Goal: Entertainment & Leisure: Browse casually

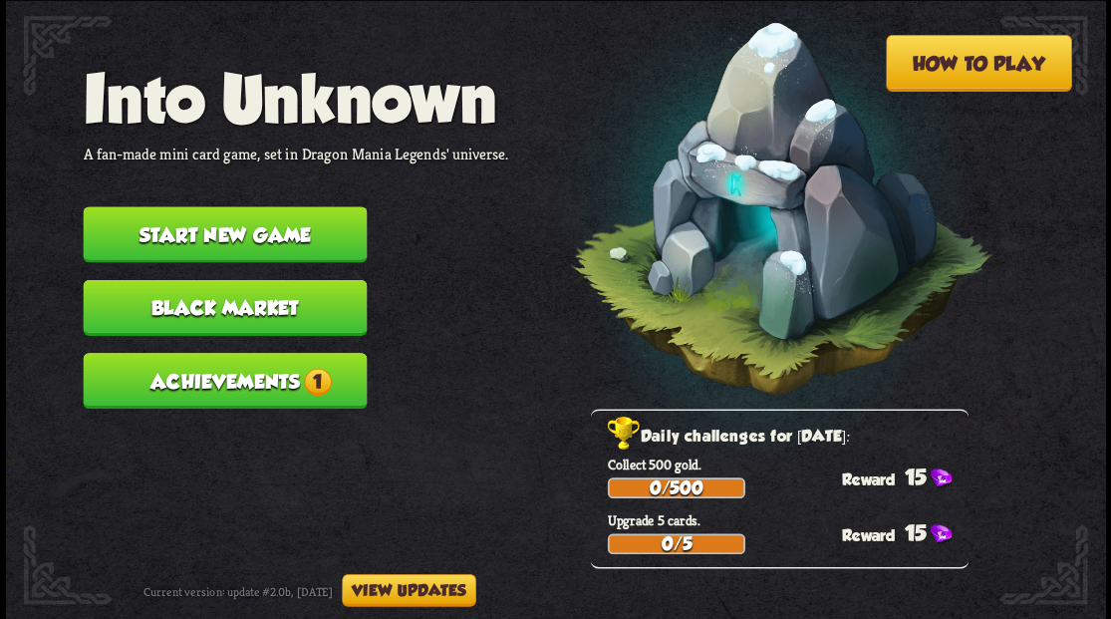
click at [263, 229] on button "Start new game" at bounding box center [225, 234] width 284 height 56
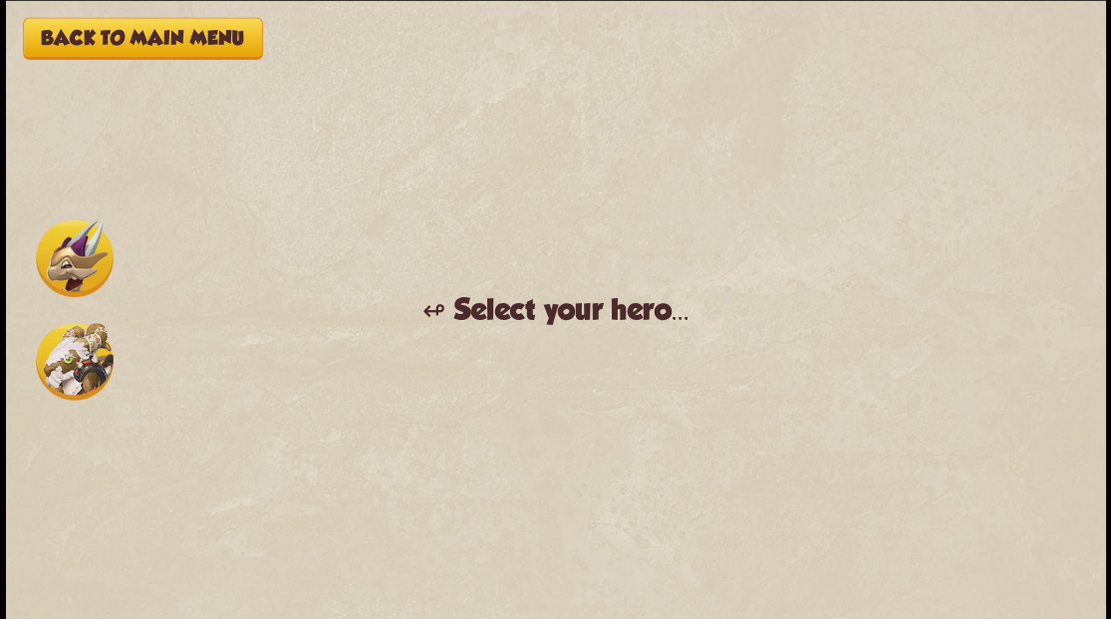
click at [60, 263] on img at bounding box center [75, 258] width 78 height 78
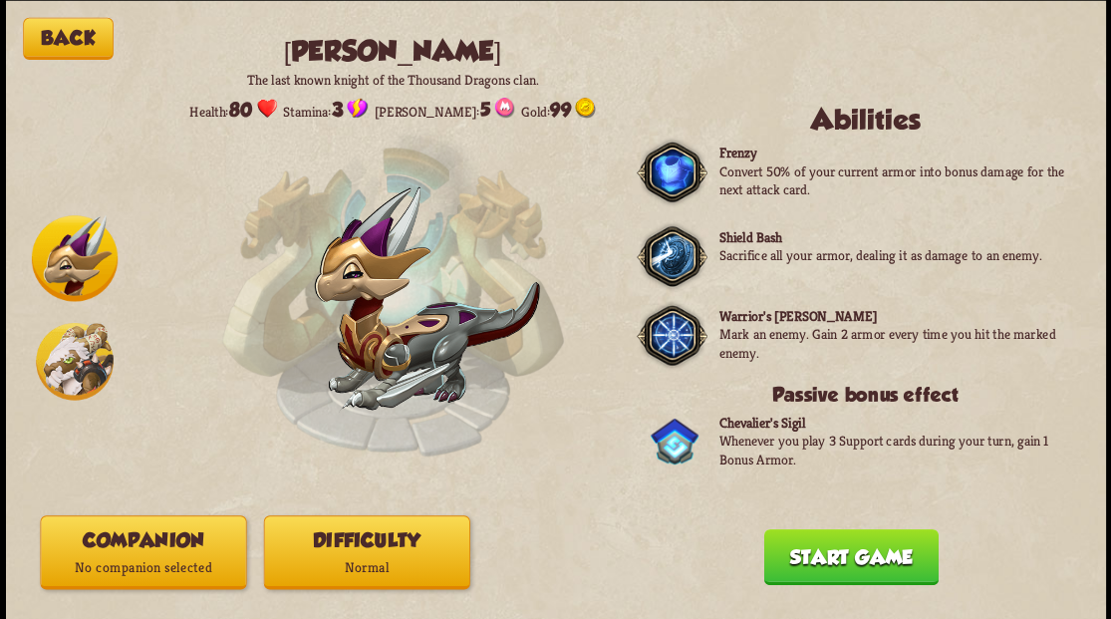
click at [135, 542] on button "Companion No companion selected" at bounding box center [143, 552] width 206 height 74
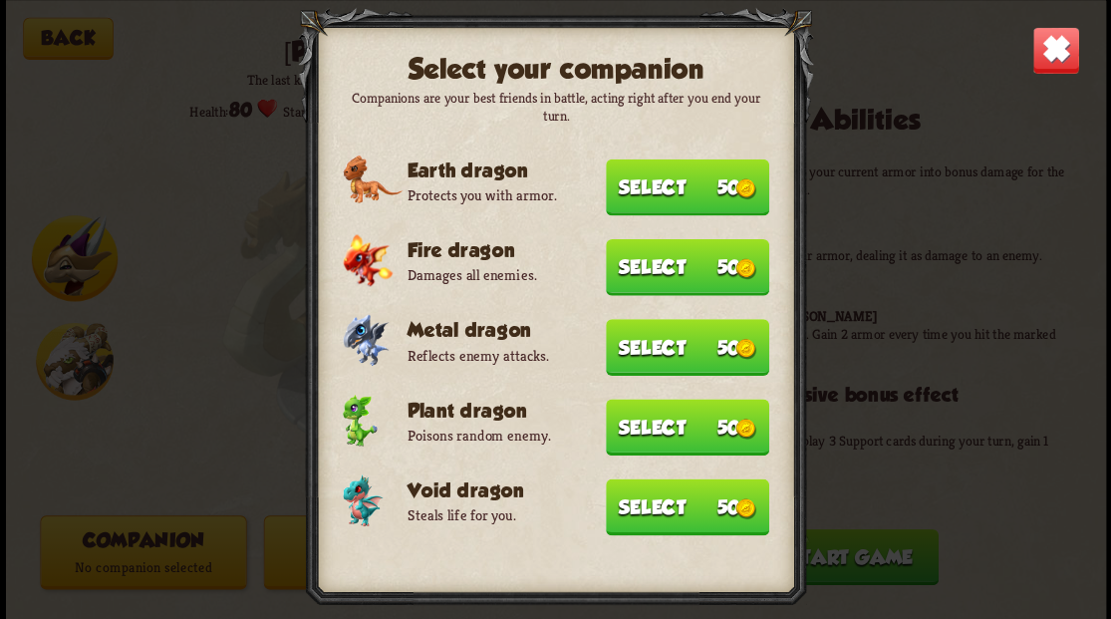
click at [655, 502] on button "Select 50" at bounding box center [687, 506] width 163 height 57
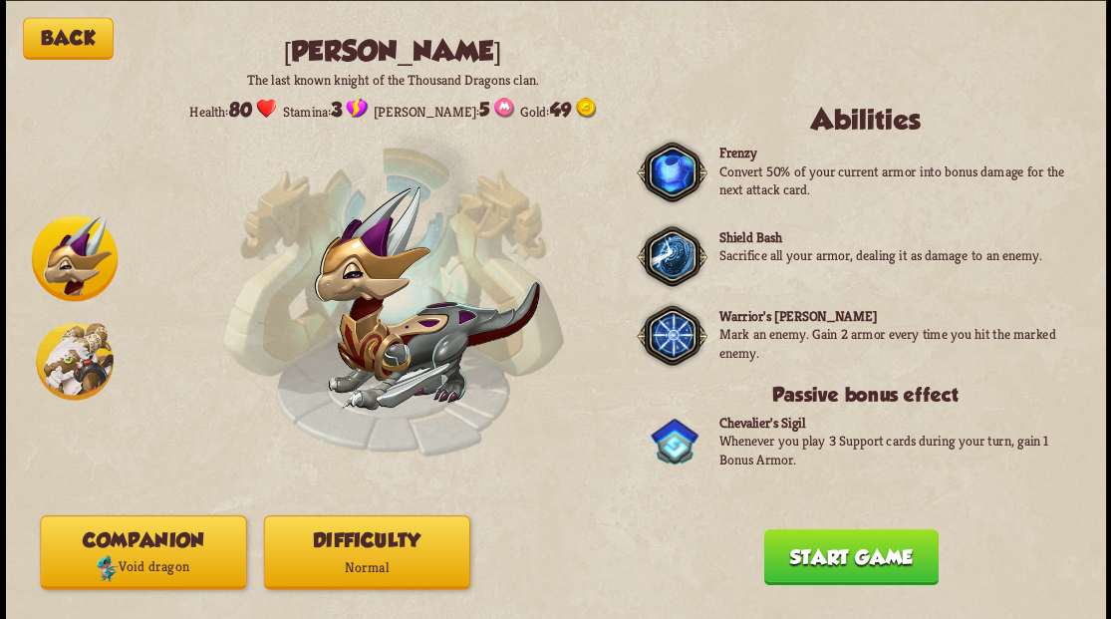
click at [851, 558] on button "Start game" at bounding box center [850, 556] width 174 height 56
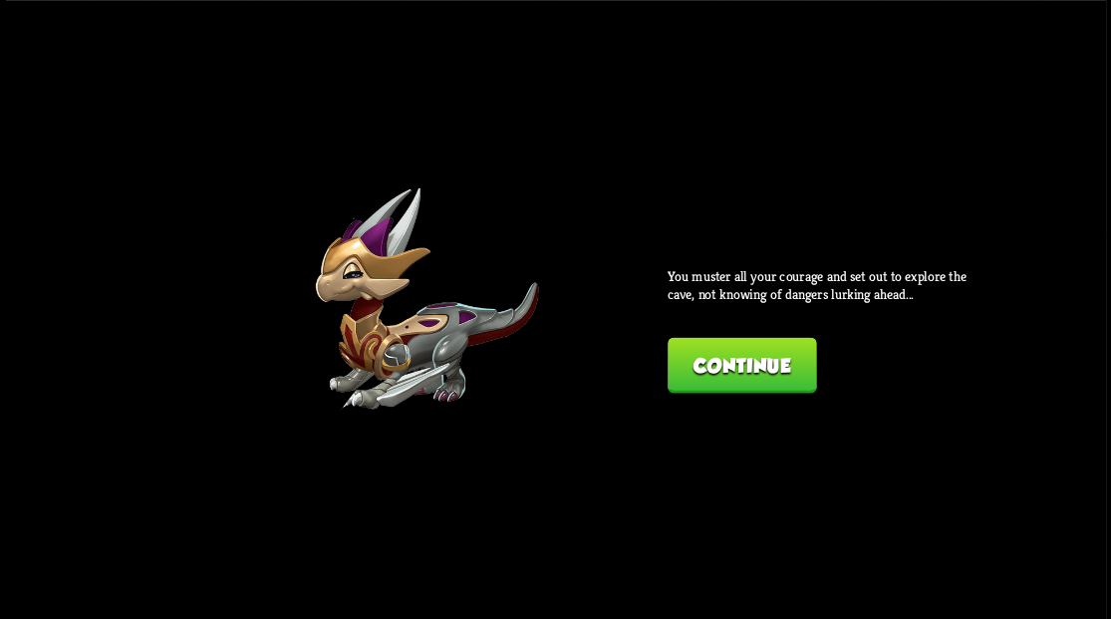
click at [743, 372] on button "Continue" at bounding box center [741, 365] width 148 height 56
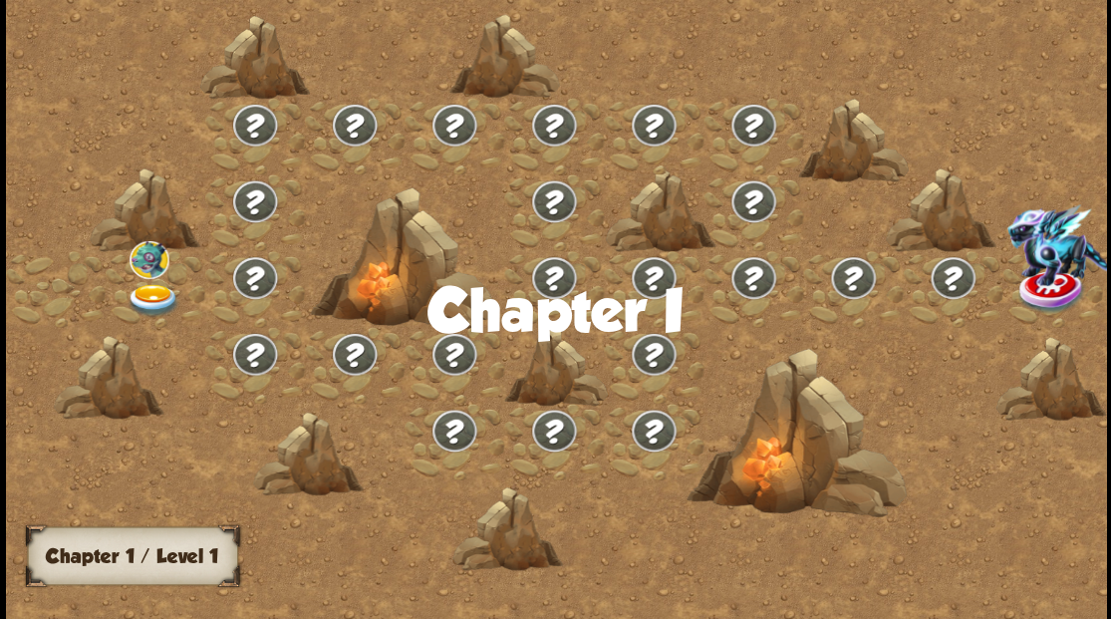
click at [157, 288] on img at bounding box center [152, 299] width 55 height 33
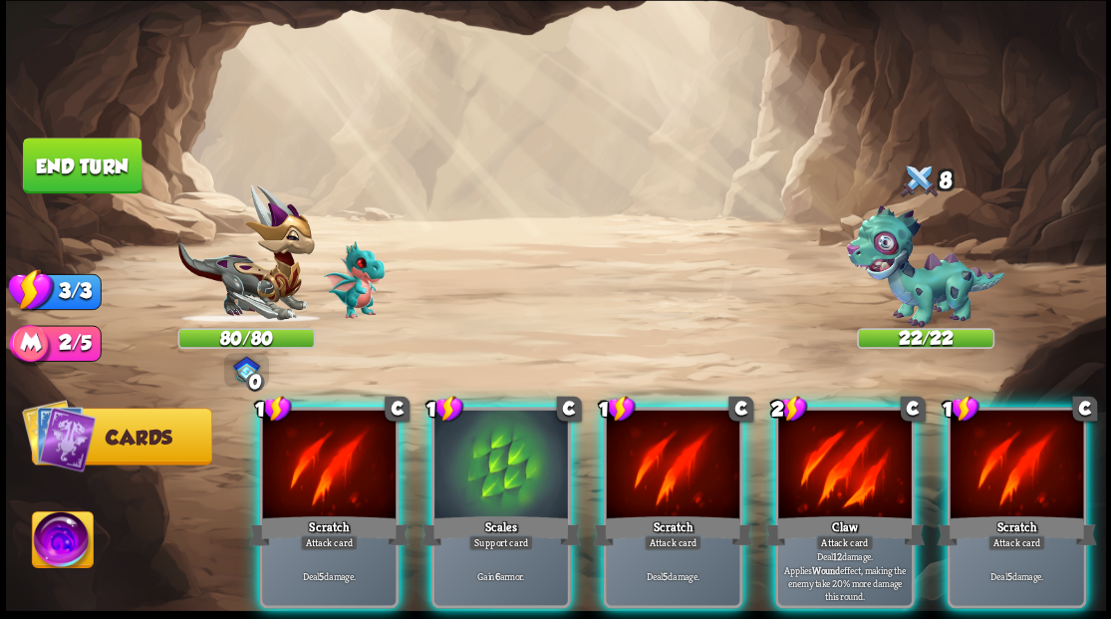
click at [503, 474] on div at bounding box center [500, 465] width 133 height 113
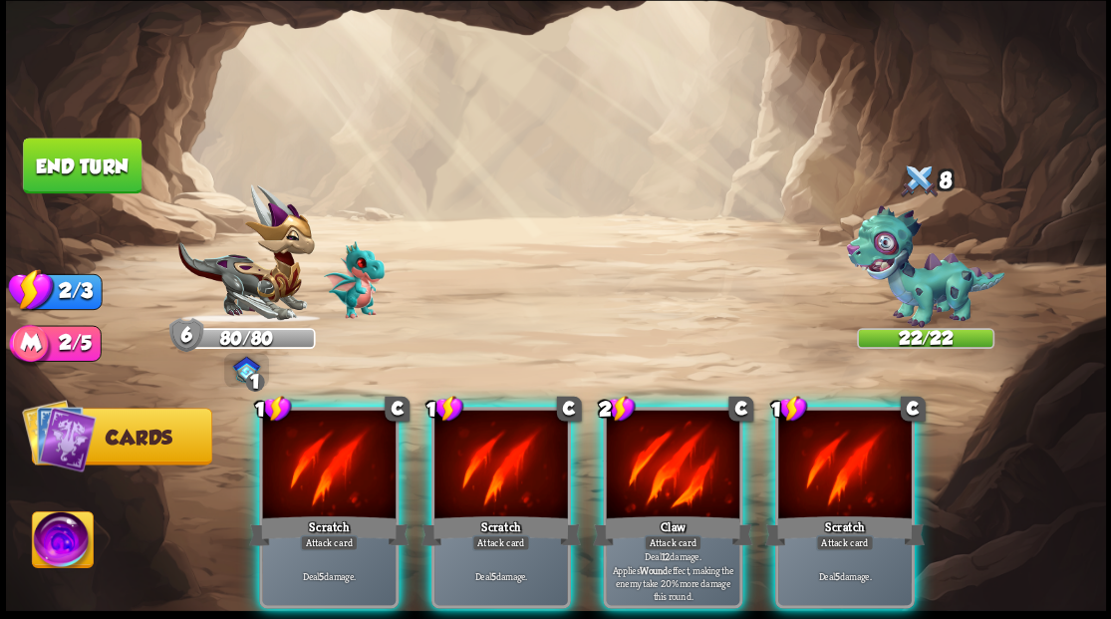
click at [684, 448] on div at bounding box center [672, 465] width 133 height 113
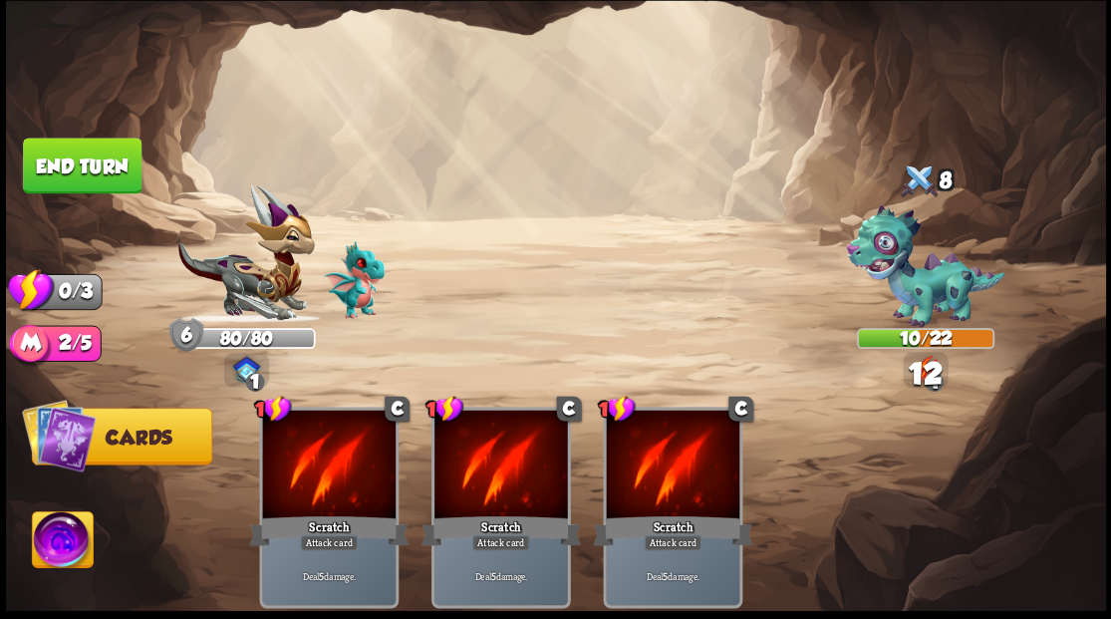
click at [96, 175] on button "End turn" at bounding box center [82, 165] width 119 height 56
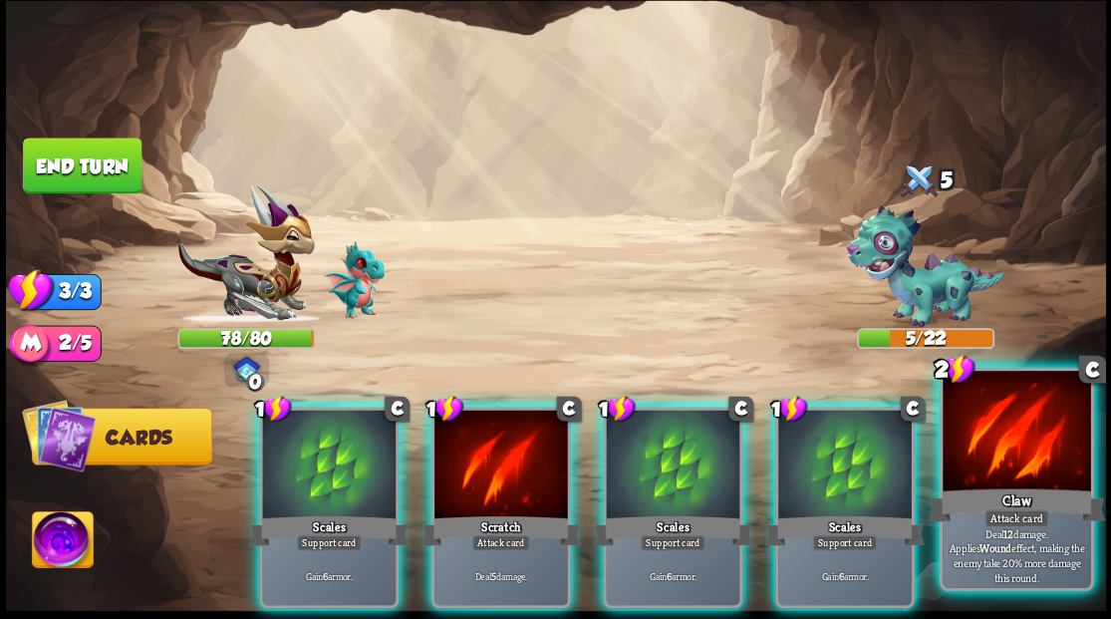
drag, startPoint x: 996, startPoint y: 435, endPoint x: 978, endPoint y: 426, distance: 20.0
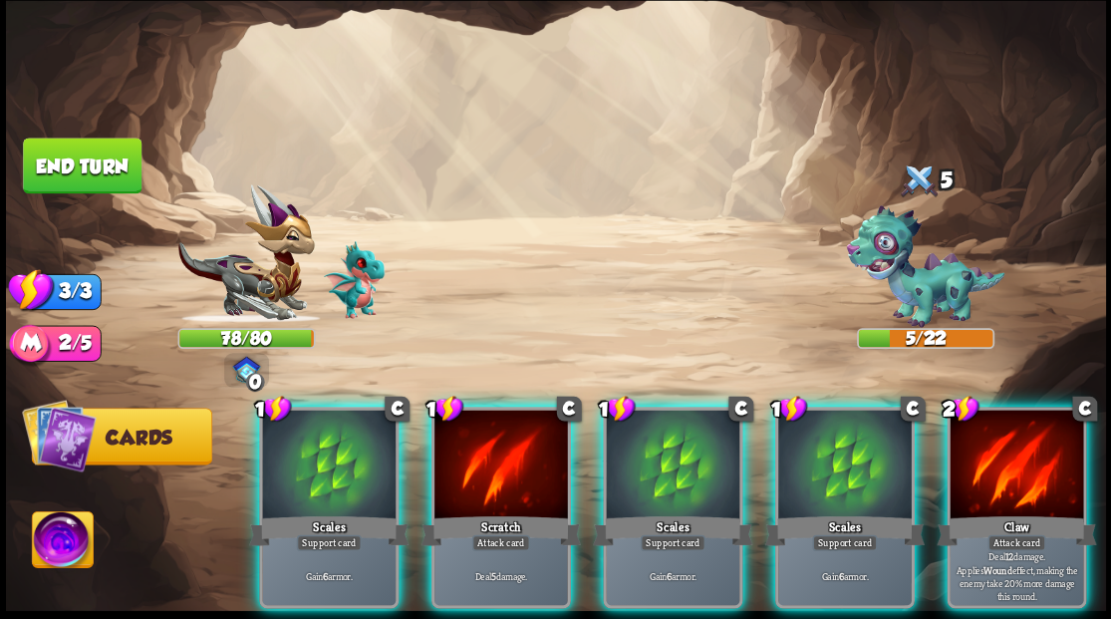
click at [995, 434] on div at bounding box center [1015, 465] width 133 height 113
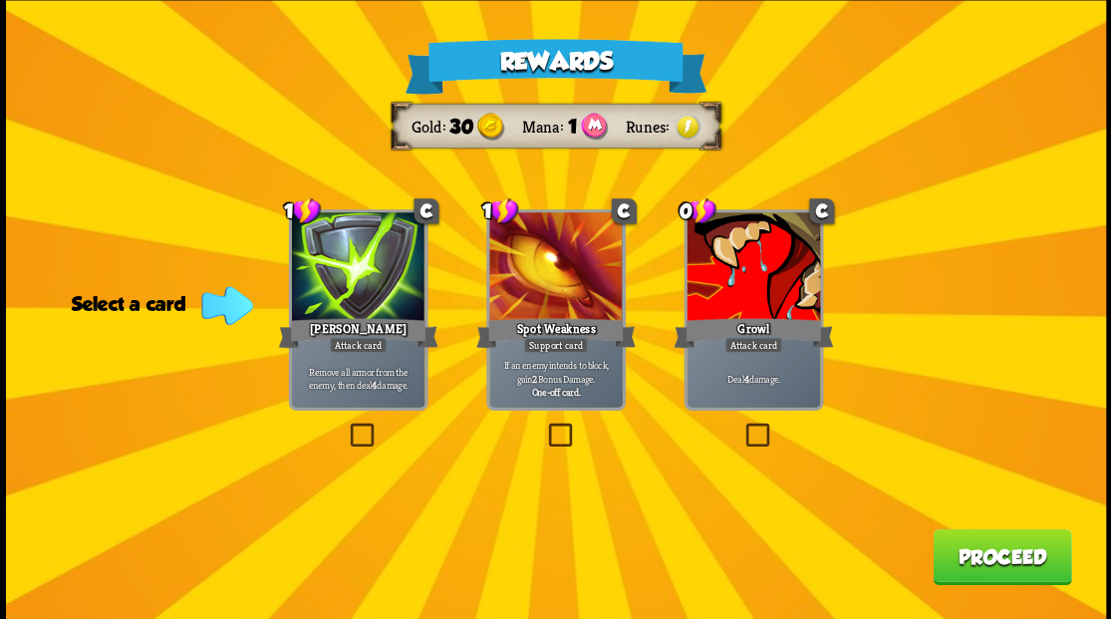
drag, startPoint x: 751, startPoint y: 426, endPoint x: 894, endPoint y: 478, distance: 152.5
click at [741, 425] on label at bounding box center [741, 425] width 0 height 0
click at [0, 0] on input "checkbox" at bounding box center [0, 0] width 0 height 0
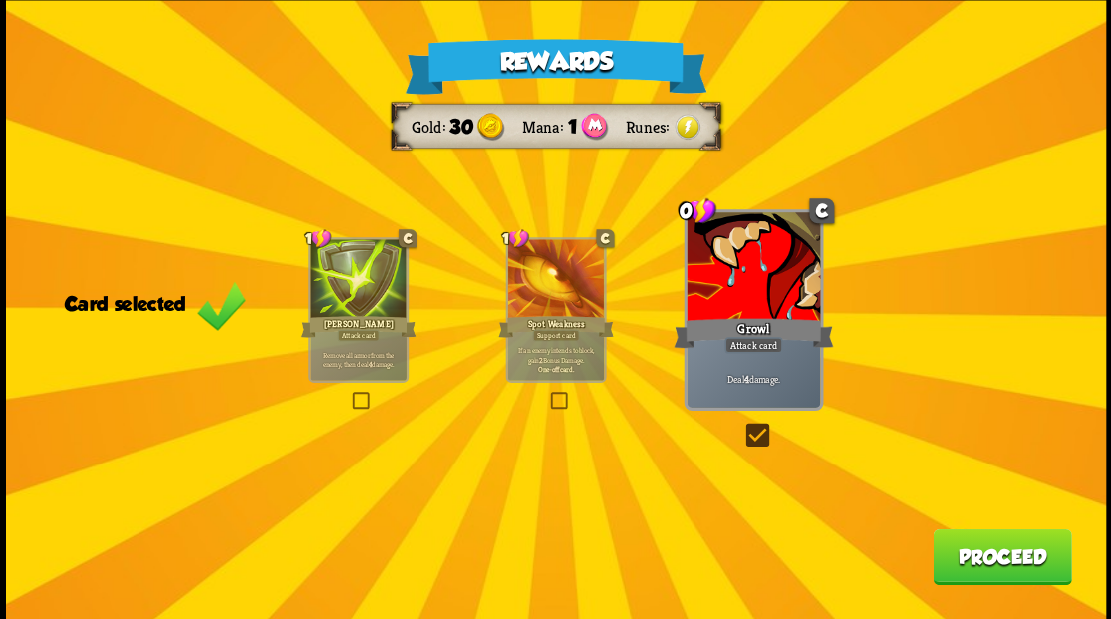
click at [976, 552] on button "Proceed" at bounding box center [1001, 556] width 138 height 56
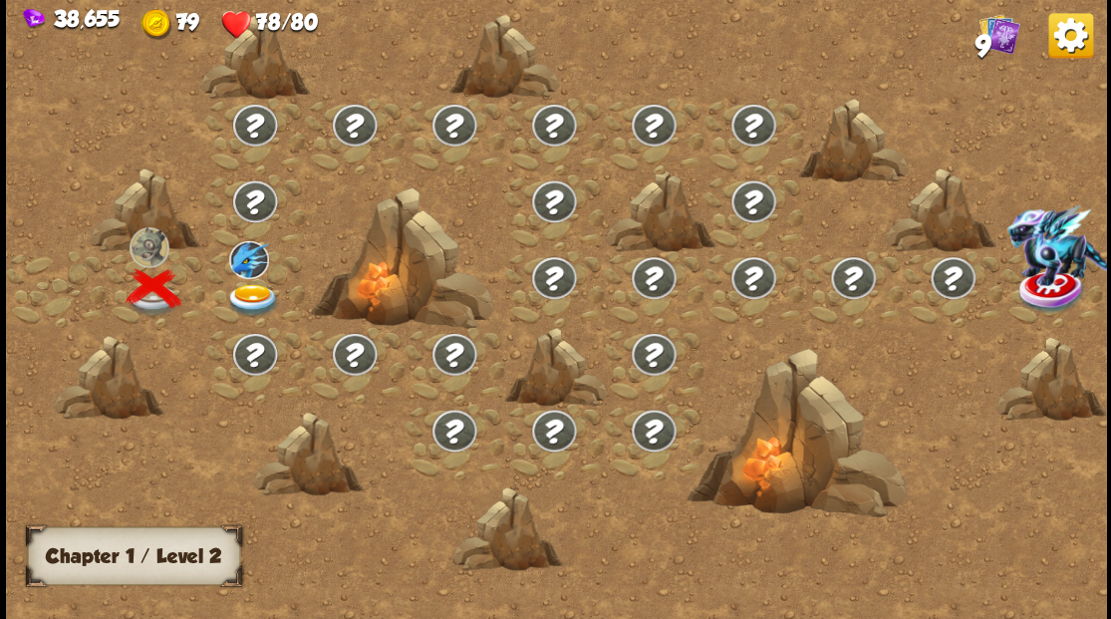
click at [243, 293] on img at bounding box center [252, 299] width 55 height 33
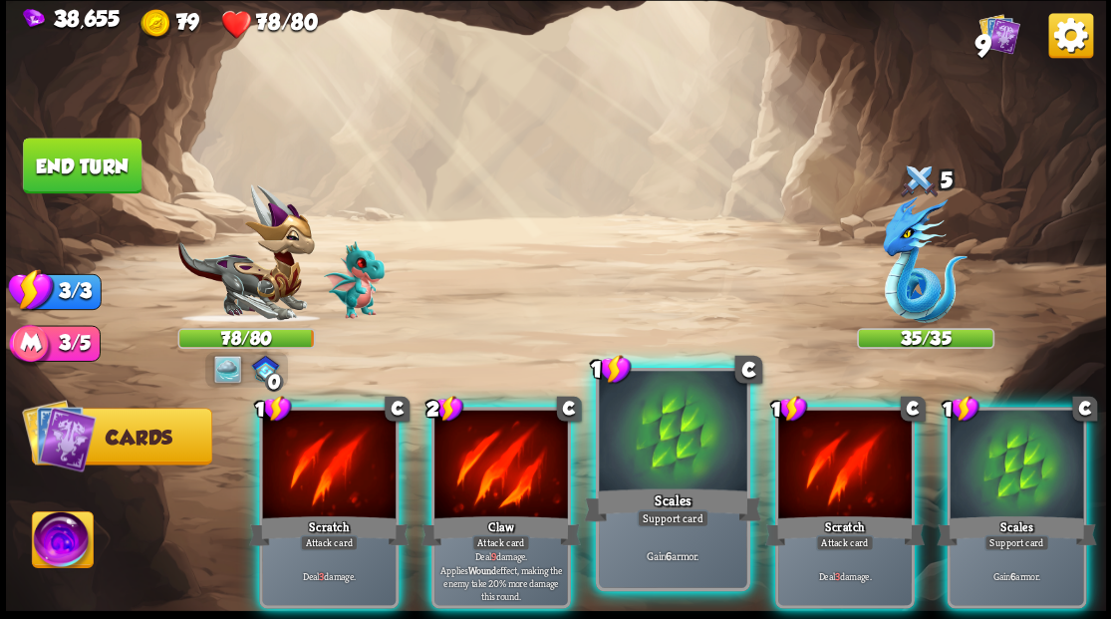
click at [622, 471] on div at bounding box center [672, 433] width 147 height 124
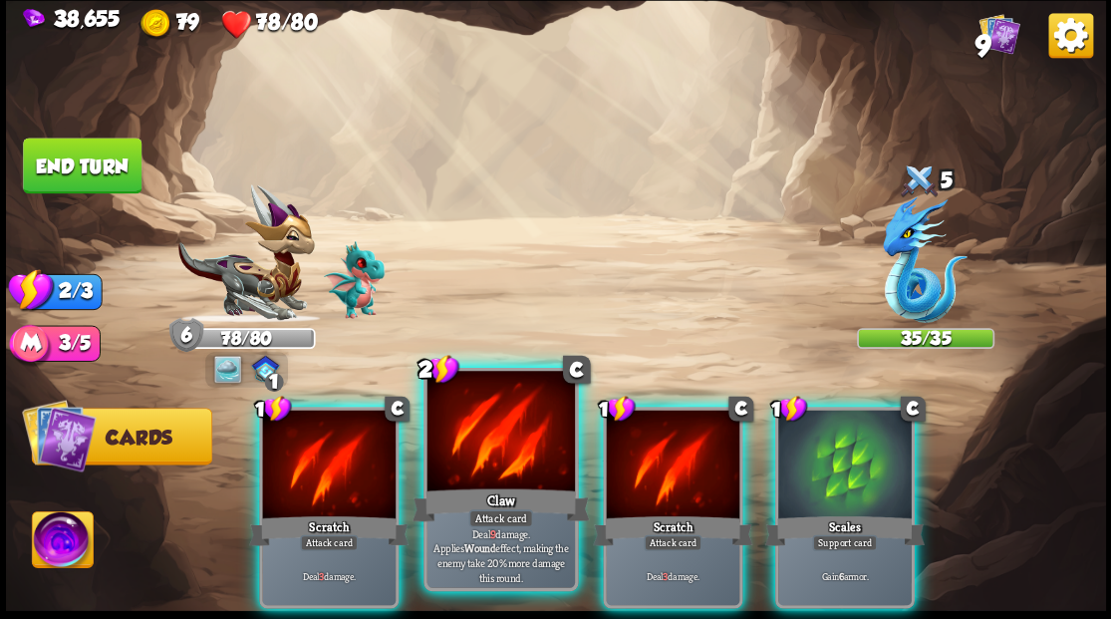
click at [474, 467] on div at bounding box center [499, 433] width 147 height 124
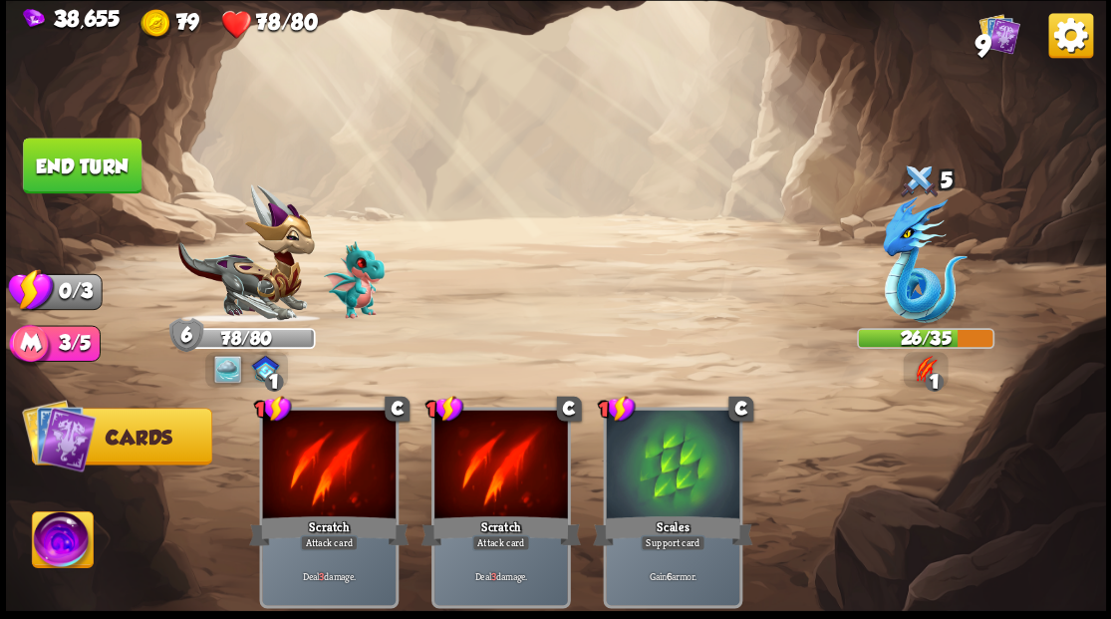
click at [43, 160] on button "End turn" at bounding box center [82, 165] width 119 height 56
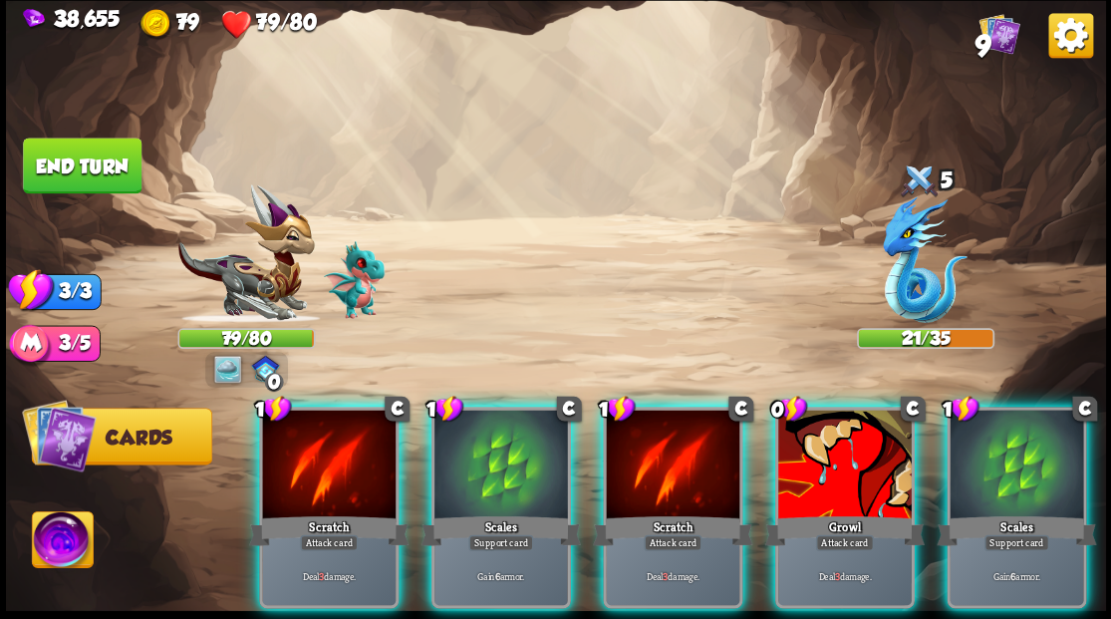
click at [812, 466] on div at bounding box center [844, 465] width 133 height 113
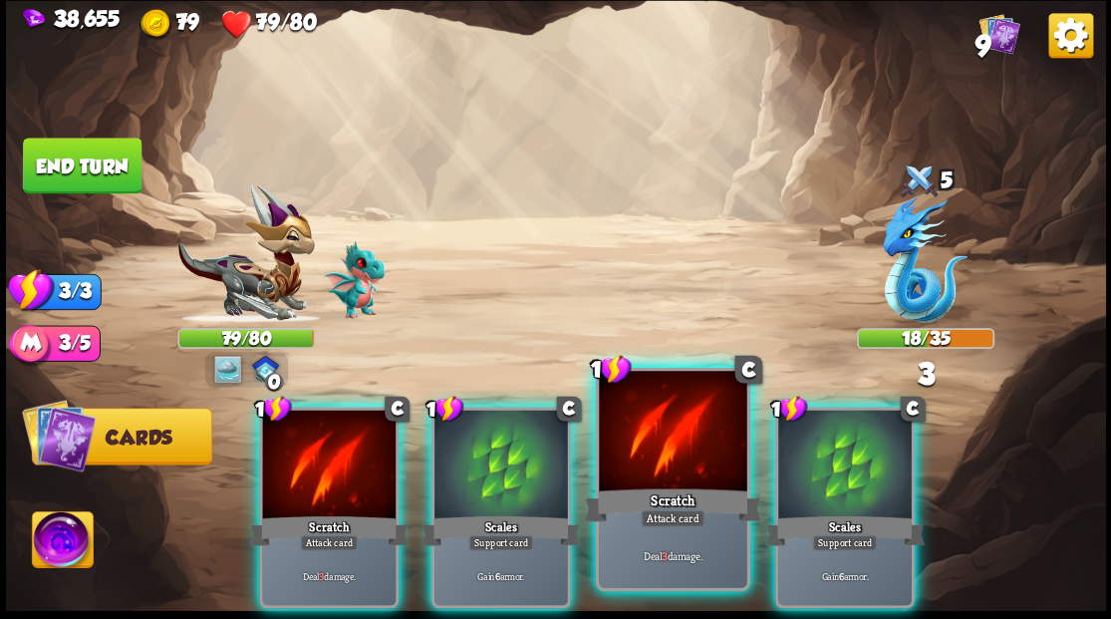
click at [676, 468] on div at bounding box center [672, 433] width 147 height 124
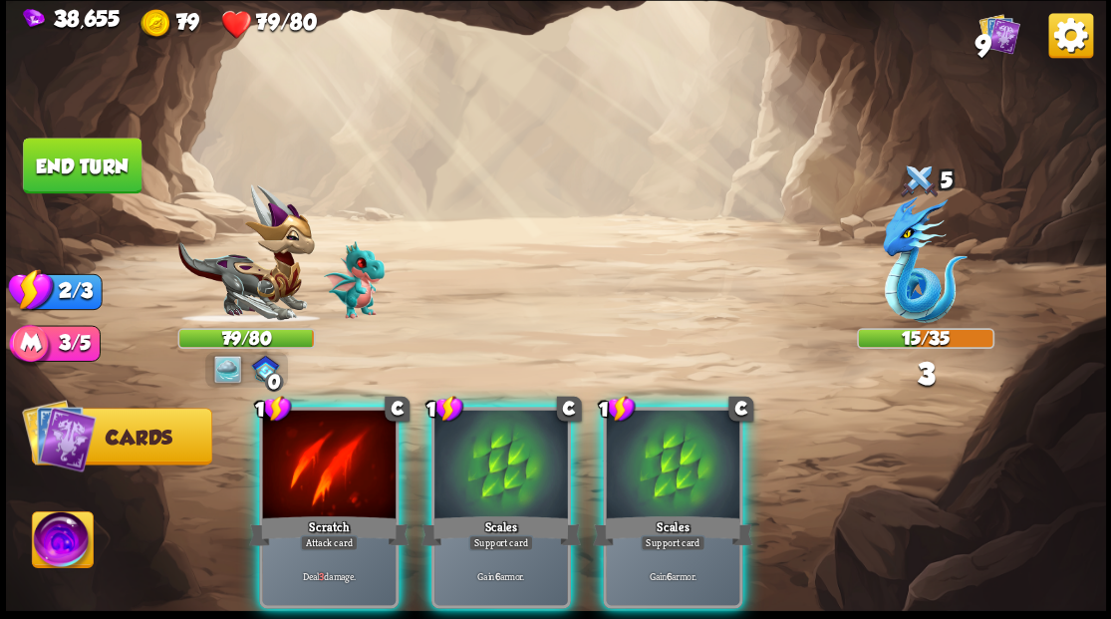
click at [347, 446] on div at bounding box center [328, 465] width 133 height 113
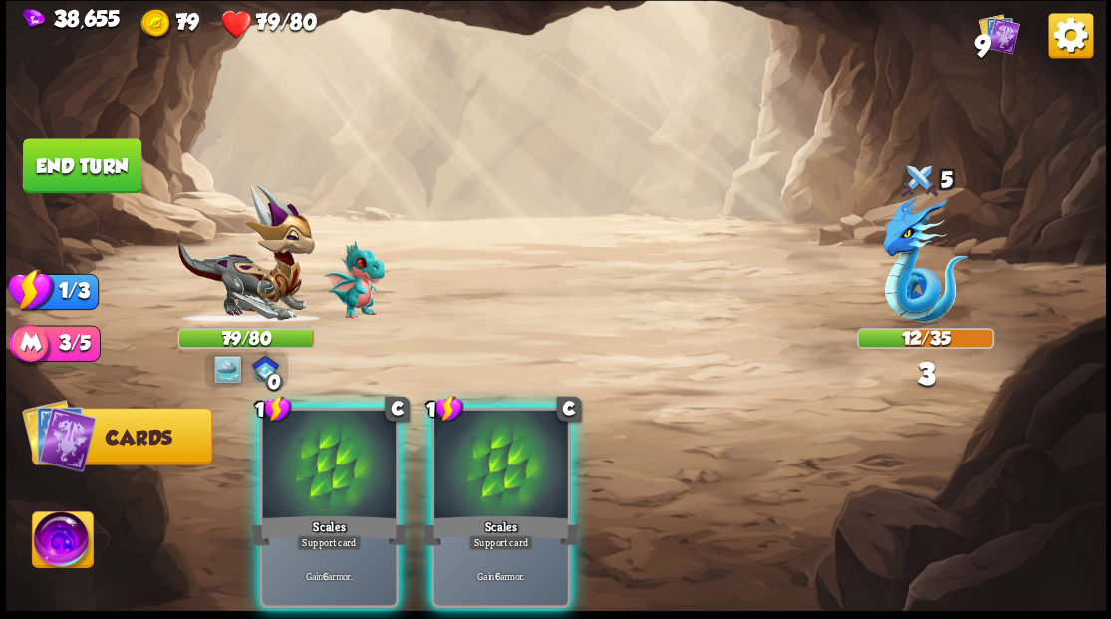
click at [347, 446] on div at bounding box center [328, 465] width 133 height 113
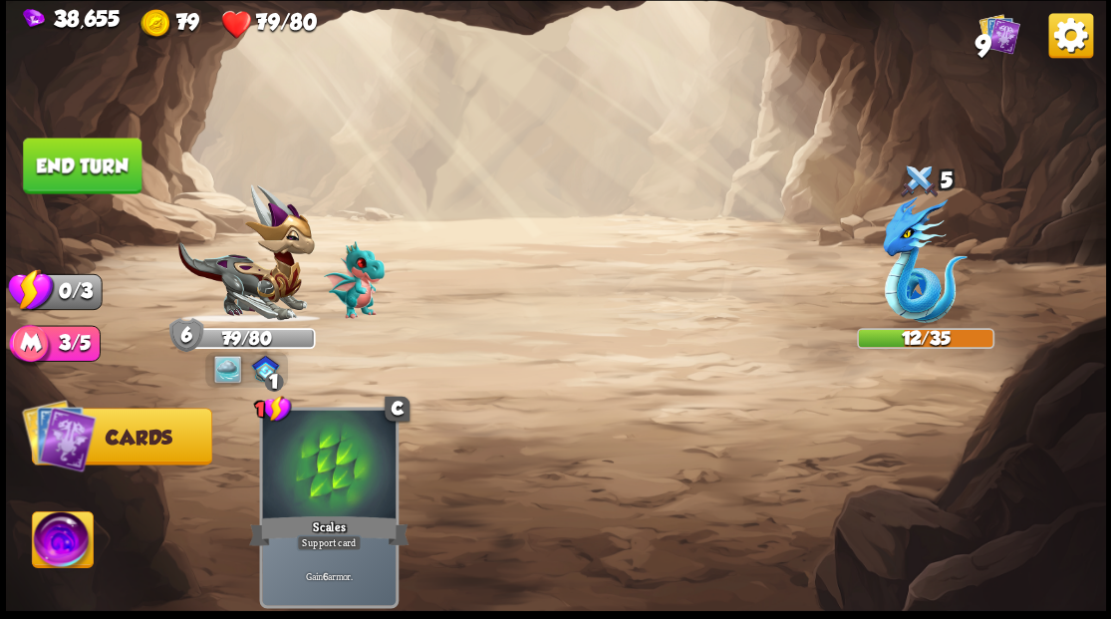
click at [90, 155] on button "End turn" at bounding box center [82, 165] width 119 height 56
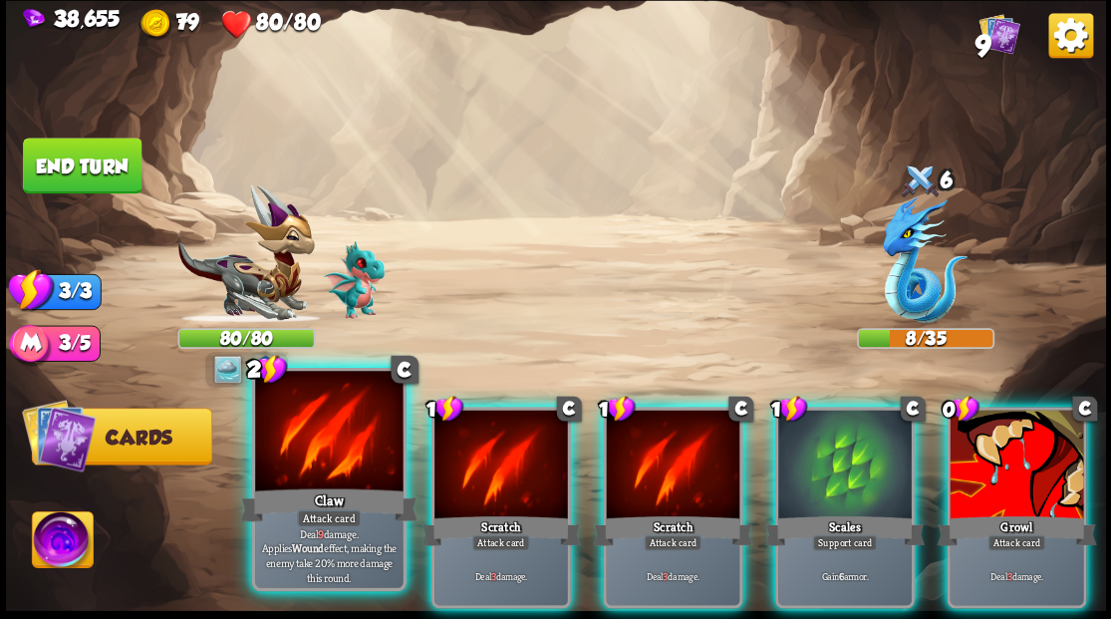
click at [335, 432] on div at bounding box center [328, 433] width 147 height 124
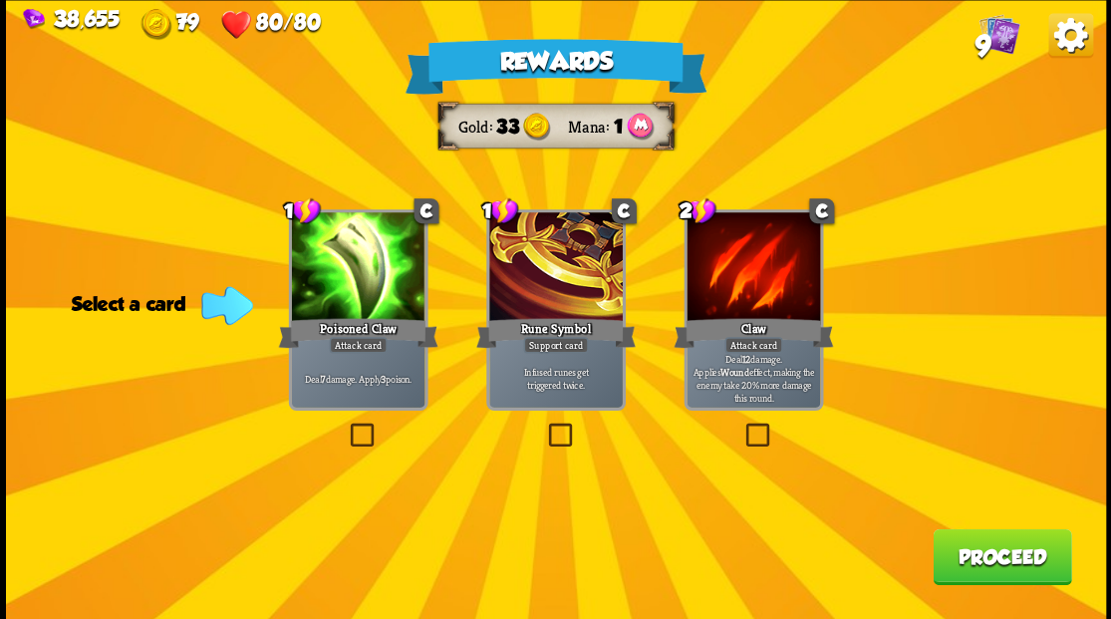
click at [346, 425] on label at bounding box center [346, 425] width 0 height 0
click at [0, 0] on input "checkbox" at bounding box center [0, 0] width 0 height 0
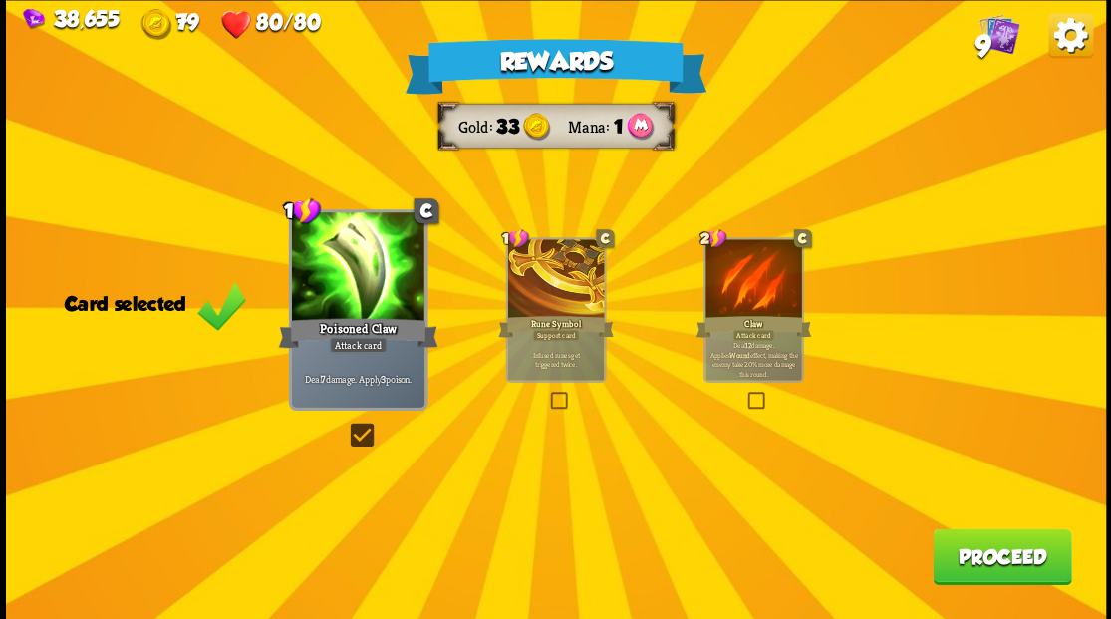
click at [1013, 565] on button "Proceed" at bounding box center [1001, 556] width 138 height 56
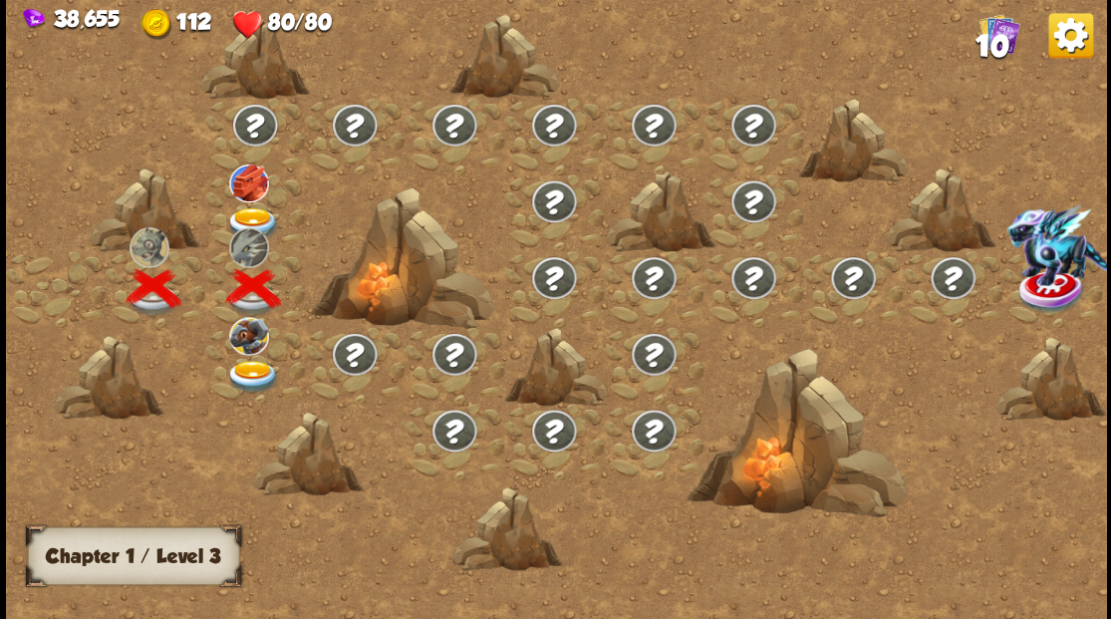
click at [245, 213] on img at bounding box center [252, 223] width 55 height 33
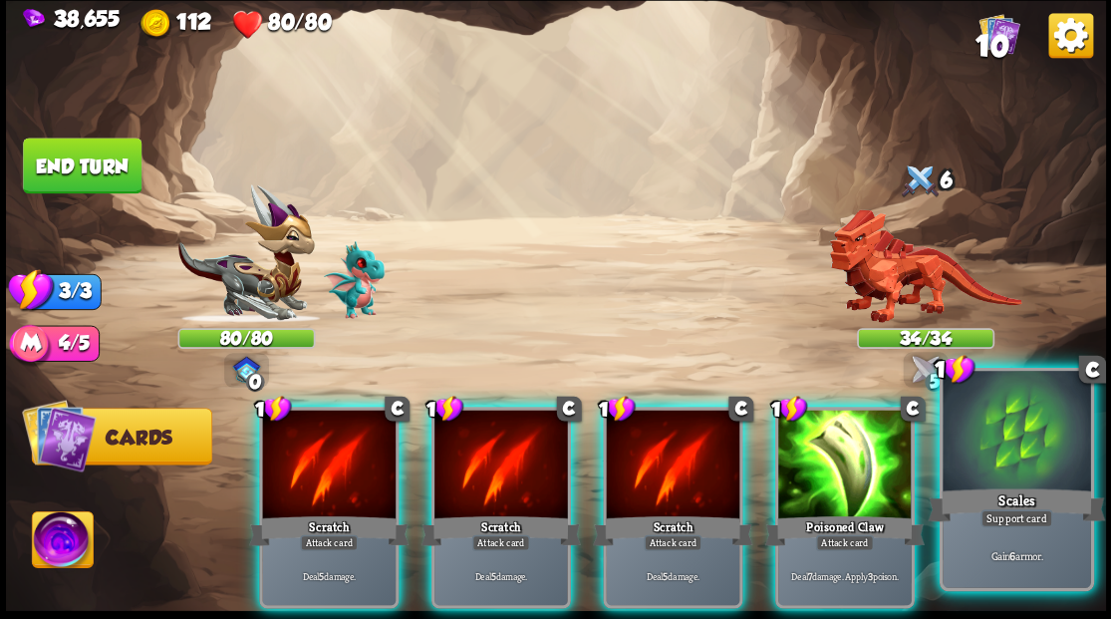
click at [1056, 460] on div at bounding box center [1015, 433] width 147 height 124
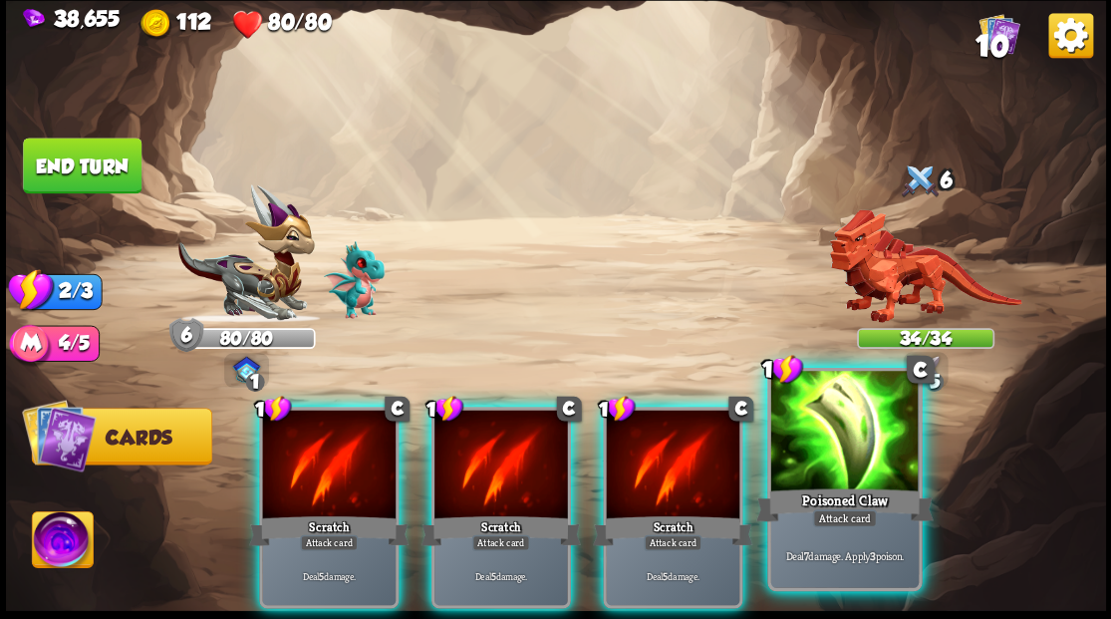
click at [855, 449] on div at bounding box center [843, 433] width 147 height 124
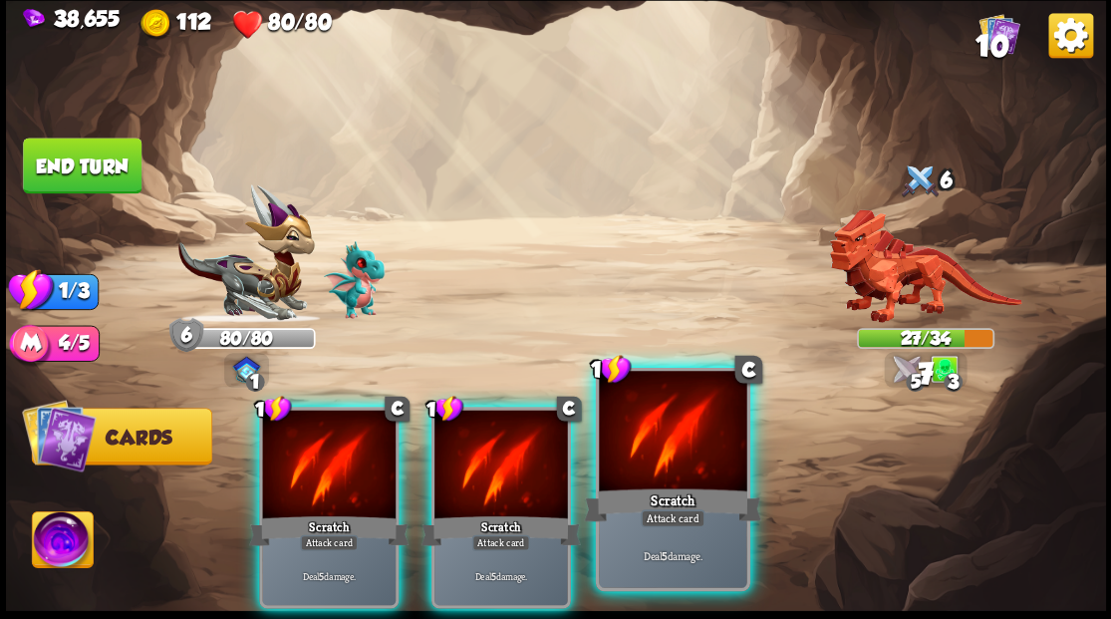
click at [684, 451] on div at bounding box center [672, 433] width 147 height 124
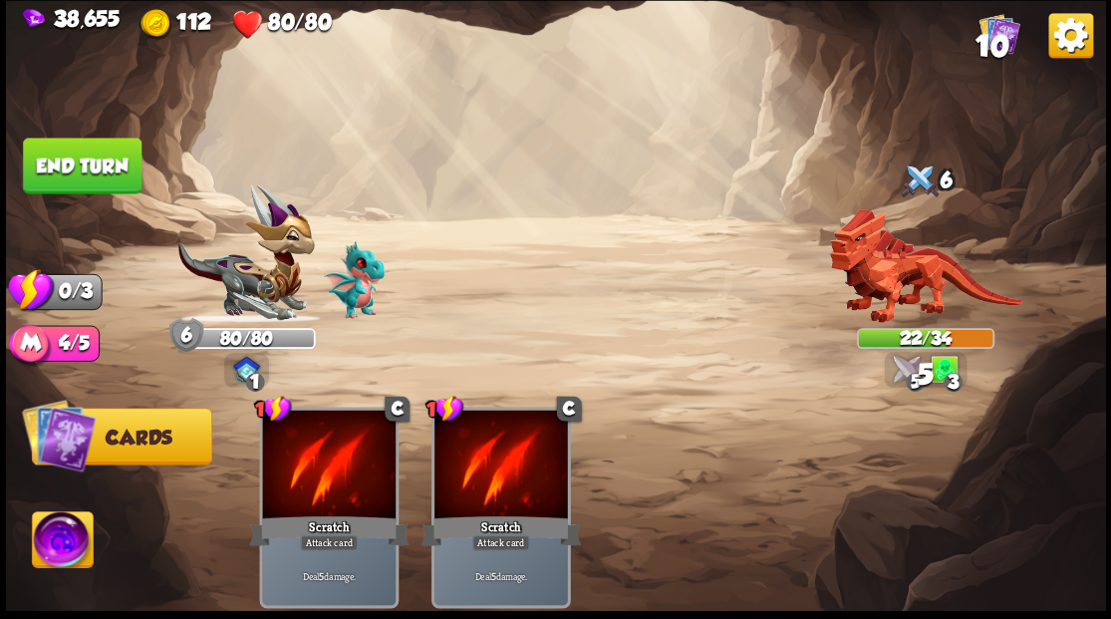
click at [112, 161] on button "End turn" at bounding box center [82, 165] width 119 height 56
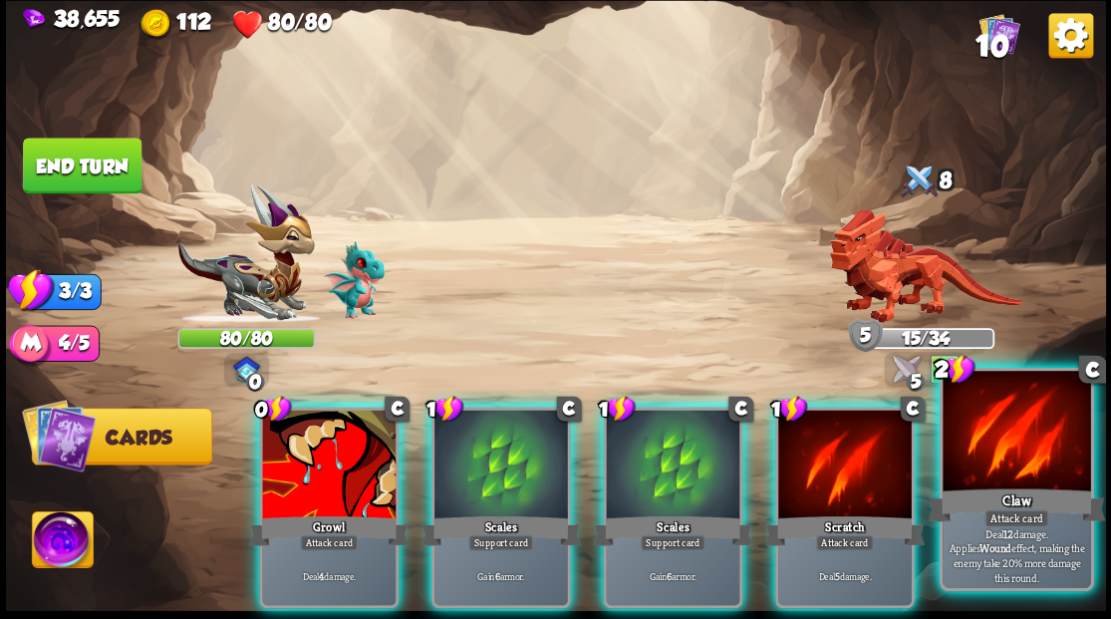
click at [1016, 475] on div at bounding box center [1015, 433] width 147 height 124
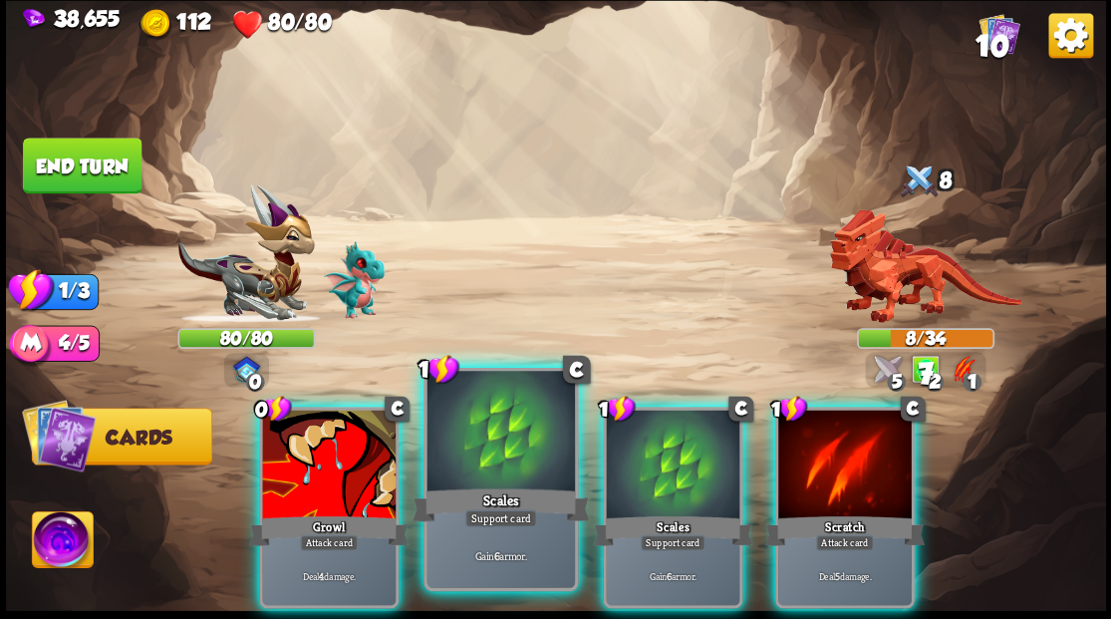
click at [497, 449] on div at bounding box center [499, 433] width 147 height 124
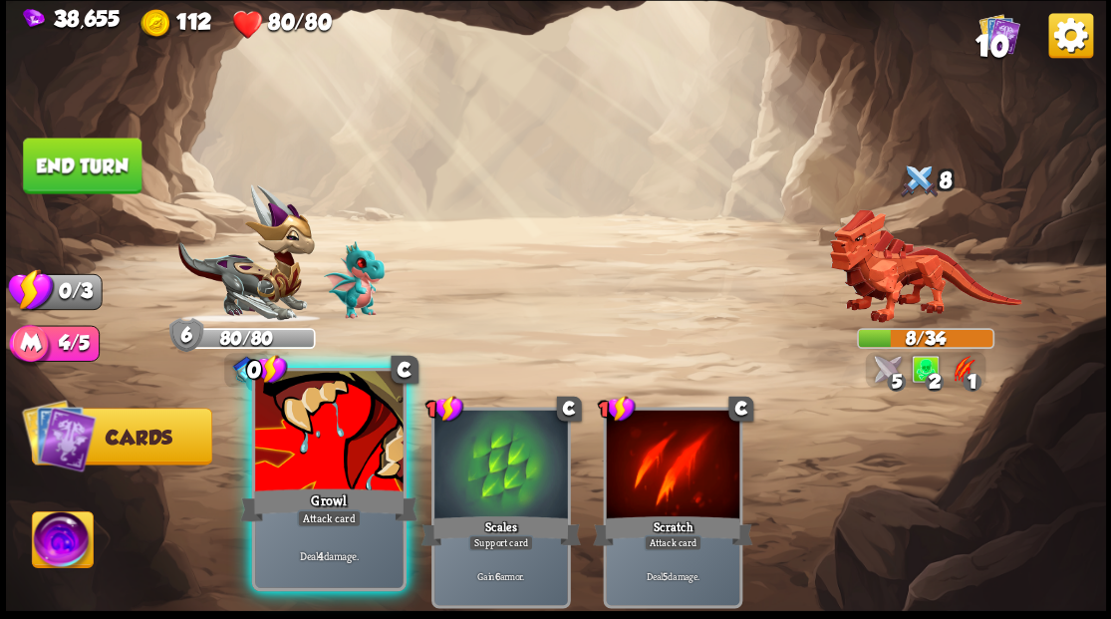
click at [308, 454] on div at bounding box center [328, 433] width 147 height 124
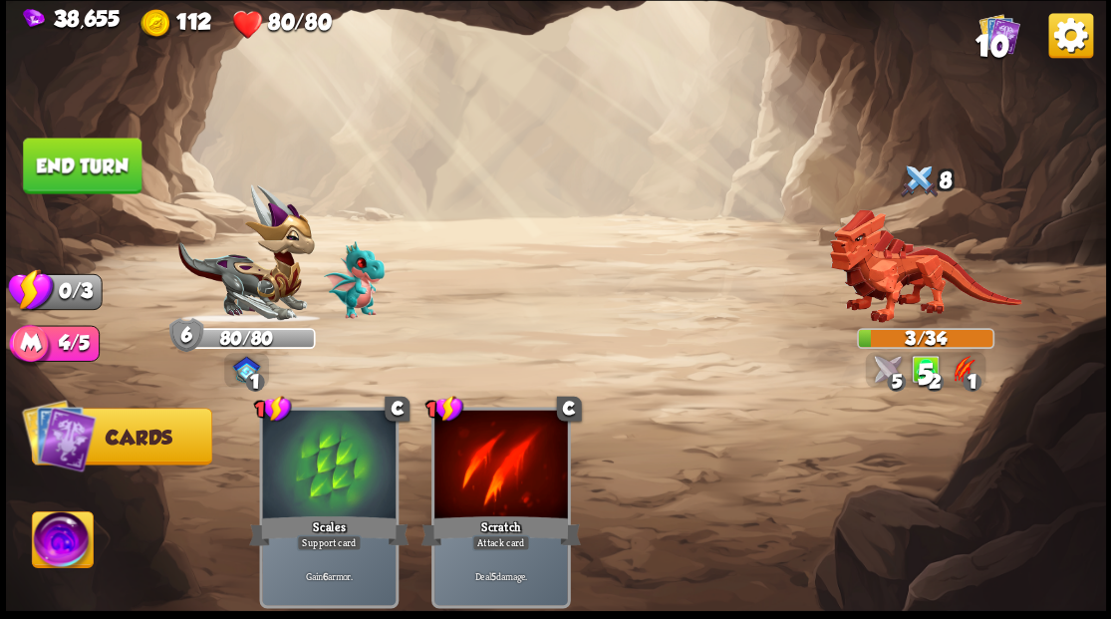
click at [110, 171] on button "End turn" at bounding box center [82, 165] width 119 height 56
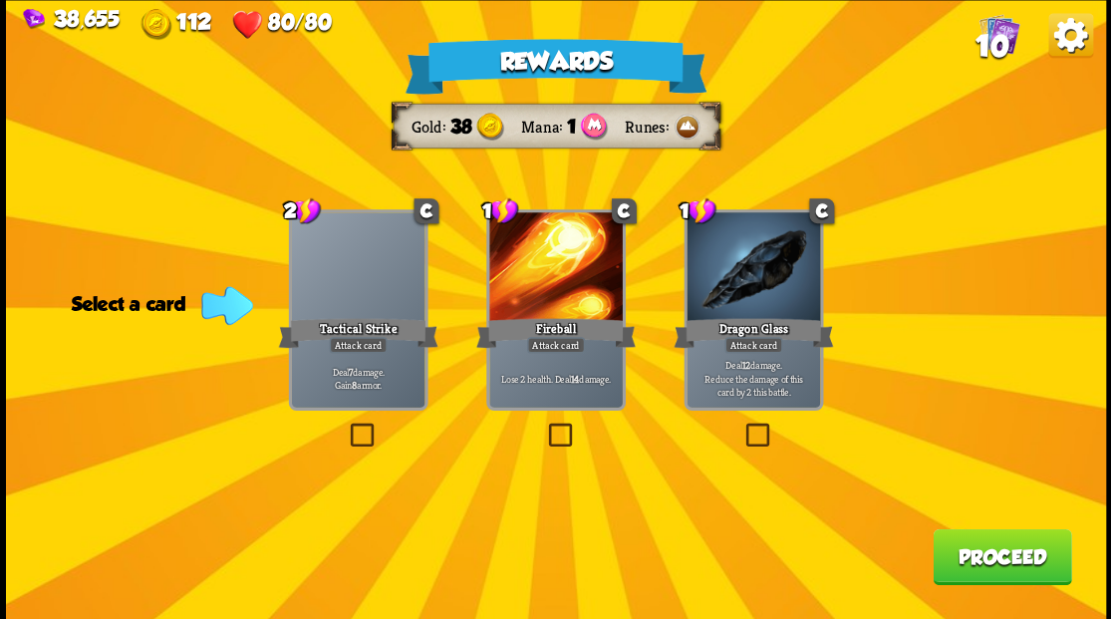
click at [741, 425] on label at bounding box center [741, 425] width 0 height 0
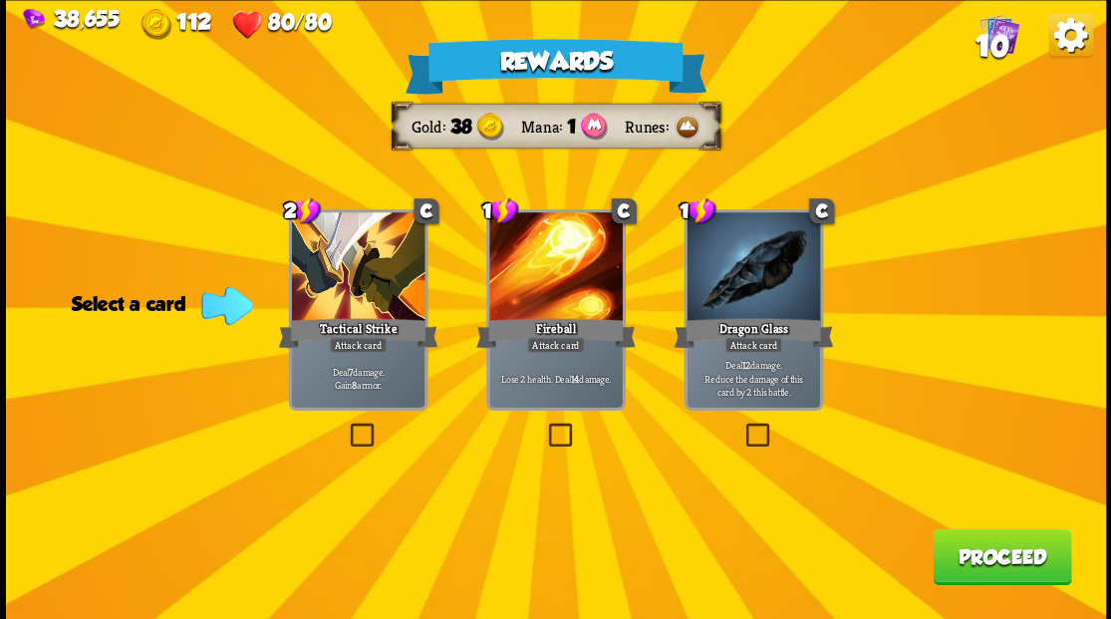
click at [0, 0] on input "checkbox" at bounding box center [0, 0] width 0 height 0
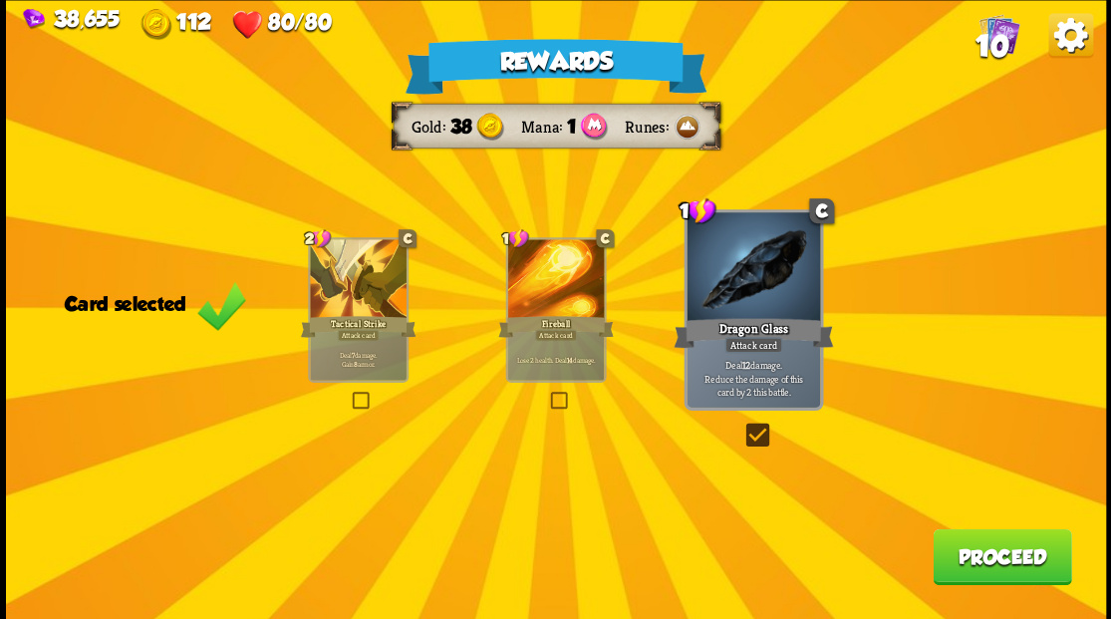
click at [996, 548] on button "Proceed" at bounding box center [1001, 556] width 138 height 56
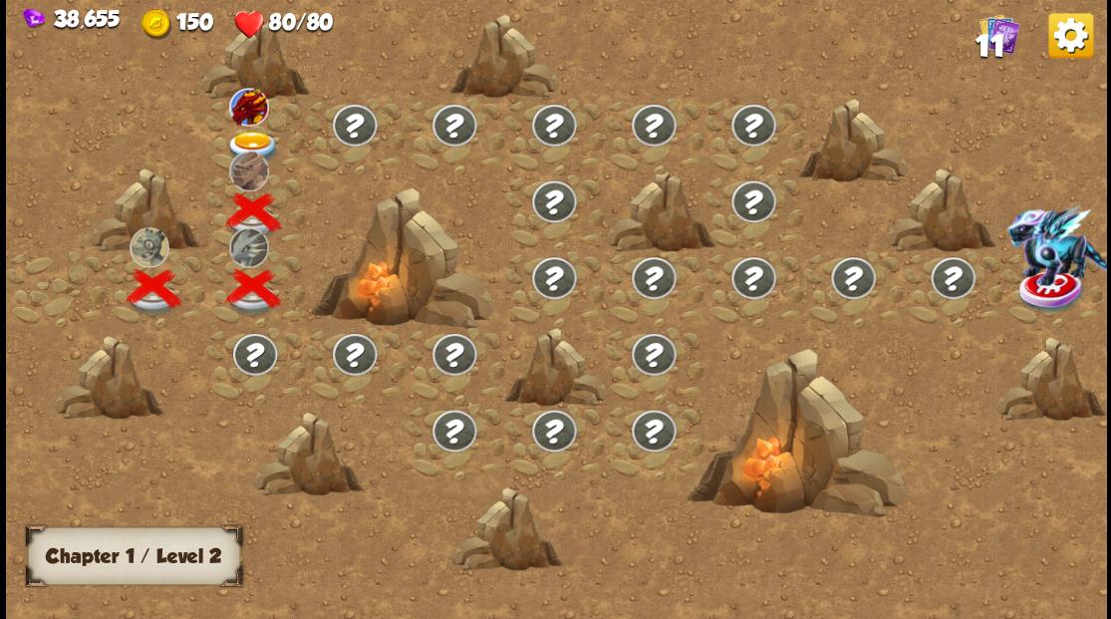
click at [258, 142] on img at bounding box center [252, 146] width 55 height 33
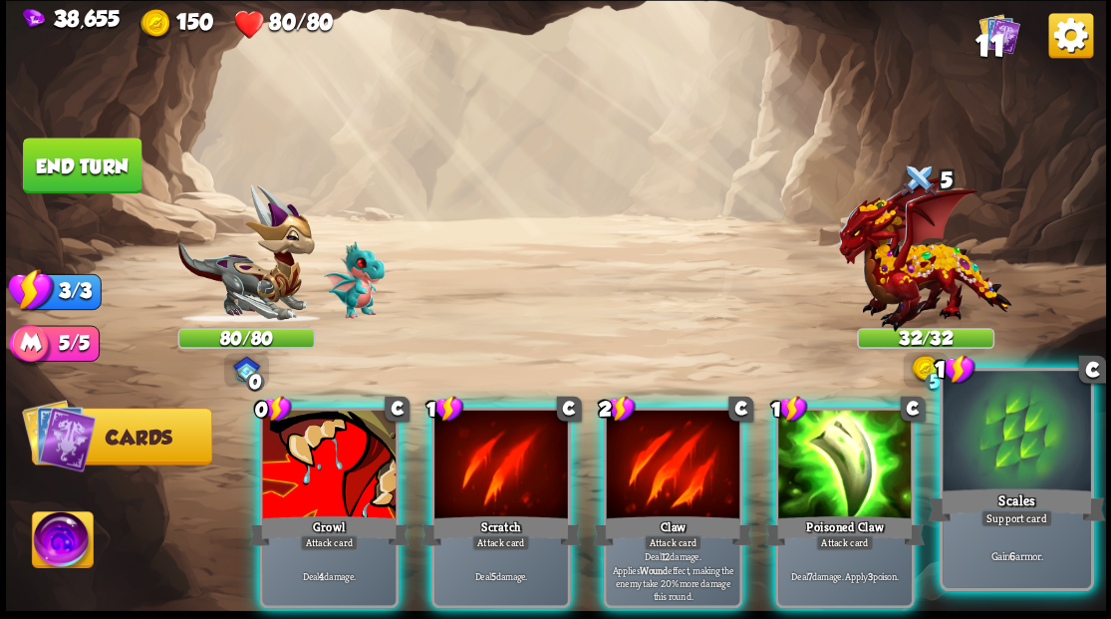
click at [1026, 492] on div "Scales" at bounding box center [1015, 504] width 177 height 40
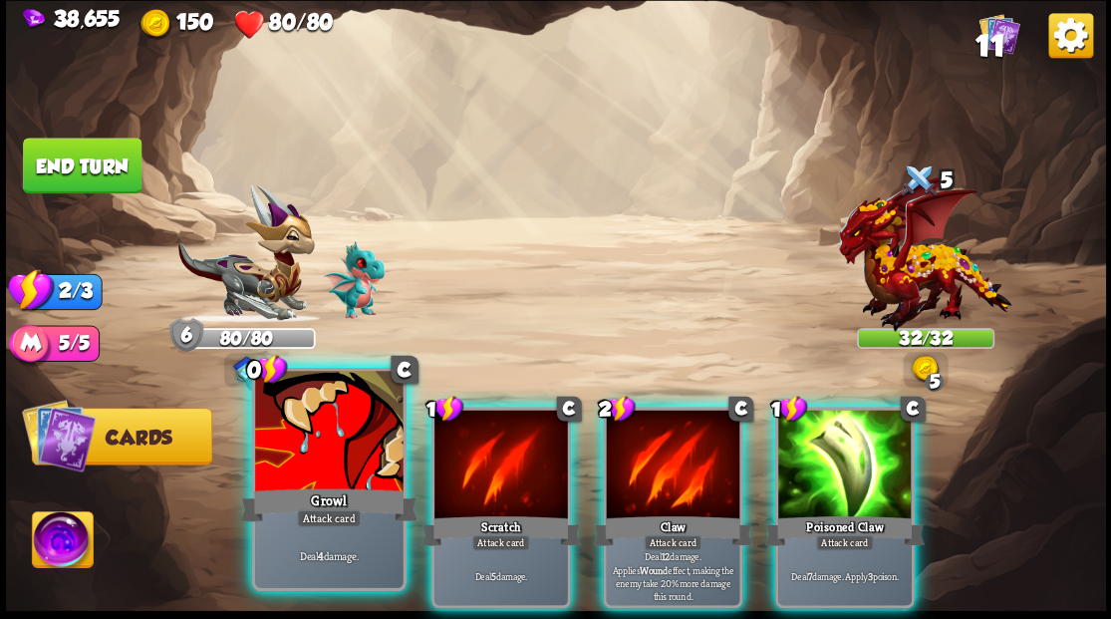
click at [320, 482] on div at bounding box center [328, 433] width 147 height 124
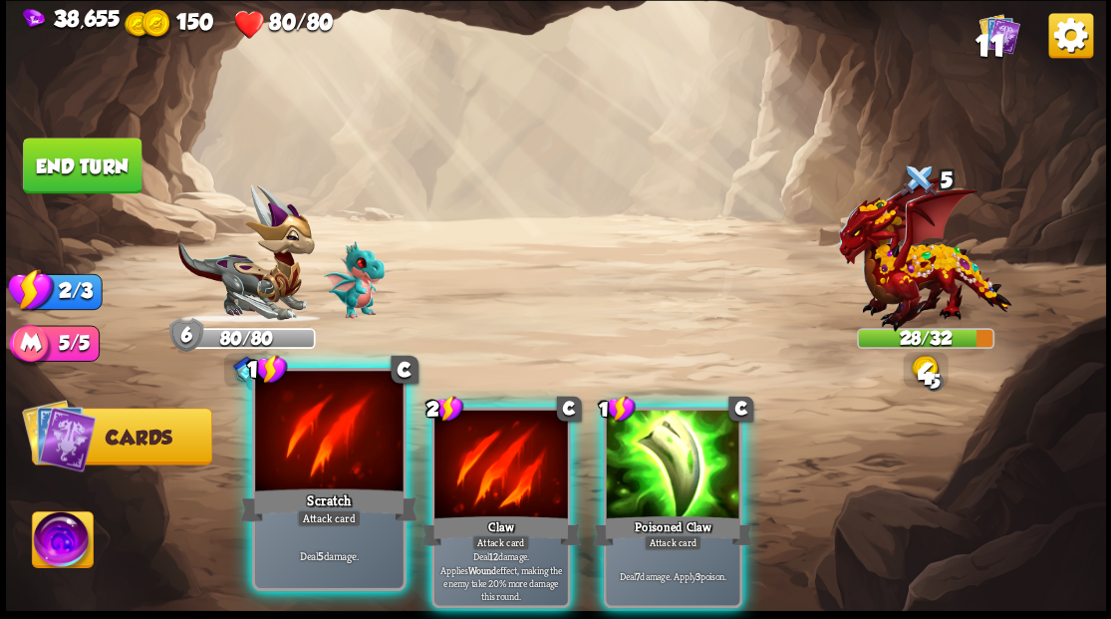
click at [316, 482] on div at bounding box center [328, 433] width 147 height 124
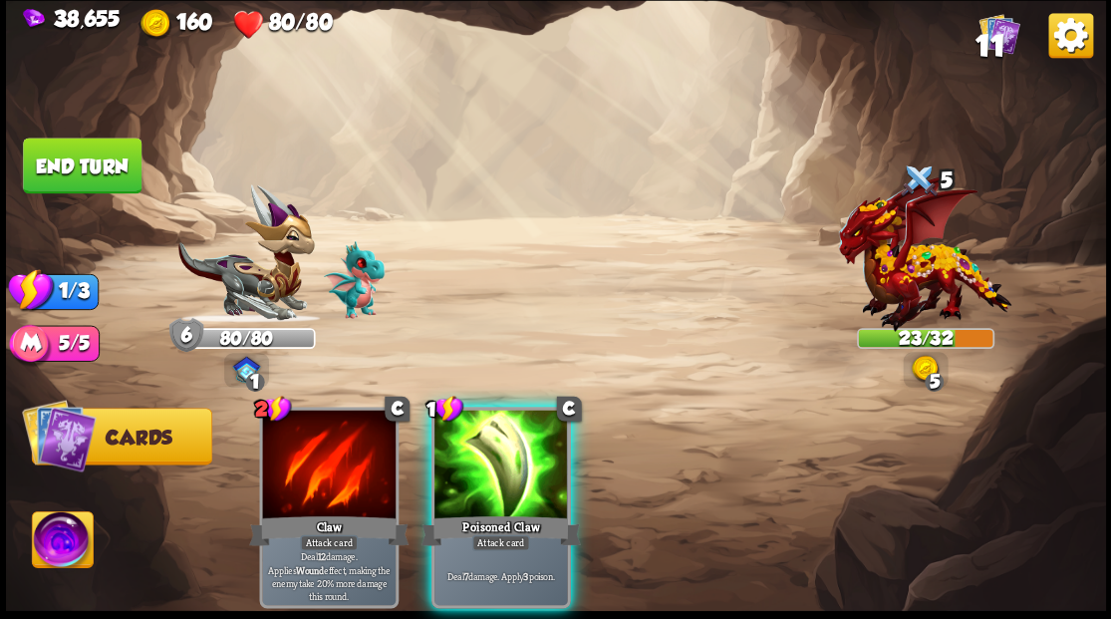
click at [61, 173] on button "End turn" at bounding box center [82, 165] width 119 height 56
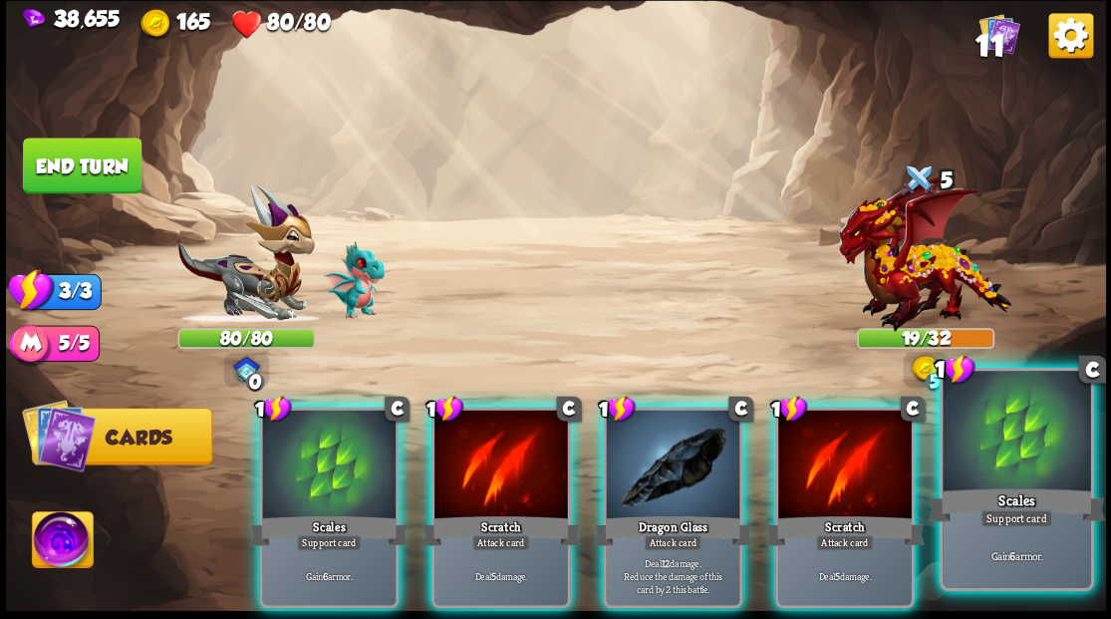
click at [1002, 496] on div "Scales" at bounding box center [1015, 504] width 177 height 40
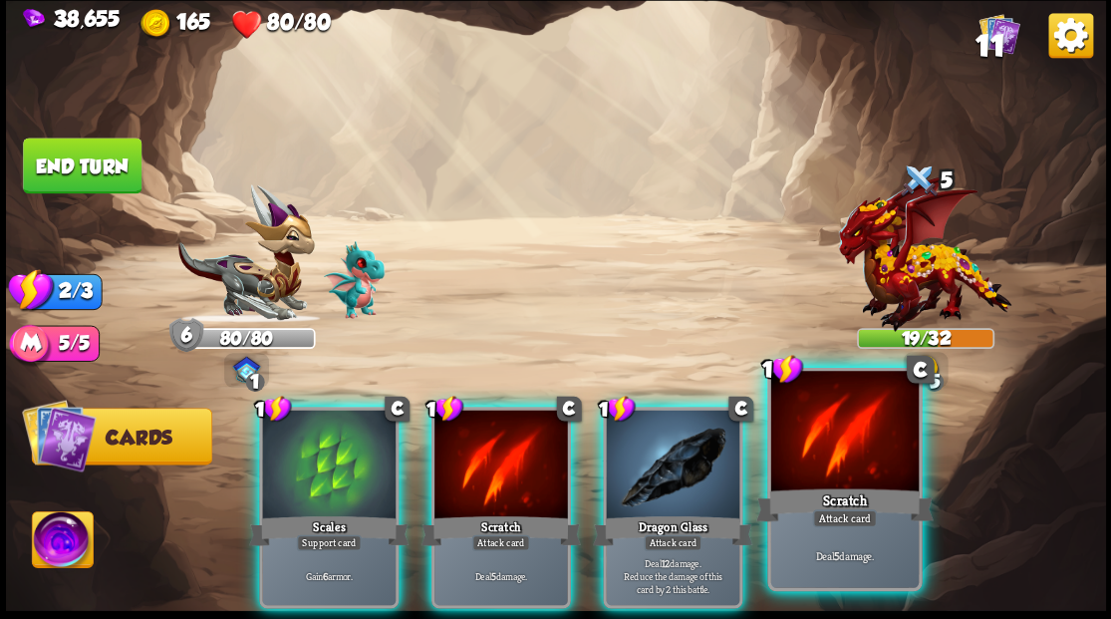
click at [809, 486] on div "Scratch" at bounding box center [843, 504] width 177 height 40
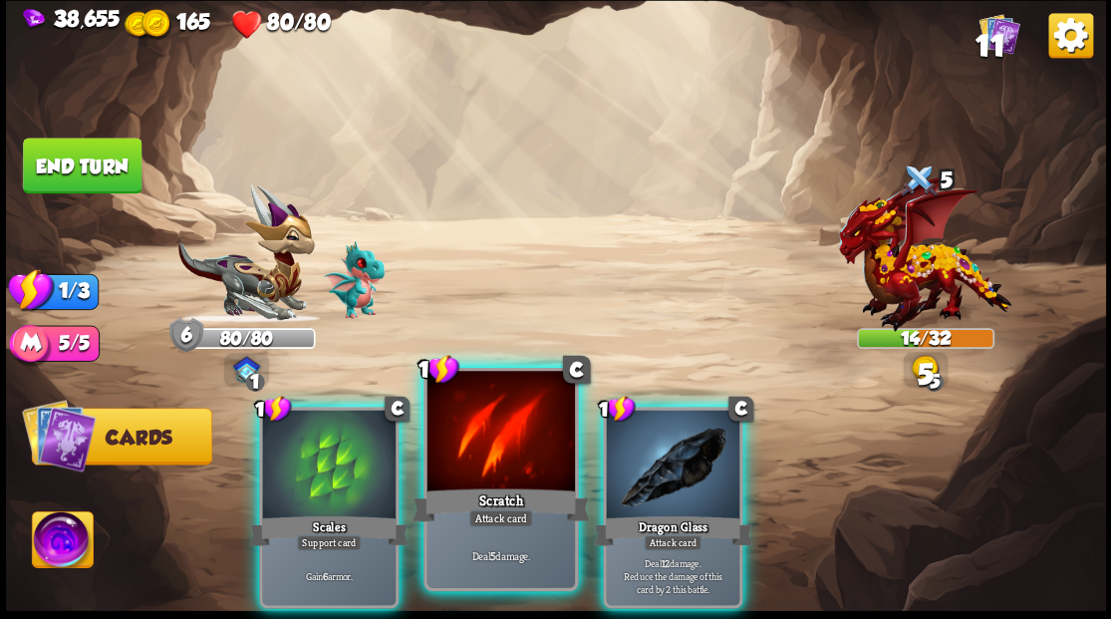
click at [484, 475] on div at bounding box center [499, 433] width 147 height 124
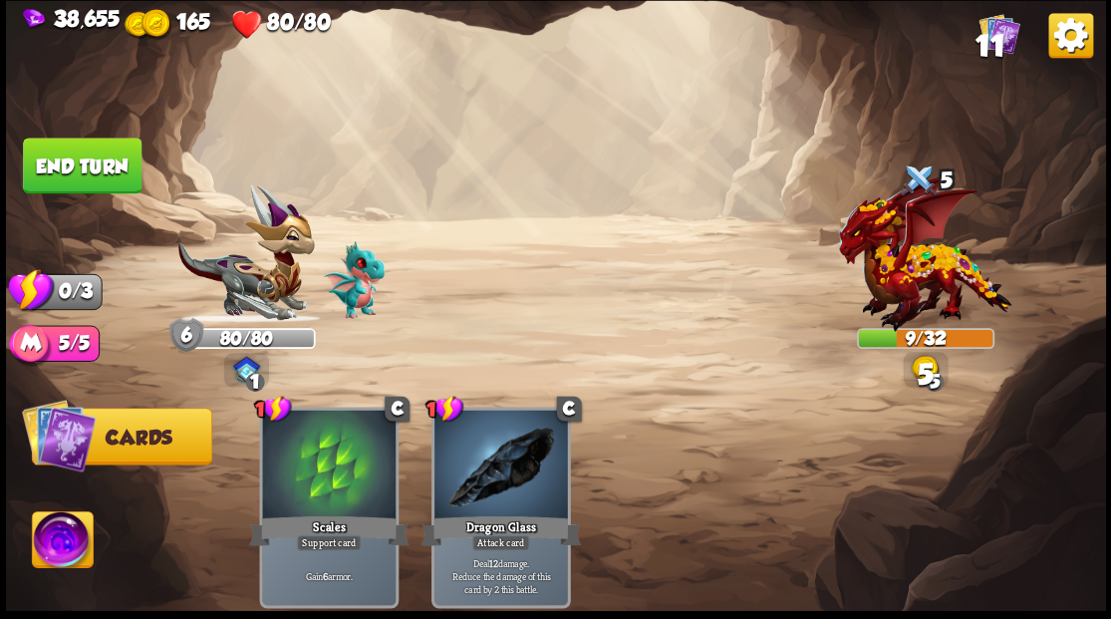
click at [100, 161] on button "End turn" at bounding box center [82, 165] width 119 height 56
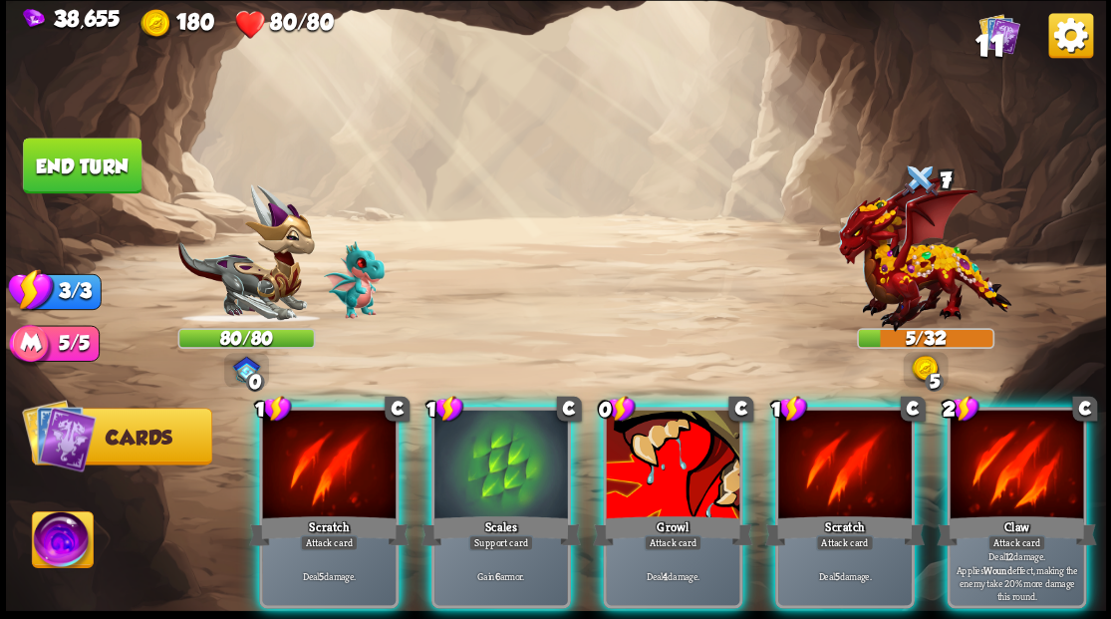
click at [661, 448] on div at bounding box center [672, 465] width 133 height 113
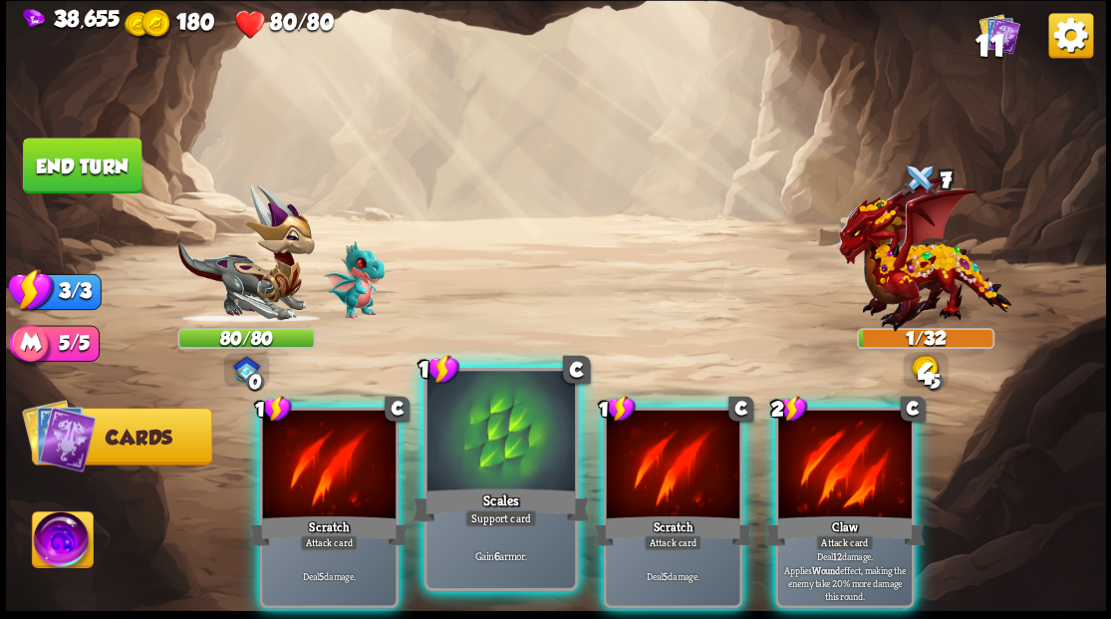
click at [495, 451] on div at bounding box center [499, 433] width 147 height 124
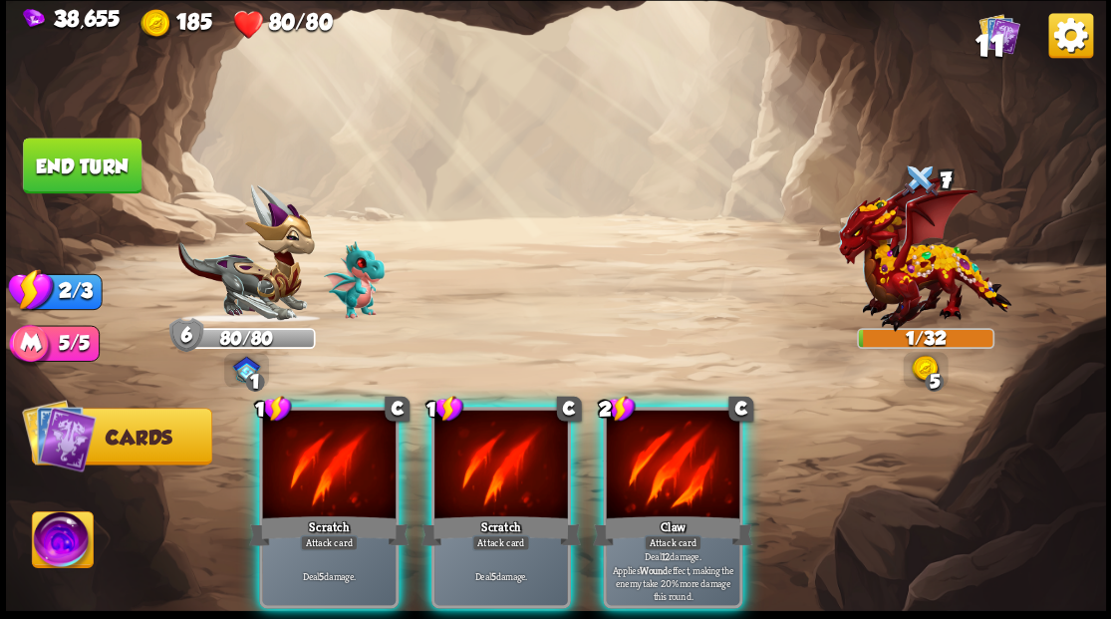
click at [480, 446] on div at bounding box center [500, 465] width 133 height 113
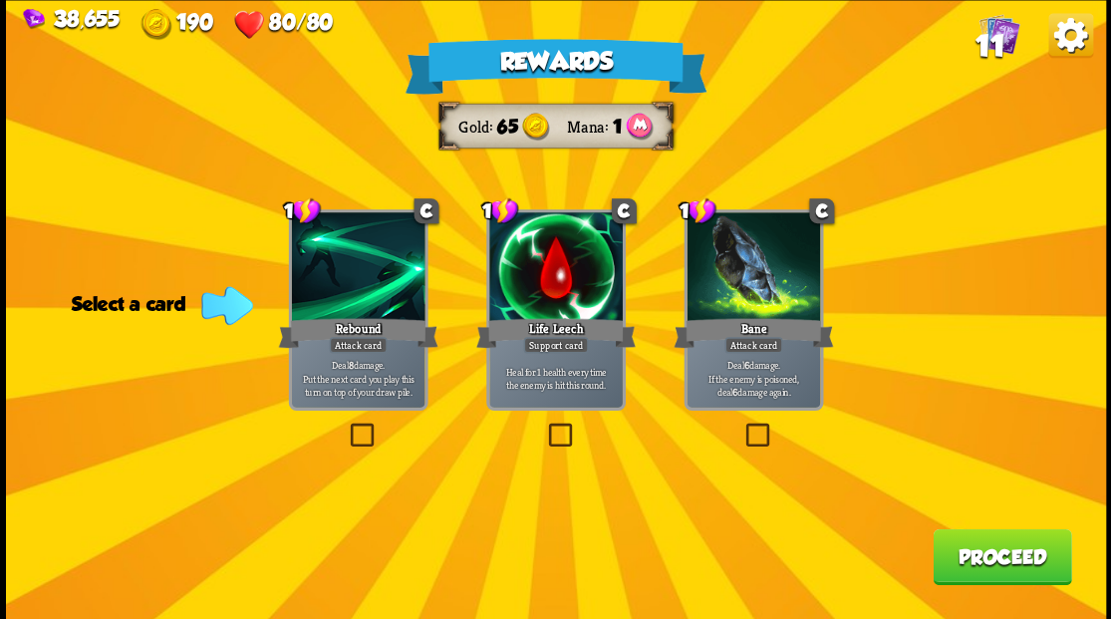
click at [741, 425] on label at bounding box center [741, 425] width 0 height 0
click at [0, 0] on input "checkbox" at bounding box center [0, 0] width 0 height 0
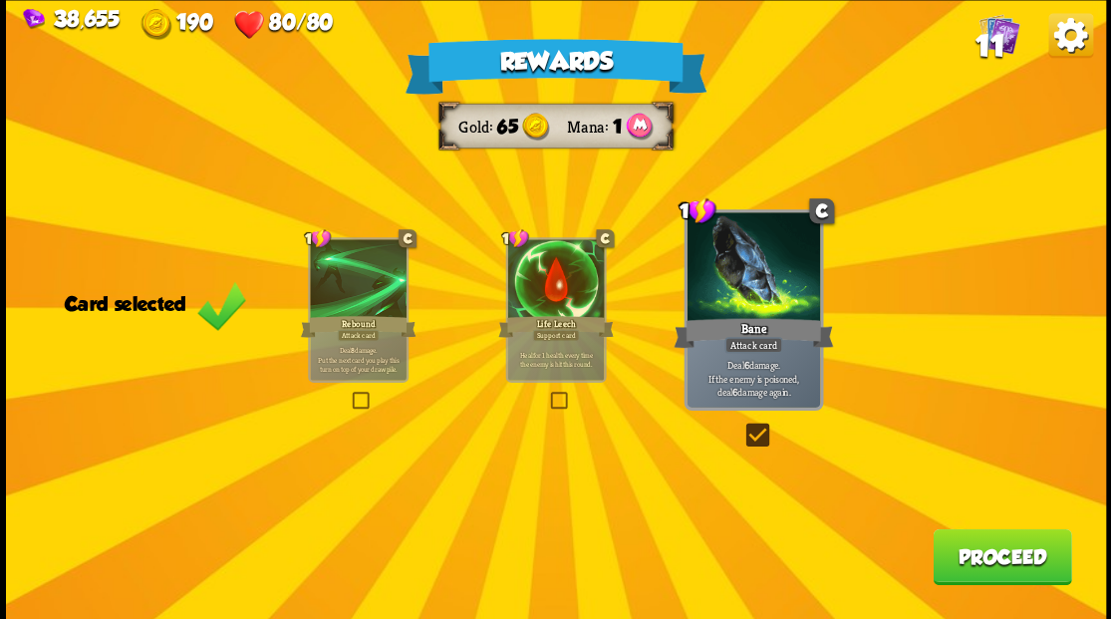
click at [958, 554] on button "Proceed" at bounding box center [1001, 556] width 138 height 56
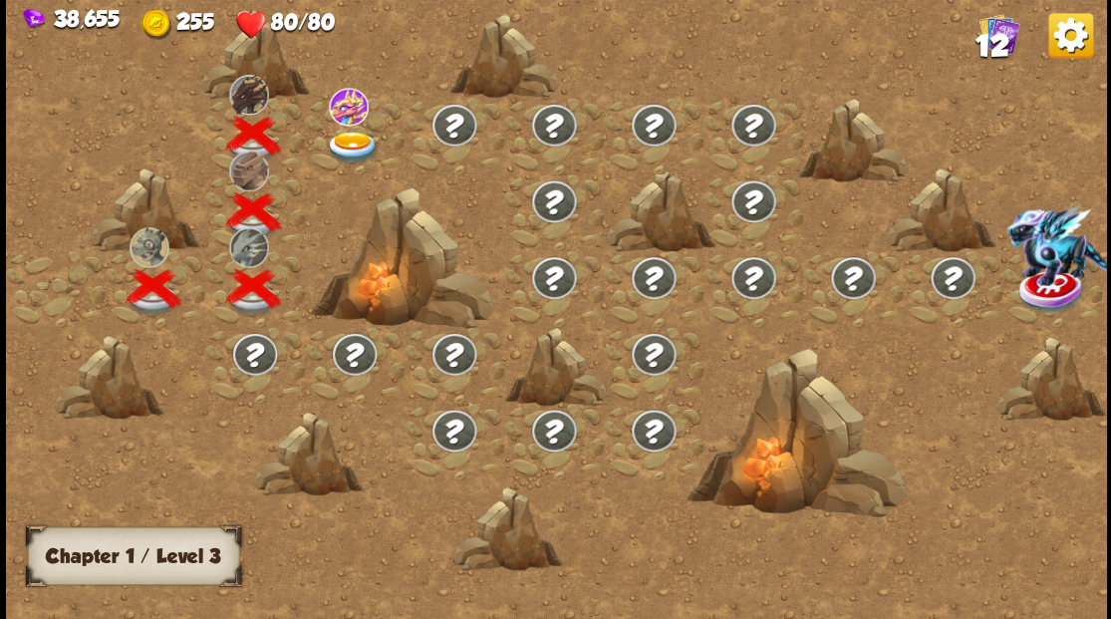
click at [359, 143] on img at bounding box center [352, 146] width 55 height 33
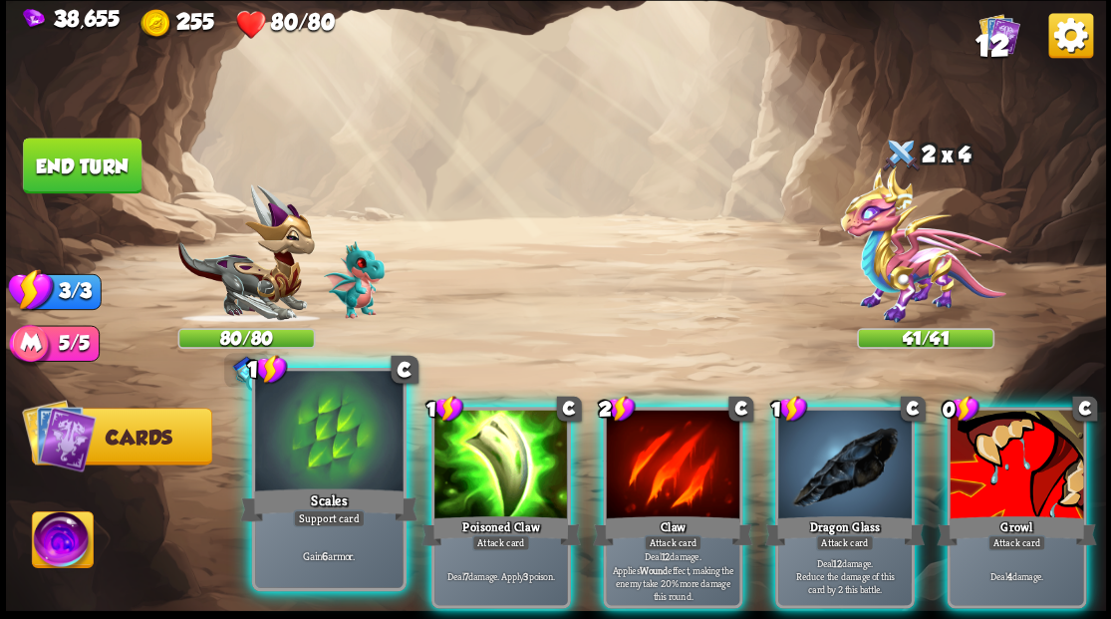
click at [333, 426] on div at bounding box center [328, 433] width 147 height 124
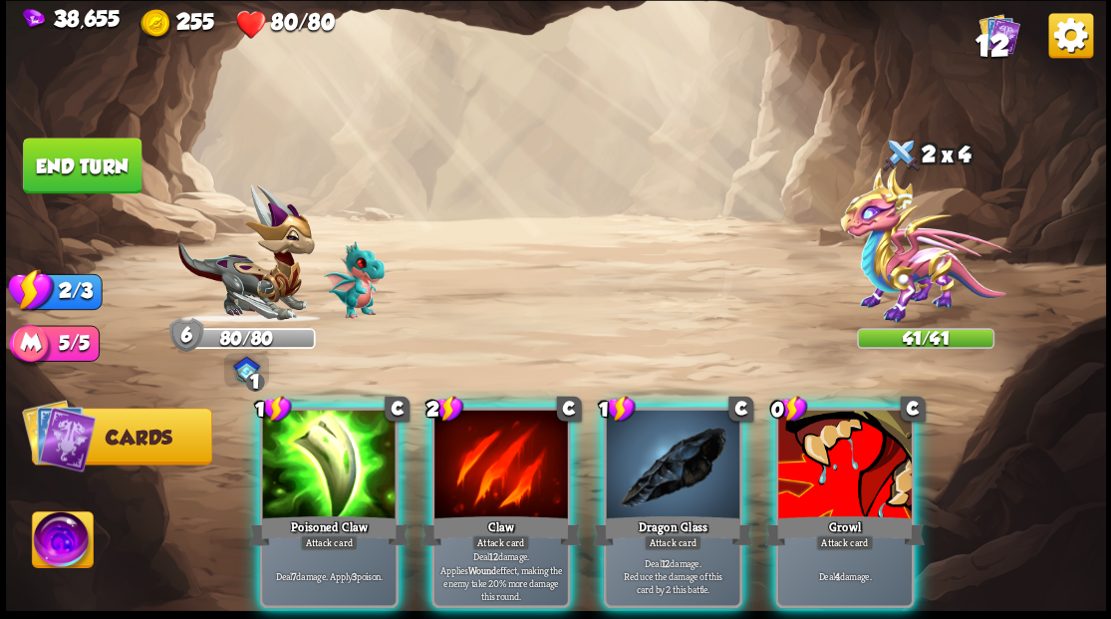
drag, startPoint x: 638, startPoint y: 459, endPoint x: 600, endPoint y: 450, distance: 39.9
click at [638, 458] on div at bounding box center [672, 465] width 133 height 113
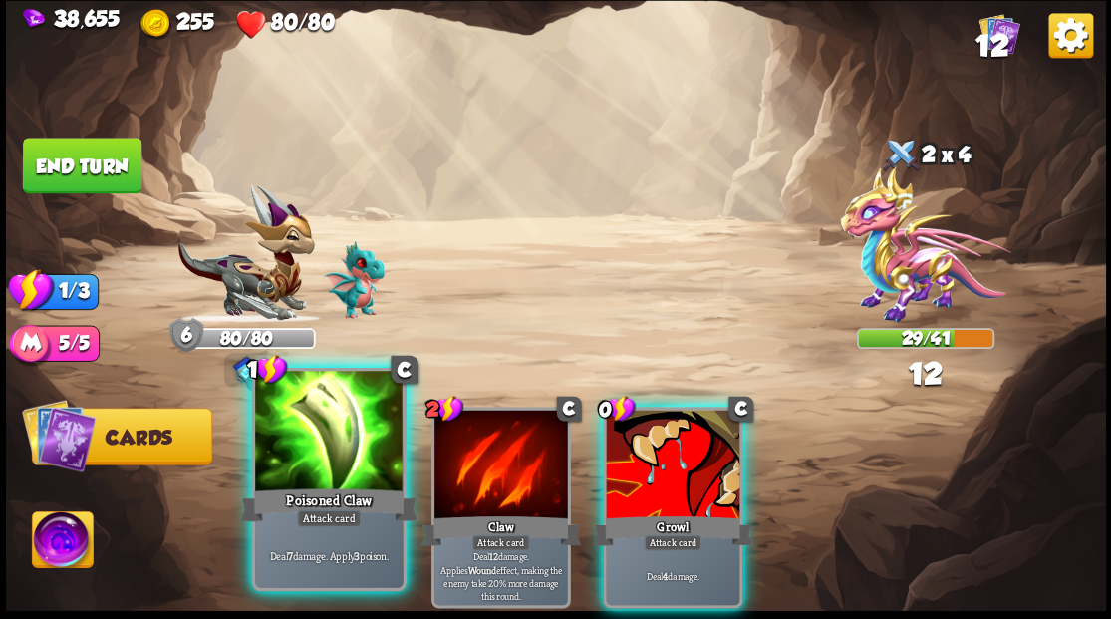
click at [333, 446] on div at bounding box center [328, 433] width 147 height 124
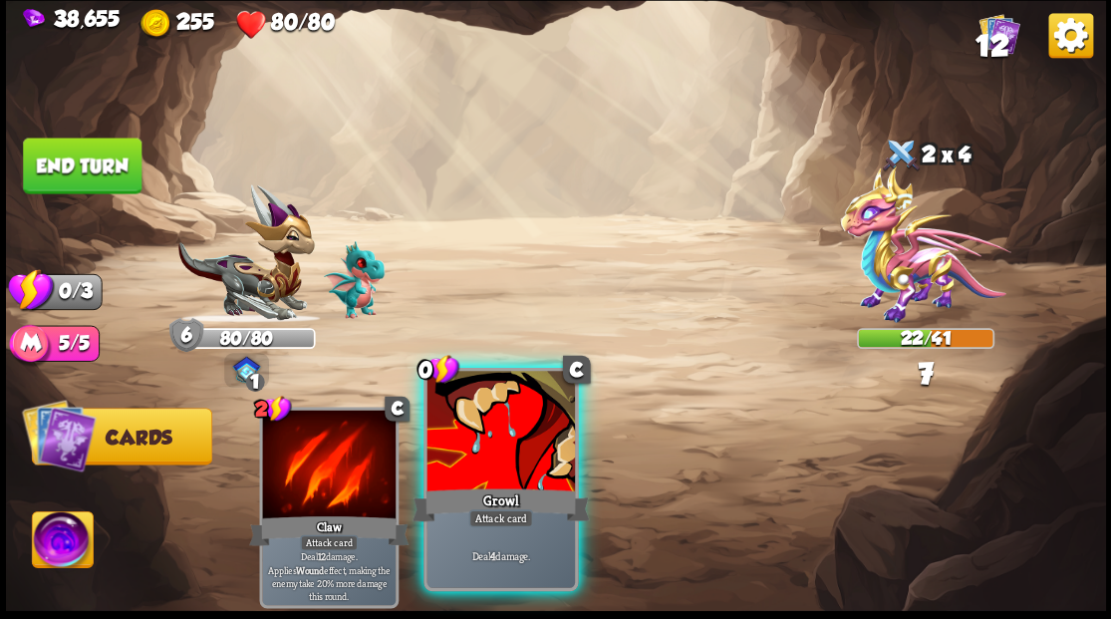
click at [495, 481] on div at bounding box center [499, 433] width 147 height 124
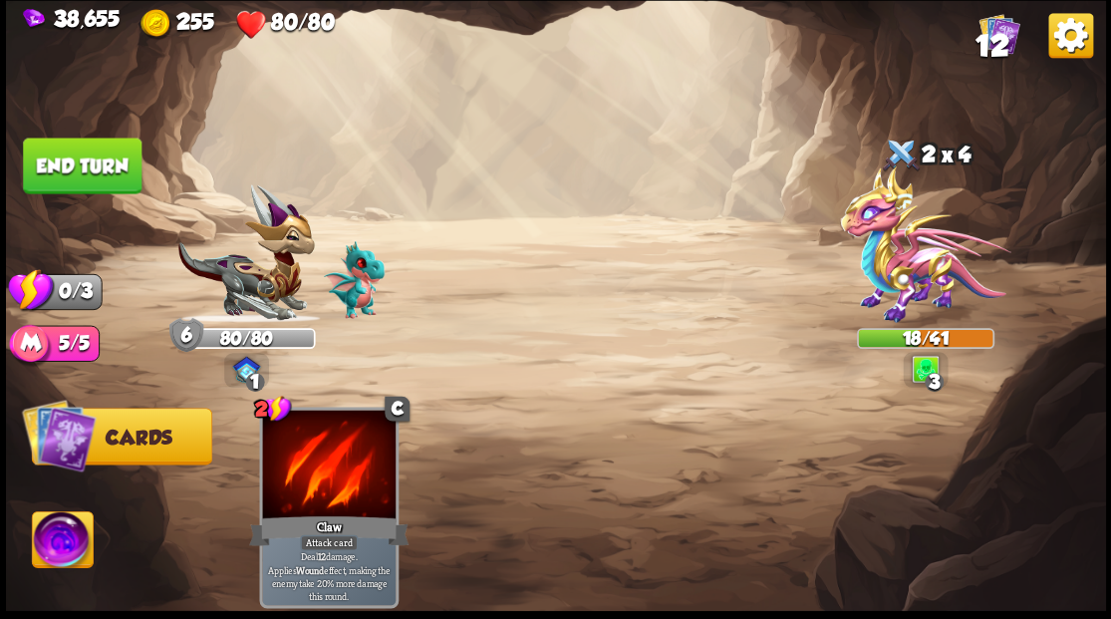
click at [87, 157] on button "End turn" at bounding box center [82, 165] width 119 height 56
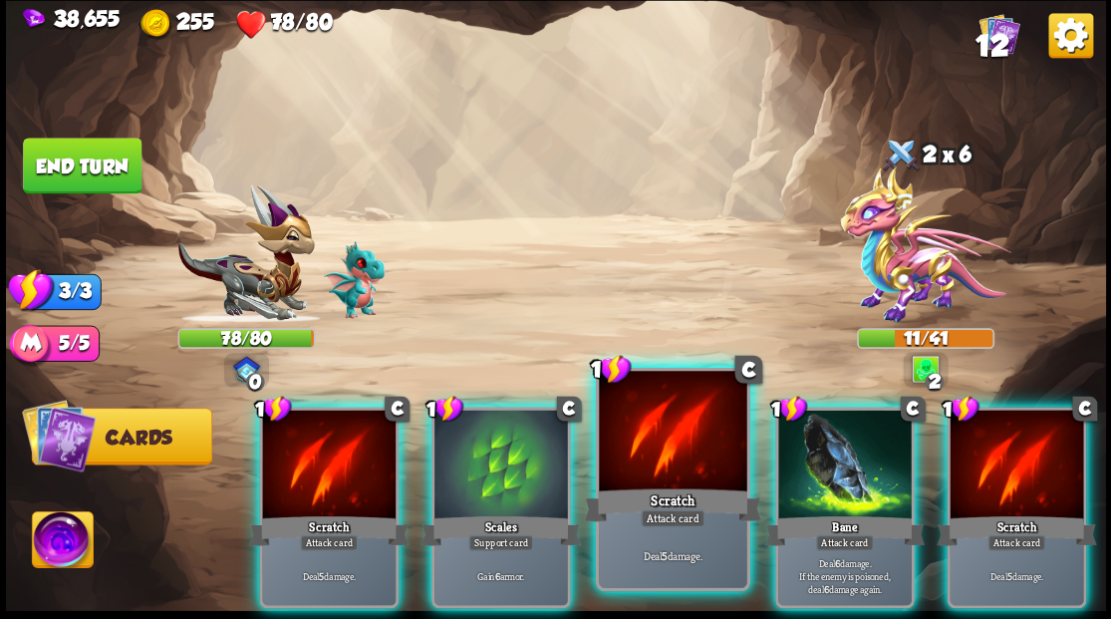
click at [680, 452] on div at bounding box center [672, 433] width 147 height 124
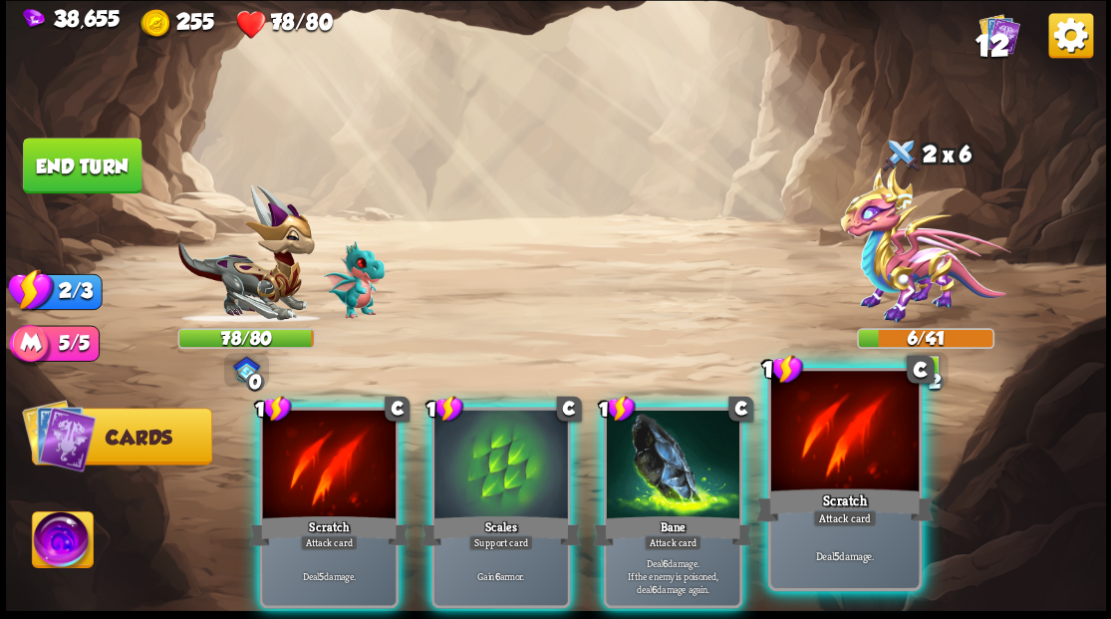
click at [859, 458] on div at bounding box center [843, 433] width 147 height 124
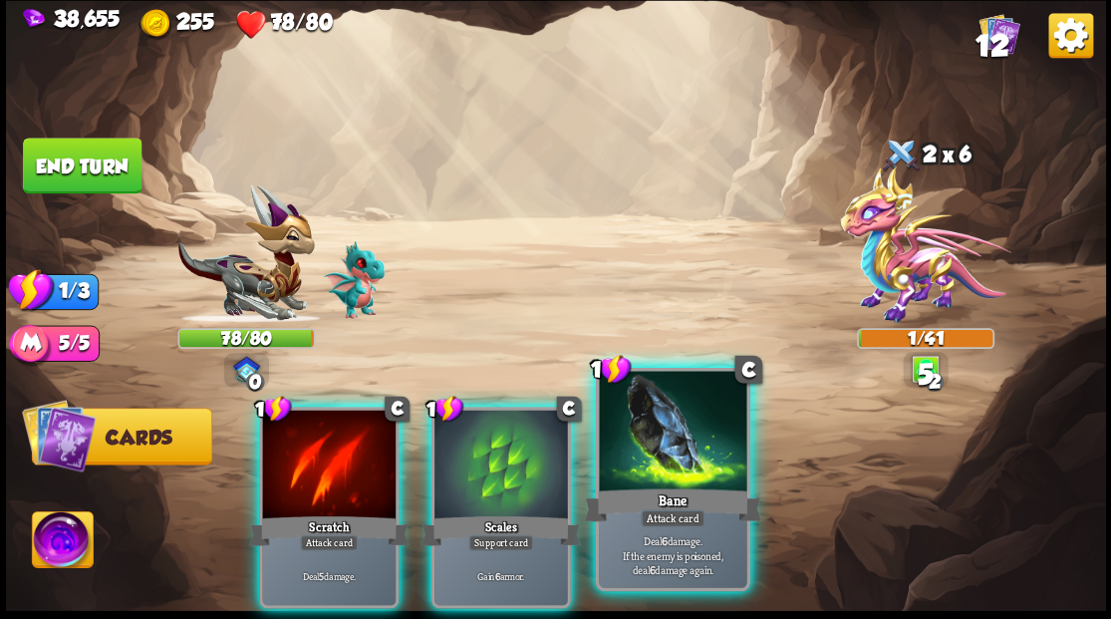
click at [703, 446] on div at bounding box center [672, 433] width 147 height 124
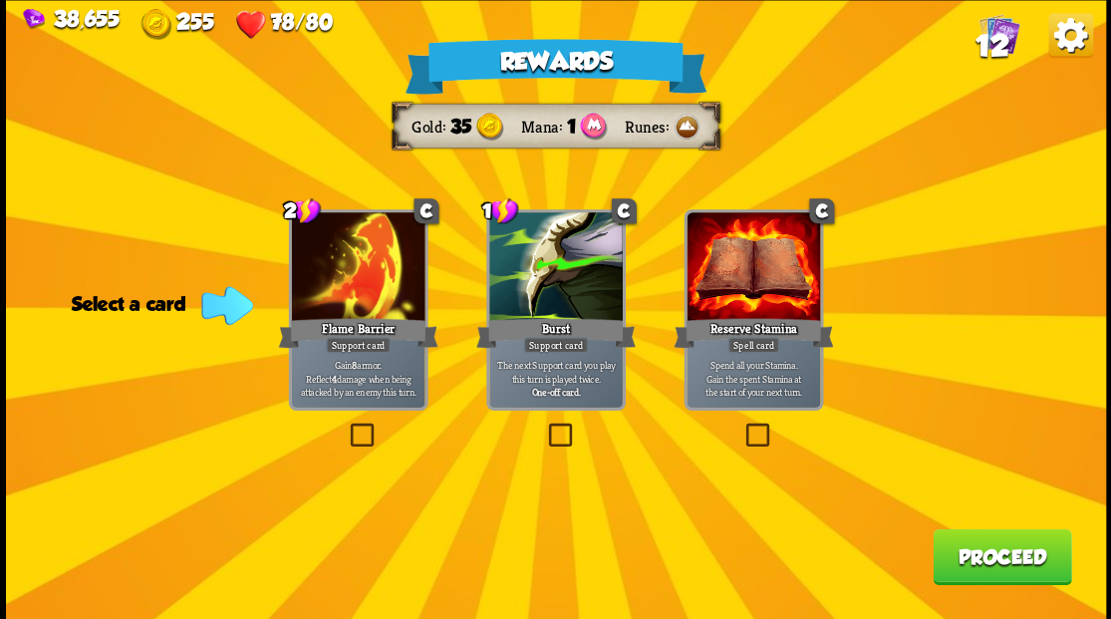
click at [1023, 554] on button "Proceed" at bounding box center [1001, 556] width 138 height 56
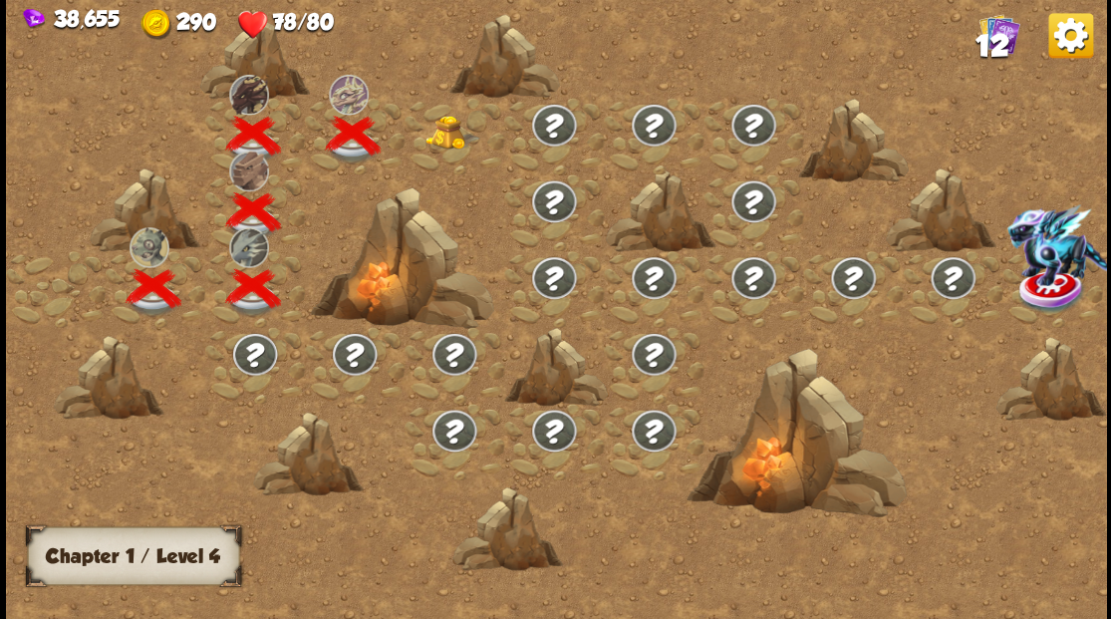
click at [442, 136] on div at bounding box center [454, 136] width 100 height 77
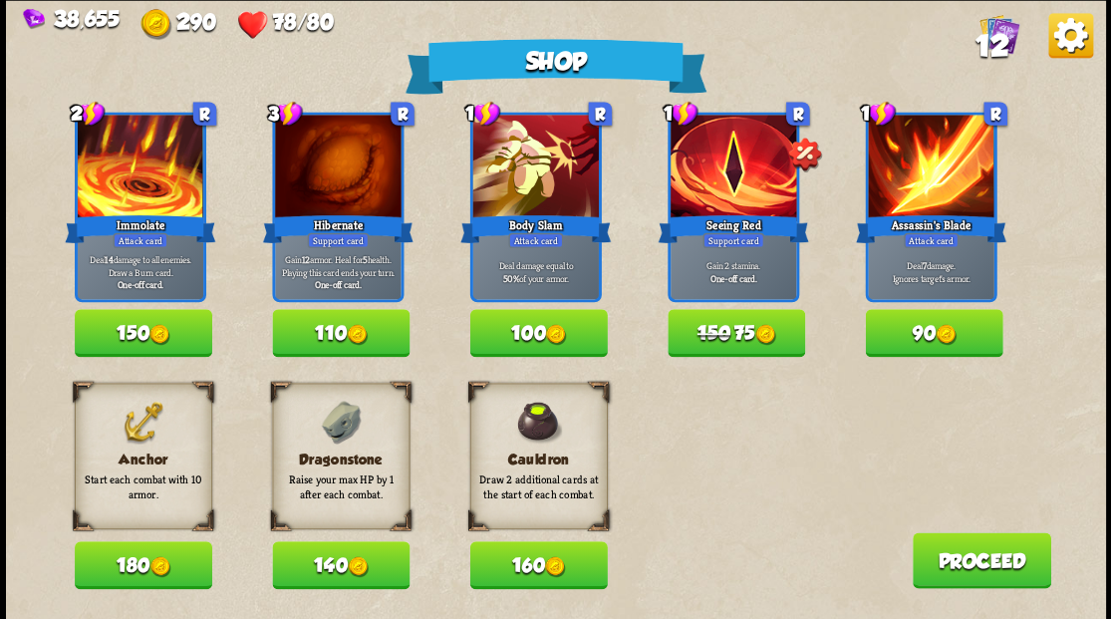
click at [337, 561] on button "140" at bounding box center [340, 565] width 137 height 48
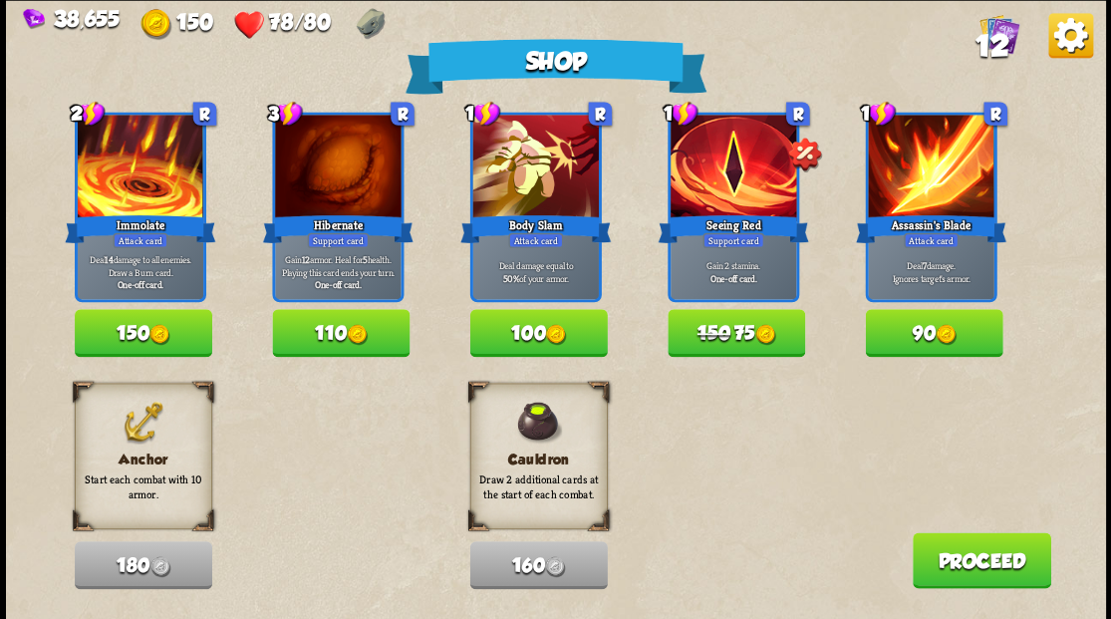
click at [968, 572] on button "Proceed" at bounding box center [980, 560] width 138 height 56
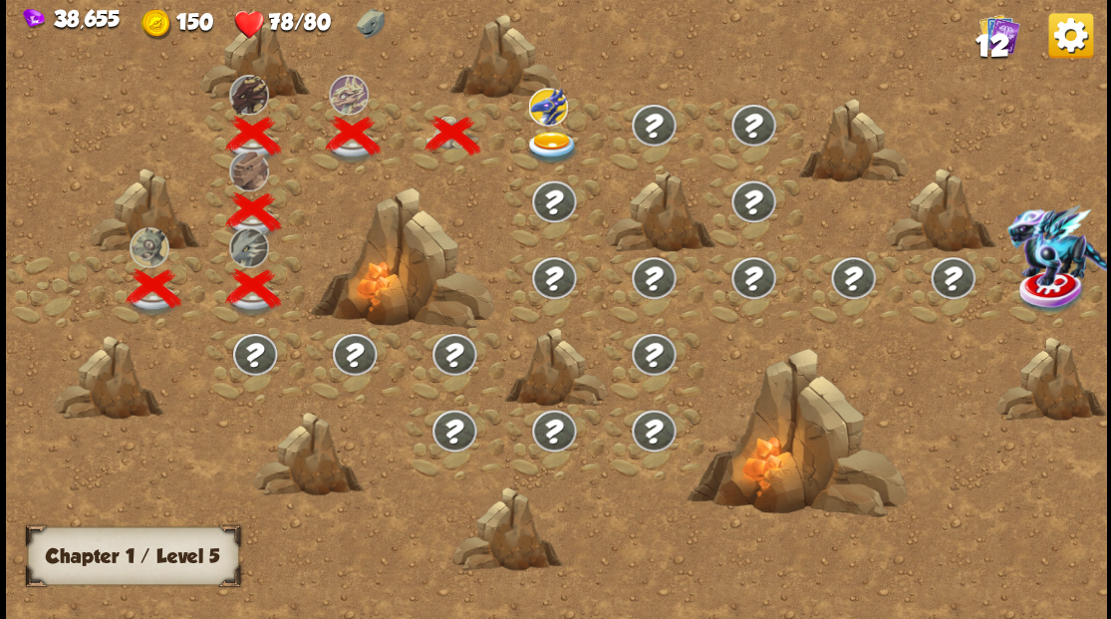
click at [548, 144] on img at bounding box center [551, 146] width 55 height 33
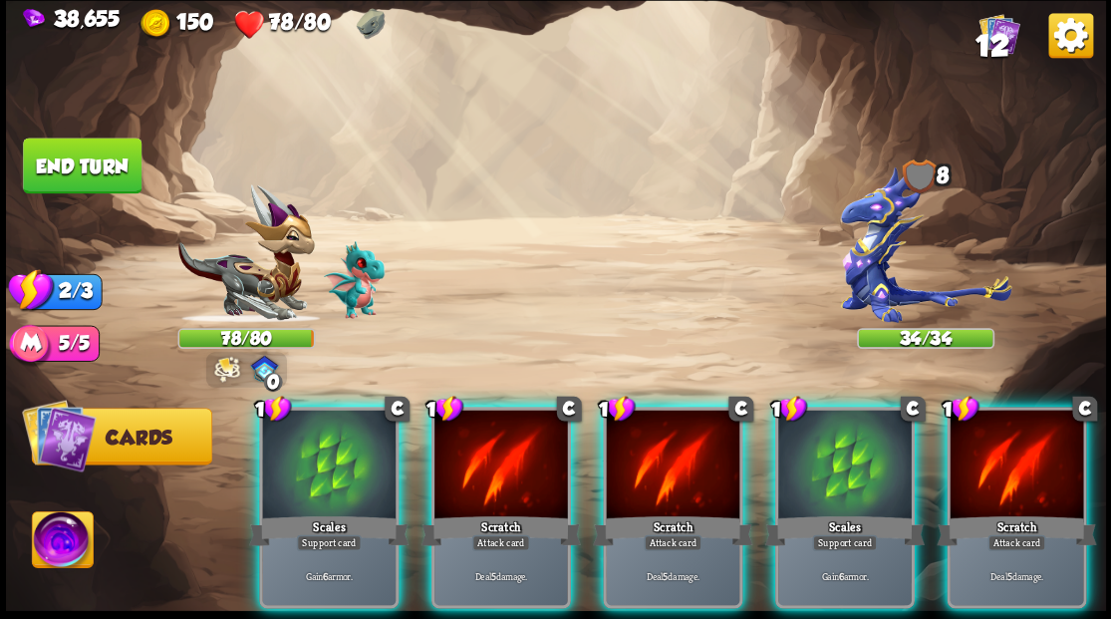
click at [862, 446] on div at bounding box center [844, 465] width 133 height 113
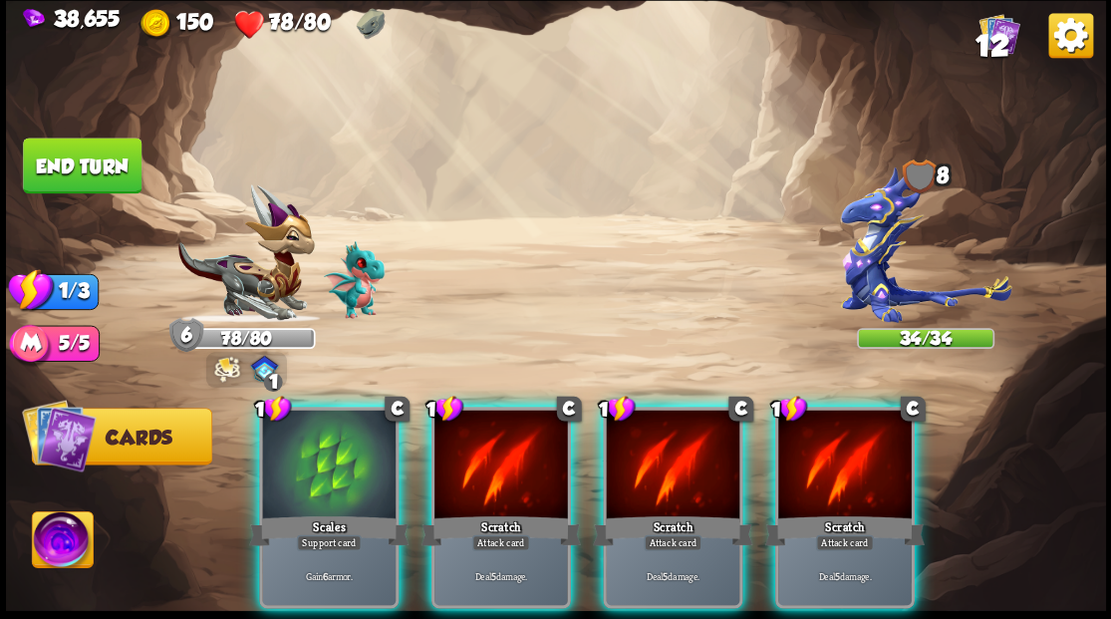
click at [886, 261] on img at bounding box center [925, 243] width 170 height 156
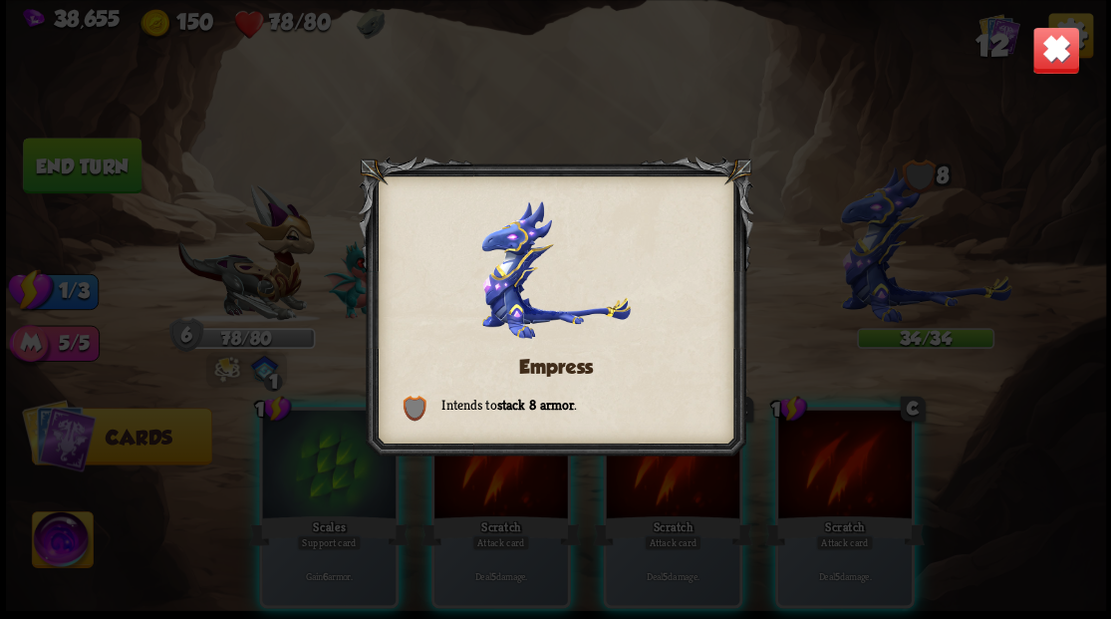
click at [1044, 54] on img at bounding box center [1055, 50] width 48 height 48
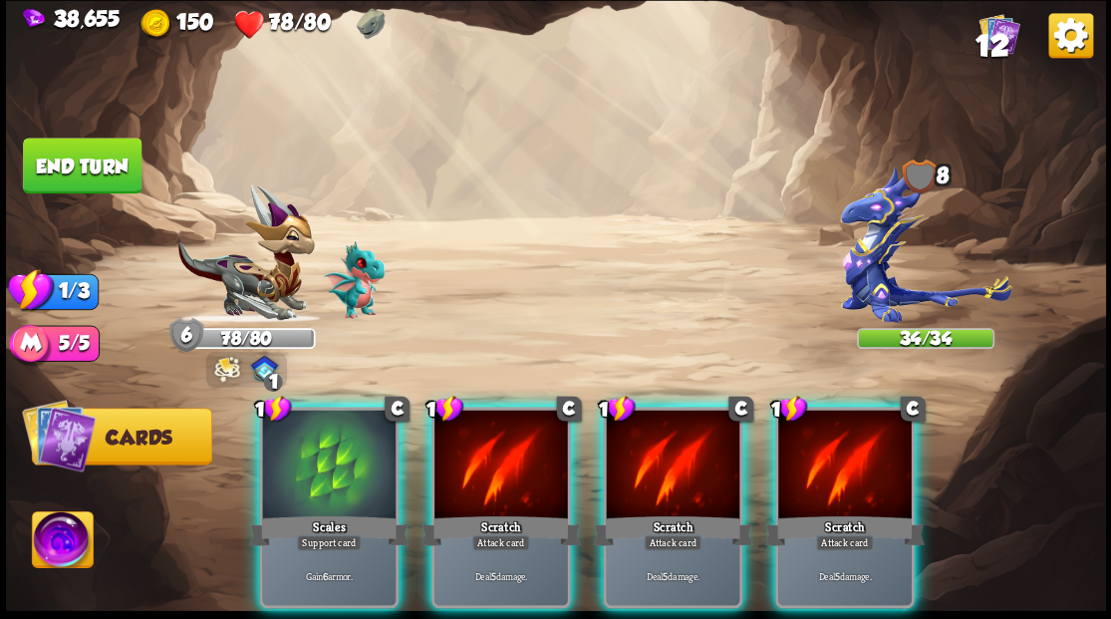
drag, startPoint x: 826, startPoint y: 473, endPoint x: 754, endPoint y: 474, distance: 71.7
click at [825, 473] on div at bounding box center [844, 465] width 133 height 113
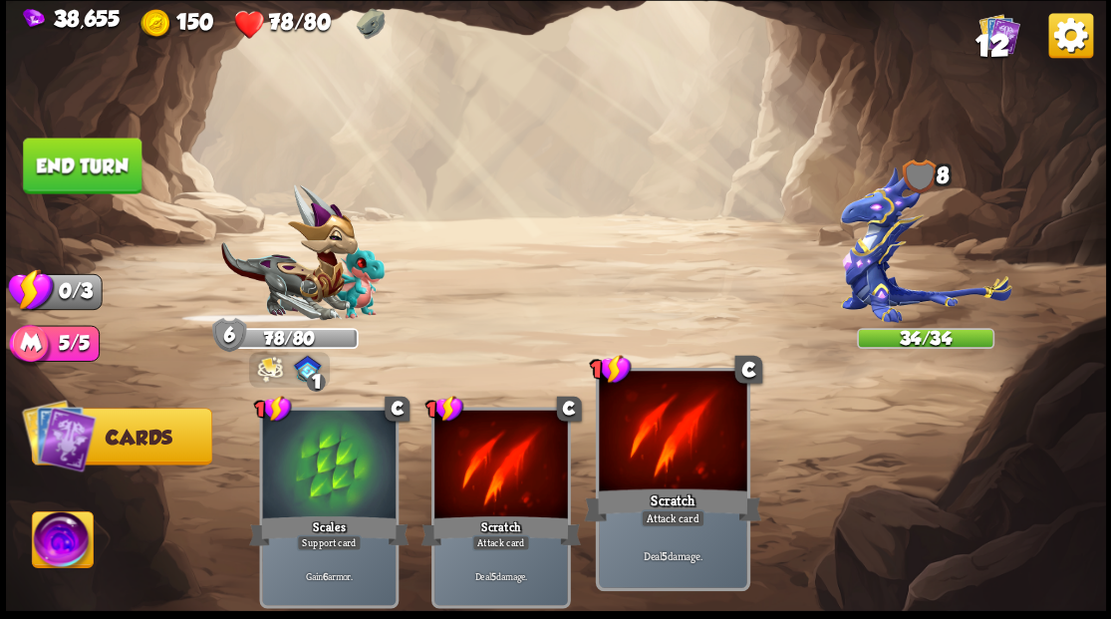
click at [694, 476] on div at bounding box center [672, 433] width 147 height 124
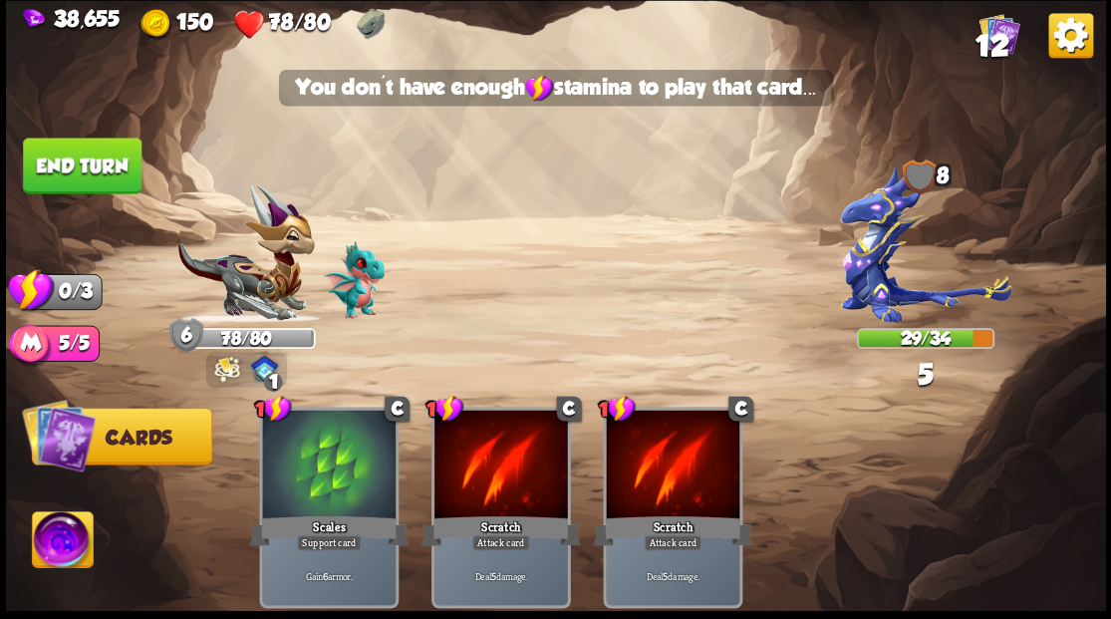
click at [72, 189] on button "End turn" at bounding box center [82, 165] width 119 height 56
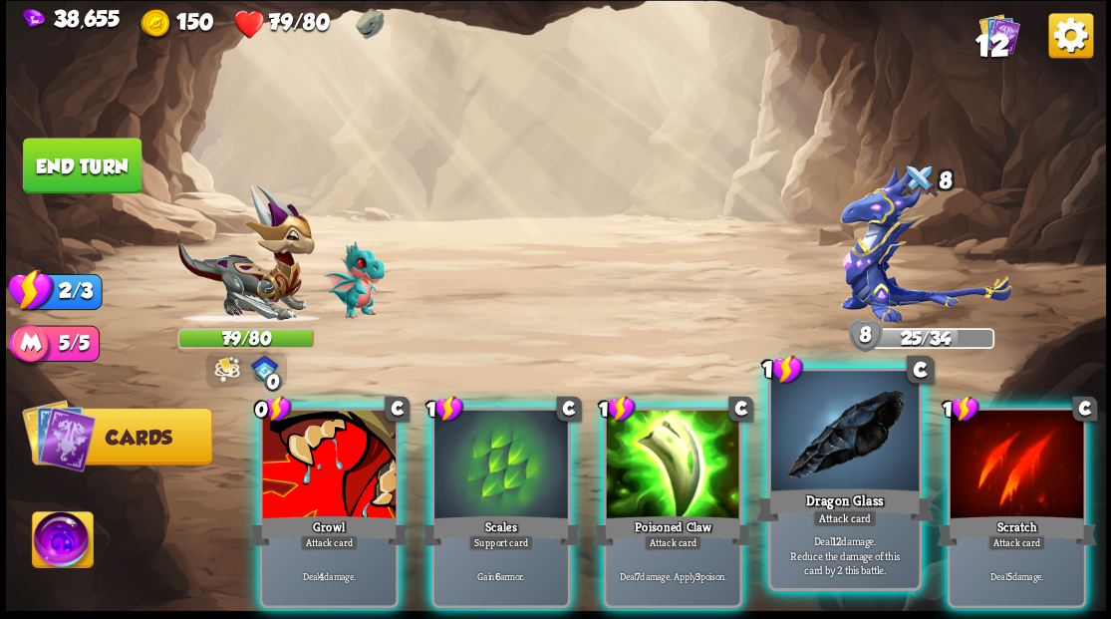
click at [829, 452] on div at bounding box center [843, 433] width 147 height 124
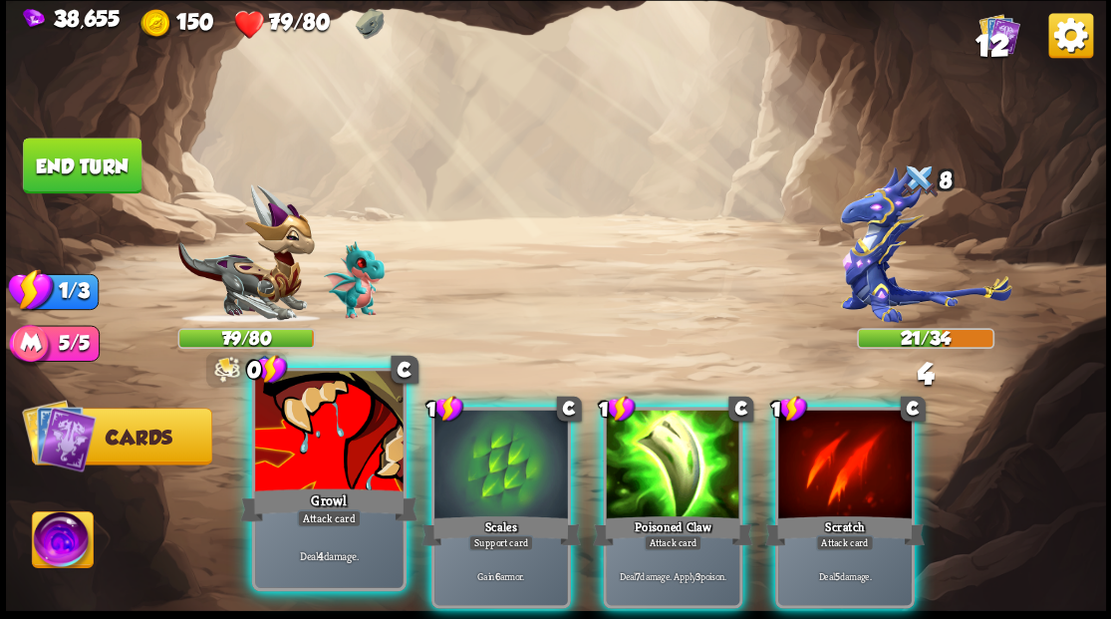
drag, startPoint x: 452, startPoint y: 483, endPoint x: 396, endPoint y: 458, distance: 61.1
click at [446, 481] on div at bounding box center [500, 465] width 133 height 113
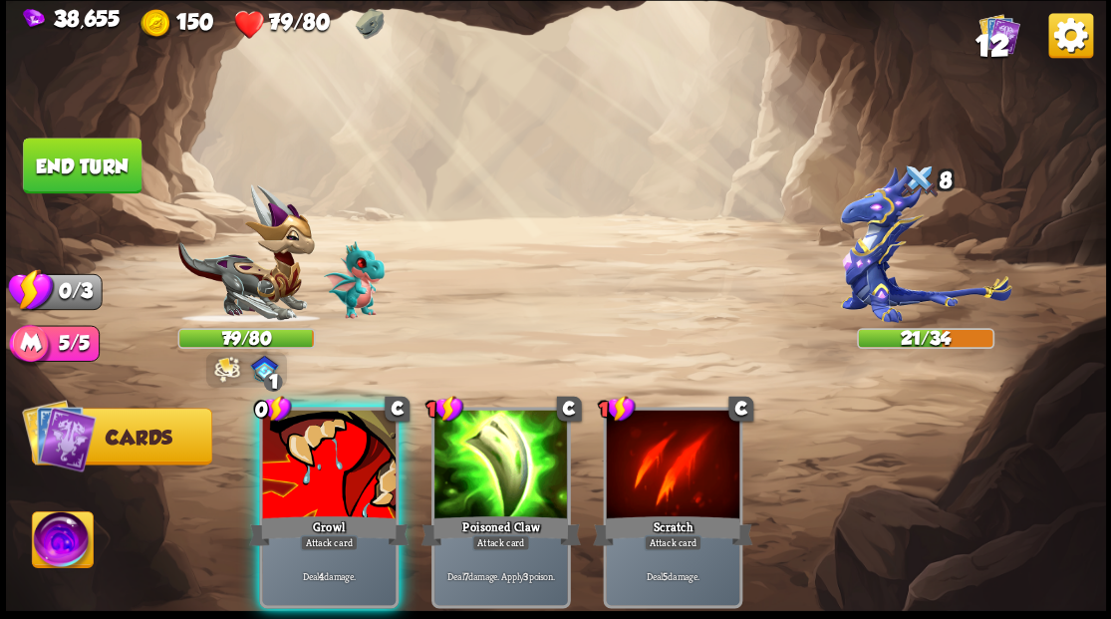
drag, startPoint x: 279, startPoint y: 494, endPoint x: 275, endPoint y: 482, distance: 12.6
click at [276, 512] on div "Growl" at bounding box center [328, 530] width 159 height 36
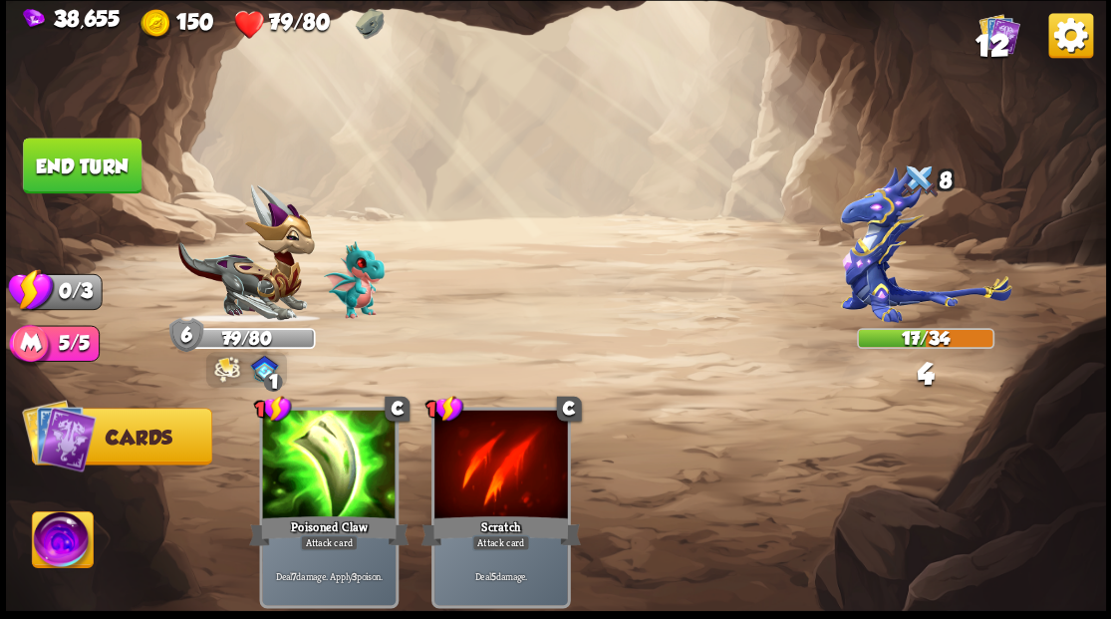
click at [82, 181] on button "End turn" at bounding box center [82, 165] width 119 height 56
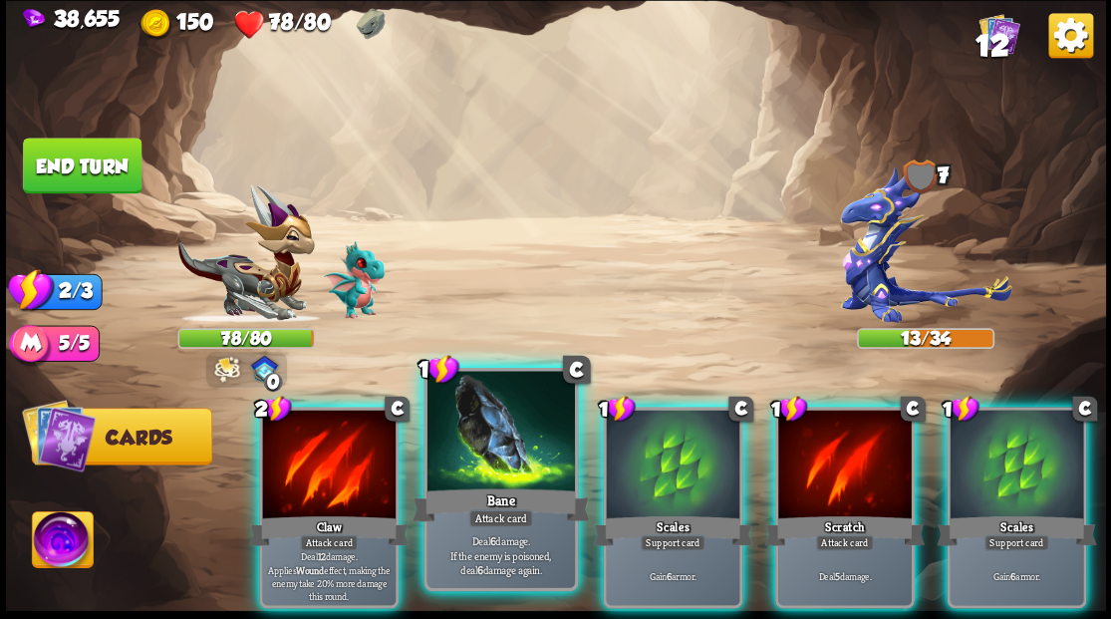
click at [500, 444] on div at bounding box center [499, 433] width 147 height 124
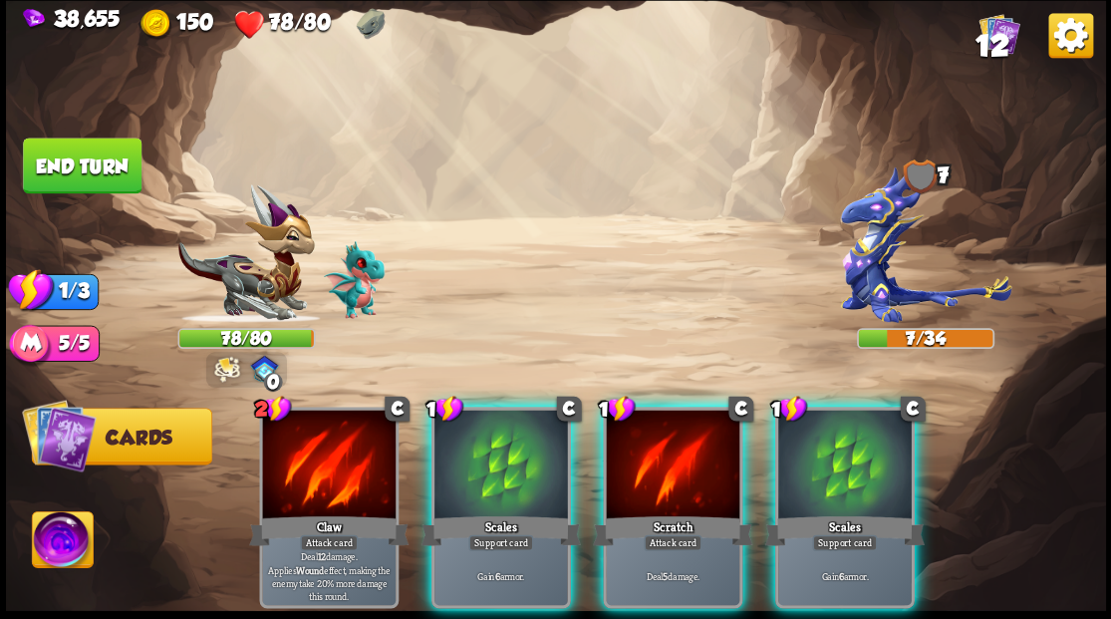
click at [871, 272] on img at bounding box center [925, 243] width 170 height 156
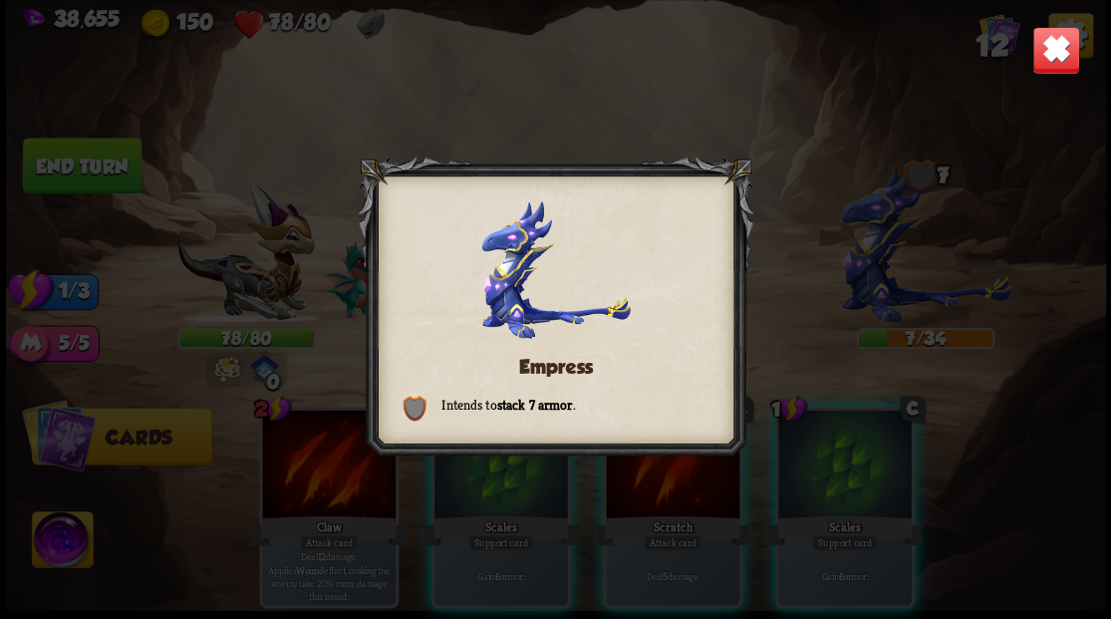
click at [1054, 50] on img at bounding box center [1055, 50] width 48 height 48
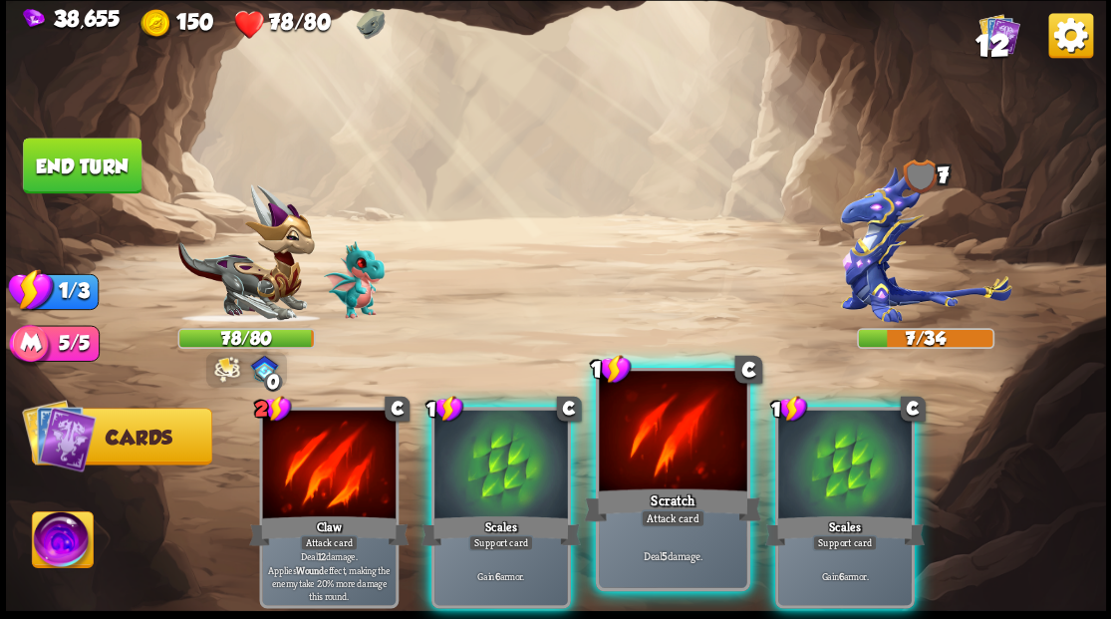
click at [651, 464] on div at bounding box center [672, 433] width 147 height 124
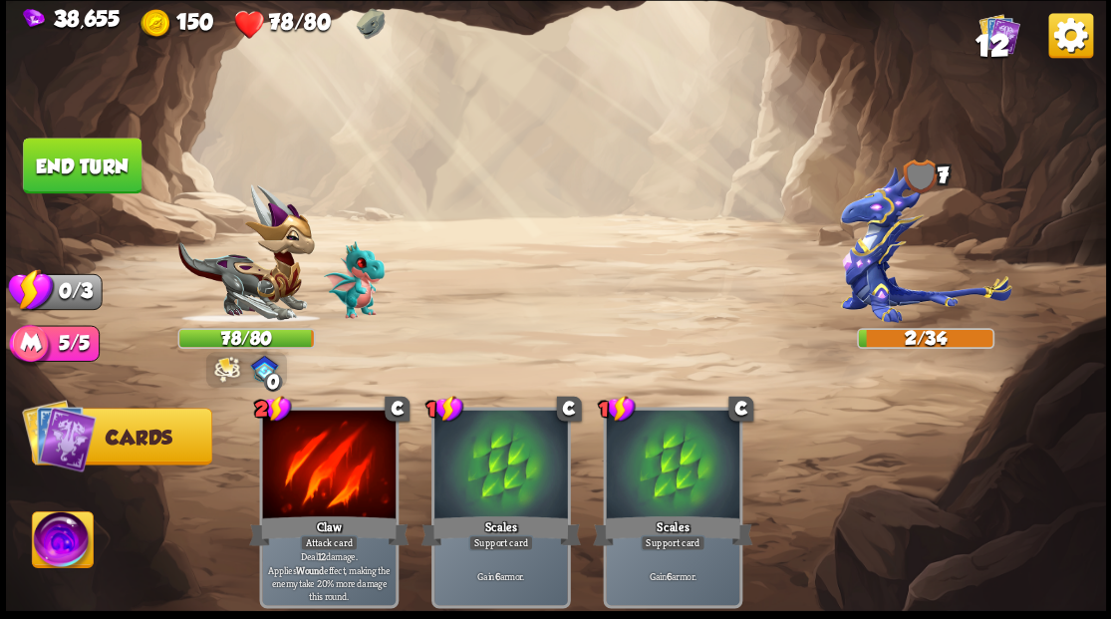
click at [90, 164] on button "End turn" at bounding box center [82, 165] width 119 height 56
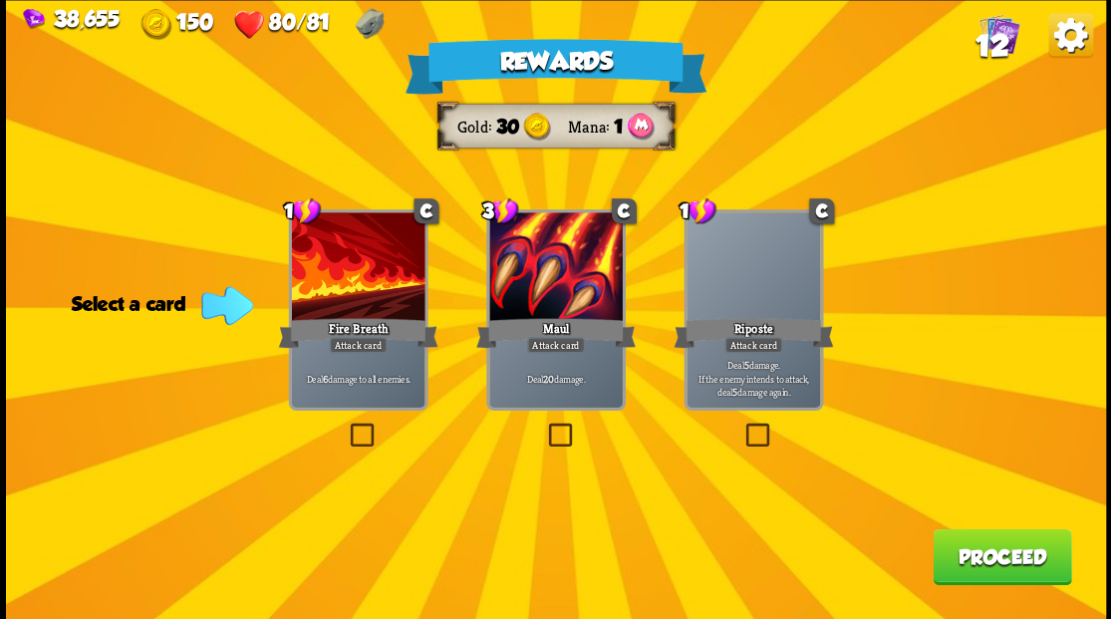
click at [346, 425] on label at bounding box center [346, 425] width 0 height 0
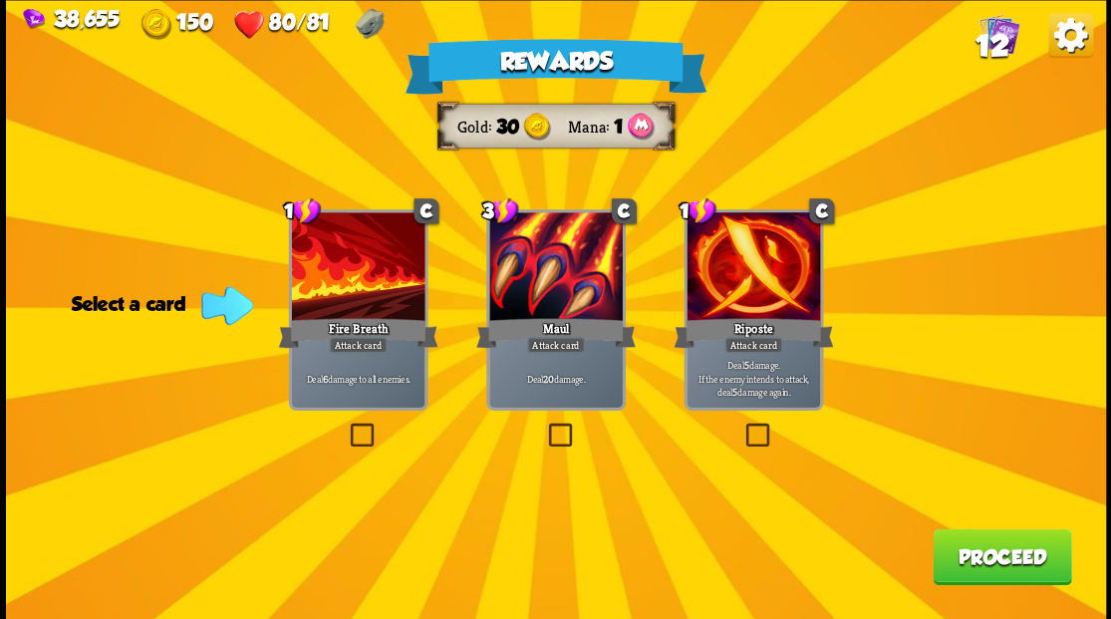
click at [0, 0] on input "checkbox" at bounding box center [0, 0] width 0 height 0
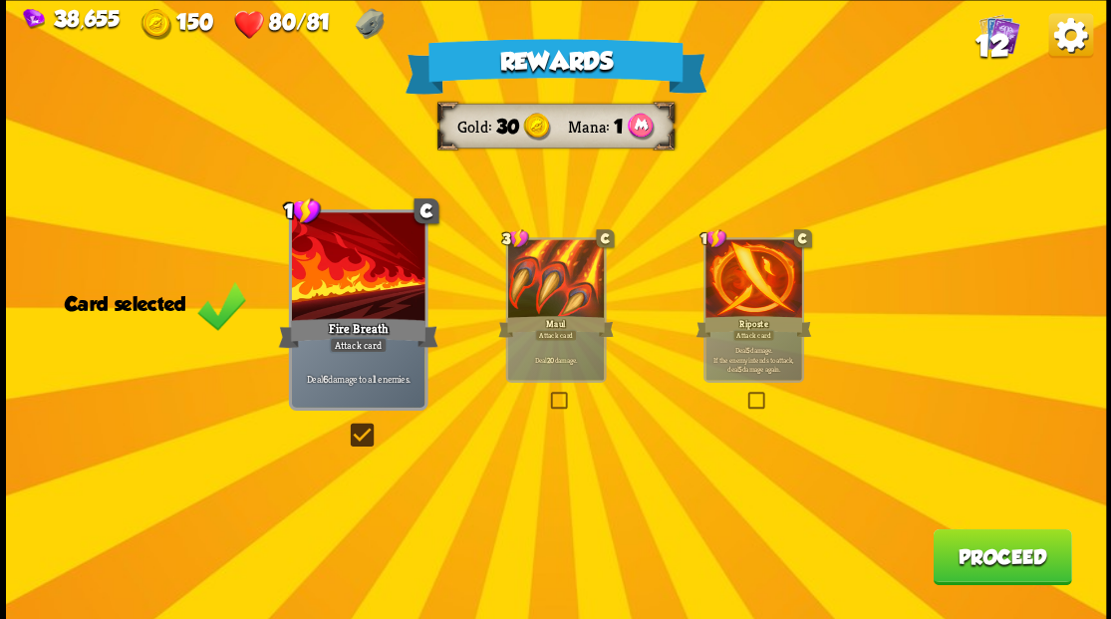
click at [952, 578] on button "Proceed" at bounding box center [1001, 556] width 138 height 56
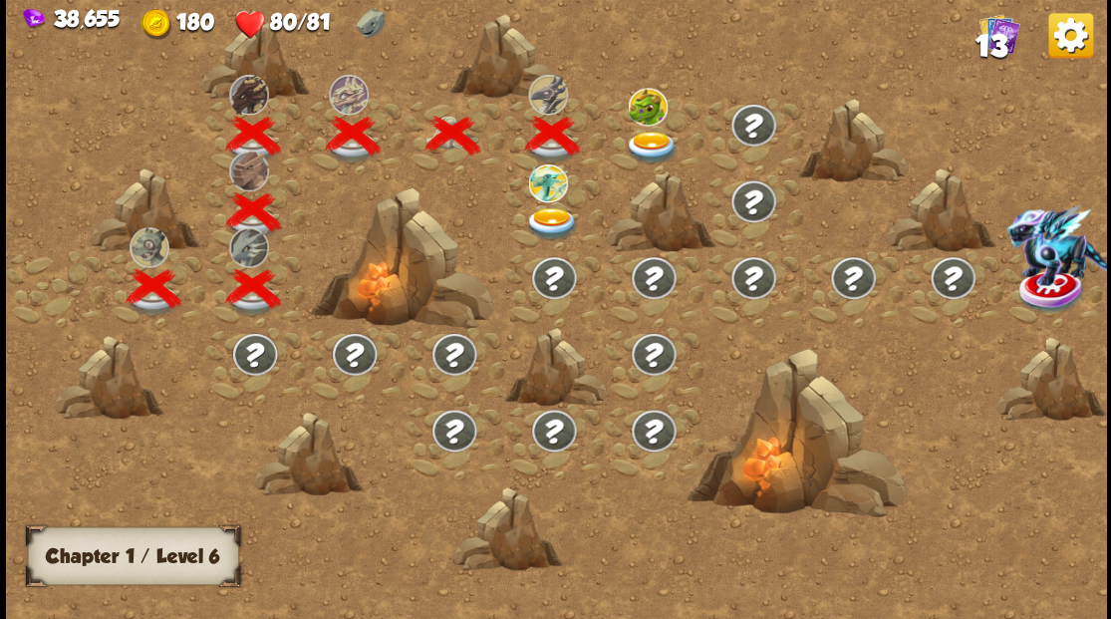
click at [555, 223] on img at bounding box center [551, 223] width 55 height 33
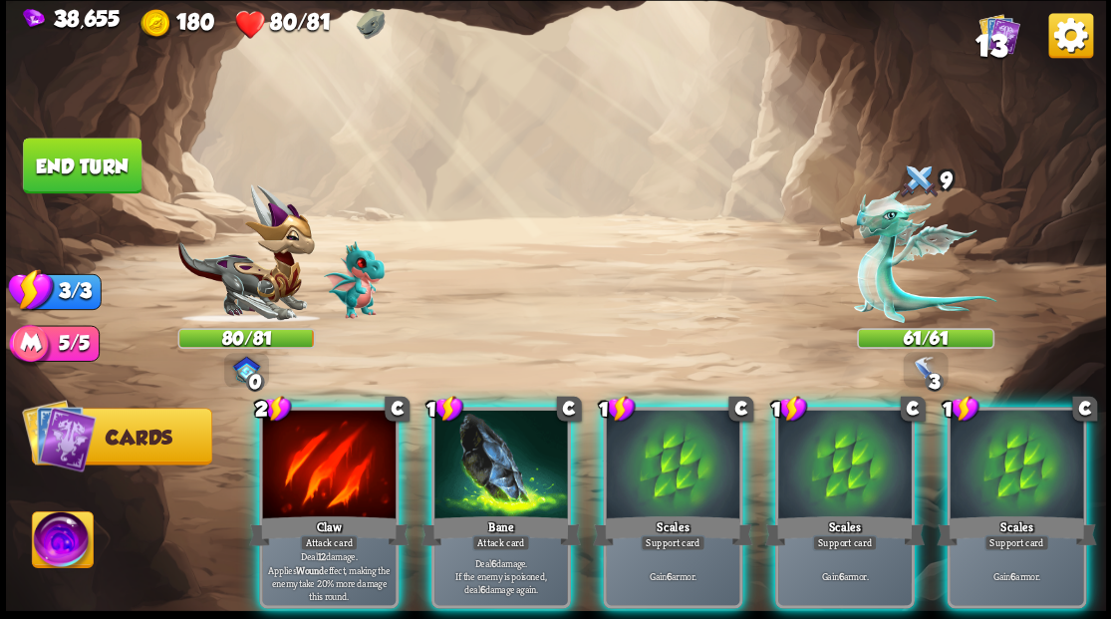
drag, startPoint x: 1012, startPoint y: 452, endPoint x: 1022, endPoint y: 373, distance: 79.3
click at [1031, 420] on div at bounding box center [1015, 465] width 133 height 113
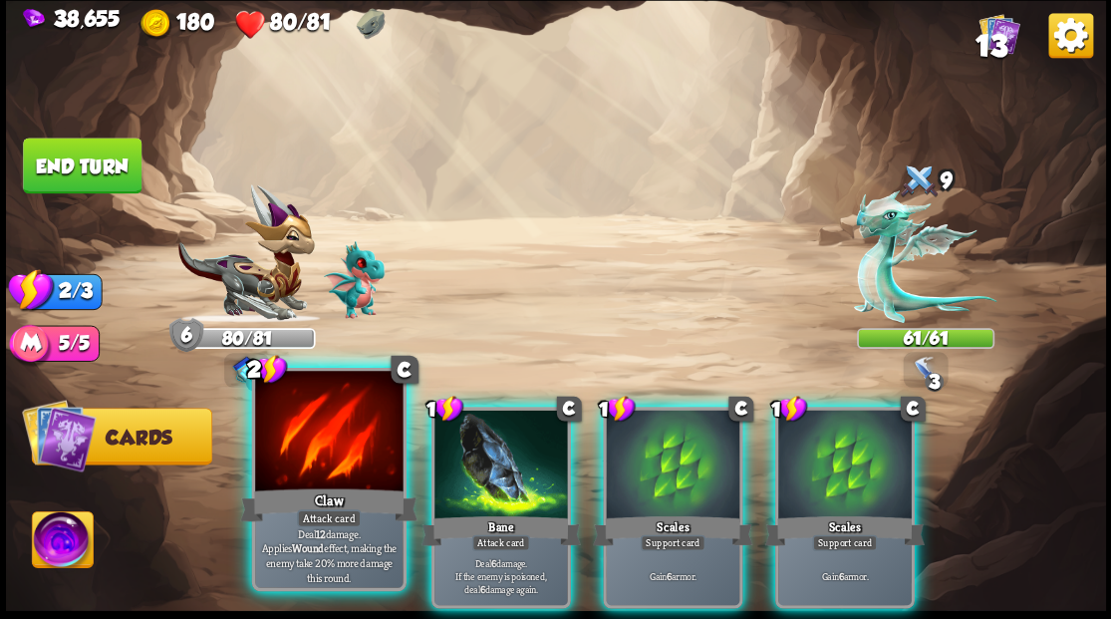
click at [344, 435] on div at bounding box center [328, 433] width 147 height 124
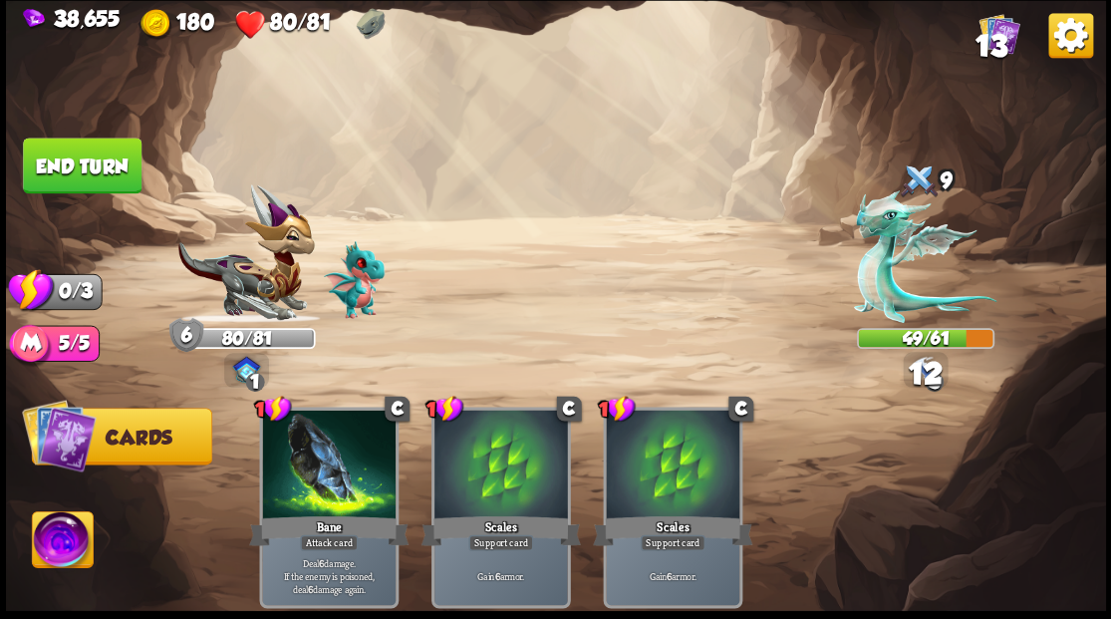
click at [94, 170] on button "End turn" at bounding box center [82, 165] width 119 height 56
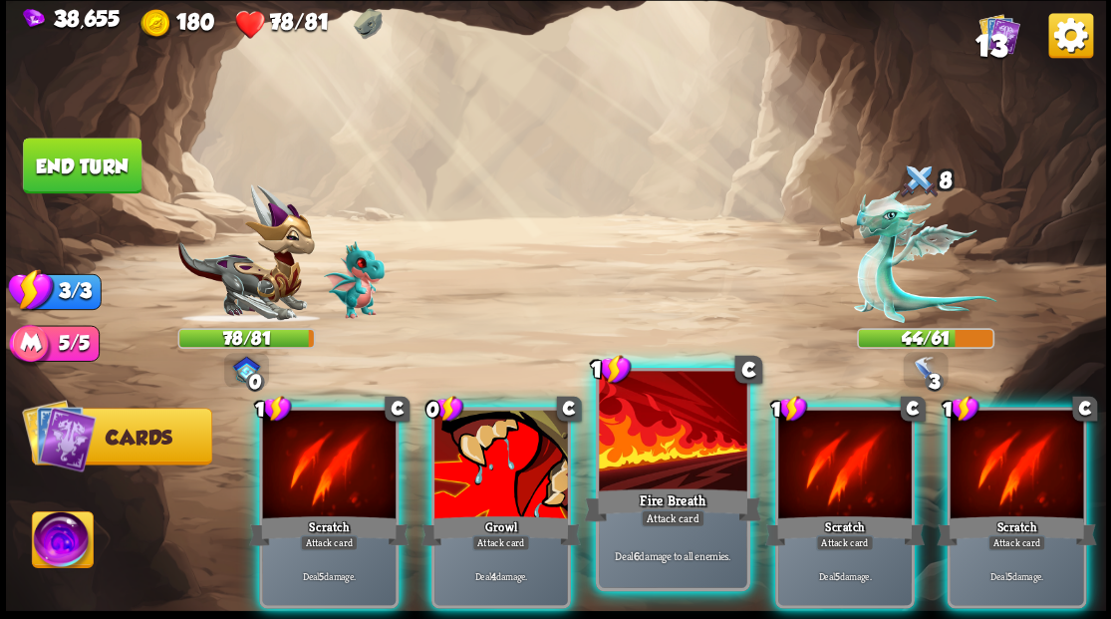
click at [641, 449] on div at bounding box center [672, 433] width 147 height 124
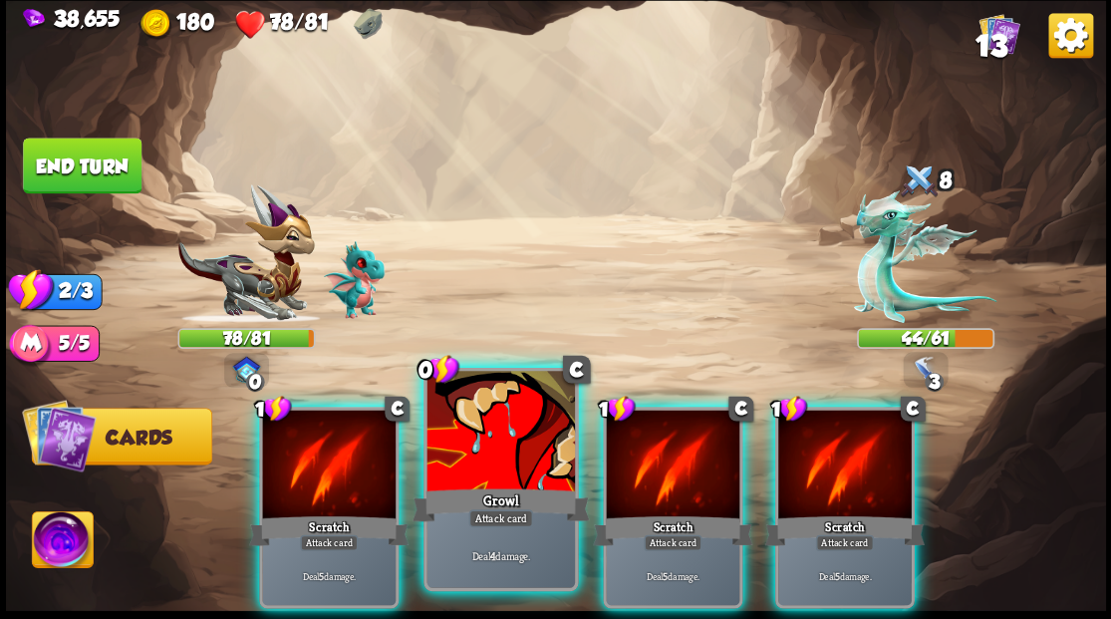
click at [508, 442] on div at bounding box center [499, 433] width 147 height 124
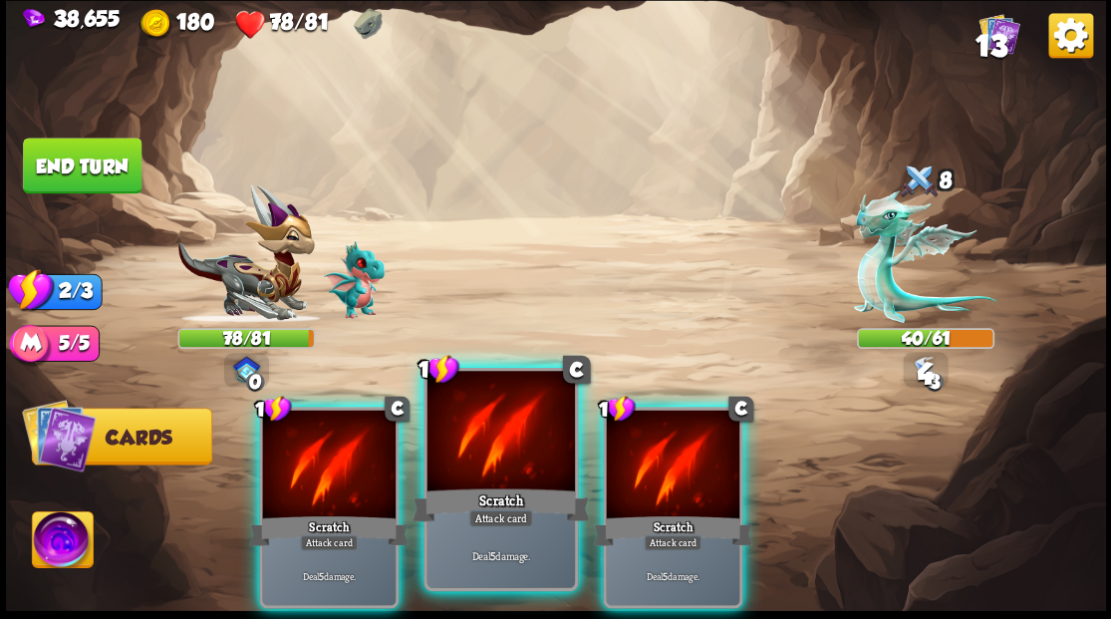
click at [506, 442] on div at bounding box center [499, 433] width 147 height 124
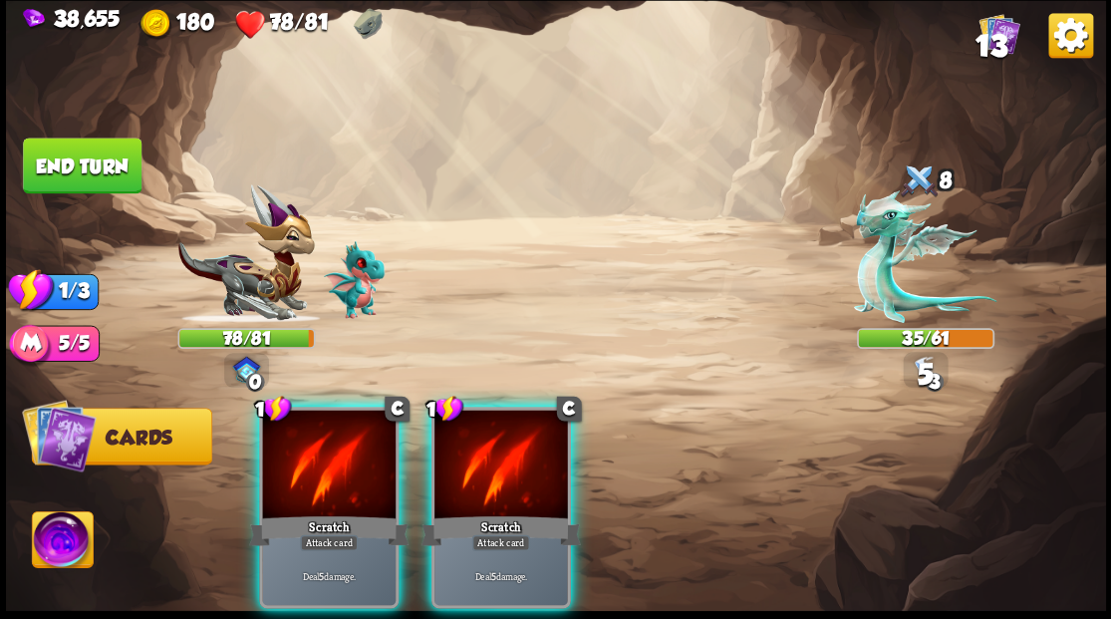
click at [506, 442] on div at bounding box center [500, 465] width 133 height 113
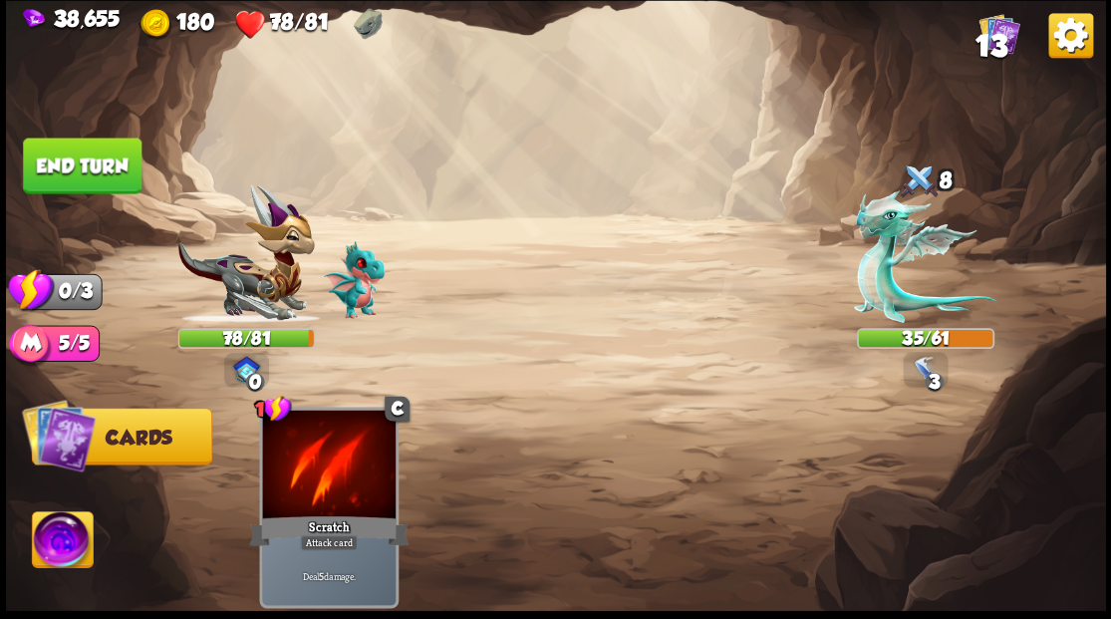
drag, startPoint x: 84, startPoint y: 151, endPoint x: 106, endPoint y: 153, distance: 22.0
click at [84, 152] on button "End turn" at bounding box center [82, 165] width 119 height 56
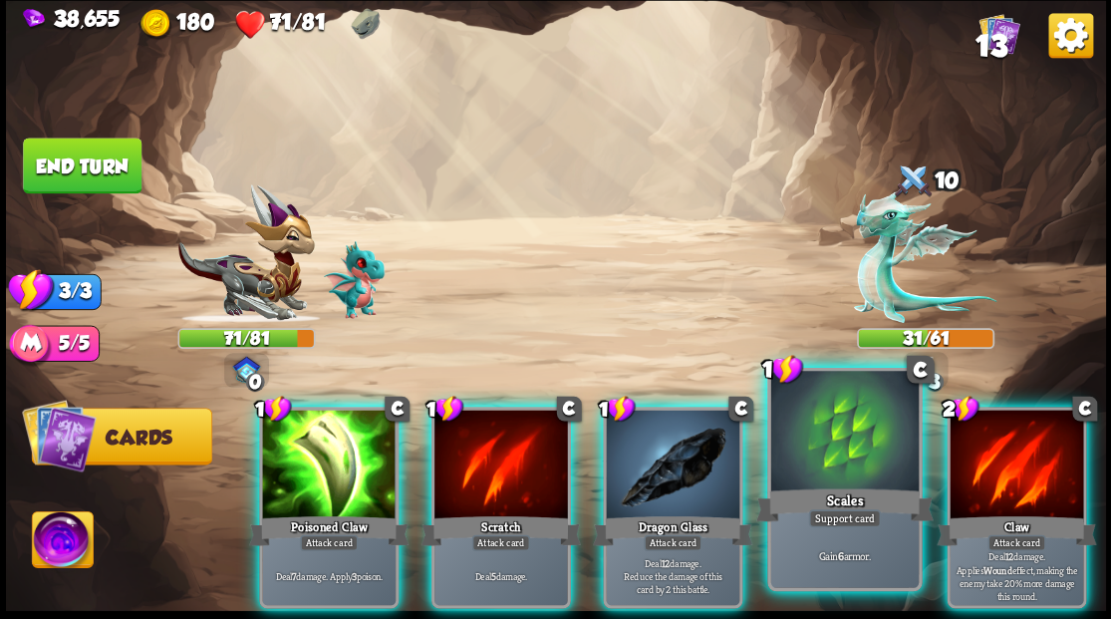
click at [831, 438] on div at bounding box center [843, 433] width 147 height 124
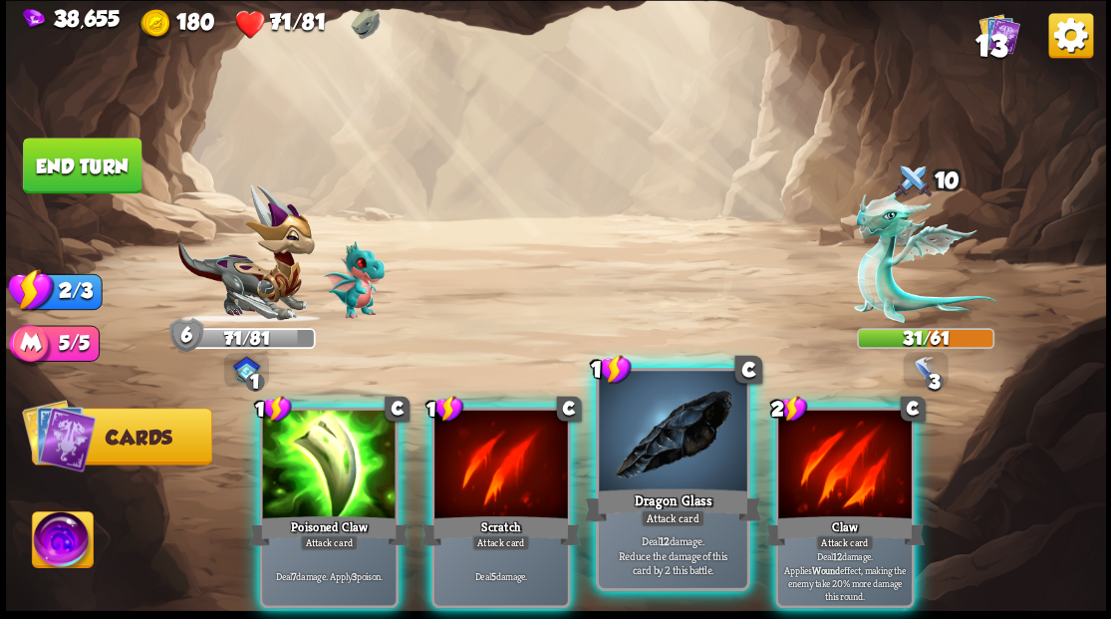
click at [672, 459] on div at bounding box center [672, 433] width 147 height 124
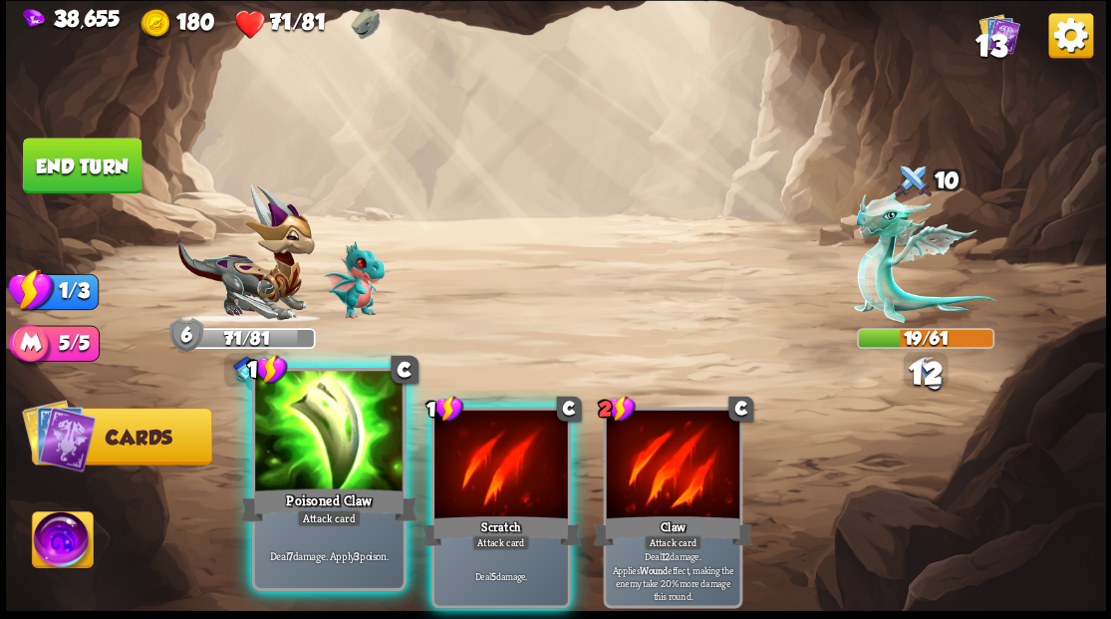
click at [329, 469] on div at bounding box center [328, 433] width 147 height 124
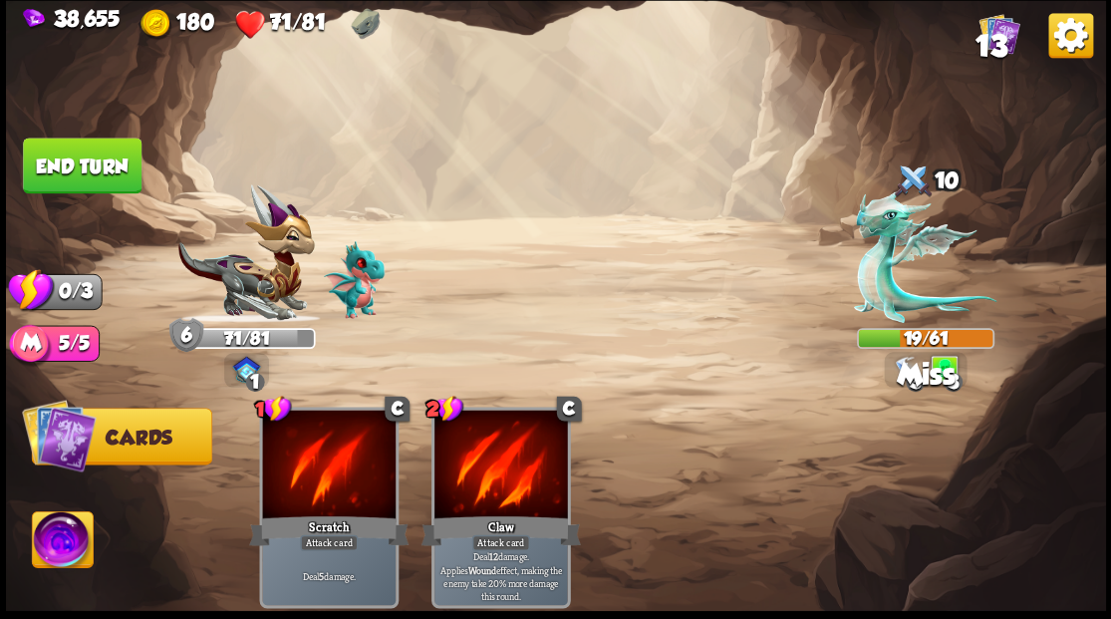
click at [93, 159] on button "End turn" at bounding box center [82, 165] width 119 height 56
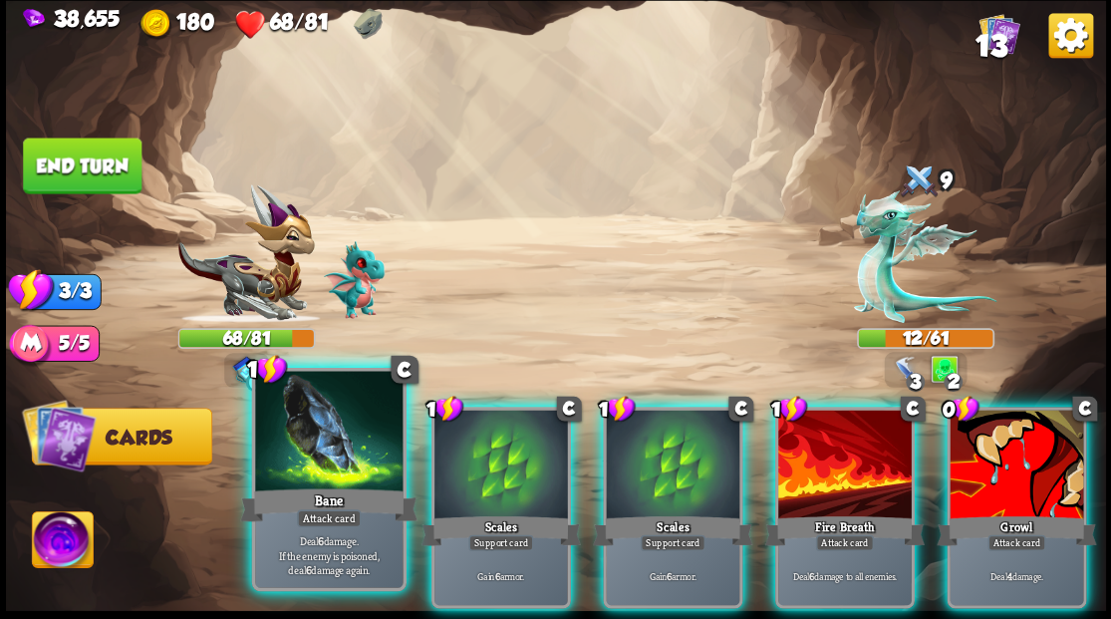
click at [314, 452] on div at bounding box center [328, 433] width 147 height 124
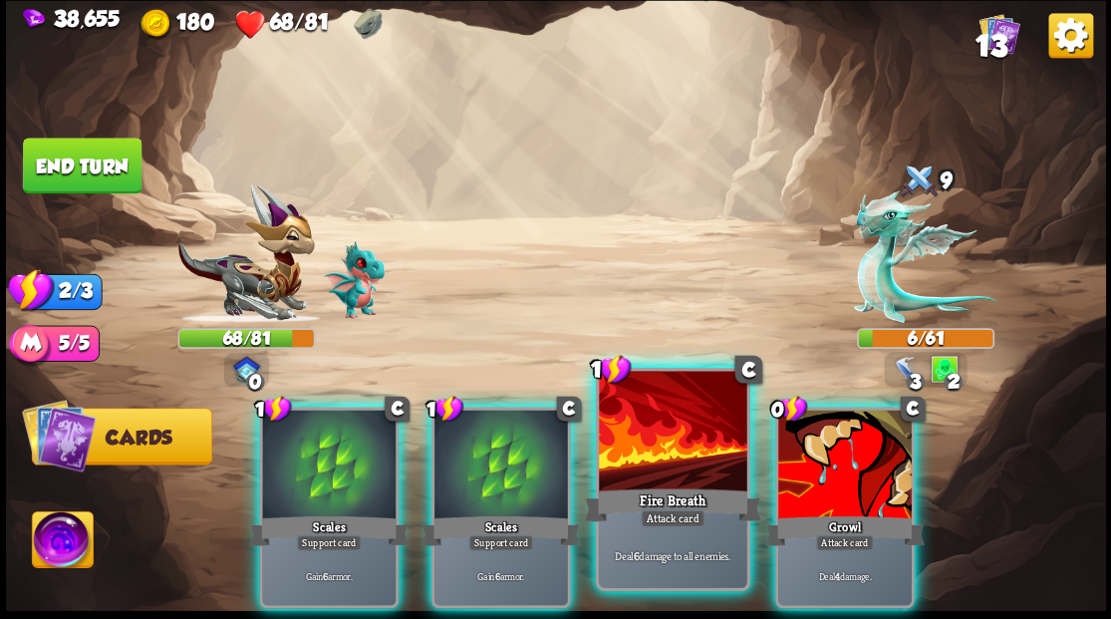
click at [638, 482] on div at bounding box center [672, 433] width 147 height 124
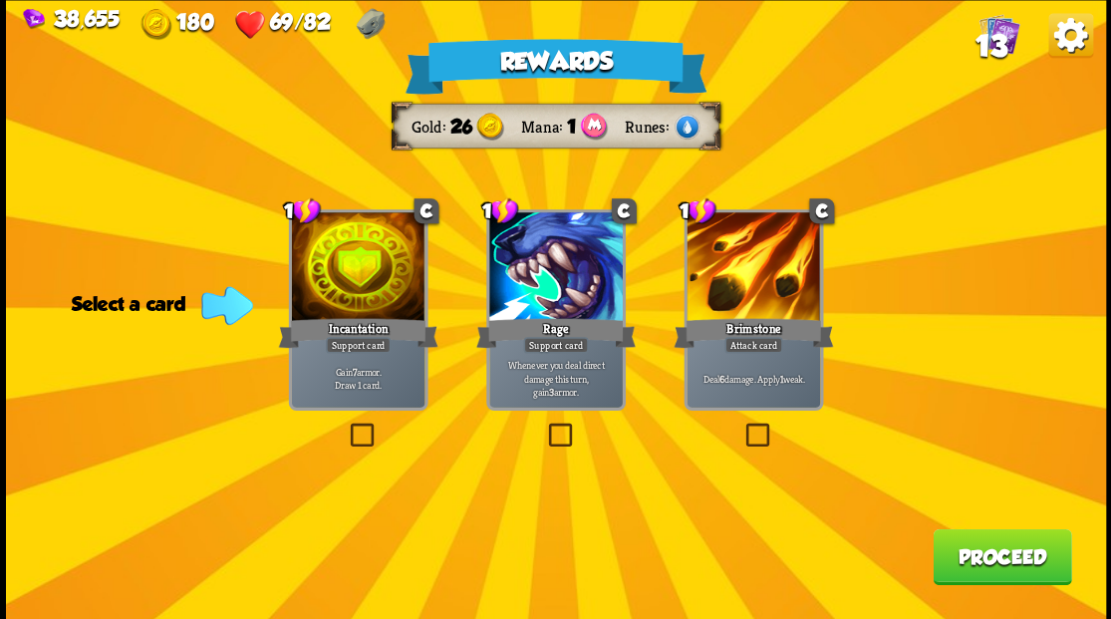
click at [346, 425] on label at bounding box center [346, 425] width 0 height 0
click at [0, 0] on input "checkbox" at bounding box center [0, 0] width 0 height 0
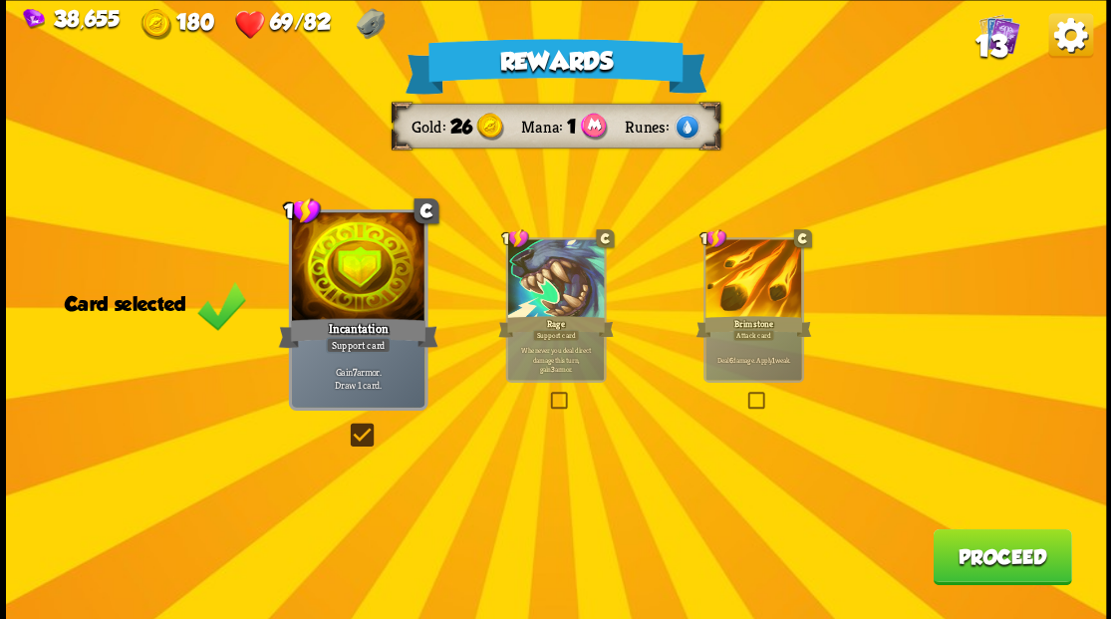
click at [991, 566] on button "Proceed" at bounding box center [1001, 556] width 138 height 56
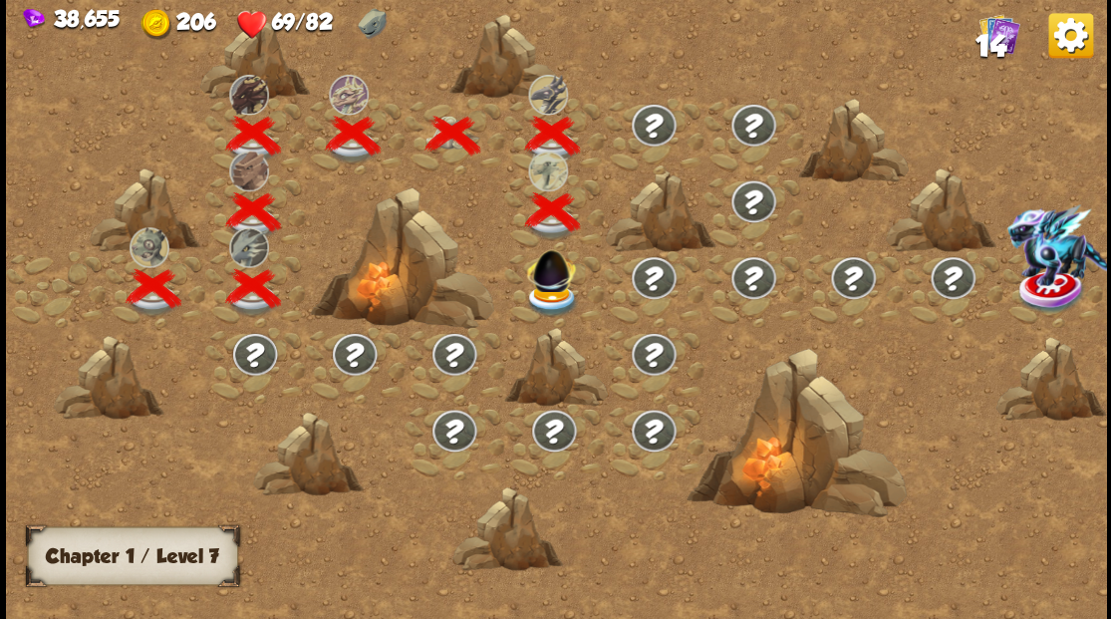
click at [546, 298] on img at bounding box center [551, 299] width 55 height 33
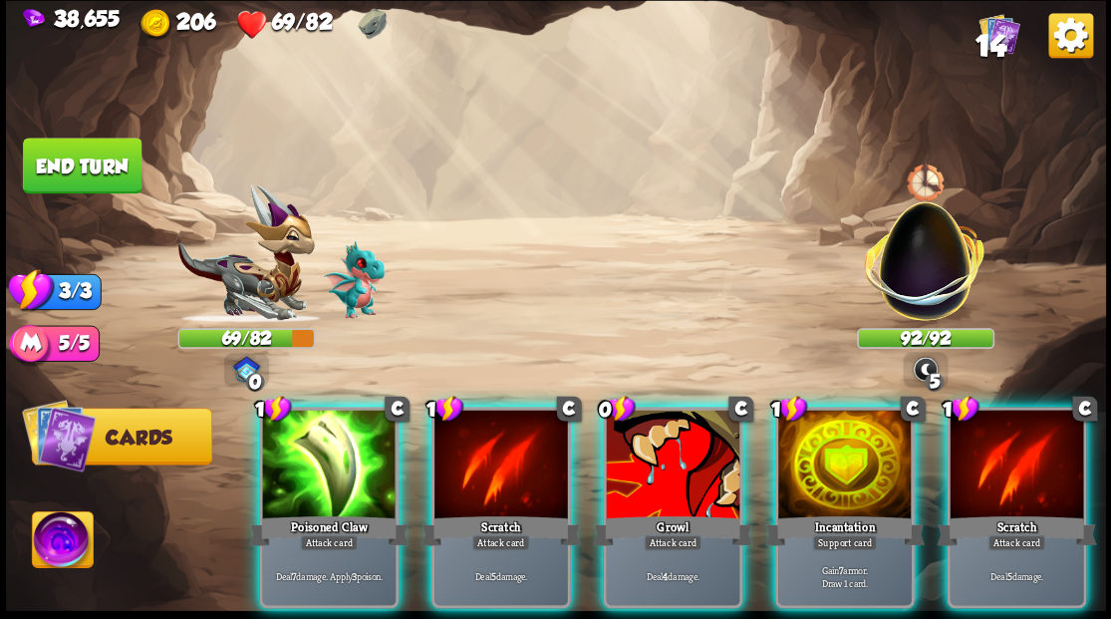
click at [340, 476] on div at bounding box center [328, 465] width 133 height 113
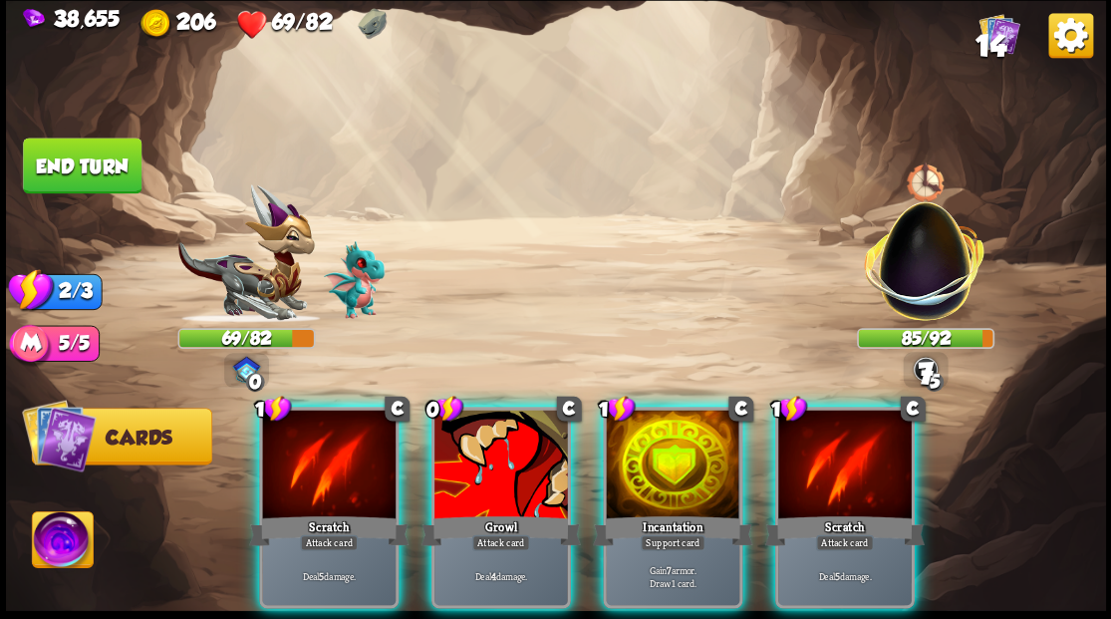
drag, startPoint x: 340, startPoint y: 476, endPoint x: 324, endPoint y: 461, distance: 21.8
click at [335, 472] on div at bounding box center [328, 465] width 133 height 113
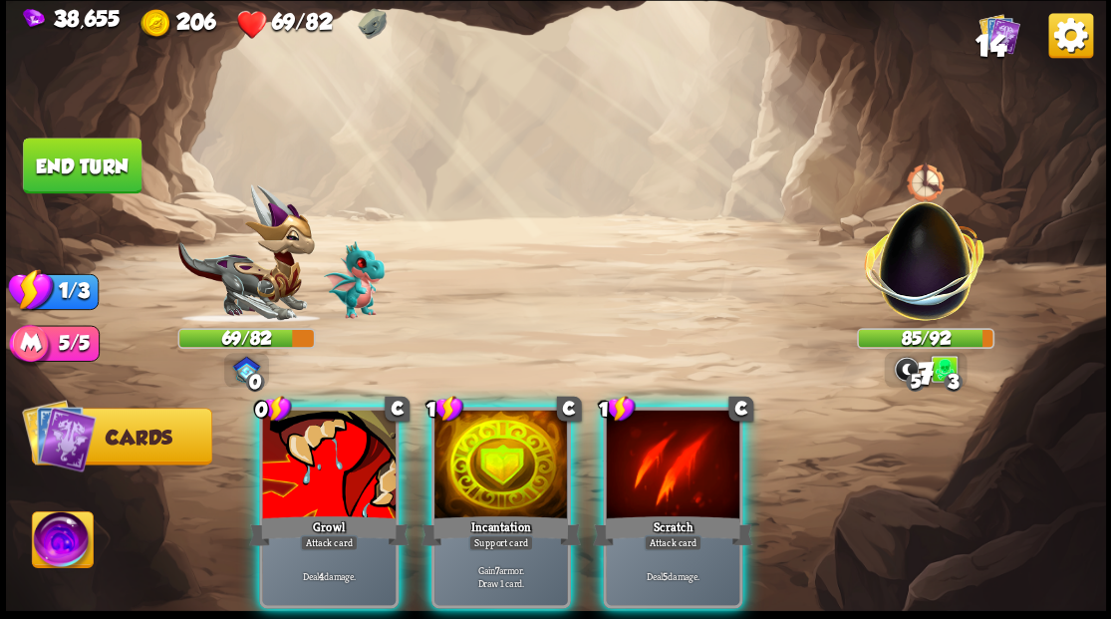
drag, startPoint x: 673, startPoint y: 470, endPoint x: 675, endPoint y: 452, distance: 18.0
click at [674, 466] on div at bounding box center [672, 465] width 133 height 113
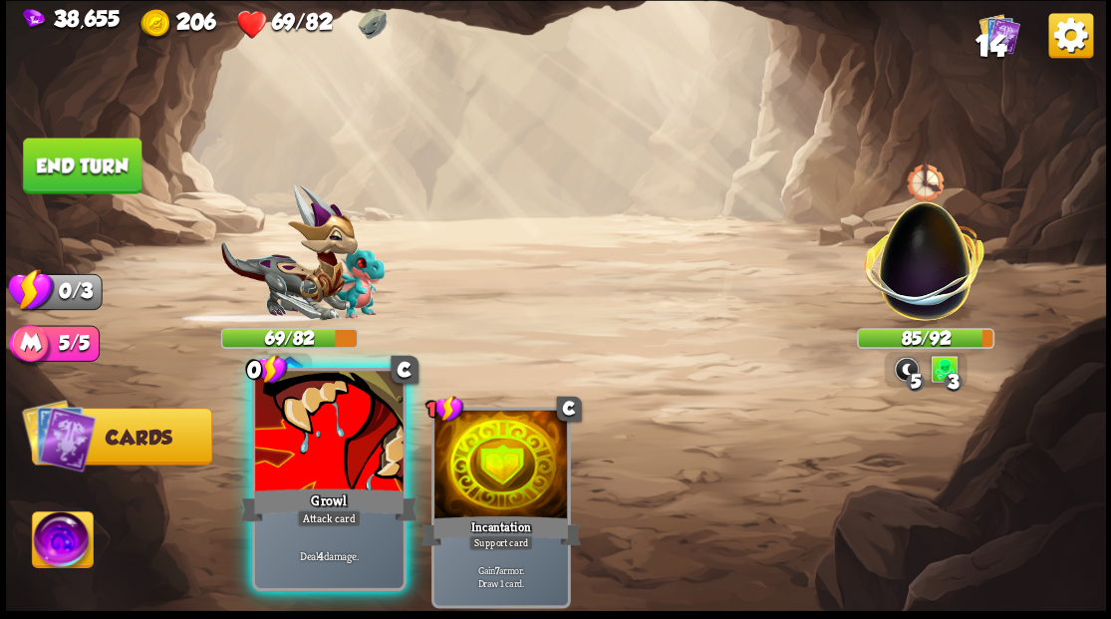
click at [354, 436] on div at bounding box center [328, 433] width 147 height 124
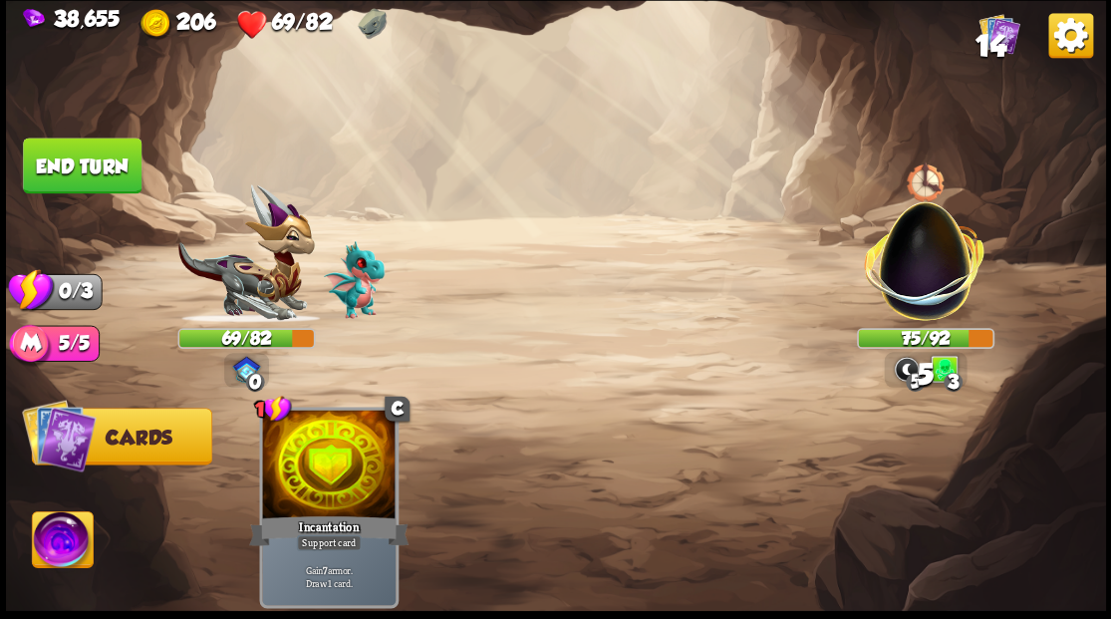
click at [90, 158] on button "End turn" at bounding box center [82, 165] width 119 height 56
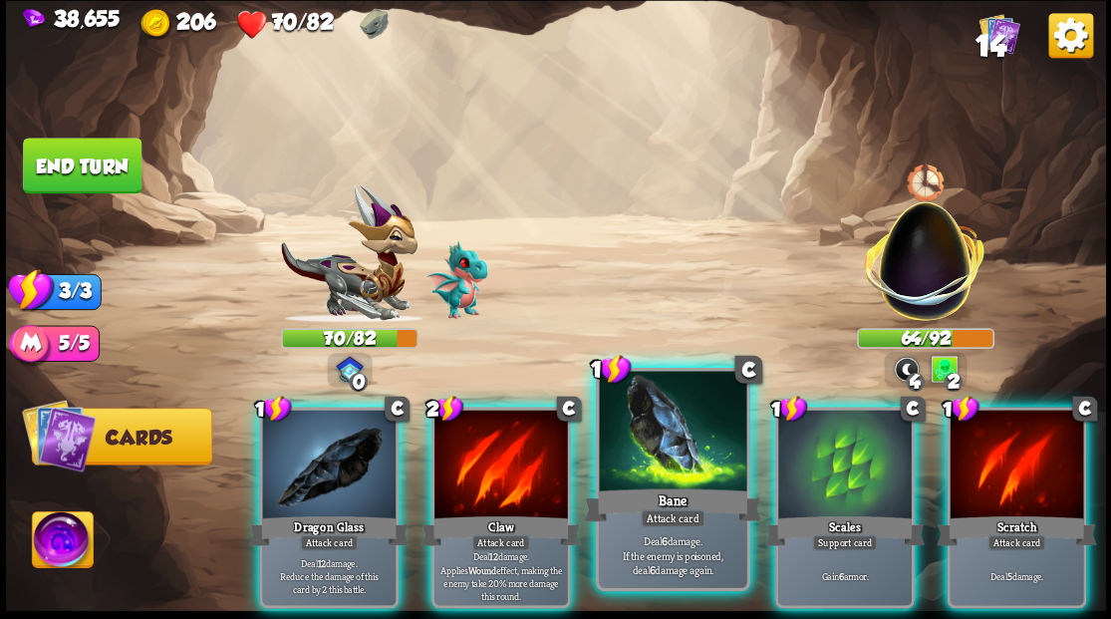
click at [652, 440] on div at bounding box center [672, 433] width 147 height 124
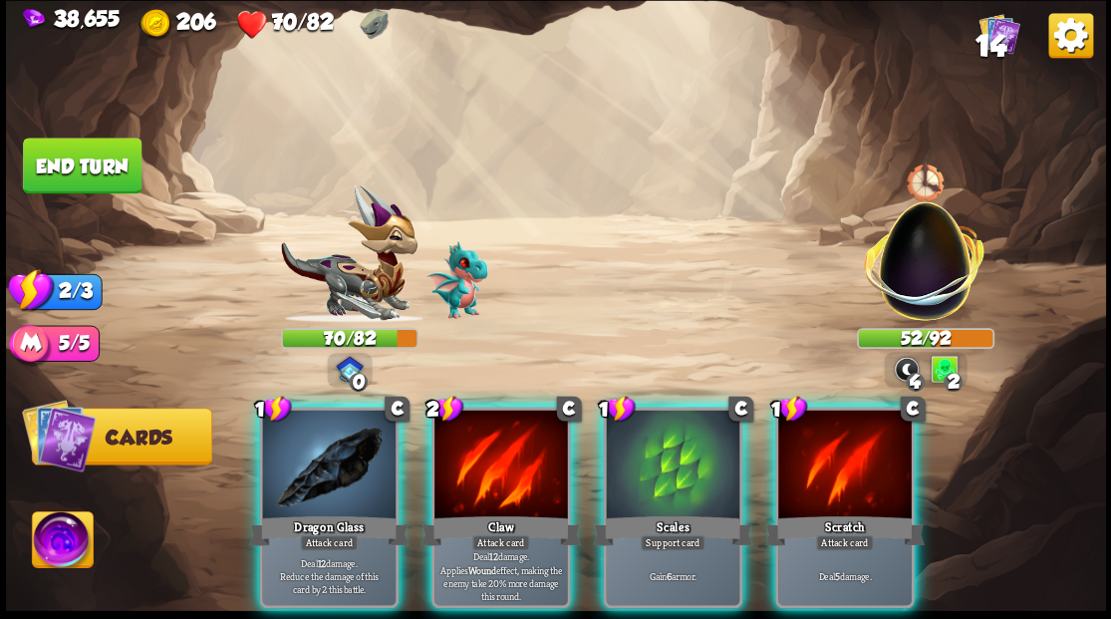
click at [334, 463] on div at bounding box center [328, 465] width 133 height 113
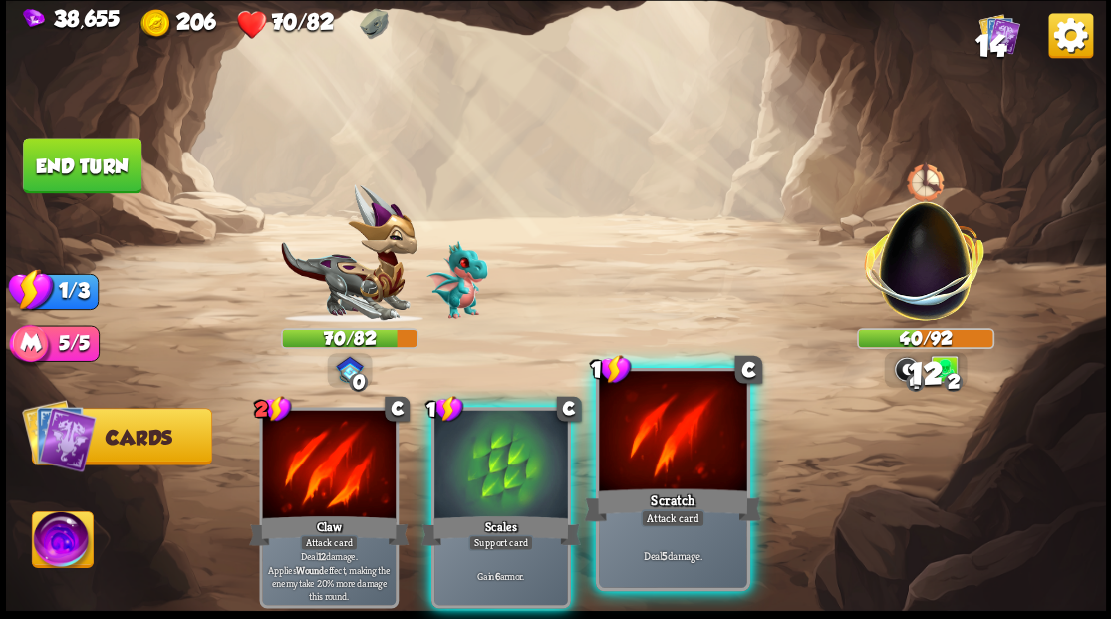
click at [674, 432] on div at bounding box center [672, 433] width 147 height 124
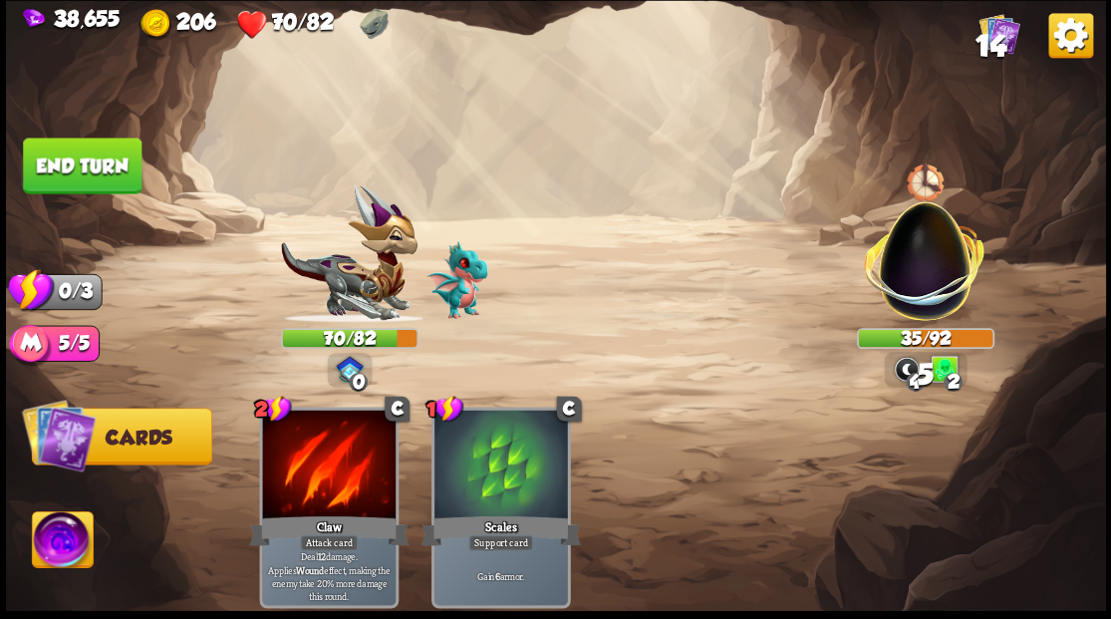
drag, startPoint x: 100, startPoint y: 164, endPoint x: 354, endPoint y: 151, distance: 254.3
click at [102, 164] on button "End turn" at bounding box center [82, 165] width 119 height 56
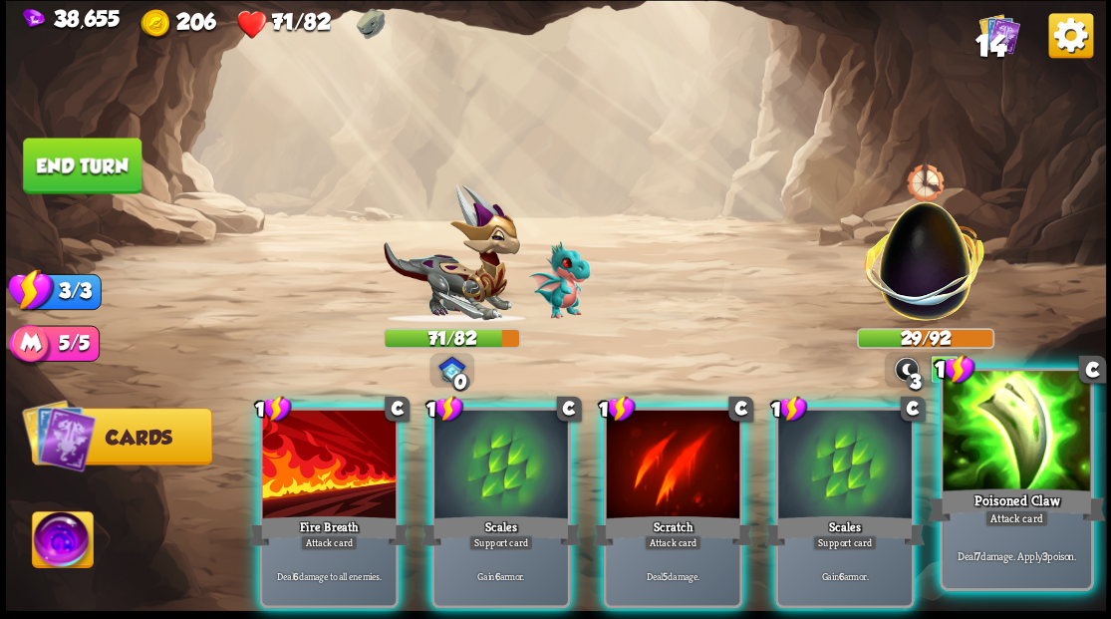
click at [1030, 398] on div at bounding box center [1015, 433] width 147 height 124
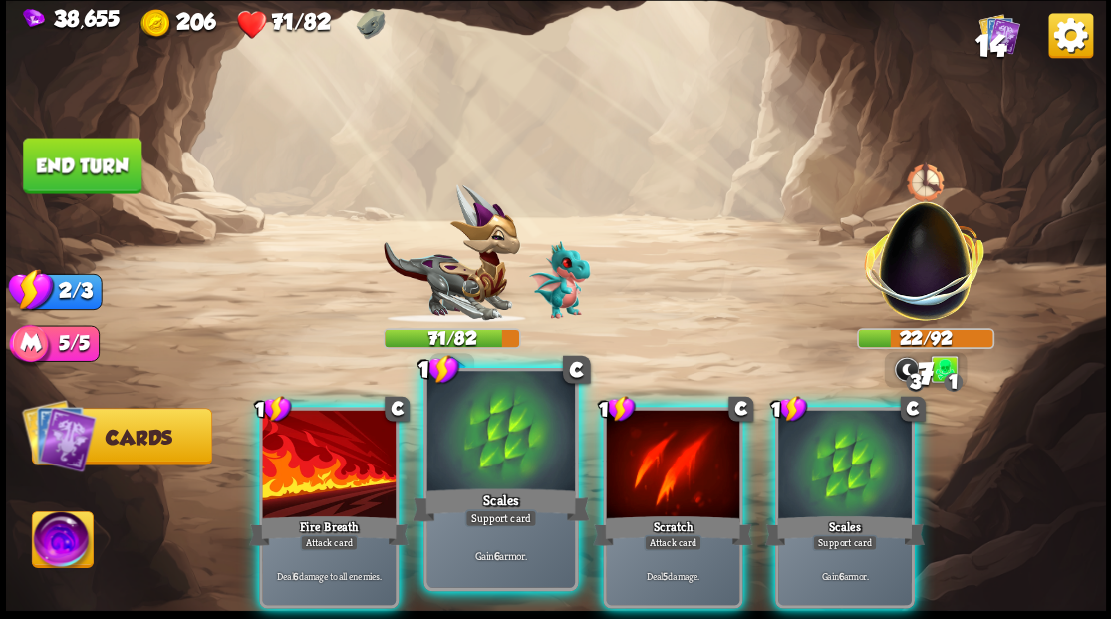
drag, startPoint x: 300, startPoint y: 460, endPoint x: 406, endPoint y: 386, distance: 129.6
click at [300, 458] on div at bounding box center [328, 465] width 133 height 113
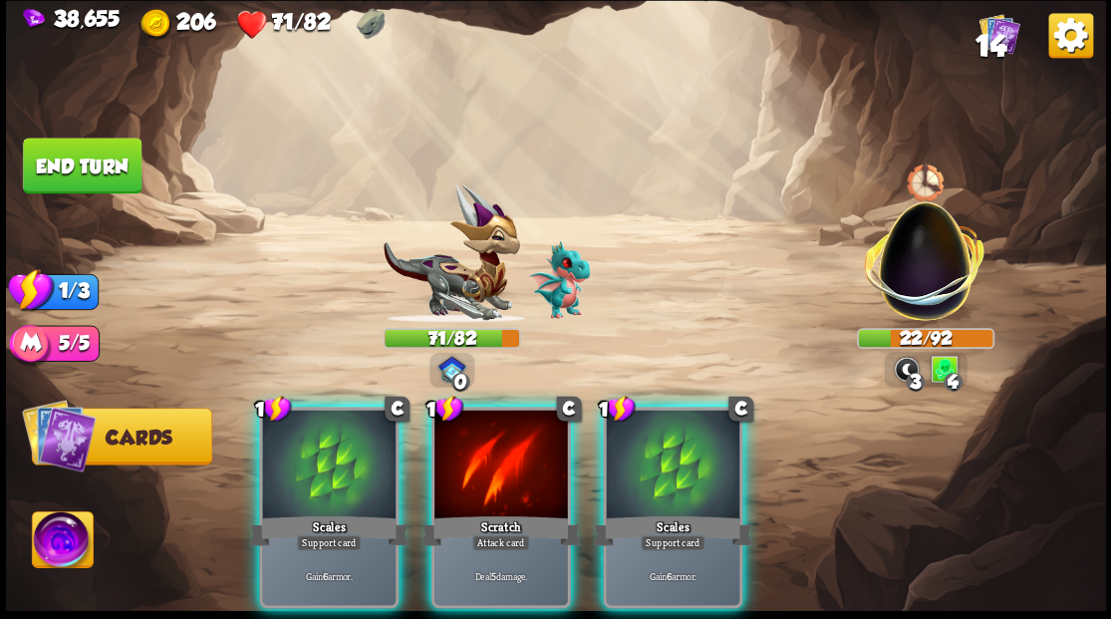
click at [494, 436] on div at bounding box center [500, 465] width 133 height 113
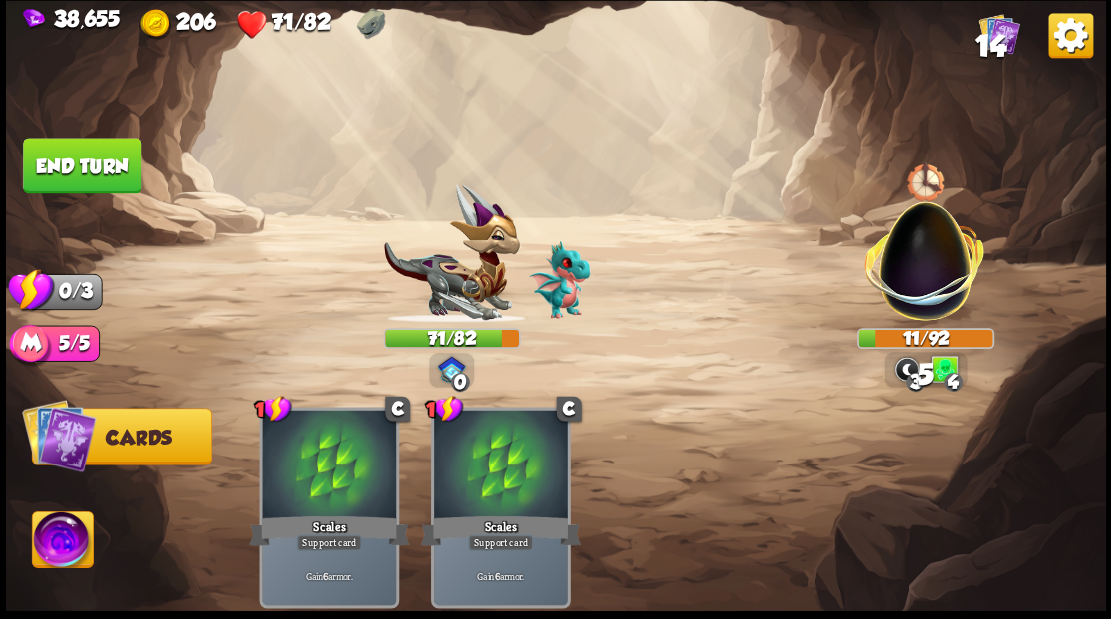
click at [74, 151] on button "End turn" at bounding box center [82, 165] width 119 height 56
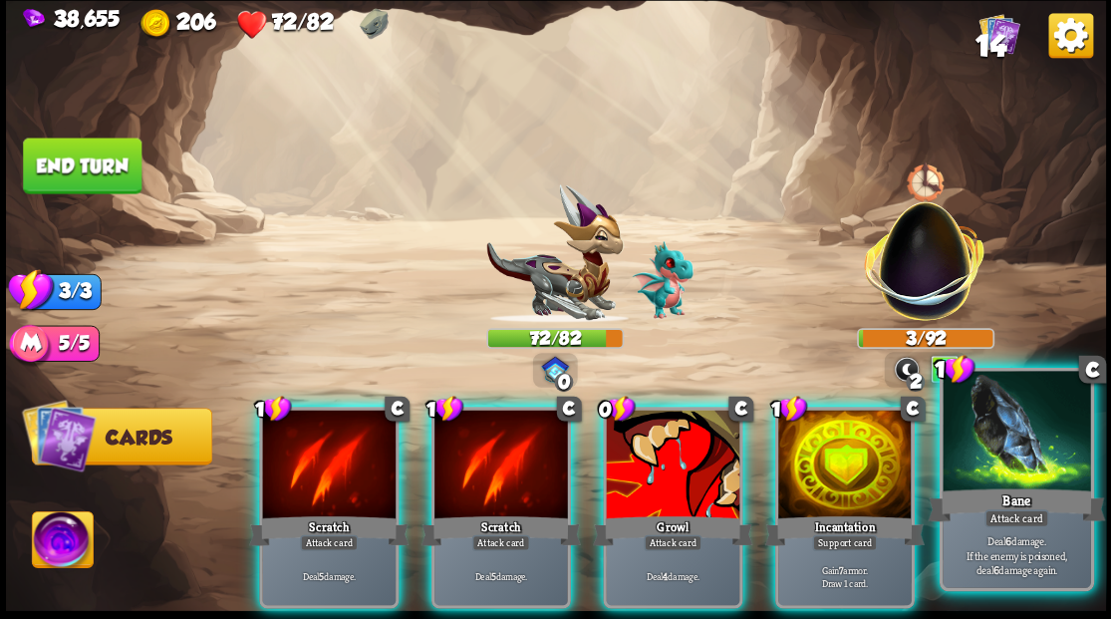
click at [958, 475] on div at bounding box center [1015, 433] width 147 height 124
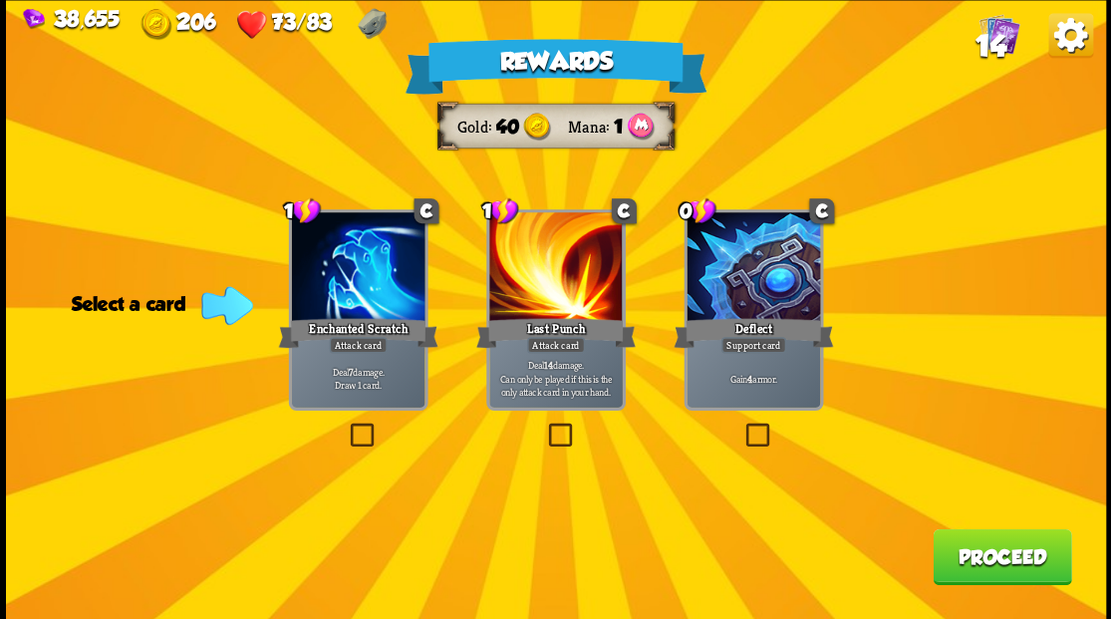
drag, startPoint x: 361, startPoint y: 432, endPoint x: 448, endPoint y: 431, distance: 87.7
click at [346, 425] on label at bounding box center [346, 425] width 0 height 0
click at [0, 0] on input "checkbox" at bounding box center [0, 0] width 0 height 0
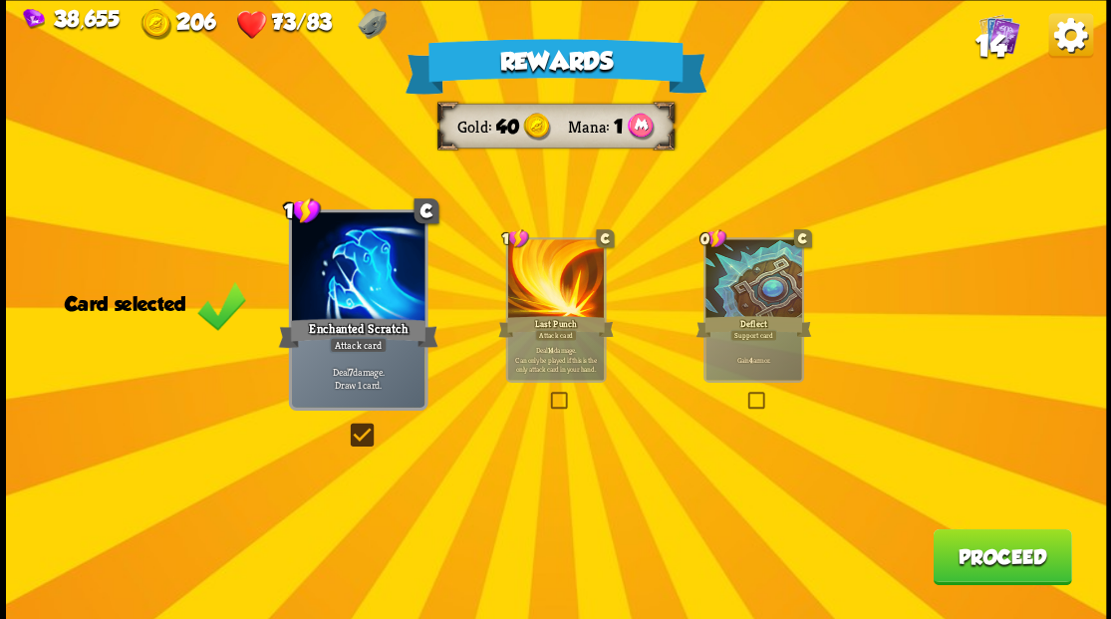
click at [996, 556] on button "Proceed" at bounding box center [1001, 556] width 138 height 56
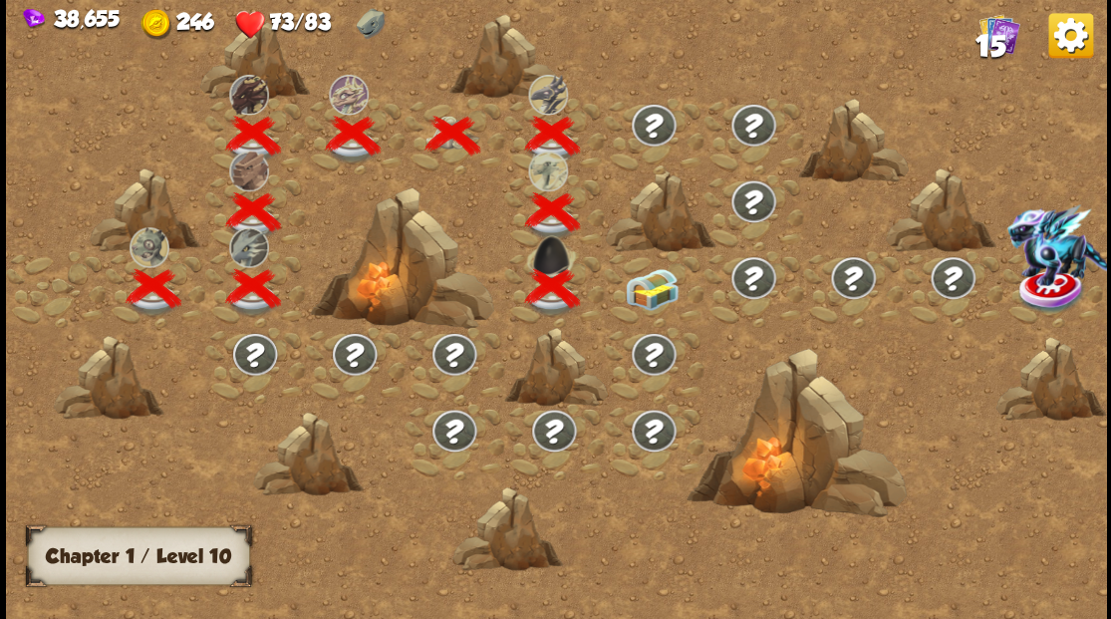
click at [643, 291] on img at bounding box center [651, 289] width 55 height 42
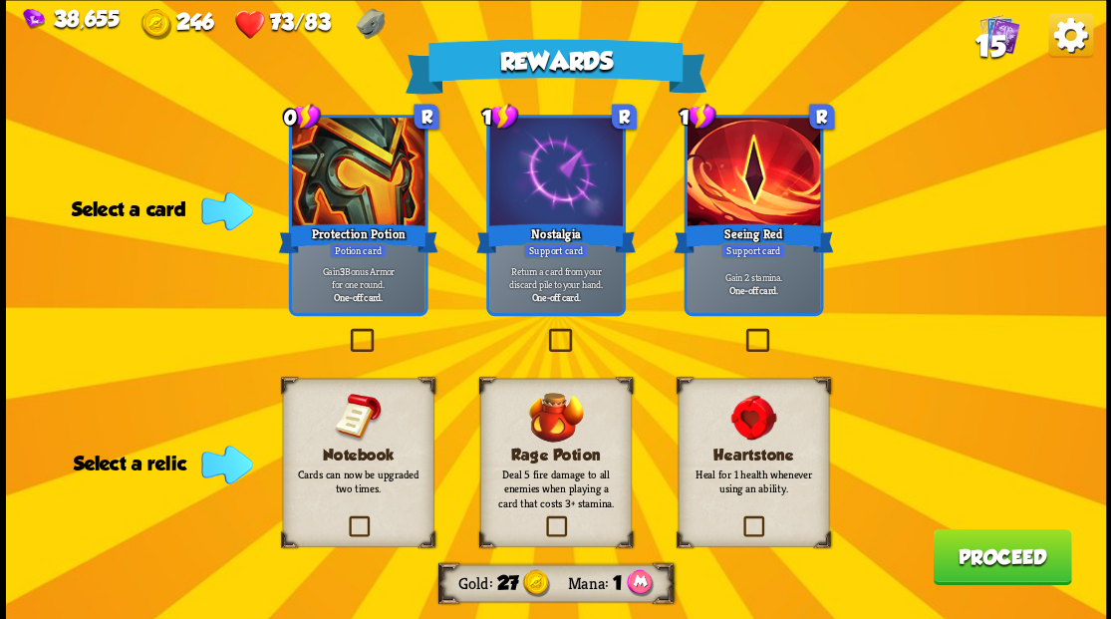
click at [345, 518] on label at bounding box center [345, 518] width 0 height 0
click at [0, 0] on input "checkbox" at bounding box center [0, 0] width 0 height 0
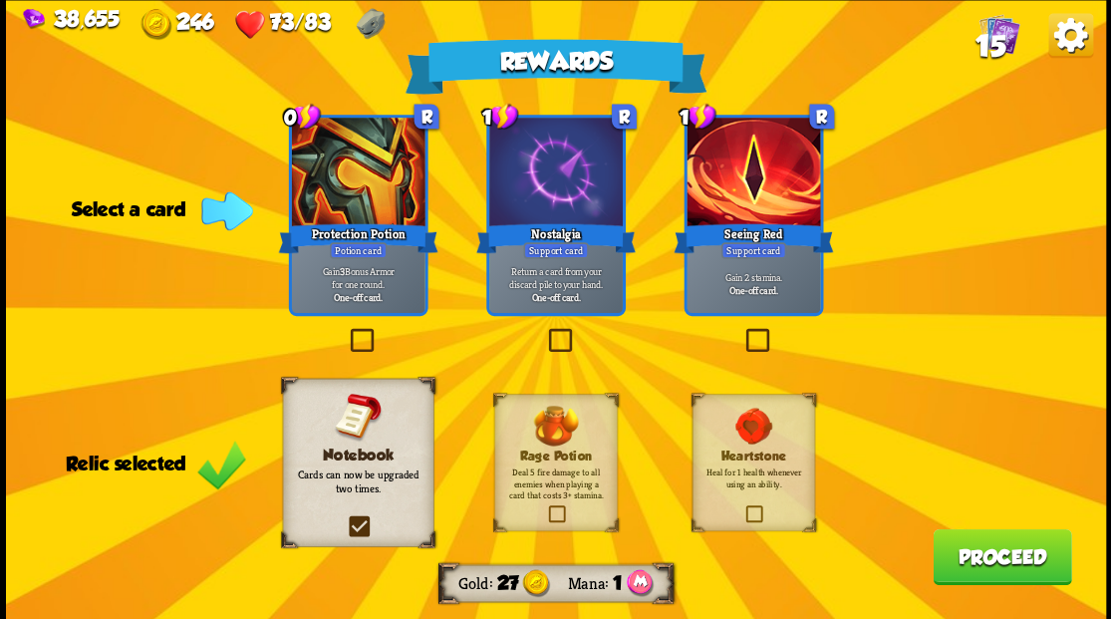
drag, startPoint x: 976, startPoint y: 571, endPoint x: 975, endPoint y: 561, distance: 10.0
click at [975, 561] on button "Proceed" at bounding box center [1001, 556] width 138 height 56
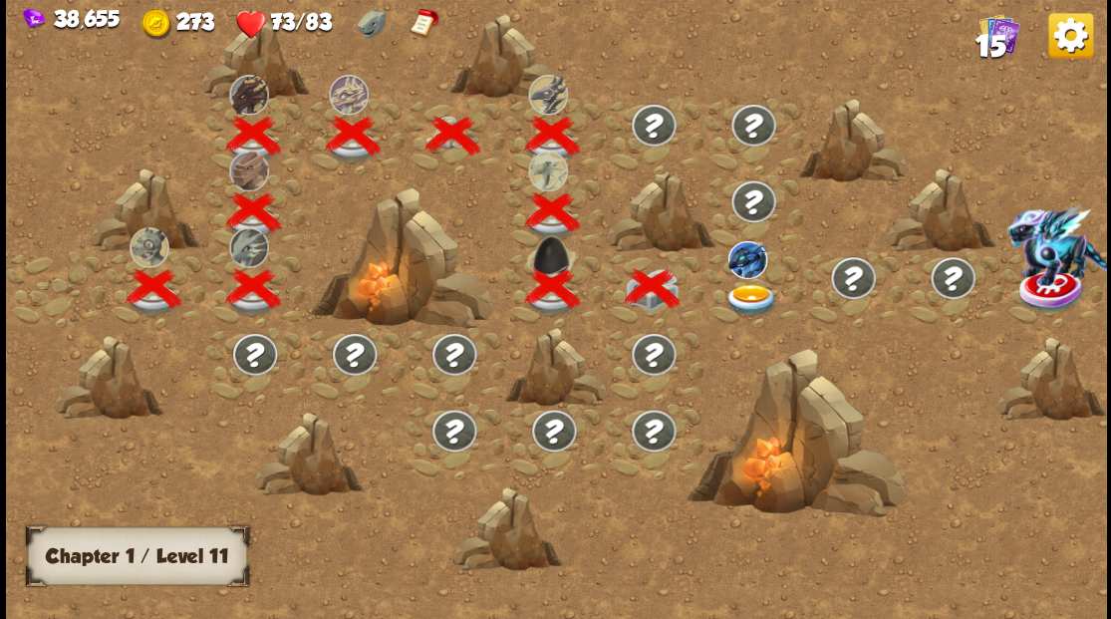
scroll to position [0, 303]
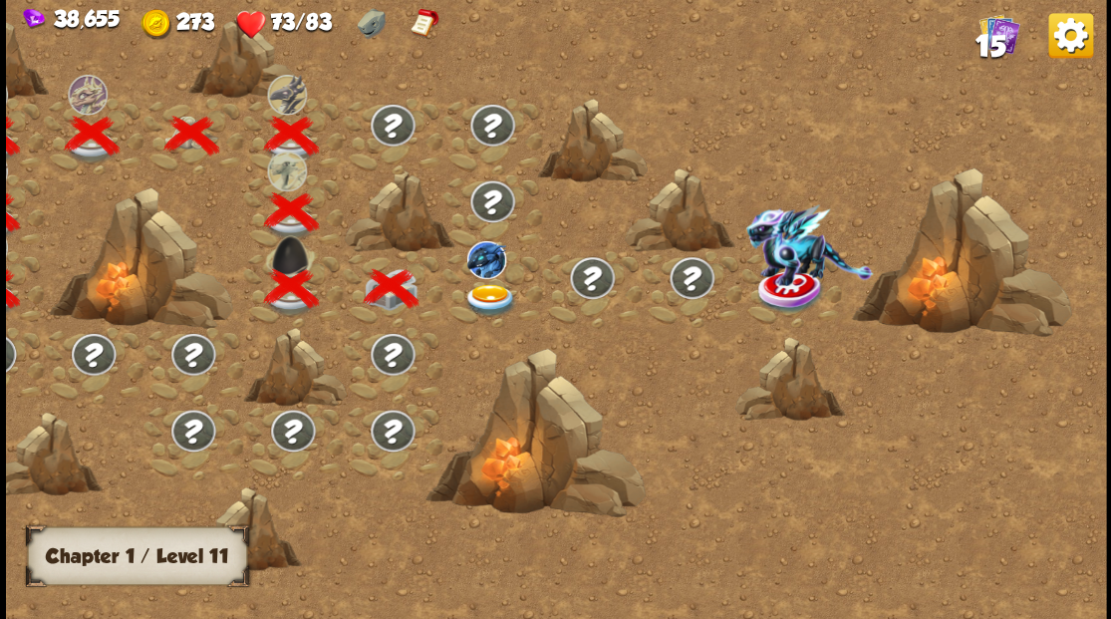
click at [484, 291] on img at bounding box center [489, 299] width 55 height 33
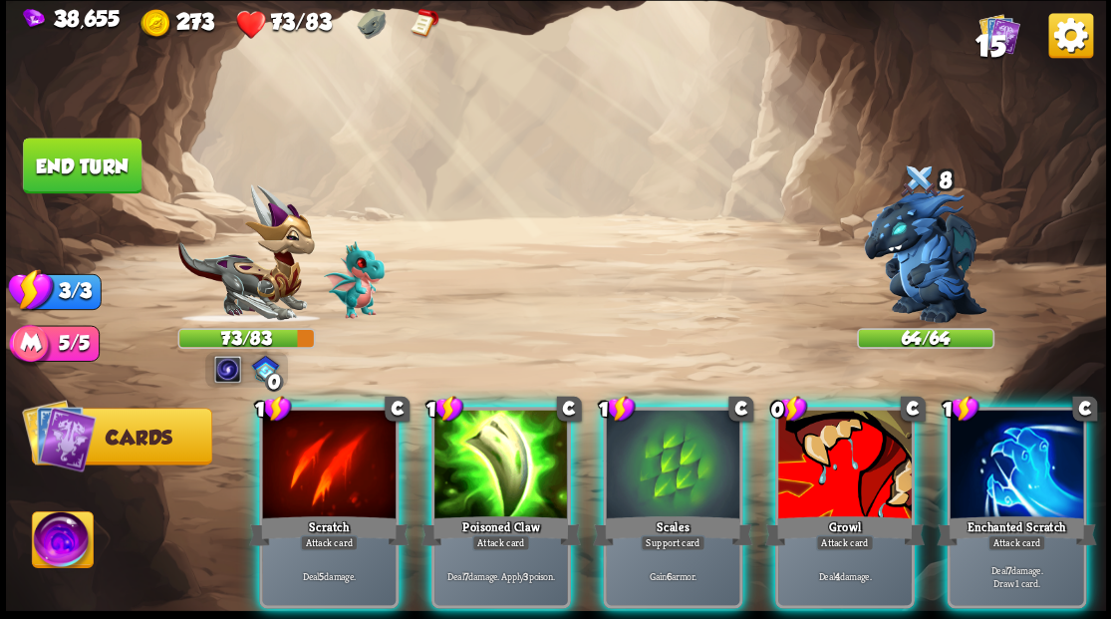
click at [641, 409] on div at bounding box center [672, 465] width 133 height 113
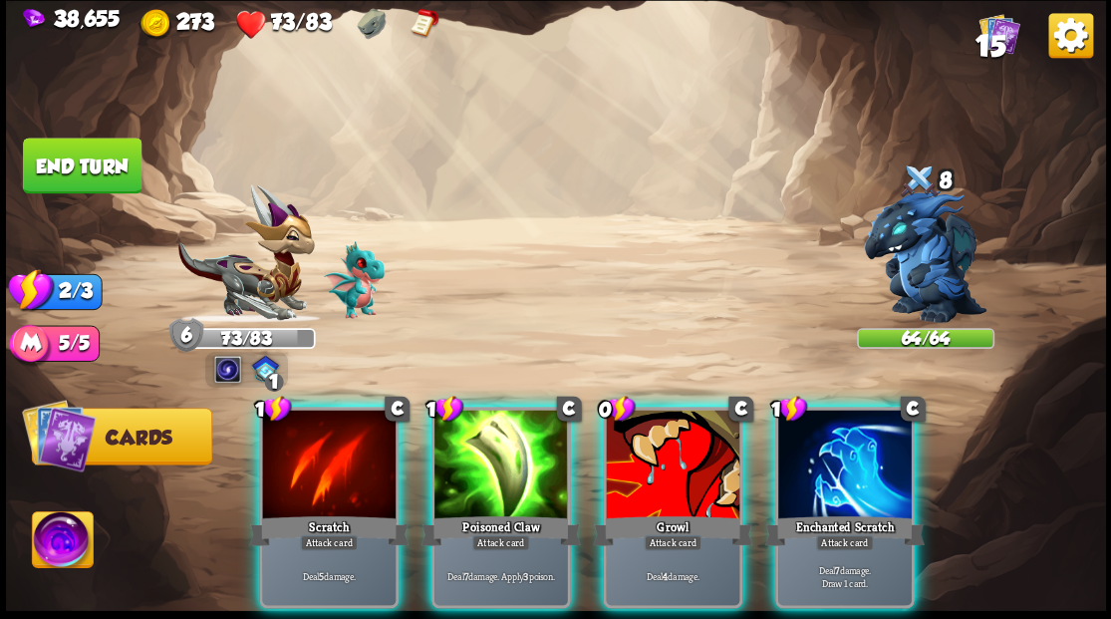
click at [839, 445] on div at bounding box center [844, 465] width 133 height 113
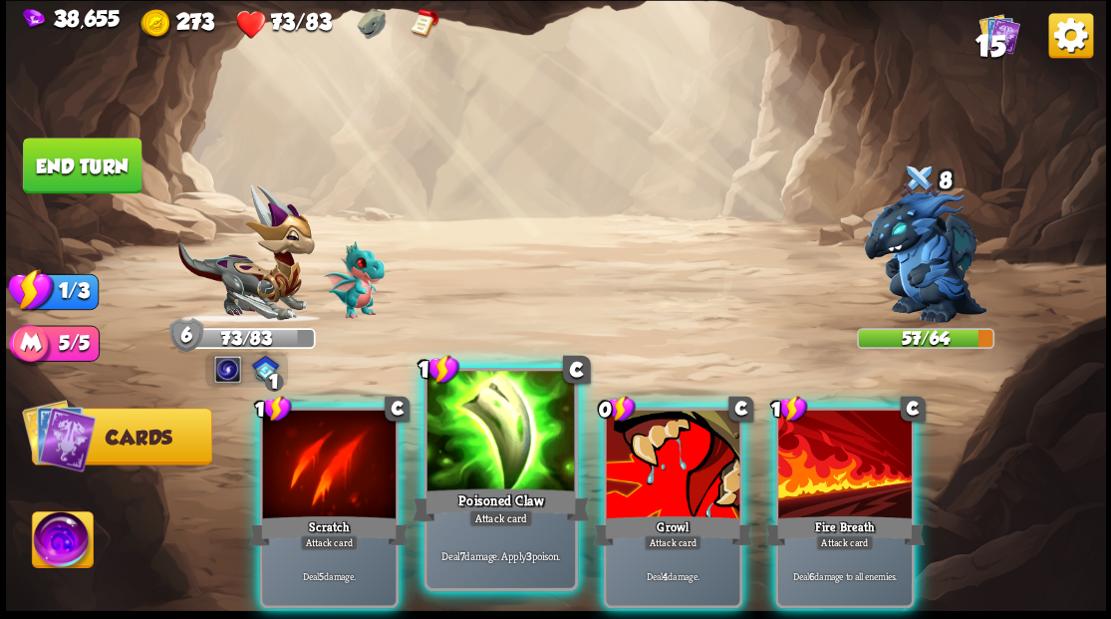
click at [508, 441] on div at bounding box center [499, 433] width 147 height 124
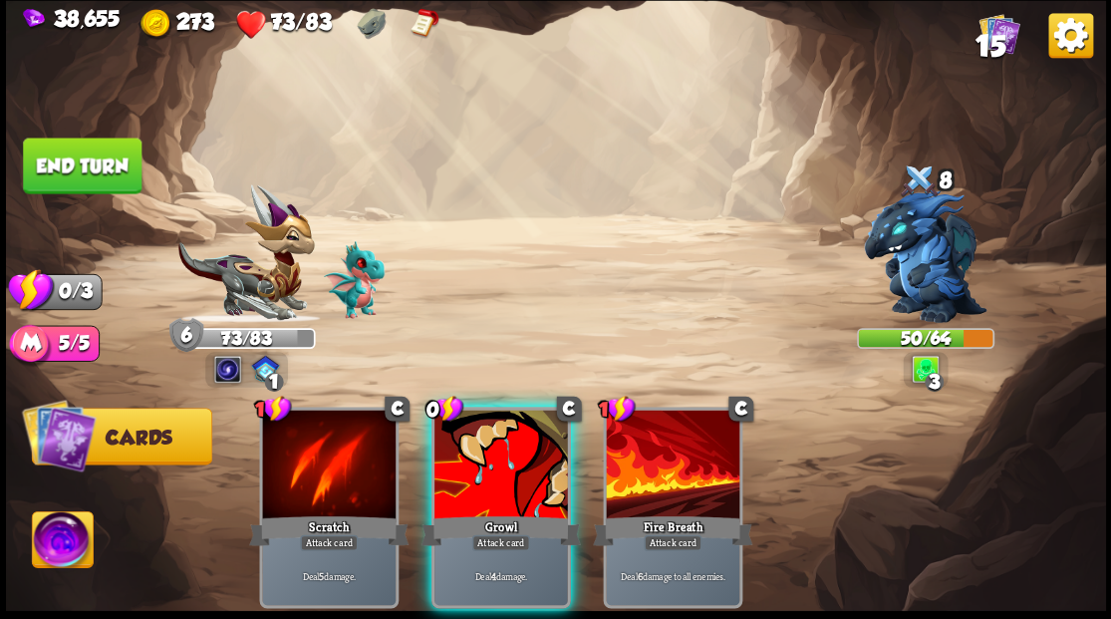
click at [456, 454] on div at bounding box center [500, 465] width 133 height 113
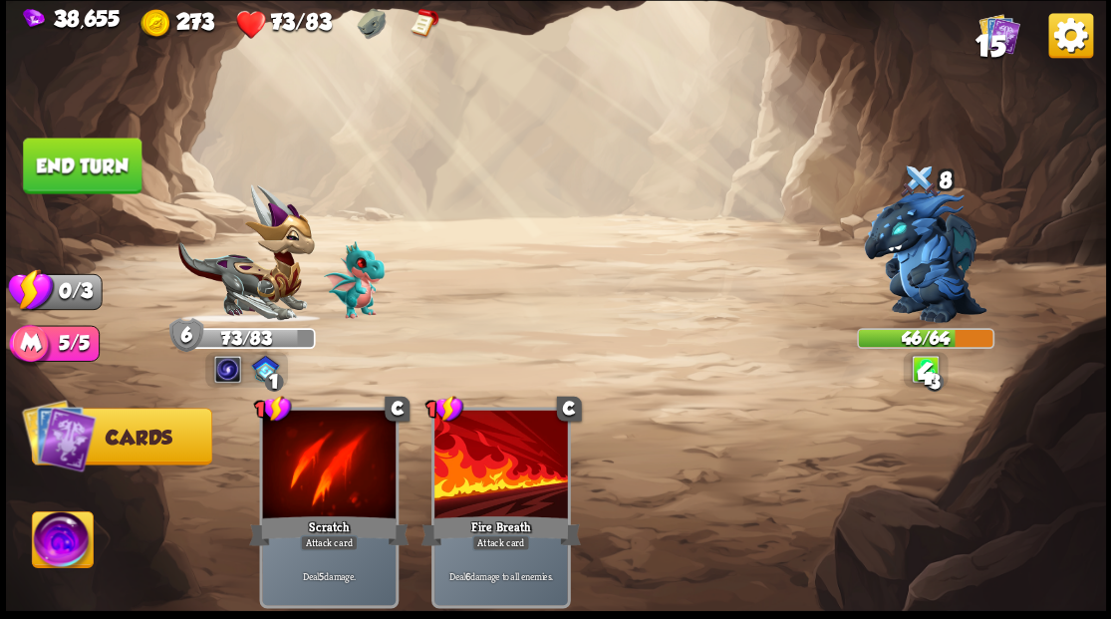
click at [65, 158] on button "End turn" at bounding box center [82, 165] width 119 height 56
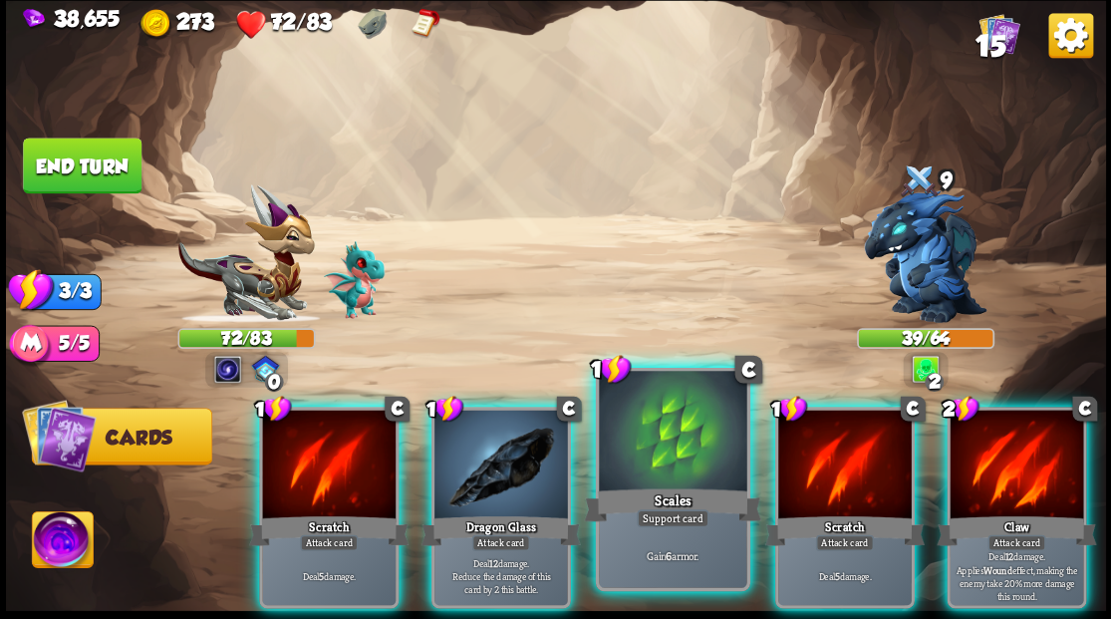
click at [670, 429] on div at bounding box center [672, 433] width 147 height 124
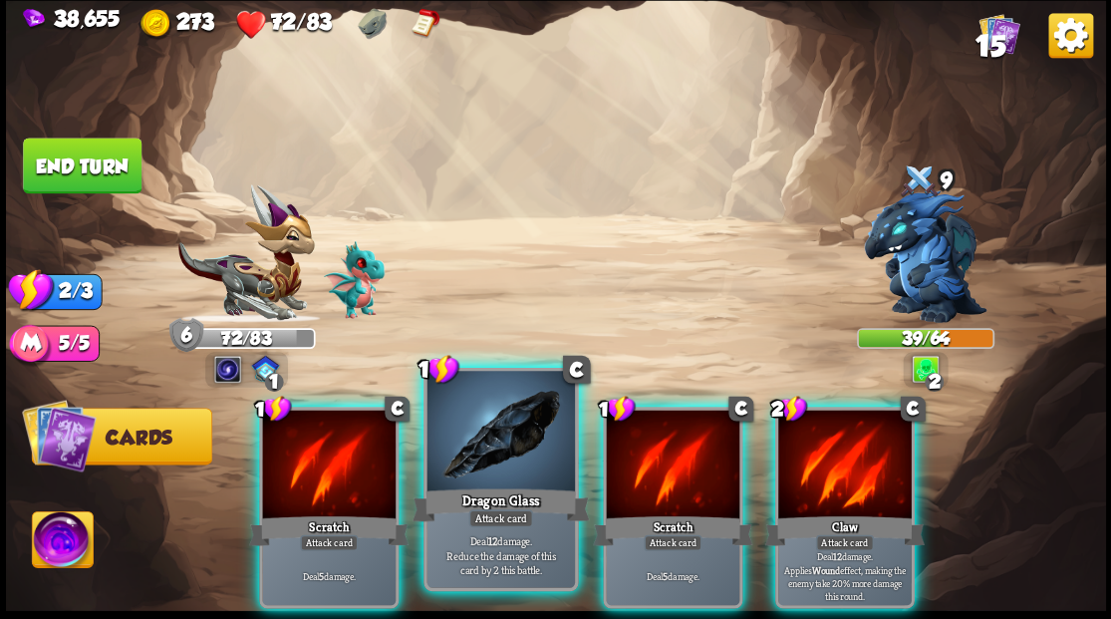
click at [498, 478] on div at bounding box center [499, 433] width 147 height 124
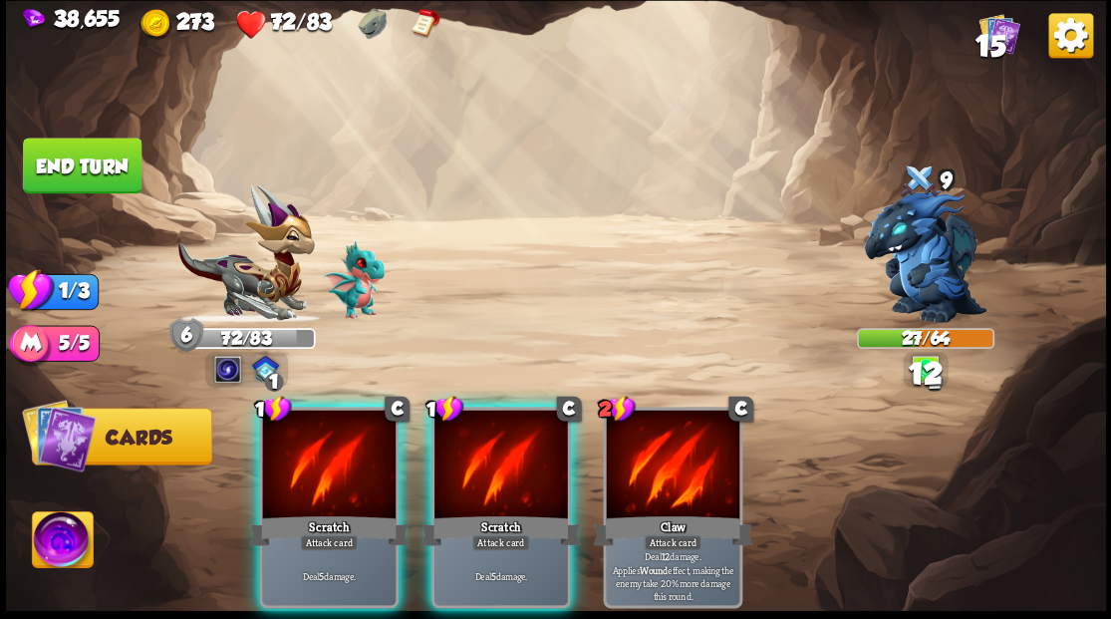
click at [464, 469] on div at bounding box center [500, 465] width 133 height 113
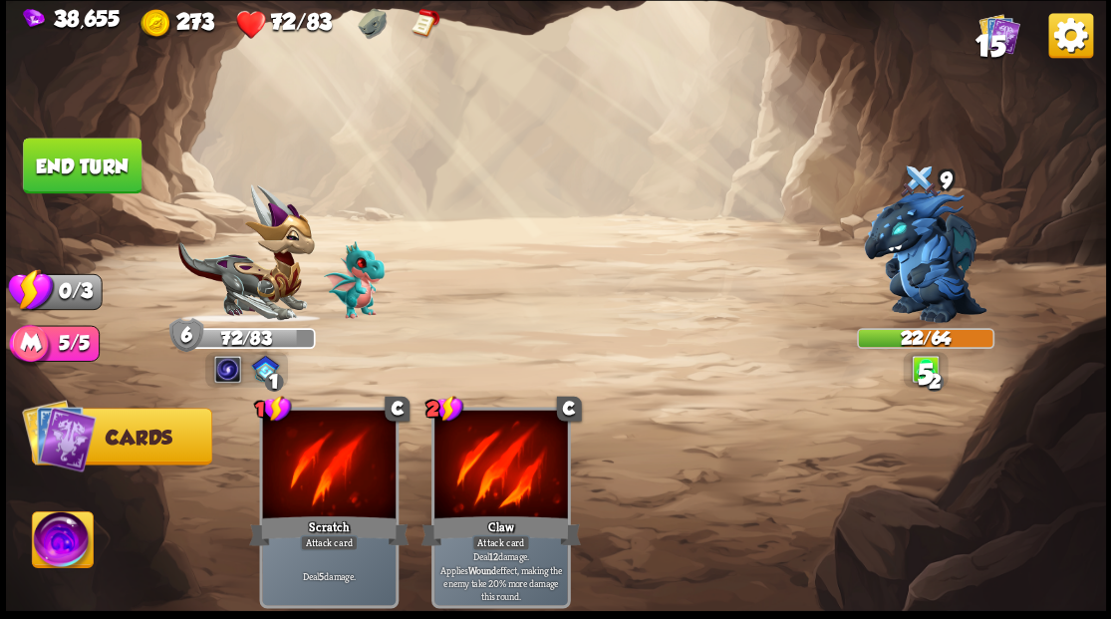
click at [78, 160] on button "End turn" at bounding box center [82, 165] width 119 height 56
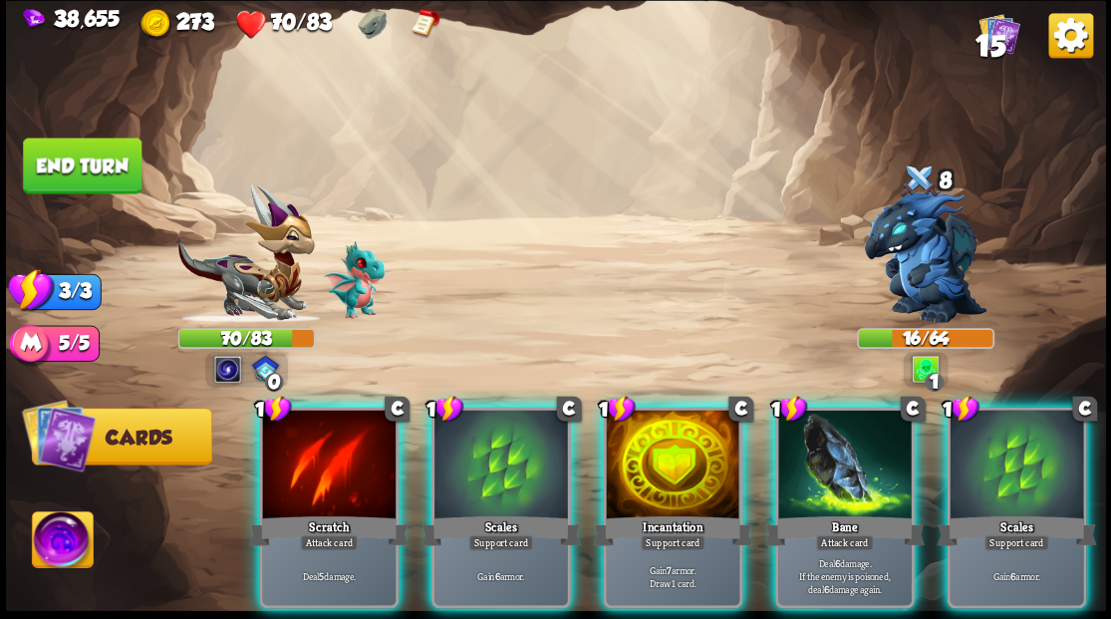
drag, startPoint x: 817, startPoint y: 469, endPoint x: 647, endPoint y: 334, distance: 216.8
click at [817, 468] on div at bounding box center [844, 465] width 133 height 113
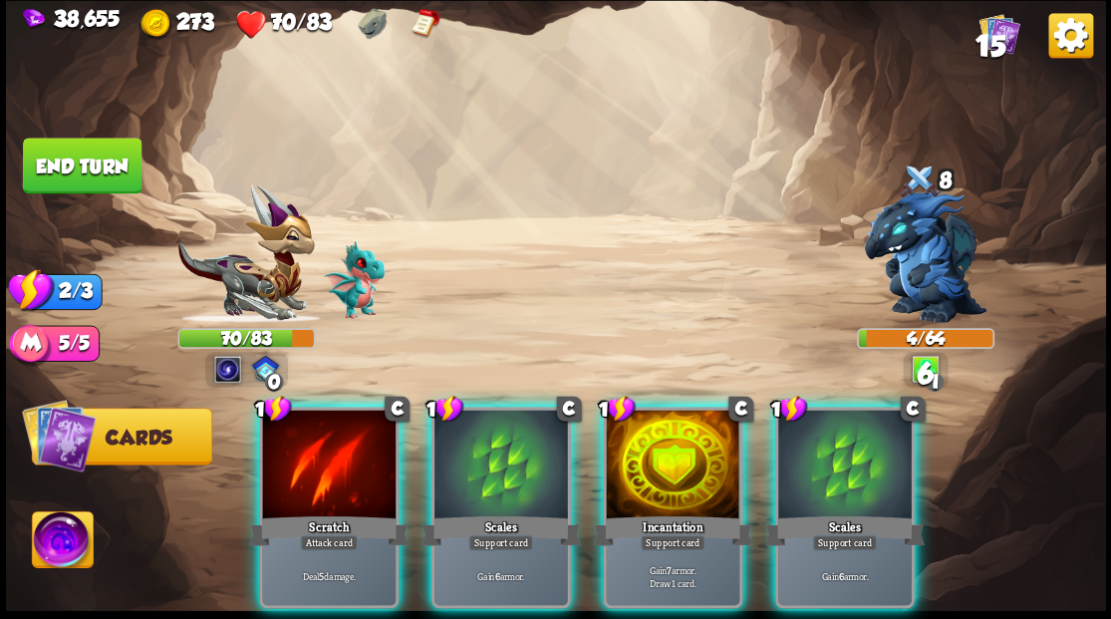
click at [314, 452] on div at bounding box center [328, 465] width 133 height 113
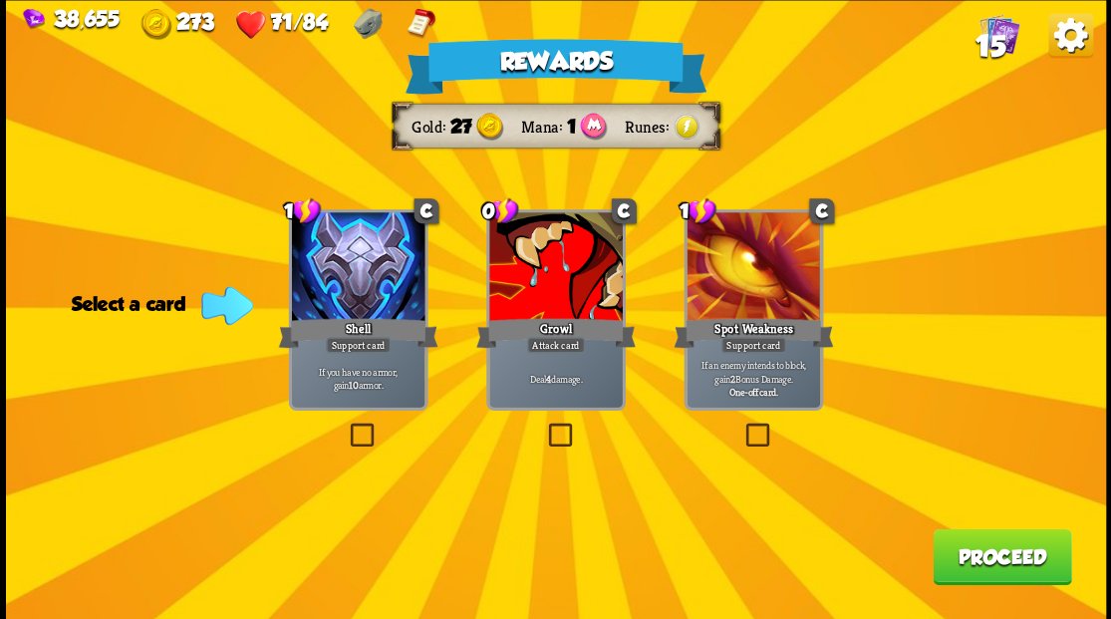
click at [994, 559] on button "Proceed" at bounding box center [1001, 556] width 138 height 56
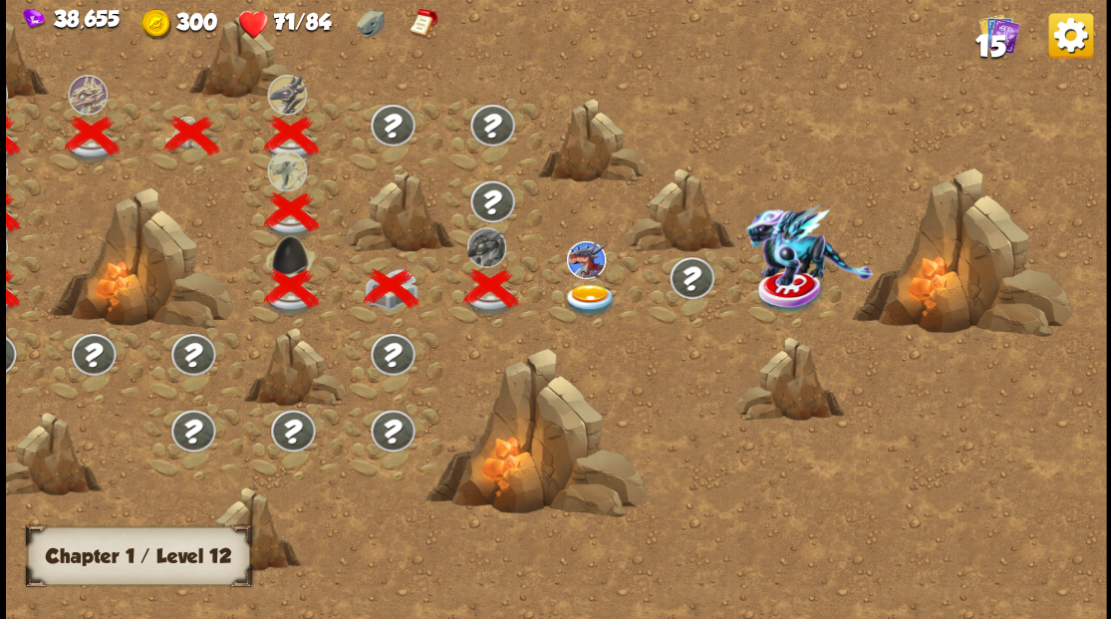
click at [588, 288] on img at bounding box center [589, 299] width 55 height 33
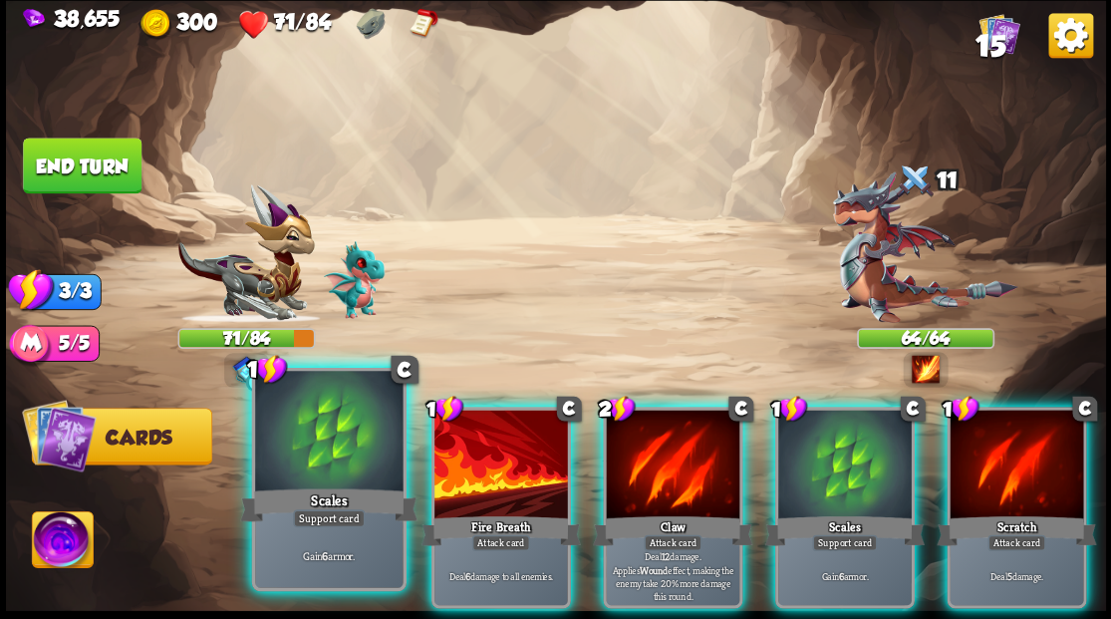
click at [319, 476] on div at bounding box center [328, 433] width 147 height 124
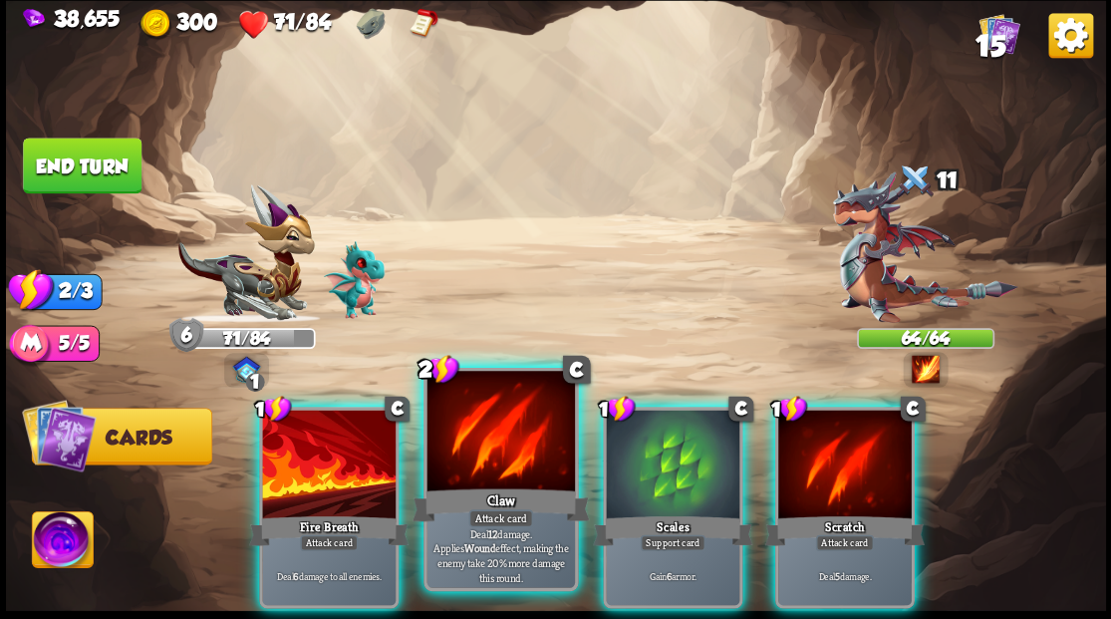
click at [476, 459] on div at bounding box center [499, 433] width 147 height 124
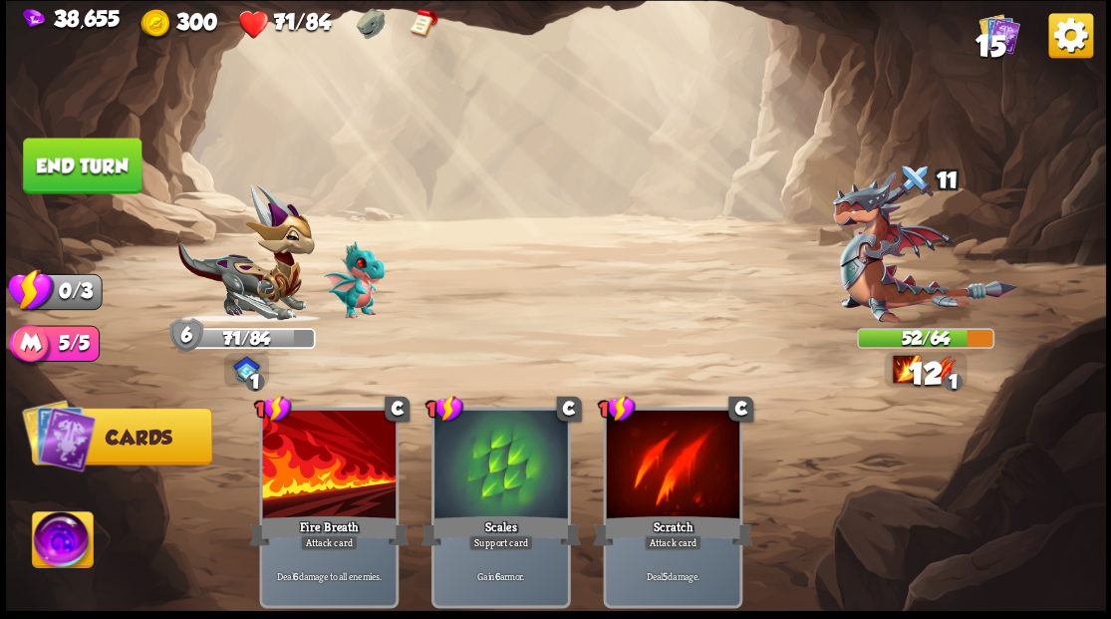
drag, startPoint x: 82, startPoint y: 157, endPoint x: 126, endPoint y: 169, distance: 46.4
click at [82, 157] on button "End turn" at bounding box center [82, 165] width 119 height 56
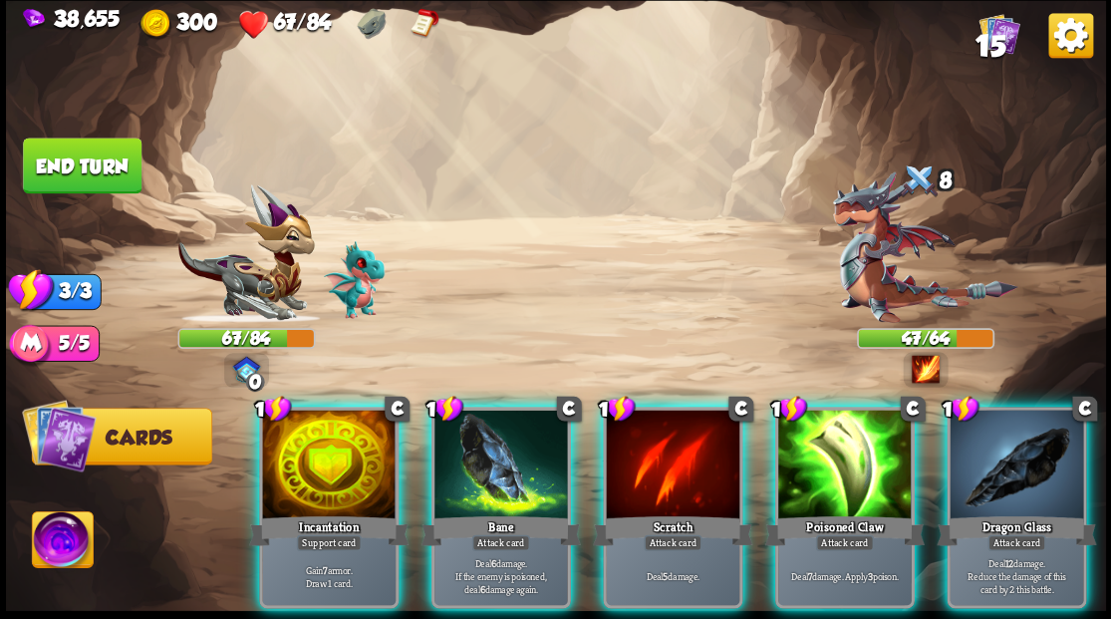
drag, startPoint x: 824, startPoint y: 458, endPoint x: 811, endPoint y: 413, distance: 46.7
click at [824, 454] on div at bounding box center [844, 465] width 133 height 113
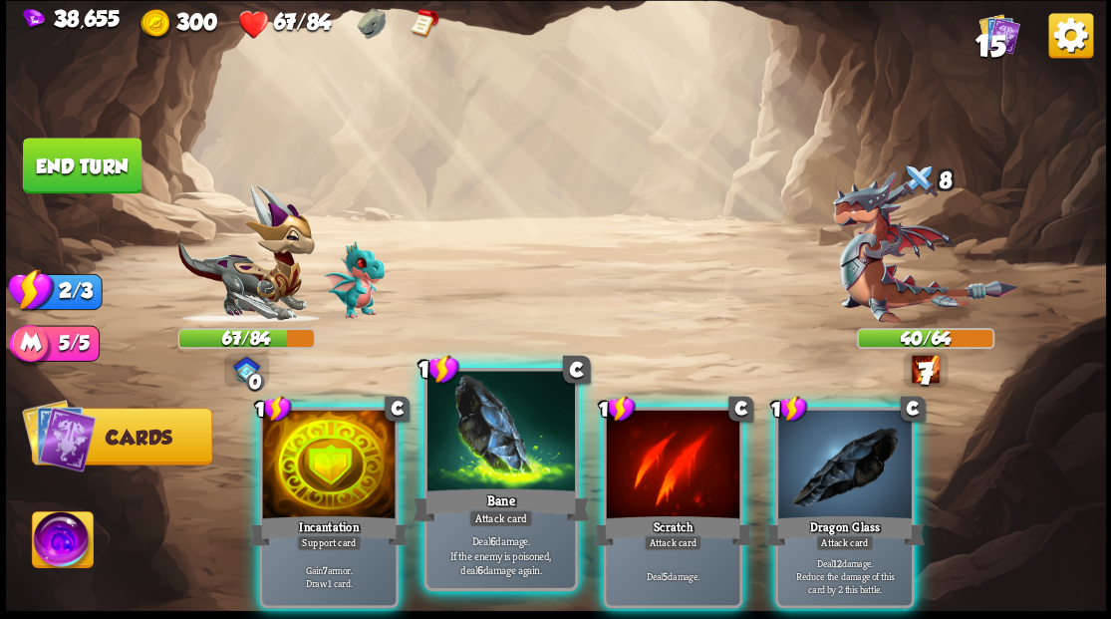
drag, startPoint x: 474, startPoint y: 483, endPoint x: 461, endPoint y: 469, distance: 19.0
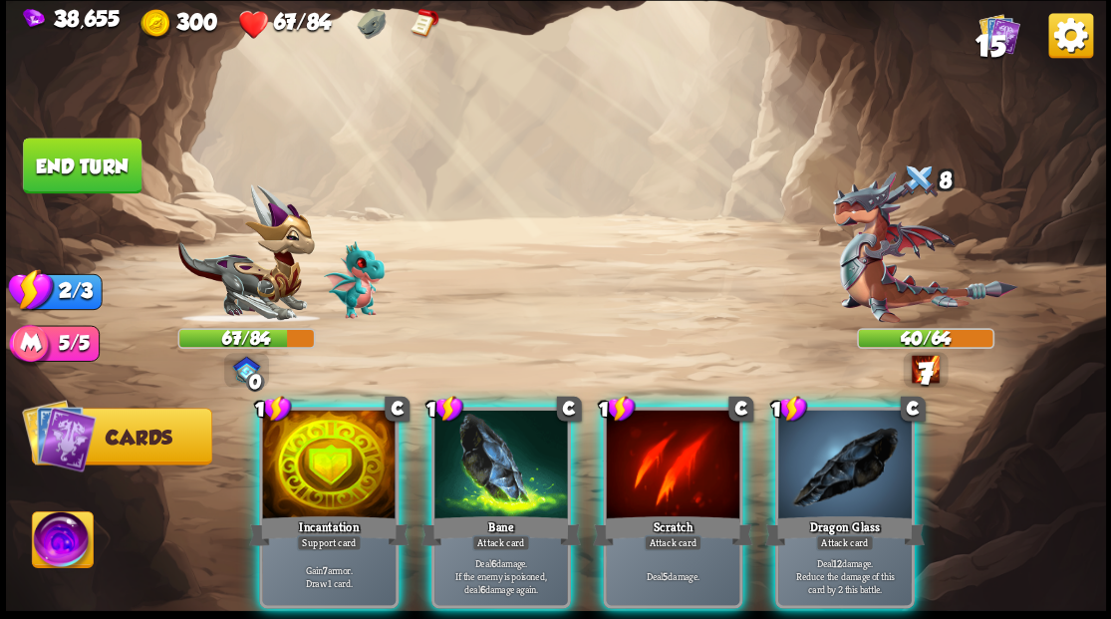
click at [474, 483] on div at bounding box center [500, 465] width 133 height 113
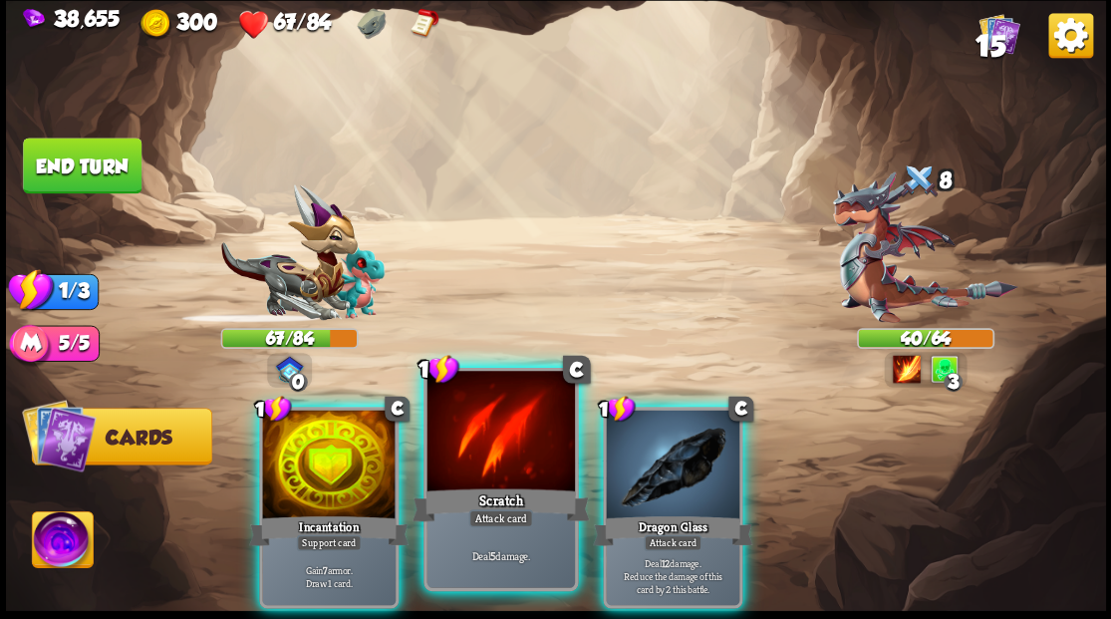
drag, startPoint x: 333, startPoint y: 460, endPoint x: 391, endPoint y: 396, distance: 86.7
click at [333, 456] on div at bounding box center [328, 465] width 133 height 113
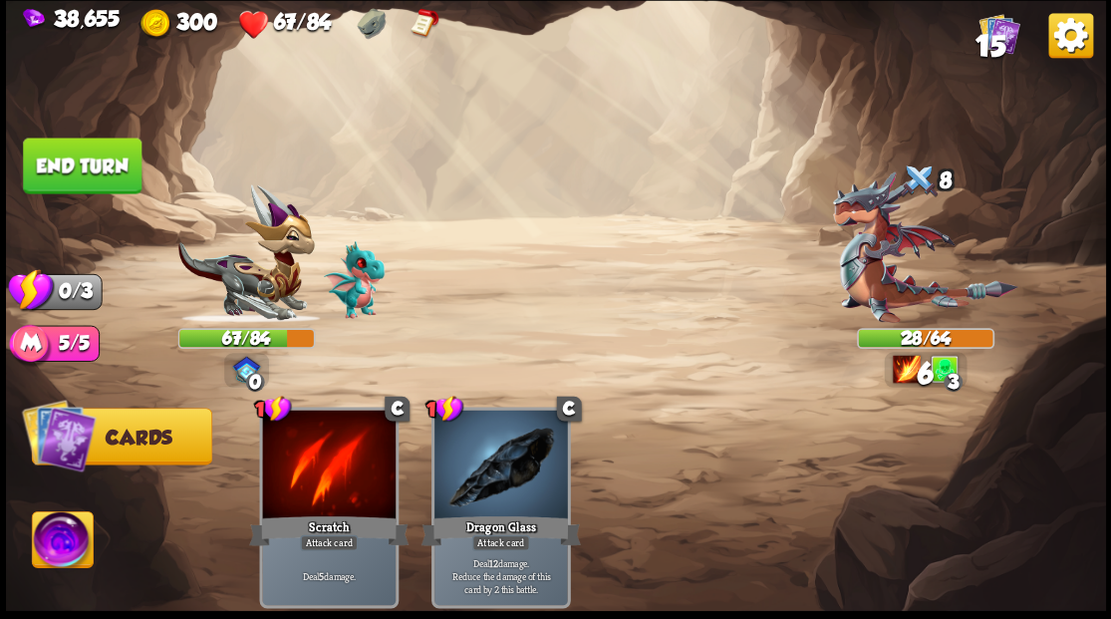
drag, startPoint x: 82, startPoint y: 172, endPoint x: 373, endPoint y: 221, distance: 294.9
click at [85, 173] on button "End turn" at bounding box center [82, 165] width 119 height 56
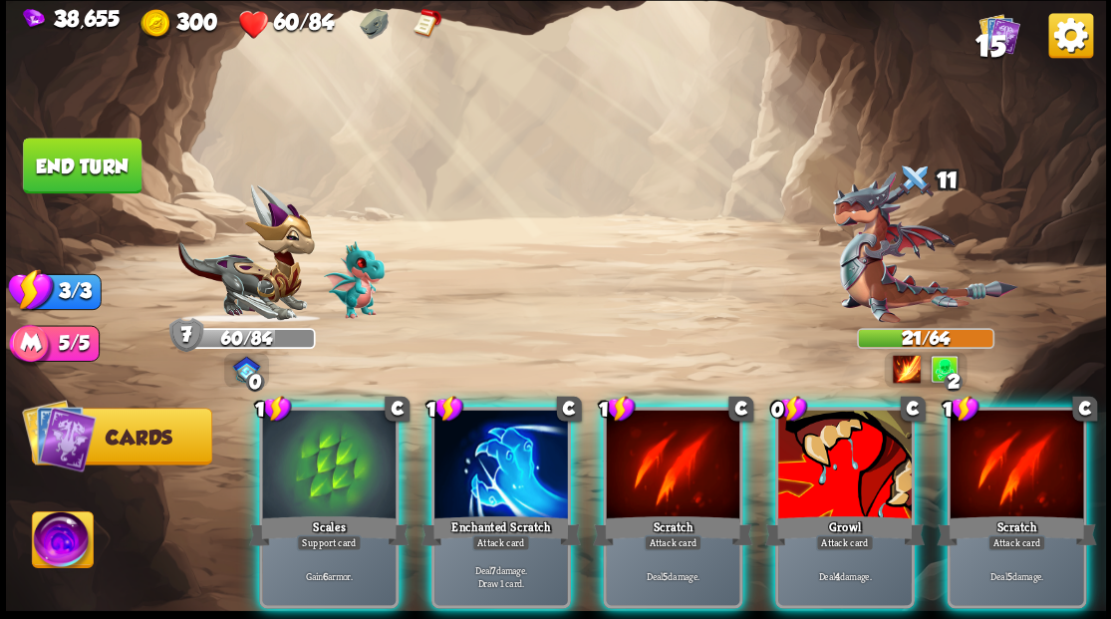
drag, startPoint x: 458, startPoint y: 448, endPoint x: 469, endPoint y: 401, distance: 48.1
click at [458, 445] on div at bounding box center [500, 465] width 133 height 113
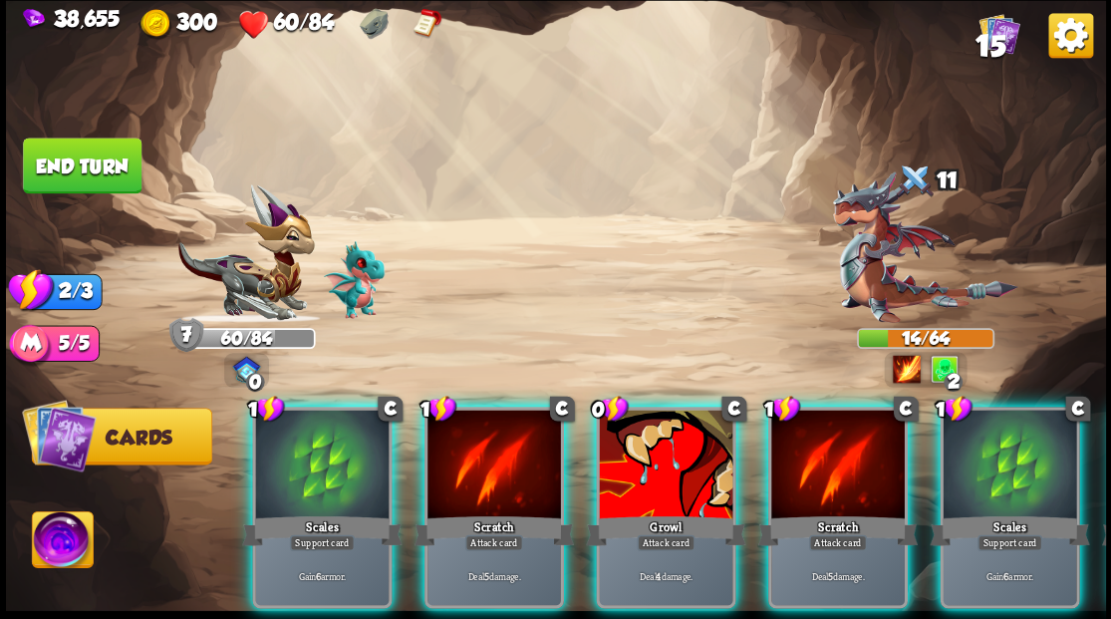
scroll to position [0, 0]
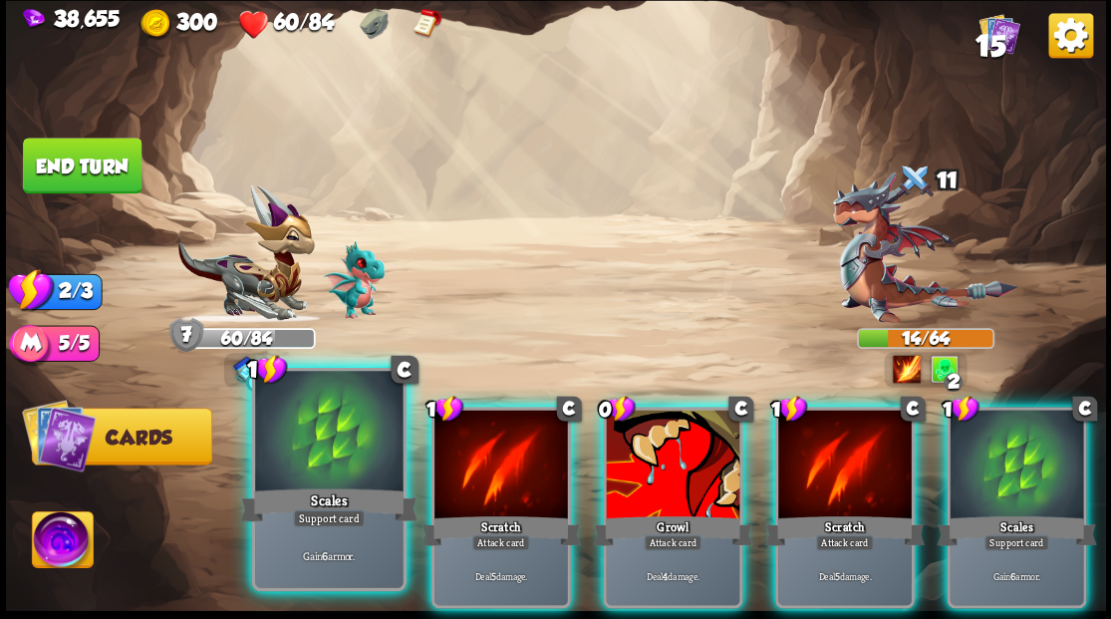
click at [285, 450] on div at bounding box center [328, 433] width 147 height 124
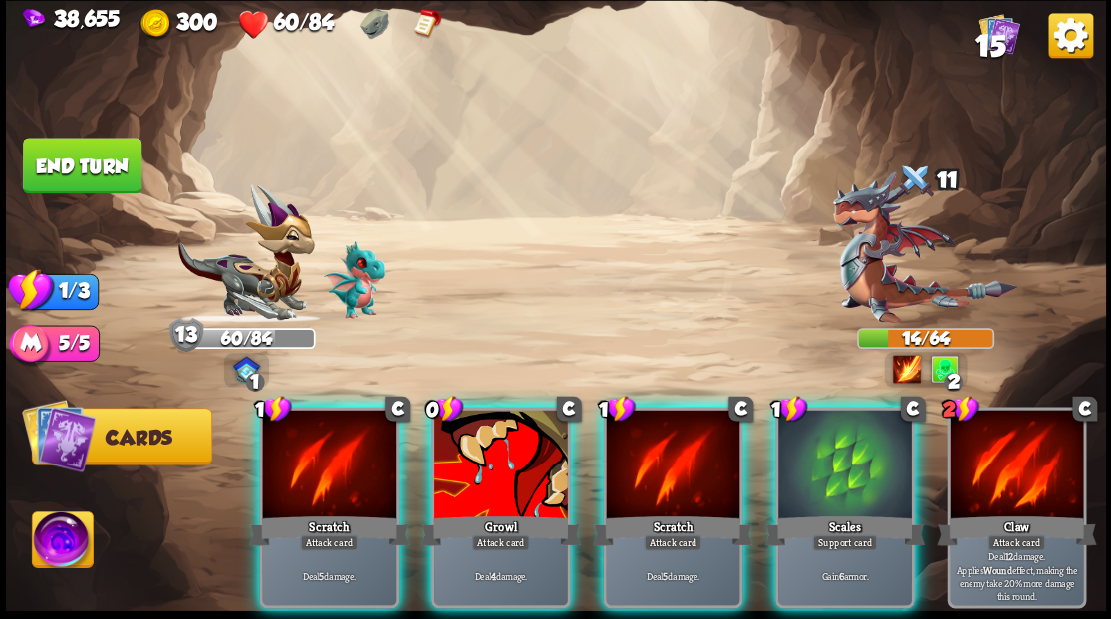
click at [285, 450] on div at bounding box center [328, 465] width 133 height 113
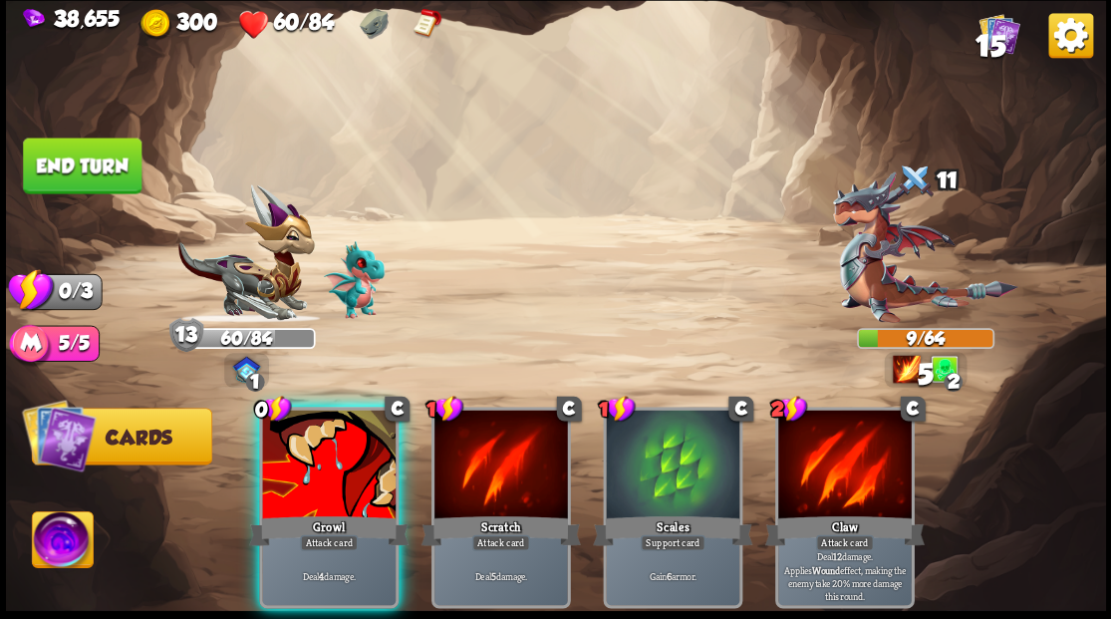
click at [285, 450] on div at bounding box center [328, 465] width 133 height 113
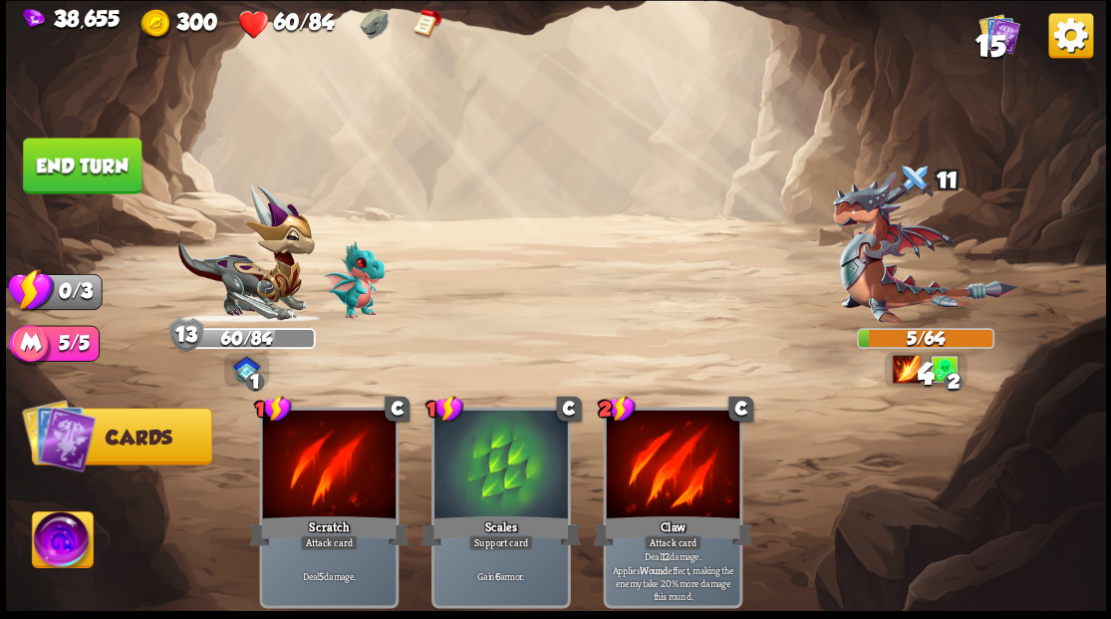
click at [108, 171] on button "End turn" at bounding box center [82, 165] width 119 height 56
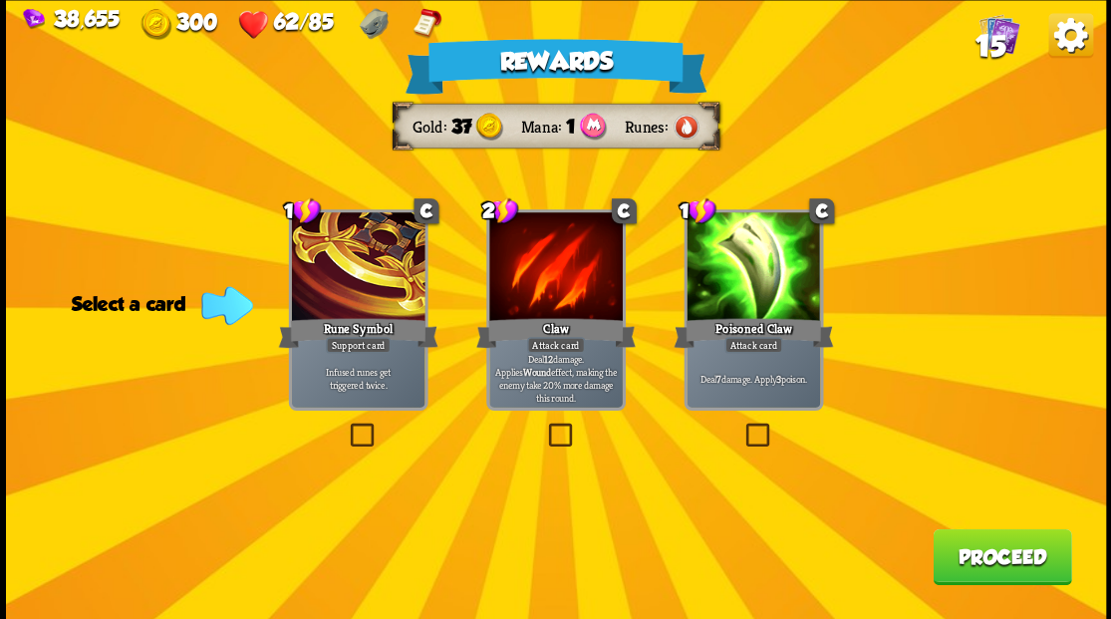
click at [986, 558] on button "Proceed" at bounding box center [1001, 556] width 138 height 56
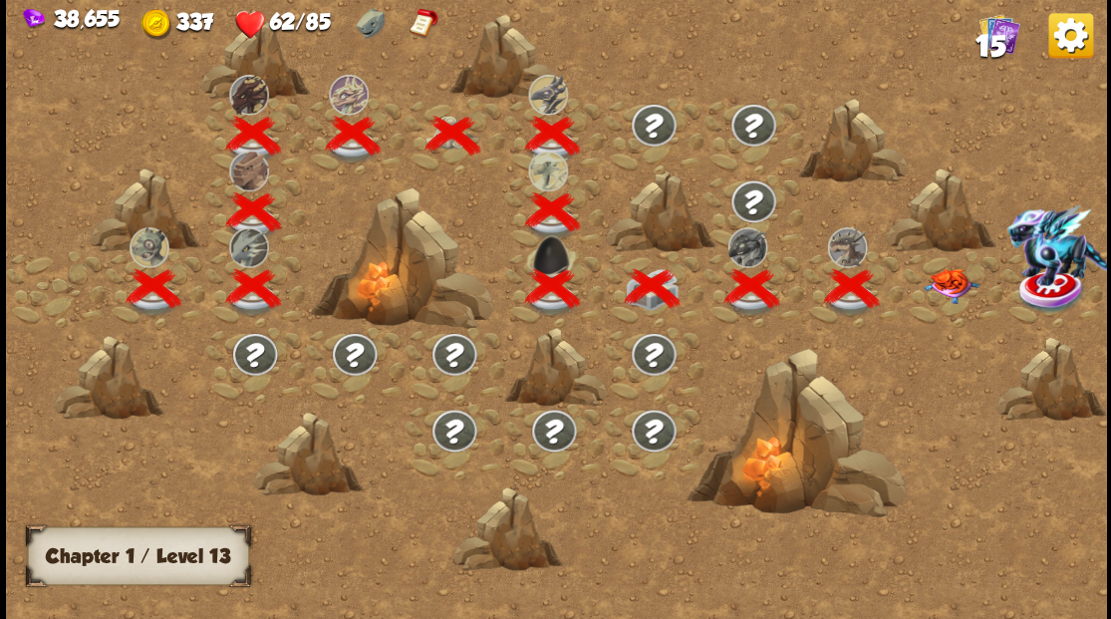
scroll to position [0, 303]
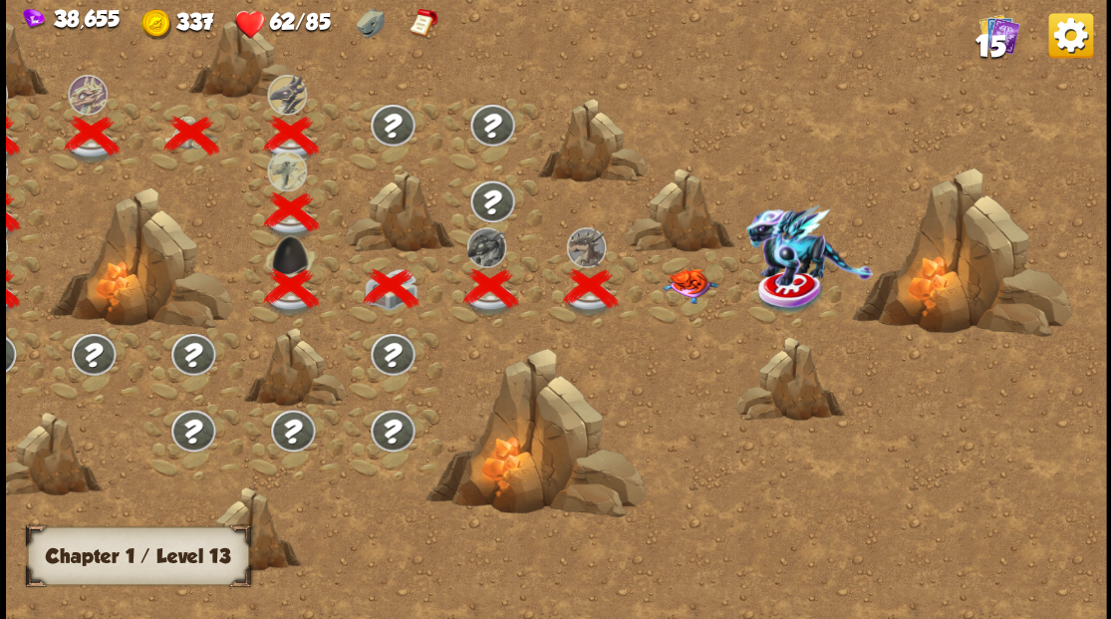
click at [701, 291] on img at bounding box center [688, 285] width 55 height 35
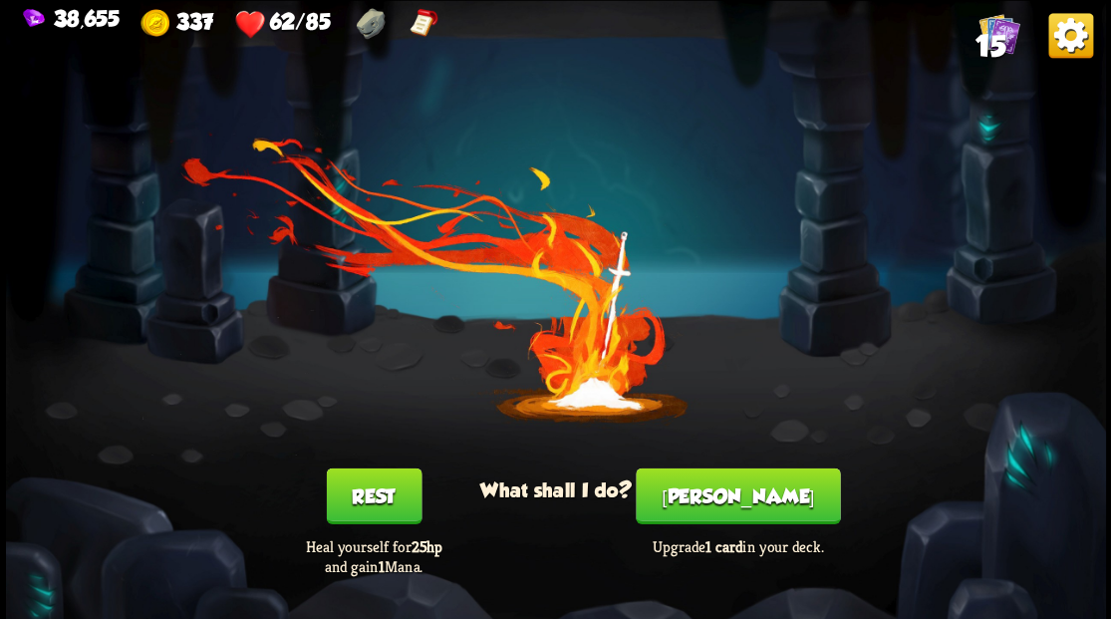
drag, startPoint x: 733, startPoint y: 514, endPoint x: 733, endPoint y: 498, distance: 15.9
click at [733, 498] on button "Smith" at bounding box center [737, 495] width 204 height 56
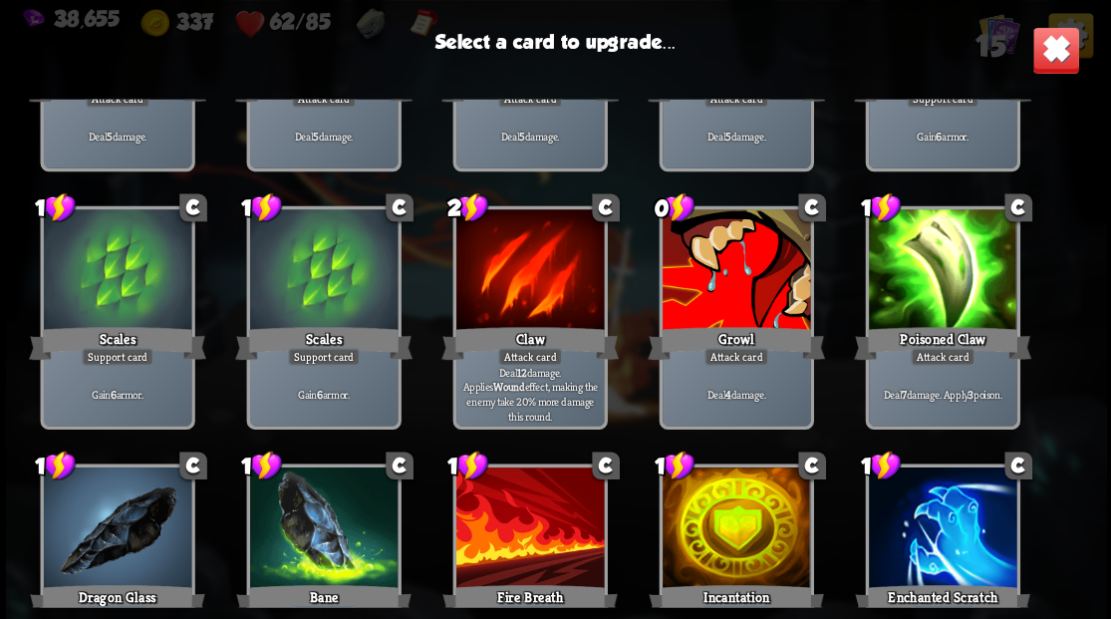
scroll to position [265, 0]
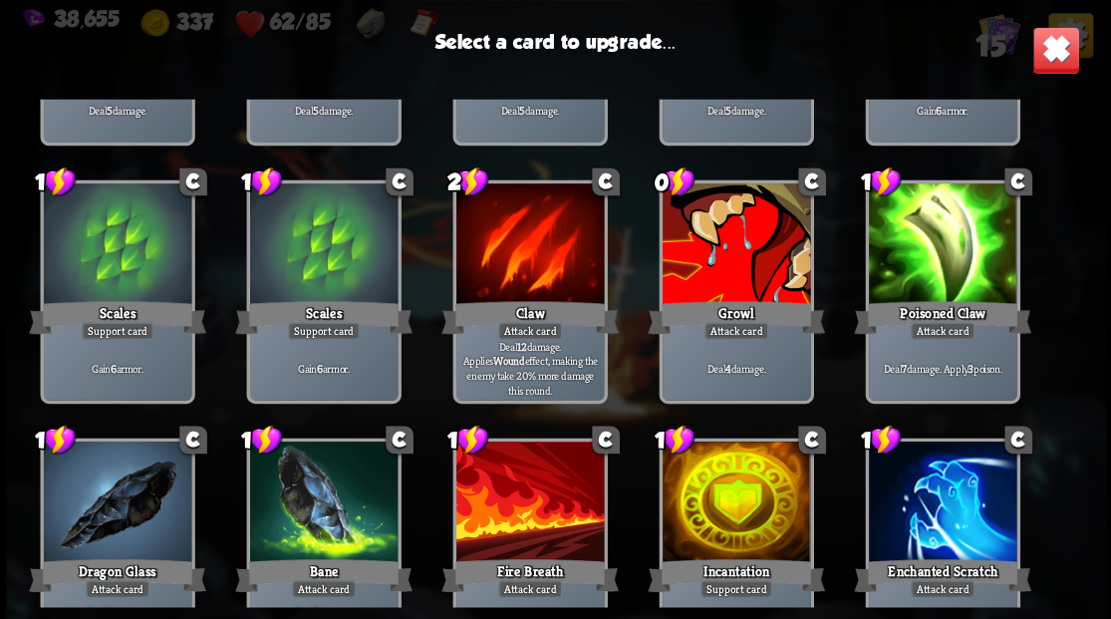
click at [735, 281] on div at bounding box center [734, 245] width 147 height 124
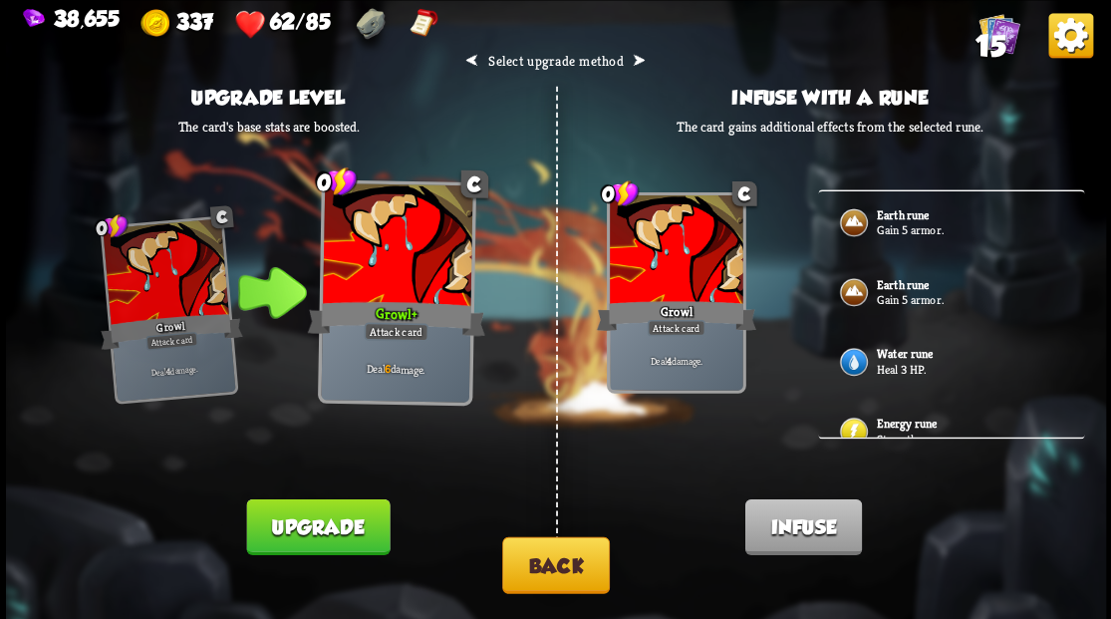
scroll to position [132, 0]
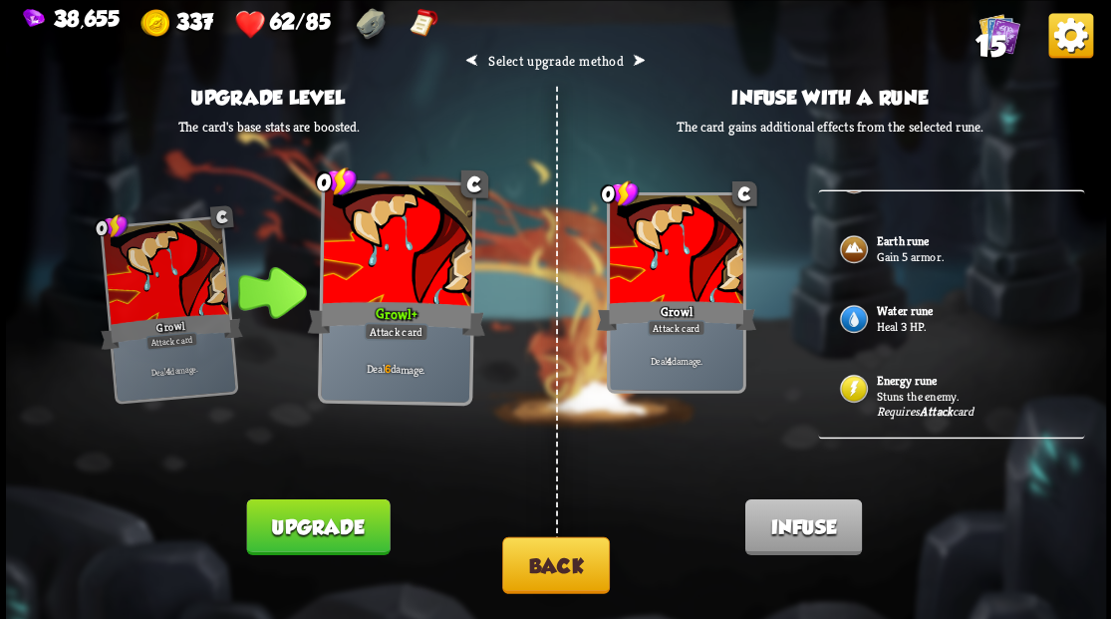
click at [563, 558] on button "Back" at bounding box center [556, 564] width 108 height 57
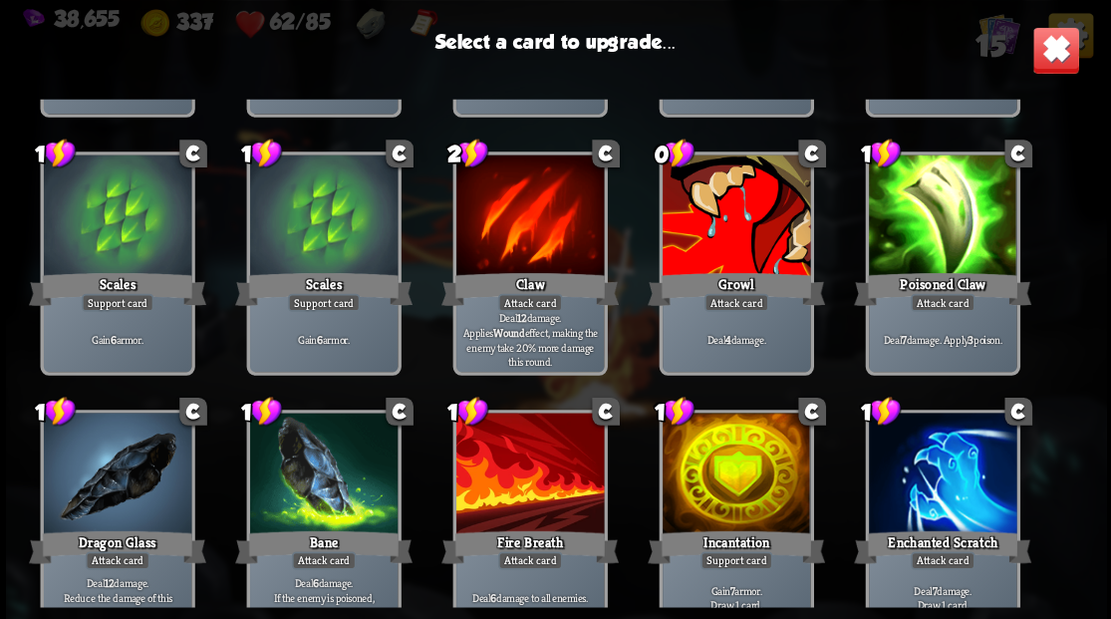
scroll to position [328, 0]
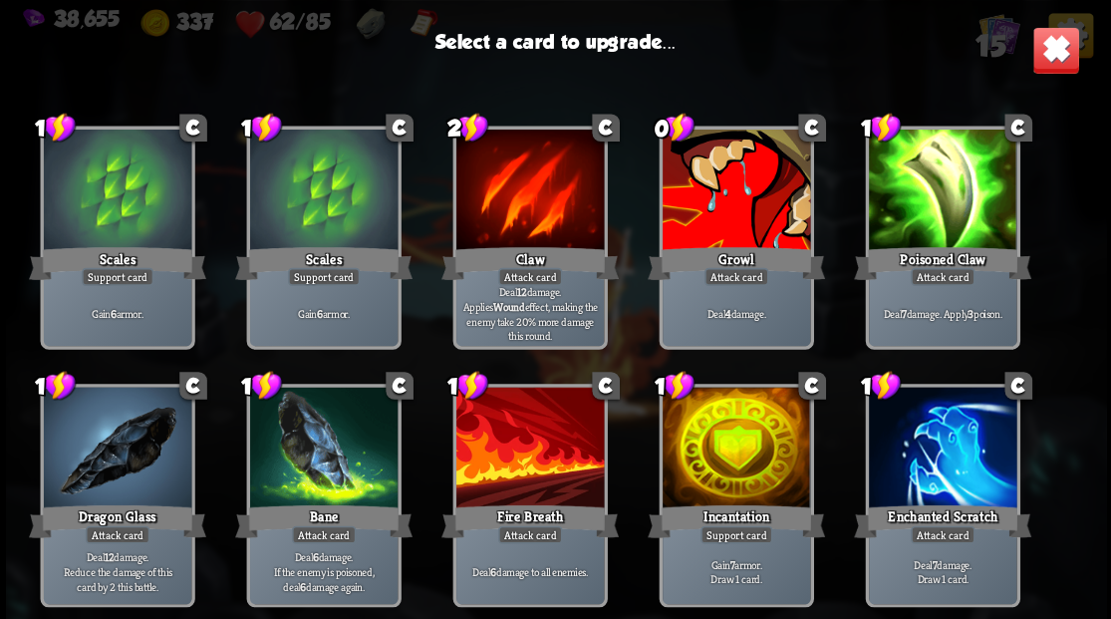
click at [716, 448] on div at bounding box center [734, 448] width 147 height 124
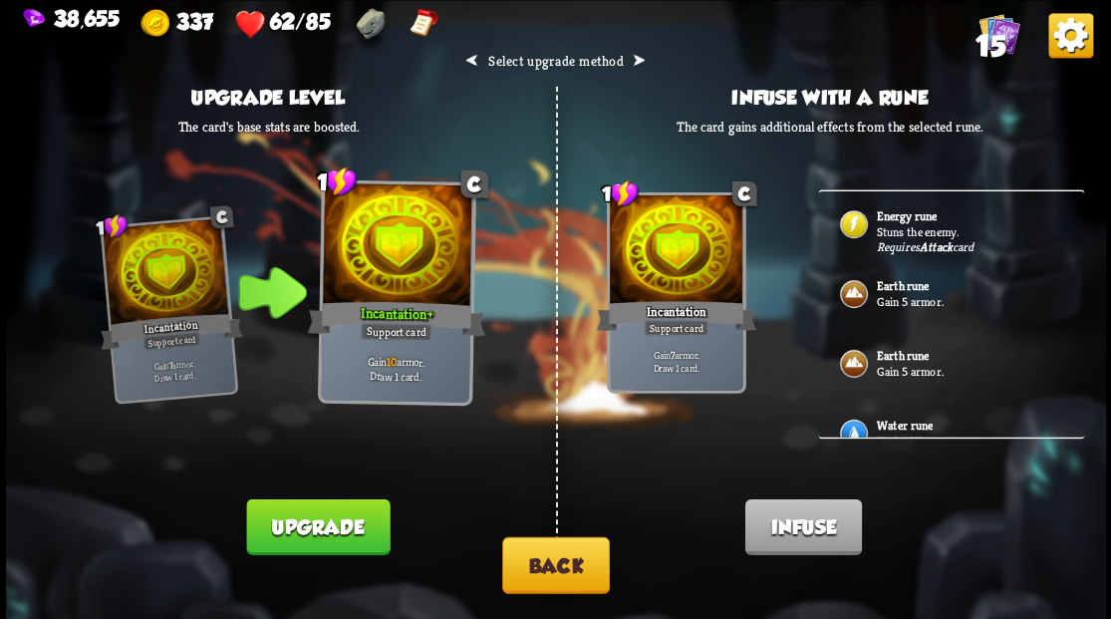
click at [853, 418] on img at bounding box center [853, 432] width 32 height 32
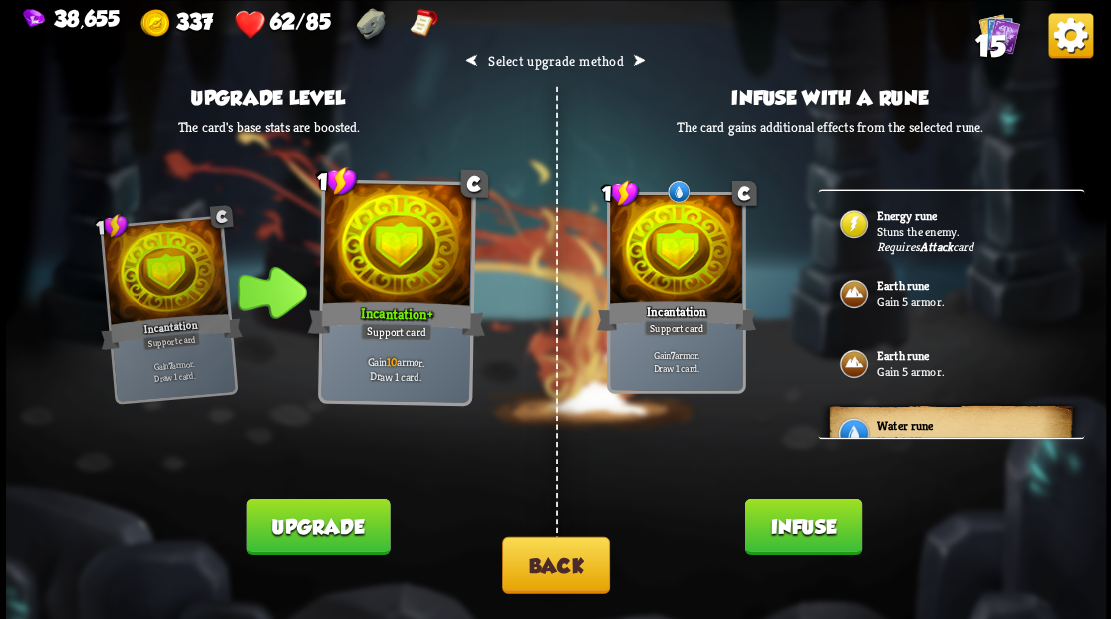
click at [795, 528] on button "Infuse" at bounding box center [802, 526] width 117 height 56
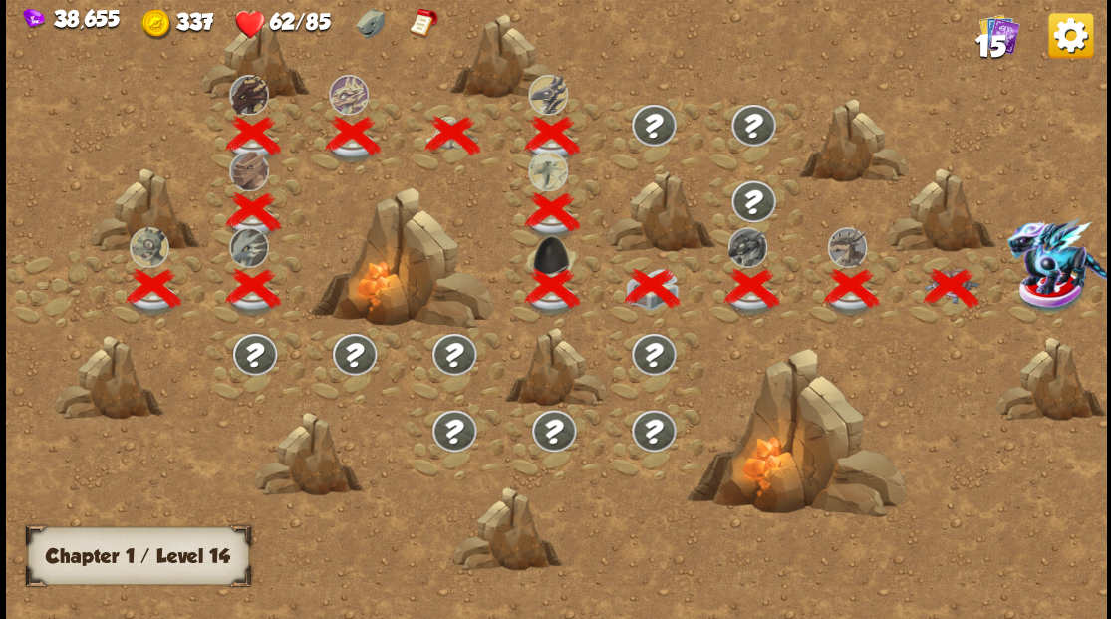
scroll to position [0, 303]
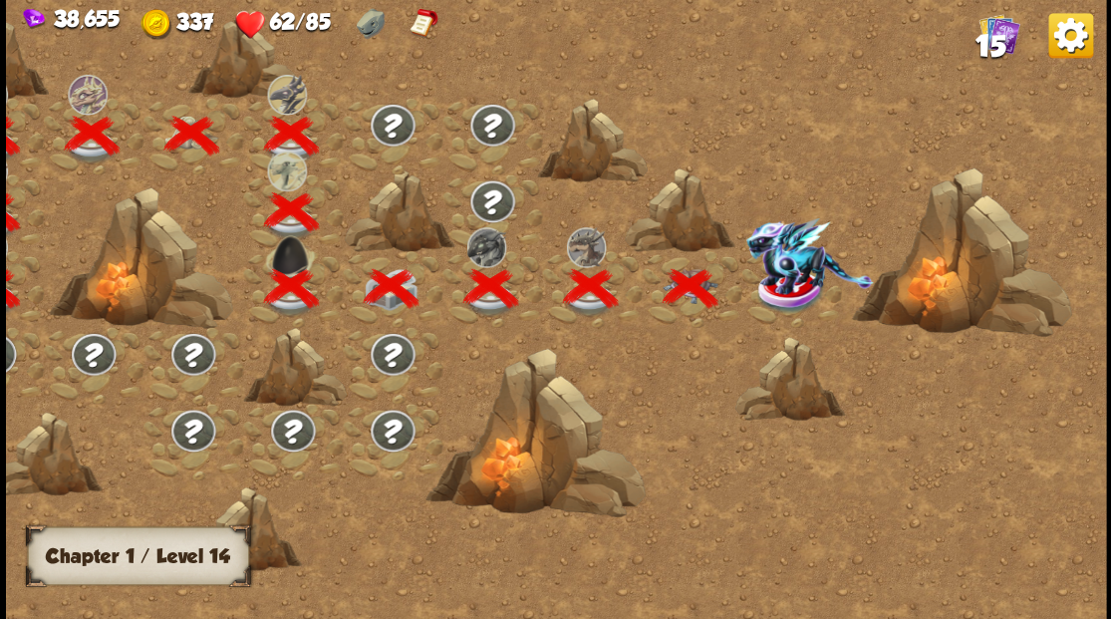
click at [786, 280] on img at bounding box center [808, 255] width 127 height 77
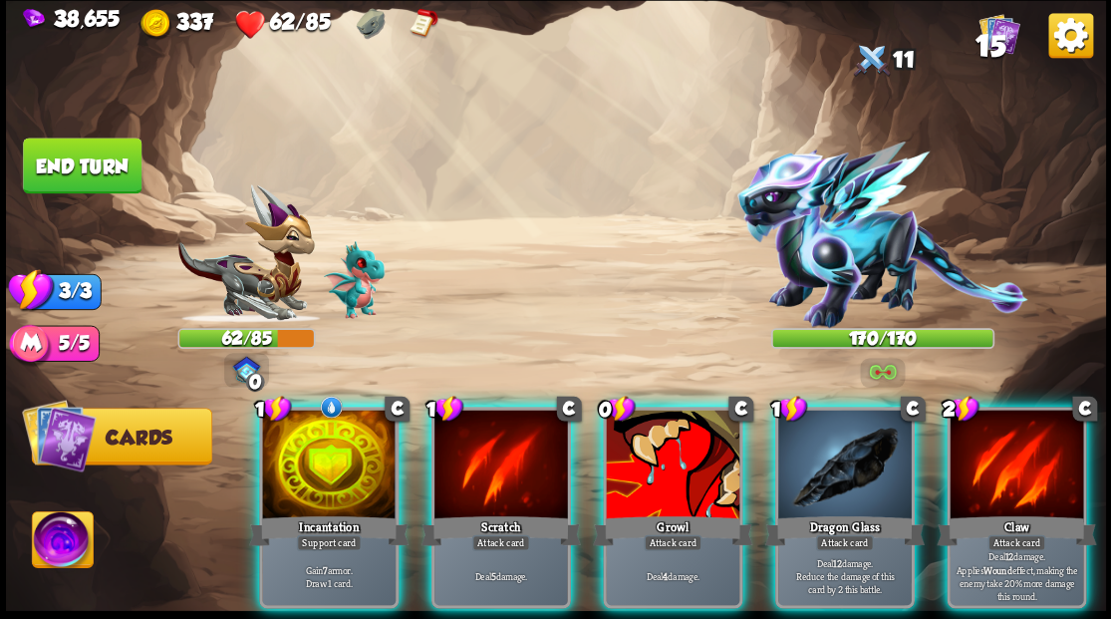
drag, startPoint x: 70, startPoint y: 536, endPoint x: 199, endPoint y: 528, distance: 129.7
click at [70, 536] on img at bounding box center [62, 542] width 61 height 62
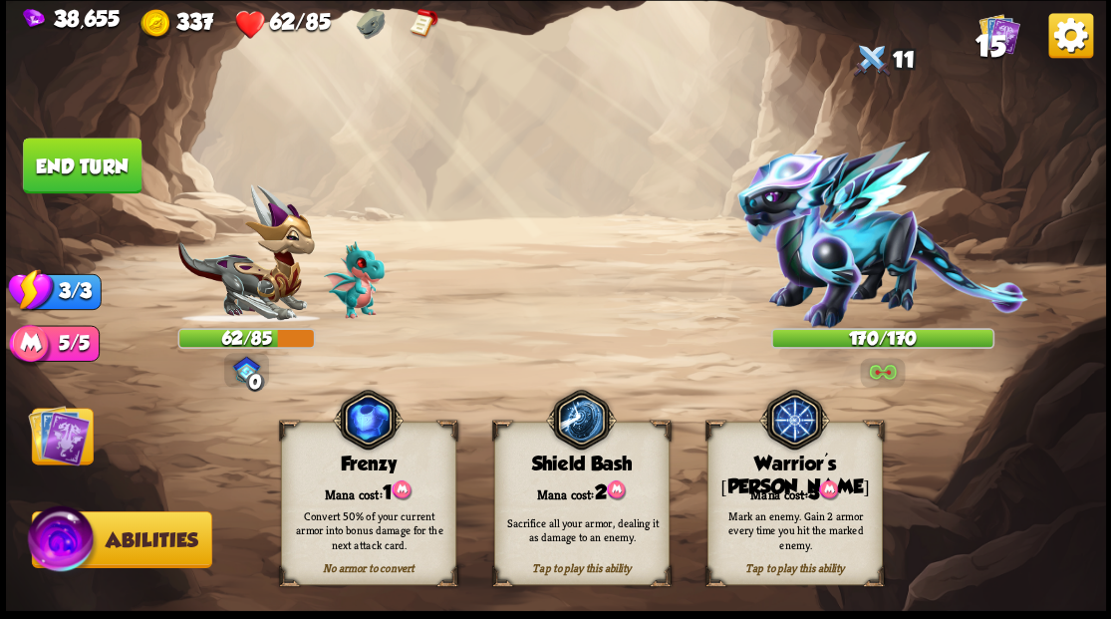
click at [779, 485] on div "Mana cost: 3" at bounding box center [793, 490] width 173 height 25
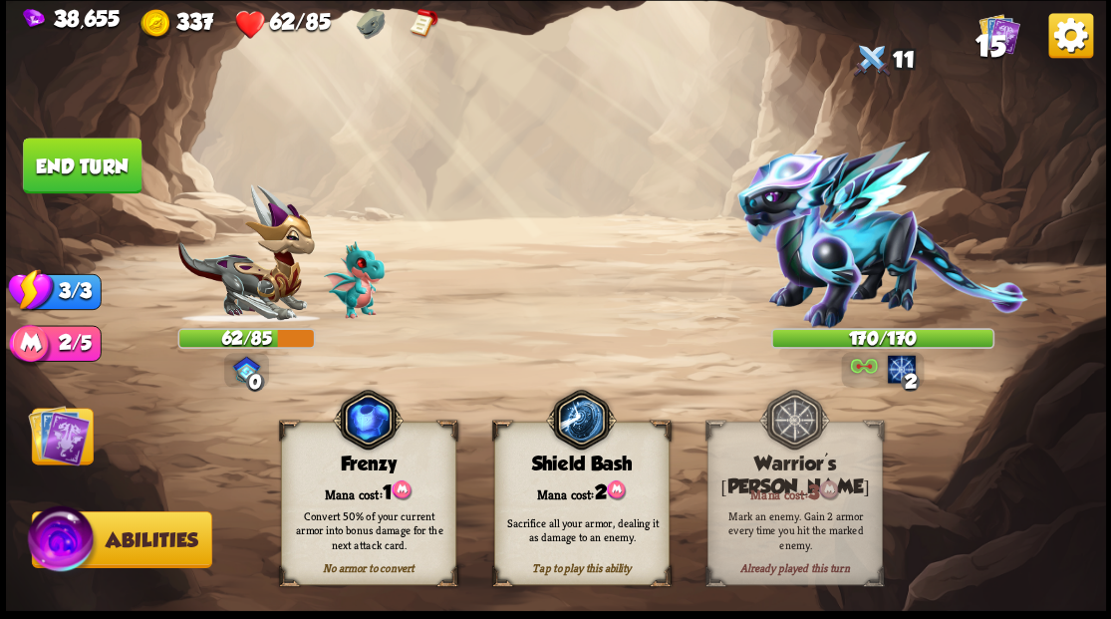
drag, startPoint x: 68, startPoint y: 423, endPoint x: 496, endPoint y: 295, distance: 447.1
click at [69, 423] on img at bounding box center [59, 434] width 62 height 62
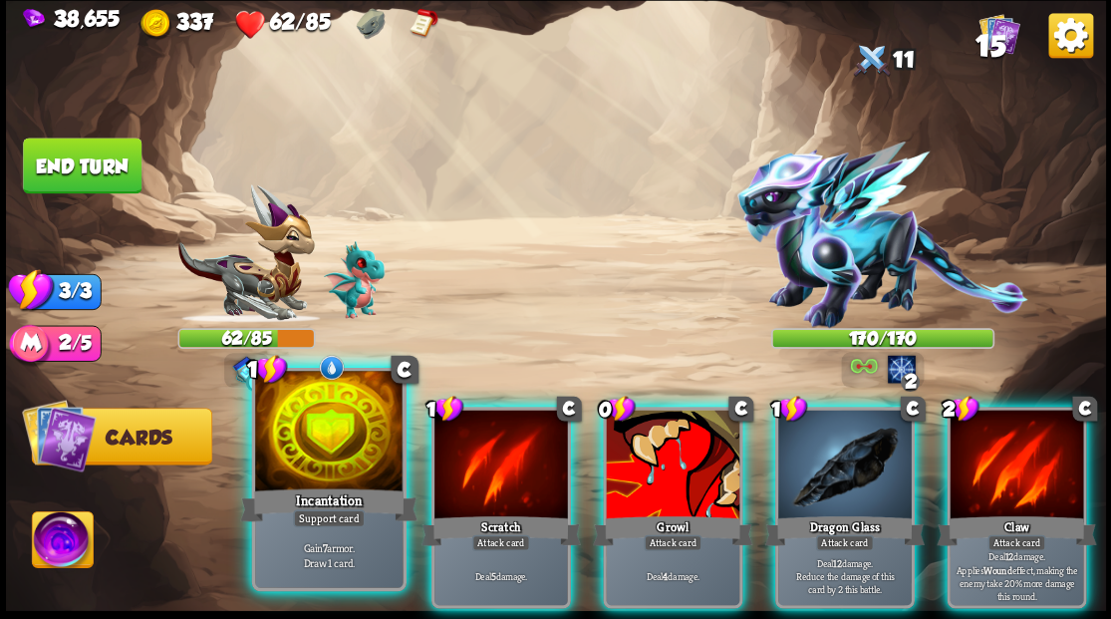
click at [323, 442] on div at bounding box center [328, 433] width 147 height 124
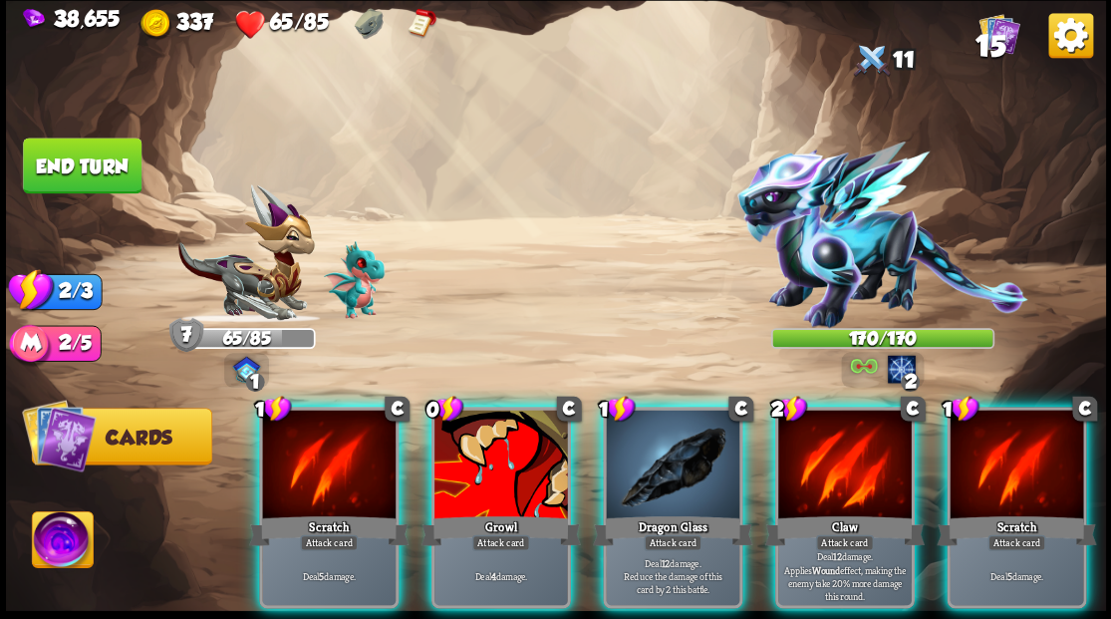
click at [639, 439] on div at bounding box center [672, 465] width 133 height 113
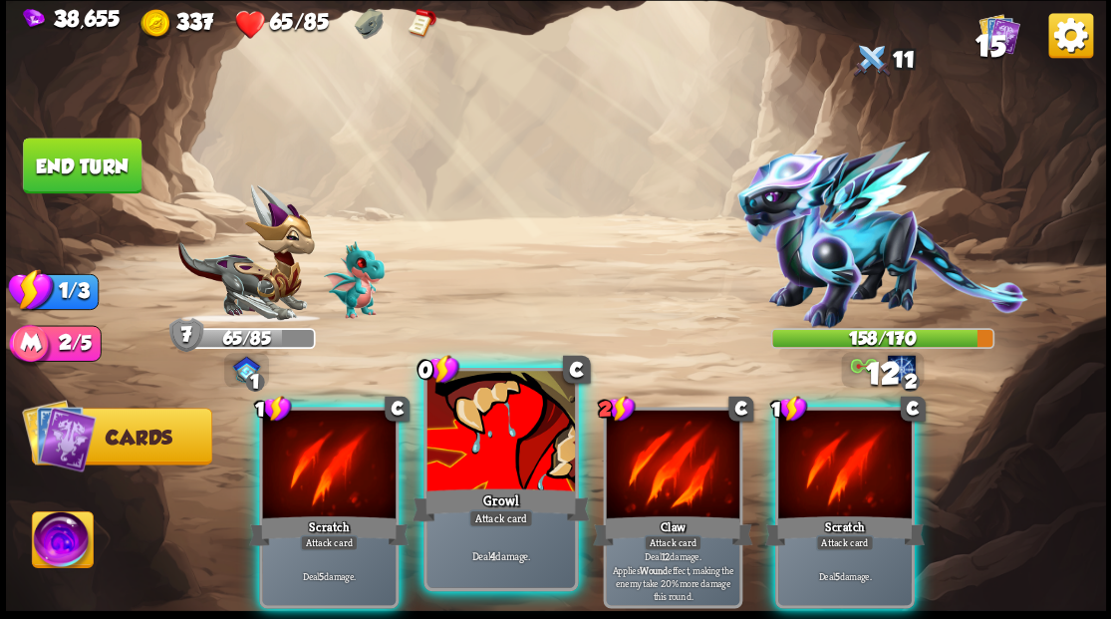
click at [468, 431] on div at bounding box center [499, 433] width 147 height 124
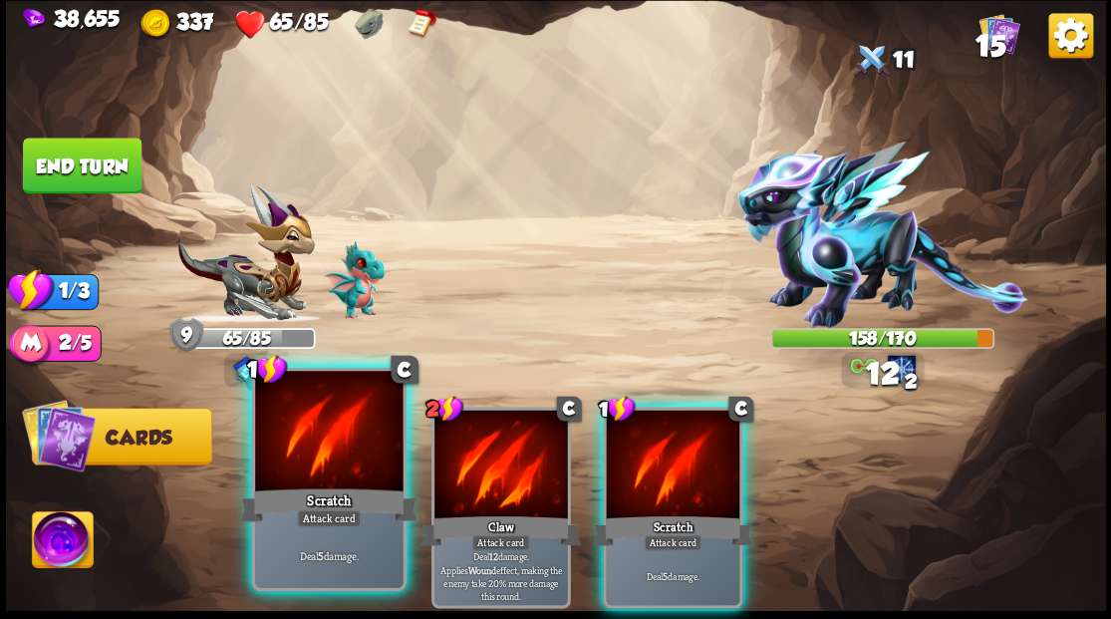
click at [318, 424] on div at bounding box center [328, 433] width 147 height 124
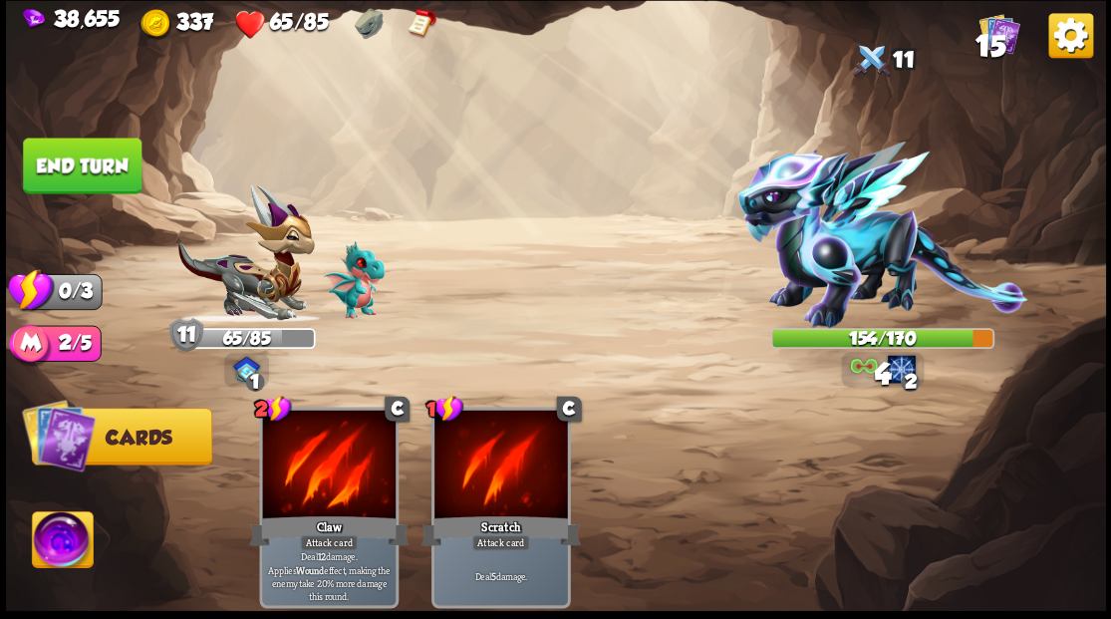
drag, startPoint x: 93, startPoint y: 168, endPoint x: 407, endPoint y: 159, distance: 314.9
click at [94, 168] on button "End turn" at bounding box center [82, 165] width 119 height 56
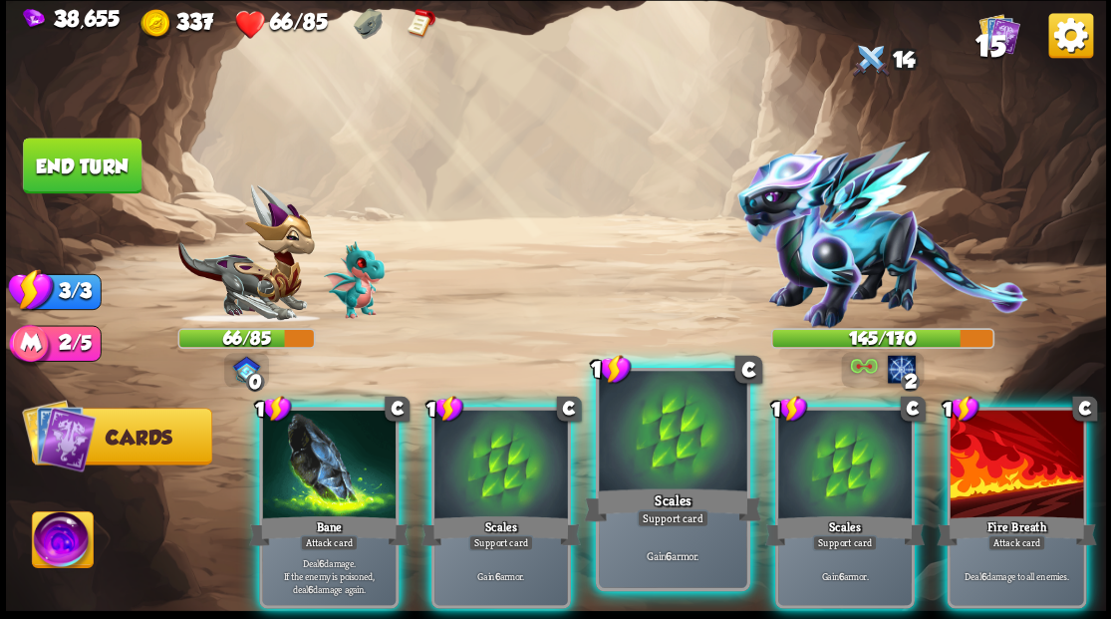
drag, startPoint x: 869, startPoint y: 462, endPoint x: 698, endPoint y: 417, distance: 176.1
click at [868, 461] on div at bounding box center [844, 465] width 133 height 113
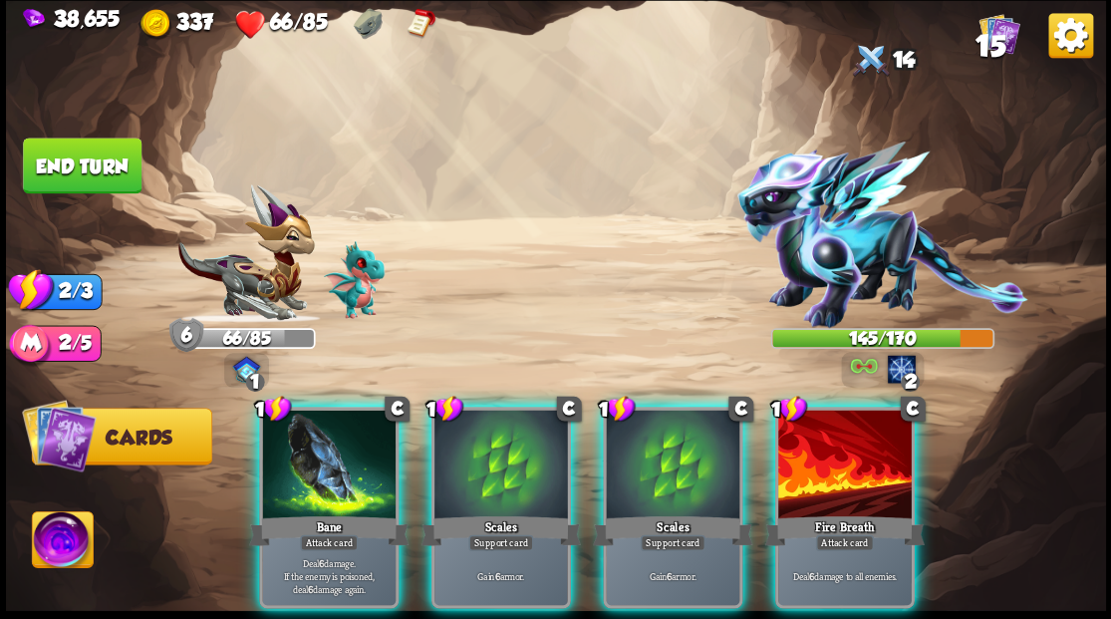
drag, startPoint x: 349, startPoint y: 462, endPoint x: 355, endPoint y: 445, distance: 18.0
click at [351, 451] on div at bounding box center [328, 465] width 133 height 113
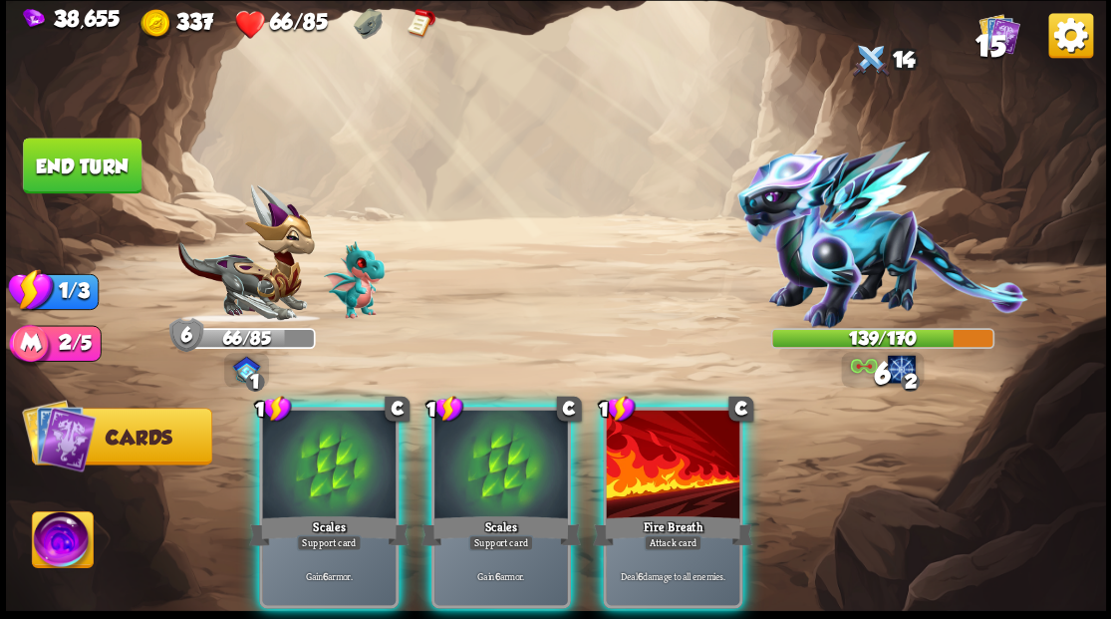
drag, startPoint x: 680, startPoint y: 458, endPoint x: 682, endPoint y: 412, distance: 45.9
click at [682, 443] on div at bounding box center [672, 465] width 133 height 113
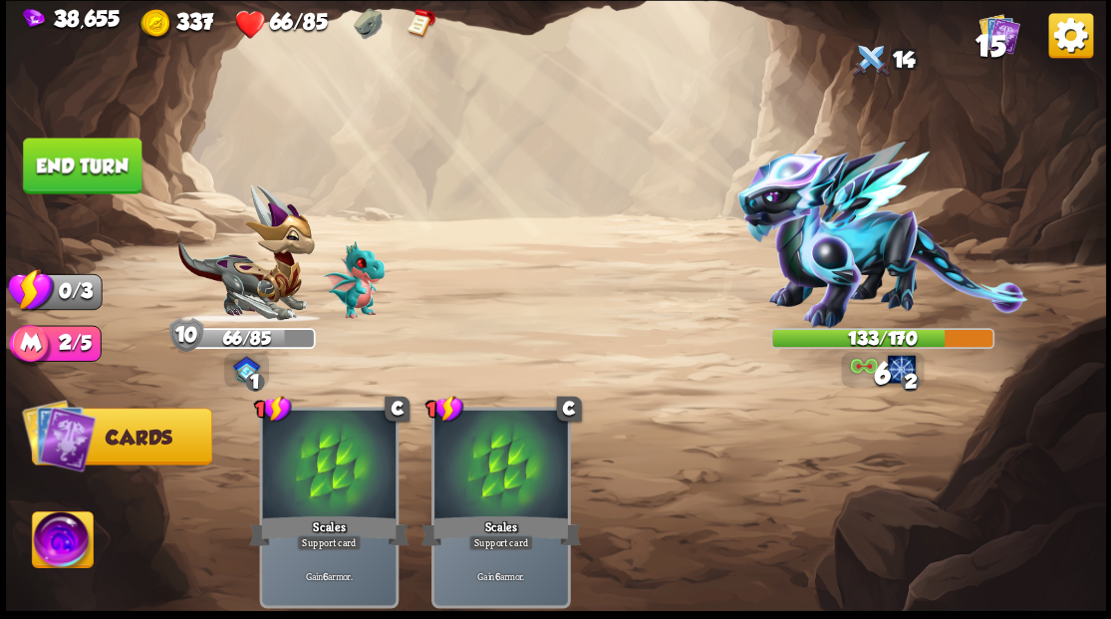
click at [84, 170] on button "End turn" at bounding box center [82, 165] width 119 height 56
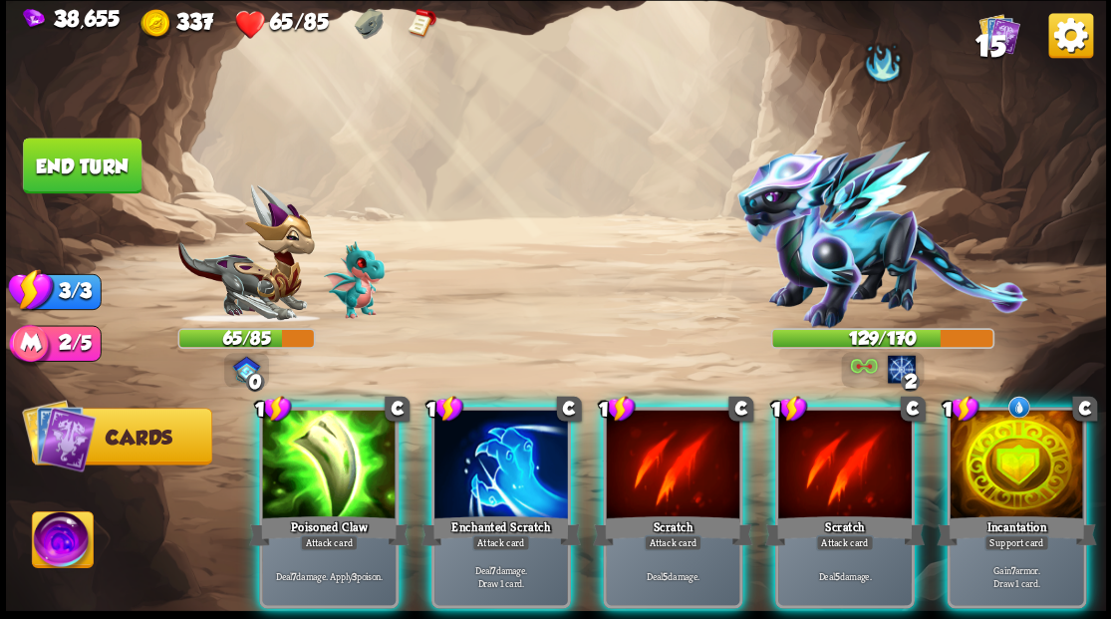
drag, startPoint x: 1034, startPoint y: 459, endPoint x: 1024, endPoint y: 426, distance: 34.3
click at [1034, 456] on div at bounding box center [1015, 465] width 133 height 113
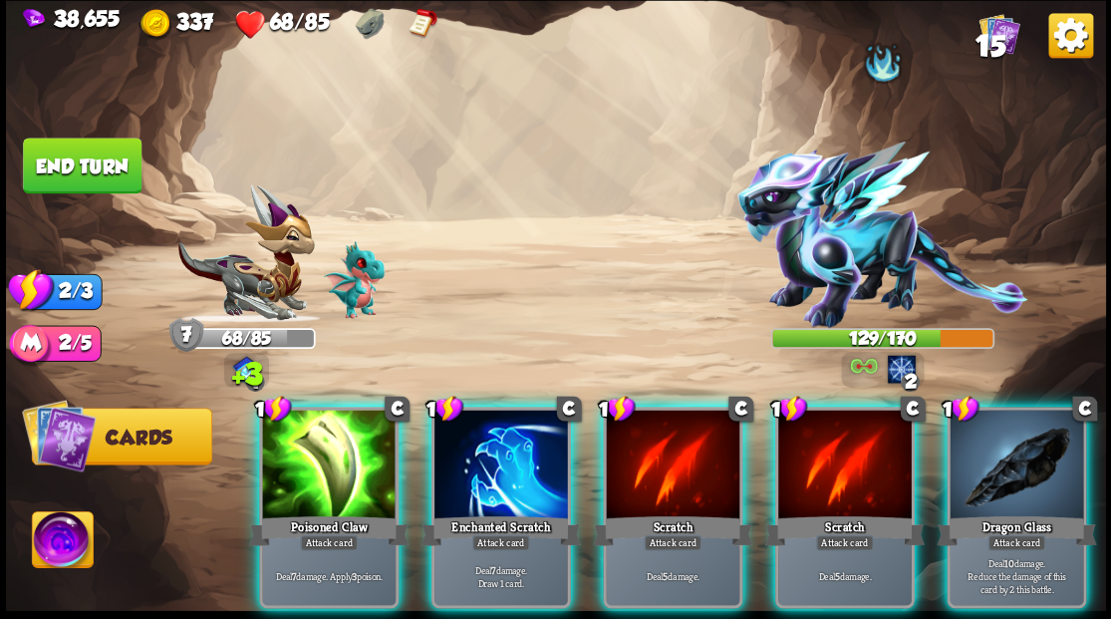
click at [1007, 444] on div at bounding box center [1015, 465] width 133 height 113
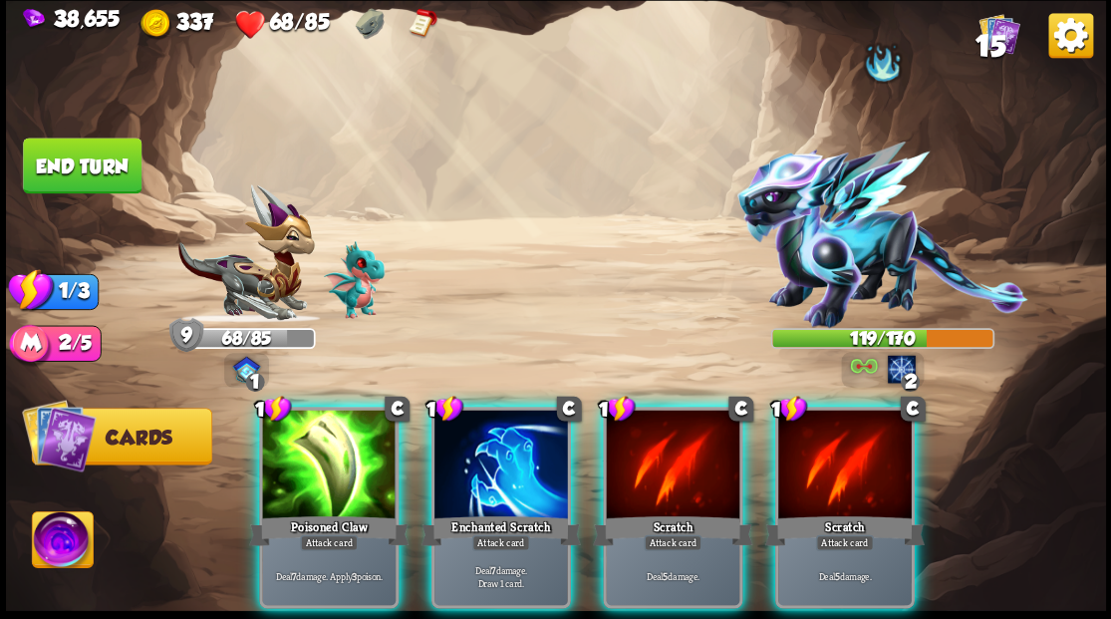
click at [482, 464] on div at bounding box center [500, 465] width 133 height 113
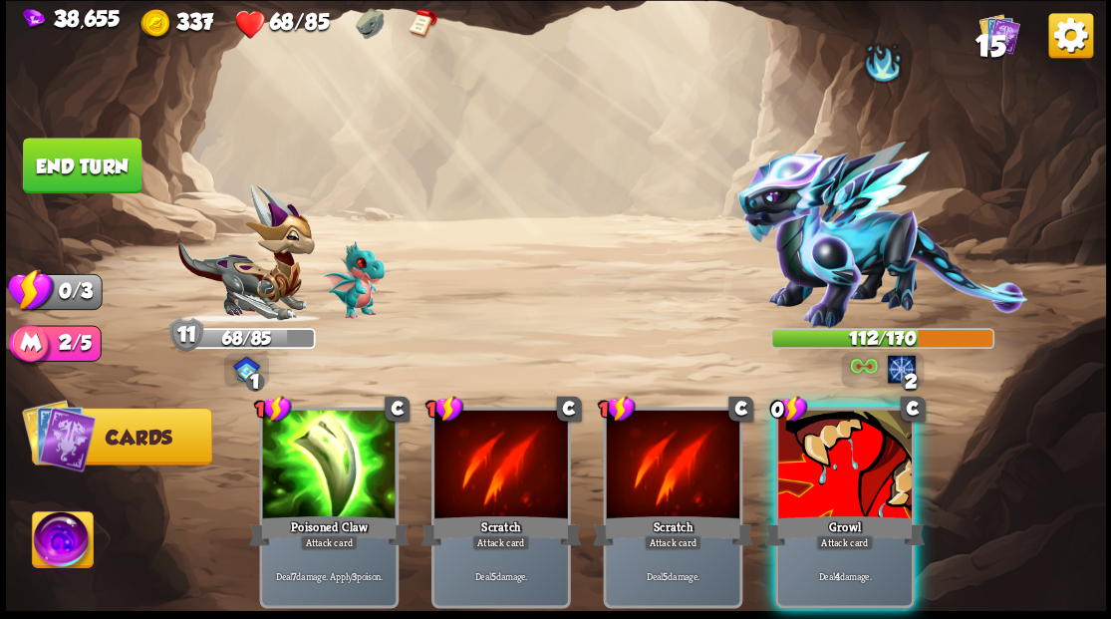
click at [855, 452] on div at bounding box center [844, 465] width 133 height 113
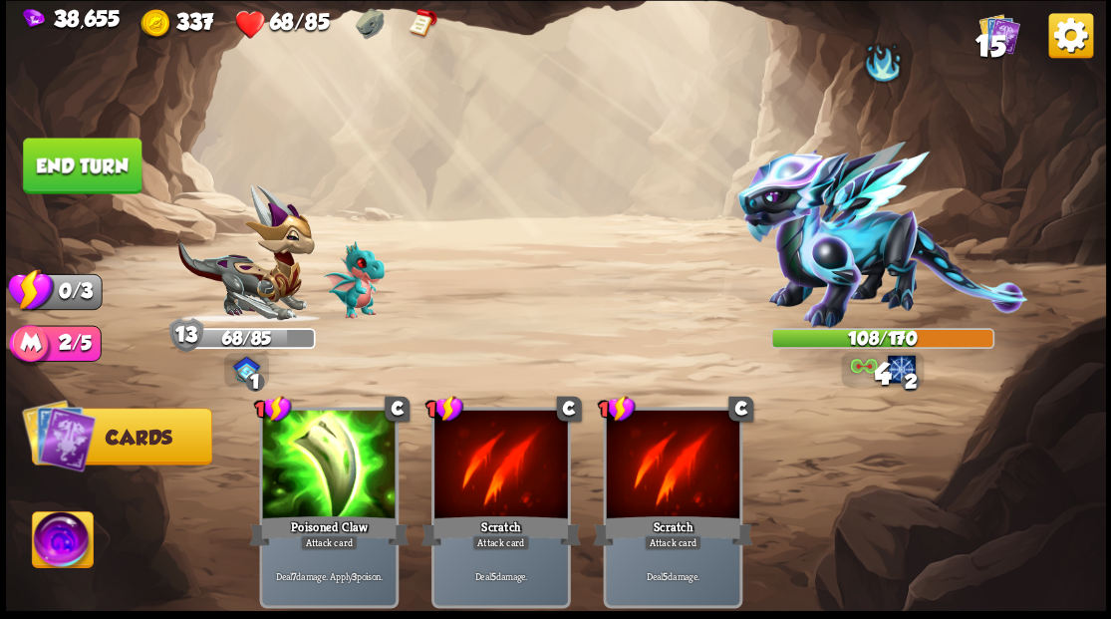
click at [78, 170] on button "End turn" at bounding box center [82, 165] width 119 height 56
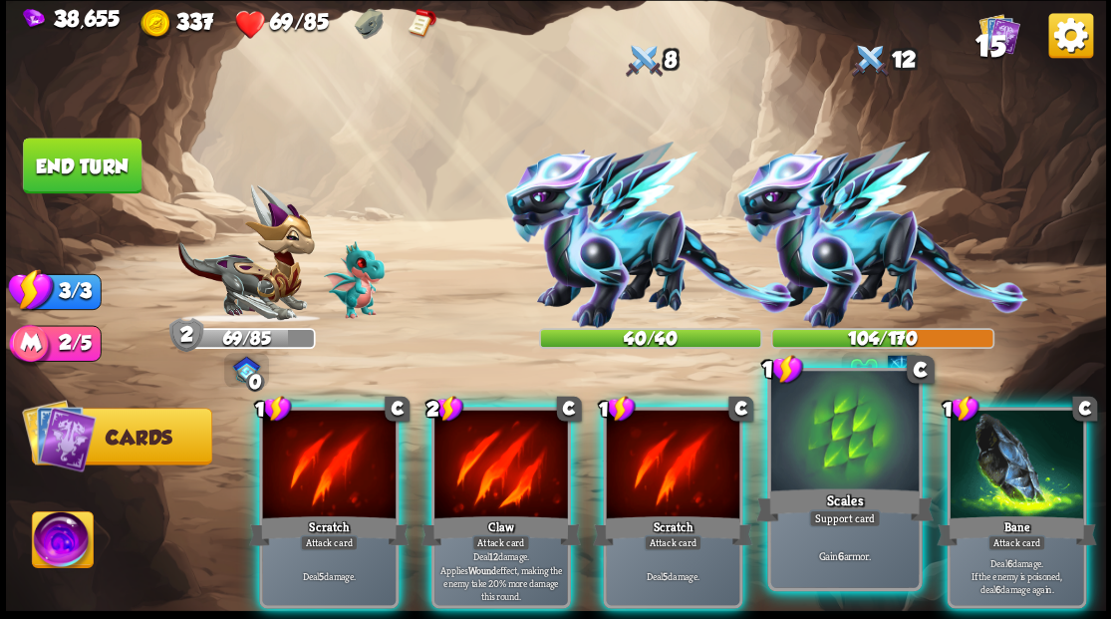
click at [841, 445] on div at bounding box center [843, 433] width 147 height 124
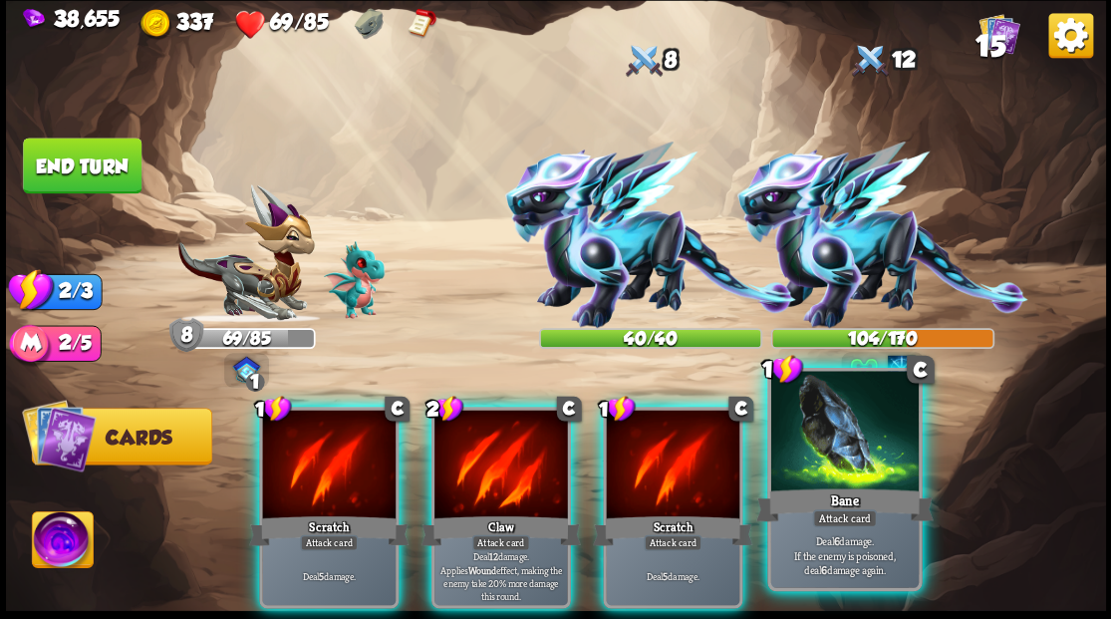
drag, startPoint x: 841, startPoint y: 413, endPoint x: 833, endPoint y: 404, distance: 12.0
click at [840, 412] on div at bounding box center [843, 433] width 147 height 124
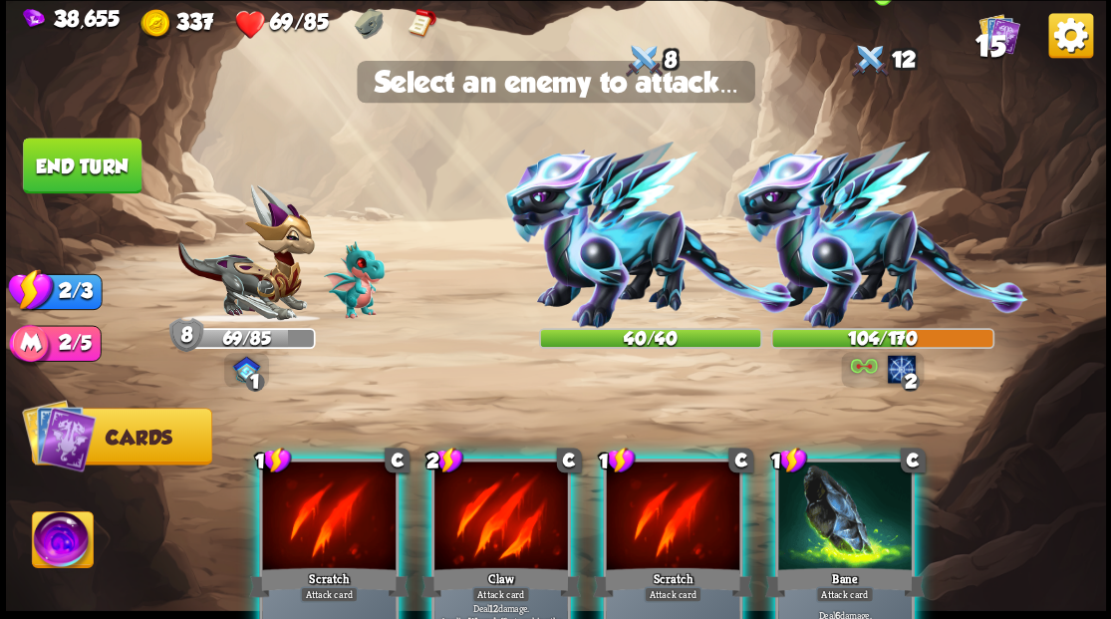
click at [838, 244] on img at bounding box center [881, 234] width 291 height 186
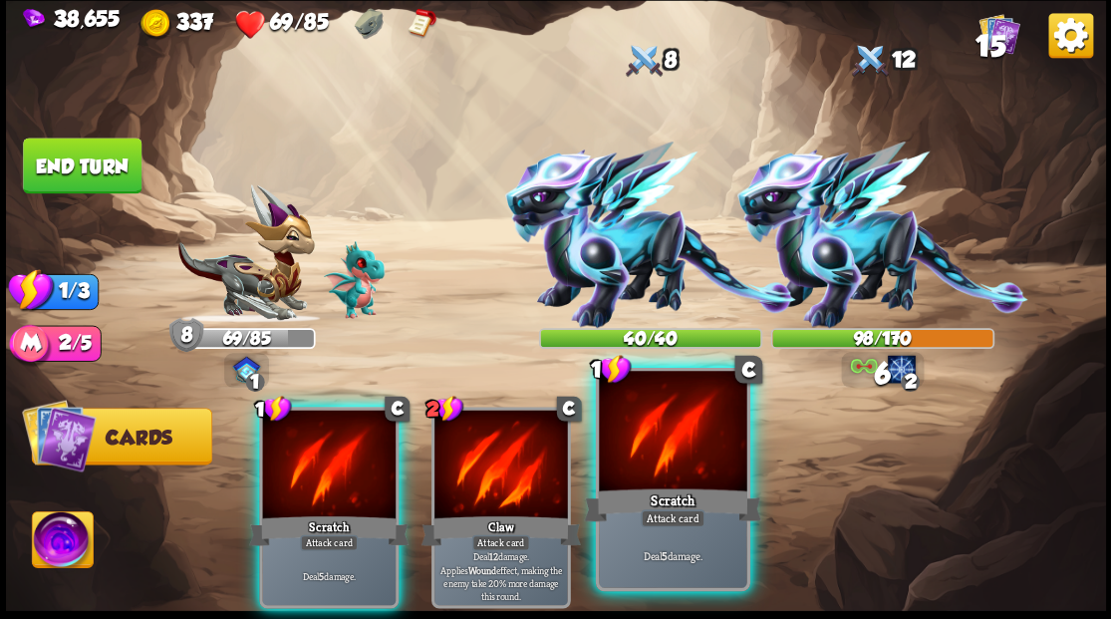
click at [670, 456] on div at bounding box center [672, 433] width 147 height 124
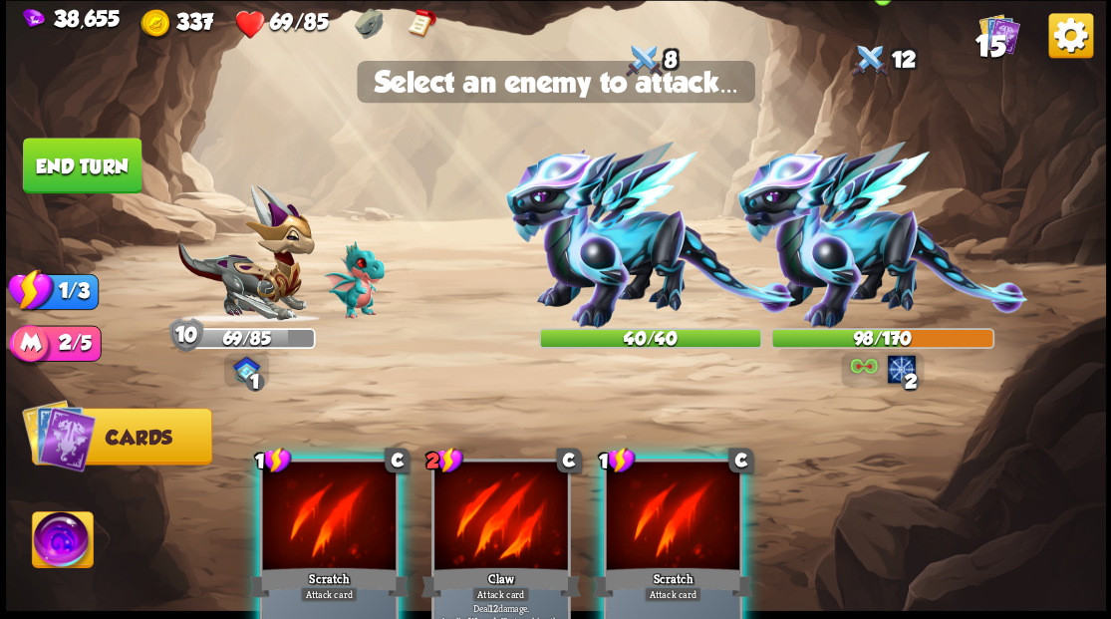
click at [823, 243] on img at bounding box center [881, 234] width 291 height 186
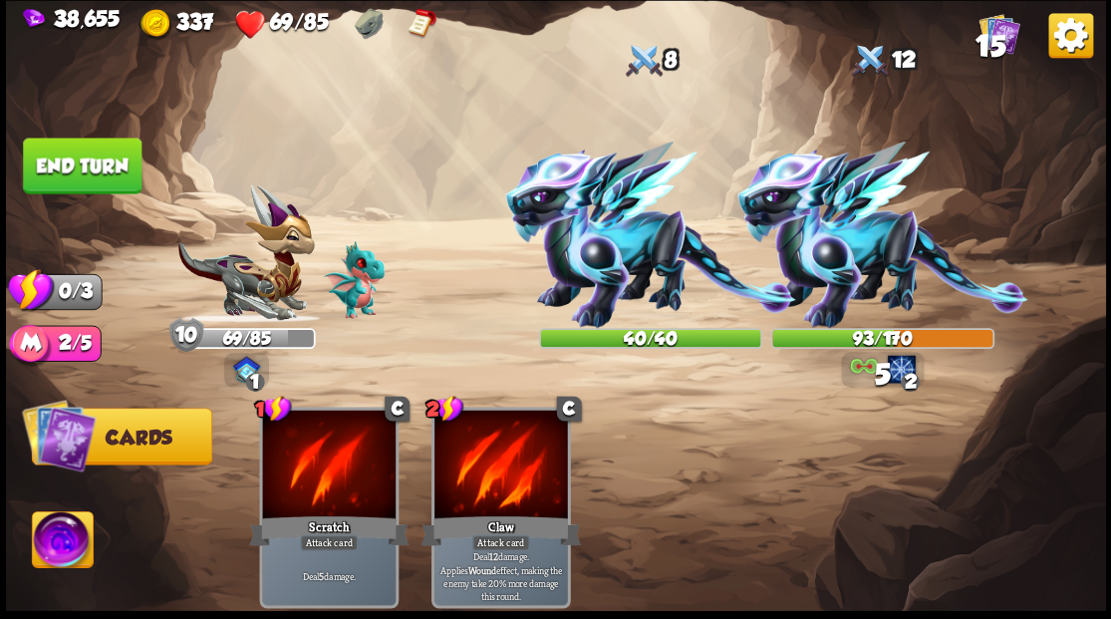
click at [111, 173] on button "End turn" at bounding box center [82, 165] width 119 height 56
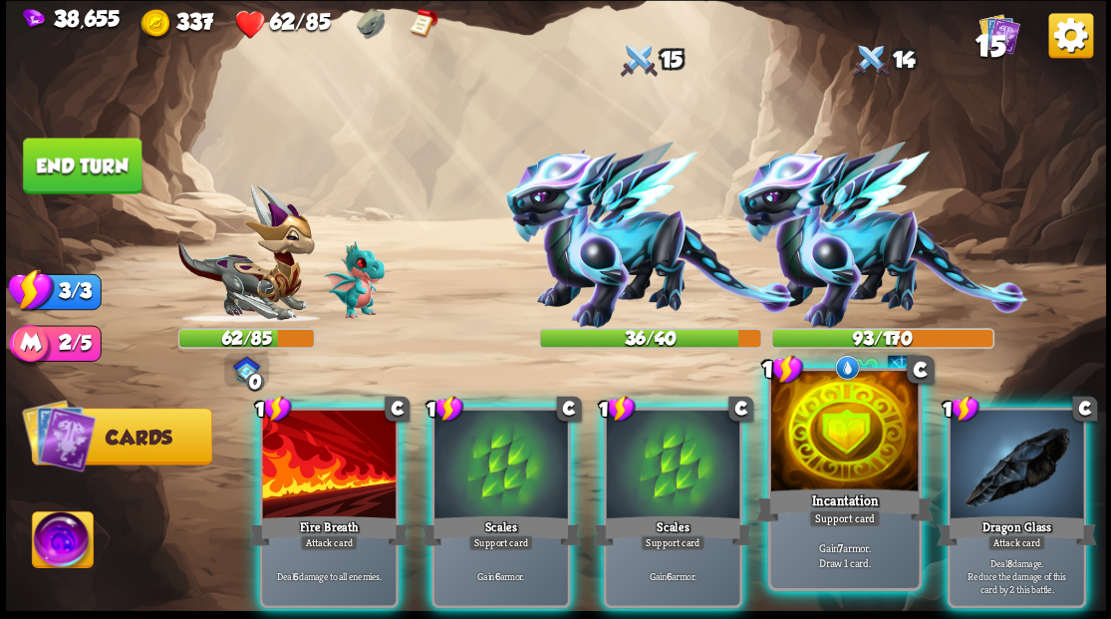
click at [847, 441] on div at bounding box center [843, 433] width 147 height 124
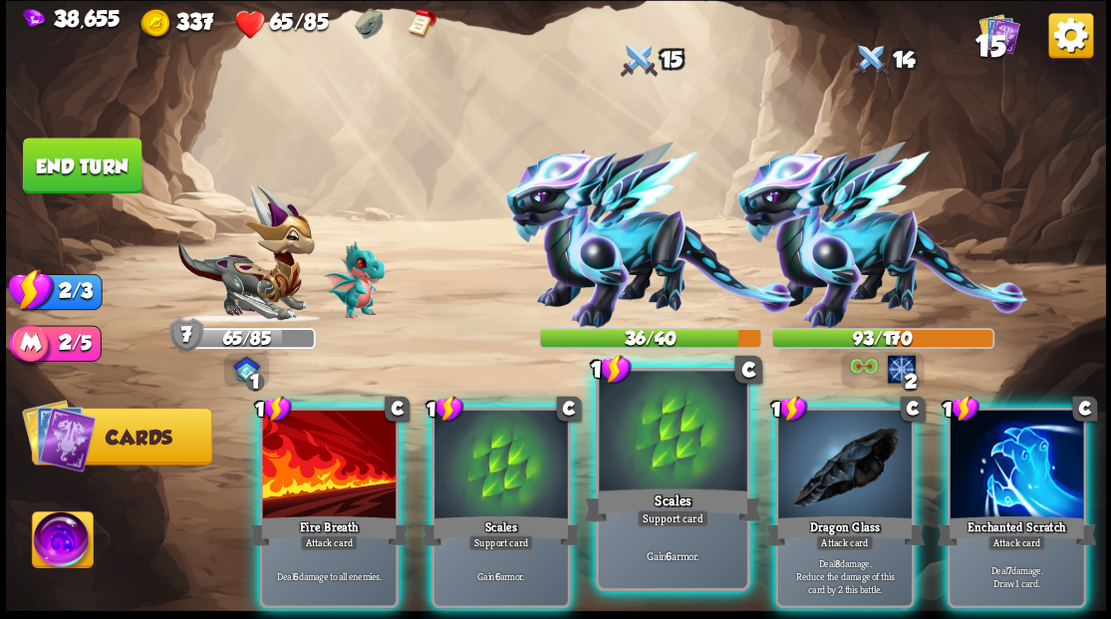
click at [681, 446] on div at bounding box center [672, 433] width 147 height 124
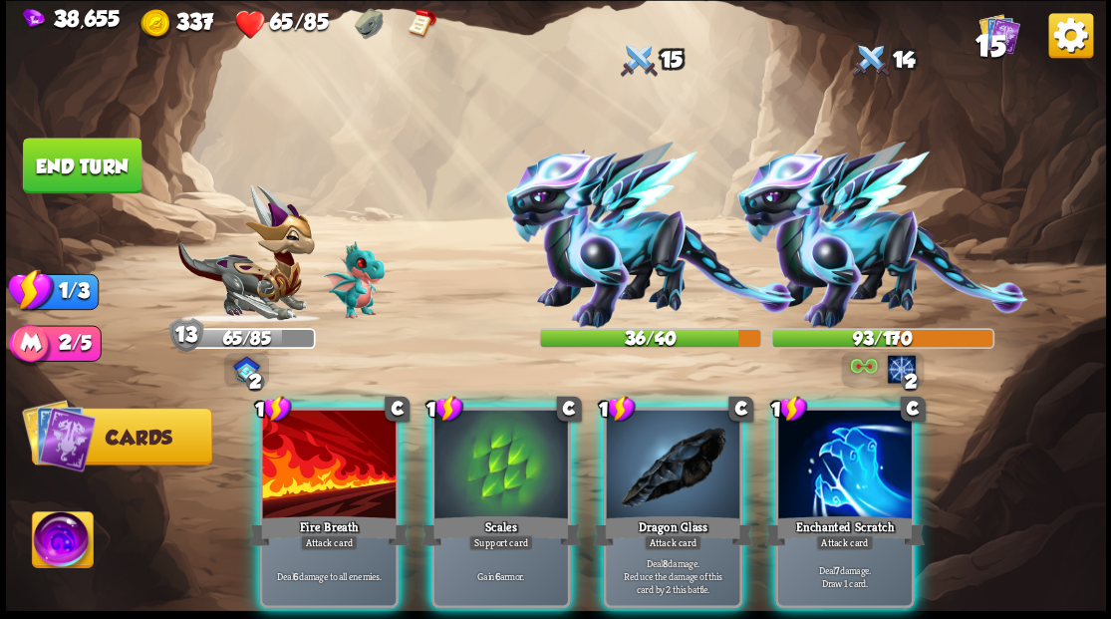
click at [331, 512] on div "Fire Breath" at bounding box center [328, 530] width 159 height 36
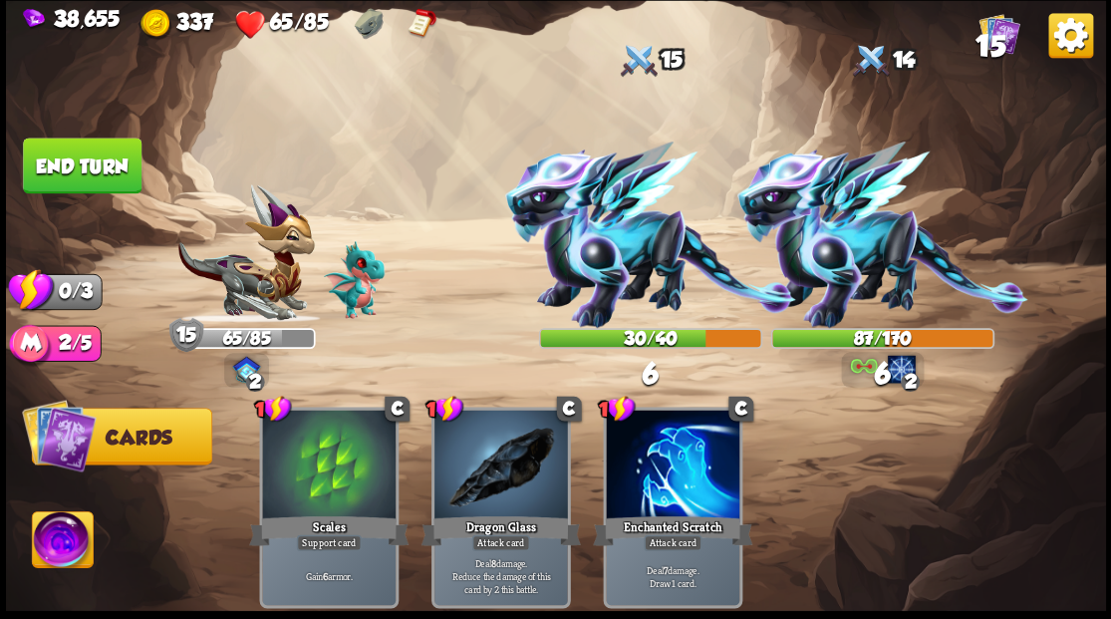
click at [37, 163] on button "End turn" at bounding box center [82, 165] width 119 height 56
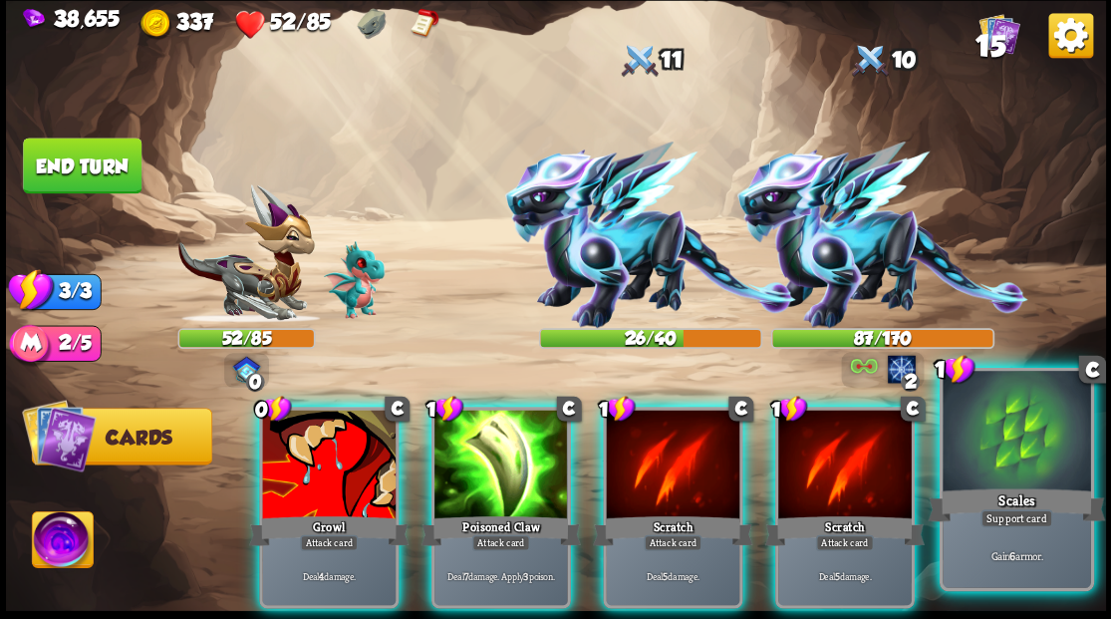
click at [1054, 480] on div at bounding box center [1015, 433] width 147 height 124
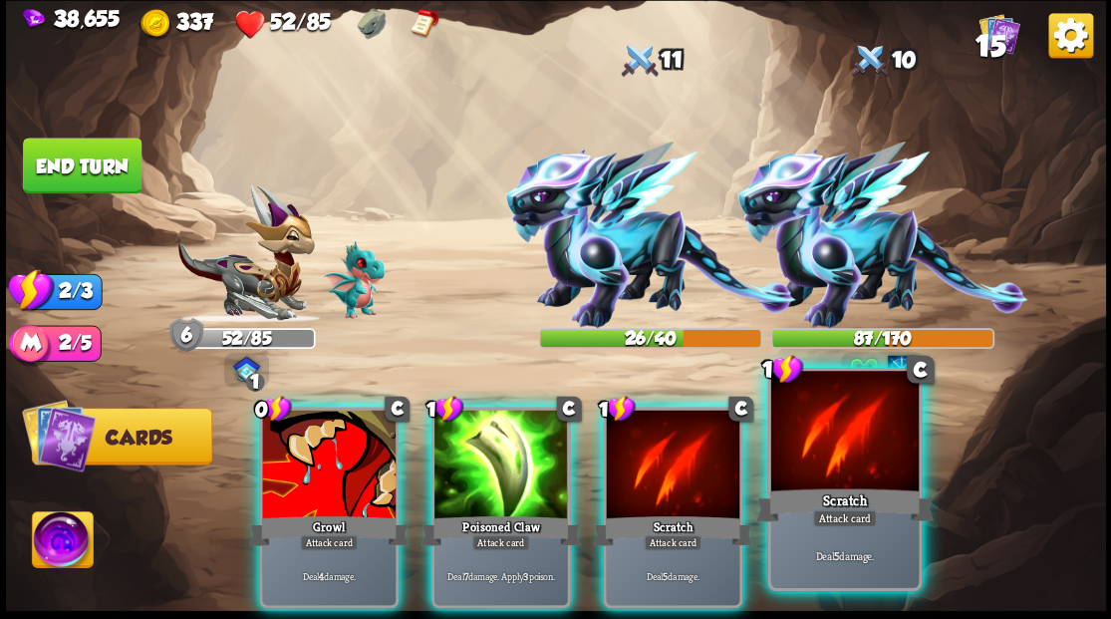
drag, startPoint x: 843, startPoint y: 468, endPoint x: 824, endPoint y: 462, distance: 19.8
click at [841, 468] on div at bounding box center [843, 433] width 147 height 124
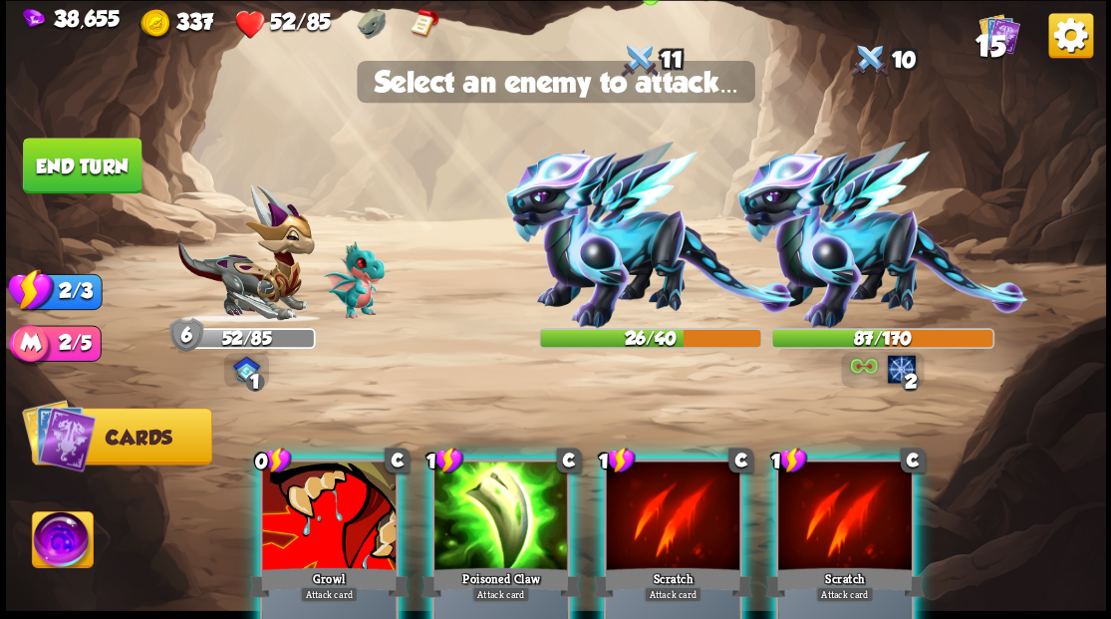
click at [624, 245] on img at bounding box center [650, 234] width 291 height 186
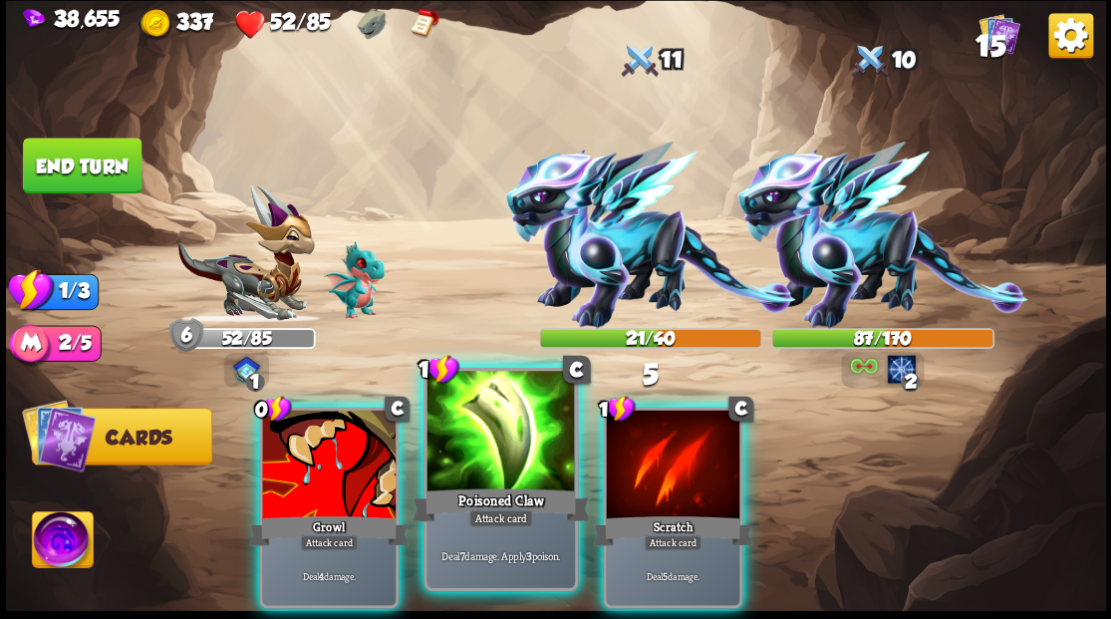
drag, startPoint x: 487, startPoint y: 482, endPoint x: 500, endPoint y: 448, distance: 36.3
click at [488, 476] on div at bounding box center [499, 433] width 147 height 124
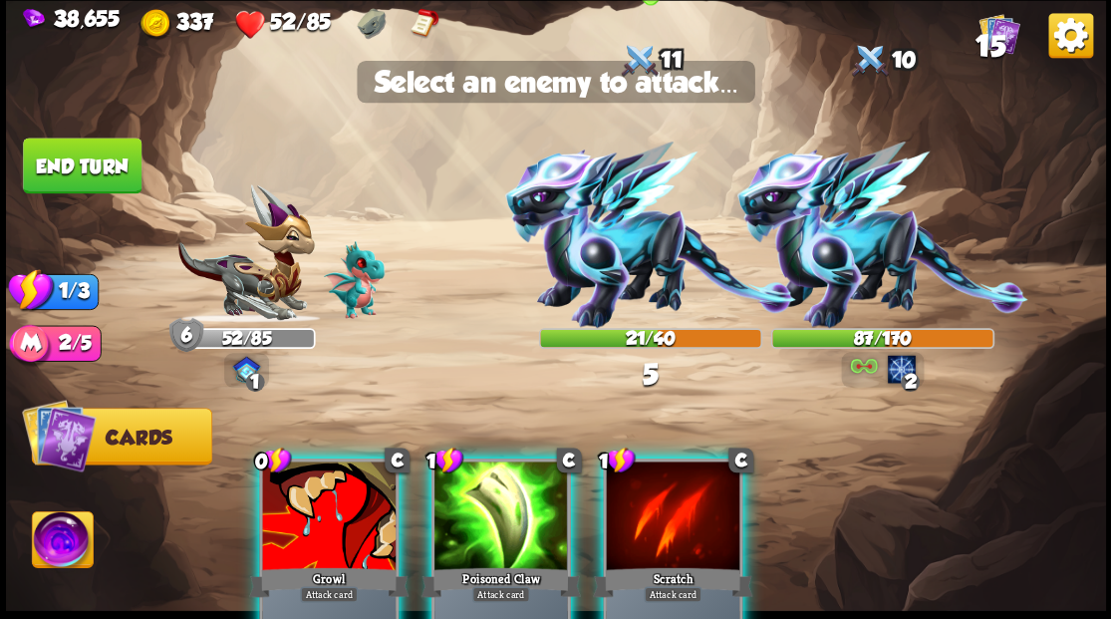
click at [587, 255] on img at bounding box center [650, 234] width 291 height 186
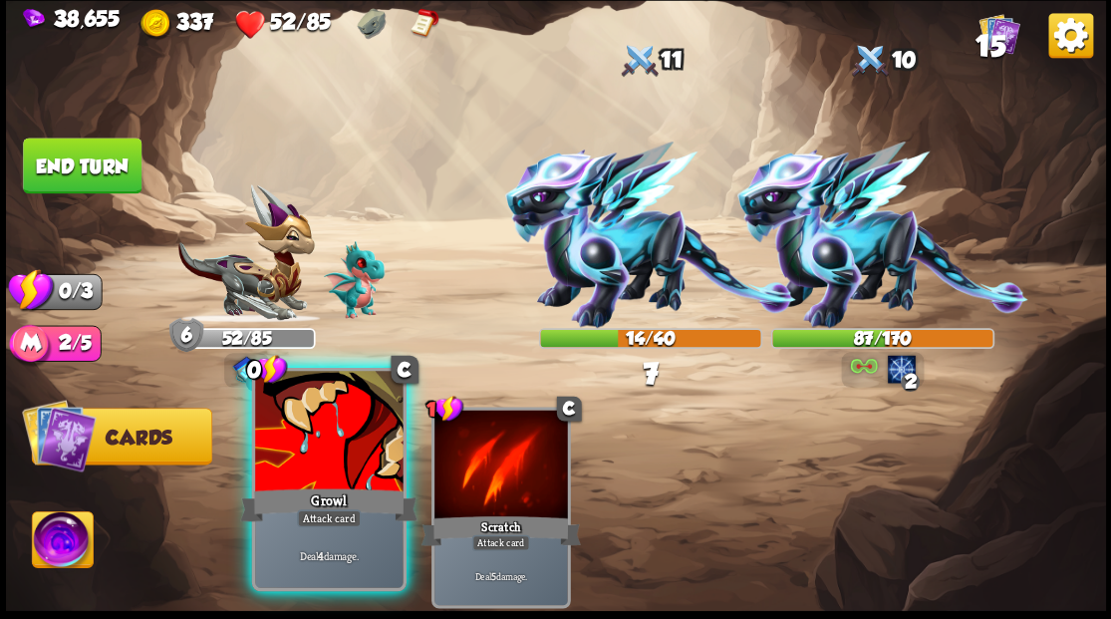
click at [317, 450] on div at bounding box center [328, 433] width 147 height 124
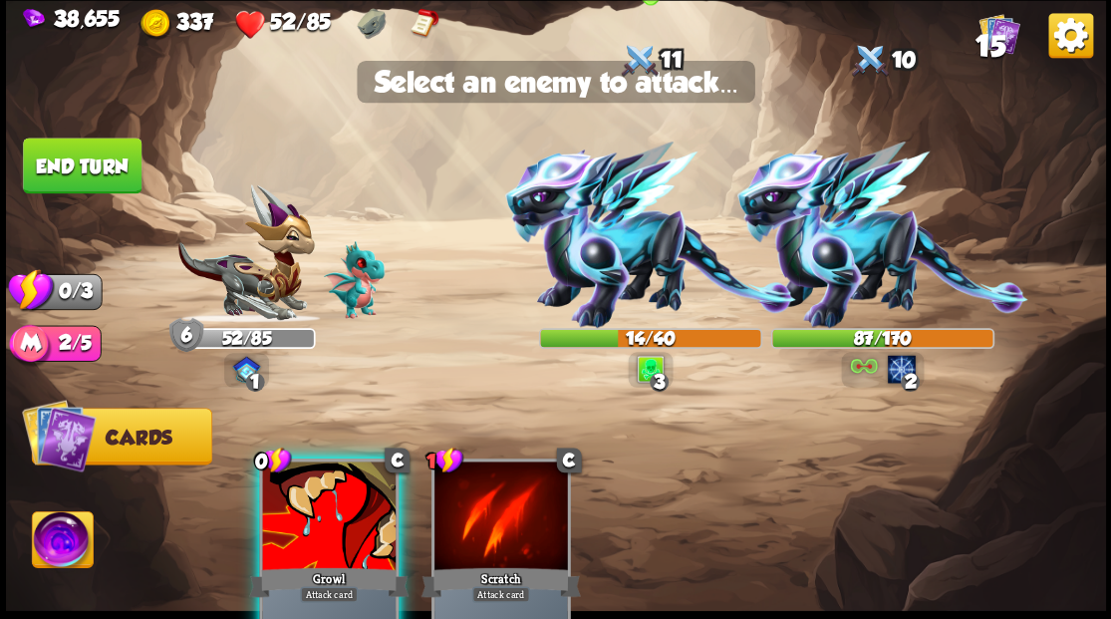
click at [594, 242] on img at bounding box center [650, 234] width 291 height 186
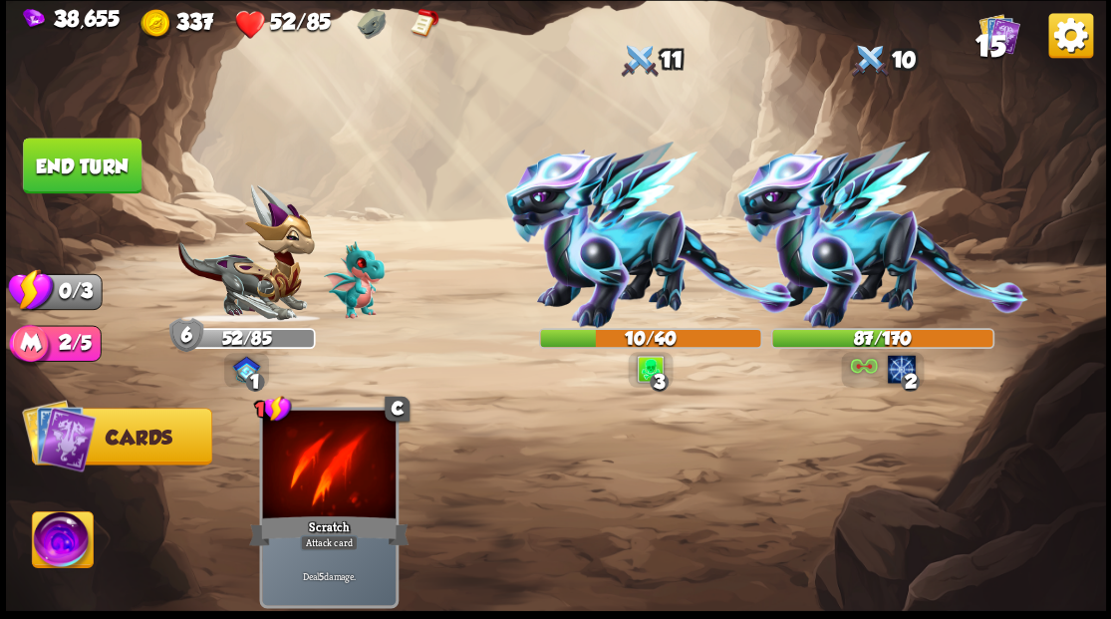
click at [83, 152] on button "End turn" at bounding box center [82, 165] width 119 height 56
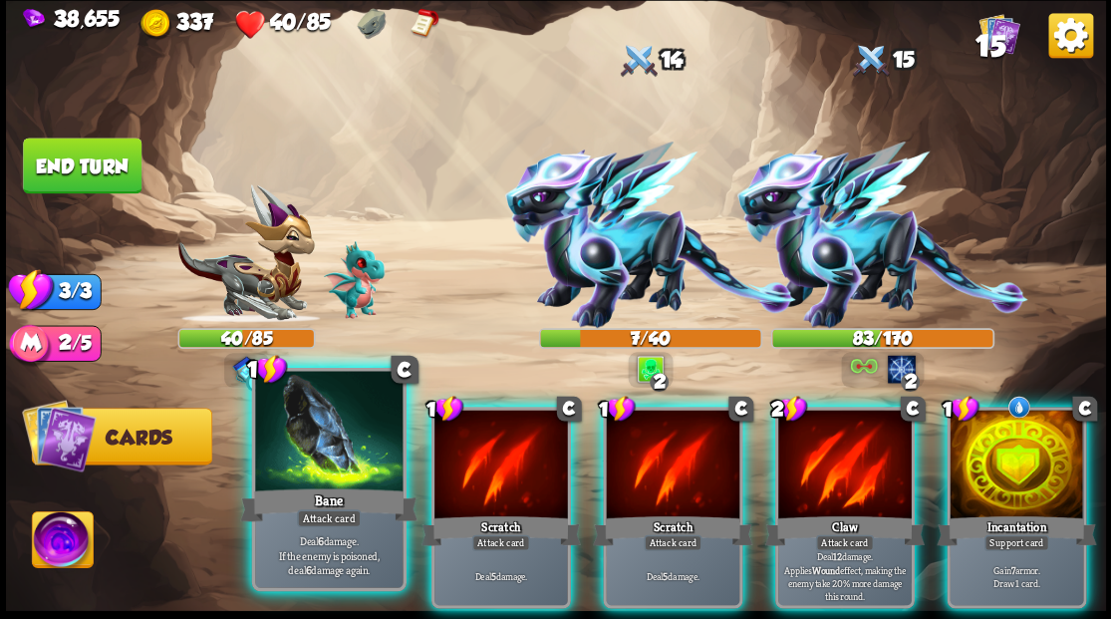
click at [327, 445] on div at bounding box center [328, 433] width 147 height 124
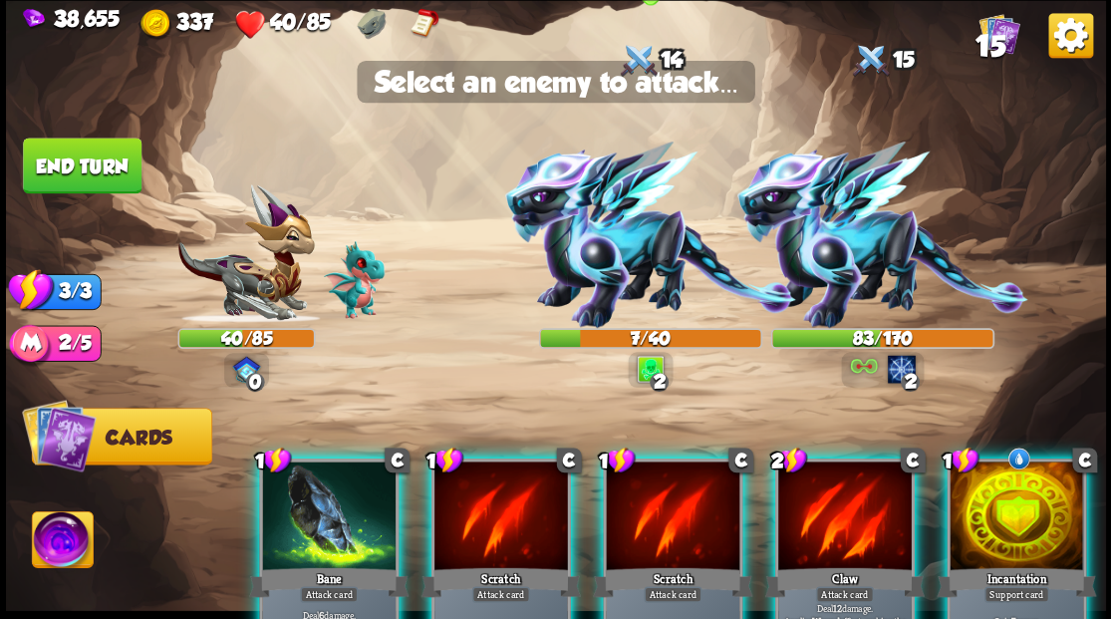
click at [633, 272] on img at bounding box center [650, 234] width 291 height 186
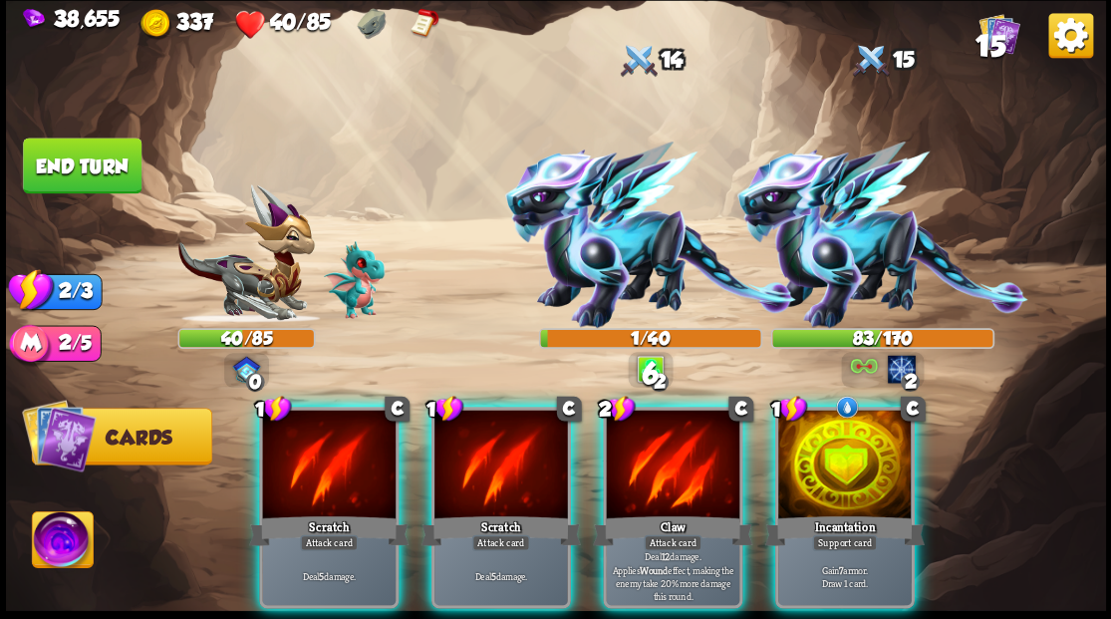
click at [871, 449] on div at bounding box center [844, 465] width 133 height 113
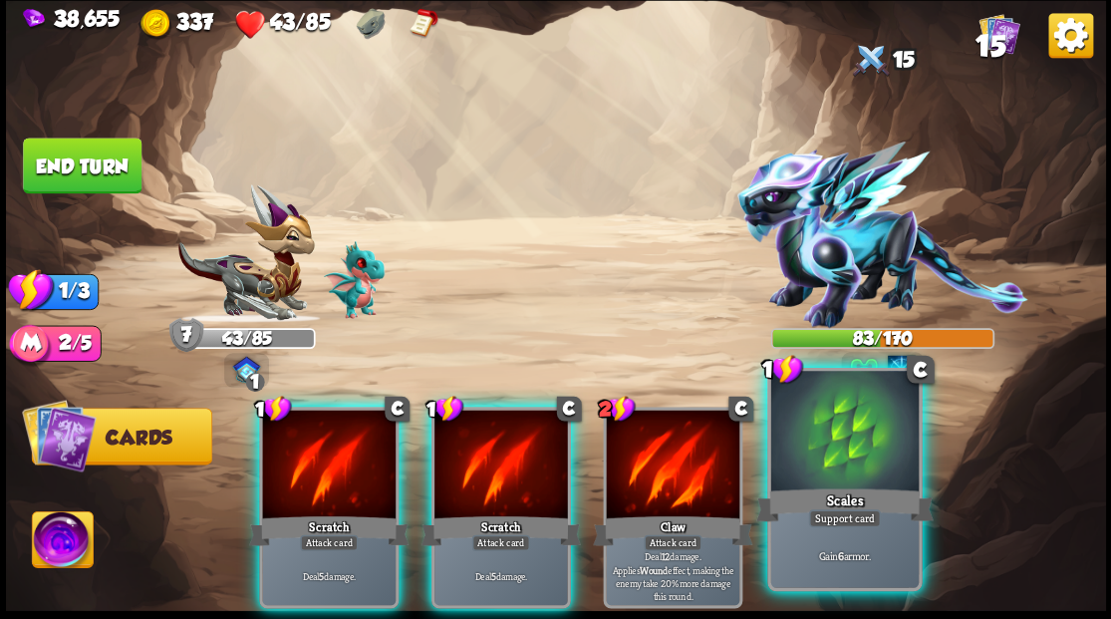
click at [848, 472] on div at bounding box center [843, 433] width 147 height 124
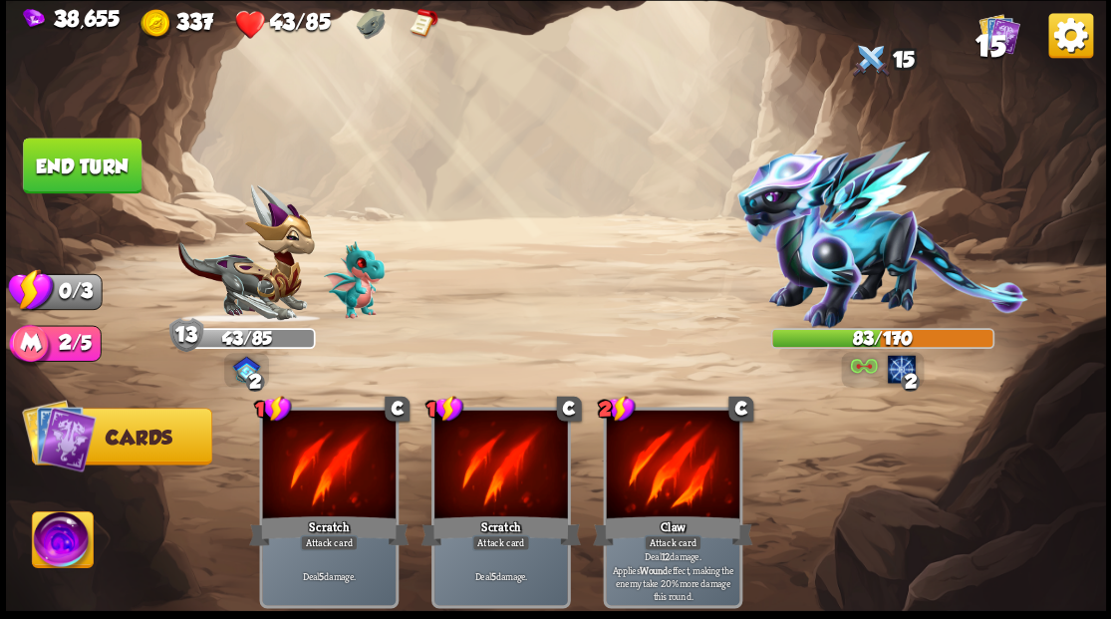
click at [124, 173] on button "End turn" at bounding box center [82, 165] width 119 height 56
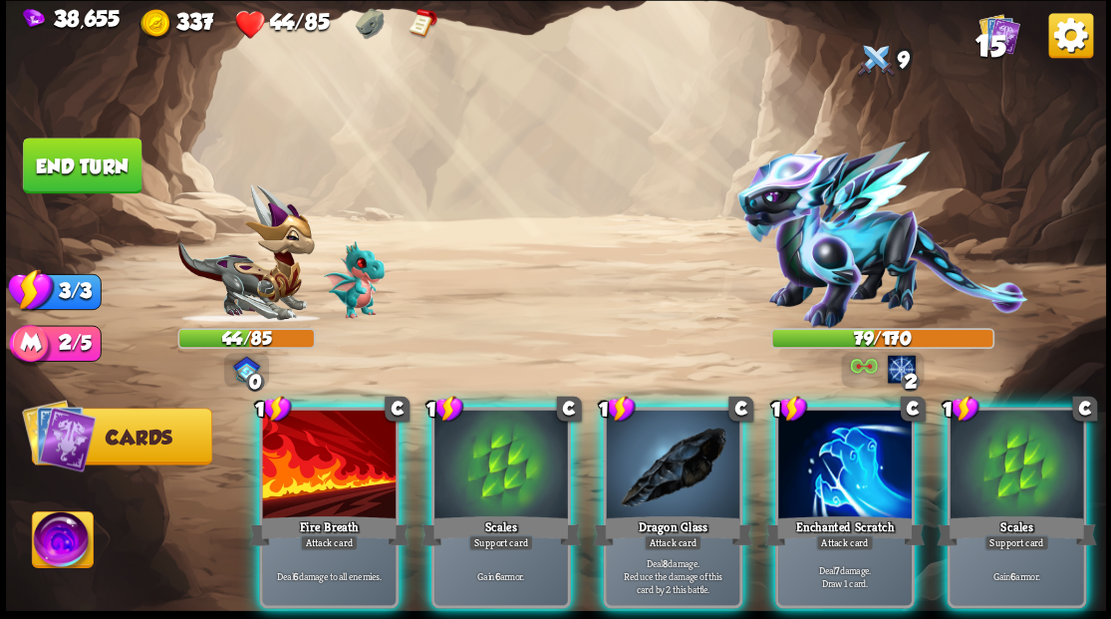
click at [1008, 452] on div at bounding box center [1015, 465] width 133 height 113
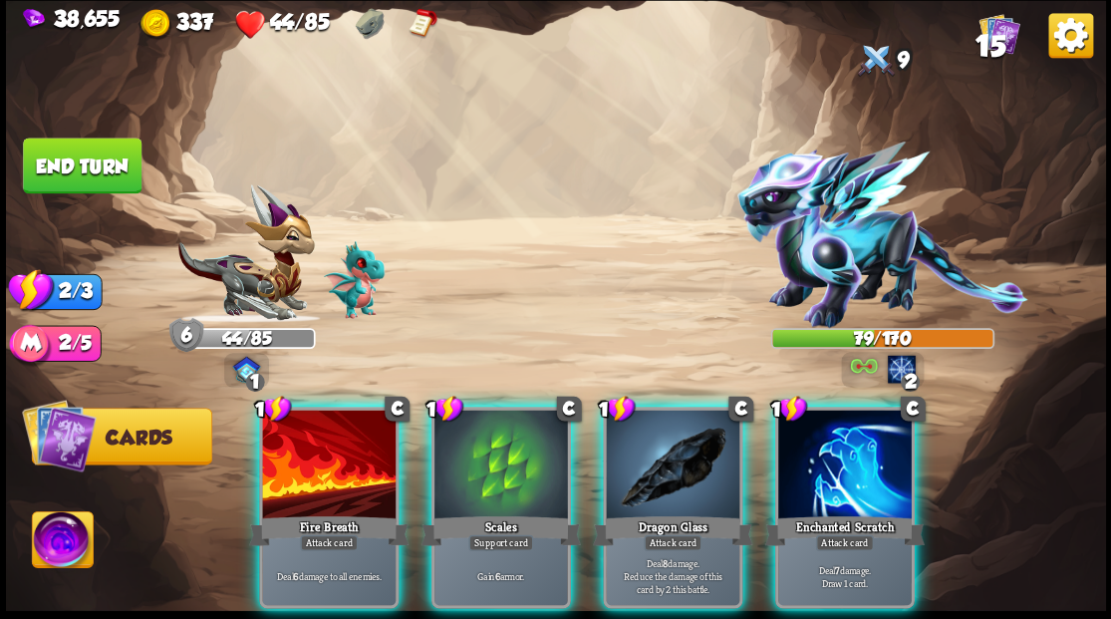
click at [819, 462] on div at bounding box center [844, 465] width 133 height 113
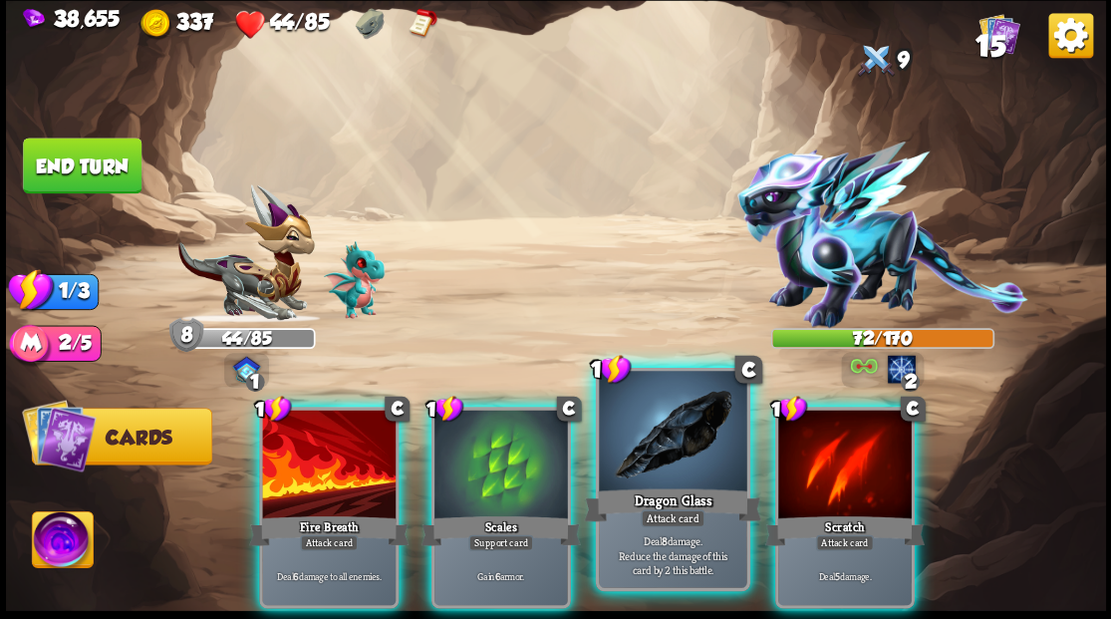
click at [697, 465] on div at bounding box center [672, 433] width 147 height 124
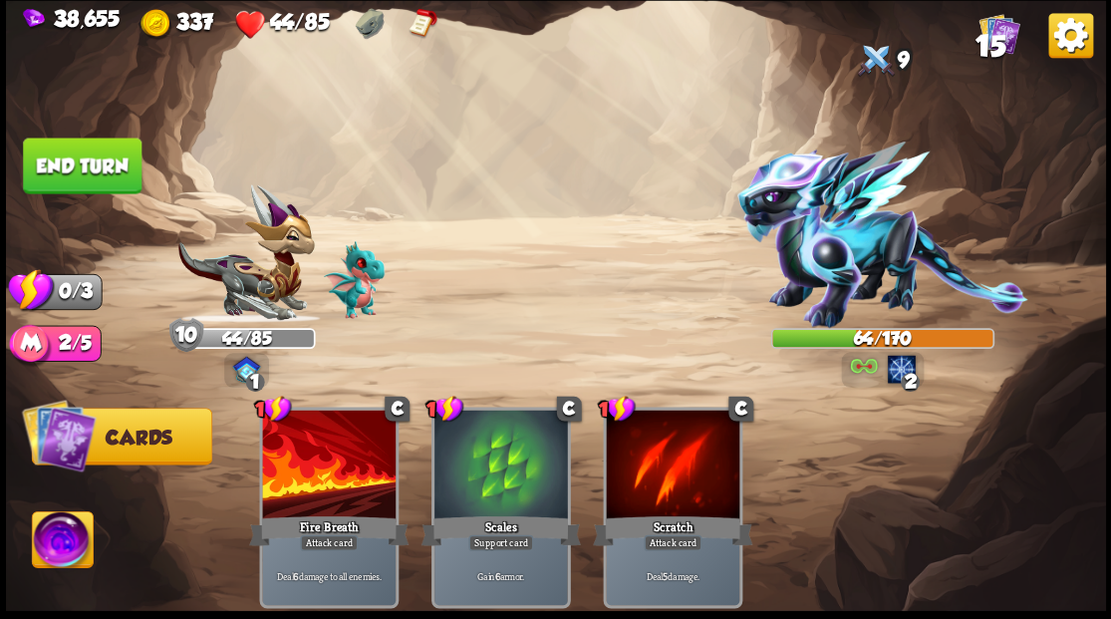
click at [87, 155] on button "End turn" at bounding box center [82, 165] width 119 height 56
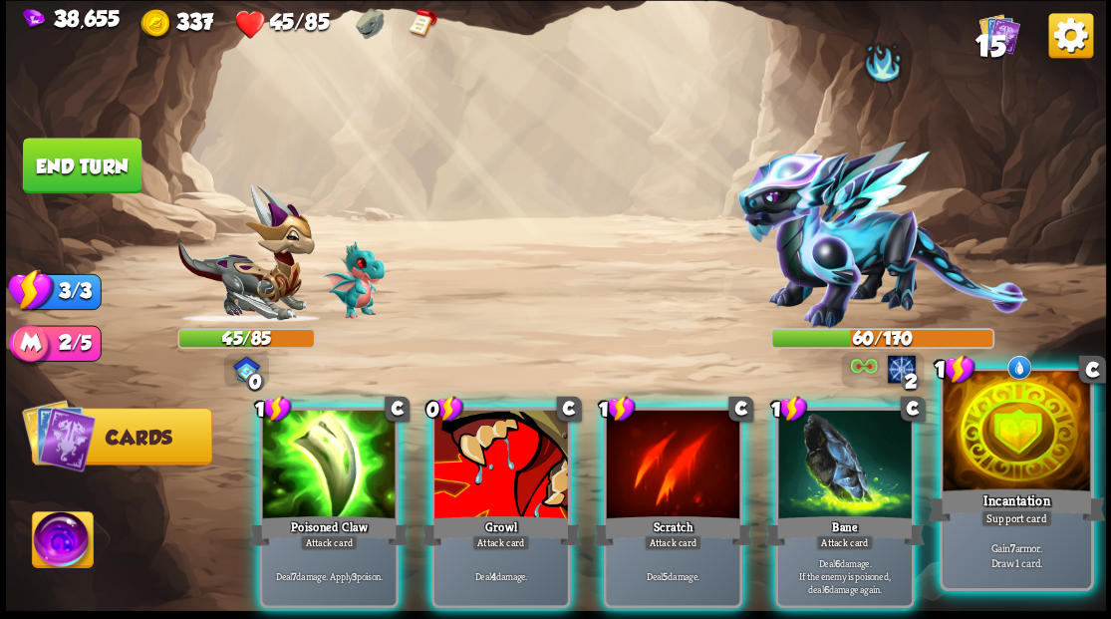
click at [1009, 450] on div at bounding box center [1015, 433] width 147 height 124
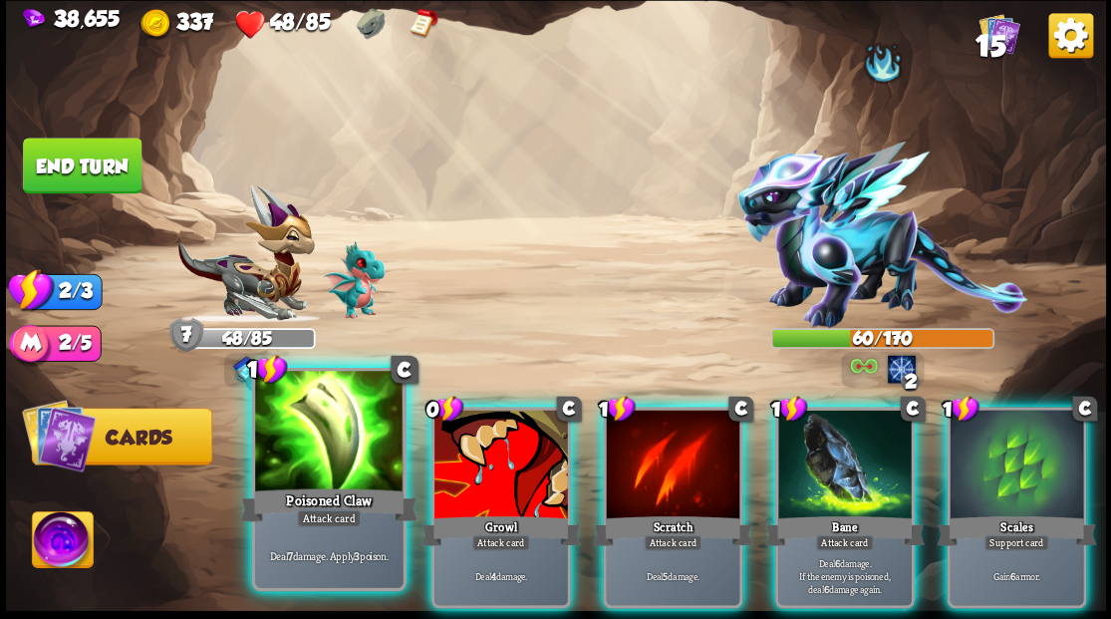
click at [323, 450] on div at bounding box center [328, 433] width 147 height 124
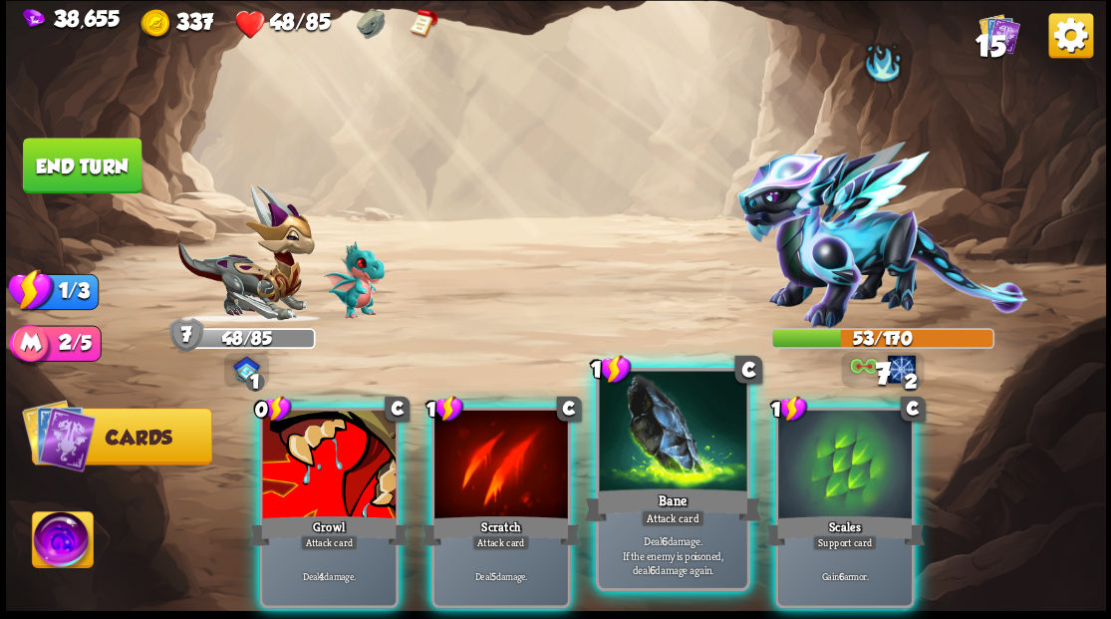
click at [658, 474] on div at bounding box center [672, 433] width 147 height 124
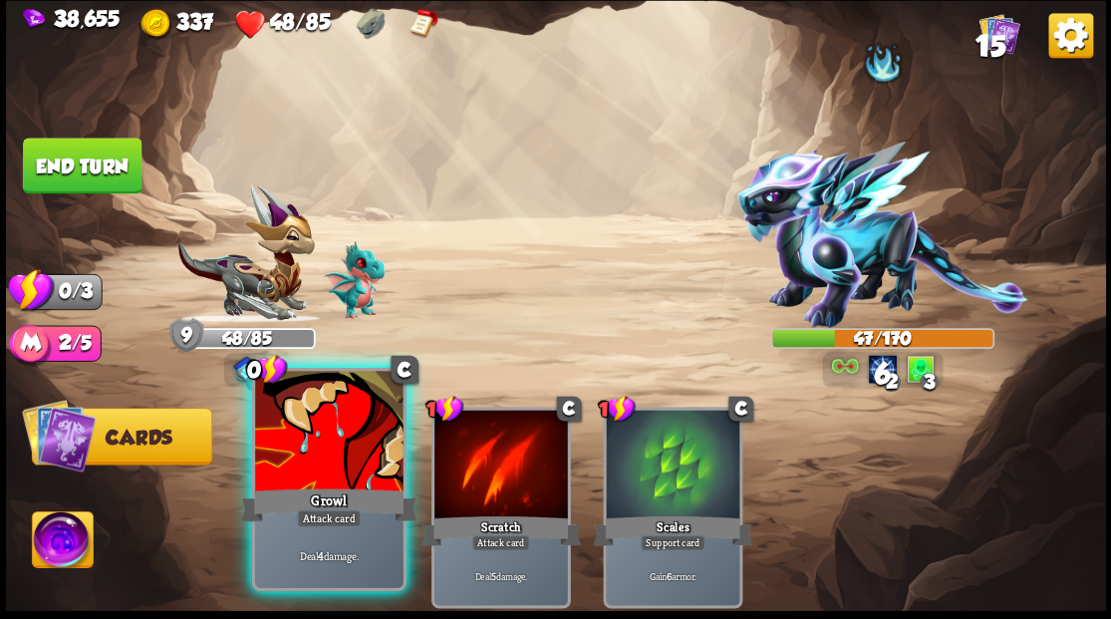
click at [299, 434] on div at bounding box center [328, 433] width 147 height 124
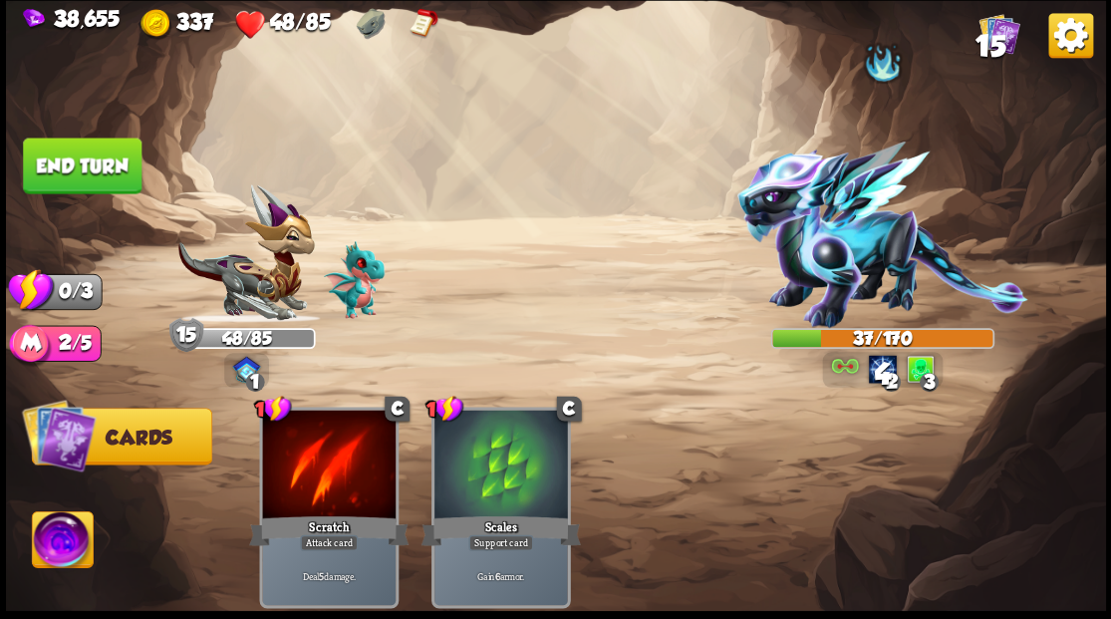
click at [85, 173] on button "End turn" at bounding box center [82, 165] width 119 height 56
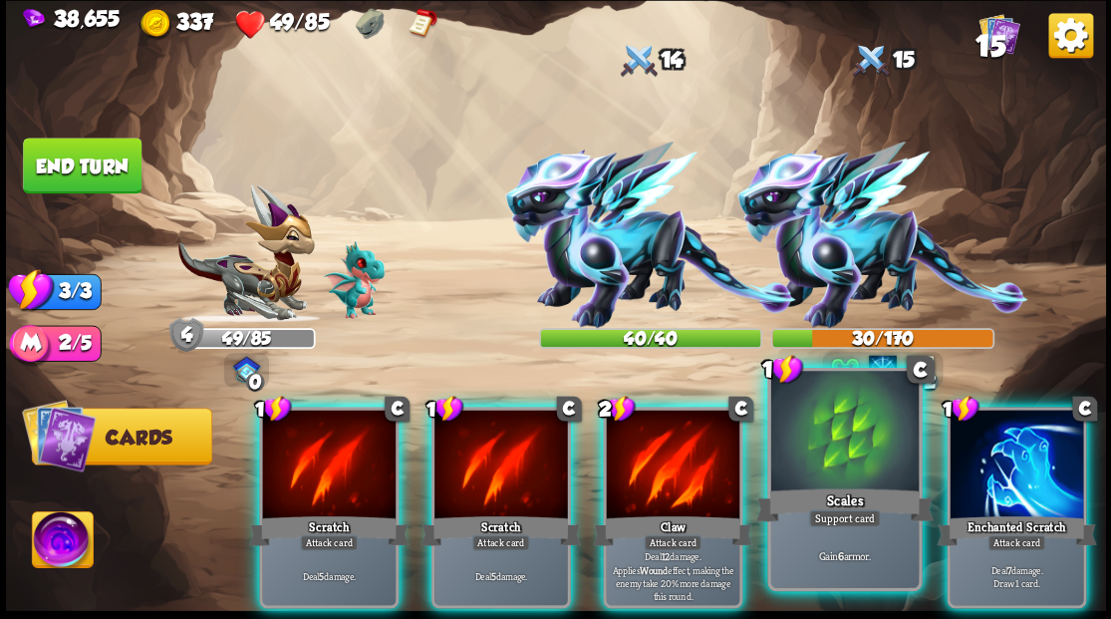
click at [853, 453] on div at bounding box center [843, 433] width 147 height 124
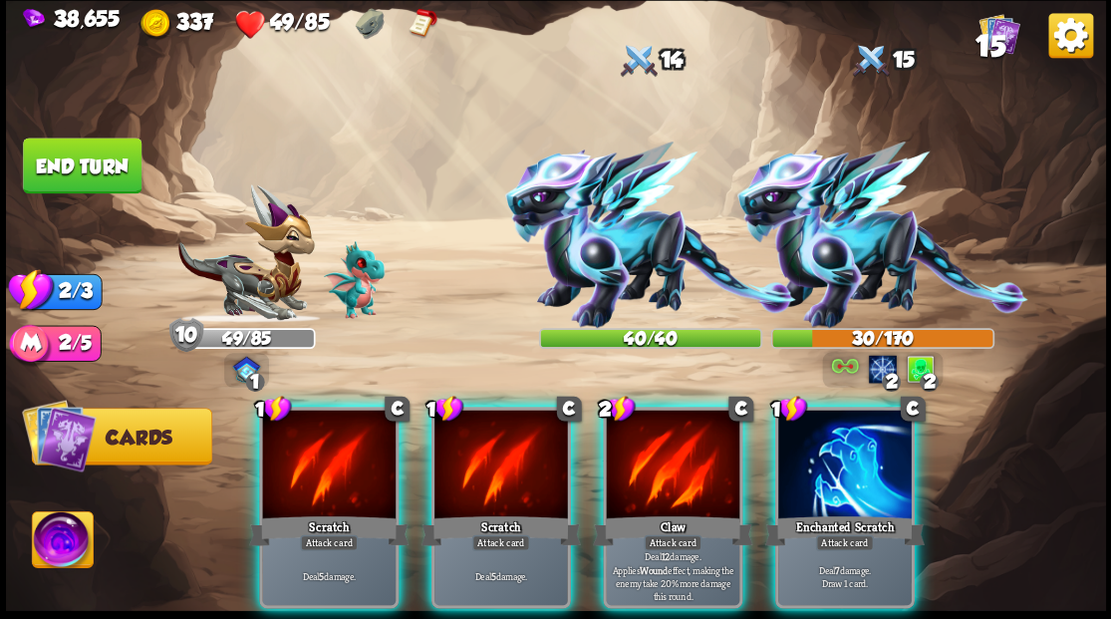
click at [853, 453] on div at bounding box center [844, 465] width 133 height 113
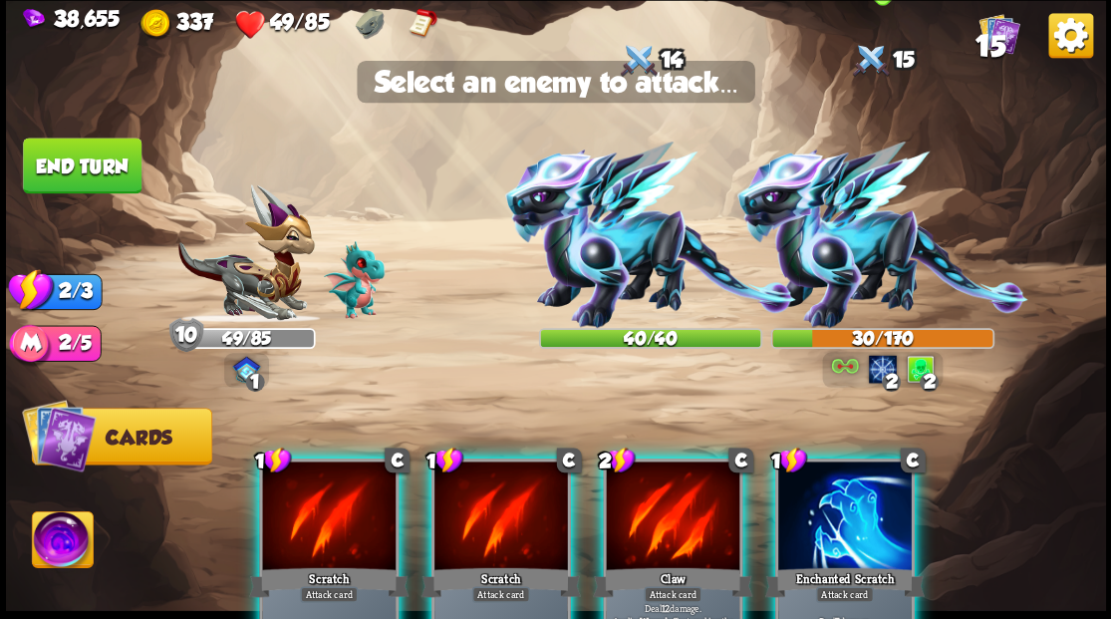
click at [837, 269] on img at bounding box center [881, 234] width 291 height 186
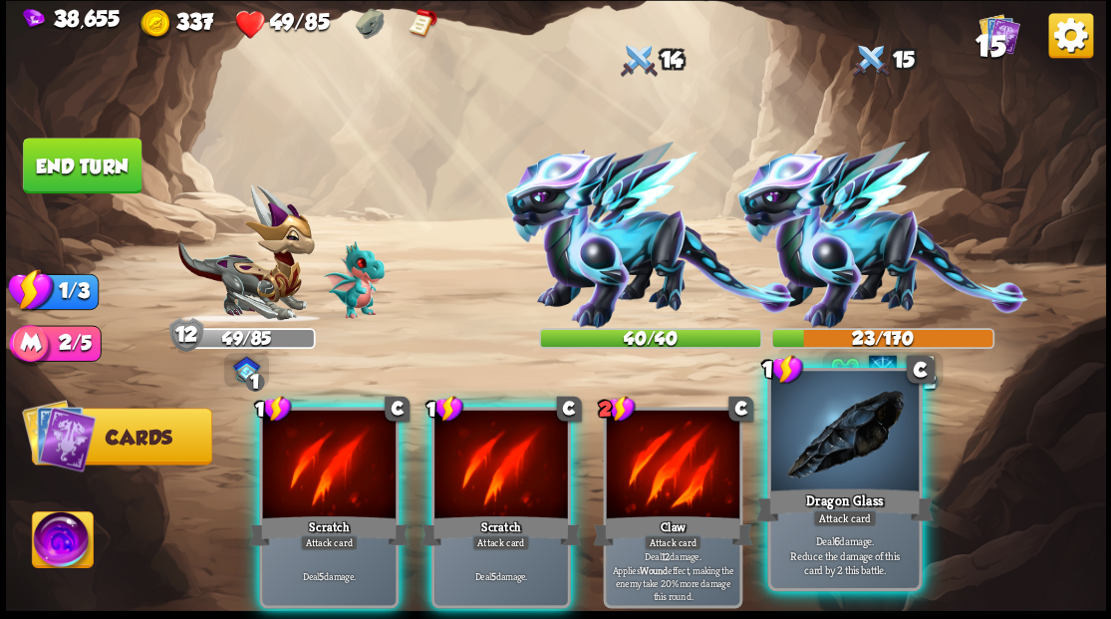
drag, startPoint x: 837, startPoint y: 478, endPoint x: 829, endPoint y: 442, distance: 36.7
click at [837, 477] on div at bounding box center [843, 433] width 147 height 124
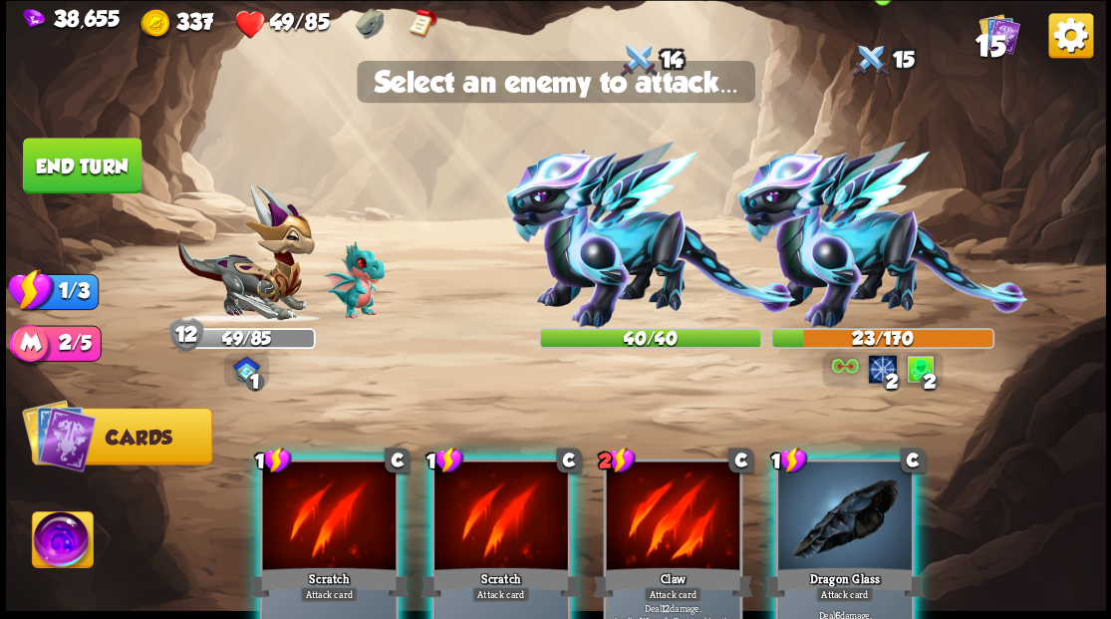
click at [849, 263] on img at bounding box center [881, 234] width 291 height 186
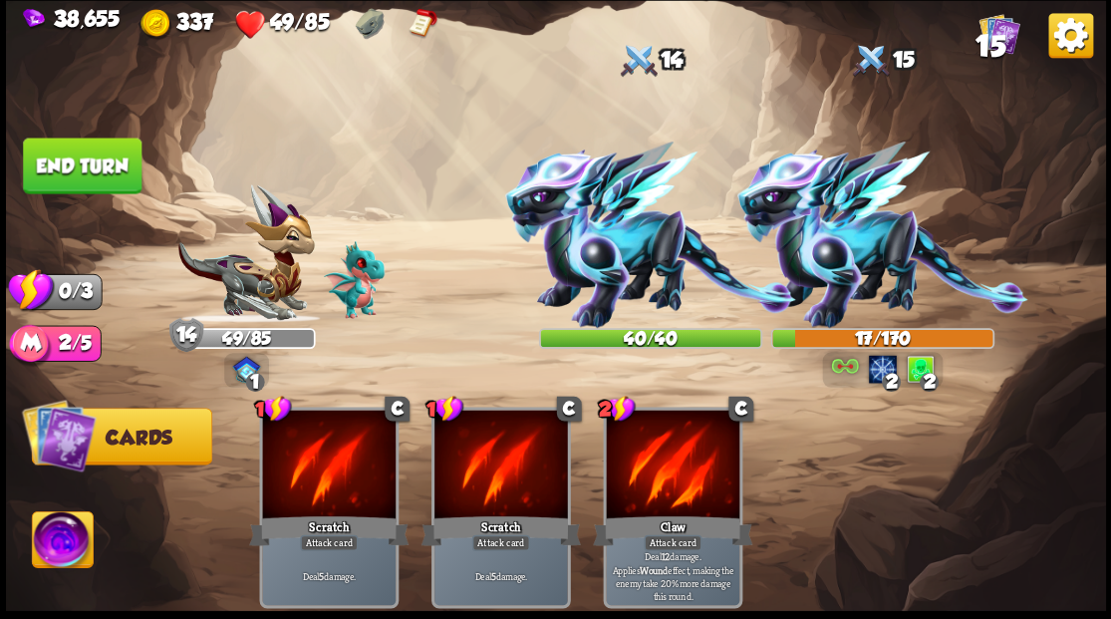
click at [114, 168] on button "End turn" at bounding box center [82, 165] width 119 height 56
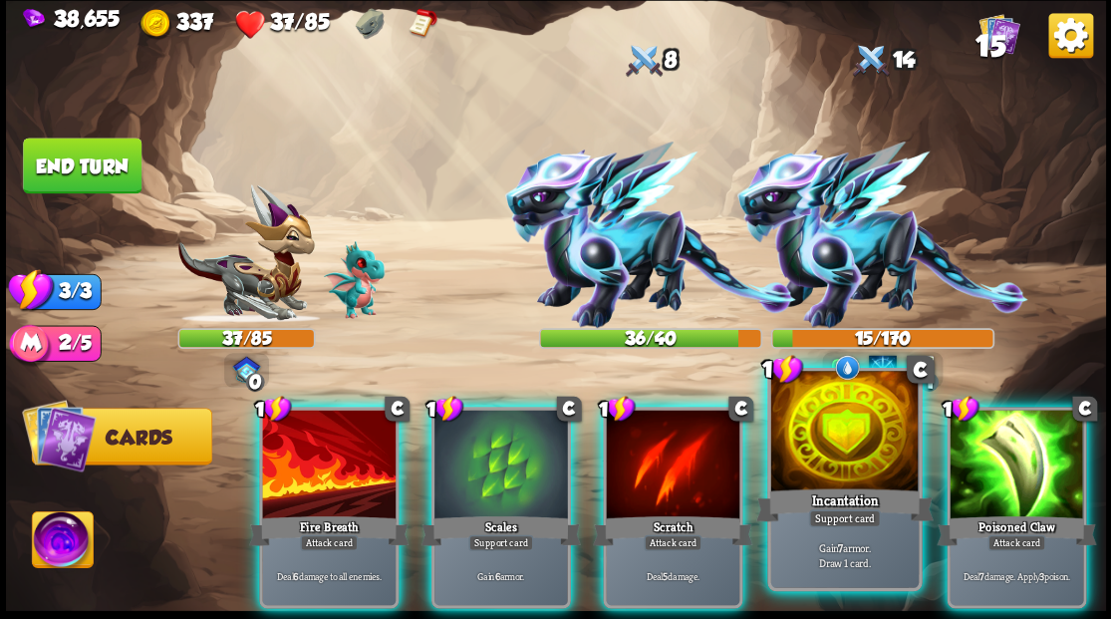
click at [829, 449] on div at bounding box center [843, 433] width 147 height 124
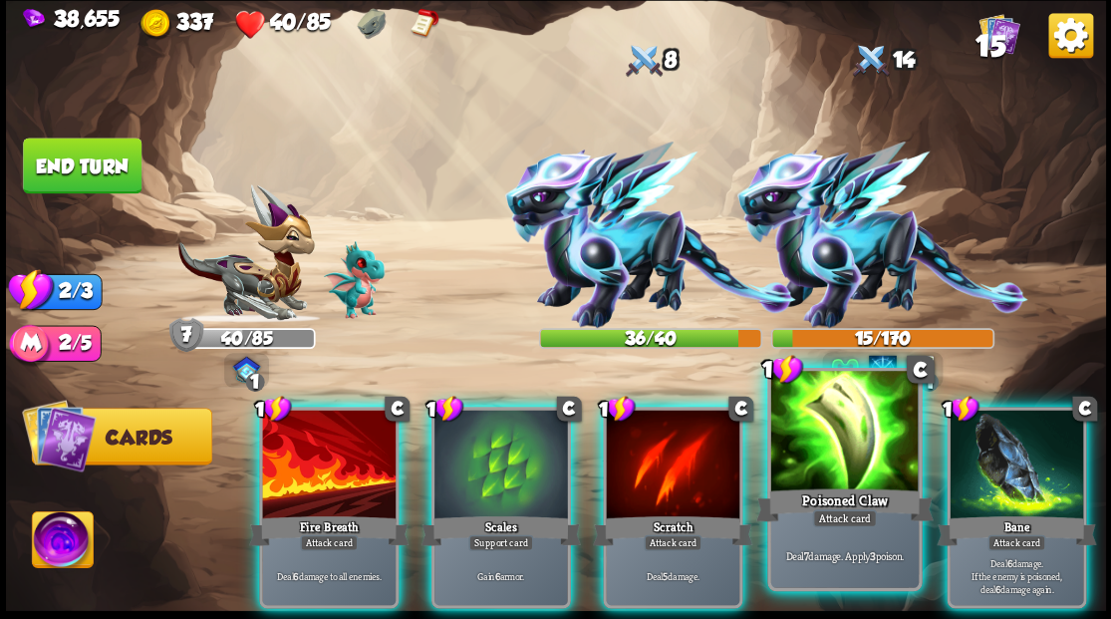
drag, startPoint x: 833, startPoint y: 480, endPoint x: 826, endPoint y: 470, distance: 12.2
click at [831, 480] on div at bounding box center [843, 433] width 147 height 124
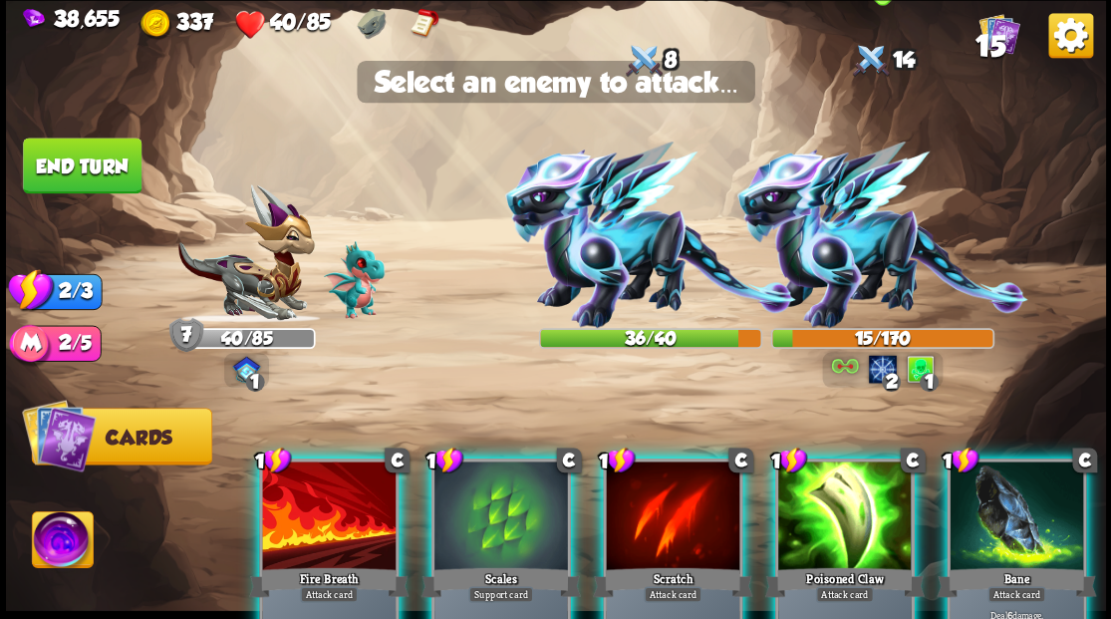
click at [811, 255] on img at bounding box center [881, 234] width 291 height 186
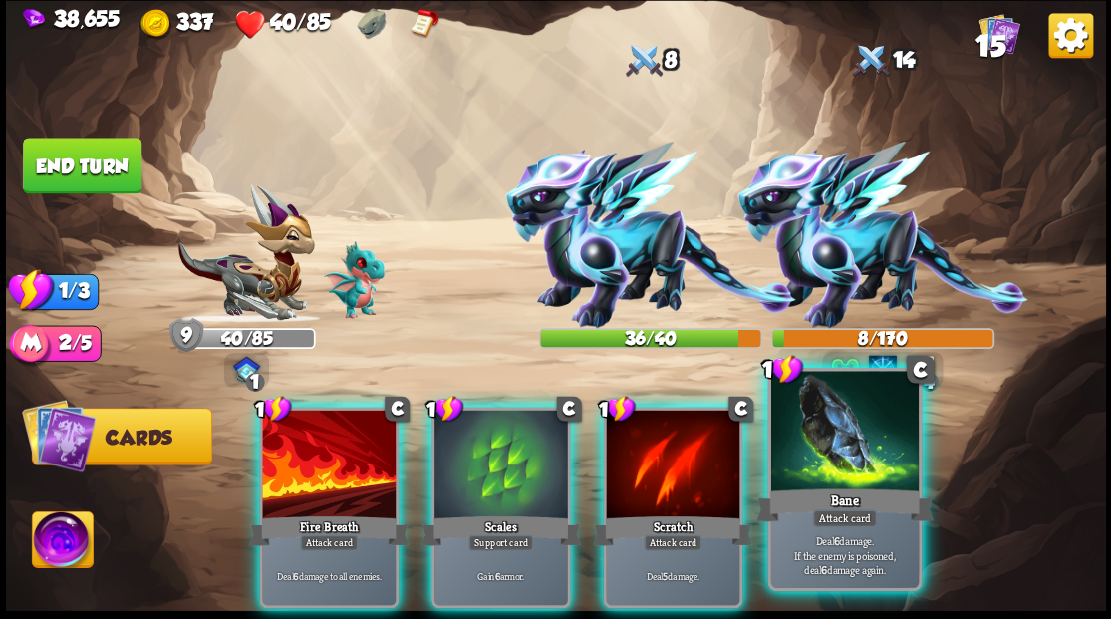
click at [825, 439] on div at bounding box center [843, 433] width 147 height 124
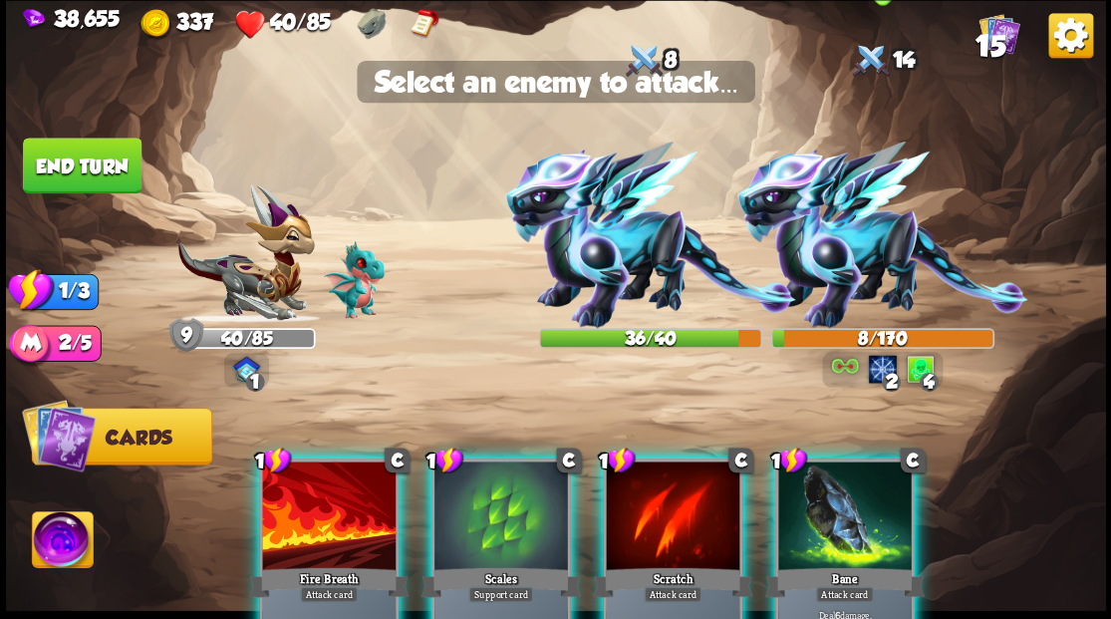
click at [837, 262] on img at bounding box center [881, 234] width 291 height 186
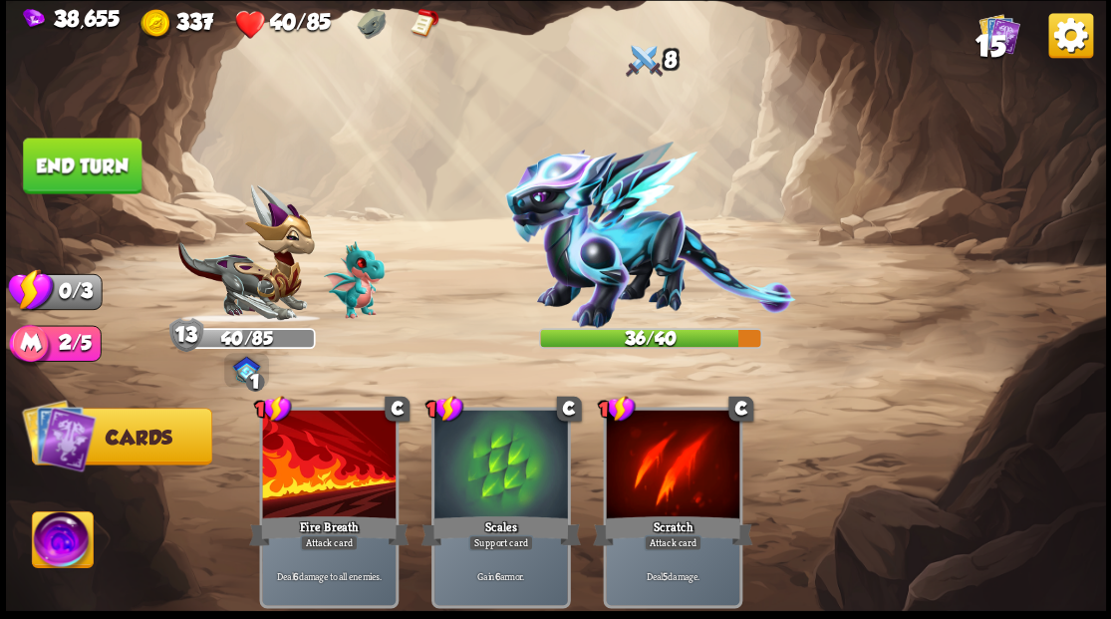
click at [90, 165] on button "End turn" at bounding box center [82, 165] width 119 height 56
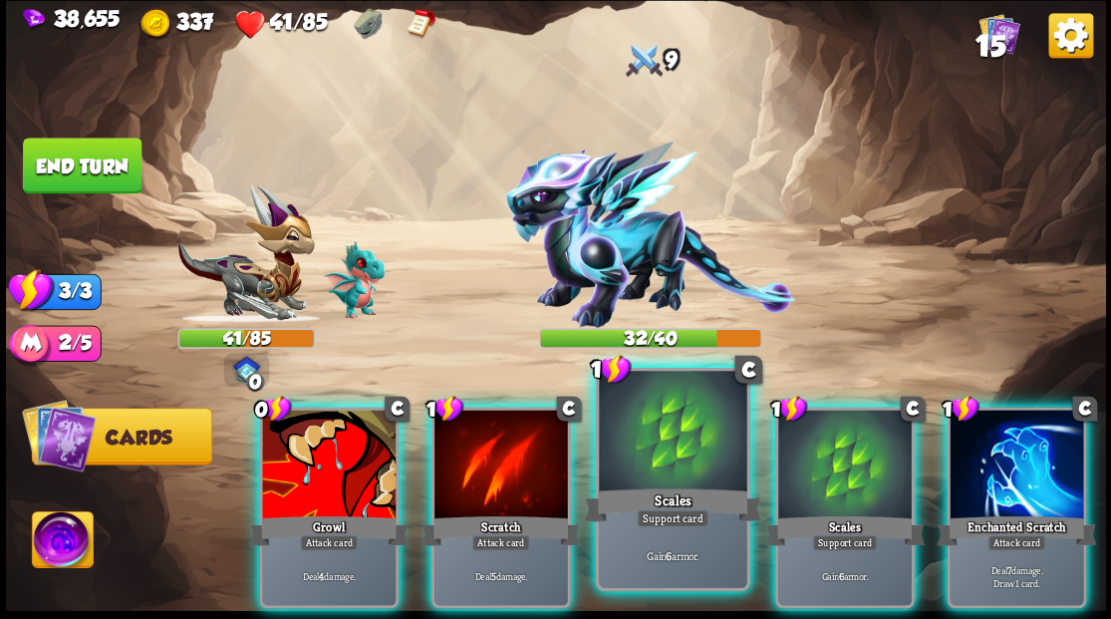
click at [653, 448] on div at bounding box center [672, 433] width 147 height 124
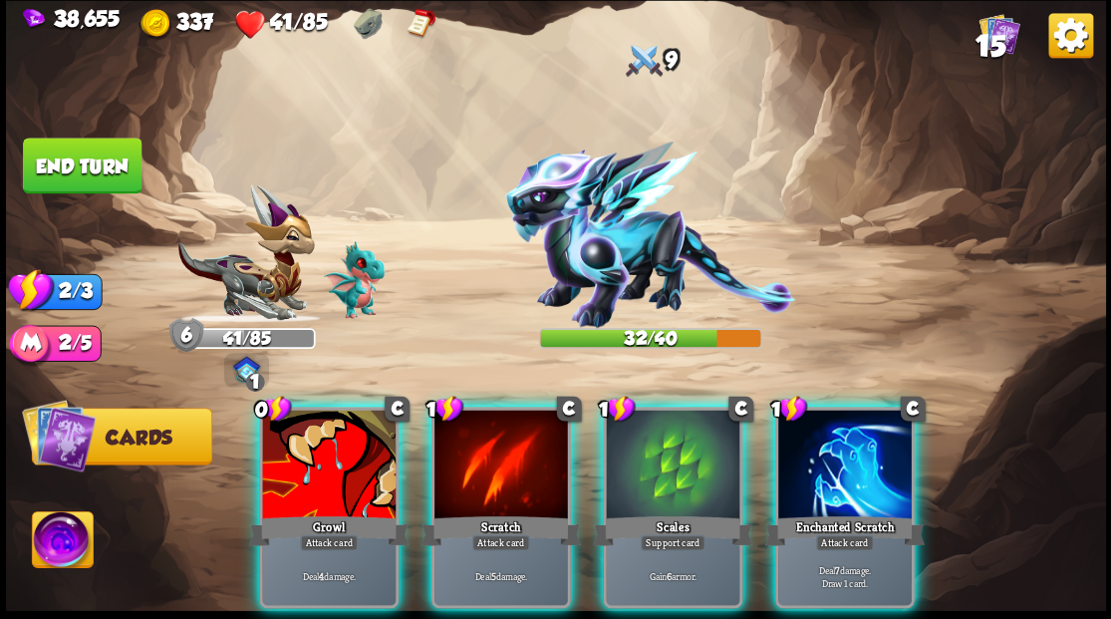
click at [809, 512] on div "Enchanted Scratch" at bounding box center [843, 530] width 159 height 36
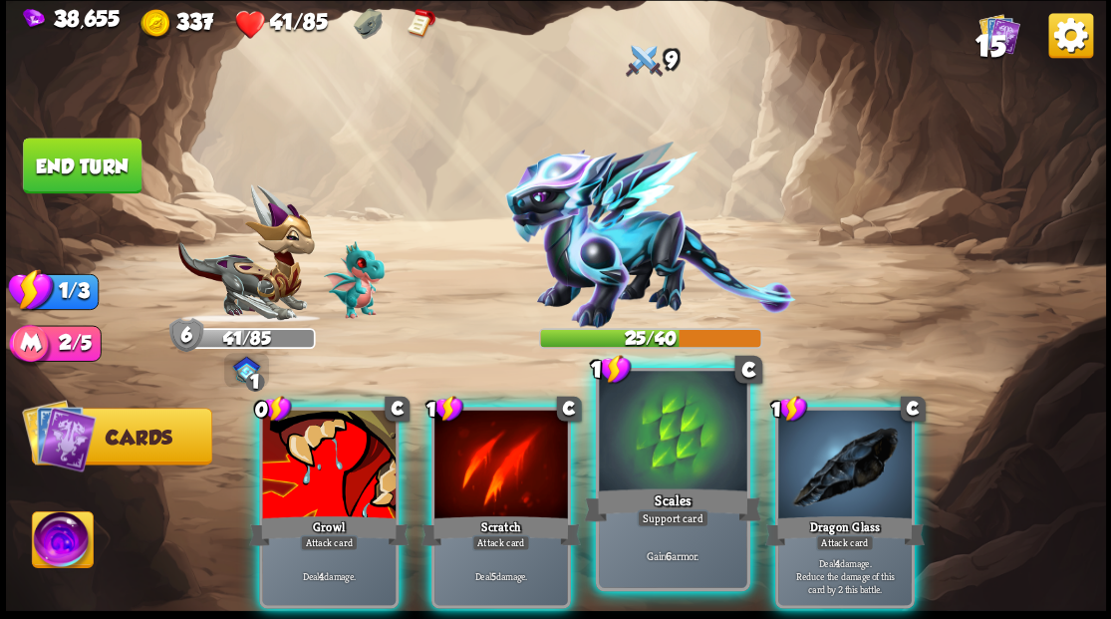
click at [663, 463] on div at bounding box center [672, 433] width 147 height 124
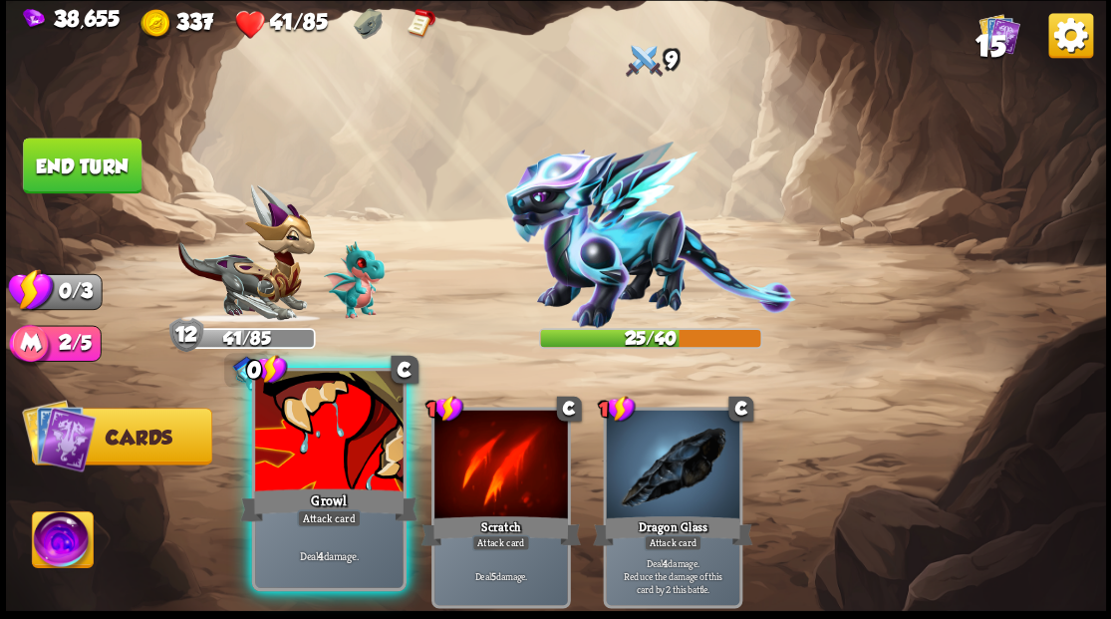
click at [320, 456] on div at bounding box center [328, 433] width 147 height 124
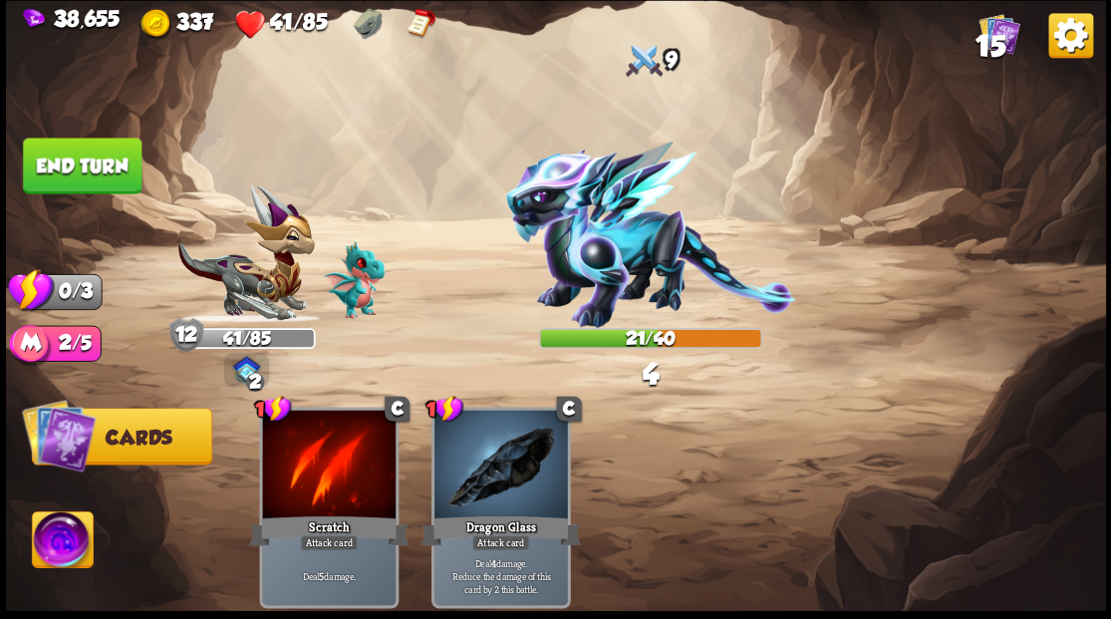
click at [63, 171] on button "End turn" at bounding box center [82, 165] width 119 height 56
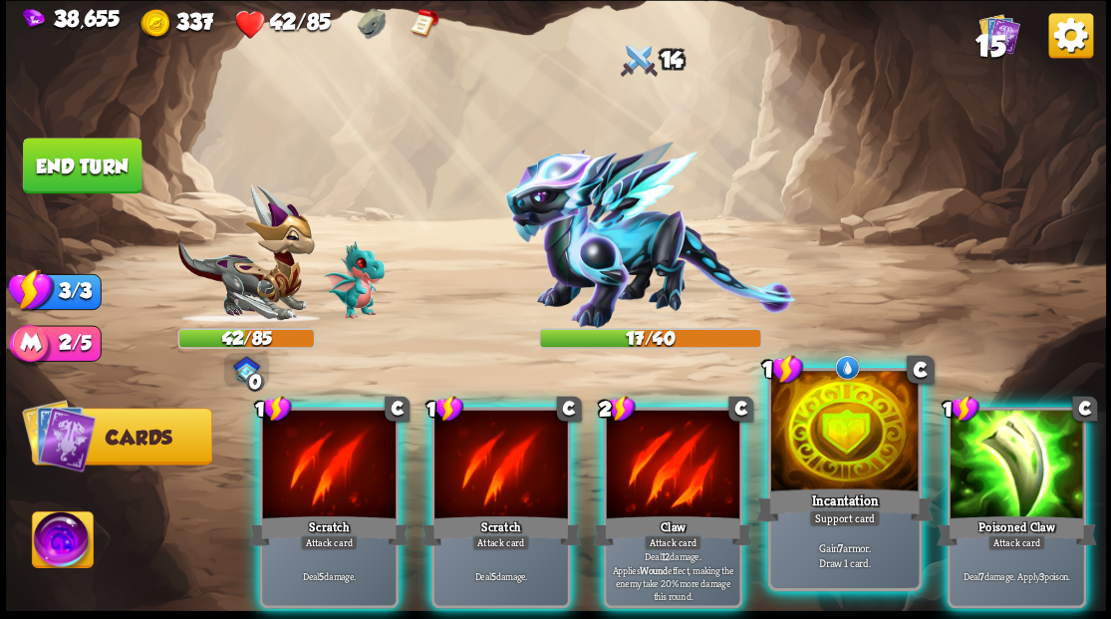
click at [805, 448] on div at bounding box center [843, 433] width 147 height 124
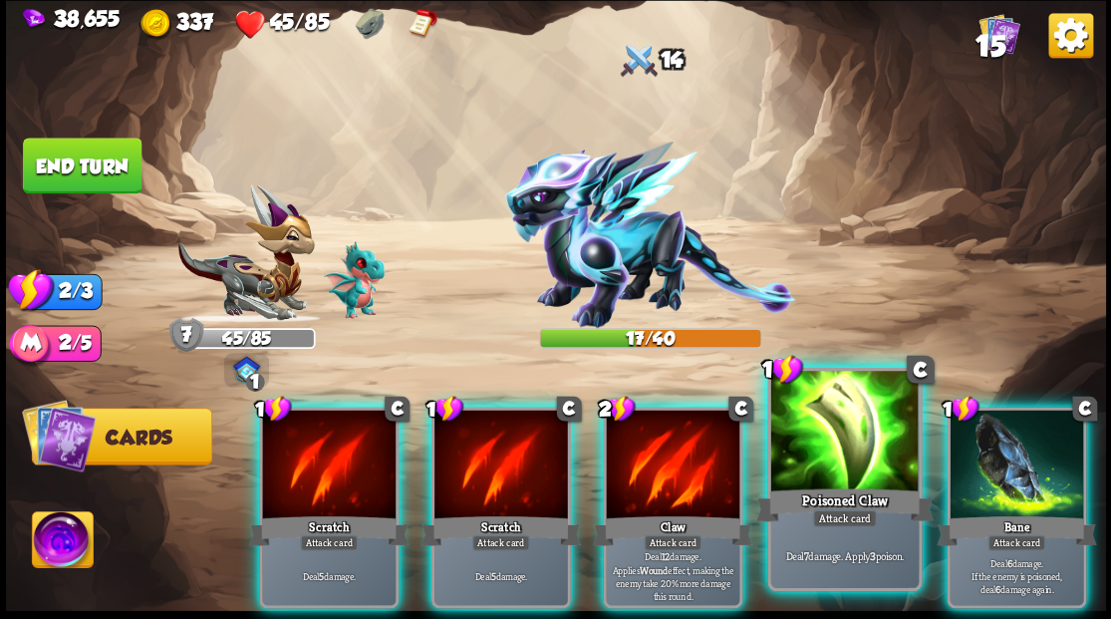
click at [838, 448] on div at bounding box center [843, 433] width 147 height 124
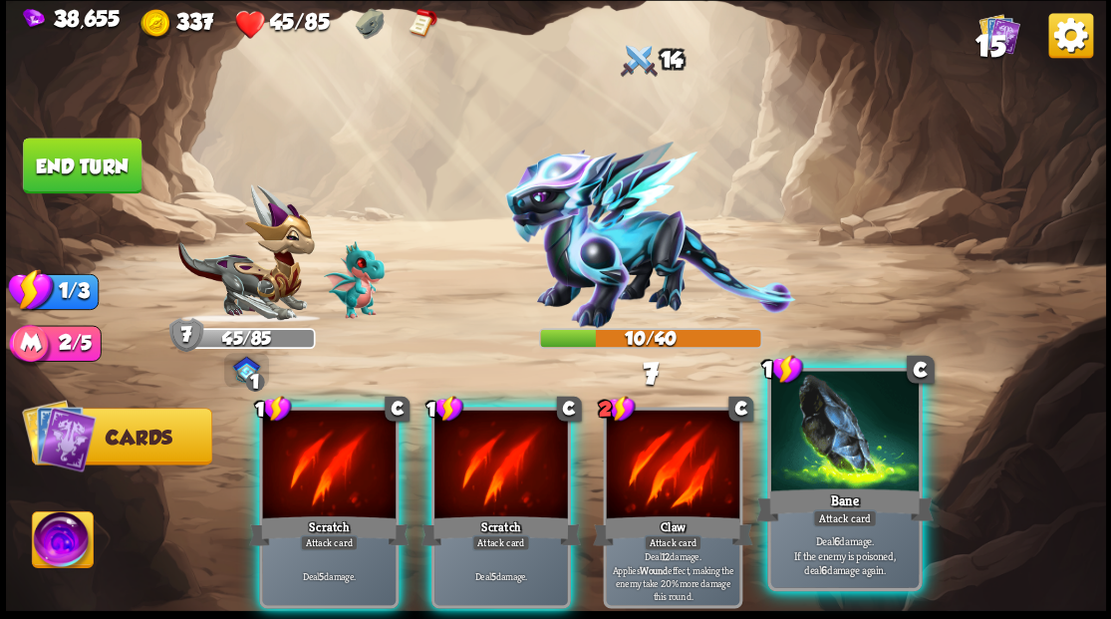
click at [856, 448] on div at bounding box center [843, 433] width 147 height 124
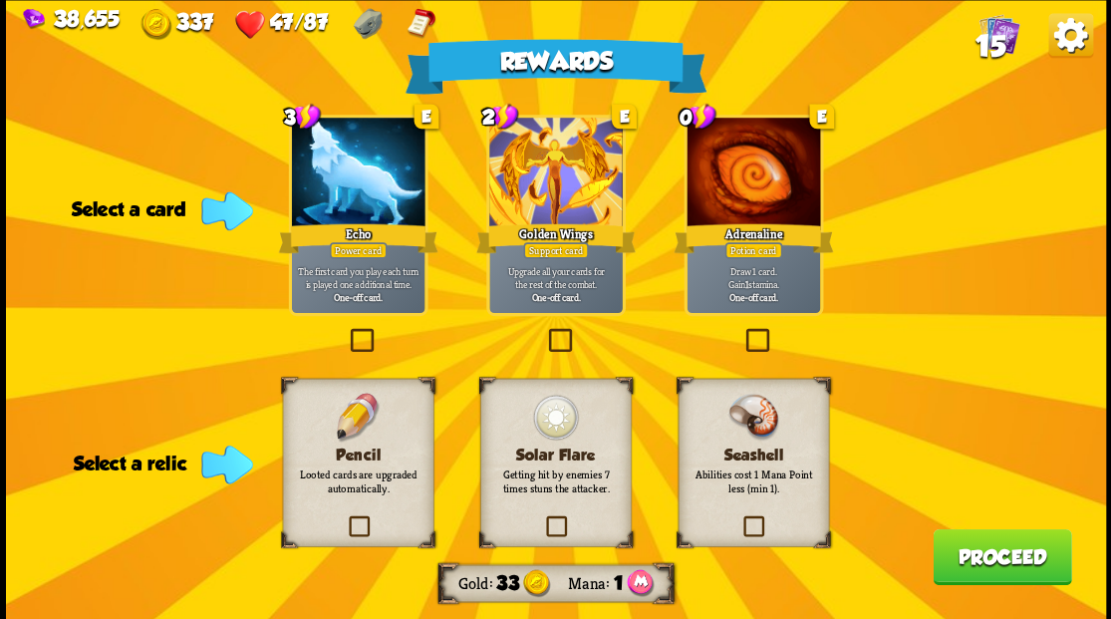
click at [414, 22] on img at bounding box center [420, 23] width 31 height 31
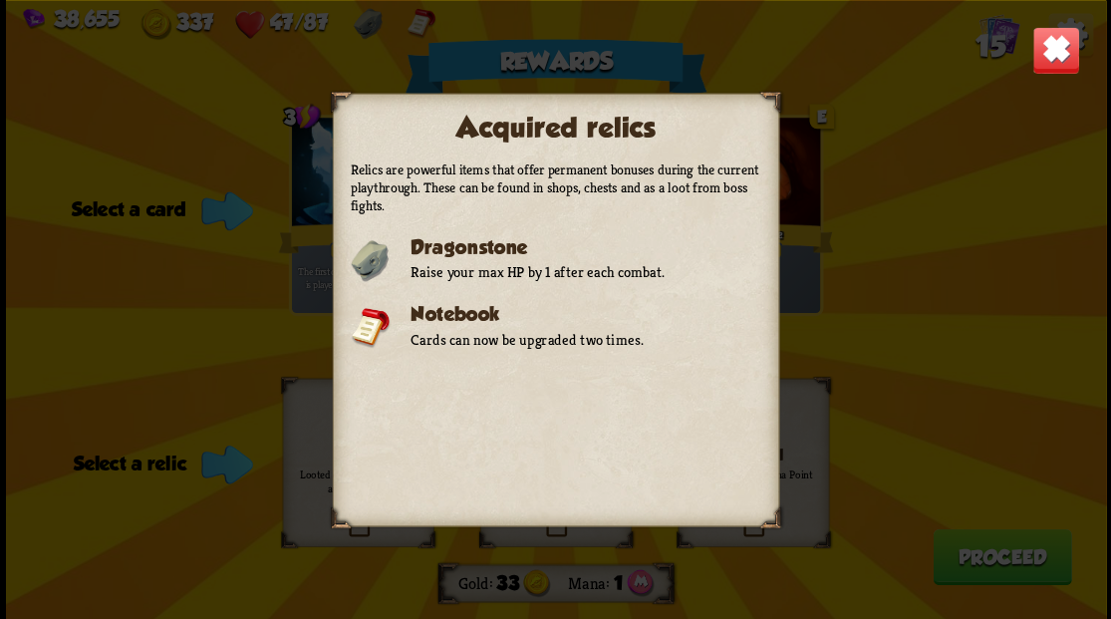
click at [1056, 48] on img at bounding box center [1055, 50] width 48 height 48
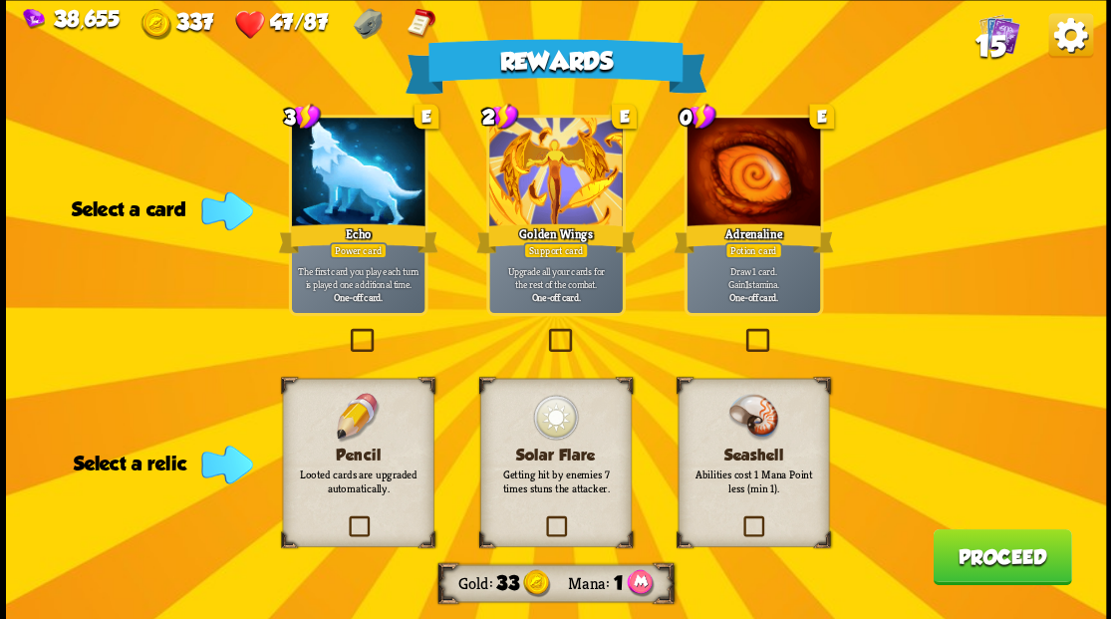
click at [740, 518] on label at bounding box center [740, 518] width 0 height 0
click at [0, 0] on input "checkbox" at bounding box center [0, 0] width 0 height 0
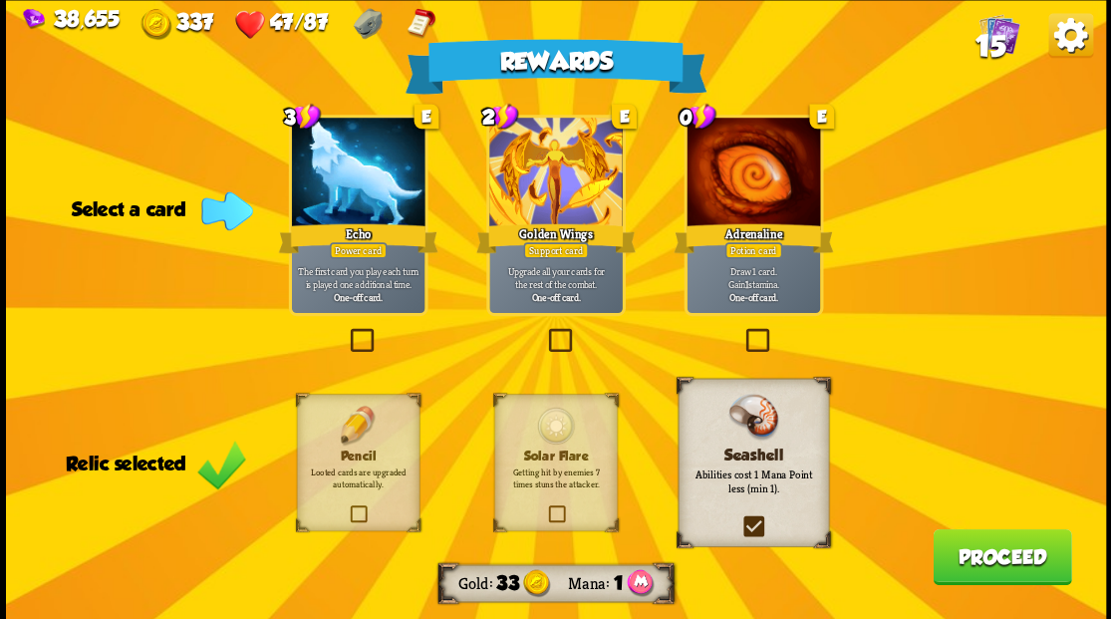
click at [741, 331] on label at bounding box center [741, 331] width 0 height 0
click at [0, 0] on input "checkbox" at bounding box center [0, 0] width 0 height 0
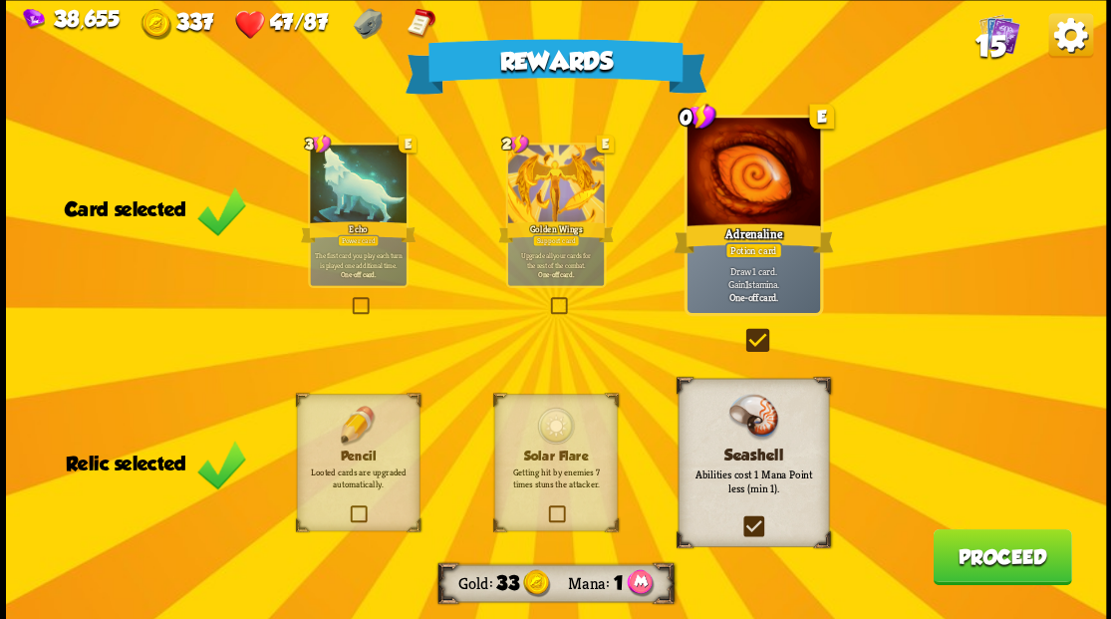
drag, startPoint x: 974, startPoint y: 577, endPoint x: 689, endPoint y: 1, distance: 642.3
click at [956, 551] on button "Proceed" at bounding box center [1001, 556] width 138 height 56
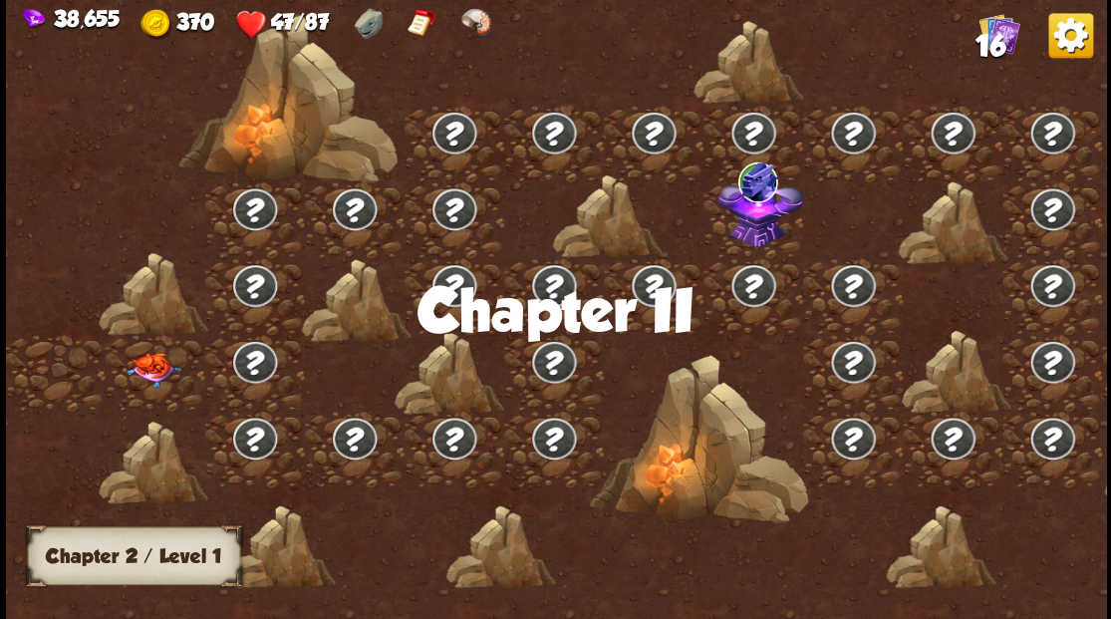
click at [149, 371] on img at bounding box center [152, 369] width 55 height 35
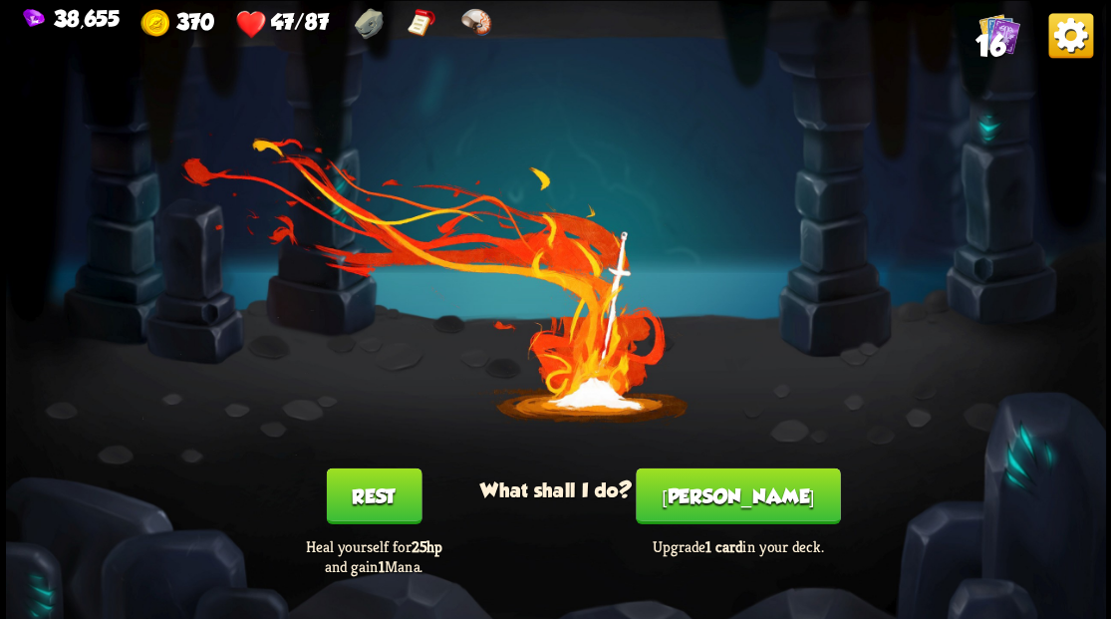
click at [750, 512] on button "Smith" at bounding box center [737, 495] width 204 height 56
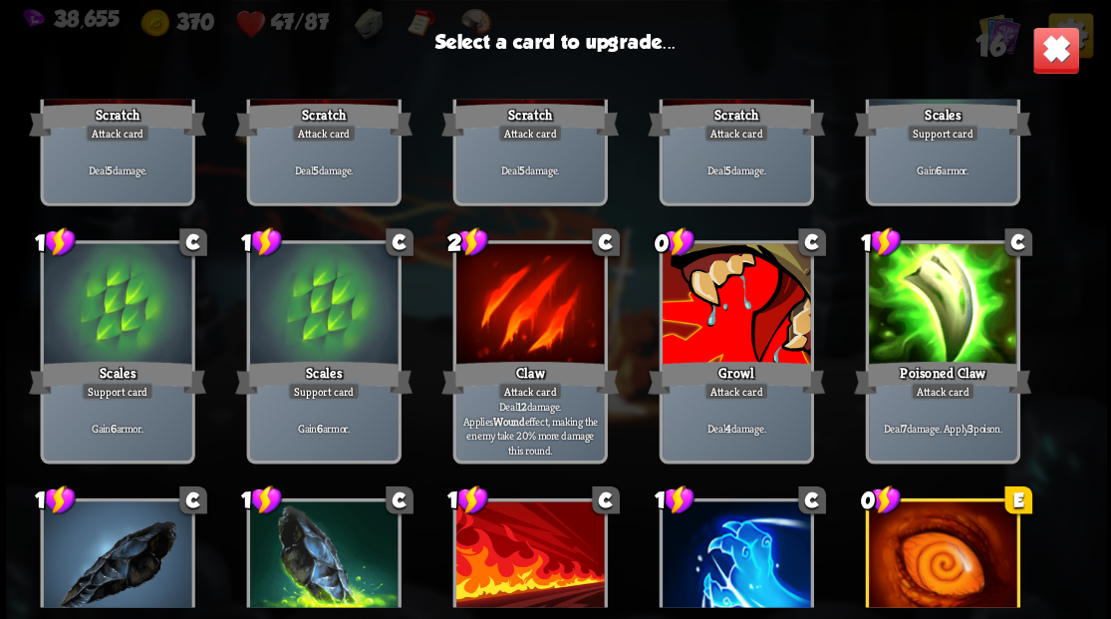
scroll to position [199, 0]
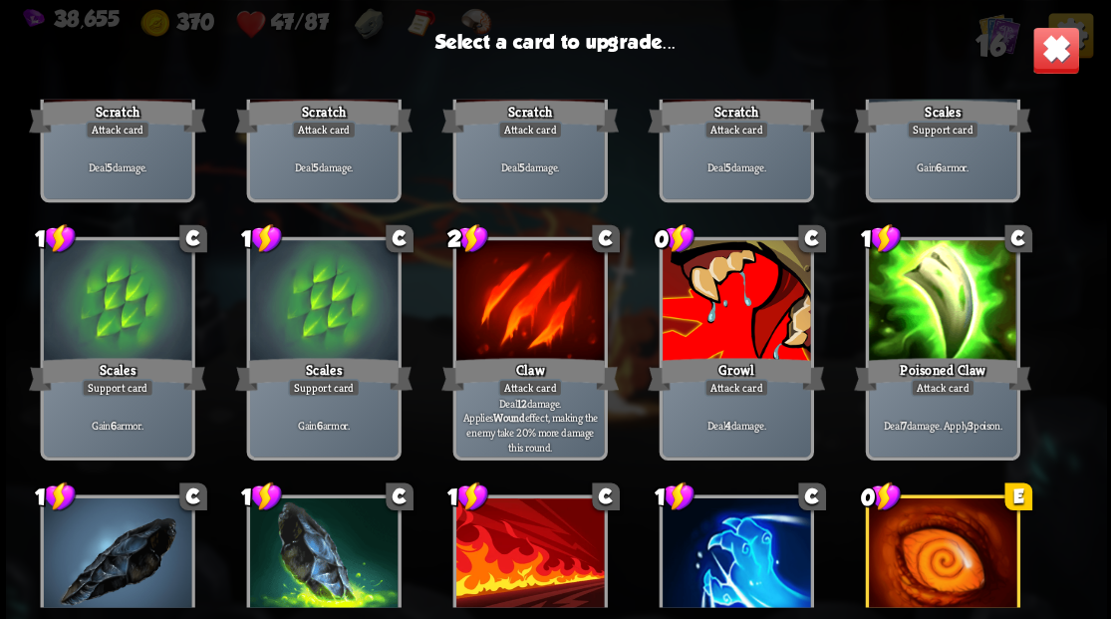
click at [718, 313] on div at bounding box center [734, 302] width 147 height 124
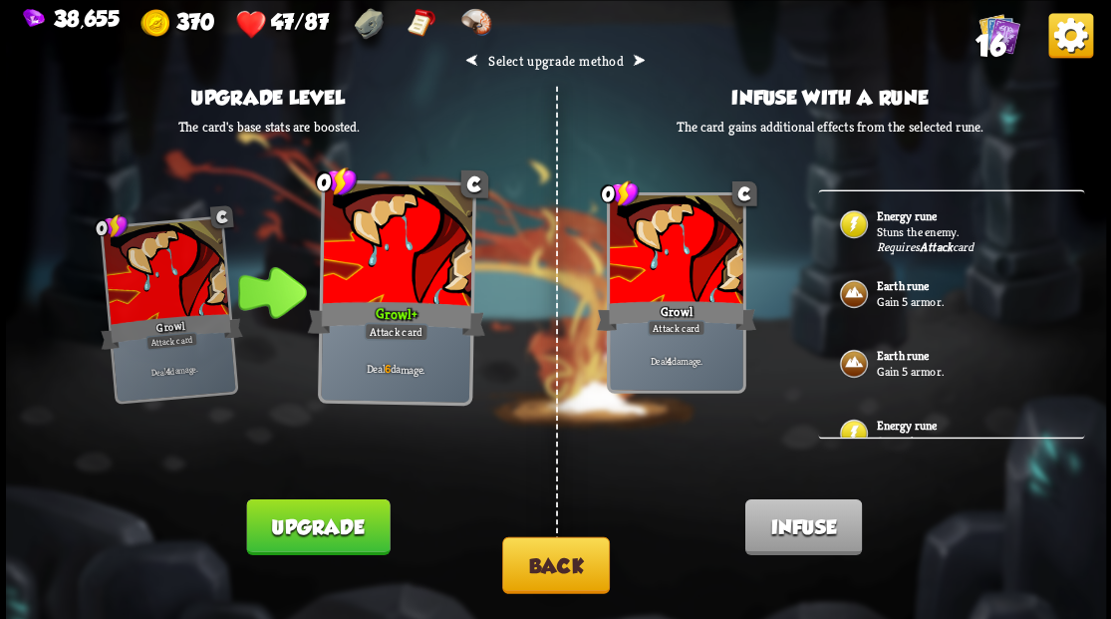
click at [859, 226] on img at bounding box center [853, 224] width 32 height 32
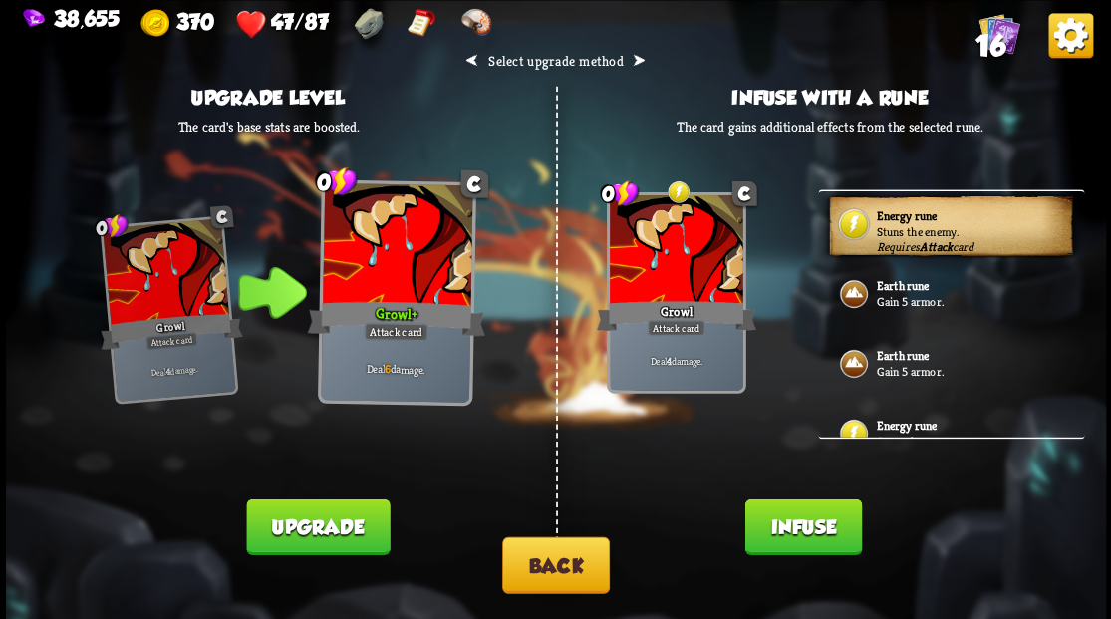
drag, startPoint x: 819, startPoint y: 530, endPoint x: 785, endPoint y: 502, distance: 43.9
click at [809, 524] on button "Infuse" at bounding box center [802, 526] width 117 height 56
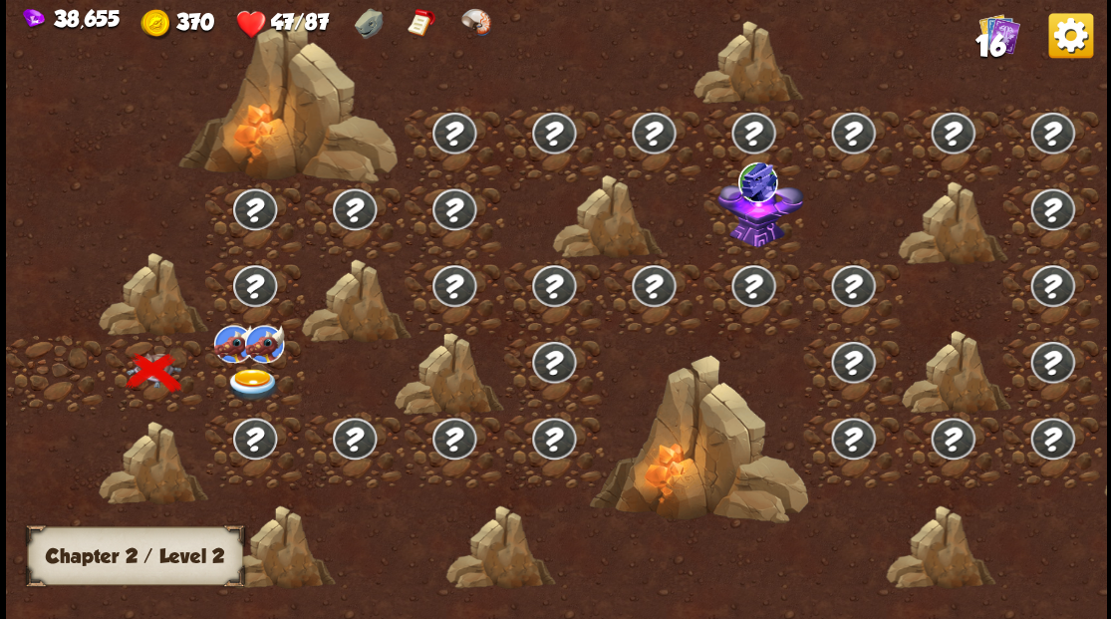
click at [253, 378] on img at bounding box center [252, 384] width 55 height 33
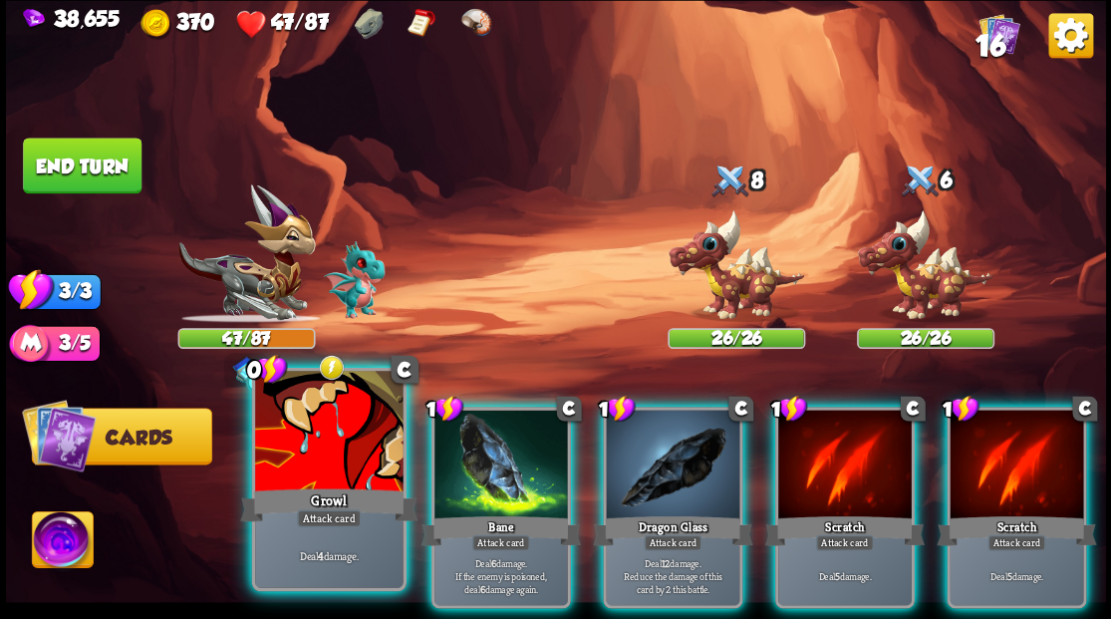
click at [315, 450] on div at bounding box center [328, 433] width 147 height 124
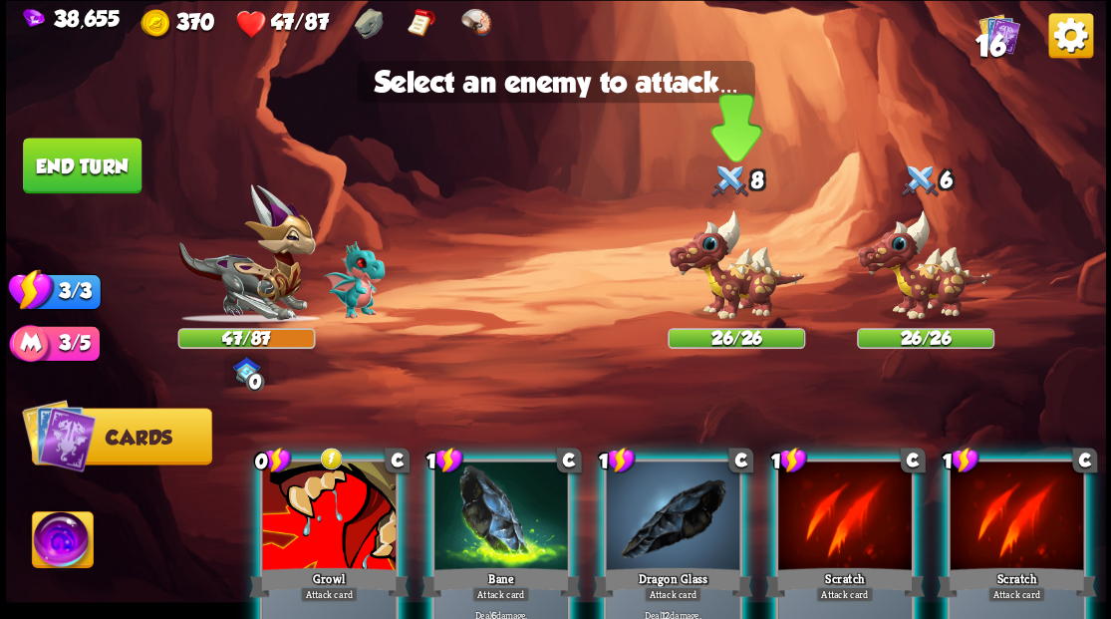
click at [735, 280] on img at bounding box center [735, 265] width 137 height 114
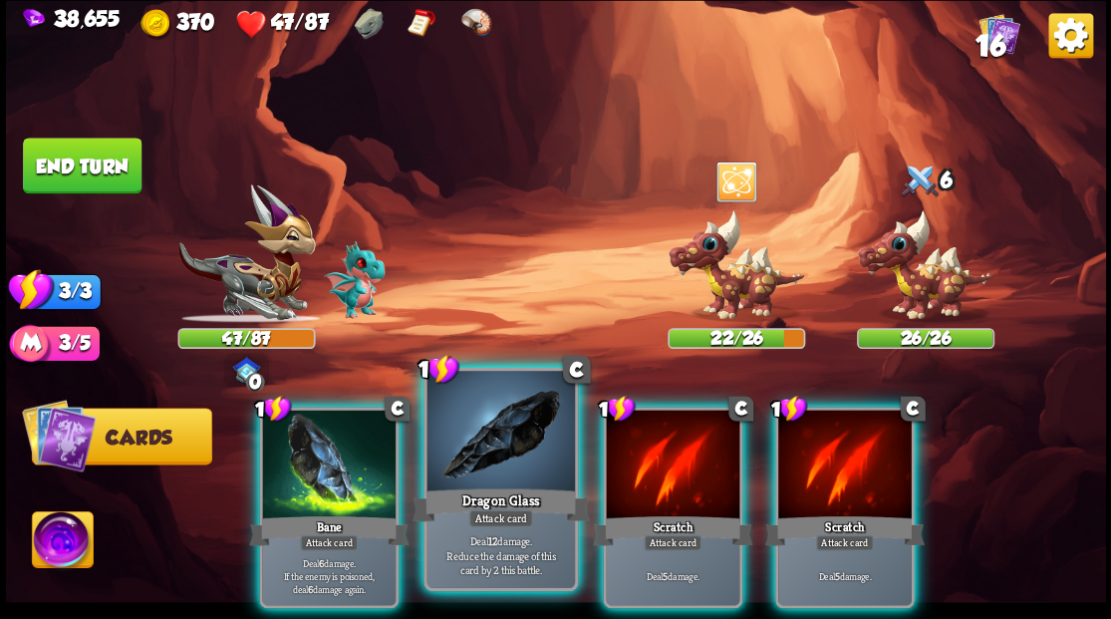
click at [478, 495] on div "Dragon Glass" at bounding box center [499, 504] width 177 height 40
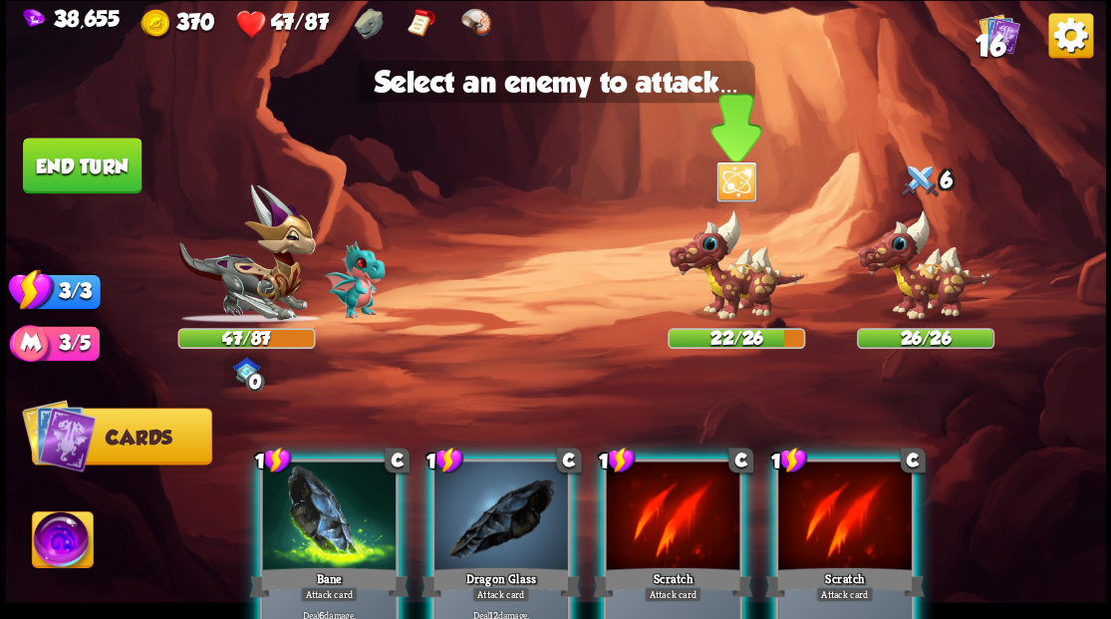
click at [737, 283] on img at bounding box center [735, 265] width 137 height 114
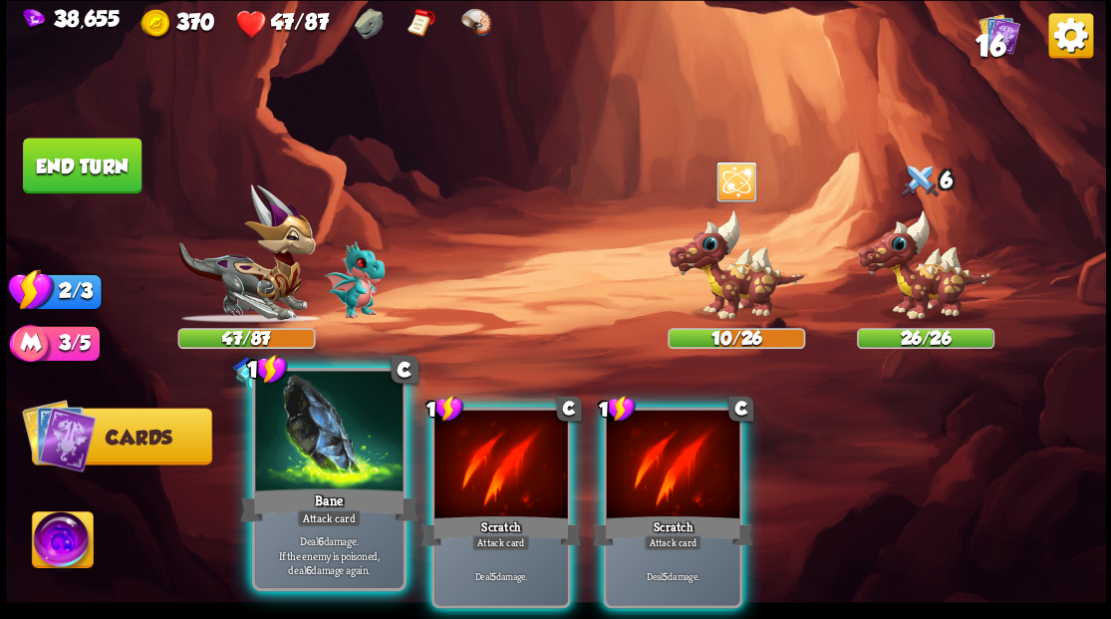
click at [318, 494] on div "Bane" at bounding box center [328, 504] width 177 height 40
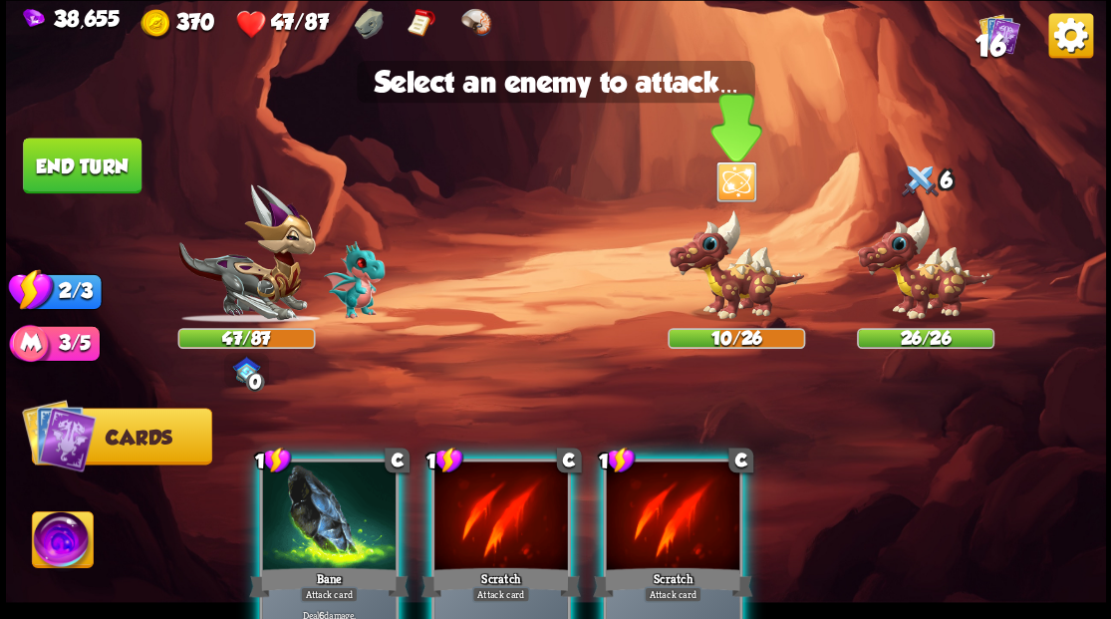
click at [738, 269] on img at bounding box center [735, 265] width 137 height 114
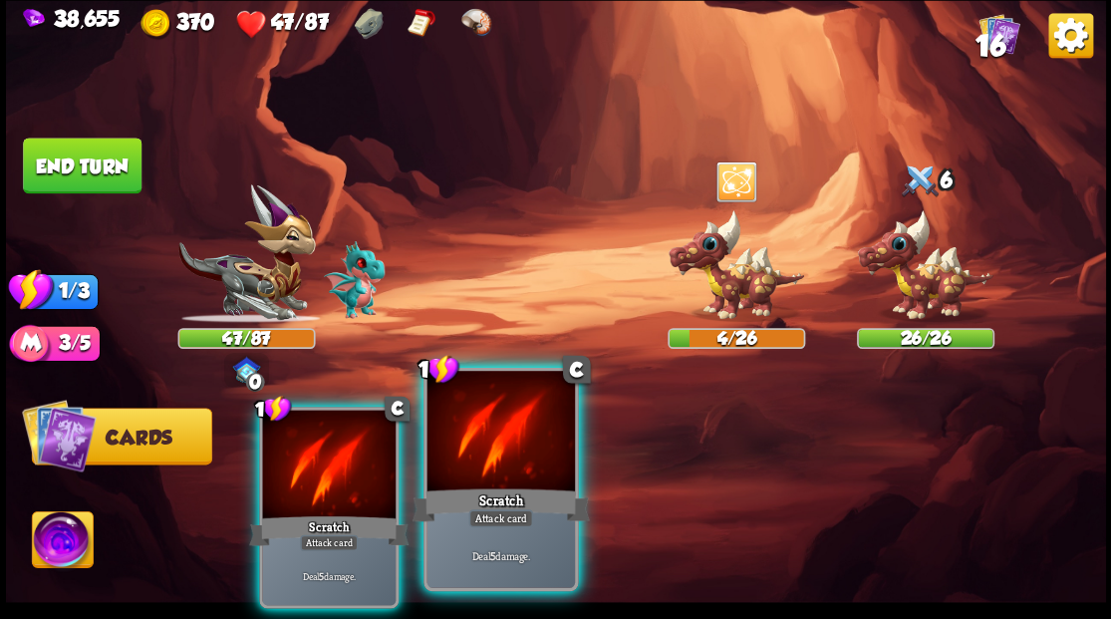
drag, startPoint x: 470, startPoint y: 450, endPoint x: 504, endPoint y: 419, distance: 45.8
click at [479, 442] on div at bounding box center [499, 433] width 147 height 124
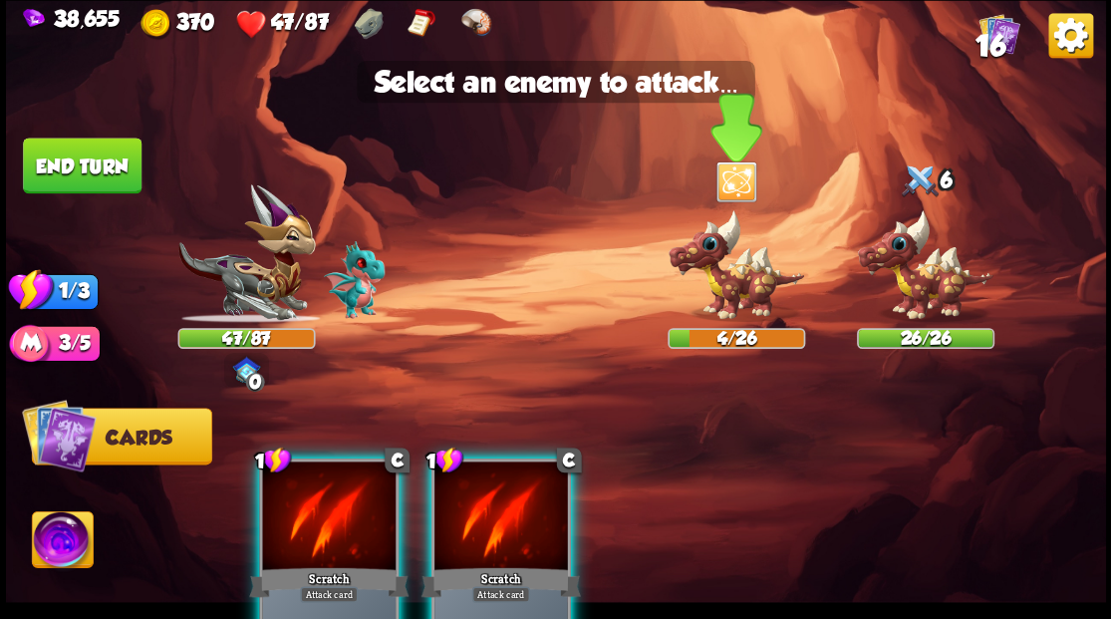
click at [741, 269] on img at bounding box center [735, 265] width 137 height 114
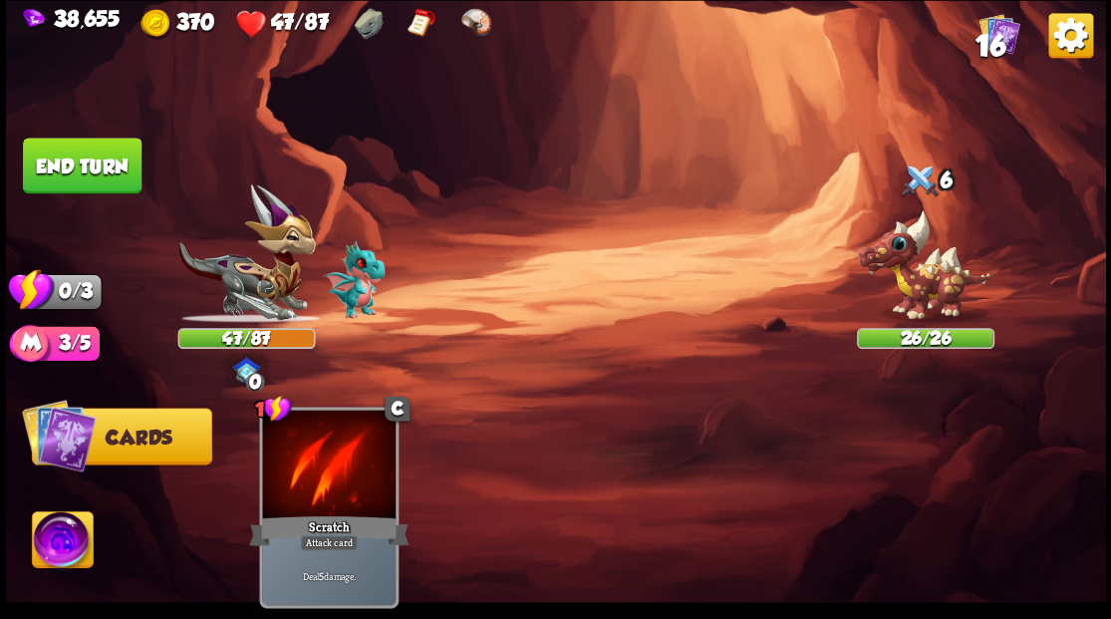
drag, startPoint x: 106, startPoint y: 161, endPoint x: 574, endPoint y: 303, distance: 489.0
click at [106, 161] on button "End turn" at bounding box center [82, 165] width 119 height 56
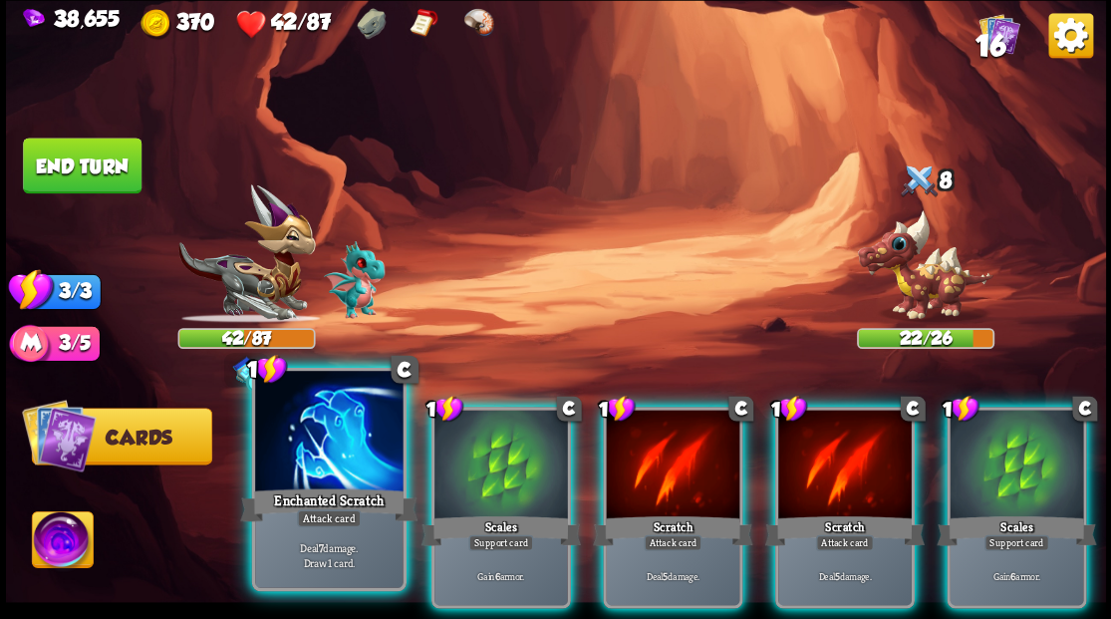
click at [311, 440] on div at bounding box center [328, 433] width 147 height 124
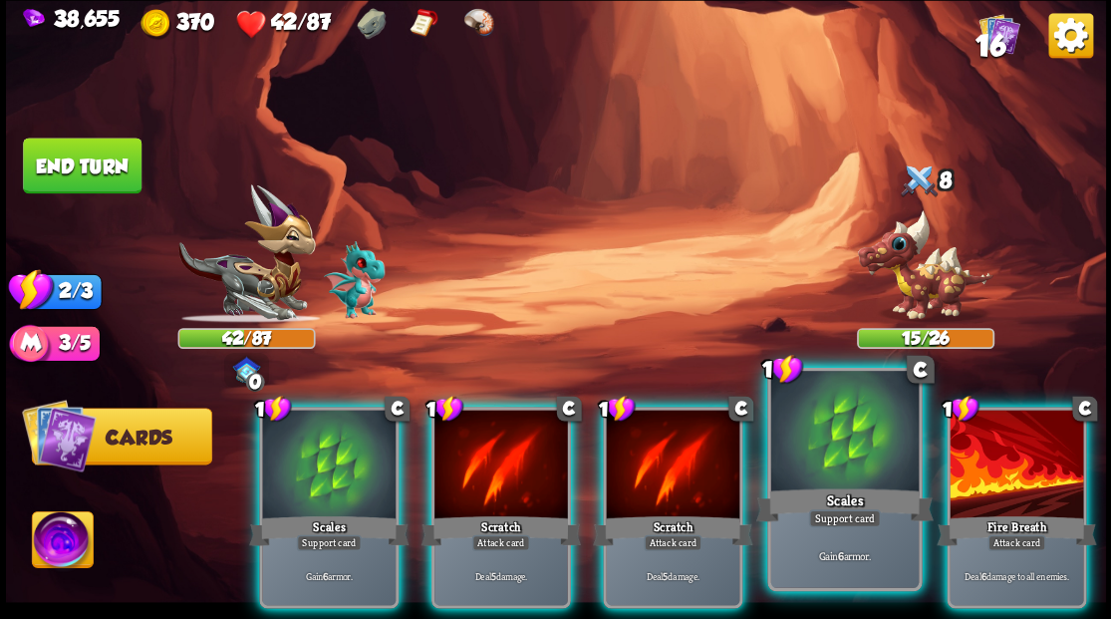
click at [821, 434] on div at bounding box center [843, 433] width 147 height 124
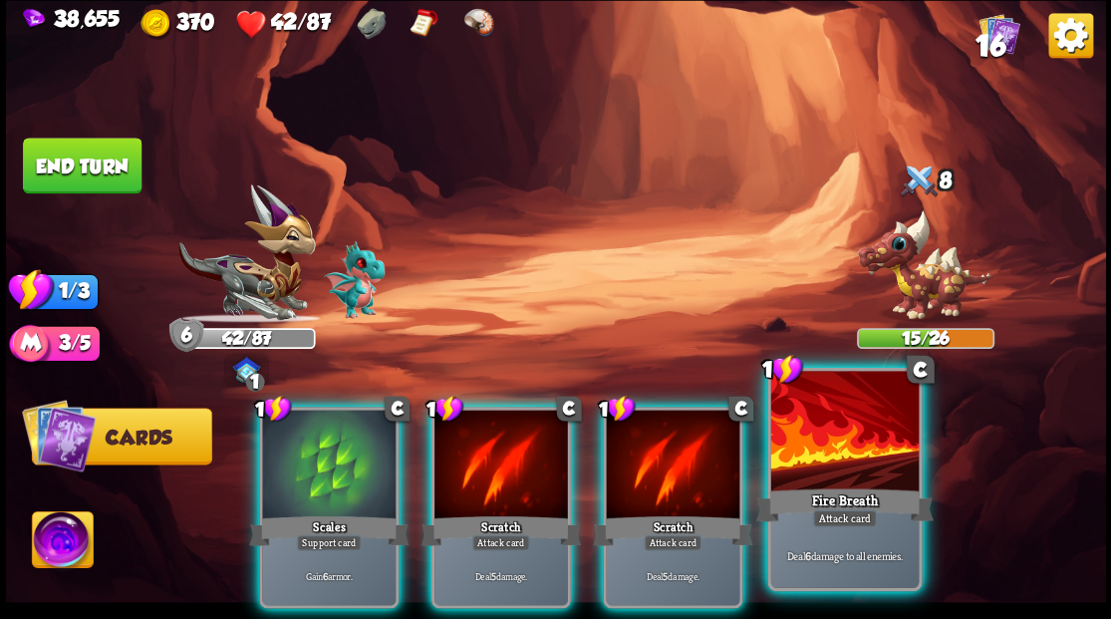
click at [816, 446] on div at bounding box center [843, 433] width 147 height 124
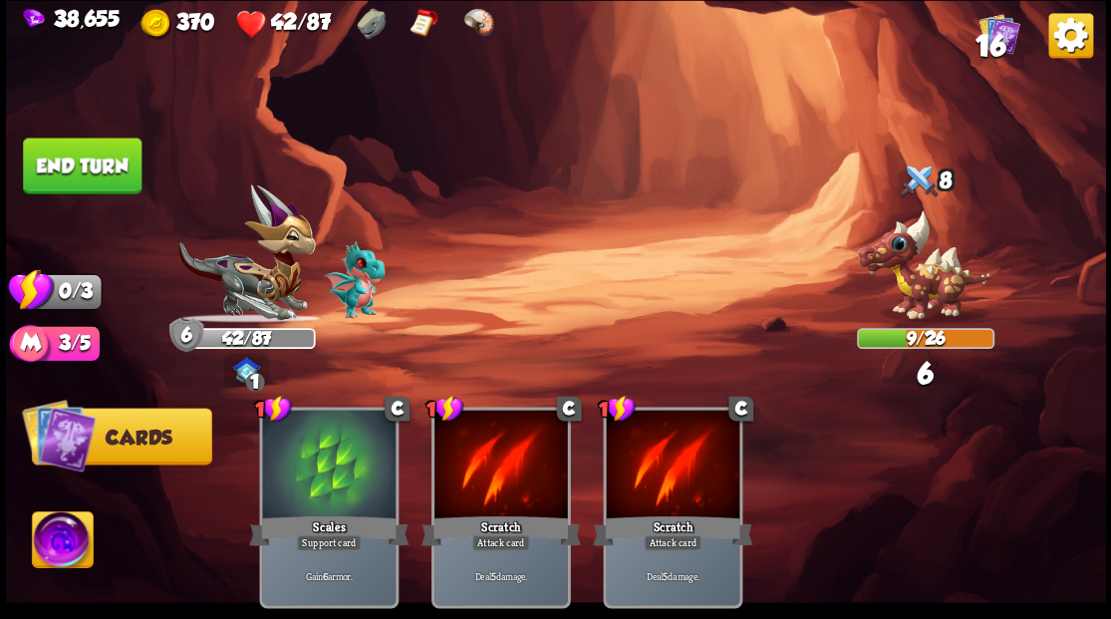
click at [114, 182] on button "End turn" at bounding box center [82, 165] width 119 height 56
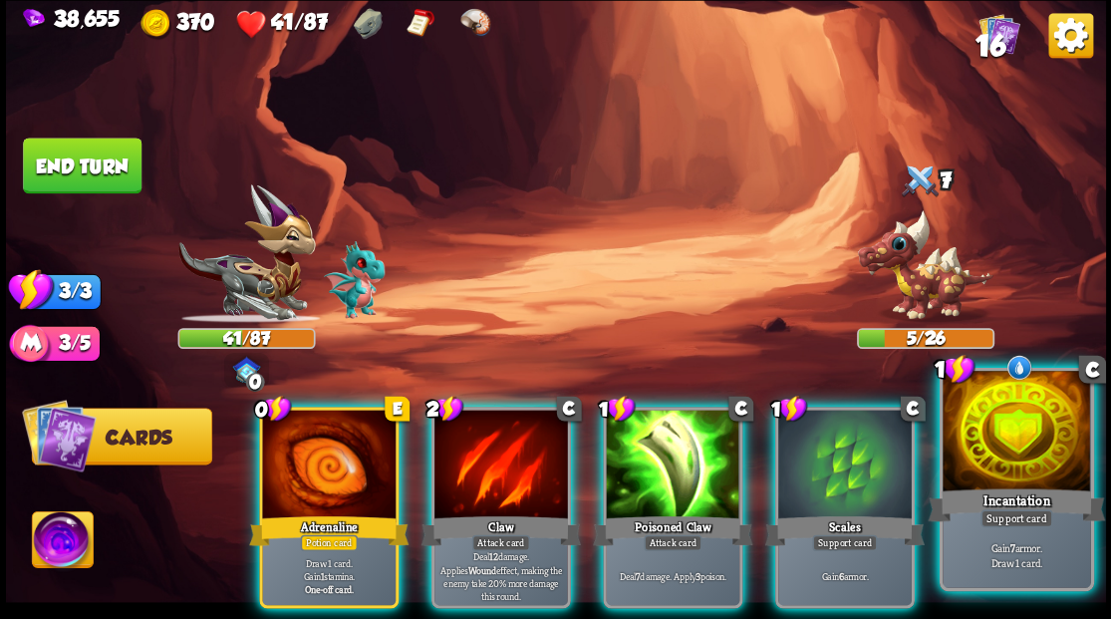
click at [1040, 454] on div at bounding box center [1015, 433] width 147 height 124
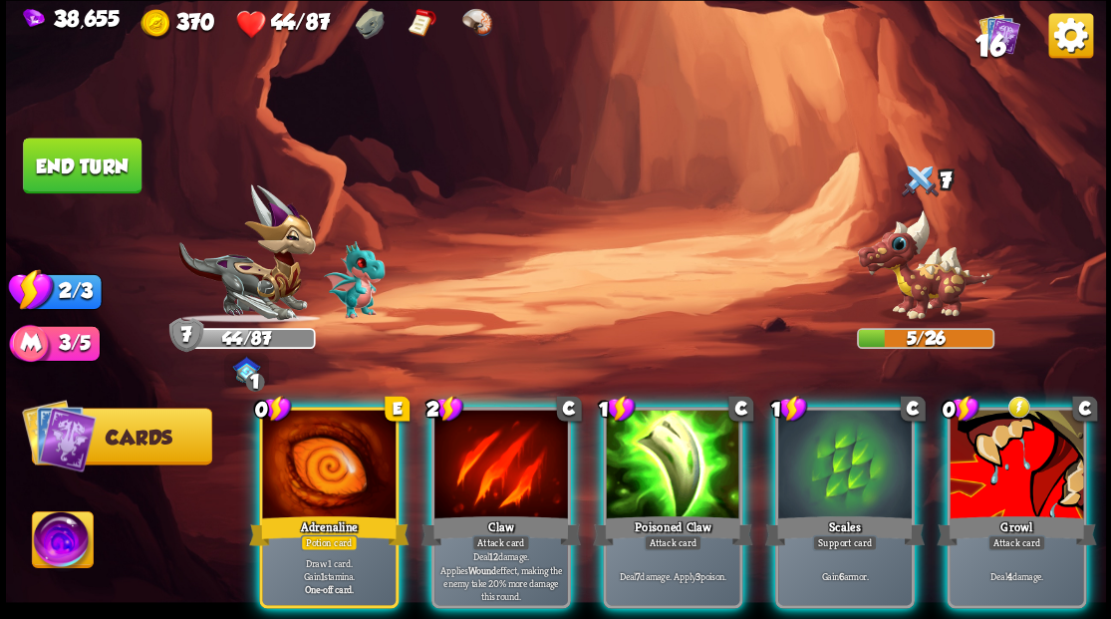
drag, startPoint x: 1014, startPoint y: 440, endPoint x: 1008, endPoint y: 412, distance: 28.5
click at [1011, 414] on div at bounding box center [1015, 465] width 133 height 113
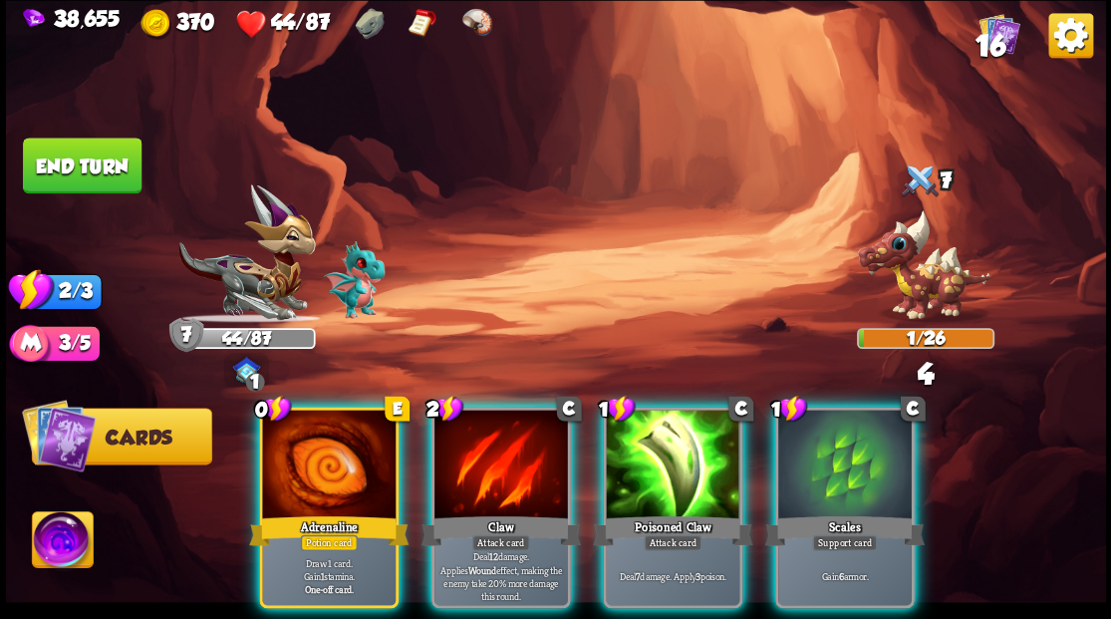
drag, startPoint x: 512, startPoint y: 458, endPoint x: 509, endPoint y: 438, distance: 20.1
click at [510, 444] on div at bounding box center [500, 465] width 133 height 113
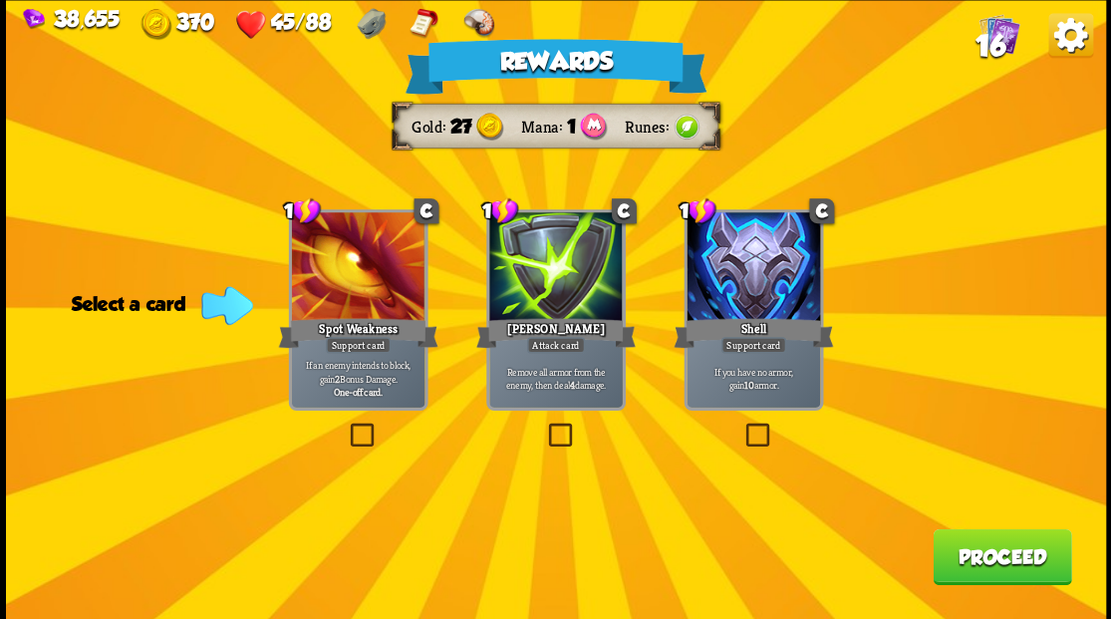
drag, startPoint x: 552, startPoint y: 427, endPoint x: 623, endPoint y: 428, distance: 71.7
click at [544, 425] on label at bounding box center [544, 425] width 0 height 0
click at [0, 0] on input "checkbox" at bounding box center [0, 0] width 0 height 0
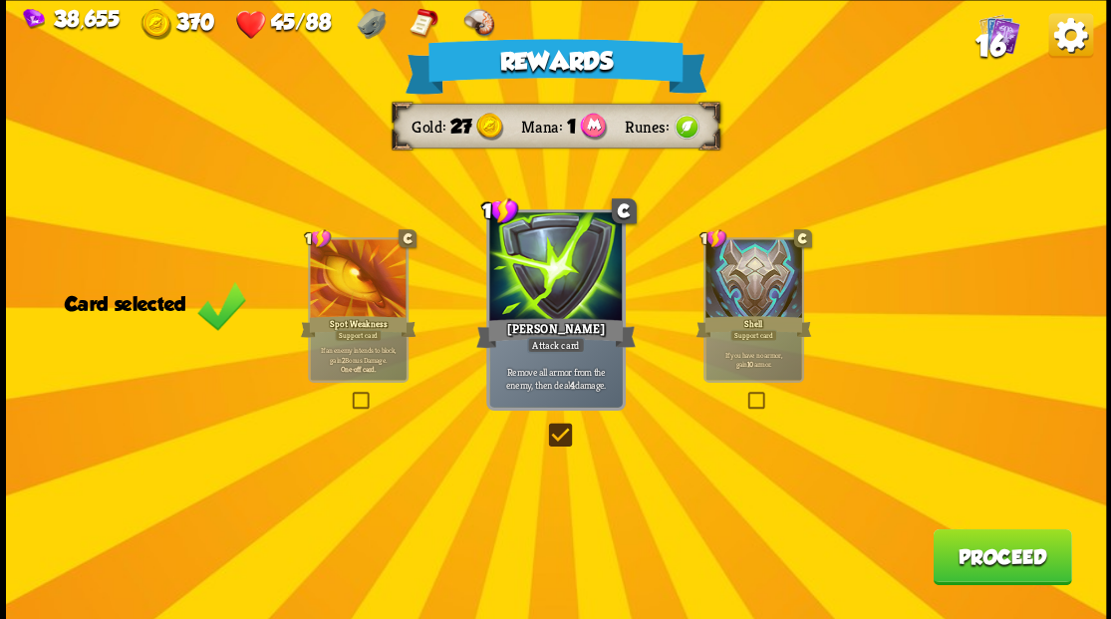
click at [986, 552] on button "Proceed" at bounding box center [1001, 556] width 138 height 56
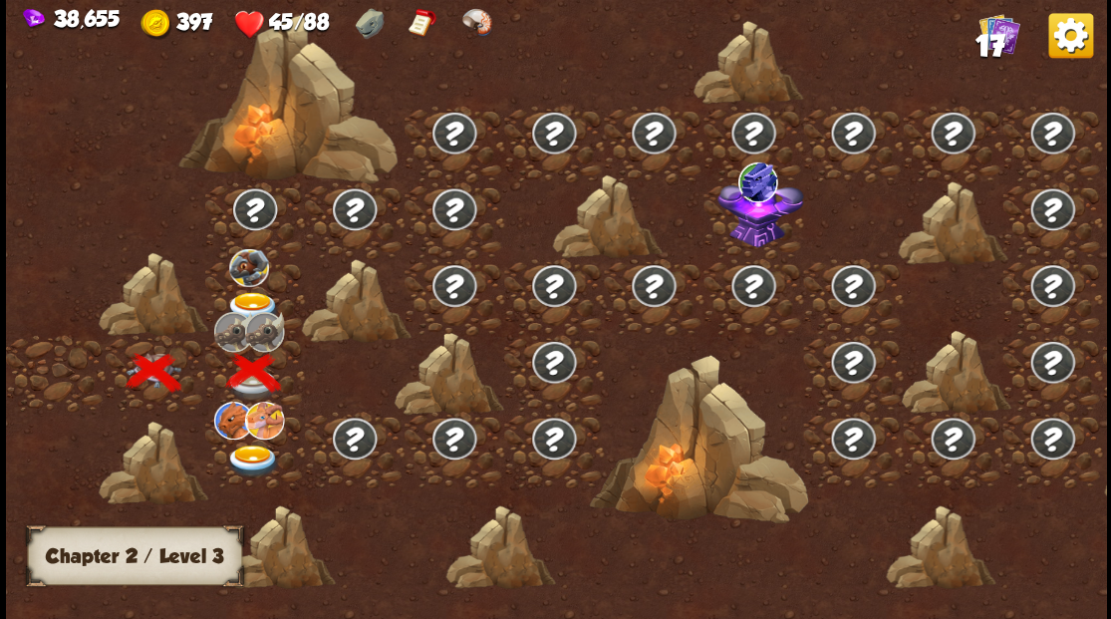
click at [242, 297] on img at bounding box center [252, 307] width 55 height 33
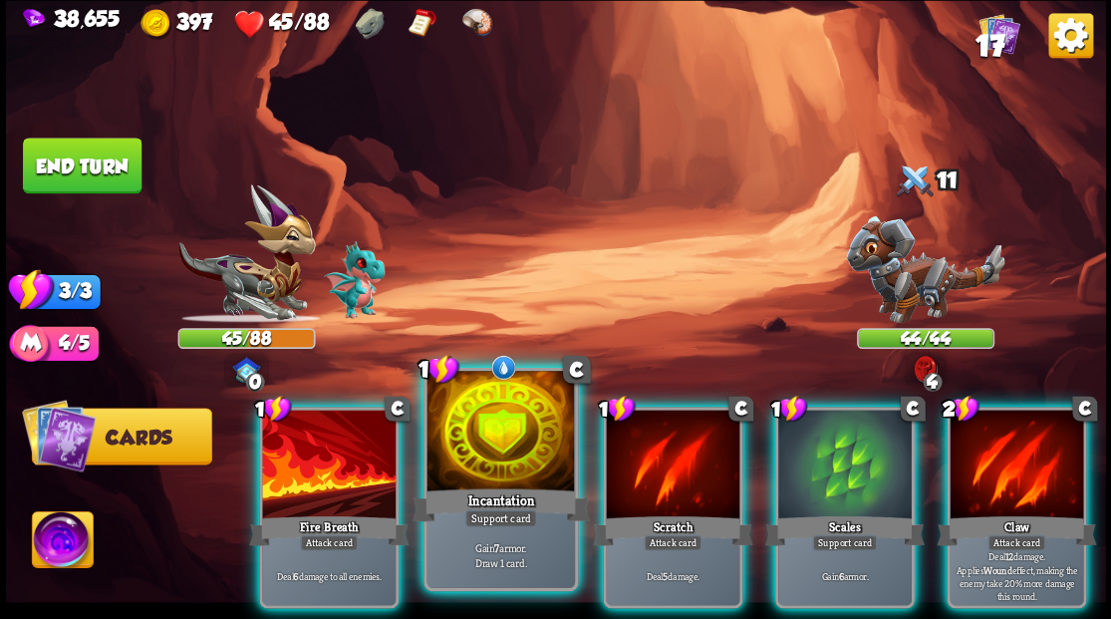
click at [485, 463] on div at bounding box center [499, 433] width 147 height 124
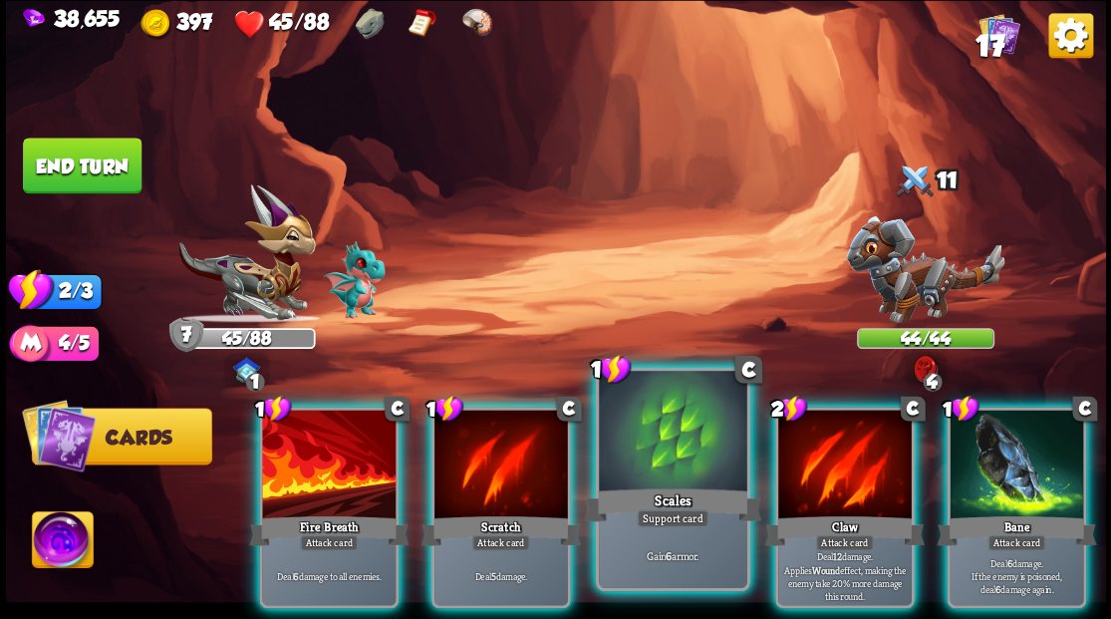
click at [669, 465] on div at bounding box center [672, 433] width 147 height 124
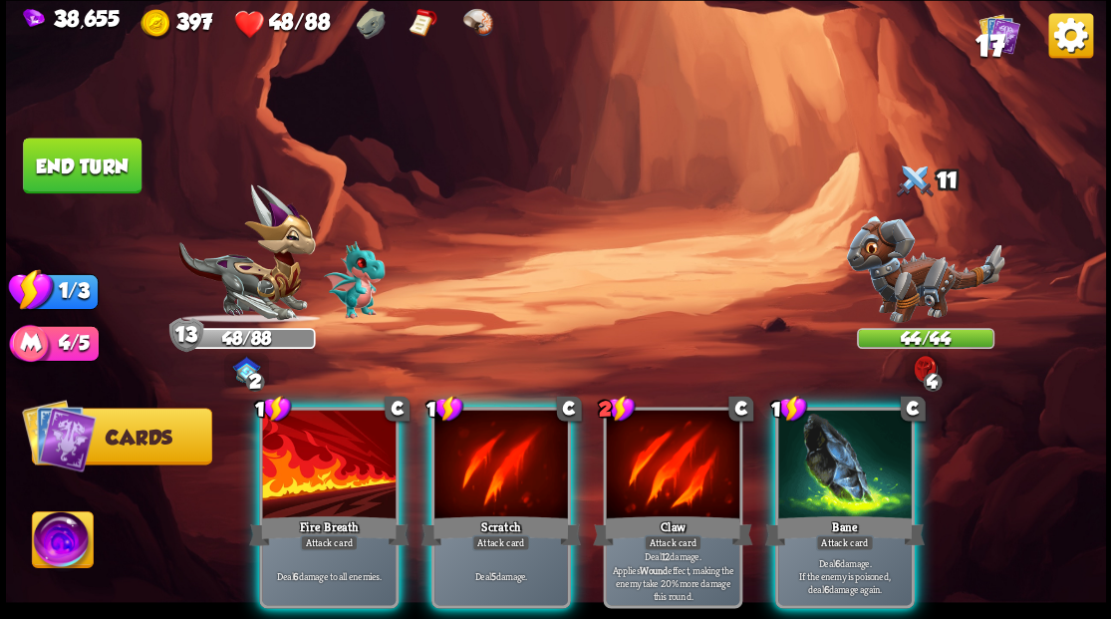
click at [301, 452] on div at bounding box center [328, 465] width 133 height 113
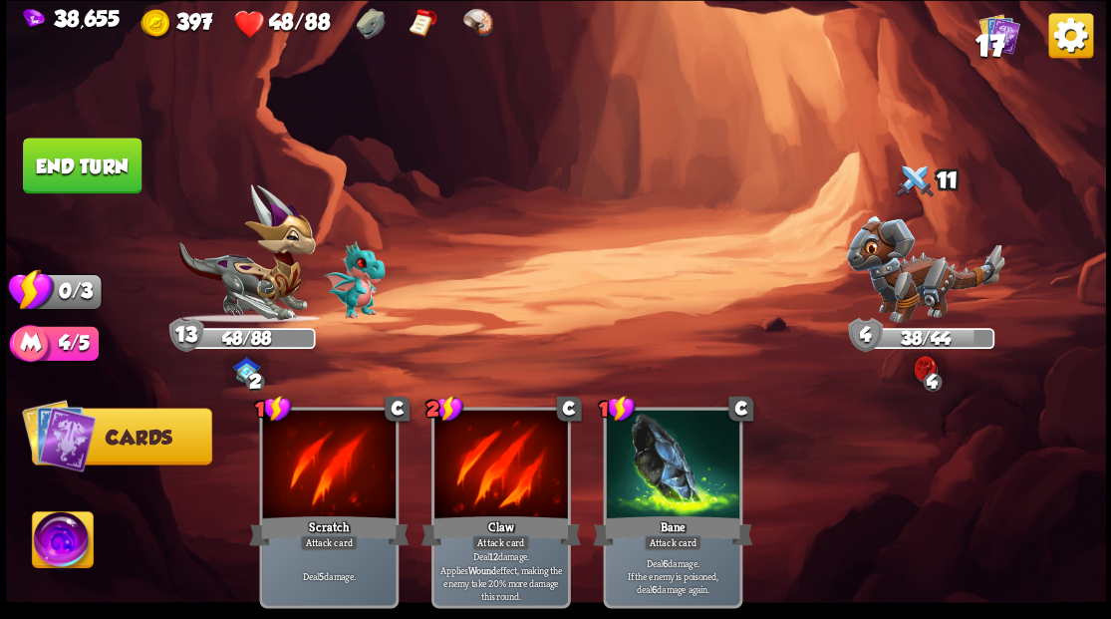
drag, startPoint x: 108, startPoint y: 161, endPoint x: 476, endPoint y: 266, distance: 383.1
click at [109, 161] on button "End turn" at bounding box center [82, 165] width 119 height 56
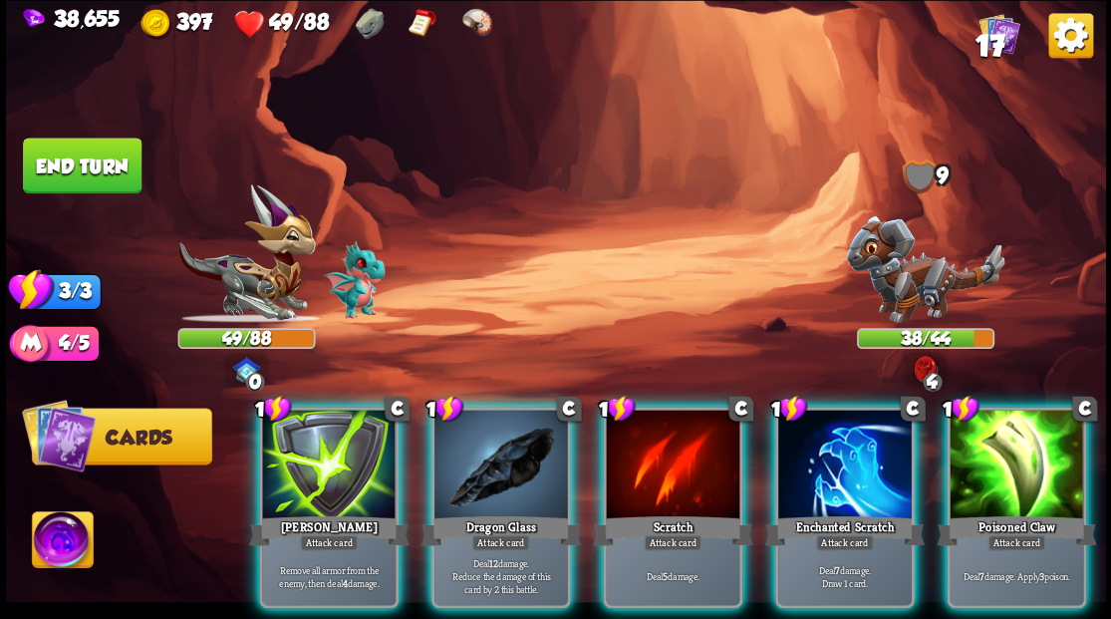
click at [822, 466] on div at bounding box center [844, 465] width 133 height 113
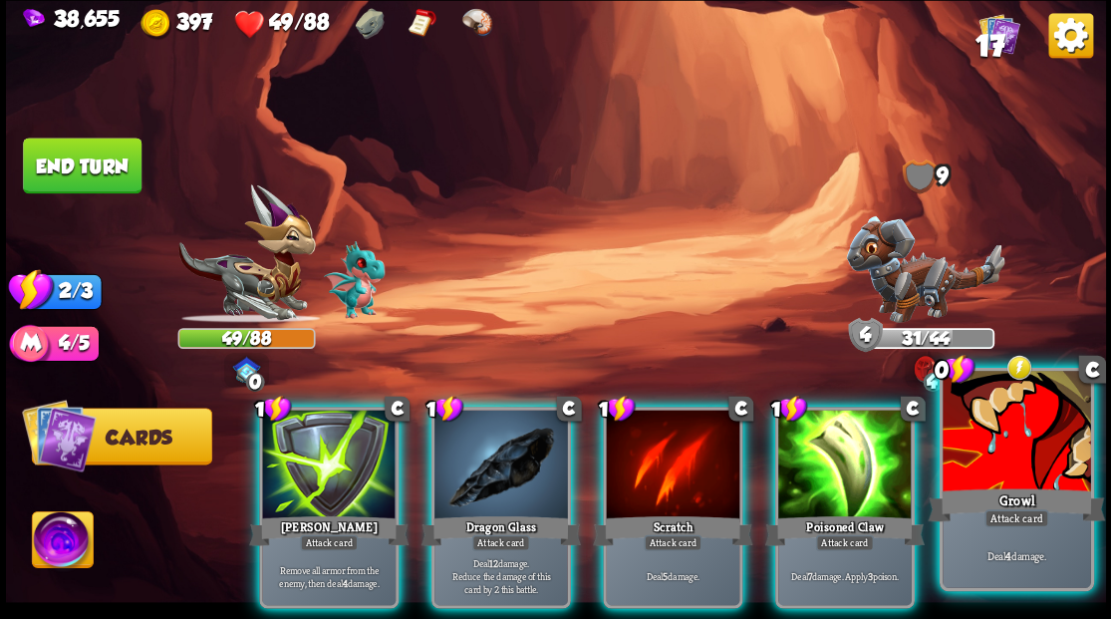
click at [978, 451] on div at bounding box center [1015, 433] width 147 height 124
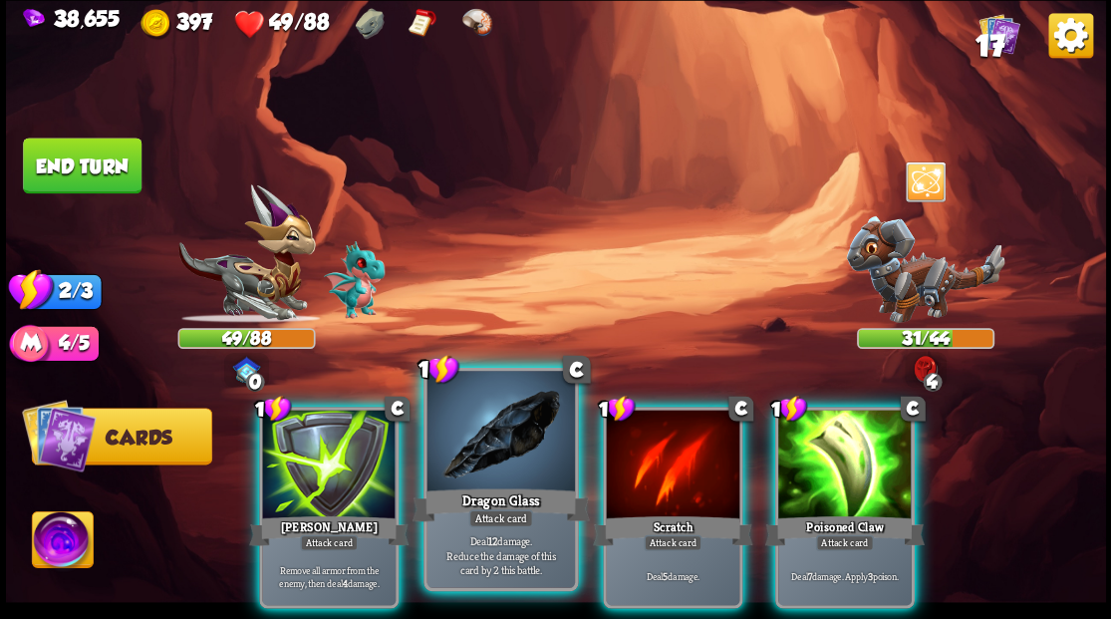
click at [484, 460] on div at bounding box center [499, 433] width 147 height 124
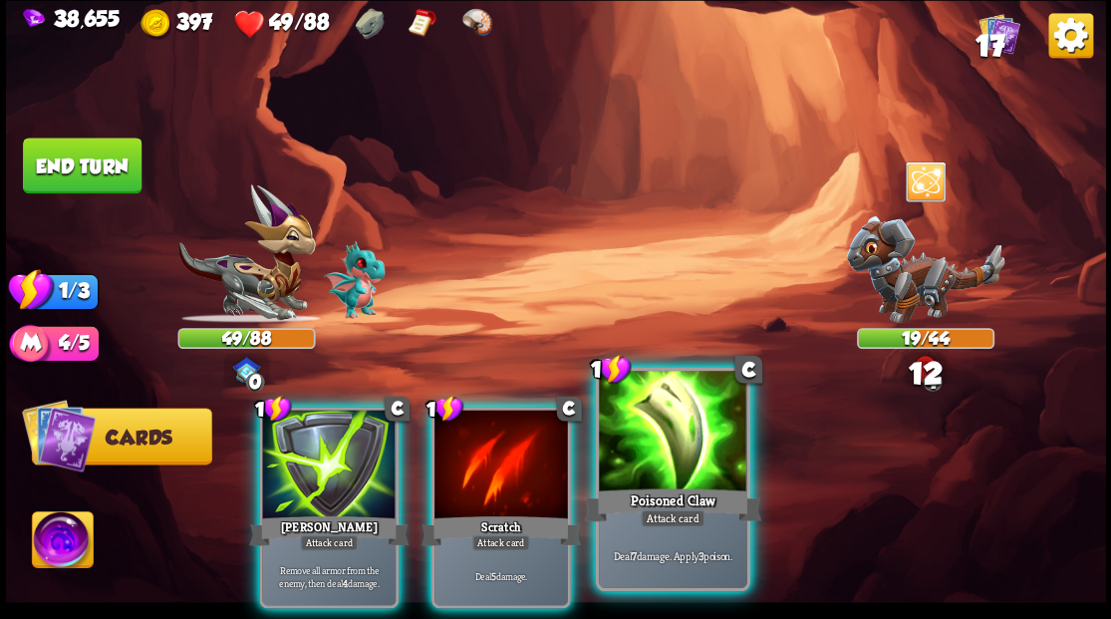
click at [651, 414] on div at bounding box center [672, 433] width 147 height 124
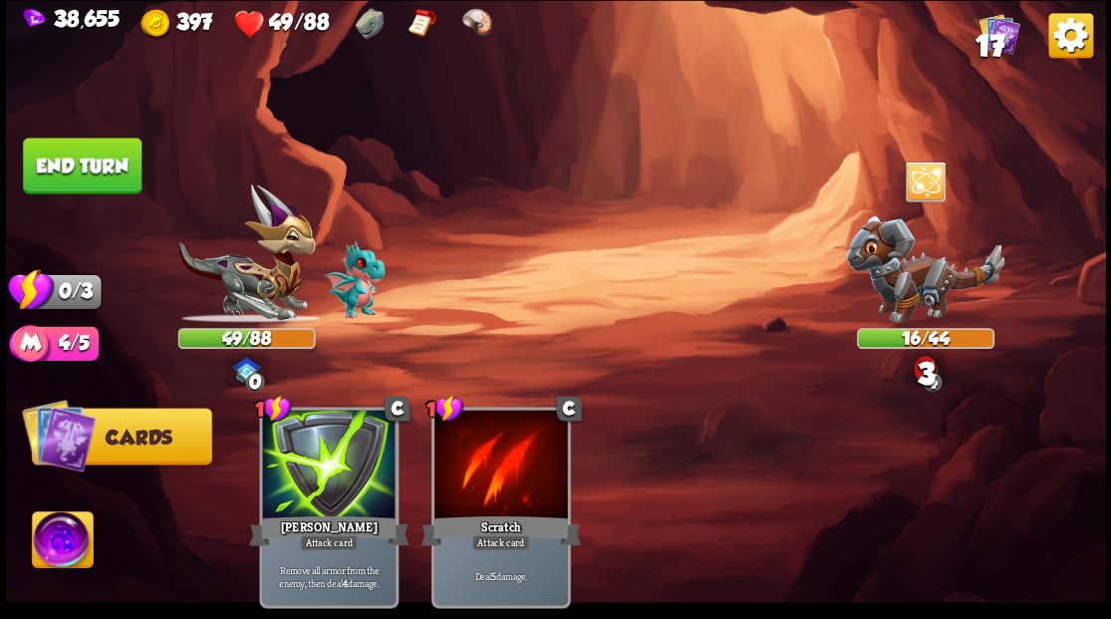
drag, startPoint x: 84, startPoint y: 182, endPoint x: 304, endPoint y: 92, distance: 238.0
click at [86, 181] on button "End turn" at bounding box center [82, 165] width 119 height 56
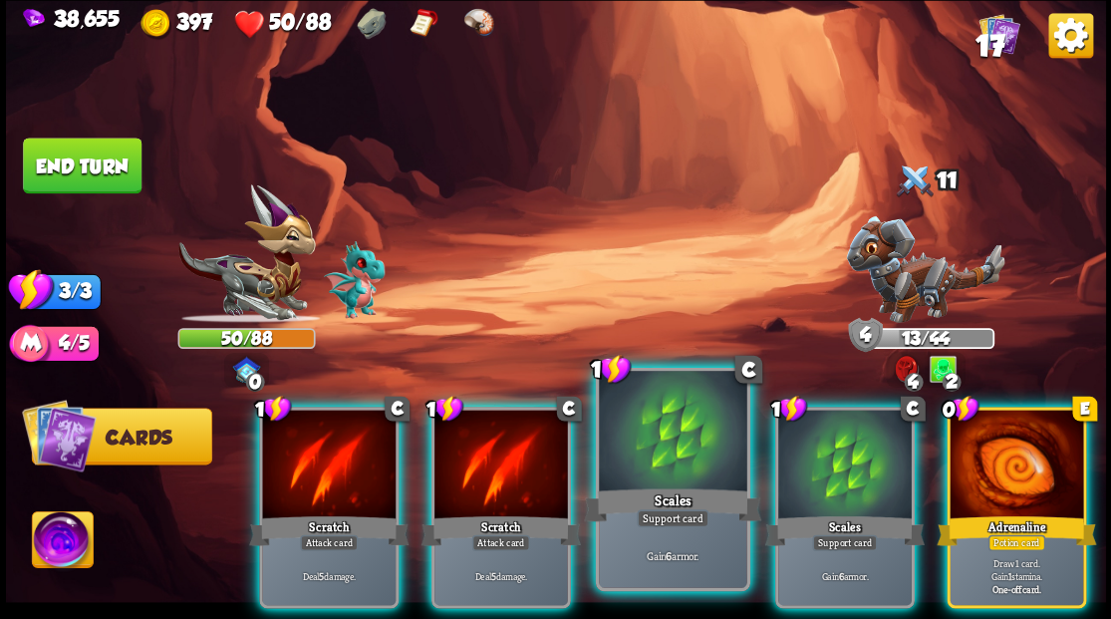
click at [666, 436] on div at bounding box center [672, 433] width 147 height 124
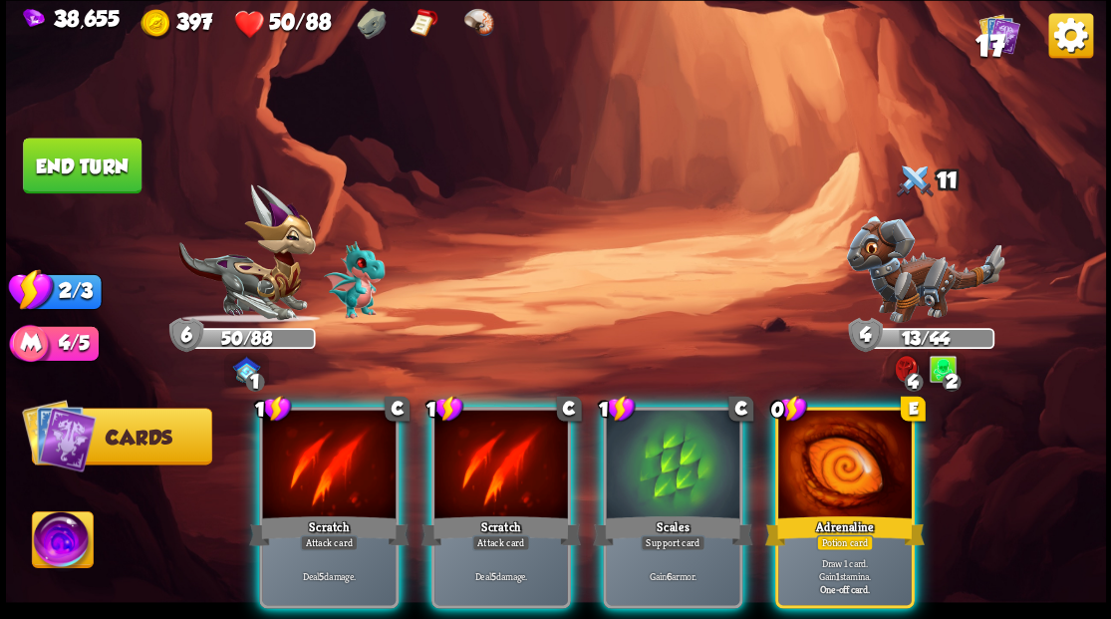
click at [666, 436] on div at bounding box center [672, 465] width 133 height 113
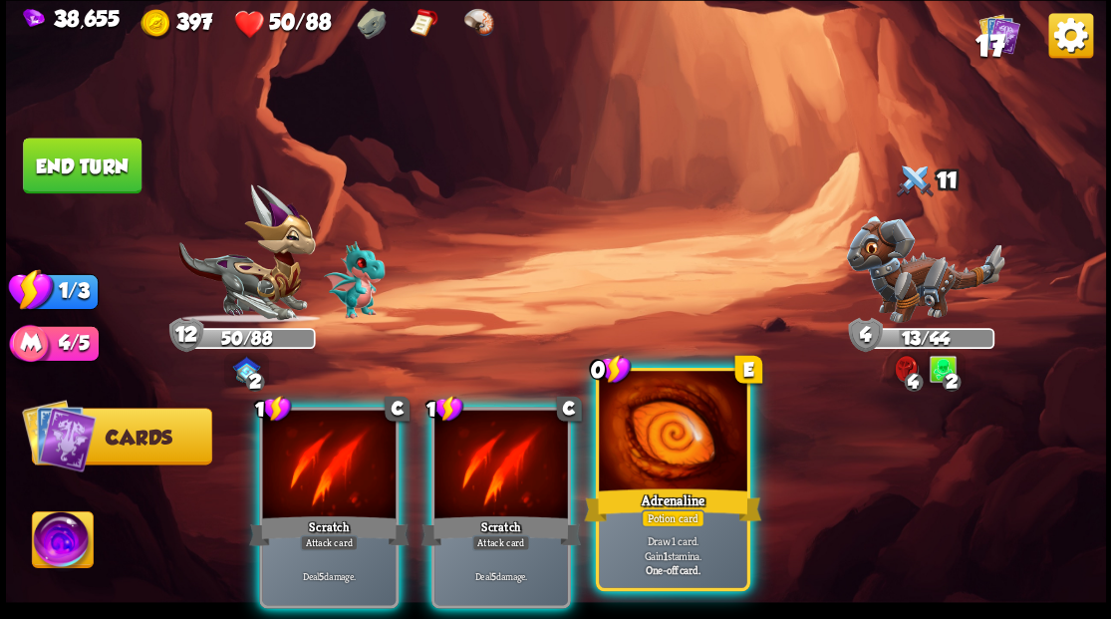
click at [666, 437] on div at bounding box center [672, 433] width 147 height 124
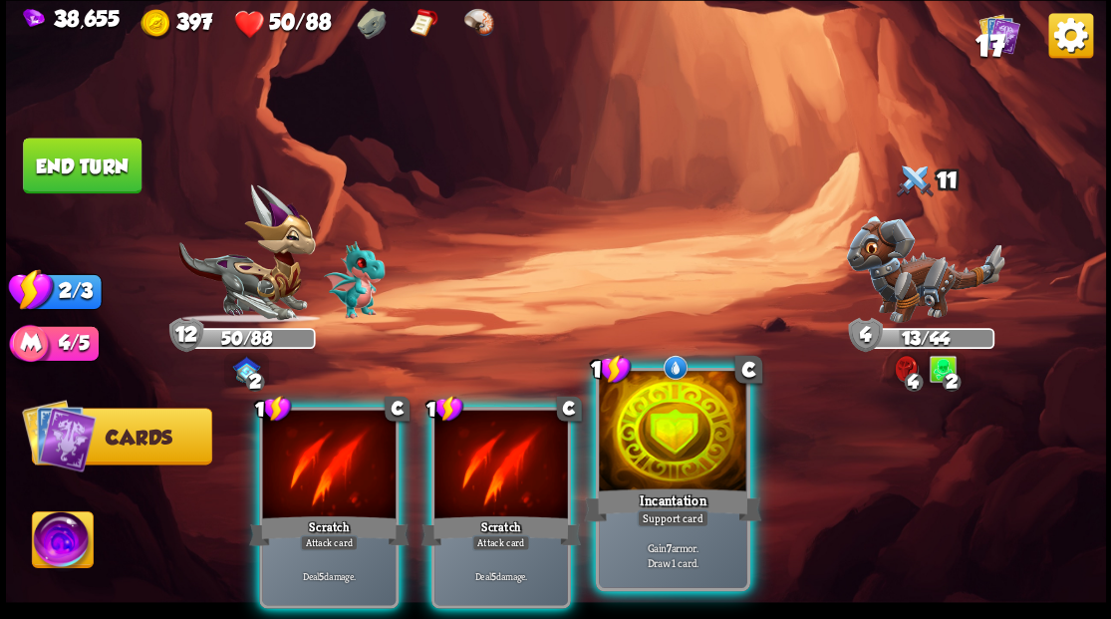
click at [666, 474] on div at bounding box center [672, 433] width 147 height 124
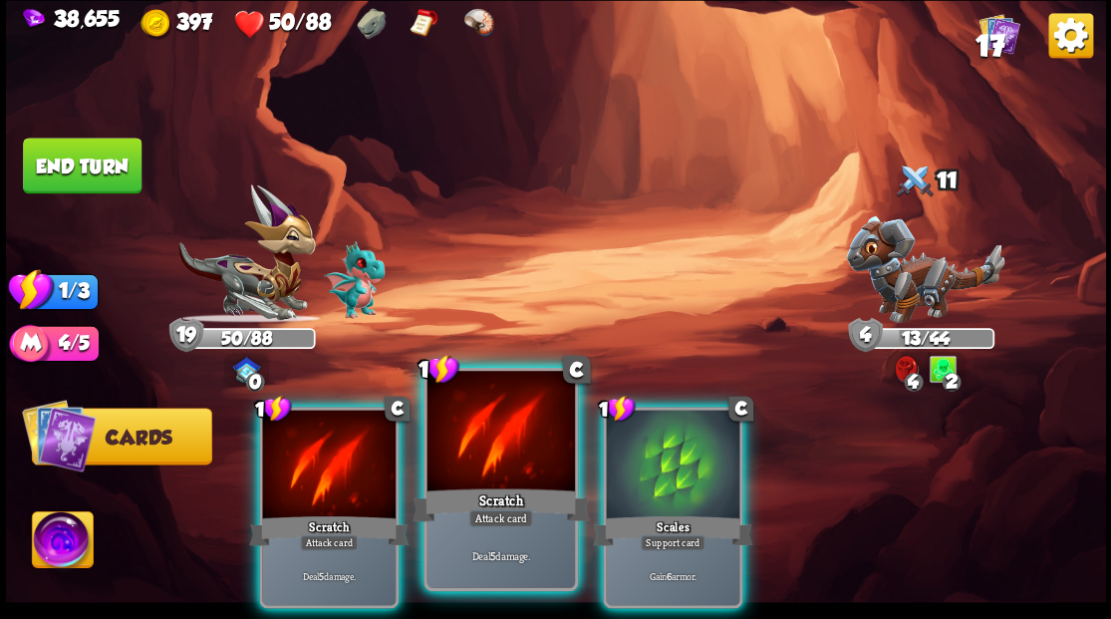
click at [514, 460] on div at bounding box center [499, 433] width 147 height 124
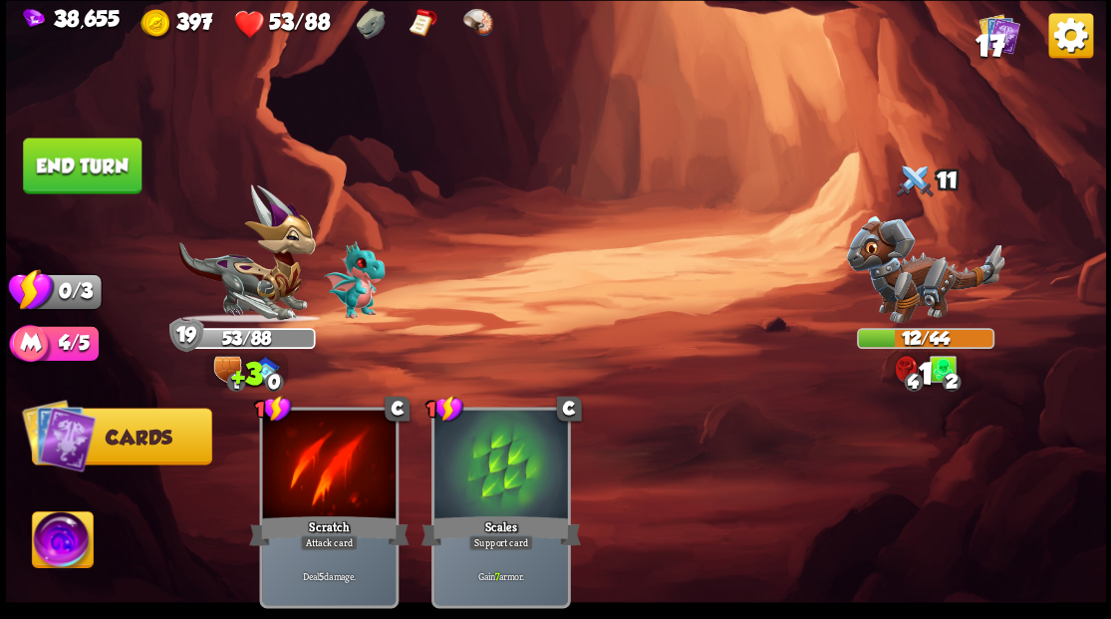
click at [71, 181] on button "End turn" at bounding box center [82, 165] width 119 height 56
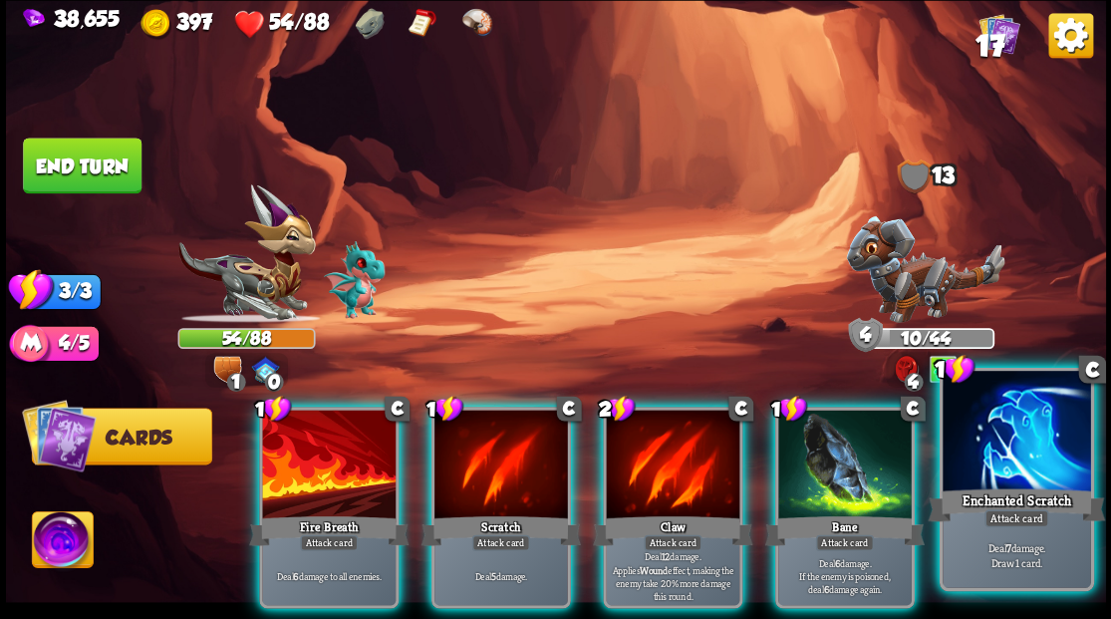
click at [998, 419] on div at bounding box center [1015, 433] width 147 height 124
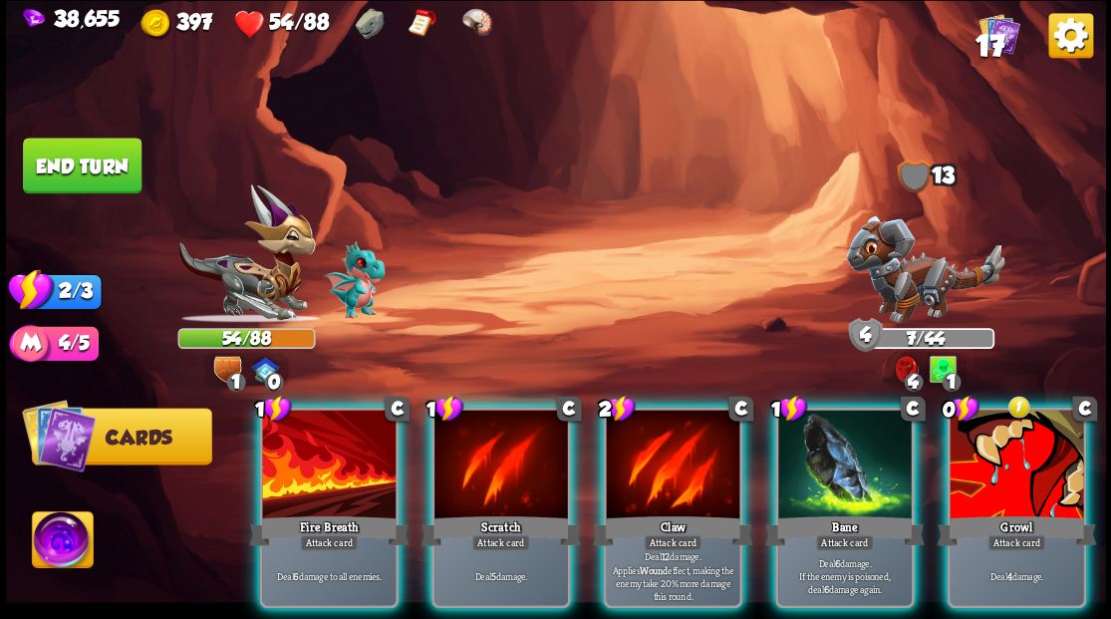
click at [867, 483] on div "1 C Bane Attack card Deal 6 damage. If the enemy is poisoned, deal 6 damage aga…" at bounding box center [843, 506] width 139 height 201
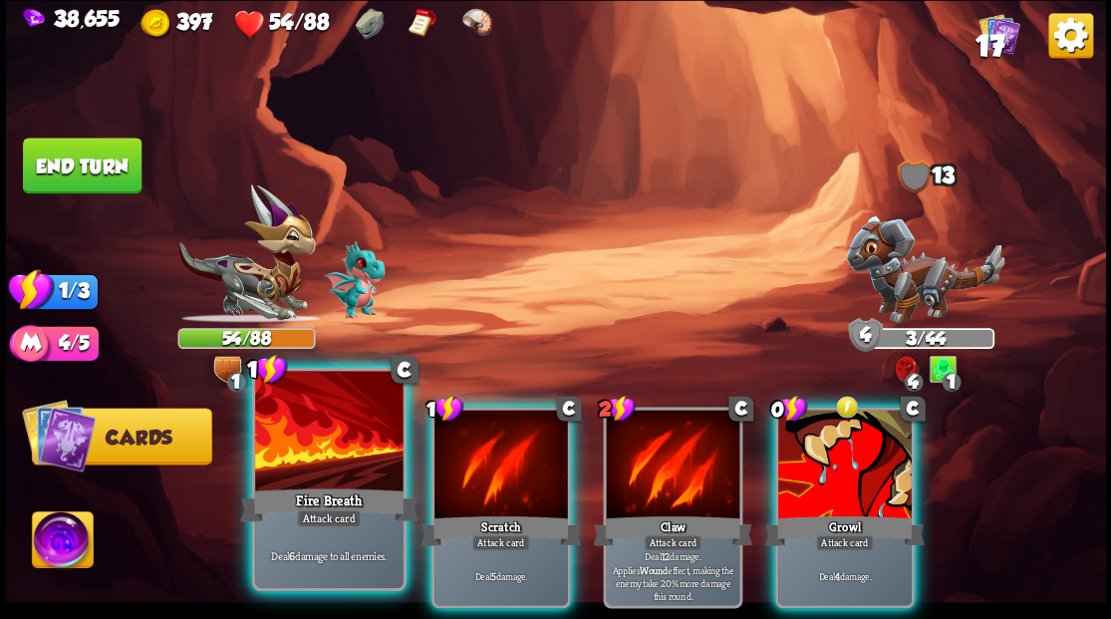
click at [335, 448] on div at bounding box center [328, 433] width 147 height 124
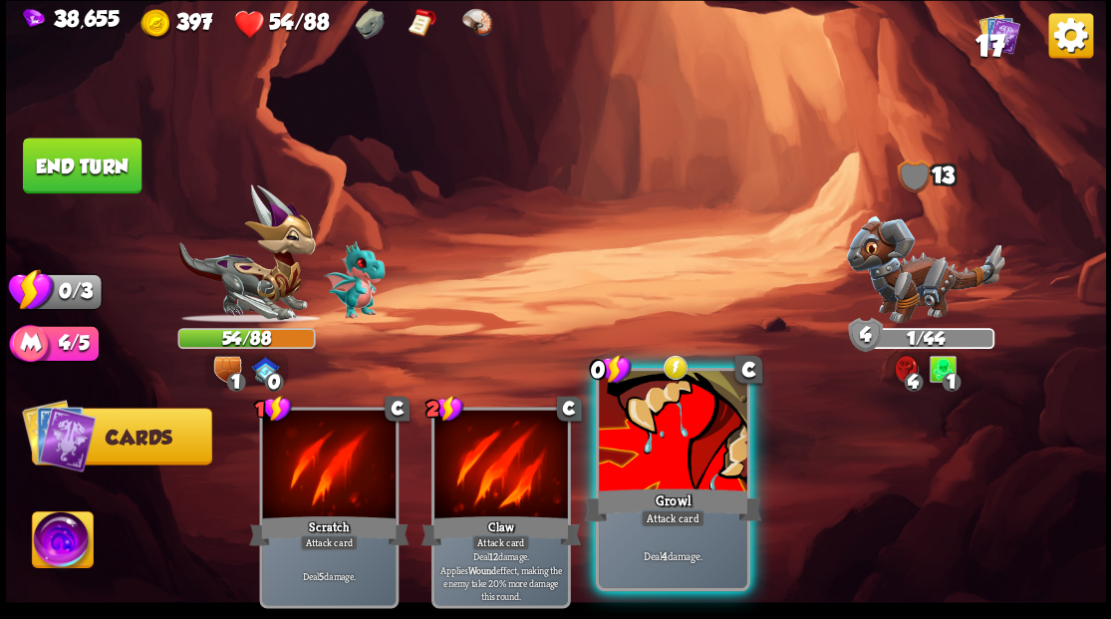
click at [639, 460] on div at bounding box center [672, 433] width 147 height 124
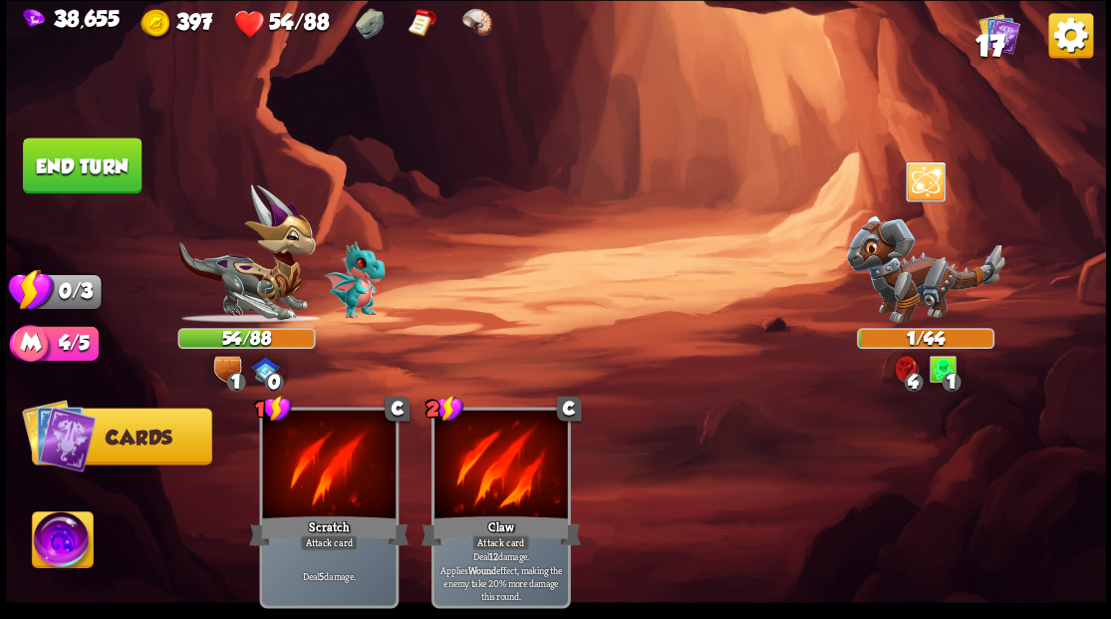
drag, startPoint x: 80, startPoint y: 179, endPoint x: 98, endPoint y: 184, distance: 18.6
click at [81, 178] on button "End turn" at bounding box center [82, 165] width 119 height 56
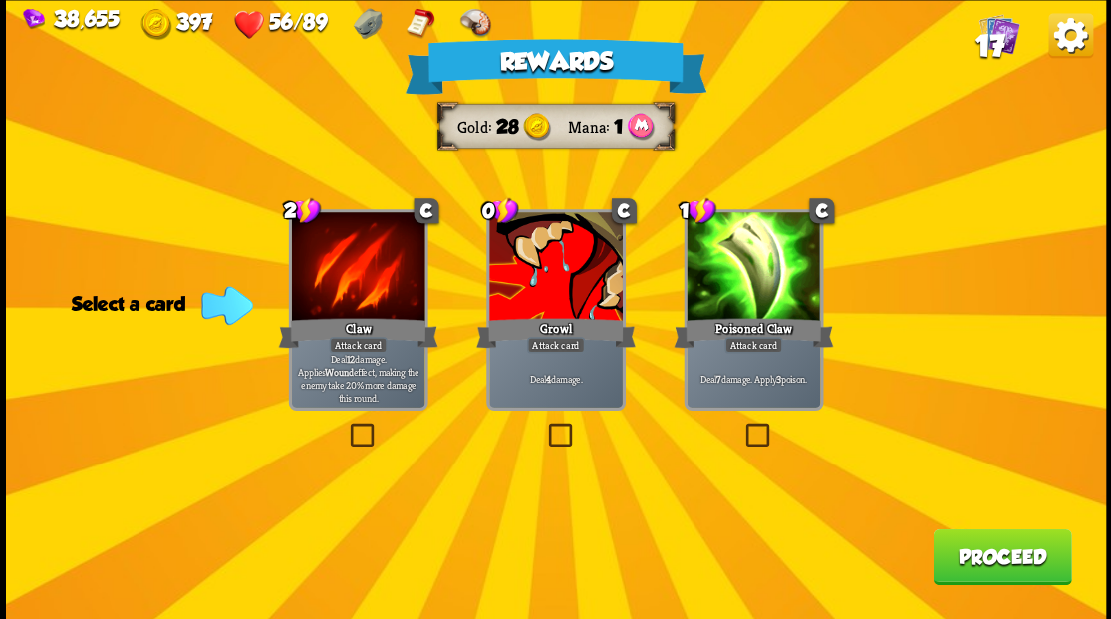
click at [990, 561] on button "Proceed" at bounding box center [1001, 556] width 138 height 56
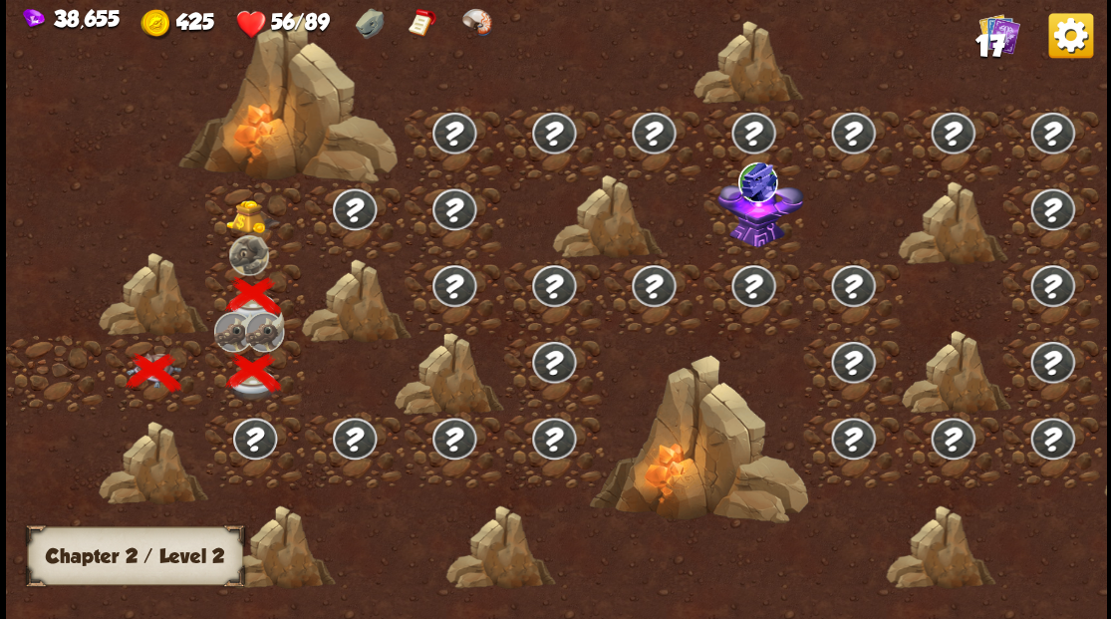
click at [247, 213] on img at bounding box center [252, 216] width 55 height 34
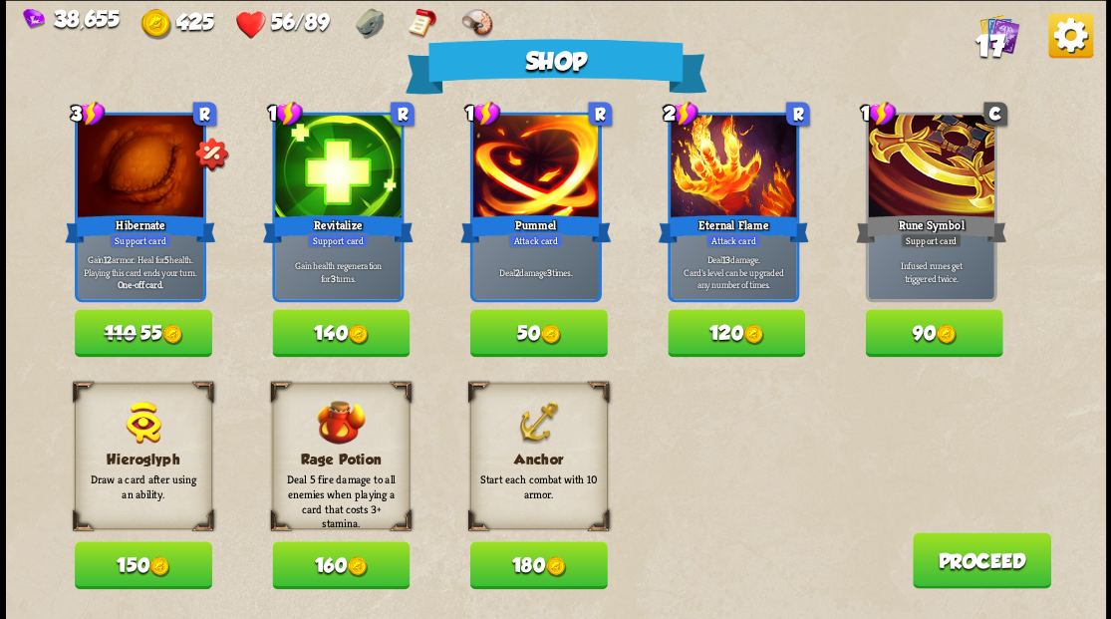
click at [540, 564] on button "180" at bounding box center [537, 565] width 137 height 48
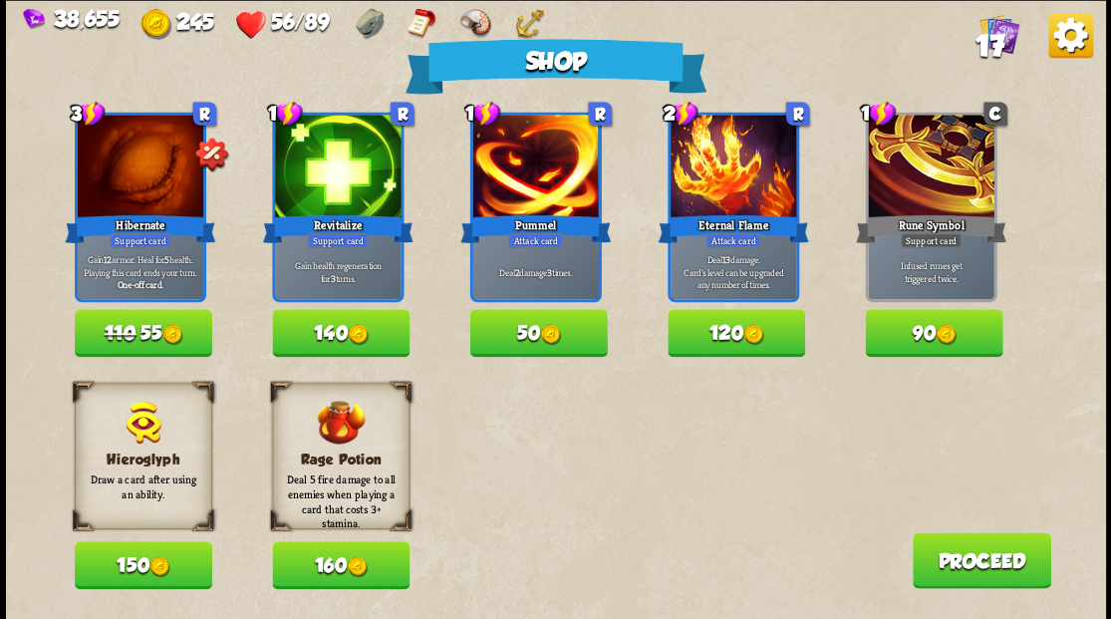
click at [534, 329] on button "50" at bounding box center [537, 333] width 137 height 48
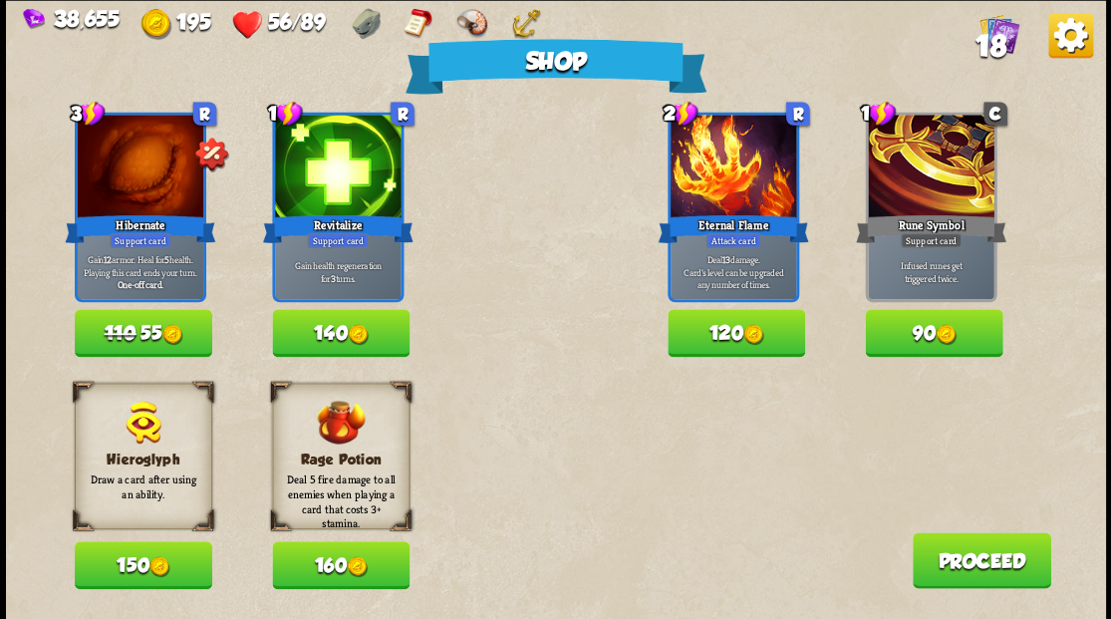
click at [1002, 558] on button "Proceed" at bounding box center [980, 560] width 138 height 56
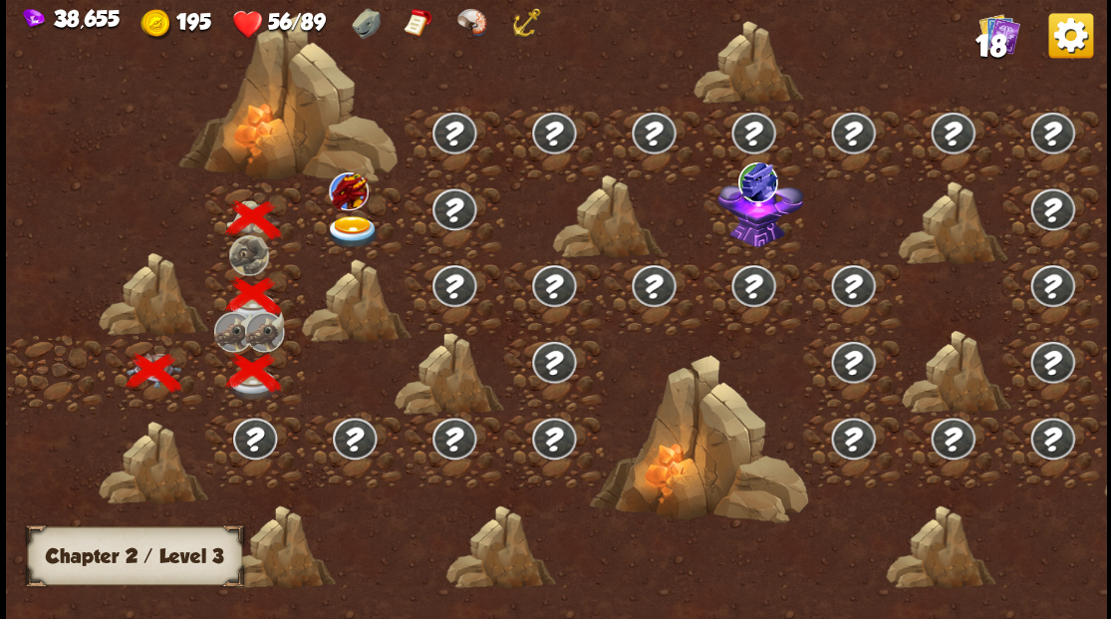
click at [351, 221] on img at bounding box center [352, 231] width 55 height 33
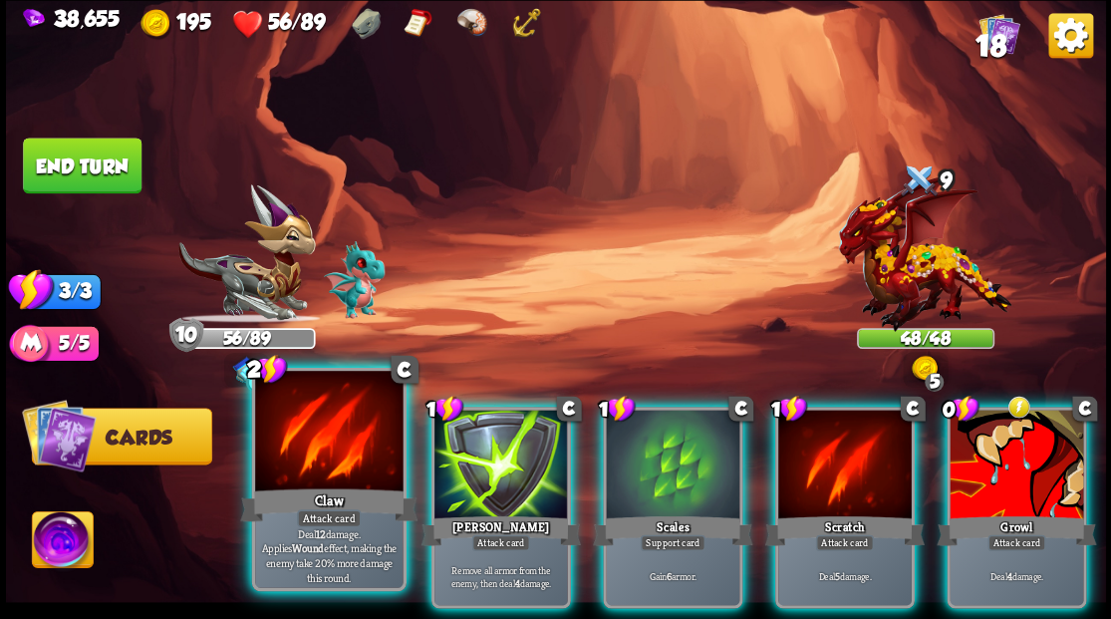
click at [321, 446] on div at bounding box center [328, 433] width 147 height 124
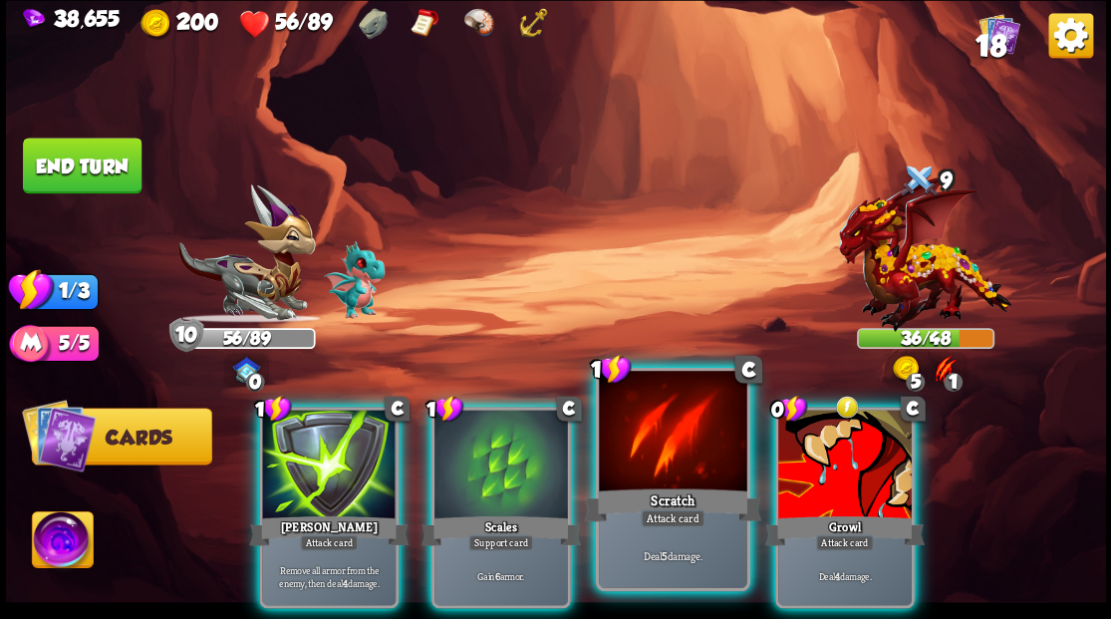
click at [651, 478] on div at bounding box center [672, 433] width 147 height 124
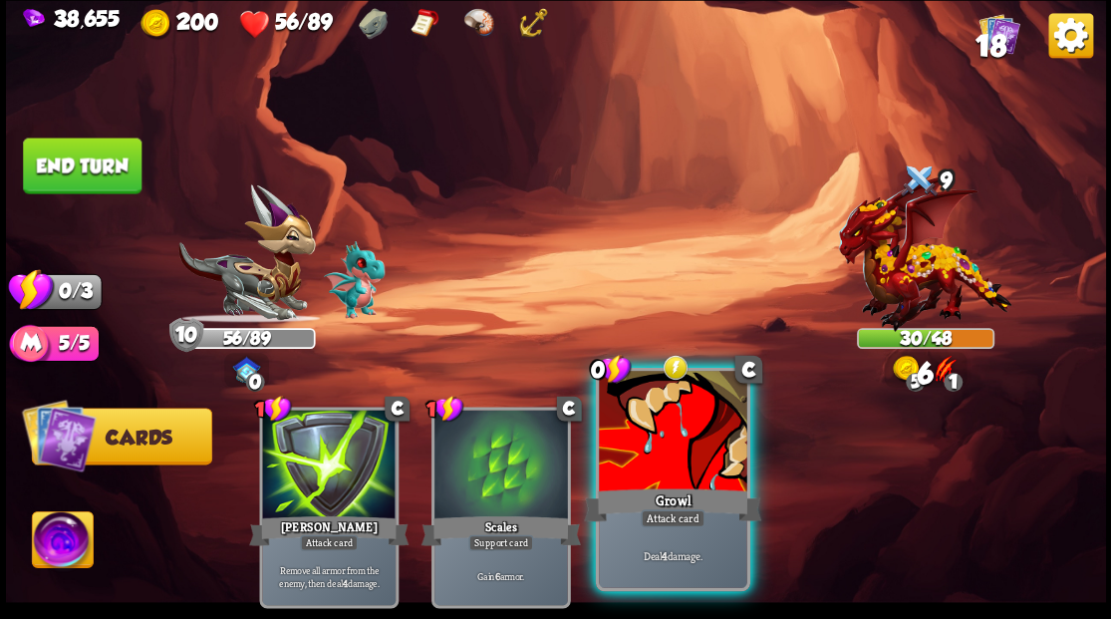
click at [654, 469] on div at bounding box center [672, 433] width 147 height 124
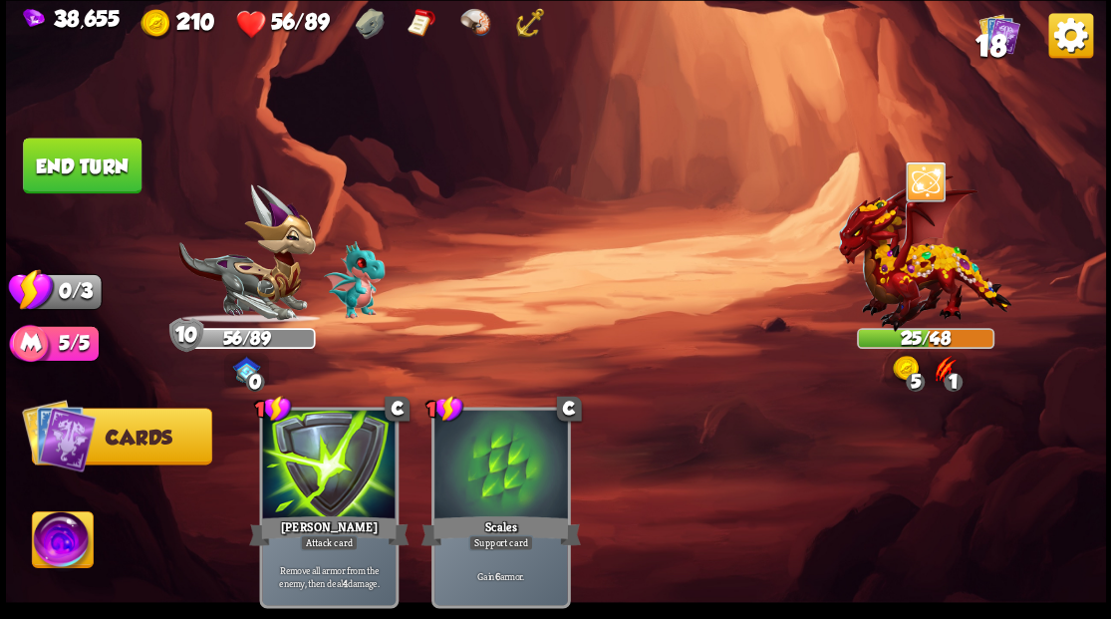
drag, startPoint x: 110, startPoint y: 161, endPoint x: 258, endPoint y: 171, distance: 148.7
click at [114, 163] on button "End turn" at bounding box center [82, 165] width 119 height 56
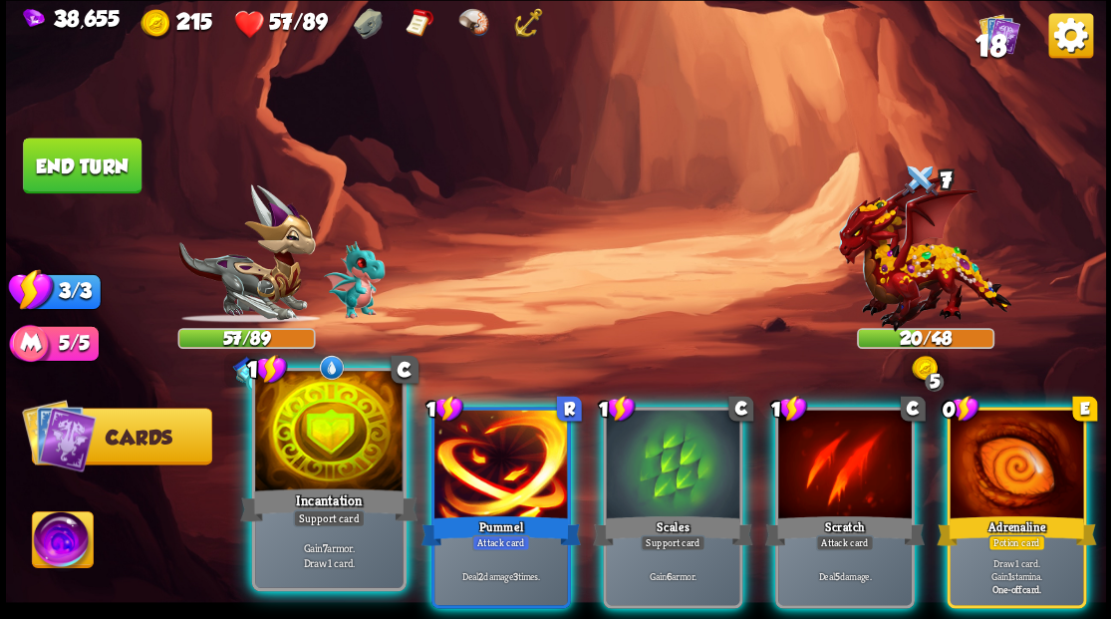
click at [315, 435] on div at bounding box center [328, 433] width 147 height 124
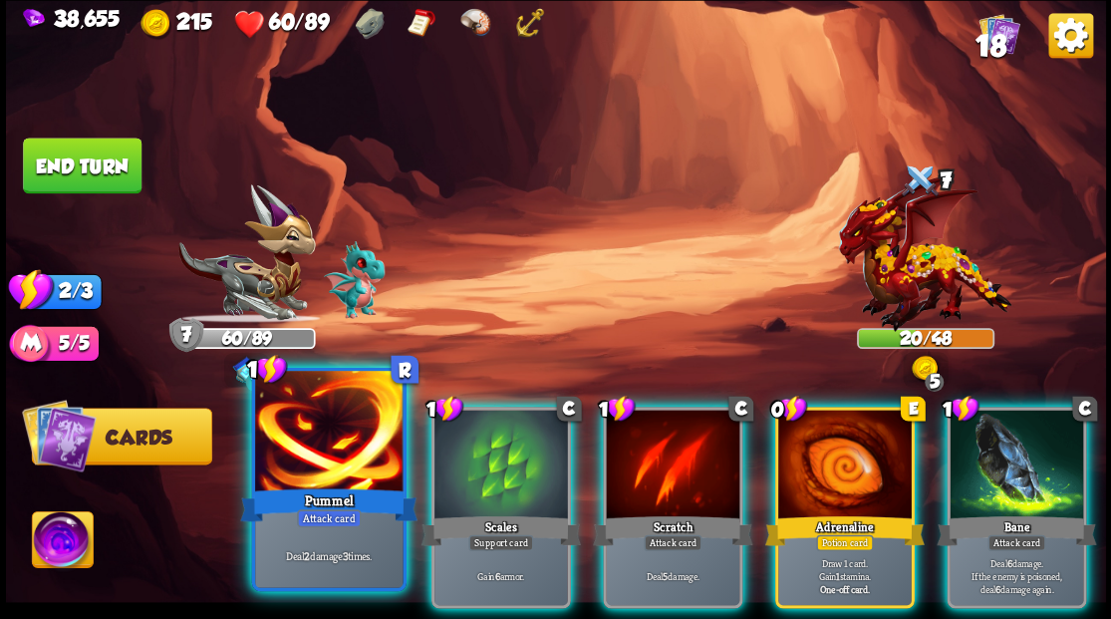
click at [313, 453] on div at bounding box center [328, 433] width 147 height 124
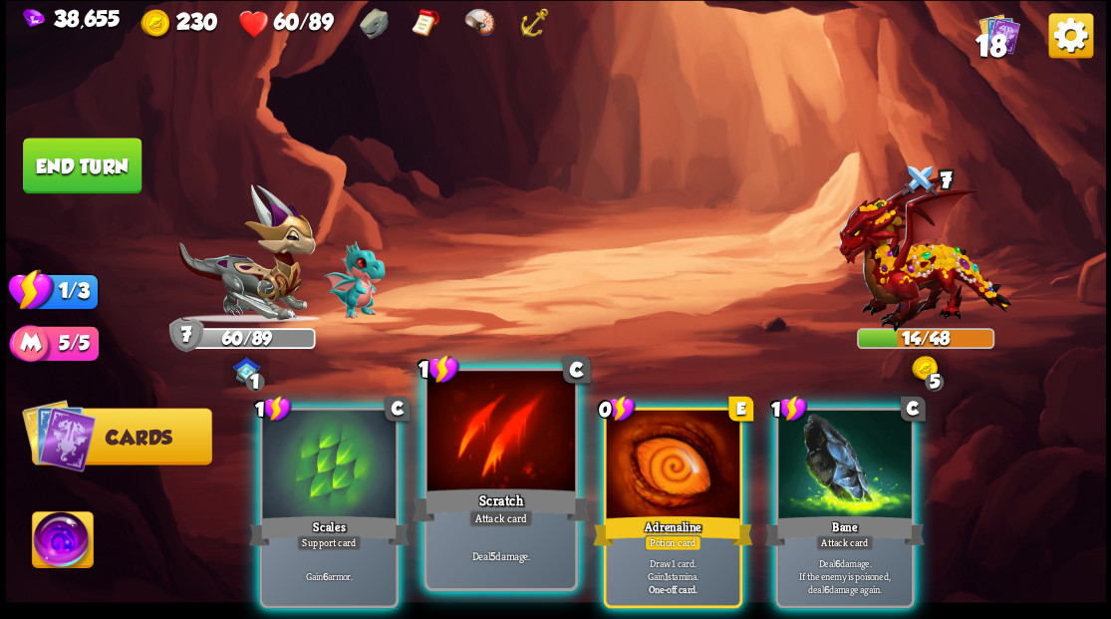
click at [464, 468] on div at bounding box center [499, 433] width 147 height 124
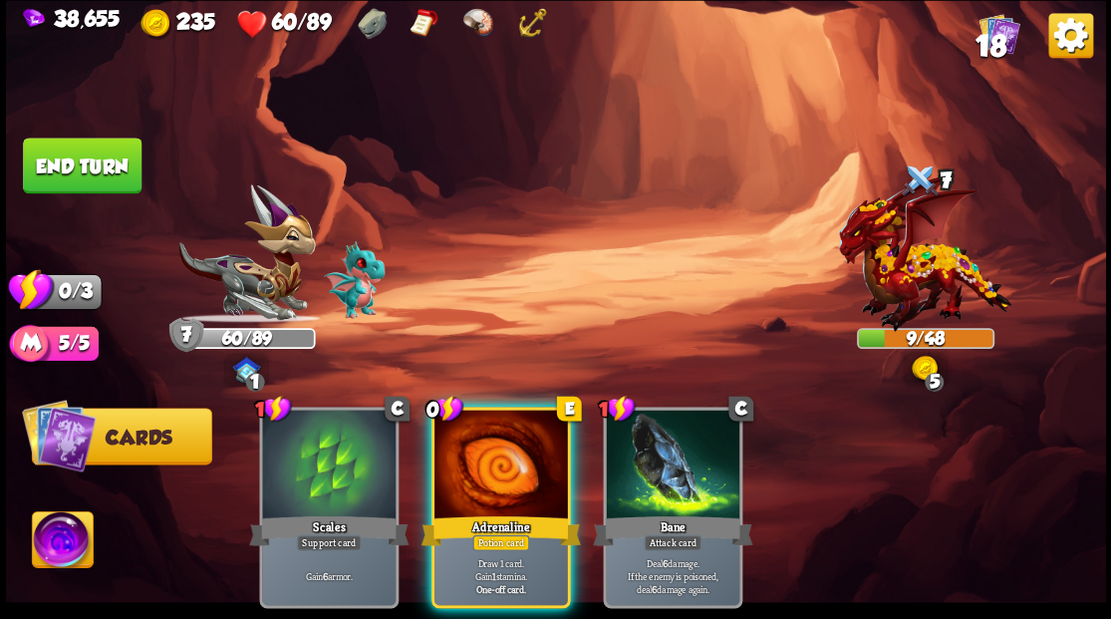
drag, startPoint x: 496, startPoint y: 455, endPoint x: 482, endPoint y: 452, distance: 14.3
click at [495, 455] on div at bounding box center [500, 465] width 133 height 113
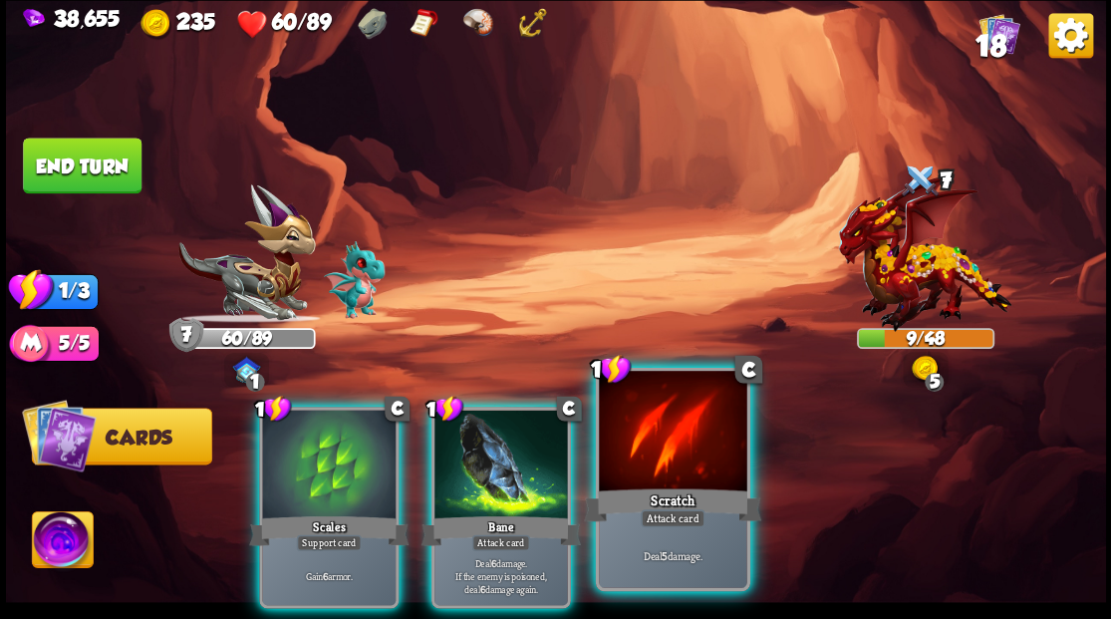
click at [658, 446] on div at bounding box center [672, 433] width 147 height 124
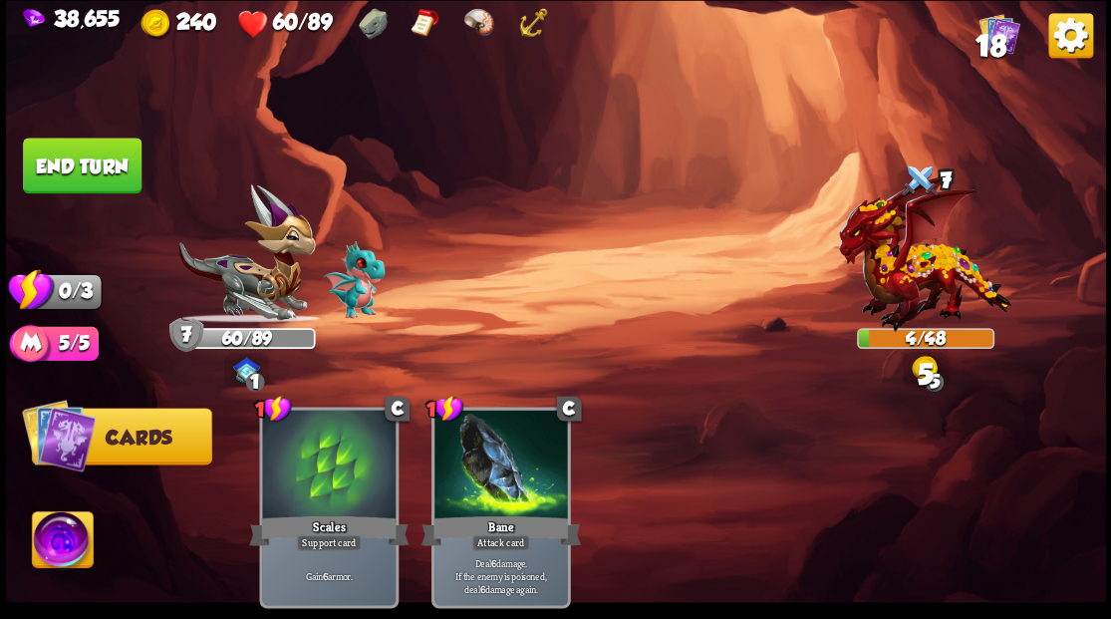
click at [100, 181] on button "End turn" at bounding box center [82, 165] width 119 height 56
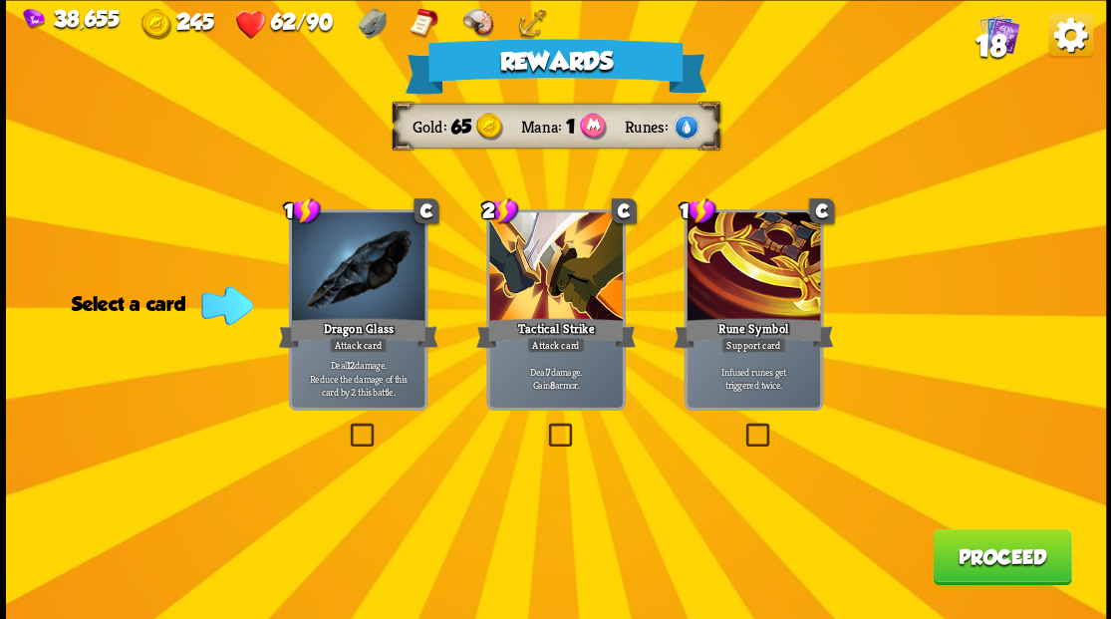
click at [994, 36] on span "18" at bounding box center [989, 45] width 31 height 34
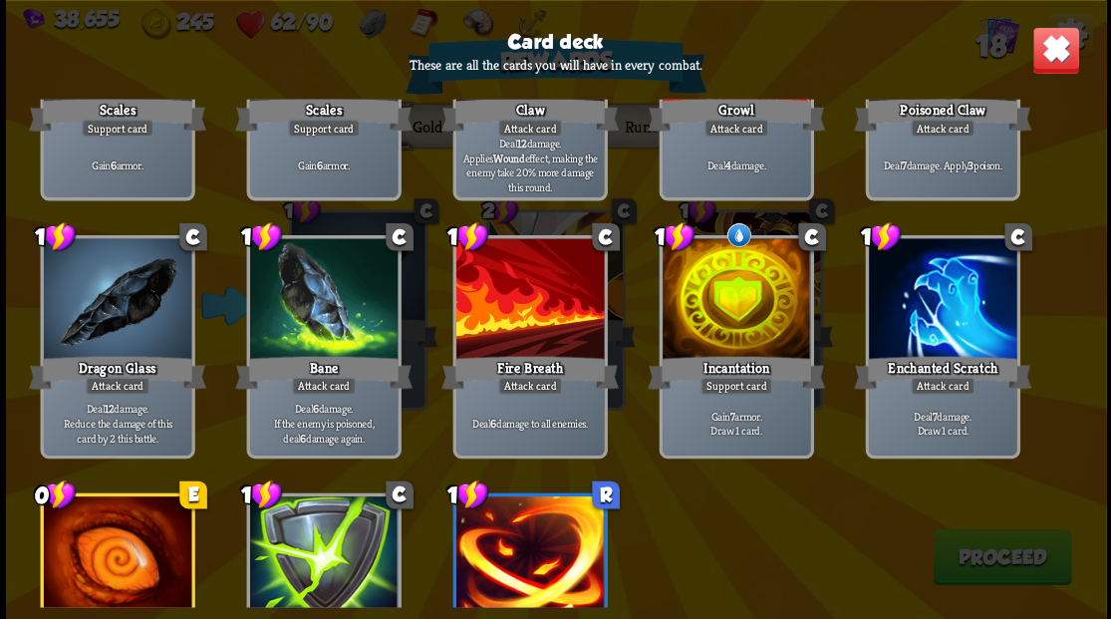
scroll to position [531, 0]
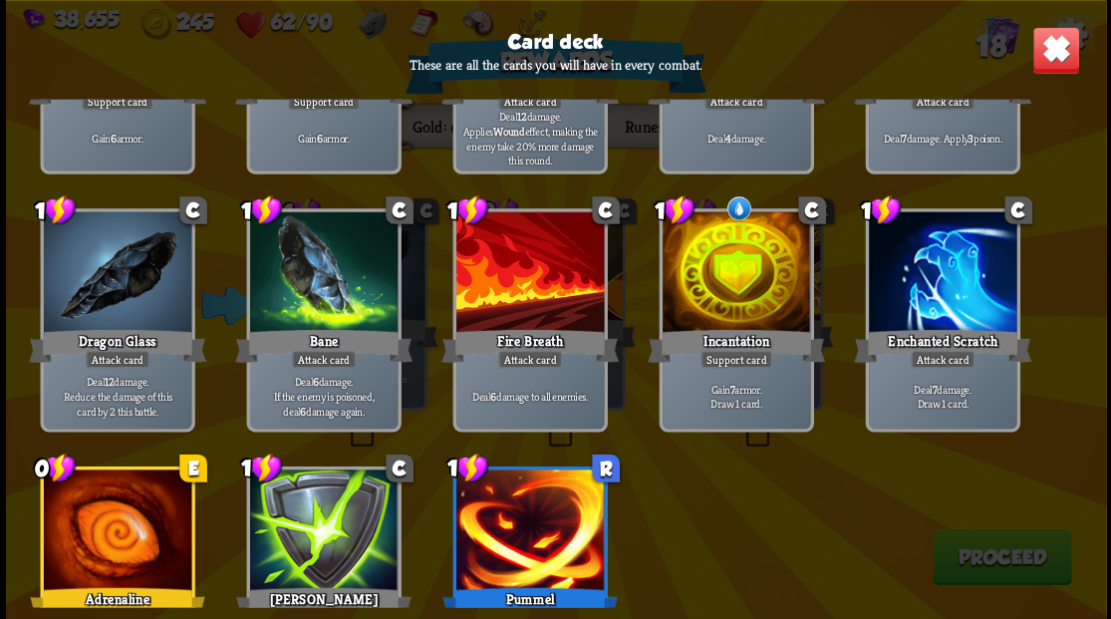
click at [1050, 46] on img at bounding box center [1055, 50] width 48 height 48
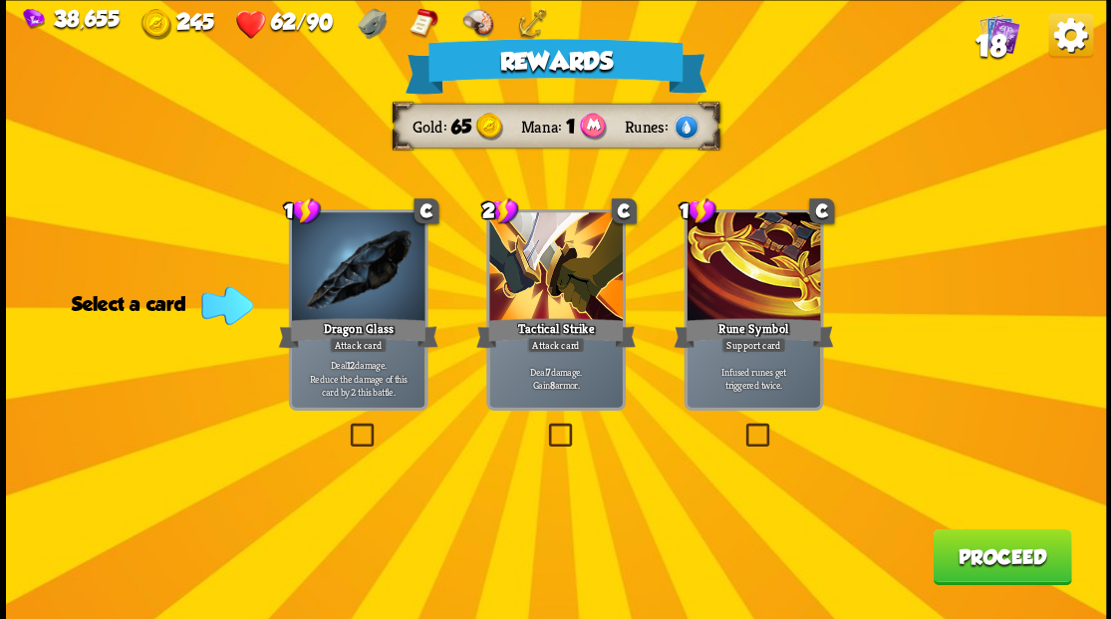
drag, startPoint x: 1005, startPoint y: 562, endPoint x: 1000, endPoint y: 553, distance: 10.3
click at [1000, 553] on button "Proceed" at bounding box center [1001, 556] width 138 height 56
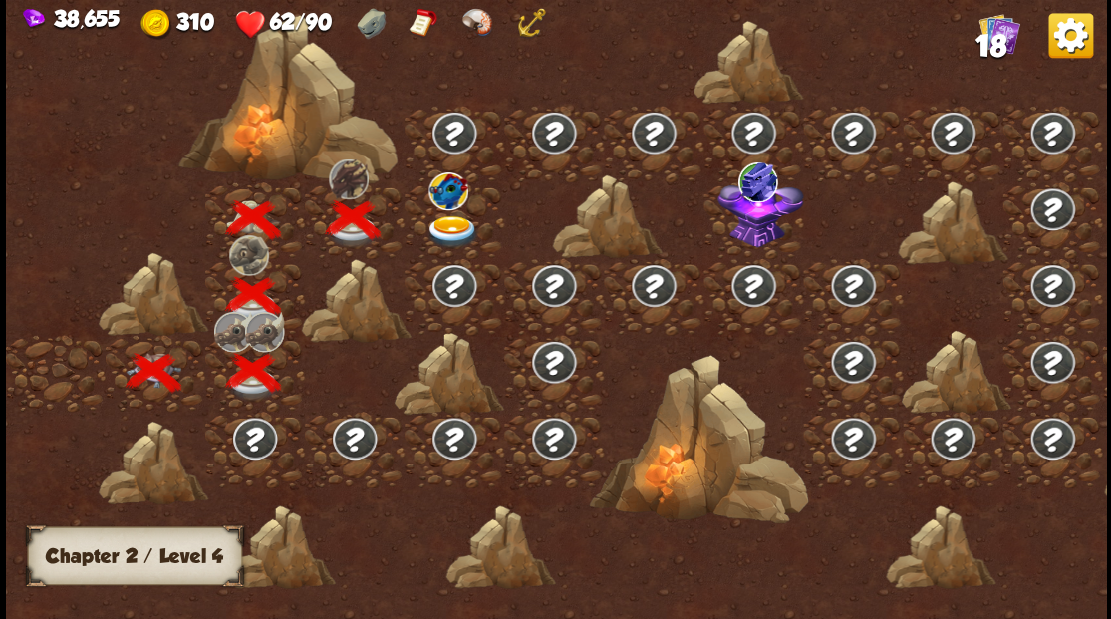
click at [444, 220] on img at bounding box center [451, 231] width 55 height 33
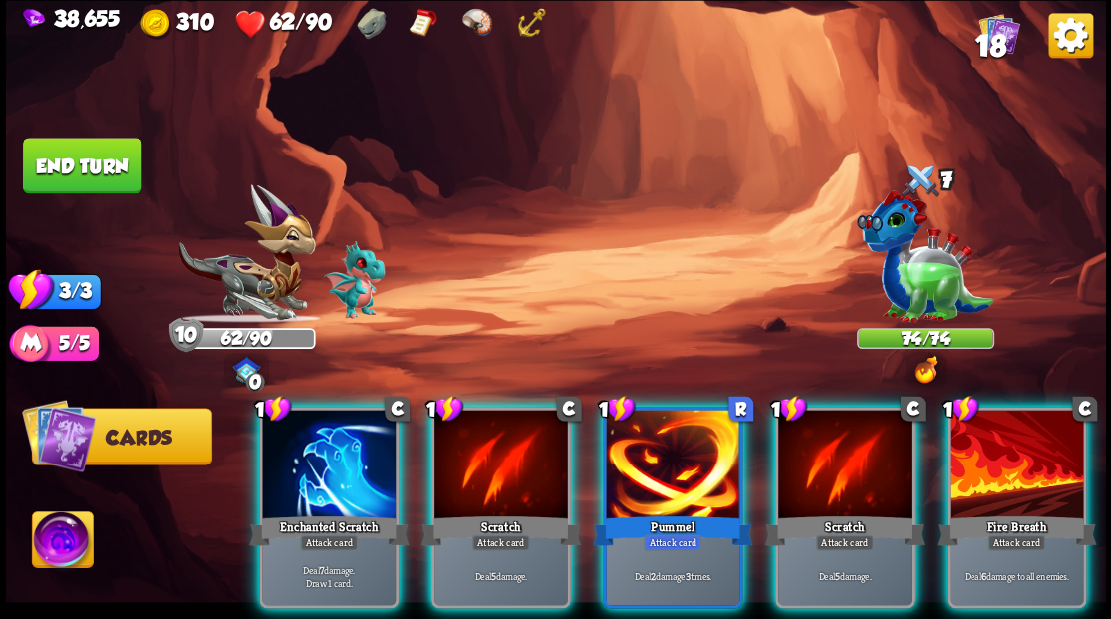
click at [323, 452] on div at bounding box center [328, 465] width 133 height 113
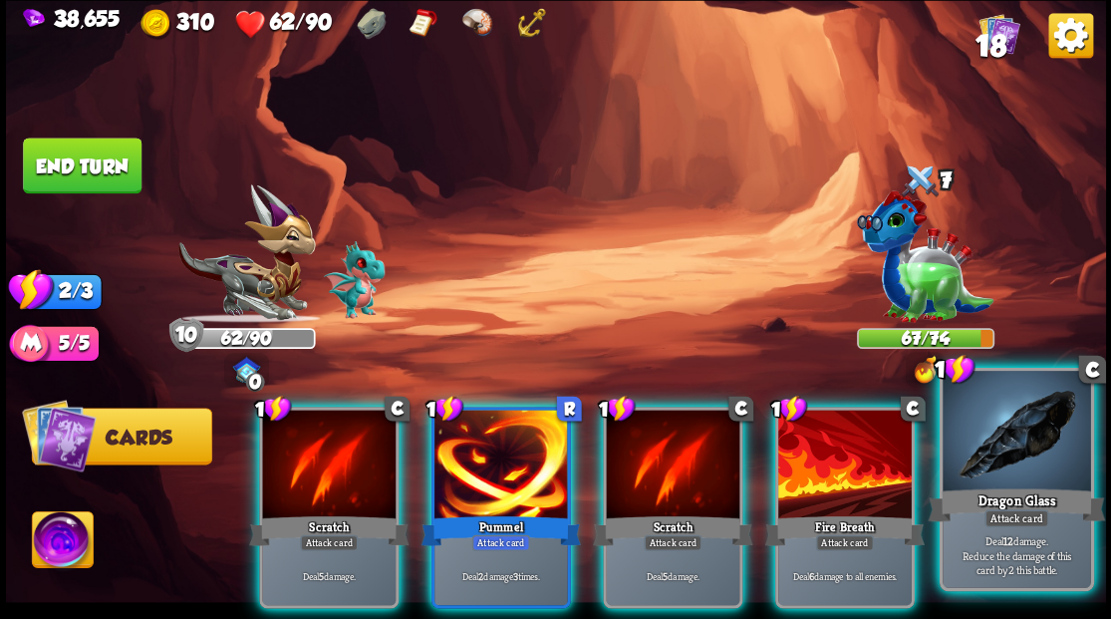
click at [1017, 456] on div at bounding box center [1015, 433] width 147 height 124
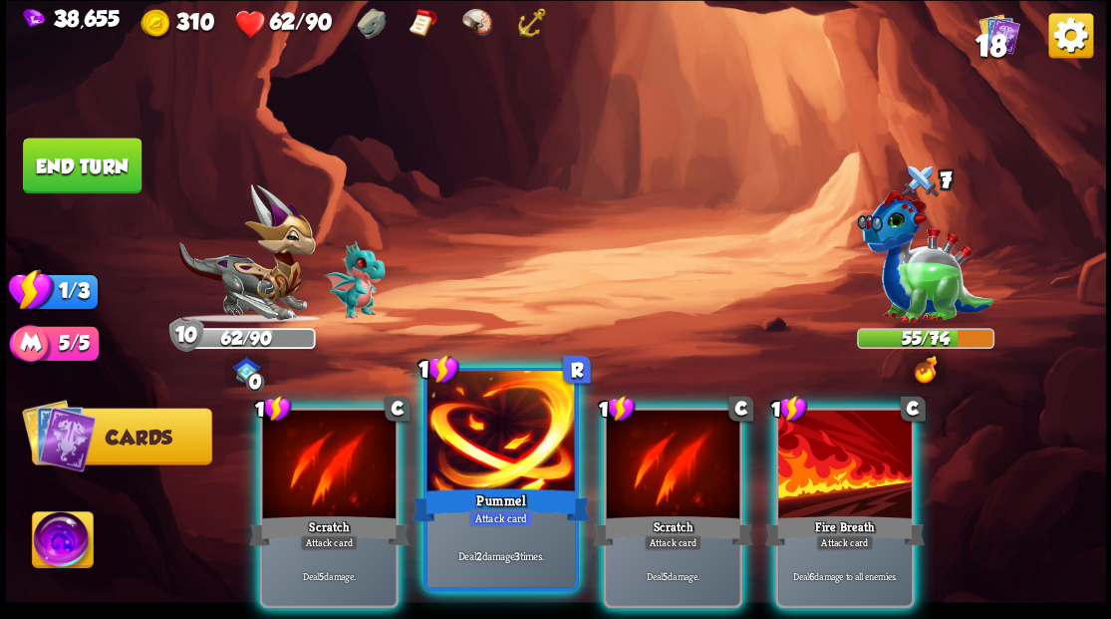
click at [474, 482] on div at bounding box center [499, 433] width 147 height 124
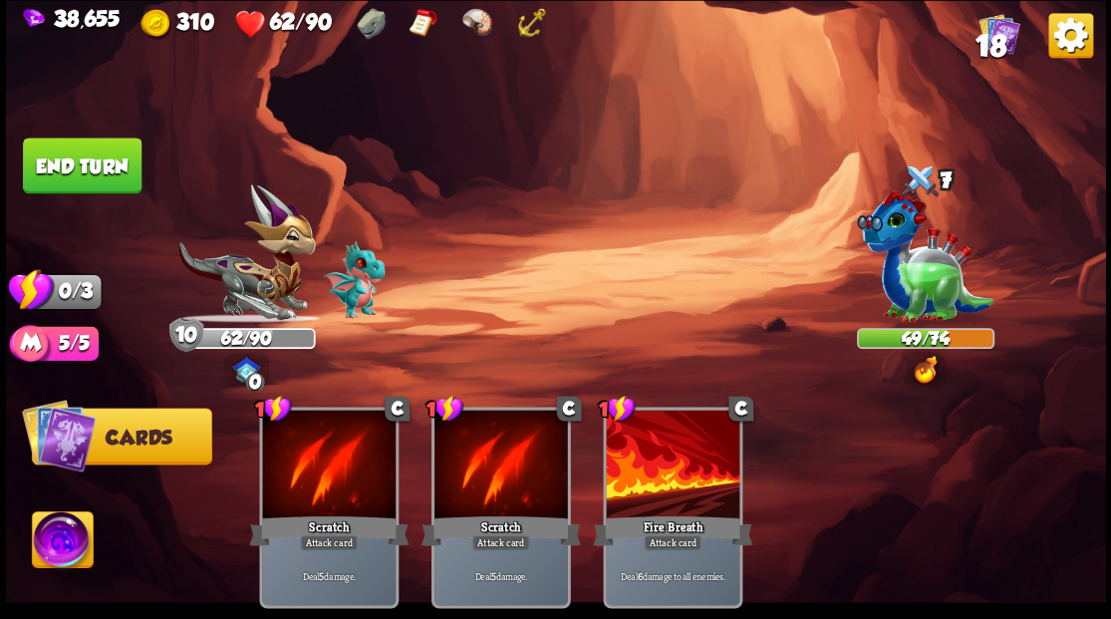
click at [97, 174] on button "End turn" at bounding box center [82, 165] width 119 height 56
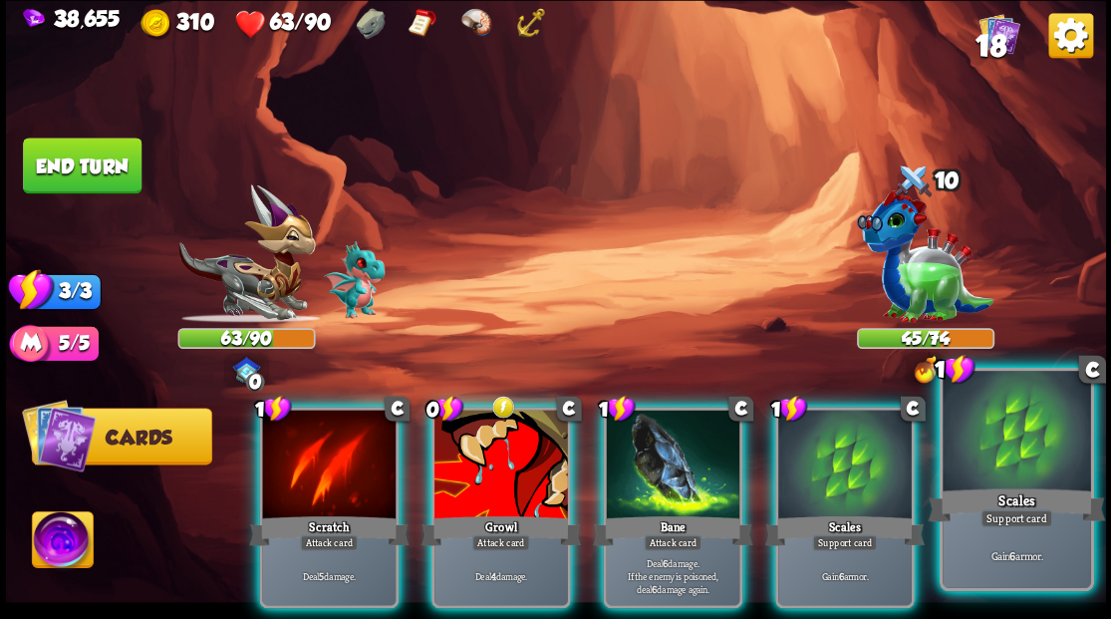
click at [1052, 451] on div at bounding box center [1015, 433] width 147 height 124
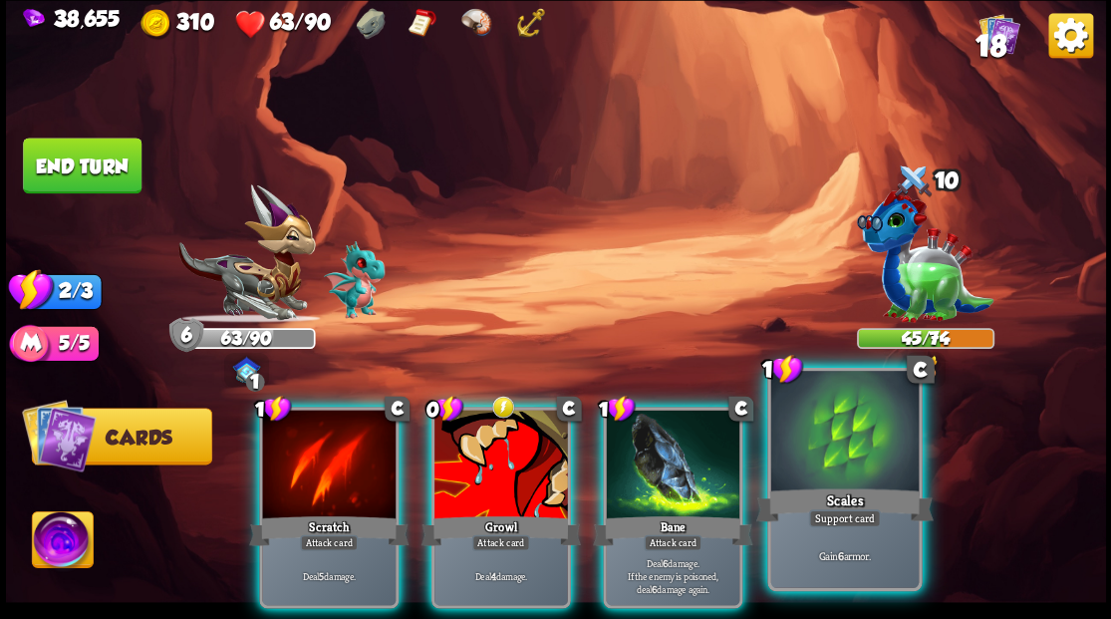
click at [861, 452] on div at bounding box center [843, 433] width 147 height 124
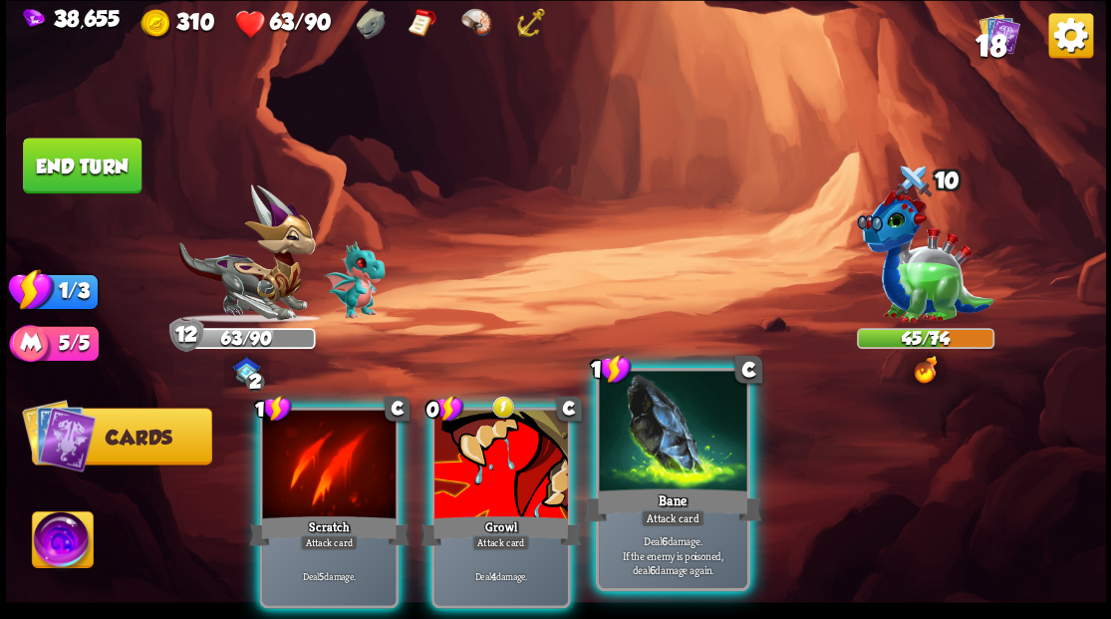
click at [645, 452] on div at bounding box center [672, 433] width 147 height 124
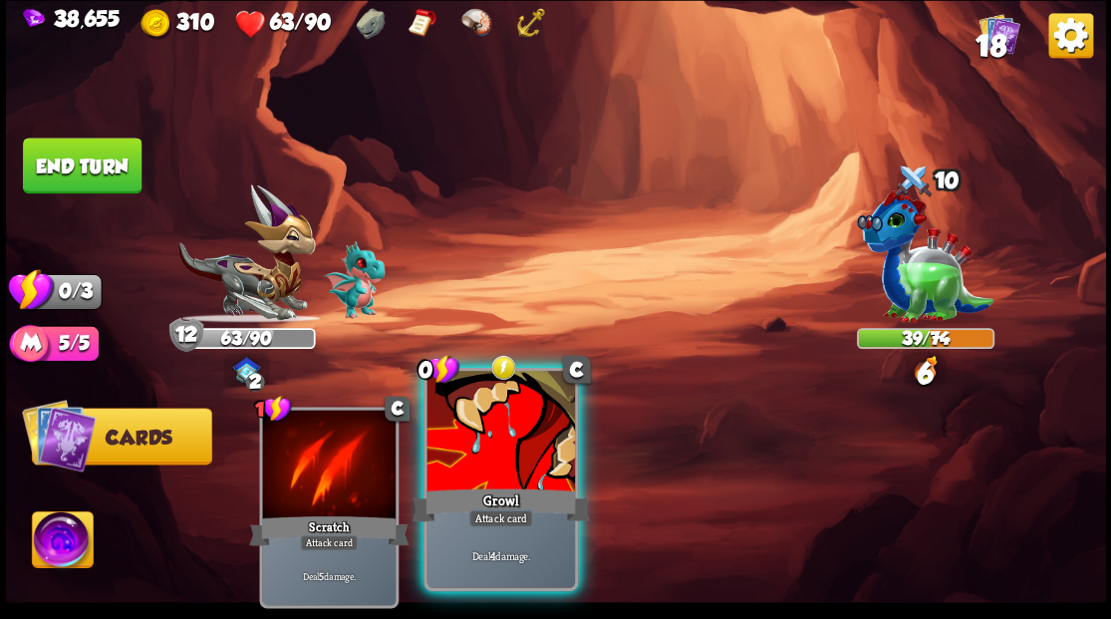
click at [481, 454] on div at bounding box center [499, 433] width 147 height 124
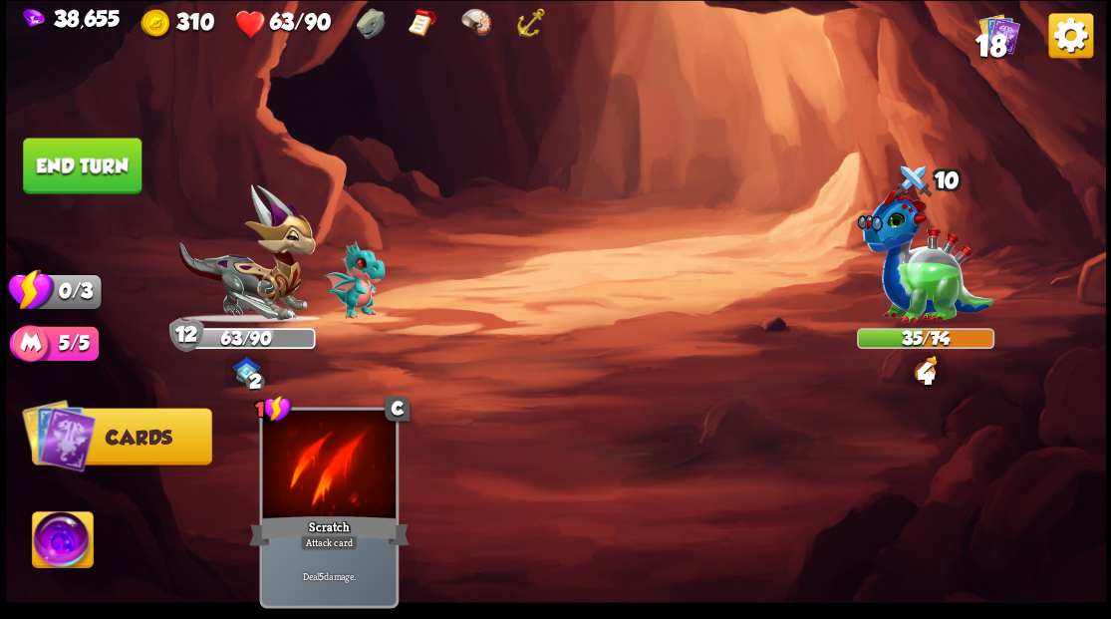
click at [74, 160] on button "End turn" at bounding box center [82, 165] width 119 height 56
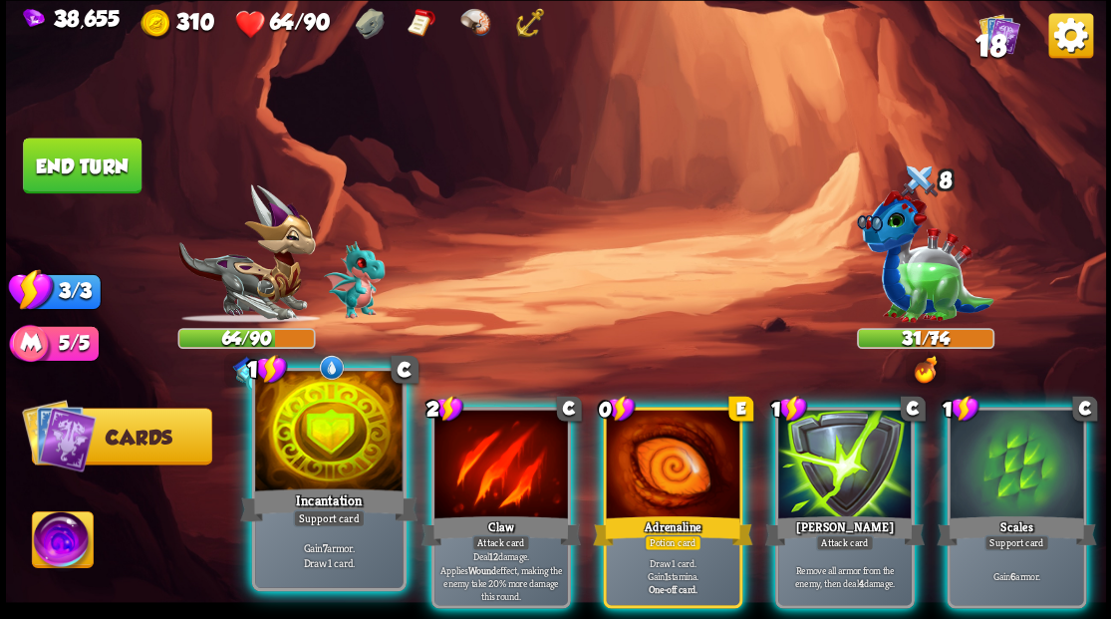
click at [322, 430] on div at bounding box center [328, 433] width 147 height 124
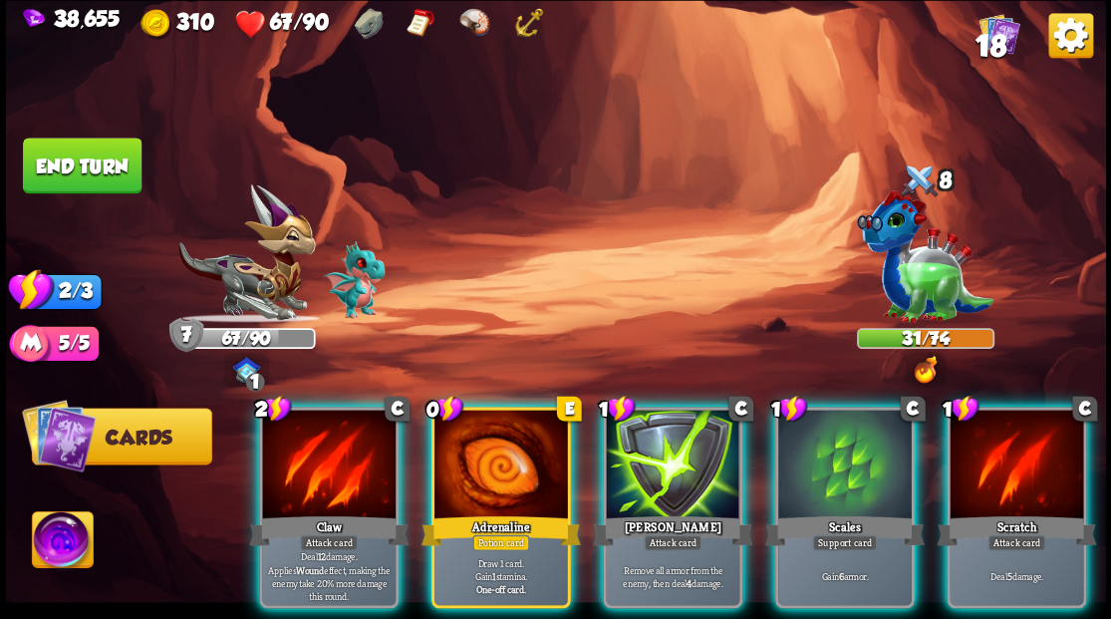
click at [484, 436] on div at bounding box center [500, 465] width 133 height 113
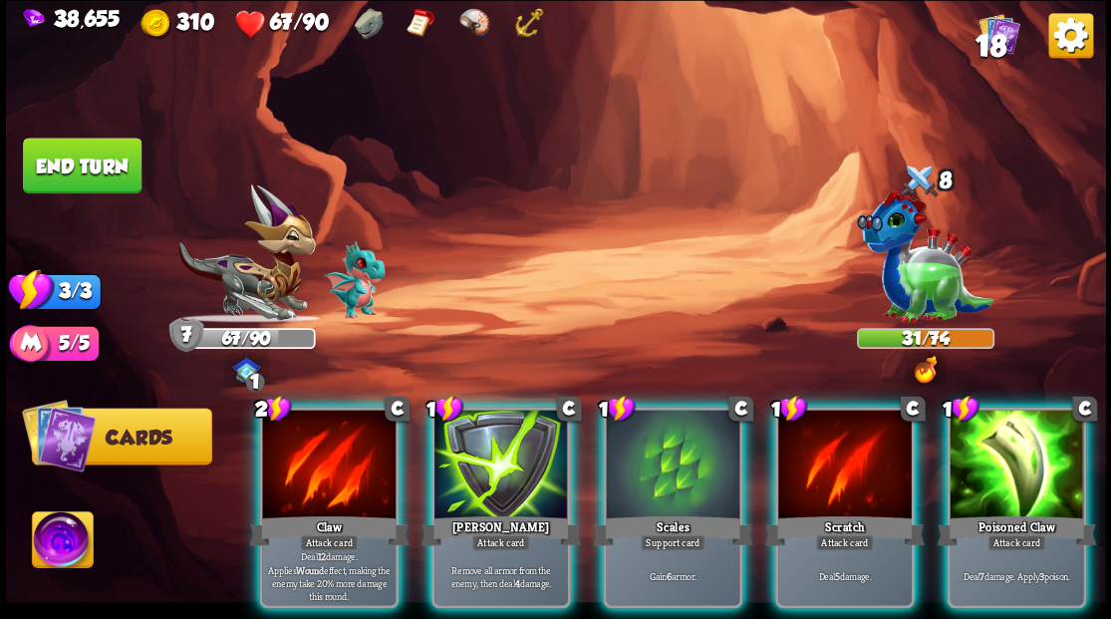
click at [1012, 431] on div at bounding box center [1015, 465] width 133 height 113
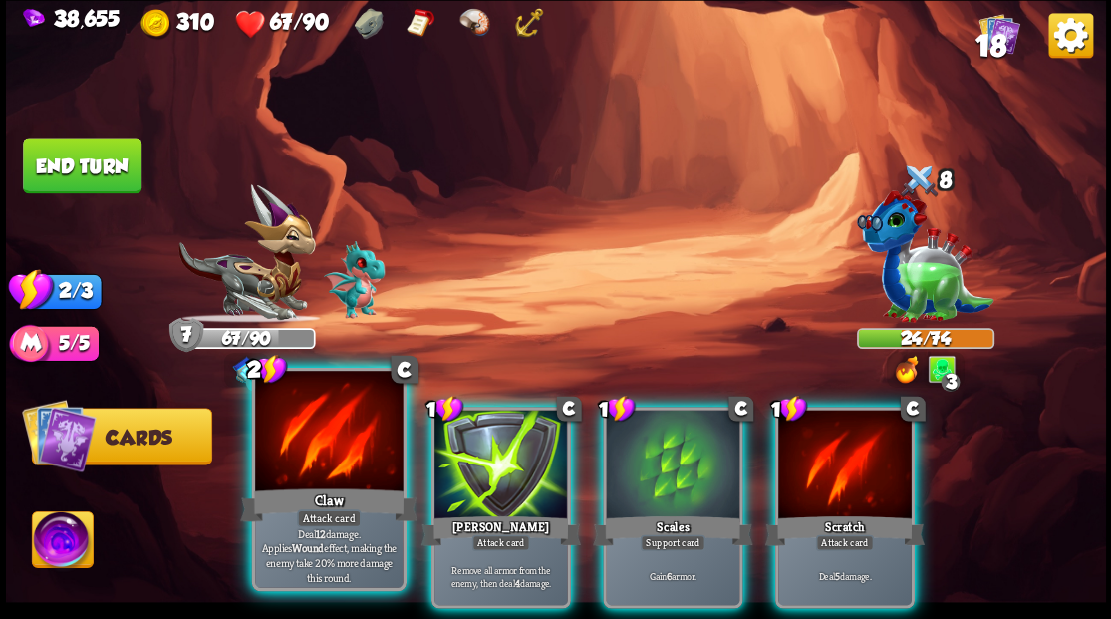
click at [339, 462] on div at bounding box center [328, 433] width 147 height 124
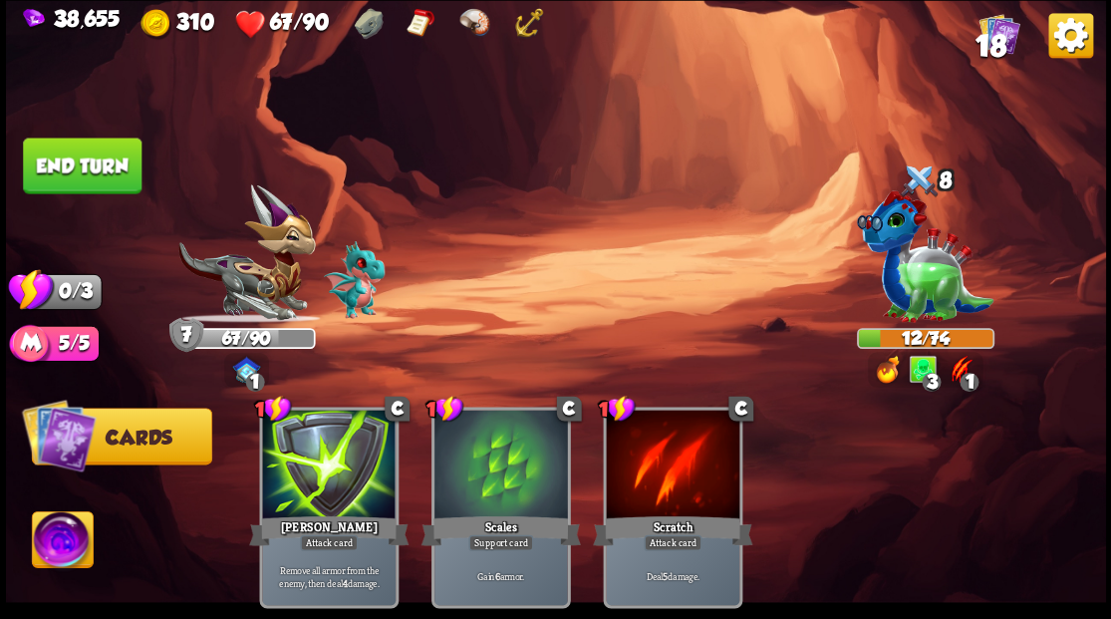
click at [85, 171] on button "End turn" at bounding box center [82, 165] width 119 height 56
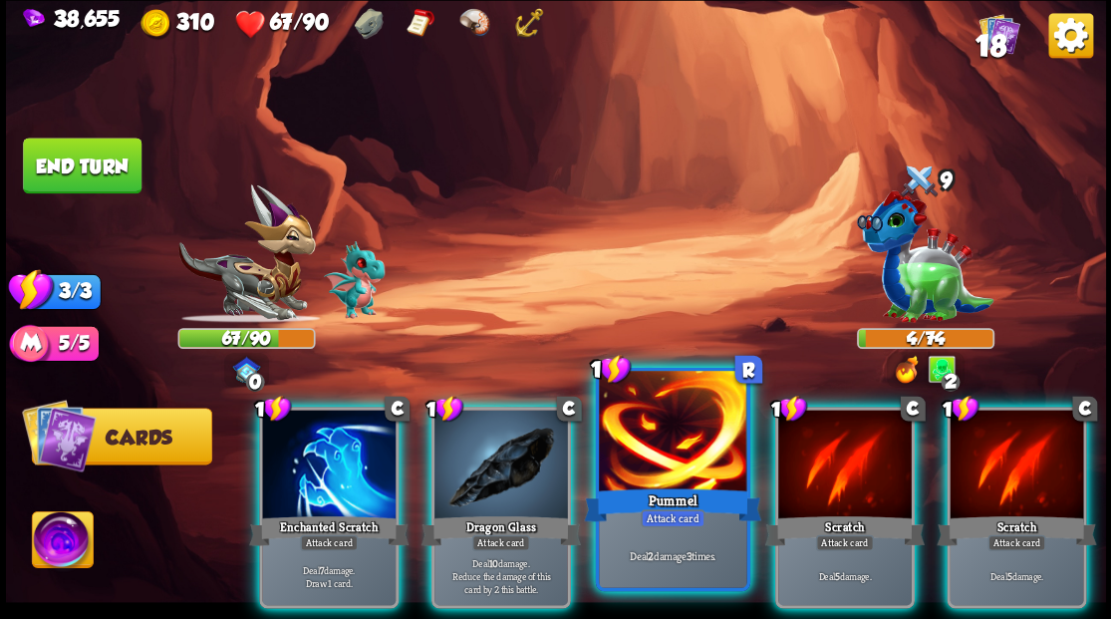
click at [633, 443] on div at bounding box center [672, 433] width 147 height 124
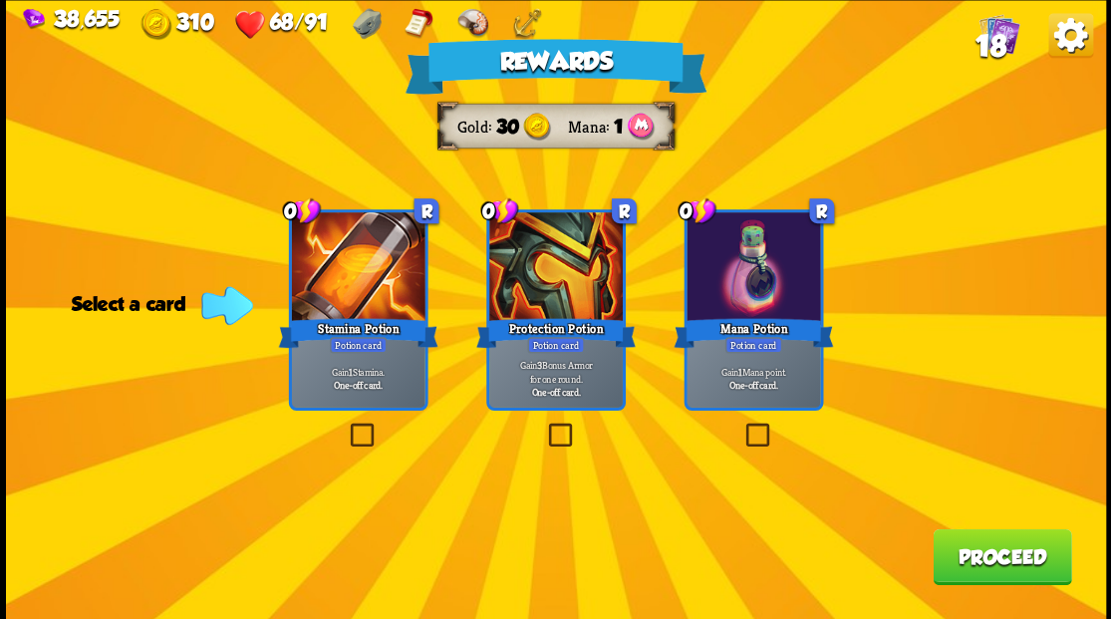
click at [741, 425] on label at bounding box center [741, 425] width 0 height 0
click at [0, 0] on input "checkbox" at bounding box center [0, 0] width 0 height 0
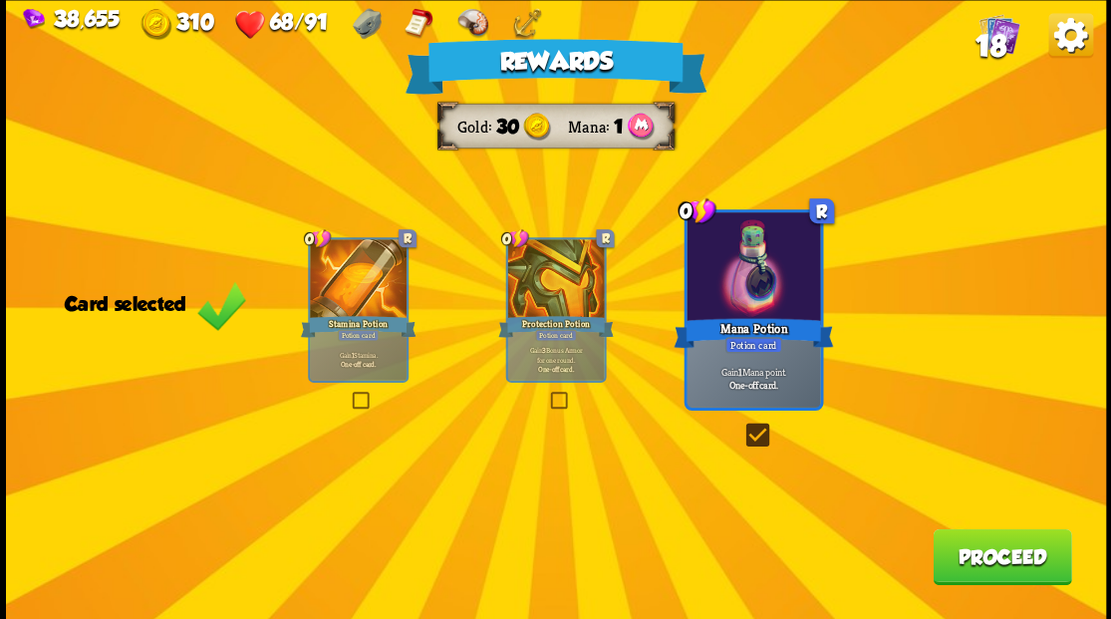
click at [983, 569] on button "Proceed" at bounding box center [1001, 556] width 138 height 56
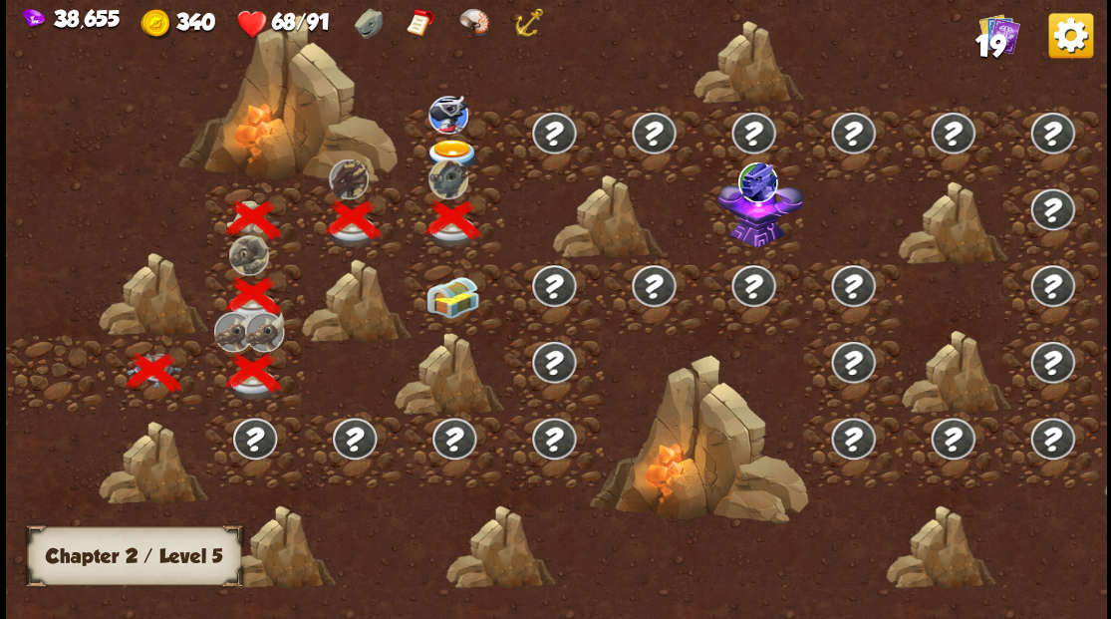
click at [452, 312] on img at bounding box center [451, 297] width 55 height 42
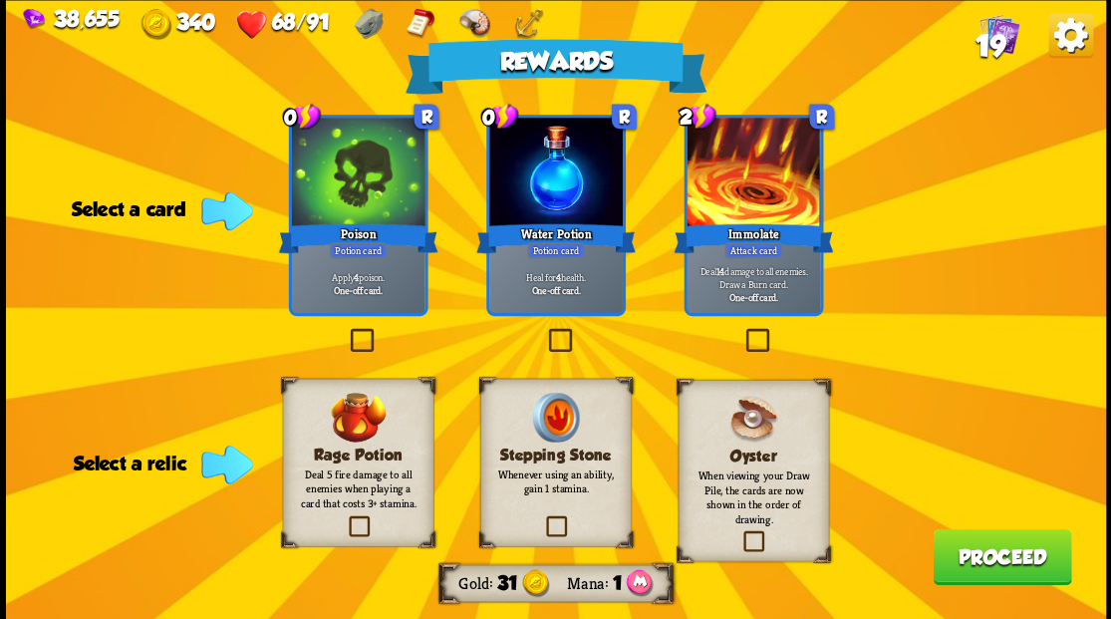
click at [544, 331] on label at bounding box center [544, 331] width 0 height 0
click at [0, 0] on input "checkbox" at bounding box center [0, 0] width 0 height 0
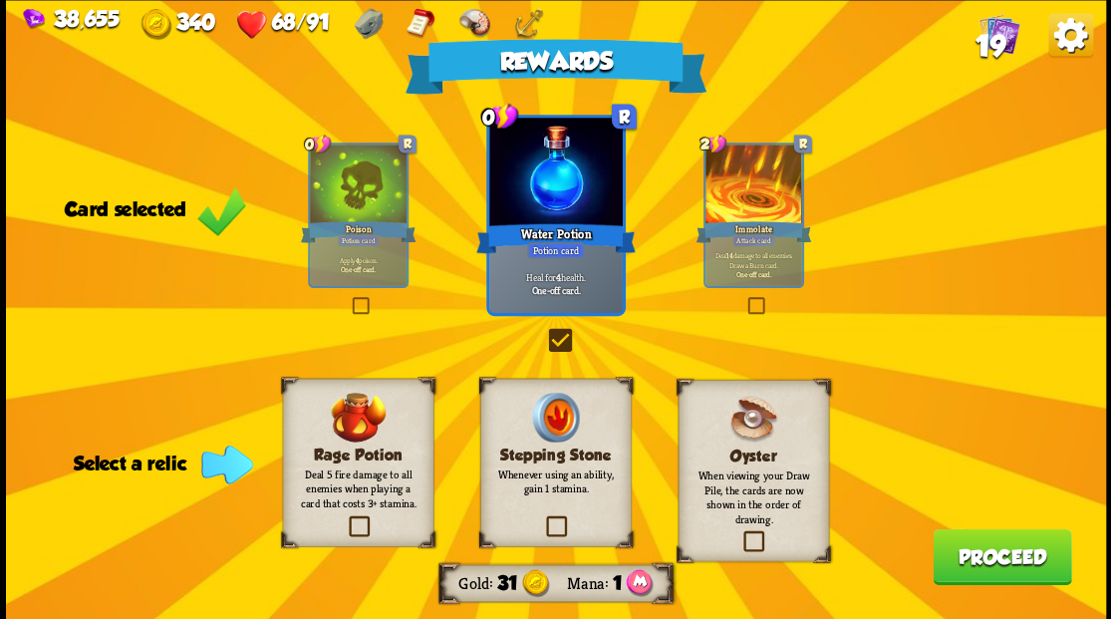
click at [542, 518] on label at bounding box center [542, 518] width 0 height 0
click at [0, 0] on input "checkbox" at bounding box center [0, 0] width 0 height 0
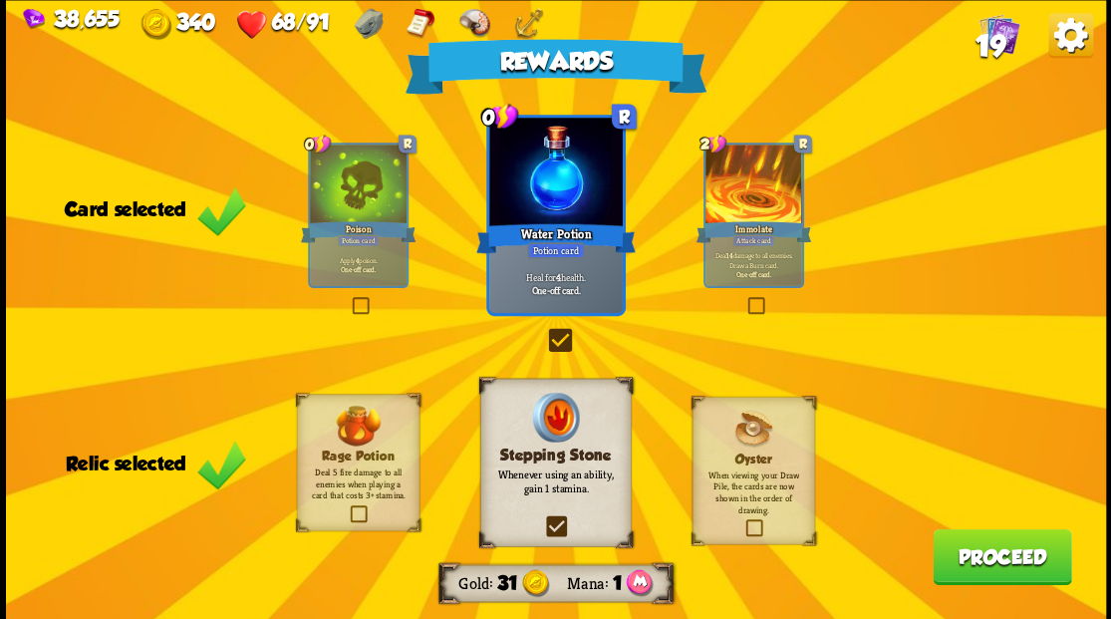
click at [995, 568] on button "Proceed" at bounding box center [1001, 556] width 138 height 56
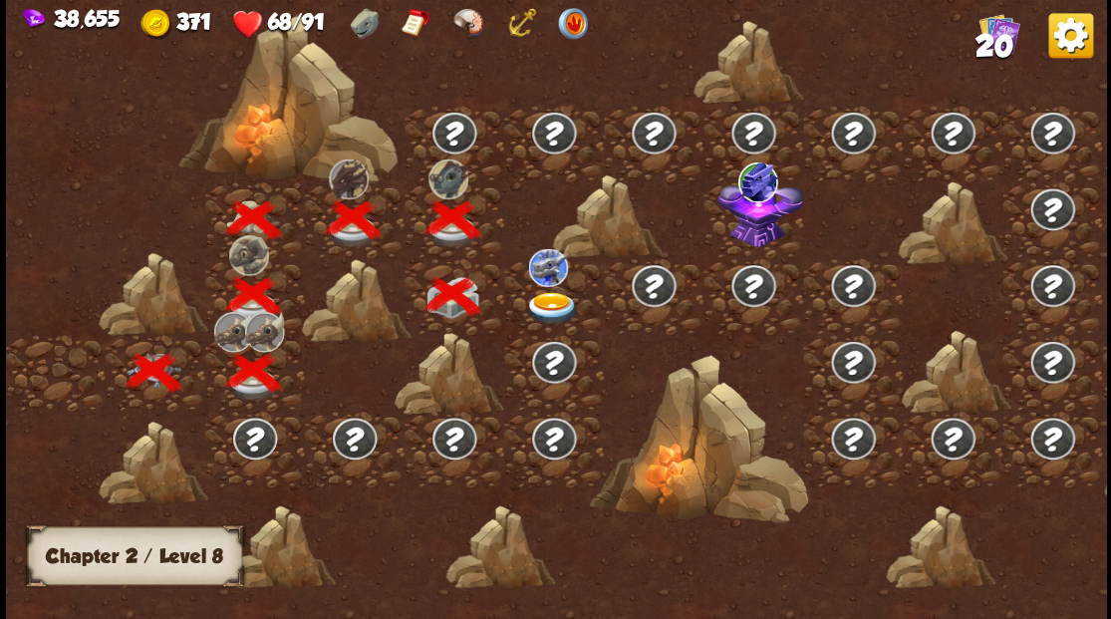
click at [545, 299] on img at bounding box center [551, 307] width 55 height 33
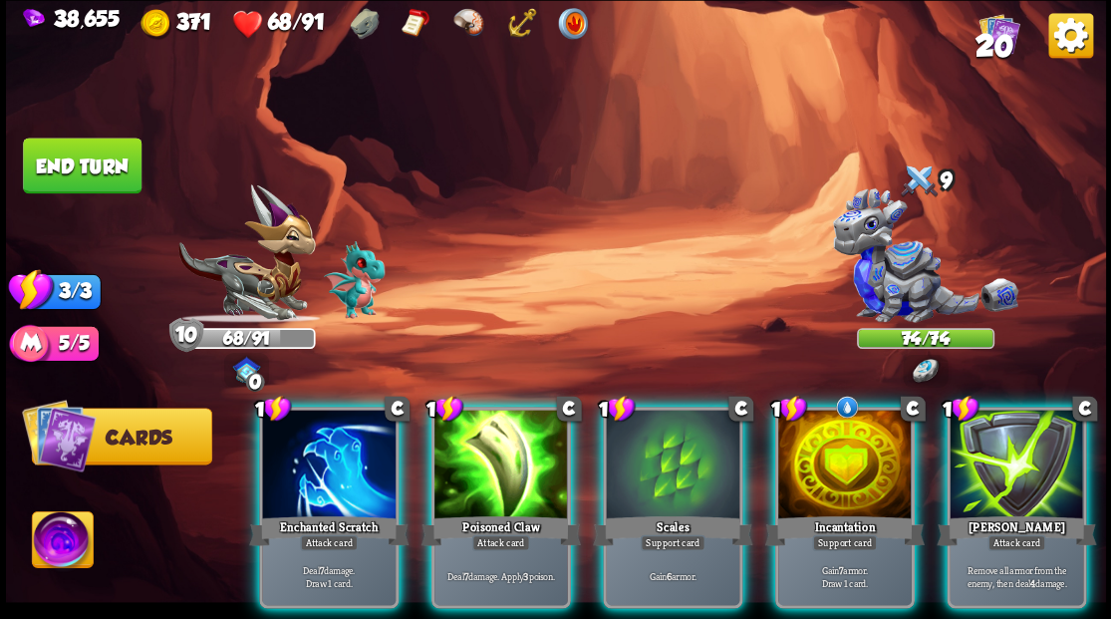
click at [874, 451] on div at bounding box center [844, 465] width 133 height 113
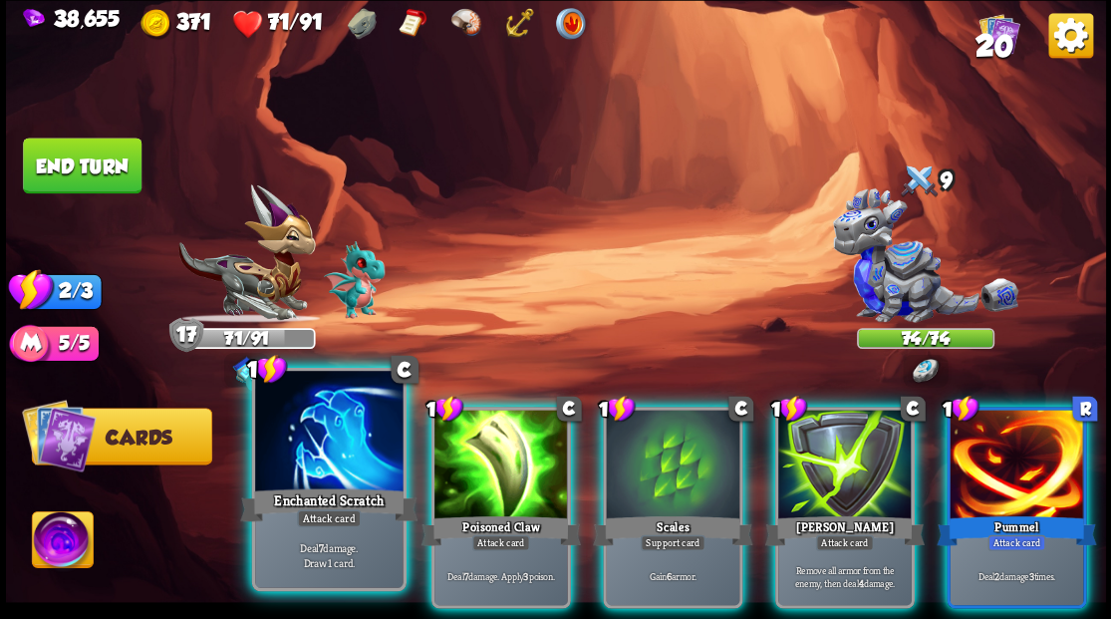
click at [303, 456] on div at bounding box center [328, 433] width 147 height 124
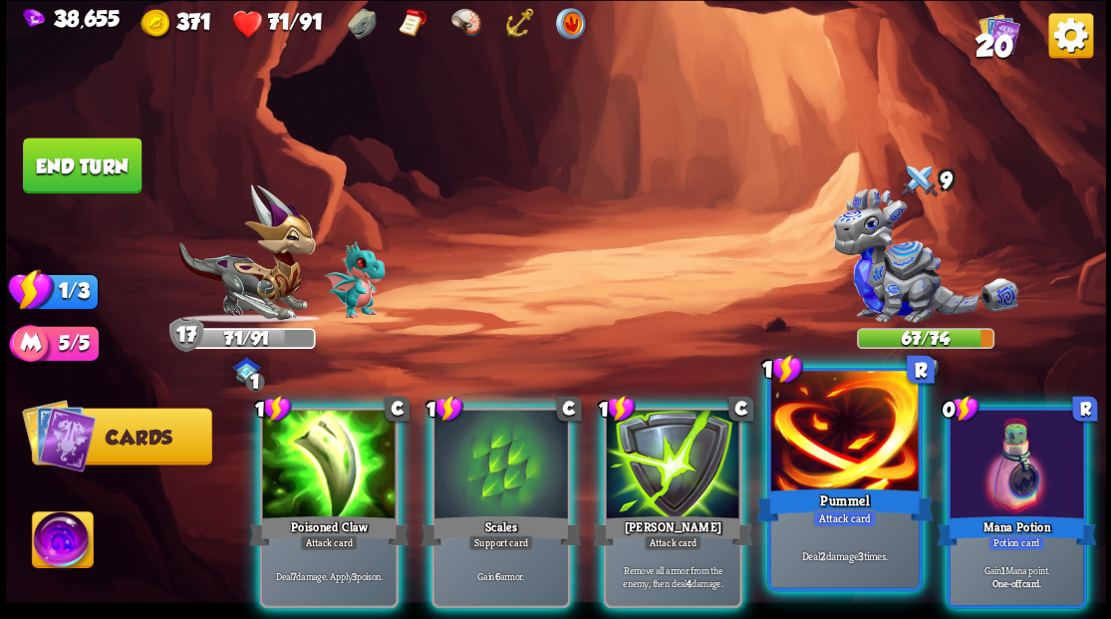
drag, startPoint x: 1012, startPoint y: 458, endPoint x: 794, endPoint y: 464, distance: 218.2
click at [1009, 457] on div at bounding box center [1015, 465] width 133 height 113
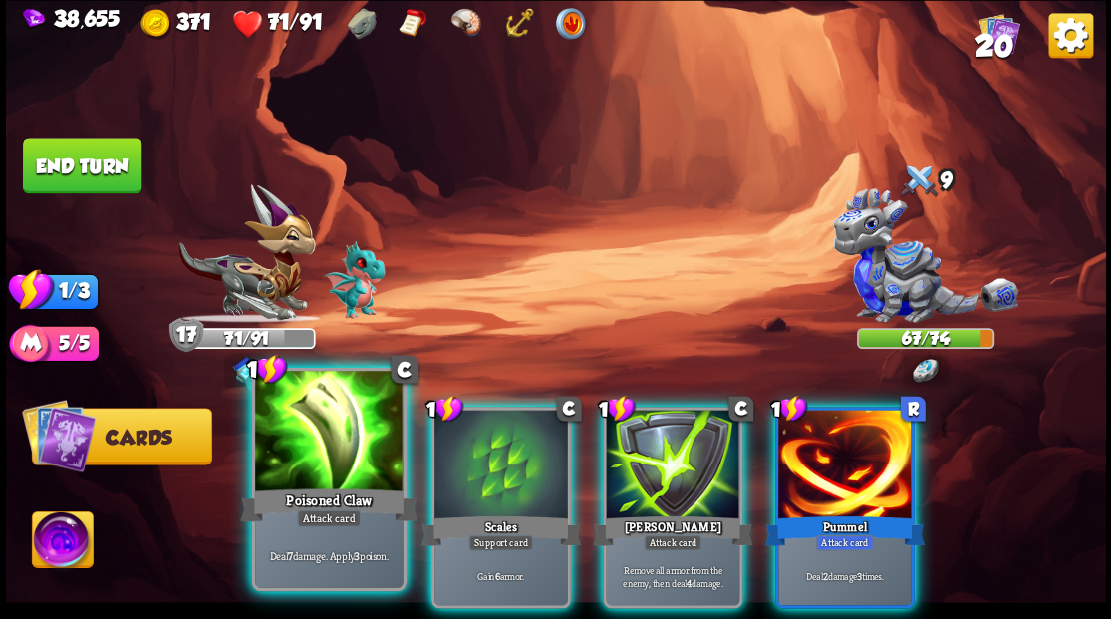
click at [286, 442] on div at bounding box center [328, 433] width 147 height 124
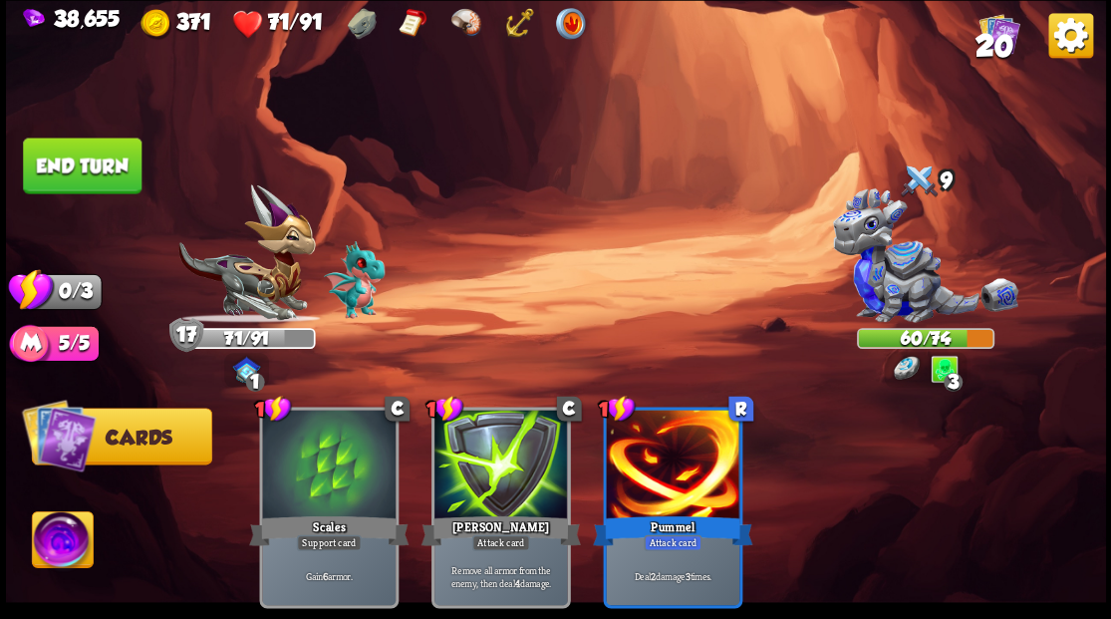
click at [89, 159] on button "End turn" at bounding box center [82, 165] width 119 height 56
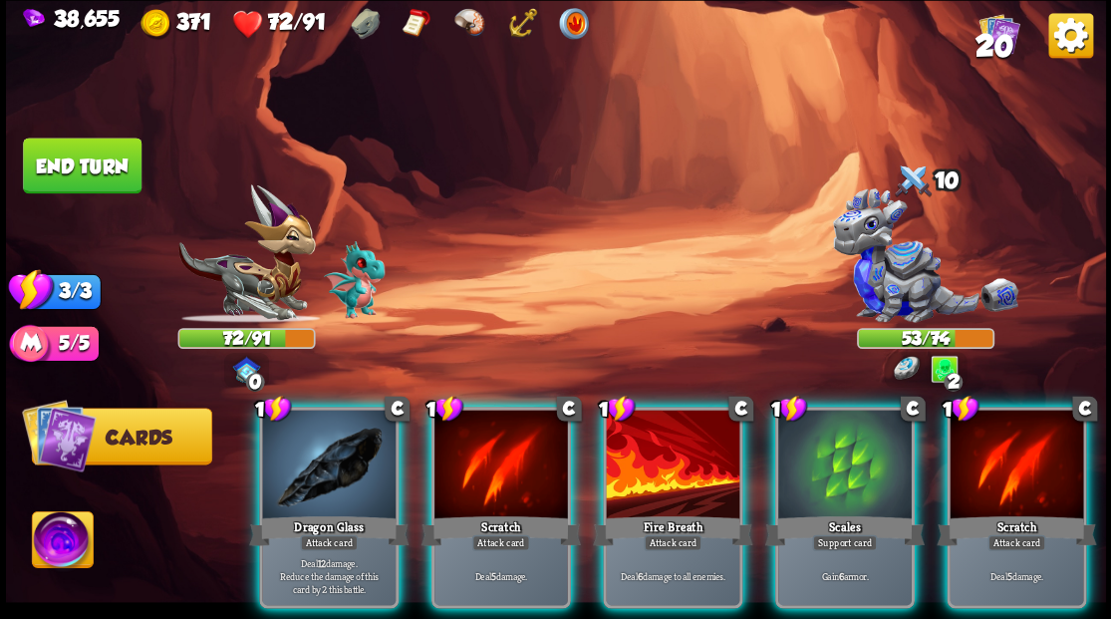
click at [841, 458] on div at bounding box center [844, 465] width 133 height 113
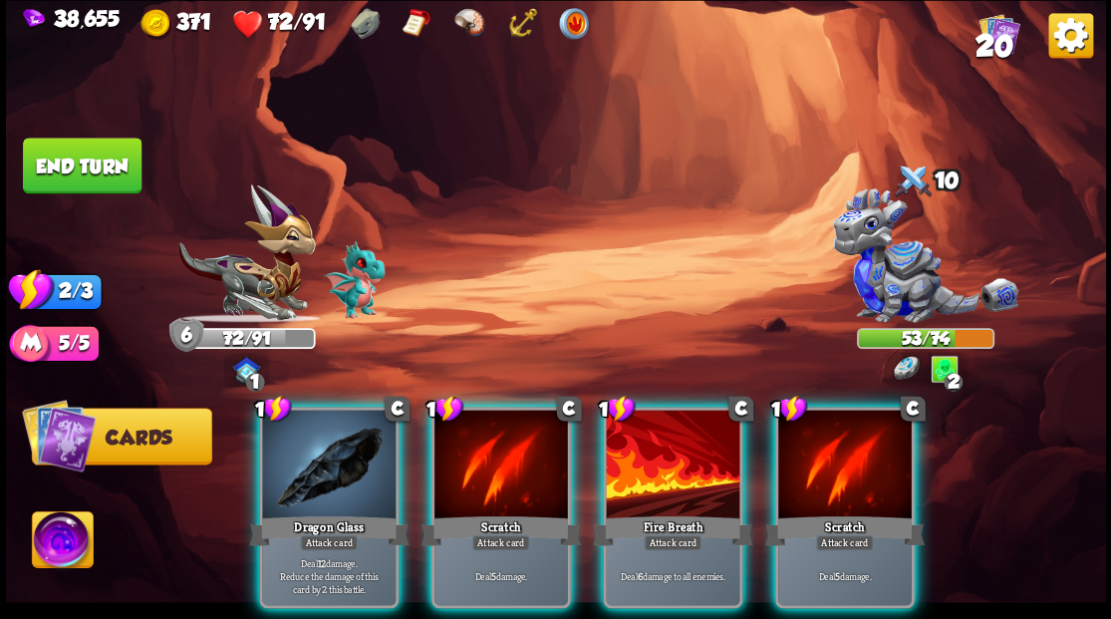
click at [339, 442] on div at bounding box center [328, 465] width 133 height 113
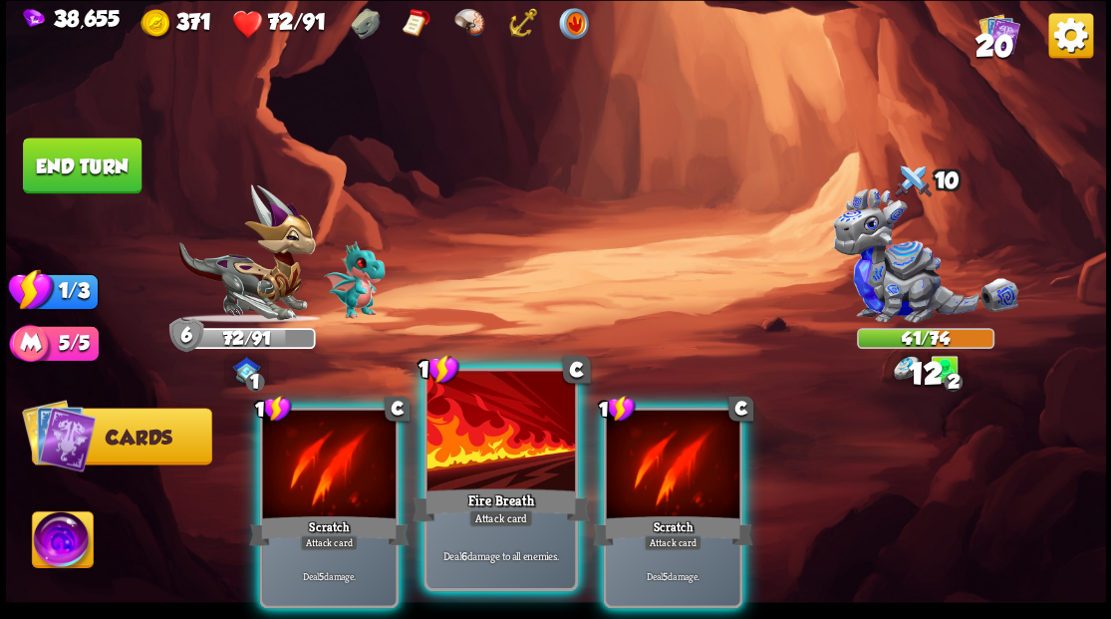
click at [462, 477] on div at bounding box center [499, 433] width 147 height 124
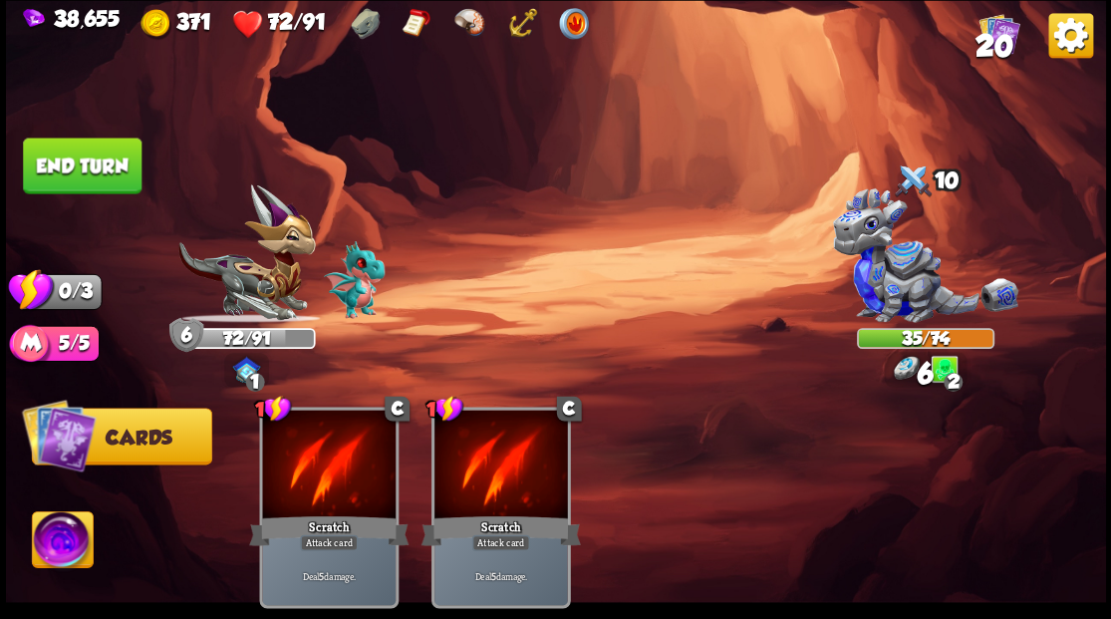
click at [105, 165] on button "End turn" at bounding box center [82, 165] width 119 height 56
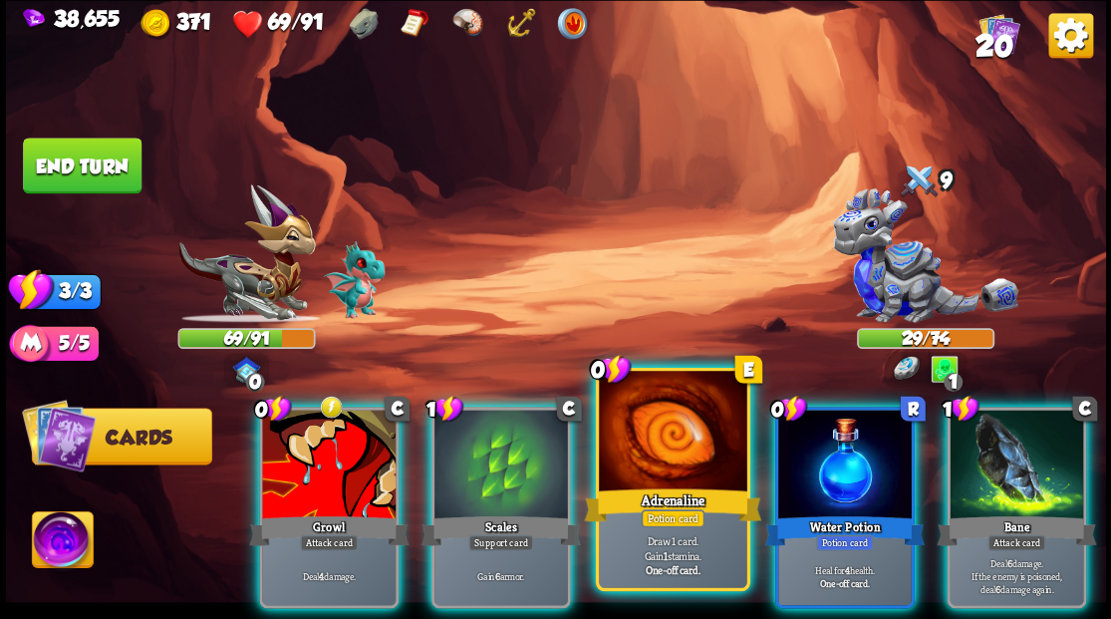
click at [633, 436] on div at bounding box center [672, 433] width 147 height 124
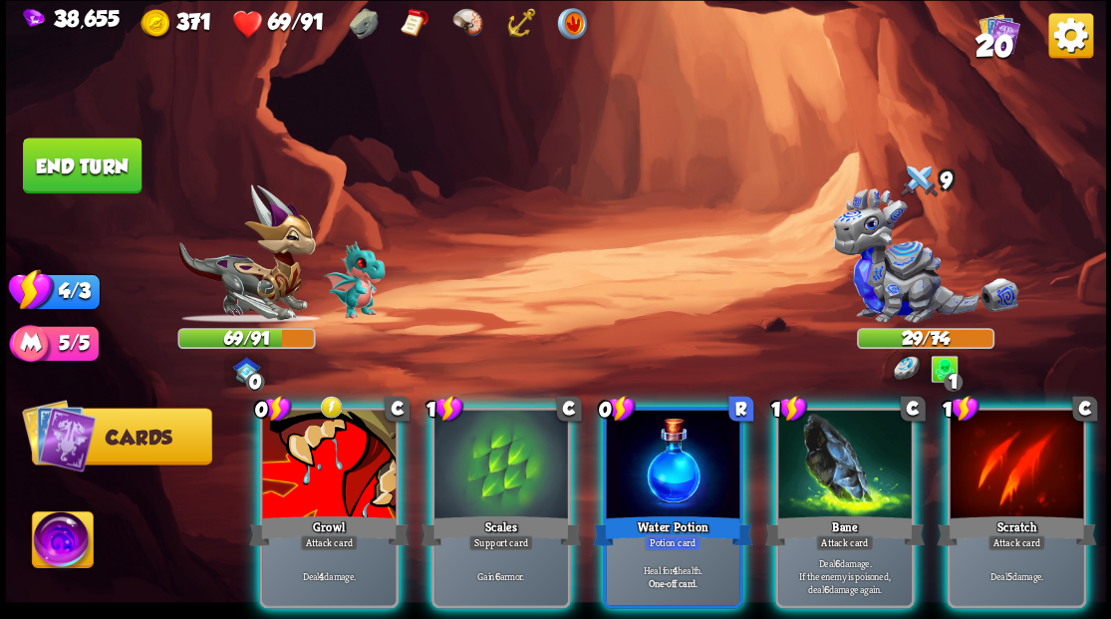
click at [660, 429] on div at bounding box center [672, 465] width 133 height 113
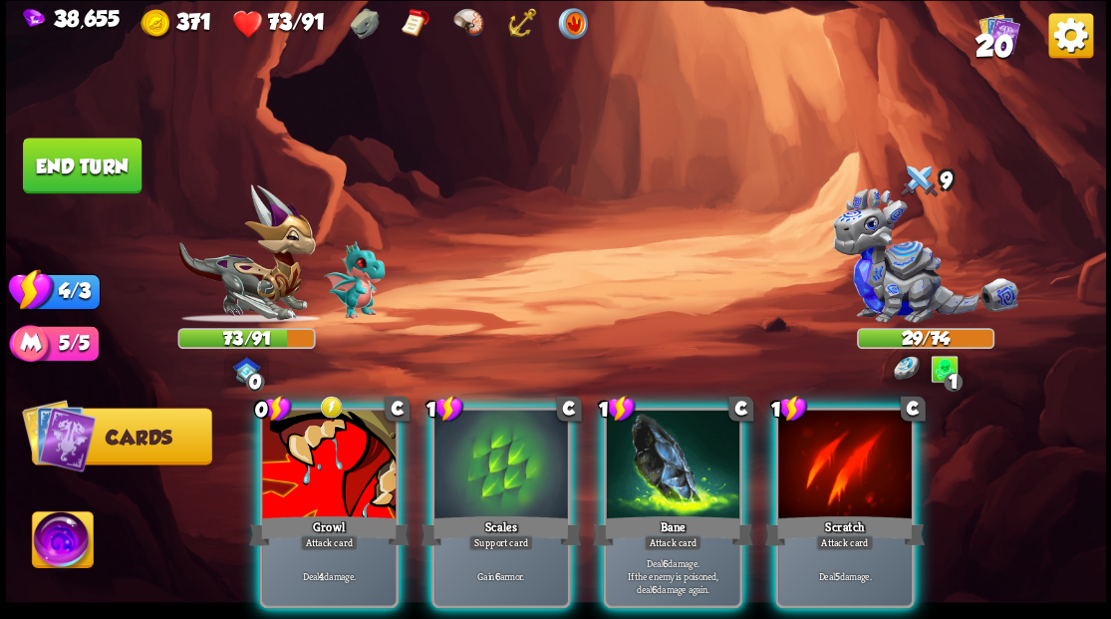
click at [647, 480] on div at bounding box center [672, 465] width 133 height 113
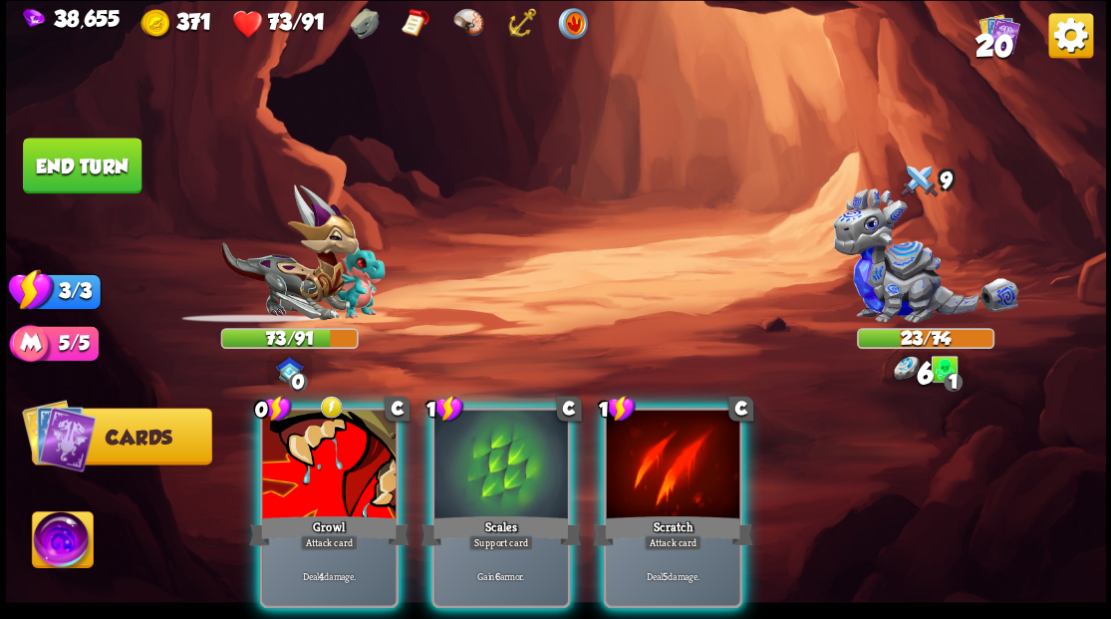
drag, startPoint x: 474, startPoint y: 460, endPoint x: 474, endPoint y: 446, distance: 13.9
click at [474, 458] on div at bounding box center [500, 465] width 133 height 113
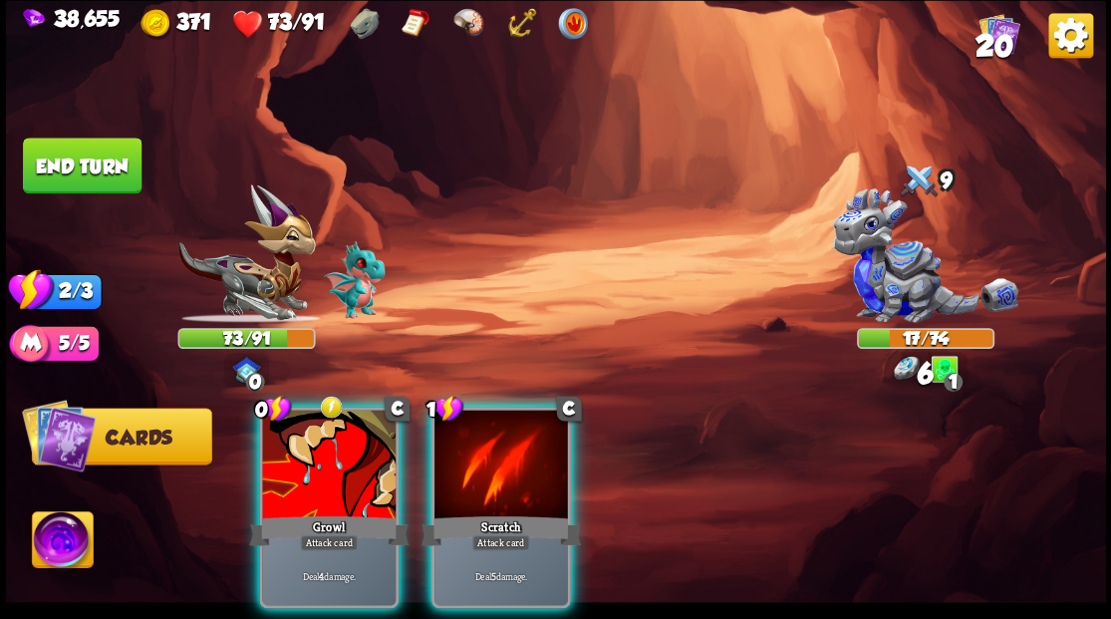
drag, startPoint x: 475, startPoint y: 448, endPoint x: 467, endPoint y: 423, distance: 26.1
click at [476, 448] on div at bounding box center [500, 465] width 133 height 113
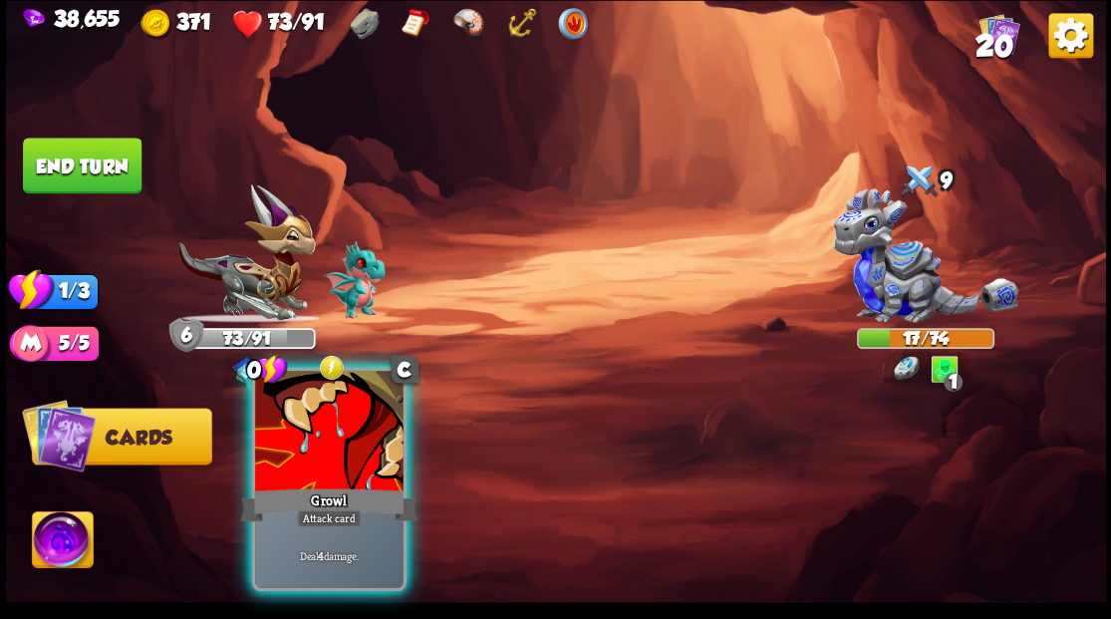
click at [341, 447] on div at bounding box center [328, 433] width 147 height 124
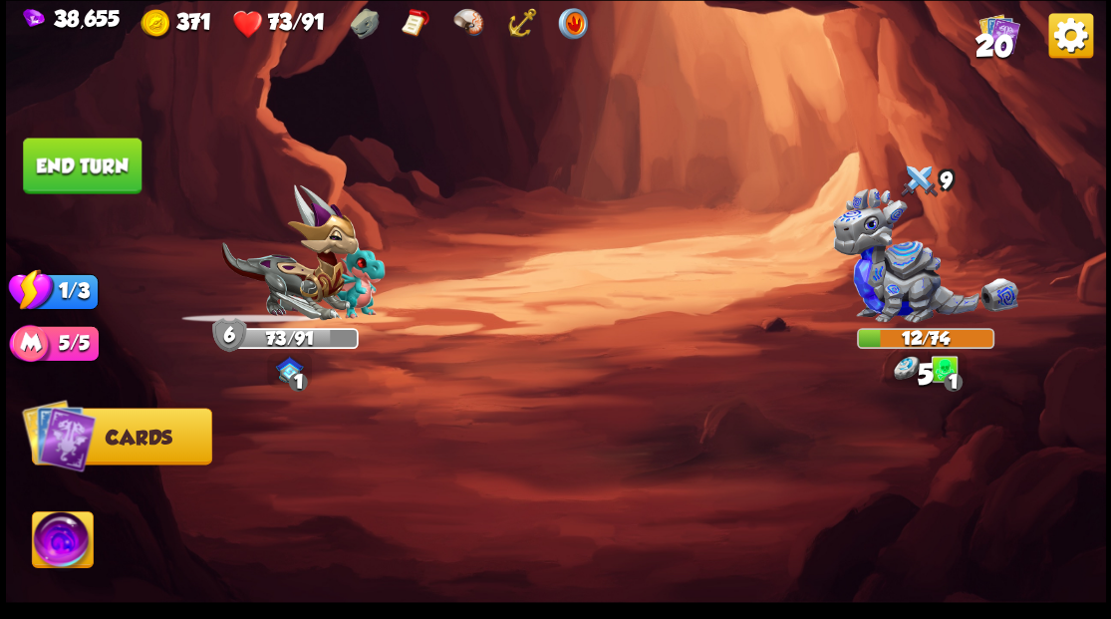
click at [105, 168] on button "End turn" at bounding box center [82, 165] width 119 height 56
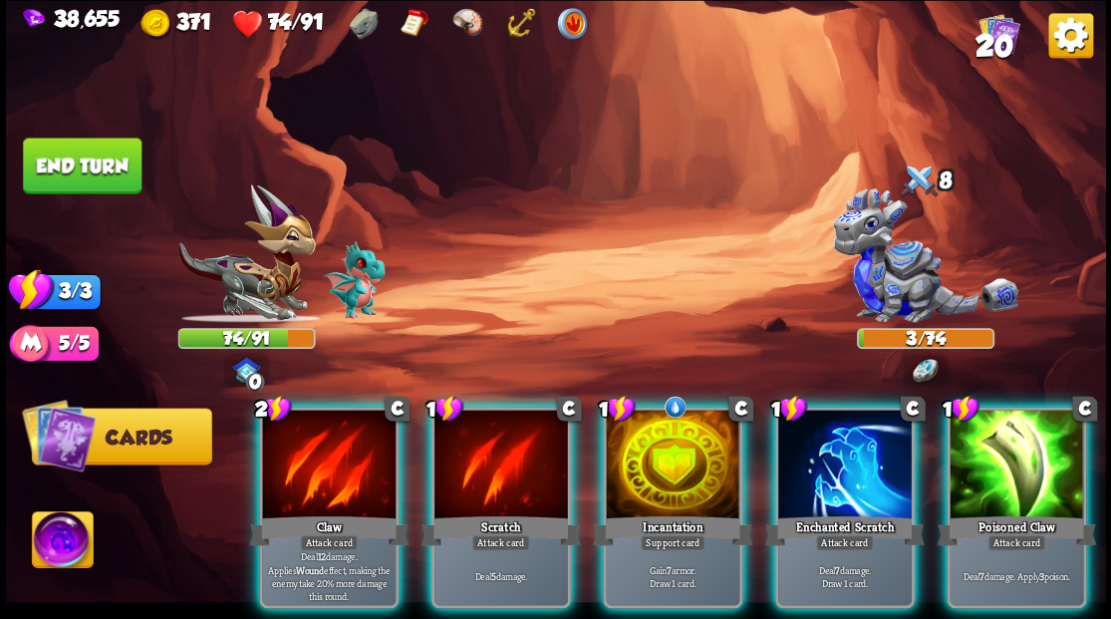
drag, startPoint x: 659, startPoint y: 478, endPoint x: 659, endPoint y: 404, distance: 73.7
click at [659, 477] on div at bounding box center [672, 465] width 133 height 113
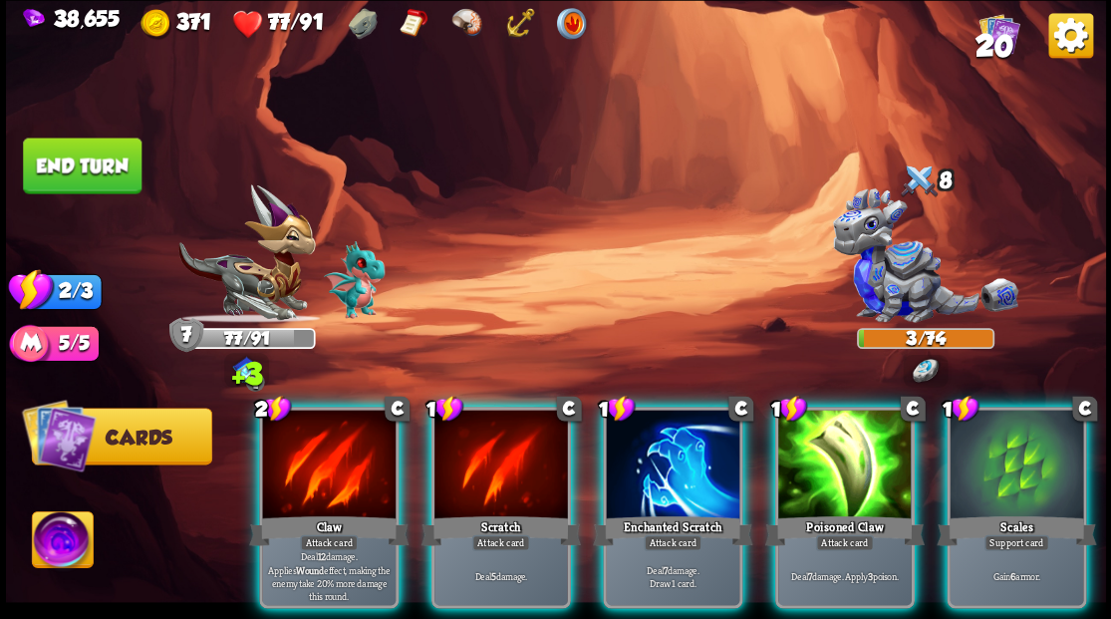
click at [671, 435] on div at bounding box center [672, 465] width 133 height 113
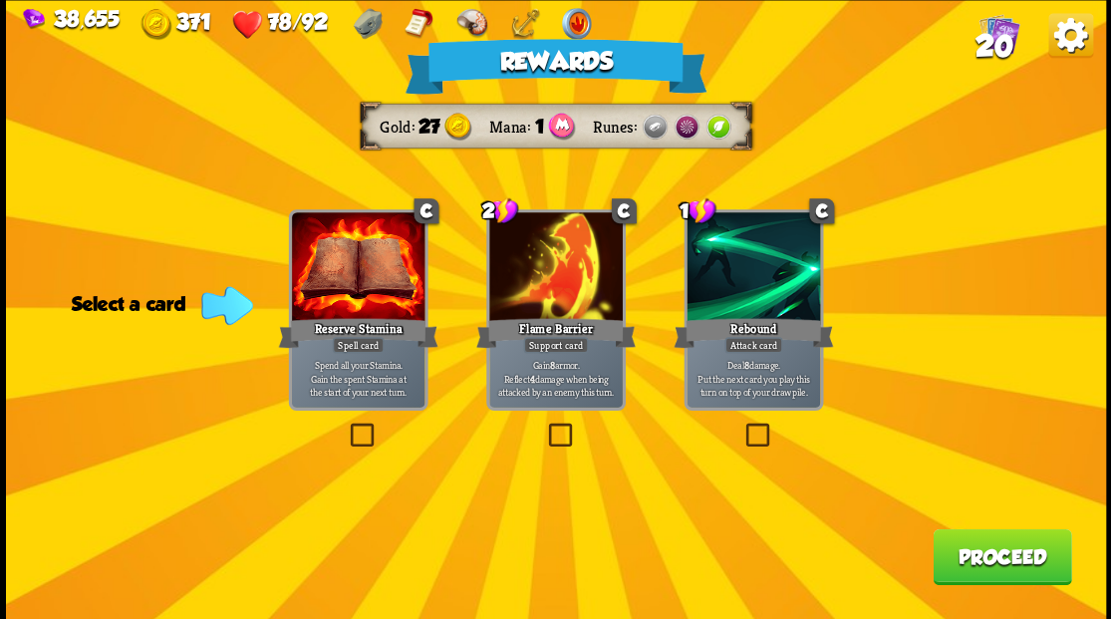
click at [962, 544] on button "Proceed" at bounding box center [1001, 556] width 138 height 56
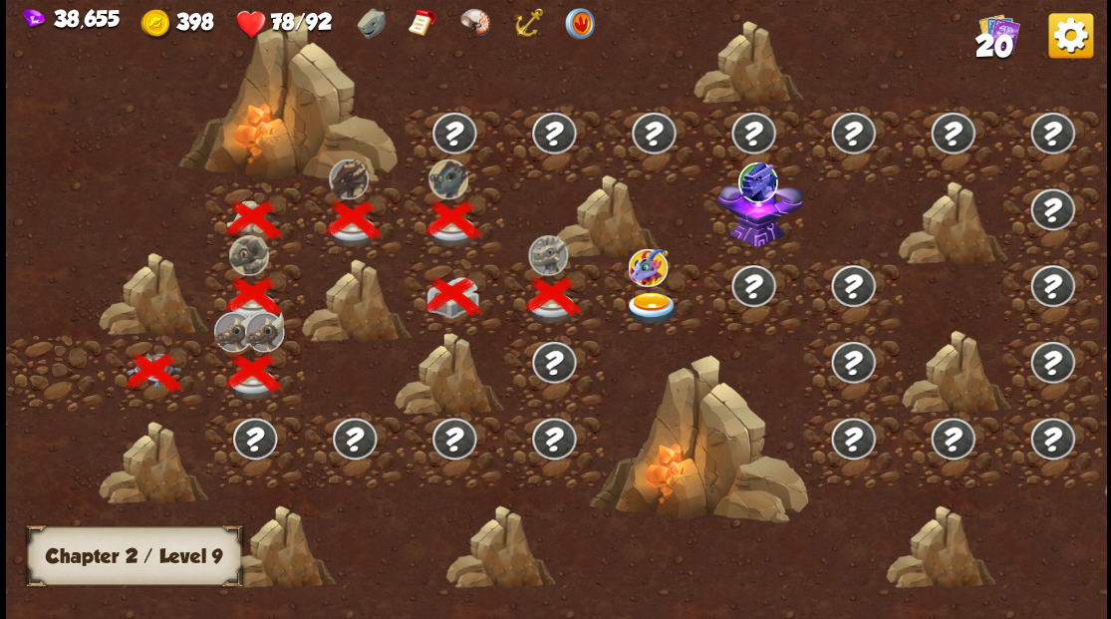
click at [650, 301] on img at bounding box center [651, 307] width 55 height 33
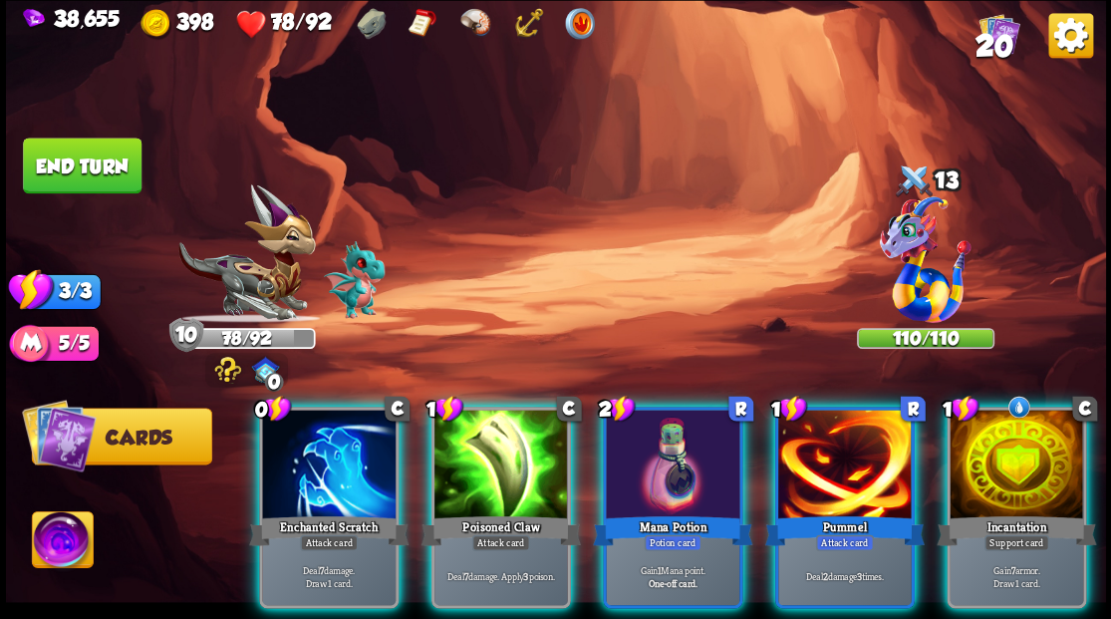
click at [54, 546] on img at bounding box center [62, 542] width 61 height 62
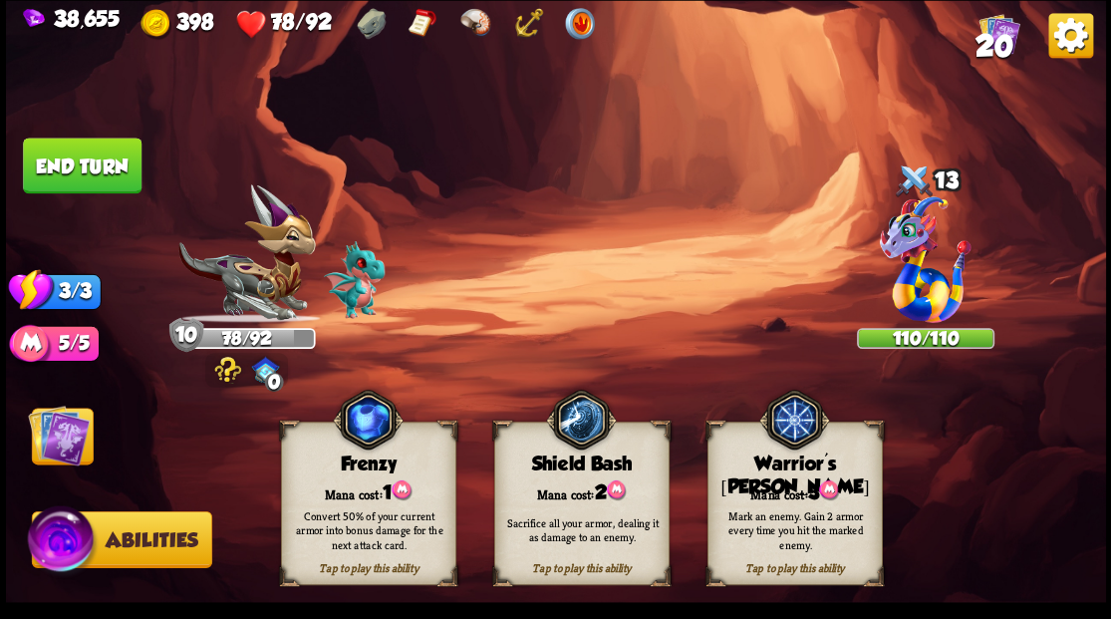
click at [808, 488] on div "Mana cost: 3" at bounding box center [793, 490] width 173 height 25
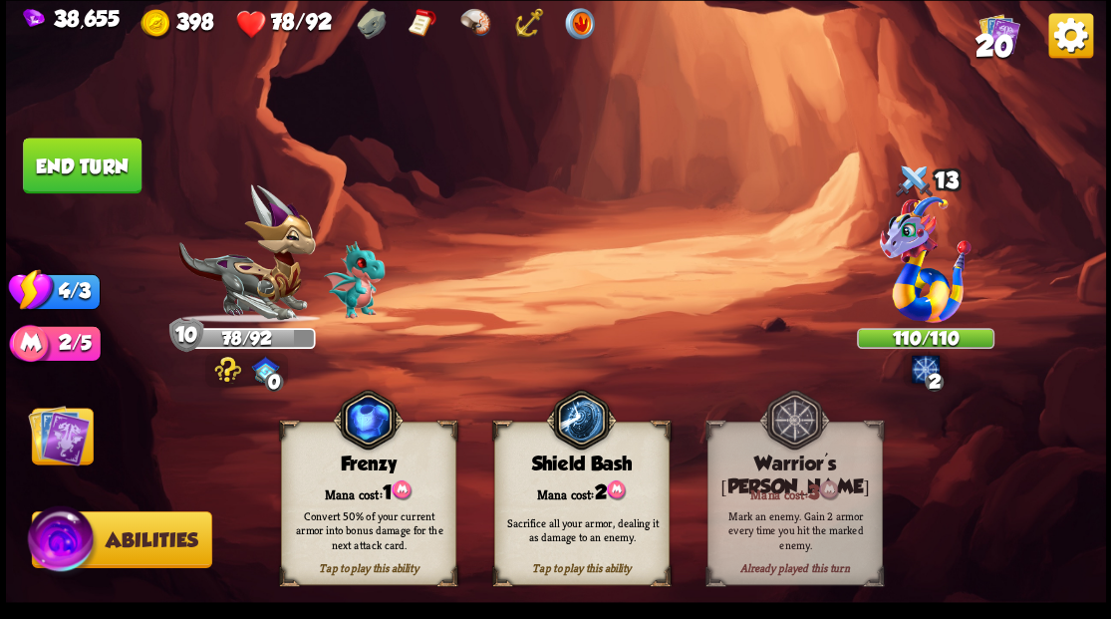
click at [77, 438] on img at bounding box center [59, 434] width 62 height 62
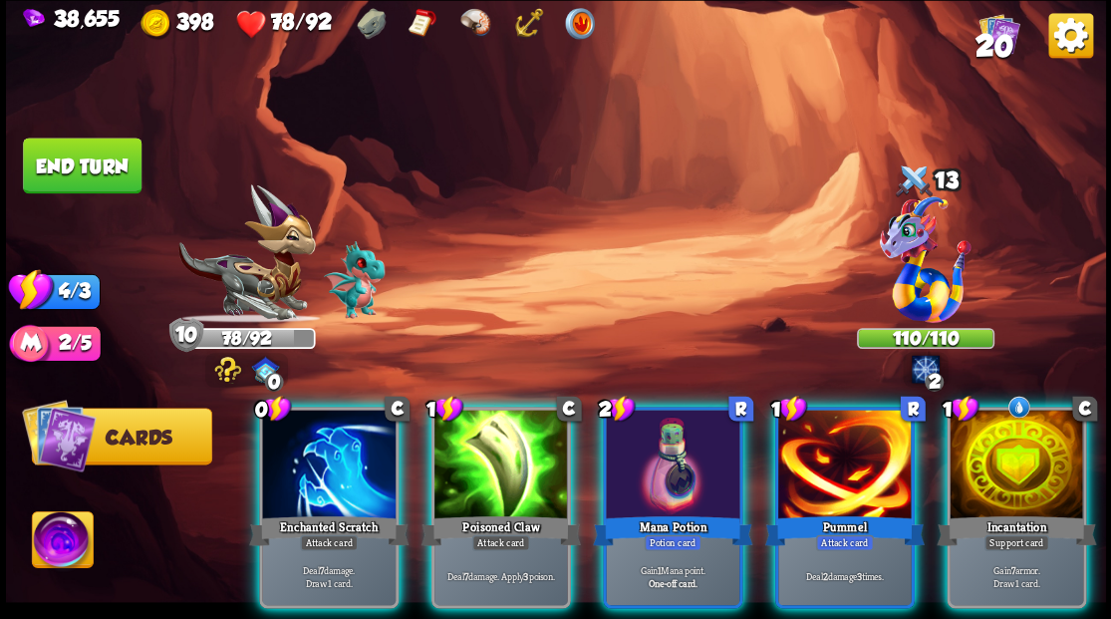
click at [1056, 452] on div at bounding box center [1015, 465] width 133 height 113
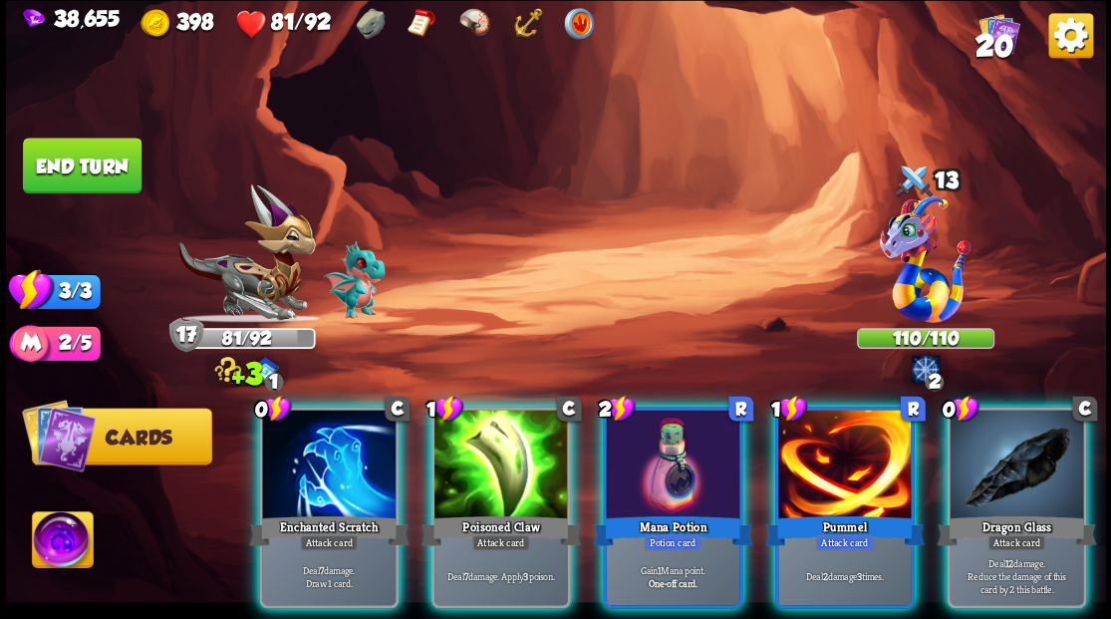
click at [1056, 460] on div at bounding box center [1015, 465] width 133 height 113
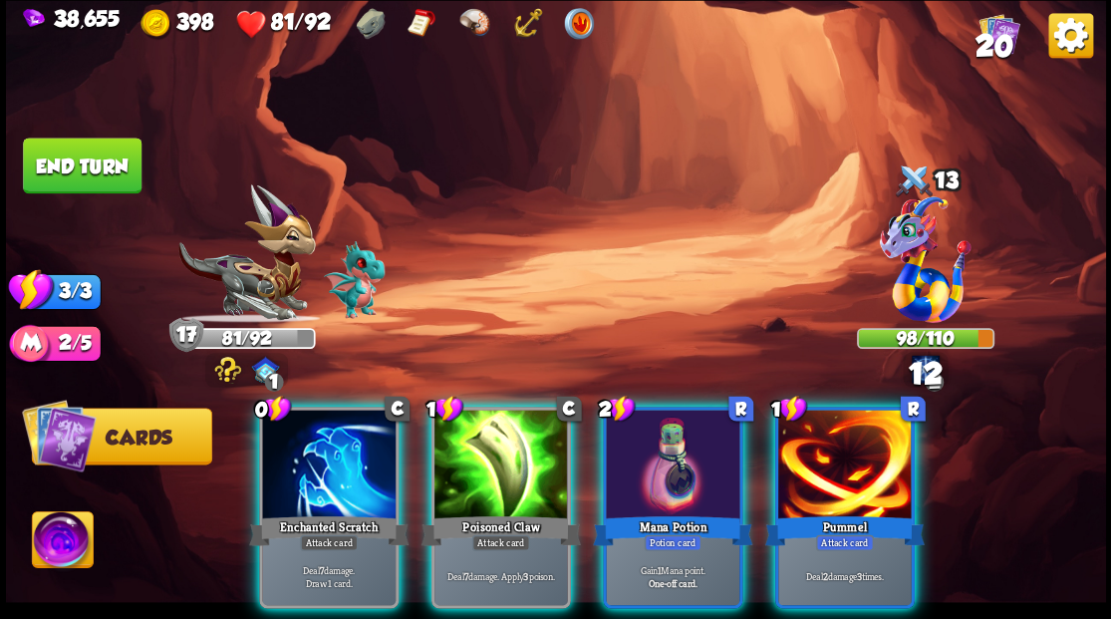
click at [336, 441] on div at bounding box center [328, 465] width 133 height 113
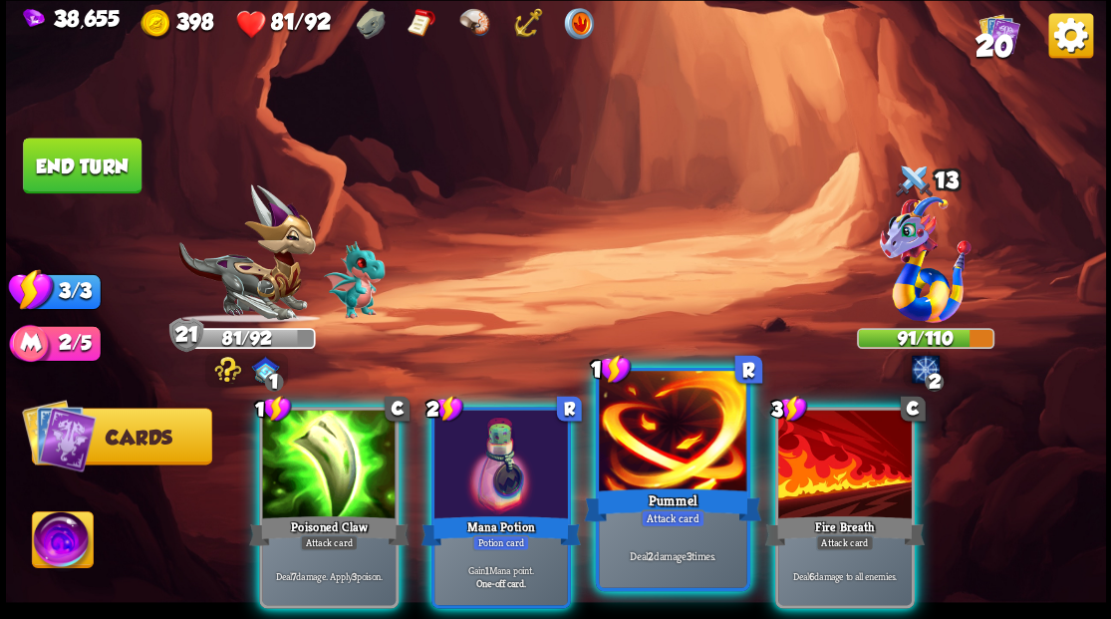
drag, startPoint x: 655, startPoint y: 447, endPoint x: 657, endPoint y: 422, distance: 25.0
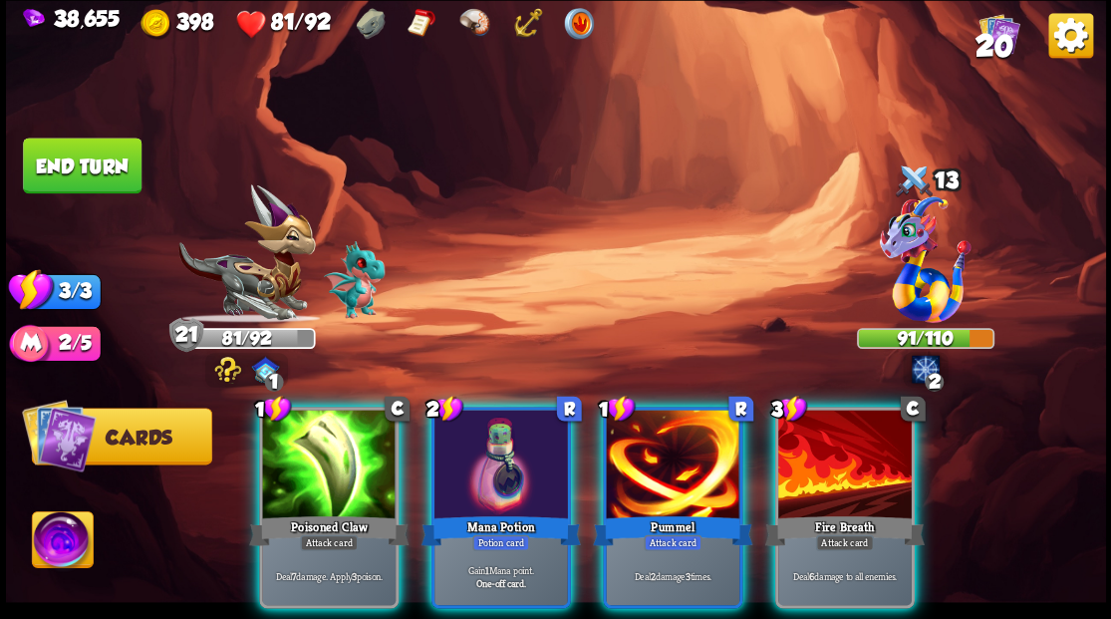
click at [655, 446] on div at bounding box center [672, 465] width 133 height 113
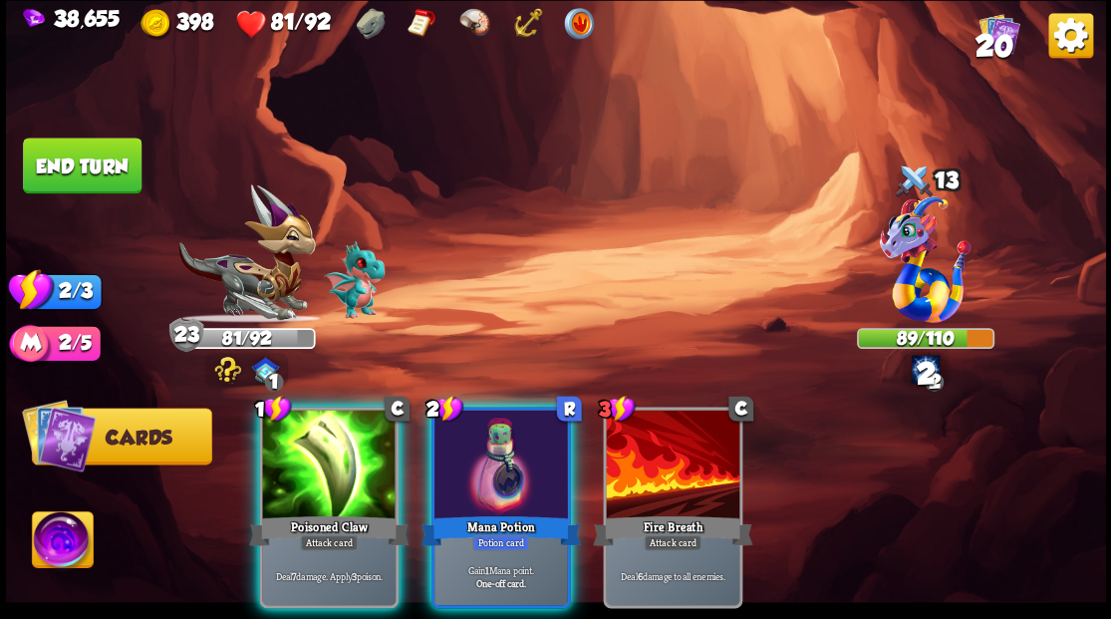
drag, startPoint x: 295, startPoint y: 469, endPoint x: 313, endPoint y: 433, distance: 40.1
click at [297, 463] on div at bounding box center [328, 465] width 133 height 113
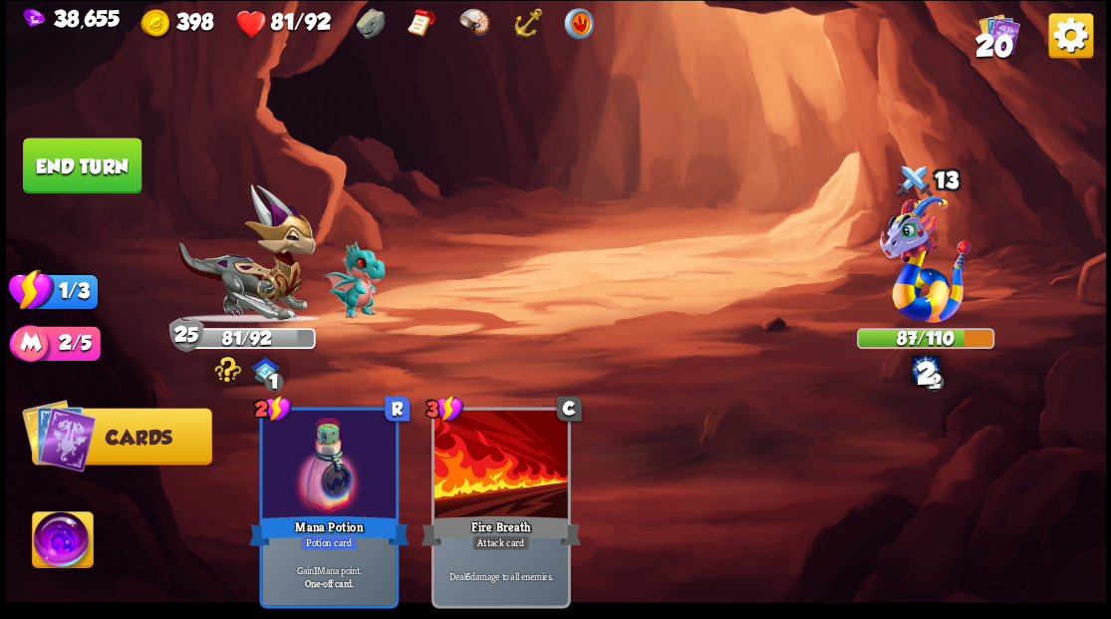
click at [78, 174] on button "End turn" at bounding box center [82, 165] width 119 height 56
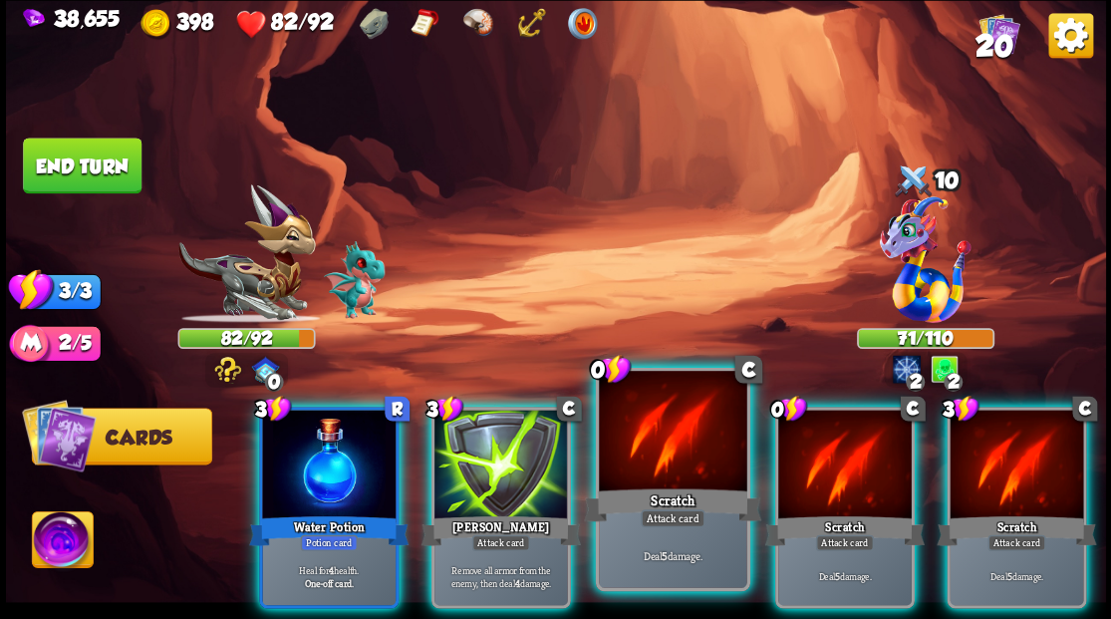
click at [668, 450] on div at bounding box center [672, 433] width 147 height 124
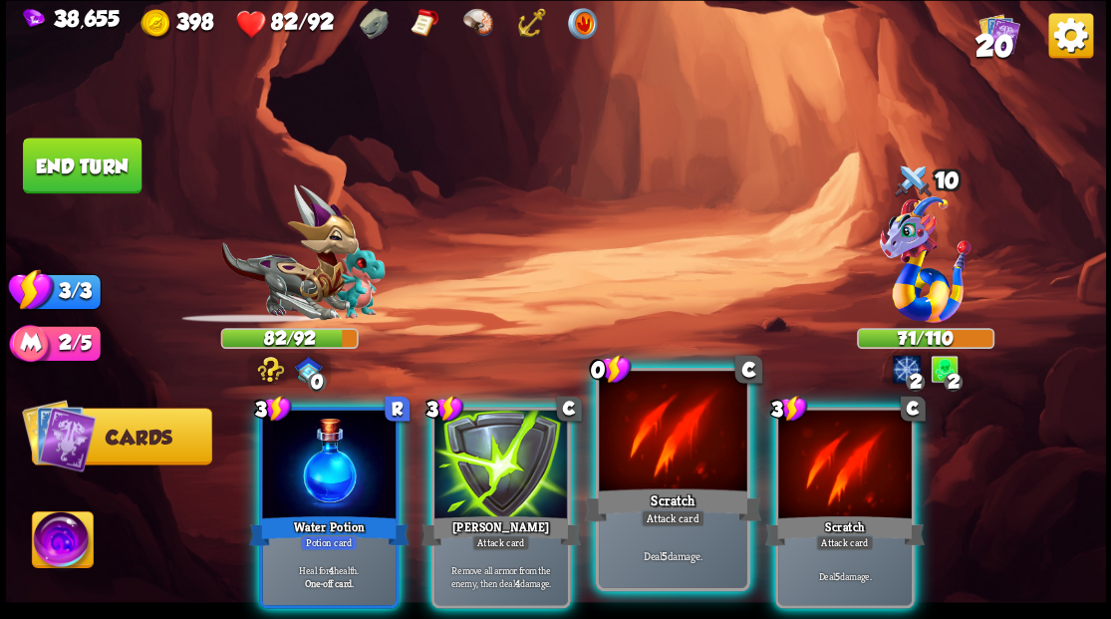
click at [661, 445] on div at bounding box center [672, 433] width 147 height 124
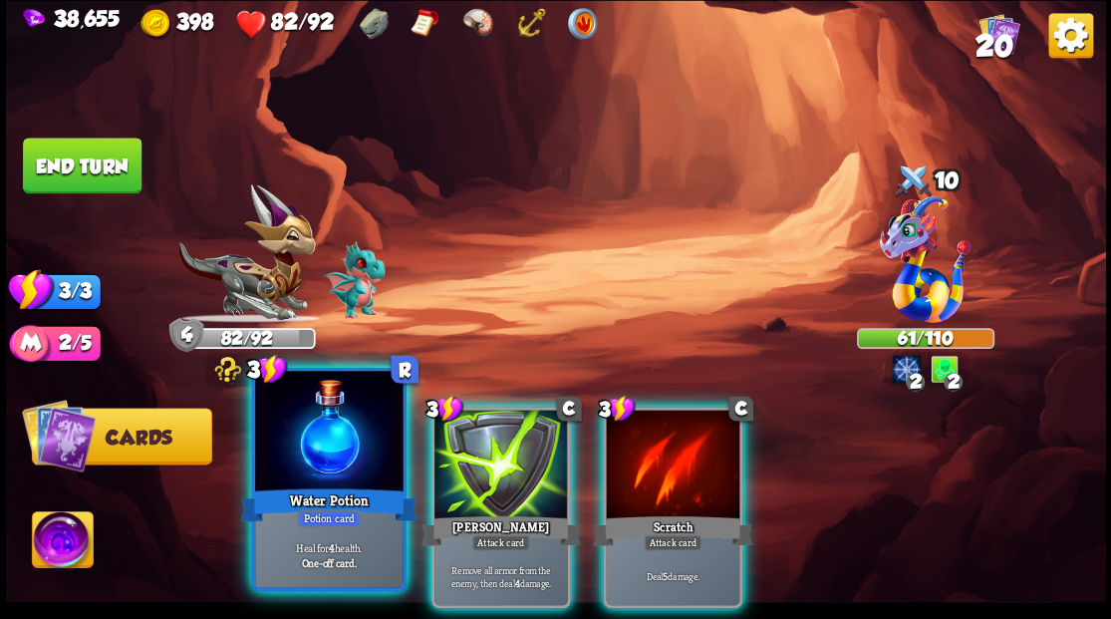
click at [313, 444] on div at bounding box center [328, 433] width 147 height 124
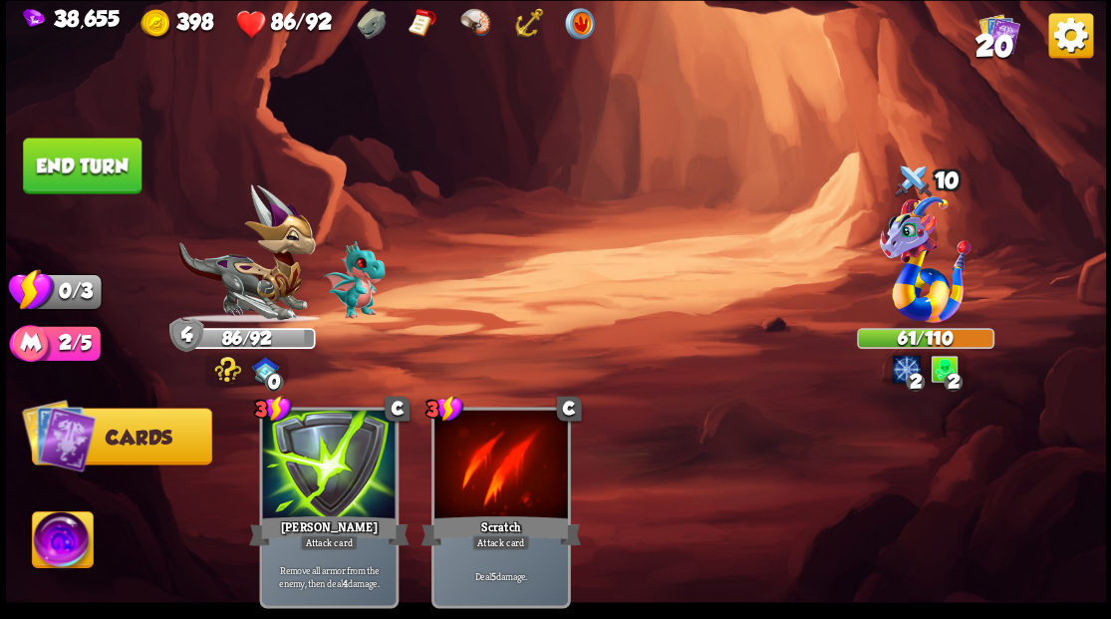
drag, startPoint x: 94, startPoint y: 173, endPoint x: 114, endPoint y: 172, distance: 19.9
click at [94, 173] on button "End turn" at bounding box center [82, 165] width 119 height 56
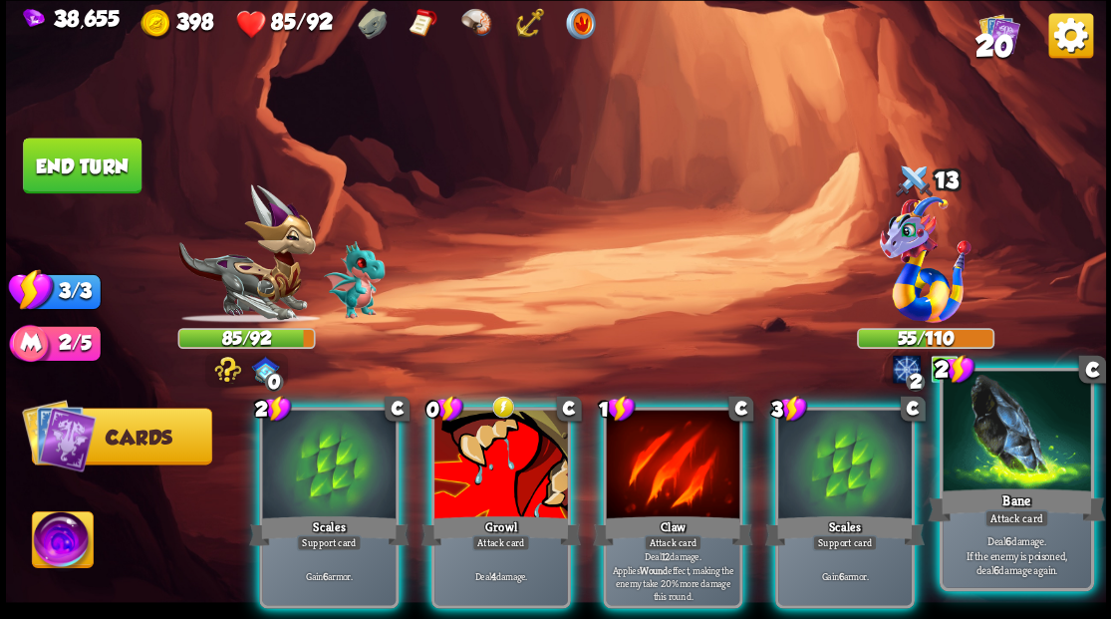
click at [1000, 473] on div at bounding box center [1015, 433] width 147 height 124
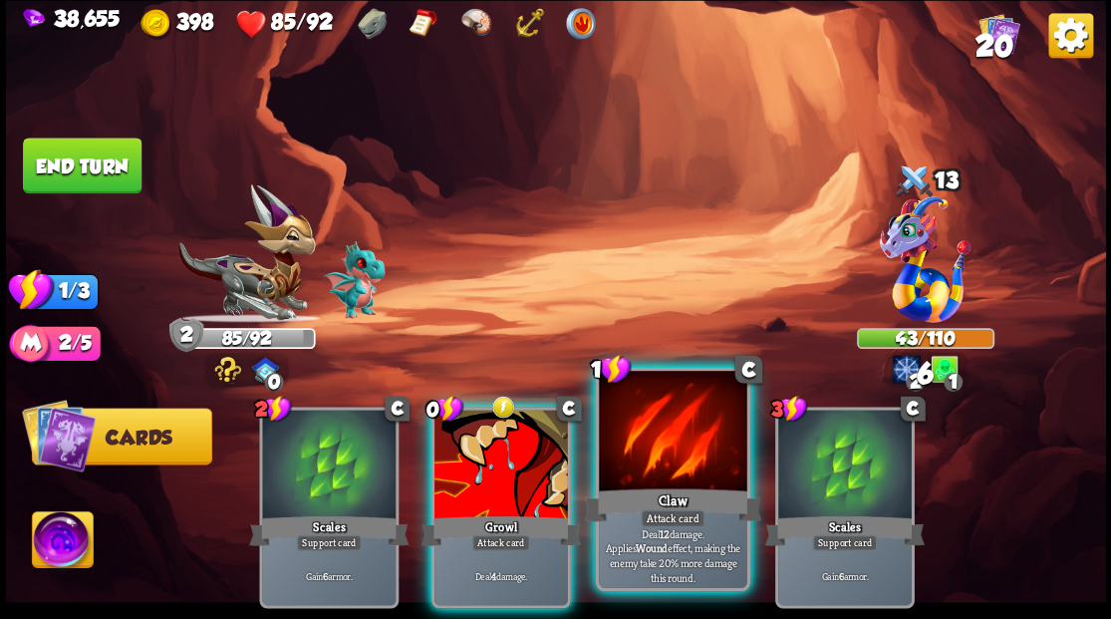
click at [672, 453] on div at bounding box center [672, 433] width 147 height 124
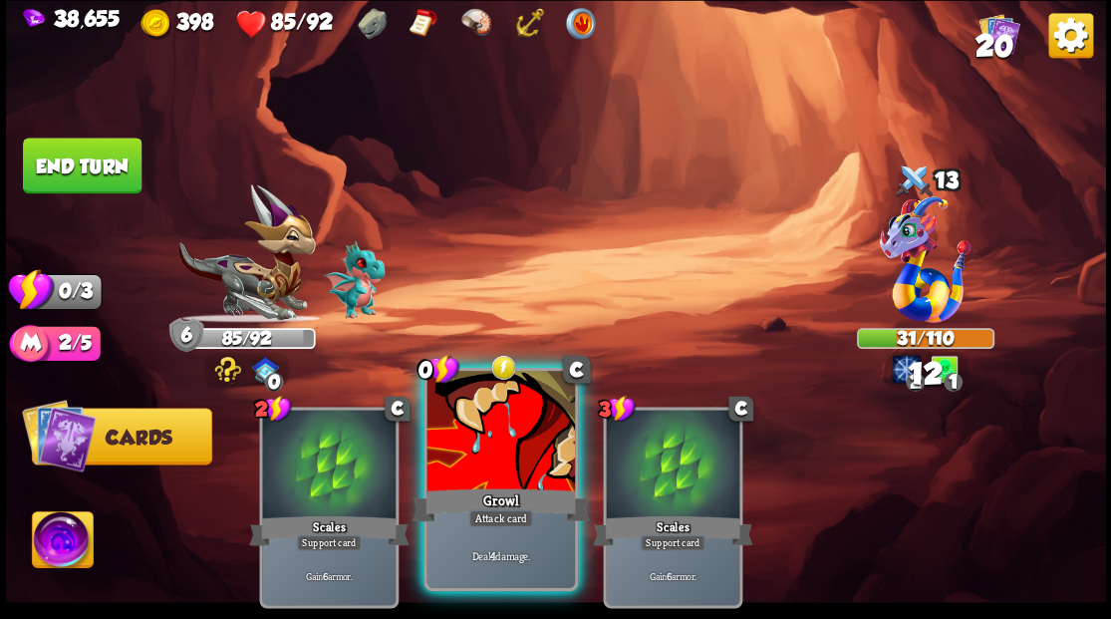
click at [520, 457] on div at bounding box center [499, 433] width 147 height 124
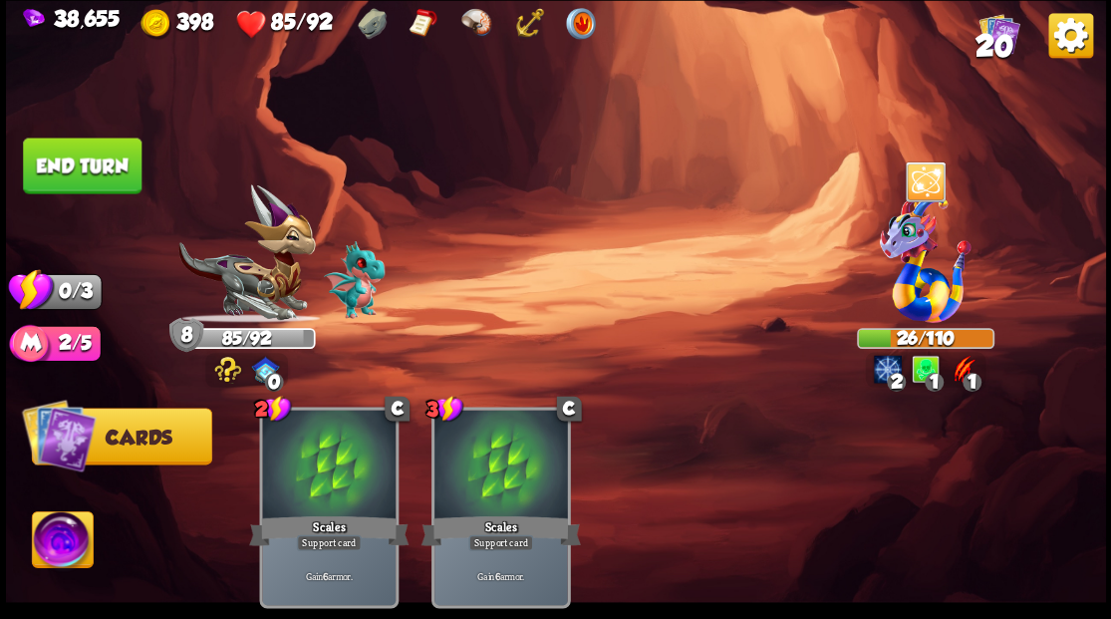
click at [74, 163] on button "End turn" at bounding box center [82, 165] width 119 height 56
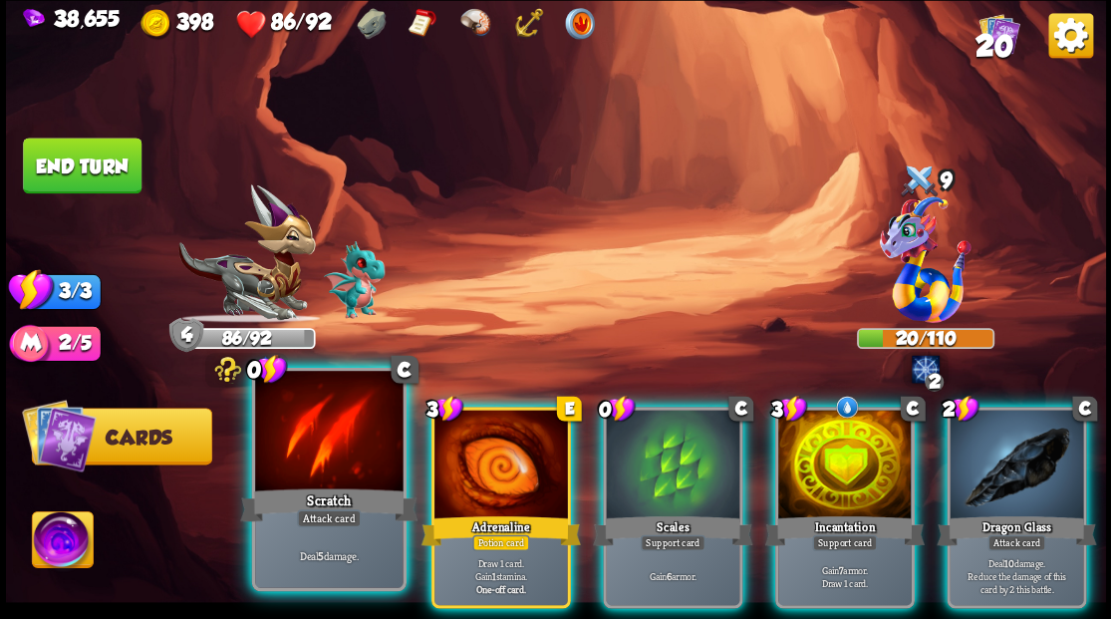
click at [303, 475] on div at bounding box center [328, 433] width 147 height 124
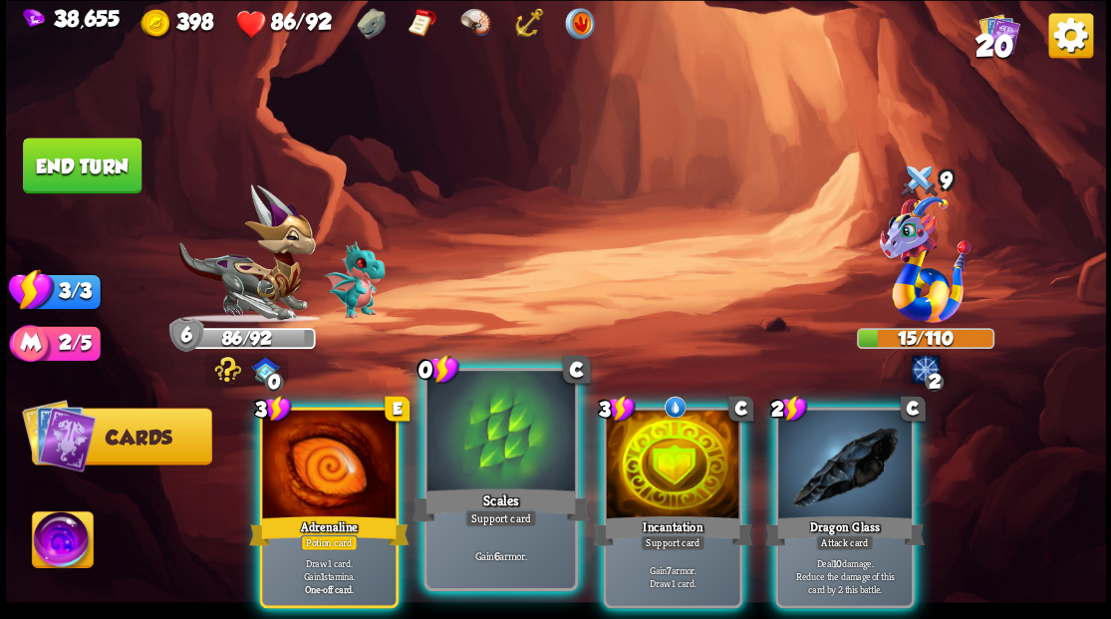
click at [502, 444] on div at bounding box center [499, 433] width 147 height 124
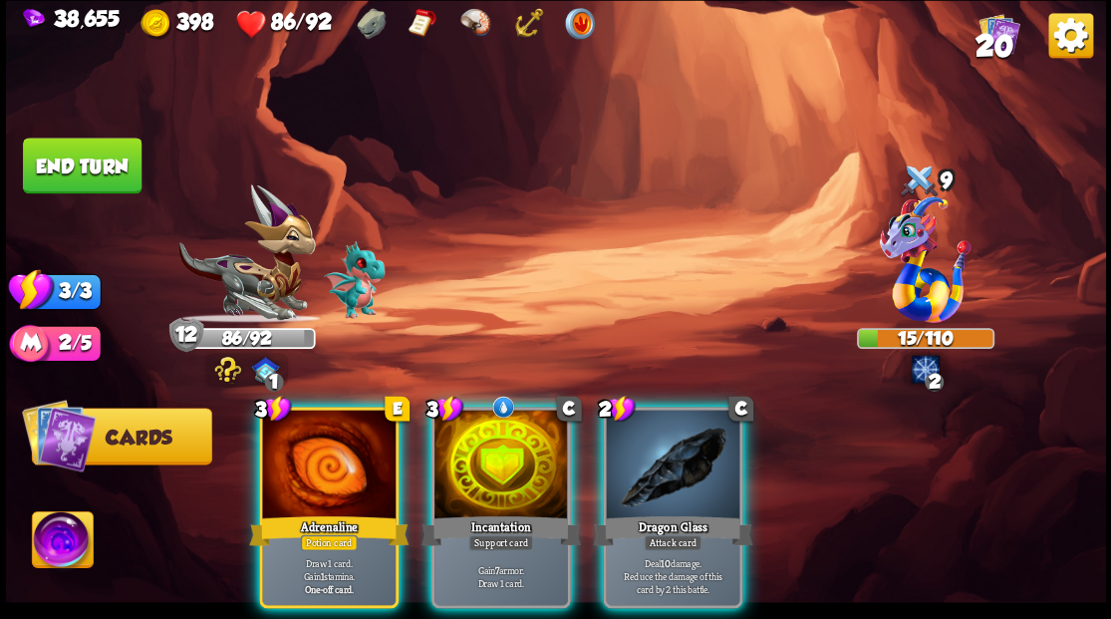
drag, startPoint x: 659, startPoint y: 444, endPoint x: 653, endPoint y: 423, distance: 21.8
click at [659, 444] on div at bounding box center [672, 465] width 133 height 113
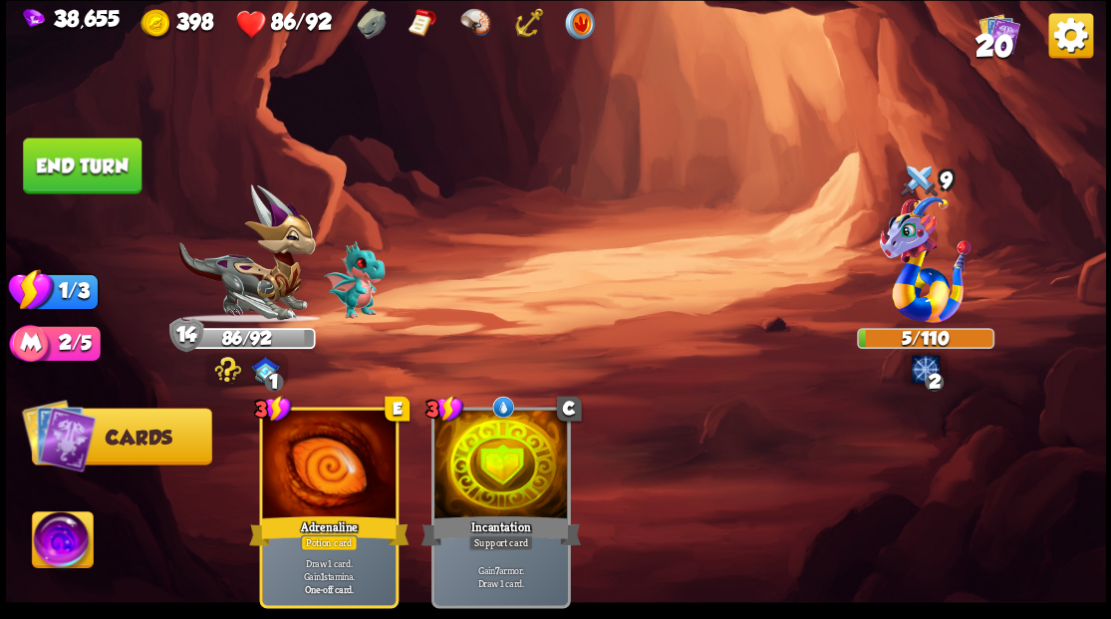
click at [128, 153] on button "End turn" at bounding box center [82, 165] width 119 height 56
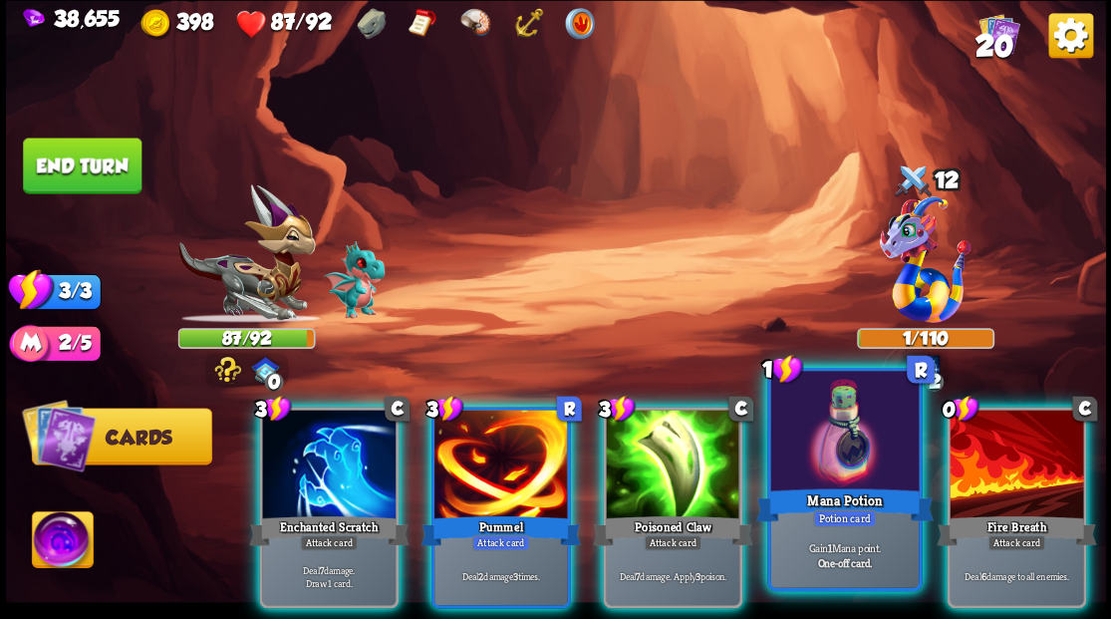
click at [822, 458] on div at bounding box center [843, 433] width 147 height 124
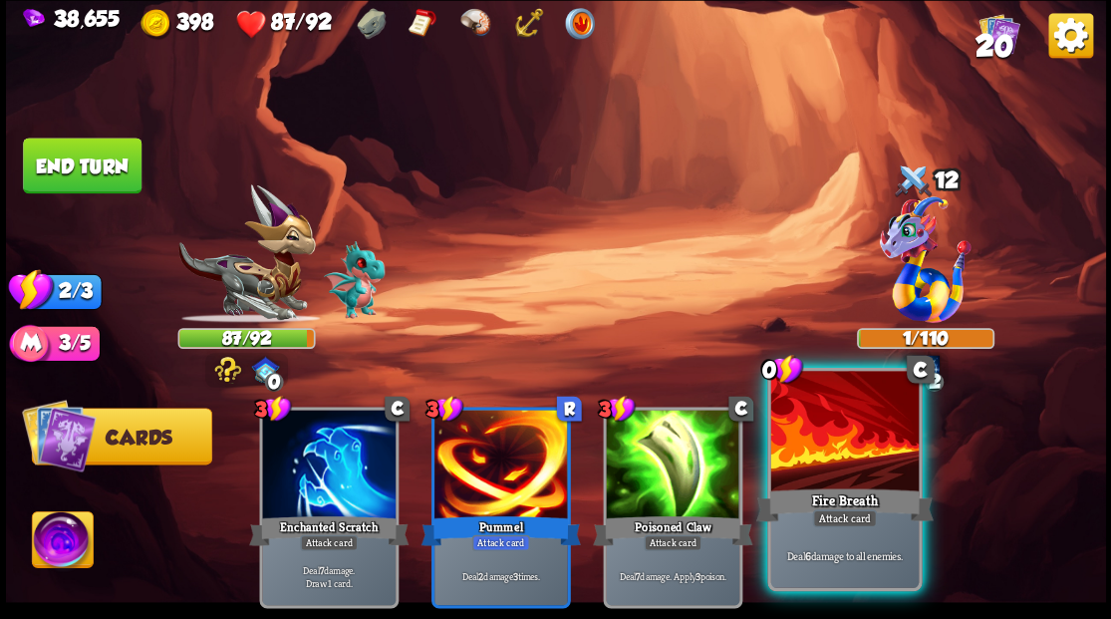
click at [818, 418] on div at bounding box center [843, 433] width 147 height 124
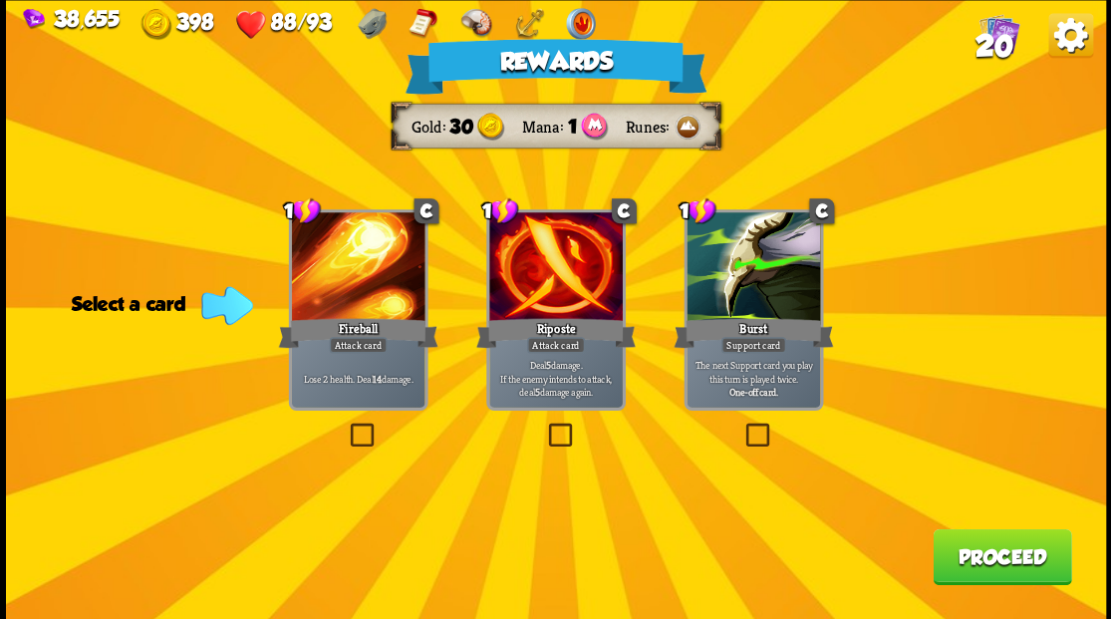
click at [544, 425] on label at bounding box center [544, 425] width 0 height 0
click at [0, 0] on input "checkbox" at bounding box center [0, 0] width 0 height 0
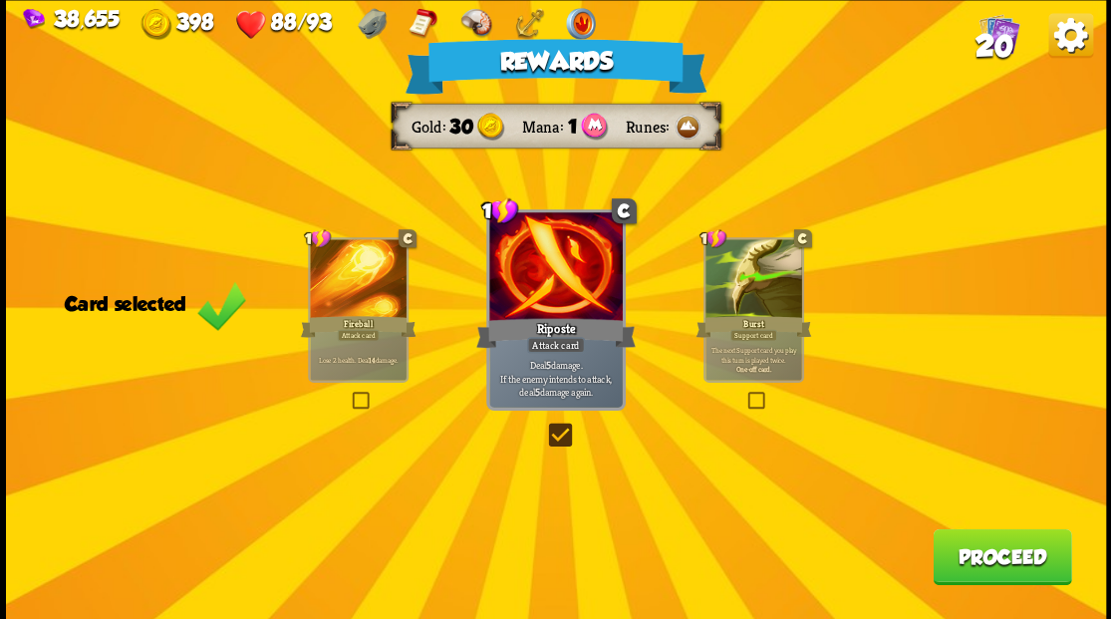
click at [1000, 560] on button "Proceed" at bounding box center [1001, 556] width 138 height 56
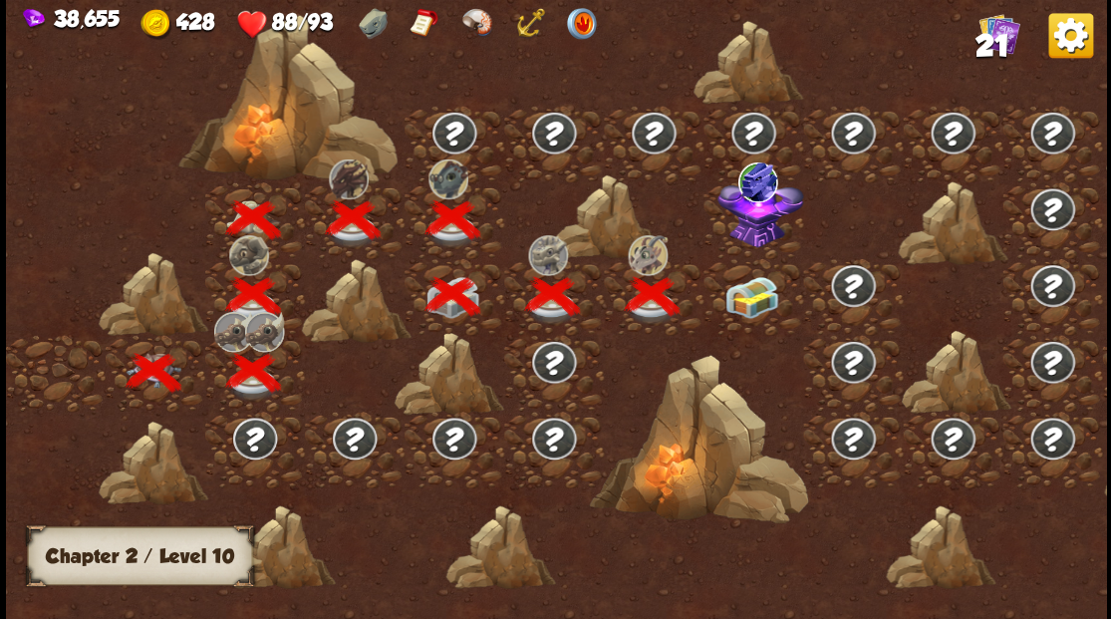
click at [756, 301] on img at bounding box center [751, 297] width 55 height 42
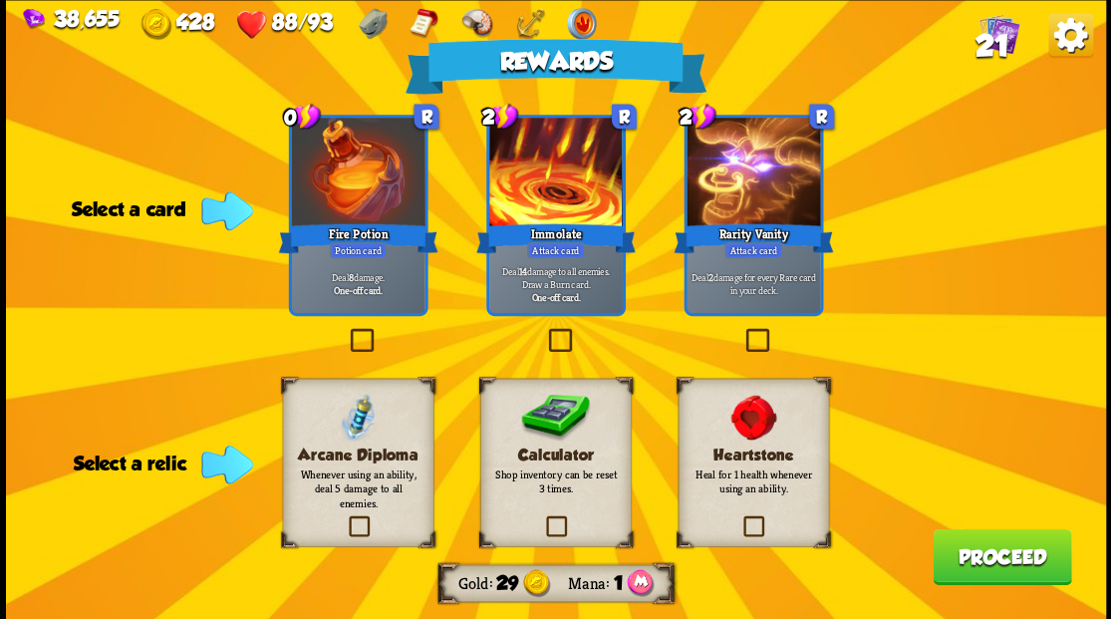
drag, startPoint x: 553, startPoint y: 527, endPoint x: 564, endPoint y: 532, distance: 12.0
click at [542, 518] on label at bounding box center [542, 518] width 0 height 0
click at [0, 0] on input "checkbox" at bounding box center [0, 0] width 0 height 0
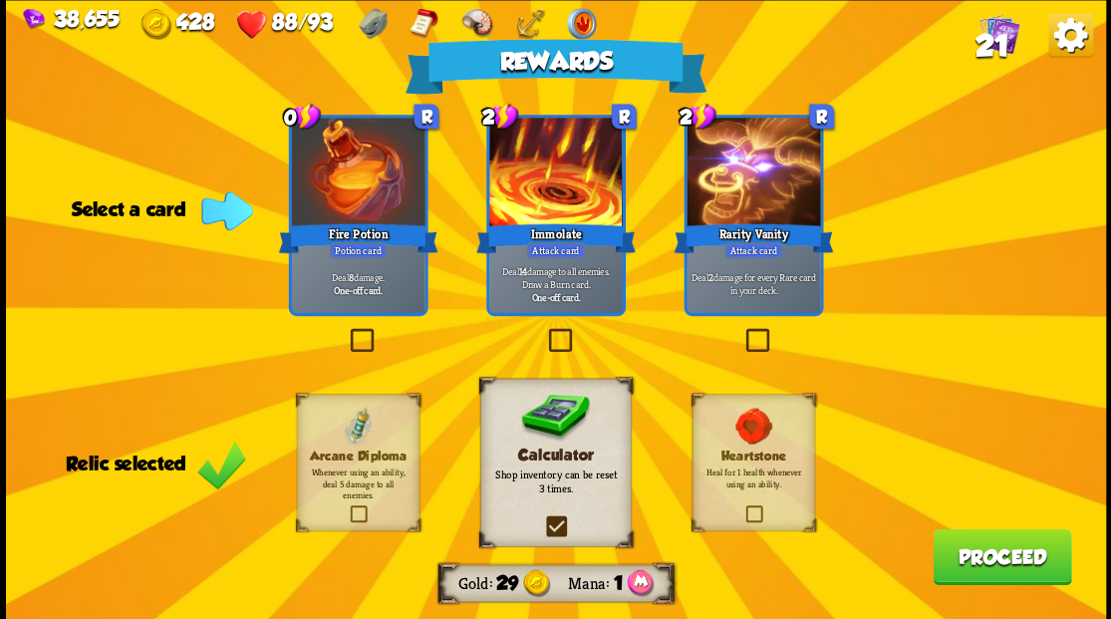
click at [346, 331] on label at bounding box center [346, 331] width 0 height 0
click at [0, 0] on input "checkbox" at bounding box center [0, 0] width 0 height 0
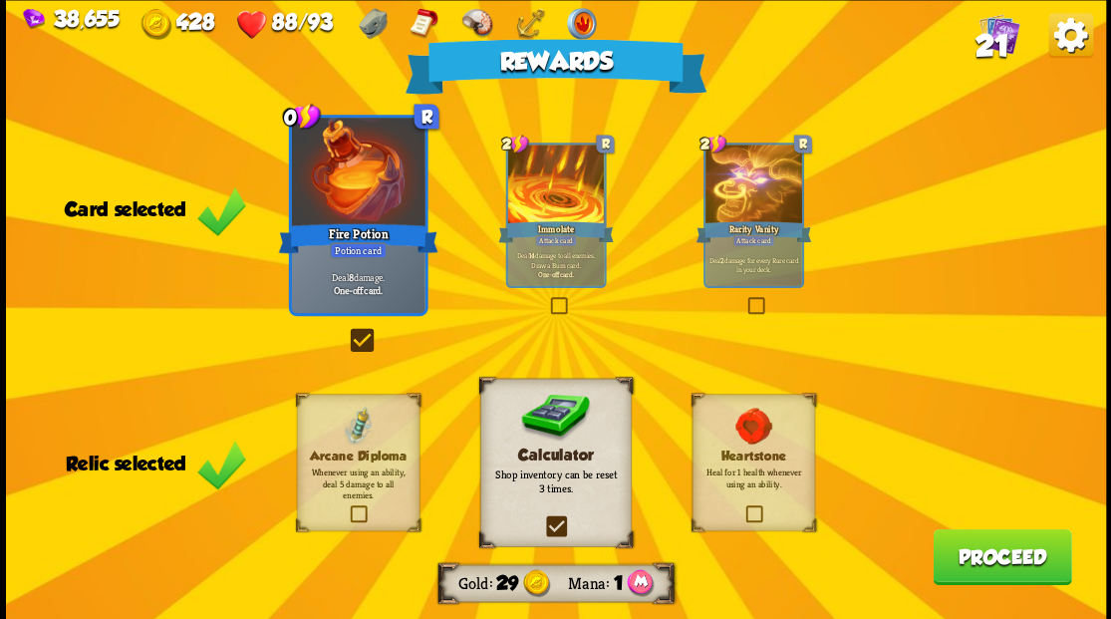
click at [994, 554] on button "Proceed" at bounding box center [1001, 556] width 138 height 56
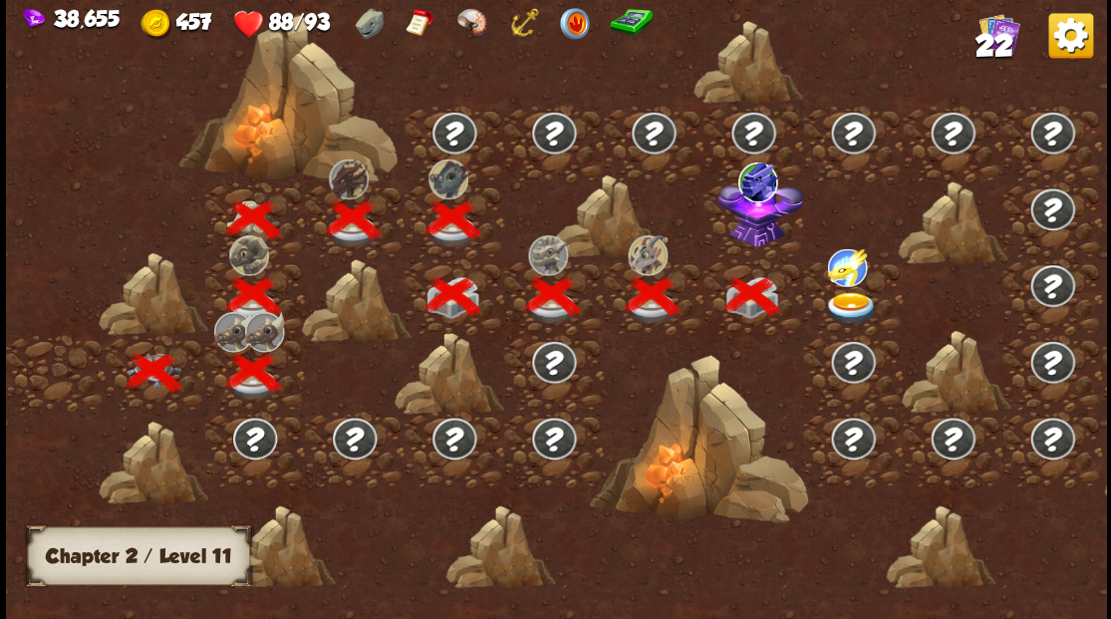
scroll to position [0, 303]
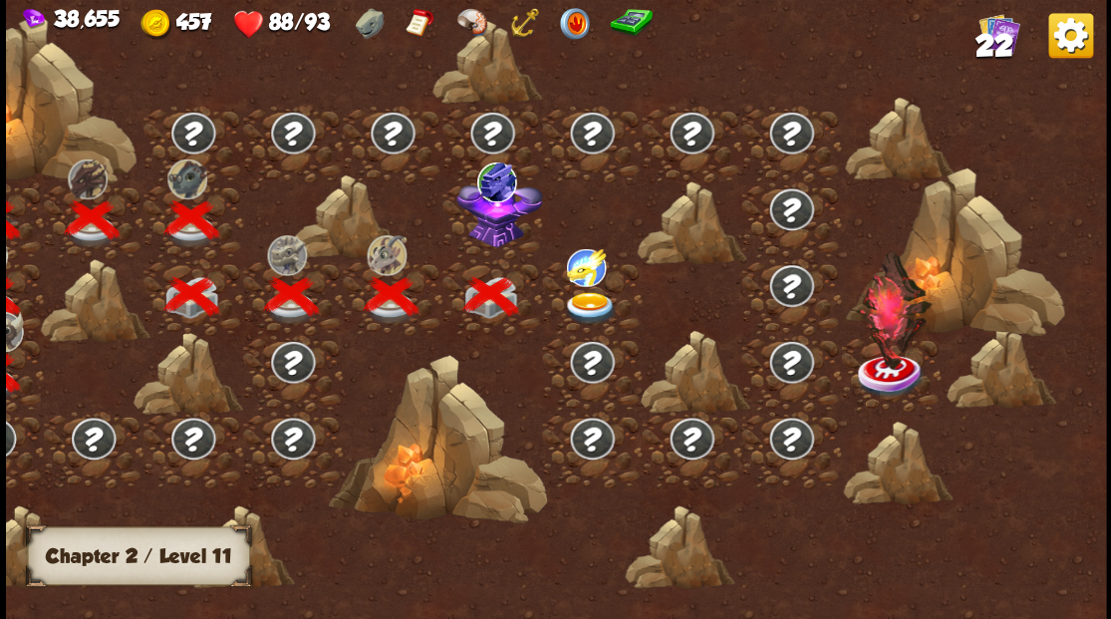
click at [488, 226] on img at bounding box center [498, 209] width 86 height 74
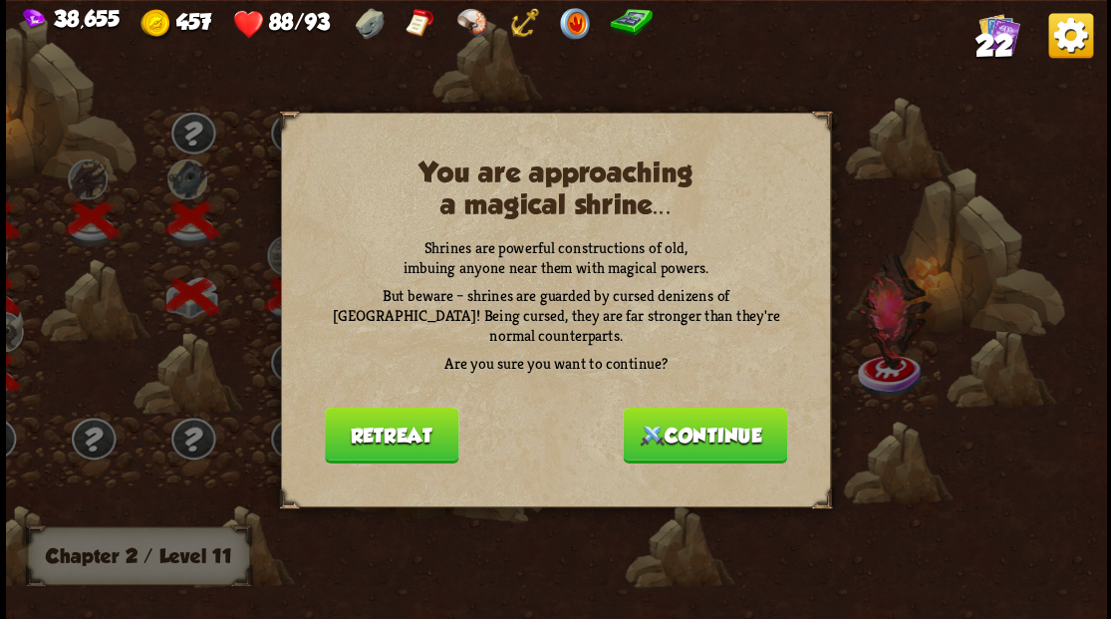
click at [720, 417] on button "Continue" at bounding box center [704, 434] width 164 height 56
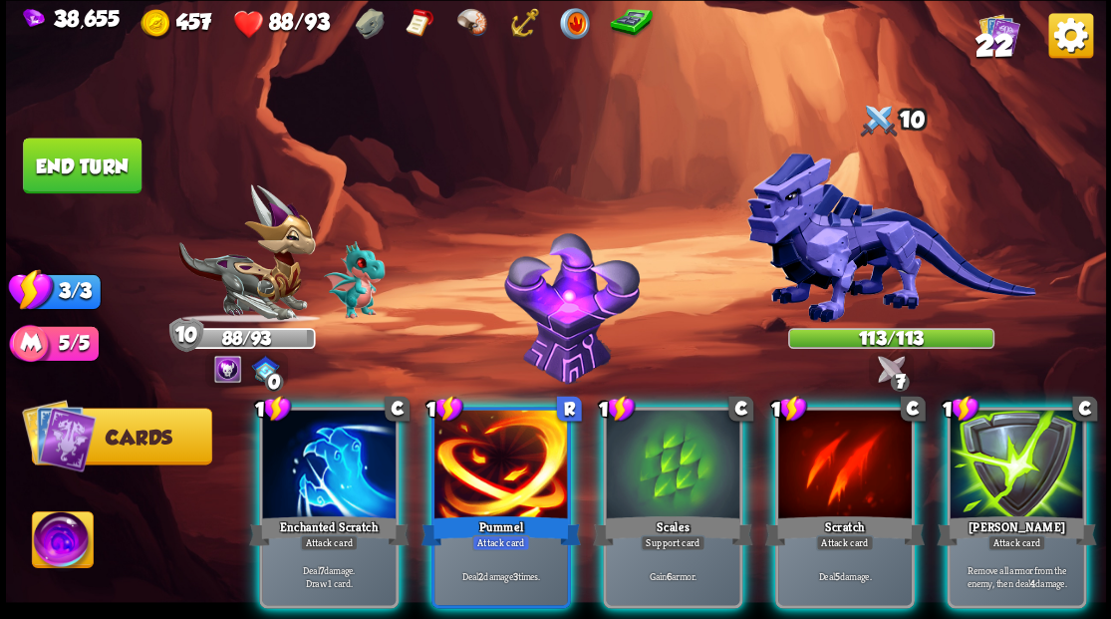
click at [60, 542] on img at bounding box center [62, 542] width 61 height 62
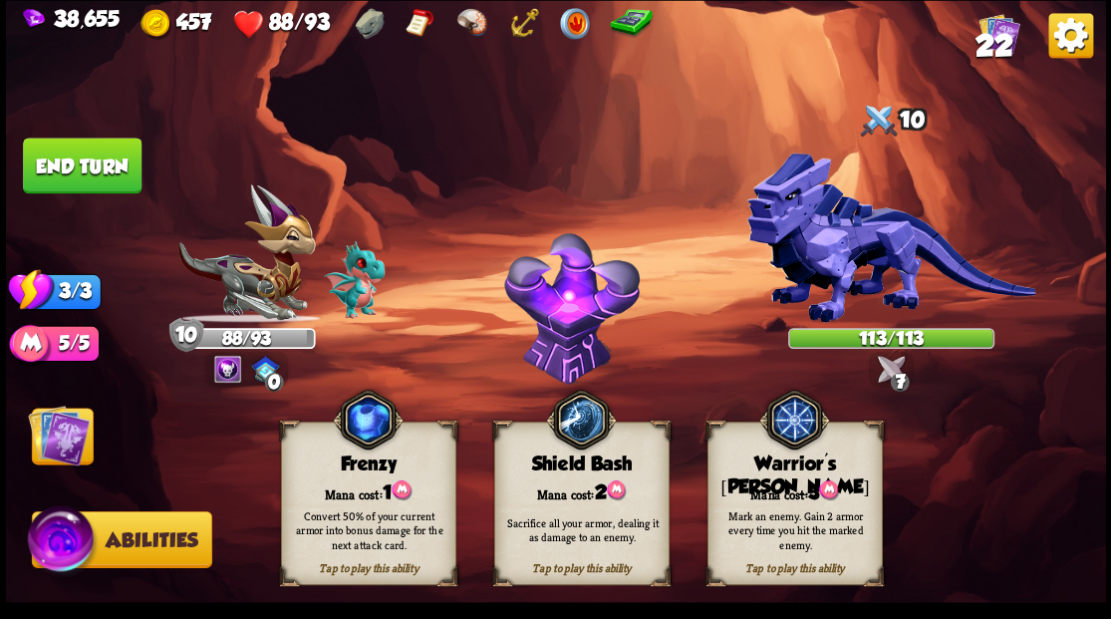
drag, startPoint x: 775, startPoint y: 458, endPoint x: 330, endPoint y: 466, distance: 445.3
click at [769, 457] on div "Warrior's Mark" at bounding box center [793, 475] width 173 height 46
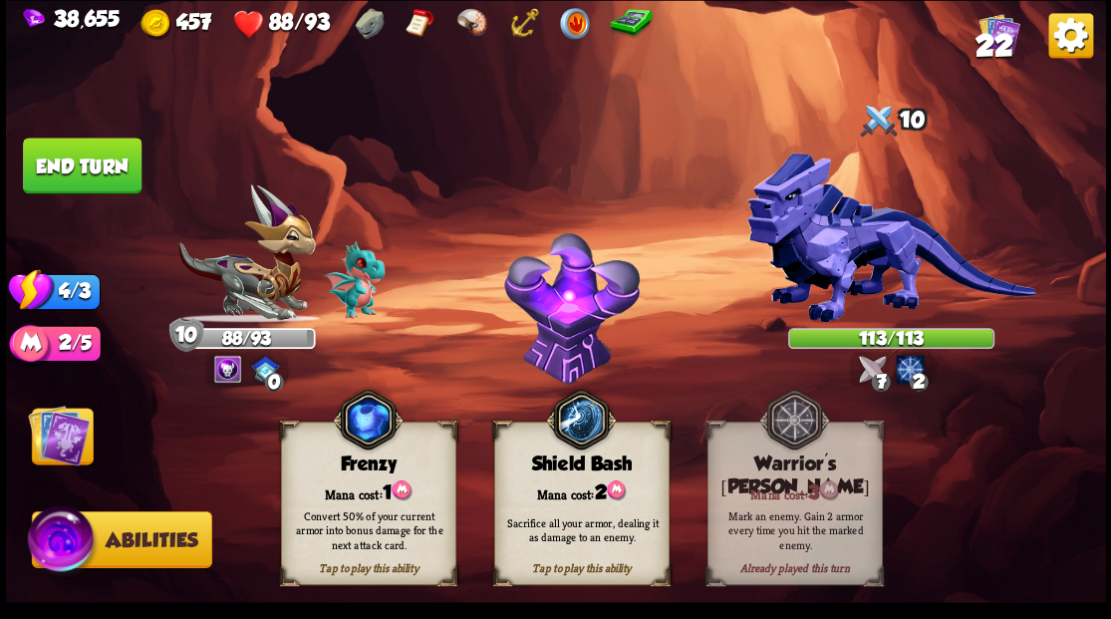
click at [56, 454] on img at bounding box center [59, 434] width 62 height 62
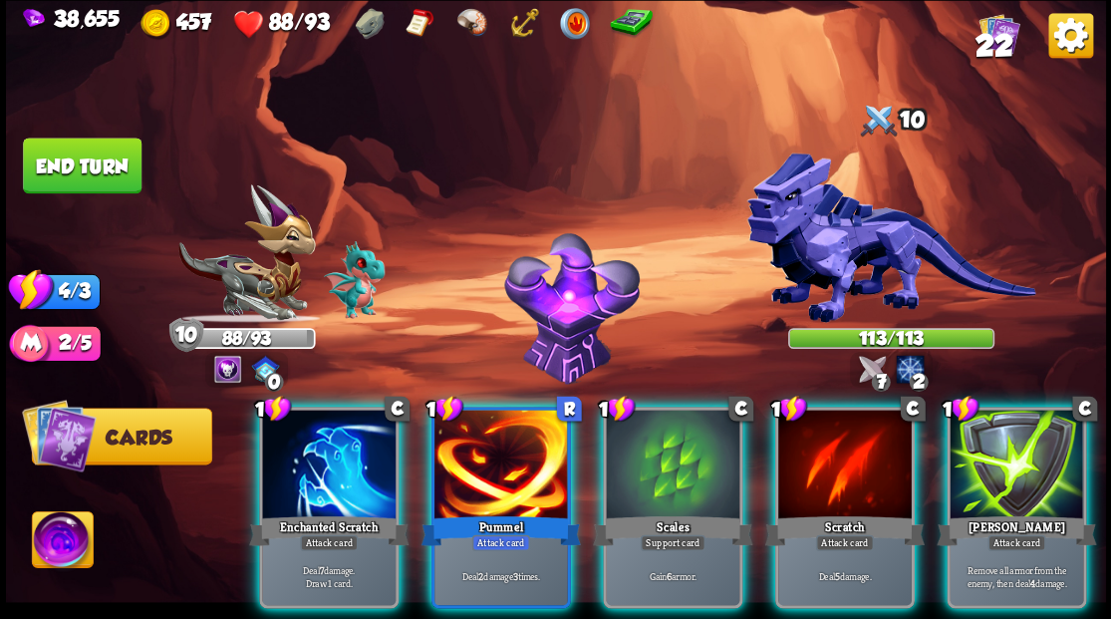
click at [829, 242] on img at bounding box center [890, 237] width 289 height 170
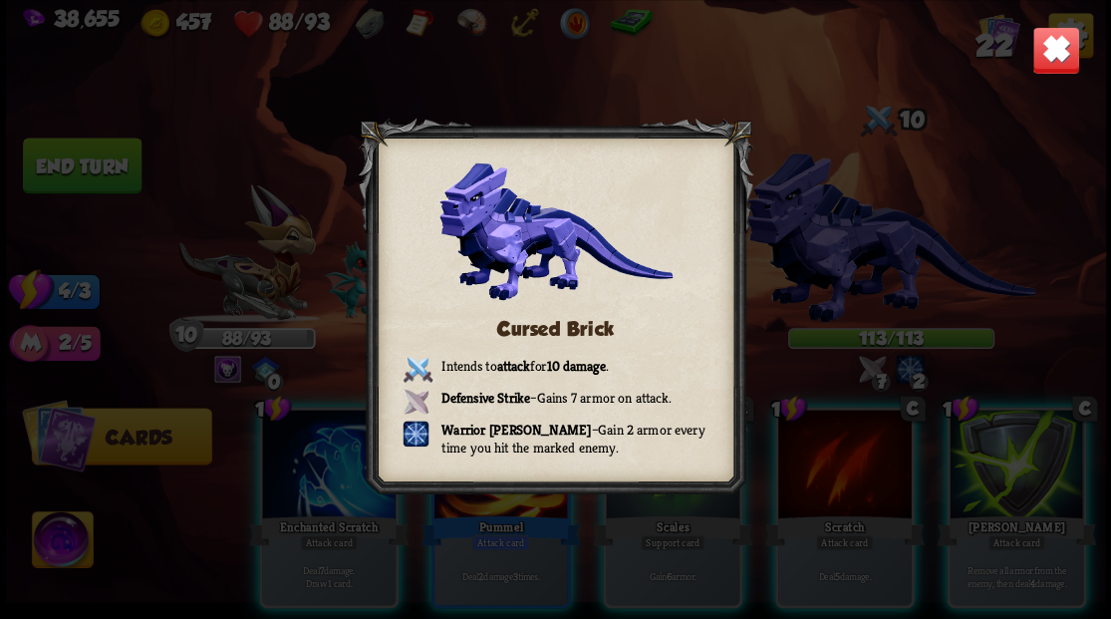
click at [1068, 47] on img at bounding box center [1055, 50] width 48 height 48
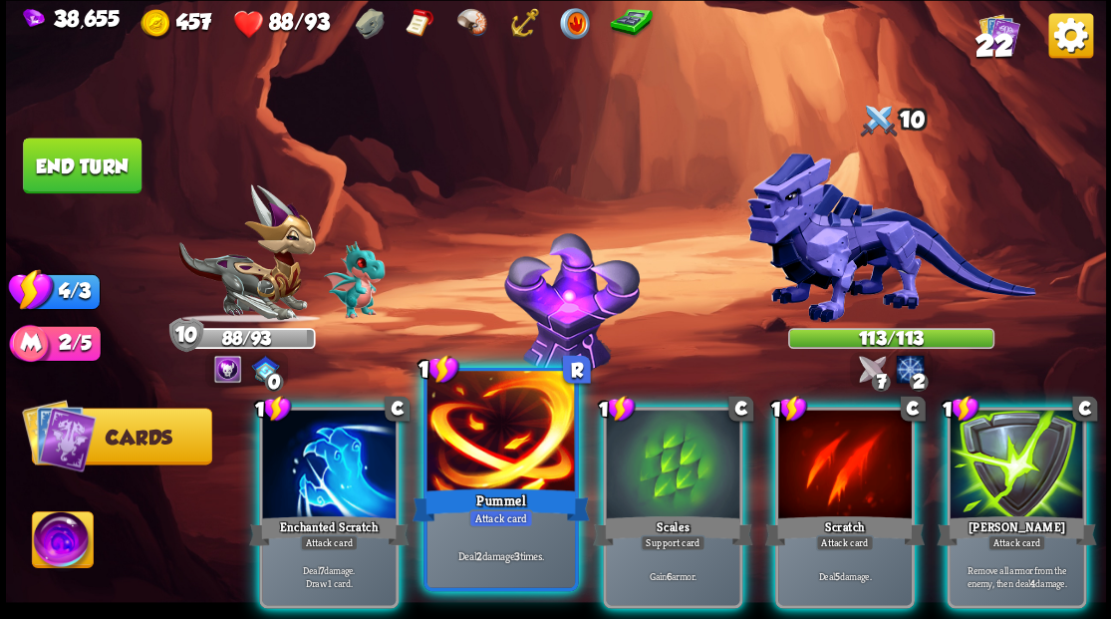
click at [478, 492] on div "Pummel" at bounding box center [499, 504] width 177 height 40
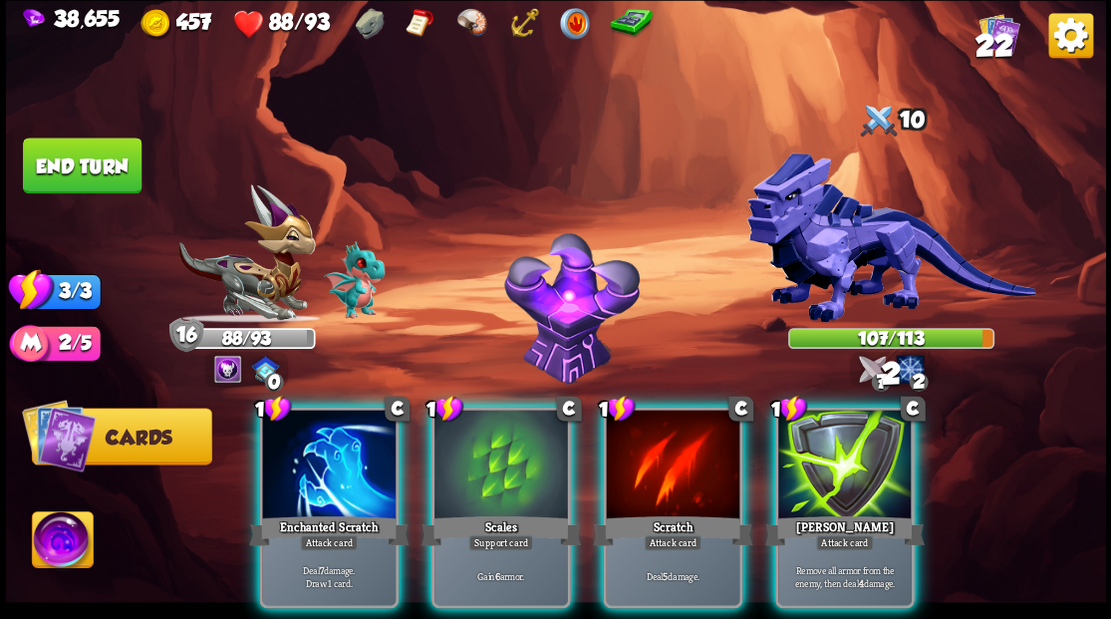
click at [287, 458] on div at bounding box center [328, 465] width 133 height 113
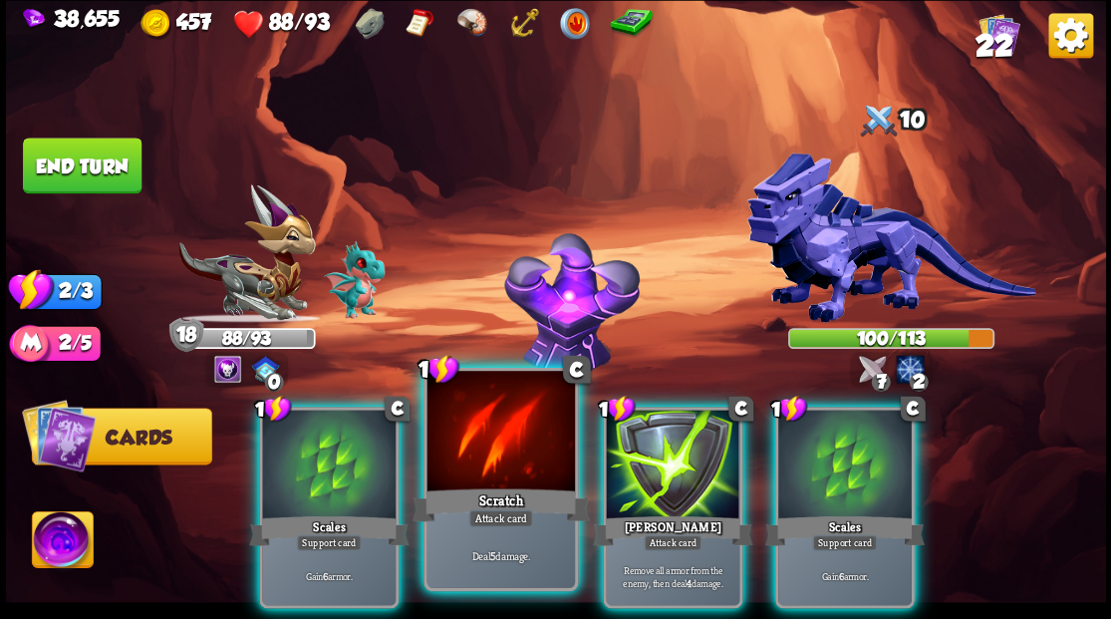
click at [482, 448] on div at bounding box center [499, 433] width 147 height 124
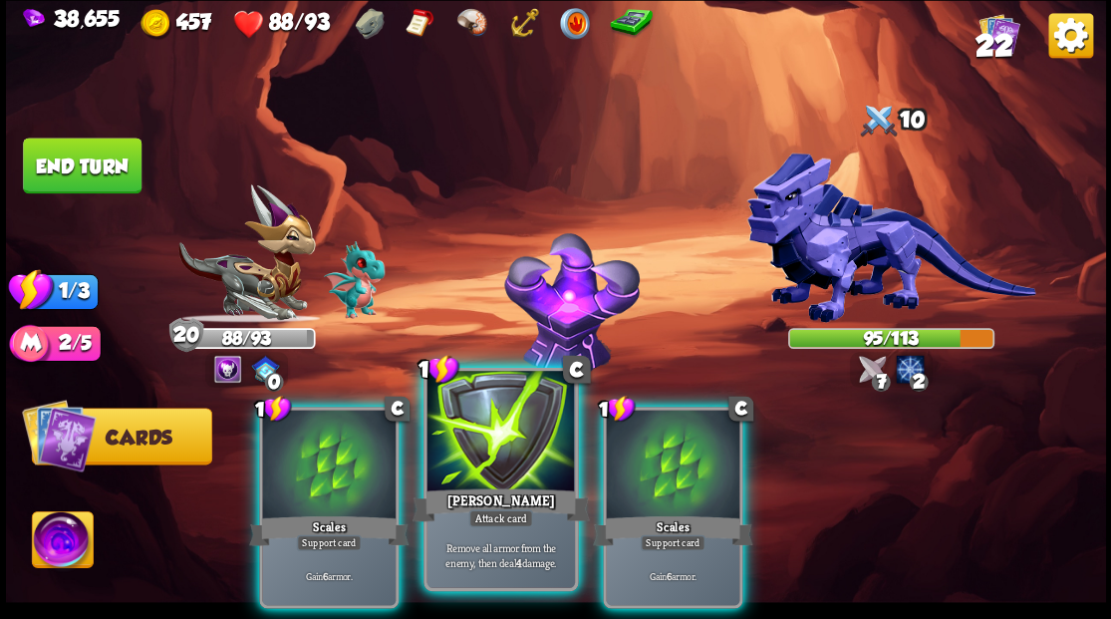
click at [482, 440] on div at bounding box center [499, 433] width 147 height 124
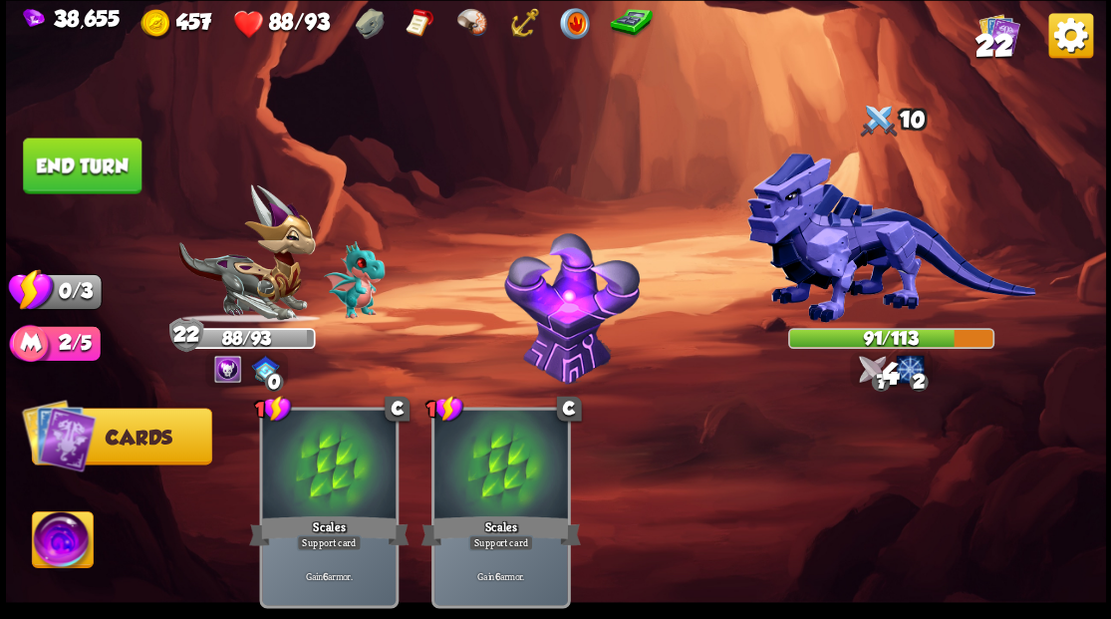
click at [72, 169] on button "End turn" at bounding box center [82, 165] width 119 height 56
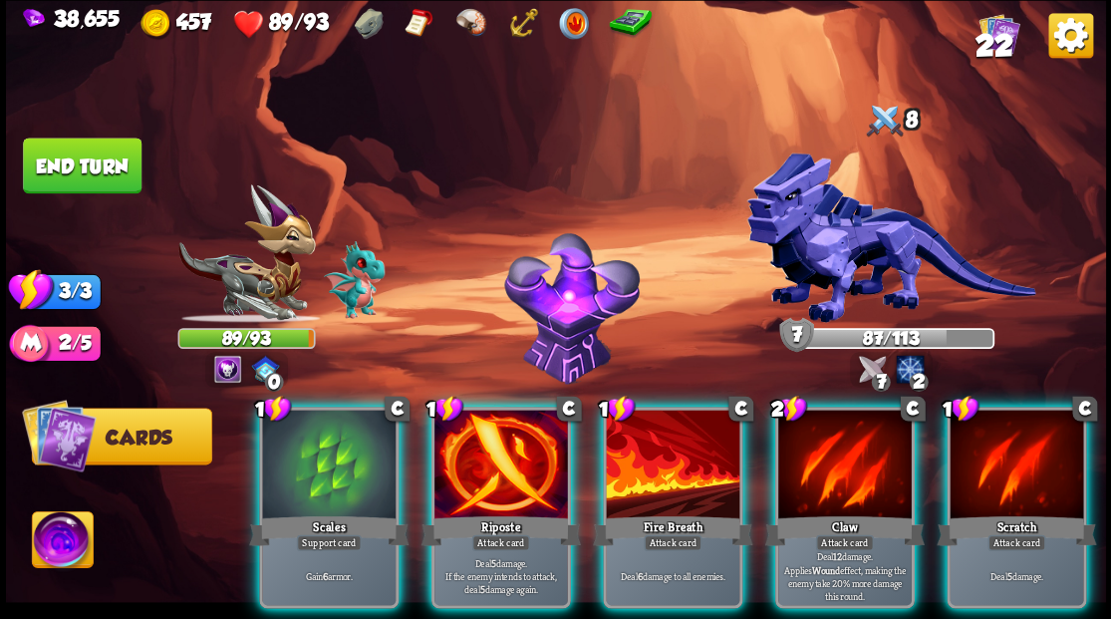
click at [301, 512] on div "Scales" at bounding box center [328, 530] width 159 height 36
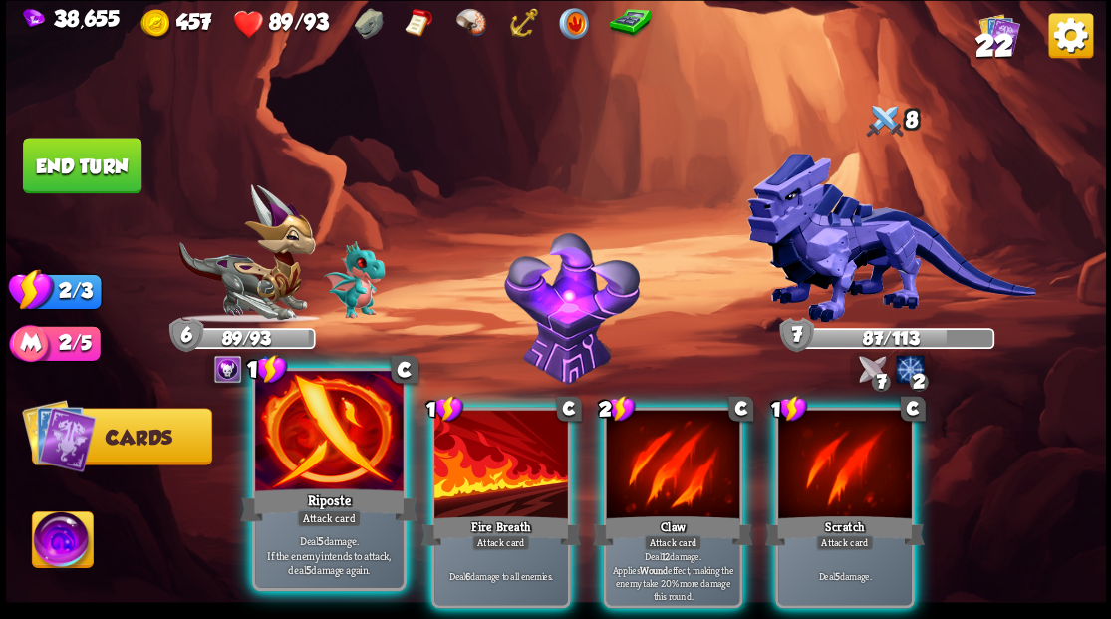
click at [299, 482] on div at bounding box center [328, 433] width 147 height 124
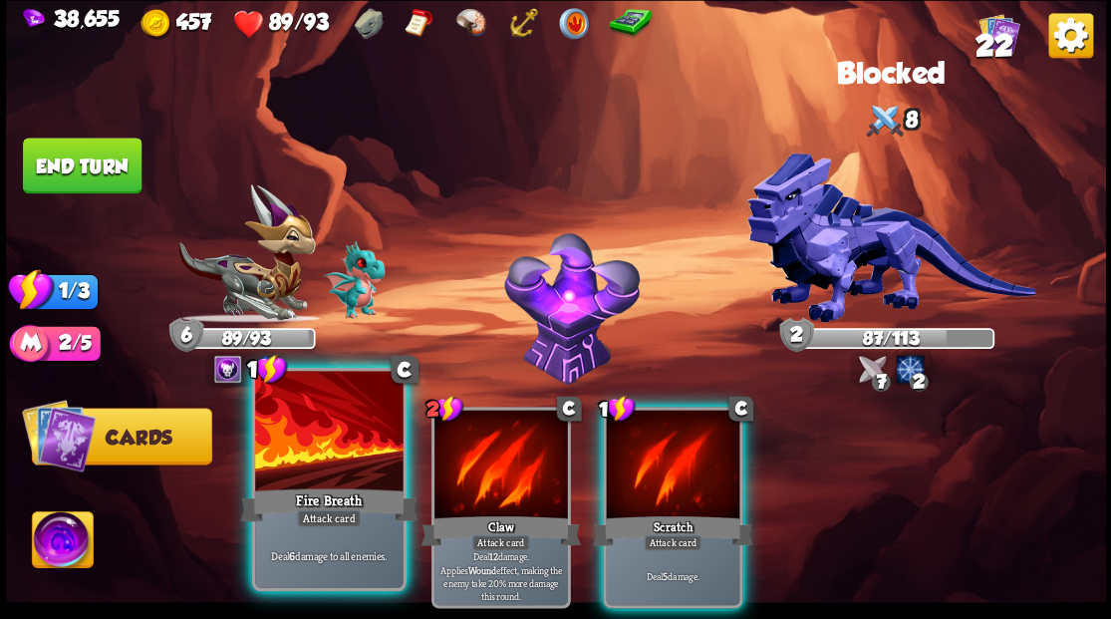
click at [298, 471] on div at bounding box center [328, 433] width 147 height 124
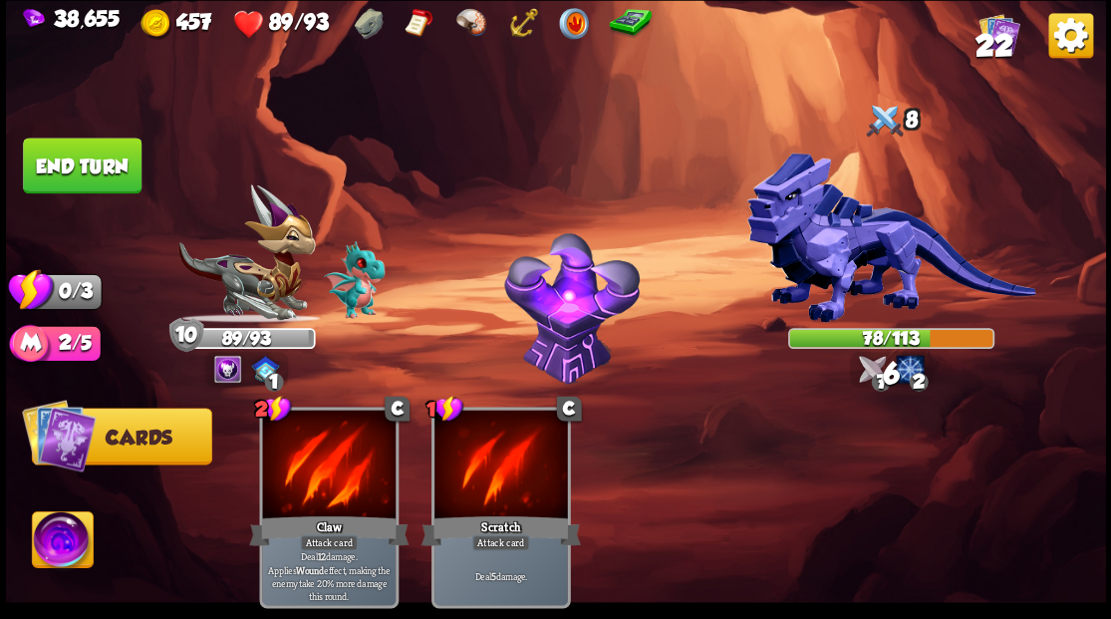
click at [80, 171] on button "End turn" at bounding box center [82, 165] width 119 height 56
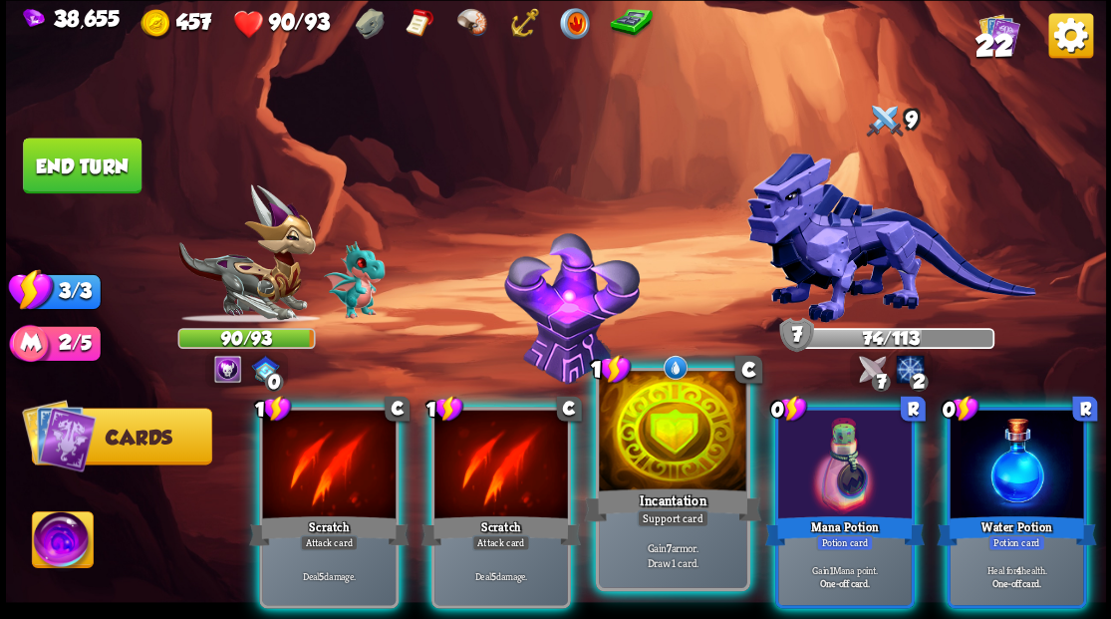
click at [663, 446] on div at bounding box center [672, 433] width 147 height 124
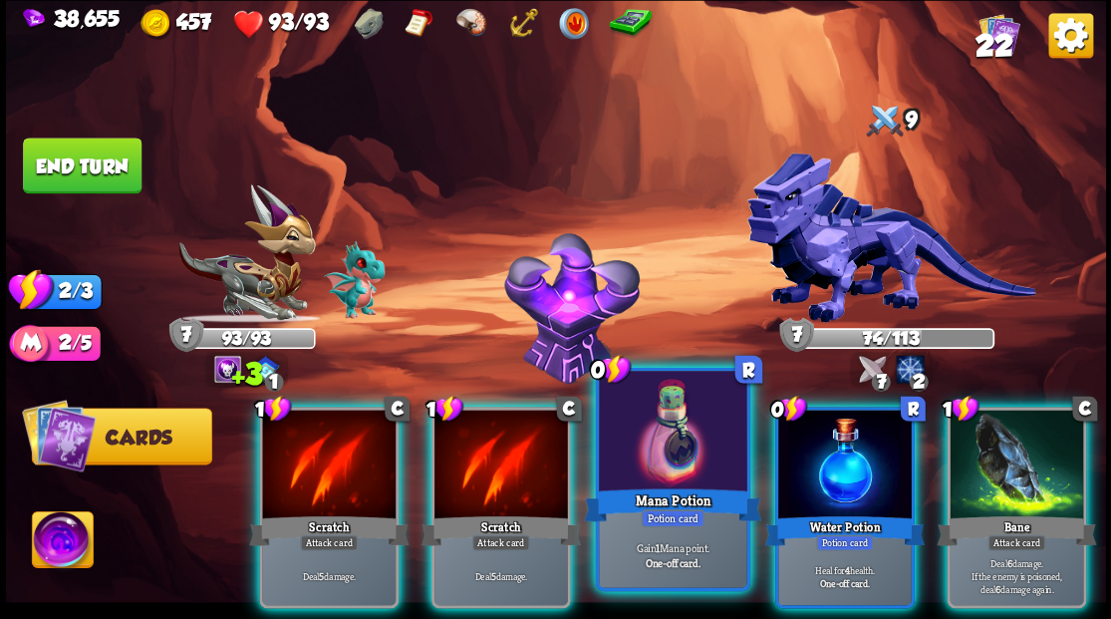
click at [665, 467] on div at bounding box center [672, 433] width 147 height 124
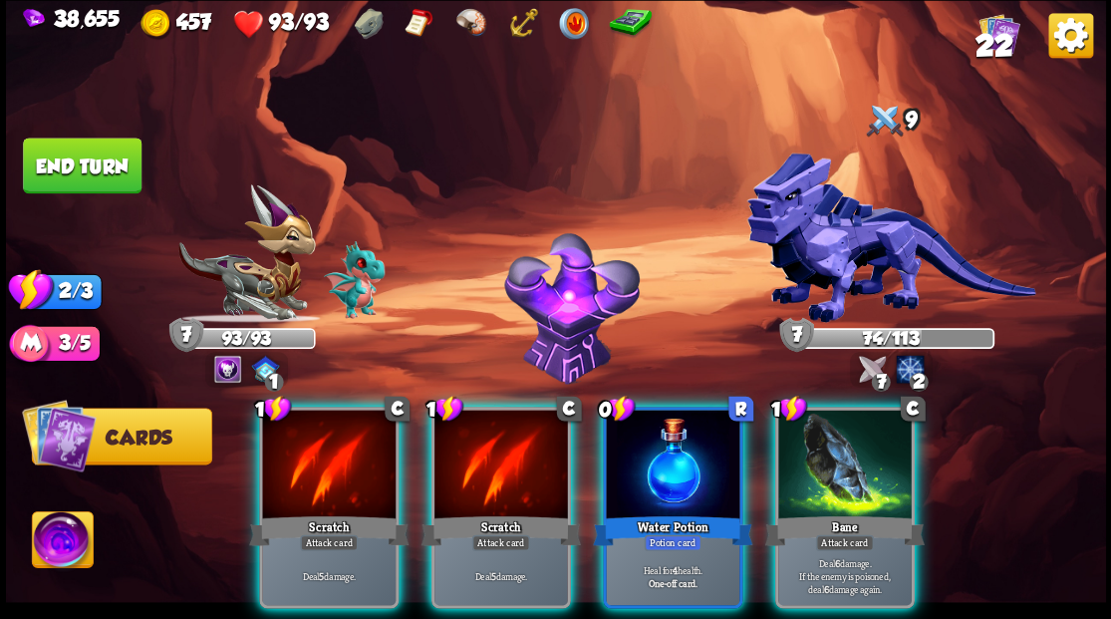
click at [657, 458] on div at bounding box center [672, 465] width 133 height 113
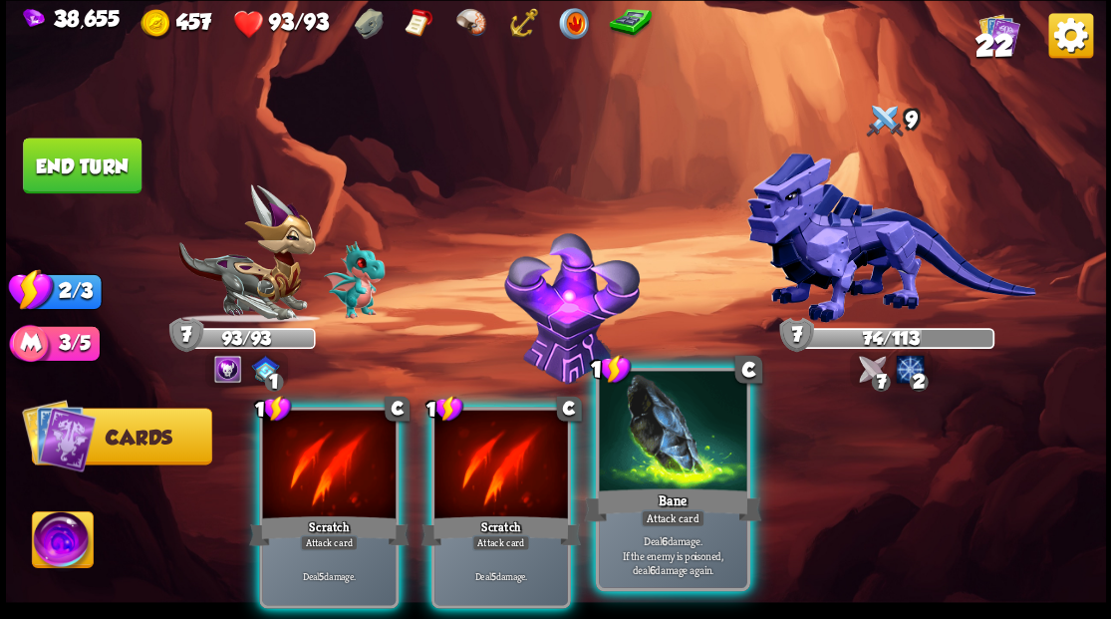
click at [677, 454] on div at bounding box center [672, 433] width 147 height 124
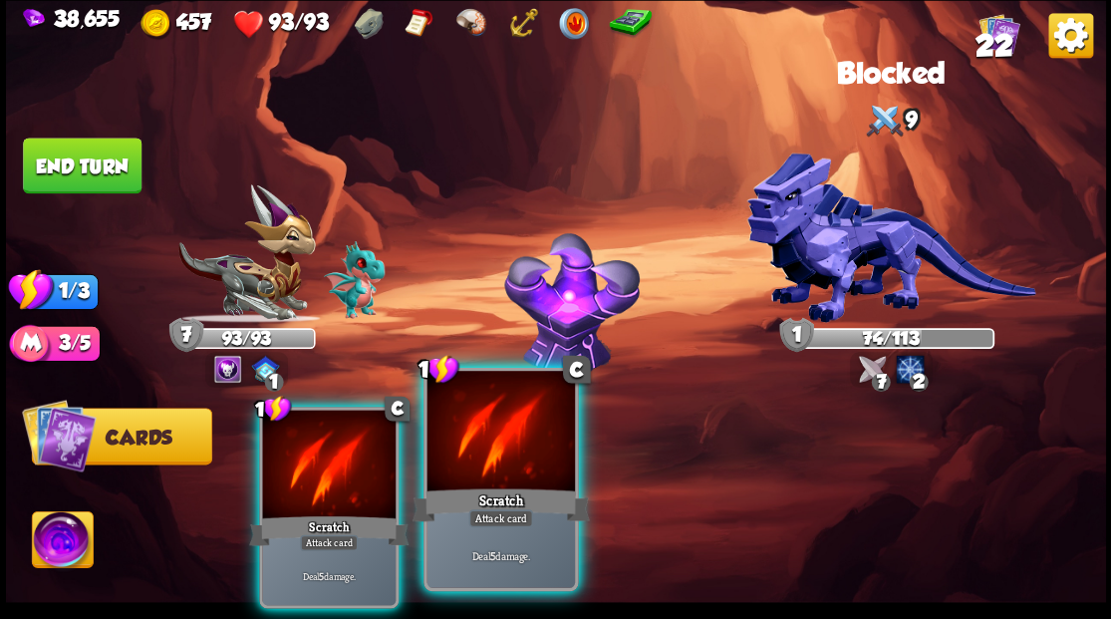
click at [533, 473] on div at bounding box center [499, 433] width 147 height 124
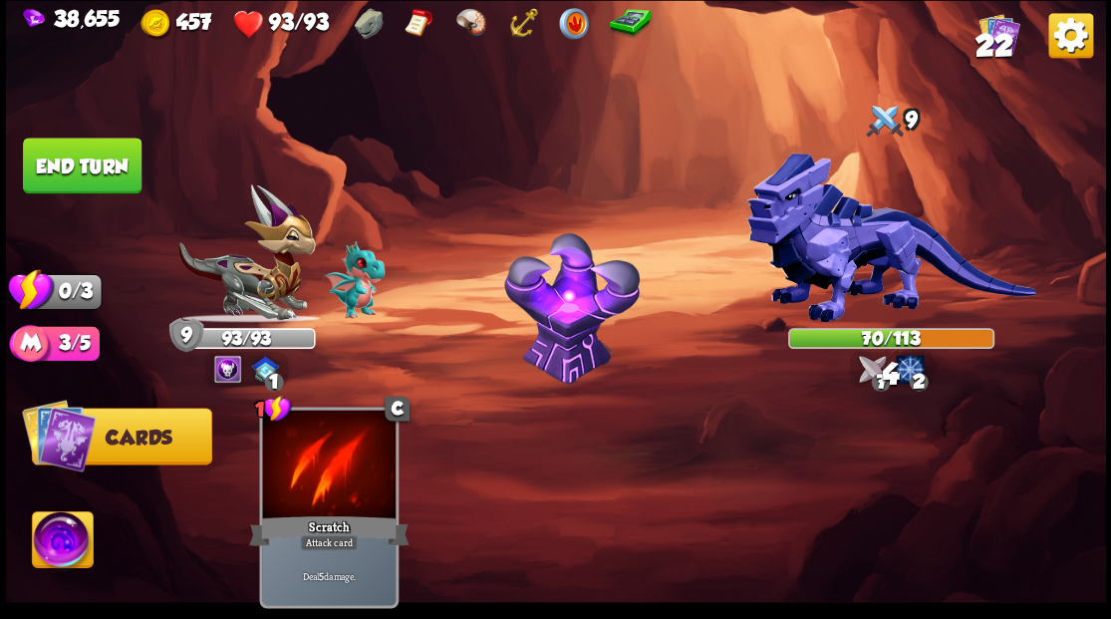
click at [70, 165] on button "End turn" at bounding box center [82, 165] width 119 height 56
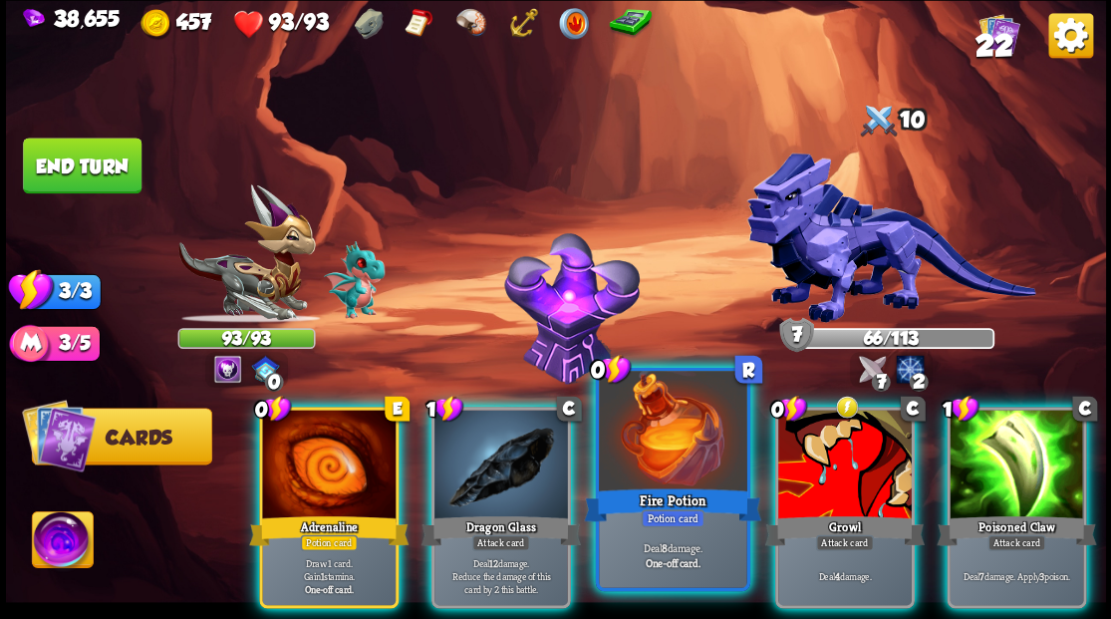
click at [635, 428] on div at bounding box center [672, 433] width 147 height 124
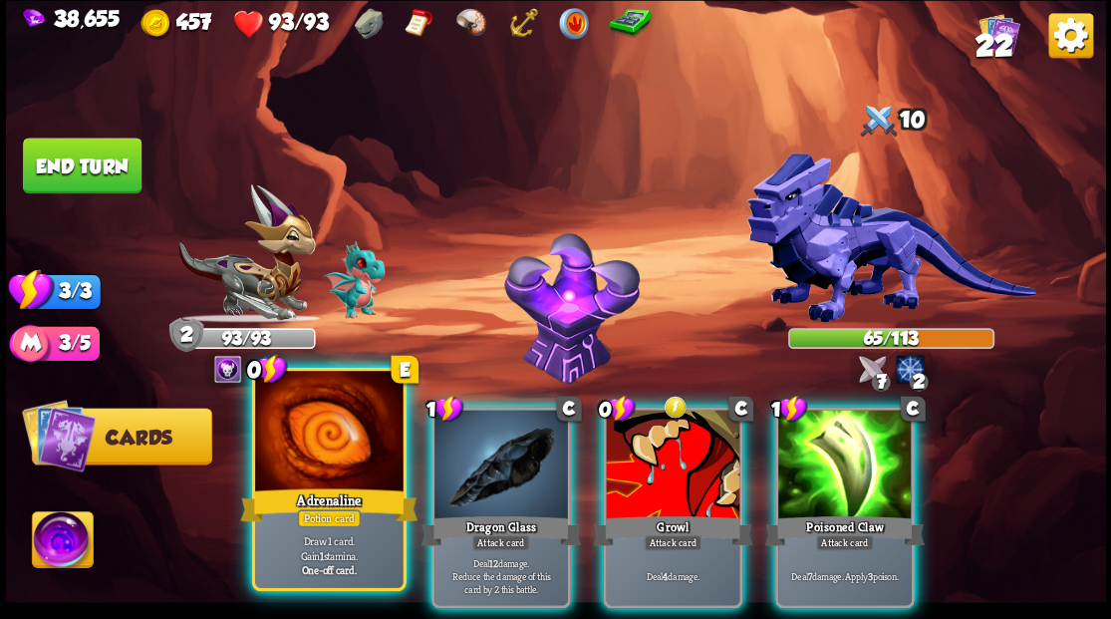
click at [319, 451] on div at bounding box center [328, 433] width 147 height 124
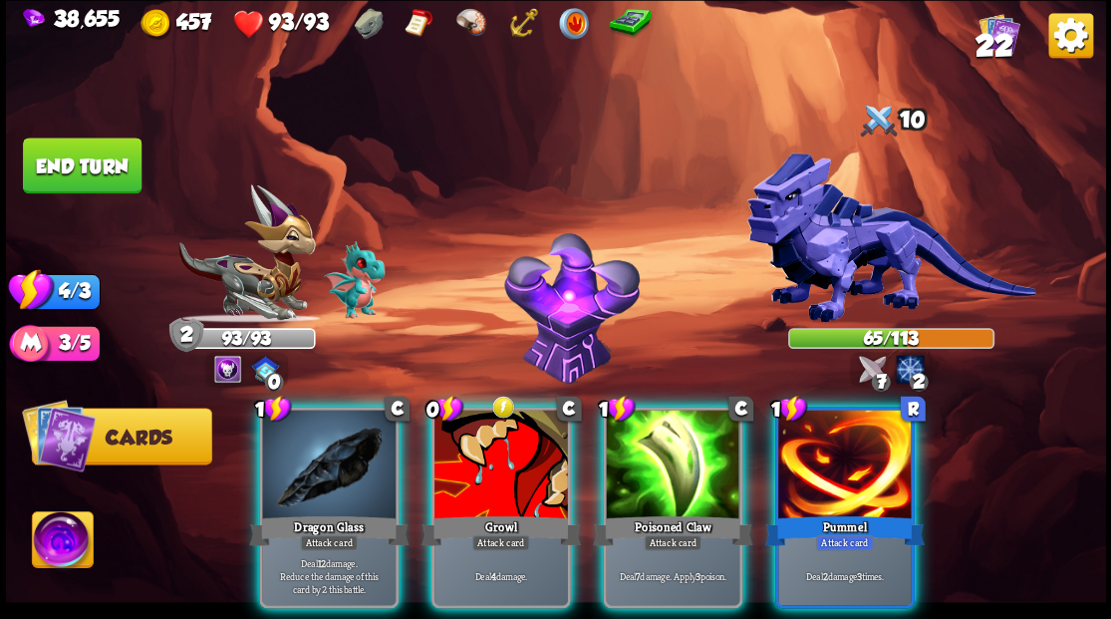
drag, startPoint x: 869, startPoint y: 480, endPoint x: 858, endPoint y: 471, distance: 14.2
click at [868, 476] on div at bounding box center [844, 465] width 133 height 113
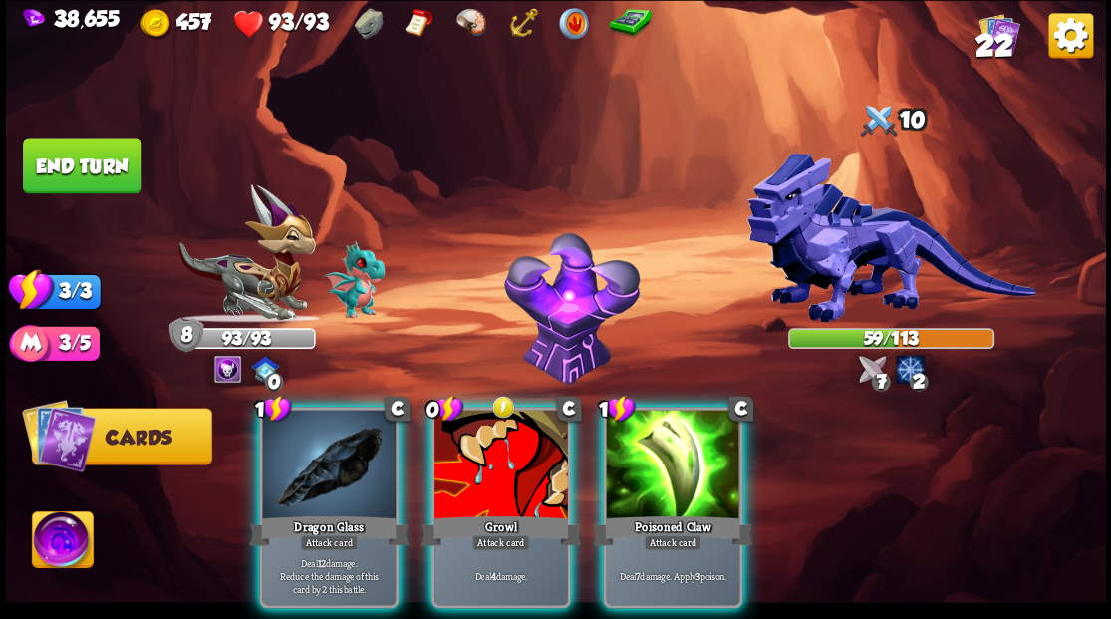
click at [339, 450] on div at bounding box center [328, 465] width 133 height 113
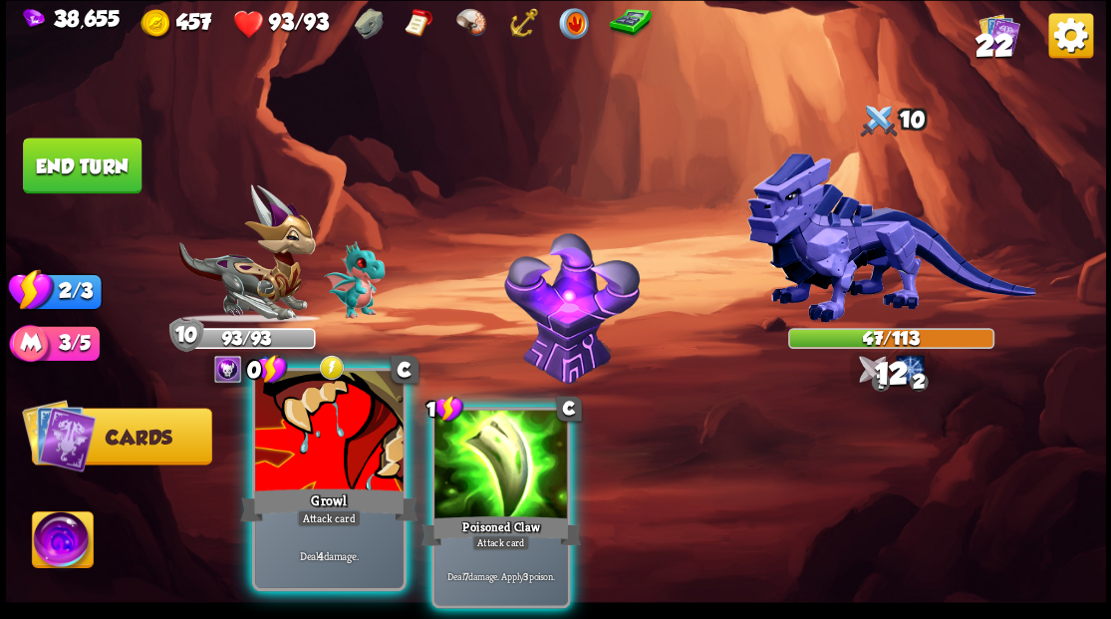
drag, startPoint x: 498, startPoint y: 464, endPoint x: 358, endPoint y: 491, distance: 143.0
click at [495, 464] on div at bounding box center [500, 465] width 133 height 113
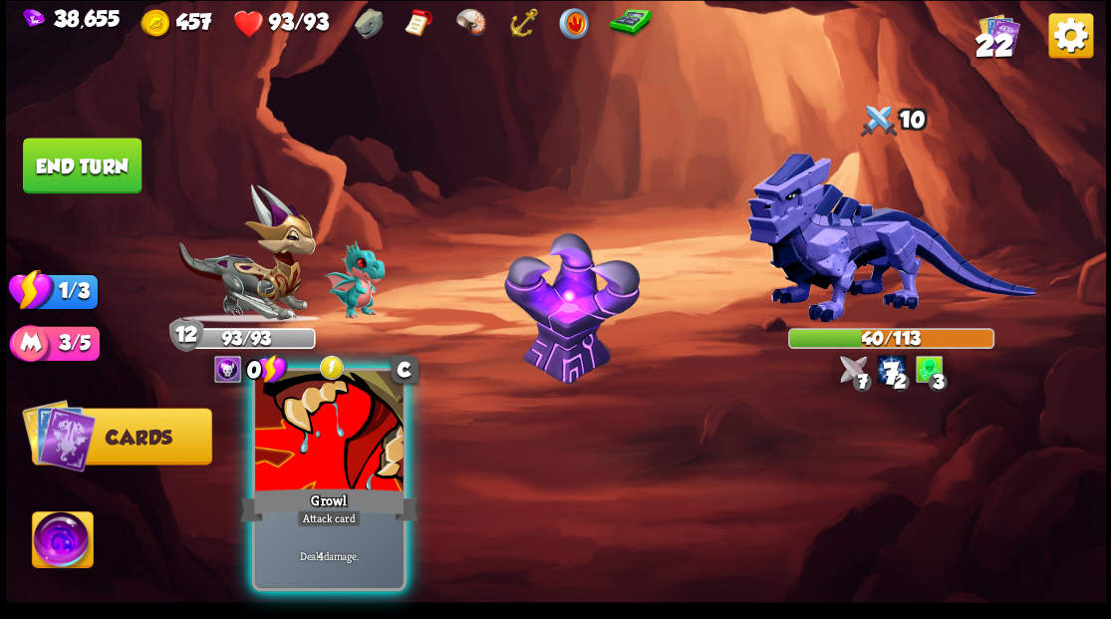
click at [334, 469] on div at bounding box center [328, 433] width 147 height 124
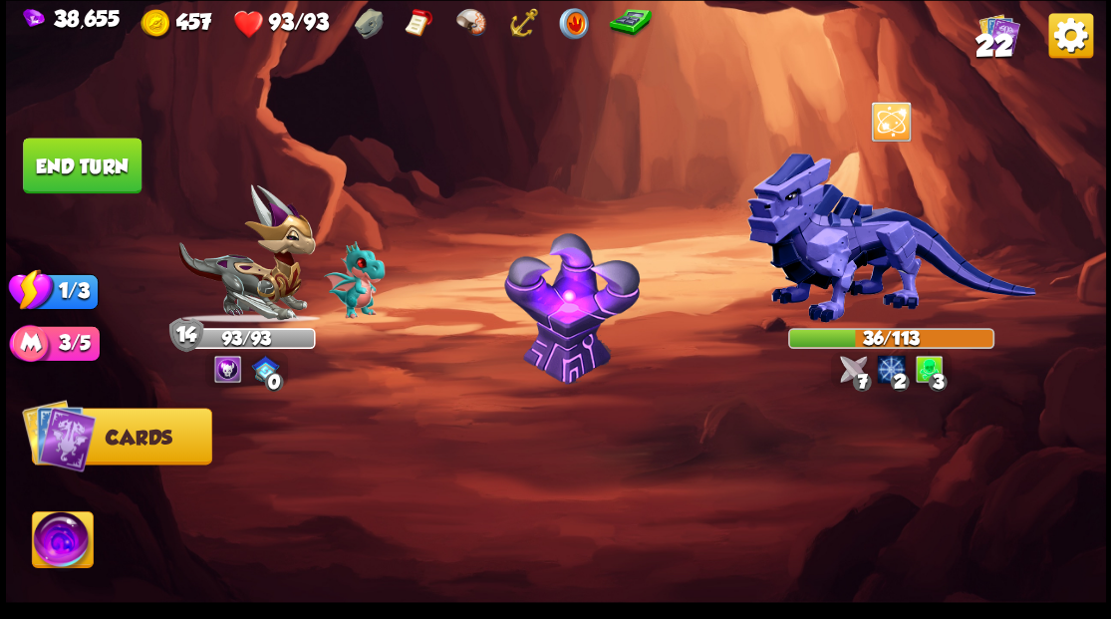
click at [81, 167] on button "End turn" at bounding box center [82, 165] width 119 height 56
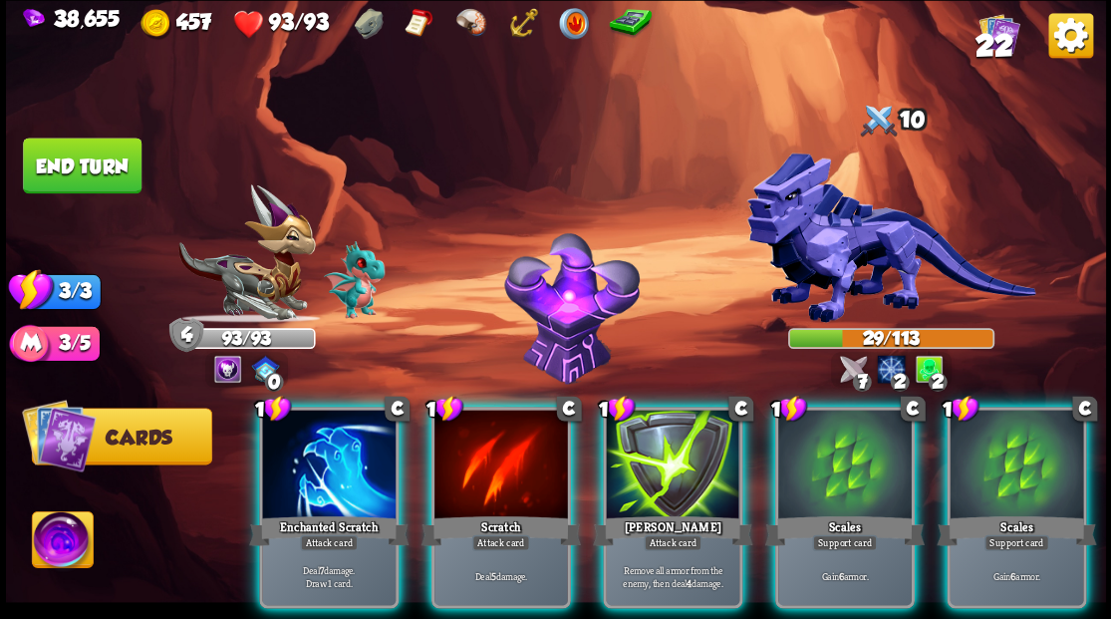
click at [294, 456] on div at bounding box center [328, 465] width 133 height 113
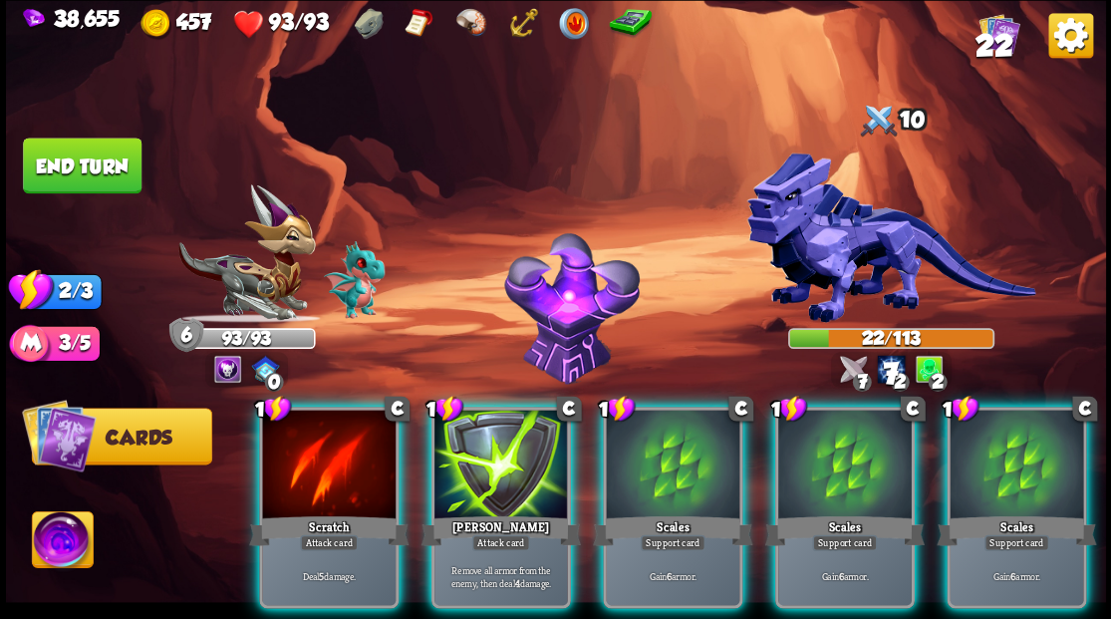
click at [293, 455] on div at bounding box center [328, 465] width 133 height 113
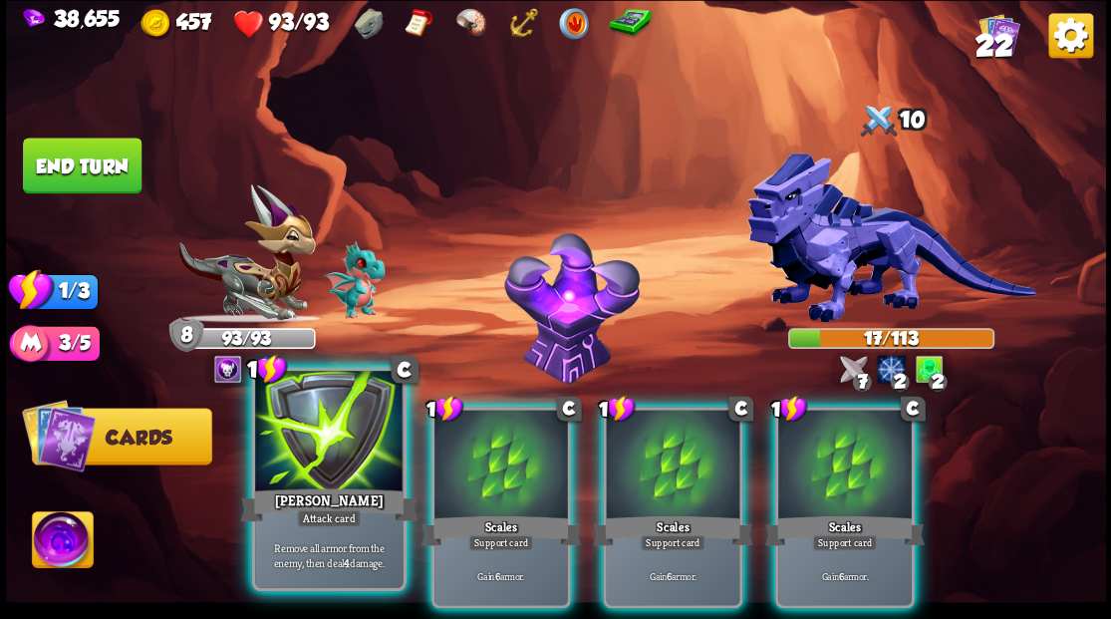
click at [283, 454] on div at bounding box center [328, 433] width 147 height 124
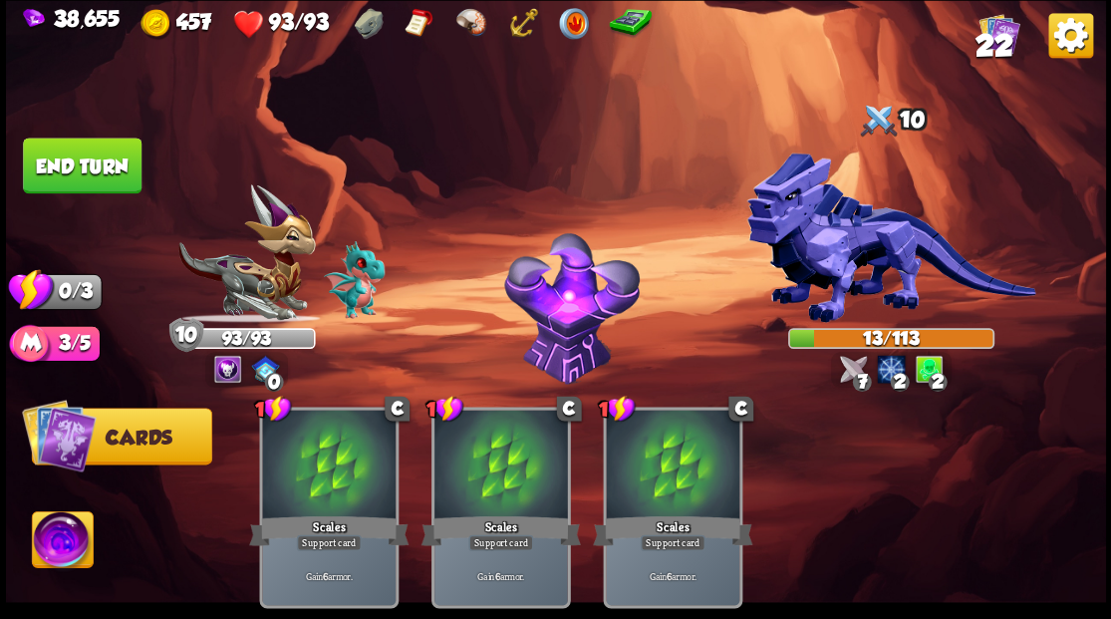
drag, startPoint x: 83, startPoint y: 153, endPoint x: 105, endPoint y: 157, distance: 22.3
click at [83, 153] on button "End turn" at bounding box center [82, 165] width 119 height 56
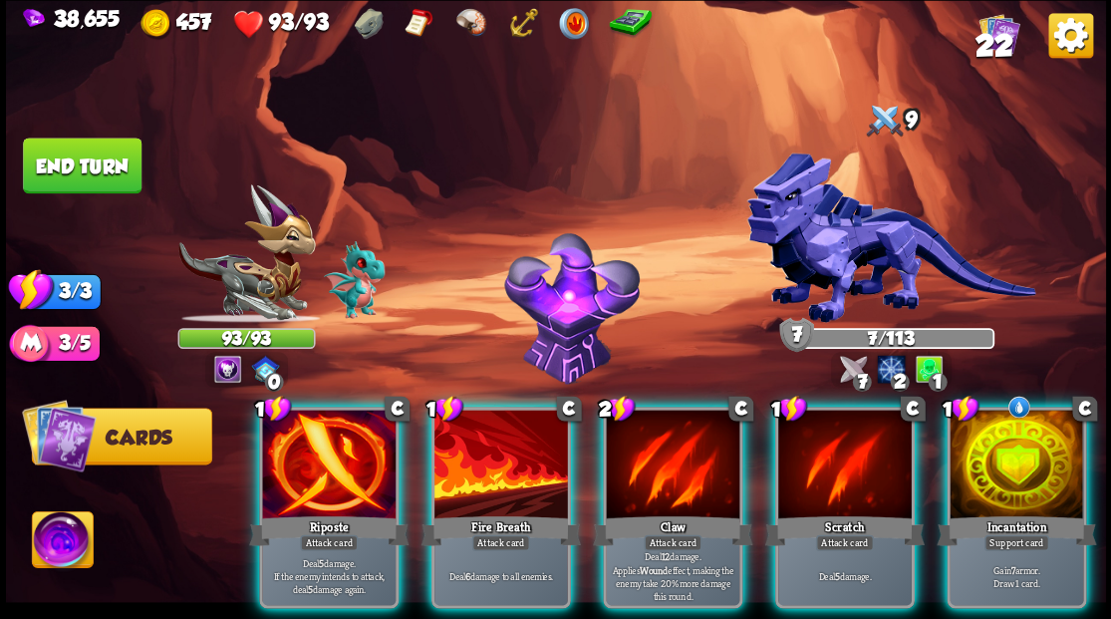
click at [1005, 452] on div at bounding box center [1015, 465] width 133 height 113
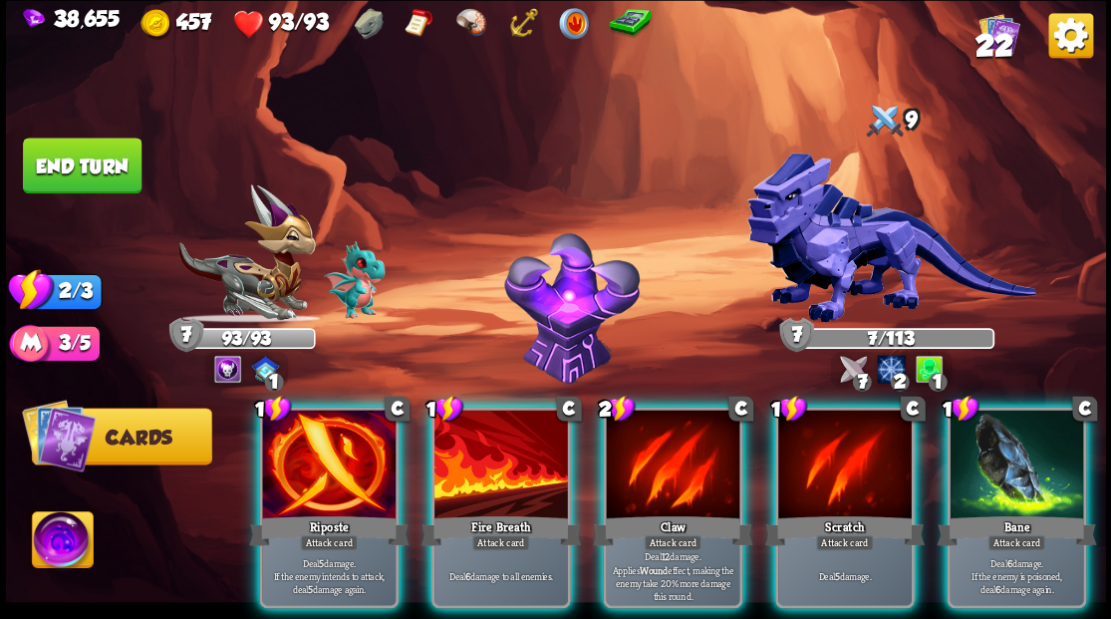
click at [1038, 478] on div at bounding box center [1015, 465] width 133 height 113
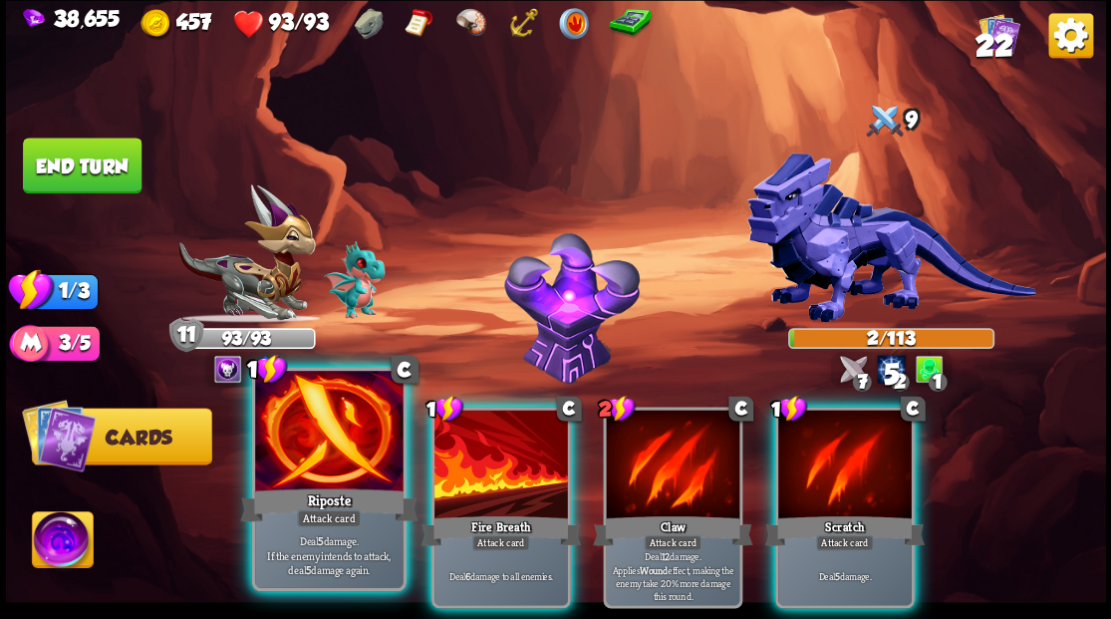
click at [326, 410] on div at bounding box center [328, 433] width 147 height 124
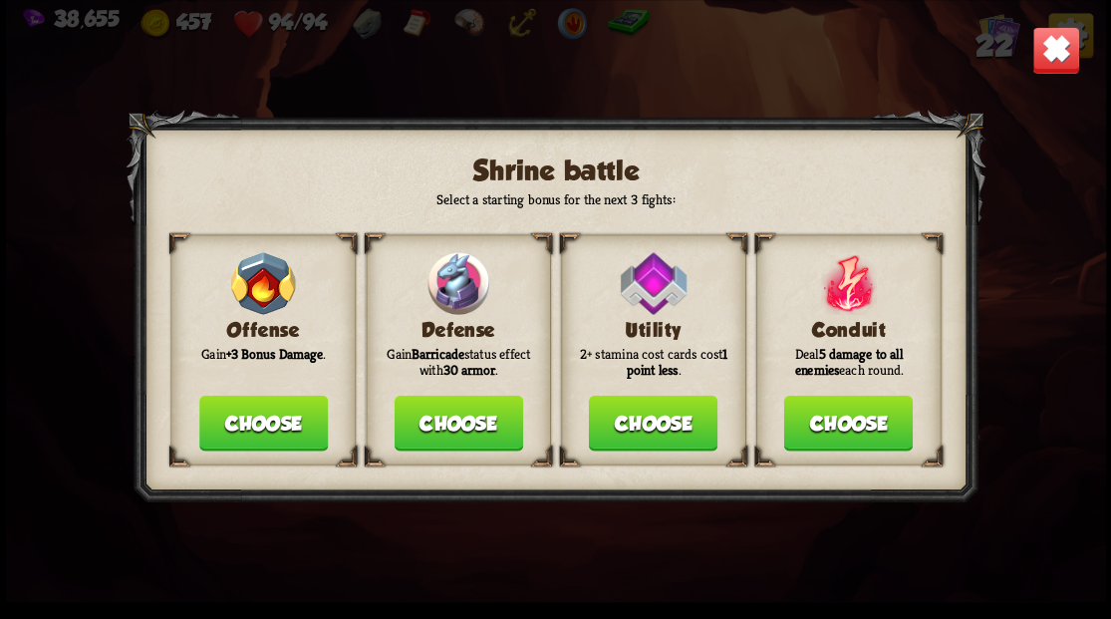
click at [458, 419] on button "Choose" at bounding box center [457, 422] width 128 height 56
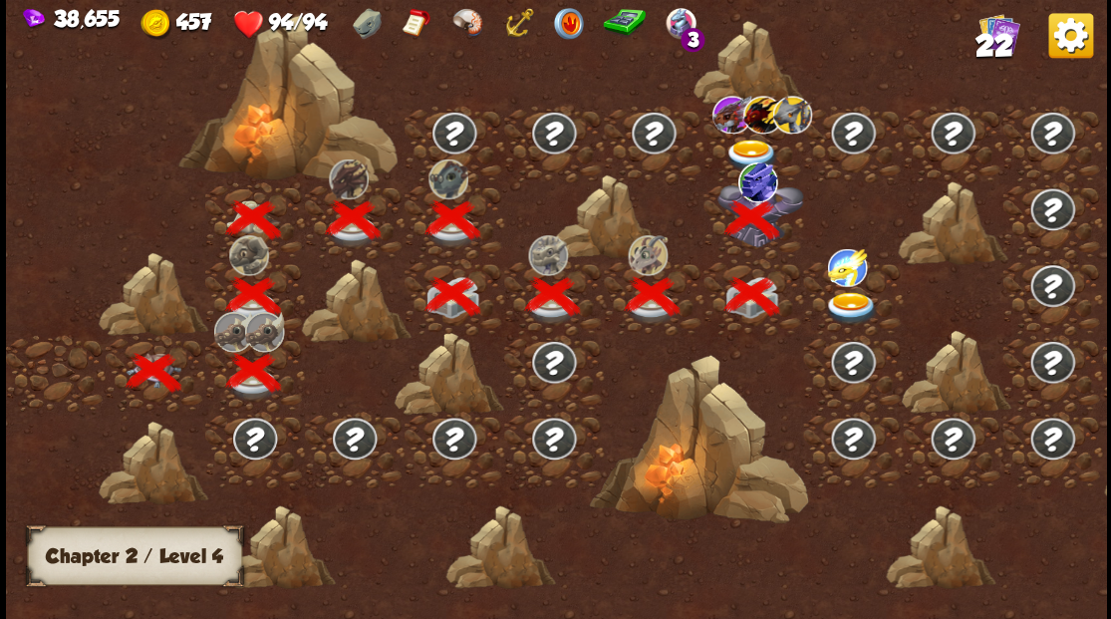
click at [858, 297] on img at bounding box center [851, 307] width 55 height 33
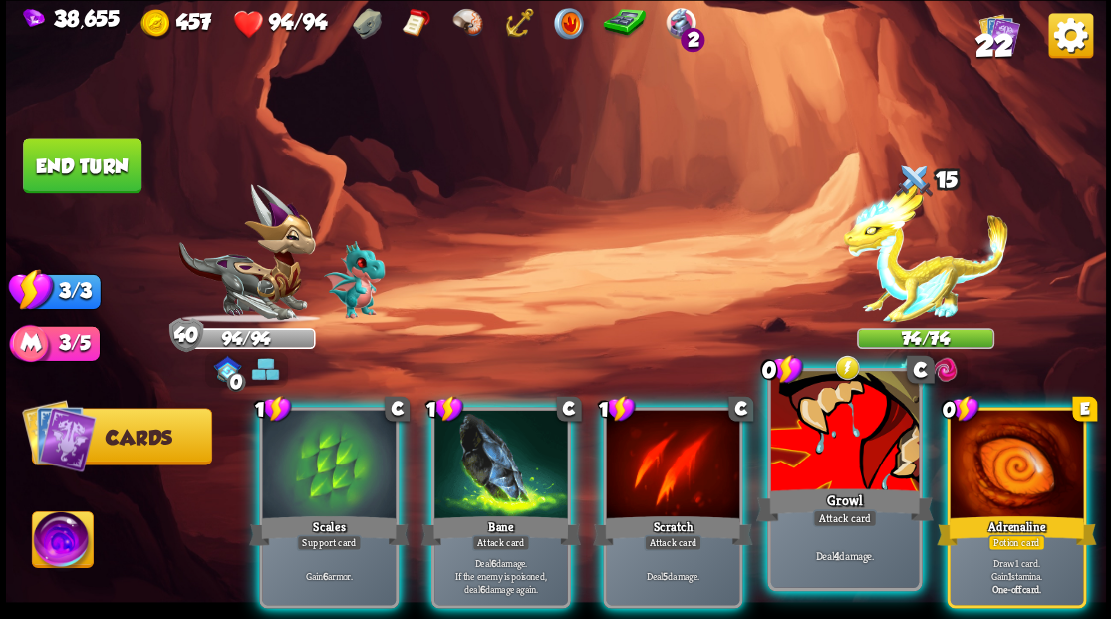
drag, startPoint x: 988, startPoint y: 445, endPoint x: 876, endPoint y: 459, distance: 112.4
click at [990, 445] on div at bounding box center [1015, 465] width 133 height 113
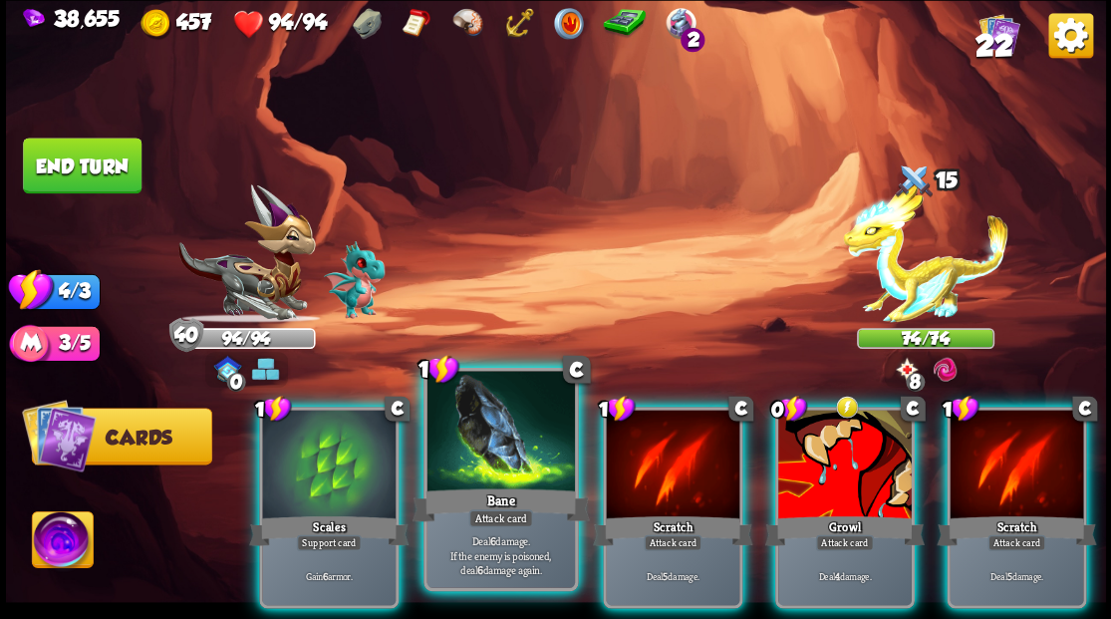
click at [490, 454] on div at bounding box center [499, 433] width 147 height 124
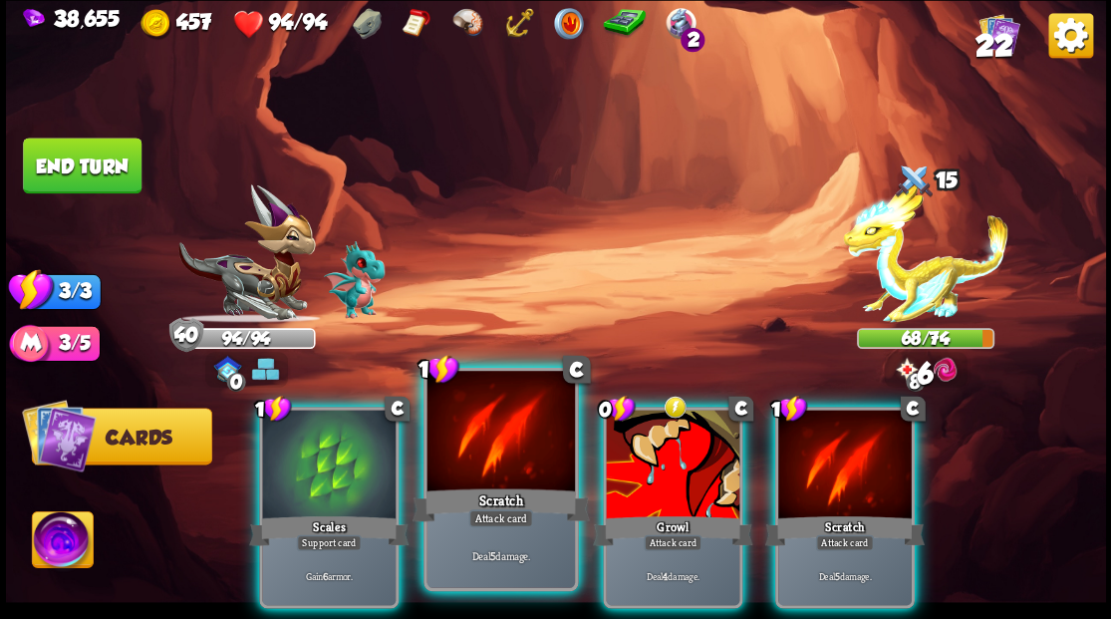
click at [484, 450] on div at bounding box center [499, 433] width 147 height 124
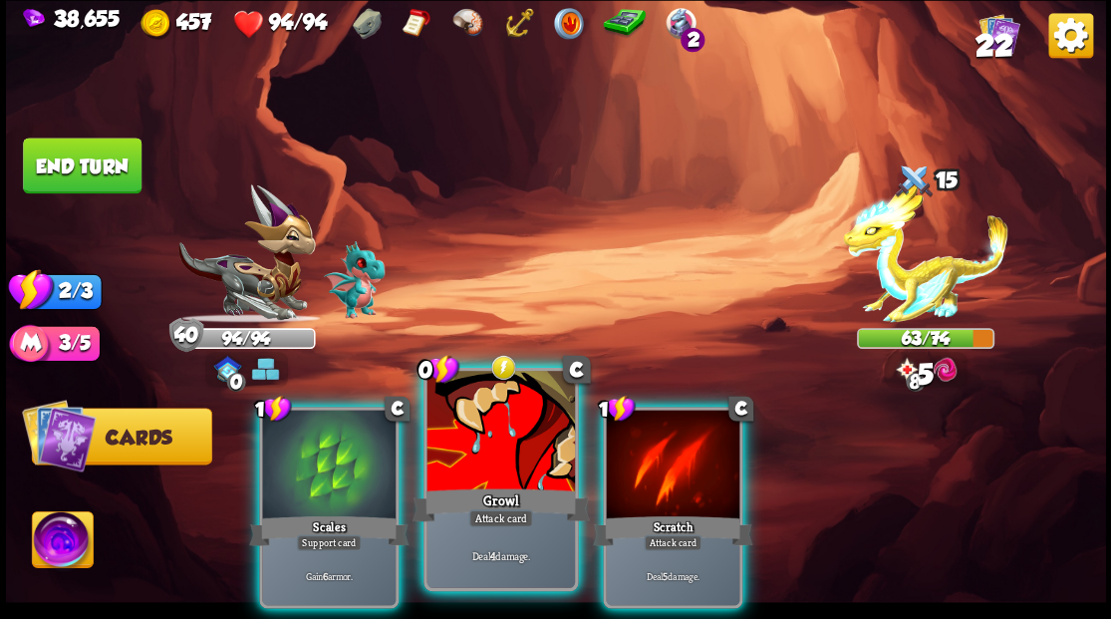
click at [482, 448] on div at bounding box center [499, 433] width 147 height 124
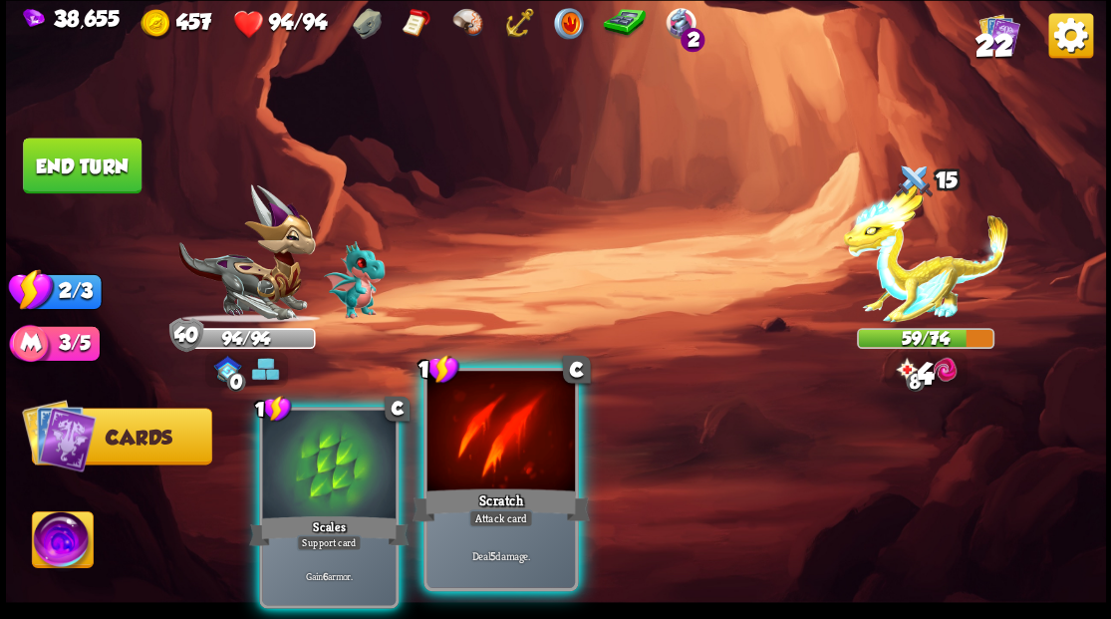
click at [361, 457] on div at bounding box center [328, 465] width 133 height 113
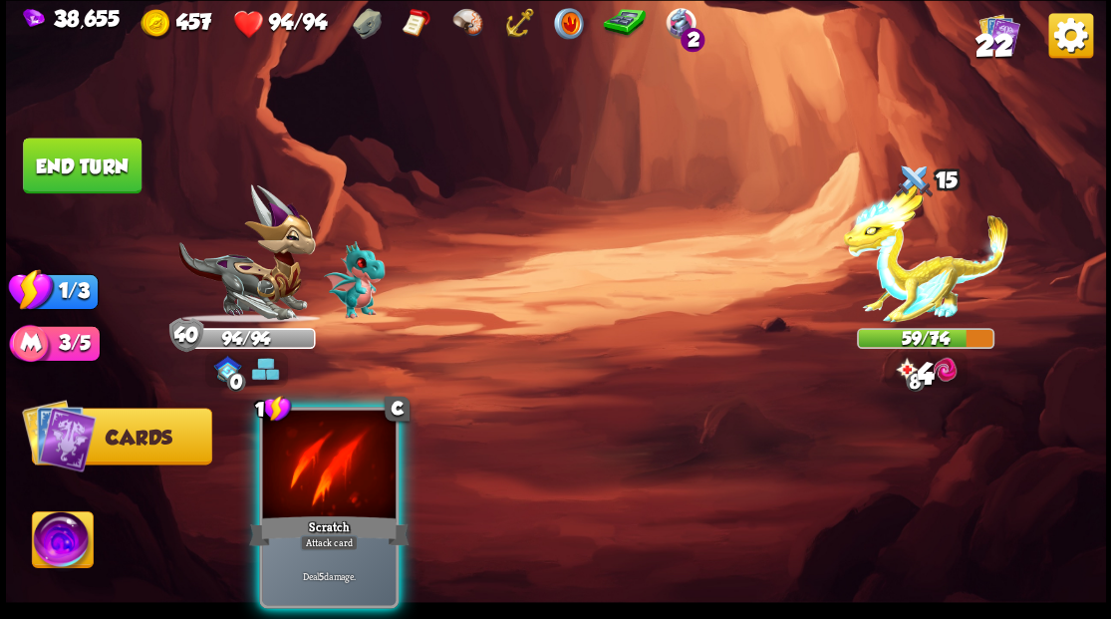
click at [371, 452] on div at bounding box center [328, 465] width 133 height 113
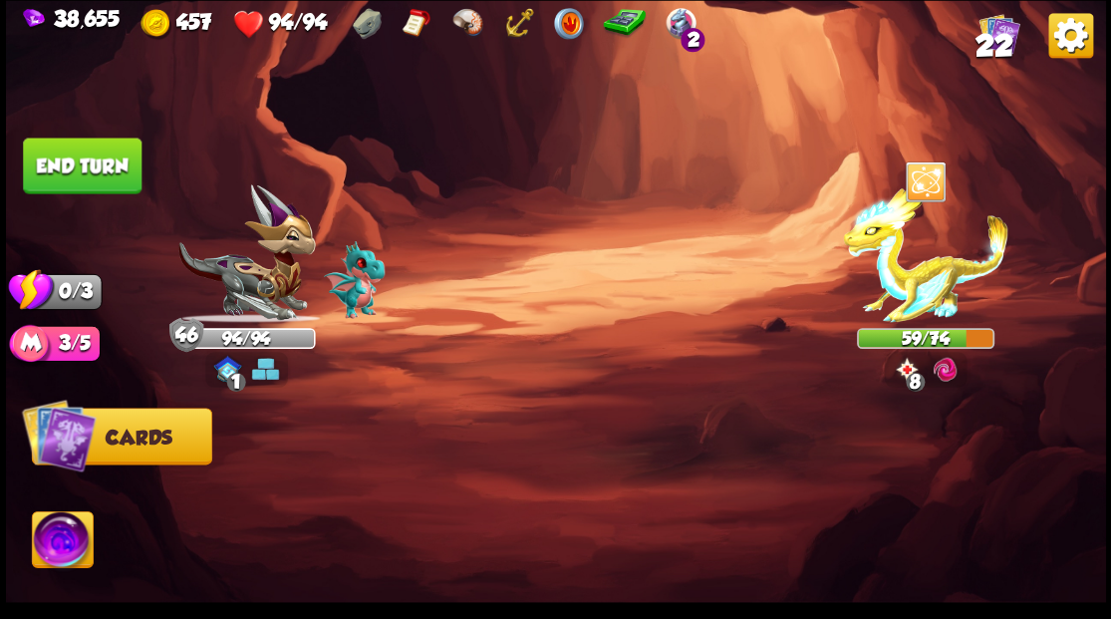
drag, startPoint x: 73, startPoint y: 169, endPoint x: 336, endPoint y: 108, distance: 270.1
click at [76, 167] on button "End turn" at bounding box center [82, 165] width 119 height 56
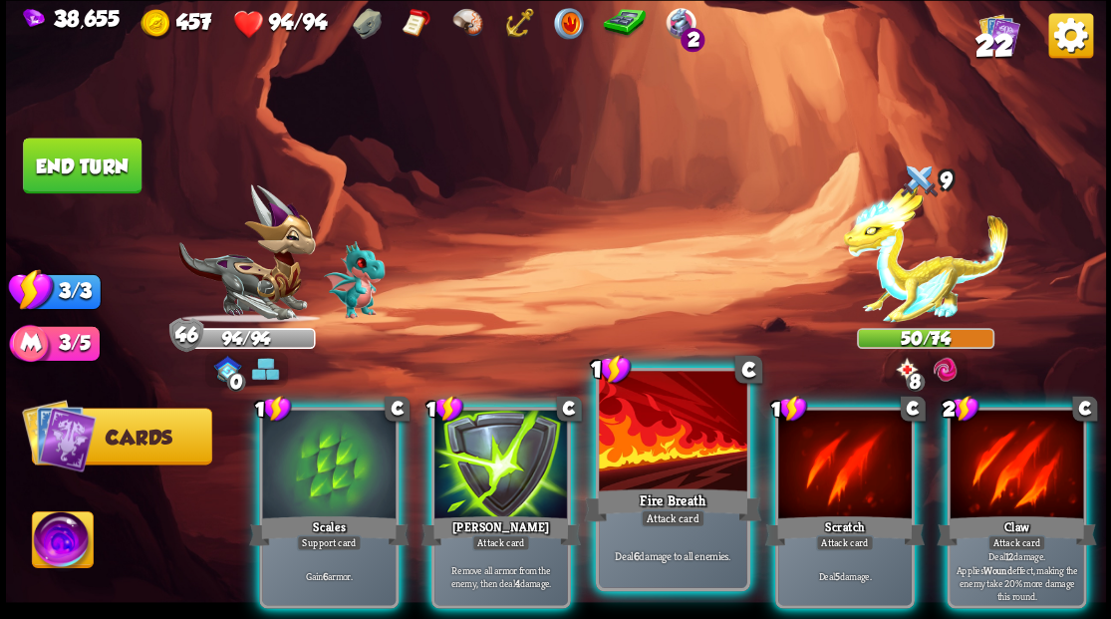
click at [653, 438] on div at bounding box center [672, 433] width 147 height 124
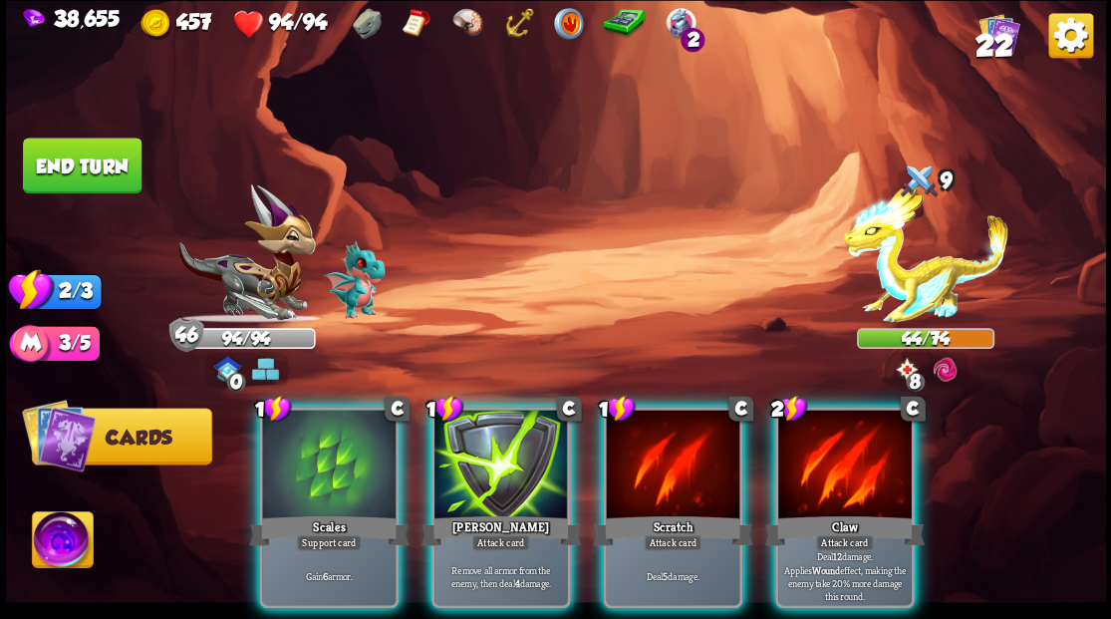
click at [868, 468] on div at bounding box center [844, 465] width 133 height 113
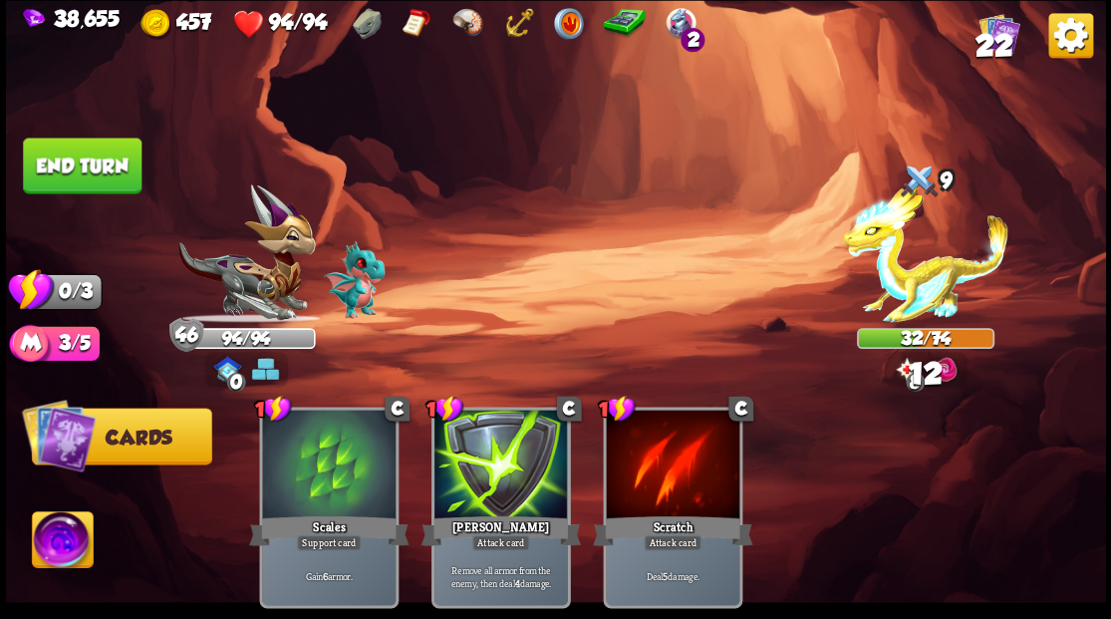
click at [94, 147] on button "End turn" at bounding box center [82, 165] width 119 height 56
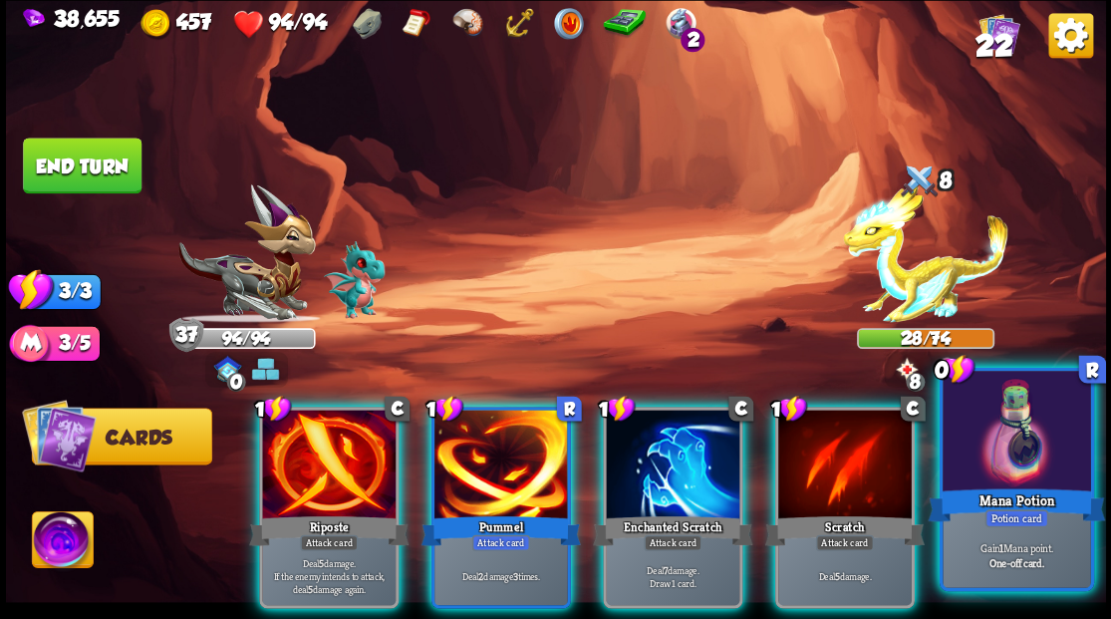
click at [964, 478] on div at bounding box center [1015, 433] width 147 height 124
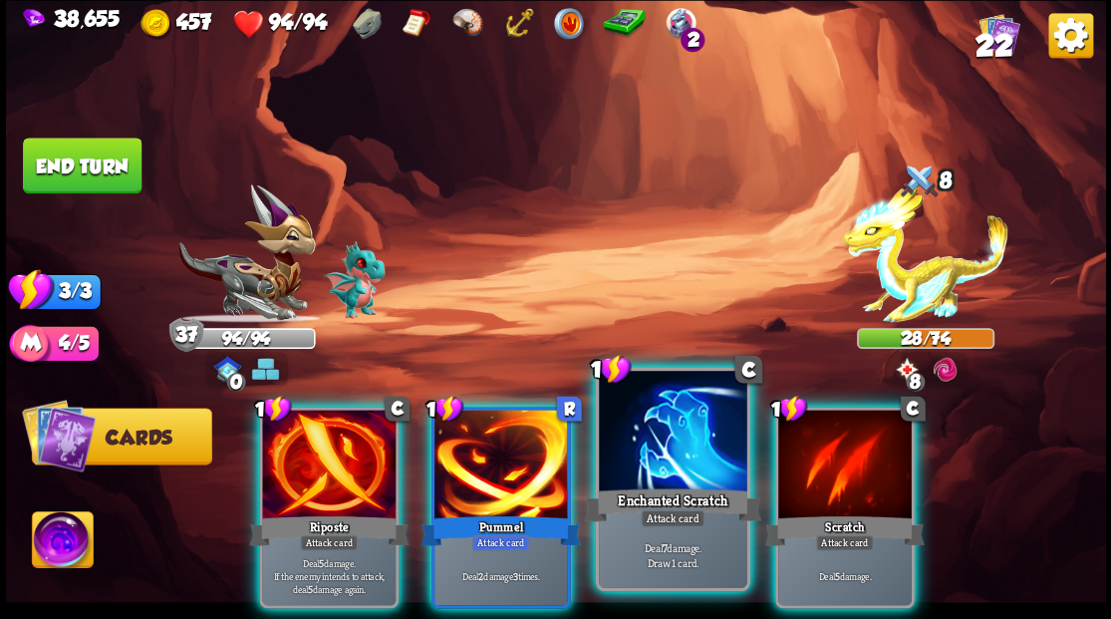
click at [712, 452] on div at bounding box center [672, 433] width 147 height 124
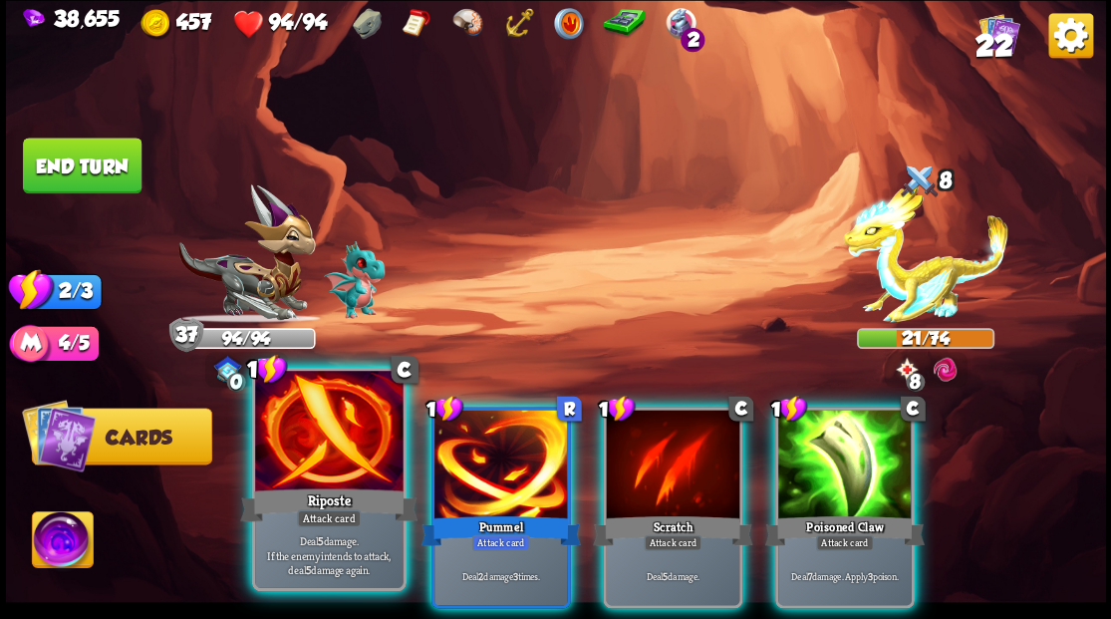
click at [324, 475] on div at bounding box center [328, 433] width 147 height 124
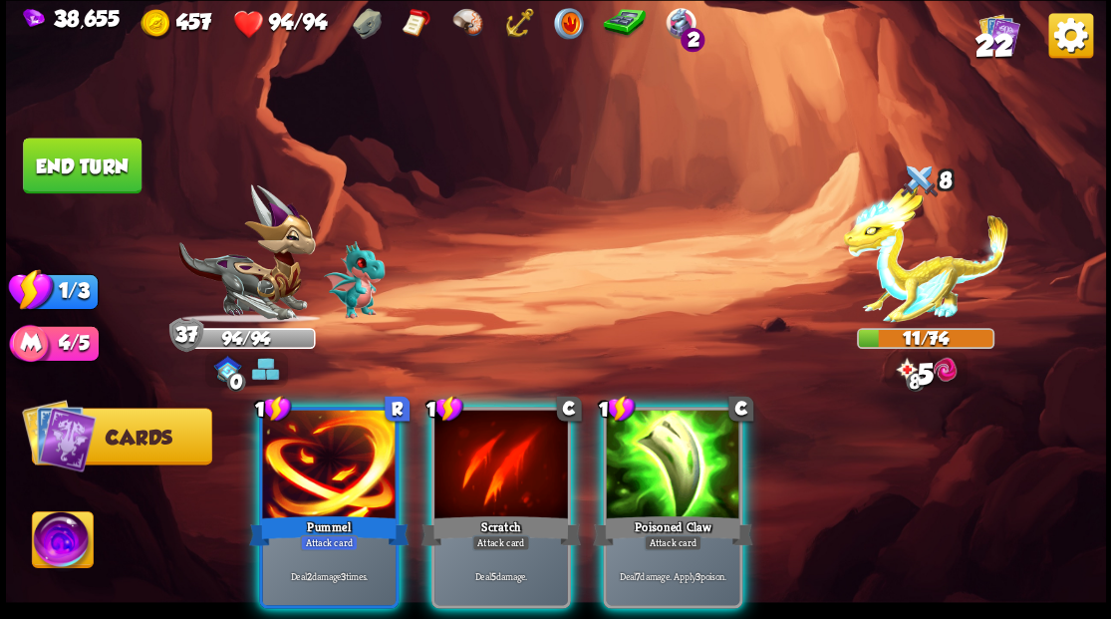
click at [324, 475] on div at bounding box center [328, 465] width 133 height 113
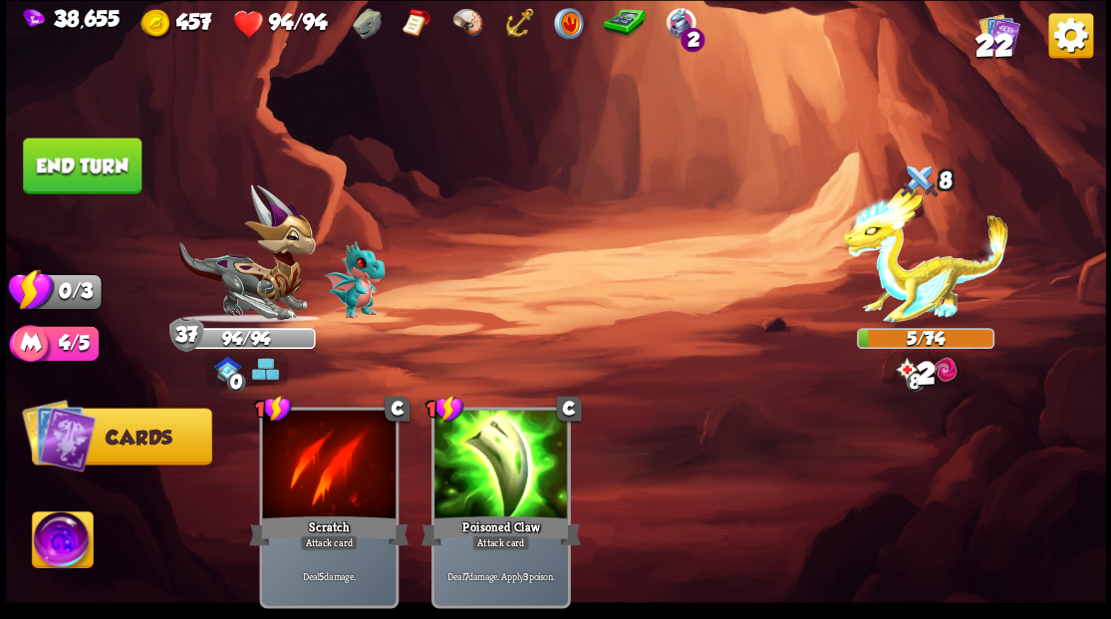
drag, startPoint x: 131, startPoint y: 158, endPoint x: 191, endPoint y: 154, distance: 59.9
click at [131, 155] on button "End turn" at bounding box center [82, 165] width 119 height 56
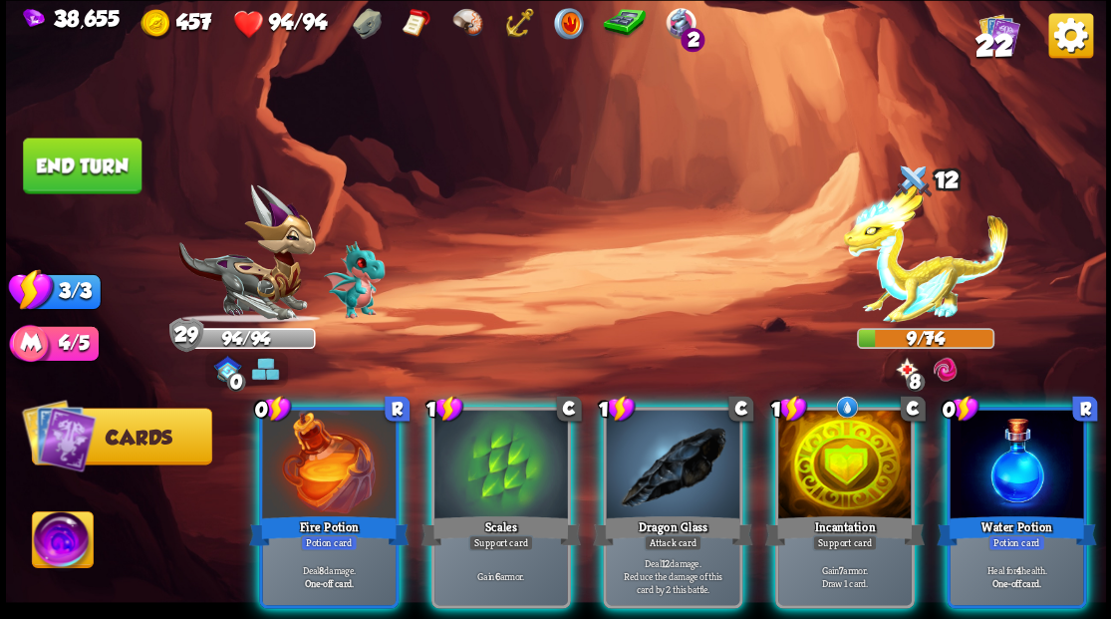
drag, startPoint x: 994, startPoint y: 431, endPoint x: 972, endPoint y: 424, distance: 23.0
click at [992, 427] on div at bounding box center [1015, 465] width 133 height 113
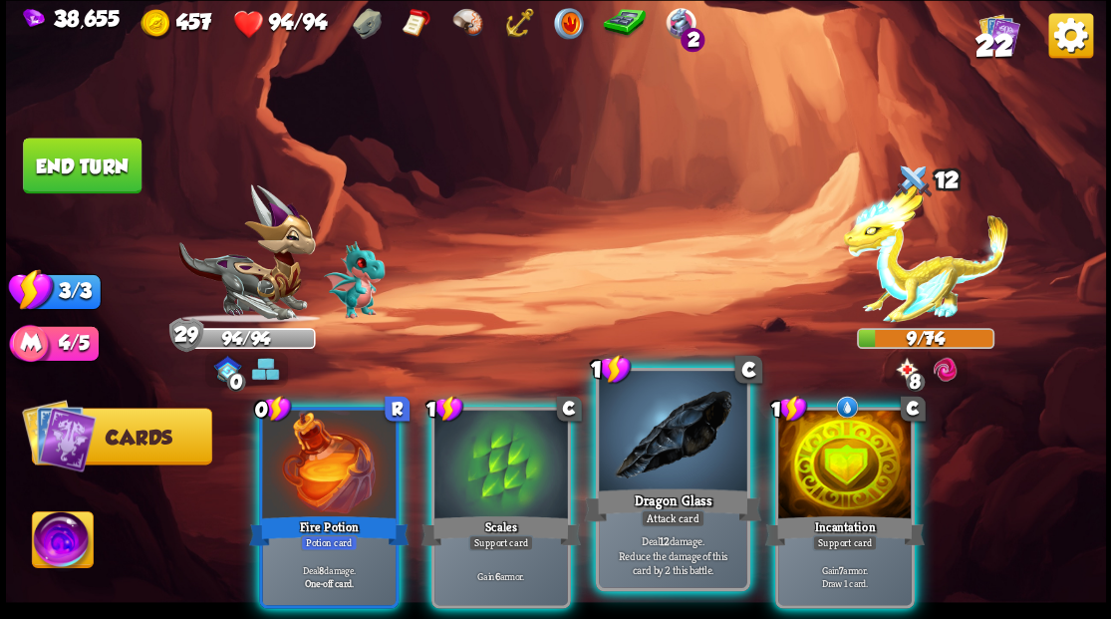
drag, startPoint x: 845, startPoint y: 450, endPoint x: 723, endPoint y: 434, distance: 122.6
click at [842, 448] on div at bounding box center [844, 465] width 133 height 113
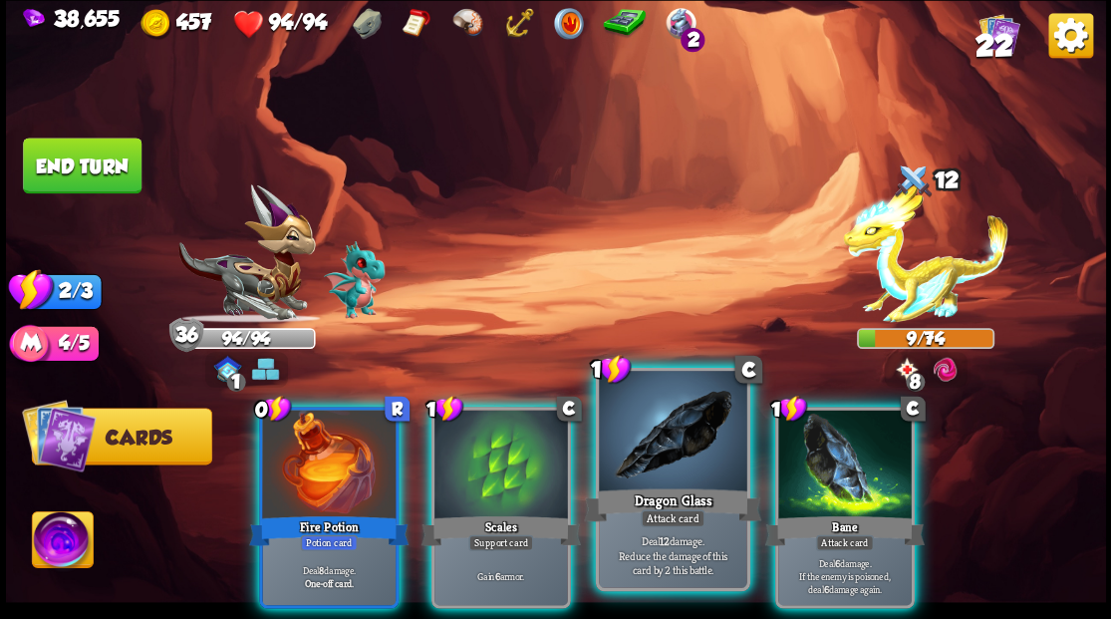
click at [669, 444] on div at bounding box center [672, 433] width 147 height 124
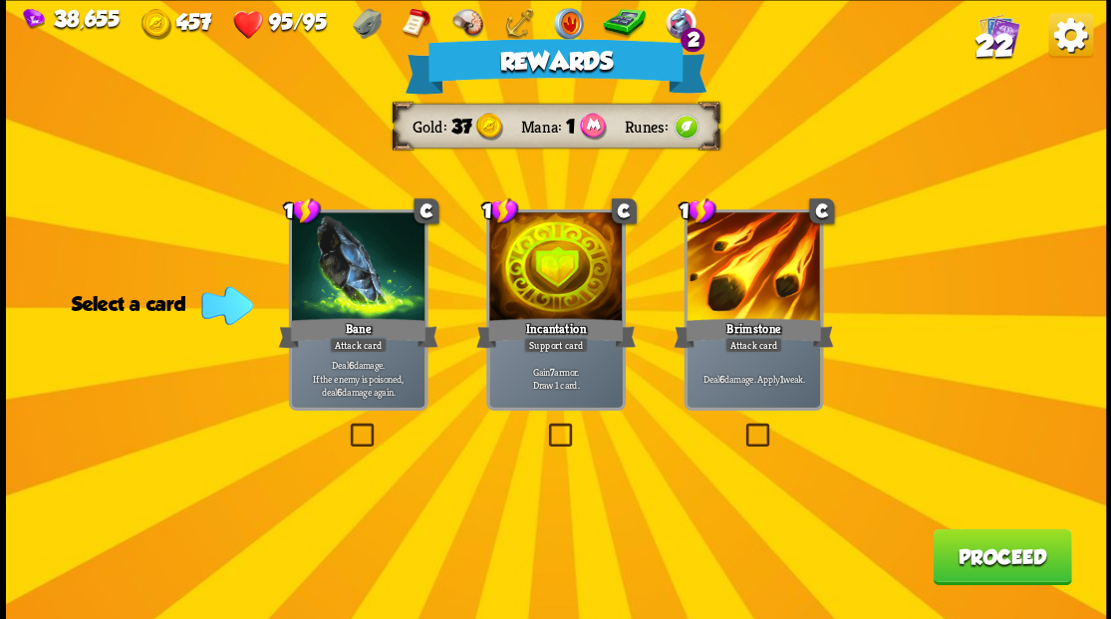
drag, startPoint x: 752, startPoint y: 435, endPoint x: 818, endPoint y: 311, distance: 140.8
click at [741, 425] on label at bounding box center [741, 425] width 0 height 0
click at [0, 0] on input "checkbox" at bounding box center [0, 0] width 0 height 0
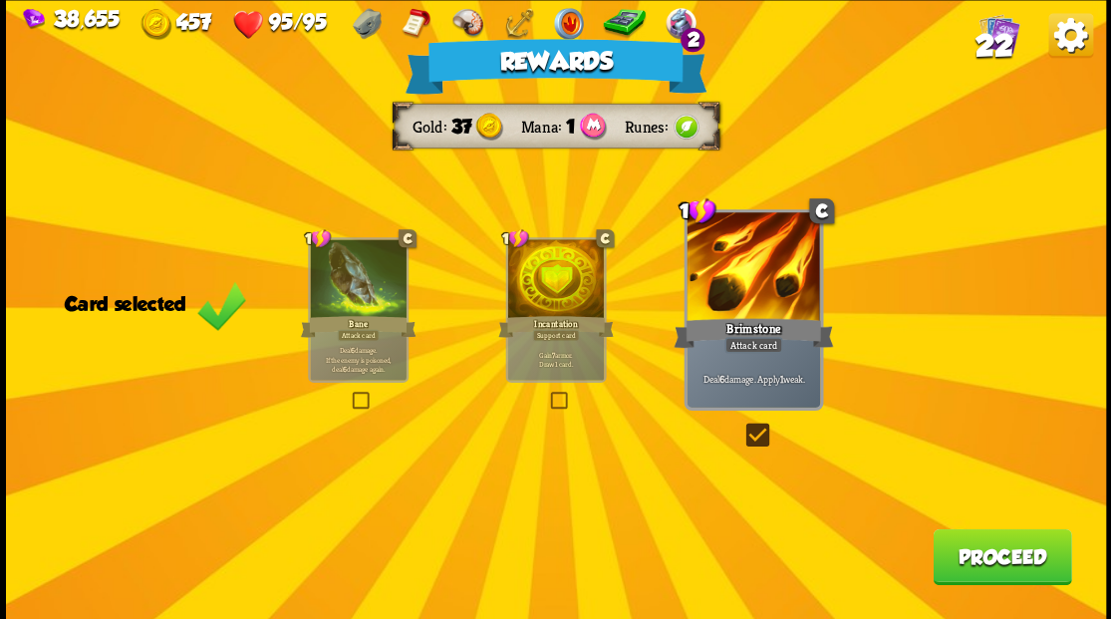
click at [998, 38] on span "22" at bounding box center [993, 45] width 38 height 34
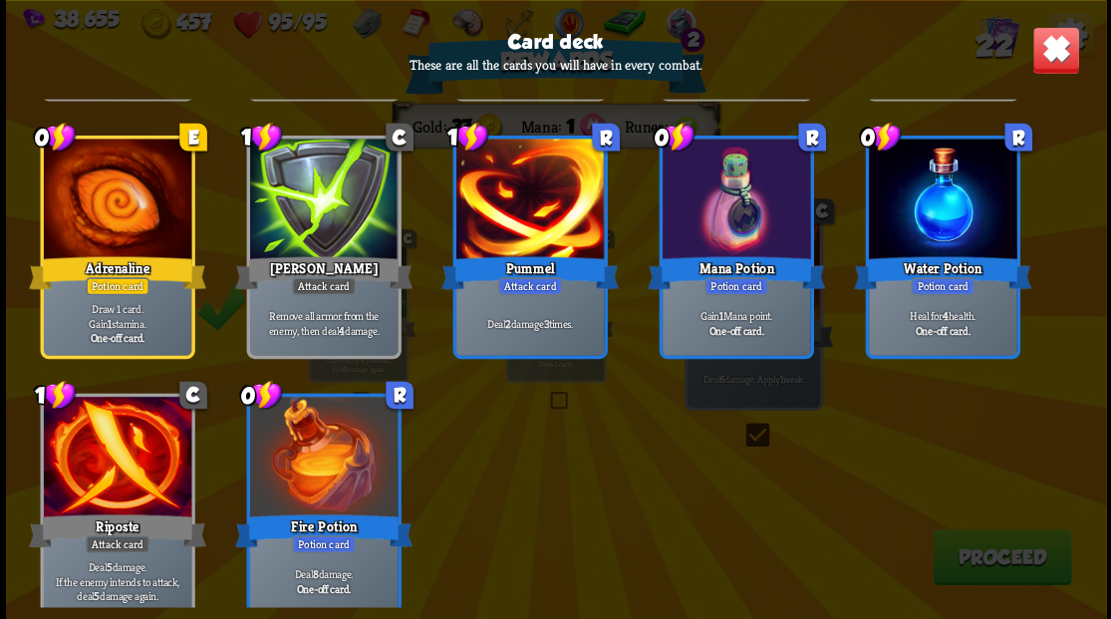
scroll to position [925, 0]
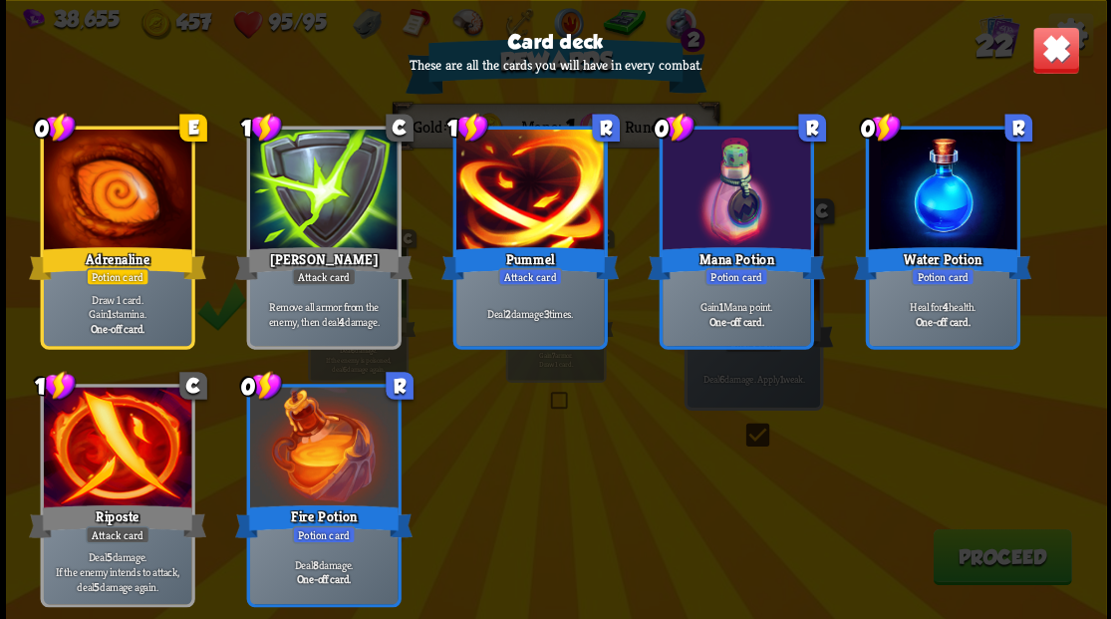
click at [1052, 60] on img at bounding box center [1055, 50] width 48 height 48
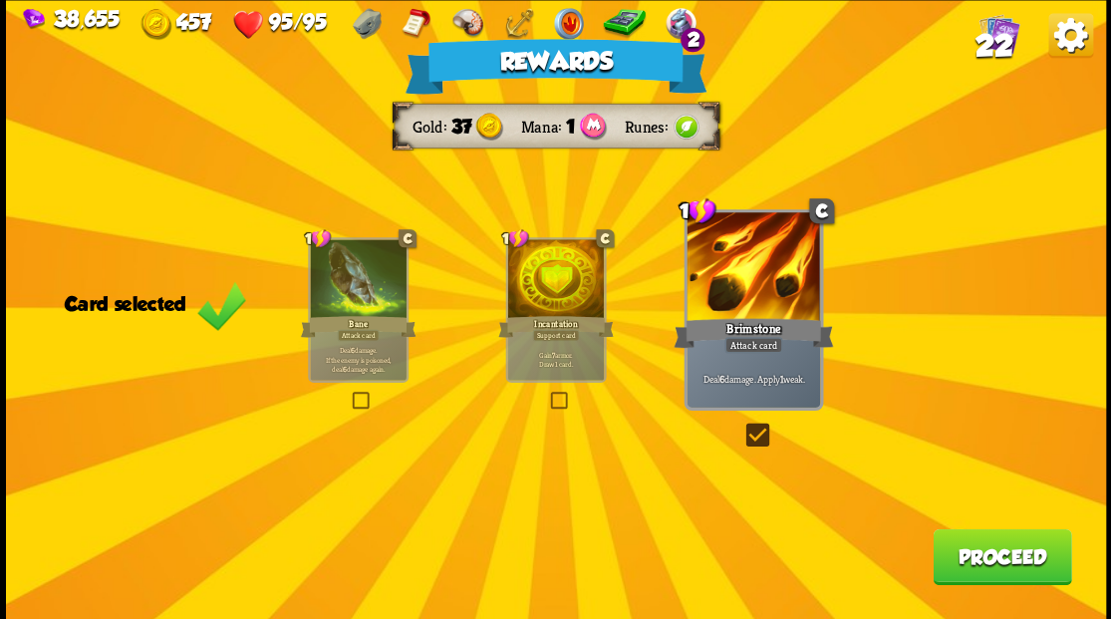
click at [988, 562] on button "Proceed" at bounding box center [1001, 556] width 138 height 56
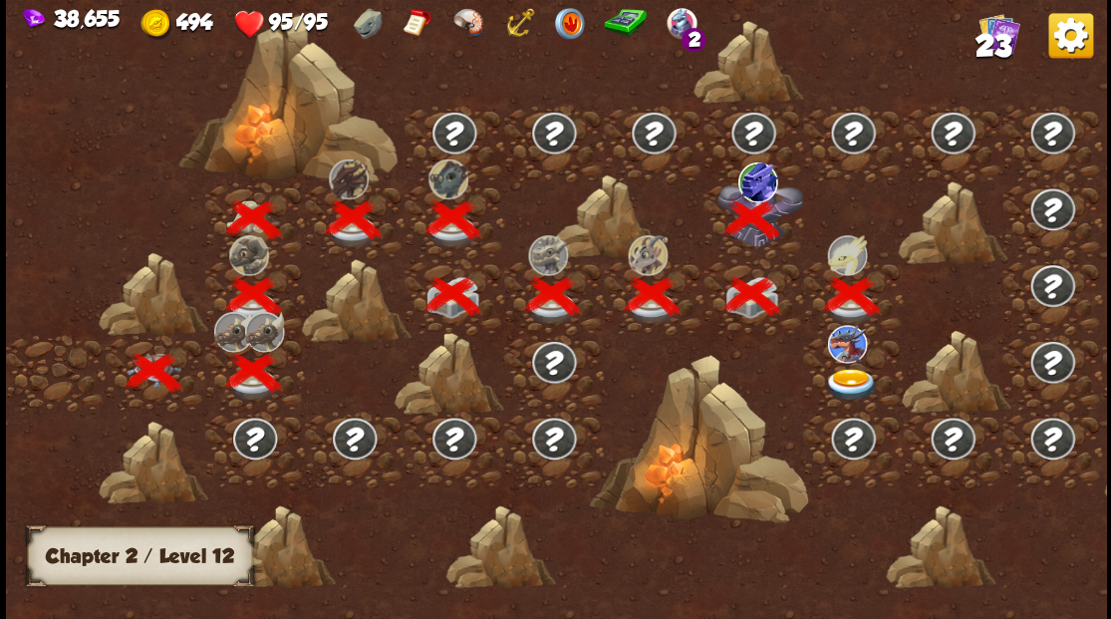
scroll to position [0, 303]
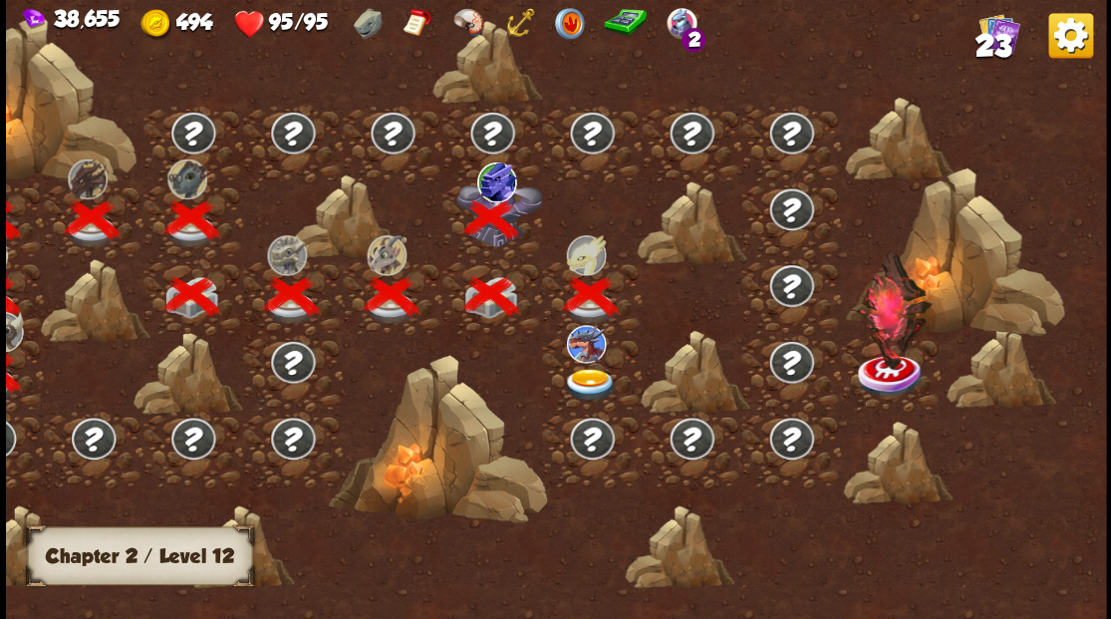
click at [589, 376] on img at bounding box center [589, 384] width 55 height 33
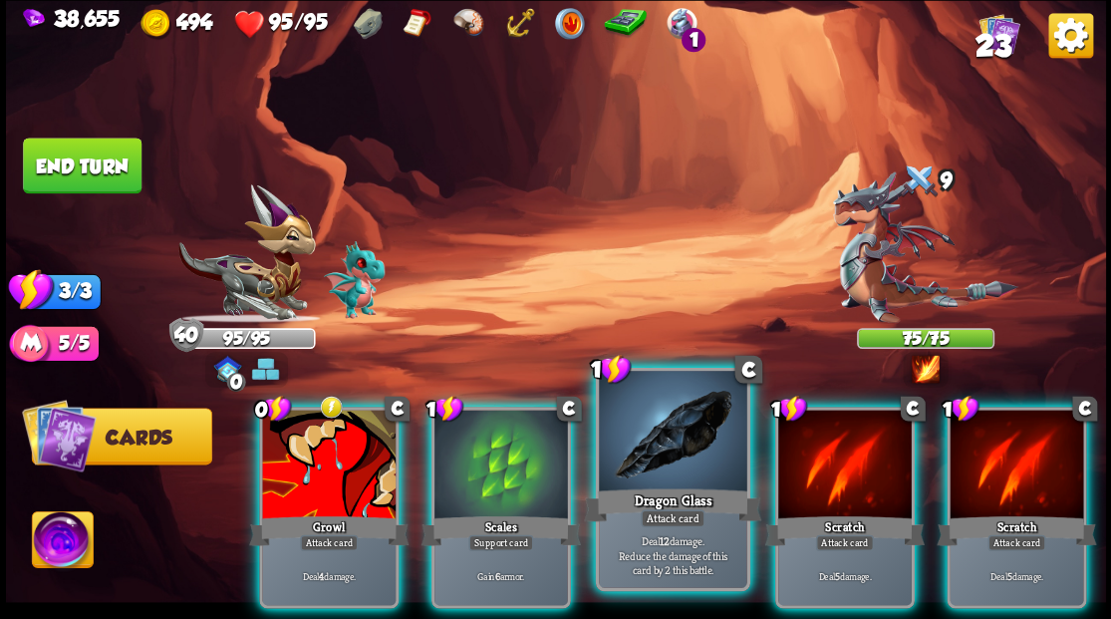
click at [660, 445] on div at bounding box center [672, 433] width 147 height 124
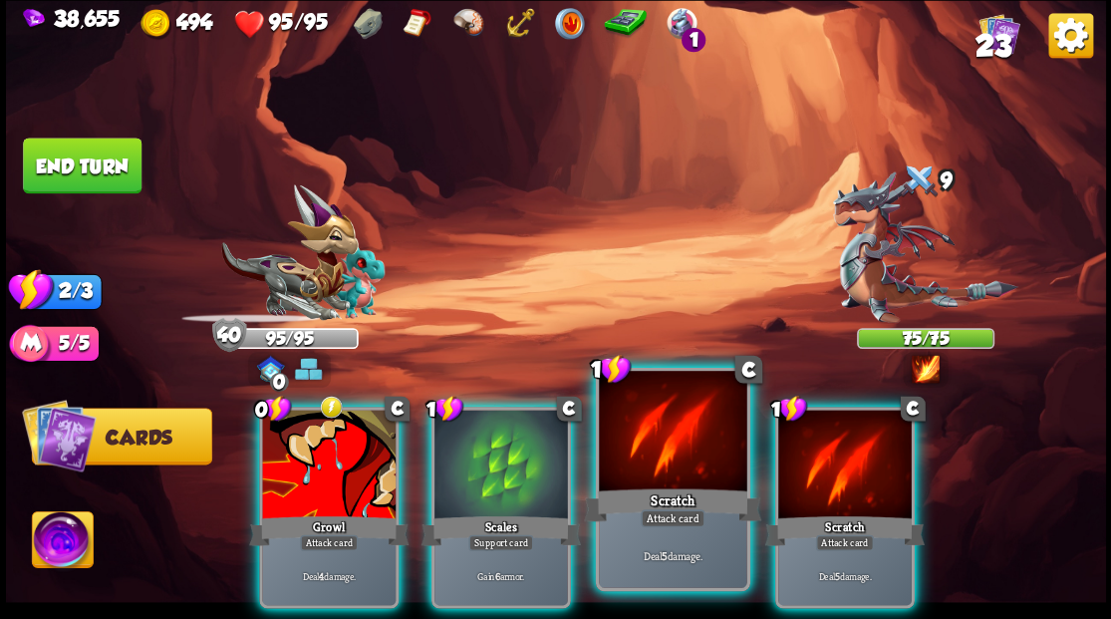
click at [662, 439] on div at bounding box center [672, 433] width 147 height 124
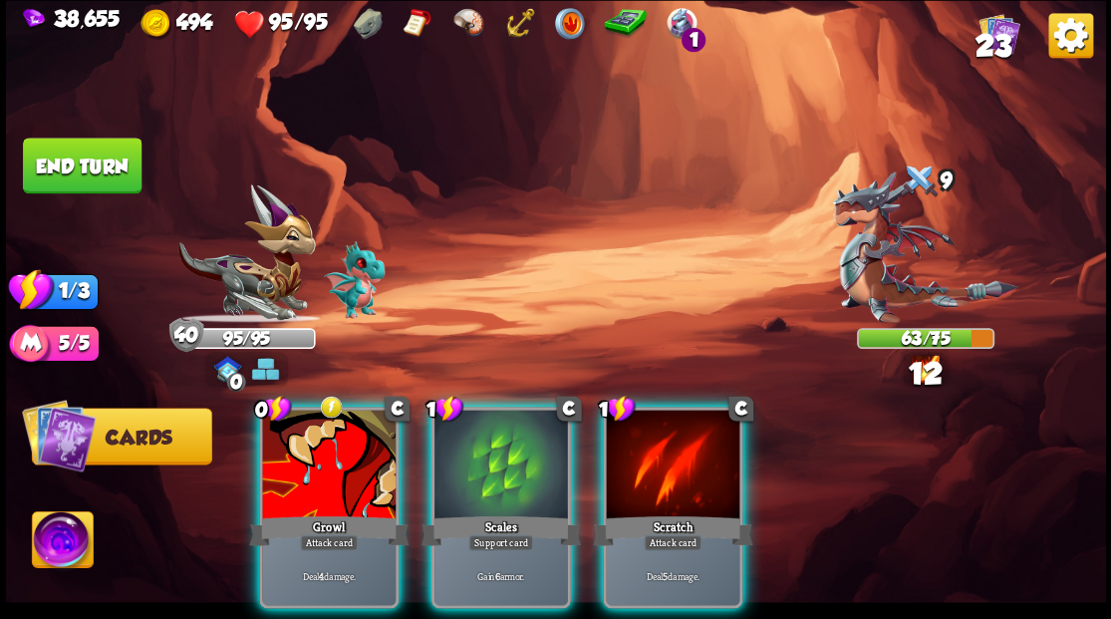
drag, startPoint x: 667, startPoint y: 440, endPoint x: 655, endPoint y: 423, distance: 20.7
click at [666, 436] on div at bounding box center [672, 465] width 133 height 113
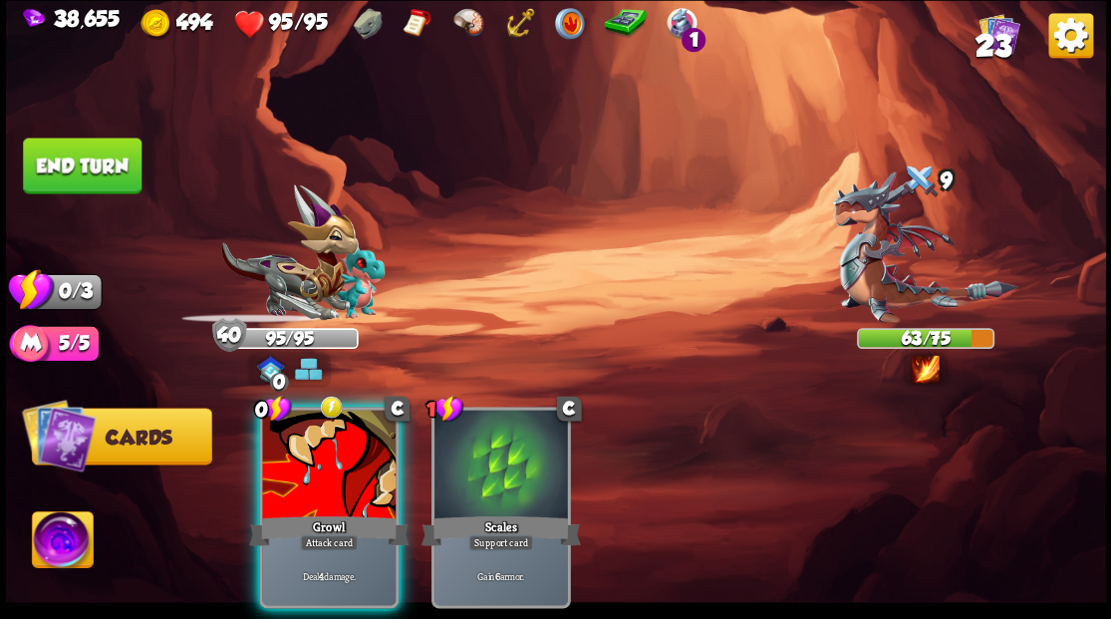
drag, startPoint x: 303, startPoint y: 478, endPoint x: 319, endPoint y: 416, distance: 63.8
click at [303, 467] on div at bounding box center [328, 465] width 133 height 113
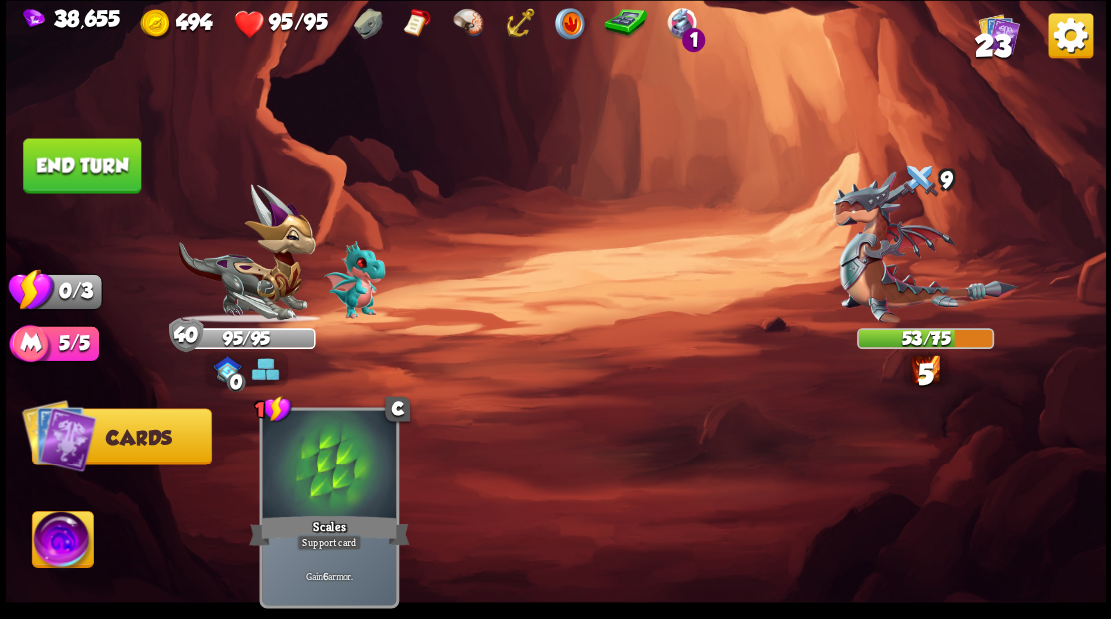
drag, startPoint x: 98, startPoint y: 157, endPoint x: 151, endPoint y: 168, distance: 54.9
click at [101, 157] on button "End turn" at bounding box center [82, 165] width 119 height 56
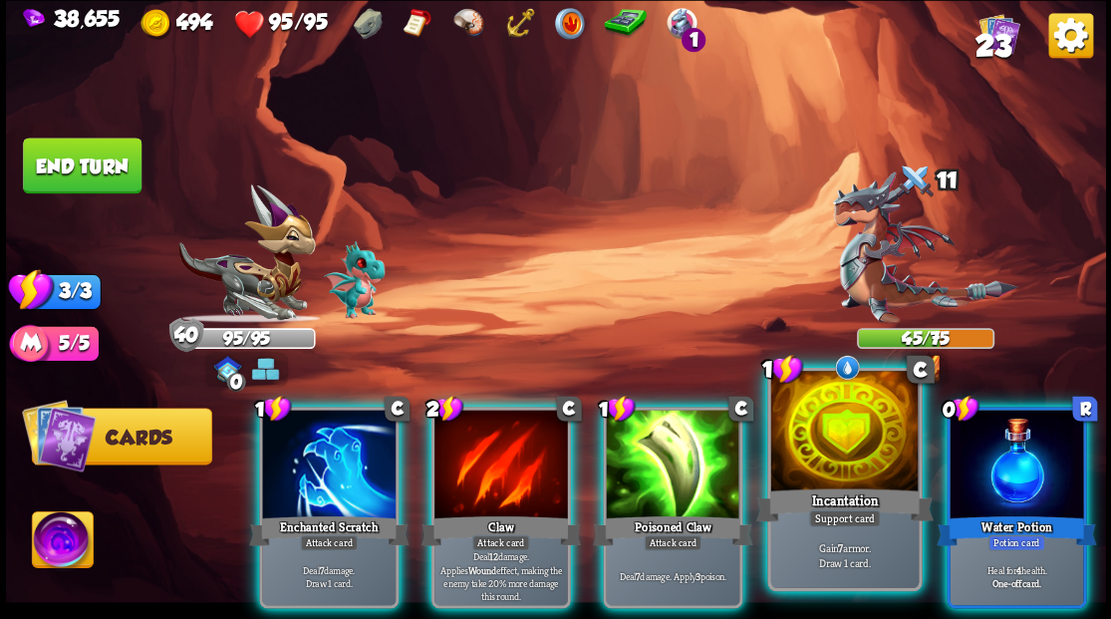
drag, startPoint x: 831, startPoint y: 437, endPoint x: 798, endPoint y: 432, distance: 33.2
click at [830, 437] on div at bounding box center [843, 433] width 147 height 124
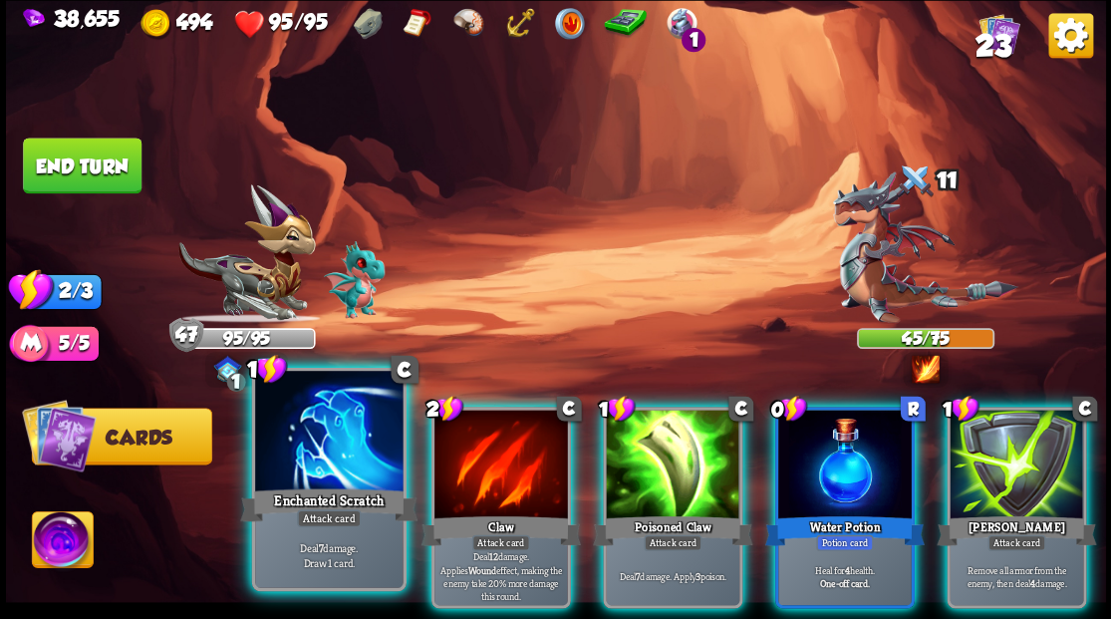
click at [342, 450] on div at bounding box center [328, 433] width 147 height 124
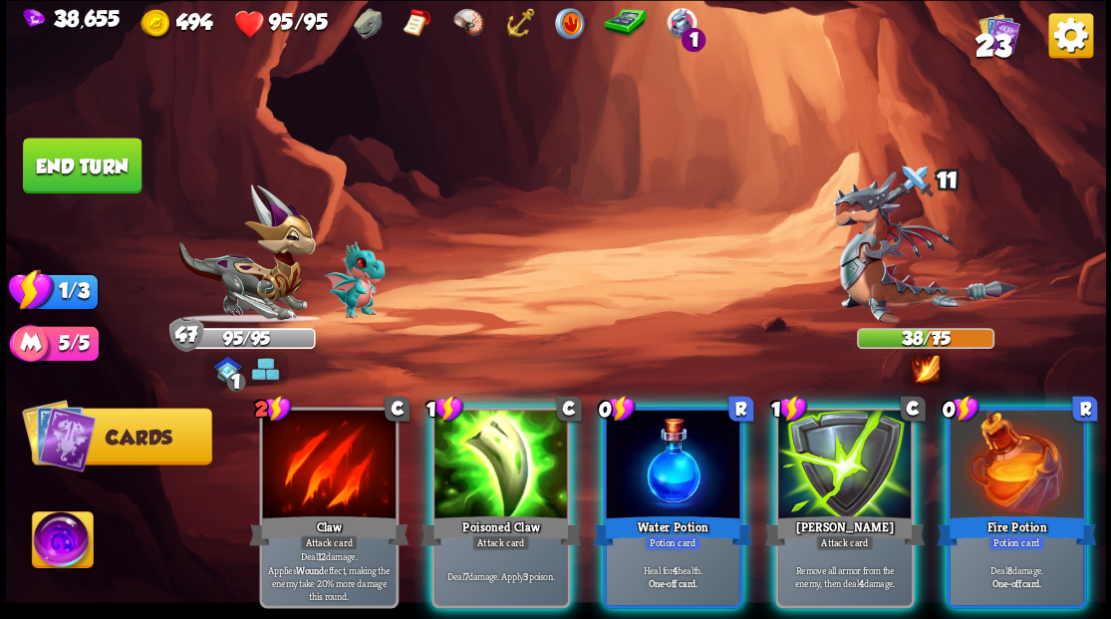
drag, startPoint x: 1000, startPoint y: 431, endPoint x: 984, endPoint y: 421, distance: 18.8
click at [994, 426] on div at bounding box center [1015, 465] width 133 height 113
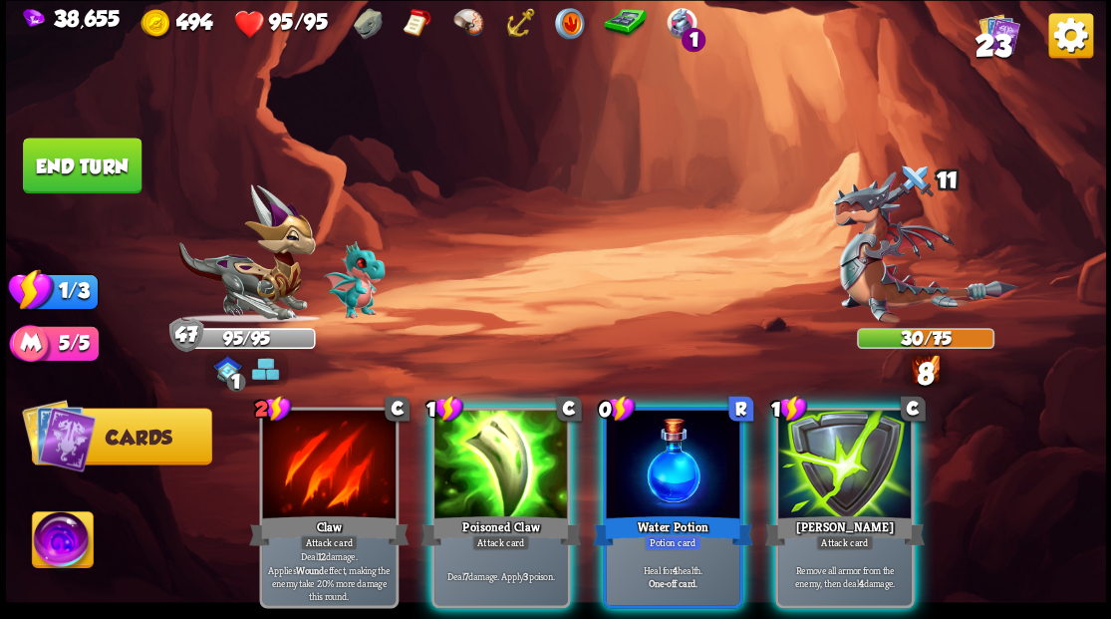
click at [472, 409] on div at bounding box center [500, 465] width 133 height 113
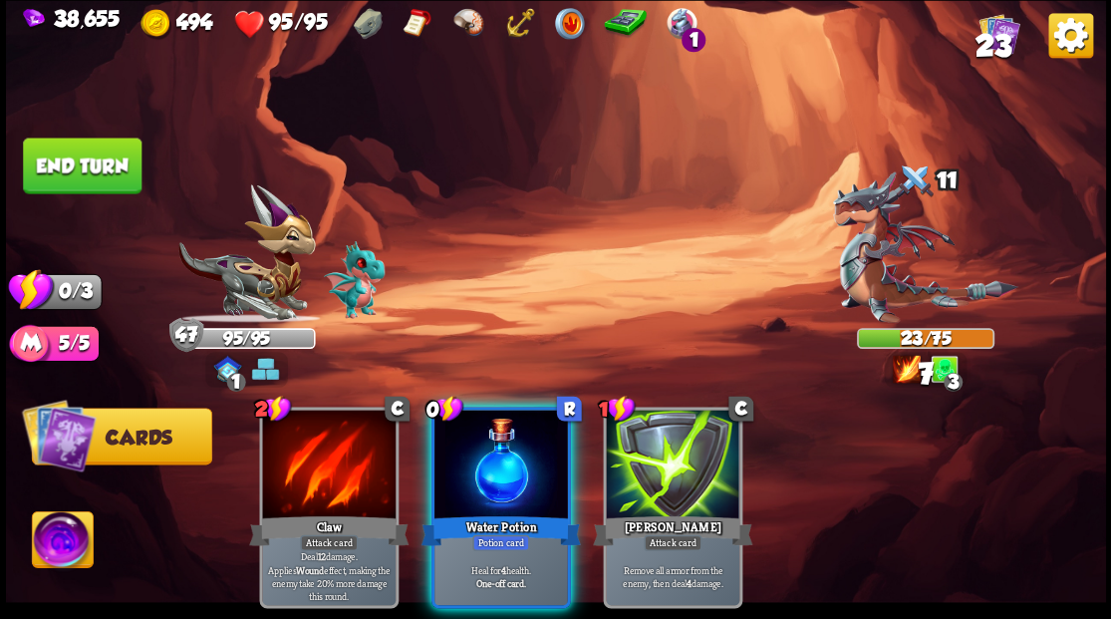
click at [59, 171] on button "End turn" at bounding box center [82, 165] width 119 height 56
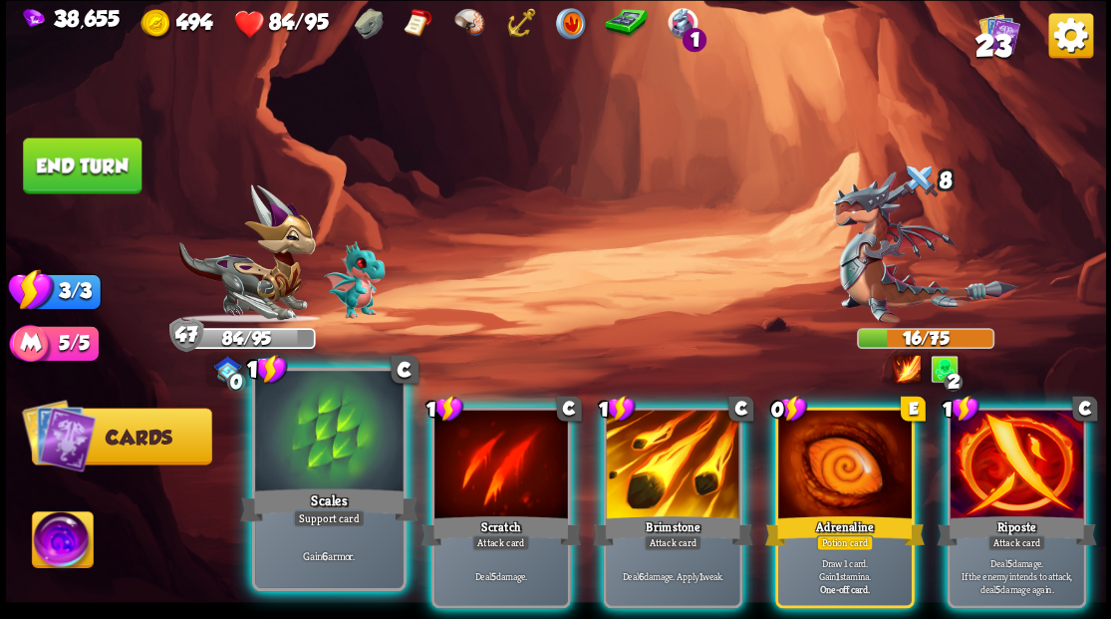
click at [321, 484] on div "Scales" at bounding box center [328, 504] width 177 height 40
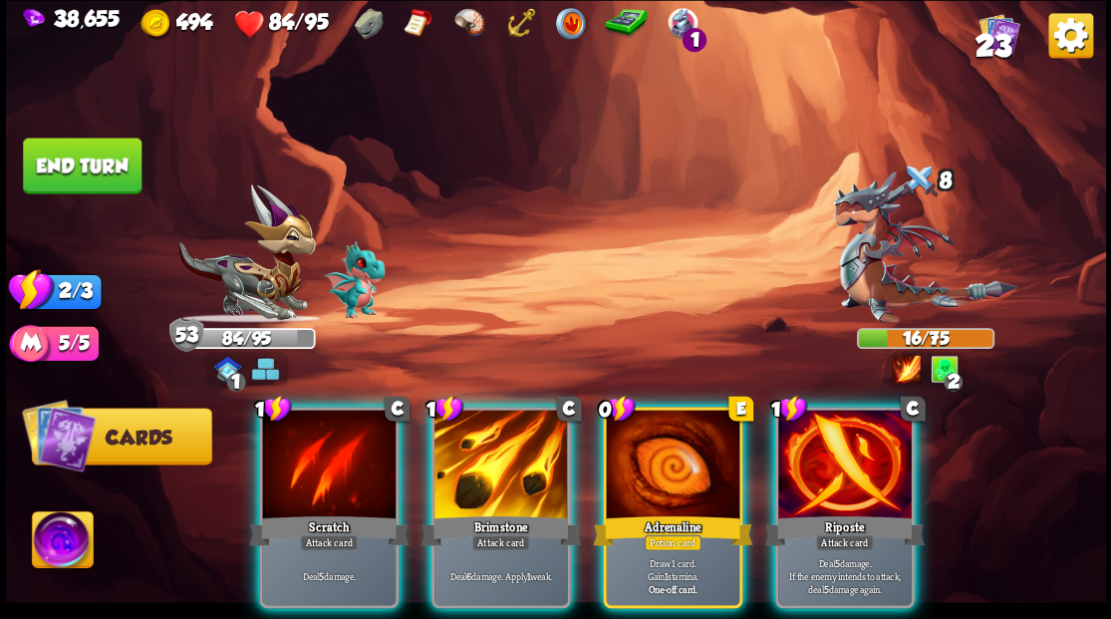
click at [829, 432] on div at bounding box center [844, 465] width 133 height 113
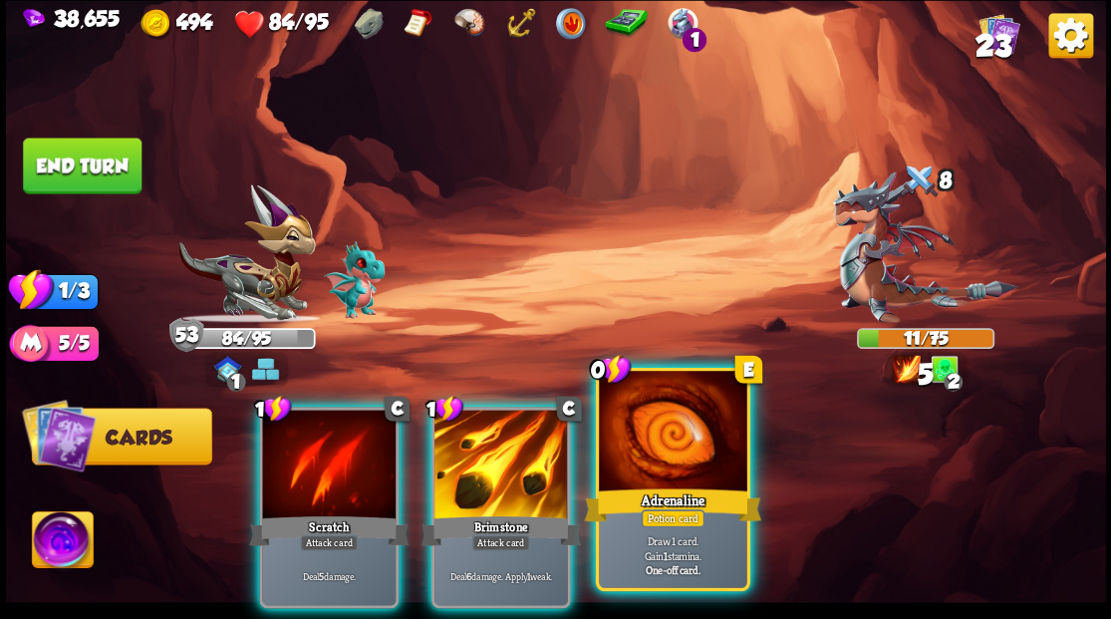
click at [689, 441] on div at bounding box center [672, 433] width 147 height 124
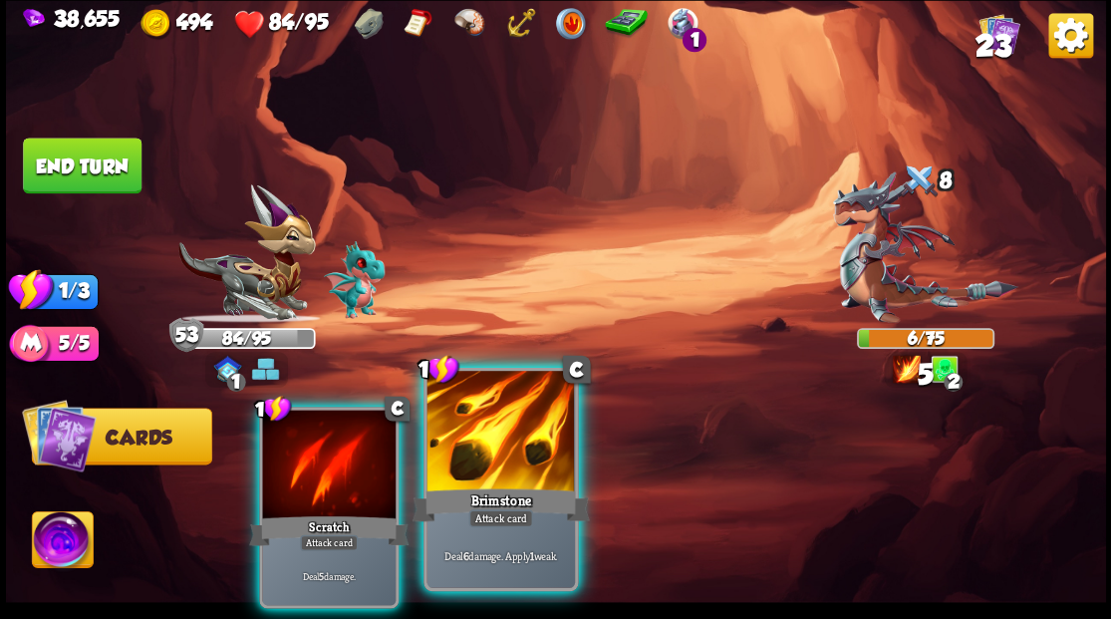
click at [508, 448] on div at bounding box center [499, 433] width 147 height 124
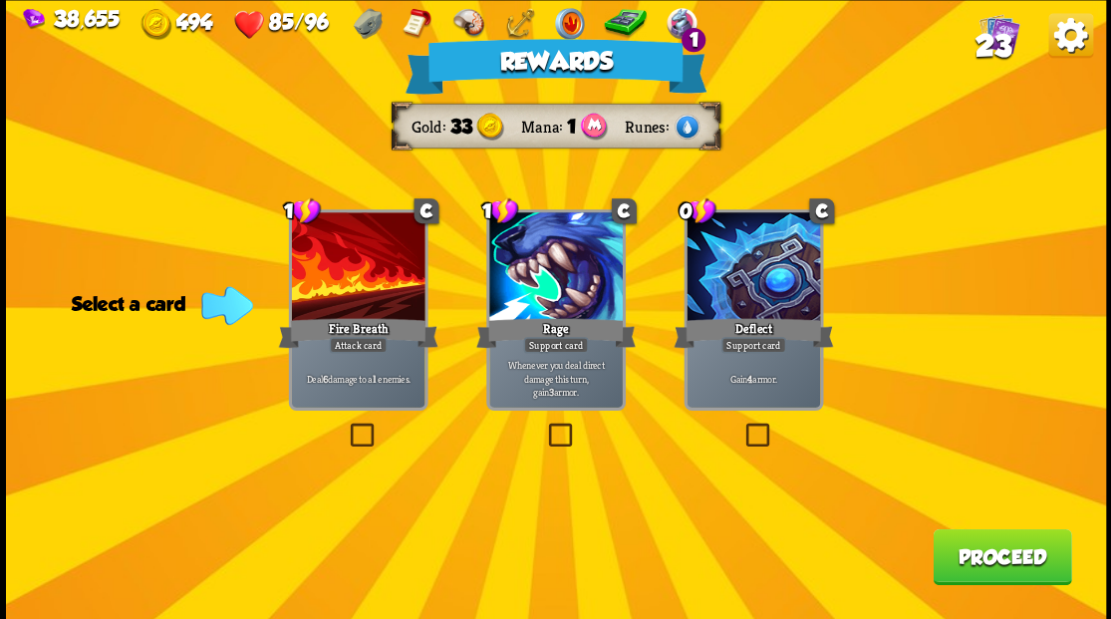
click at [997, 43] on span "23" at bounding box center [992, 45] width 36 height 34
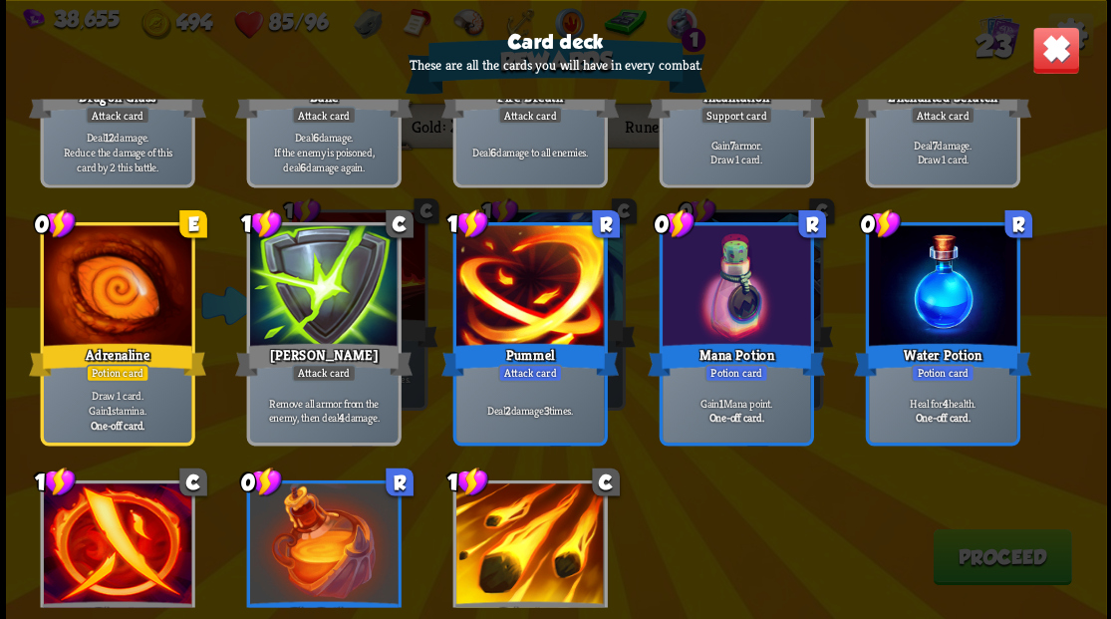
scroll to position [863, 0]
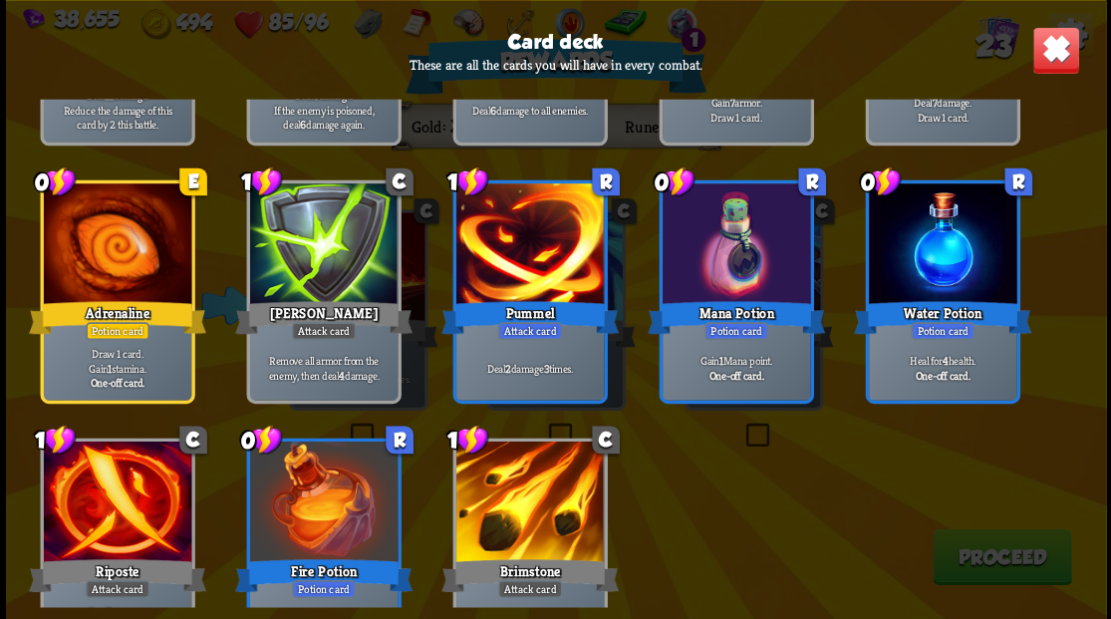
click at [1059, 64] on img at bounding box center [1055, 50] width 48 height 48
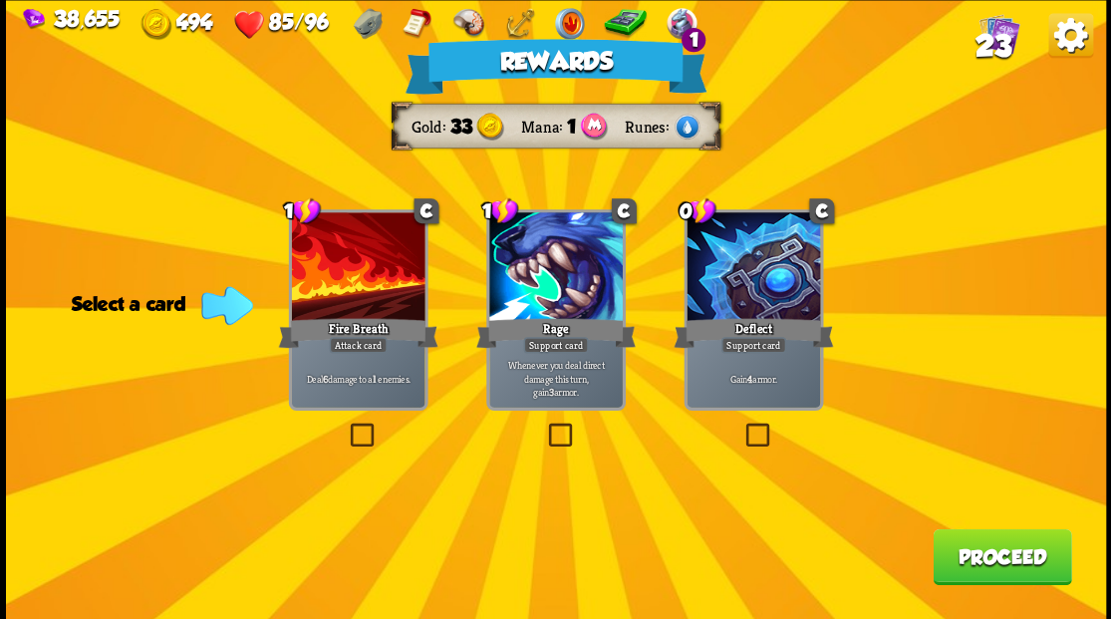
drag, startPoint x: 753, startPoint y: 438, endPoint x: 765, endPoint y: 436, distance: 12.1
click at [741, 425] on label at bounding box center [741, 425] width 0 height 0
click at [0, 0] on input "checkbox" at bounding box center [0, 0] width 0 height 0
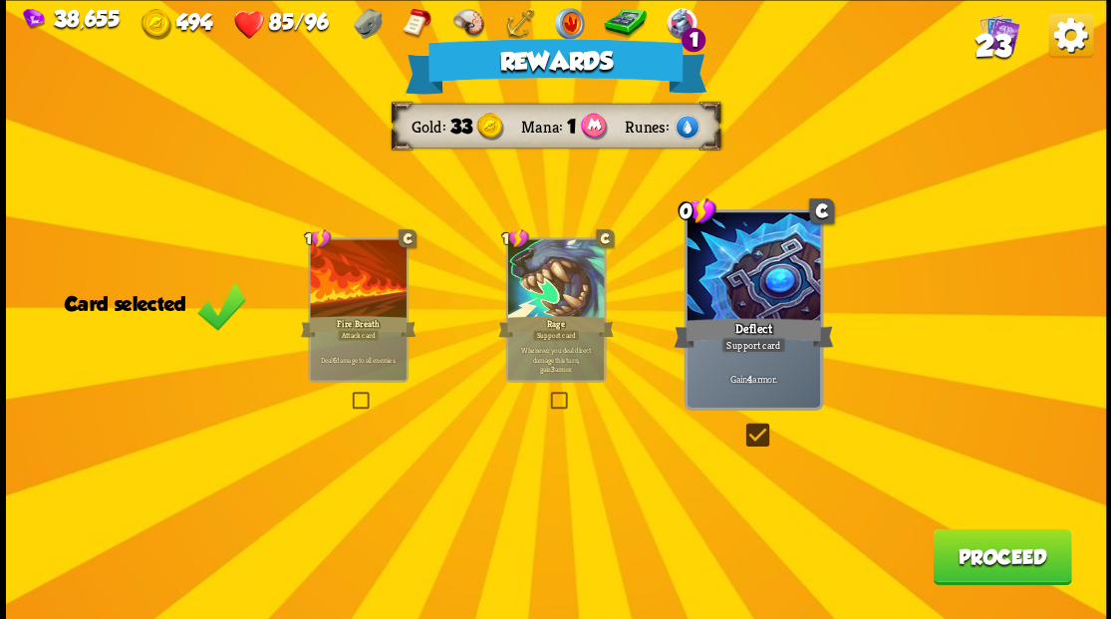
click at [952, 570] on button "Proceed" at bounding box center [1001, 556] width 138 height 56
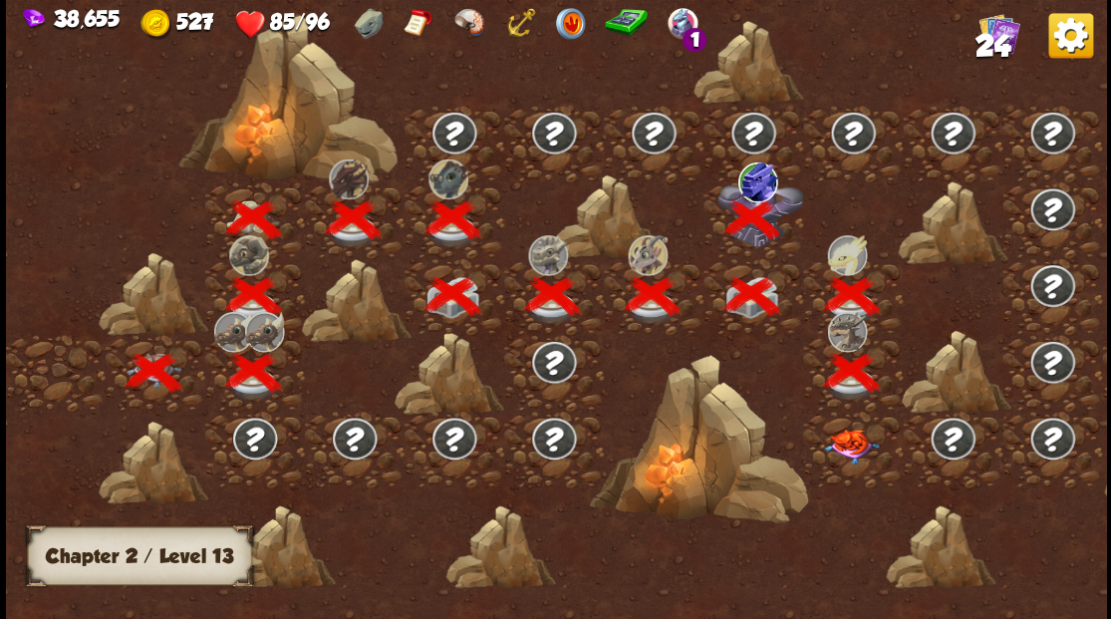
scroll to position [0, 303]
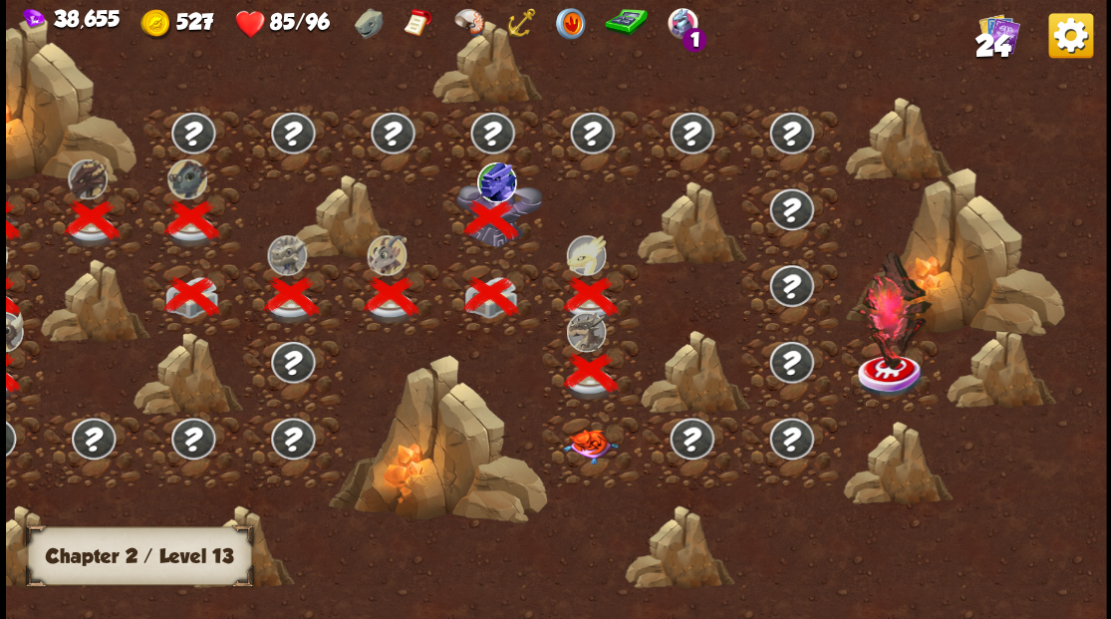
click at [589, 450] on img at bounding box center [589, 445] width 55 height 35
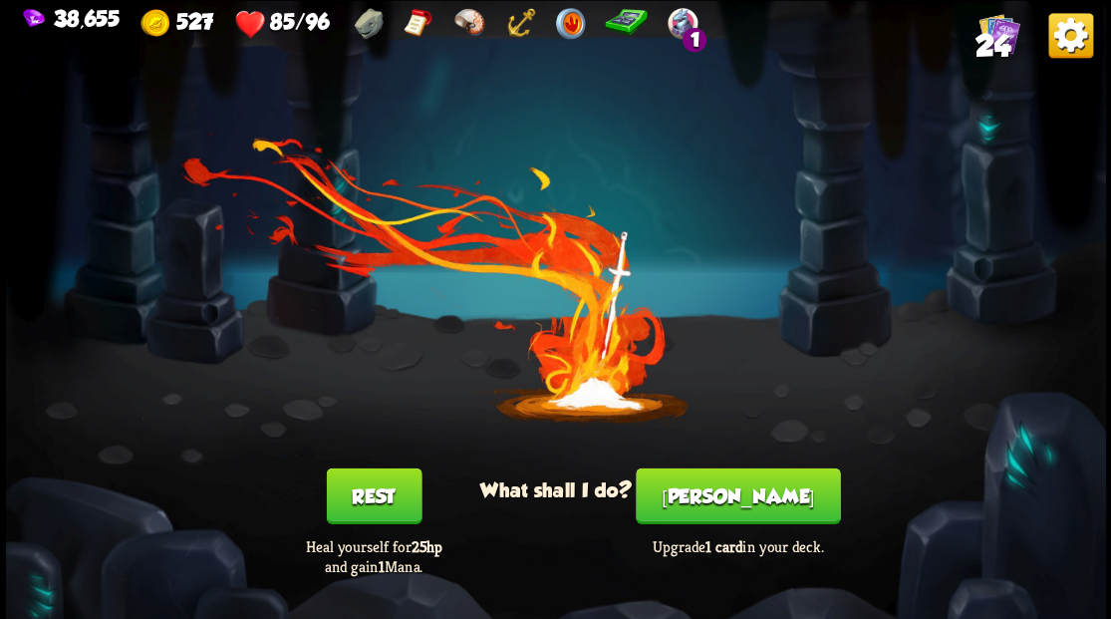
click at [715, 498] on button "Smith" at bounding box center [737, 495] width 204 height 56
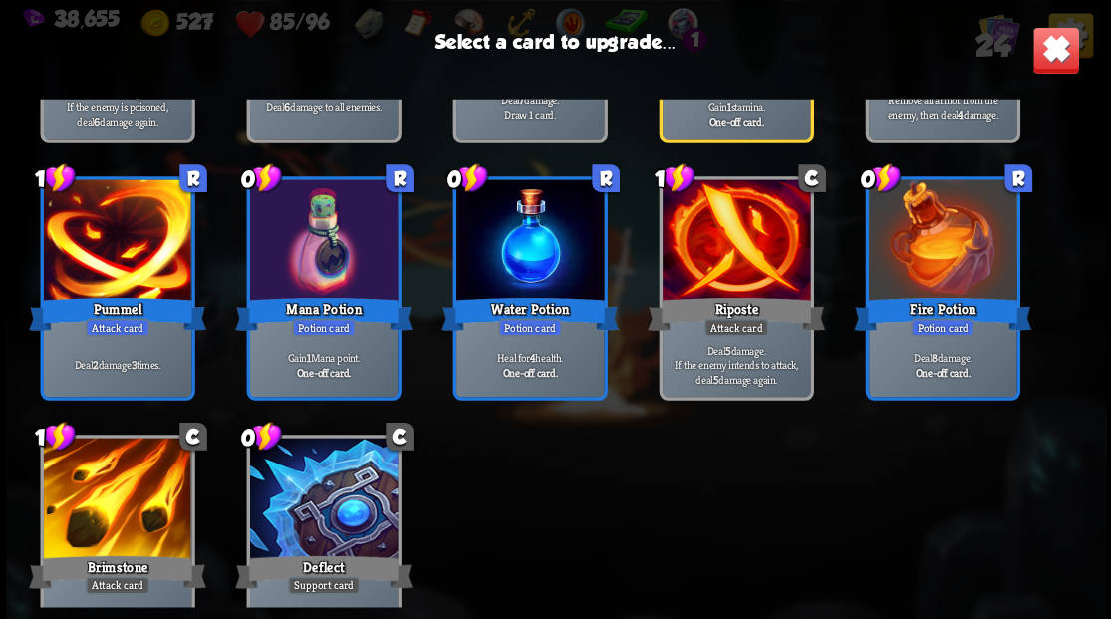
scroll to position [925, 0]
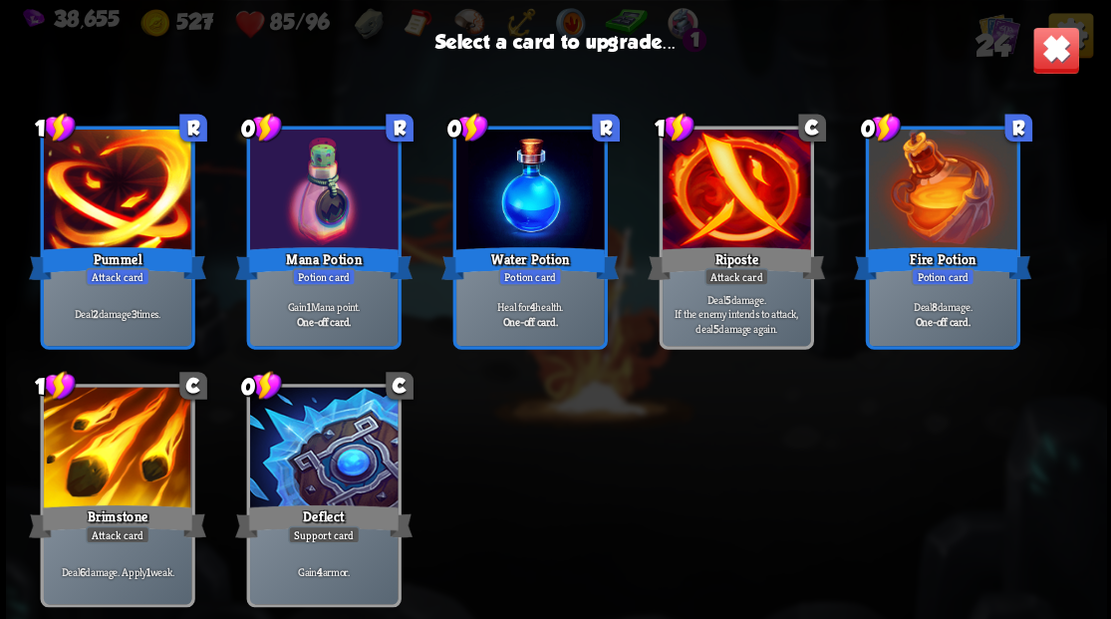
click at [131, 439] on div at bounding box center [116, 448] width 147 height 124
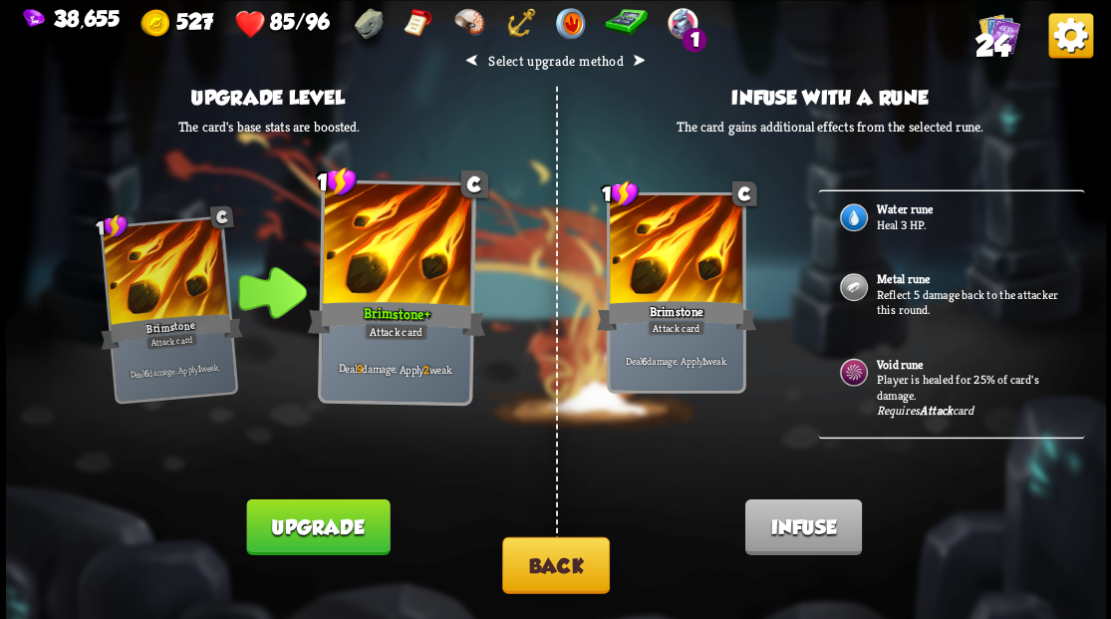
scroll to position [332, 0]
click at [915, 286] on p "Reflect 5 damage back to the attacker this round." at bounding box center [968, 300] width 186 height 31
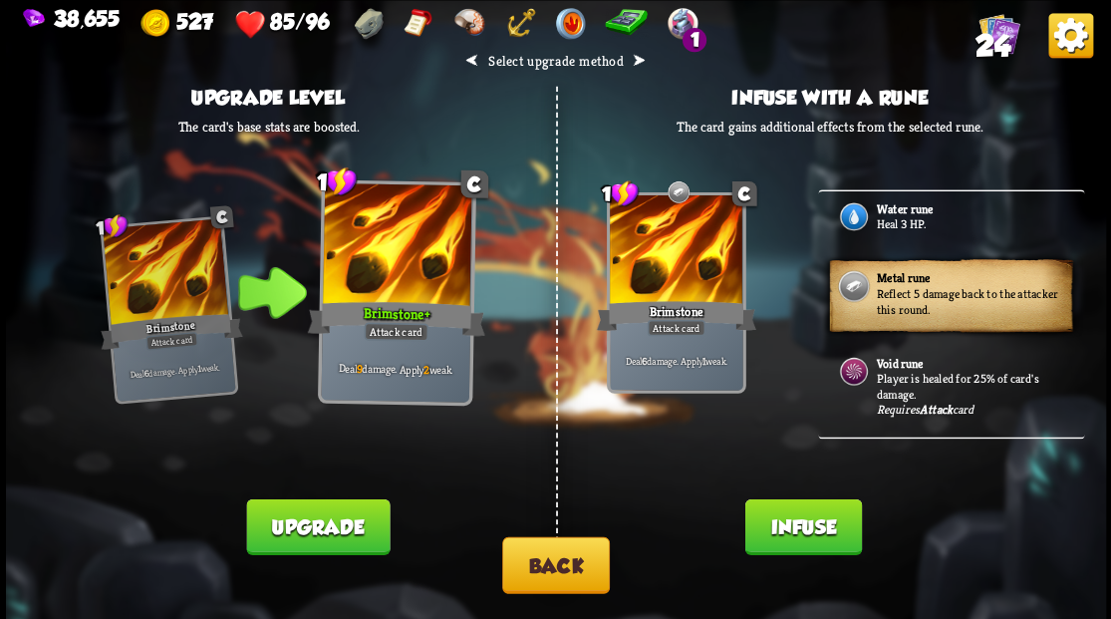
drag, startPoint x: 807, startPoint y: 528, endPoint x: 799, endPoint y: 518, distance: 12.8
click at [807, 528] on button "Infuse" at bounding box center [802, 526] width 117 height 56
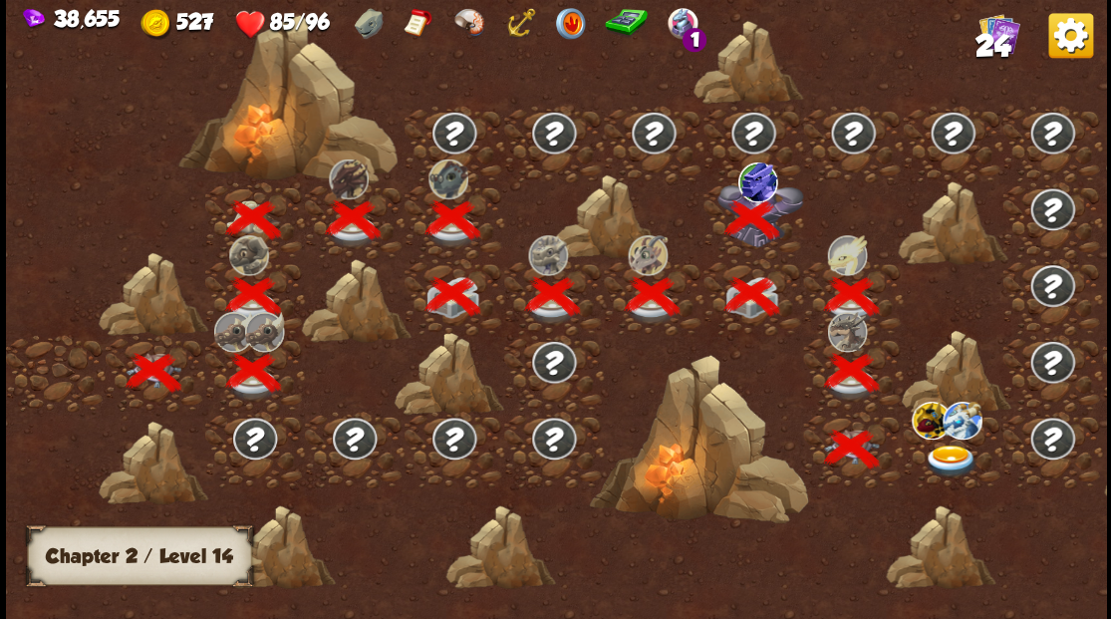
scroll to position [0, 303]
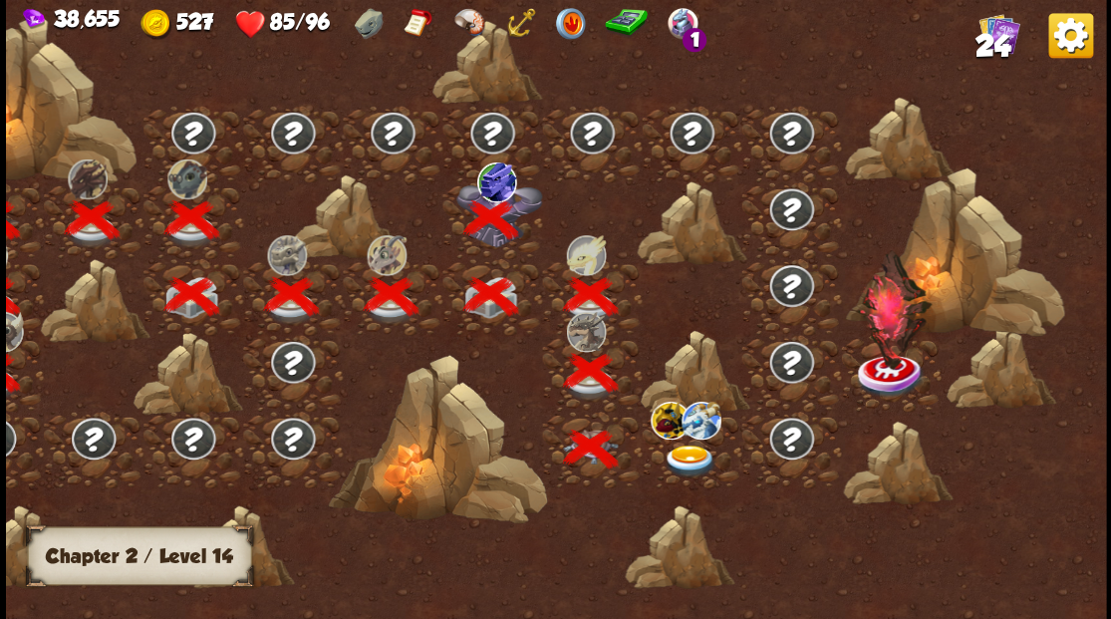
click at [690, 444] on img at bounding box center [688, 460] width 55 height 33
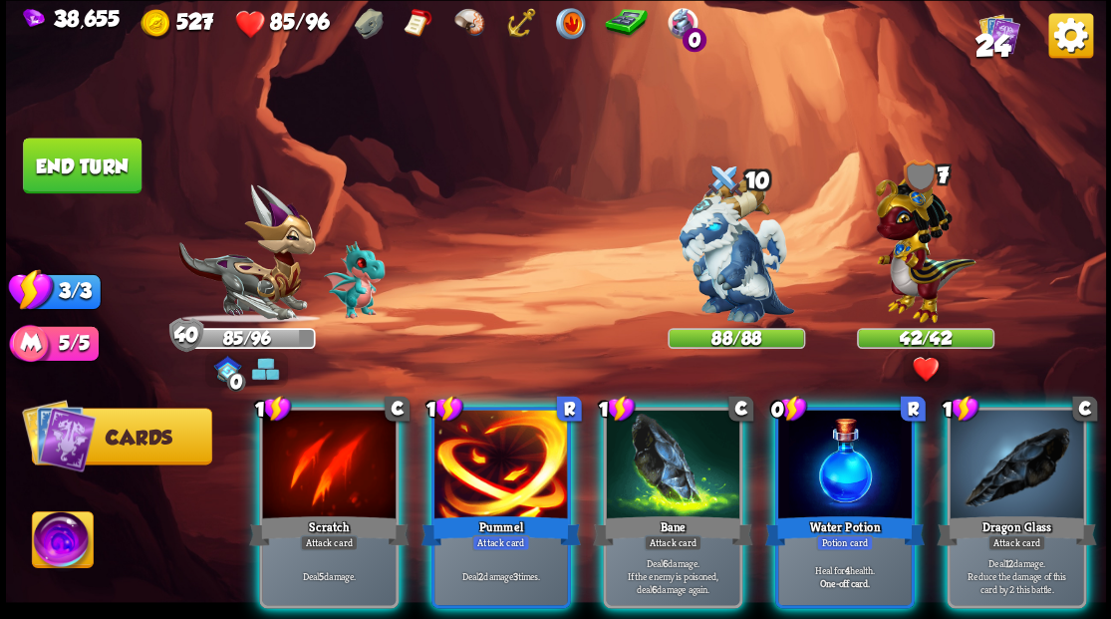
click at [69, 536] on img at bounding box center [62, 542] width 61 height 62
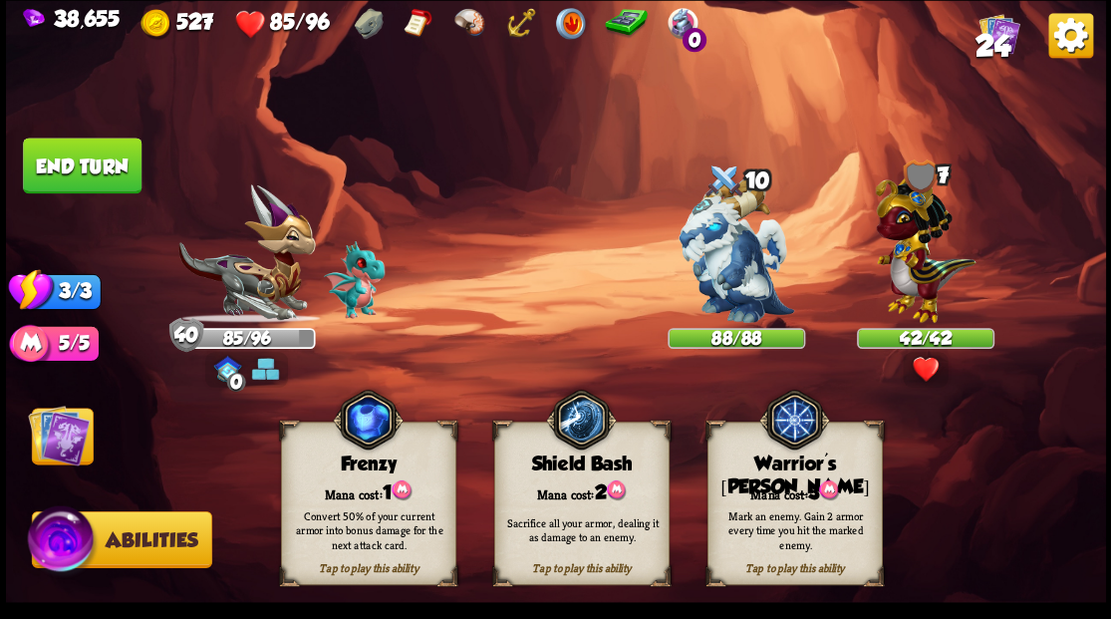
drag, startPoint x: 807, startPoint y: 498, endPoint x: 749, endPoint y: 446, distance: 77.6
click at [789, 484] on div "Tap to play this ability Warrior's Mark Mana cost: 3 Mark an enemy. Gain 2 armo…" at bounding box center [793, 502] width 175 height 163
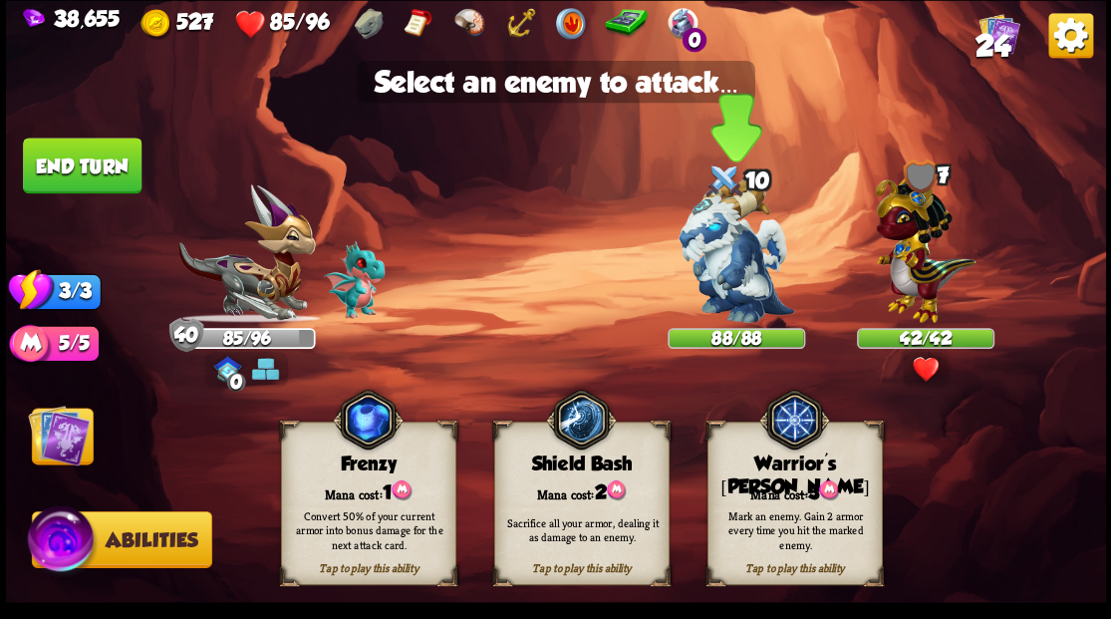
click at [729, 275] on img at bounding box center [736, 250] width 116 height 144
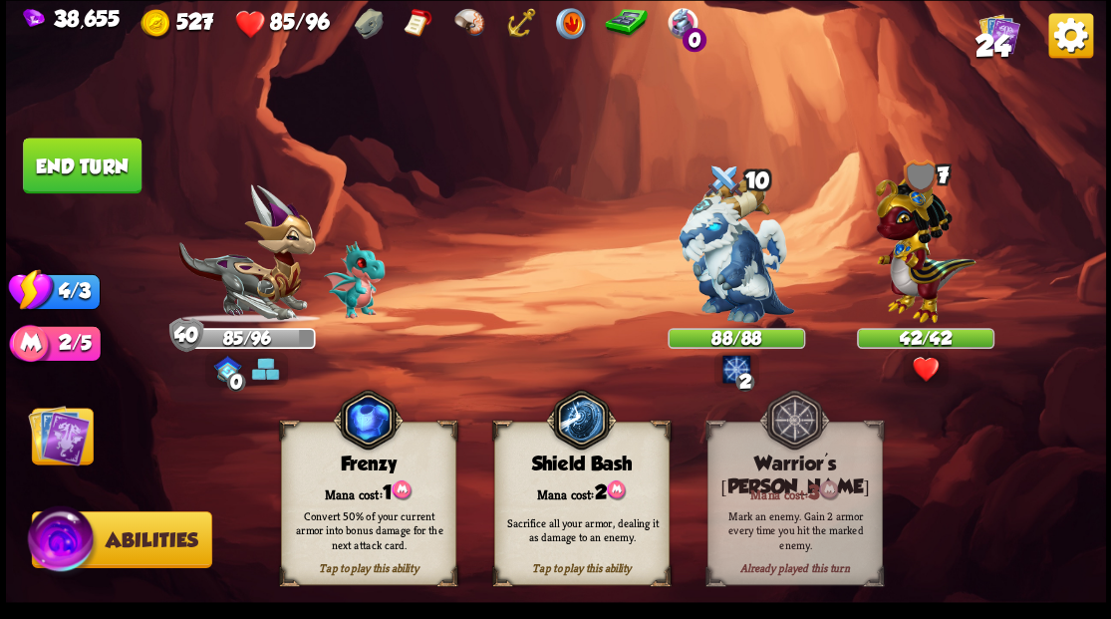
click at [51, 433] on img at bounding box center [59, 434] width 62 height 62
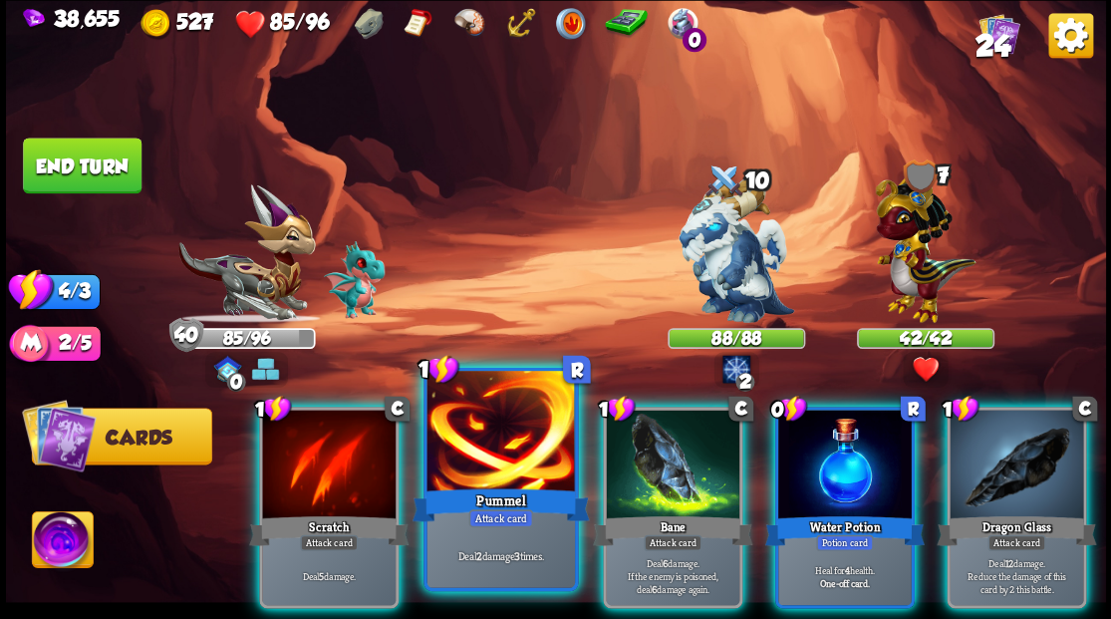
click at [492, 440] on div at bounding box center [499, 433] width 147 height 124
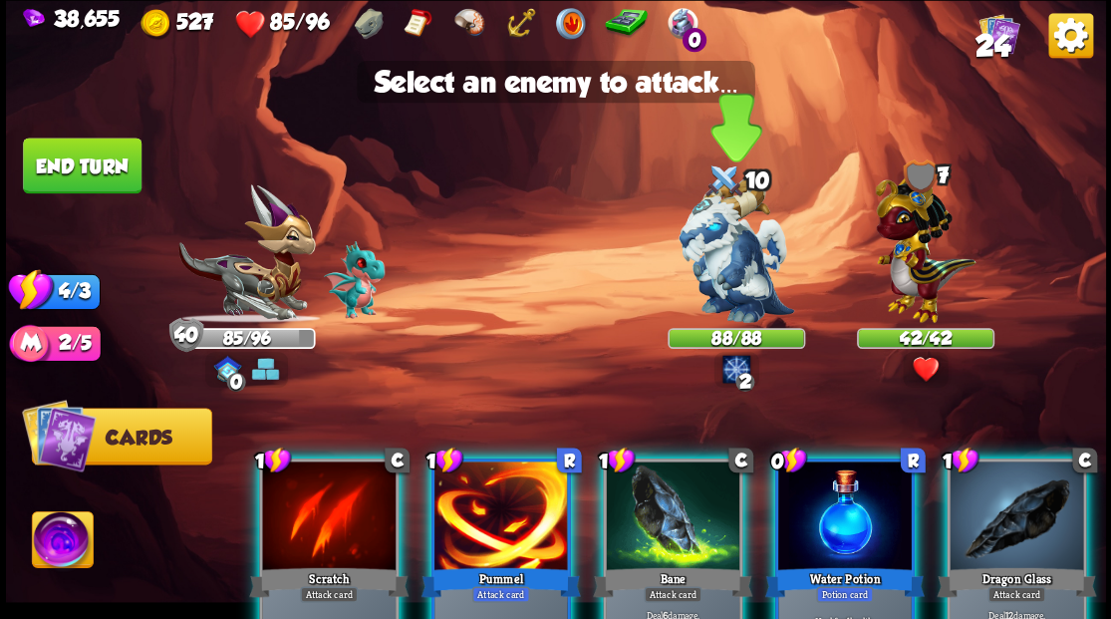
click at [733, 277] on img at bounding box center [736, 250] width 116 height 144
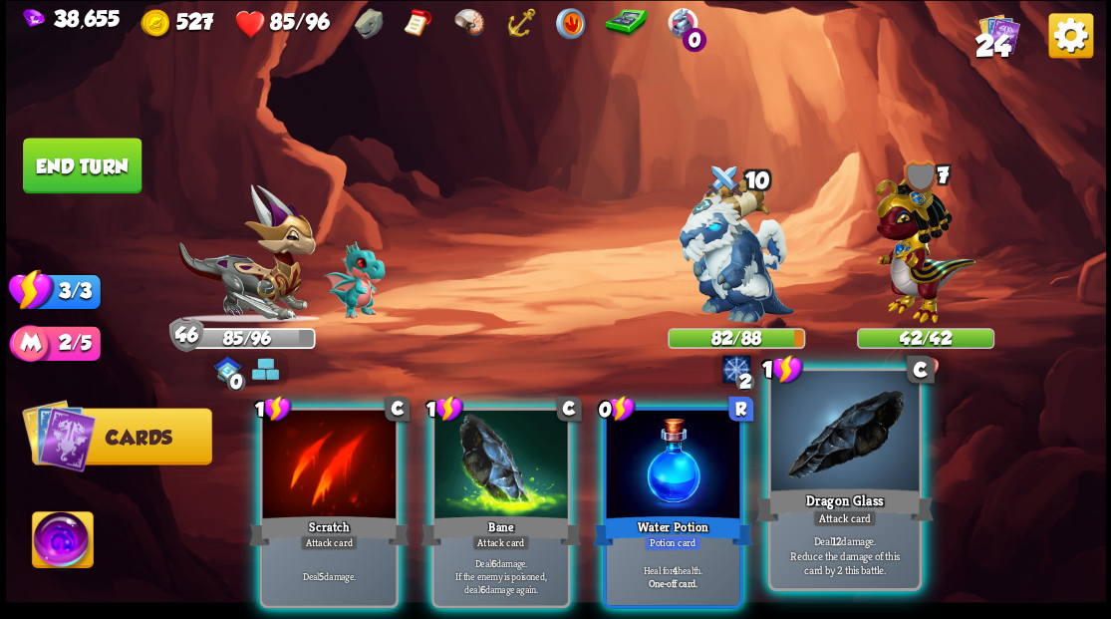
drag, startPoint x: 845, startPoint y: 447, endPoint x: 791, endPoint y: 394, distance: 75.4
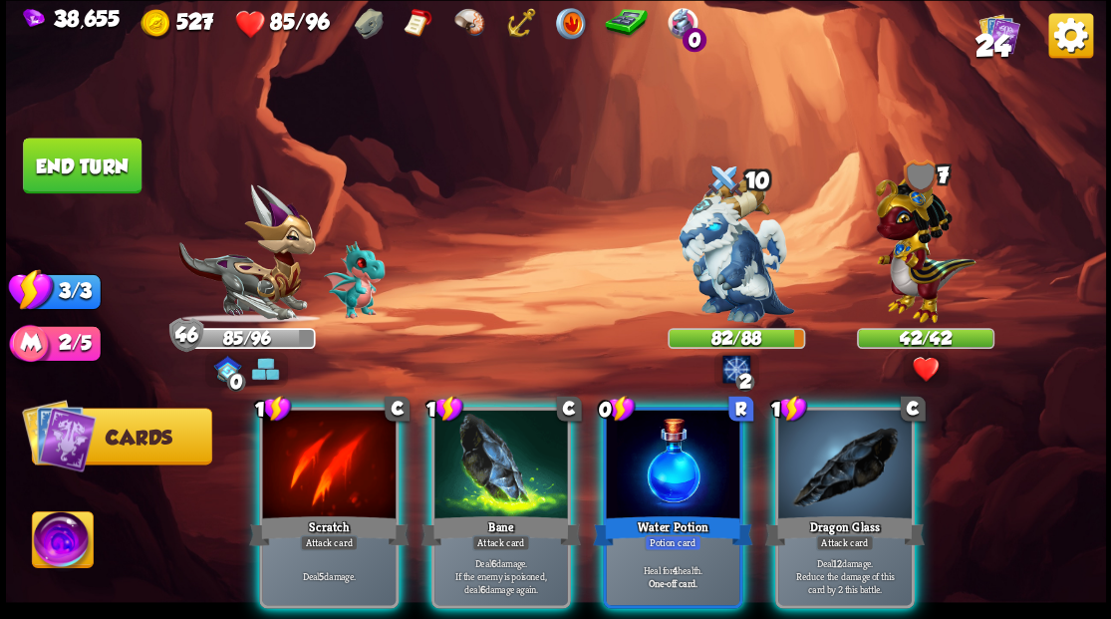
click at [844, 447] on div at bounding box center [844, 465] width 133 height 113
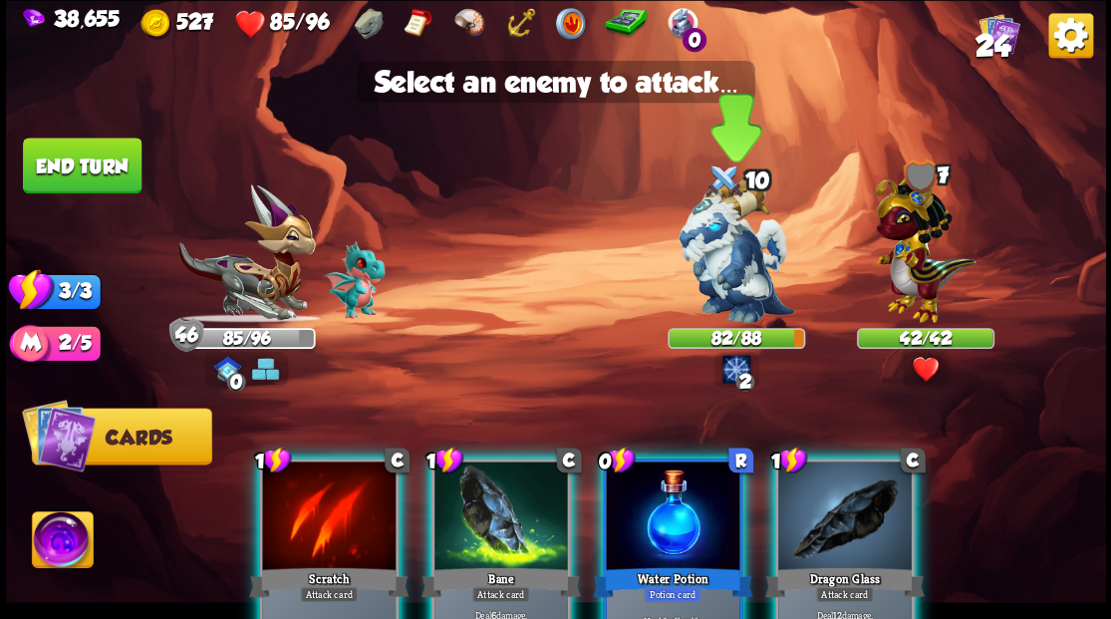
click at [737, 303] on img at bounding box center [736, 250] width 116 height 144
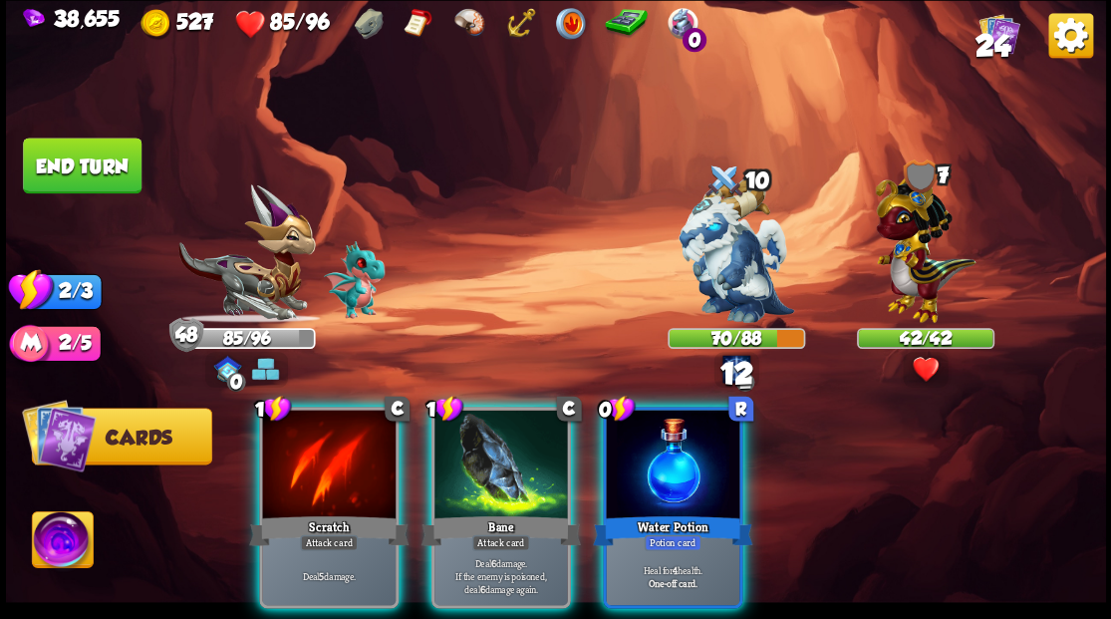
drag, startPoint x: 488, startPoint y: 472, endPoint x: 623, endPoint y: 374, distance: 167.0
click at [490, 468] on div at bounding box center [500, 465] width 133 height 113
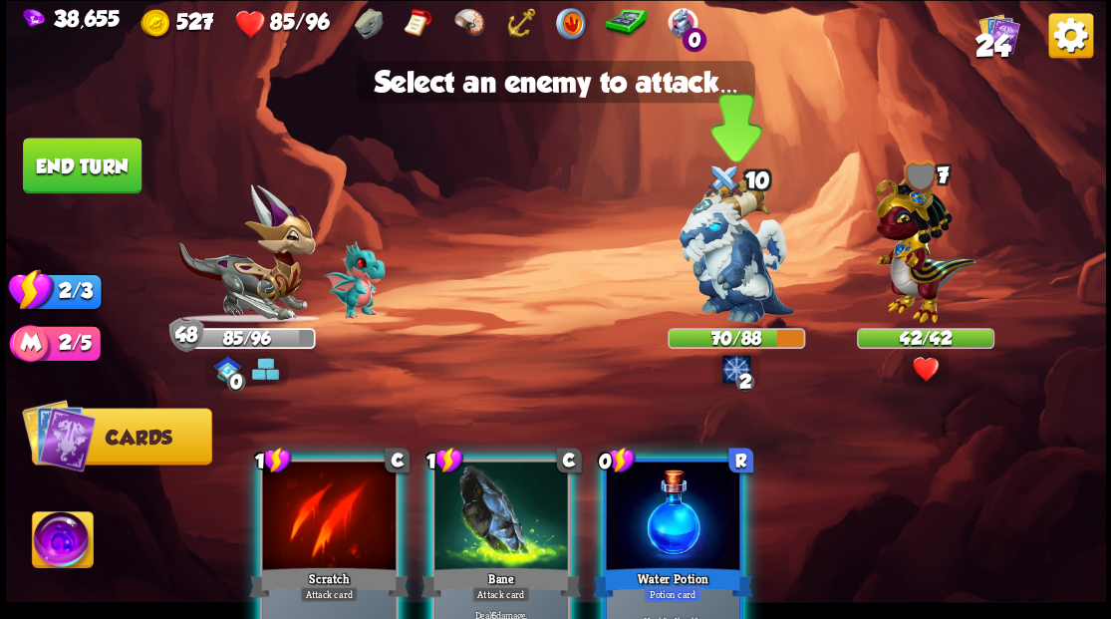
click at [726, 249] on img at bounding box center [736, 250] width 116 height 144
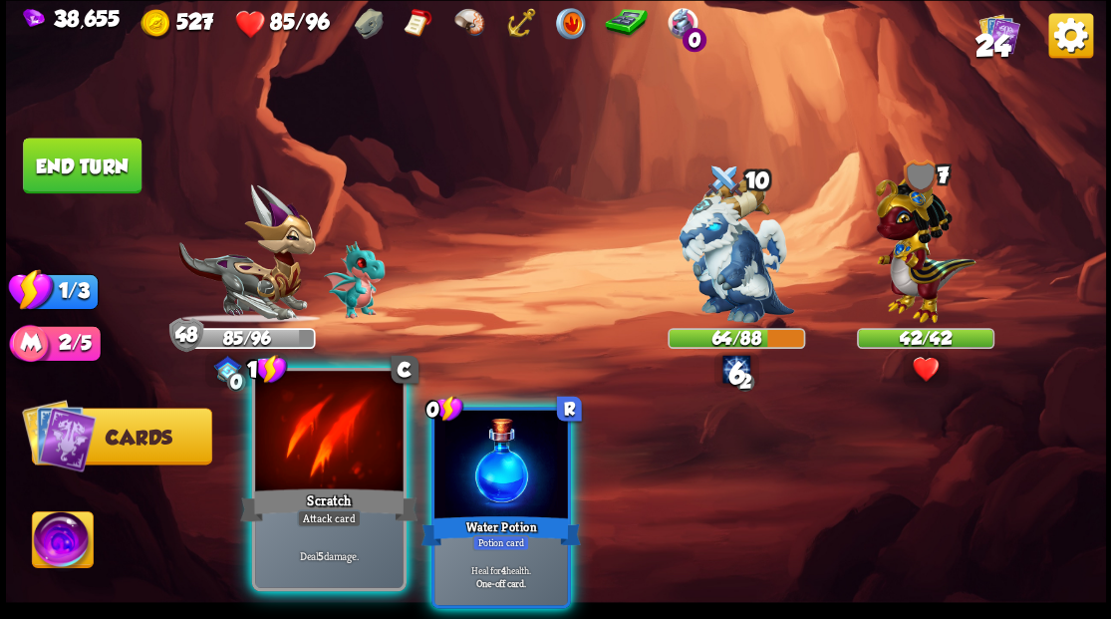
drag, startPoint x: 325, startPoint y: 457, endPoint x: 387, endPoint y: 424, distance: 70.8
click at [329, 452] on div at bounding box center [328, 433] width 147 height 124
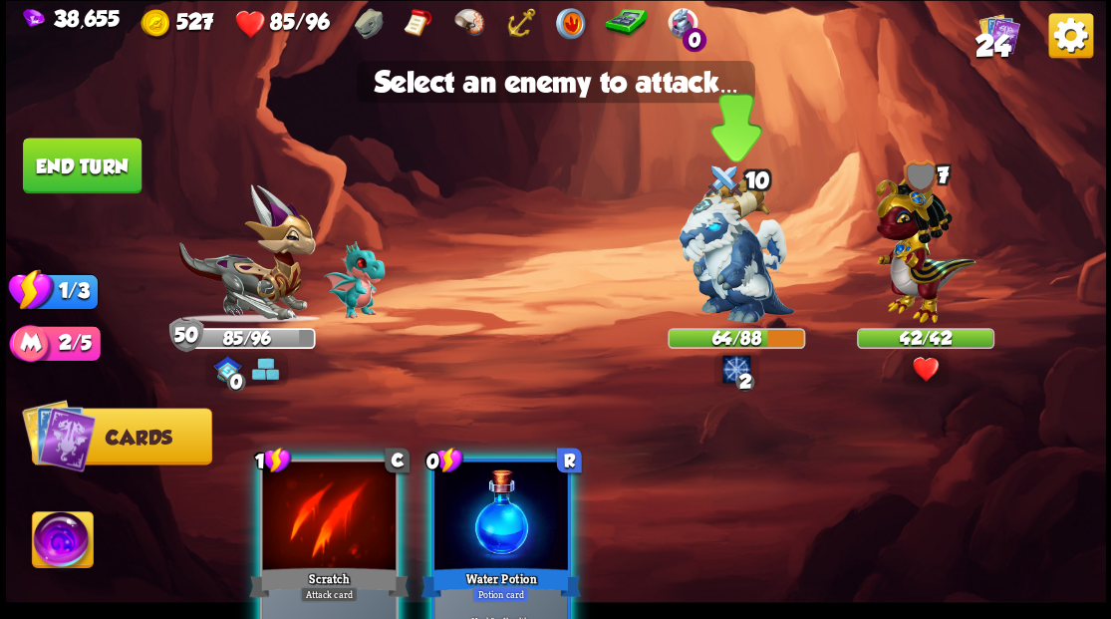
click at [756, 267] on img at bounding box center [736, 250] width 116 height 144
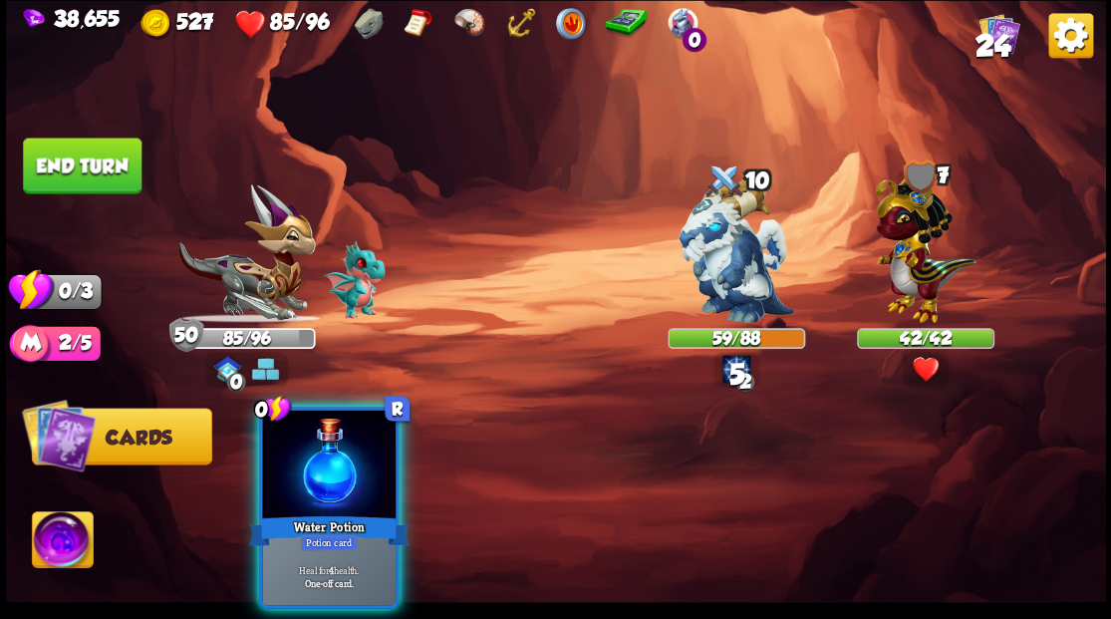
drag, startPoint x: 354, startPoint y: 497, endPoint x: 370, endPoint y: 481, distance: 22.5
click at [353, 512] on div "Water Potion" at bounding box center [328, 530] width 159 height 36
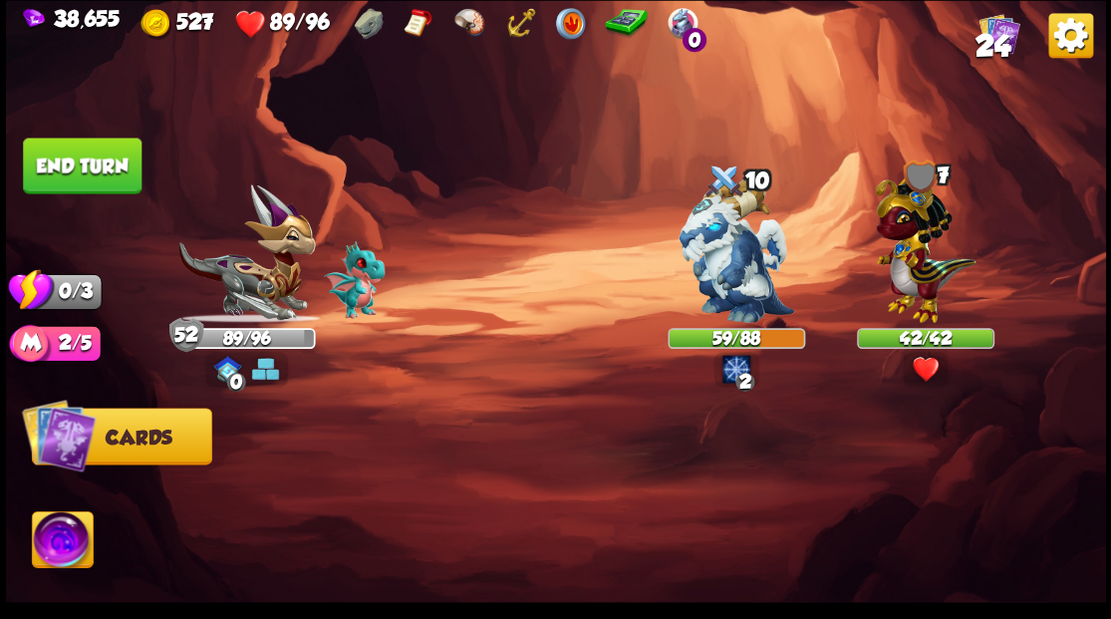
click at [56, 164] on button "End turn" at bounding box center [82, 165] width 119 height 56
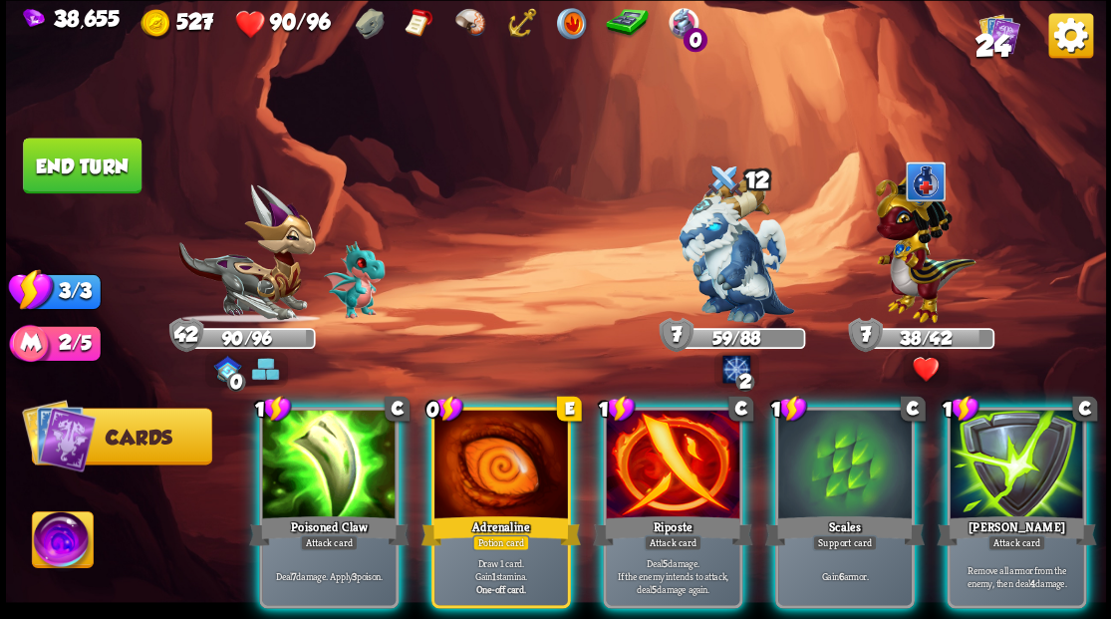
drag, startPoint x: 511, startPoint y: 438, endPoint x: 515, endPoint y: 348, distance: 90.7
click at [511, 430] on div at bounding box center [500, 465] width 133 height 113
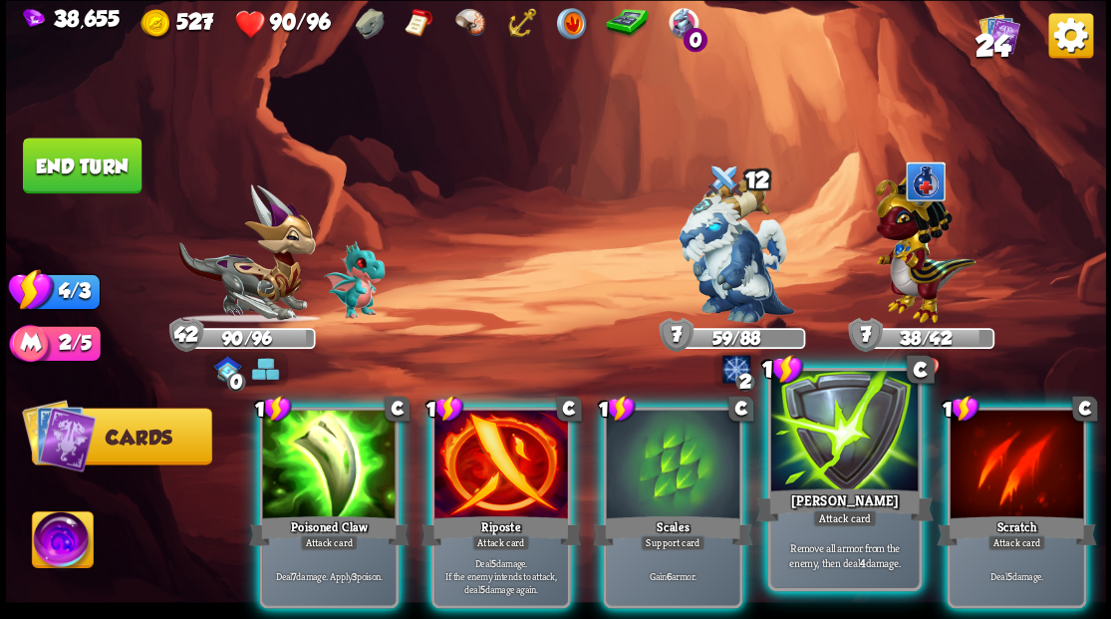
click at [824, 434] on div at bounding box center [843, 433] width 147 height 124
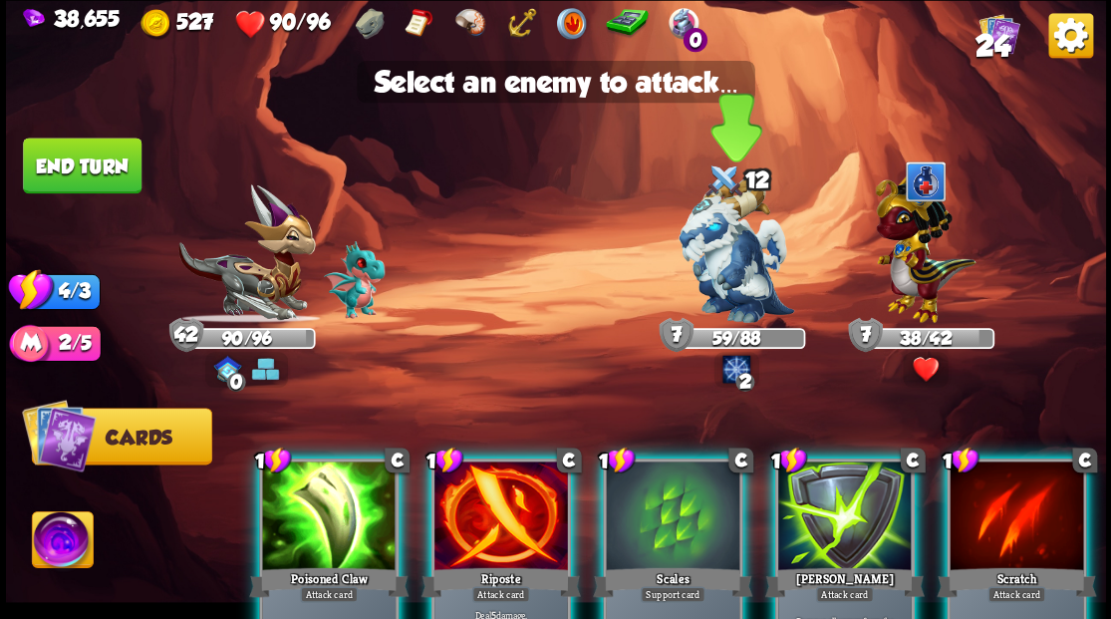
click at [722, 236] on img at bounding box center [736, 250] width 116 height 144
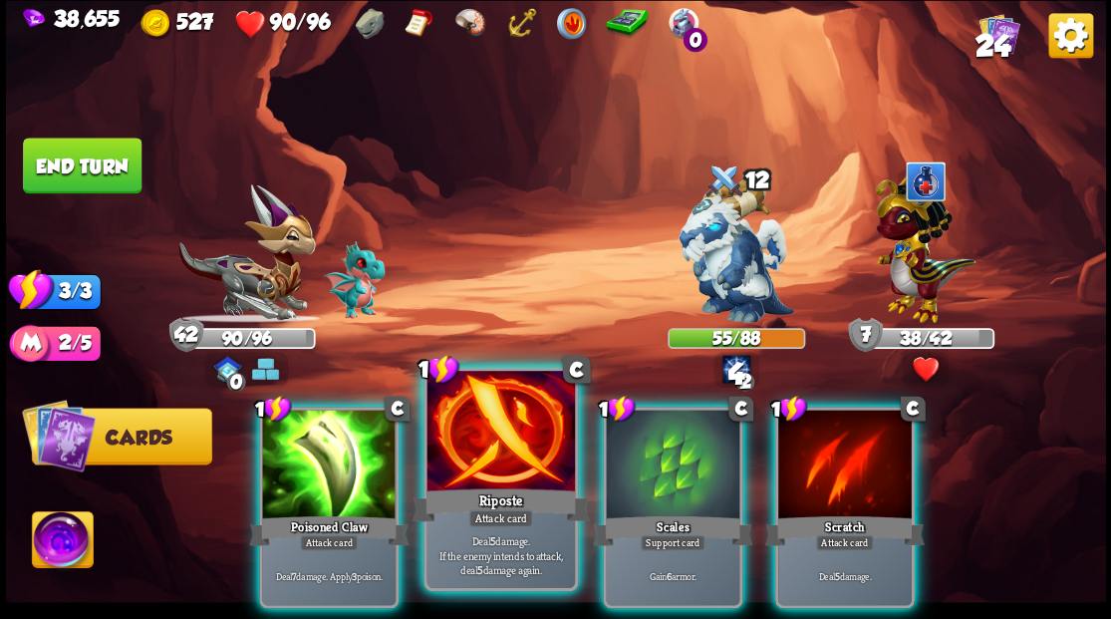
click at [498, 466] on div at bounding box center [499, 433] width 147 height 124
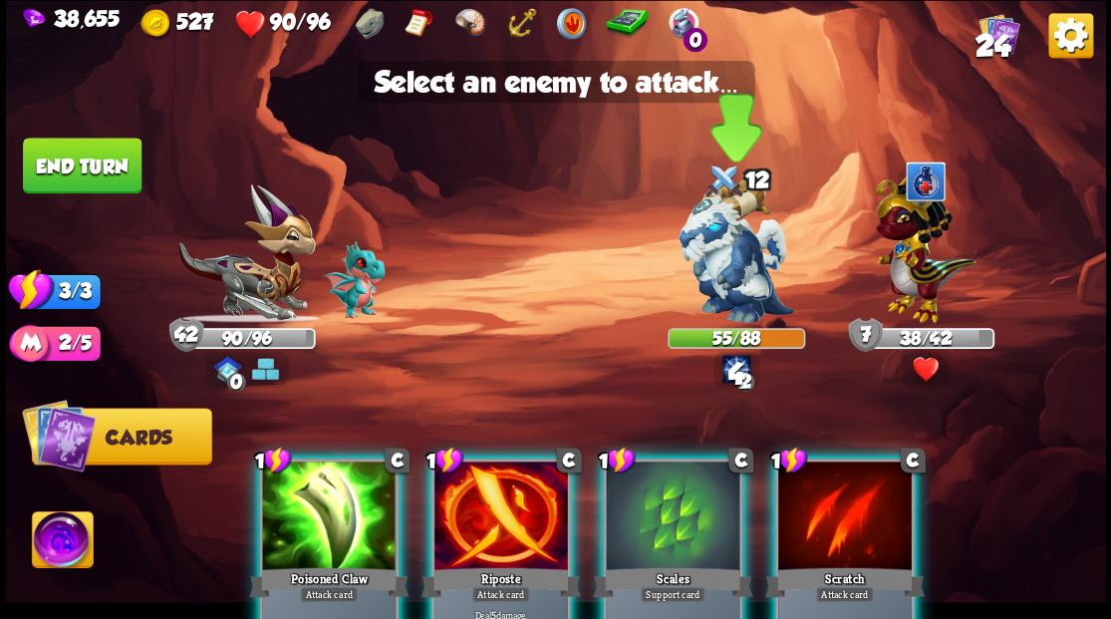
click at [730, 242] on img at bounding box center [736, 250] width 116 height 144
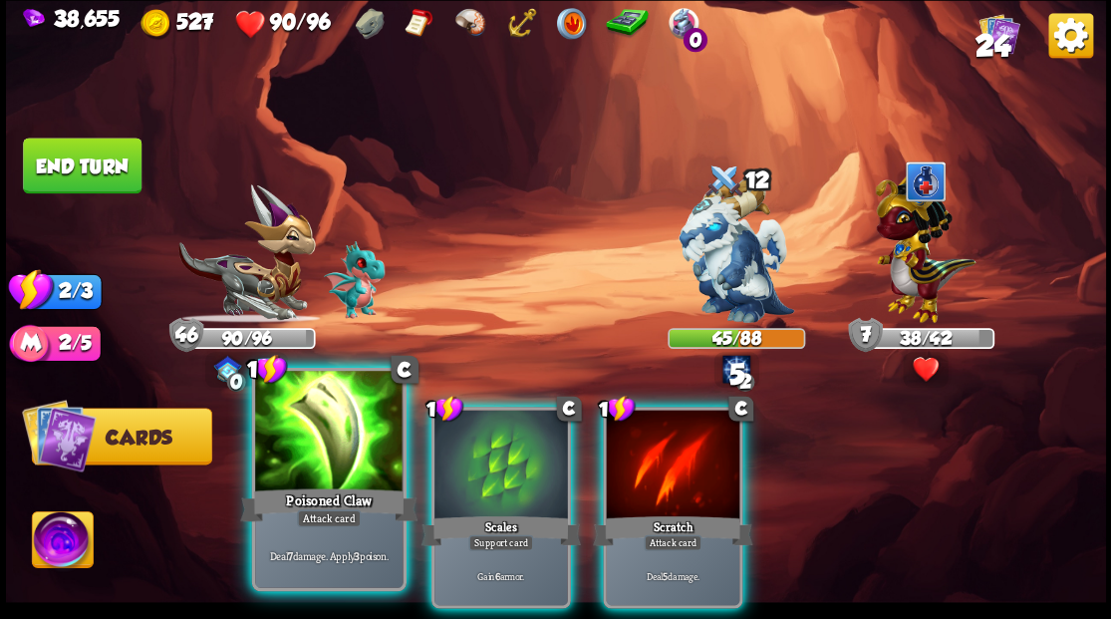
click at [333, 427] on div at bounding box center [328, 433] width 147 height 124
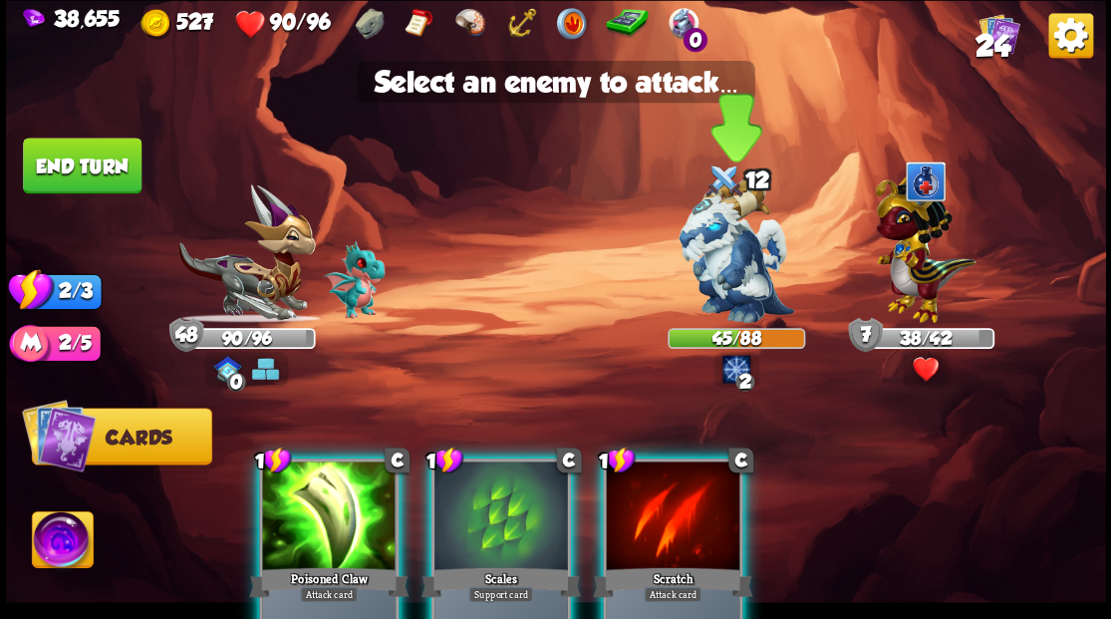
click at [732, 251] on img at bounding box center [736, 250] width 116 height 144
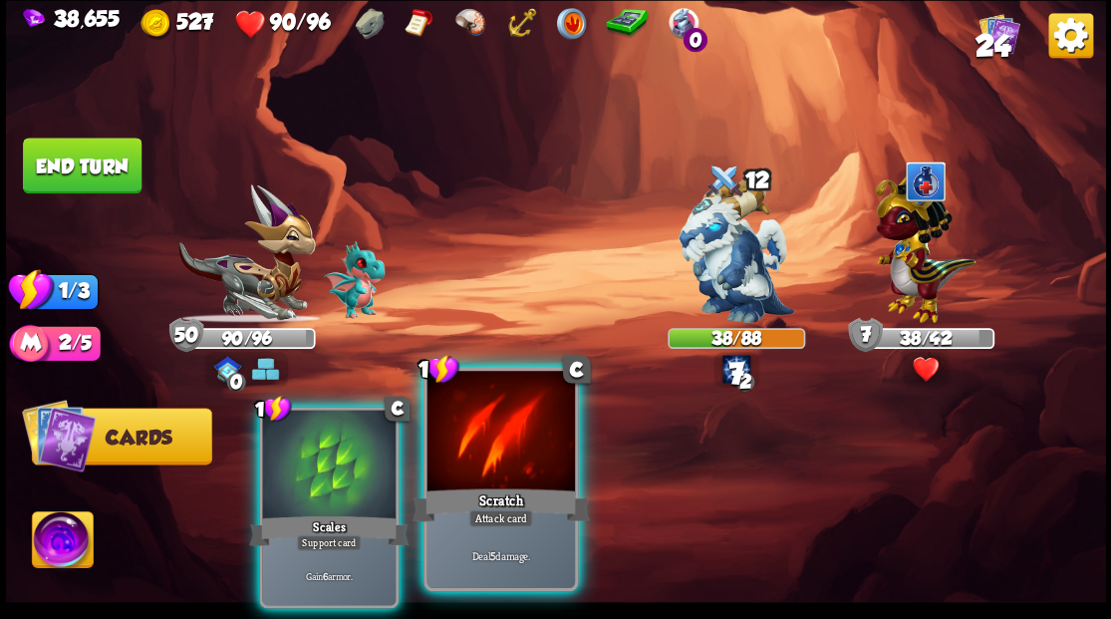
click at [502, 465] on div at bounding box center [499, 433] width 147 height 124
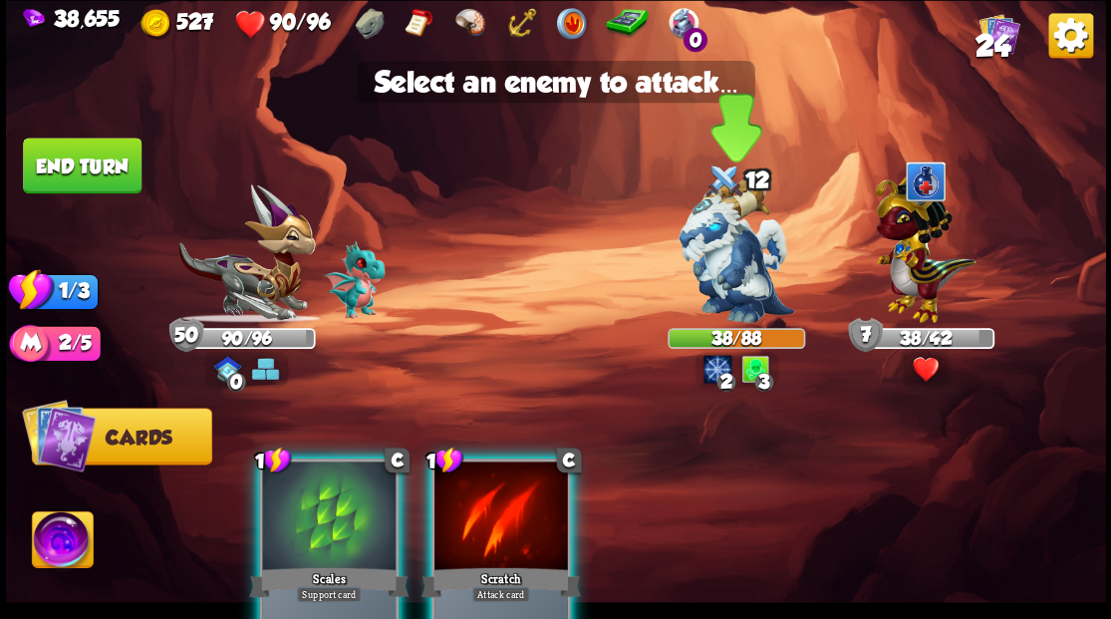
click at [729, 264] on img at bounding box center [736, 250] width 116 height 144
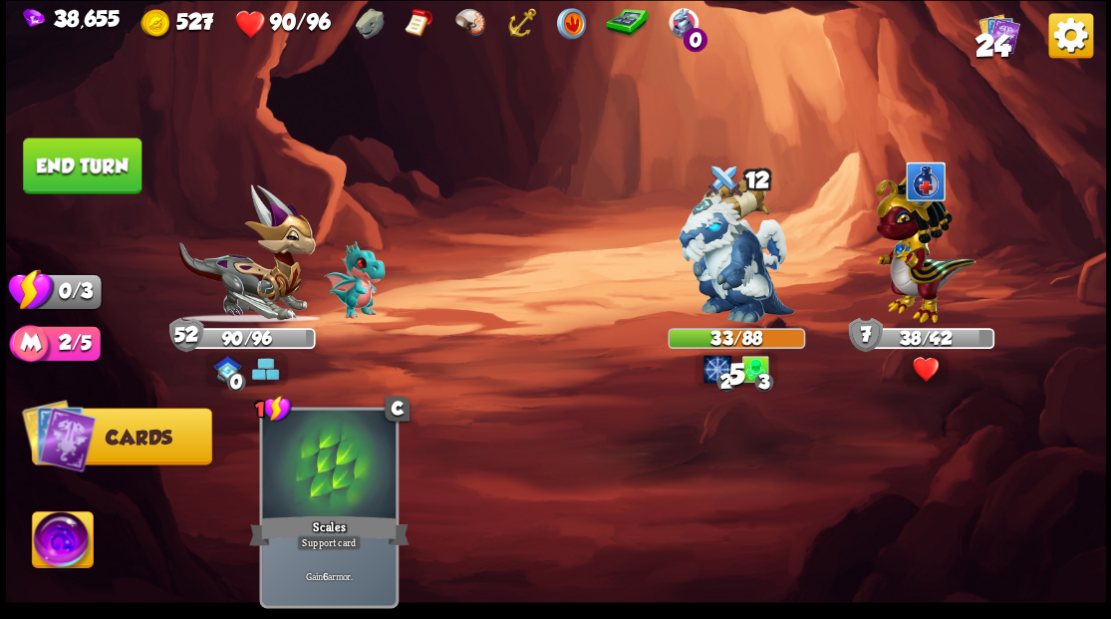
drag, startPoint x: 76, startPoint y: 183, endPoint x: 186, endPoint y: 153, distance: 114.5
click at [78, 179] on button "End turn" at bounding box center [82, 165] width 119 height 56
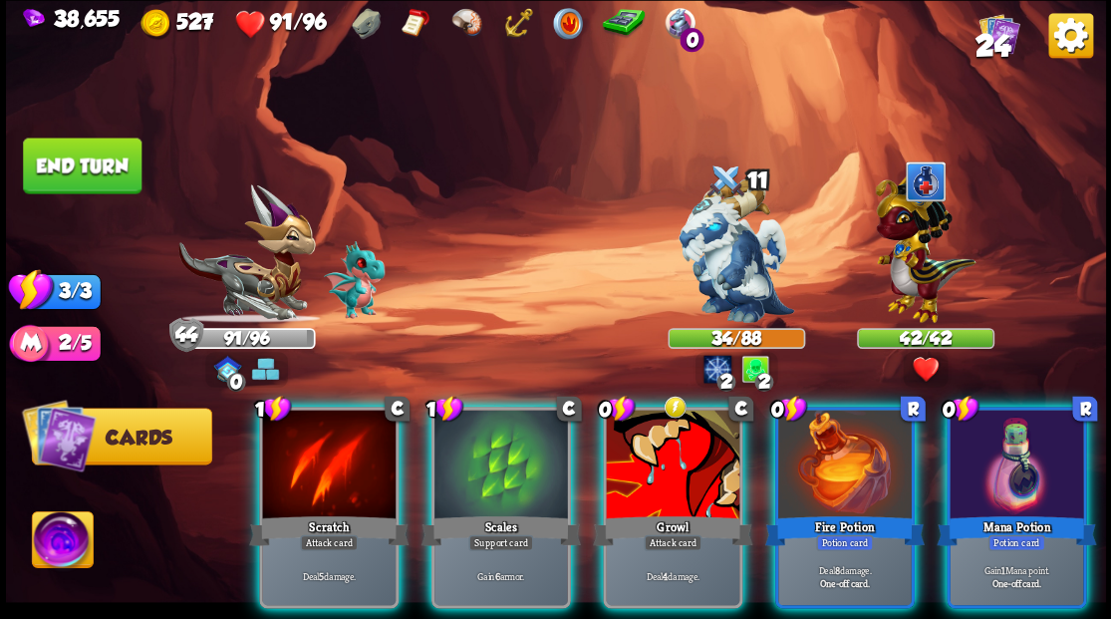
click at [992, 454] on div at bounding box center [1015, 465] width 133 height 113
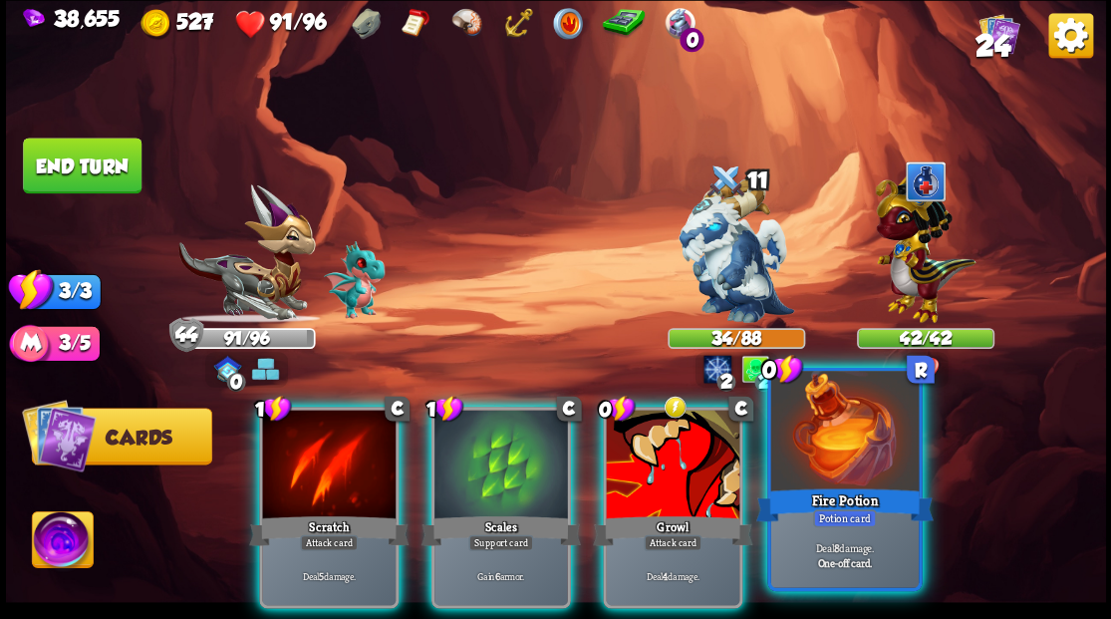
click at [831, 462] on div at bounding box center [843, 433] width 147 height 124
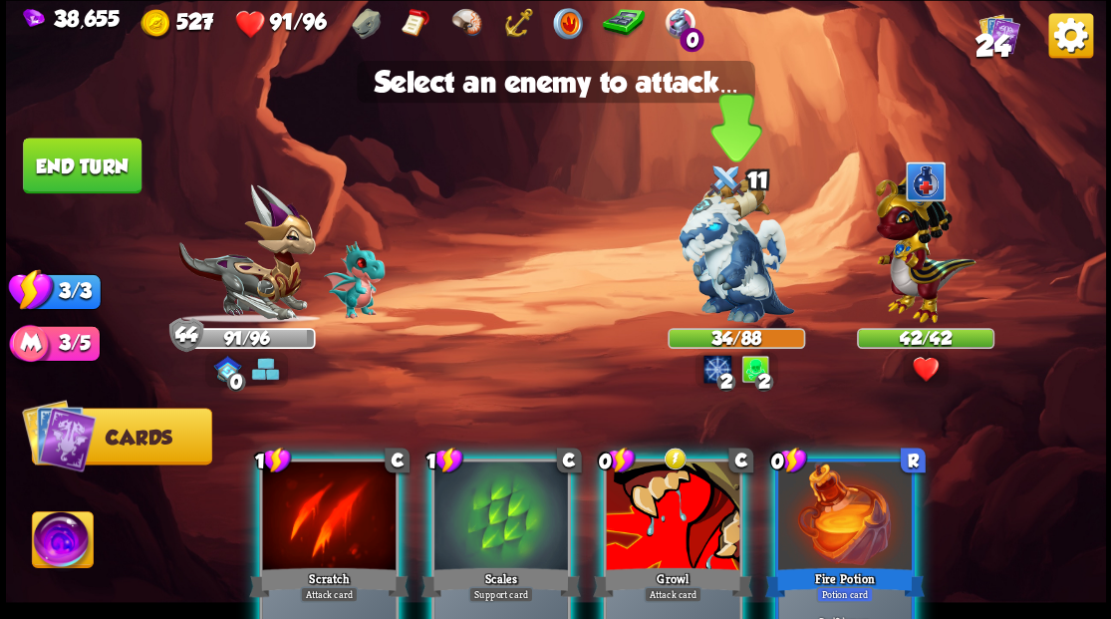
click at [725, 236] on img at bounding box center [736, 250] width 116 height 144
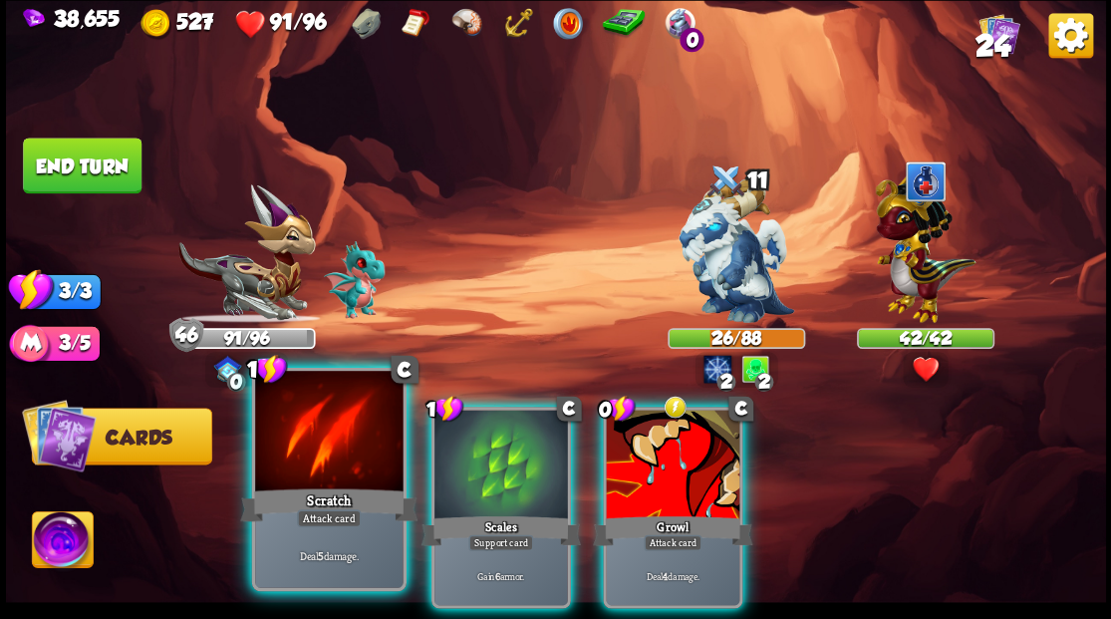
click at [329, 450] on div at bounding box center [328, 433] width 147 height 124
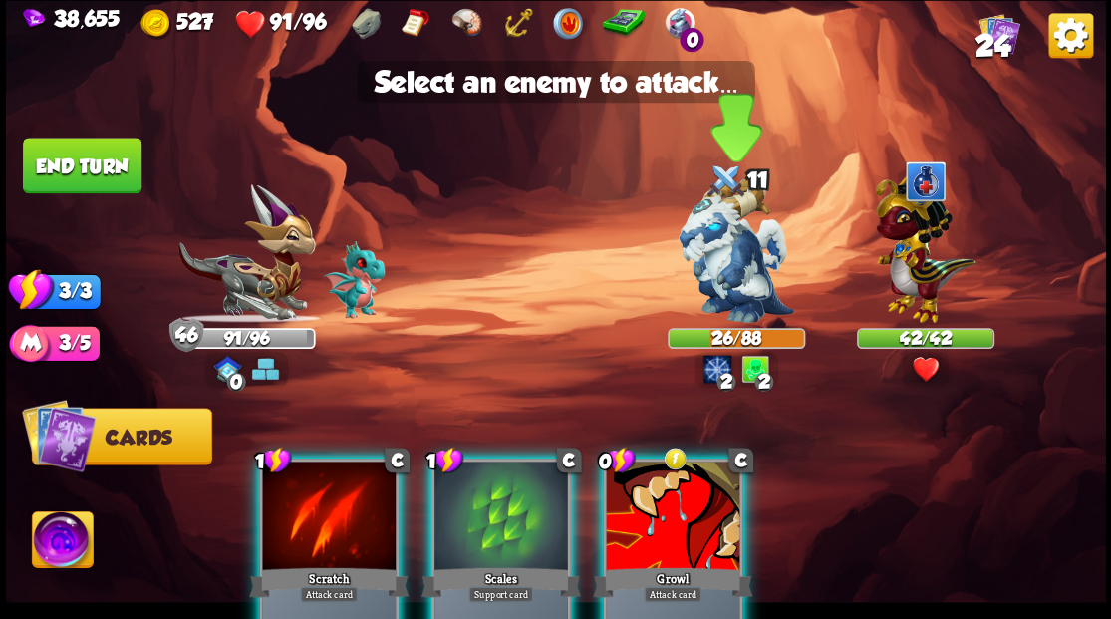
click at [734, 273] on img at bounding box center [736, 250] width 116 height 144
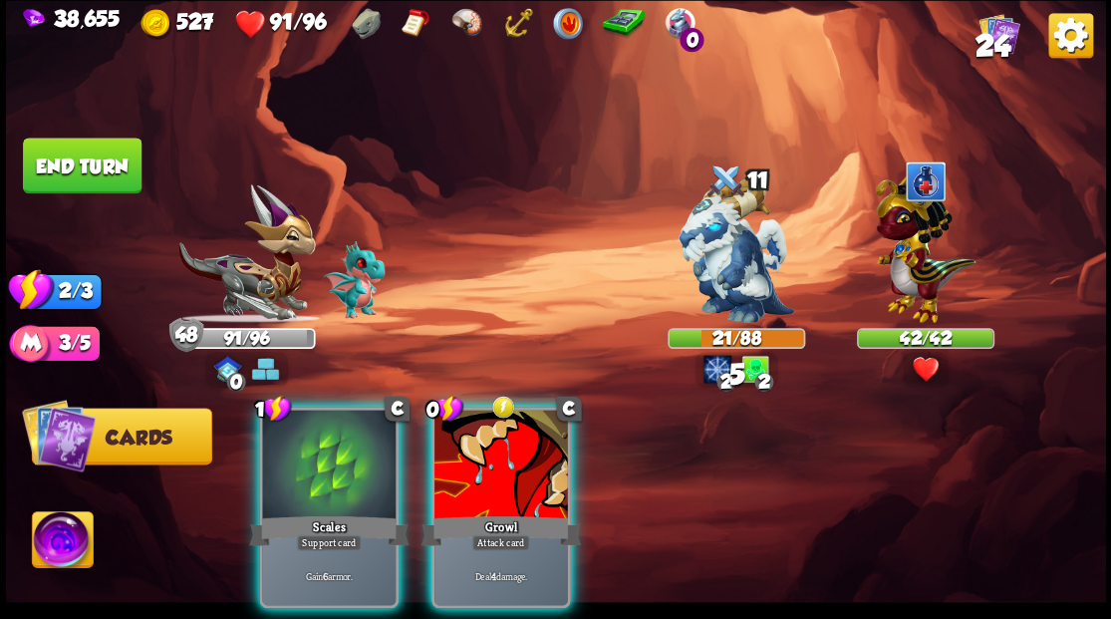
drag, startPoint x: 502, startPoint y: 443, endPoint x: 641, endPoint y: 350, distance: 168.0
click at [503, 442] on div at bounding box center [500, 465] width 133 height 113
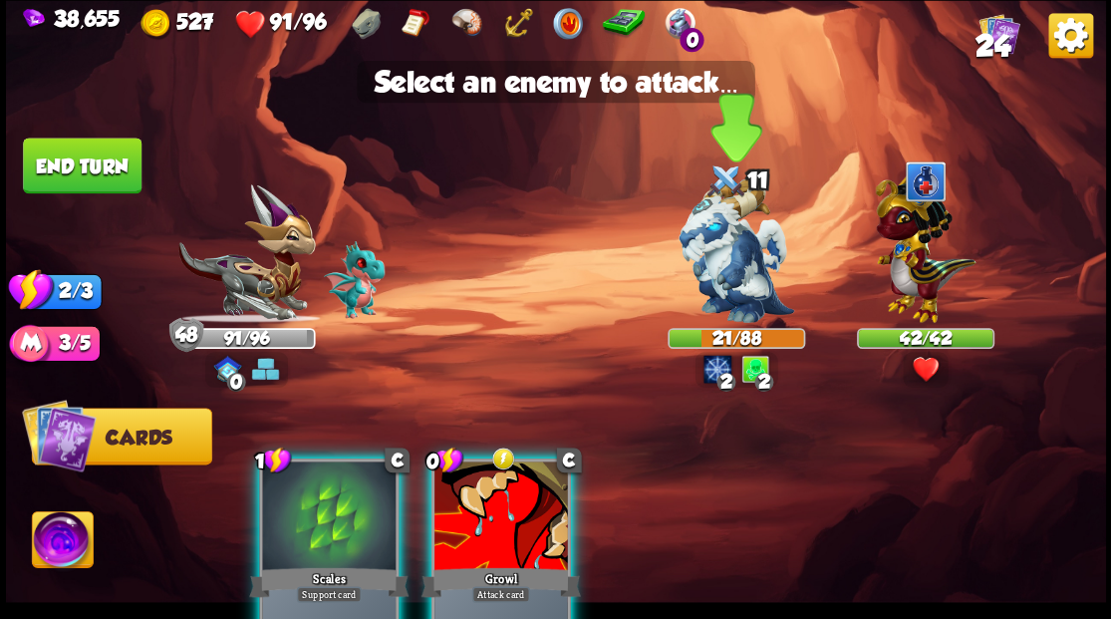
click at [723, 272] on img at bounding box center [736, 250] width 116 height 144
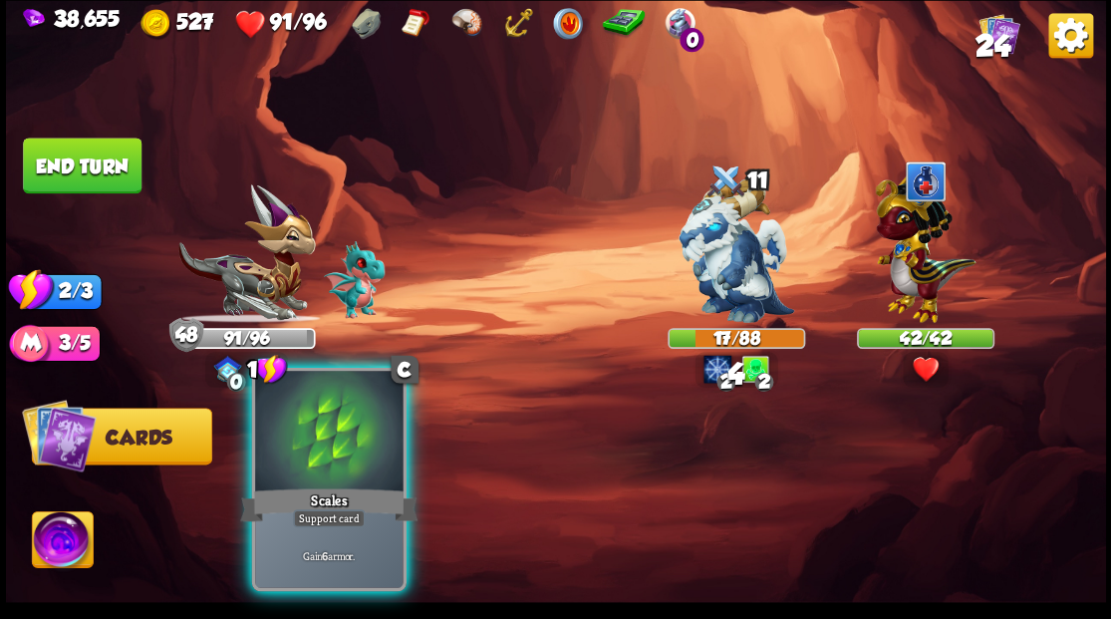
click at [323, 456] on div at bounding box center [328, 433] width 147 height 124
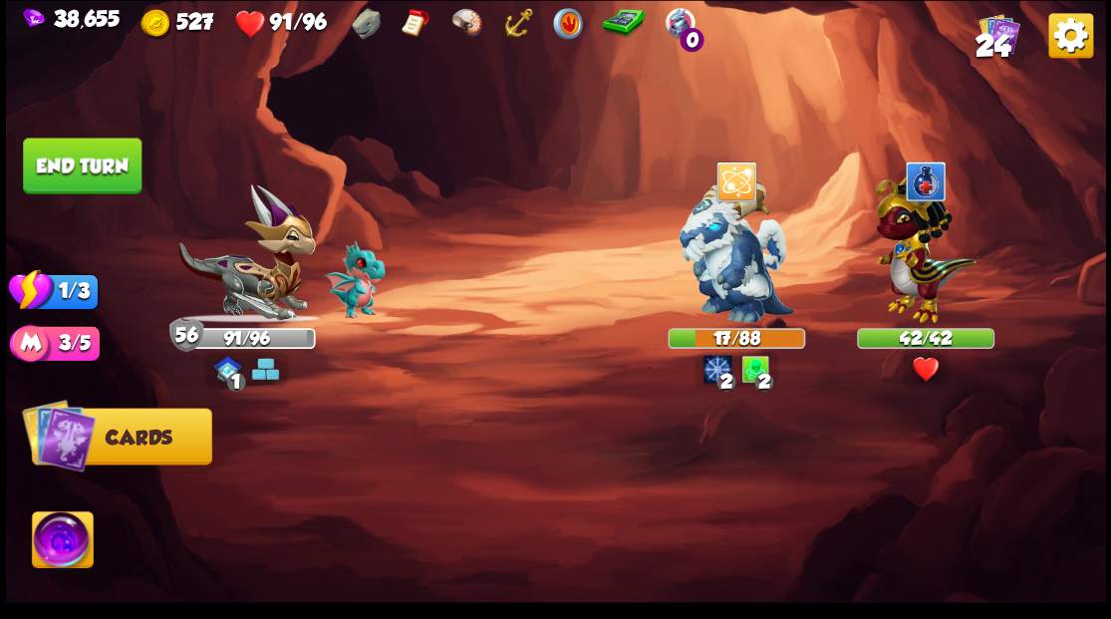
click at [87, 159] on button "End turn" at bounding box center [82, 165] width 119 height 56
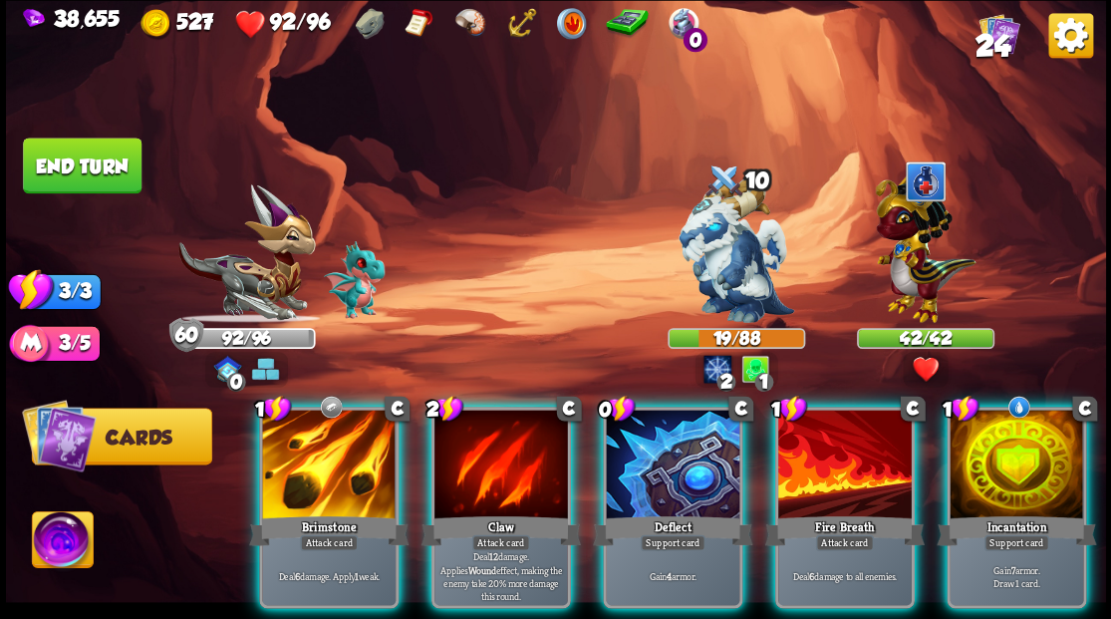
drag, startPoint x: 1037, startPoint y: 426, endPoint x: 978, endPoint y: 418, distance: 59.3
click at [1037, 424] on div at bounding box center [1015, 465] width 133 height 113
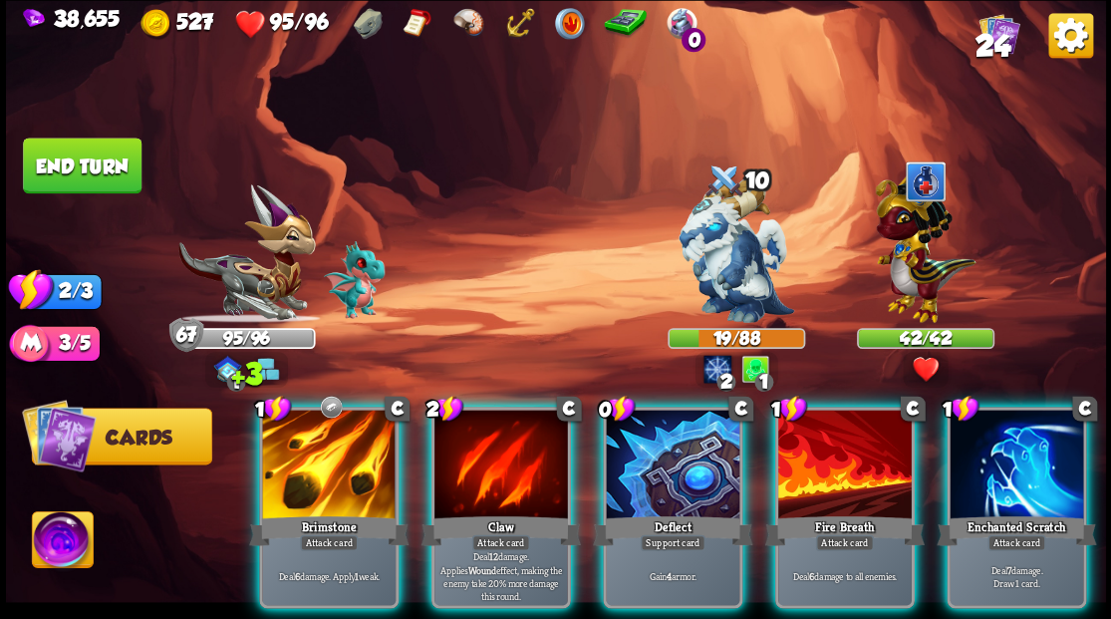
click at [667, 436] on div at bounding box center [672, 465] width 133 height 113
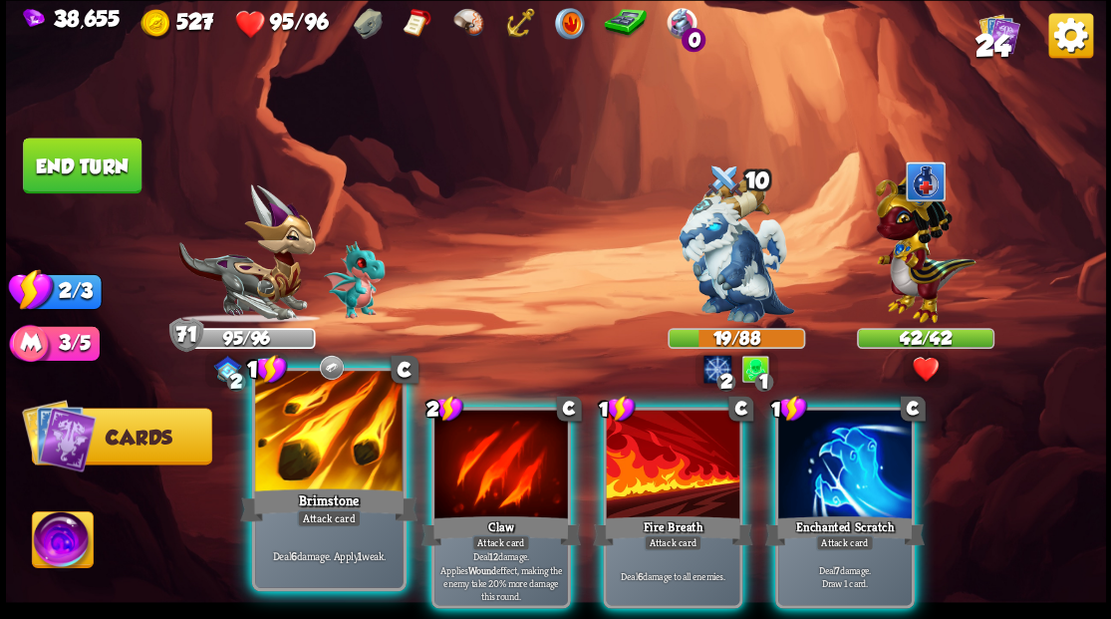
click at [338, 471] on div at bounding box center [328, 433] width 147 height 124
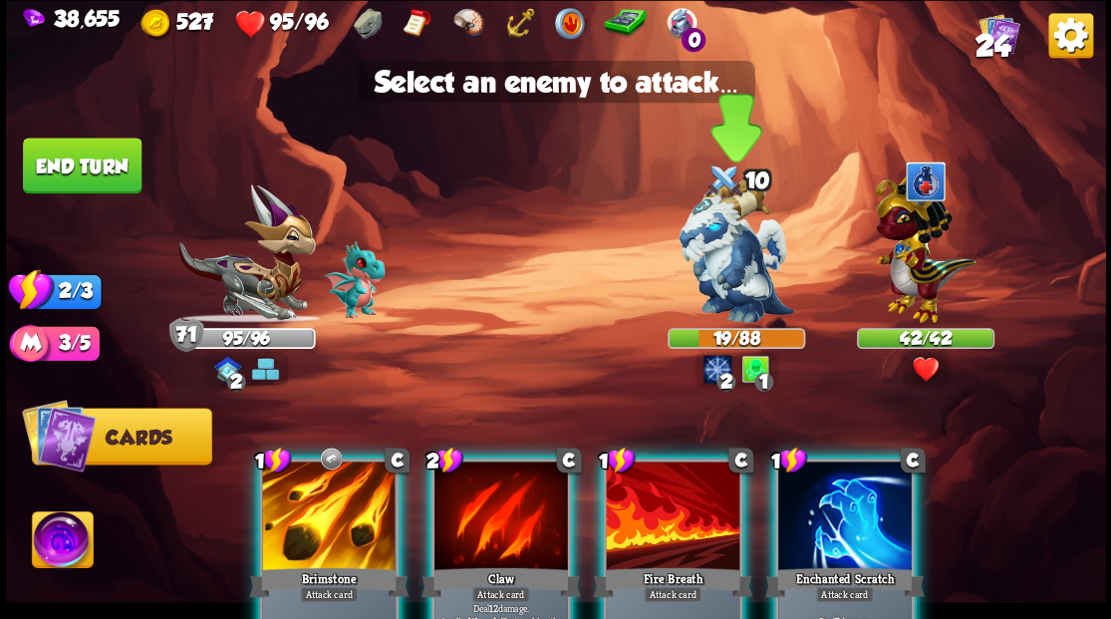
click at [723, 269] on img at bounding box center [736, 250] width 116 height 144
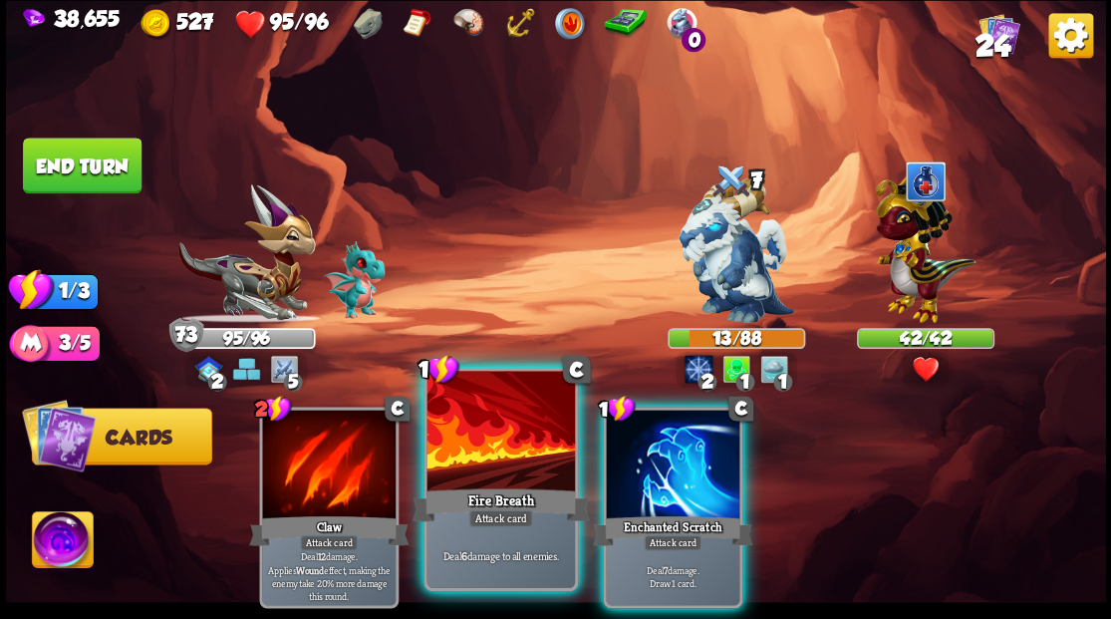
click at [509, 443] on div at bounding box center [499, 433] width 147 height 124
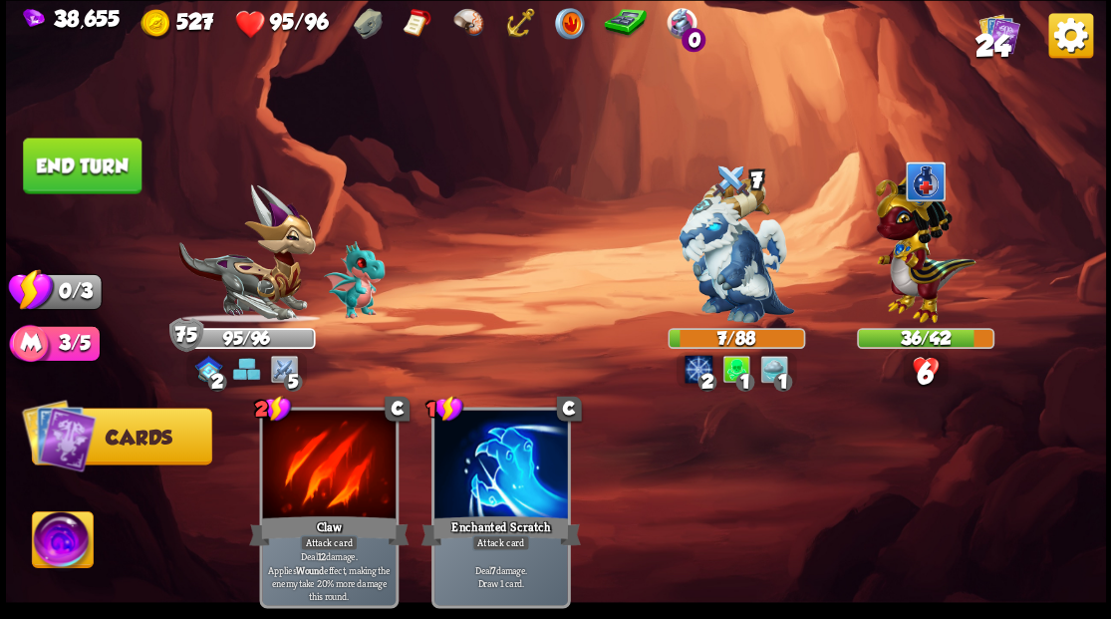
click at [95, 161] on button "End turn" at bounding box center [82, 165] width 119 height 56
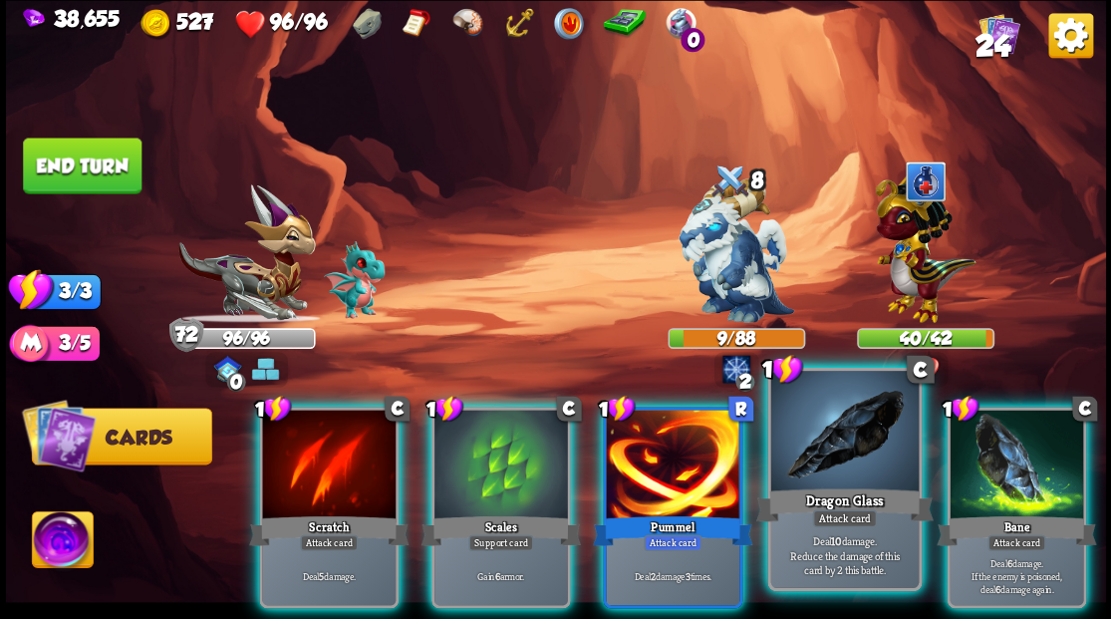
drag, startPoint x: 825, startPoint y: 447, endPoint x: 778, endPoint y: 394, distance: 70.6
click at [814, 436] on div at bounding box center [843, 433] width 147 height 124
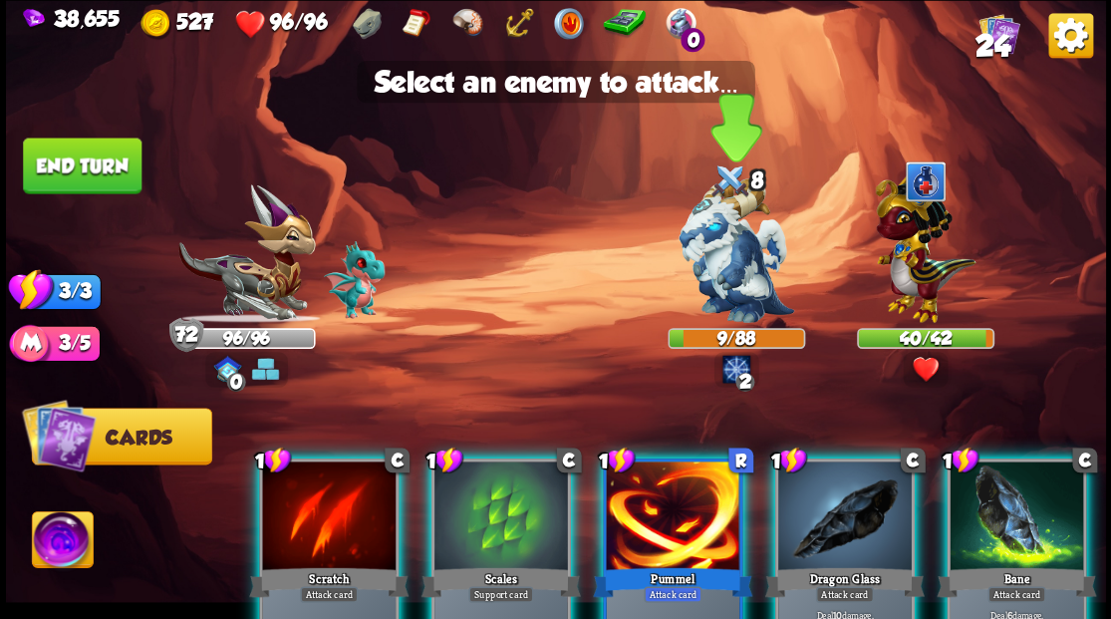
click at [711, 259] on img at bounding box center [736, 250] width 116 height 144
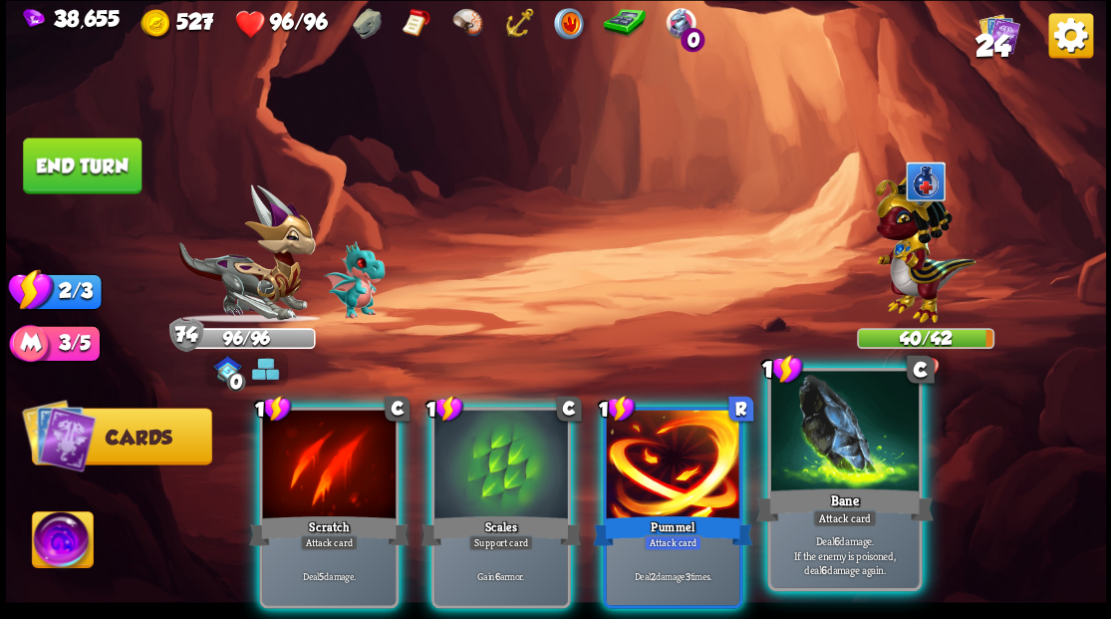
click at [842, 457] on div at bounding box center [843, 433] width 147 height 124
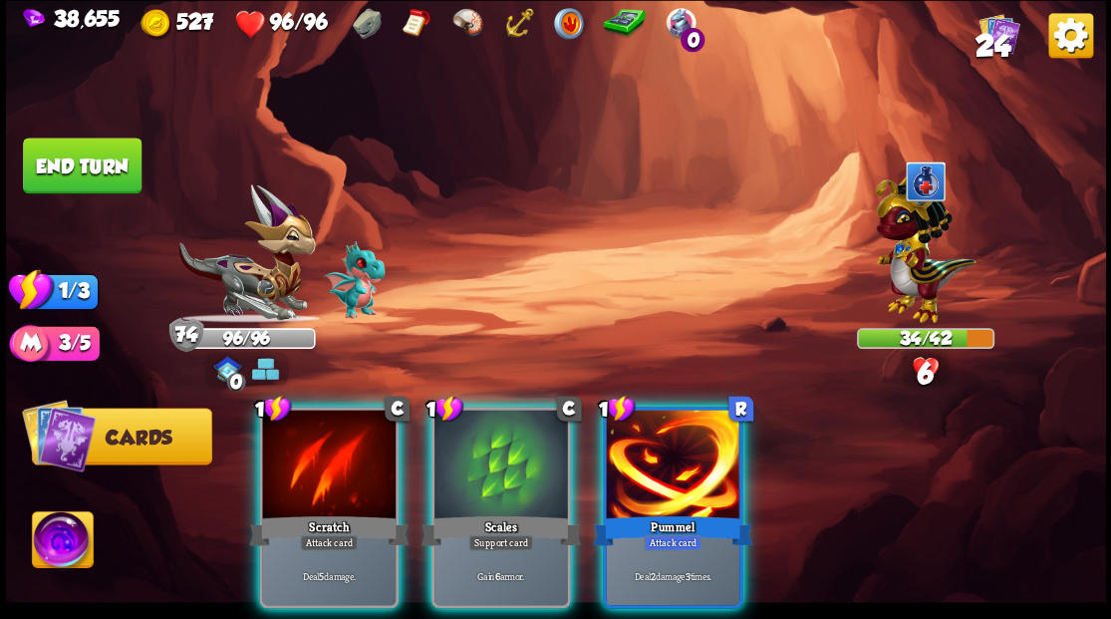
click at [915, 281] on img at bounding box center [924, 243] width 101 height 156
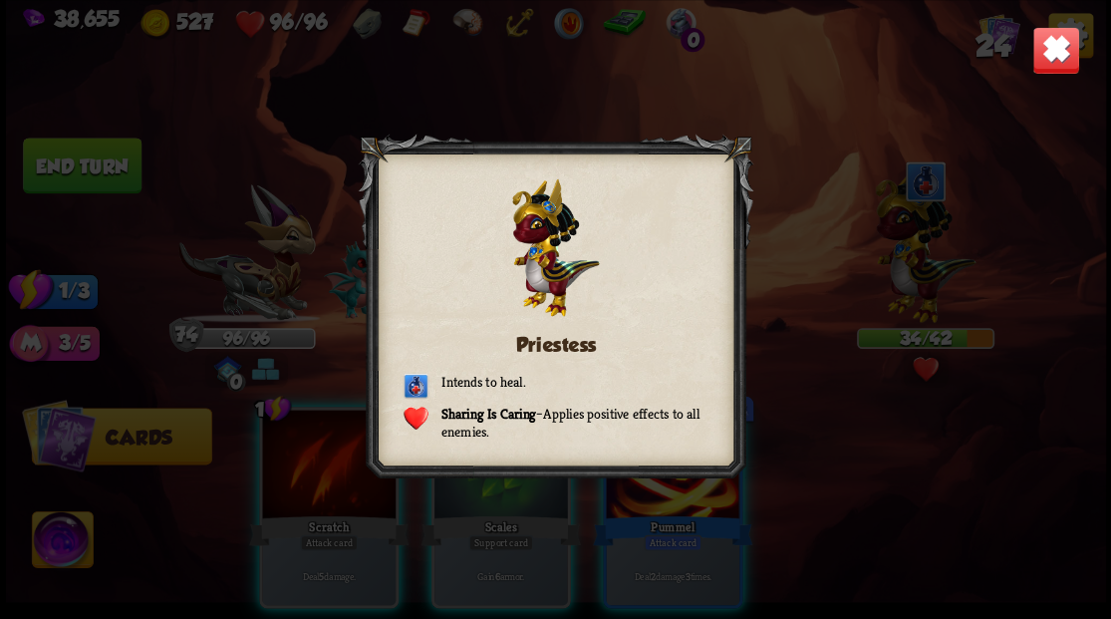
click at [1048, 55] on img at bounding box center [1055, 50] width 48 height 48
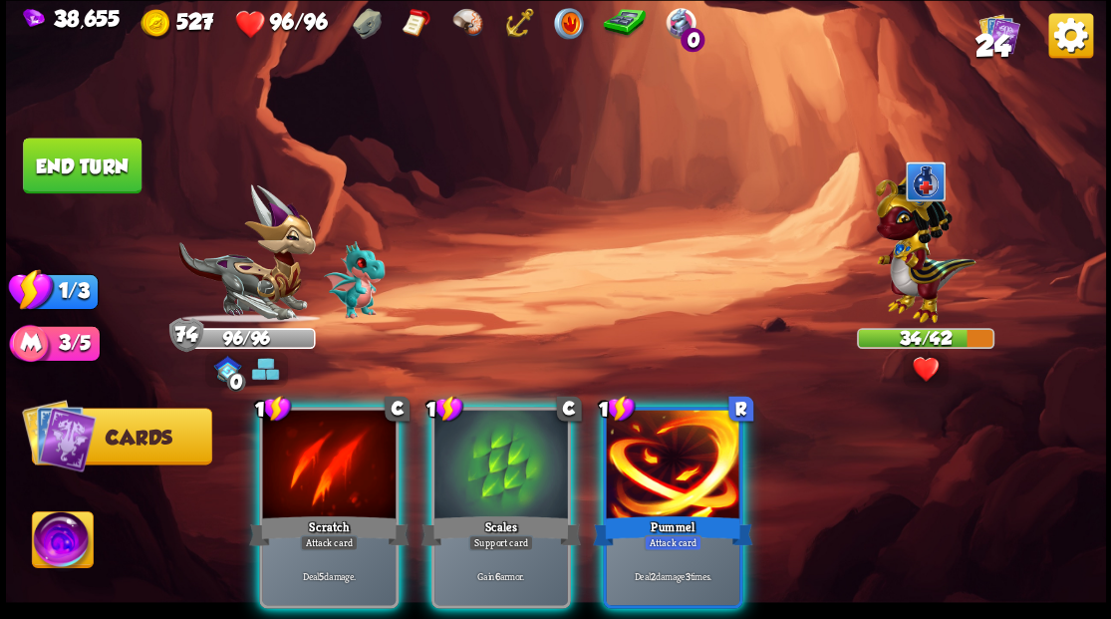
click at [693, 446] on div at bounding box center [672, 465] width 133 height 113
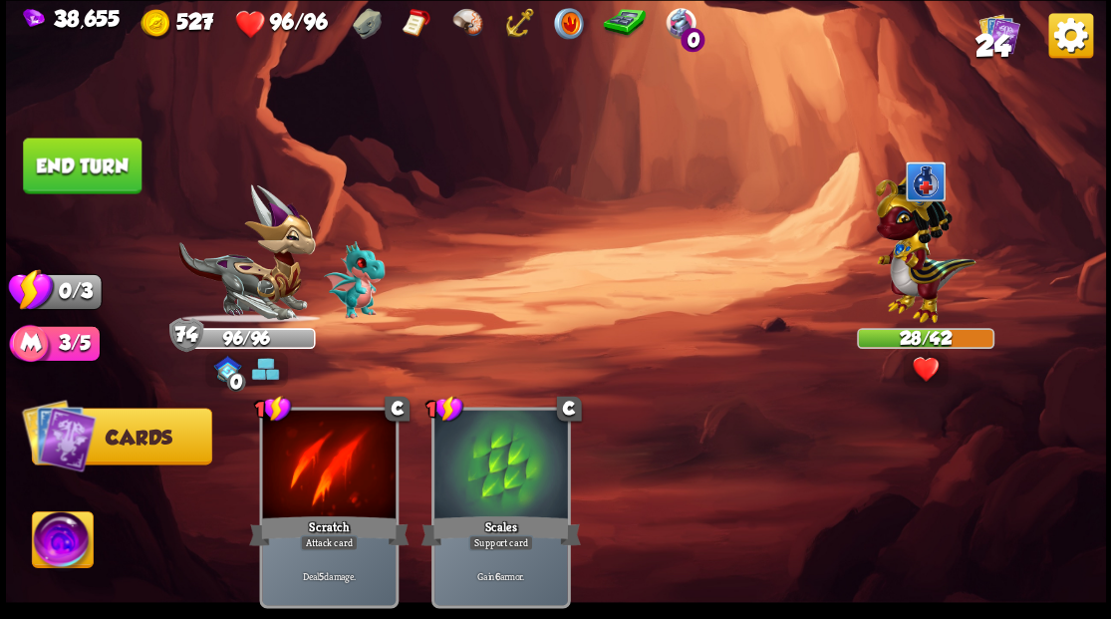
click at [125, 172] on button "End turn" at bounding box center [82, 165] width 119 height 56
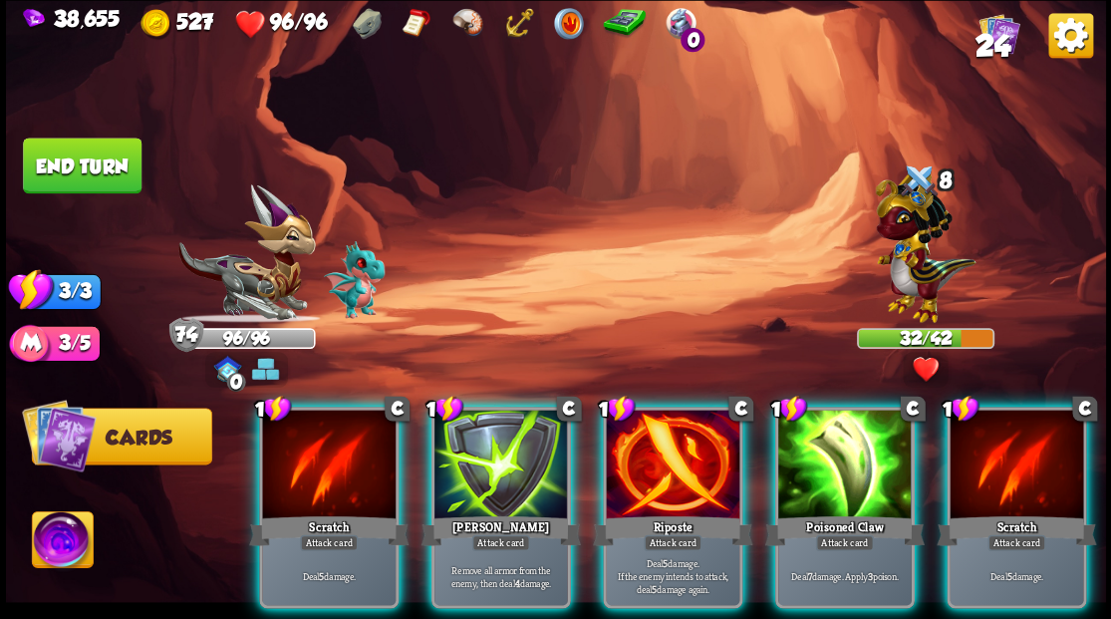
click at [648, 446] on div at bounding box center [672, 465] width 133 height 113
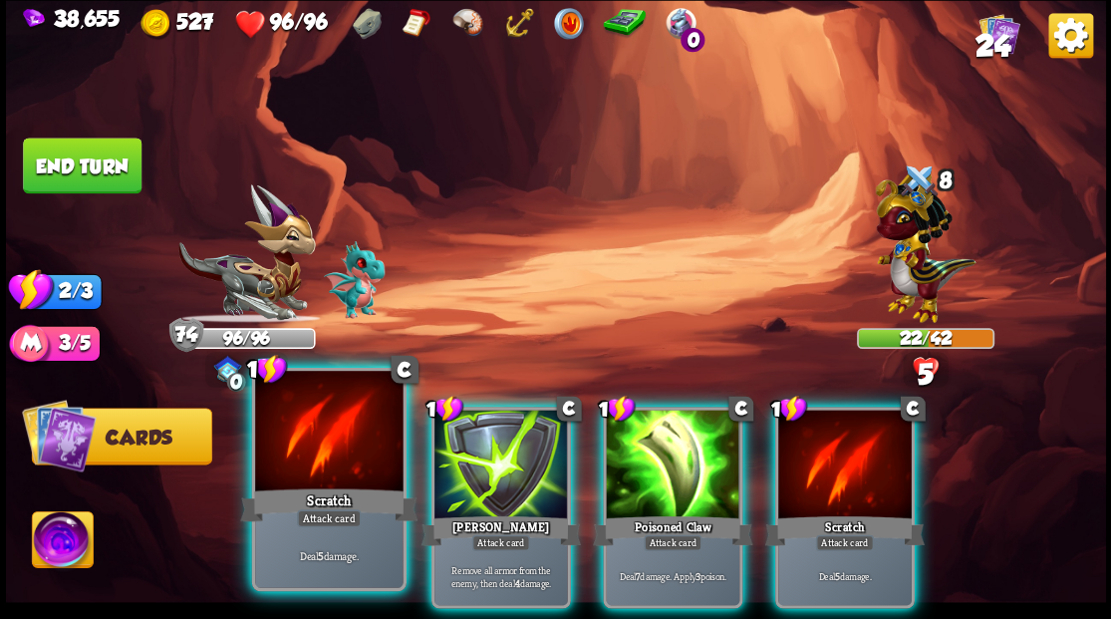
click at [333, 459] on div at bounding box center [328, 433] width 147 height 124
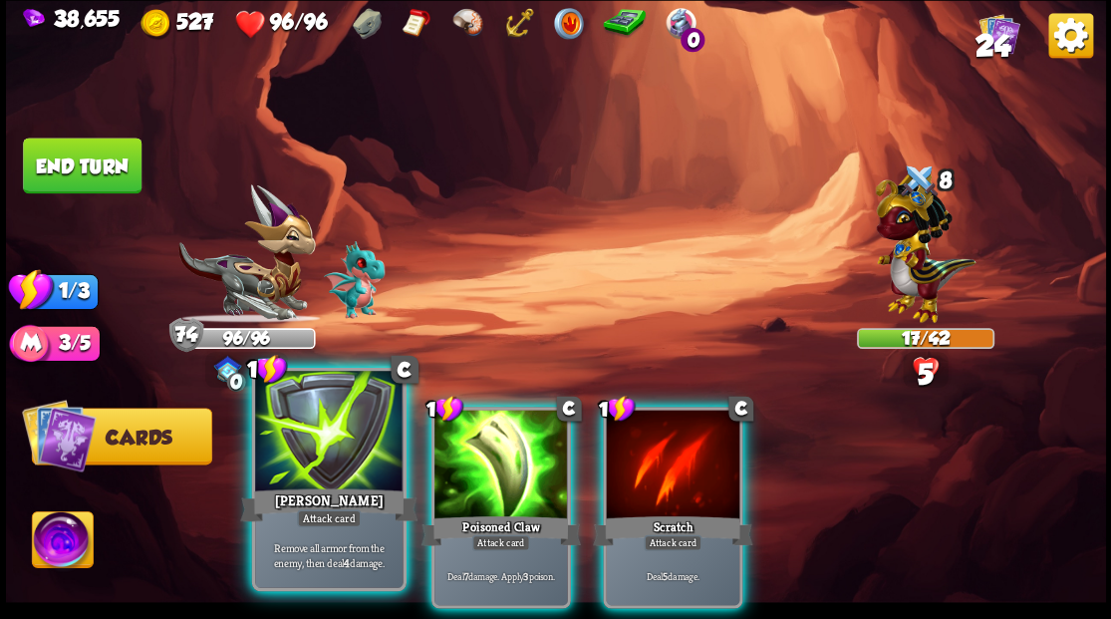
click at [351, 448] on div at bounding box center [328, 433] width 147 height 124
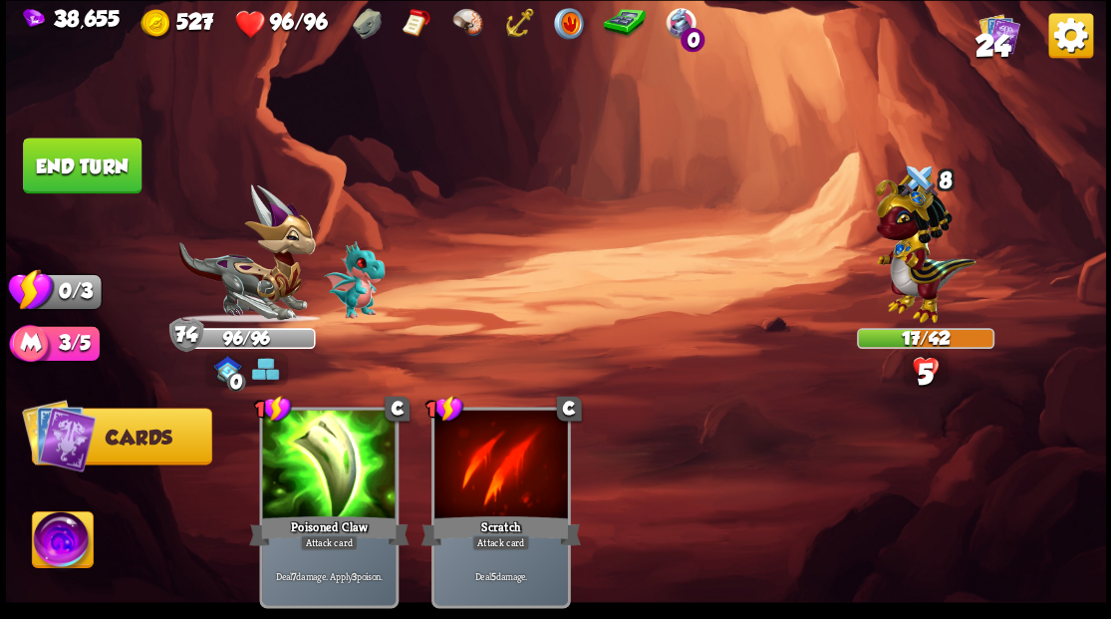
click at [351, 448] on div at bounding box center [328, 465] width 133 height 113
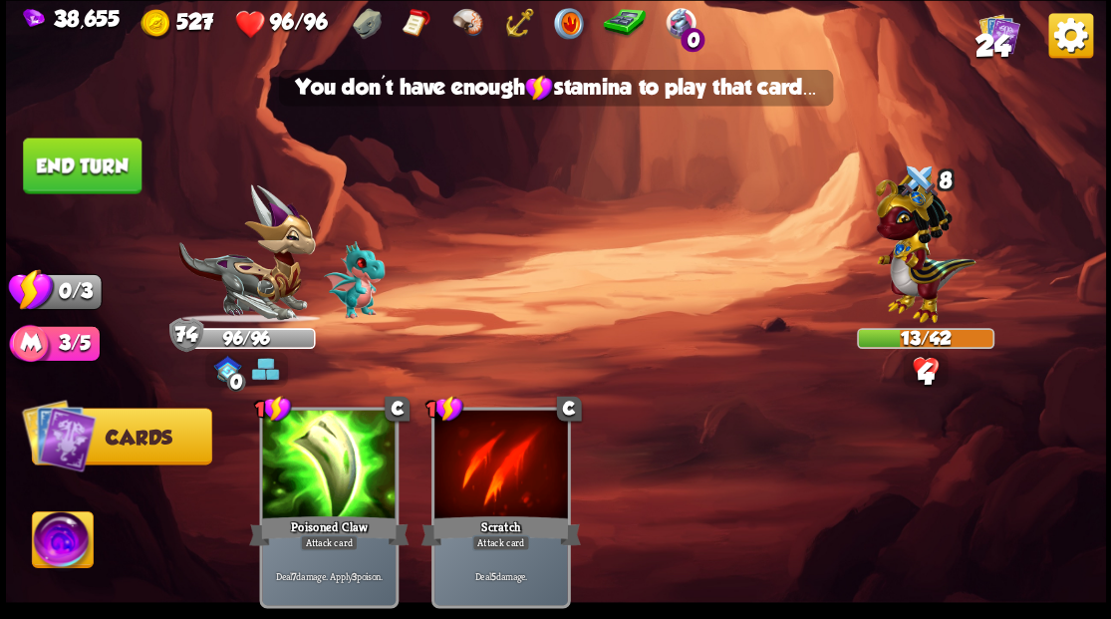
drag, startPoint x: 90, startPoint y: 151, endPoint x: 472, endPoint y: 191, distance: 384.5
click at [94, 155] on button "End turn" at bounding box center [82, 165] width 119 height 56
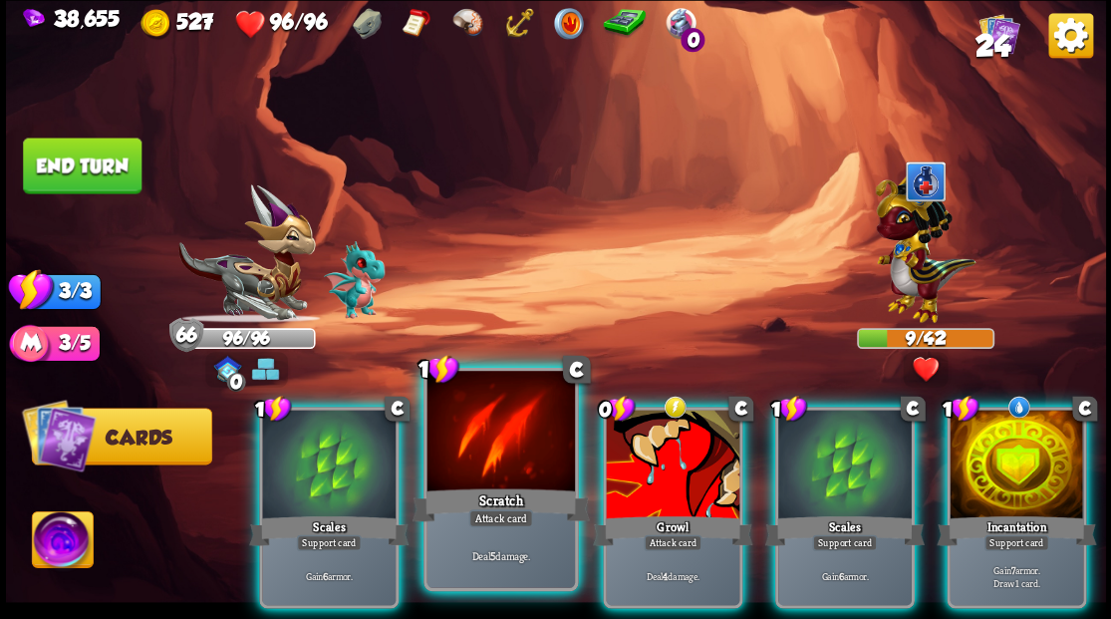
click at [473, 468] on div at bounding box center [499, 433] width 147 height 124
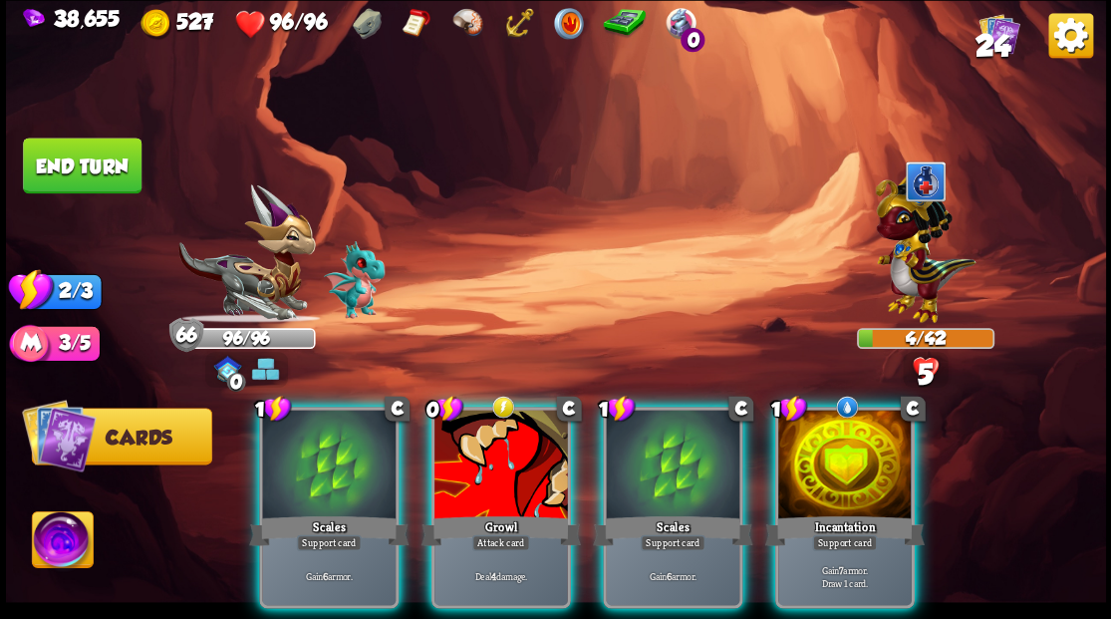
click at [474, 468] on div at bounding box center [500, 465] width 133 height 113
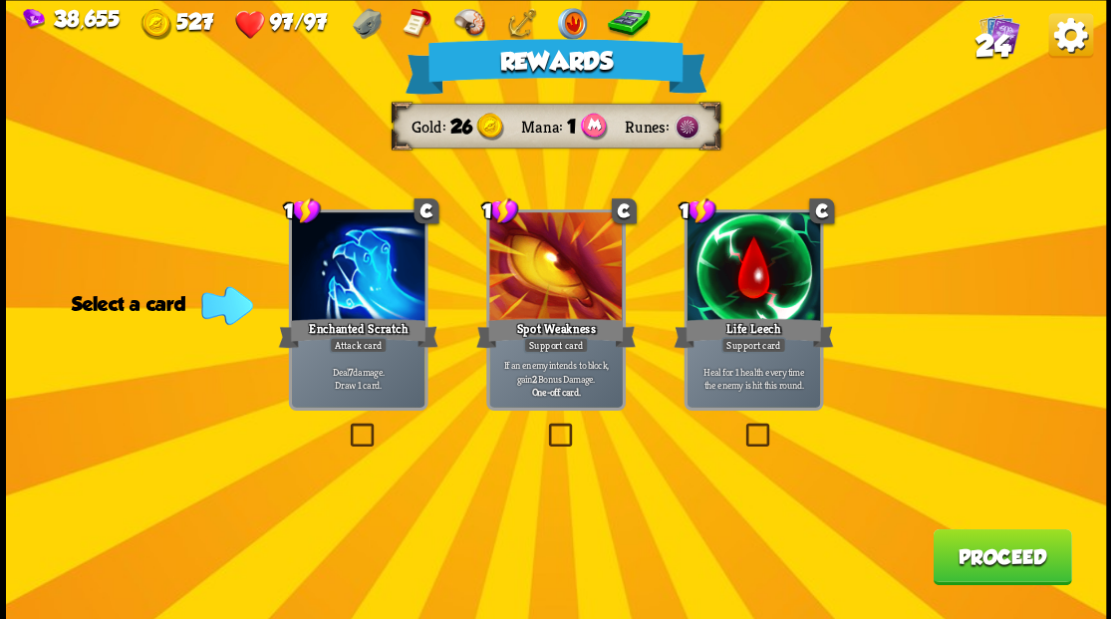
click at [1001, 568] on button "Proceed" at bounding box center [1001, 556] width 138 height 56
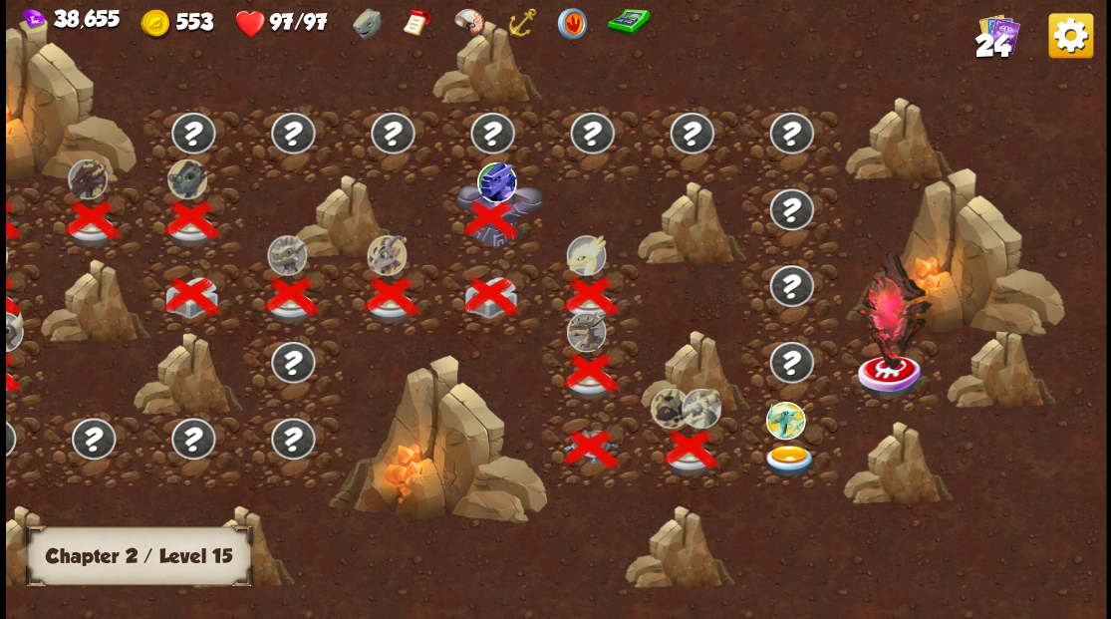
click at [781, 451] on img at bounding box center [789, 460] width 55 height 33
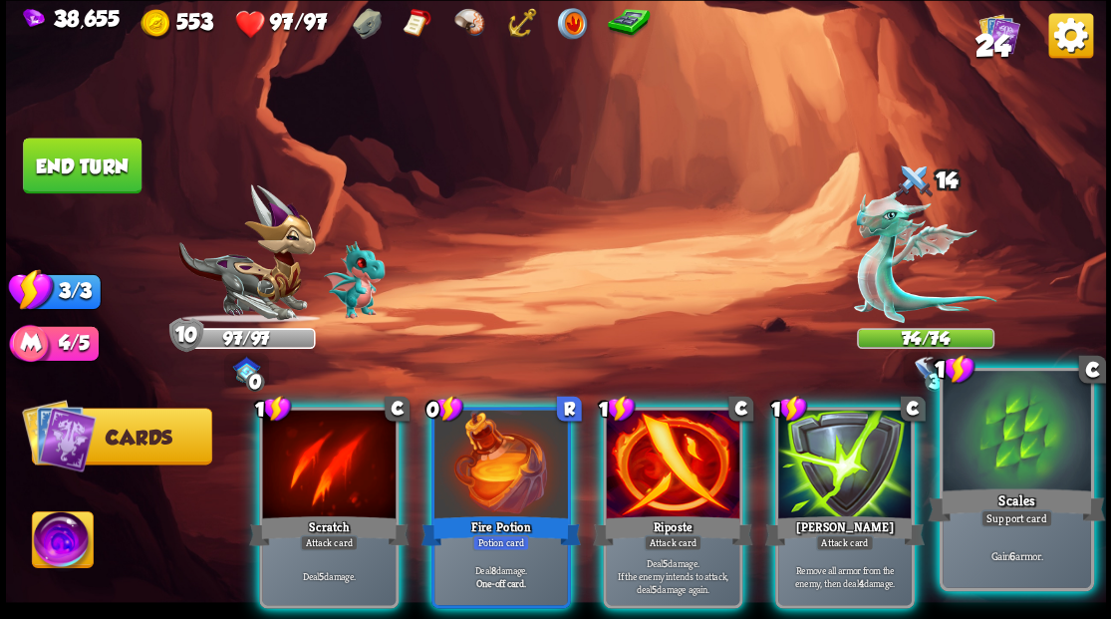
click at [1034, 470] on div at bounding box center [1015, 433] width 147 height 124
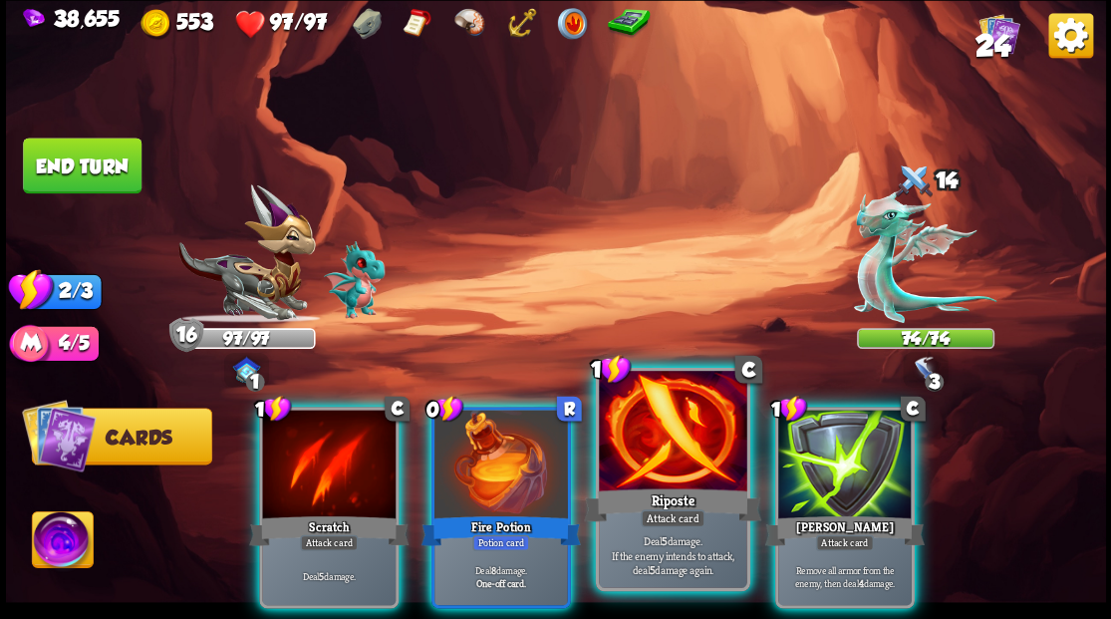
click at [697, 446] on div at bounding box center [672, 433] width 147 height 124
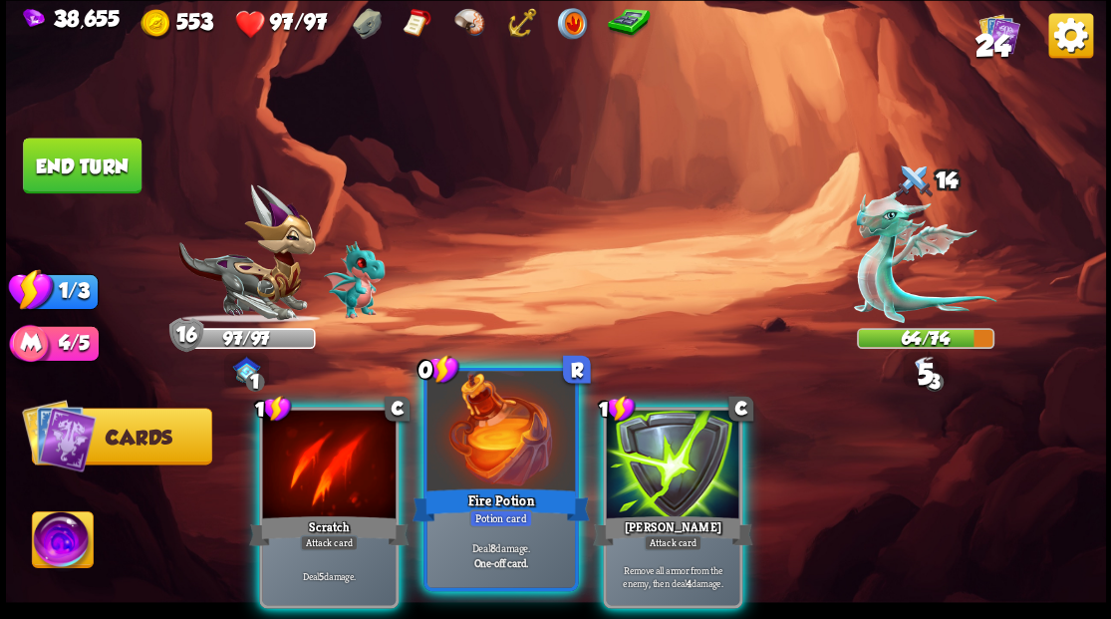
click at [510, 447] on div at bounding box center [499, 433] width 147 height 124
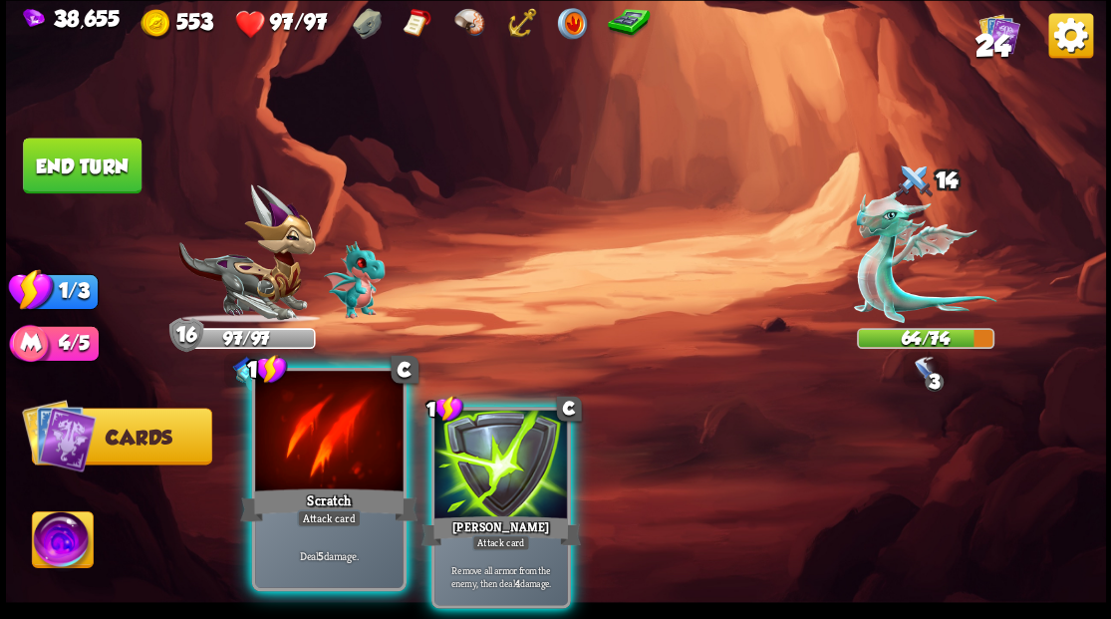
click at [365, 451] on div at bounding box center [328, 433] width 147 height 124
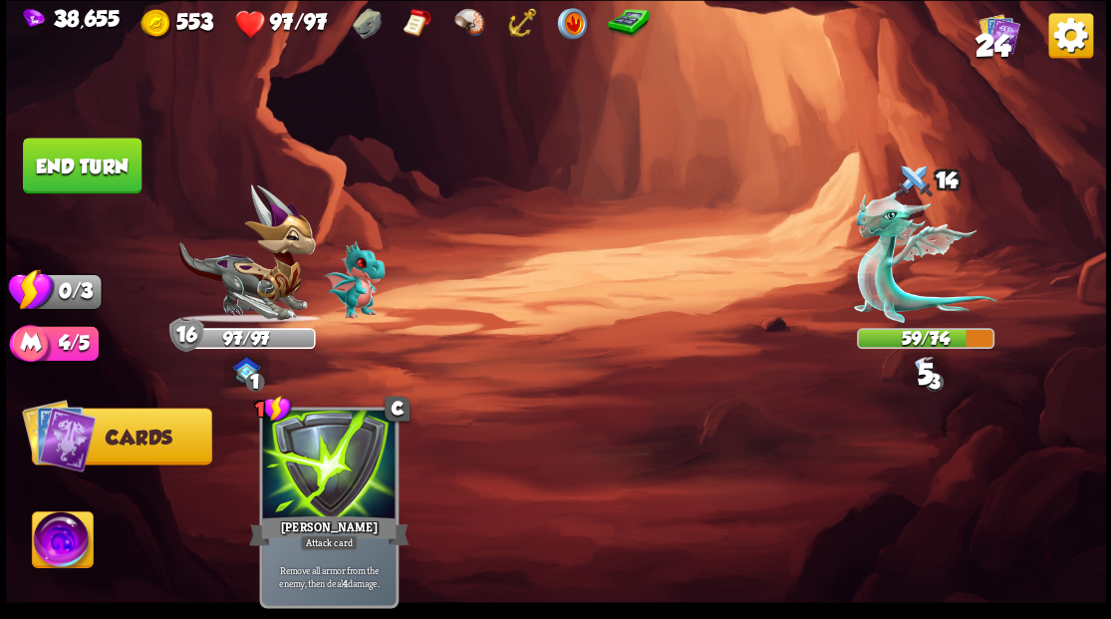
drag, startPoint x: 129, startPoint y: 171, endPoint x: 250, endPoint y: 199, distance: 123.7
click at [153, 179] on div "Select an enemy to attack... You don't have enough stamina to play that card...…" at bounding box center [556, 309] width 1100 height 619
click at [100, 184] on button "End turn" at bounding box center [82, 165] width 119 height 56
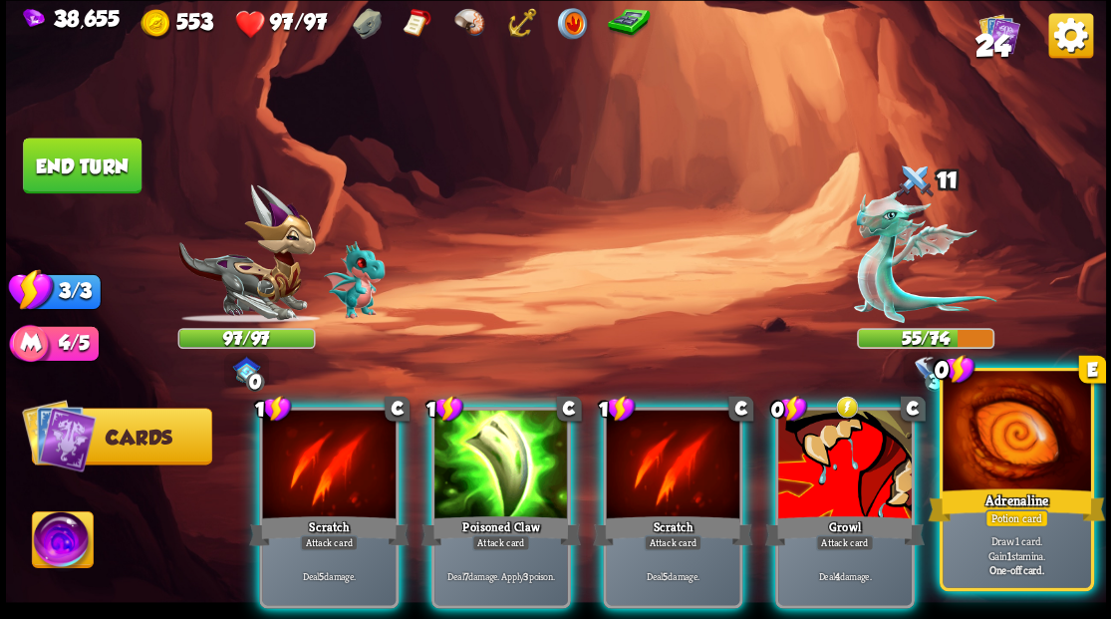
click at [1034, 452] on div at bounding box center [1015, 433] width 147 height 124
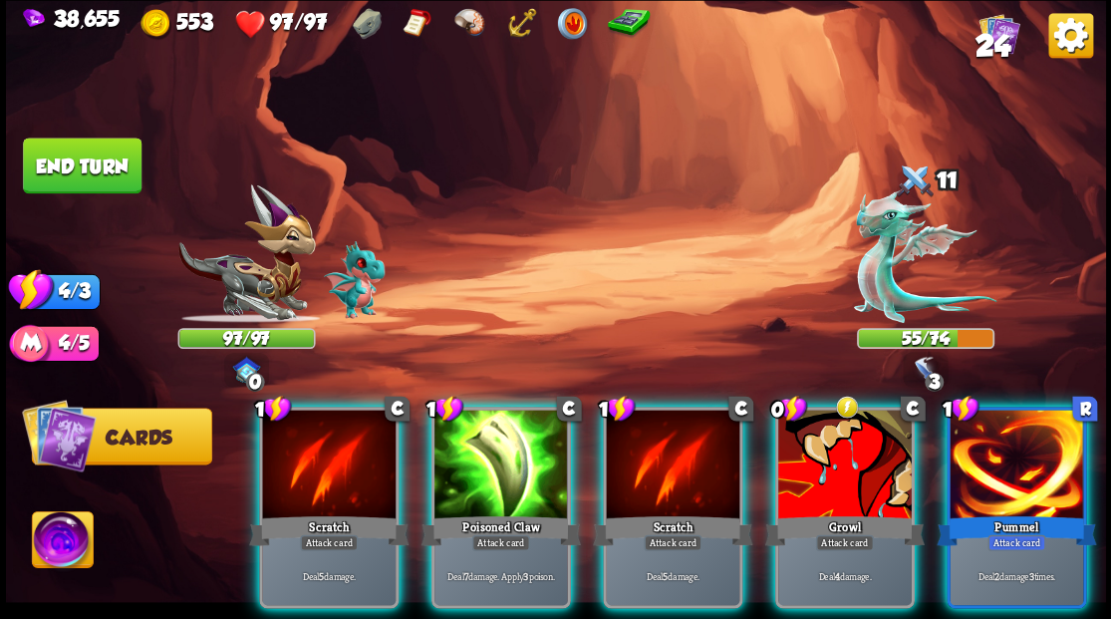
click at [990, 467] on div at bounding box center [1015, 465] width 133 height 113
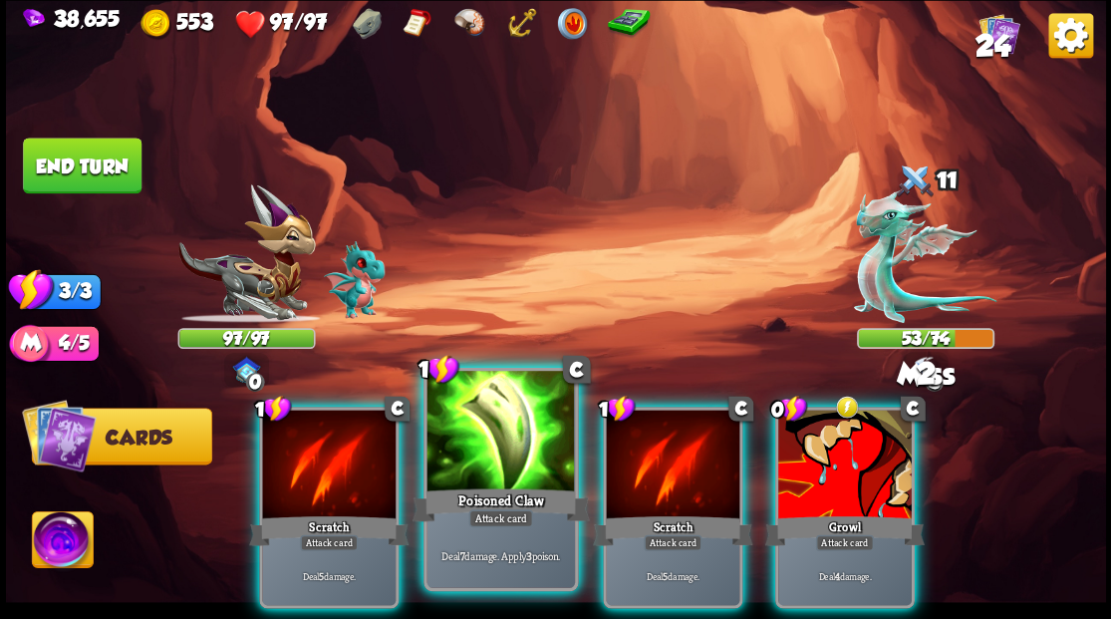
click at [494, 472] on div at bounding box center [499, 433] width 147 height 124
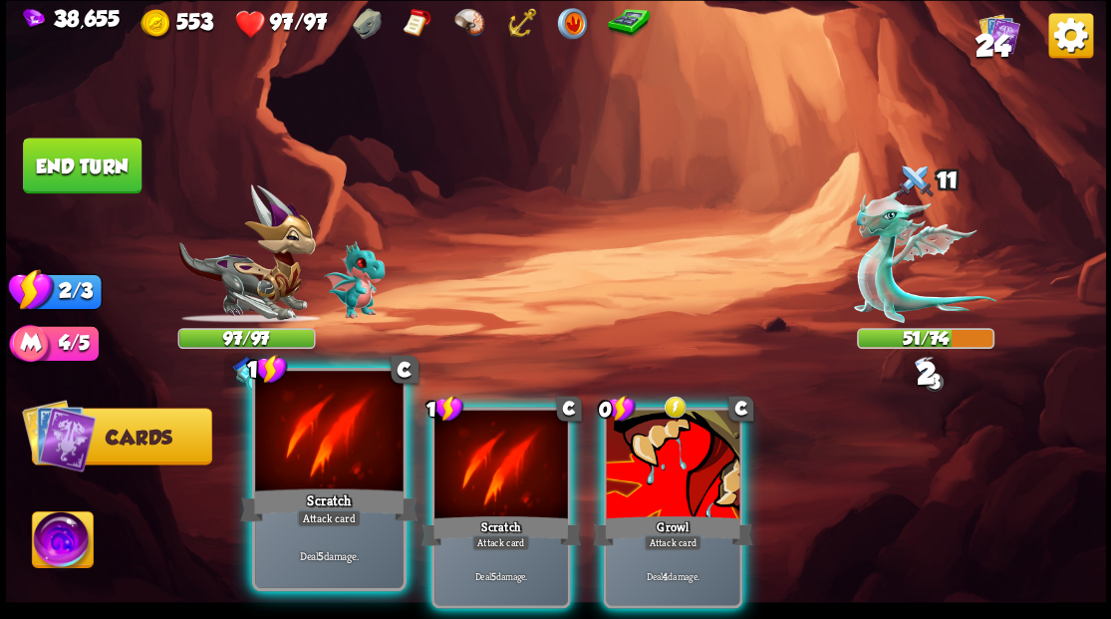
click at [349, 444] on div at bounding box center [328, 433] width 147 height 124
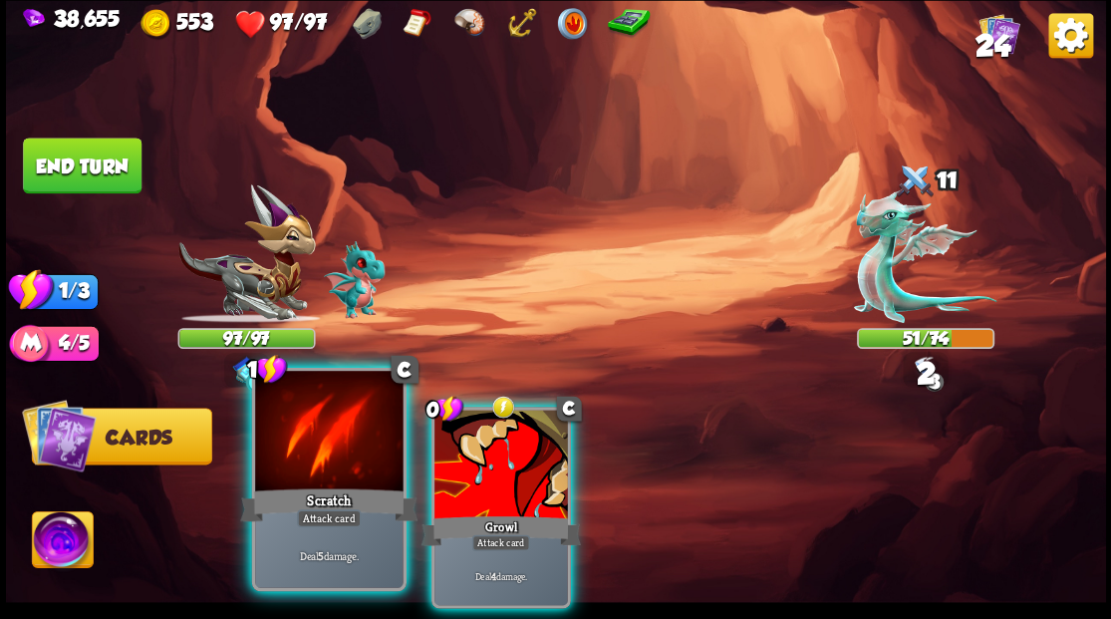
click at [360, 448] on div at bounding box center [328, 433] width 147 height 124
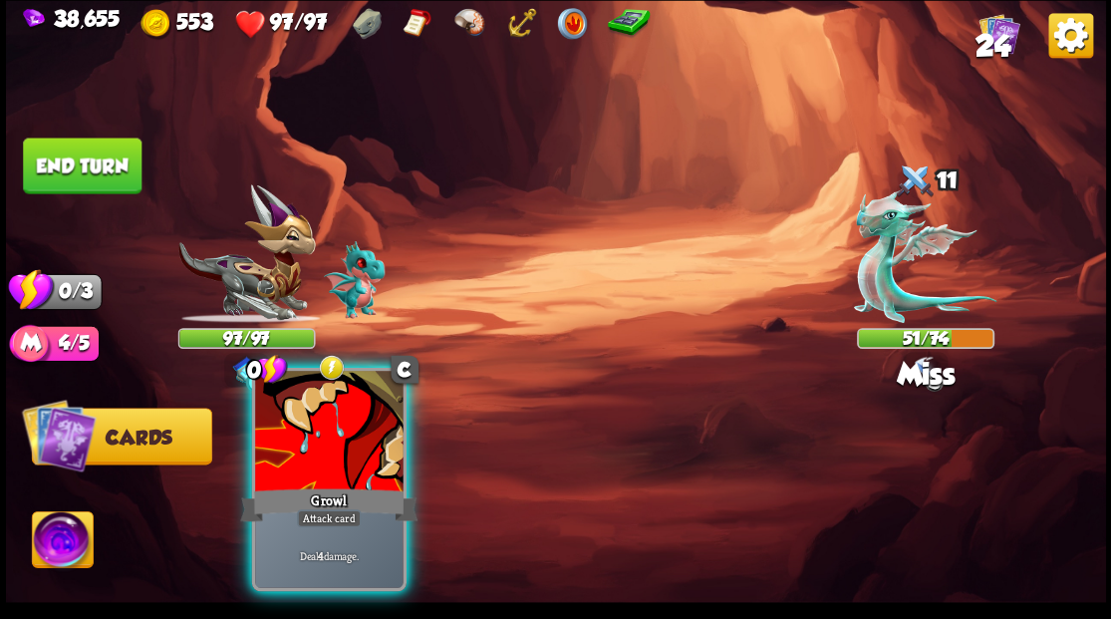
click at [363, 448] on div at bounding box center [328, 433] width 147 height 124
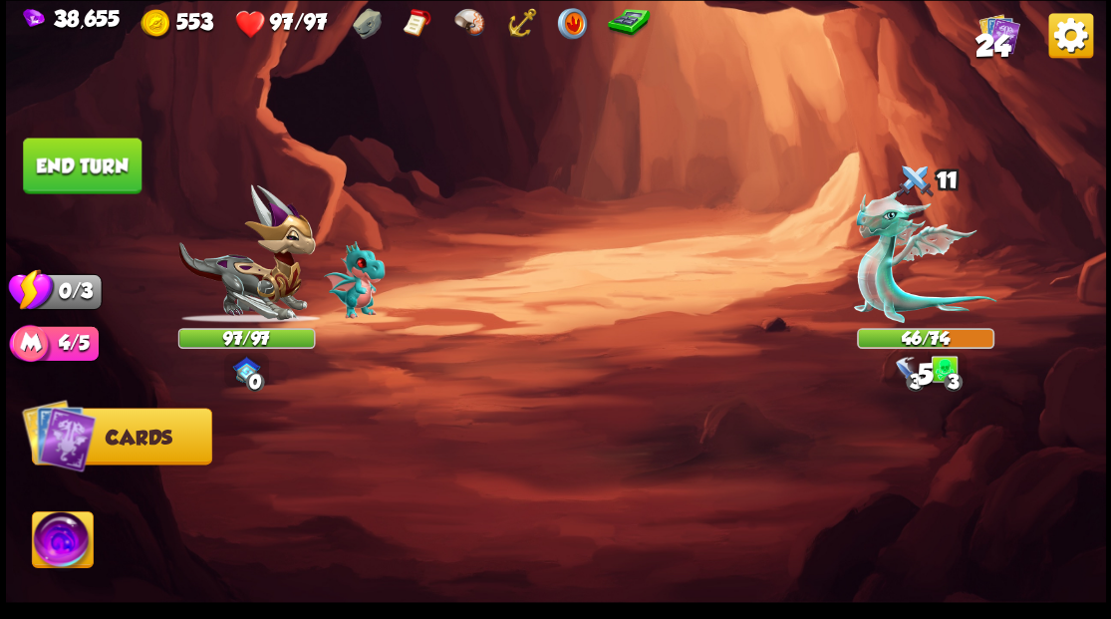
click at [74, 168] on button "End turn" at bounding box center [82, 165] width 119 height 56
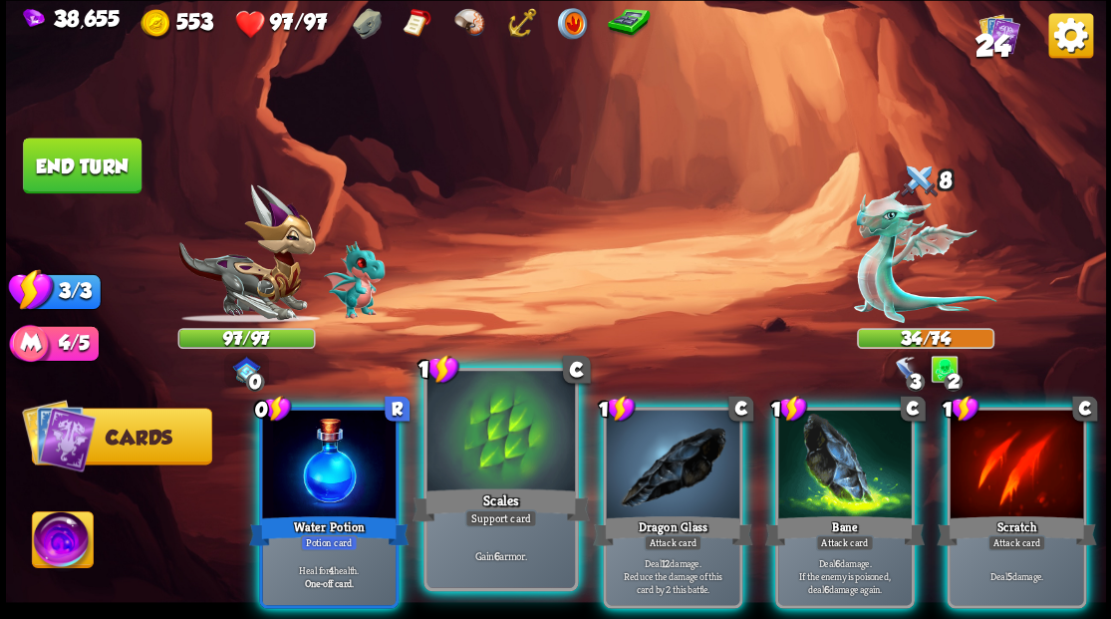
click at [495, 441] on div at bounding box center [499, 433] width 147 height 124
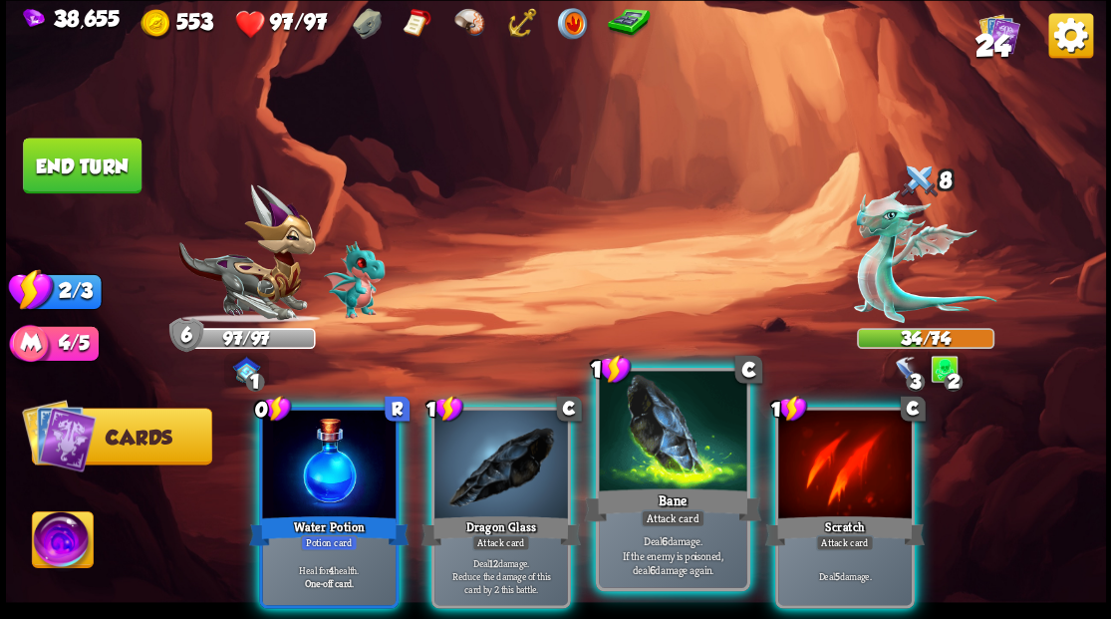
click at [667, 455] on div at bounding box center [672, 433] width 147 height 124
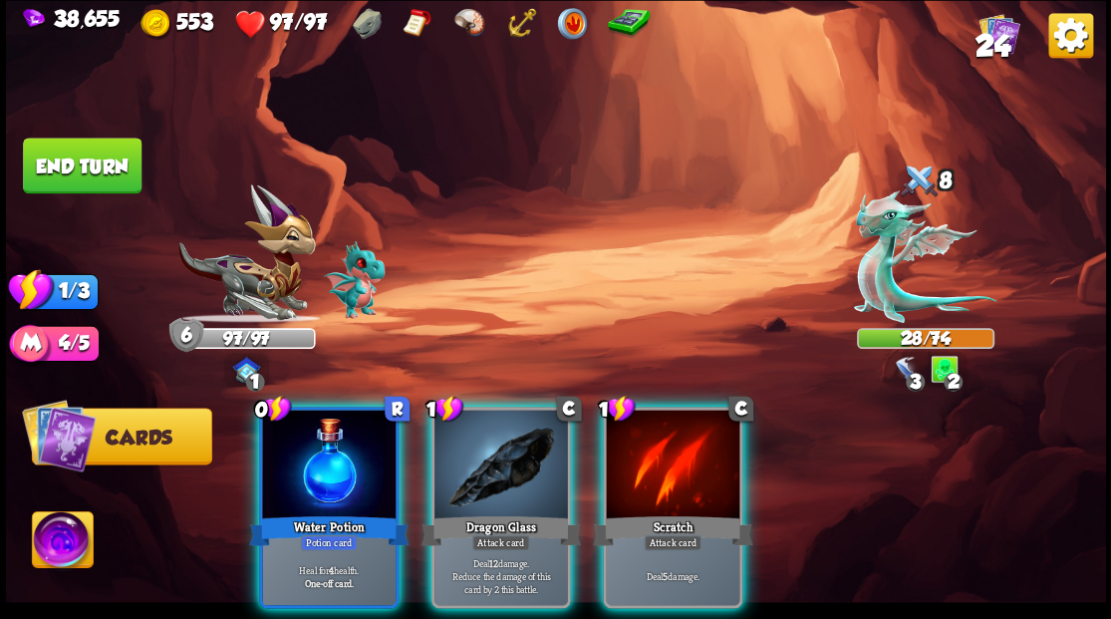
click at [487, 464] on div at bounding box center [500, 465] width 133 height 113
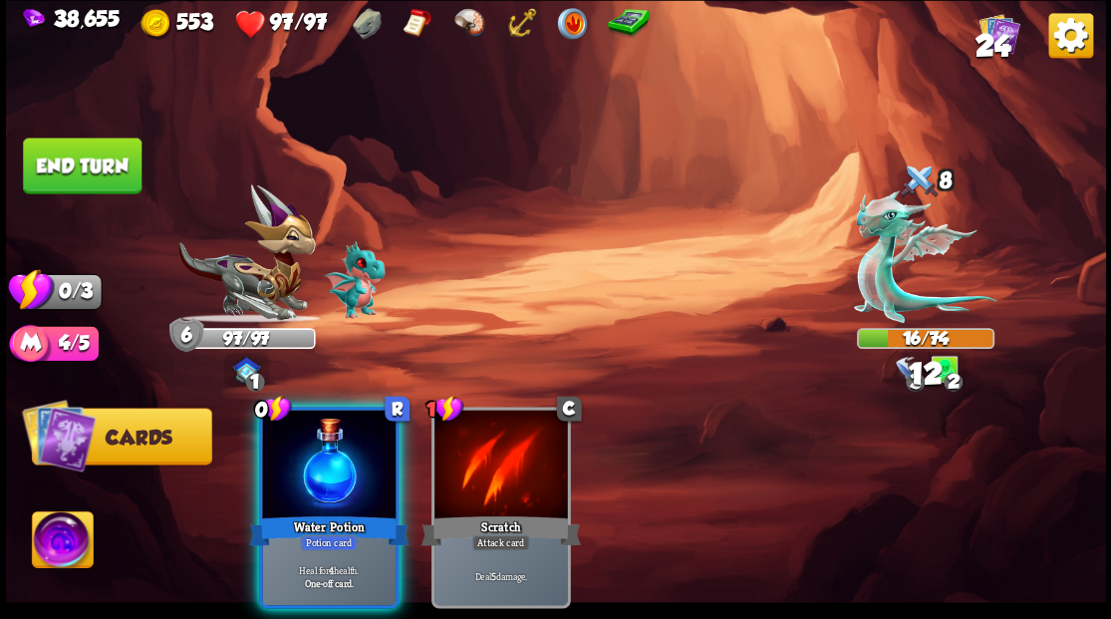
click at [323, 484] on div "0 R Water Potion Potion card Heal for 4 health. One-off card." at bounding box center [328, 506] width 139 height 201
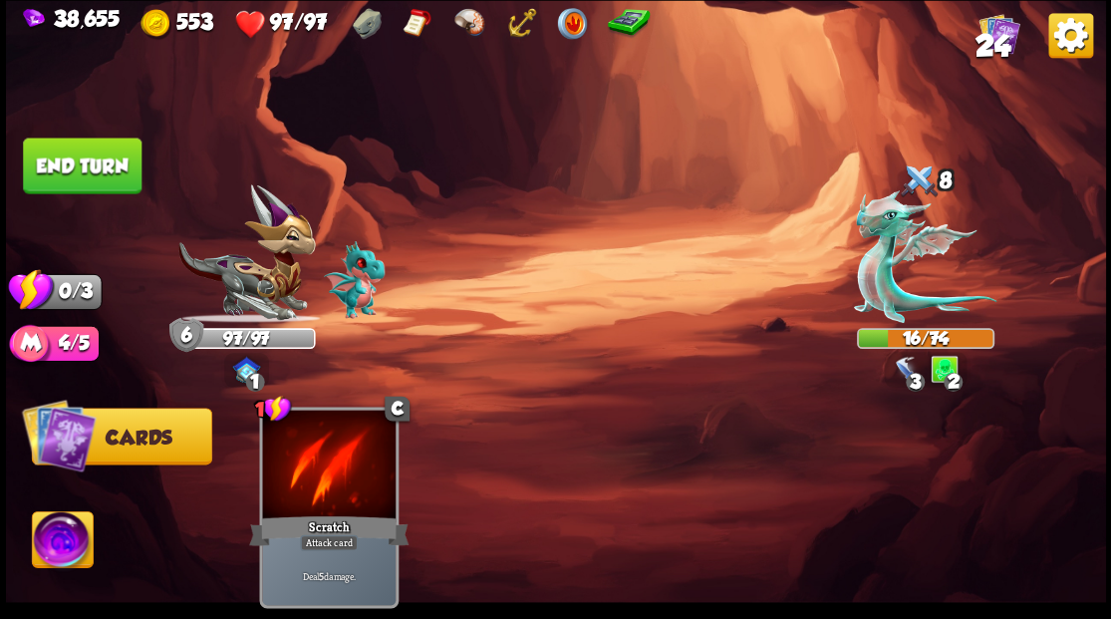
drag, startPoint x: 125, startPoint y: 165, endPoint x: 305, endPoint y: 181, distance: 180.0
click at [140, 169] on button "End turn" at bounding box center [82, 165] width 119 height 56
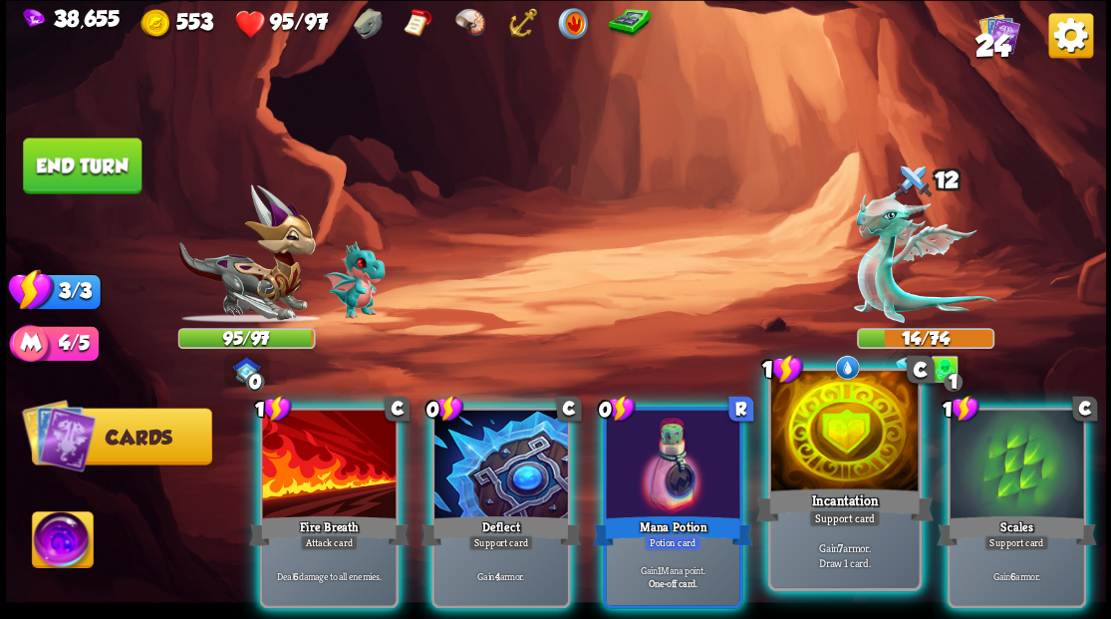
click at [851, 448] on div at bounding box center [843, 433] width 147 height 124
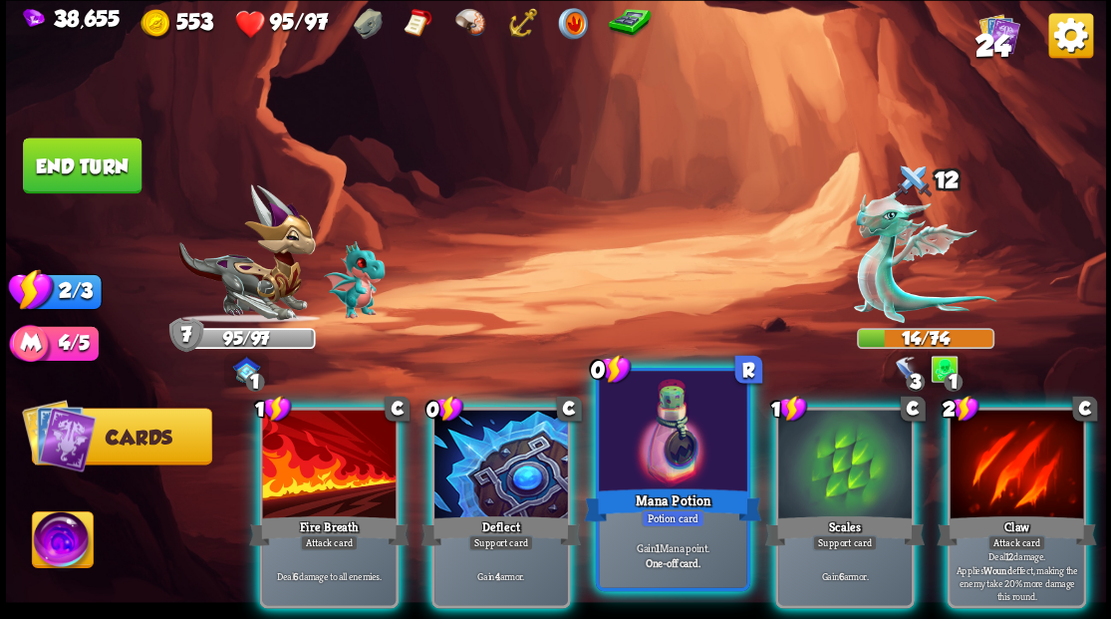
click at [679, 465] on div at bounding box center [672, 433] width 147 height 124
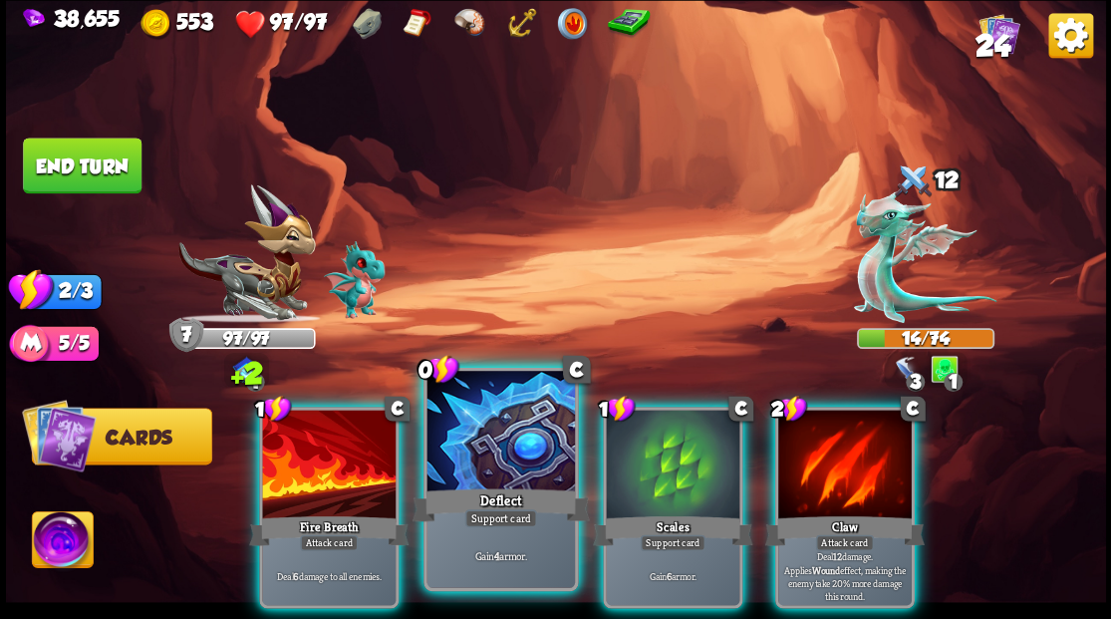
click at [493, 466] on div at bounding box center [499, 433] width 147 height 124
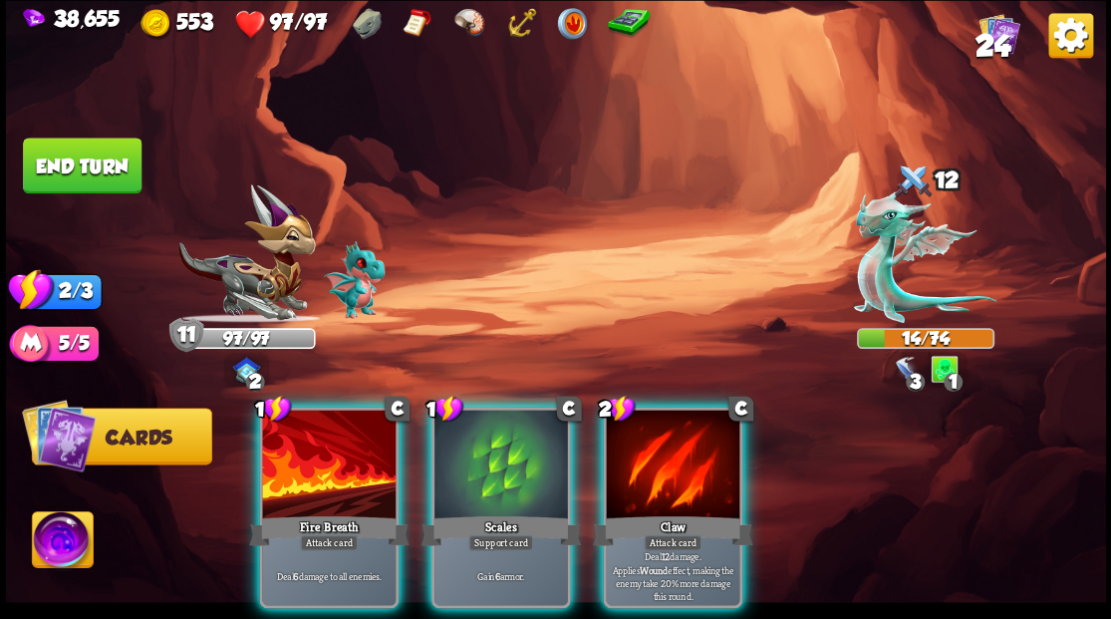
click at [679, 466] on div at bounding box center [672, 465] width 133 height 113
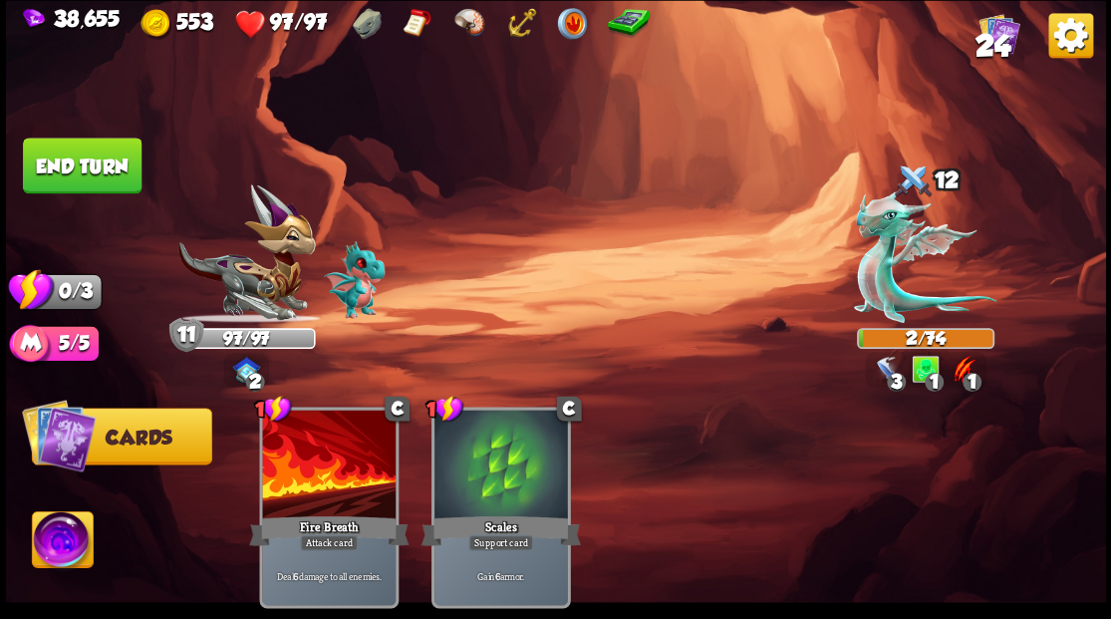
click at [88, 187] on button "End turn" at bounding box center [82, 165] width 119 height 56
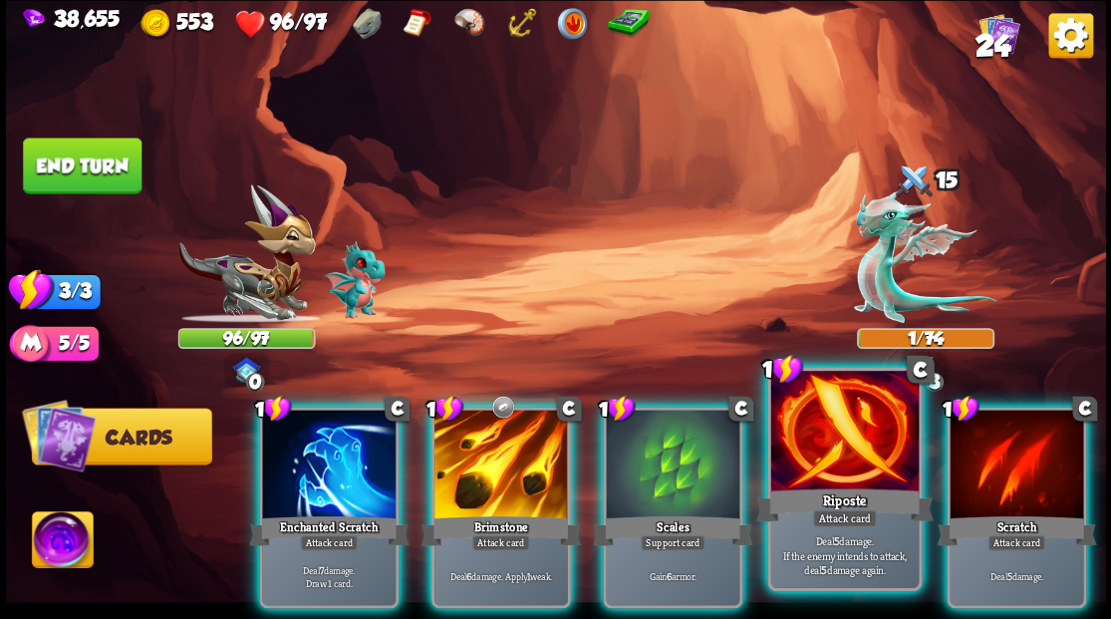
click at [843, 445] on div at bounding box center [843, 433] width 147 height 124
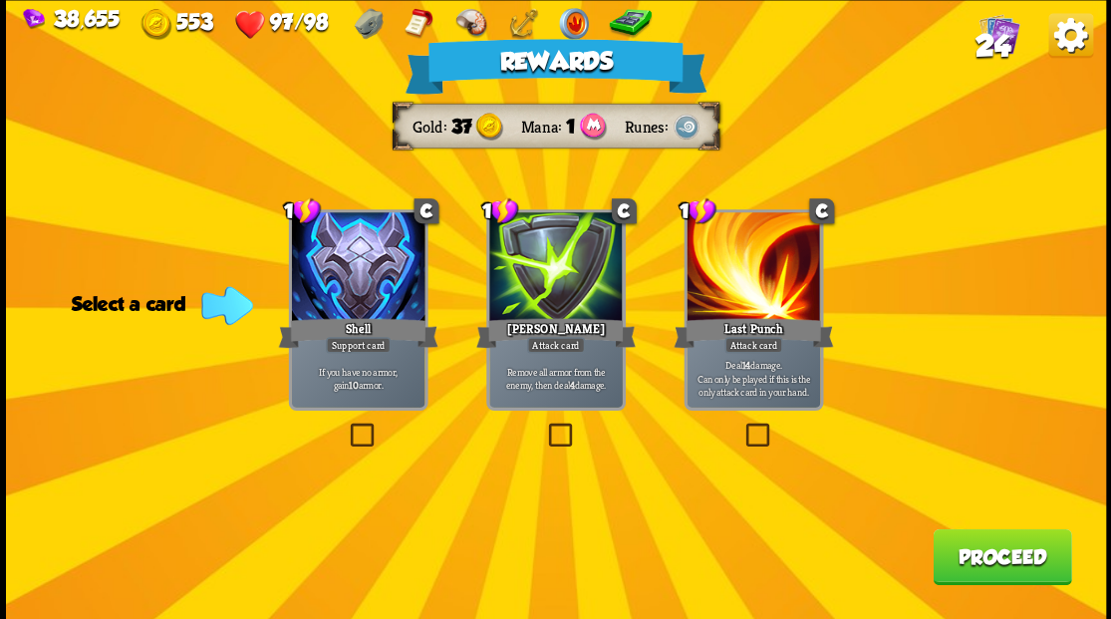
click at [996, 33] on span "24" at bounding box center [991, 45] width 35 height 34
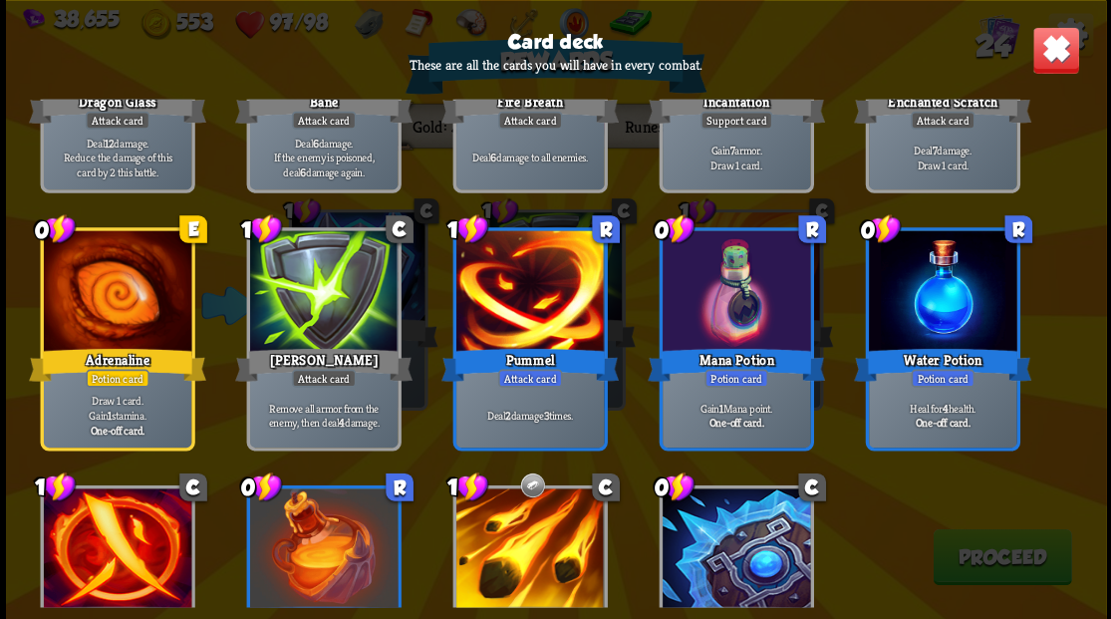
scroll to position [925, 0]
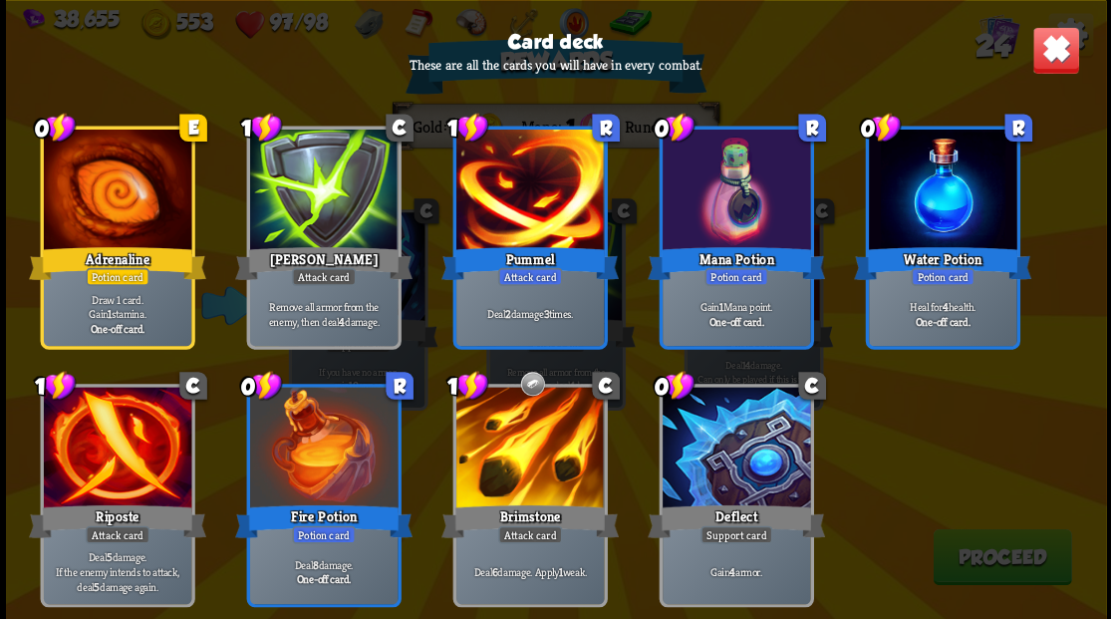
click at [1049, 62] on img at bounding box center [1055, 50] width 48 height 48
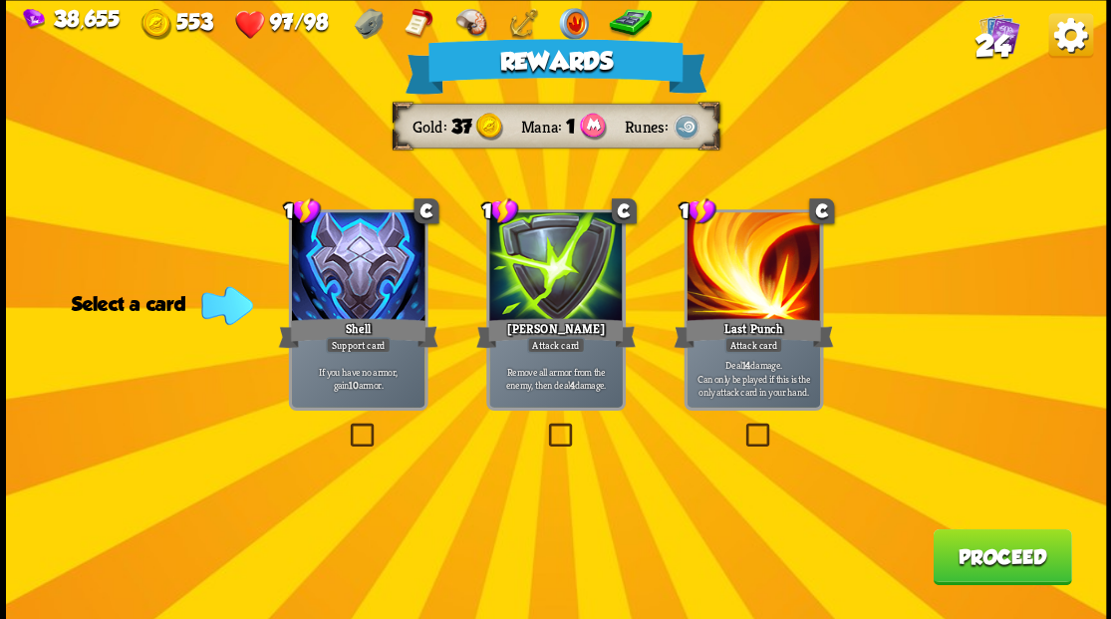
click at [544, 425] on label at bounding box center [544, 425] width 0 height 0
click at [0, 0] on input "checkbox" at bounding box center [0, 0] width 0 height 0
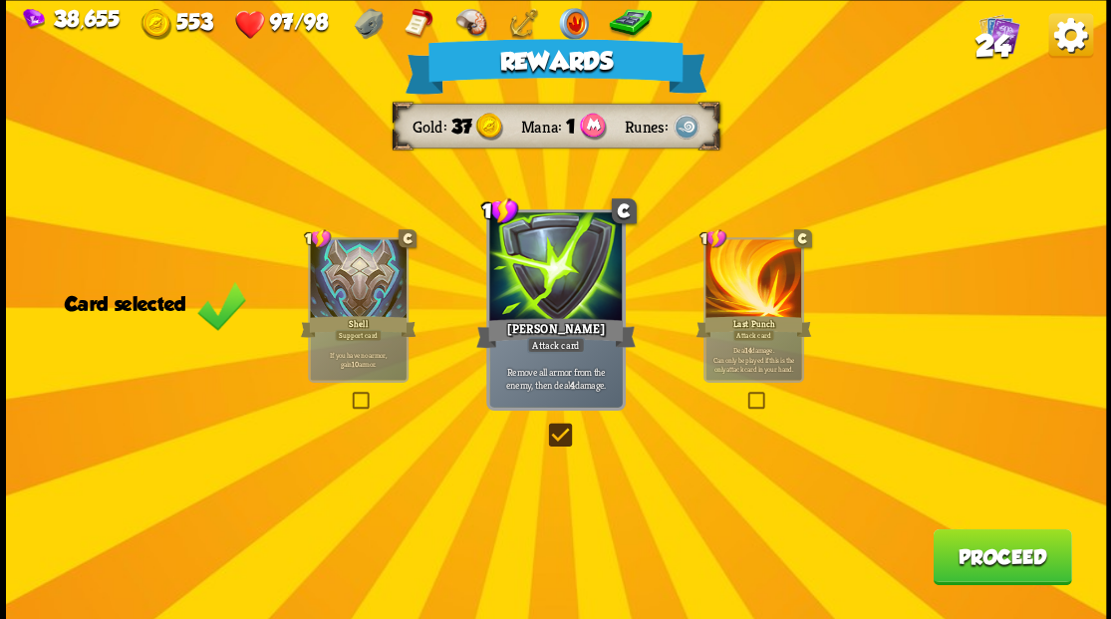
click at [991, 552] on button "Proceed" at bounding box center [1001, 556] width 138 height 56
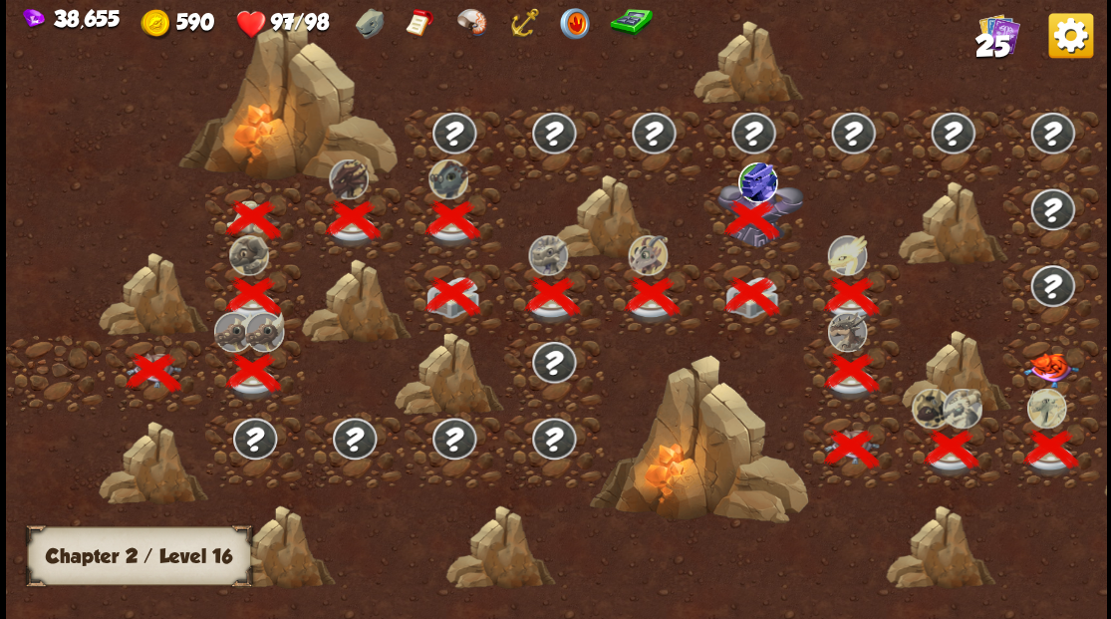
scroll to position [0, 303]
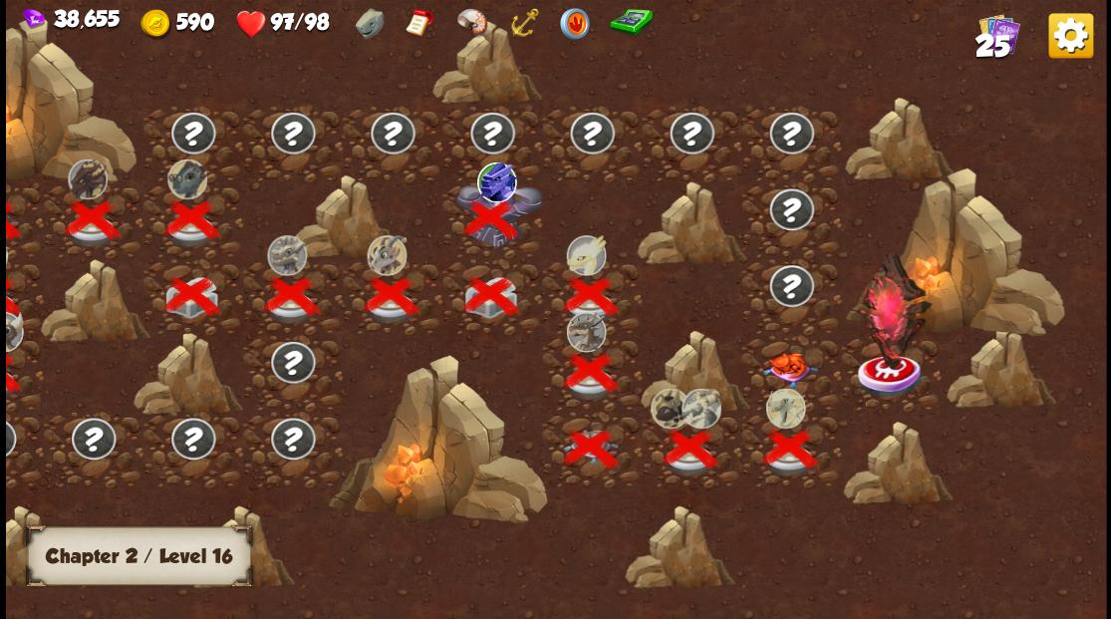
click at [784, 364] on img at bounding box center [789, 369] width 55 height 35
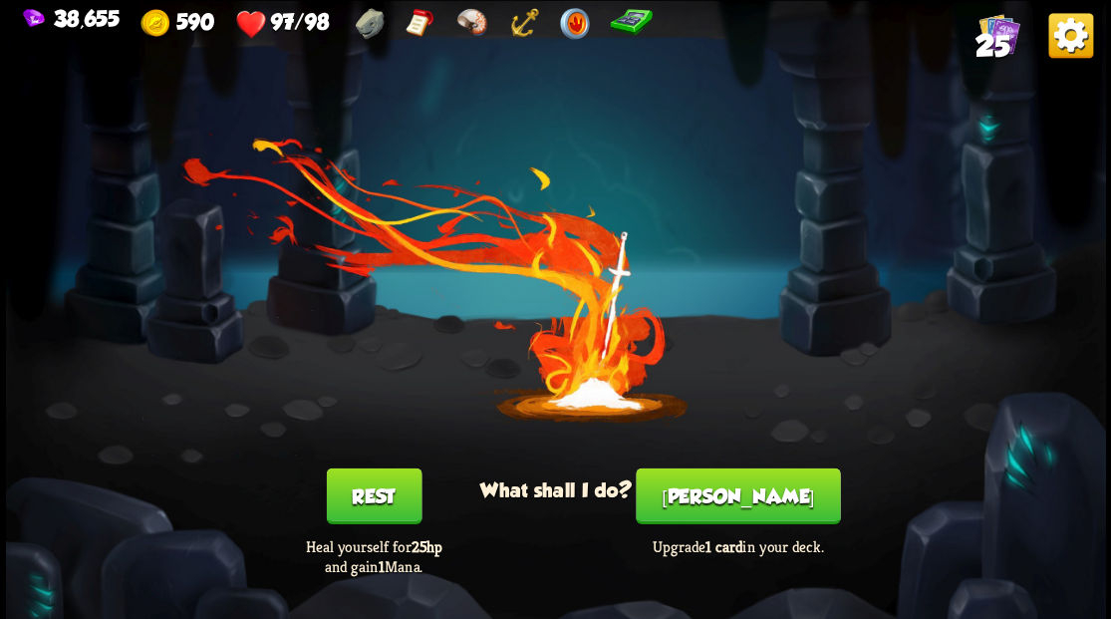
click at [744, 492] on button "Smith" at bounding box center [737, 495] width 204 height 56
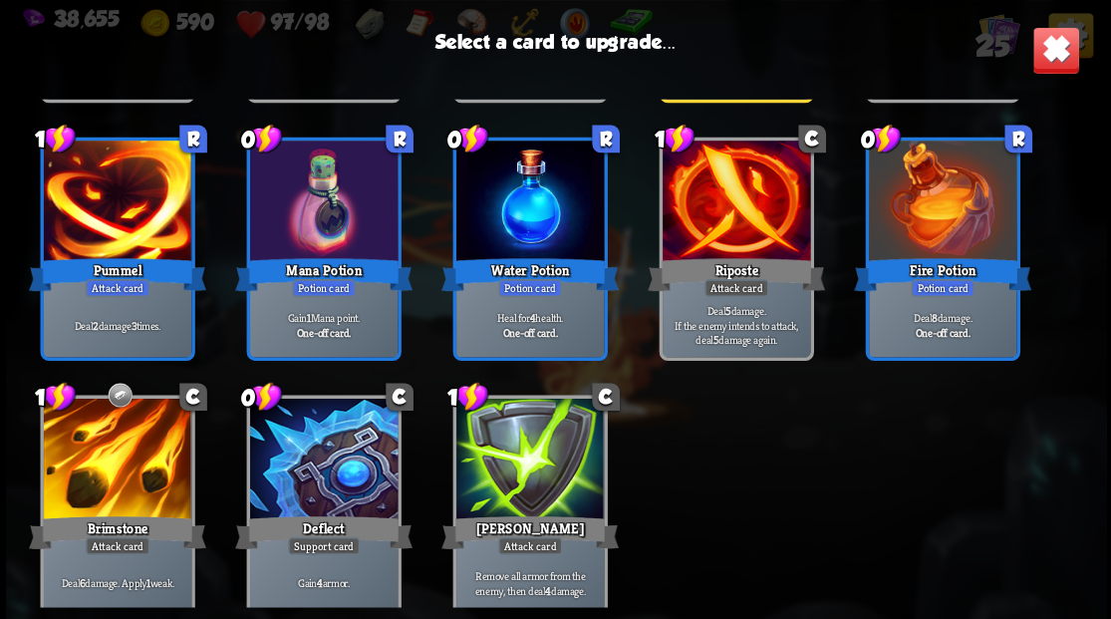
scroll to position [925, 0]
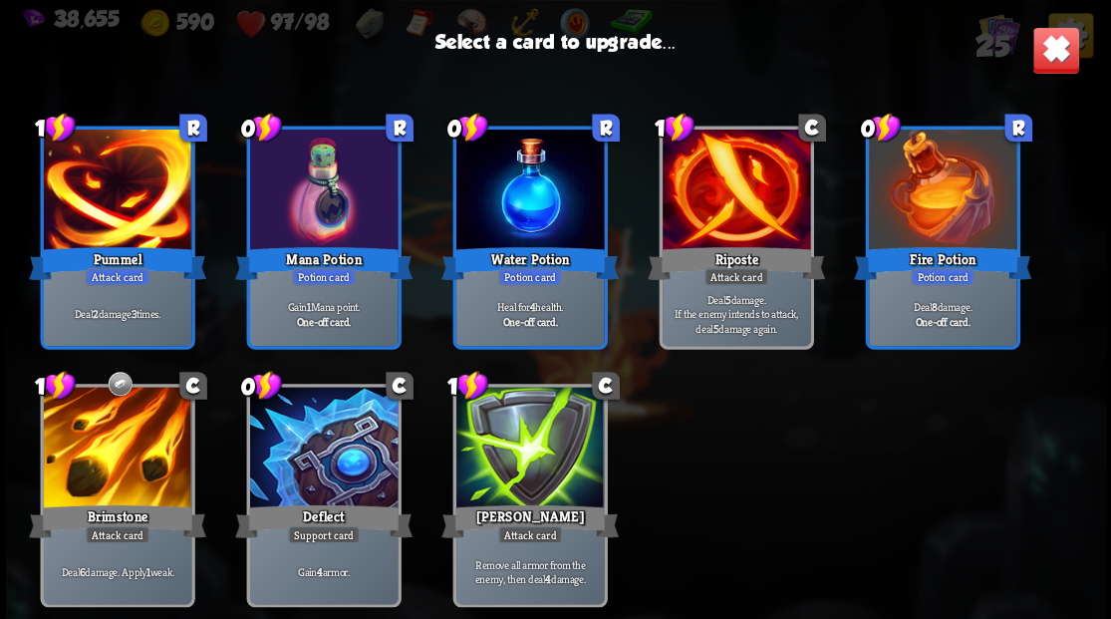
click at [315, 483] on div at bounding box center [322, 448] width 147 height 124
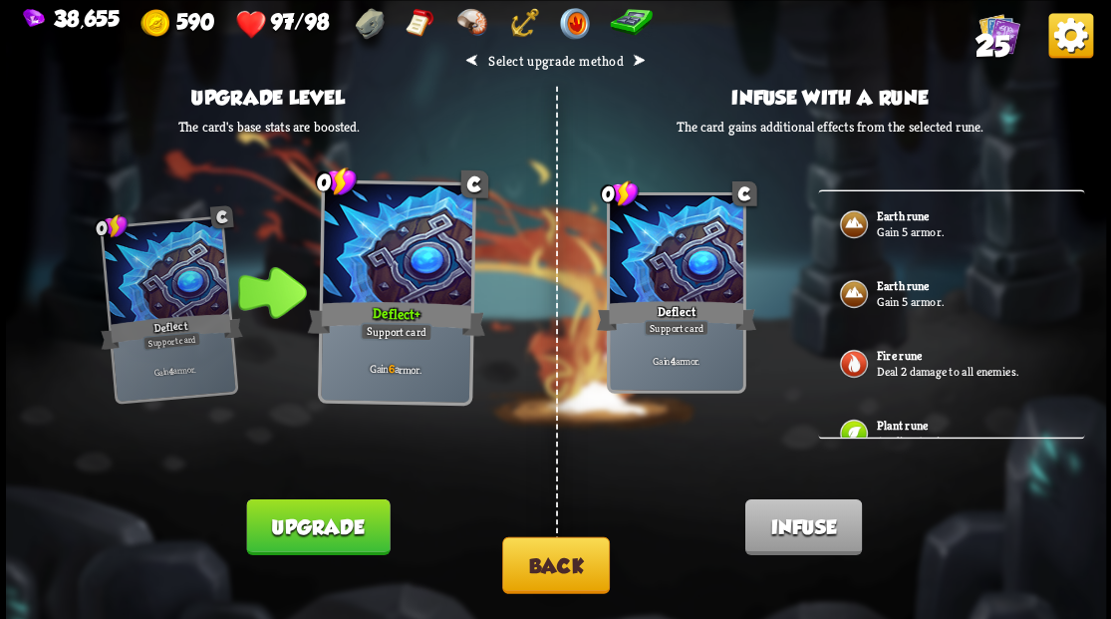
click at [905, 220] on b "Earth rune" at bounding box center [901, 216] width 53 height 16
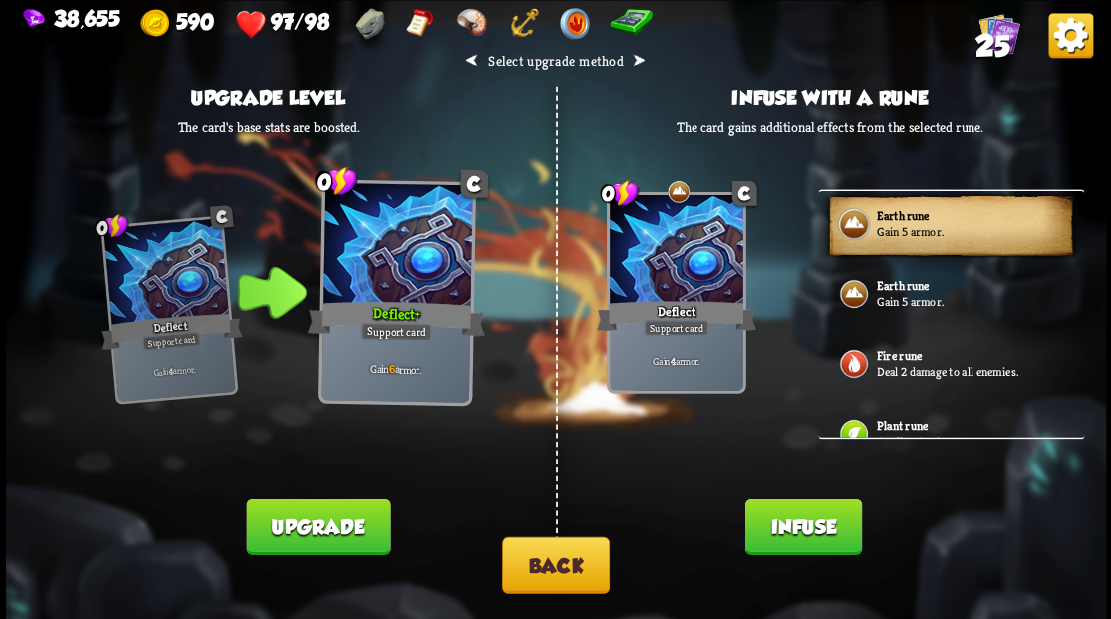
drag, startPoint x: 803, startPoint y: 530, endPoint x: 770, endPoint y: 468, distance: 70.0
click at [802, 529] on button "Infuse" at bounding box center [802, 526] width 117 height 56
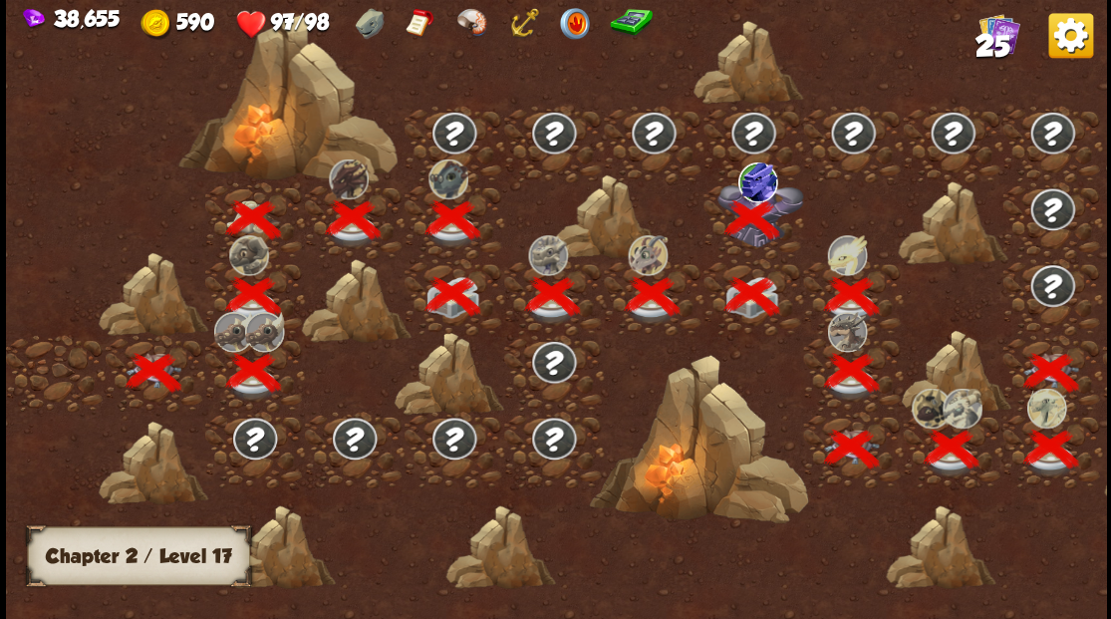
scroll to position [0, 303]
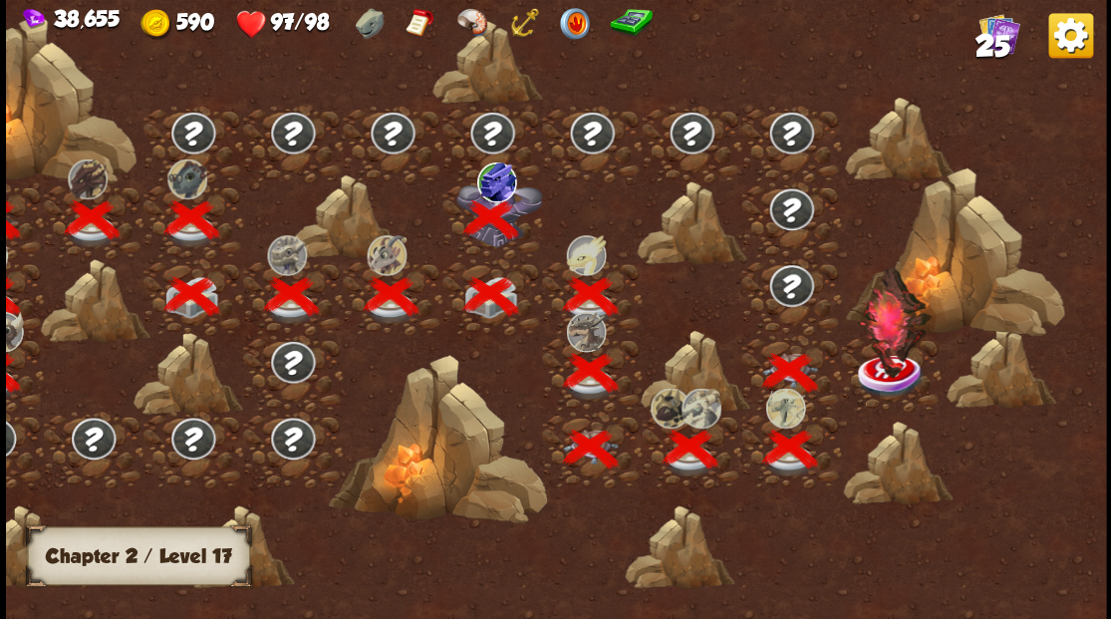
click at [883, 367] on img at bounding box center [894, 321] width 76 height 113
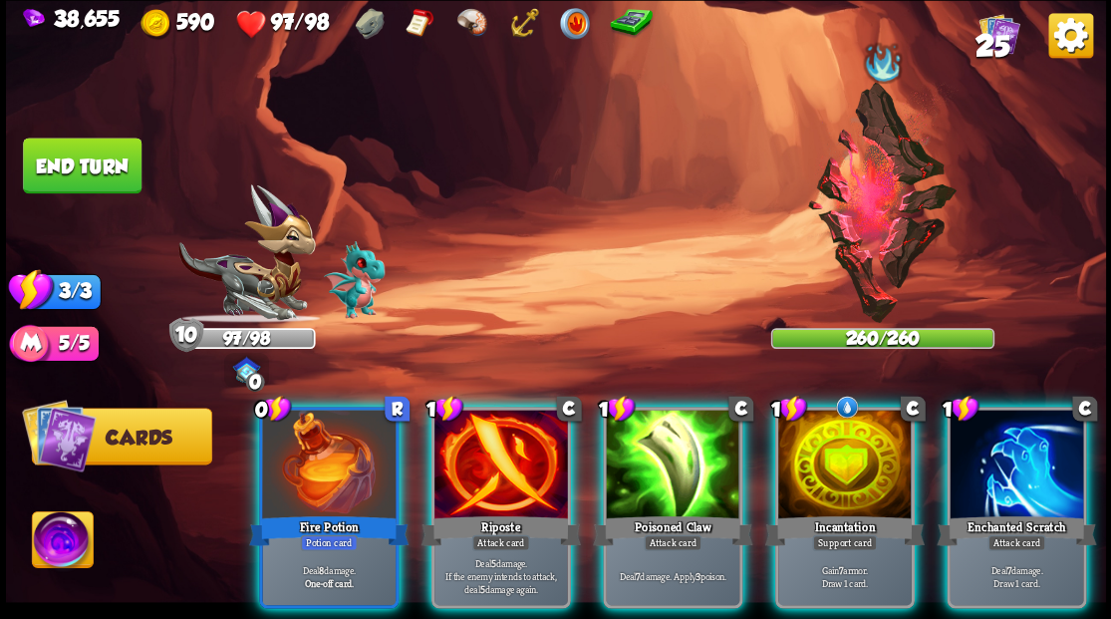
click at [56, 541] on img at bounding box center [62, 542] width 61 height 62
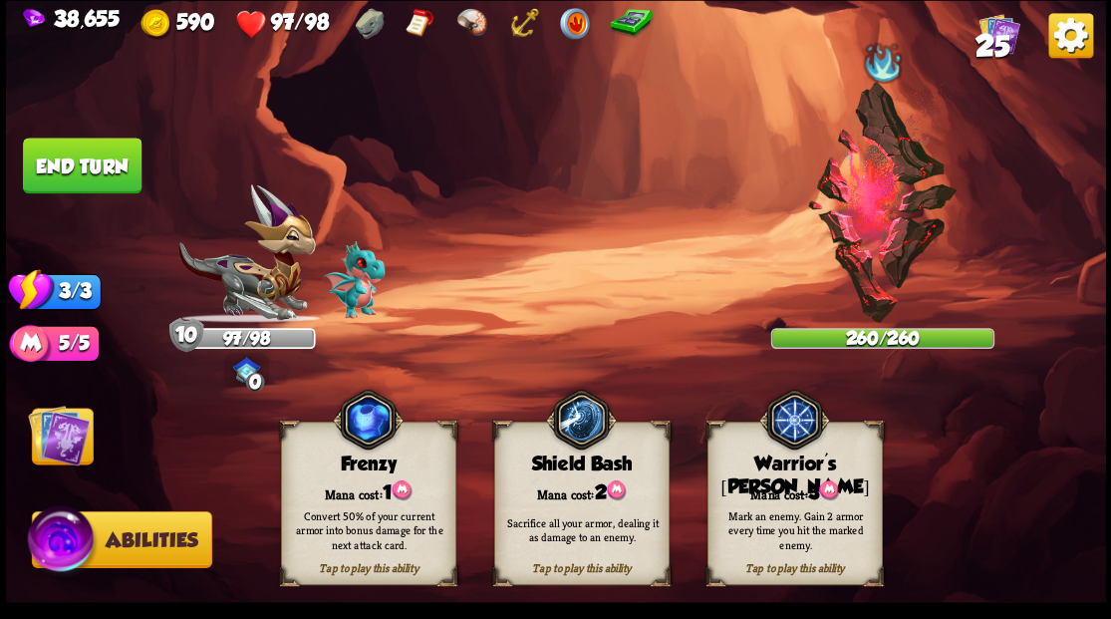
click at [747, 468] on div "Warrior's Mark" at bounding box center [793, 475] width 173 height 46
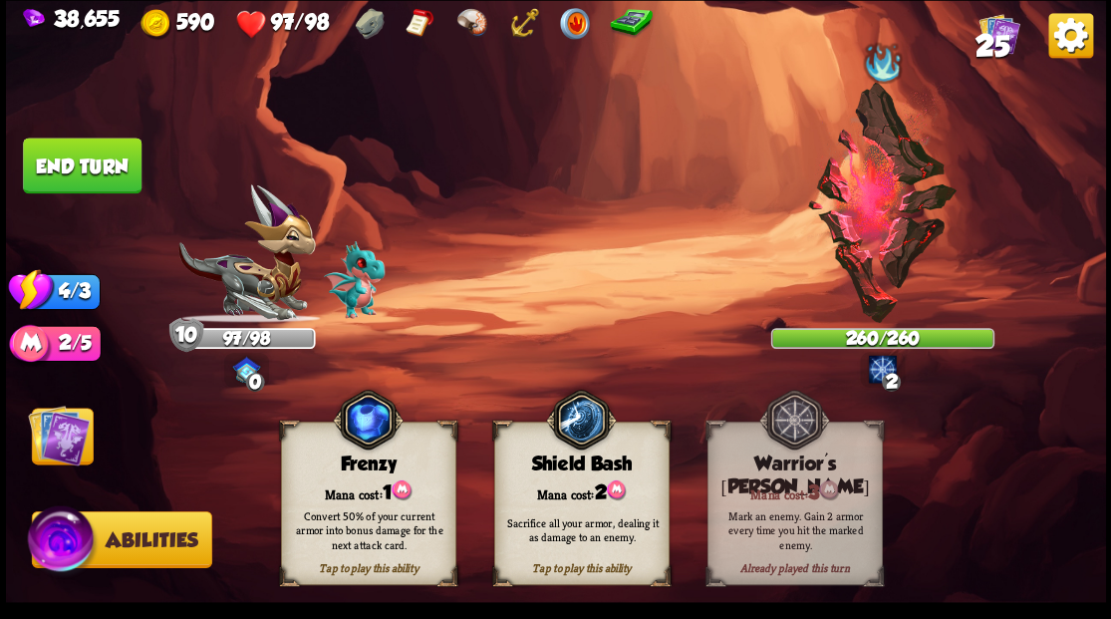
click at [69, 448] on img at bounding box center [59, 434] width 62 height 62
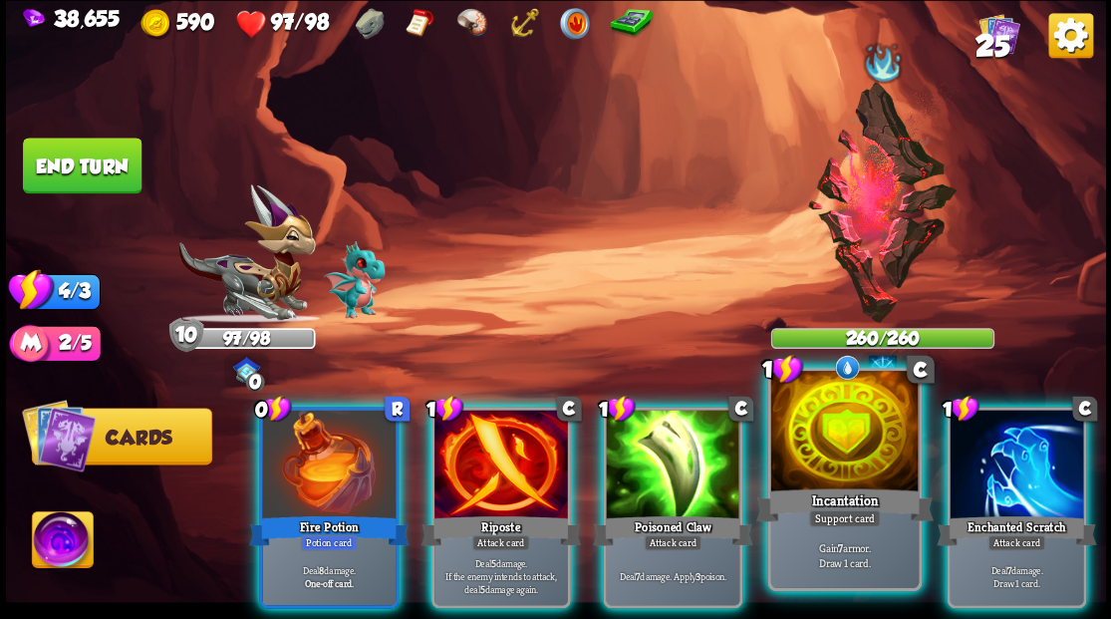
click at [824, 474] on div at bounding box center [843, 433] width 147 height 124
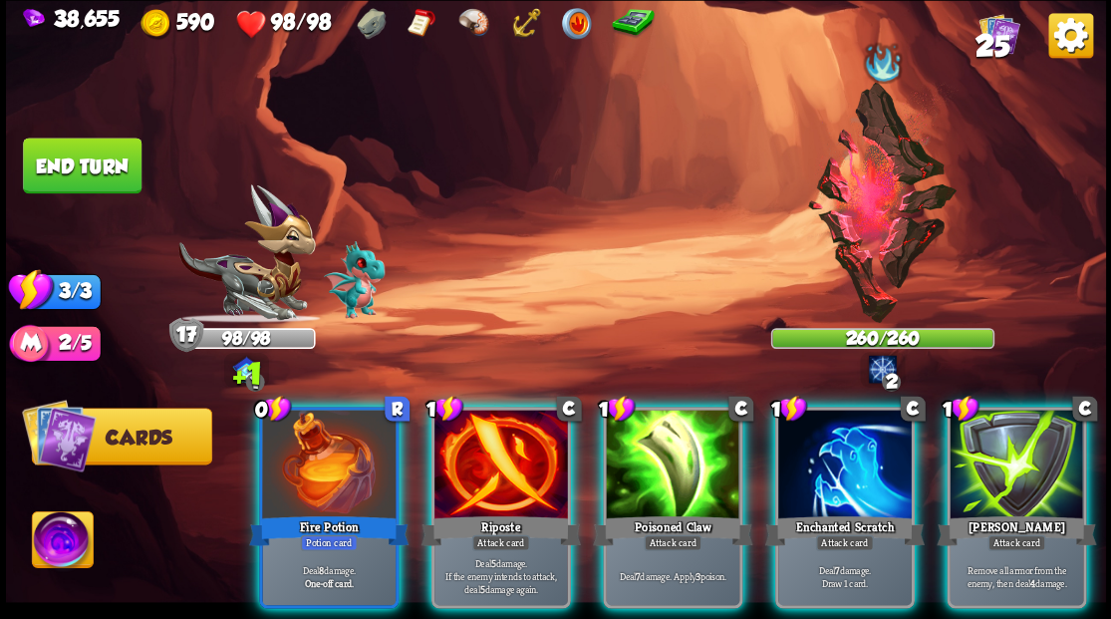
click at [466, 434] on div at bounding box center [500, 465] width 133 height 113
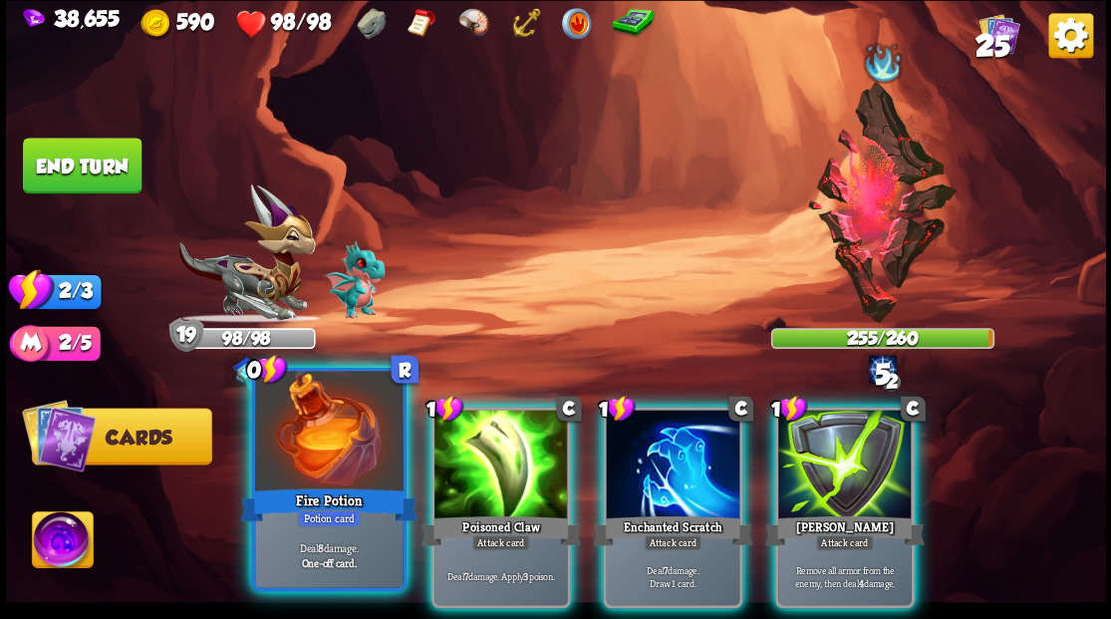
click at [335, 477] on div at bounding box center [328, 433] width 147 height 124
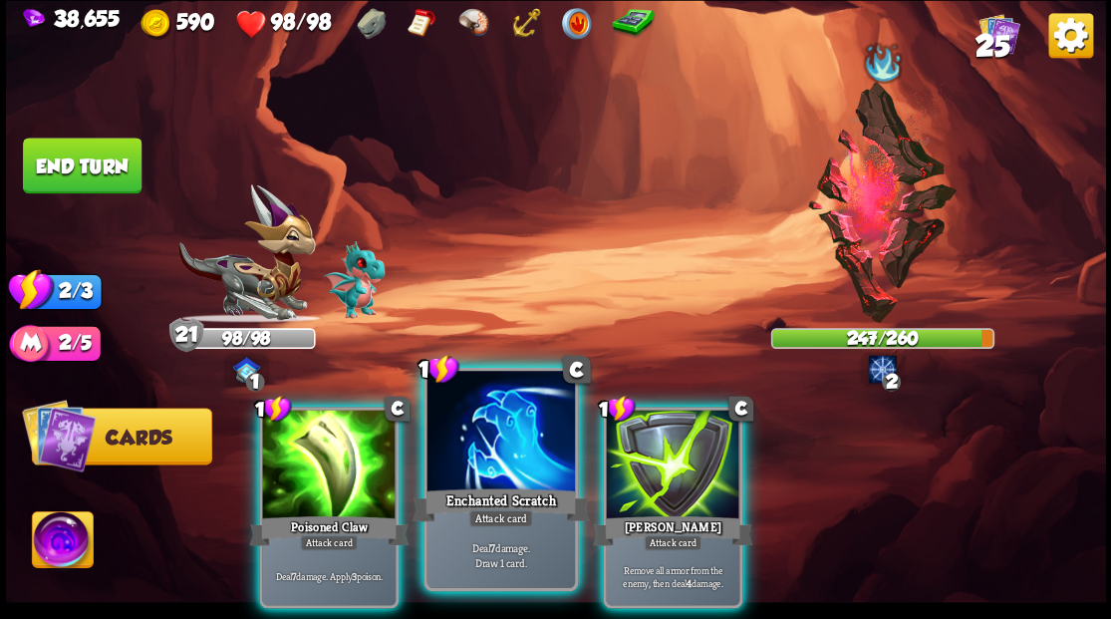
click at [557, 488] on div "Enchanted Scratch" at bounding box center [499, 504] width 177 height 40
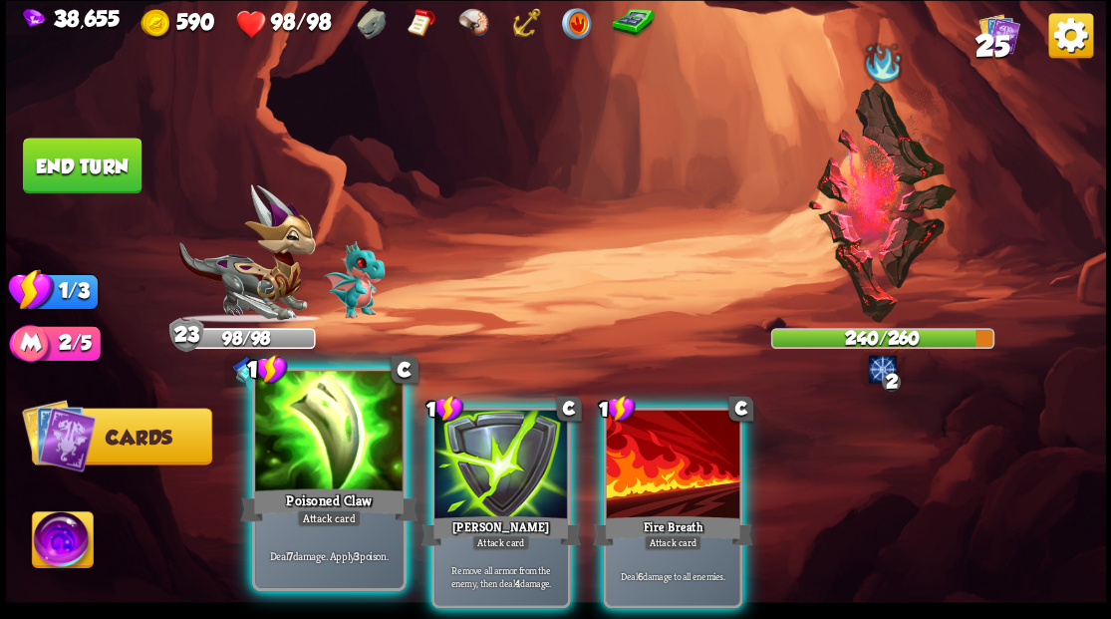
click at [341, 488] on div "Poisoned Claw" at bounding box center [328, 504] width 177 height 40
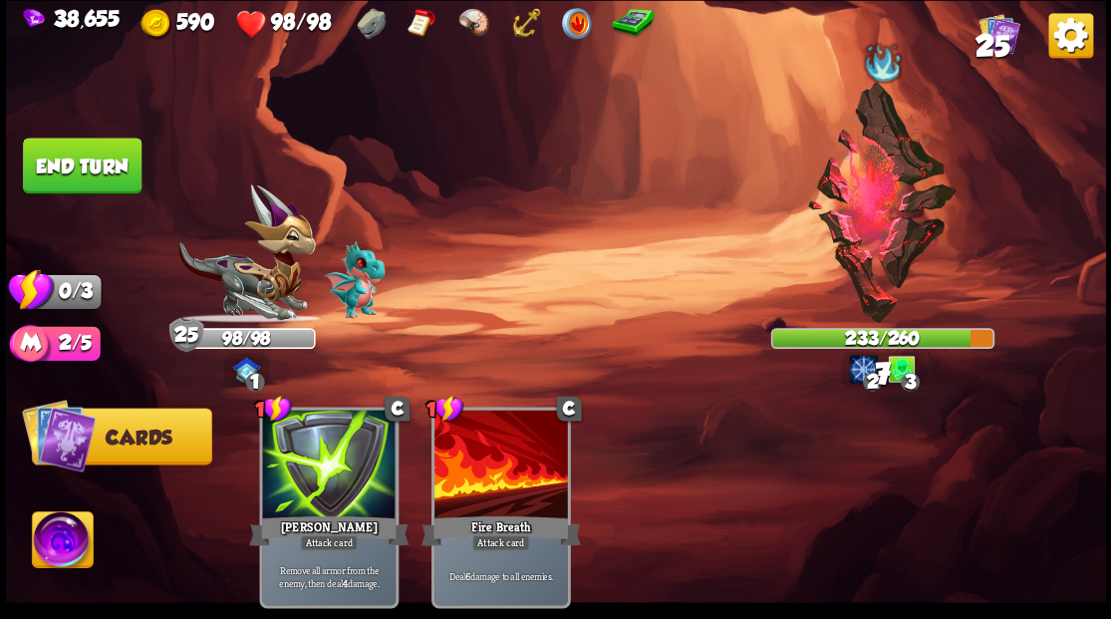
click at [94, 171] on button "End turn" at bounding box center [82, 165] width 119 height 56
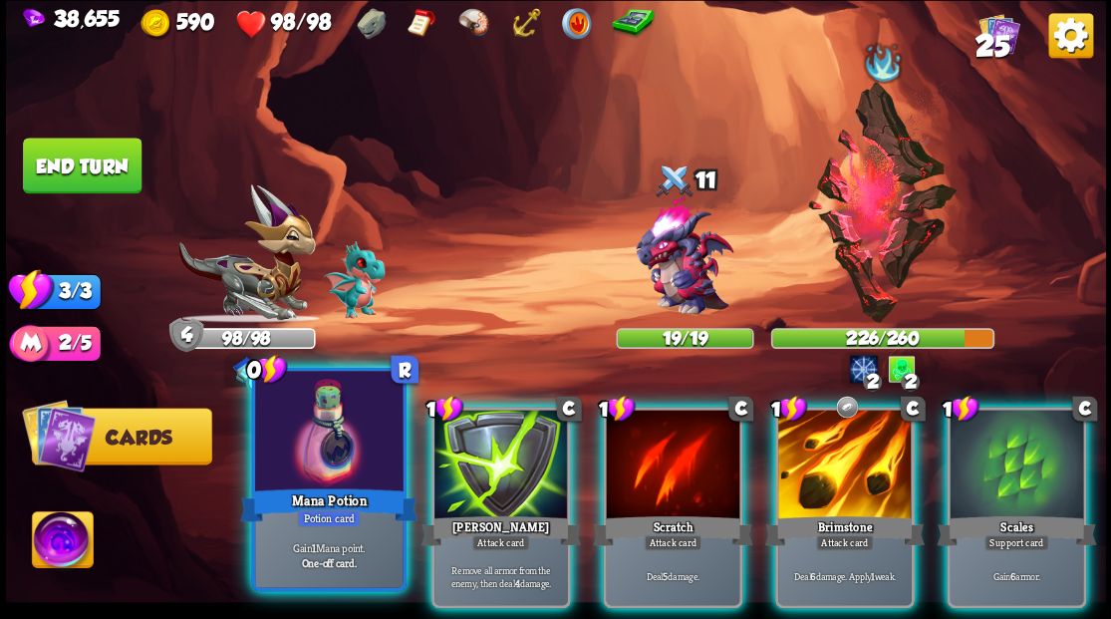
click at [330, 456] on div at bounding box center [328, 433] width 147 height 124
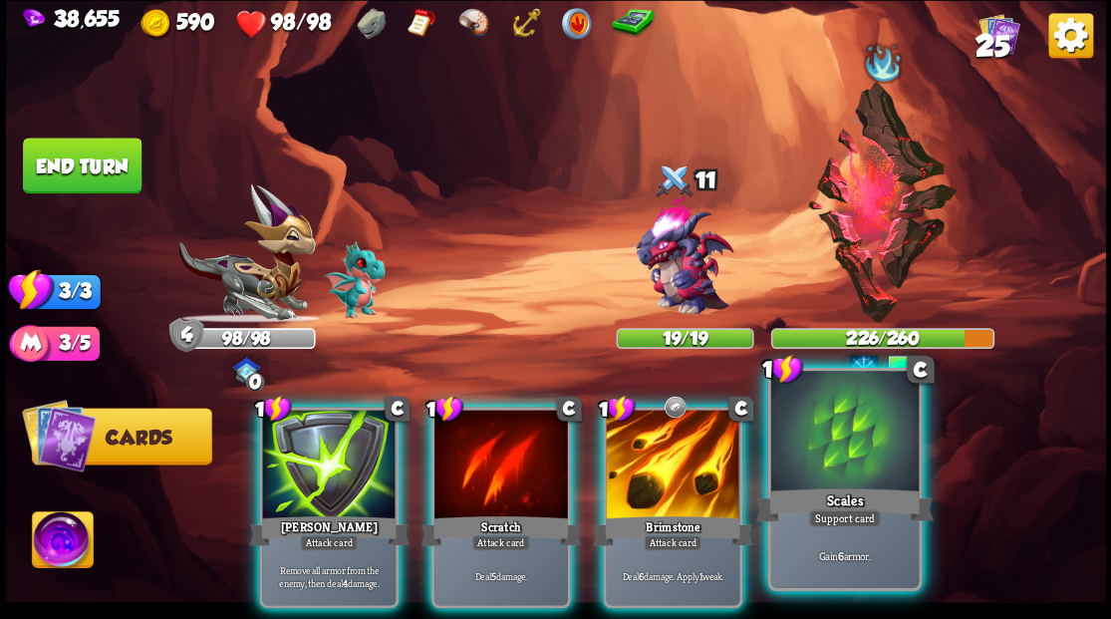
click at [833, 457] on div at bounding box center [843, 433] width 147 height 124
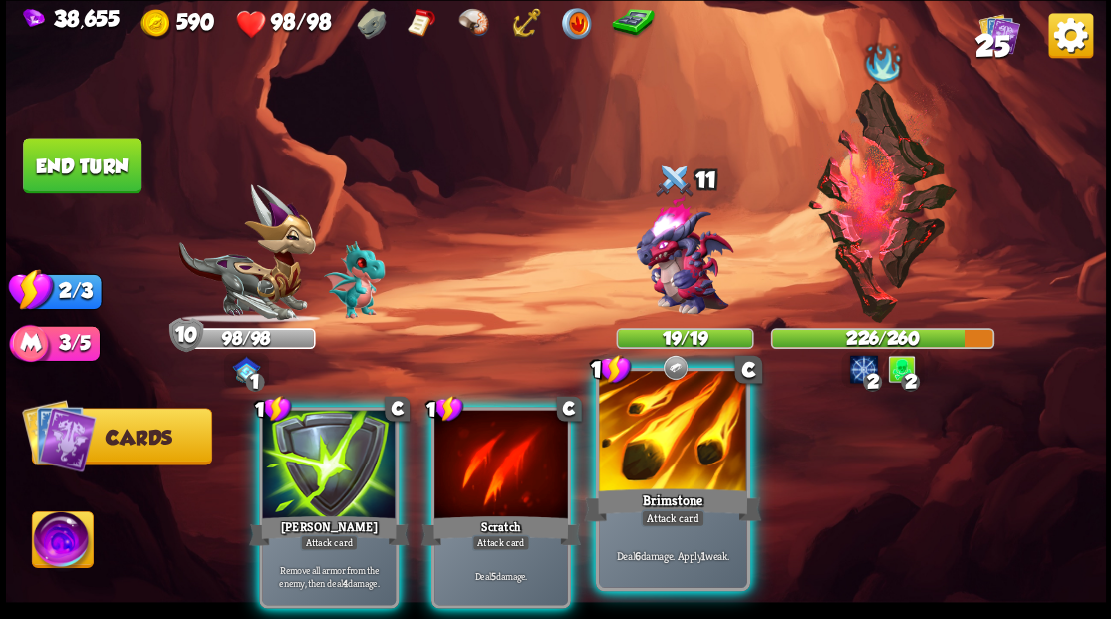
drag, startPoint x: 639, startPoint y: 494, endPoint x: 633, endPoint y: 476, distance: 18.9
click at [642, 497] on div "Brimstone" at bounding box center [672, 504] width 177 height 40
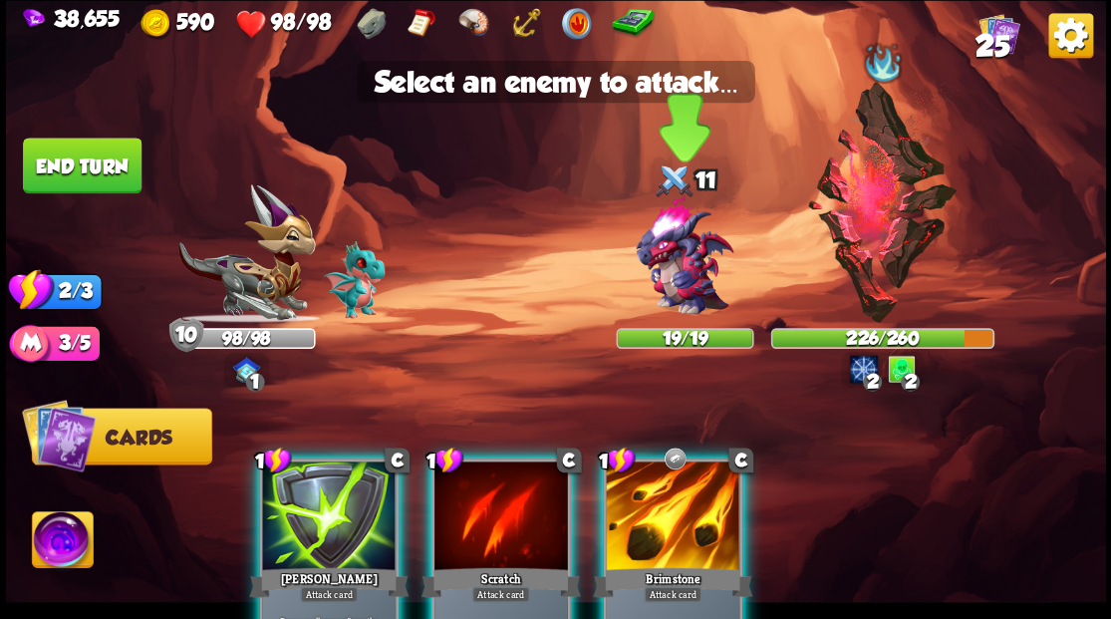
click at [671, 268] on img at bounding box center [684, 256] width 132 height 132
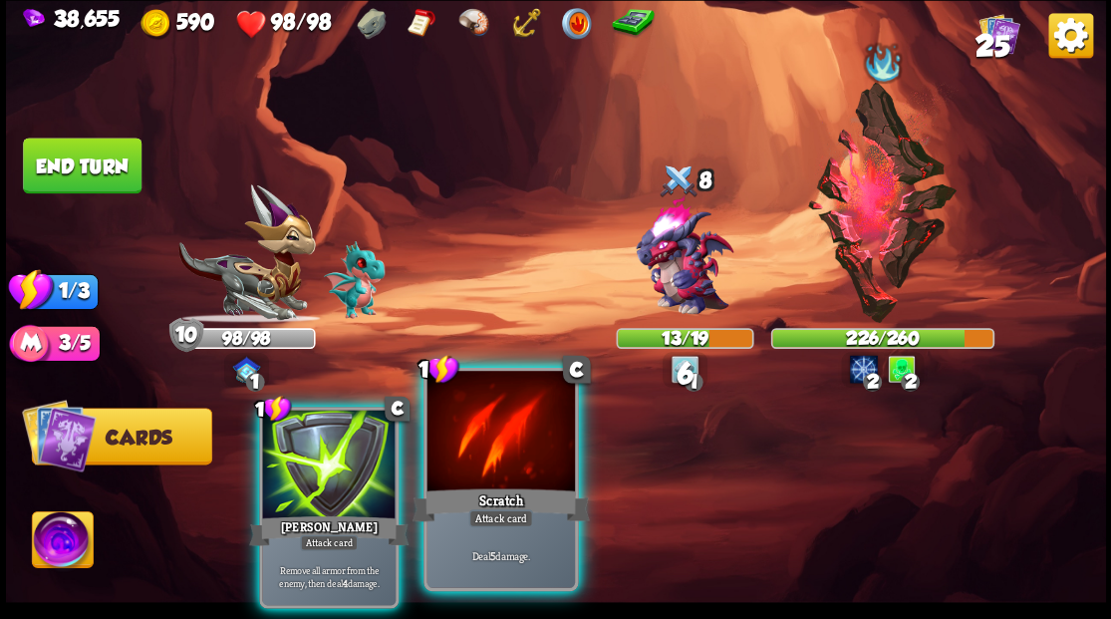
click at [503, 464] on div at bounding box center [499, 433] width 147 height 124
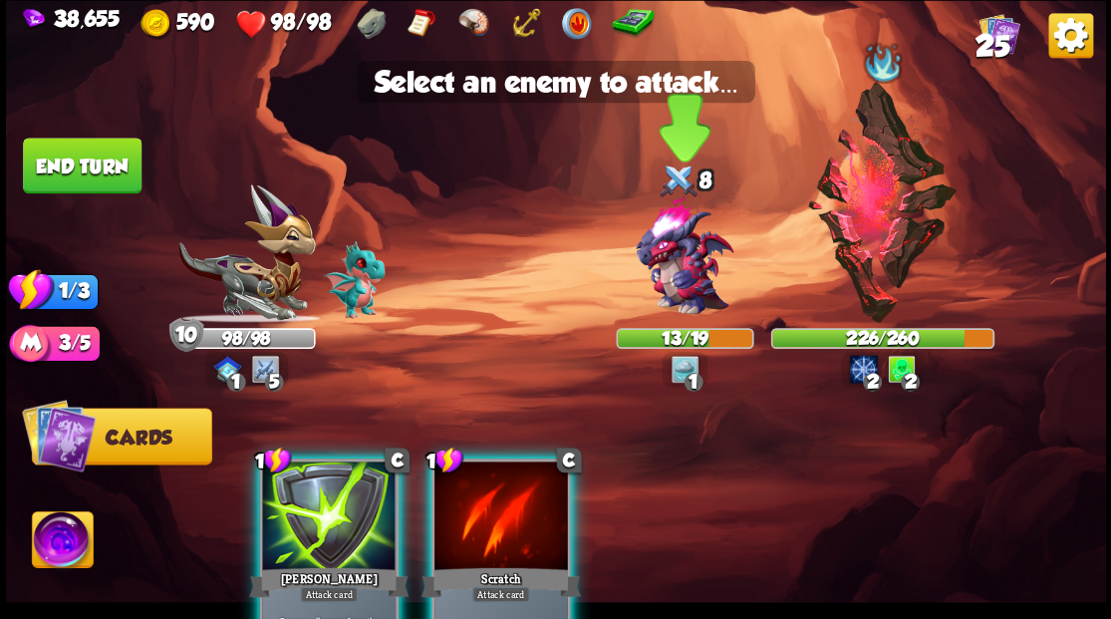
drag, startPoint x: 667, startPoint y: 281, endPoint x: 655, endPoint y: 278, distance: 12.3
click at [668, 281] on img at bounding box center [684, 256] width 132 height 132
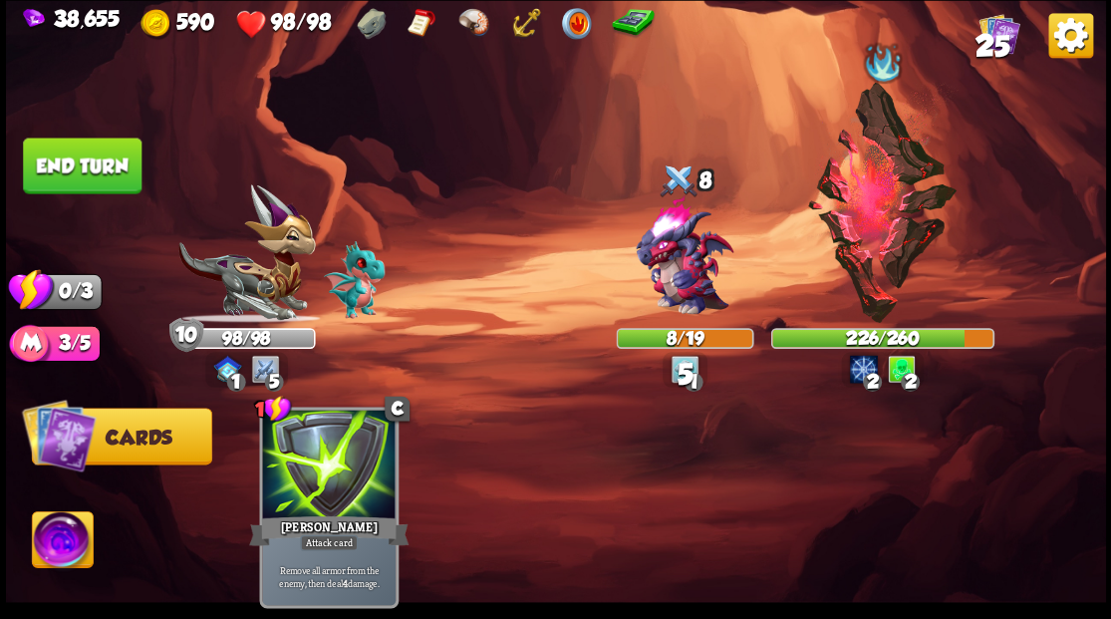
click at [87, 153] on button "End turn" at bounding box center [82, 165] width 119 height 56
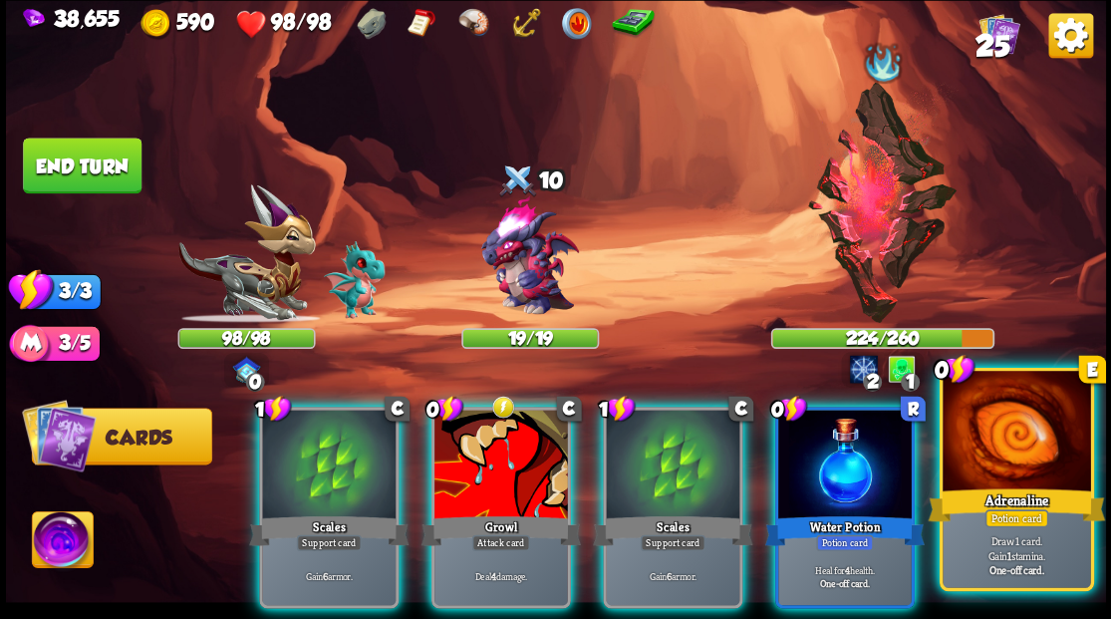
drag, startPoint x: 996, startPoint y: 444, endPoint x: 899, endPoint y: 442, distance: 96.6
click at [995, 444] on div at bounding box center [1015, 433] width 147 height 124
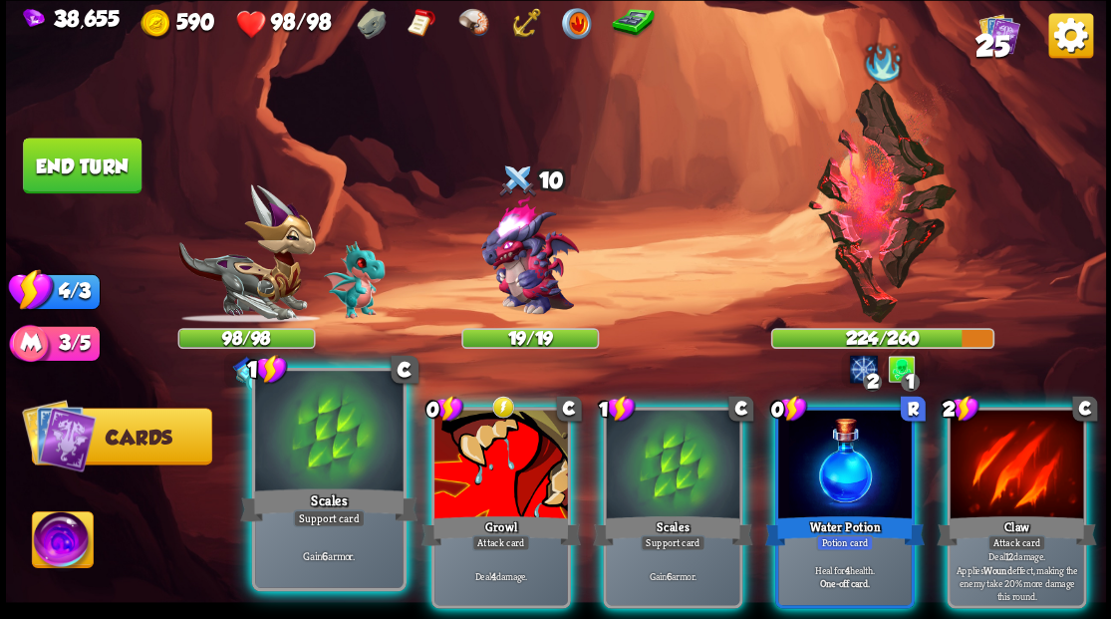
click at [323, 472] on div at bounding box center [328, 433] width 147 height 124
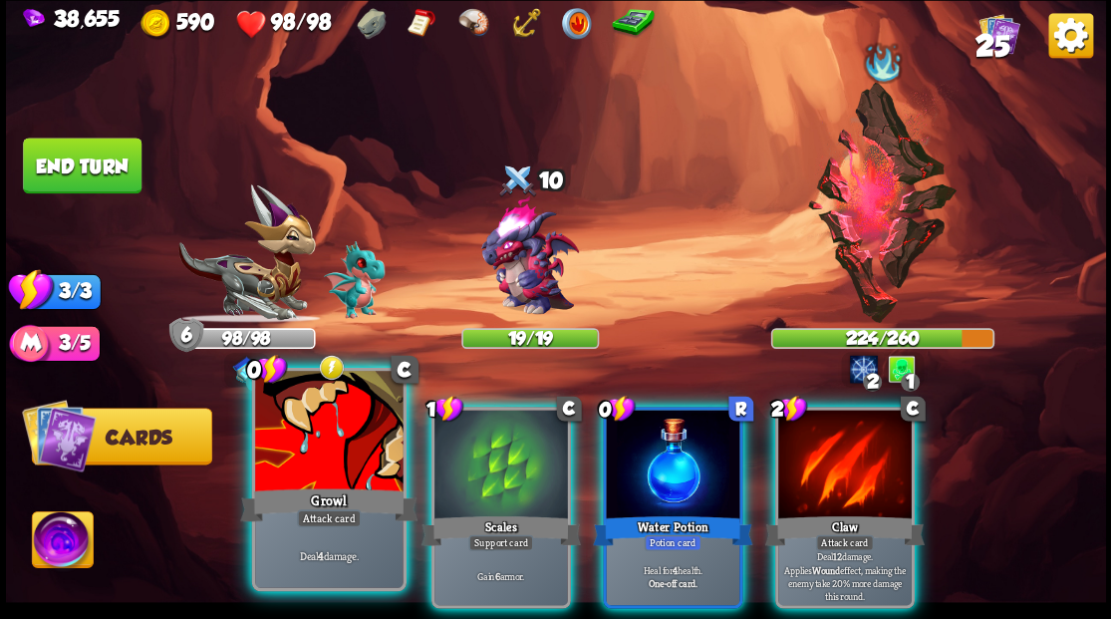
click at [345, 462] on div at bounding box center [328, 433] width 147 height 124
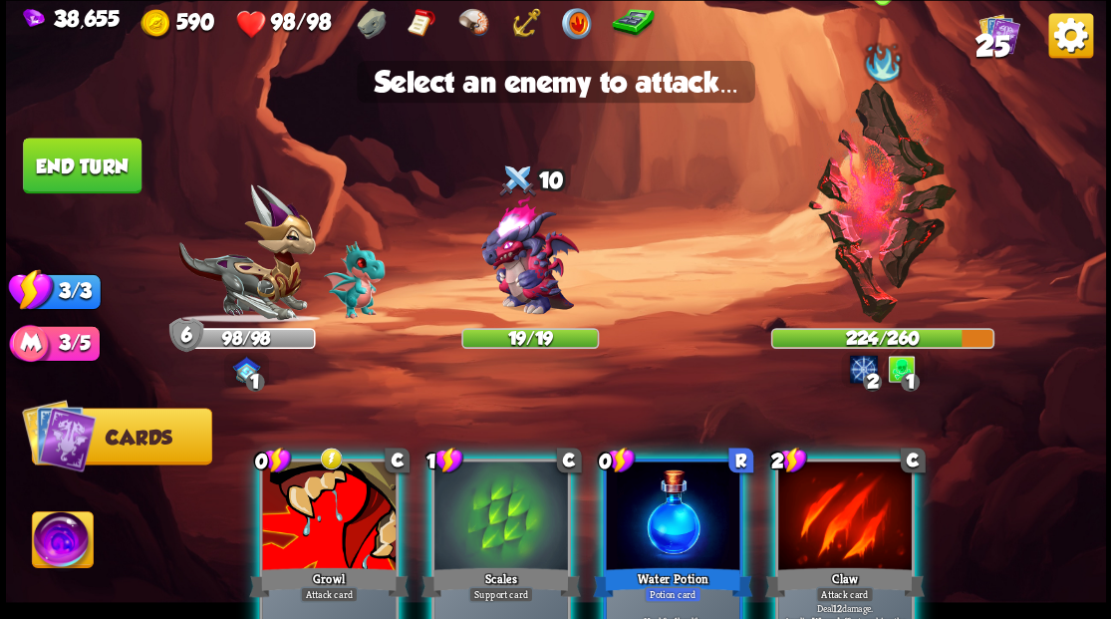
click at [890, 199] on img at bounding box center [882, 202] width 152 height 241
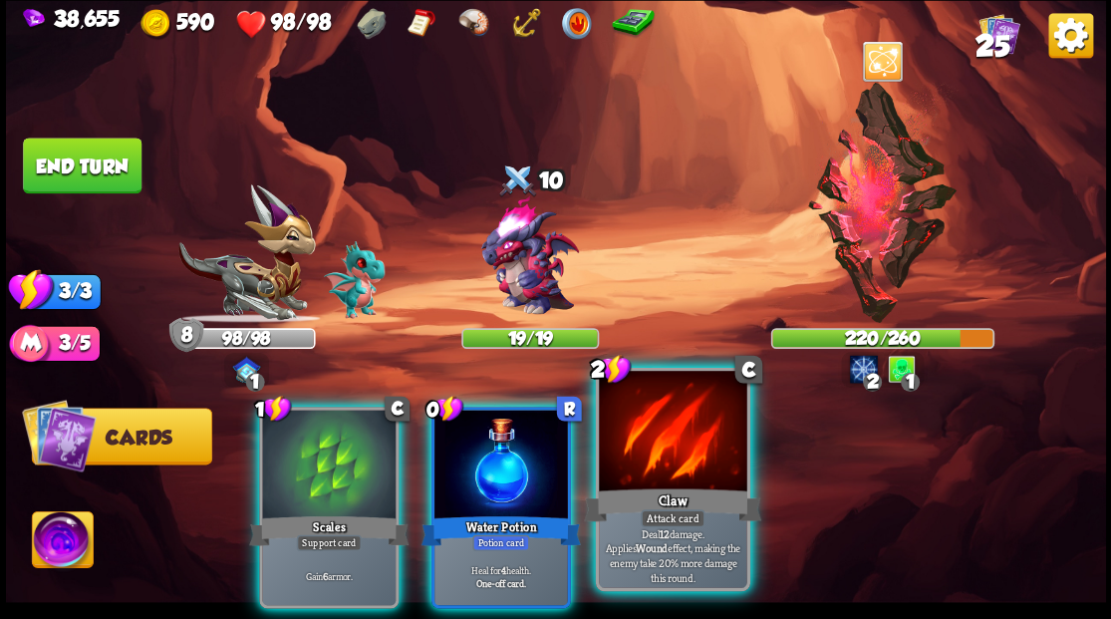
click at [689, 448] on div at bounding box center [672, 433] width 147 height 124
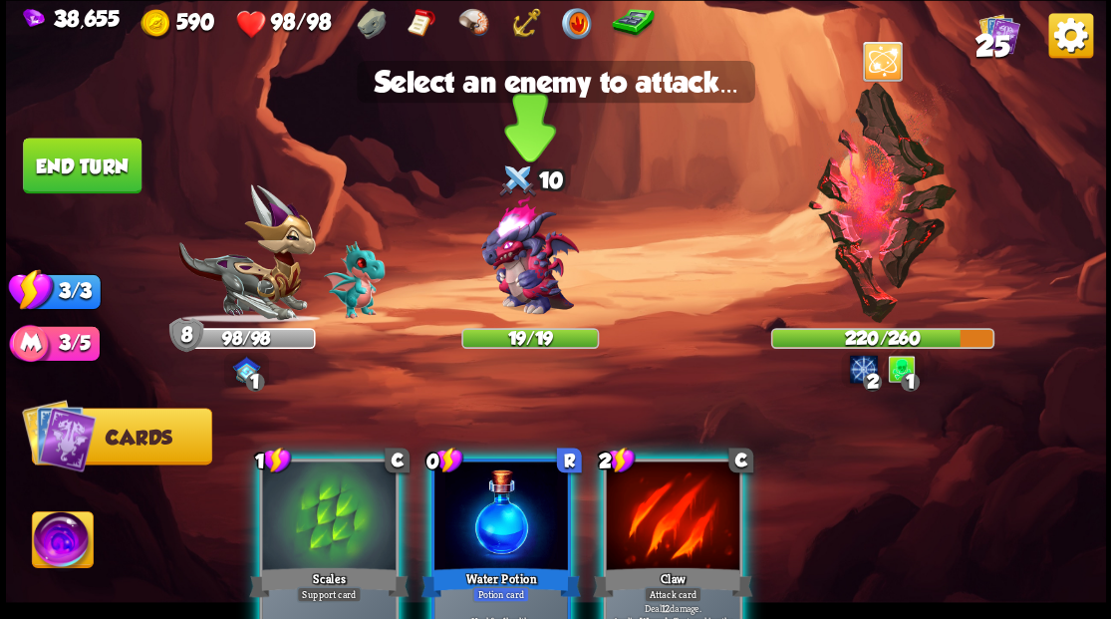
click at [520, 279] on img at bounding box center [529, 256] width 132 height 132
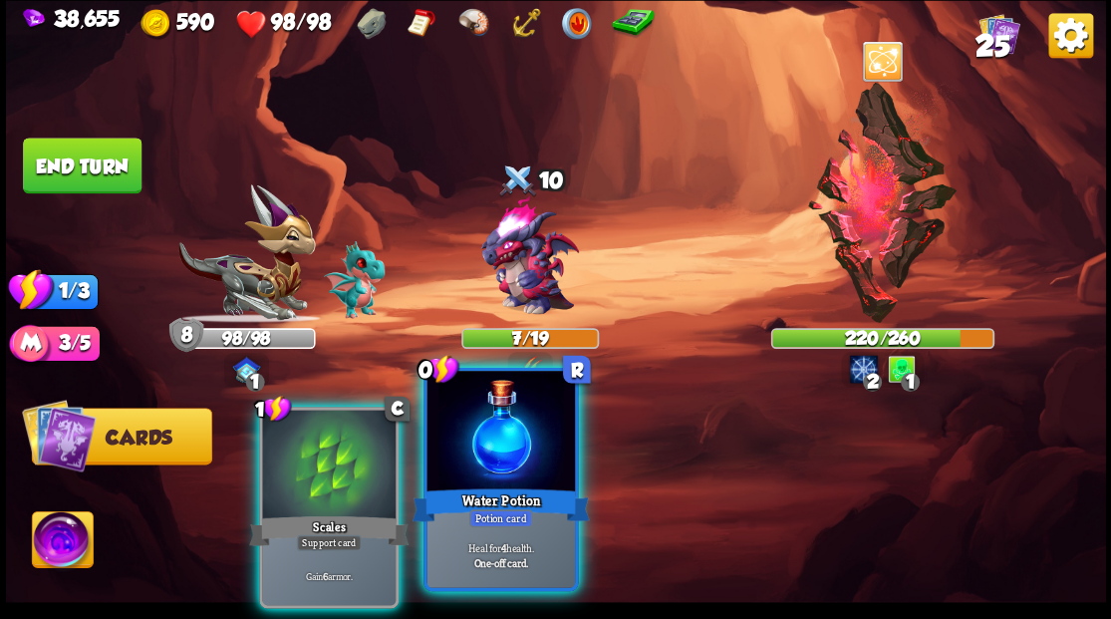
click at [486, 466] on div at bounding box center [499, 433] width 147 height 124
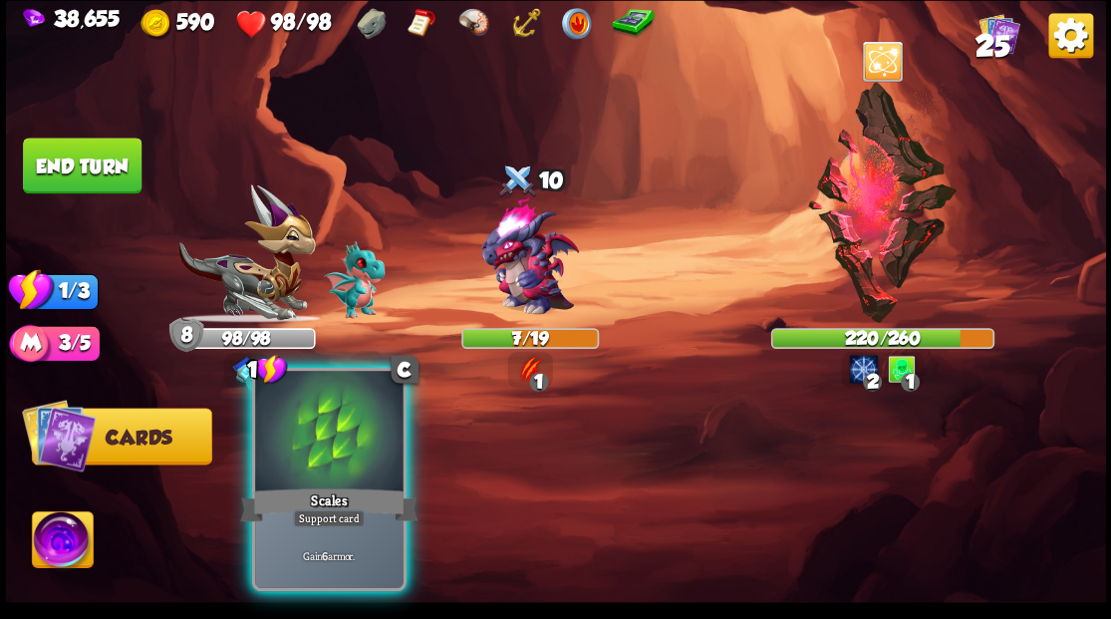
click at [348, 460] on div at bounding box center [328, 433] width 147 height 124
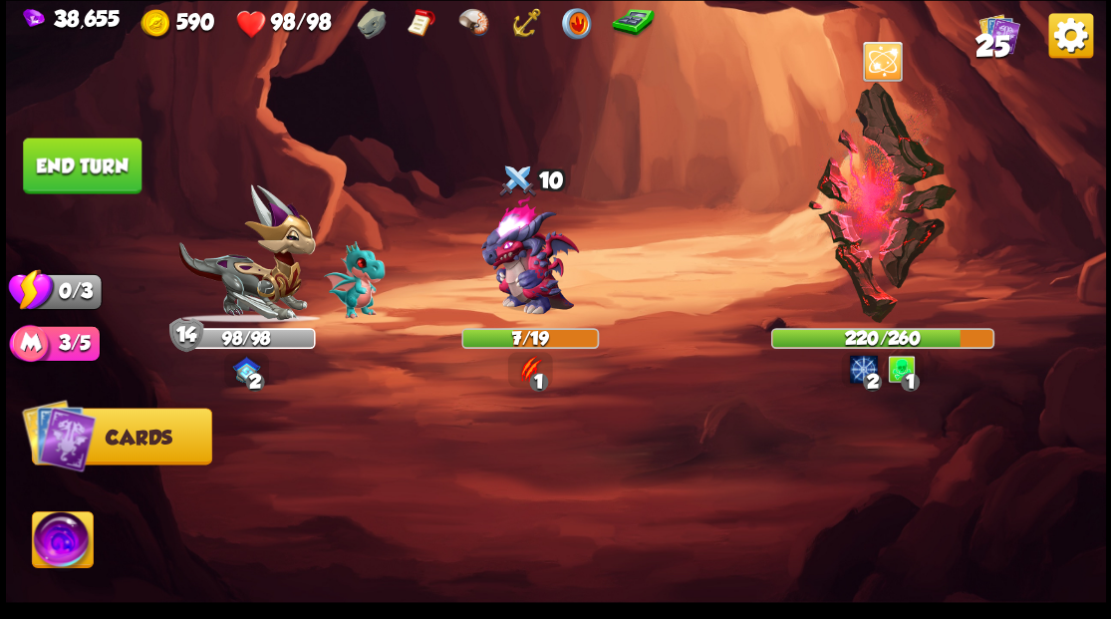
click at [82, 161] on button "End turn" at bounding box center [82, 165] width 119 height 56
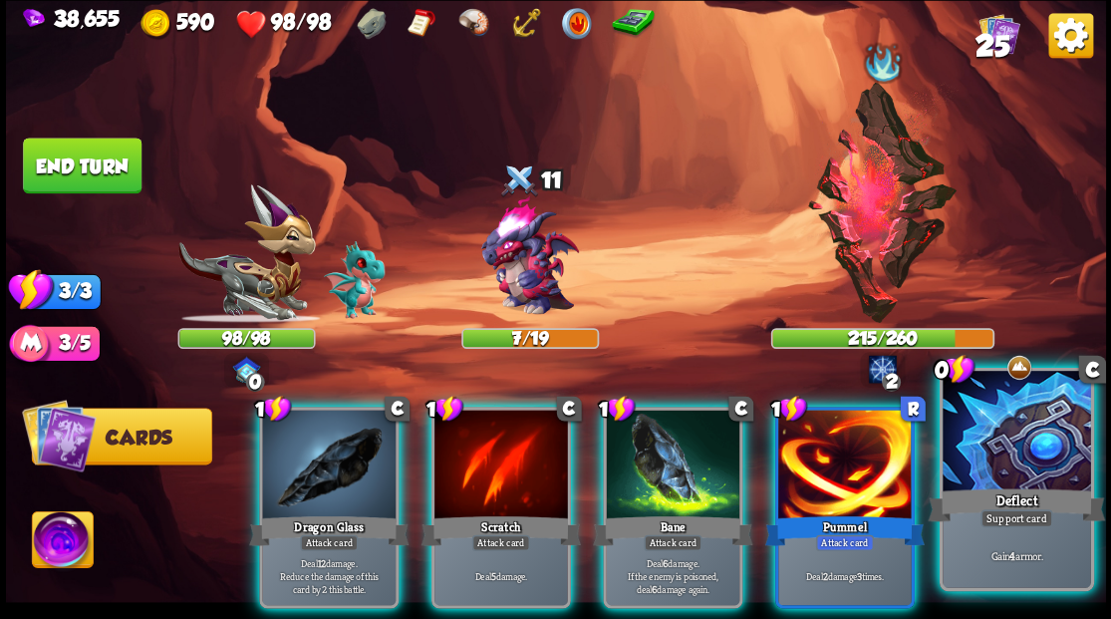
click at [1027, 435] on div at bounding box center [1015, 433] width 147 height 124
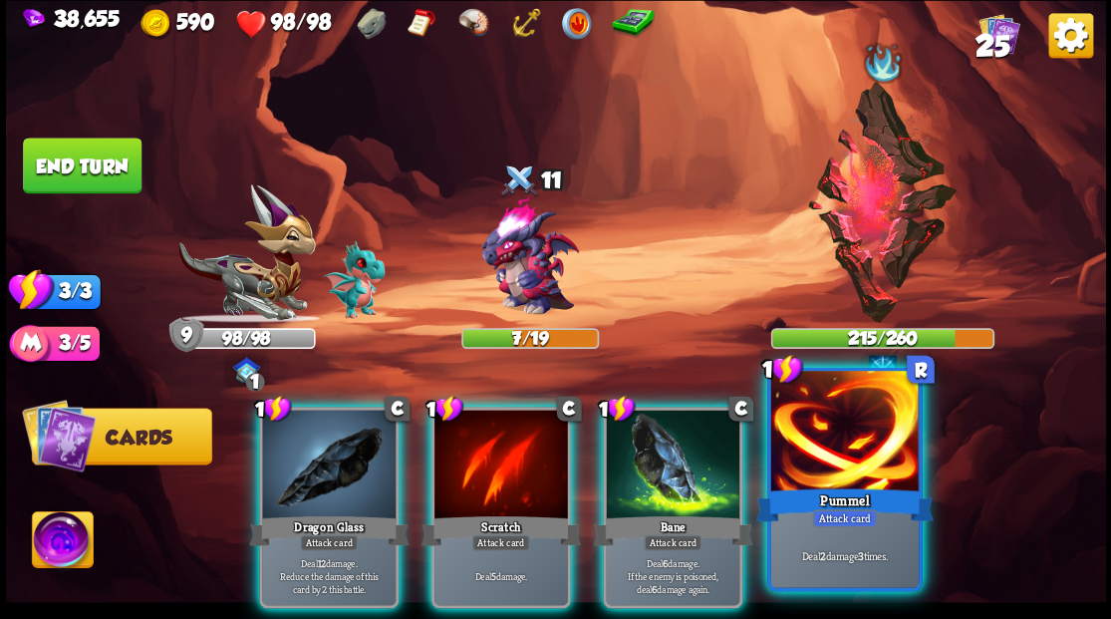
click at [853, 478] on div at bounding box center [843, 433] width 147 height 124
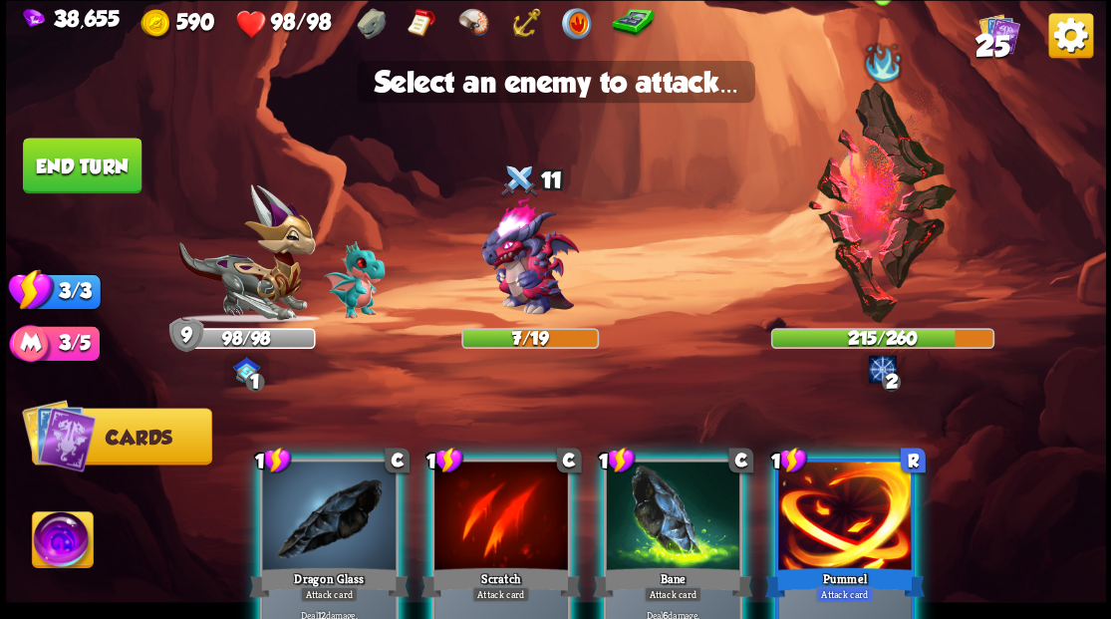
click at [866, 223] on img at bounding box center [882, 202] width 152 height 241
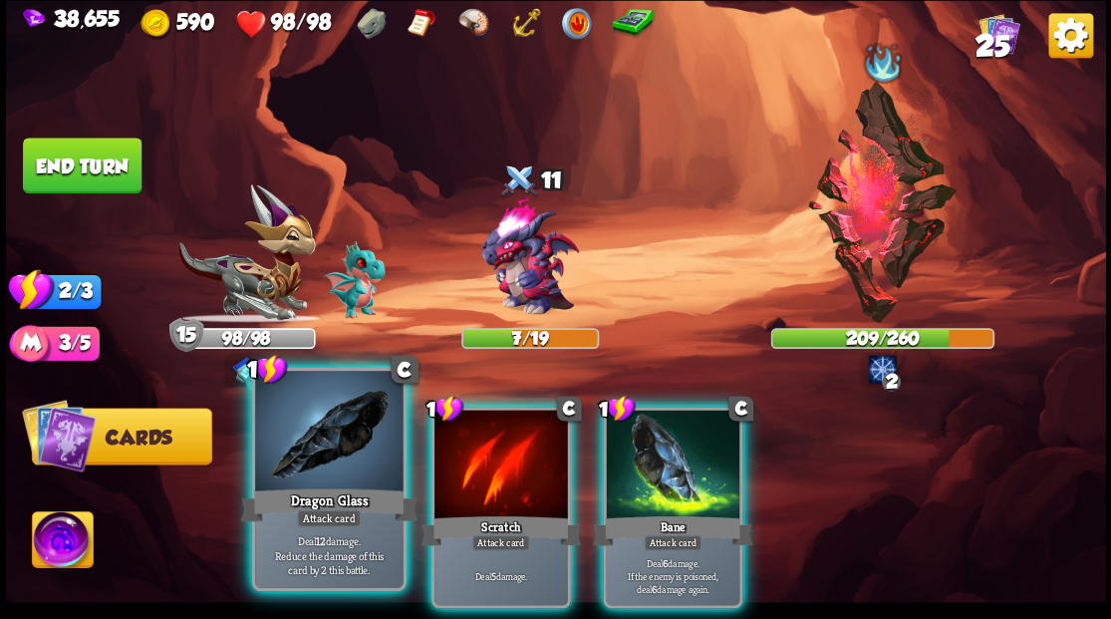
click at [307, 462] on div at bounding box center [328, 433] width 147 height 124
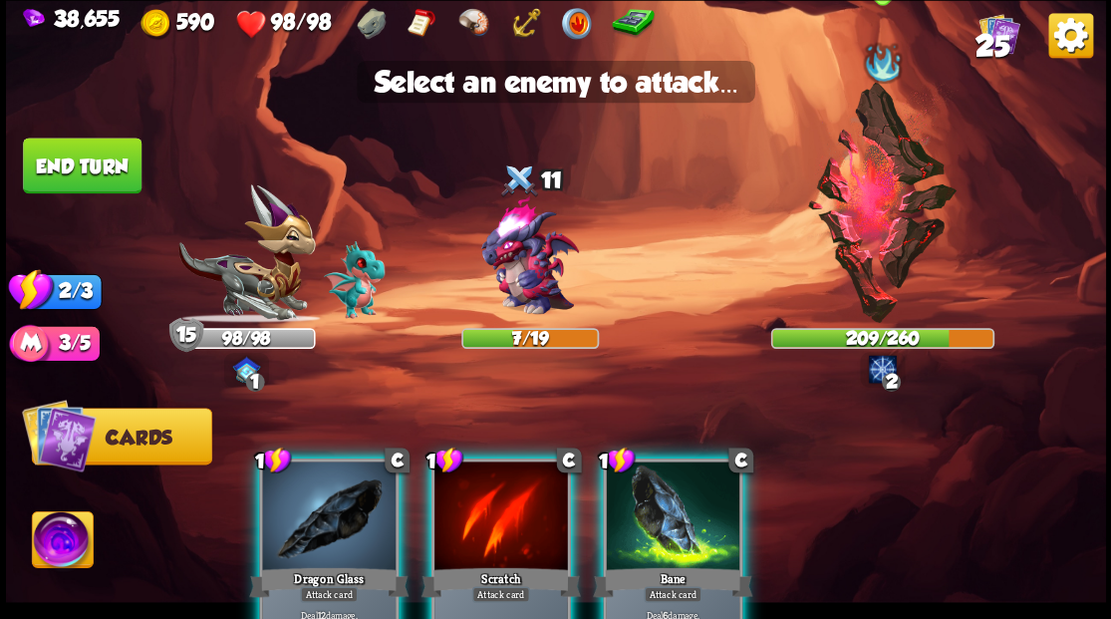
click at [861, 205] on img at bounding box center [882, 202] width 152 height 241
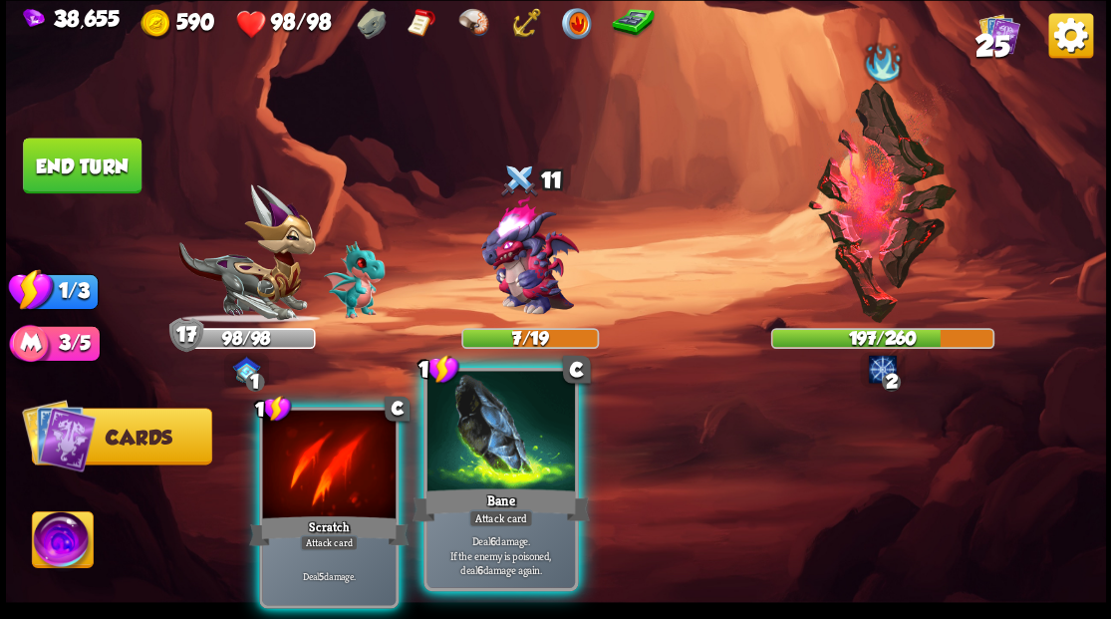
click at [501, 462] on div at bounding box center [499, 433] width 147 height 124
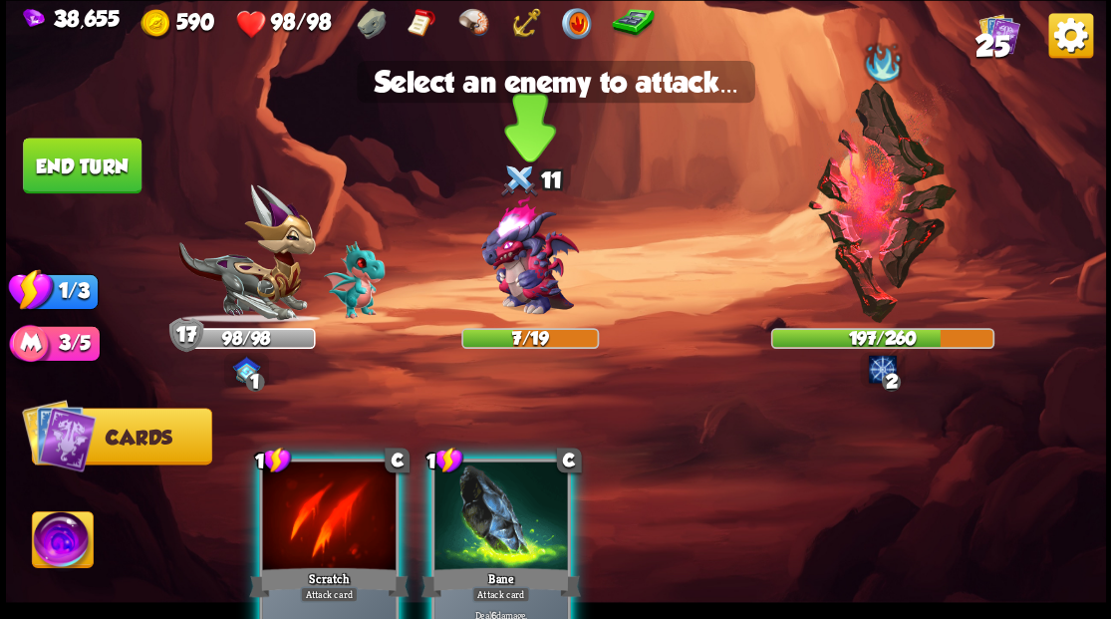
click at [517, 268] on img at bounding box center [529, 256] width 132 height 132
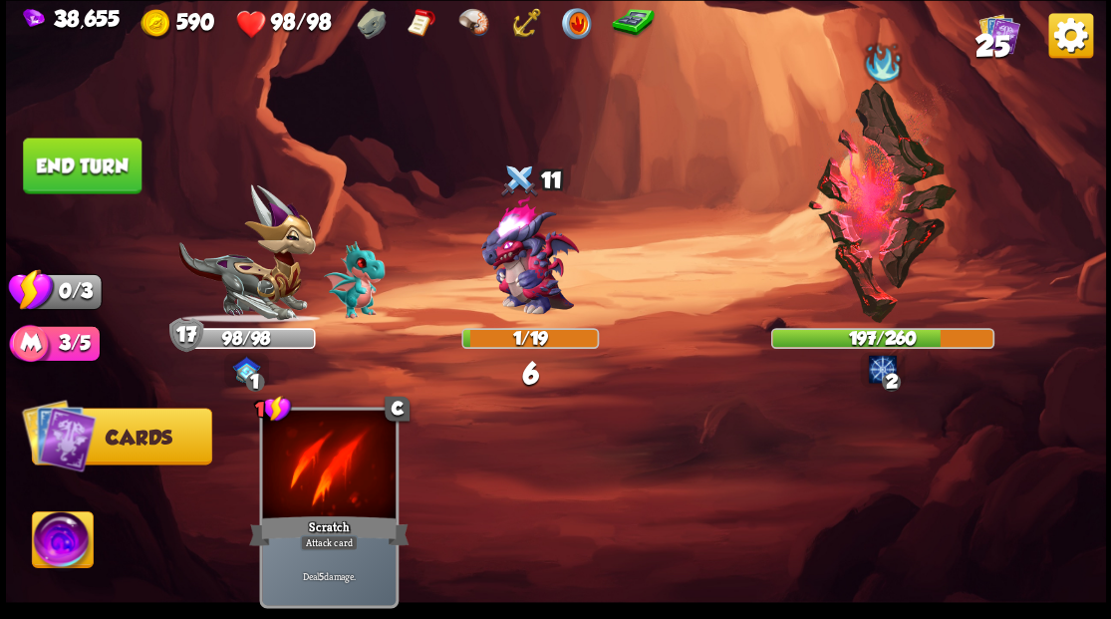
click at [92, 179] on button "End turn" at bounding box center [82, 165] width 119 height 56
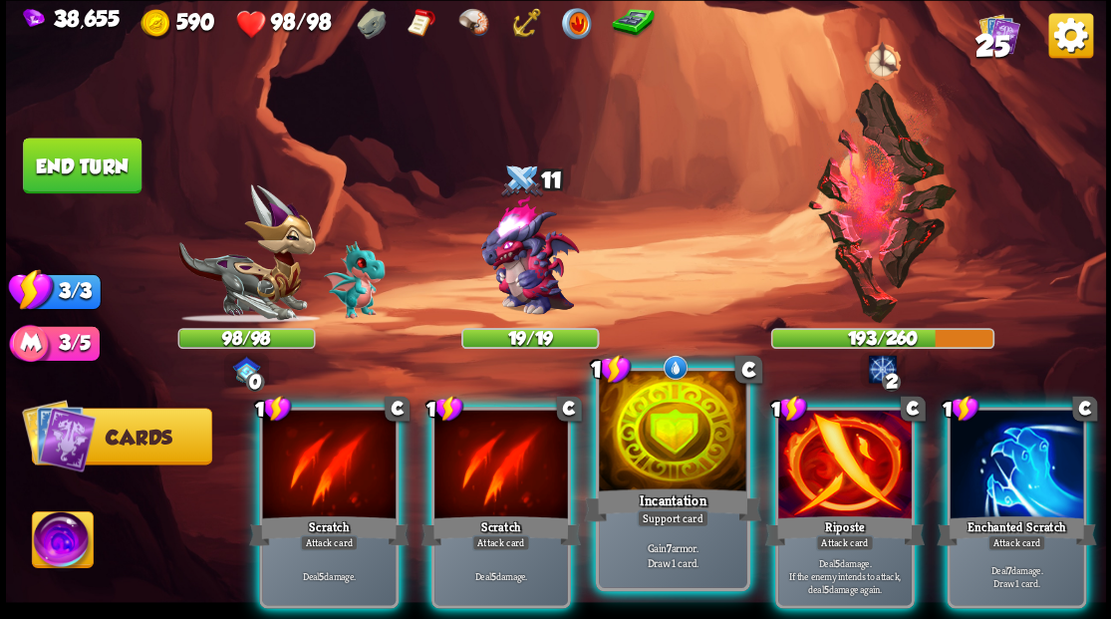
click at [675, 447] on div at bounding box center [672, 433] width 147 height 124
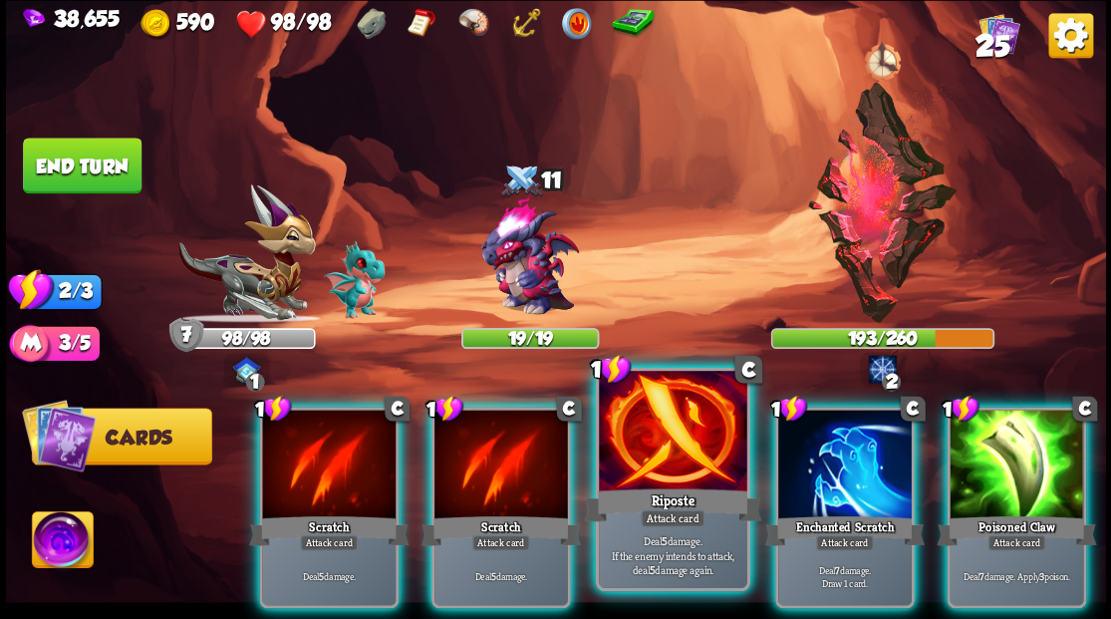
click at [662, 436] on div at bounding box center [672, 433] width 147 height 124
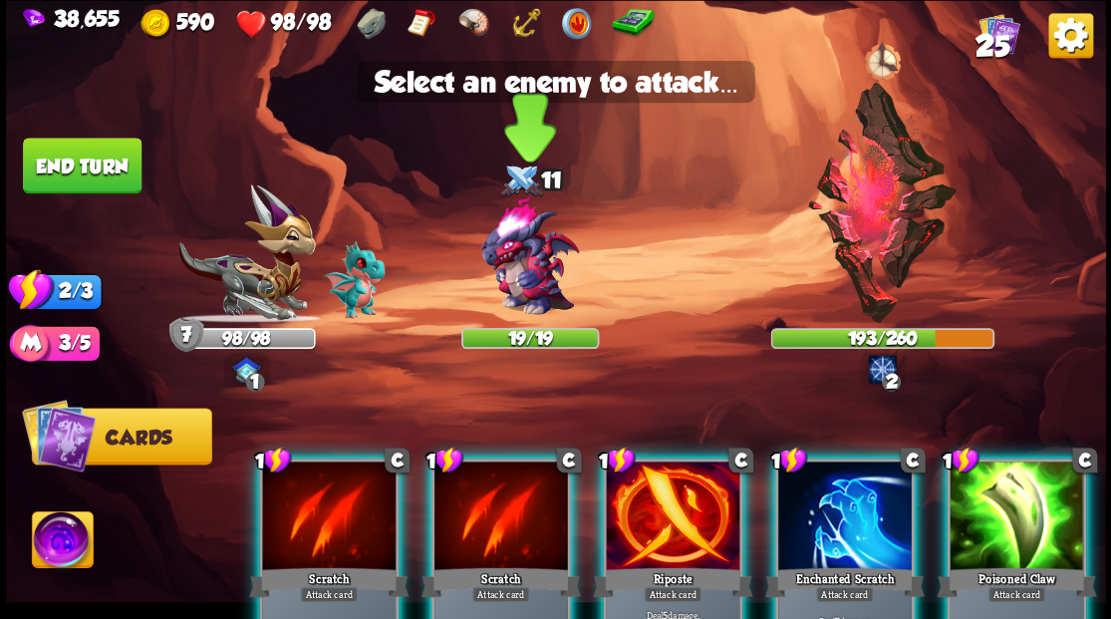
click at [519, 277] on img at bounding box center [529, 256] width 132 height 132
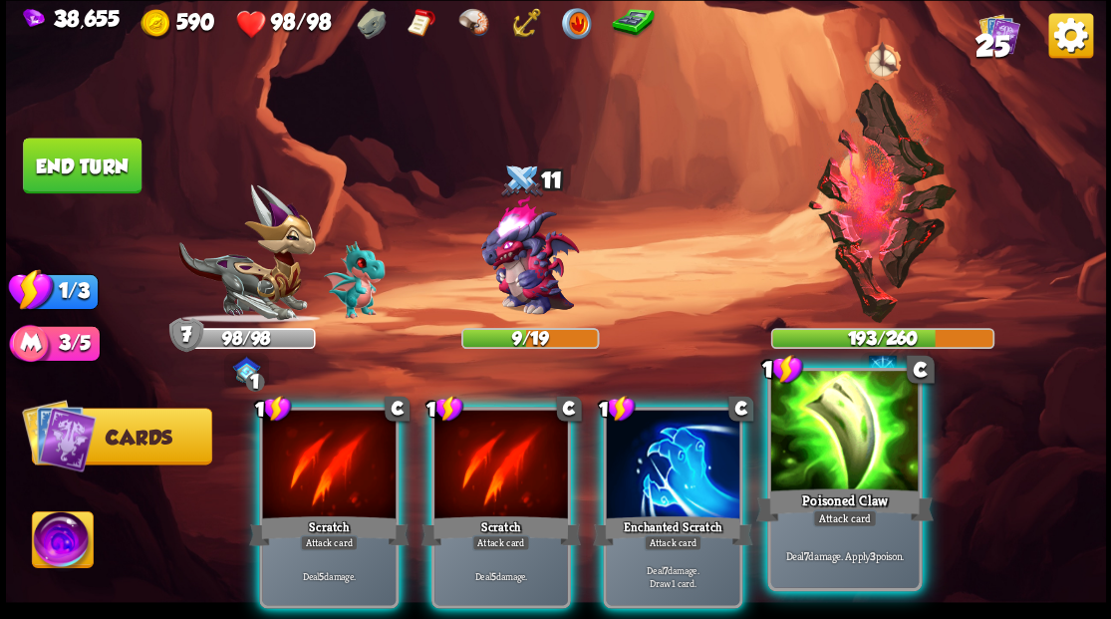
click at [853, 440] on div at bounding box center [843, 433] width 147 height 124
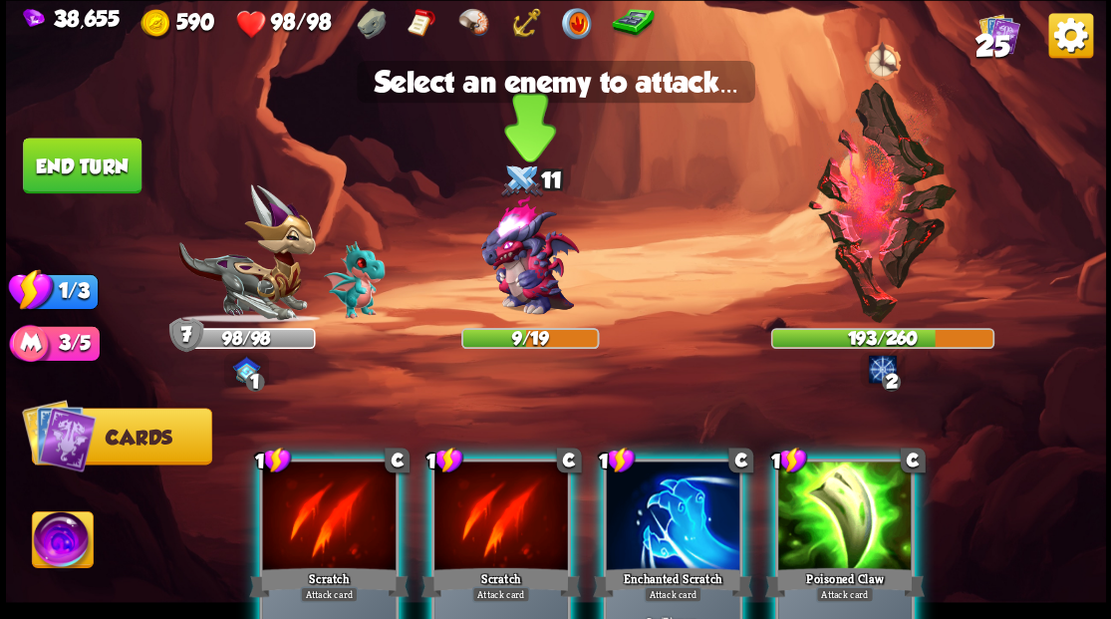
click at [506, 252] on img at bounding box center [529, 256] width 132 height 132
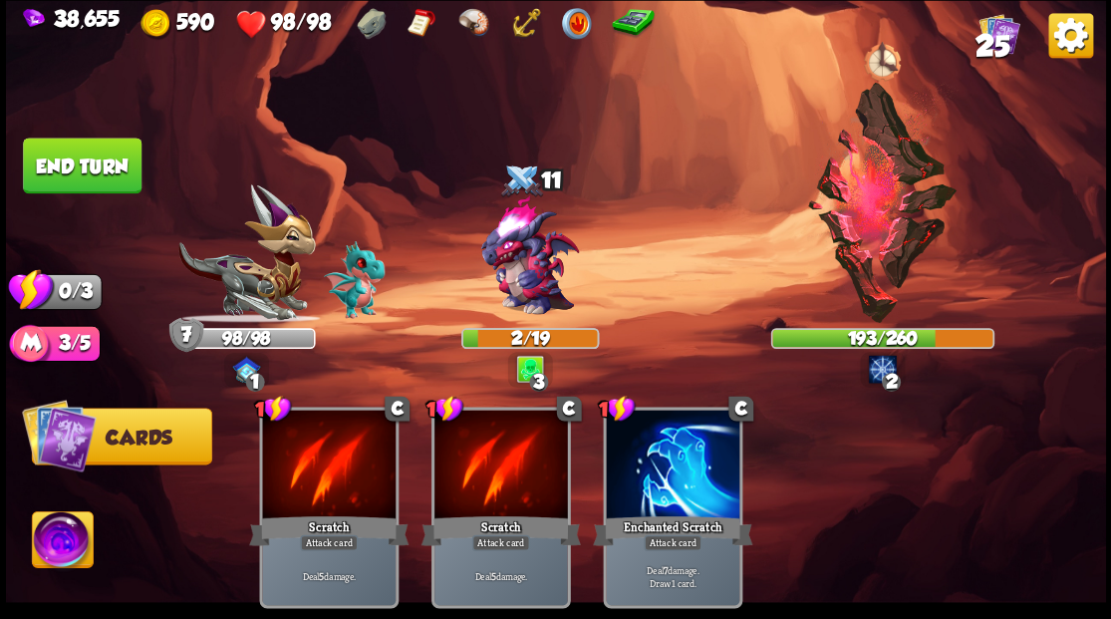
click at [98, 154] on button "End turn" at bounding box center [82, 165] width 119 height 56
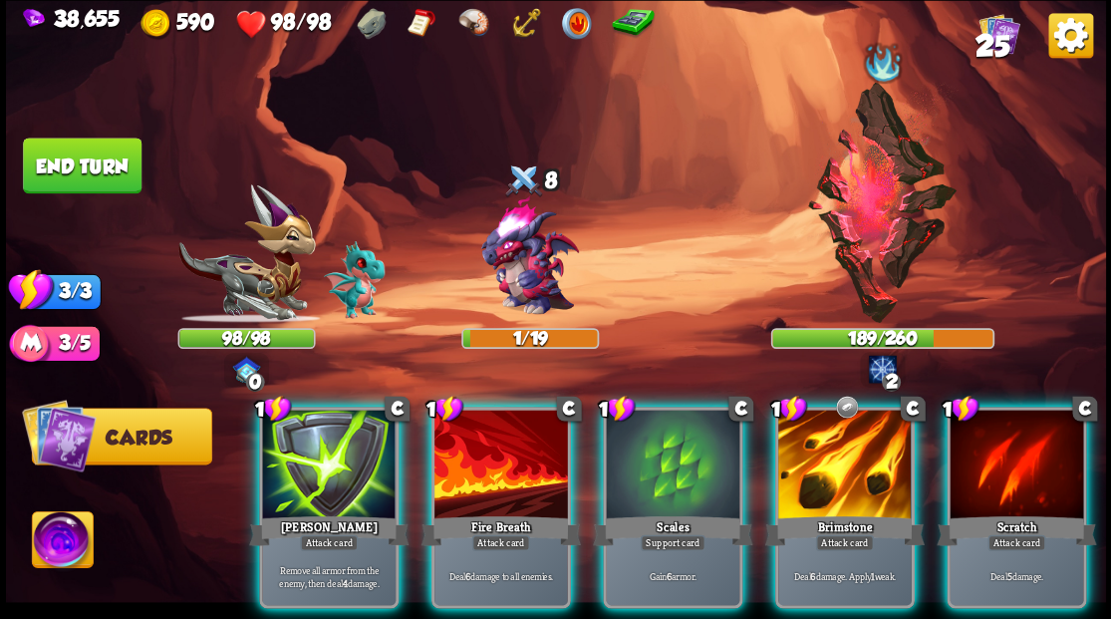
drag, startPoint x: 516, startPoint y: 470, endPoint x: 655, endPoint y: 176, distance: 325.2
click at [516, 464] on div at bounding box center [500, 465] width 133 height 113
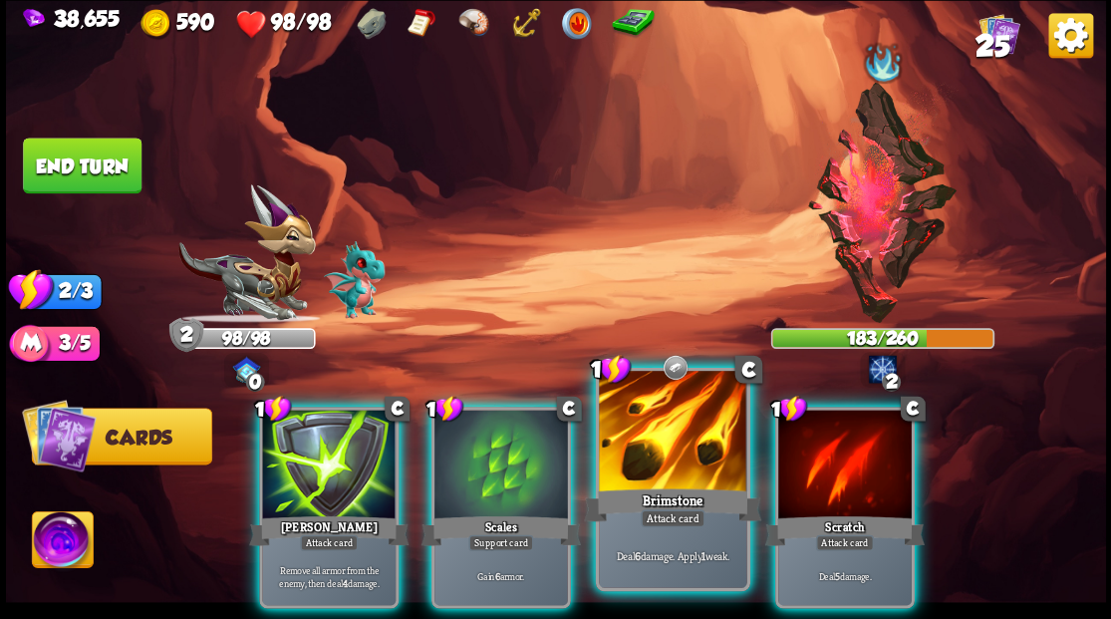
click at [638, 439] on div at bounding box center [672, 433] width 147 height 124
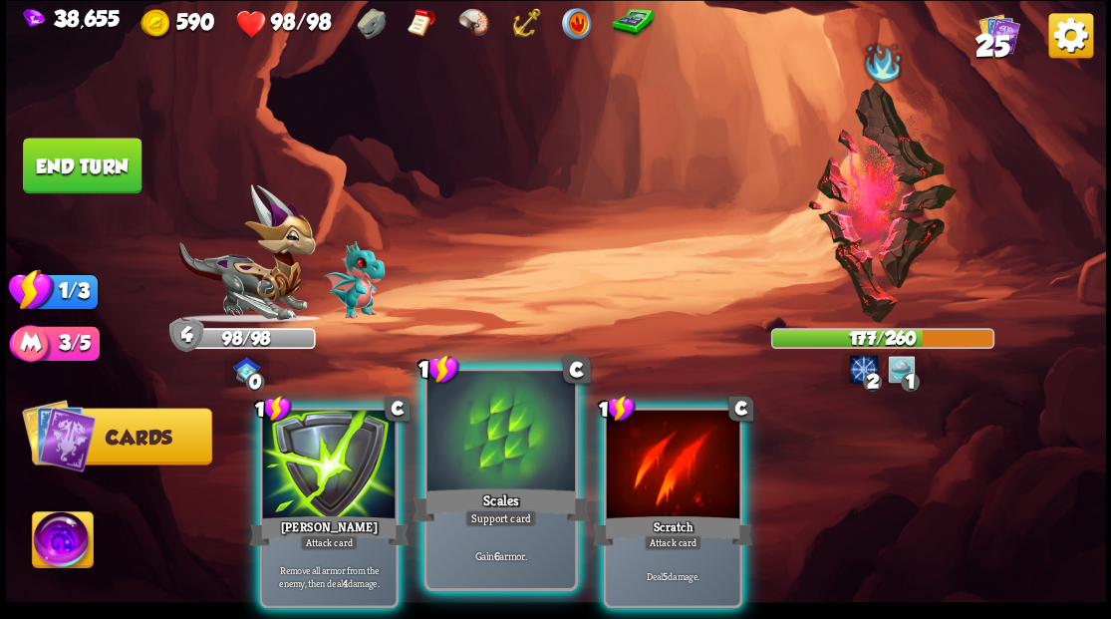
click at [488, 460] on div at bounding box center [499, 433] width 147 height 124
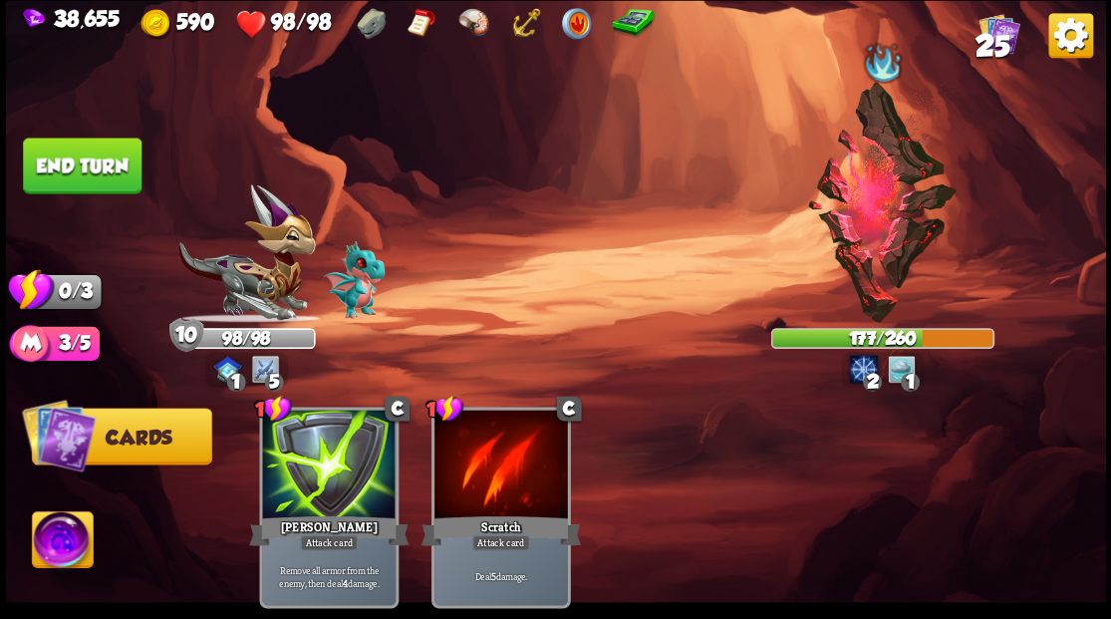
click at [72, 143] on button "End turn" at bounding box center [82, 165] width 119 height 56
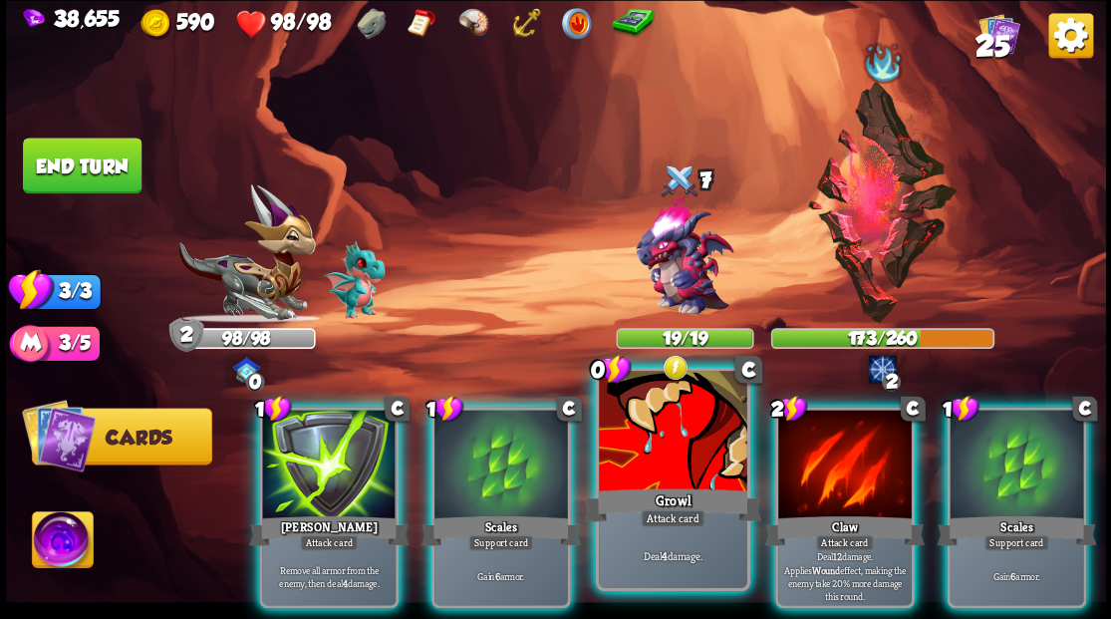
click at [647, 450] on div at bounding box center [672, 433] width 147 height 124
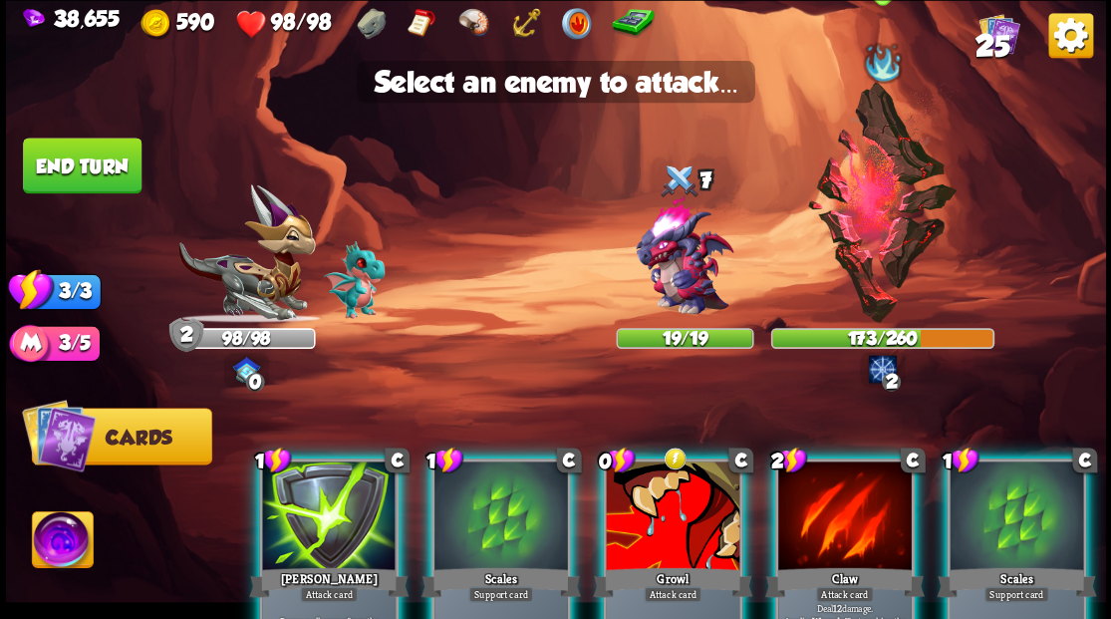
click at [867, 198] on img at bounding box center [882, 202] width 152 height 241
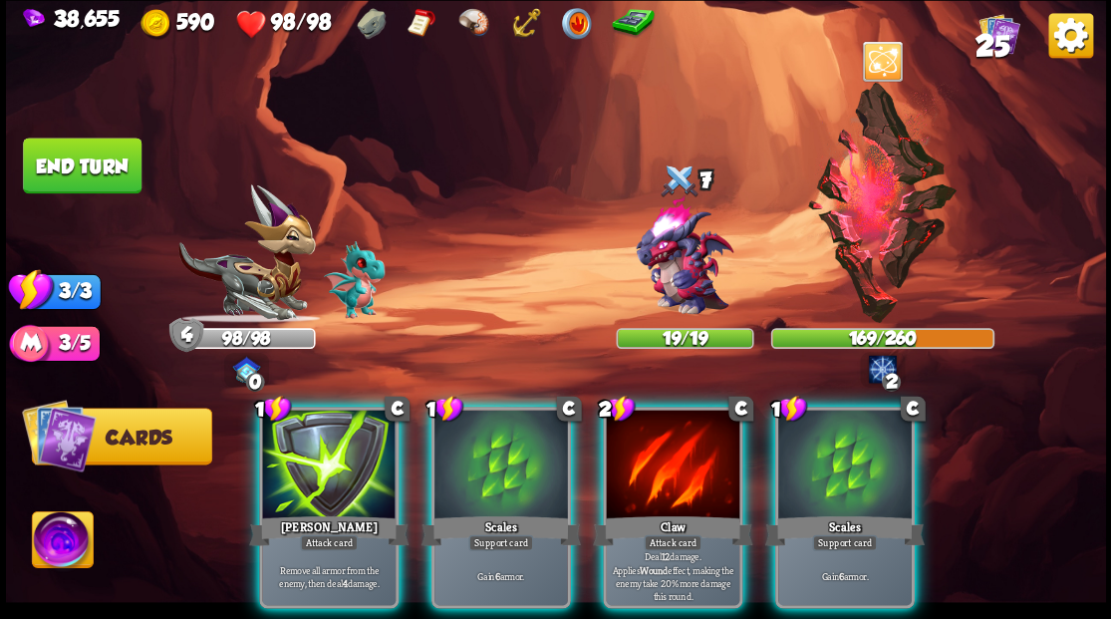
drag, startPoint x: 848, startPoint y: 492, endPoint x: 852, endPoint y: 479, distance: 13.5
click at [848, 512] on div "Scales" at bounding box center [843, 530] width 159 height 36
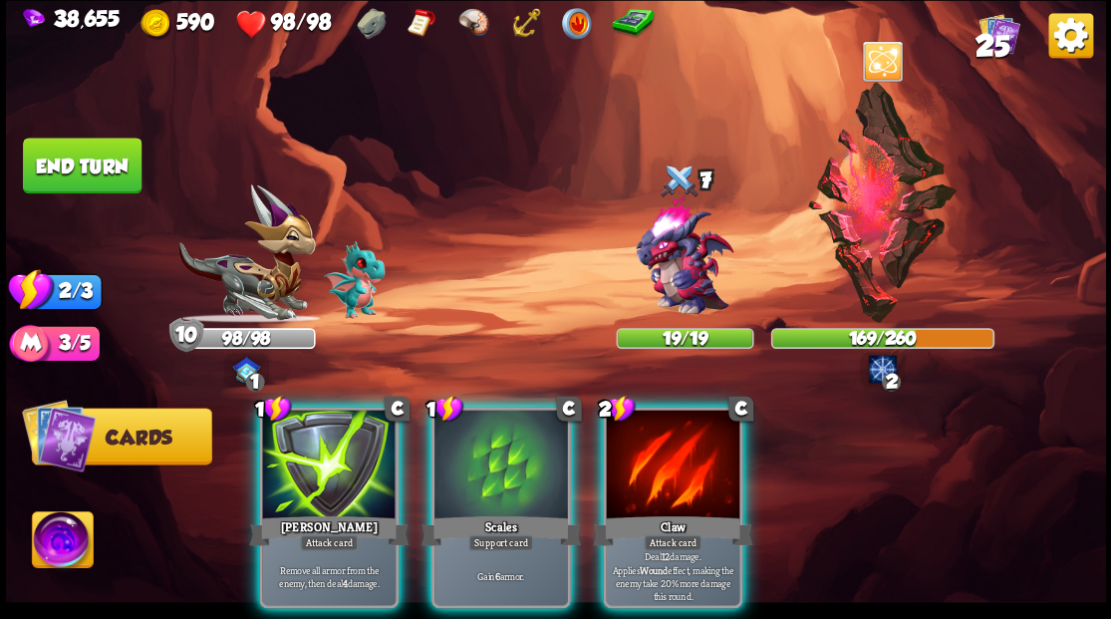
drag, startPoint x: 694, startPoint y: 452, endPoint x: 681, endPoint y: 369, distance: 84.7
click at [693, 452] on div at bounding box center [672, 465] width 133 height 113
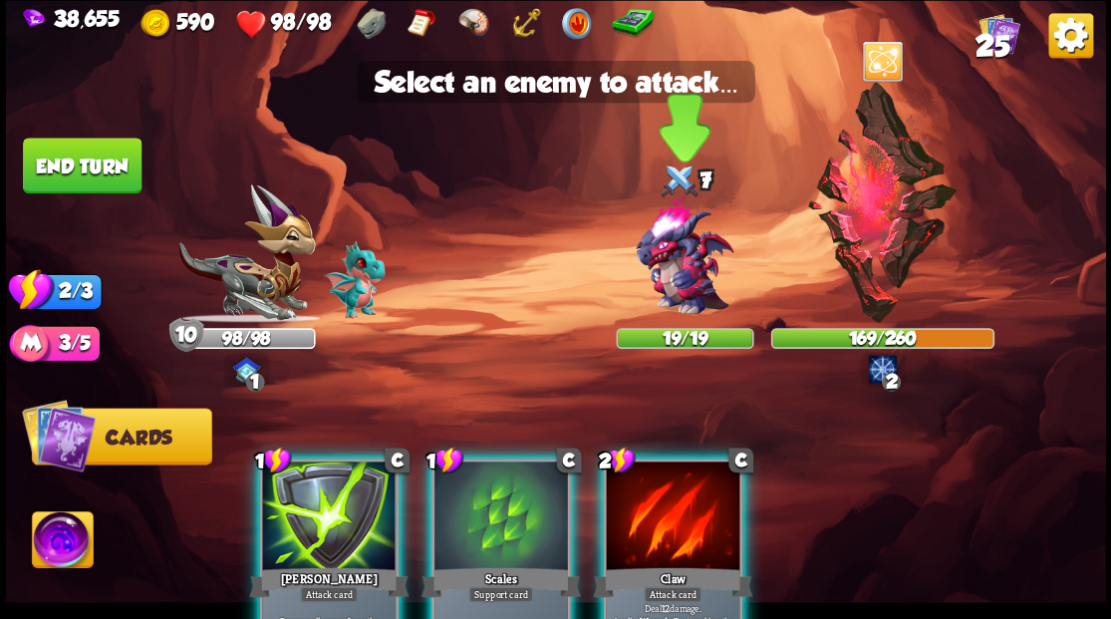
click at [687, 268] on img at bounding box center [684, 256] width 132 height 132
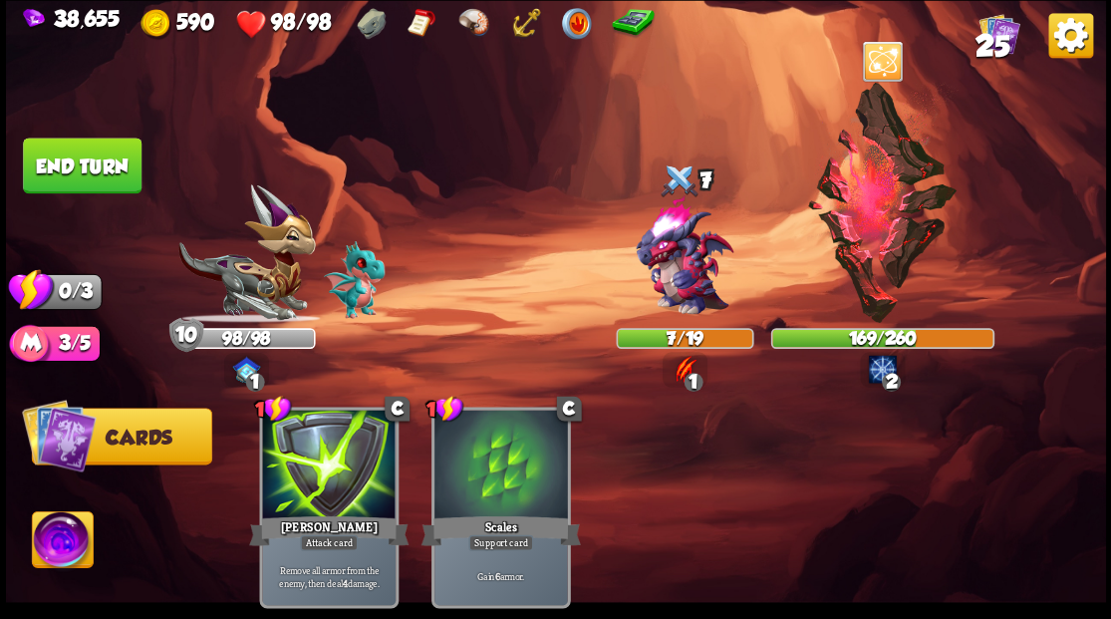
click at [116, 163] on button "End turn" at bounding box center [82, 165] width 119 height 56
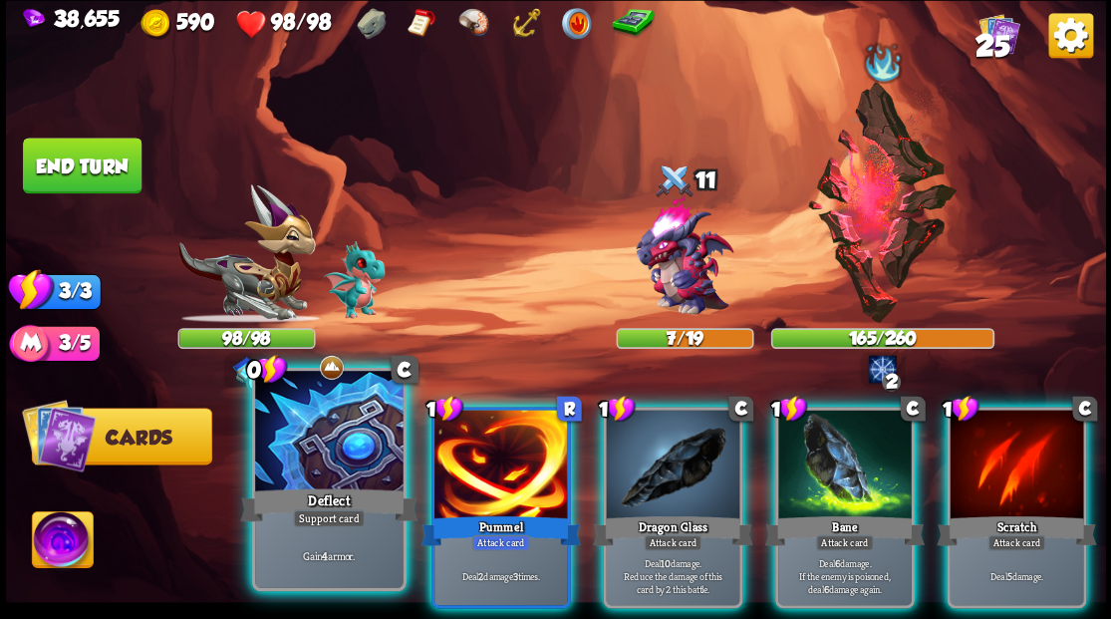
click at [325, 447] on div at bounding box center [328, 433] width 147 height 124
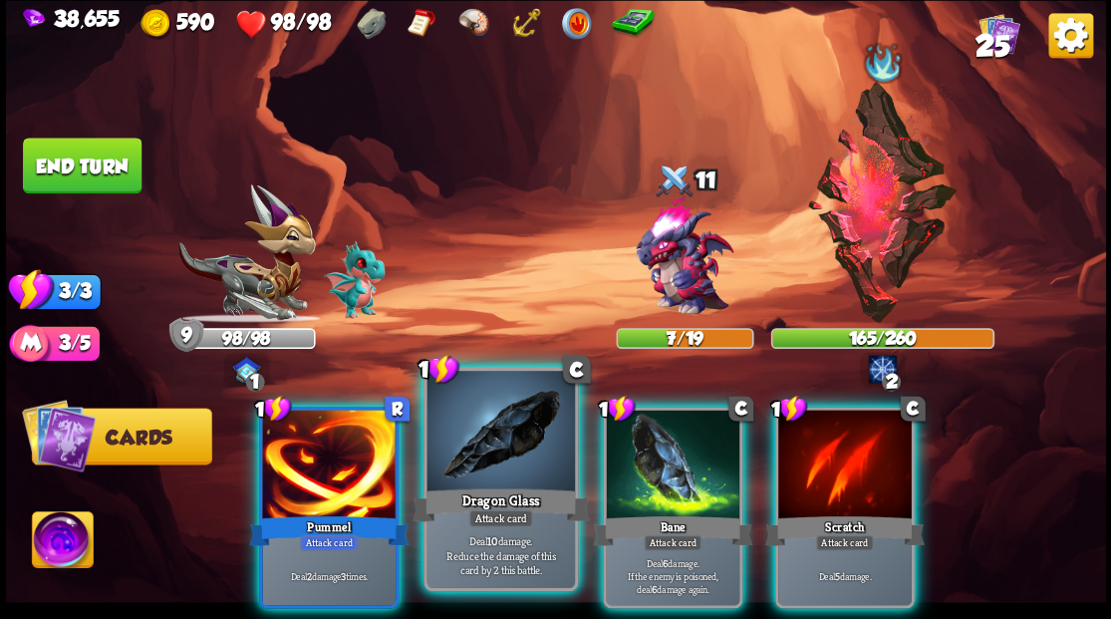
click at [492, 497] on div "Dragon Glass" at bounding box center [499, 504] width 177 height 40
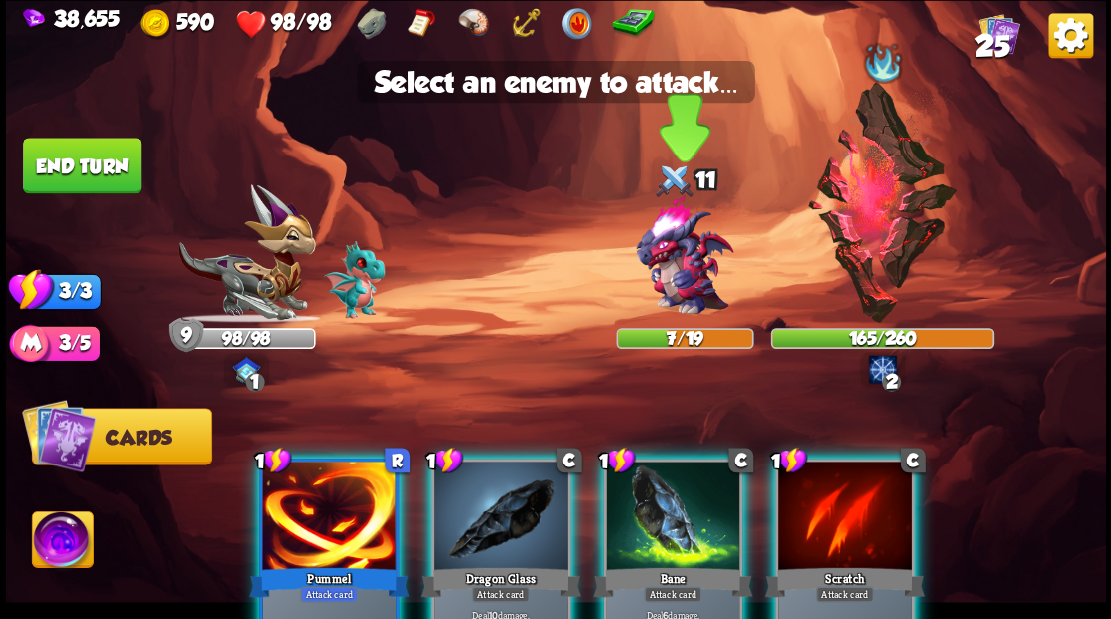
click at [690, 242] on img at bounding box center [684, 256] width 132 height 132
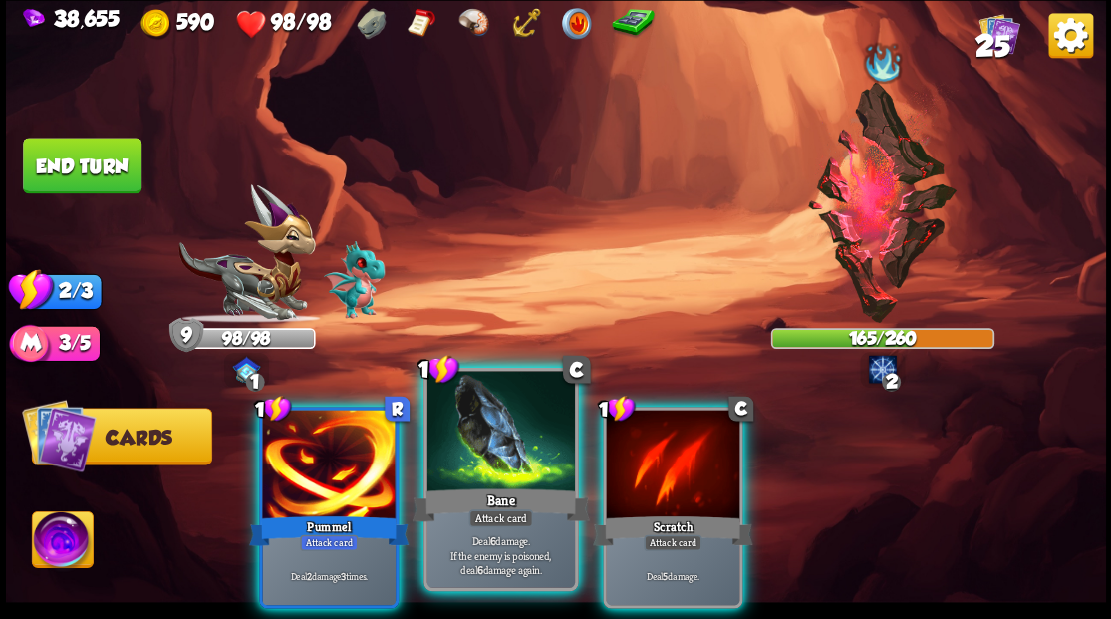
click at [480, 436] on div at bounding box center [499, 433] width 147 height 124
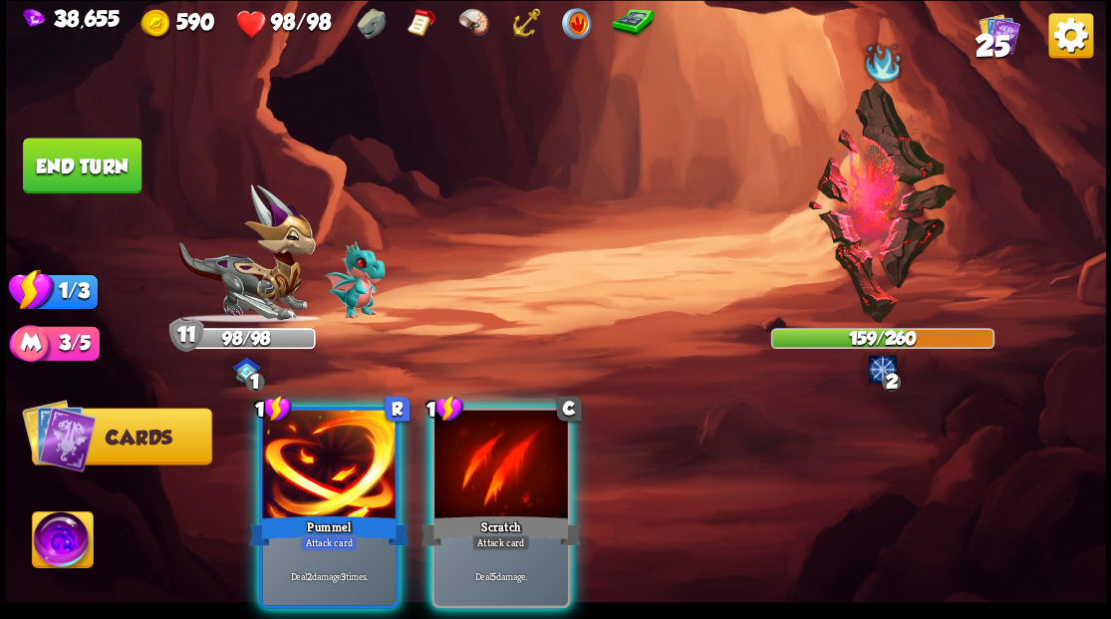
drag, startPoint x: 347, startPoint y: 454, endPoint x: 495, endPoint y: 383, distance: 164.4
click at [348, 455] on div at bounding box center [328, 465] width 133 height 113
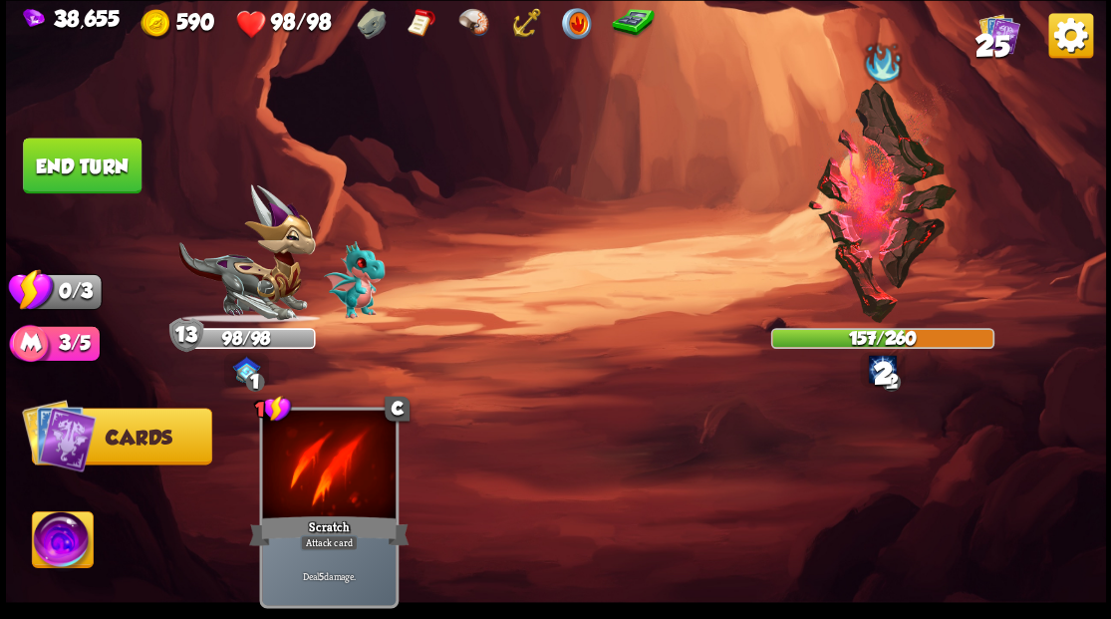
click at [88, 177] on button "End turn" at bounding box center [82, 165] width 119 height 56
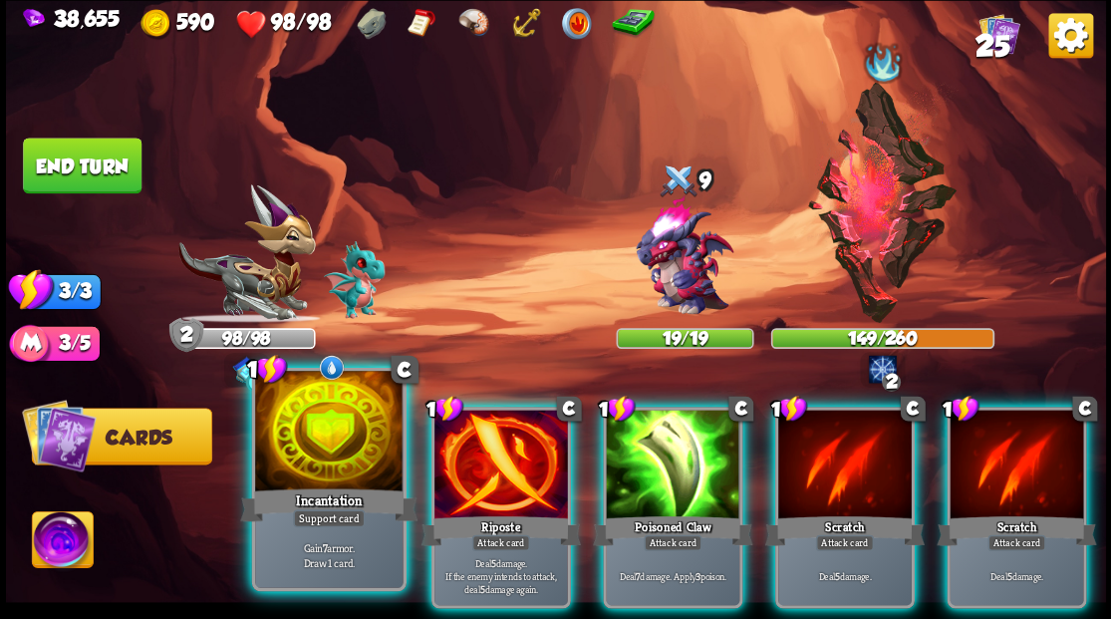
click at [331, 496] on div "Incantation" at bounding box center [328, 504] width 177 height 40
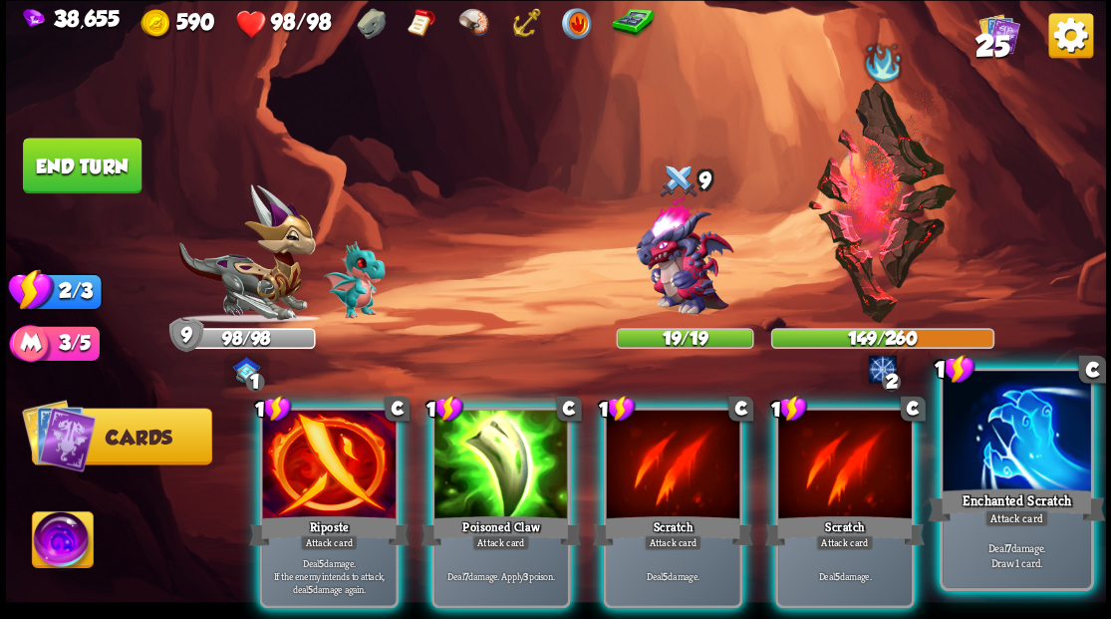
click at [976, 471] on div at bounding box center [1015, 433] width 147 height 124
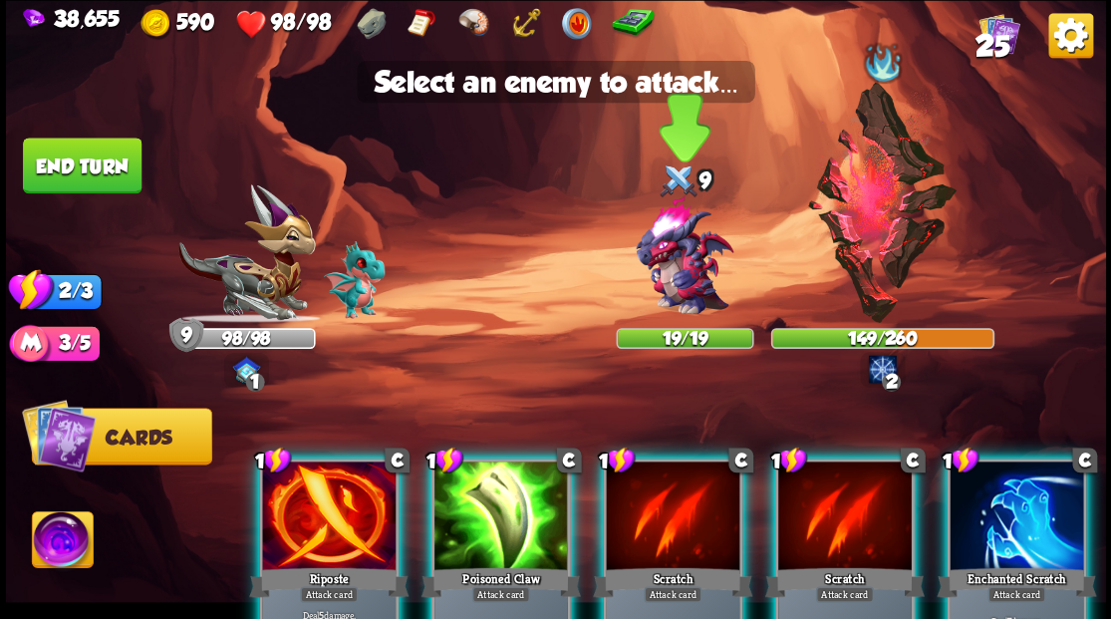
click at [694, 269] on img at bounding box center [684, 256] width 132 height 132
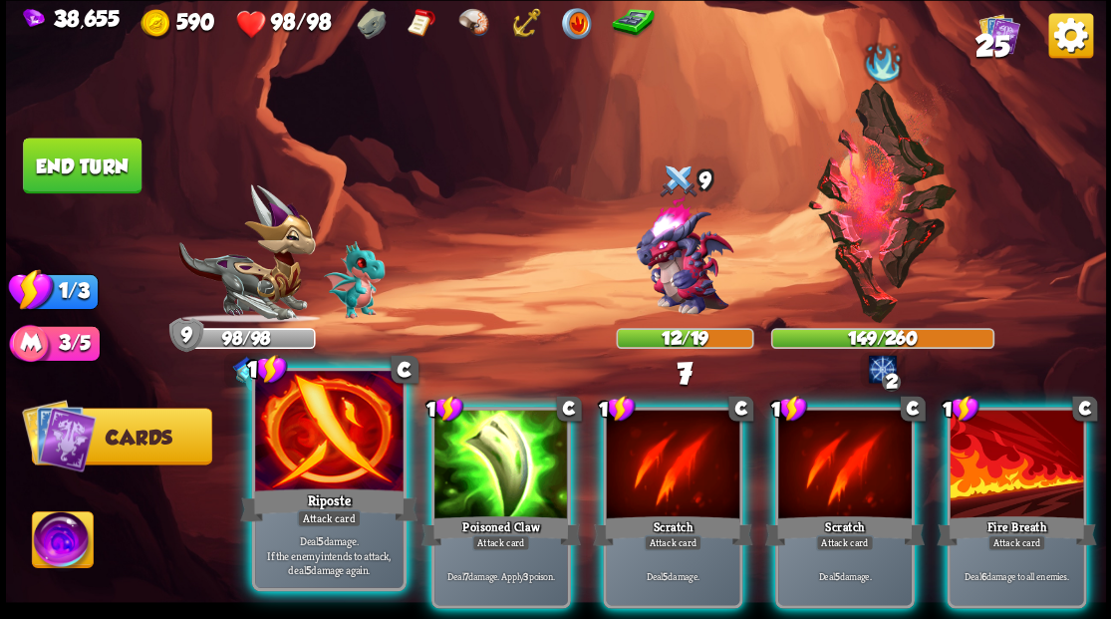
click at [317, 453] on div at bounding box center [328, 433] width 147 height 124
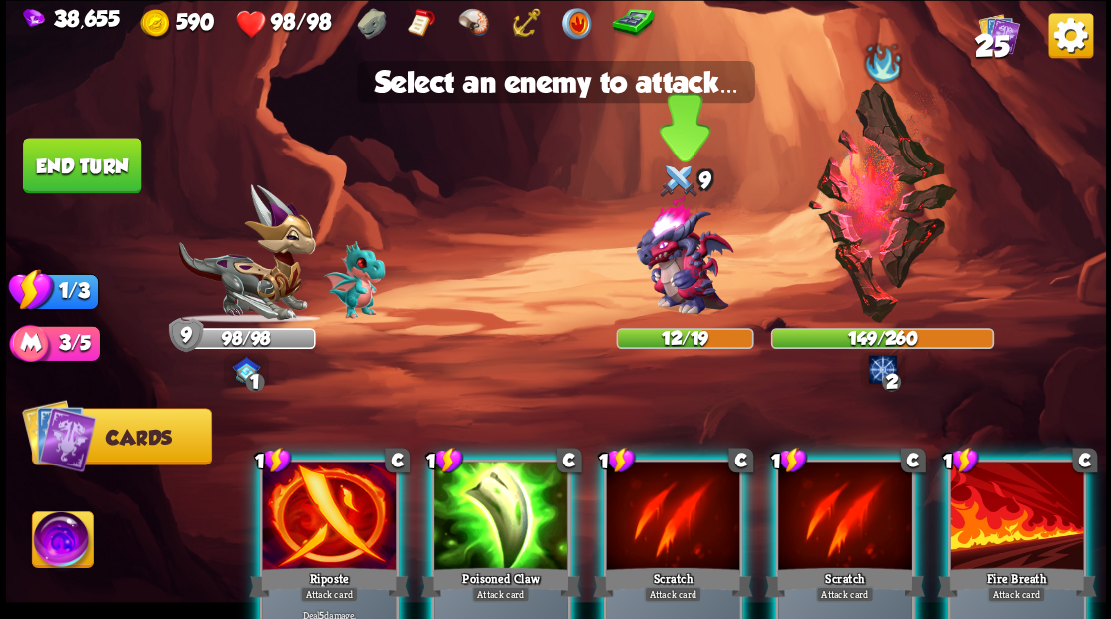
click at [673, 281] on img at bounding box center [684, 256] width 132 height 132
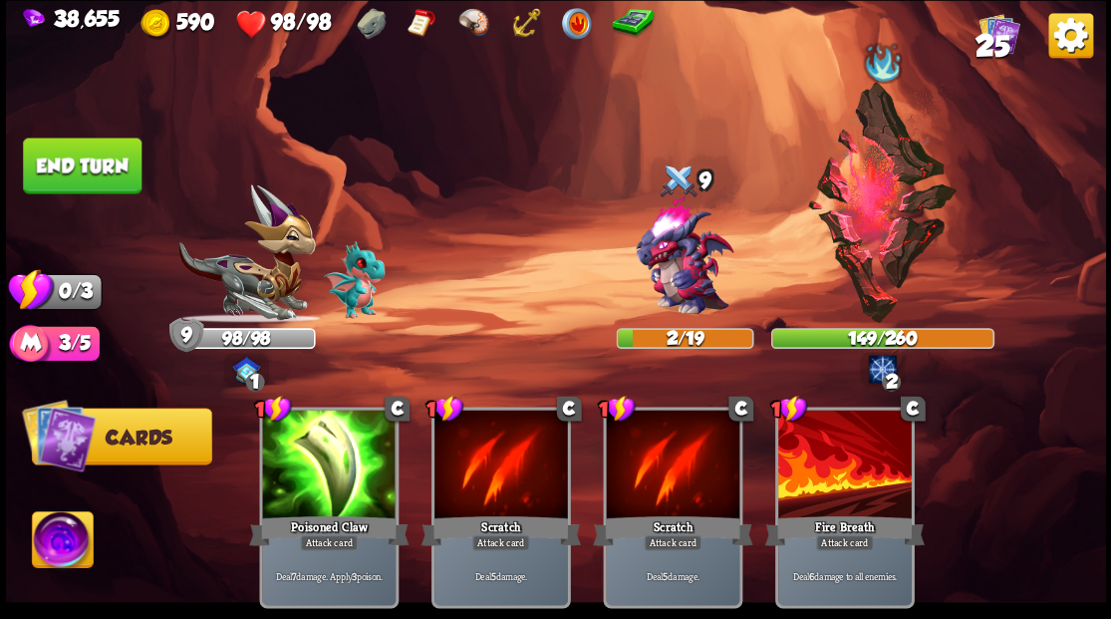
click at [99, 157] on button "End turn" at bounding box center [82, 165] width 119 height 56
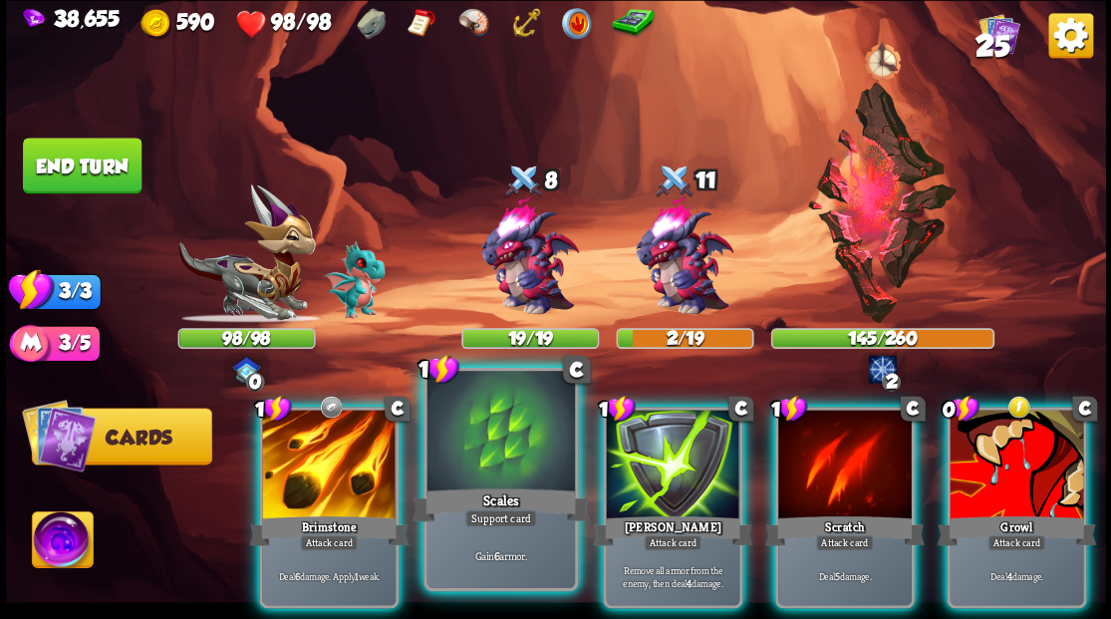
click at [504, 445] on div at bounding box center [499, 433] width 147 height 124
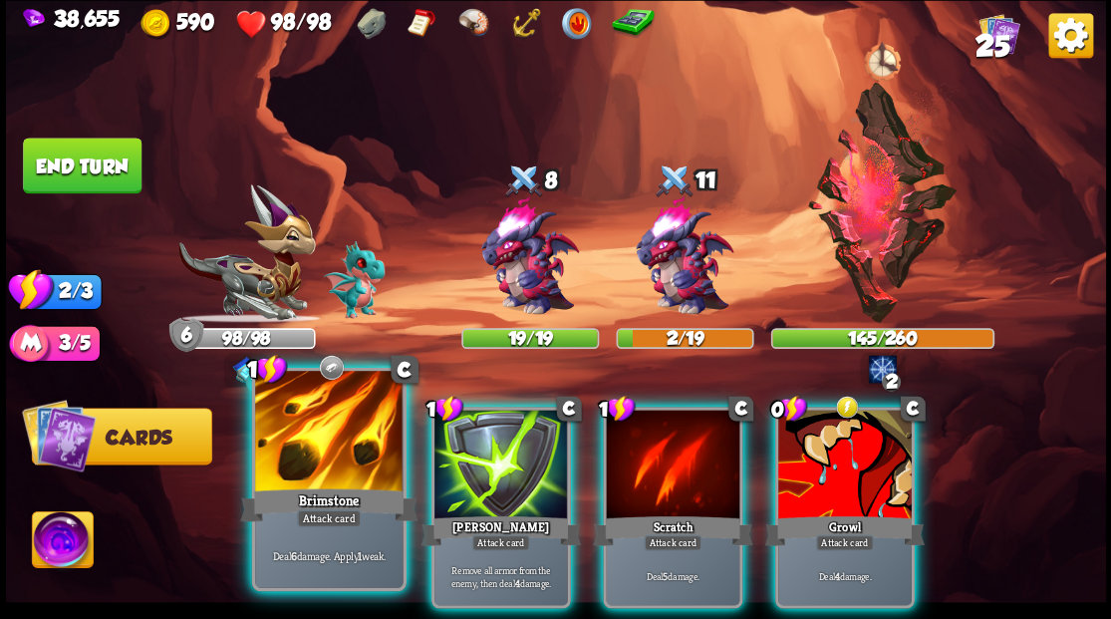
click at [329, 454] on div at bounding box center [328, 433] width 147 height 124
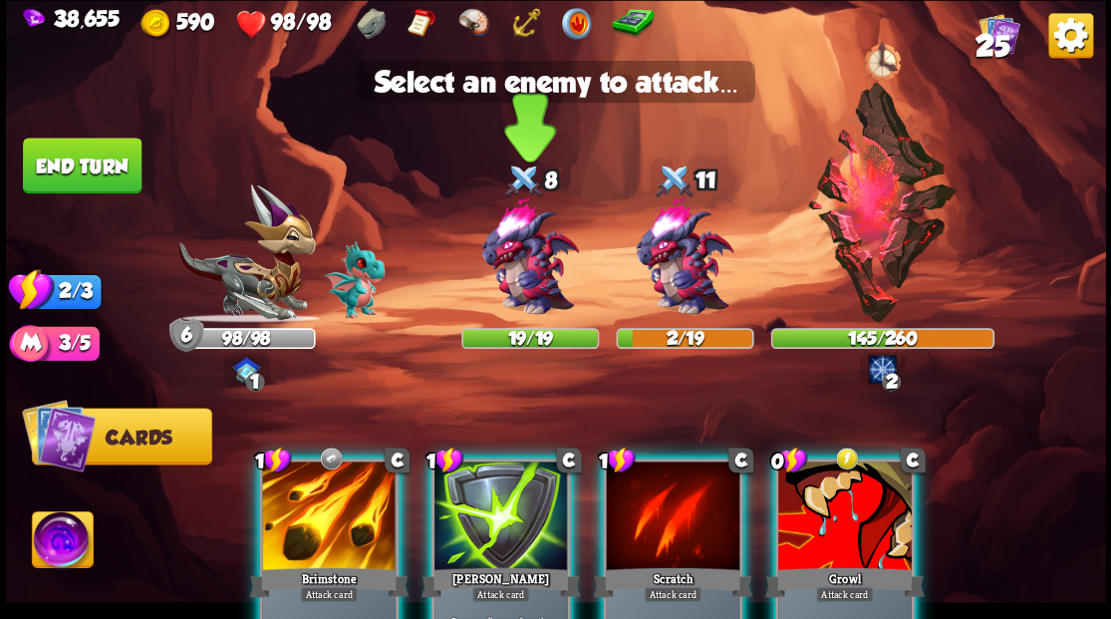
click at [512, 263] on img at bounding box center [529, 256] width 132 height 132
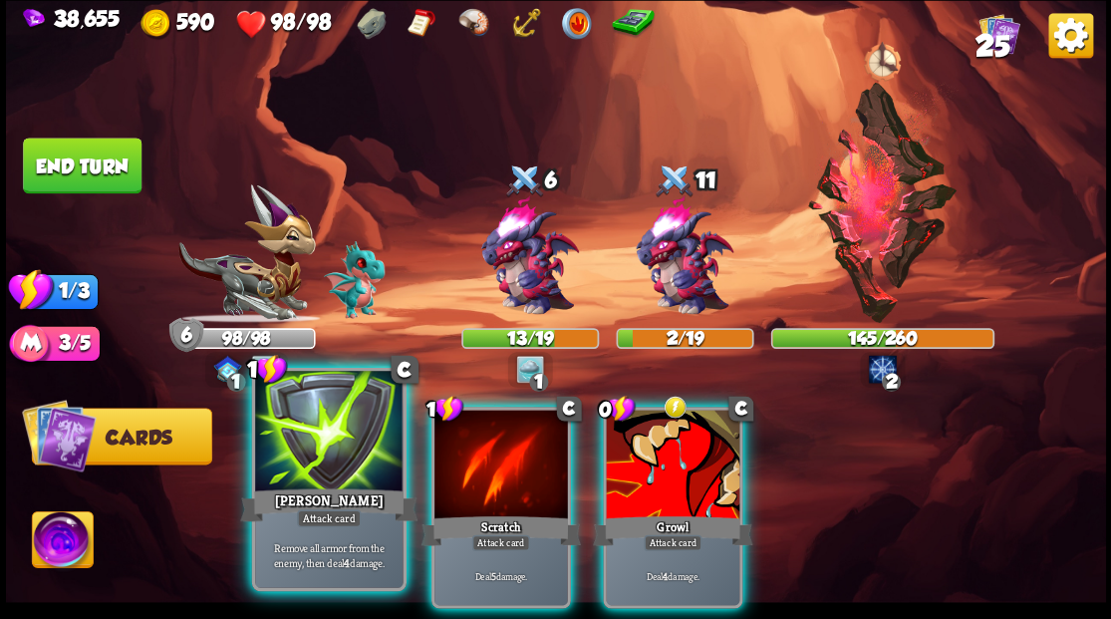
click at [353, 446] on div at bounding box center [328, 433] width 147 height 124
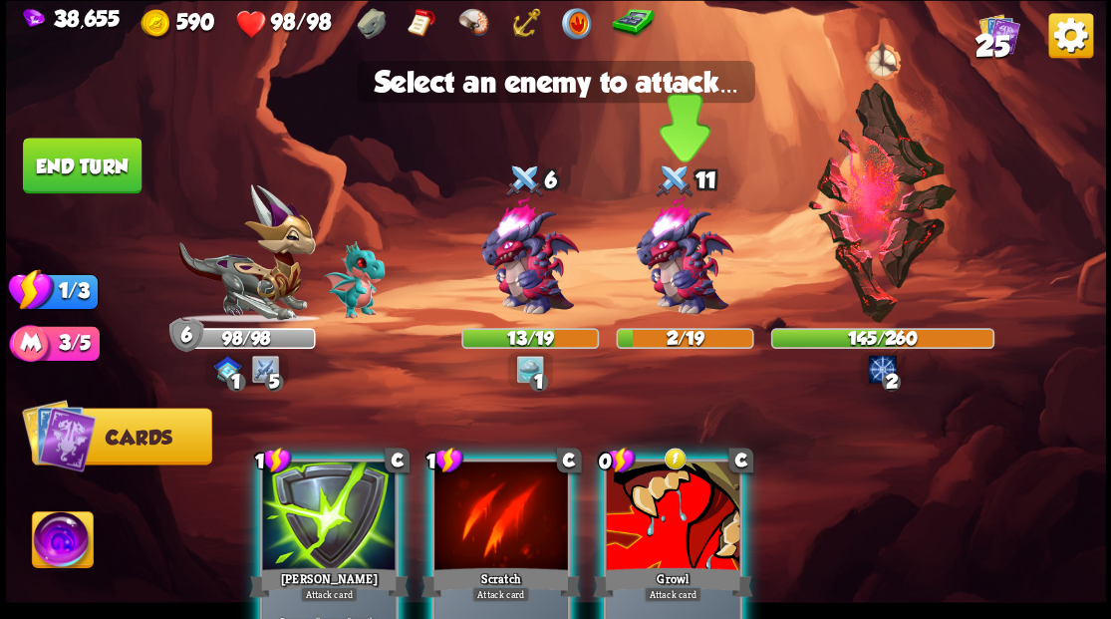
click at [669, 266] on img at bounding box center [684, 256] width 132 height 132
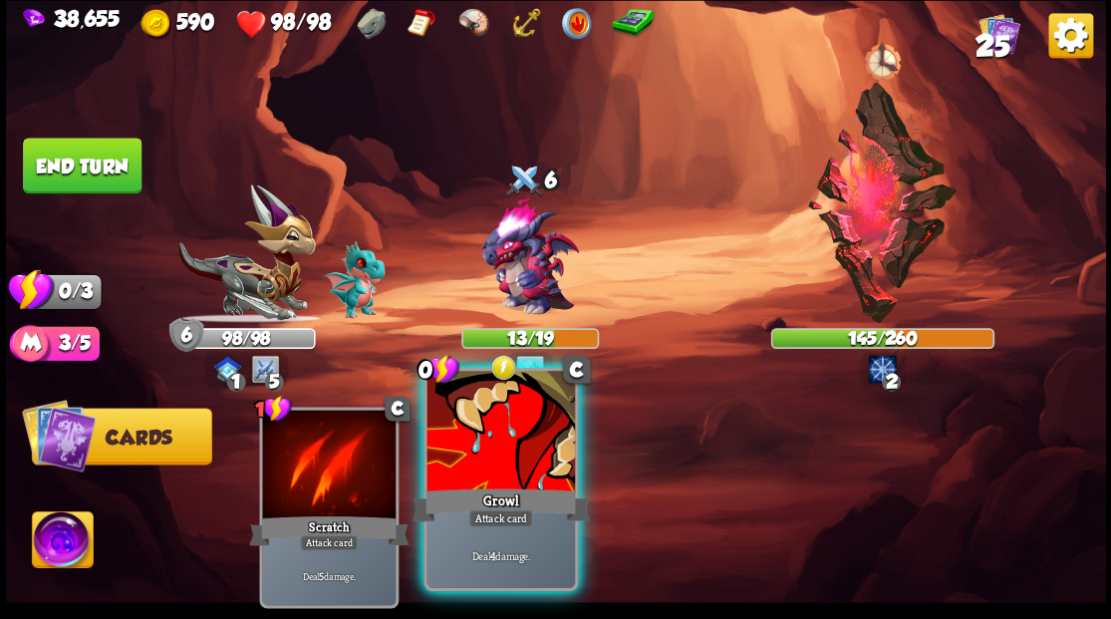
click at [490, 491] on div "Growl" at bounding box center [499, 504] width 177 height 40
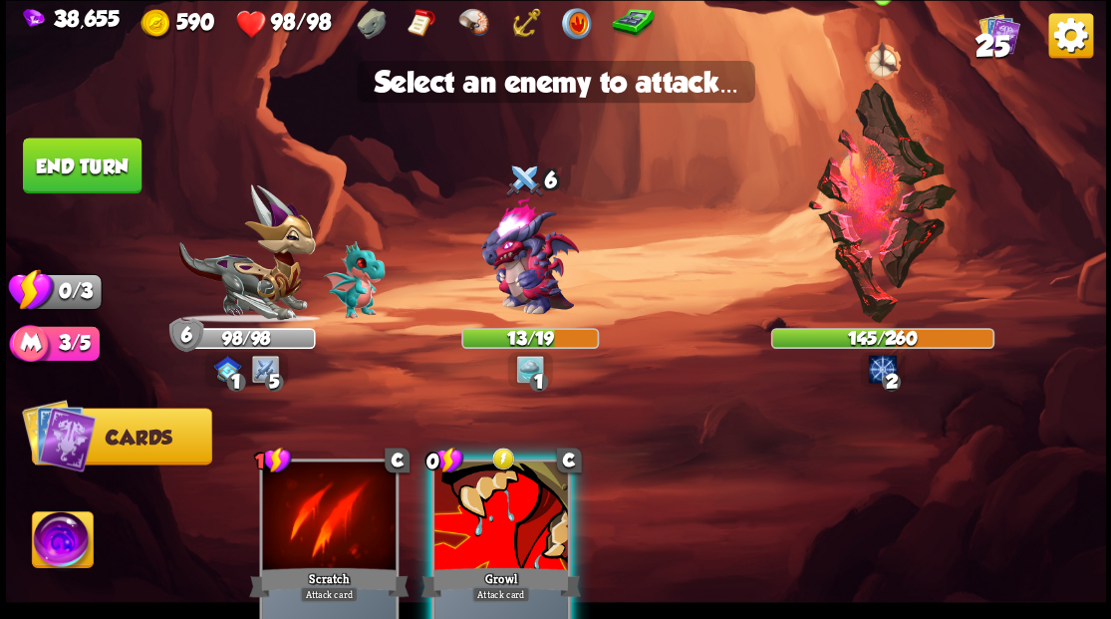
click at [861, 227] on img at bounding box center [882, 202] width 152 height 241
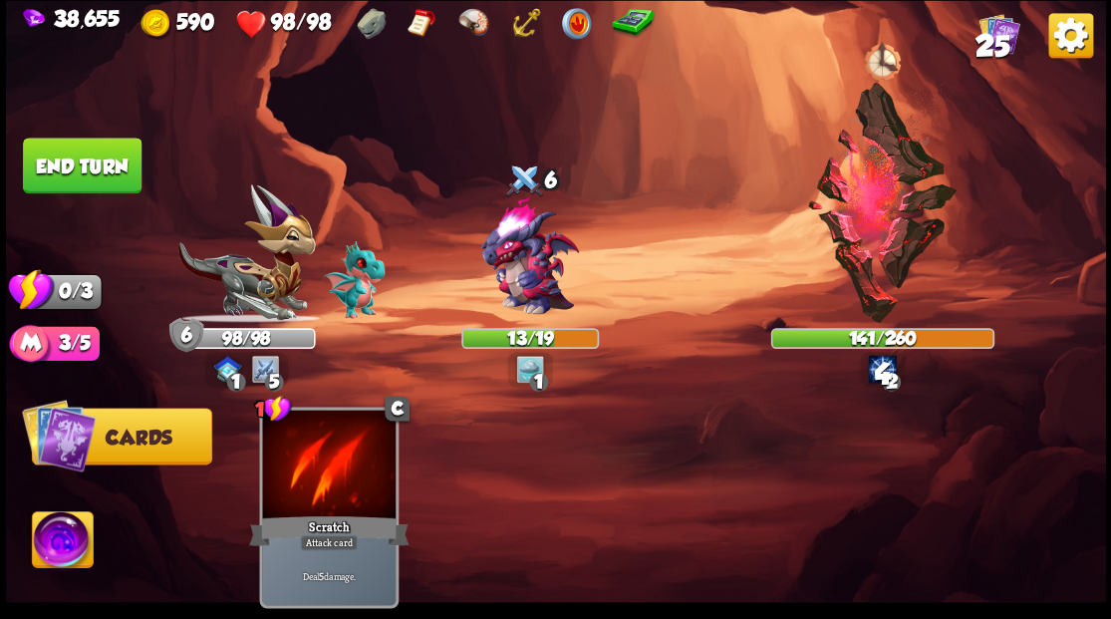
click at [77, 159] on button "End turn" at bounding box center [82, 165] width 119 height 56
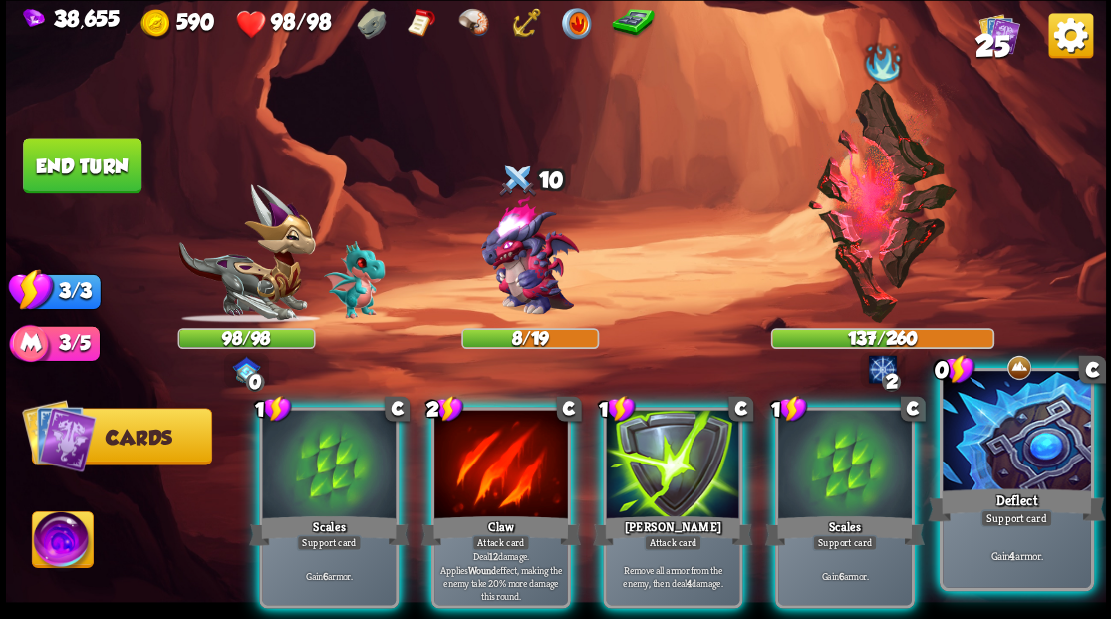
drag, startPoint x: 1008, startPoint y: 484, endPoint x: 946, endPoint y: 480, distance: 61.9
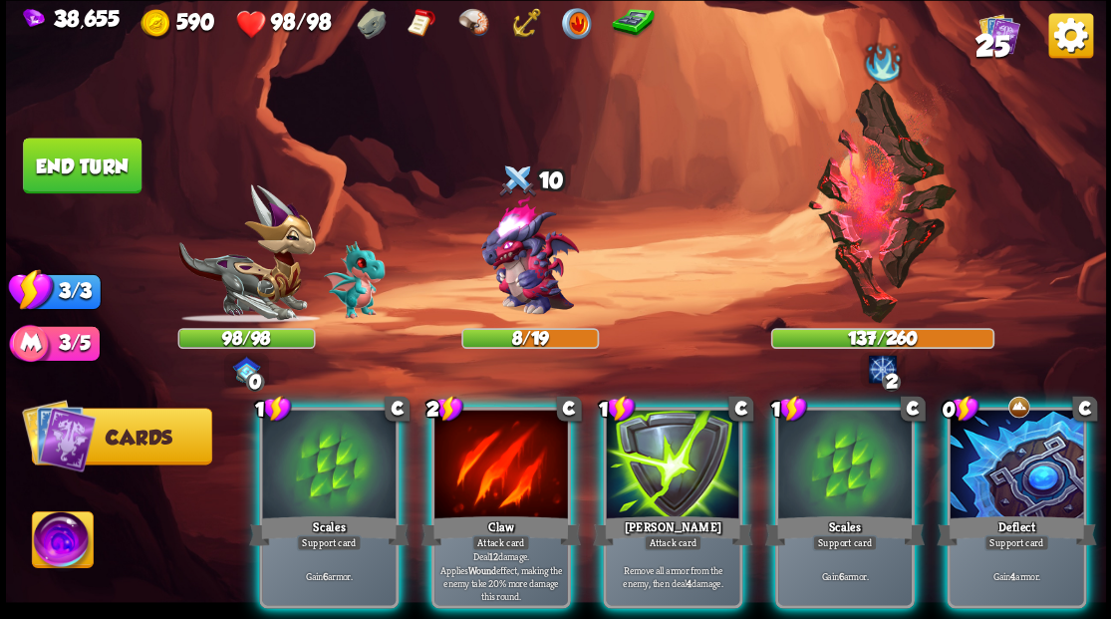
click at [1008, 512] on div "Deflect" at bounding box center [1015, 530] width 159 height 36
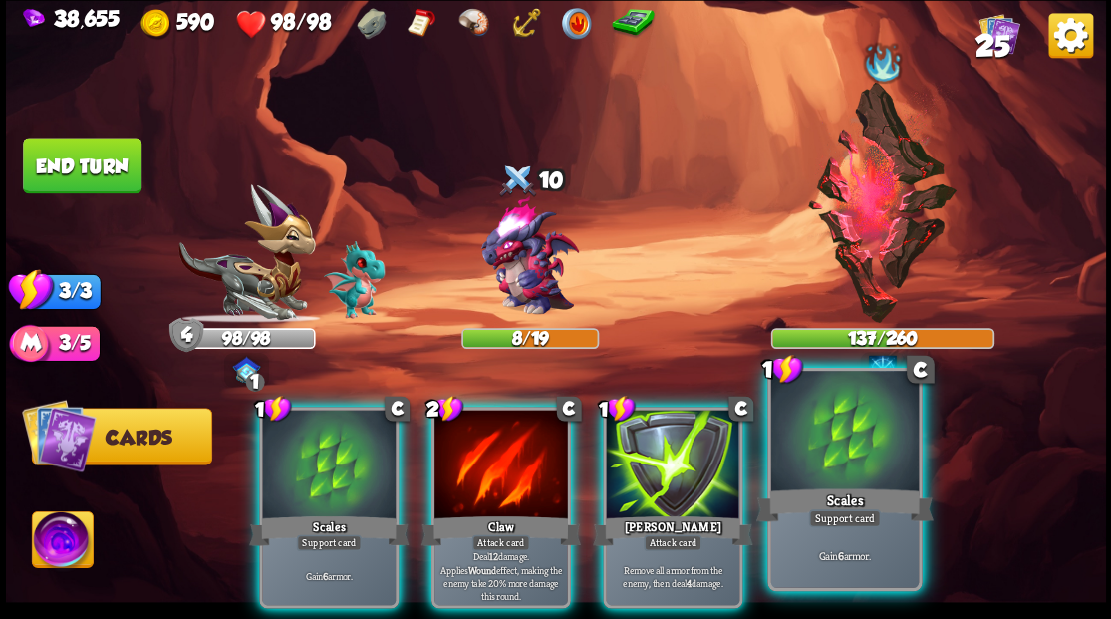
click at [859, 491] on div "Scales" at bounding box center [843, 504] width 177 height 40
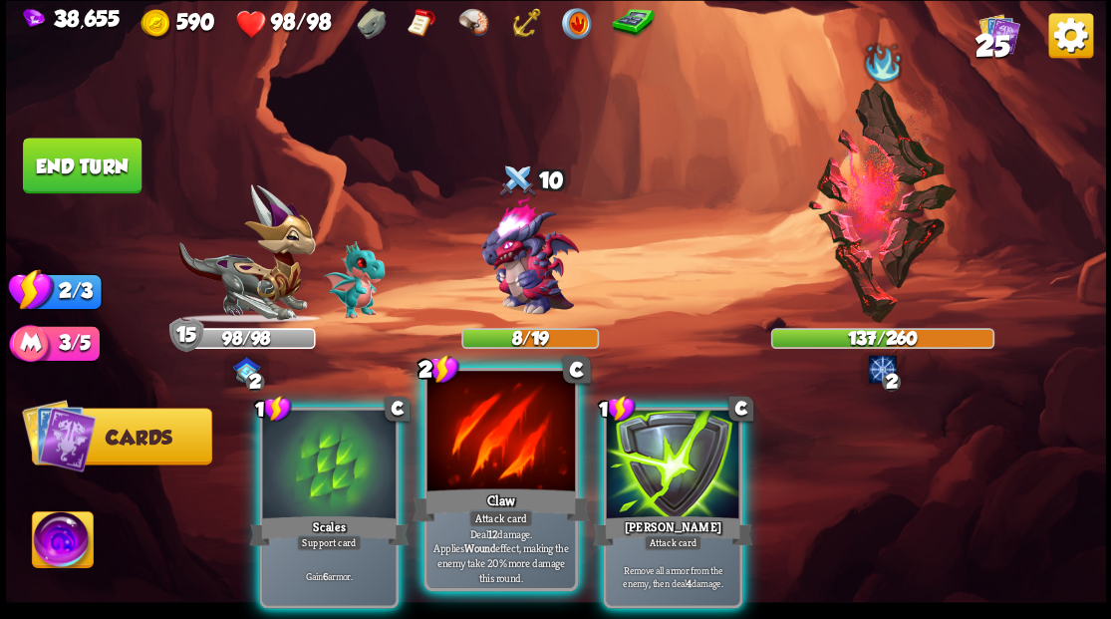
click at [524, 486] on div "Claw" at bounding box center [499, 504] width 177 height 40
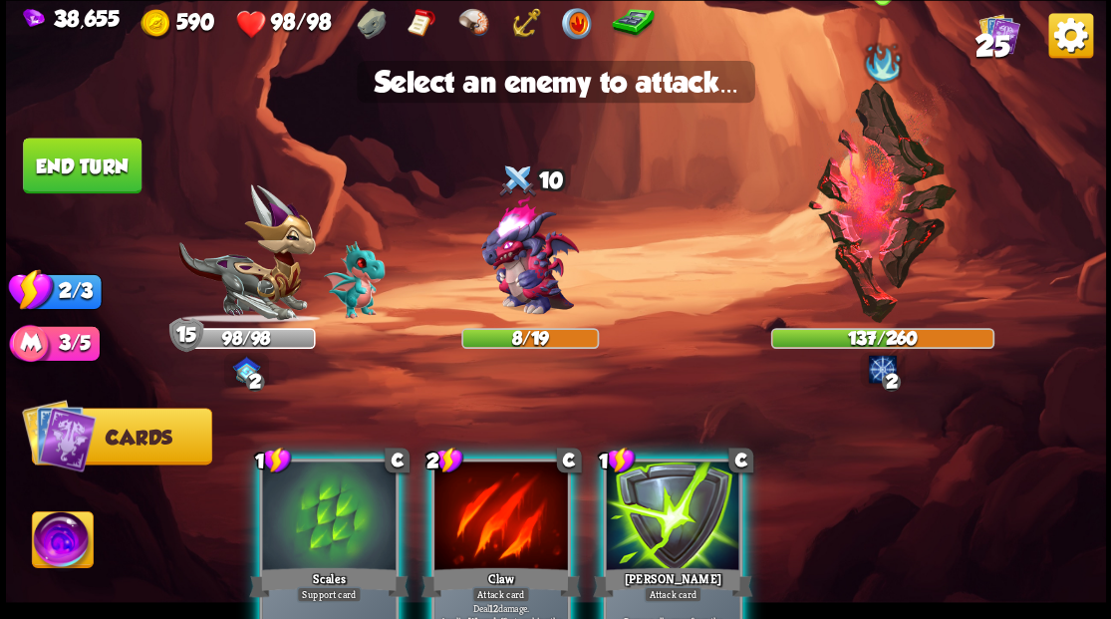
click at [882, 219] on img at bounding box center [882, 202] width 152 height 241
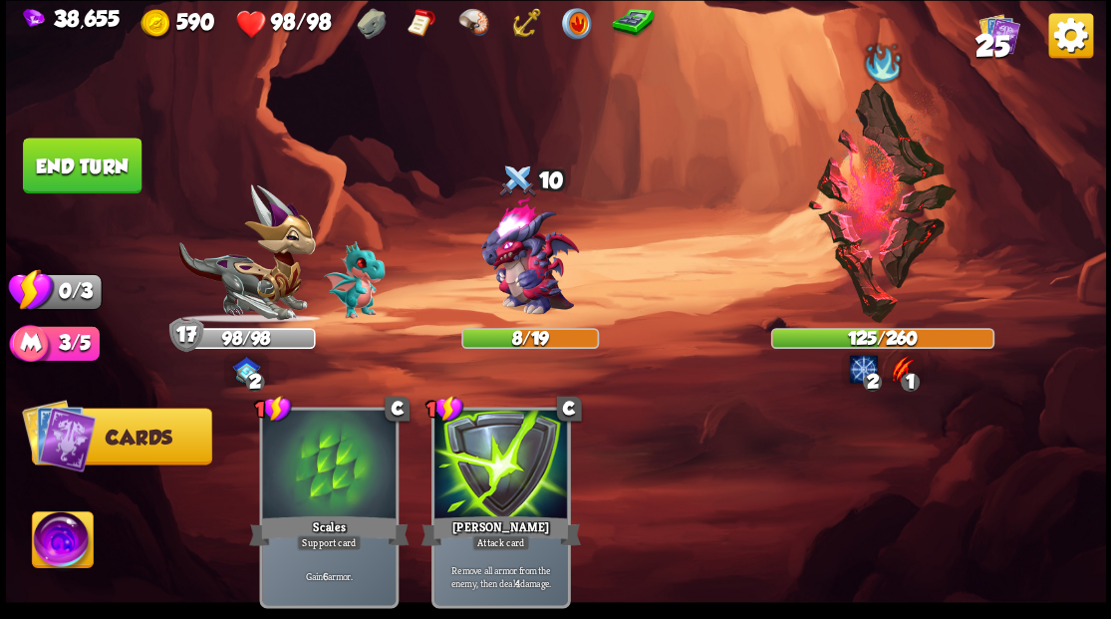
click at [118, 167] on button "End turn" at bounding box center [82, 165] width 119 height 56
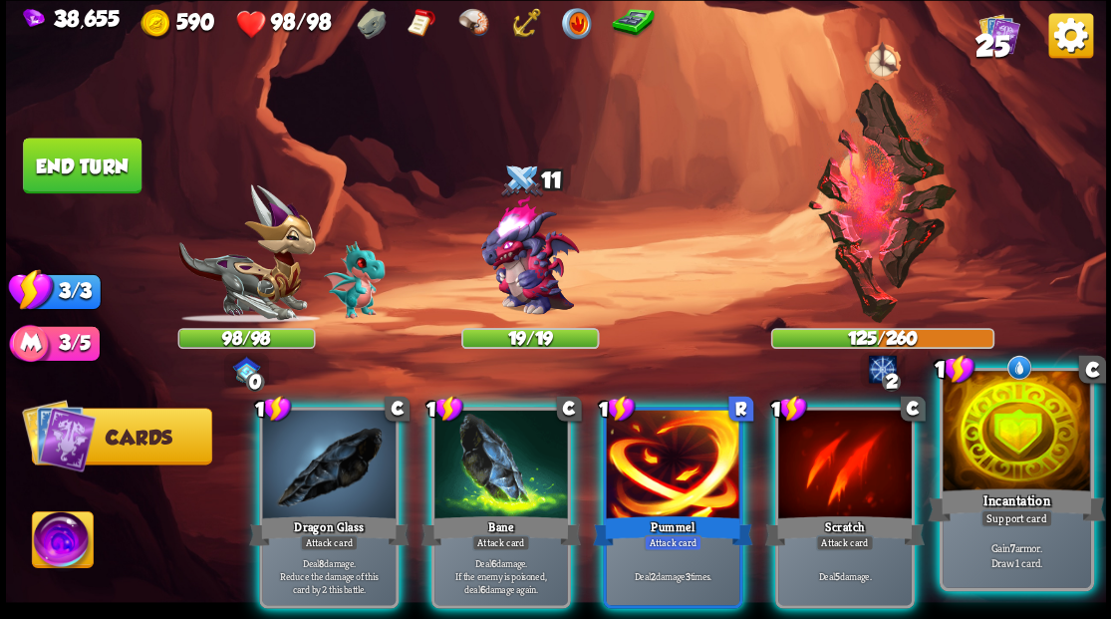
click at [1011, 473] on div at bounding box center [1015, 433] width 147 height 124
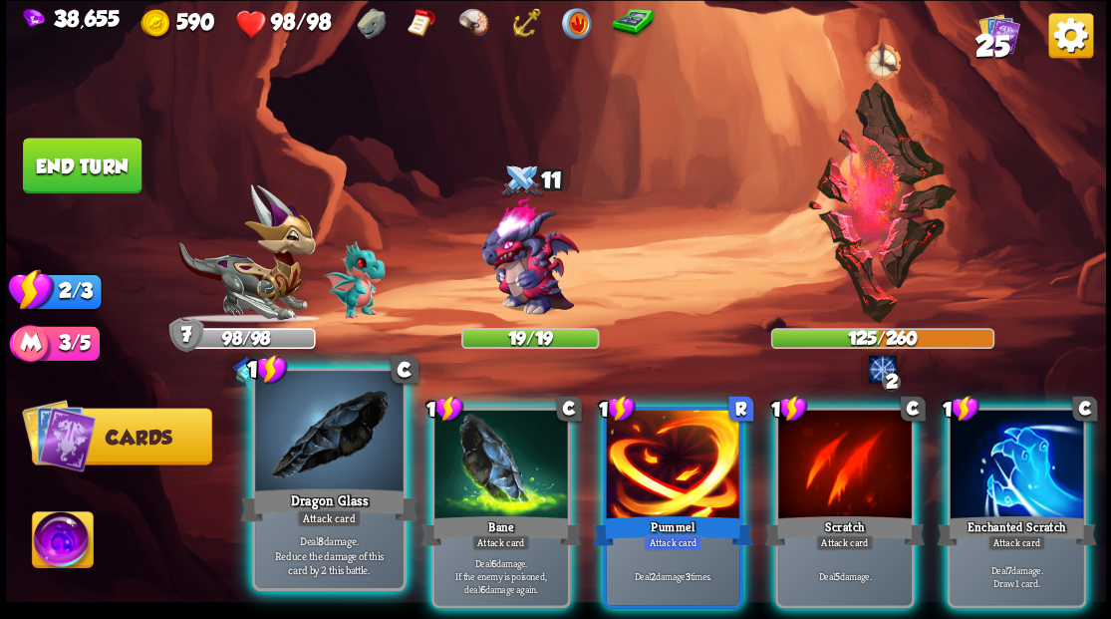
click at [337, 452] on div at bounding box center [328, 433] width 147 height 124
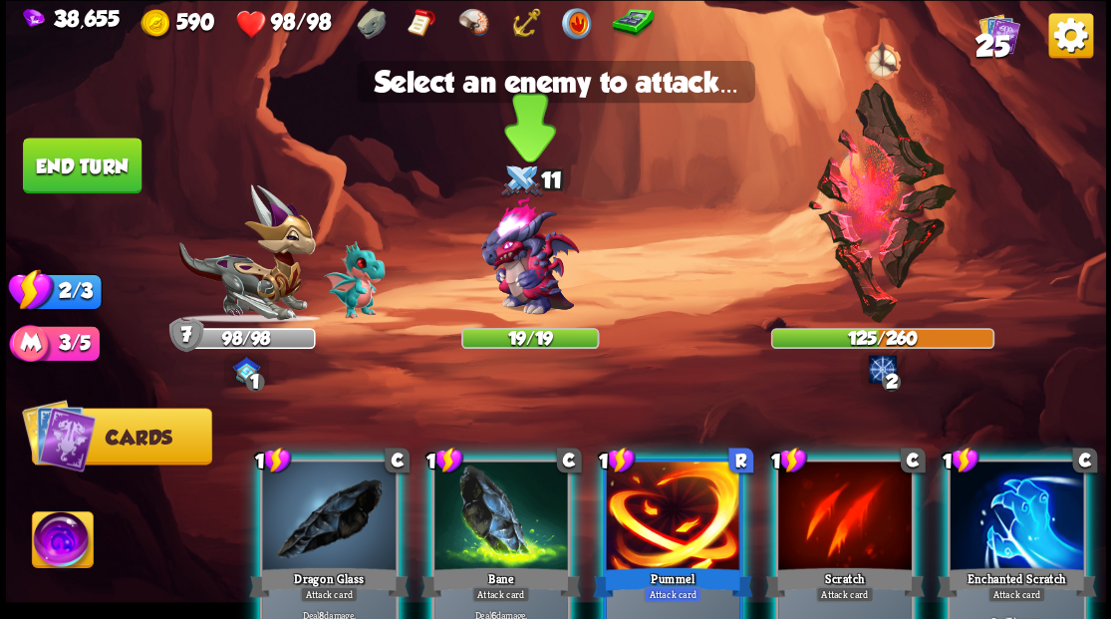
click at [548, 269] on img at bounding box center [529, 256] width 132 height 132
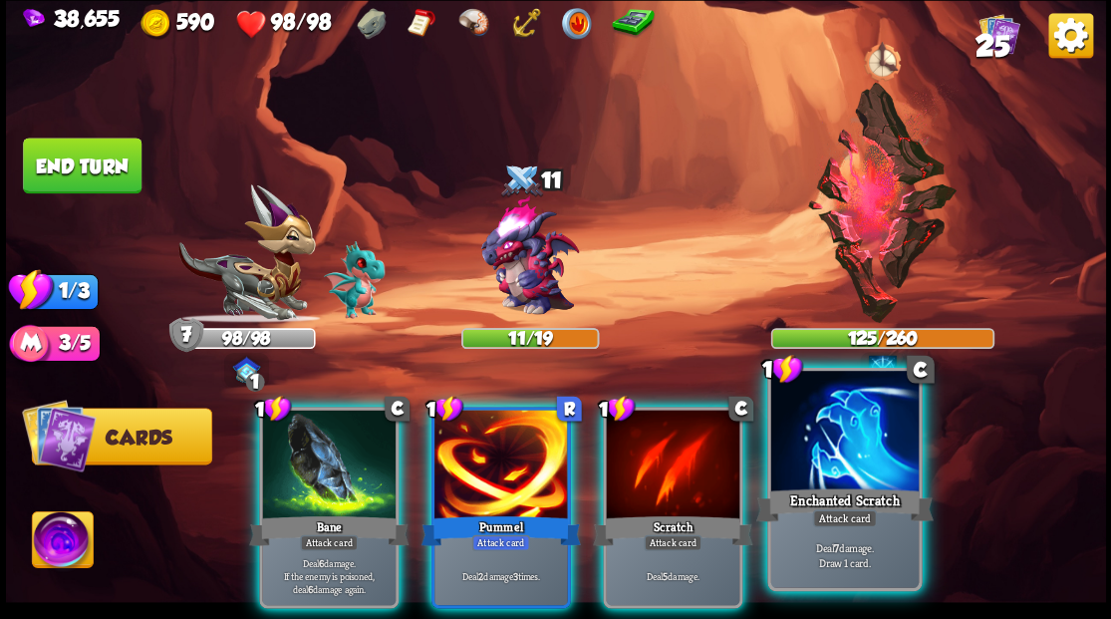
click at [854, 476] on div at bounding box center [843, 433] width 147 height 124
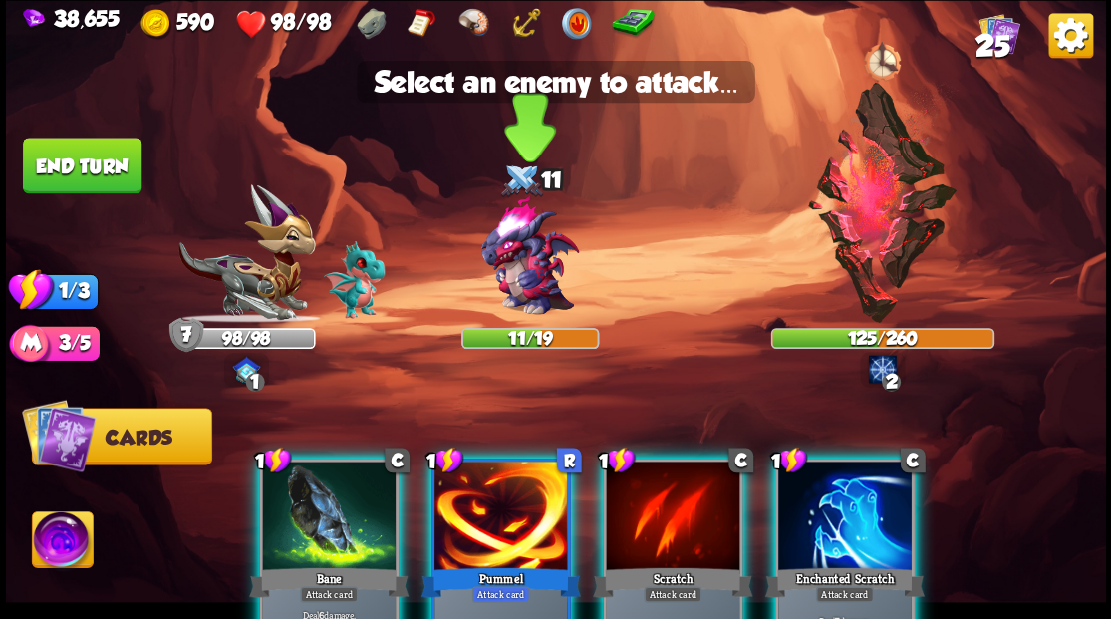
click at [522, 263] on img at bounding box center [529, 256] width 132 height 132
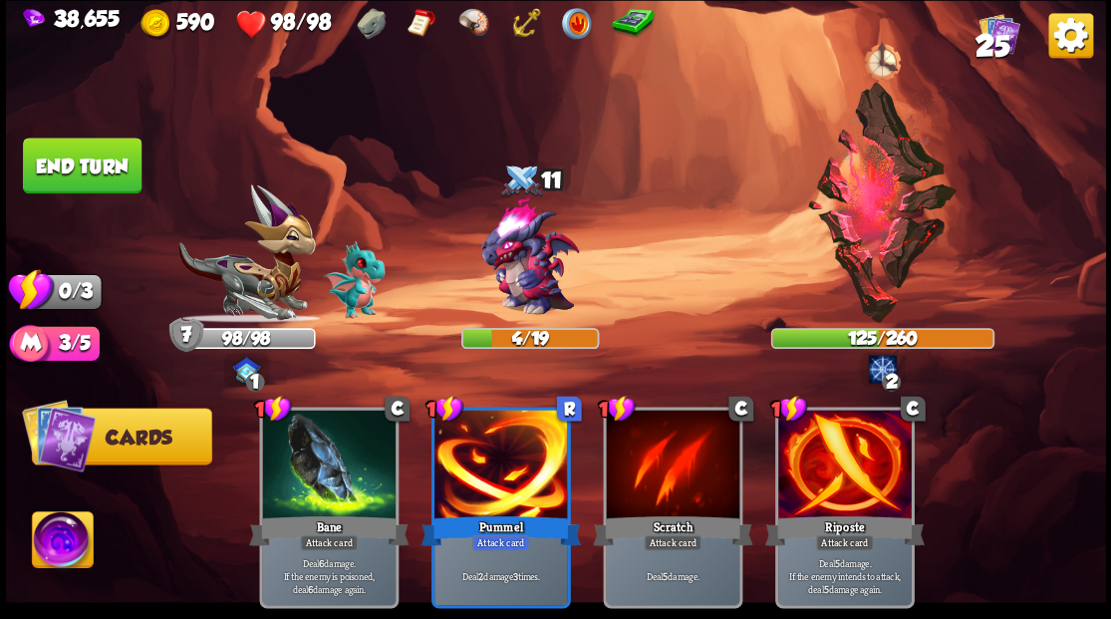
click at [108, 175] on button "End turn" at bounding box center [82, 165] width 119 height 56
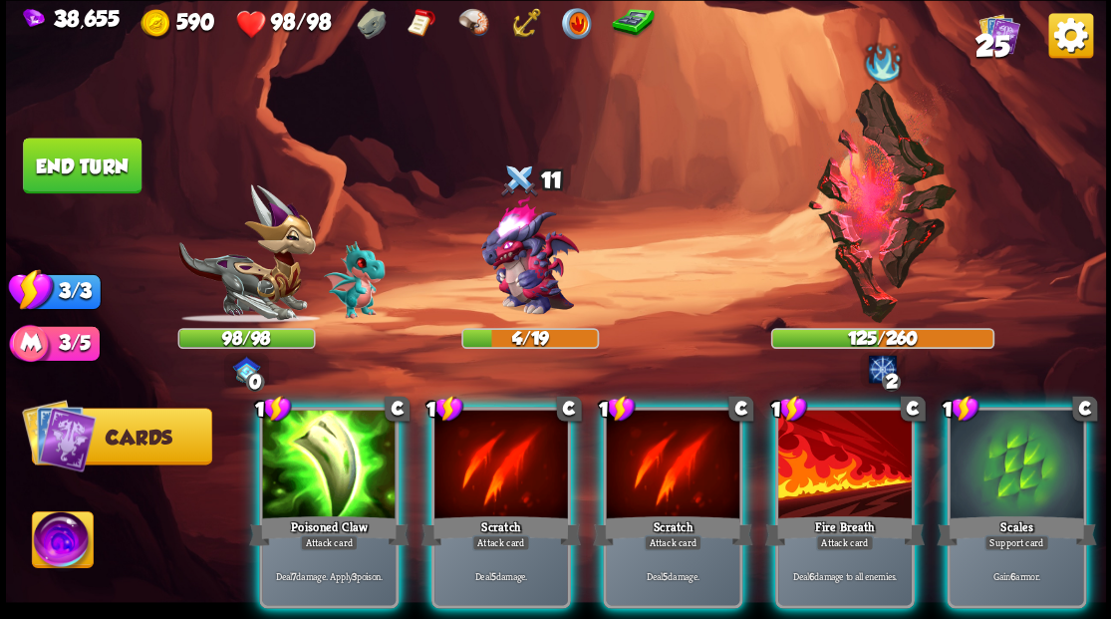
click at [862, 467] on div at bounding box center [844, 465] width 133 height 113
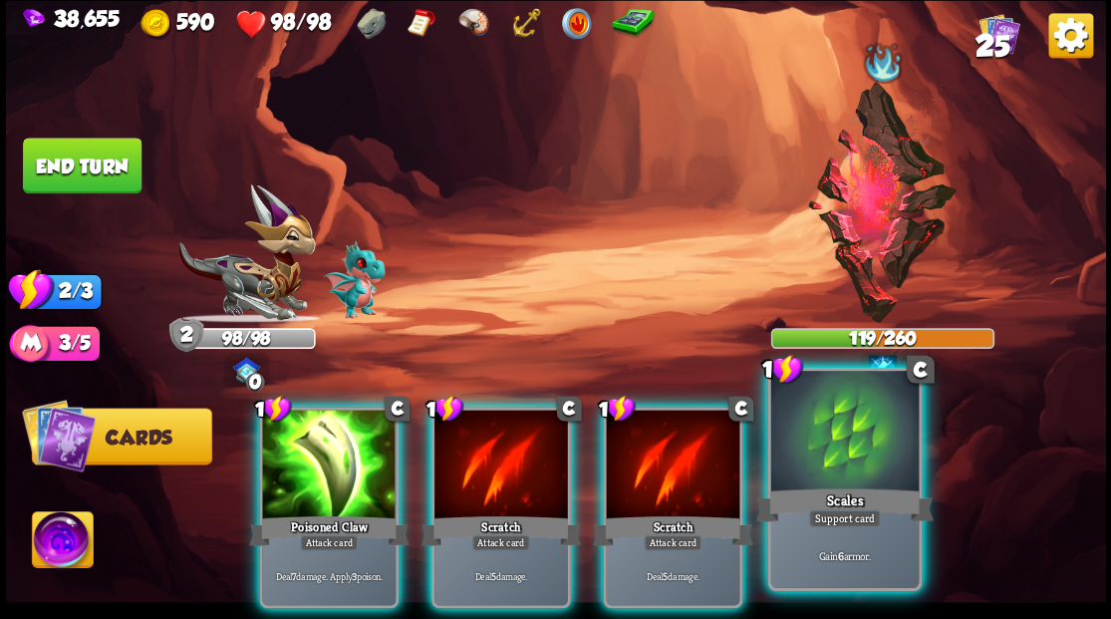
click at [859, 466] on div at bounding box center [843, 433] width 147 height 124
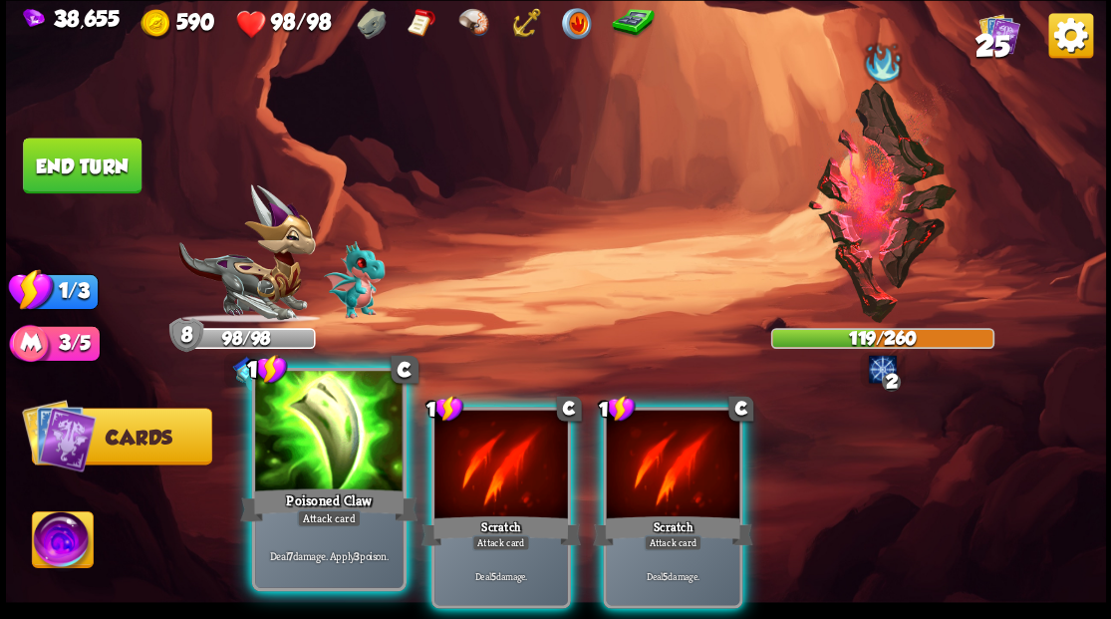
click at [269, 490] on div "Poisoned Claw" at bounding box center [328, 504] width 177 height 40
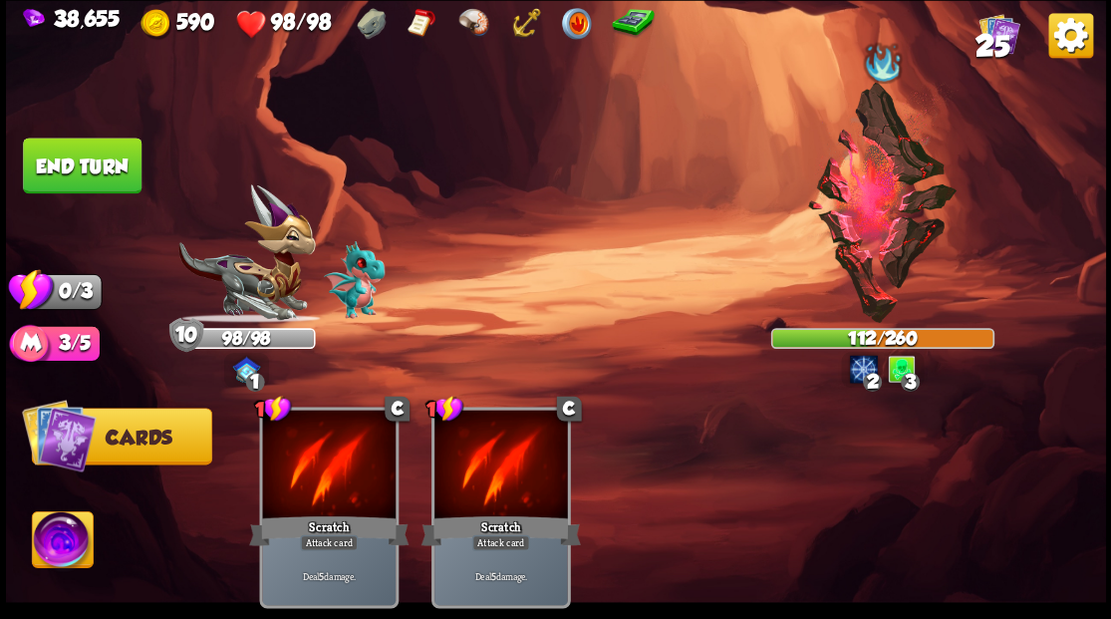
drag, startPoint x: 92, startPoint y: 161, endPoint x: 342, endPoint y: 171, distance: 250.2
click at [92, 162] on button "End turn" at bounding box center [82, 165] width 119 height 56
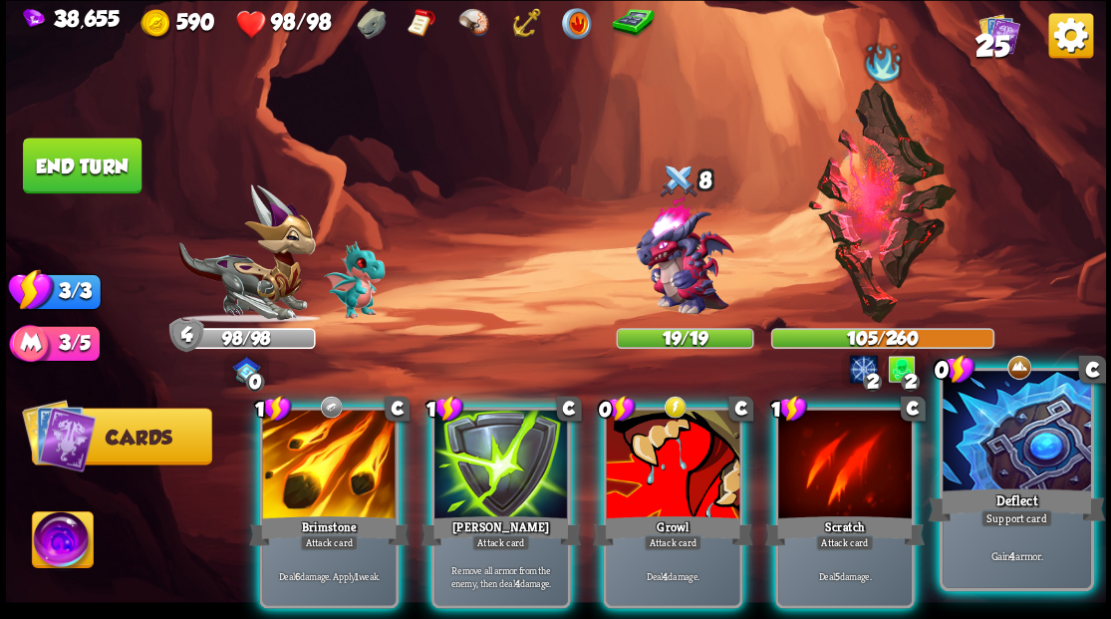
click at [1036, 463] on div at bounding box center [1015, 433] width 147 height 124
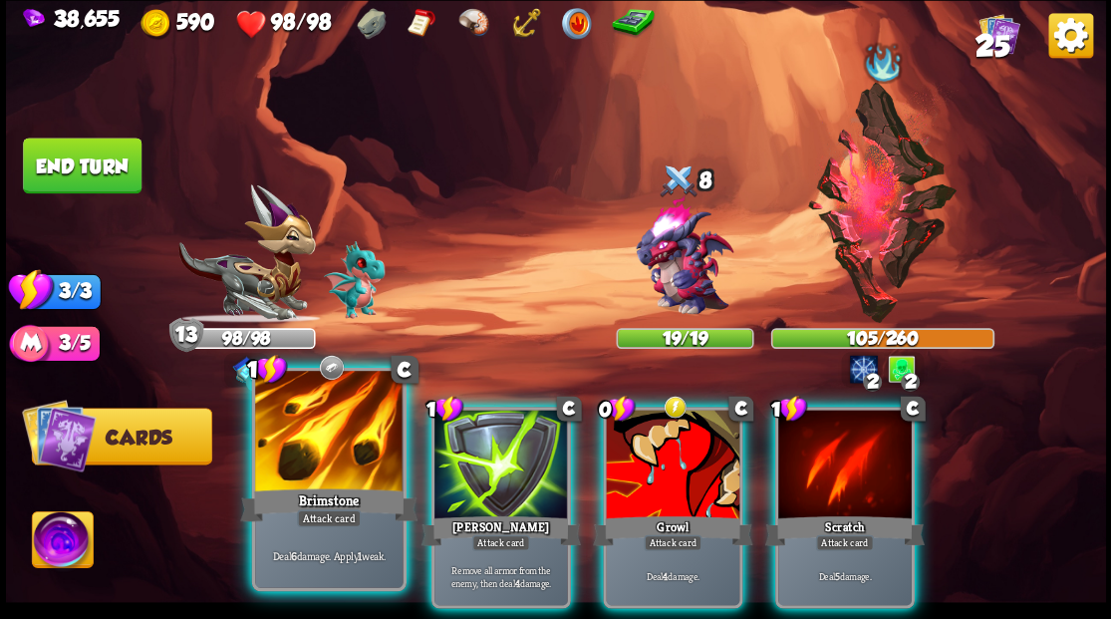
click at [316, 458] on div at bounding box center [328, 433] width 147 height 124
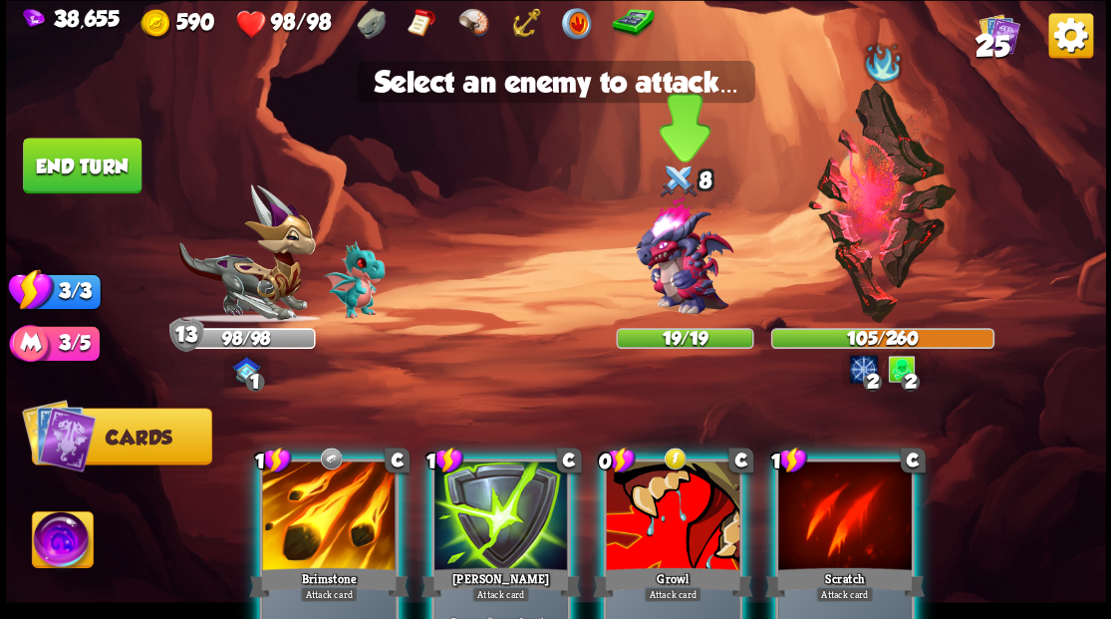
click at [685, 256] on img at bounding box center [684, 256] width 132 height 132
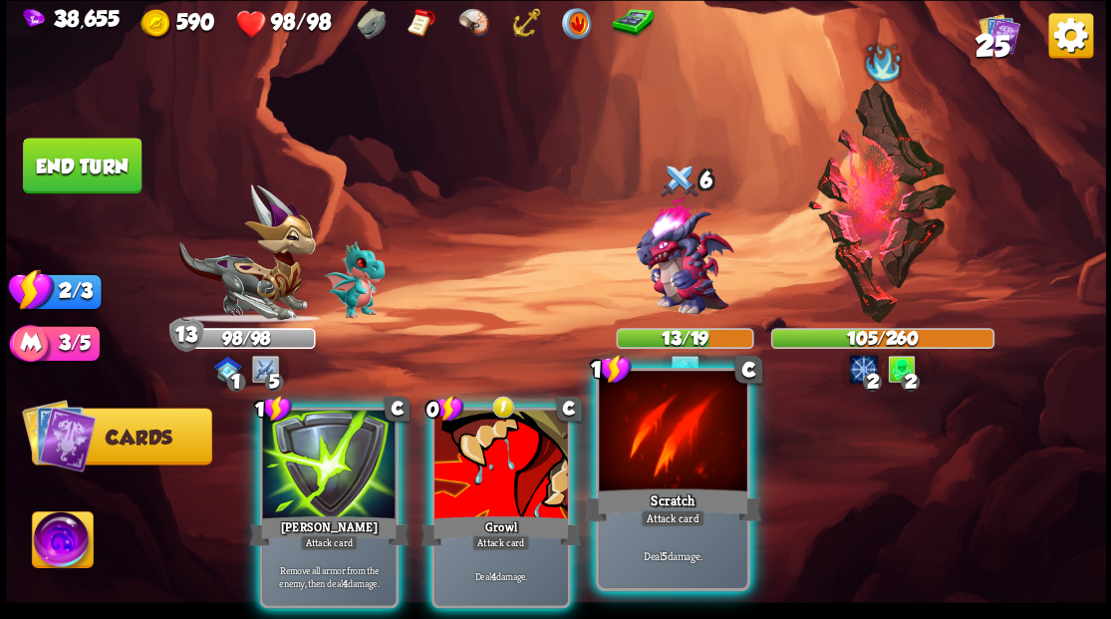
drag, startPoint x: 676, startPoint y: 446, endPoint x: 677, endPoint y: 421, distance: 24.9
click at [677, 445] on div at bounding box center [672, 433] width 147 height 124
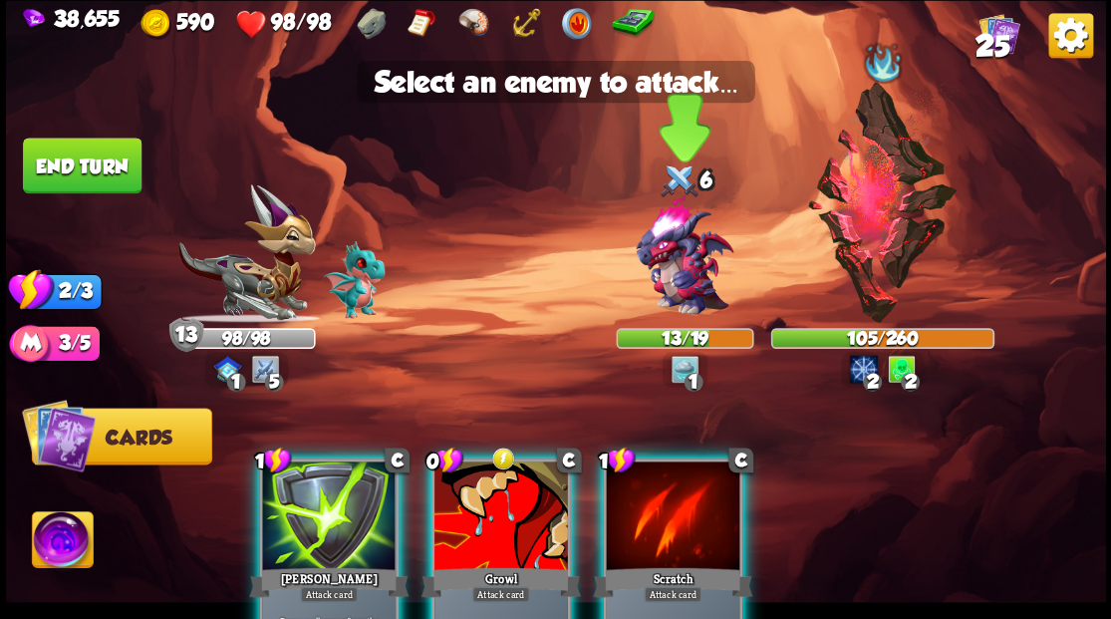
click at [654, 281] on img at bounding box center [684, 256] width 132 height 132
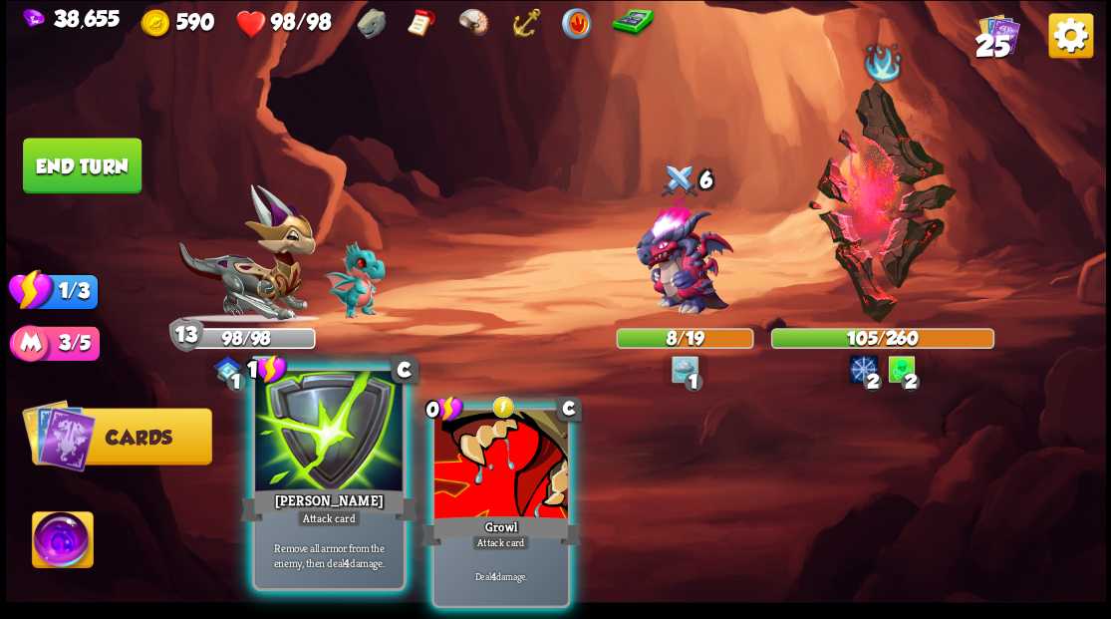
click at [306, 495] on div "Pierce" at bounding box center [328, 504] width 177 height 40
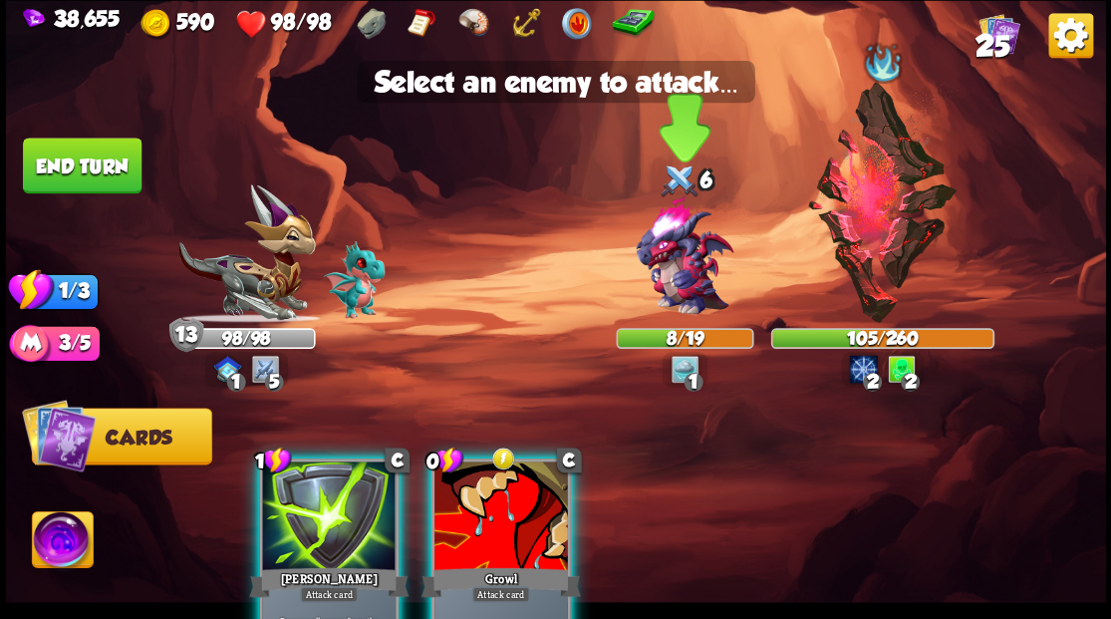
drag, startPoint x: 688, startPoint y: 259, endPoint x: 643, endPoint y: 295, distance: 57.4
click at [687, 259] on img at bounding box center [684, 256] width 132 height 132
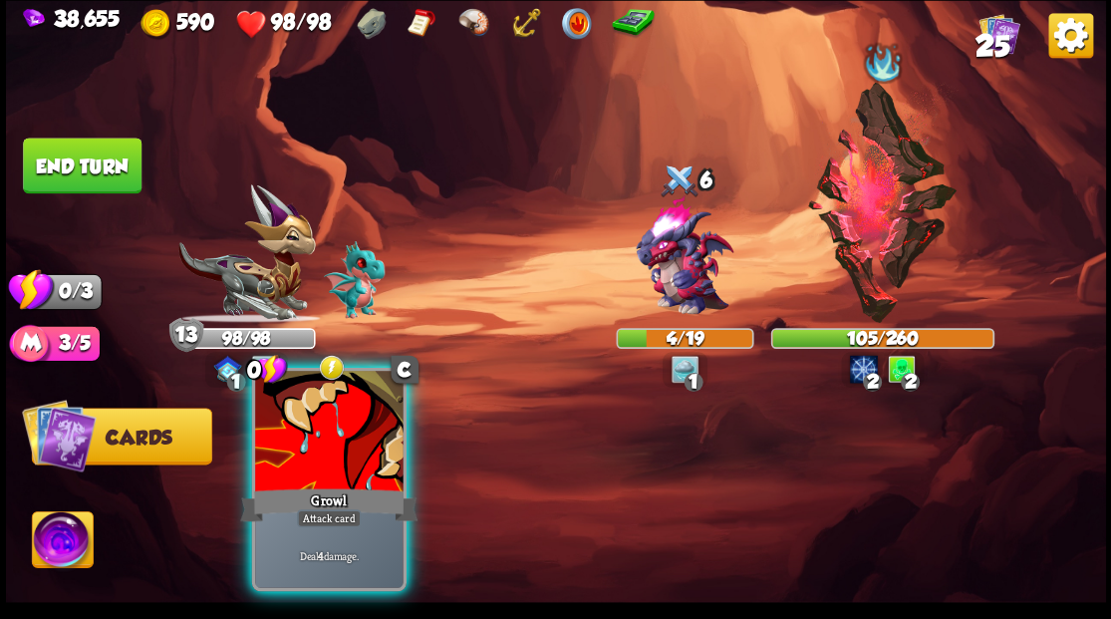
click at [339, 444] on div at bounding box center [328, 433] width 147 height 124
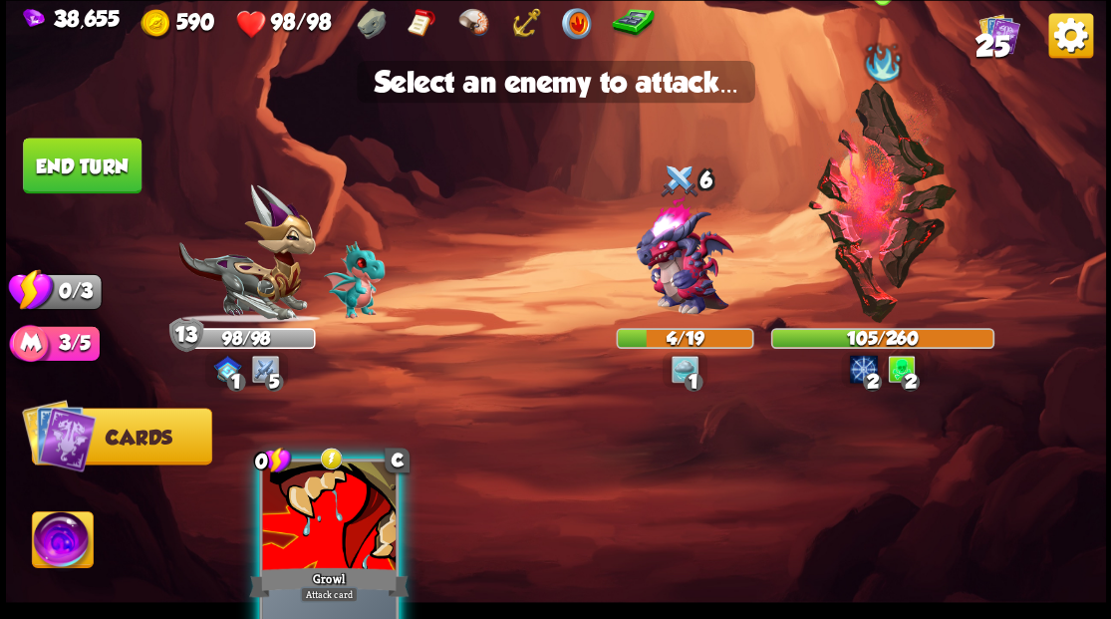
click at [894, 206] on img at bounding box center [882, 202] width 152 height 241
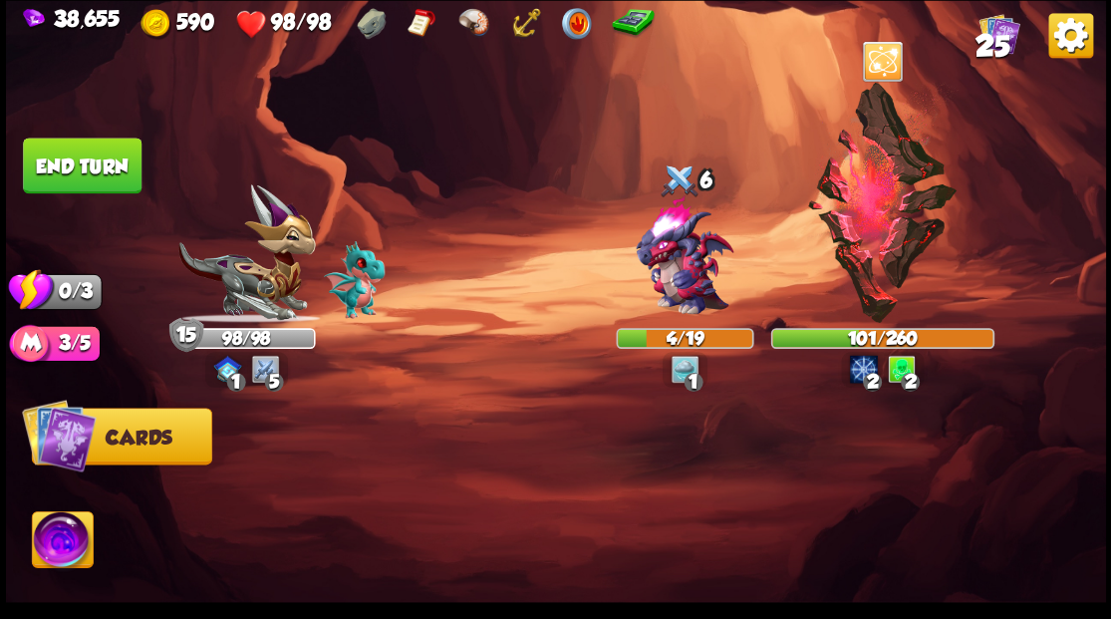
drag, startPoint x: 97, startPoint y: 169, endPoint x: 117, endPoint y: 178, distance: 21.8
click at [96, 167] on button "End turn" at bounding box center [82, 165] width 119 height 56
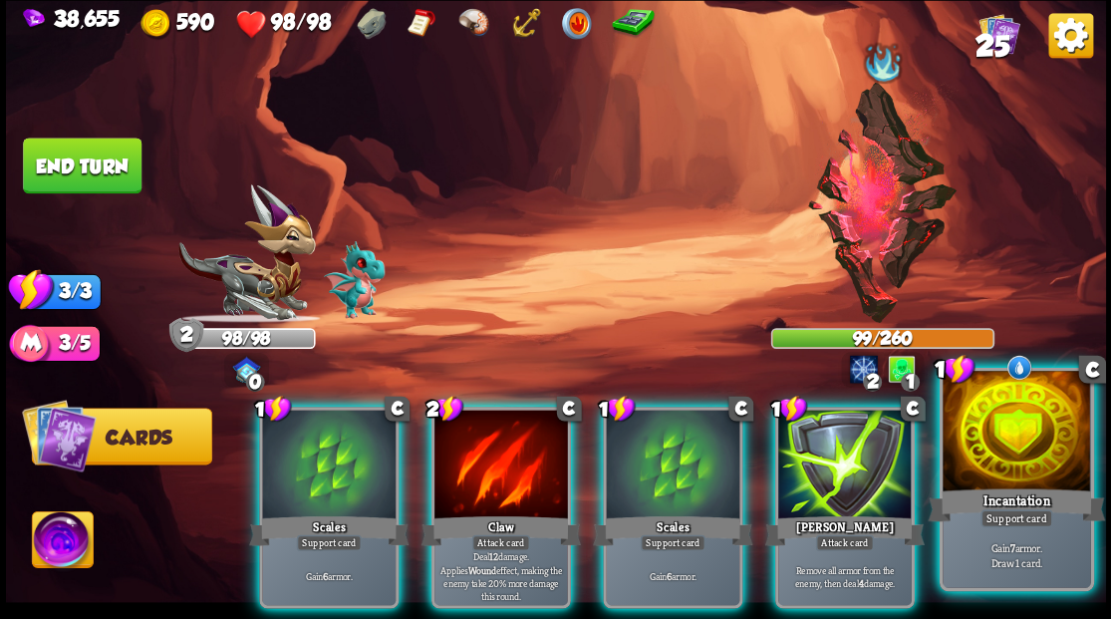
click at [976, 466] on div at bounding box center [1015, 433] width 147 height 124
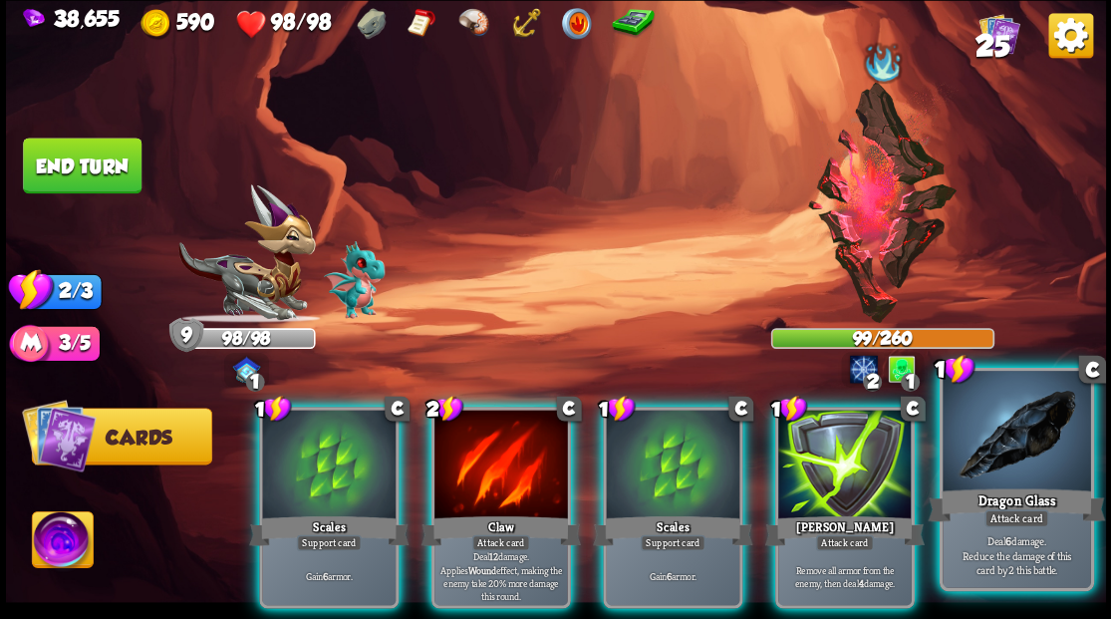
click at [1001, 471] on div at bounding box center [1015, 433] width 147 height 124
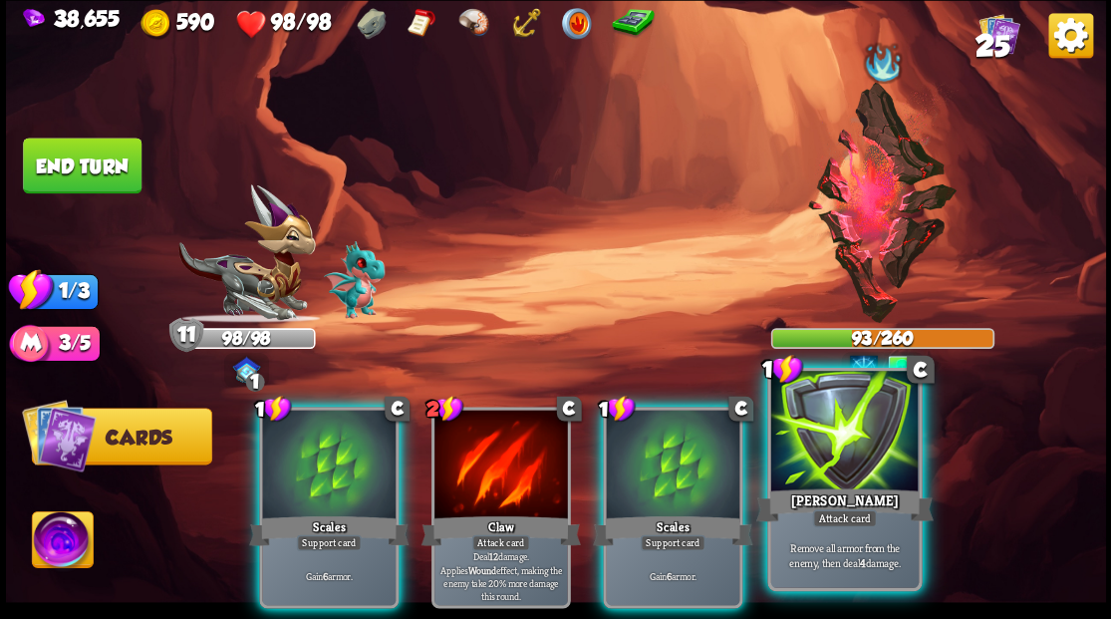
click at [851, 437] on div at bounding box center [843, 433] width 147 height 124
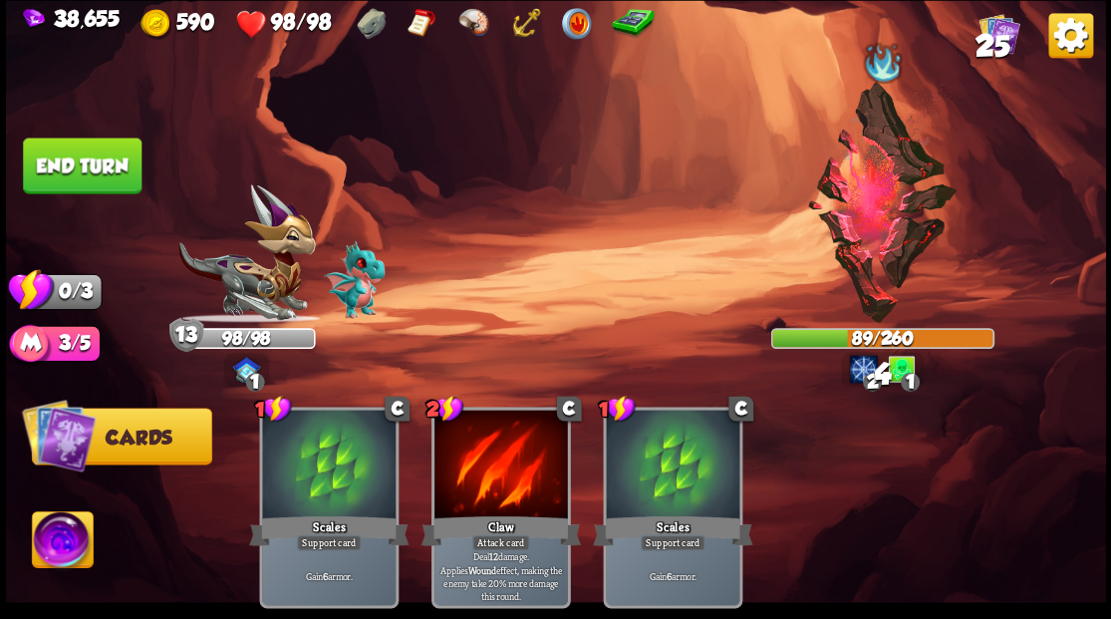
click at [89, 157] on button "End turn" at bounding box center [82, 165] width 119 height 56
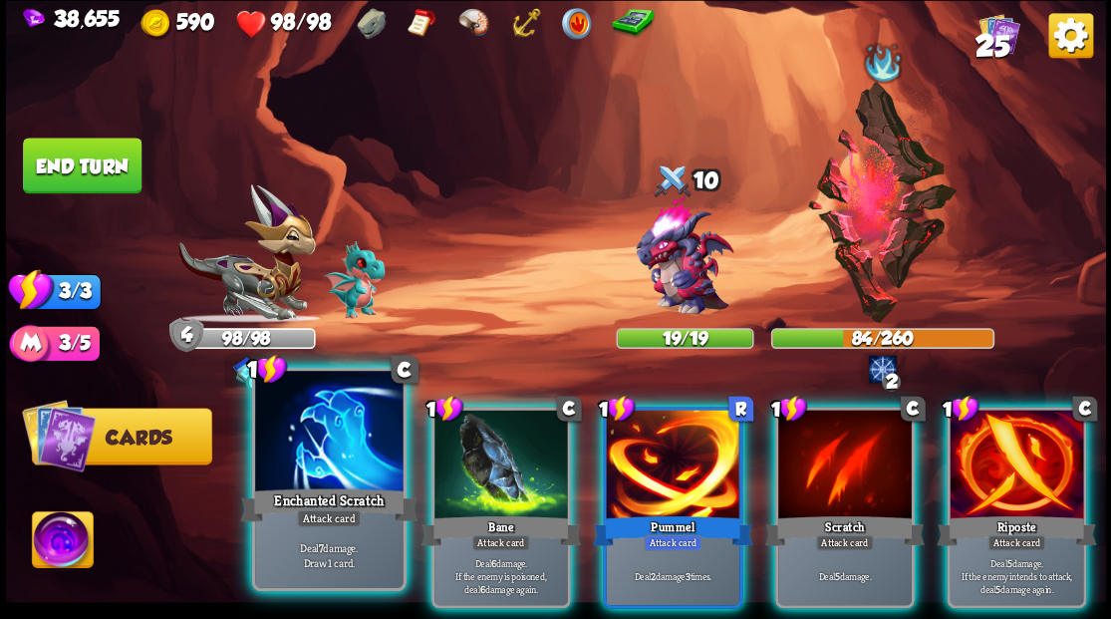
click at [356, 447] on div at bounding box center [328, 433] width 147 height 124
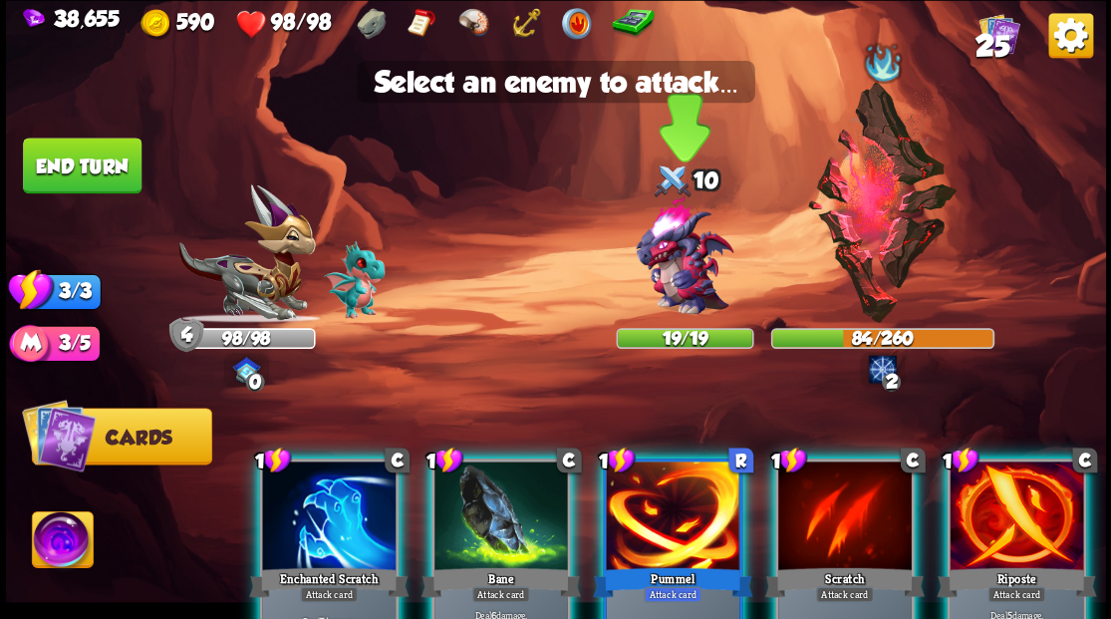
click at [661, 264] on img at bounding box center [684, 256] width 132 height 132
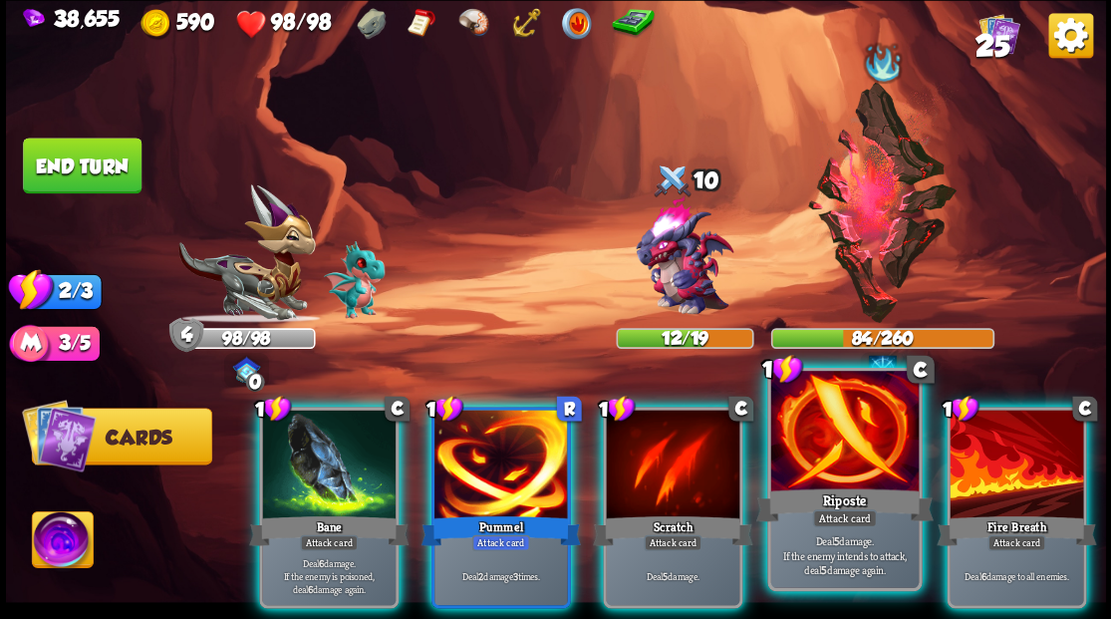
click at [834, 454] on div at bounding box center [843, 433] width 147 height 124
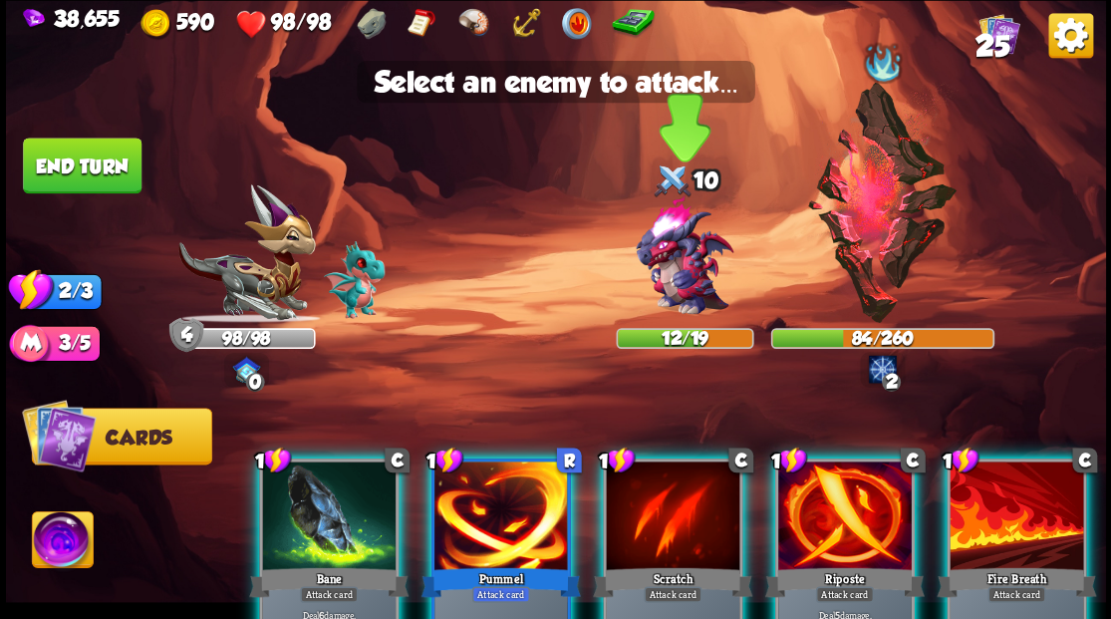
click at [675, 271] on img at bounding box center [684, 256] width 132 height 132
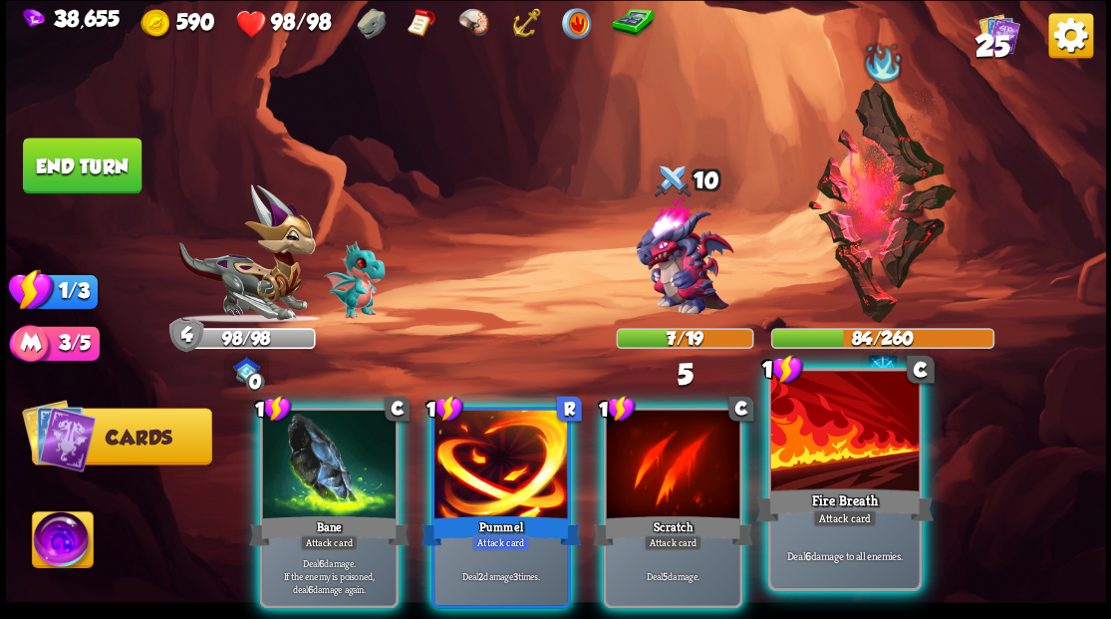
click at [820, 464] on div at bounding box center [843, 433] width 147 height 124
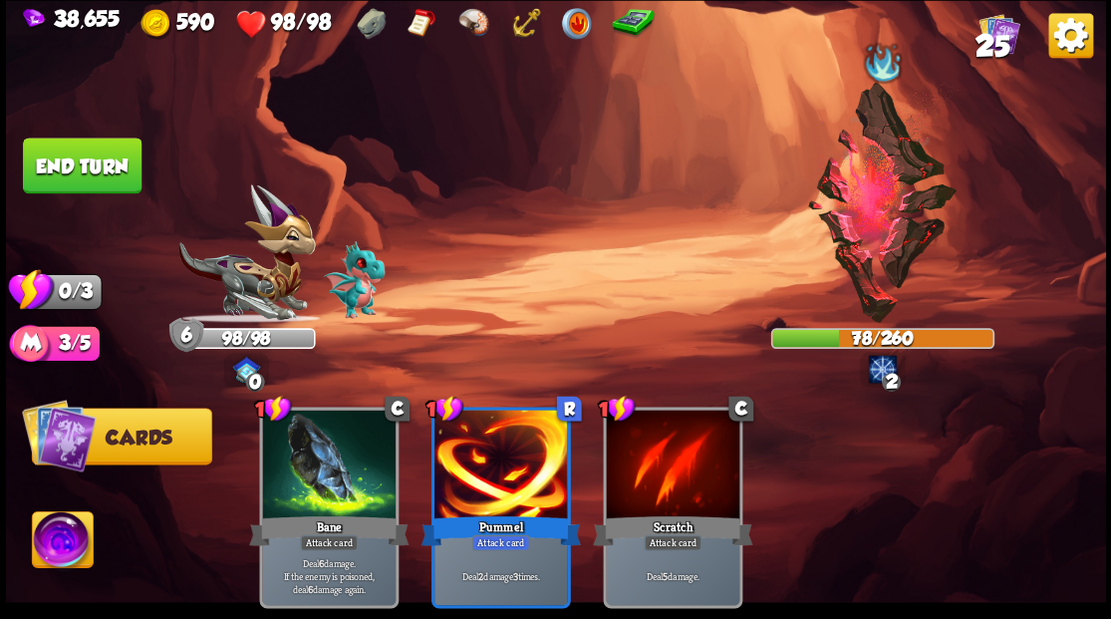
click at [80, 187] on button "End turn" at bounding box center [82, 165] width 119 height 56
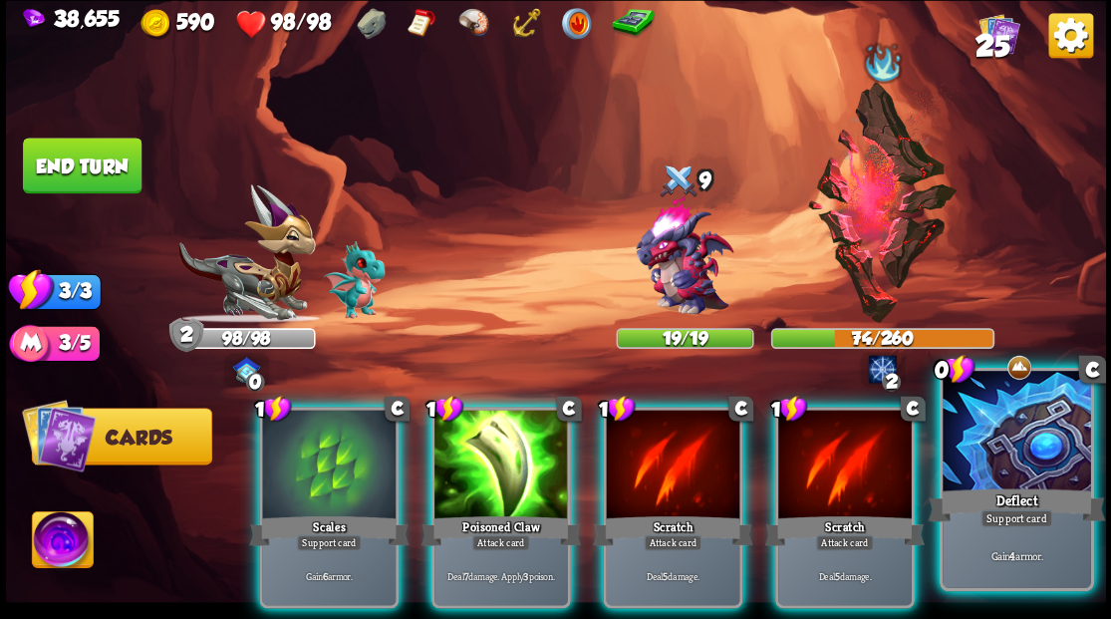
click at [1039, 444] on div at bounding box center [1015, 433] width 147 height 124
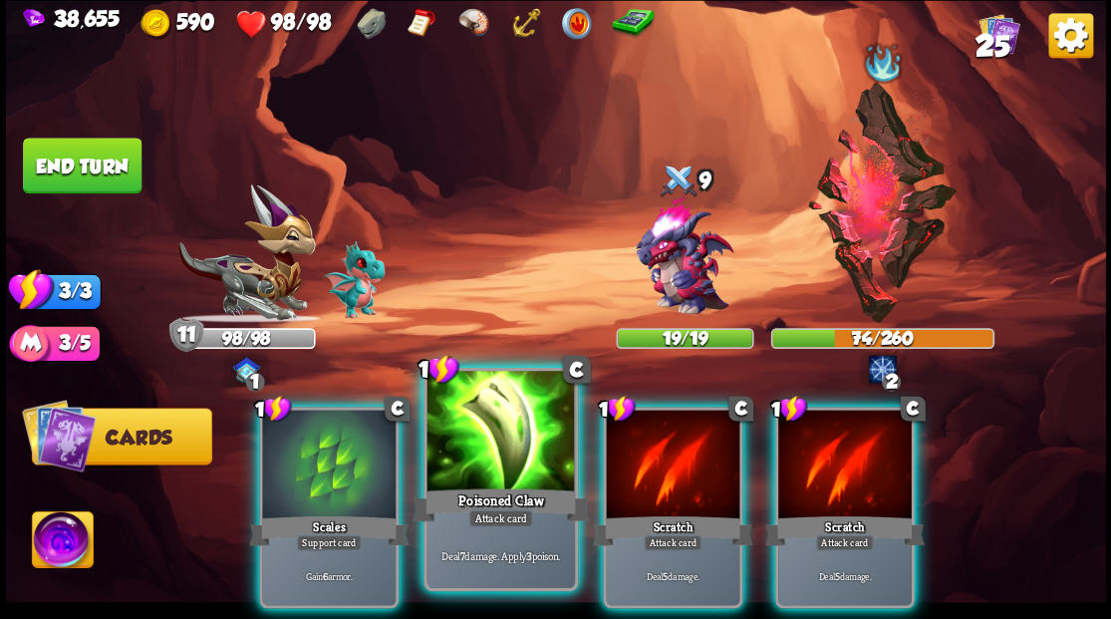
click at [500, 463] on div at bounding box center [499, 433] width 147 height 124
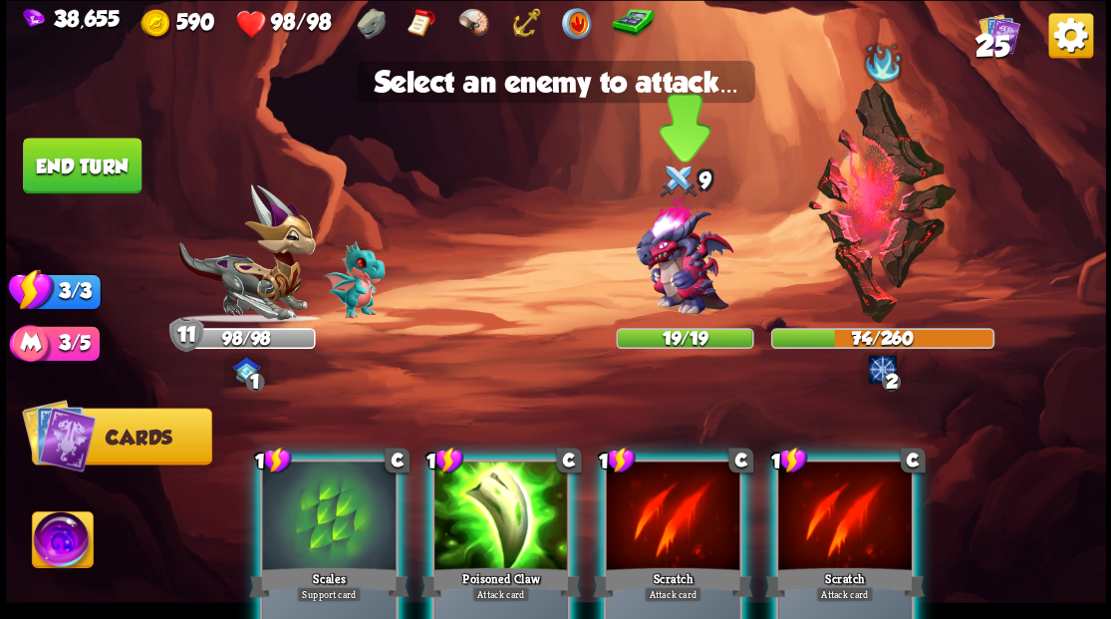
click at [665, 255] on img at bounding box center [684, 256] width 132 height 132
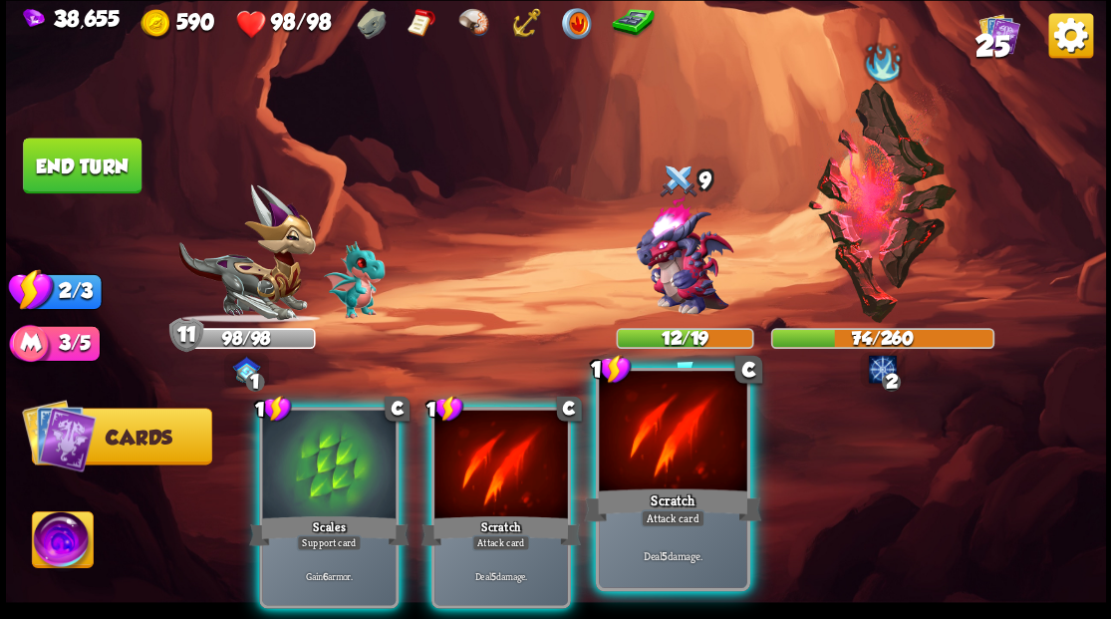
drag, startPoint x: 686, startPoint y: 466, endPoint x: 676, endPoint y: 402, distance: 64.5
click at [686, 464] on div at bounding box center [672, 433] width 147 height 124
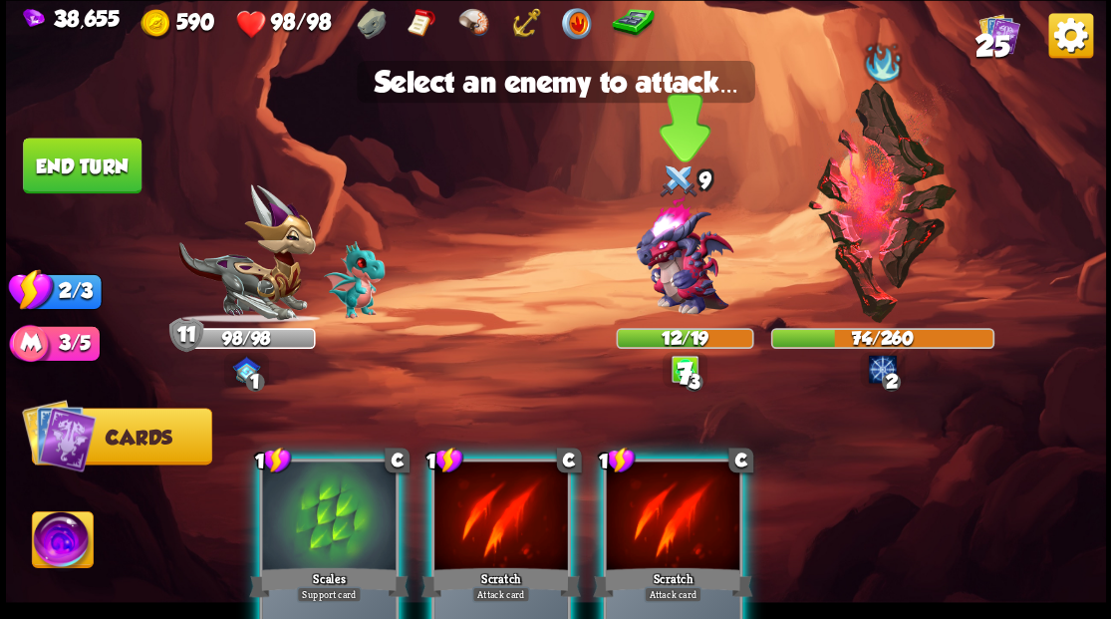
click at [682, 250] on img at bounding box center [684, 256] width 132 height 132
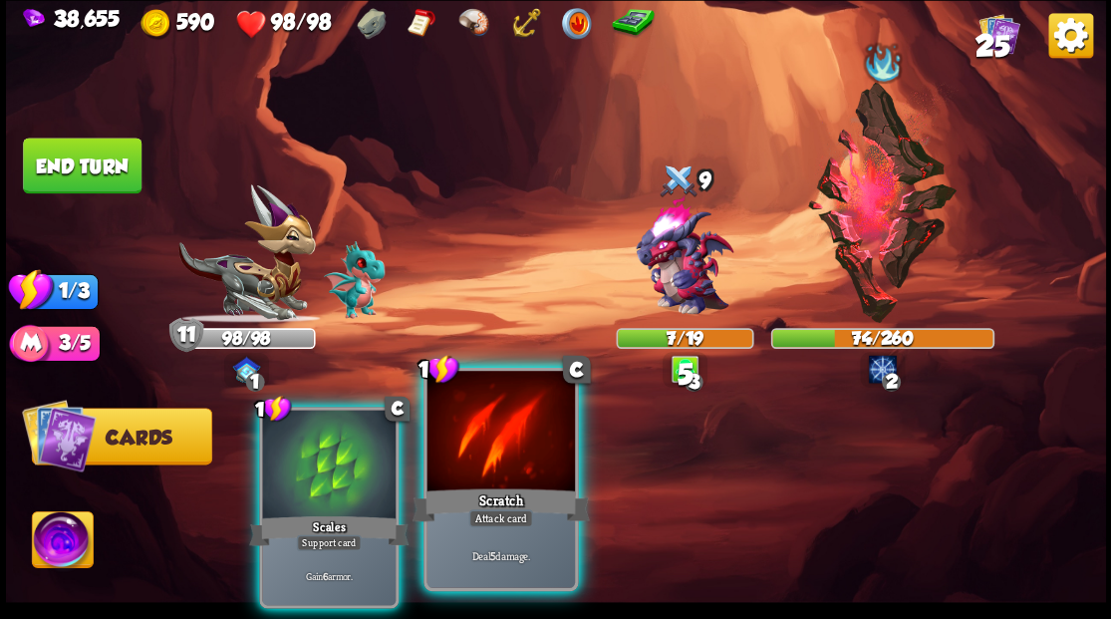
click at [502, 468] on div at bounding box center [499, 433] width 147 height 124
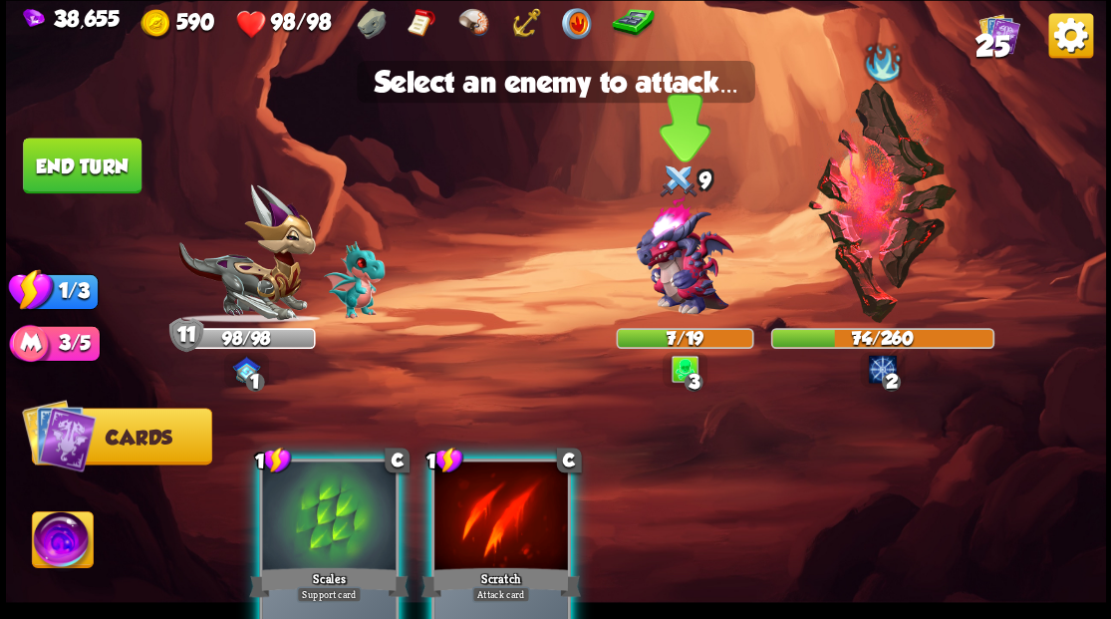
click at [681, 239] on img at bounding box center [684, 256] width 132 height 132
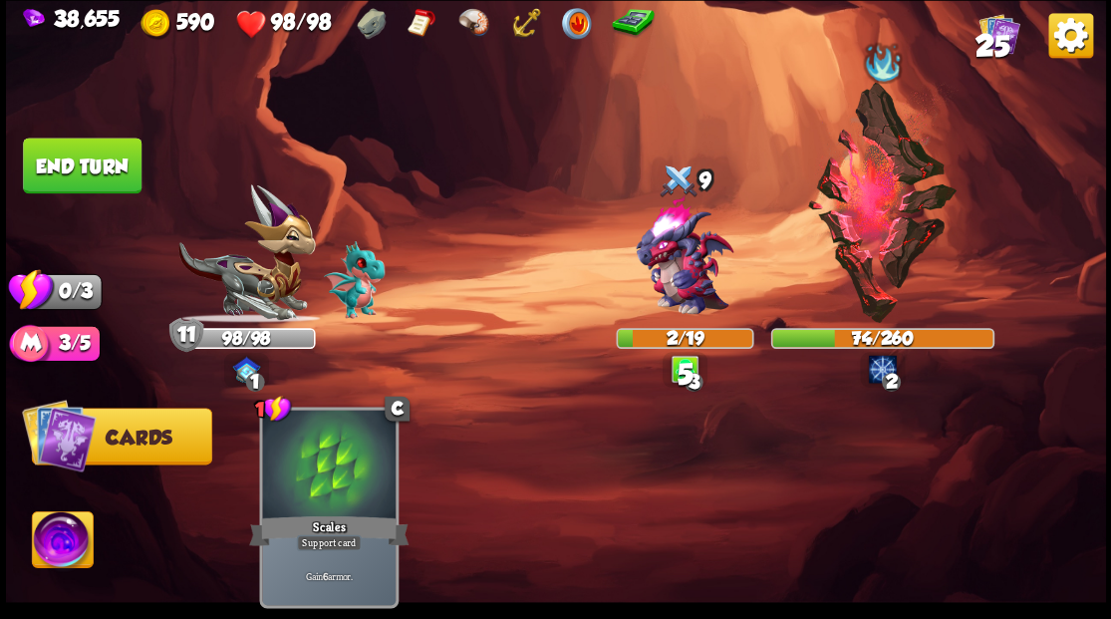
click at [66, 157] on button "End turn" at bounding box center [82, 165] width 119 height 56
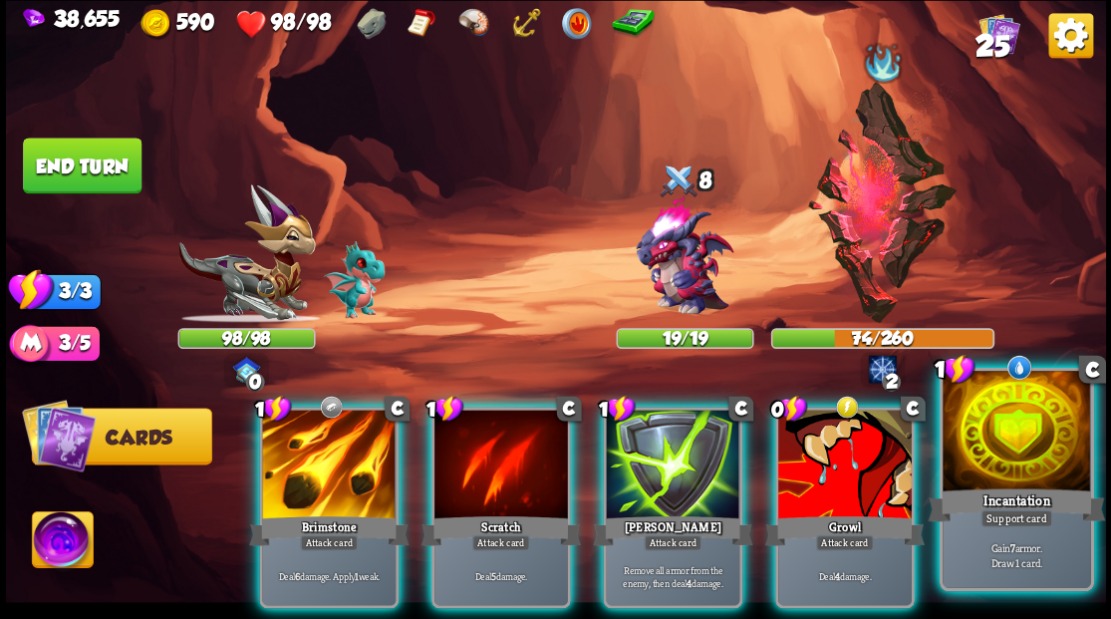
click at [1038, 459] on div at bounding box center [1015, 433] width 147 height 124
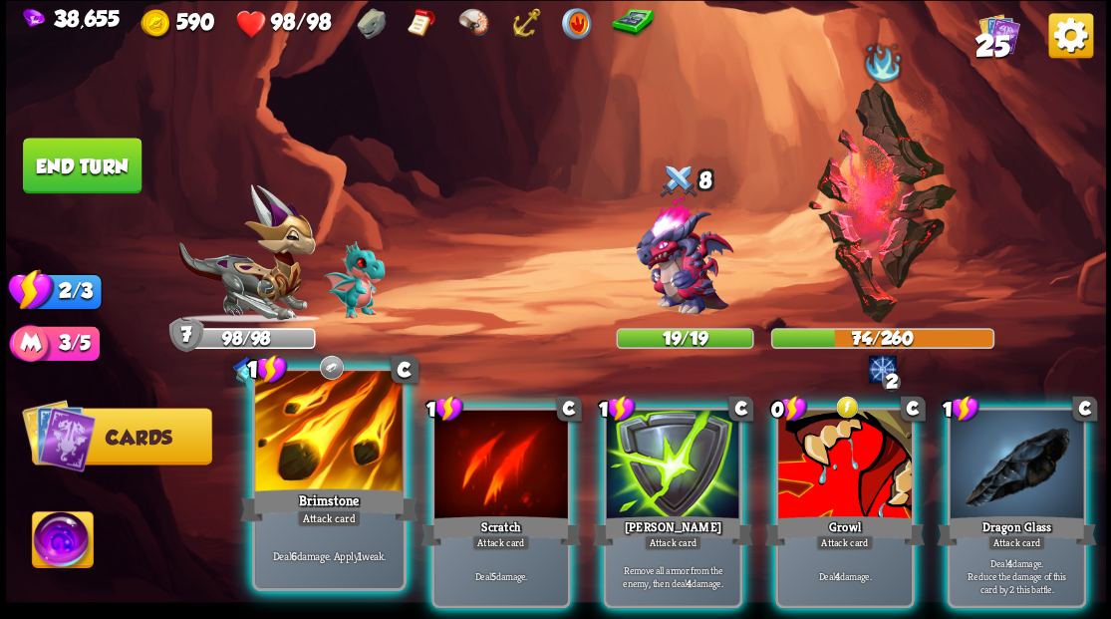
click at [341, 432] on div at bounding box center [328, 433] width 147 height 124
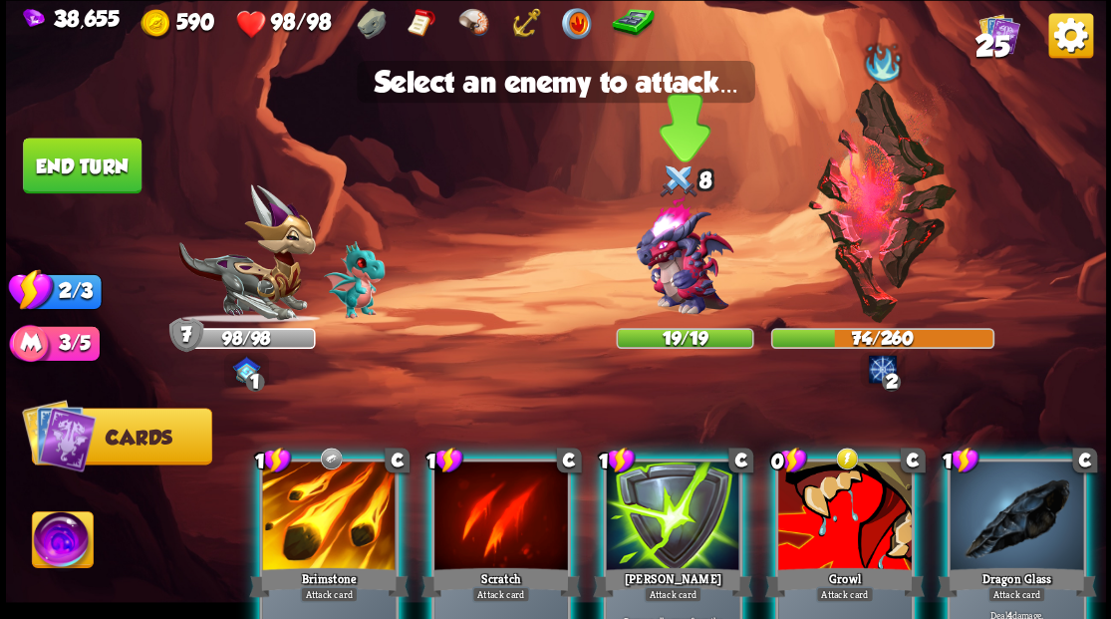
click at [683, 283] on img at bounding box center [684, 256] width 132 height 132
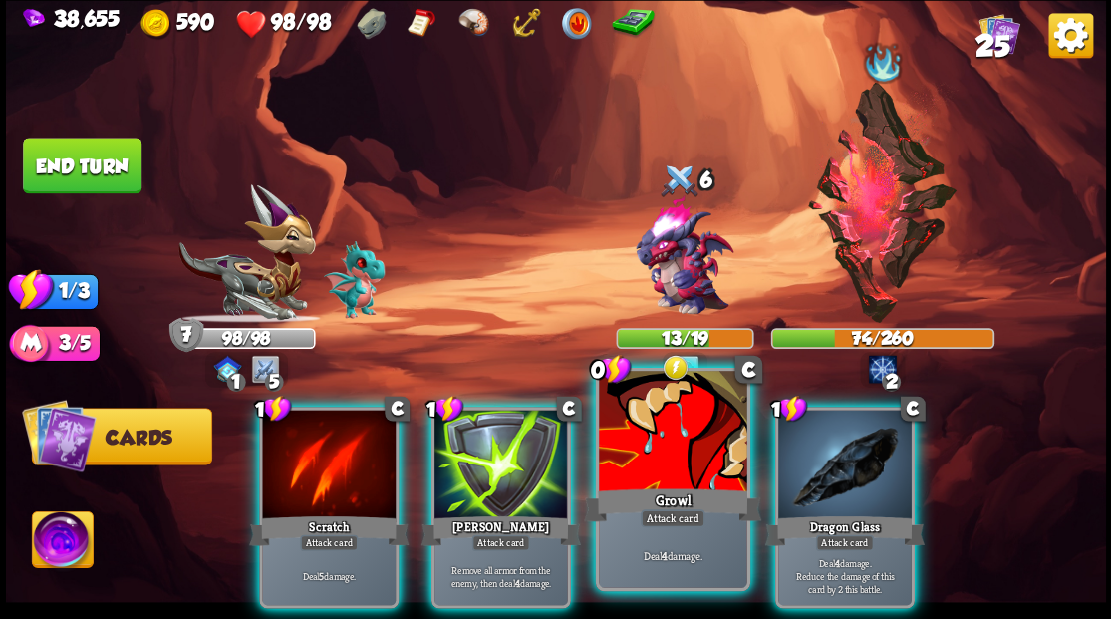
click at [670, 448] on div at bounding box center [672, 433] width 147 height 124
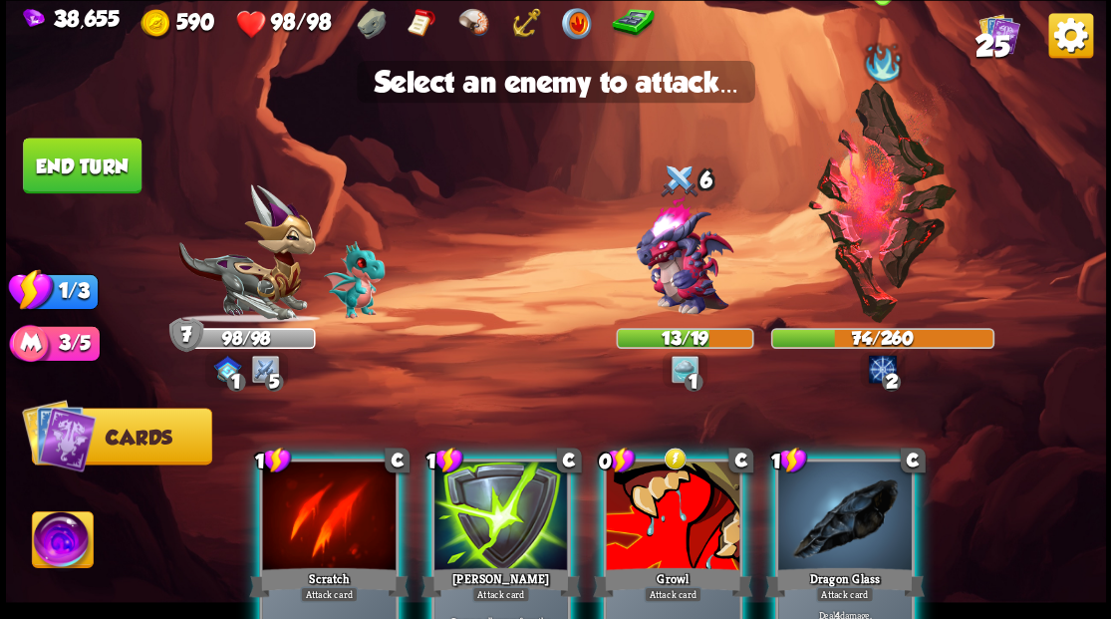
click at [871, 176] on img at bounding box center [882, 202] width 152 height 241
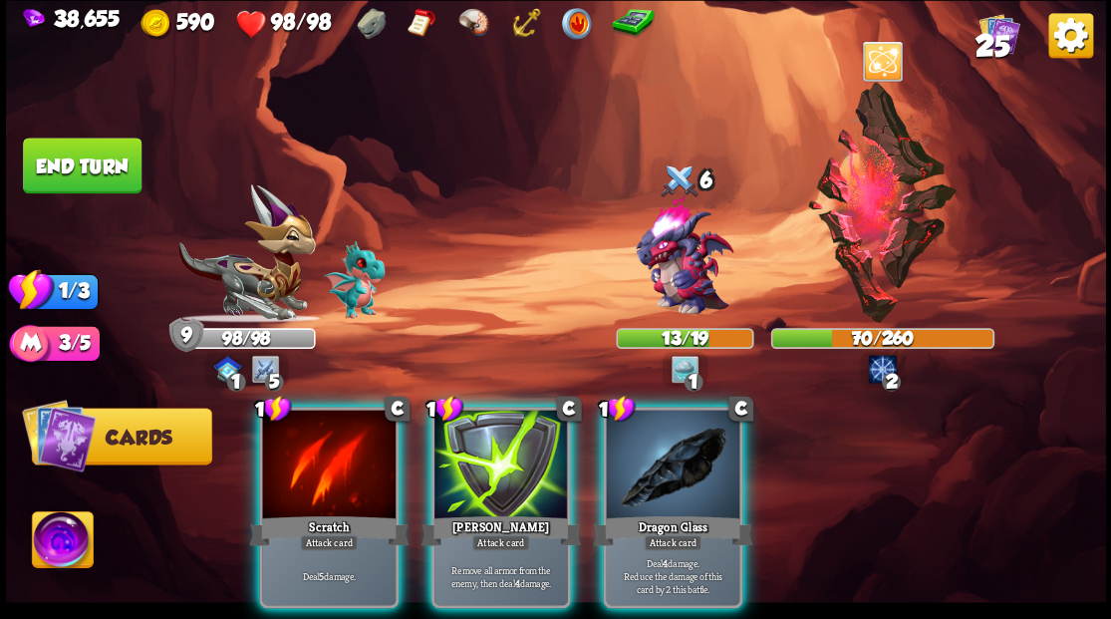
drag, startPoint x: 325, startPoint y: 422, endPoint x: 519, endPoint y: 353, distance: 206.4
click at [327, 422] on div at bounding box center [328, 465] width 133 height 113
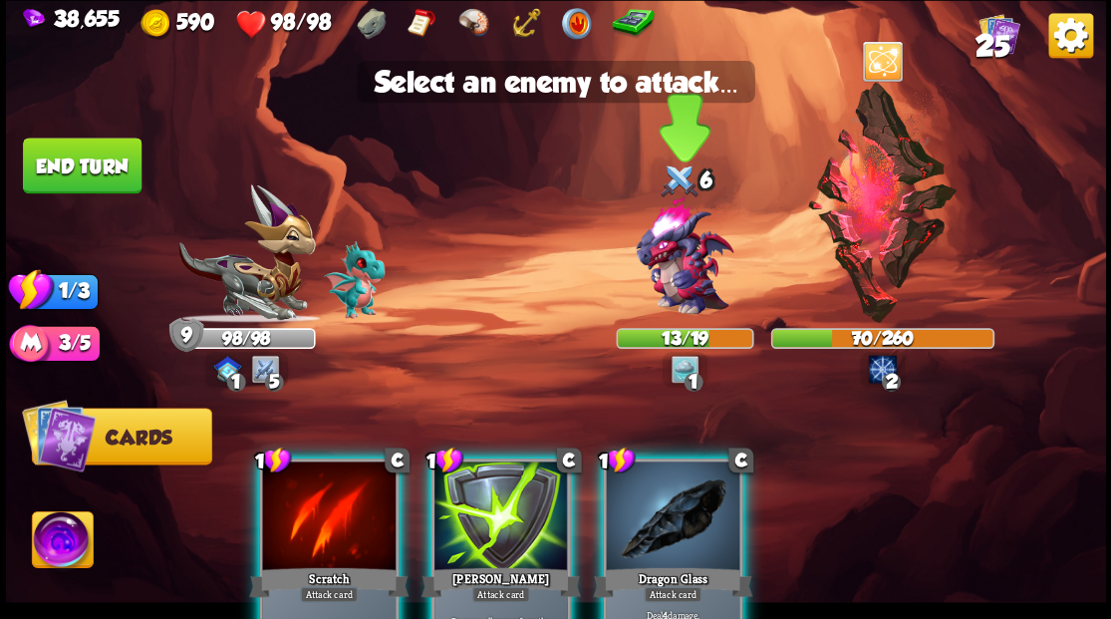
click at [723, 265] on img at bounding box center [684, 256] width 132 height 132
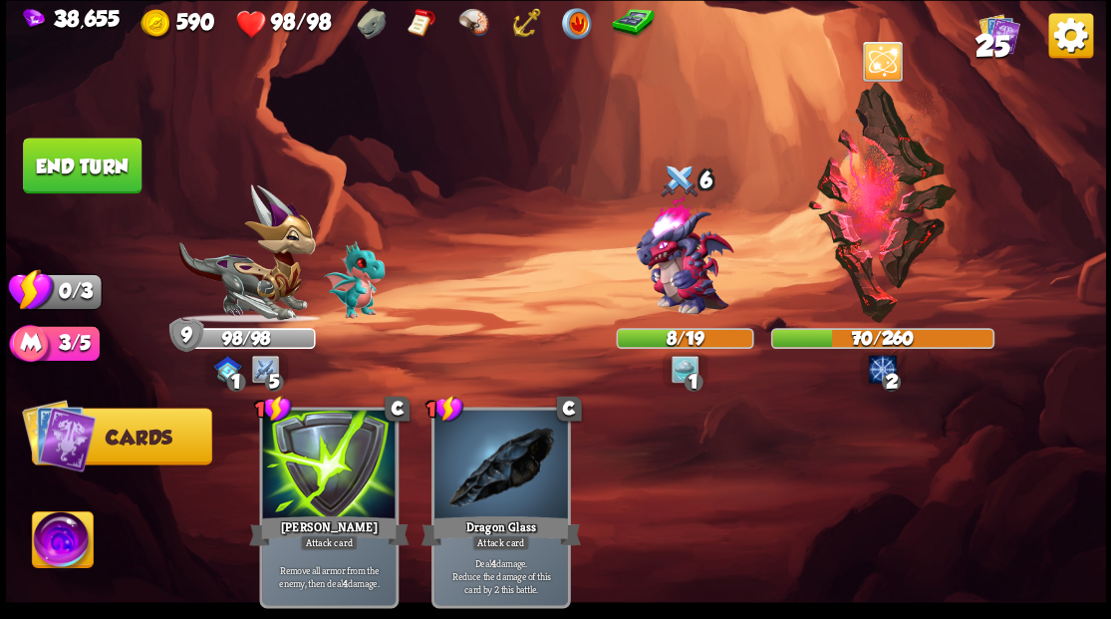
click at [89, 165] on button "End turn" at bounding box center [82, 165] width 119 height 56
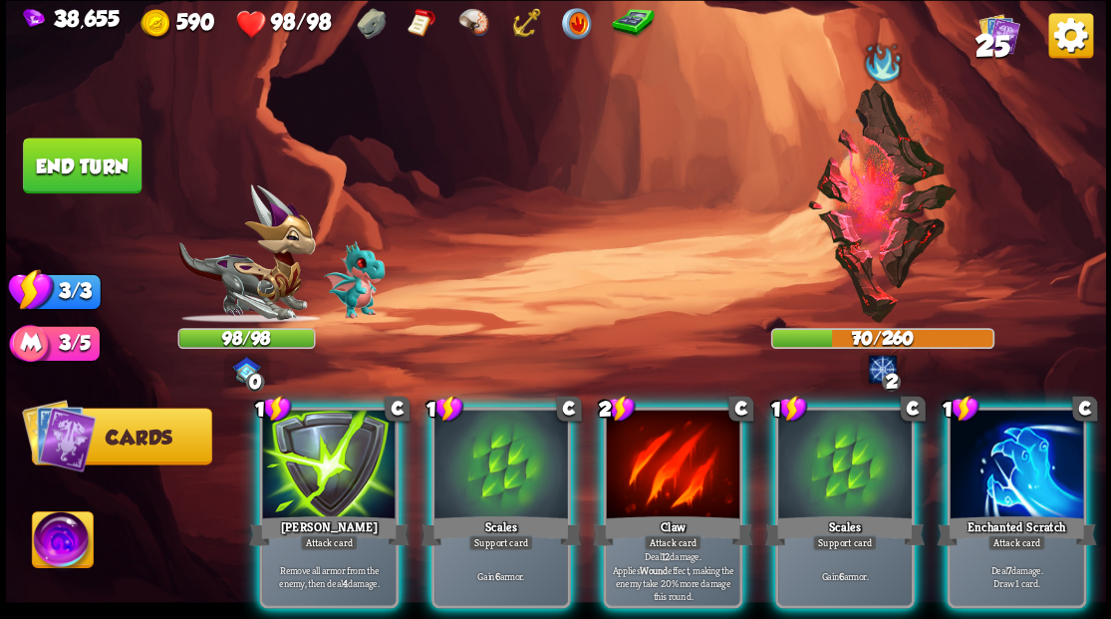
click at [658, 466] on div at bounding box center [672, 465] width 133 height 113
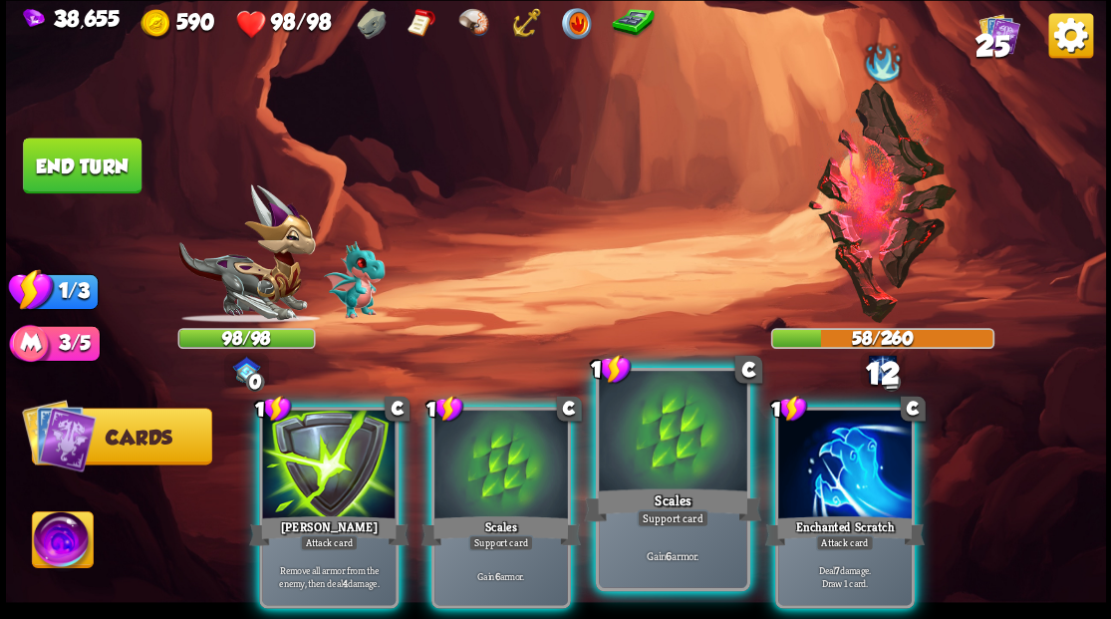
click at [663, 469] on div at bounding box center [672, 433] width 147 height 124
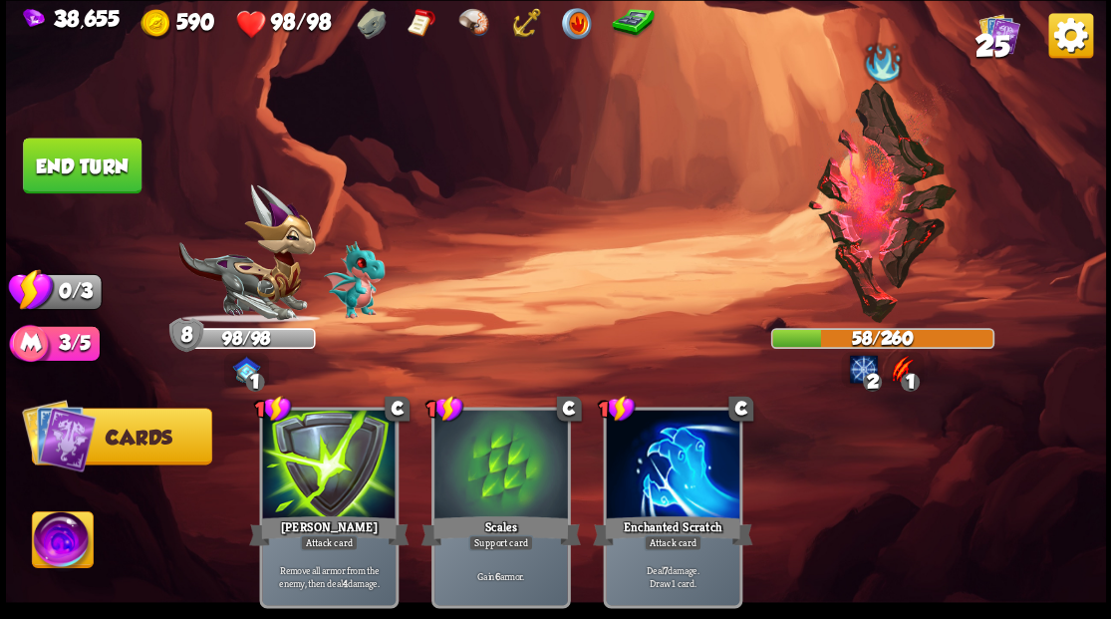
click at [106, 184] on button "End turn" at bounding box center [82, 165] width 119 height 56
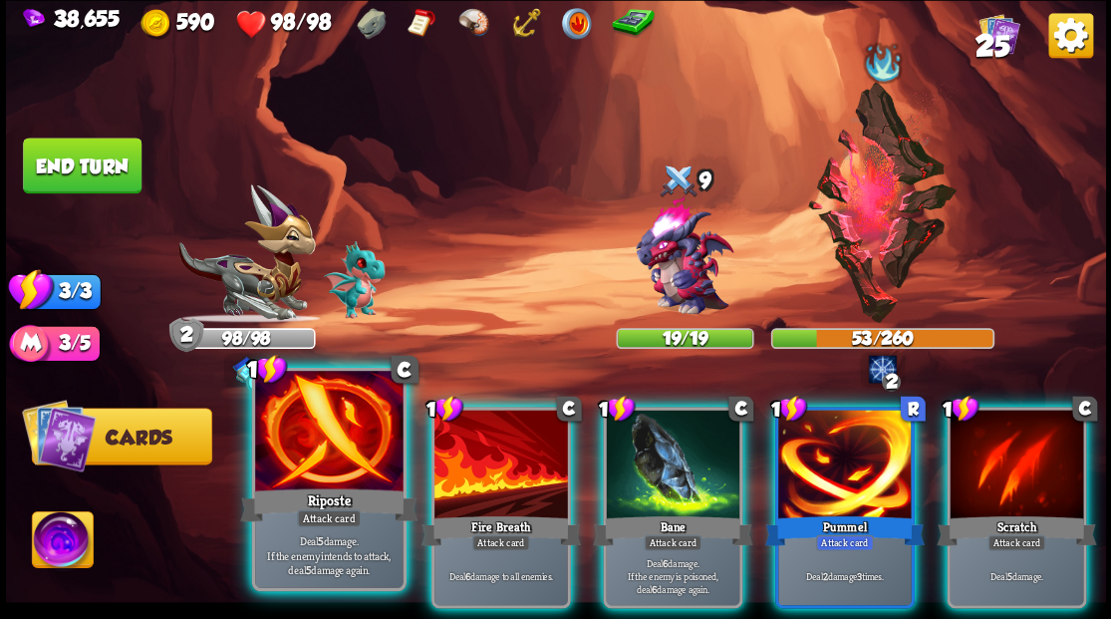
click at [324, 471] on div at bounding box center [328, 433] width 147 height 124
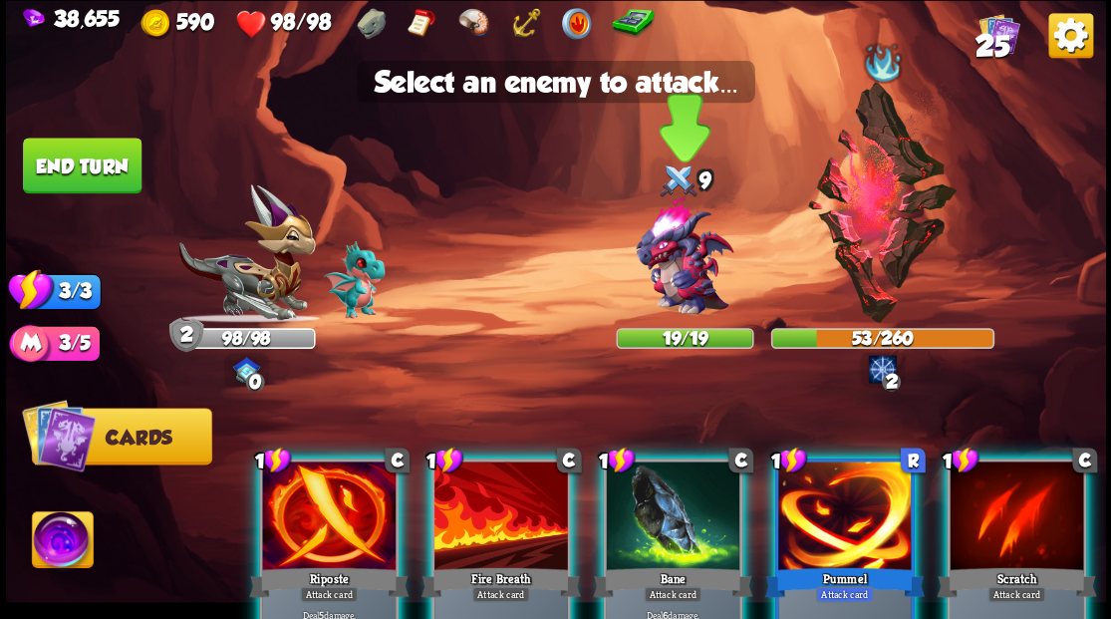
click at [673, 287] on img at bounding box center [684, 256] width 132 height 132
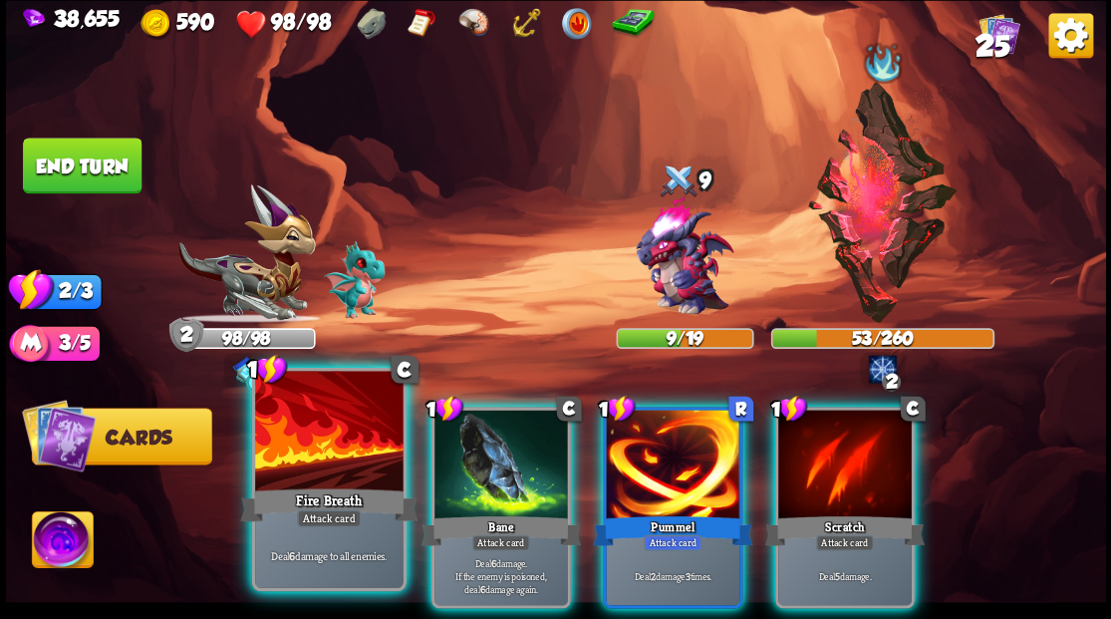
click at [337, 488] on div "Fire Breath" at bounding box center [328, 504] width 177 height 40
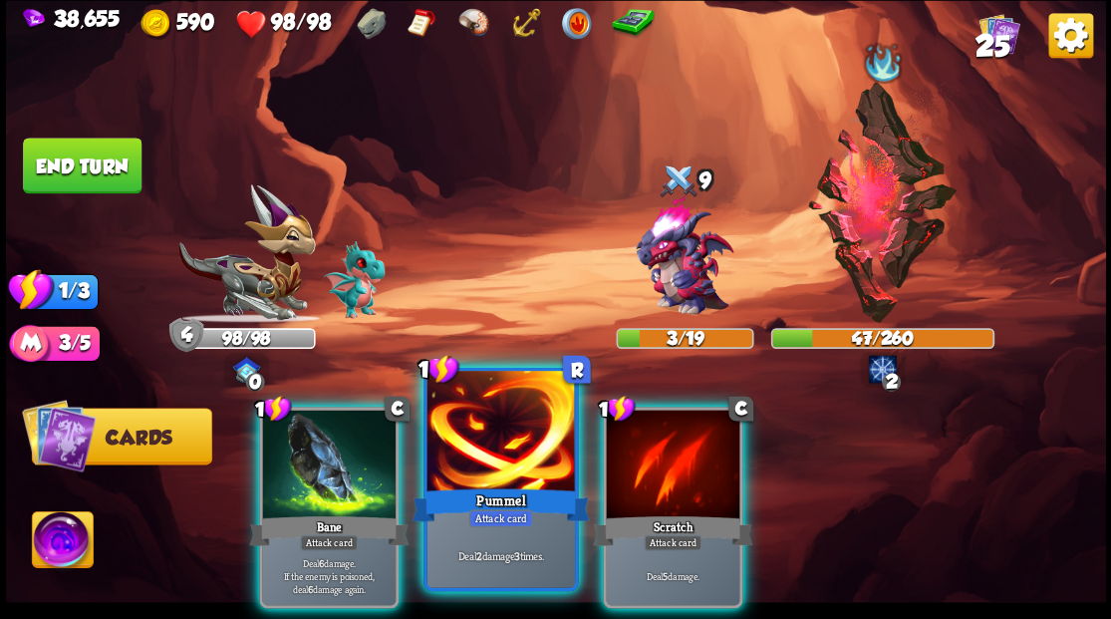
click at [497, 475] on div at bounding box center [499, 433] width 147 height 124
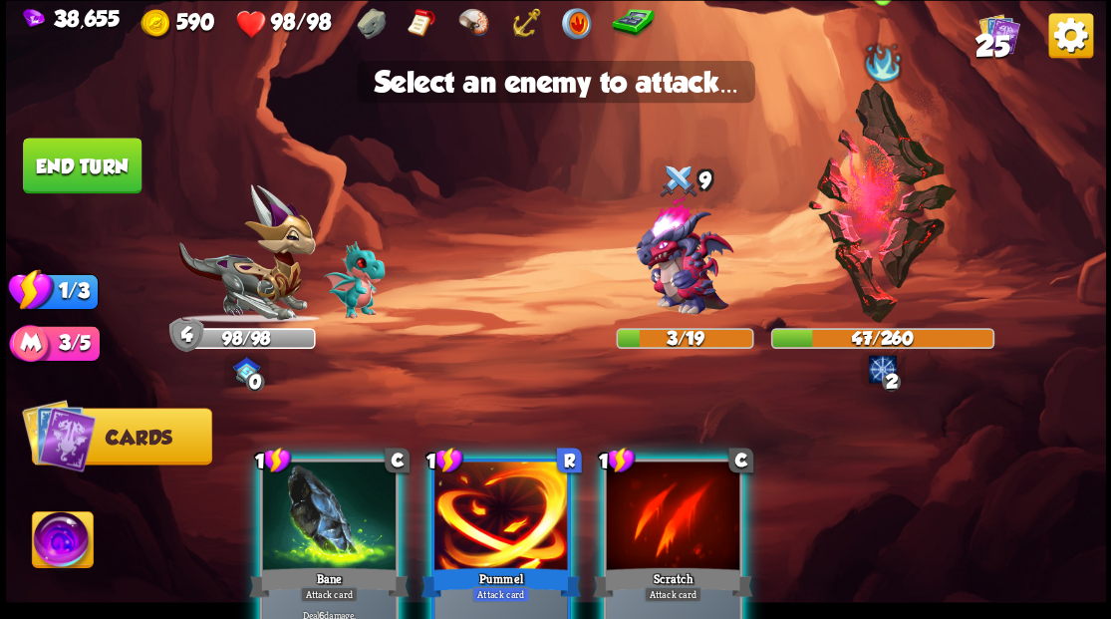
click at [882, 185] on img at bounding box center [882, 202] width 152 height 241
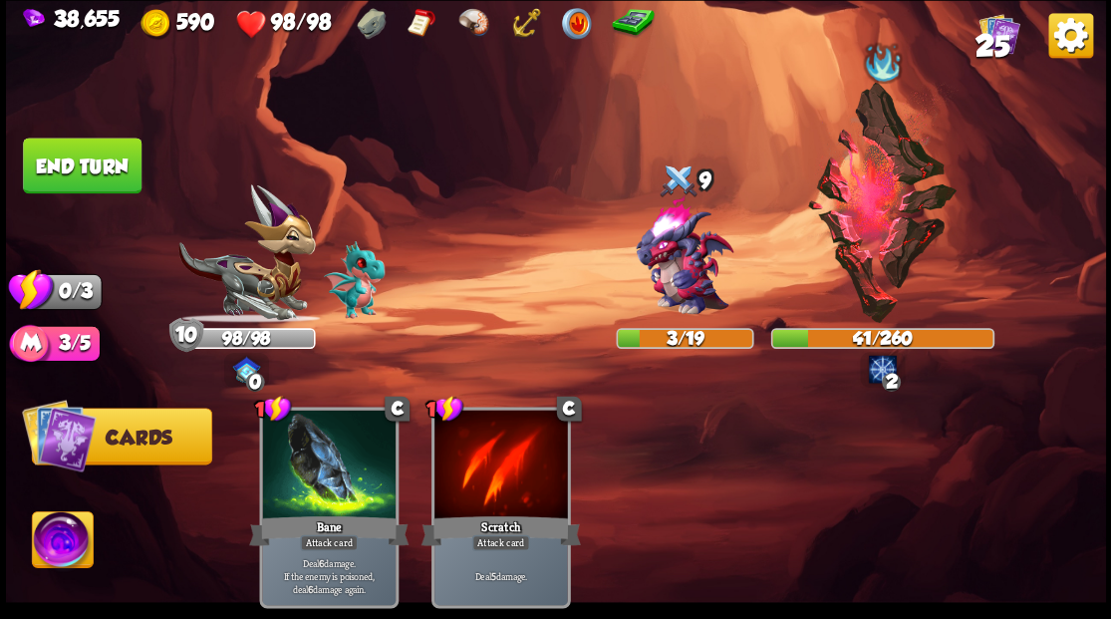
click at [102, 173] on button "End turn" at bounding box center [82, 165] width 119 height 56
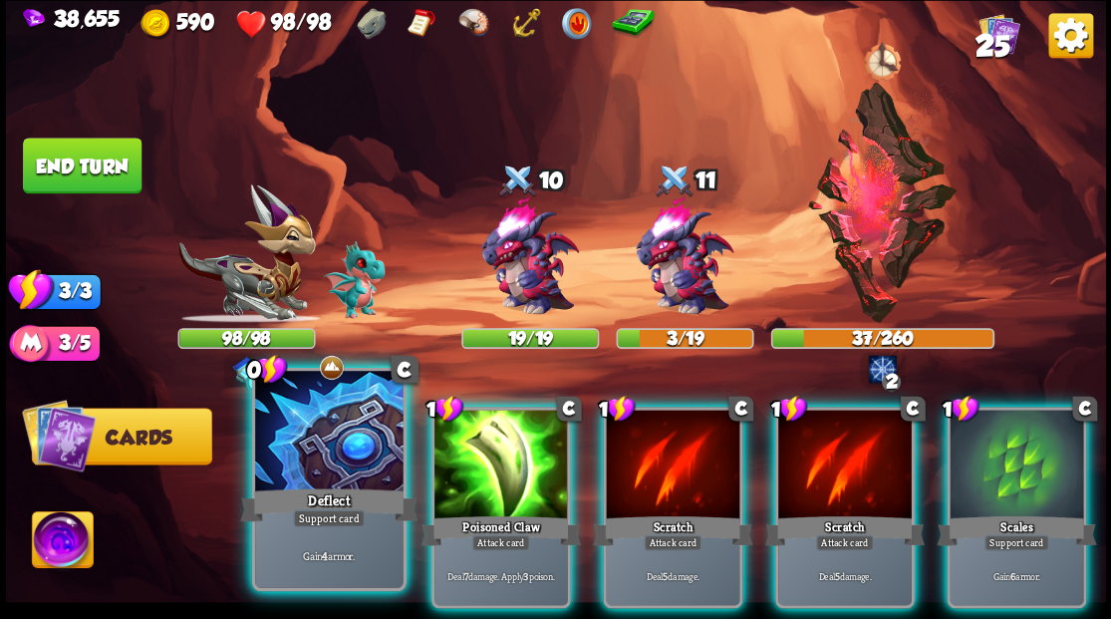
click at [292, 466] on div at bounding box center [328, 433] width 147 height 124
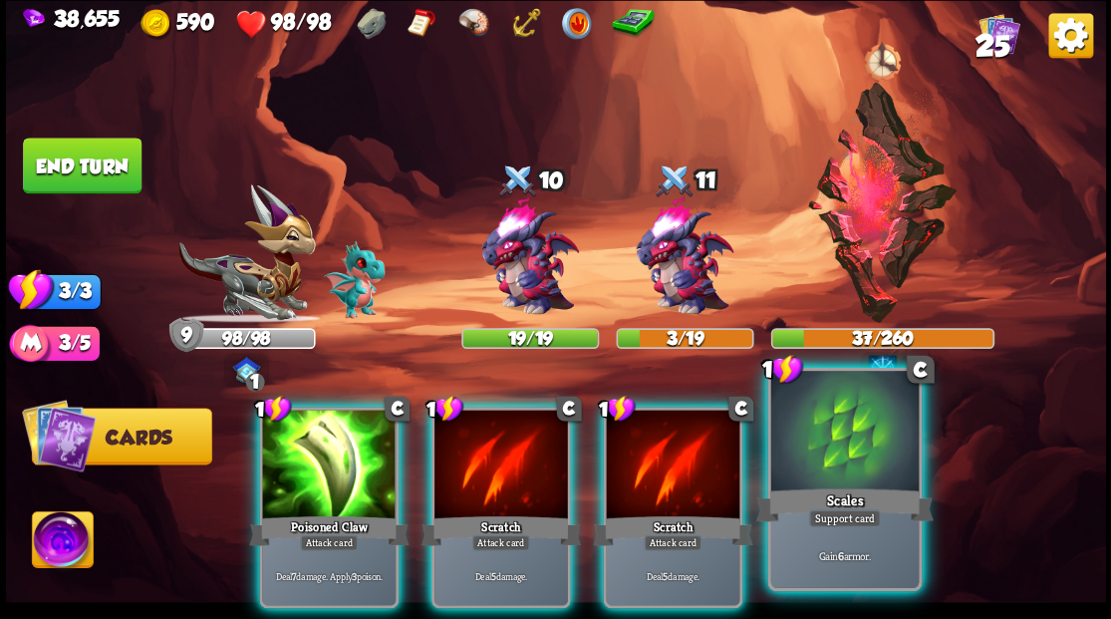
click at [859, 496] on div "Scales" at bounding box center [843, 504] width 177 height 40
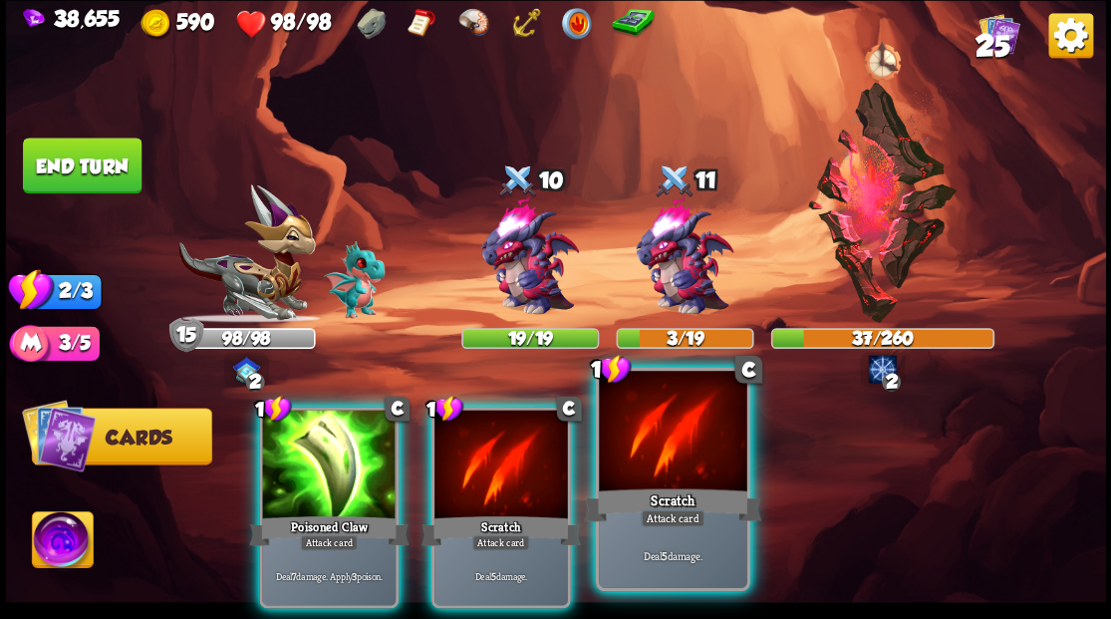
click at [691, 446] on div at bounding box center [672, 433] width 147 height 124
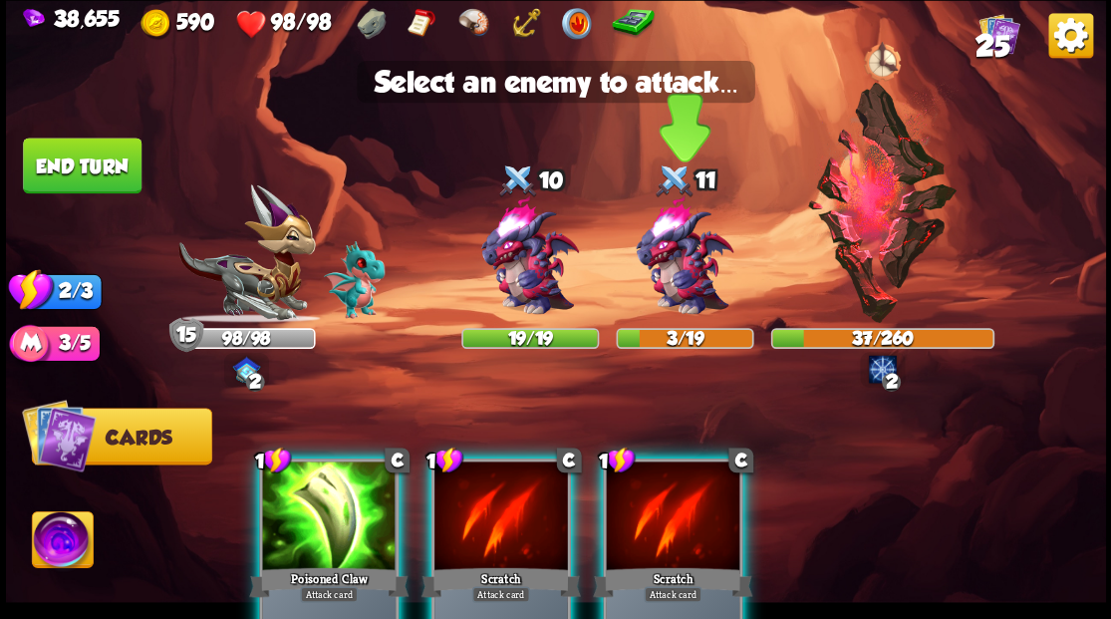
click at [683, 283] on img at bounding box center [684, 256] width 132 height 132
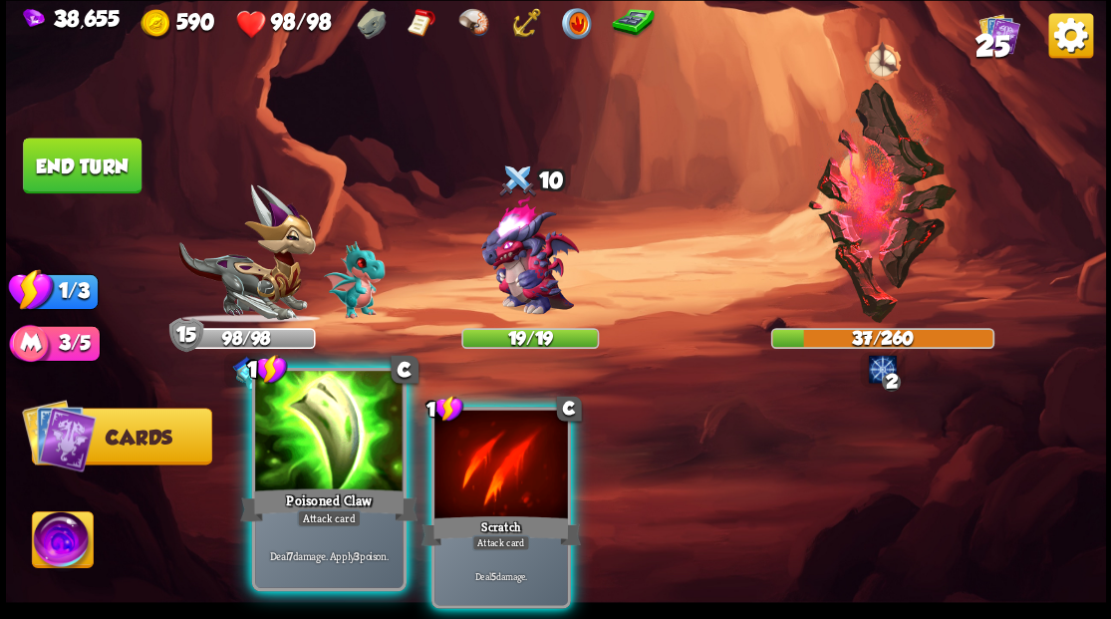
click at [318, 449] on div at bounding box center [328, 433] width 147 height 124
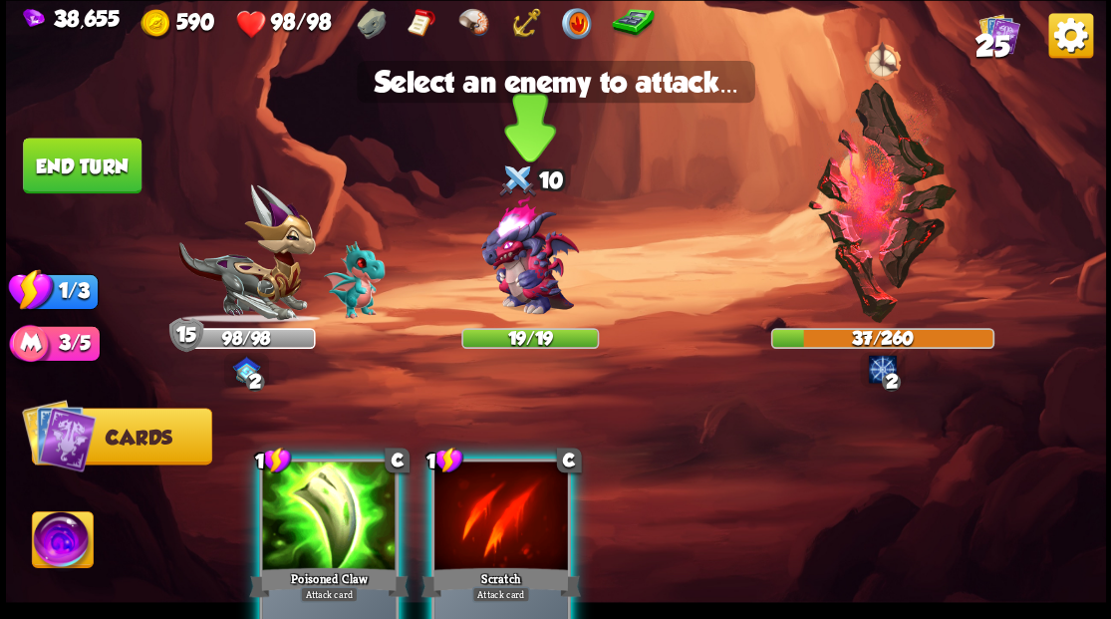
click at [540, 279] on img at bounding box center [529, 256] width 132 height 132
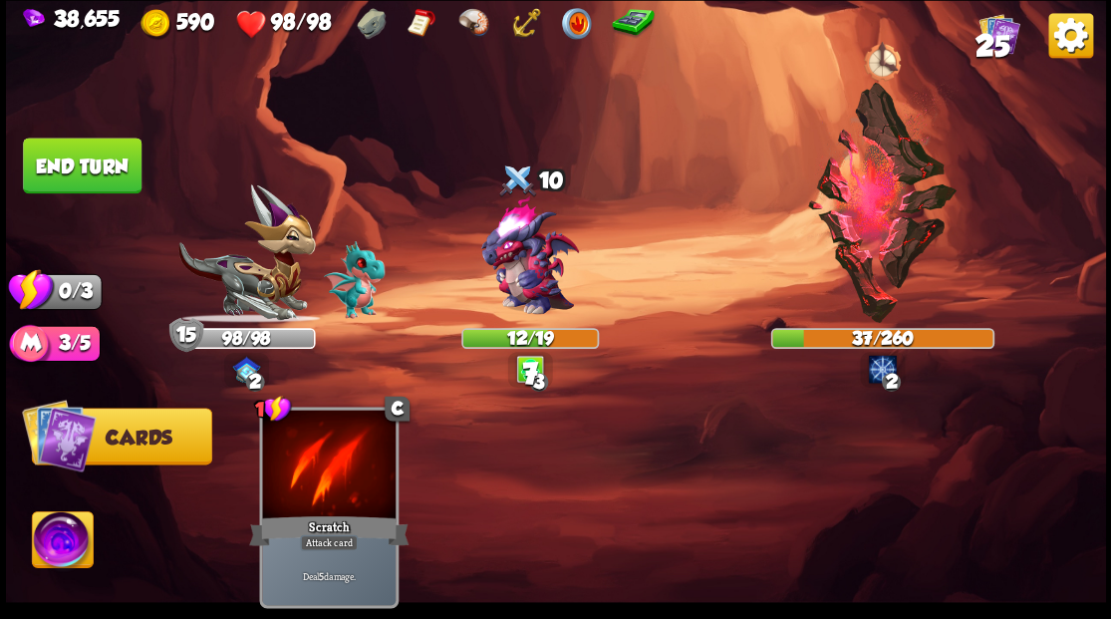
click at [77, 159] on button "End turn" at bounding box center [82, 165] width 119 height 56
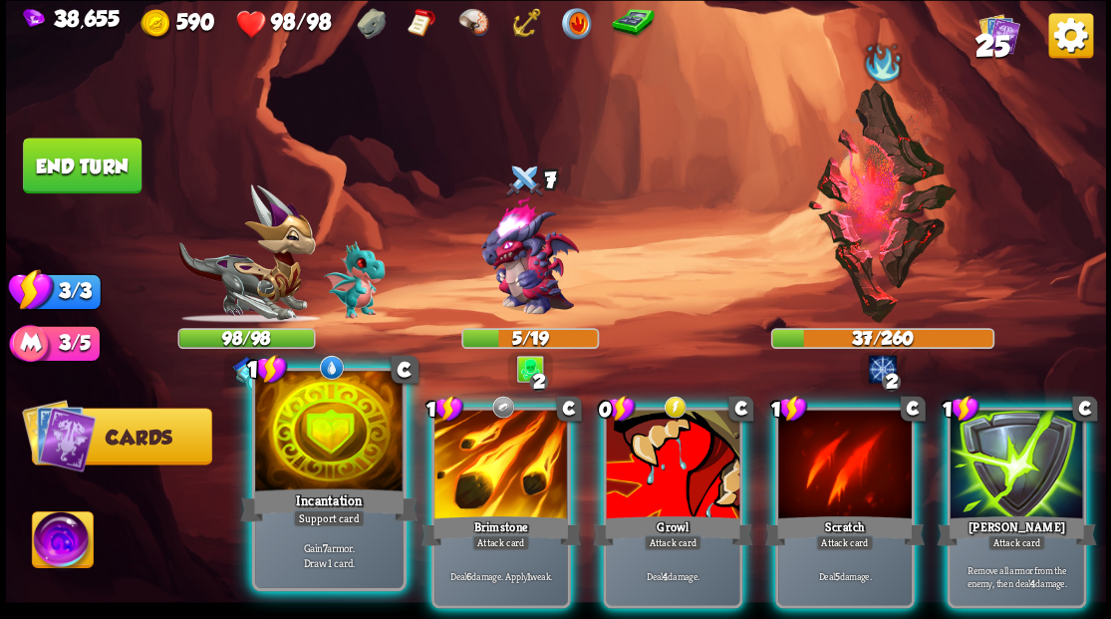
click at [305, 486] on div "Incantation" at bounding box center [328, 504] width 177 height 40
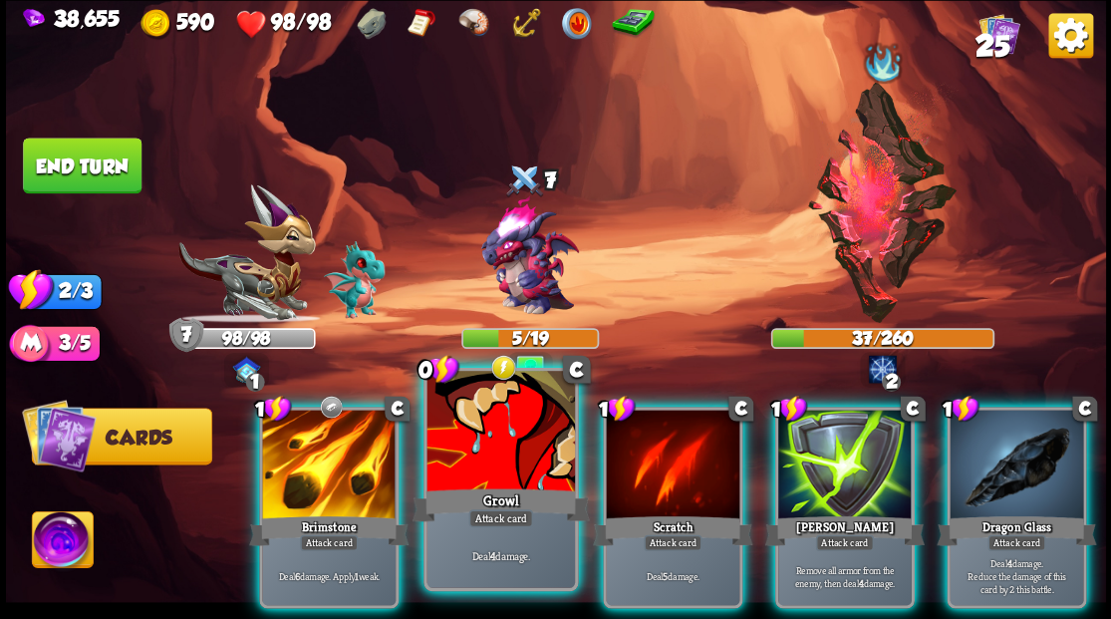
click at [508, 476] on div at bounding box center [499, 433] width 147 height 124
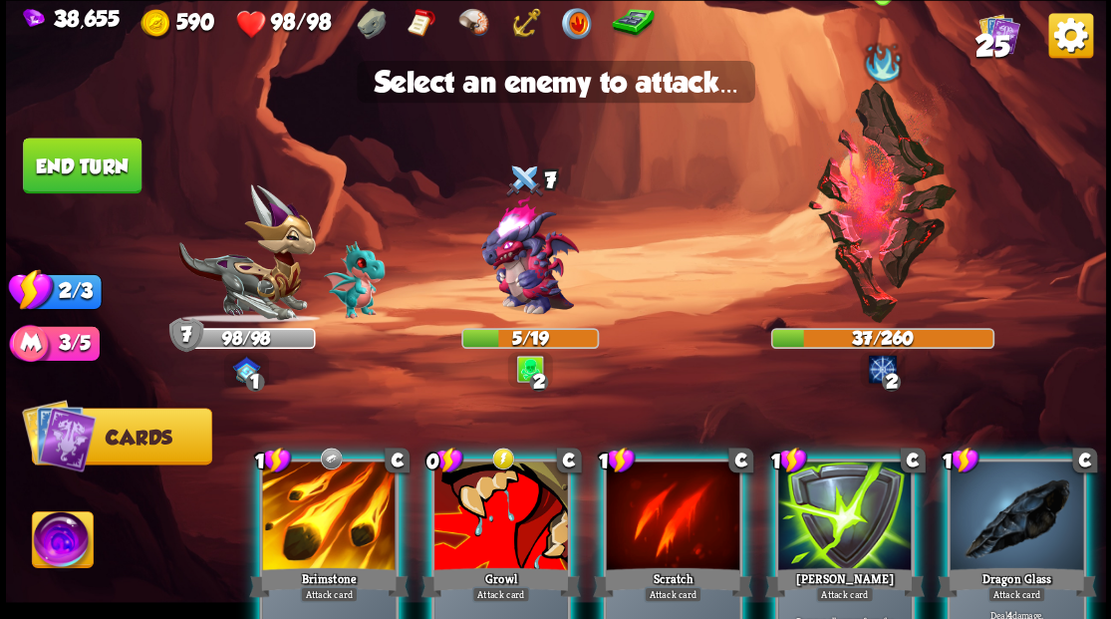
click at [885, 237] on img at bounding box center [882, 202] width 152 height 241
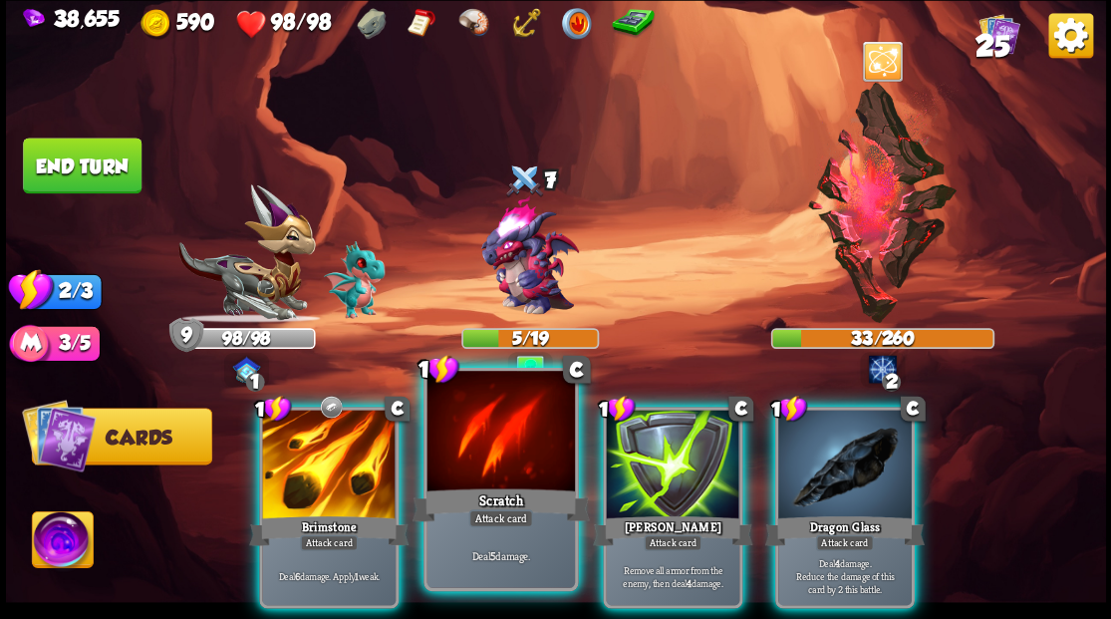
click at [500, 455] on div at bounding box center [499, 433] width 147 height 124
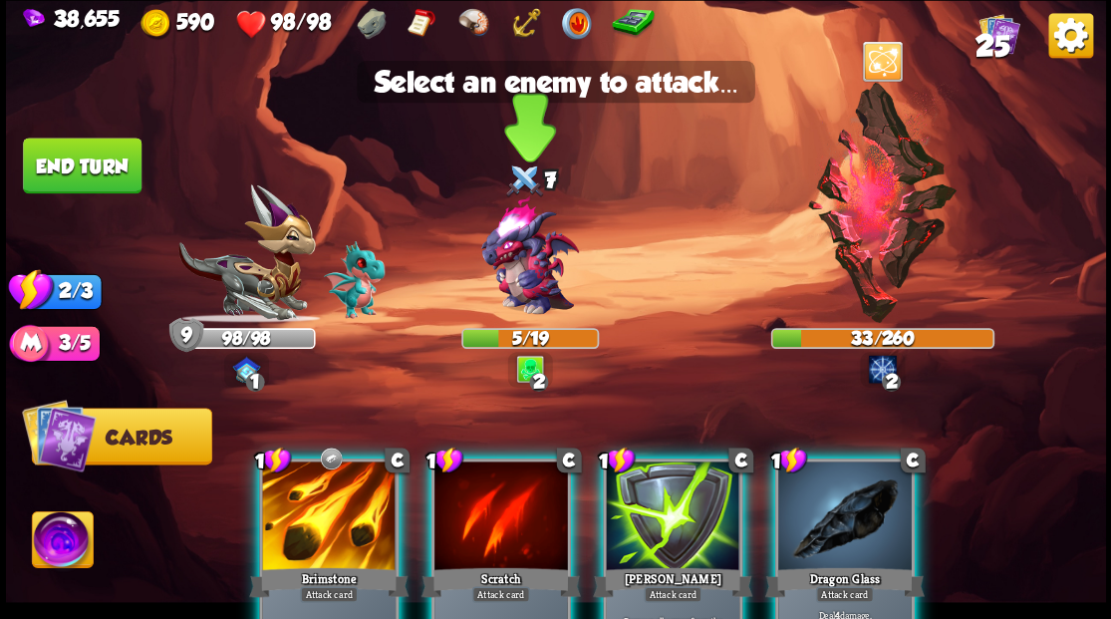
click at [524, 284] on img at bounding box center [529, 256] width 132 height 132
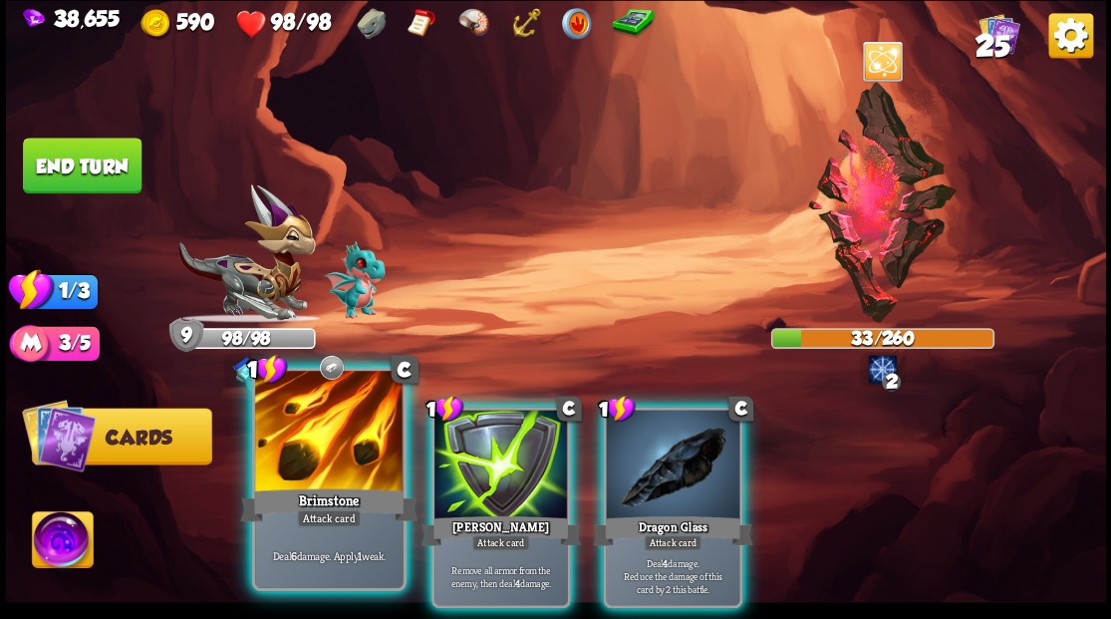
click at [320, 484] on div "Brimstone" at bounding box center [328, 504] width 177 height 40
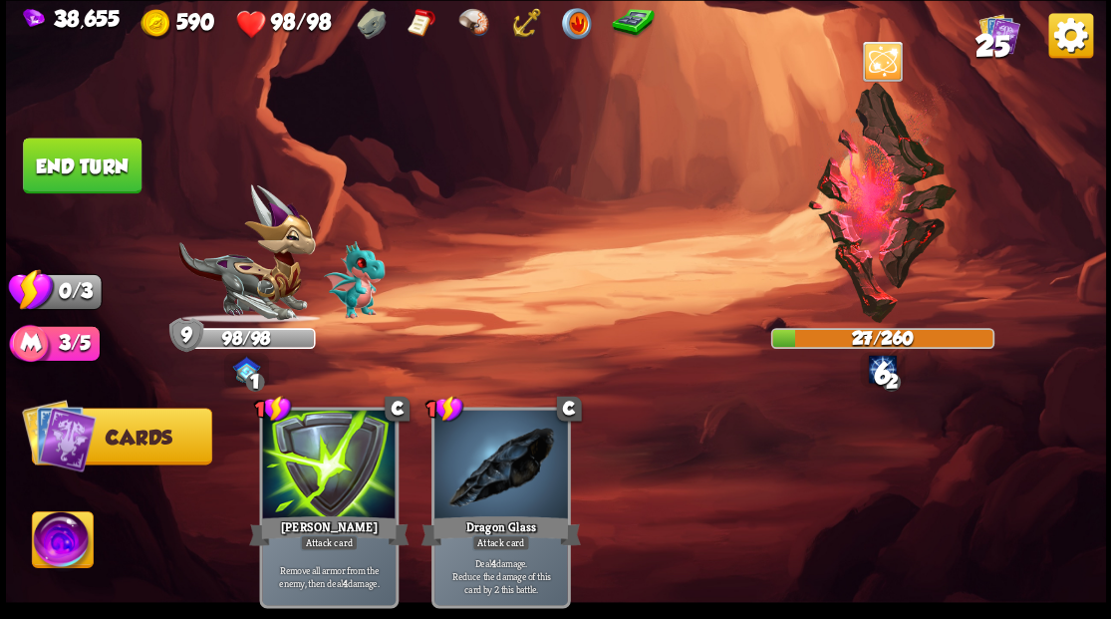
click at [69, 175] on button "End turn" at bounding box center [82, 165] width 119 height 56
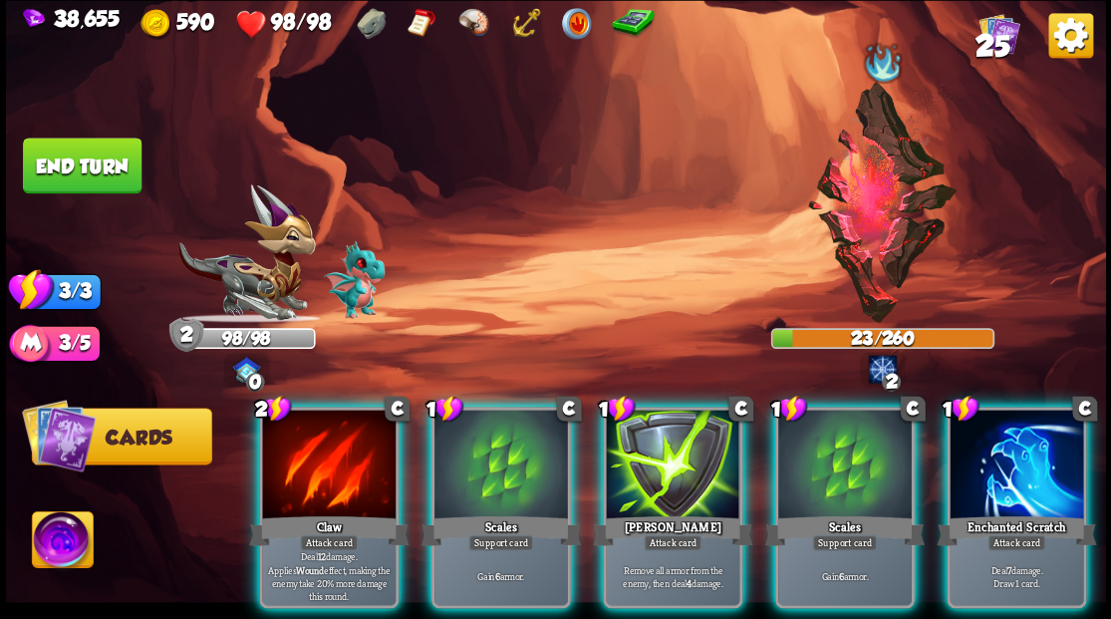
drag, startPoint x: 857, startPoint y: 456, endPoint x: 774, endPoint y: 402, distance: 98.6
click at [857, 456] on div at bounding box center [844, 465] width 133 height 113
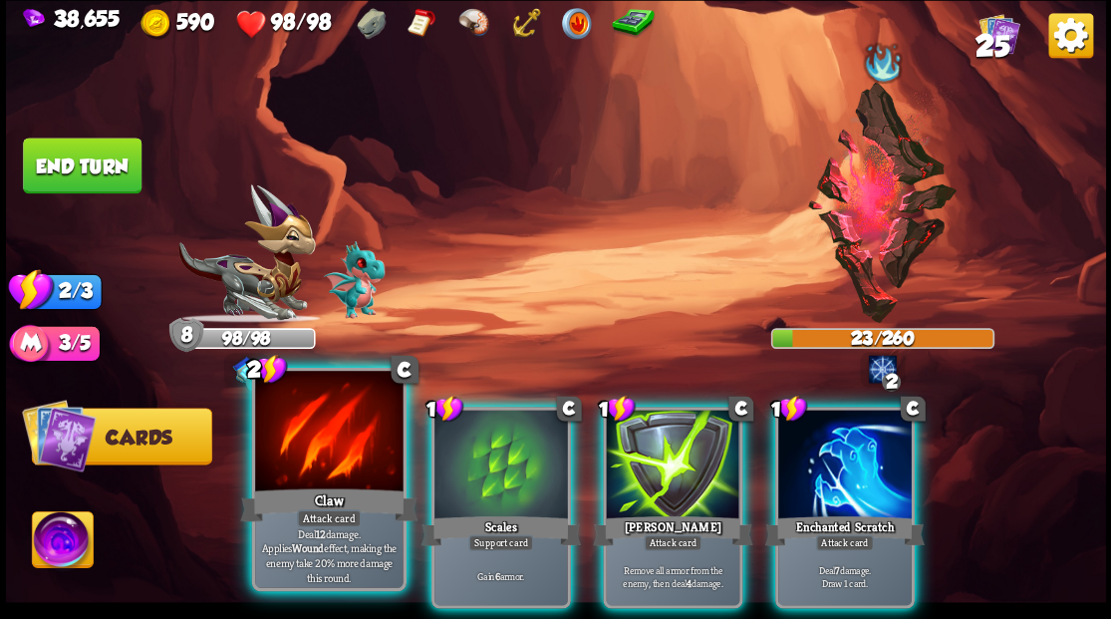
click at [293, 451] on div at bounding box center [328, 433] width 147 height 124
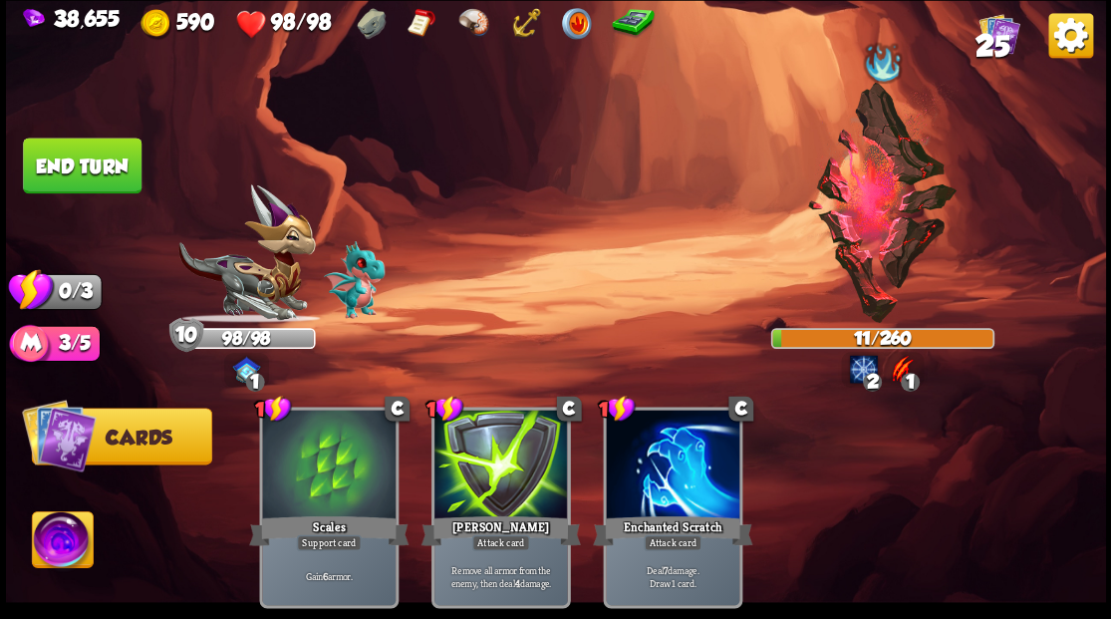
click at [96, 145] on button "End turn" at bounding box center [82, 165] width 119 height 56
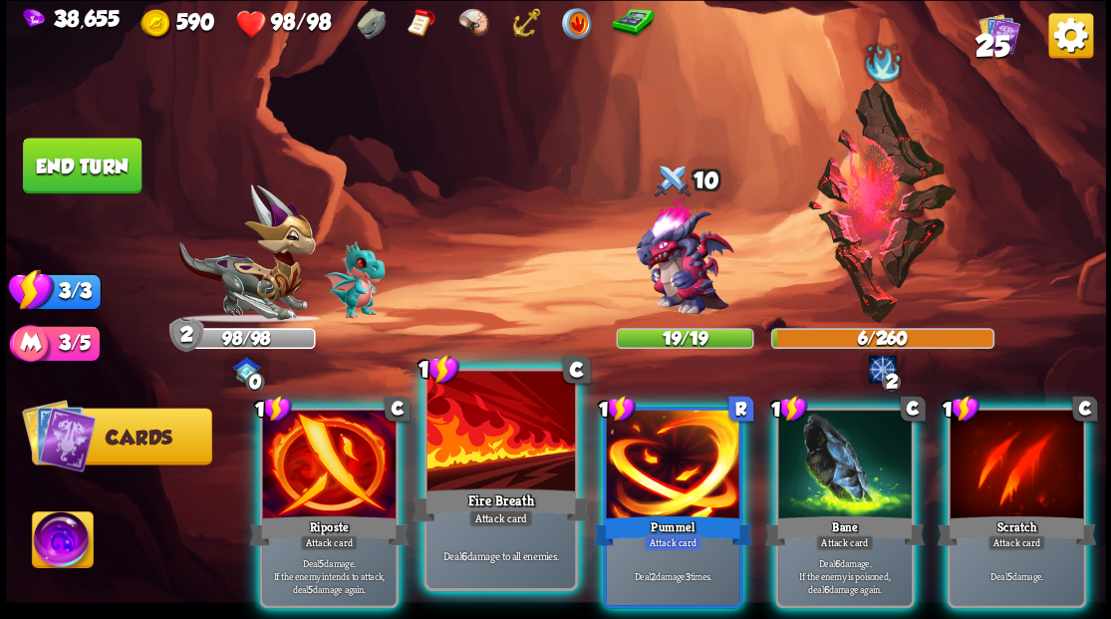
click at [498, 458] on div at bounding box center [499, 433] width 147 height 124
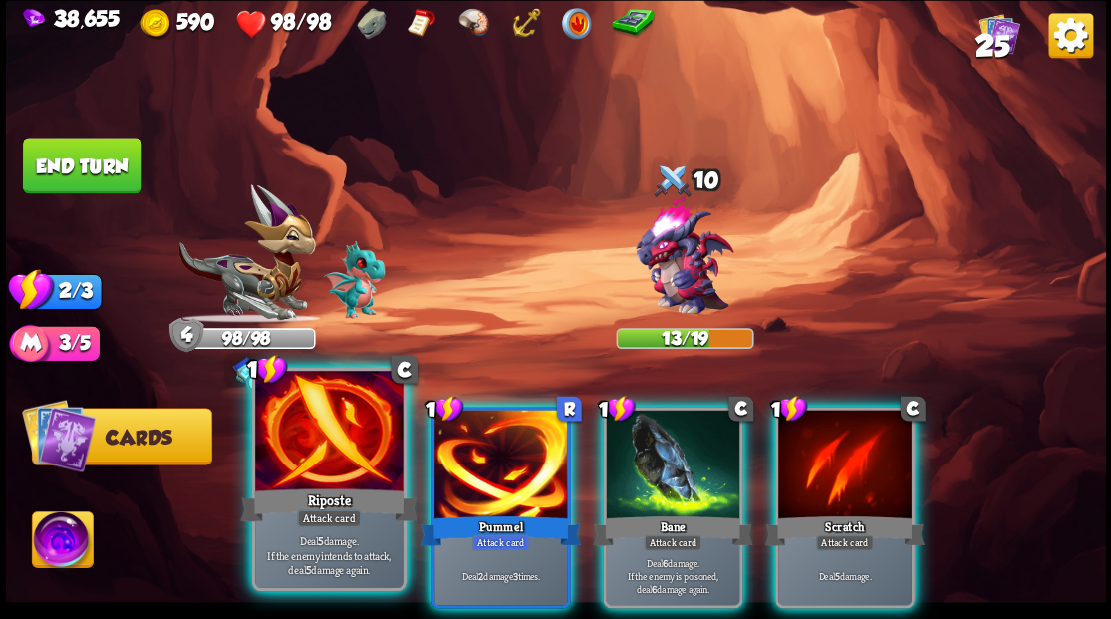
click at [336, 468] on div at bounding box center [328, 433] width 147 height 124
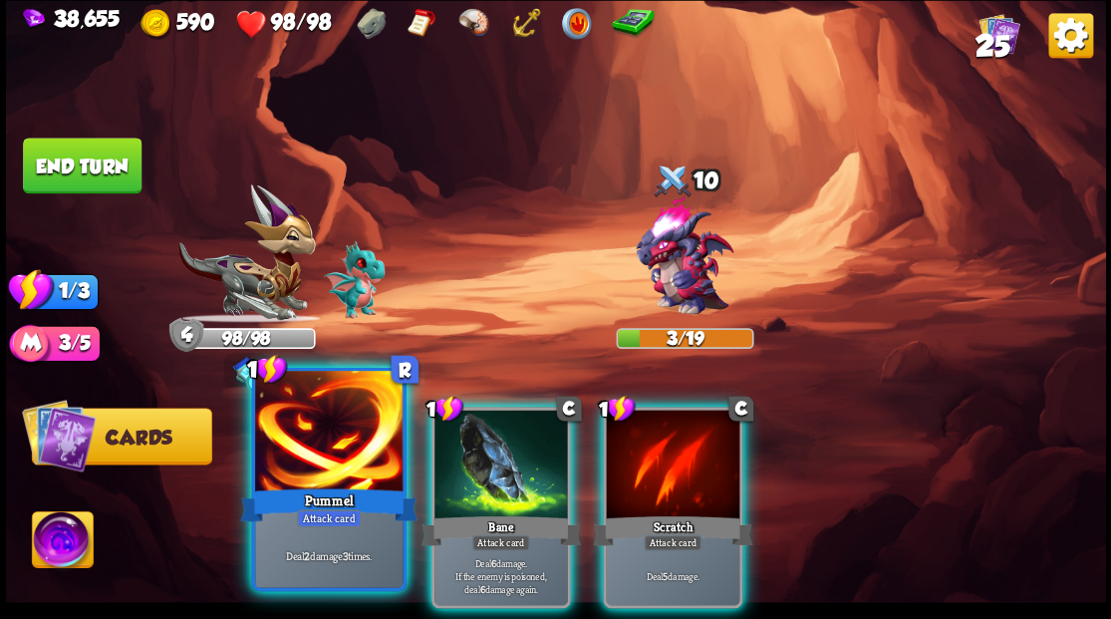
click at [337, 460] on div at bounding box center [328, 433] width 147 height 124
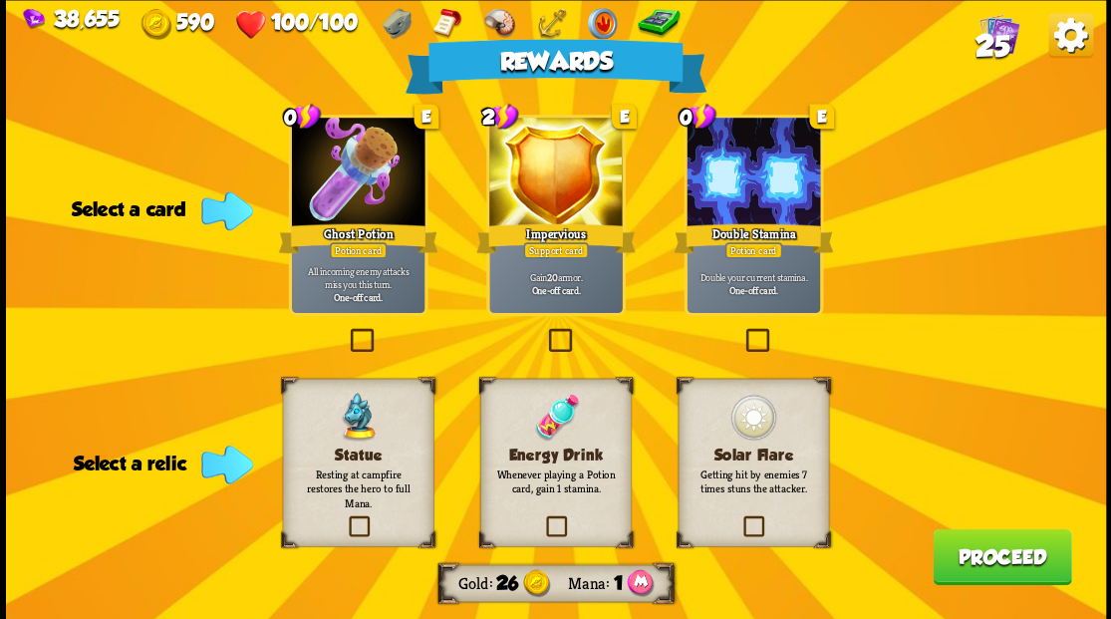
click at [346, 331] on label at bounding box center [346, 331] width 0 height 0
click at [0, 0] on input "checkbox" at bounding box center [0, 0] width 0 height 0
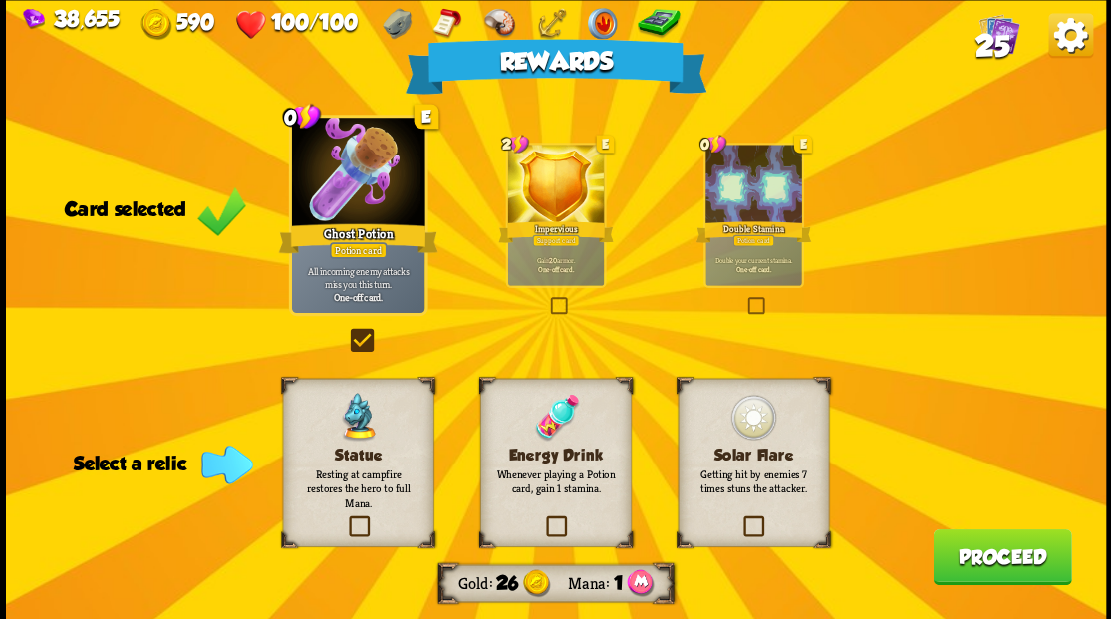
click at [542, 518] on label at bounding box center [542, 518] width 0 height 0
click at [0, 0] on input "checkbox" at bounding box center [0, 0] width 0 height 0
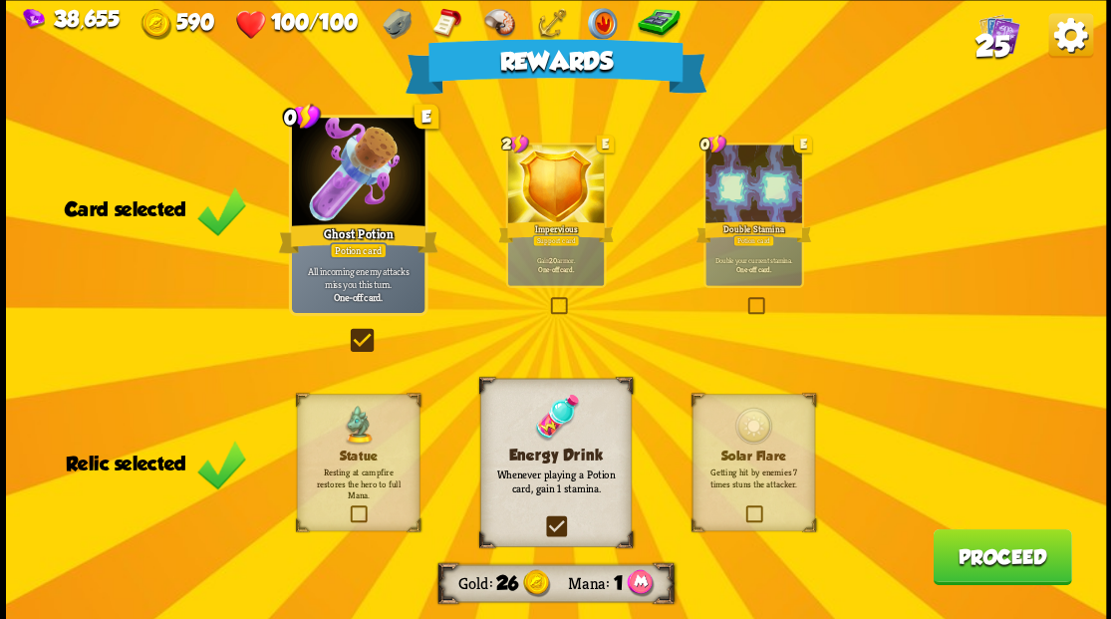
click at [971, 563] on button "Proceed" at bounding box center [1001, 556] width 138 height 56
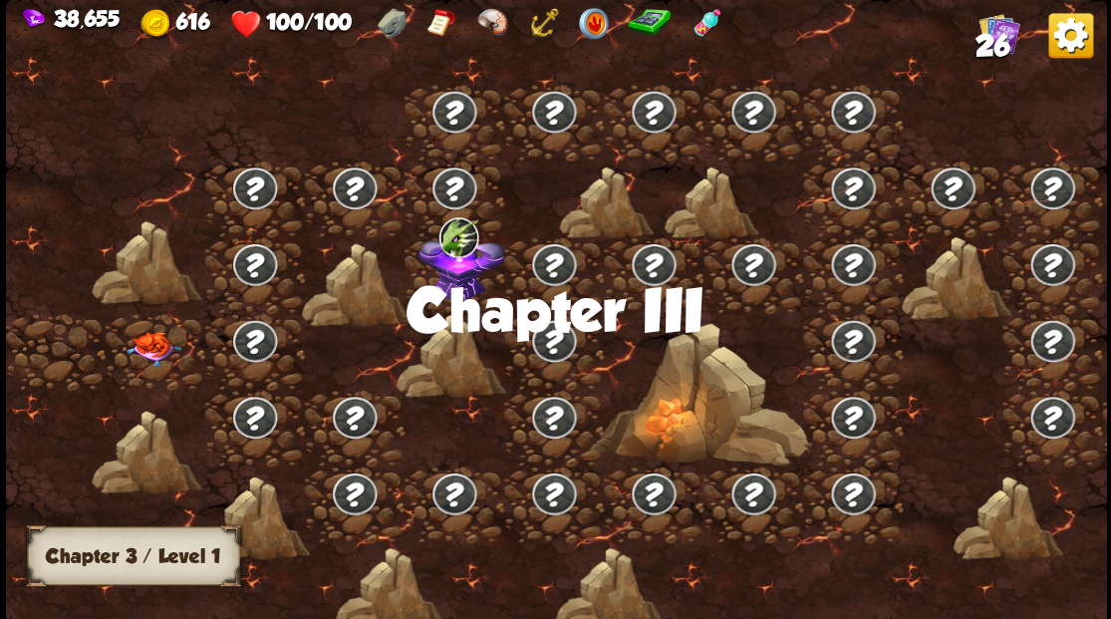
click at [156, 342] on img at bounding box center [152, 348] width 55 height 35
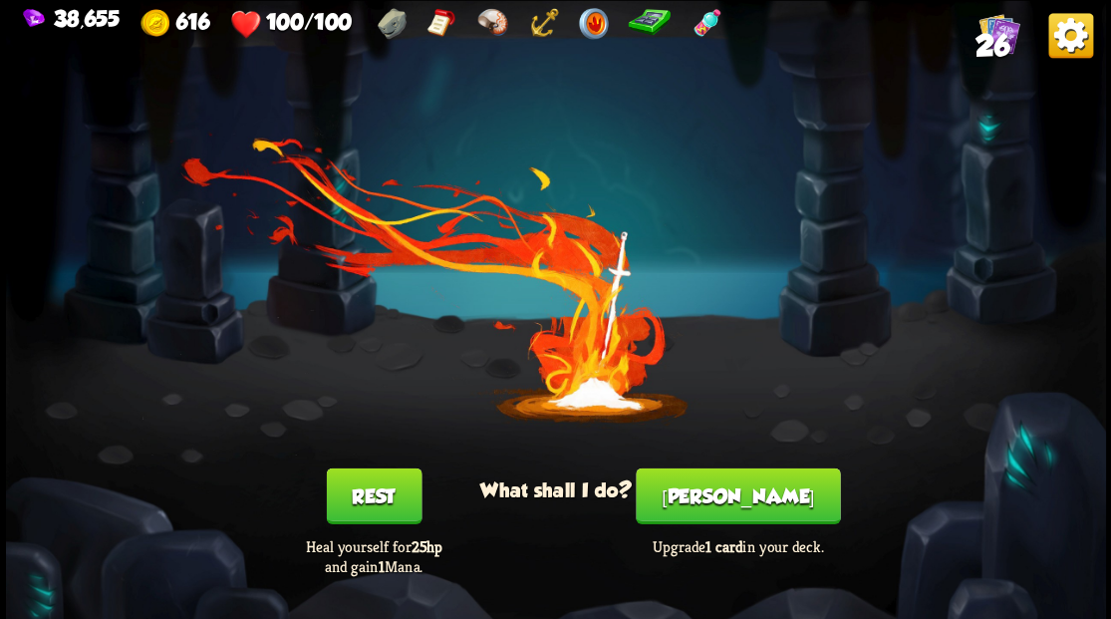
click at [745, 494] on button "Smith" at bounding box center [737, 495] width 204 height 56
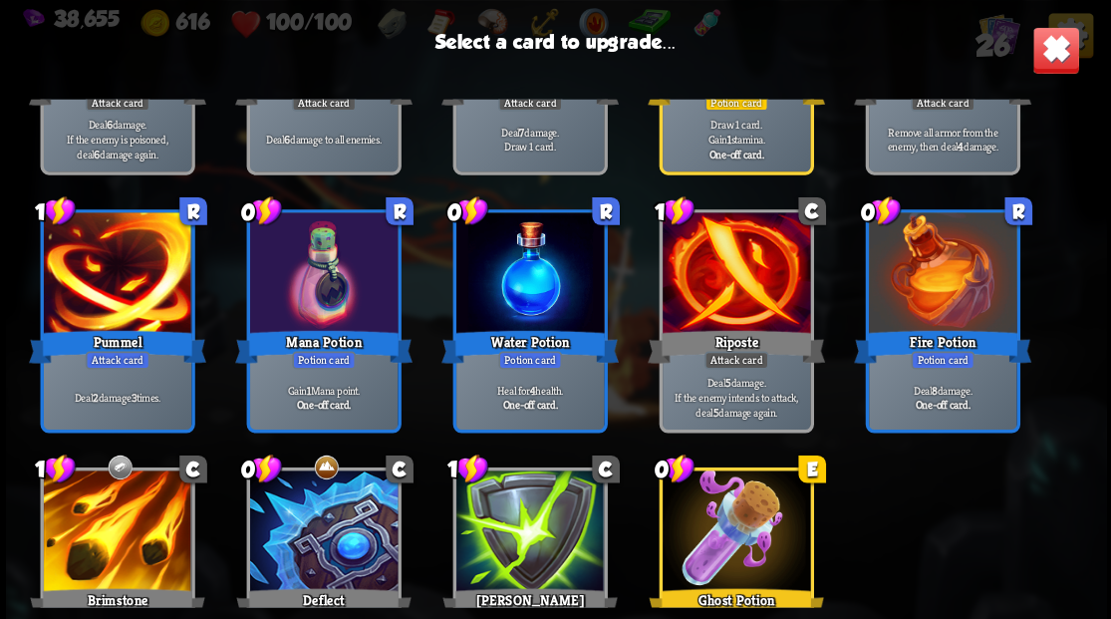
scroll to position [863, 0]
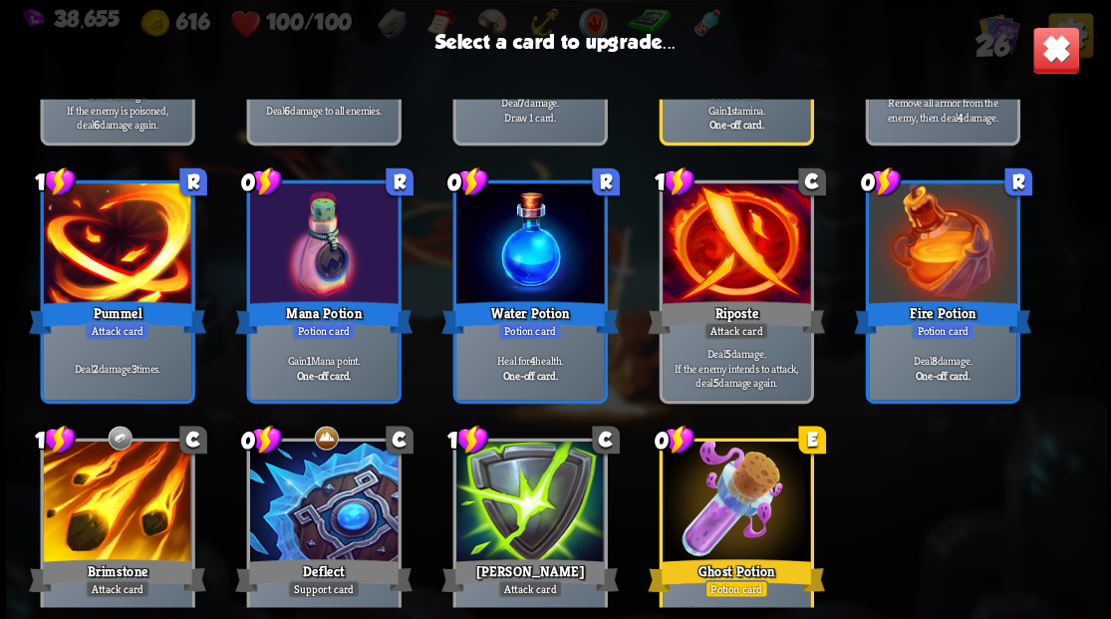
click at [318, 261] on div at bounding box center [322, 245] width 147 height 124
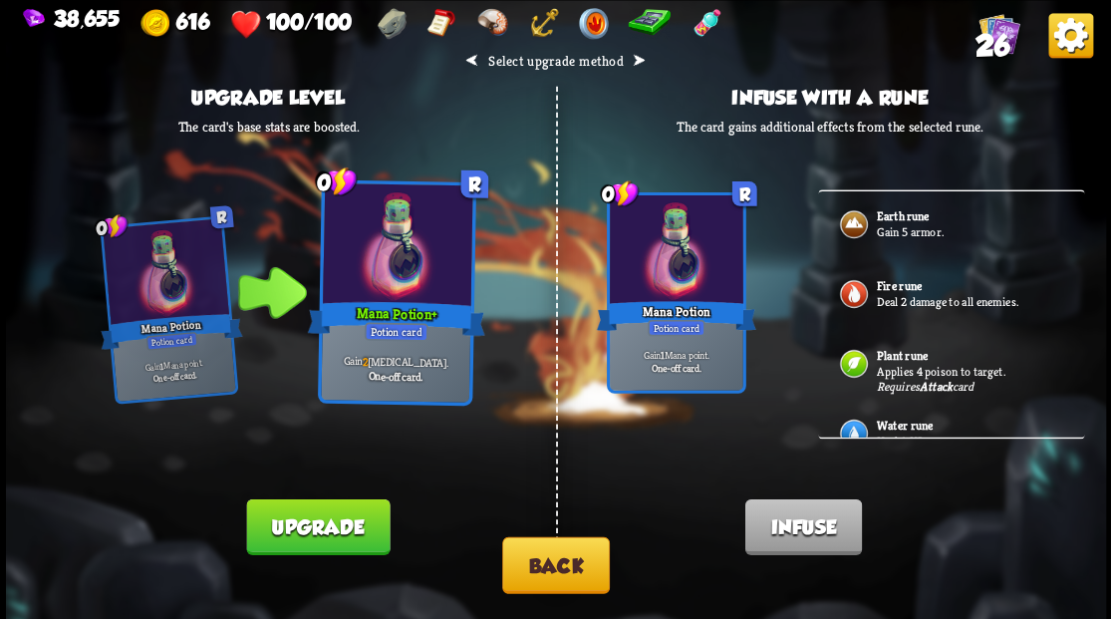
click at [332, 522] on button "Upgrade" at bounding box center [317, 526] width 143 height 56
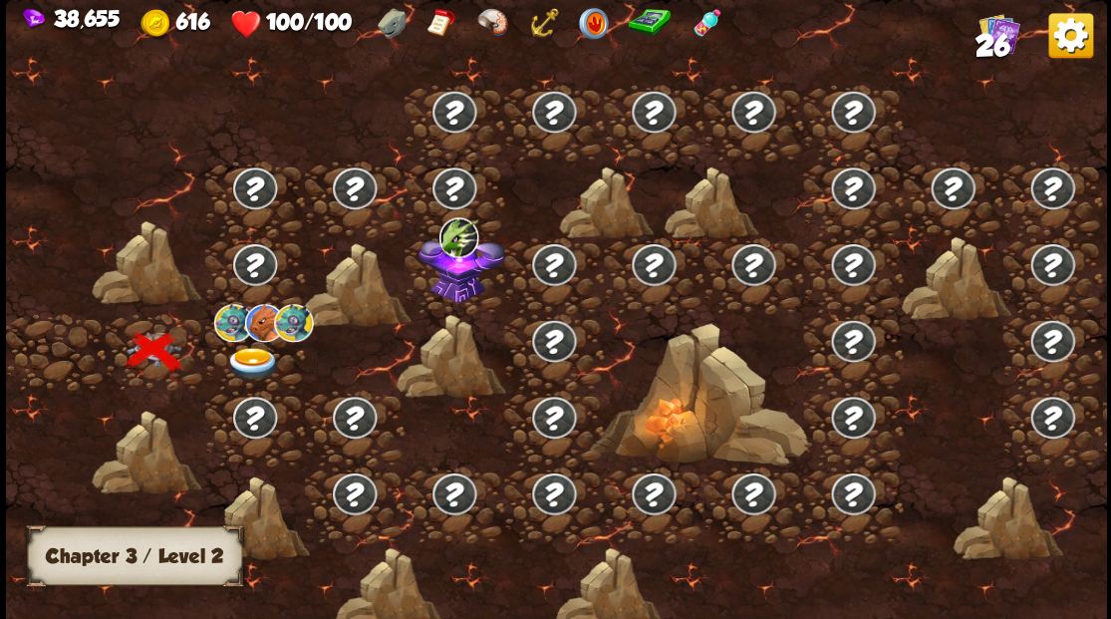
click at [249, 359] on img at bounding box center [252, 363] width 55 height 33
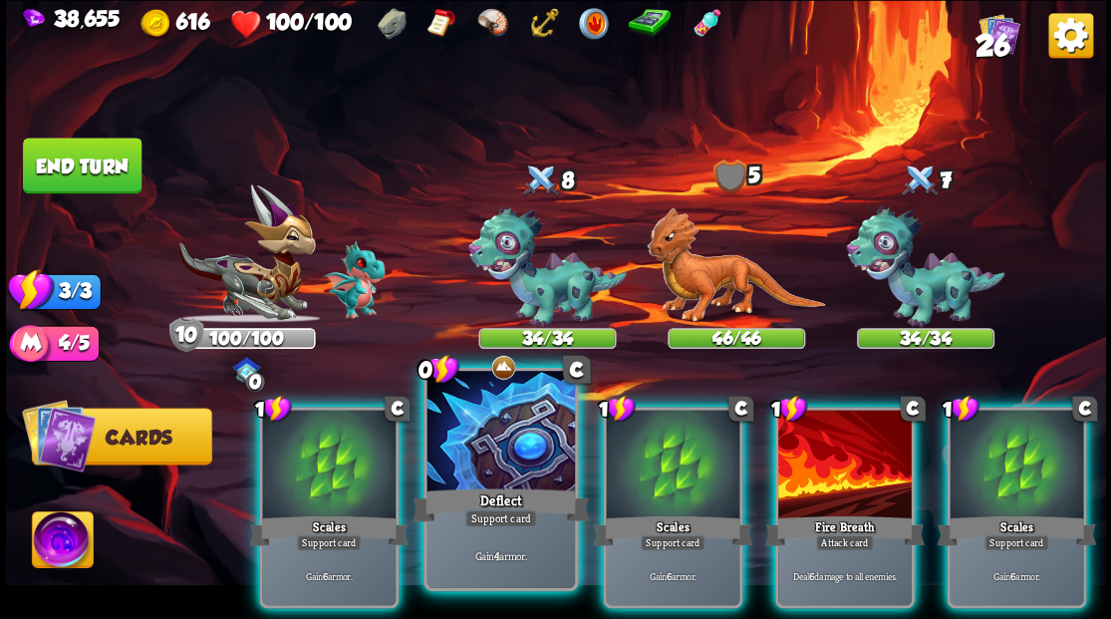
click at [478, 443] on div at bounding box center [499, 433] width 147 height 124
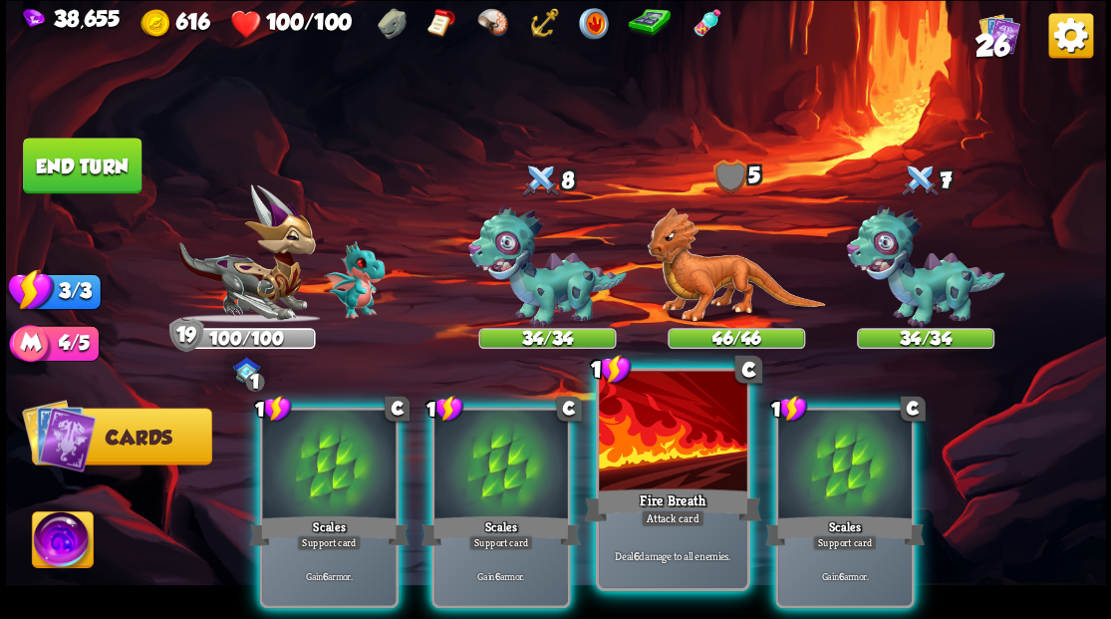
click at [678, 448] on div at bounding box center [672, 433] width 147 height 124
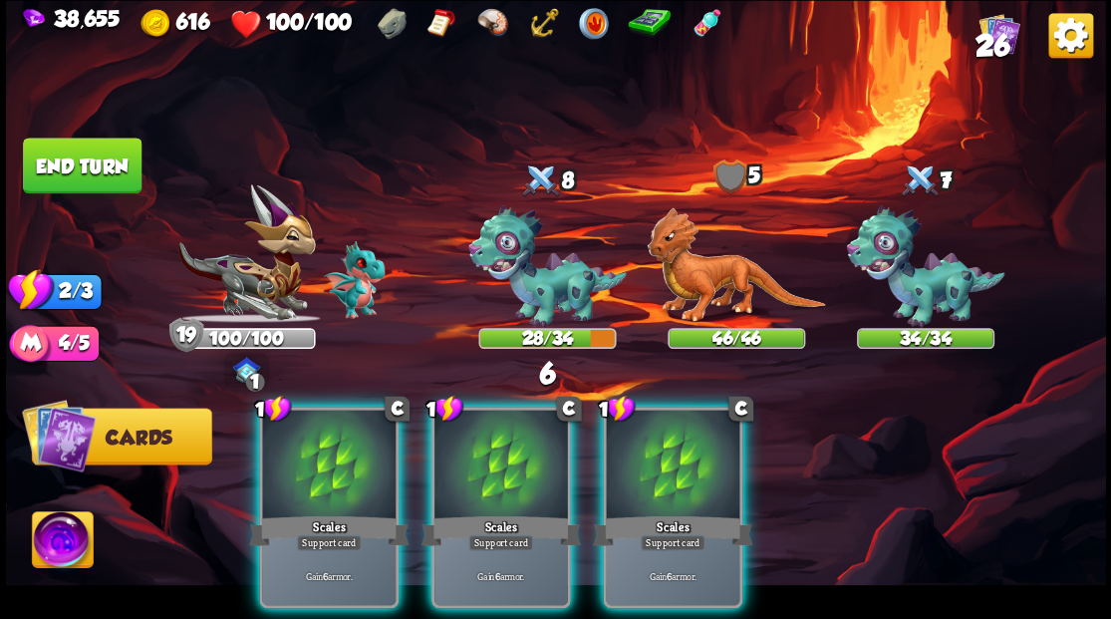
drag, startPoint x: 667, startPoint y: 447, endPoint x: 622, endPoint y: 449, distance: 44.9
click at [659, 447] on div at bounding box center [672, 465] width 133 height 113
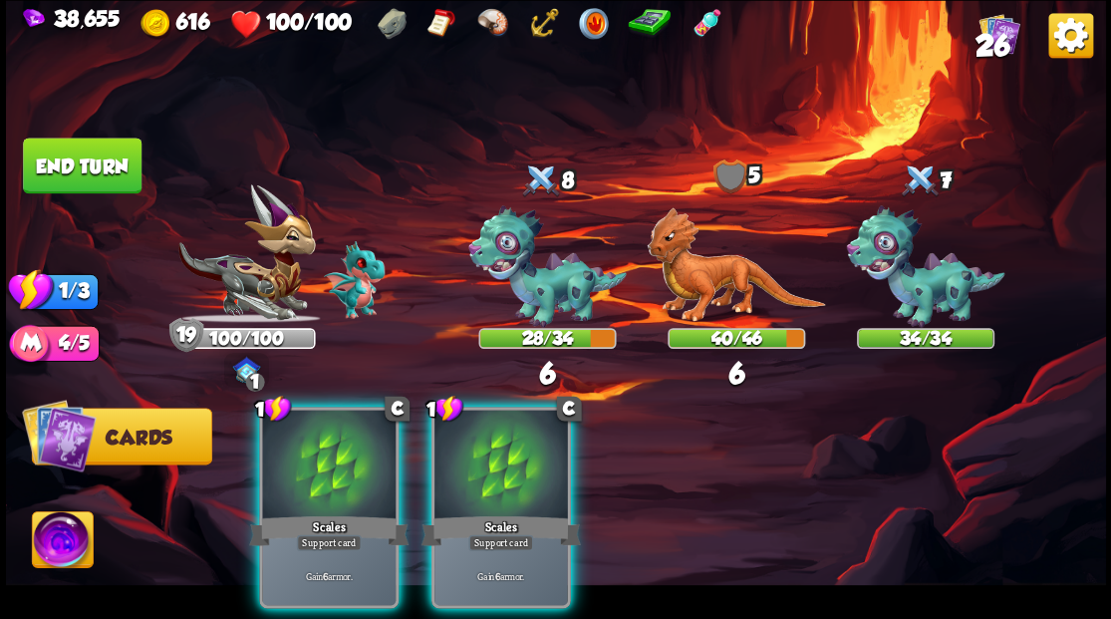
drag, startPoint x: 480, startPoint y: 460, endPoint x: 414, endPoint y: 436, distance: 69.9
click at [446, 443] on div at bounding box center [500, 465] width 133 height 113
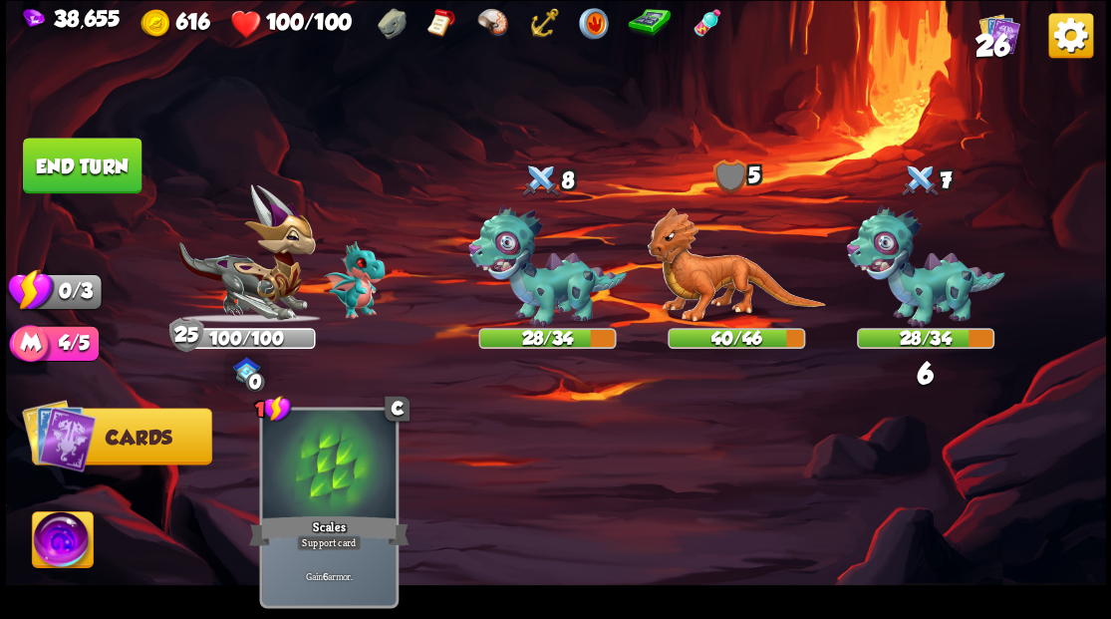
drag, startPoint x: 65, startPoint y: 182, endPoint x: 257, endPoint y: 281, distance: 216.0
click at [78, 183] on button "End turn" at bounding box center [82, 165] width 119 height 56
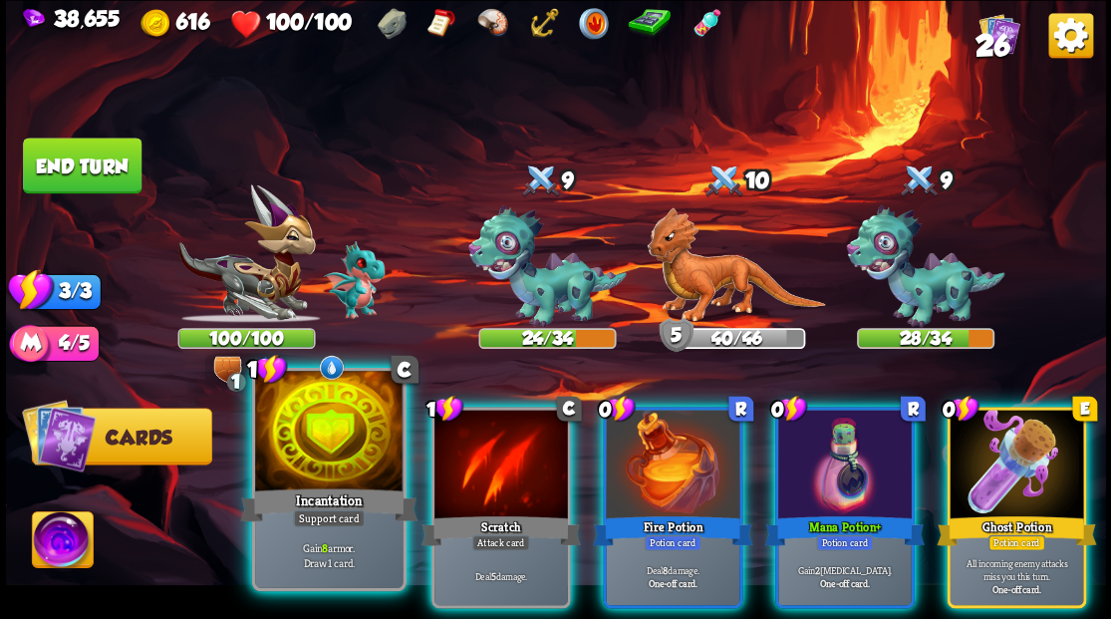
click at [332, 442] on div at bounding box center [328, 433] width 147 height 124
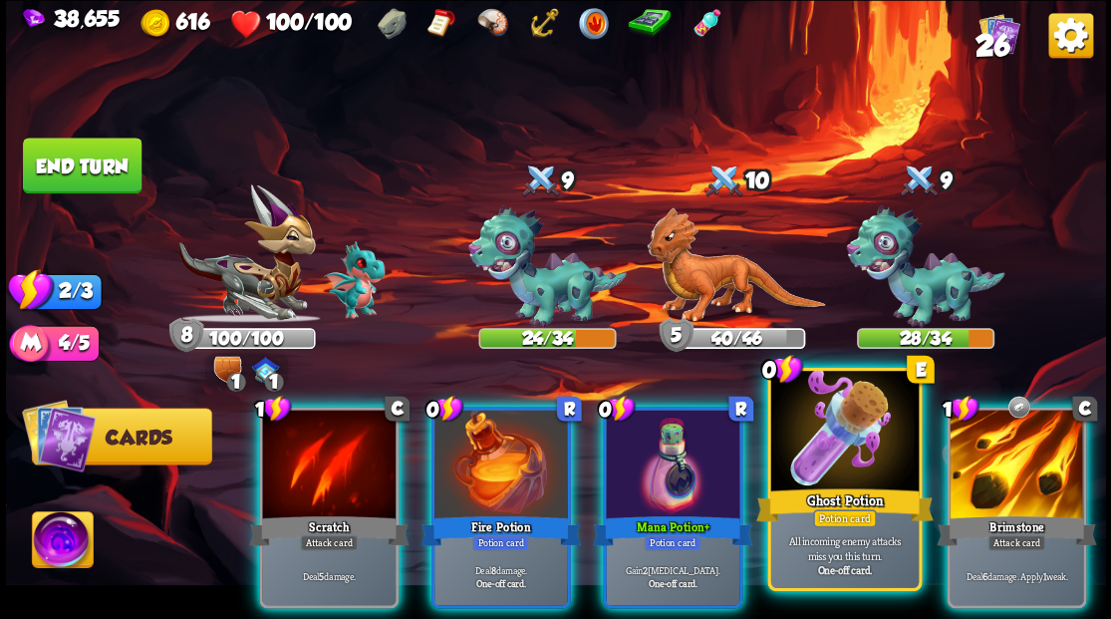
click at [835, 422] on div at bounding box center [843, 433] width 147 height 124
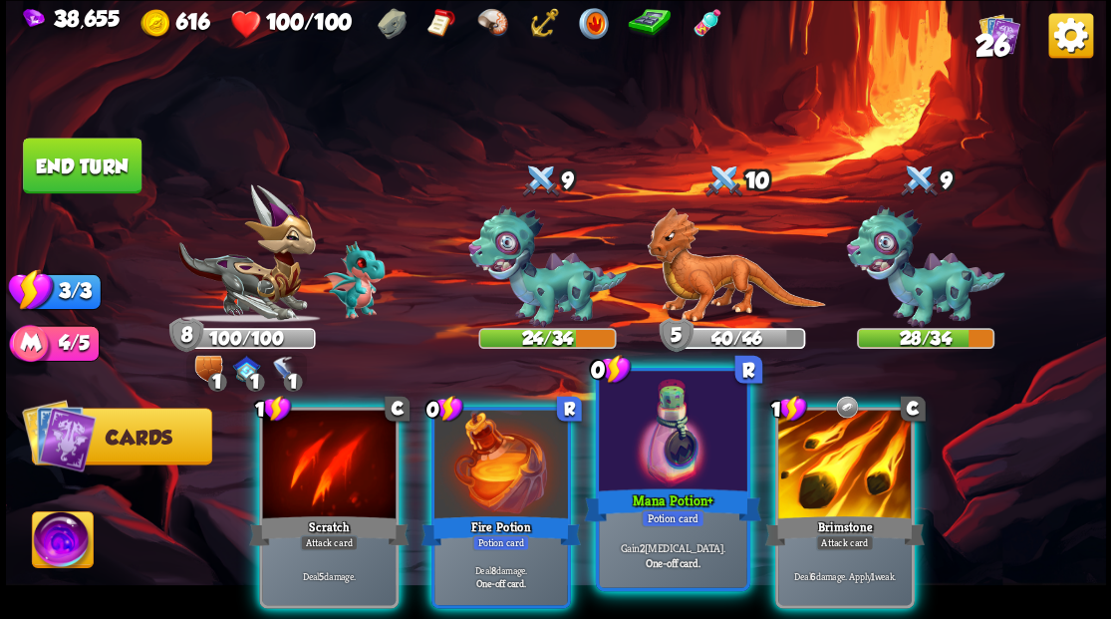
click at [685, 450] on div at bounding box center [672, 433] width 147 height 124
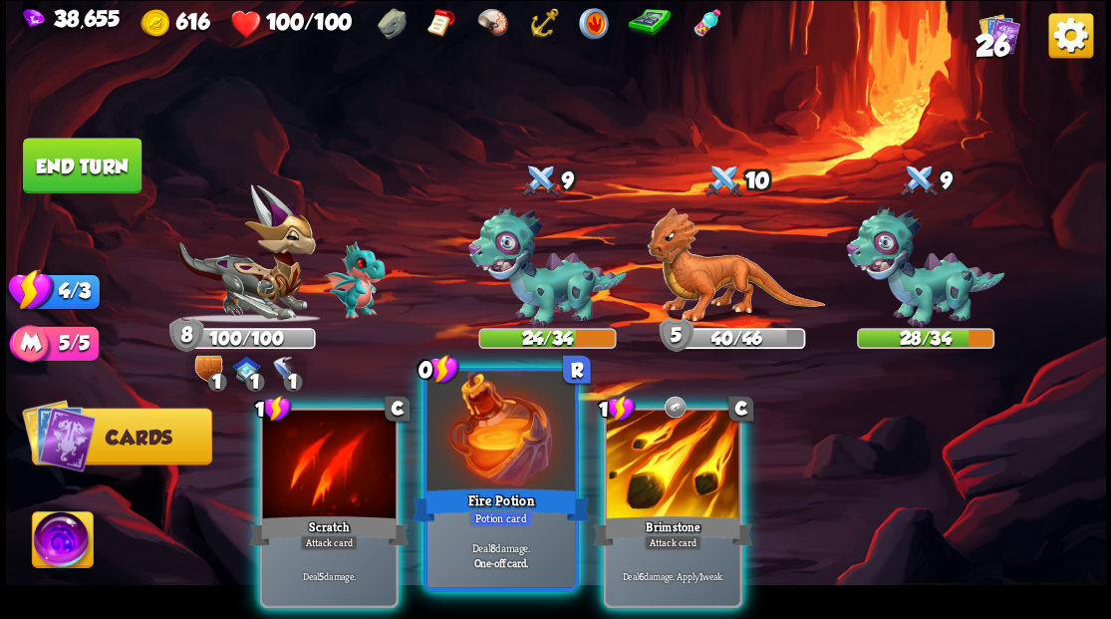
click at [470, 432] on div at bounding box center [499, 433] width 147 height 124
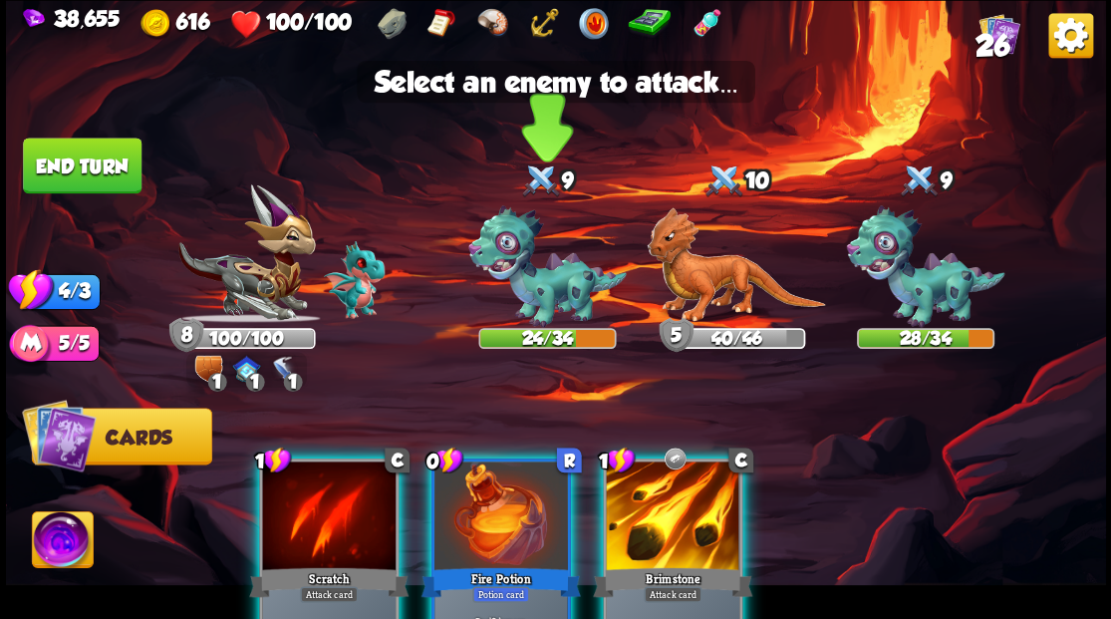
click at [526, 291] on img at bounding box center [547, 266] width 158 height 123
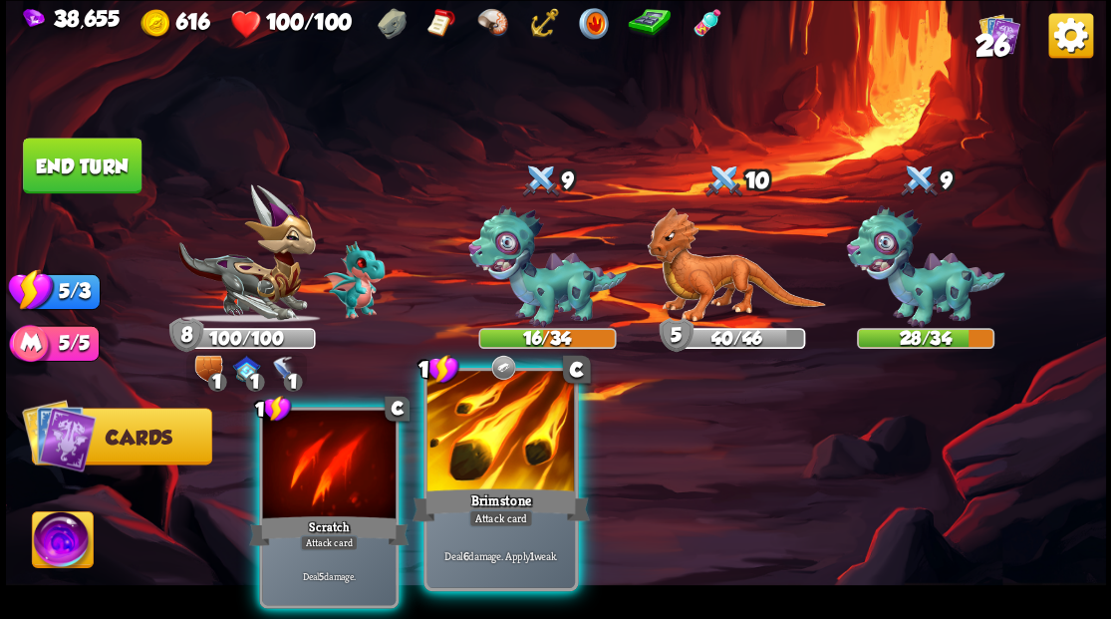
click at [482, 464] on div at bounding box center [499, 433] width 147 height 124
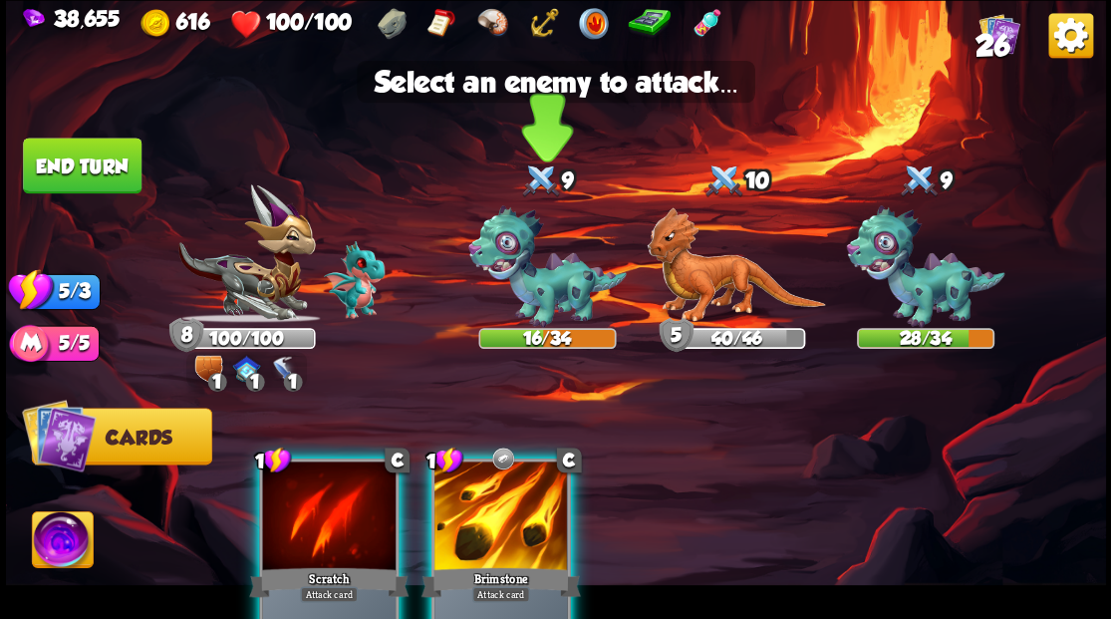
click at [542, 292] on img at bounding box center [547, 266] width 158 height 123
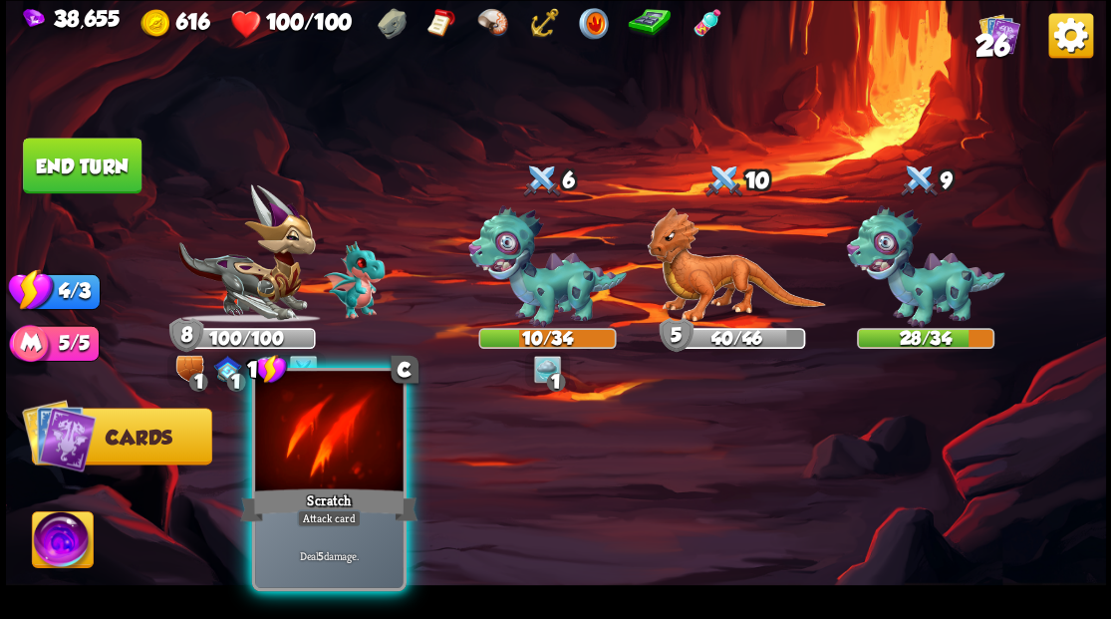
click at [324, 455] on div at bounding box center [328, 433] width 147 height 124
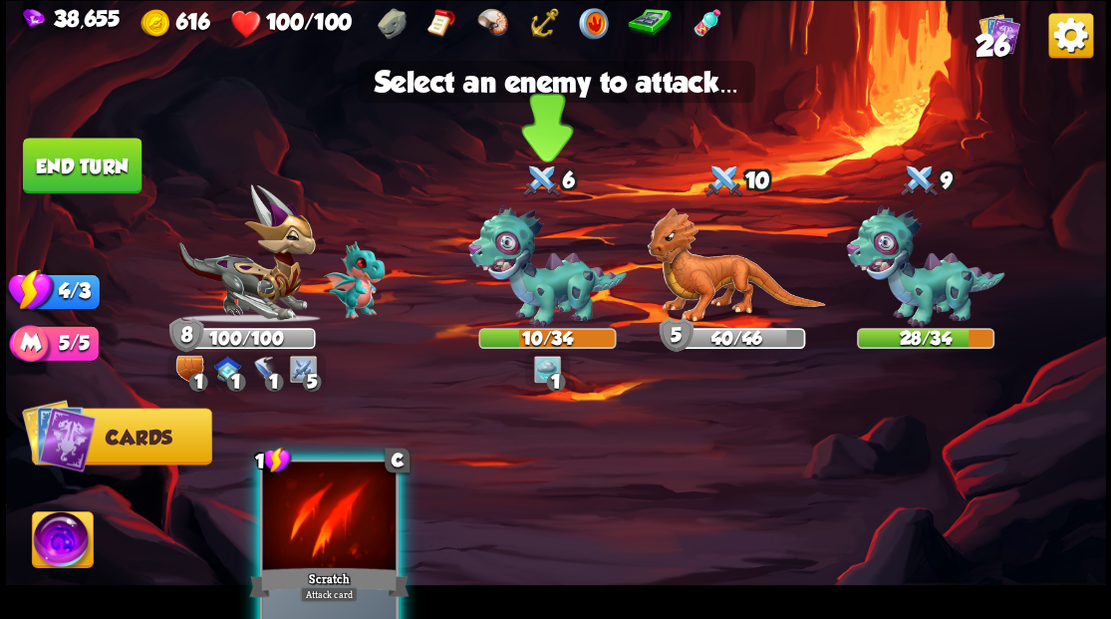
click at [539, 301] on img at bounding box center [547, 266] width 158 height 123
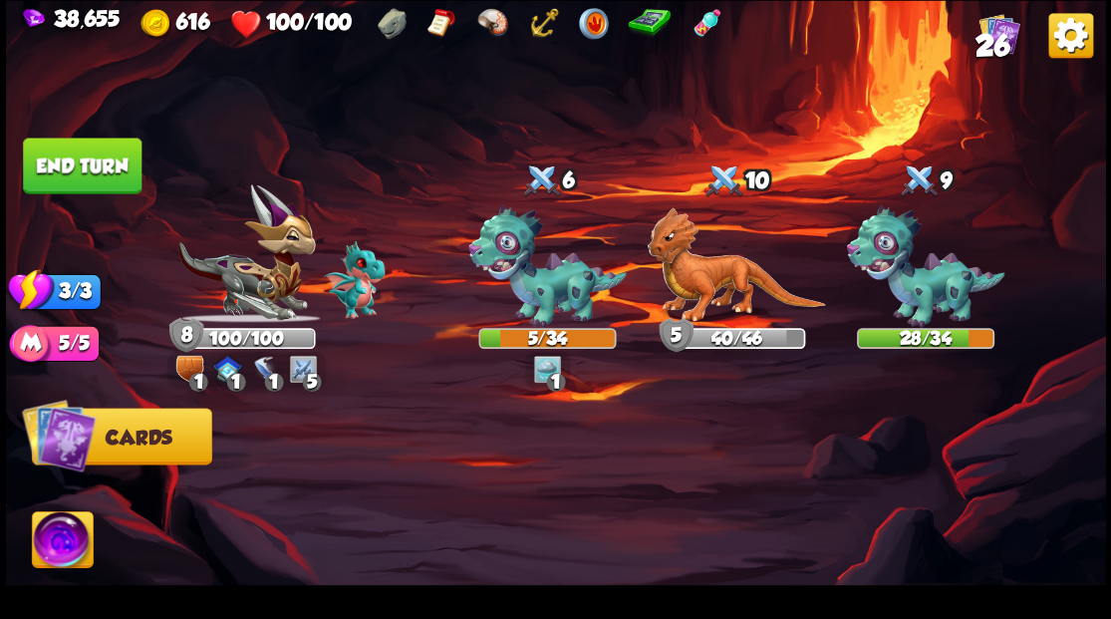
click at [76, 167] on button "End turn" at bounding box center [82, 165] width 119 height 56
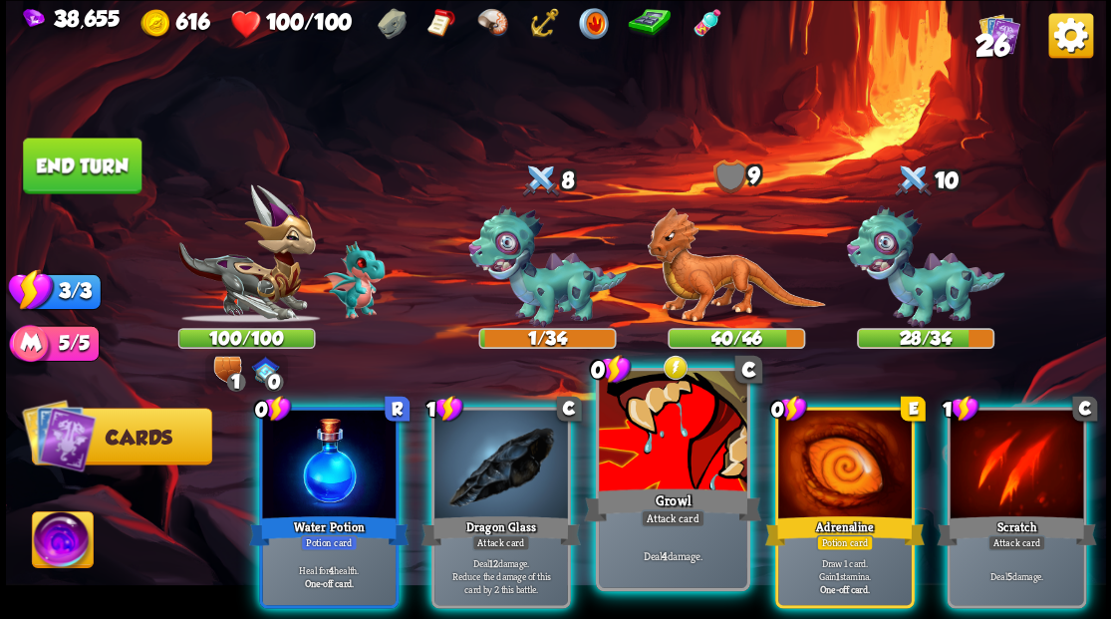
click at [680, 455] on div at bounding box center [672, 433] width 147 height 124
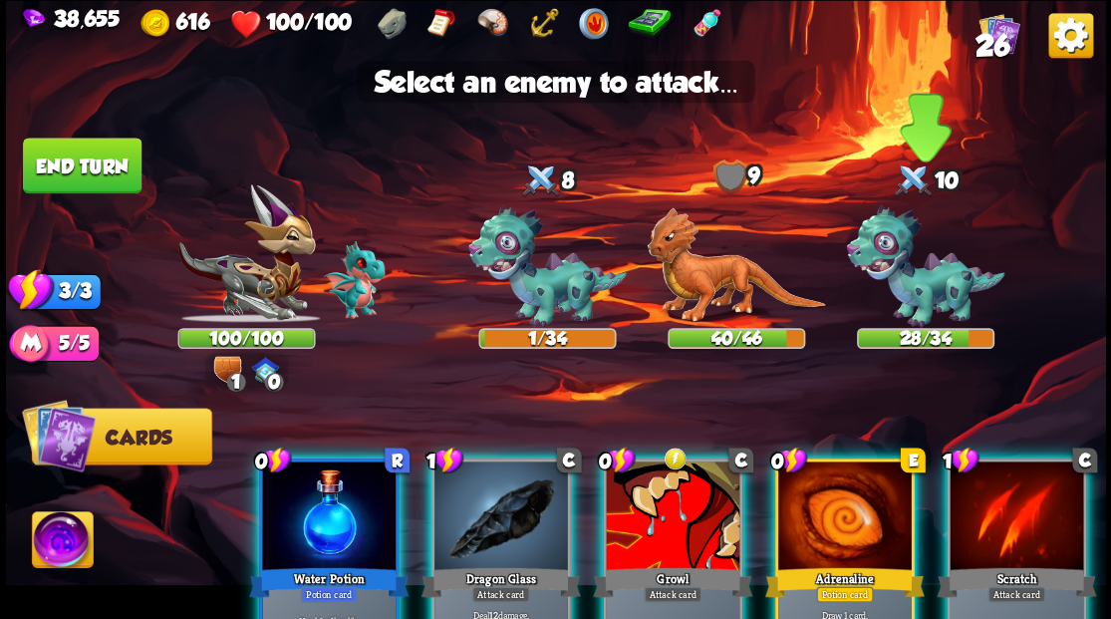
click at [912, 288] on img at bounding box center [925, 266] width 158 height 123
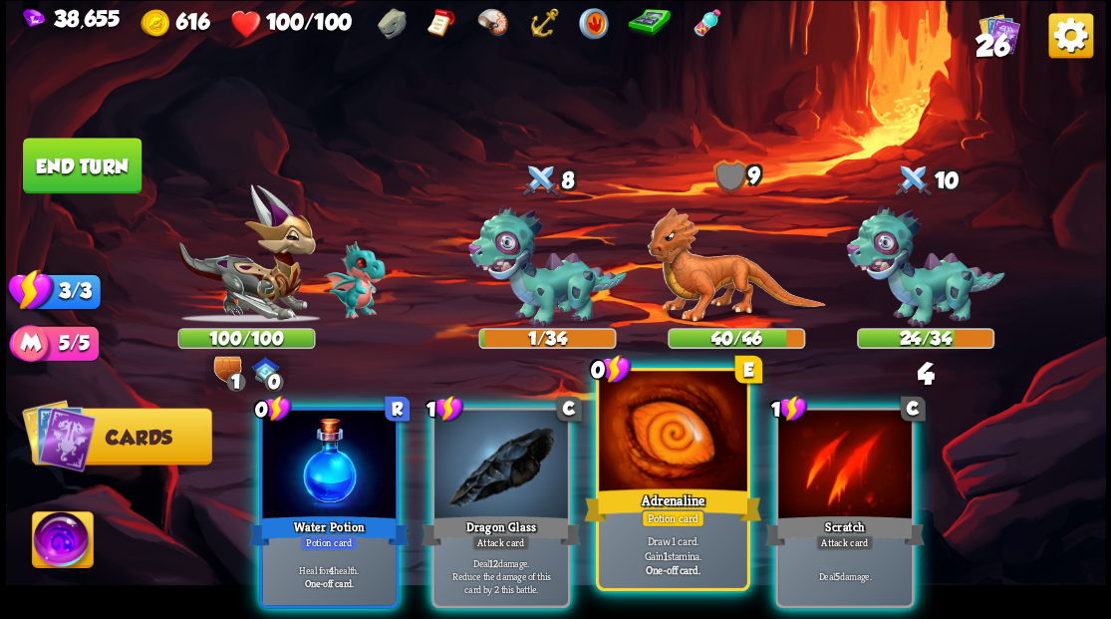
click at [671, 458] on div at bounding box center [672, 433] width 147 height 124
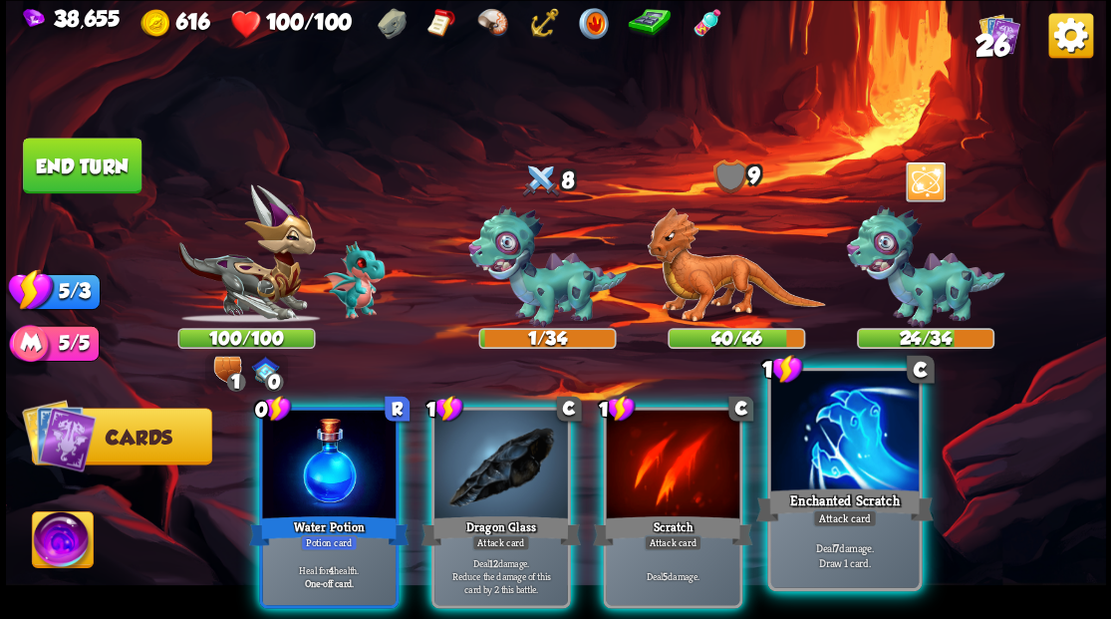
click at [817, 464] on div at bounding box center [843, 433] width 147 height 124
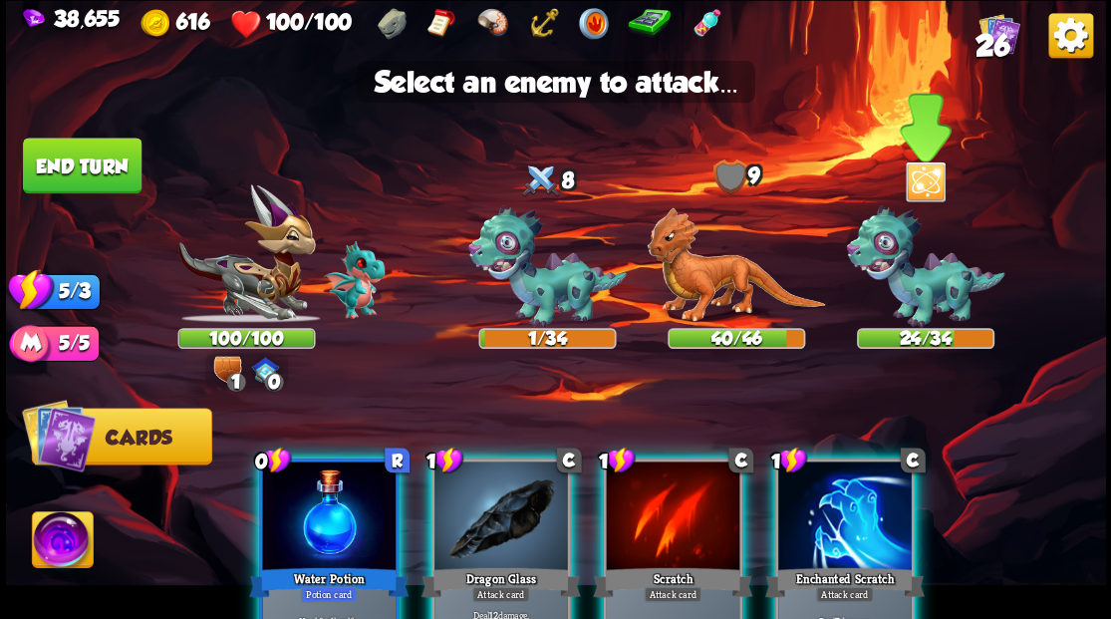
click at [904, 274] on img at bounding box center [925, 266] width 158 height 123
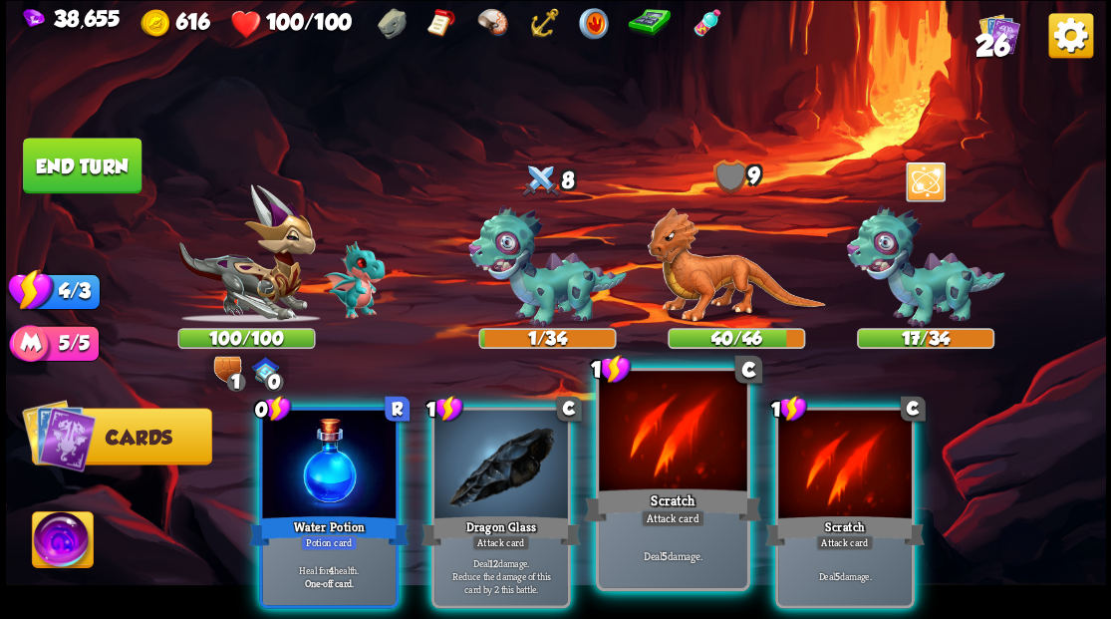
drag, startPoint x: 842, startPoint y: 472, endPoint x: 668, endPoint y: 426, distance: 179.3
click at [831, 466] on div at bounding box center [844, 465] width 133 height 113
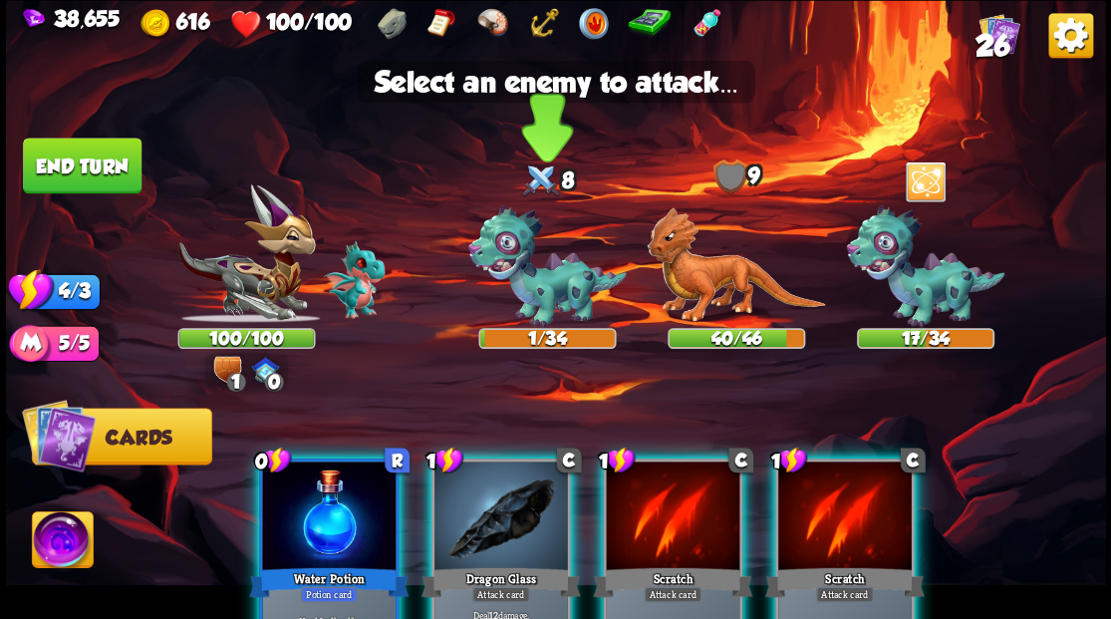
click at [532, 291] on img at bounding box center [547, 266] width 158 height 123
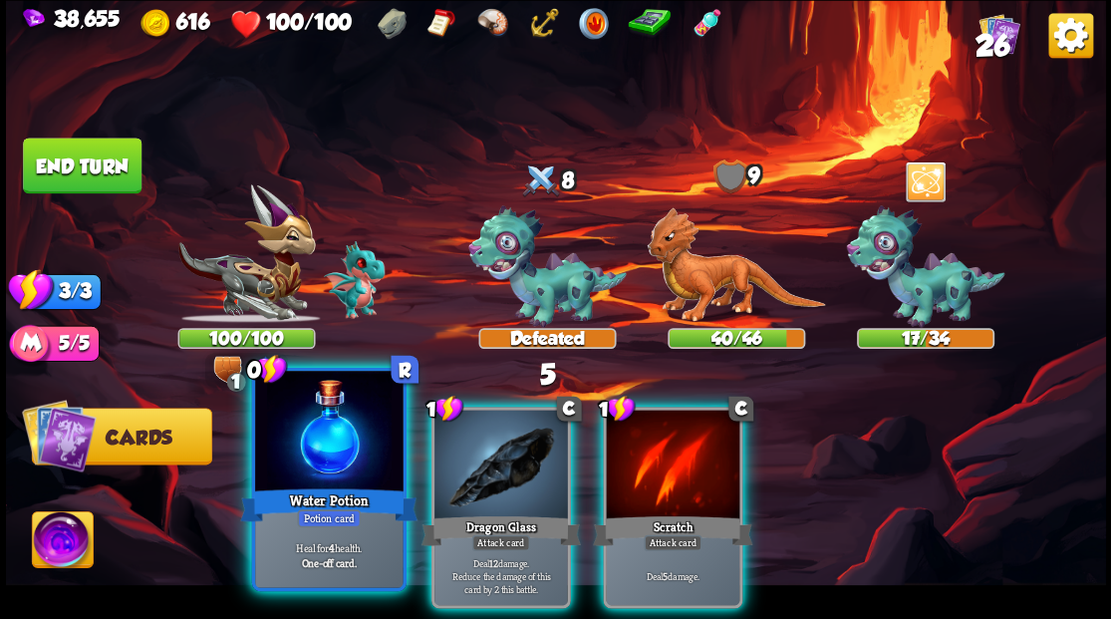
click at [313, 482] on div at bounding box center [328, 433] width 147 height 124
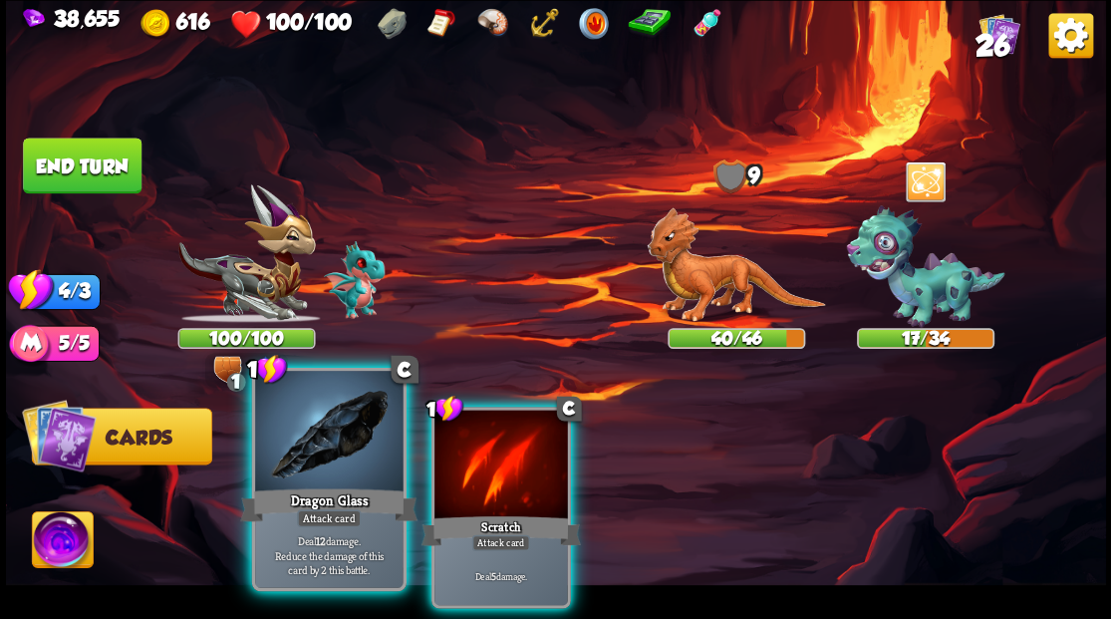
click at [312, 463] on div at bounding box center [328, 433] width 147 height 124
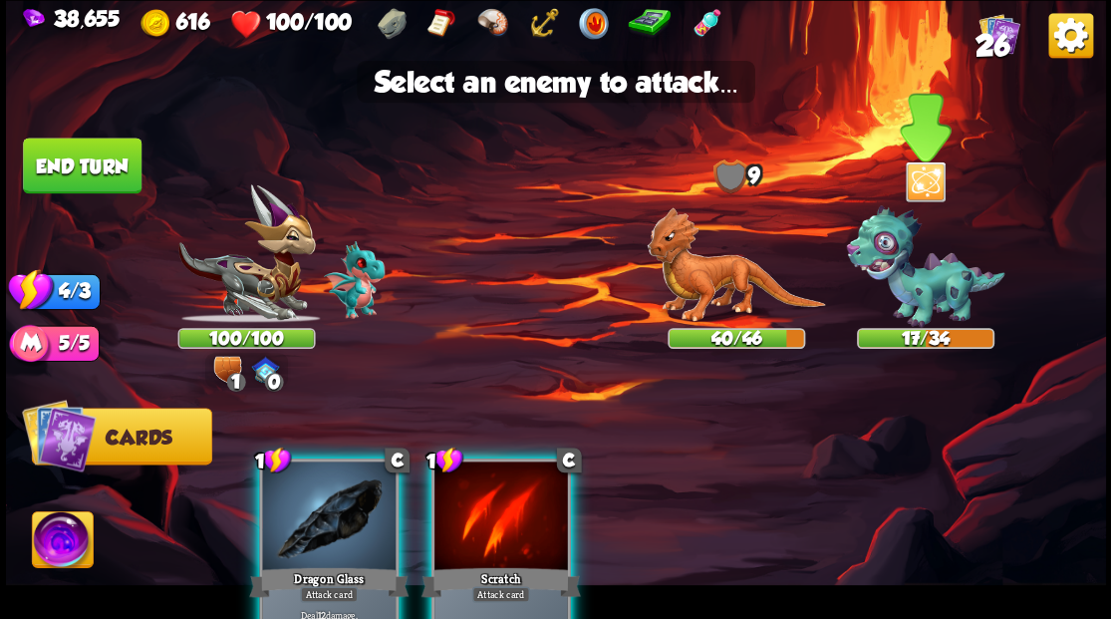
click at [909, 278] on img at bounding box center [925, 266] width 158 height 123
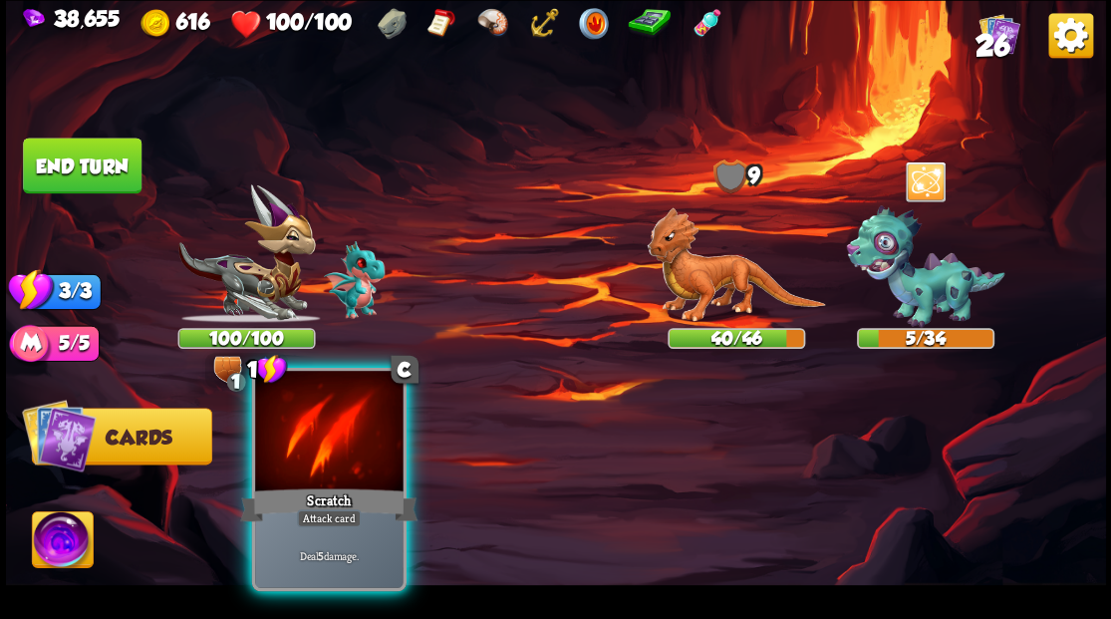
click at [294, 463] on div at bounding box center [328, 433] width 147 height 124
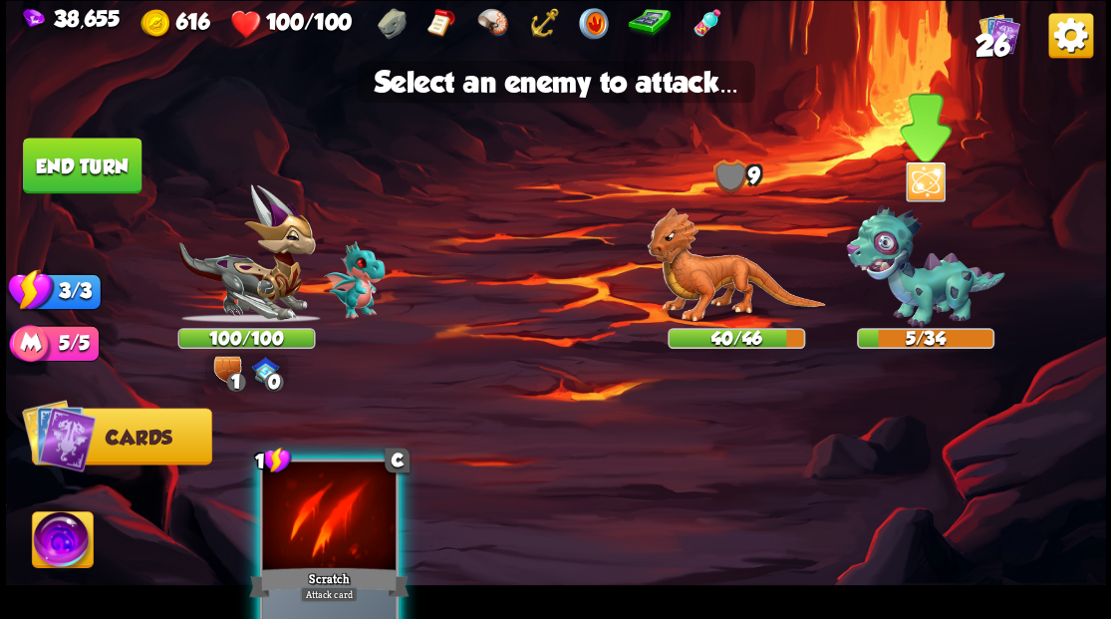
click at [909, 287] on img at bounding box center [925, 266] width 158 height 123
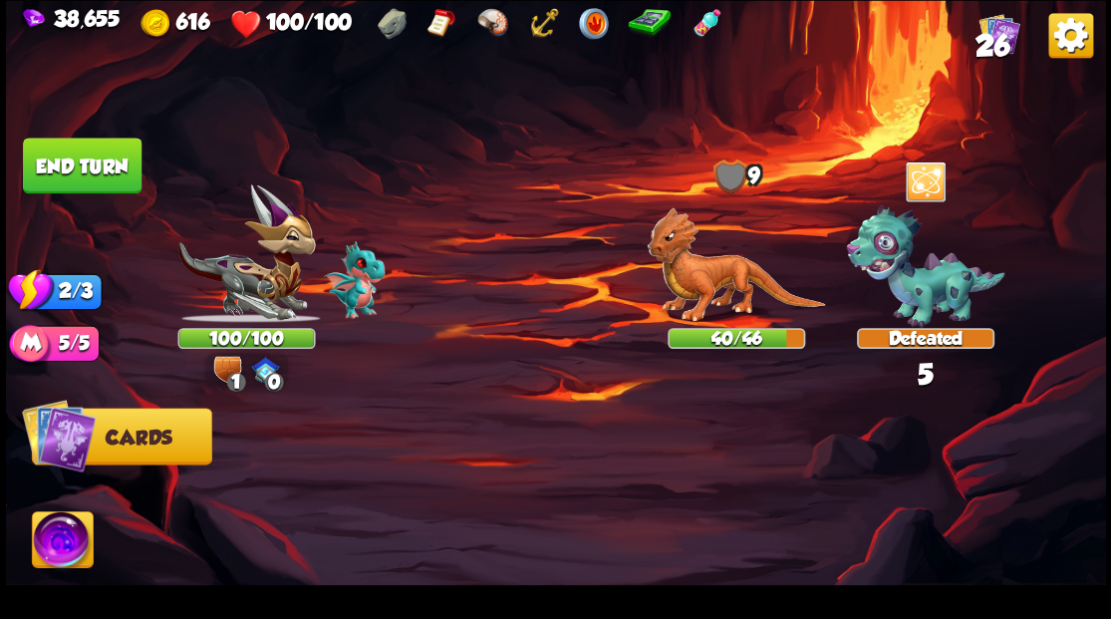
click at [78, 172] on button "End turn" at bounding box center [82, 165] width 119 height 56
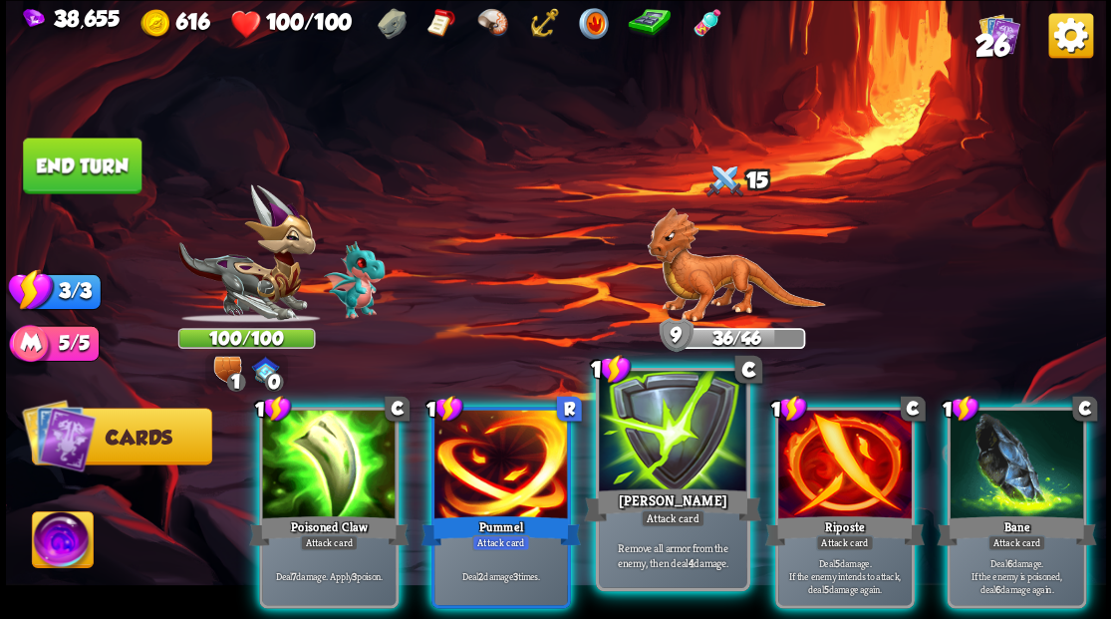
click at [640, 470] on div at bounding box center [672, 433] width 147 height 124
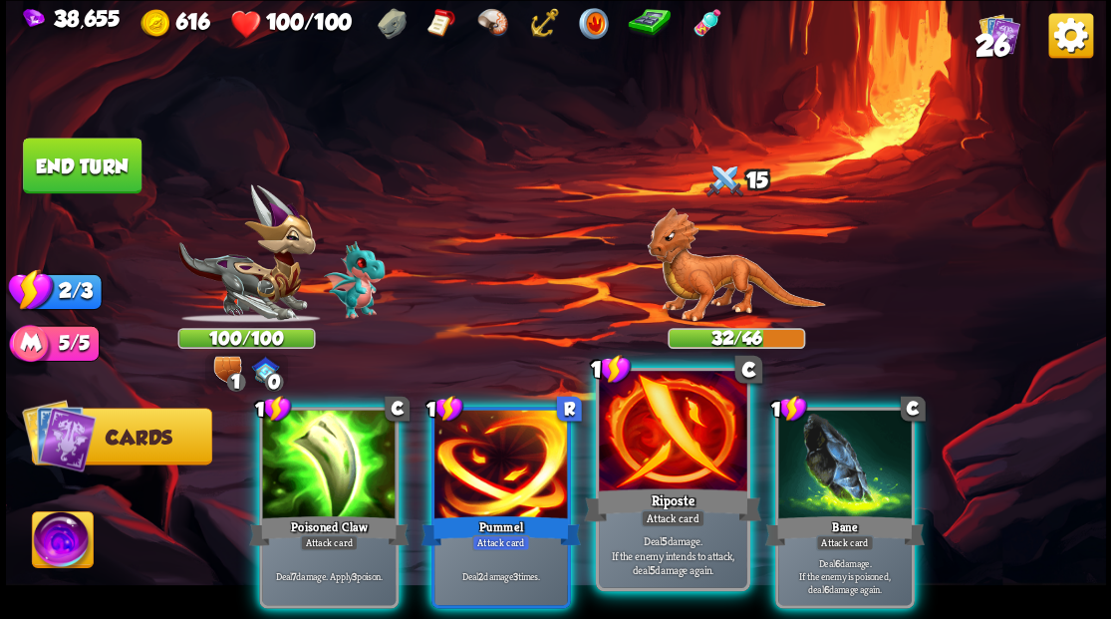
click at [636, 456] on div at bounding box center [672, 433] width 147 height 124
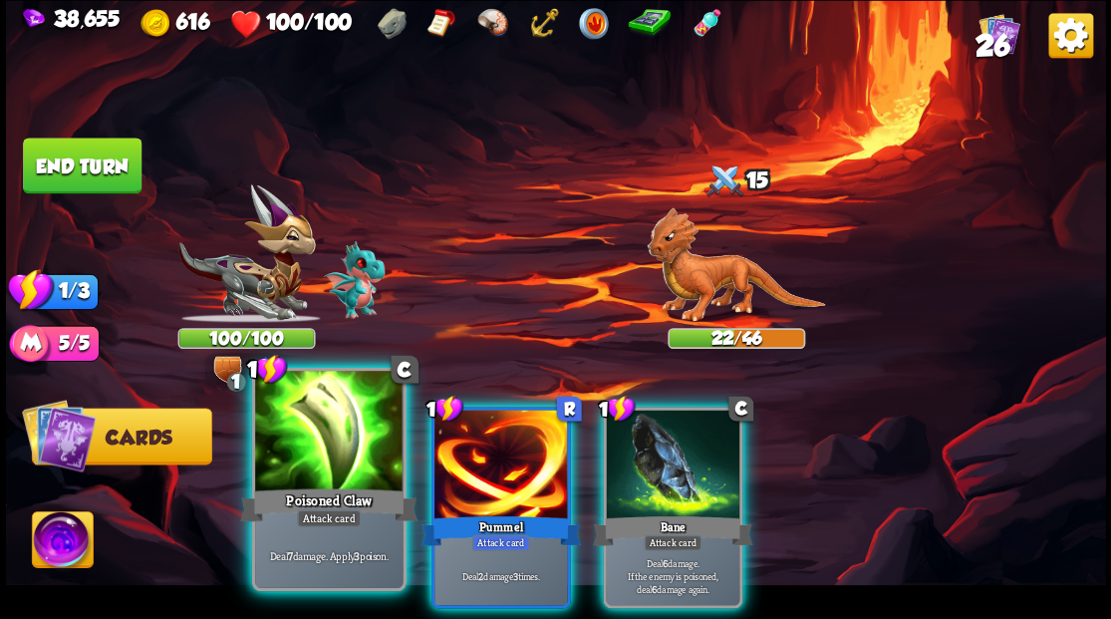
click at [303, 463] on div at bounding box center [328, 433] width 147 height 124
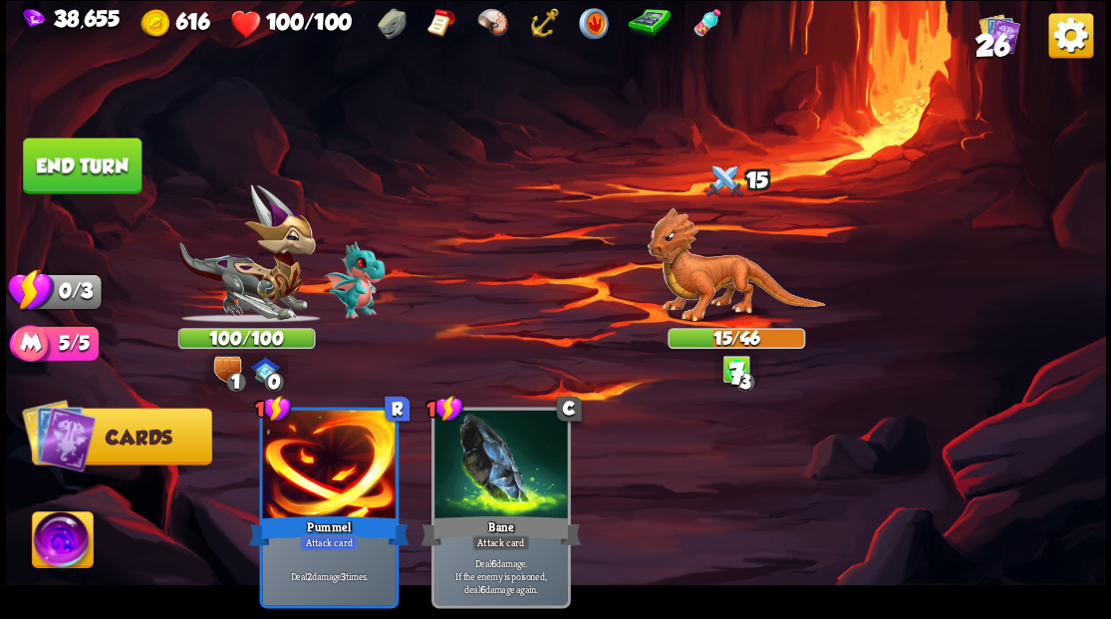
click at [94, 168] on button "End turn" at bounding box center [82, 165] width 119 height 56
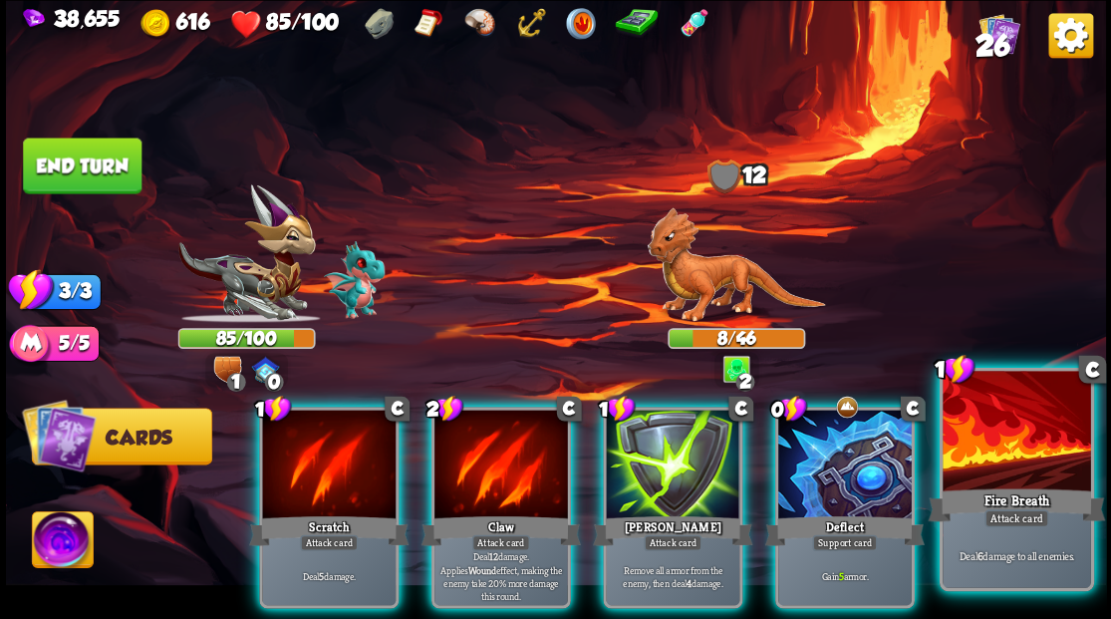
click at [994, 457] on div at bounding box center [1015, 433] width 147 height 124
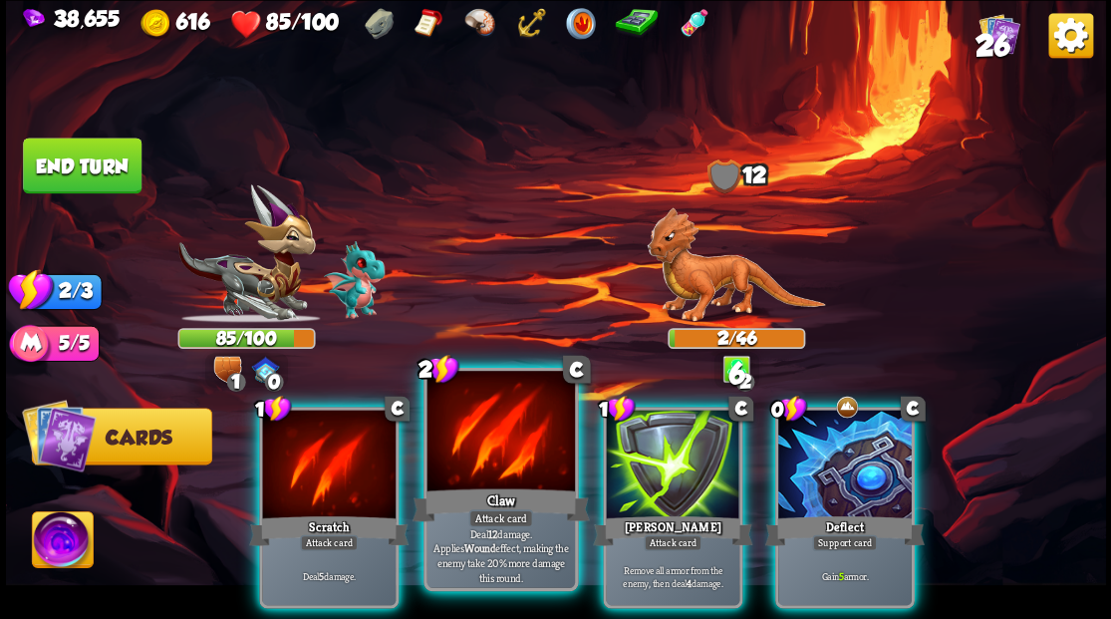
click at [490, 475] on div at bounding box center [499, 433] width 147 height 124
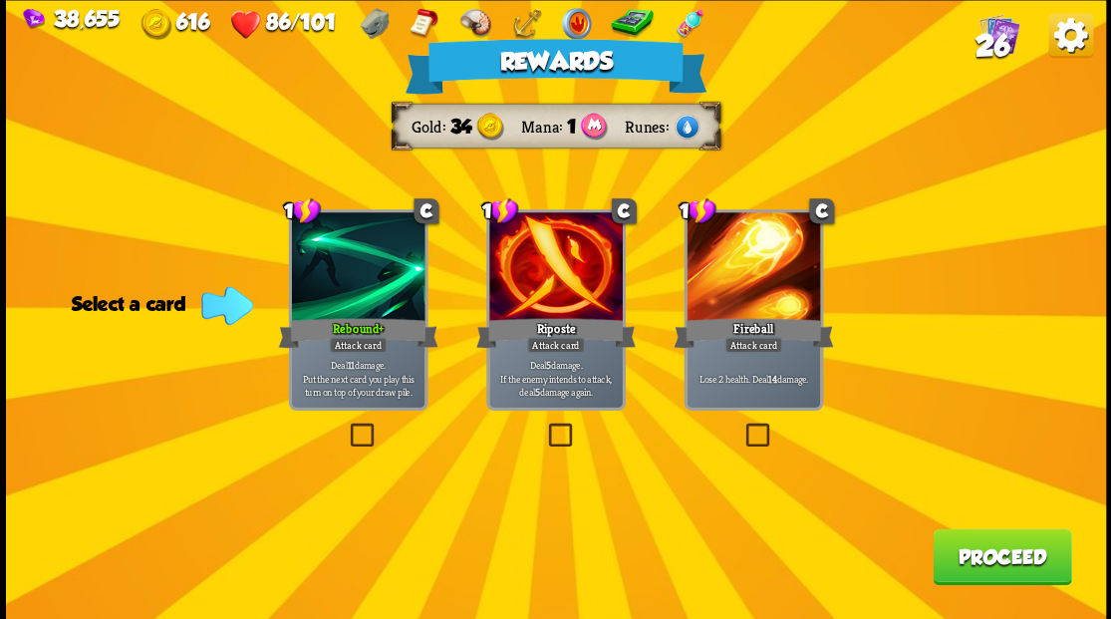
click at [1016, 559] on button "Proceed" at bounding box center [1001, 556] width 138 height 56
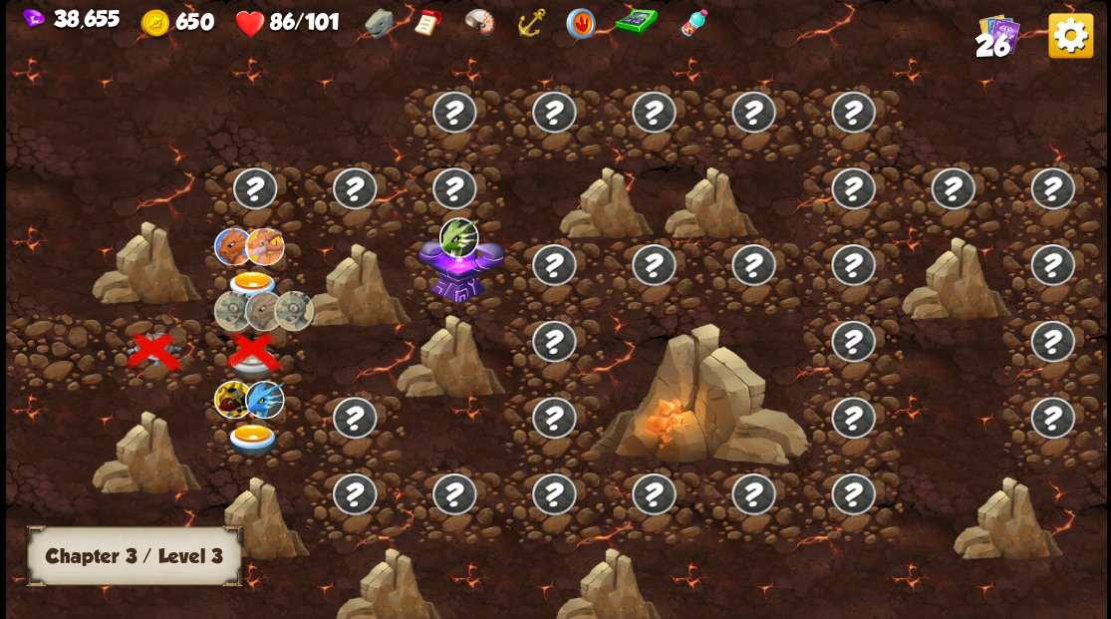
click at [246, 271] on img at bounding box center [252, 286] width 55 height 33
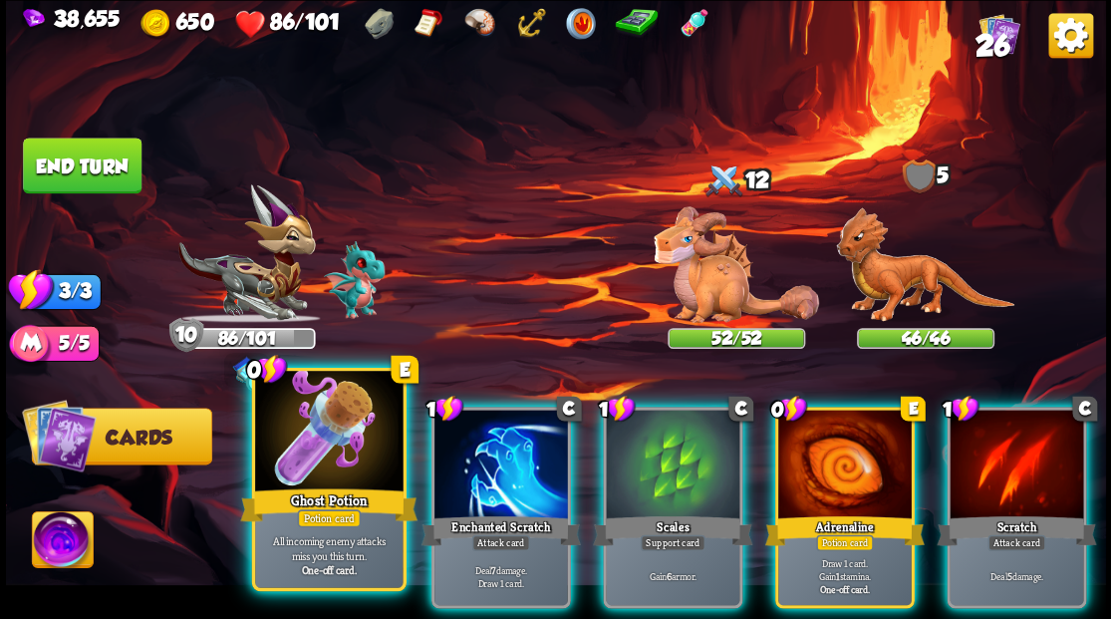
click at [328, 482] on div at bounding box center [328, 433] width 147 height 124
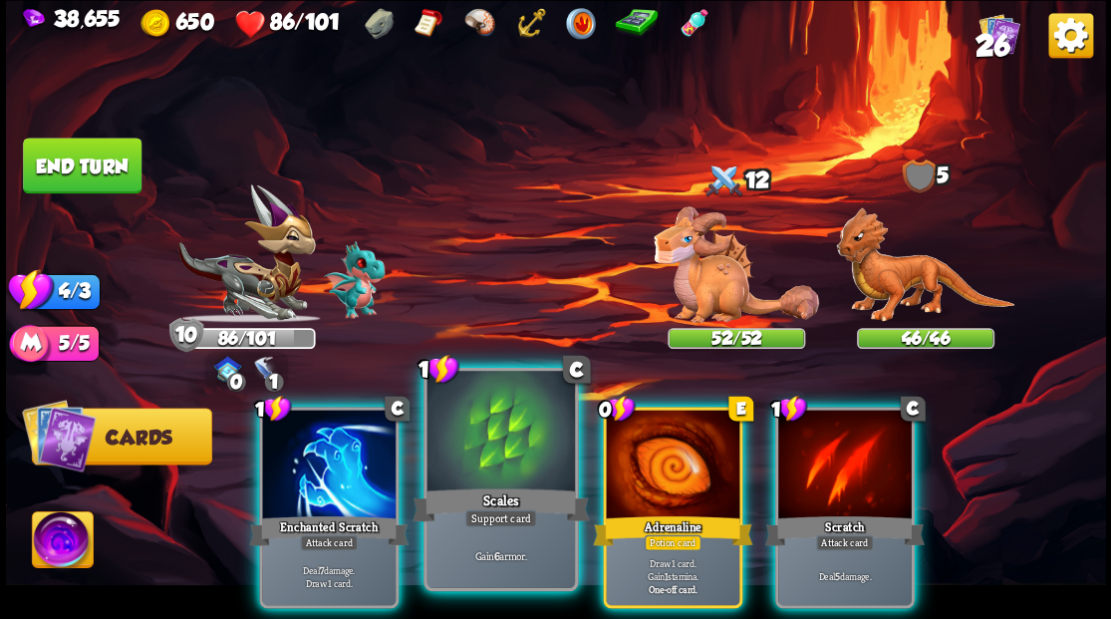
click at [482, 469] on div at bounding box center [499, 433] width 147 height 124
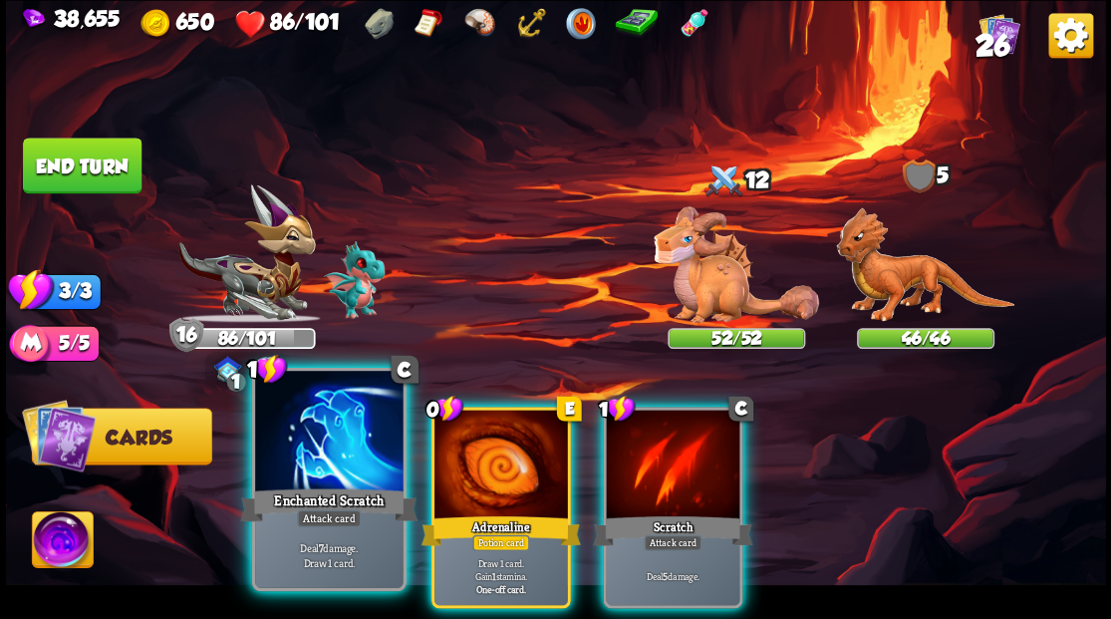
click at [306, 464] on div at bounding box center [328, 433] width 147 height 124
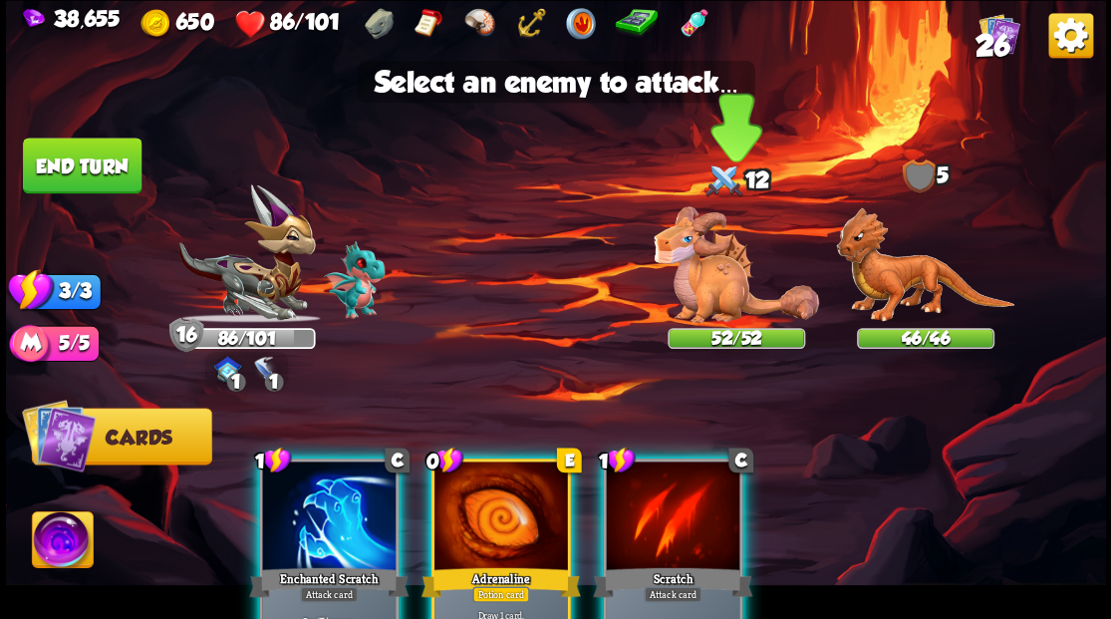
click at [705, 279] on img at bounding box center [735, 264] width 165 height 117
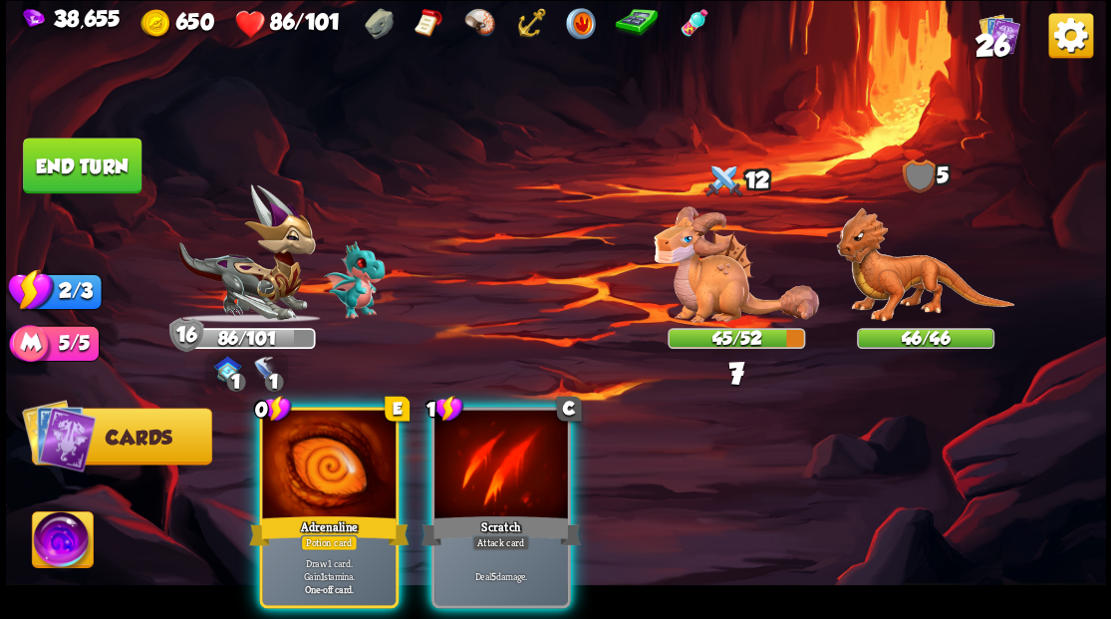
drag, startPoint x: 317, startPoint y: 416, endPoint x: 321, endPoint y: 433, distance: 17.4
click at [320, 432] on div at bounding box center [328, 465] width 133 height 113
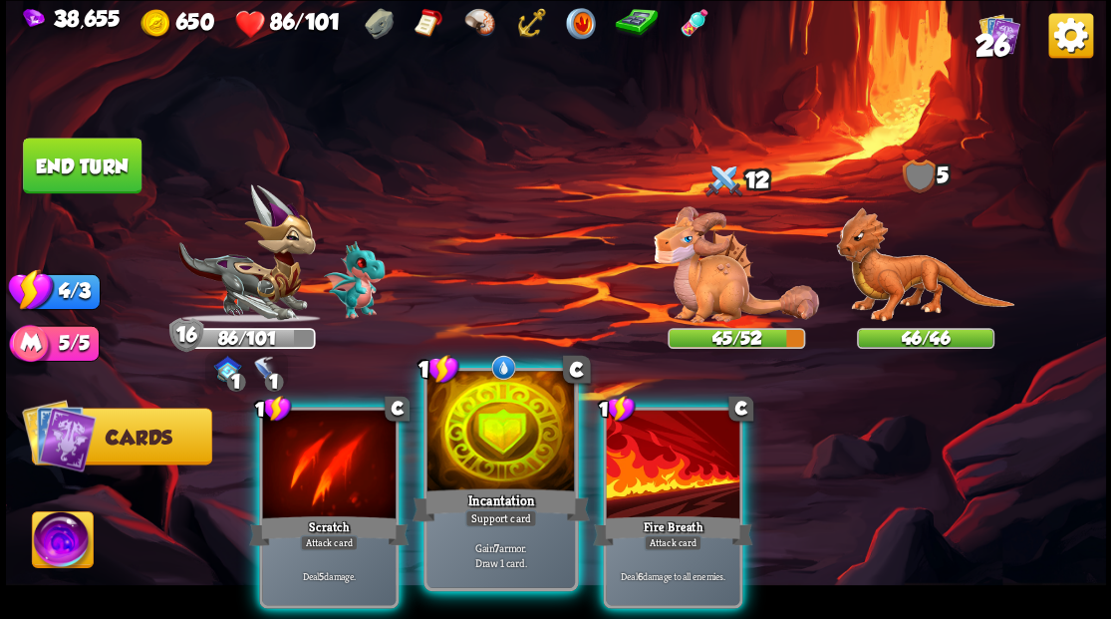
click at [478, 462] on div at bounding box center [499, 433] width 147 height 124
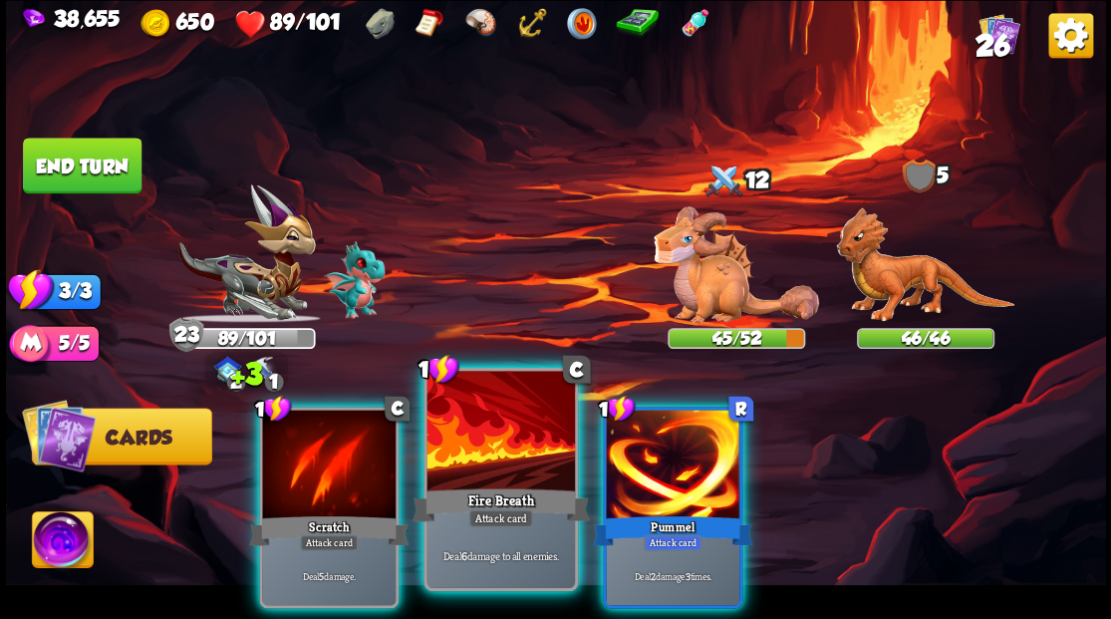
click at [504, 469] on div at bounding box center [499, 433] width 147 height 124
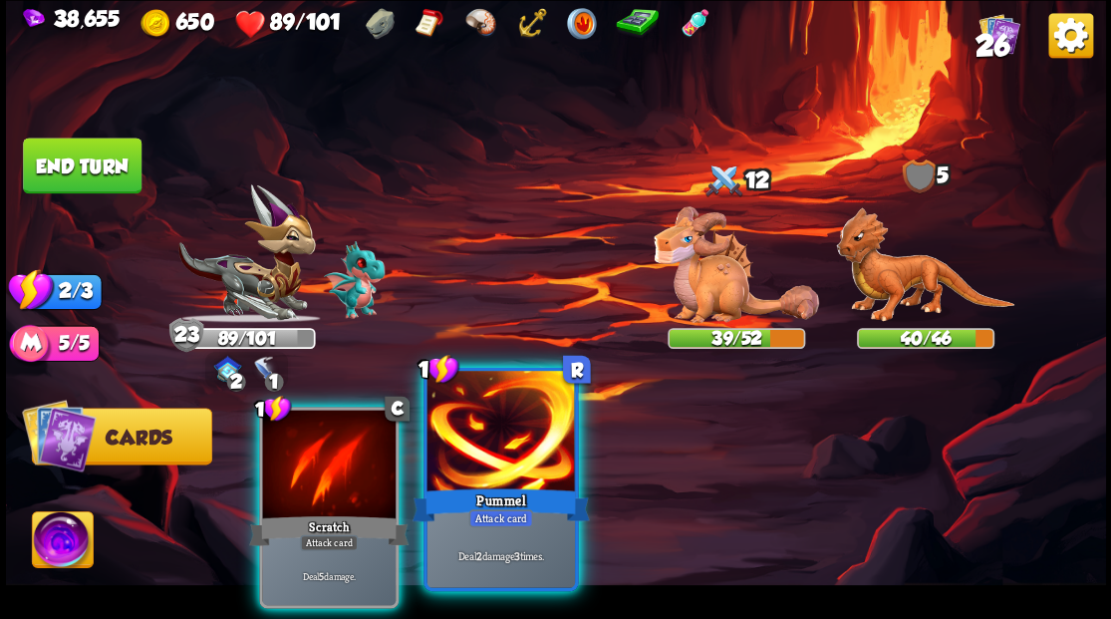
click at [496, 471] on div at bounding box center [499, 433] width 147 height 124
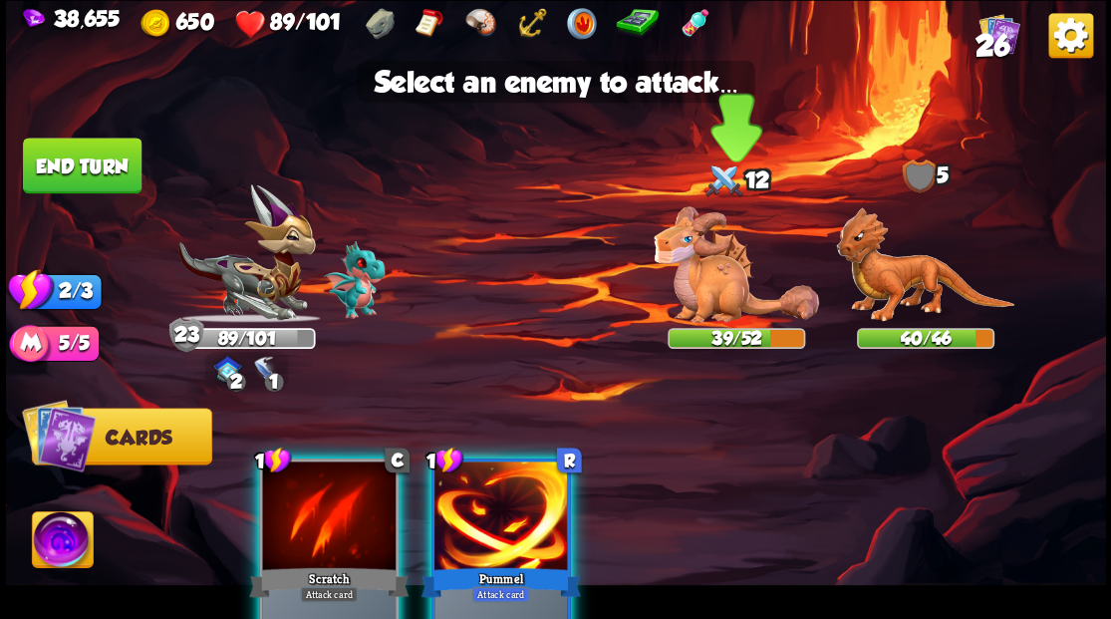
click at [727, 285] on img at bounding box center [735, 264] width 165 height 117
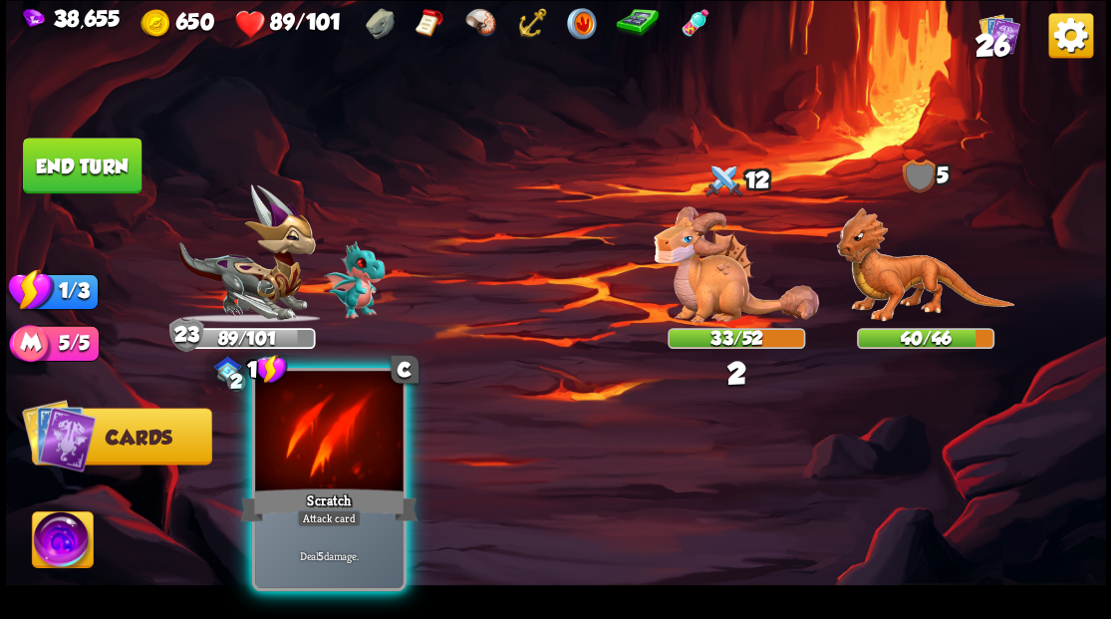
click at [293, 454] on div at bounding box center [328, 433] width 147 height 124
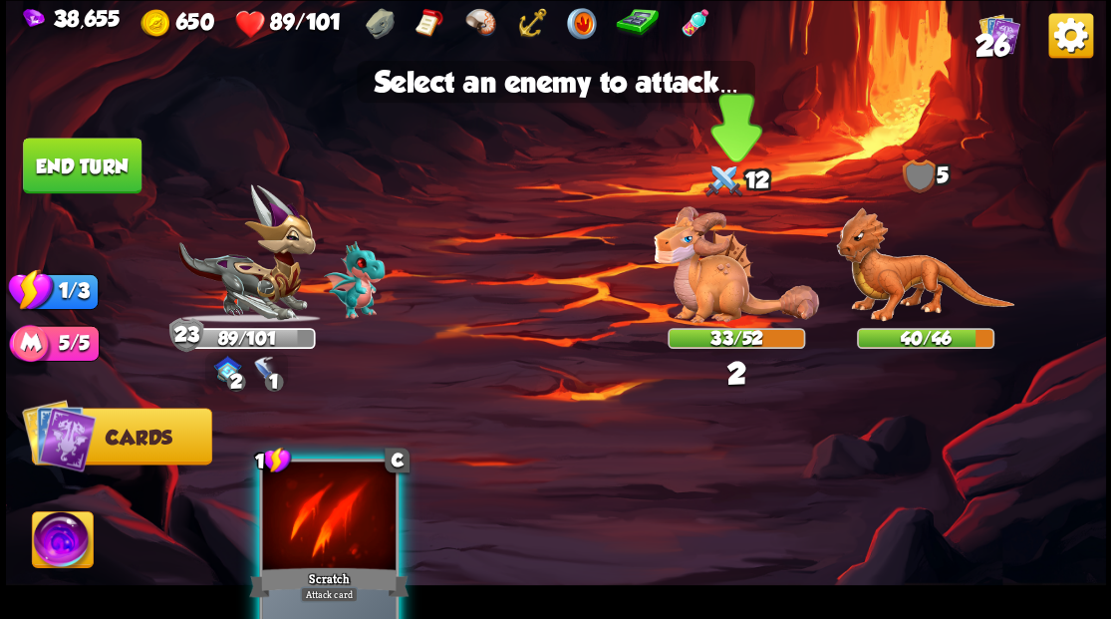
drag, startPoint x: 718, startPoint y: 285, endPoint x: 695, endPoint y: 277, distance: 24.3
click at [718, 284] on img at bounding box center [735, 264] width 165 height 117
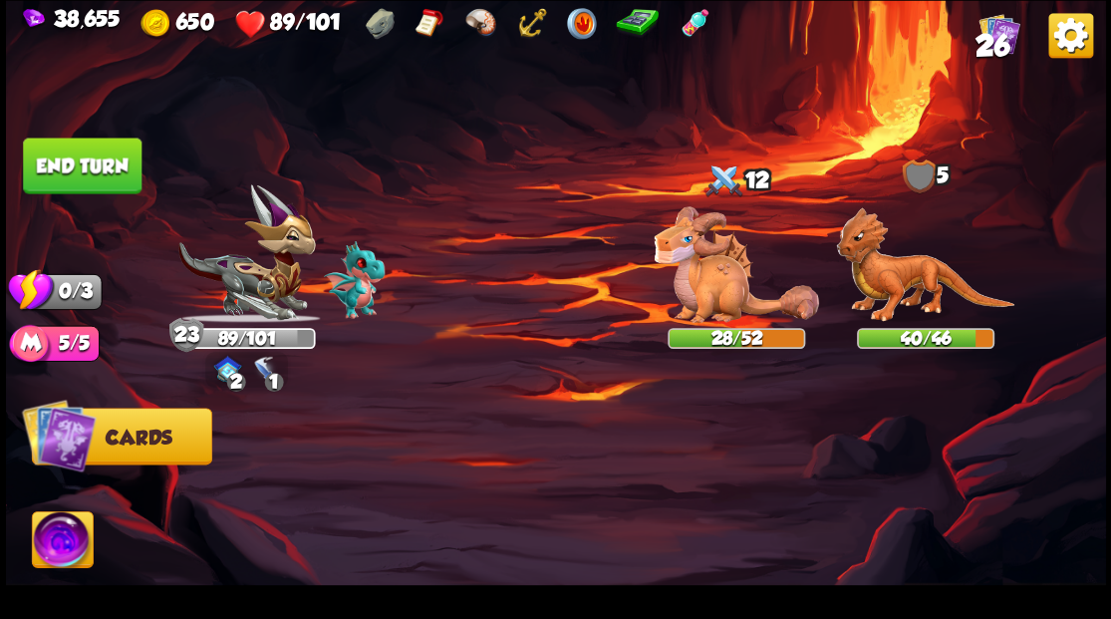
click at [120, 182] on button "End turn" at bounding box center [82, 165] width 119 height 56
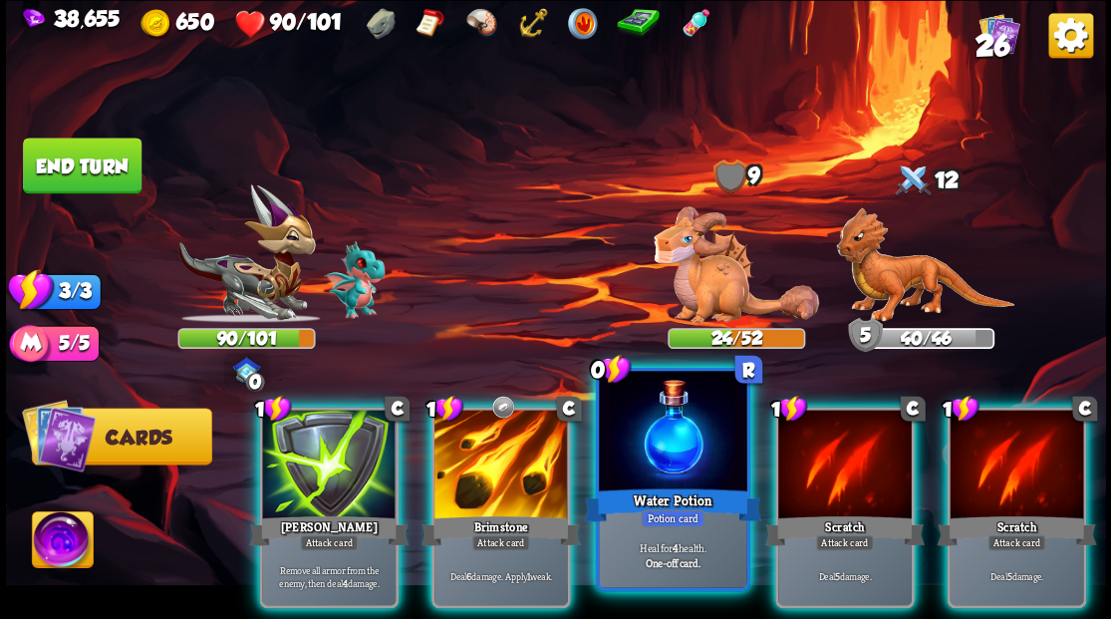
click at [643, 470] on div at bounding box center [672, 433] width 147 height 124
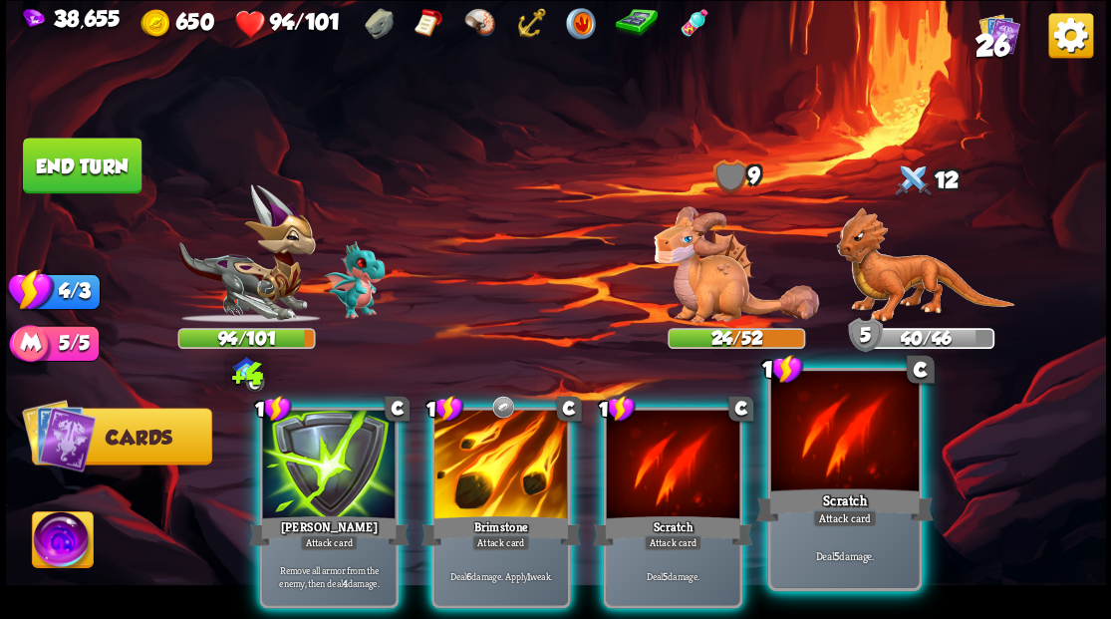
click at [849, 448] on div at bounding box center [843, 433] width 147 height 124
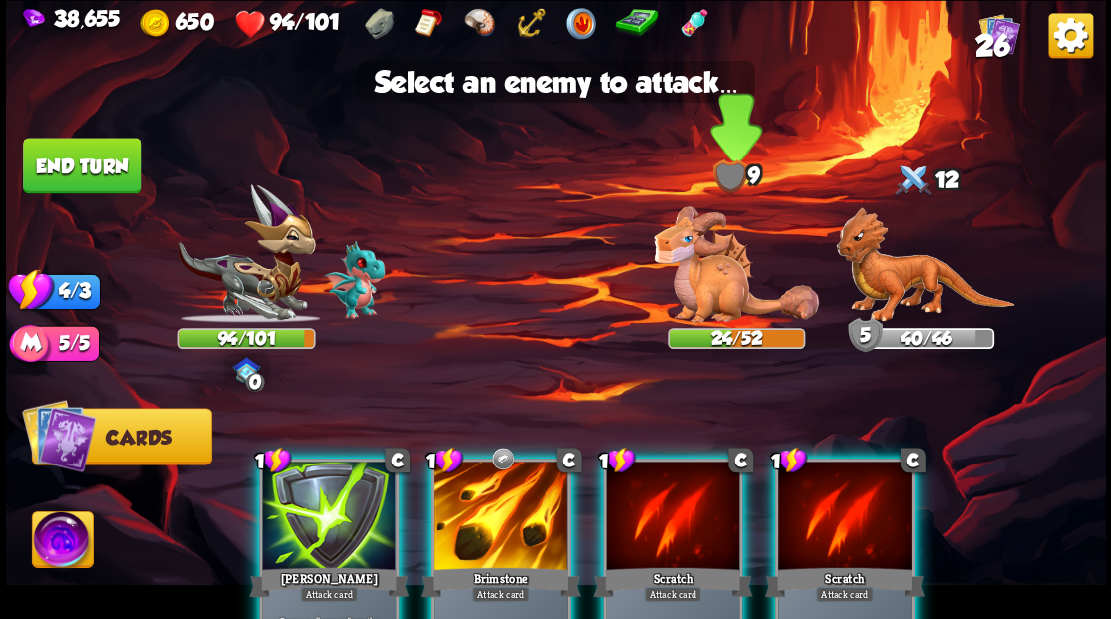
click at [723, 302] on img at bounding box center [735, 264] width 165 height 117
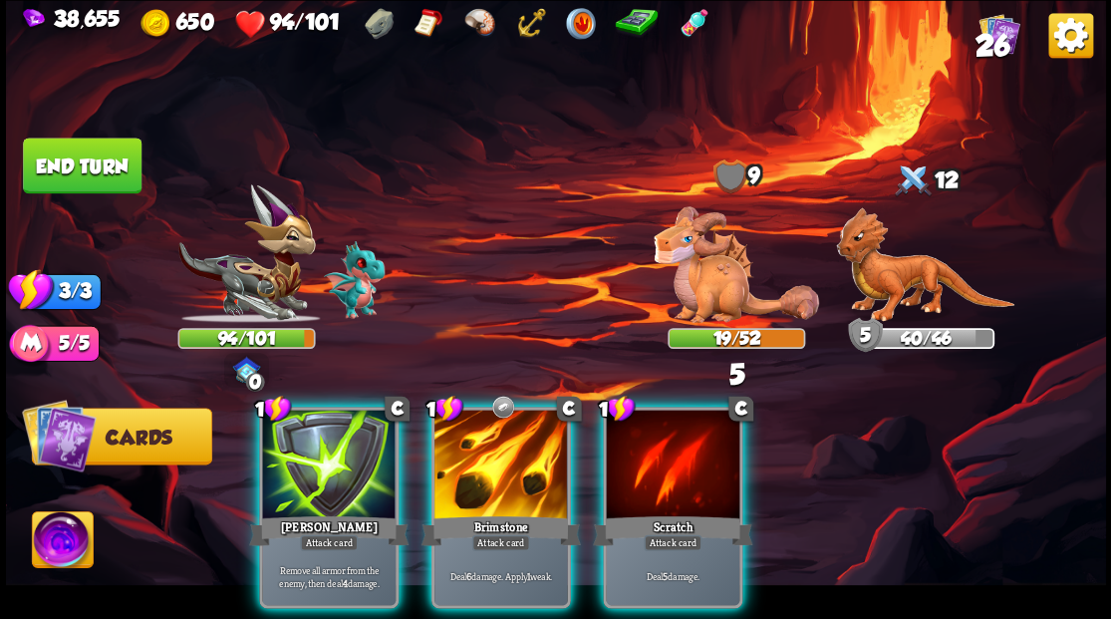
drag, startPoint x: 496, startPoint y: 434, endPoint x: 719, endPoint y: 371, distance: 232.0
click at [497, 434] on div at bounding box center [500, 465] width 133 height 113
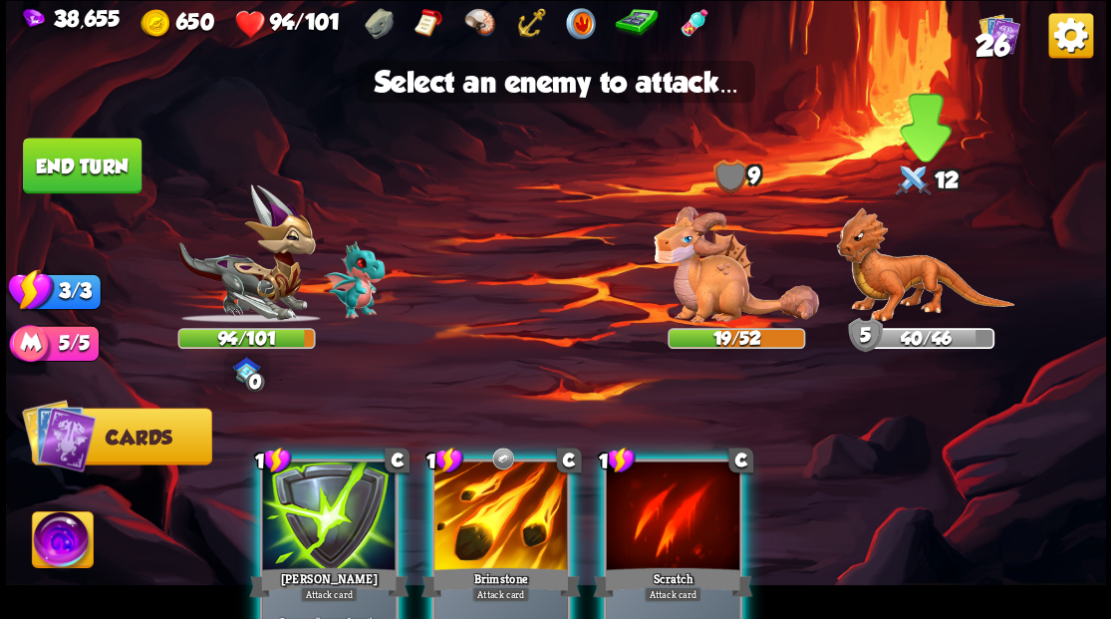
click at [890, 288] on img at bounding box center [925, 265] width 178 height 116
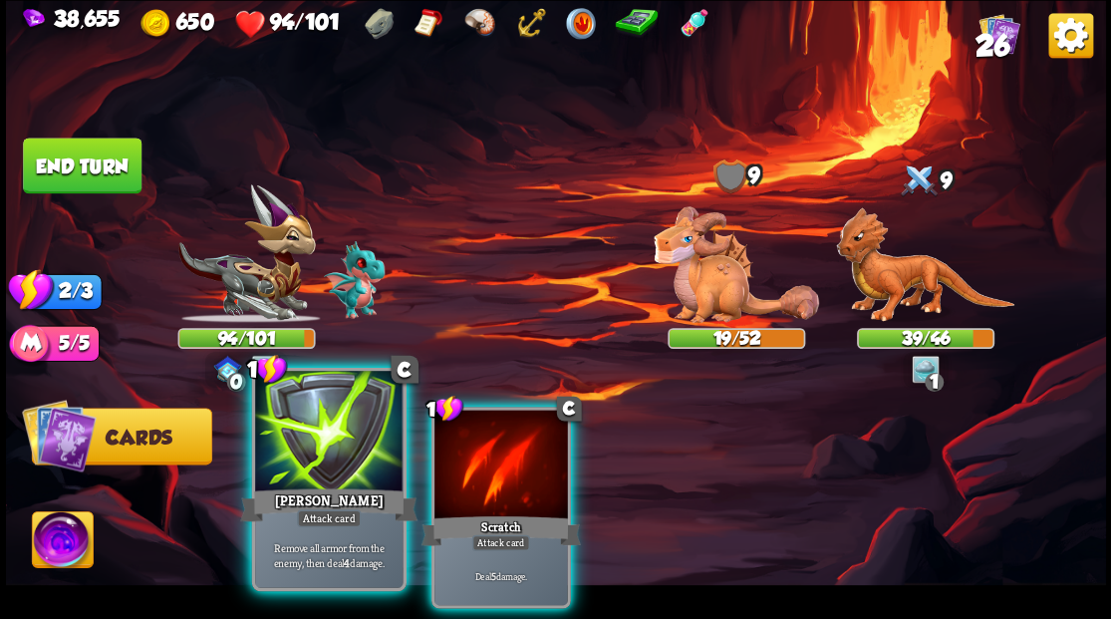
click at [339, 448] on div at bounding box center [328, 433] width 147 height 124
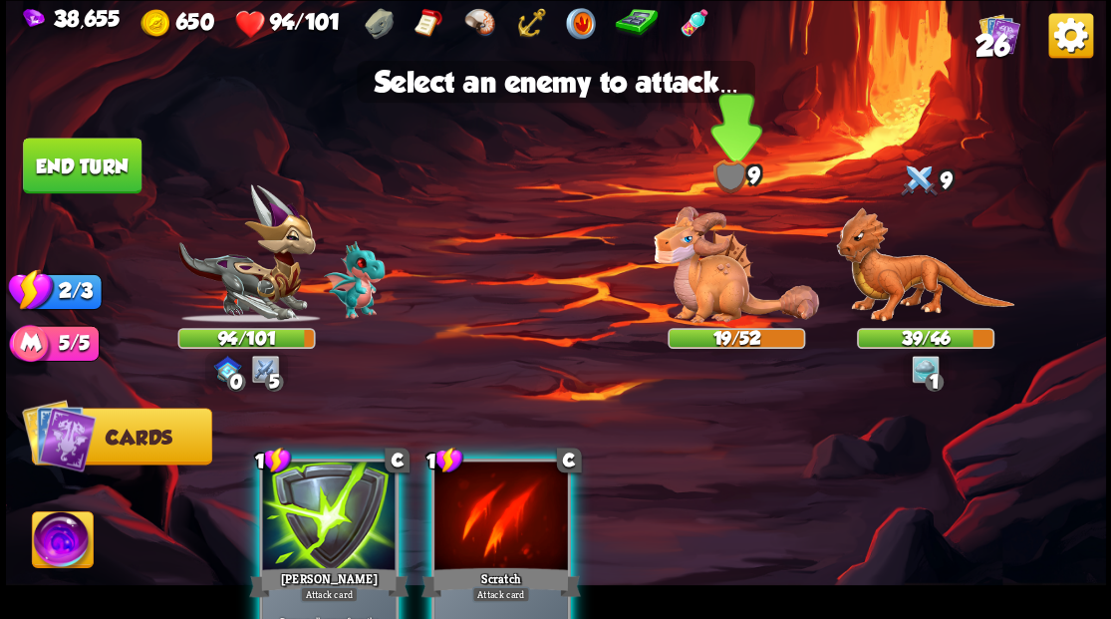
click at [683, 273] on img at bounding box center [735, 264] width 165 height 117
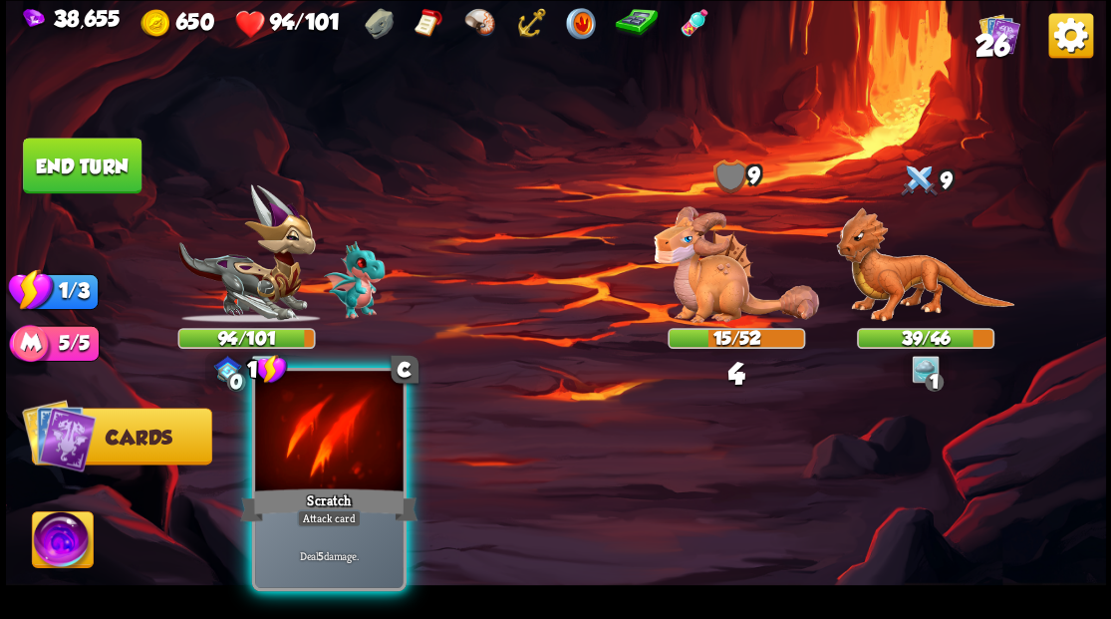
click at [325, 478] on div at bounding box center [328, 433] width 147 height 124
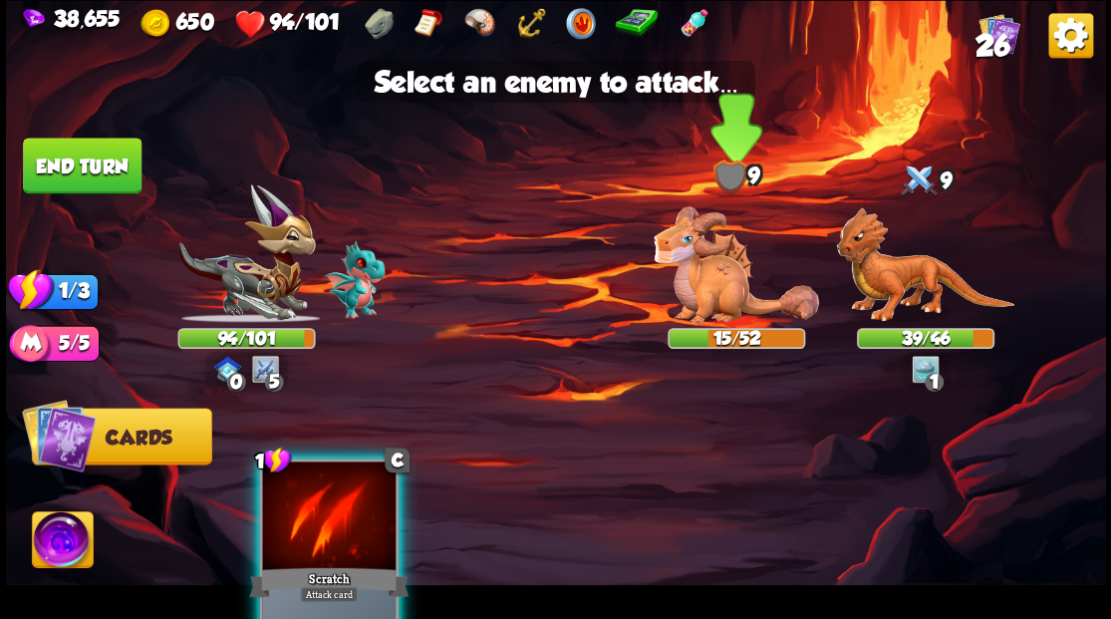
click at [701, 295] on img at bounding box center [735, 264] width 165 height 117
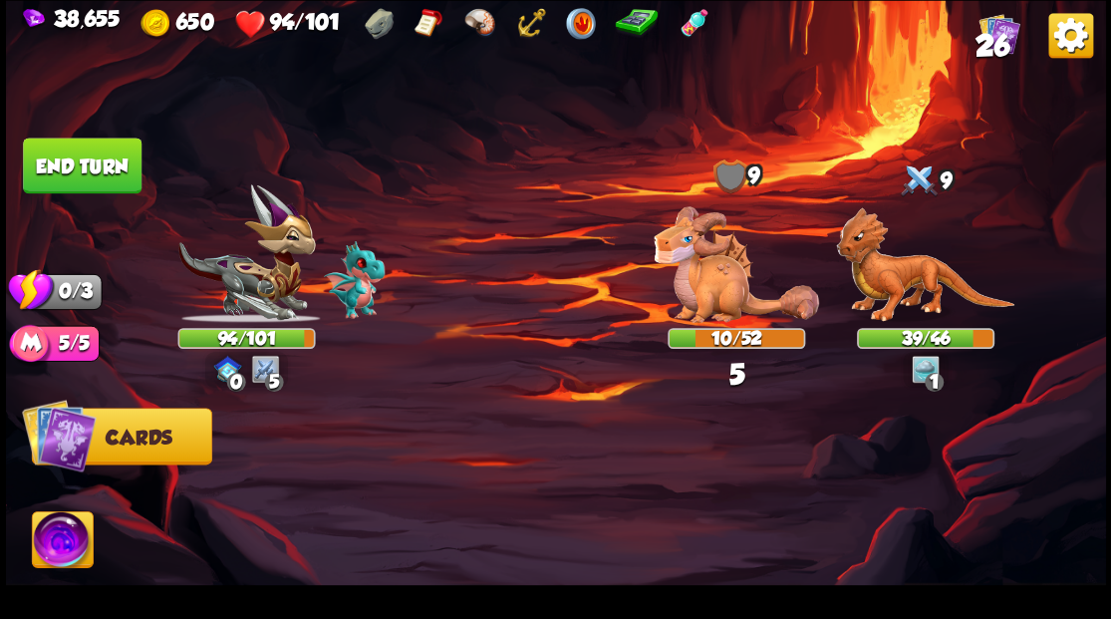
drag, startPoint x: 73, startPoint y: 176, endPoint x: 214, endPoint y: 108, distance: 157.2
click at [73, 175] on button "End turn" at bounding box center [82, 165] width 119 height 56
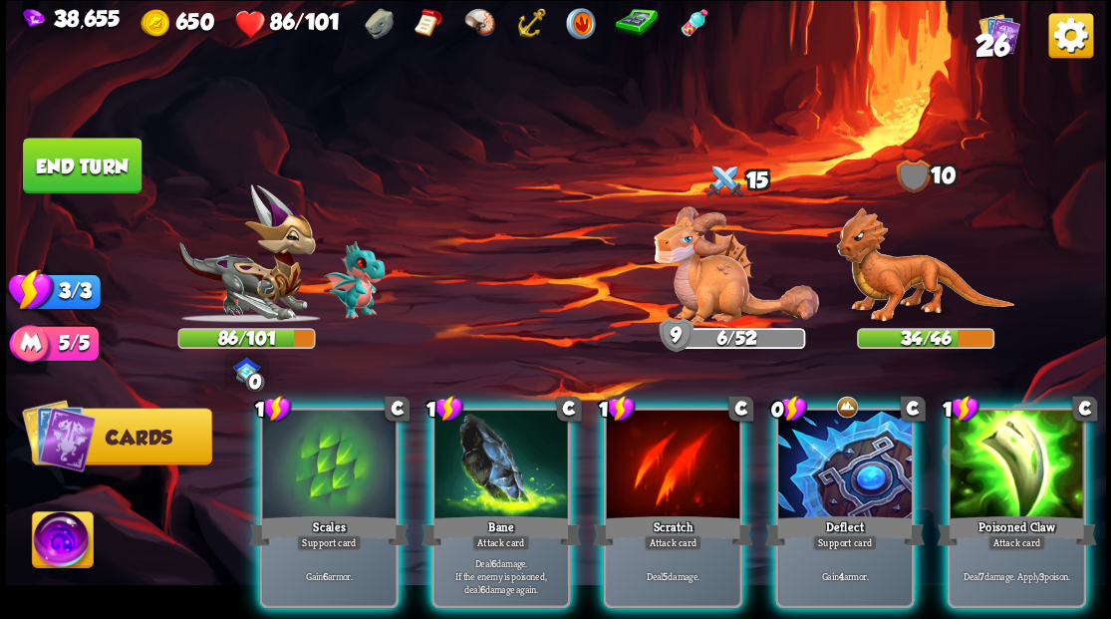
click at [816, 476] on div at bounding box center [844, 465] width 133 height 113
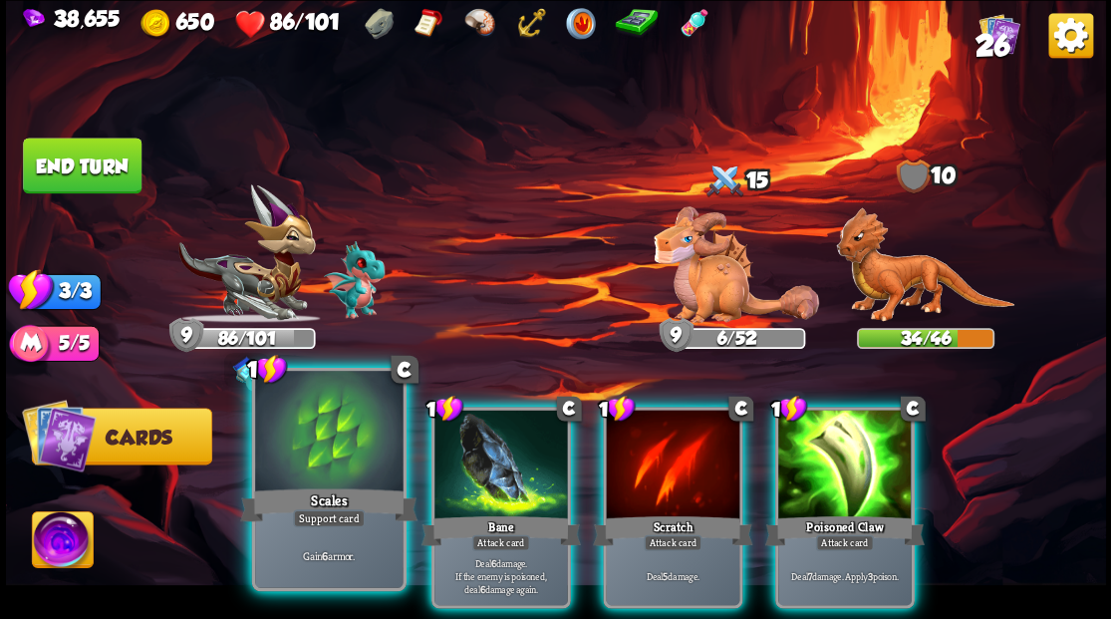
click at [282, 451] on div at bounding box center [328, 433] width 147 height 124
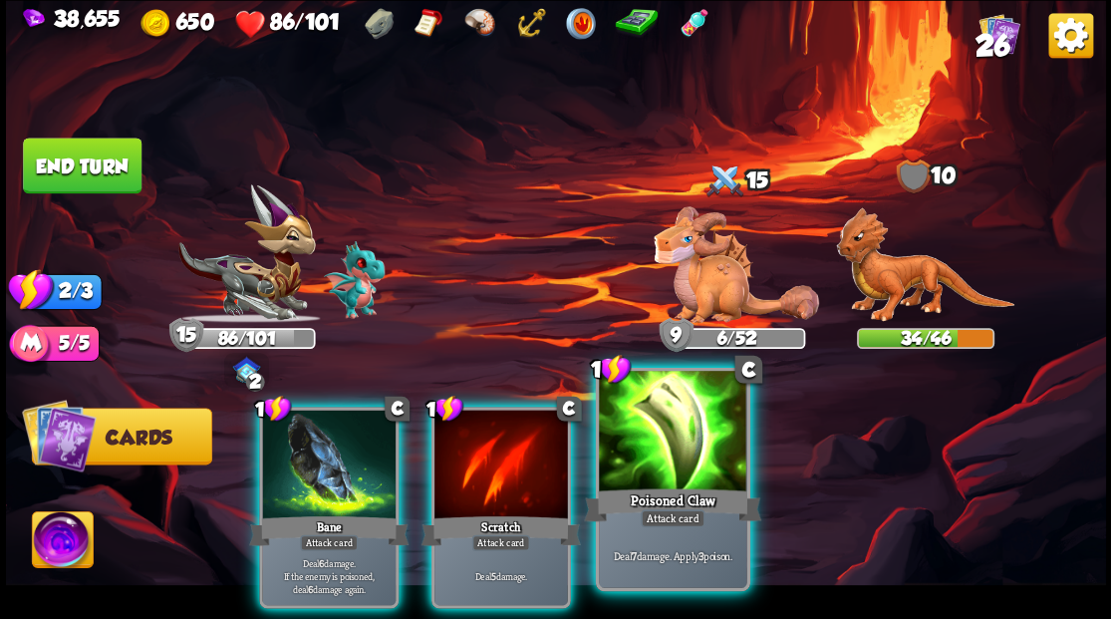
click at [665, 474] on div at bounding box center [672, 433] width 147 height 124
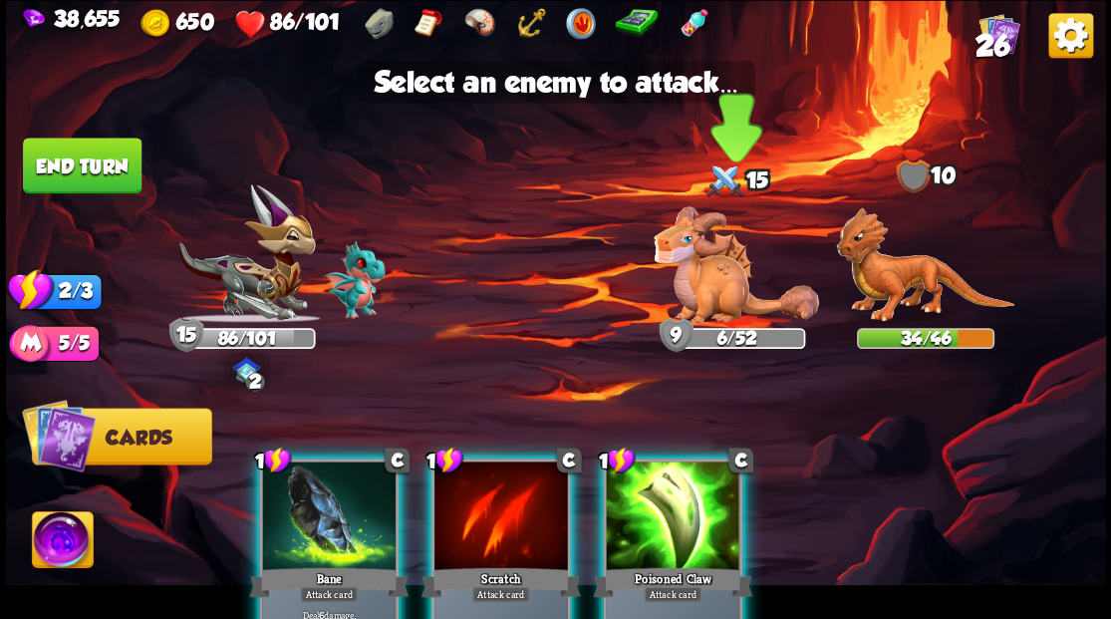
click at [713, 279] on img at bounding box center [735, 264] width 165 height 117
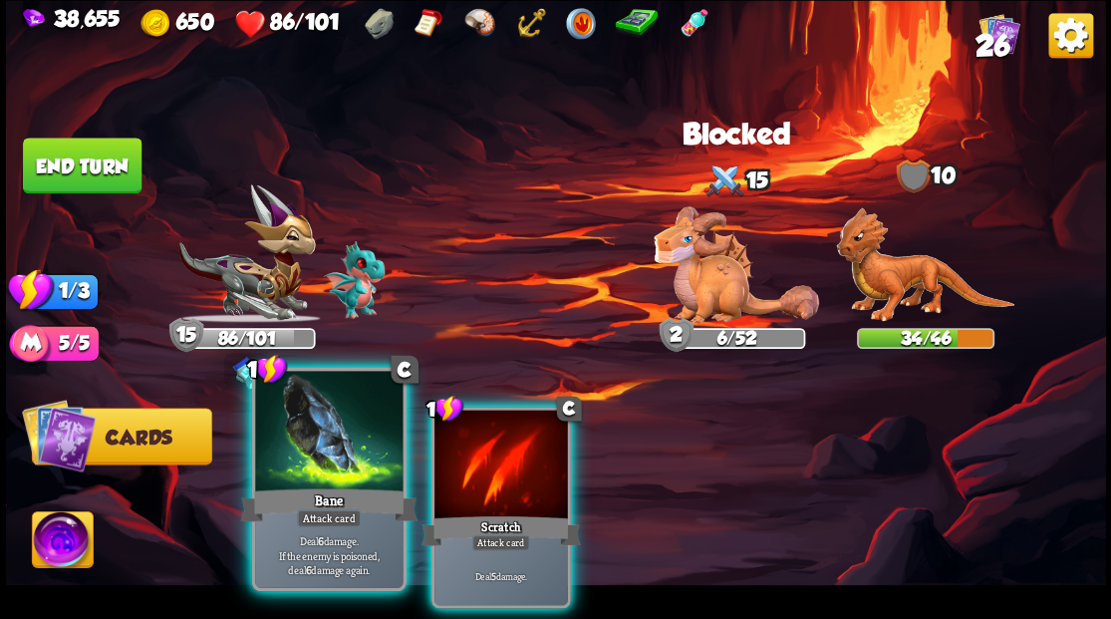
click at [344, 444] on div at bounding box center [328, 433] width 147 height 124
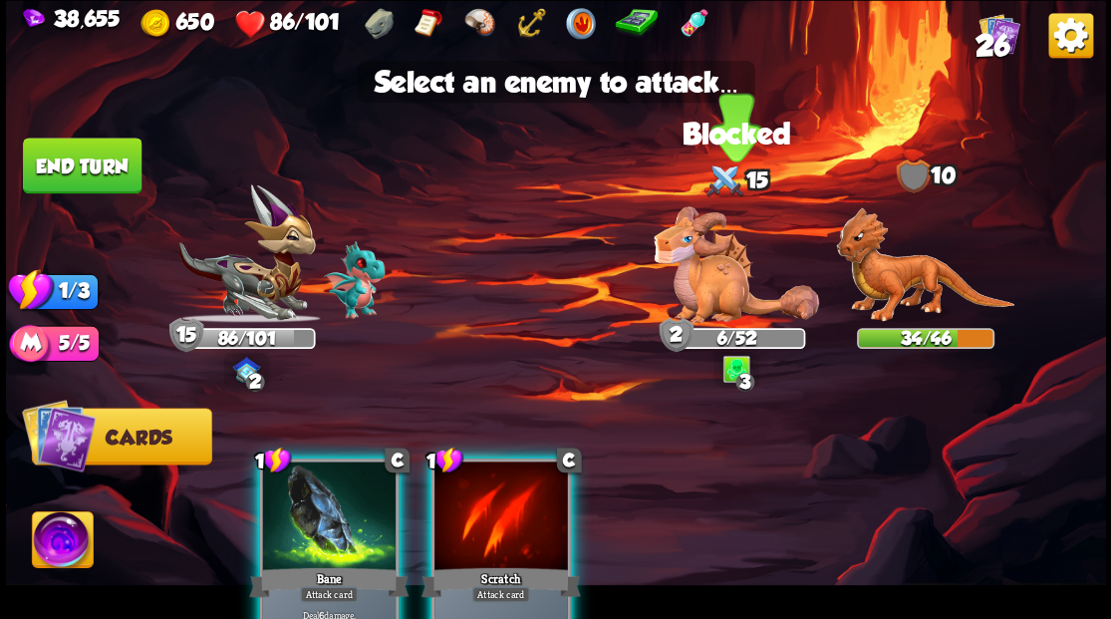
click at [695, 288] on img at bounding box center [735, 264] width 165 height 117
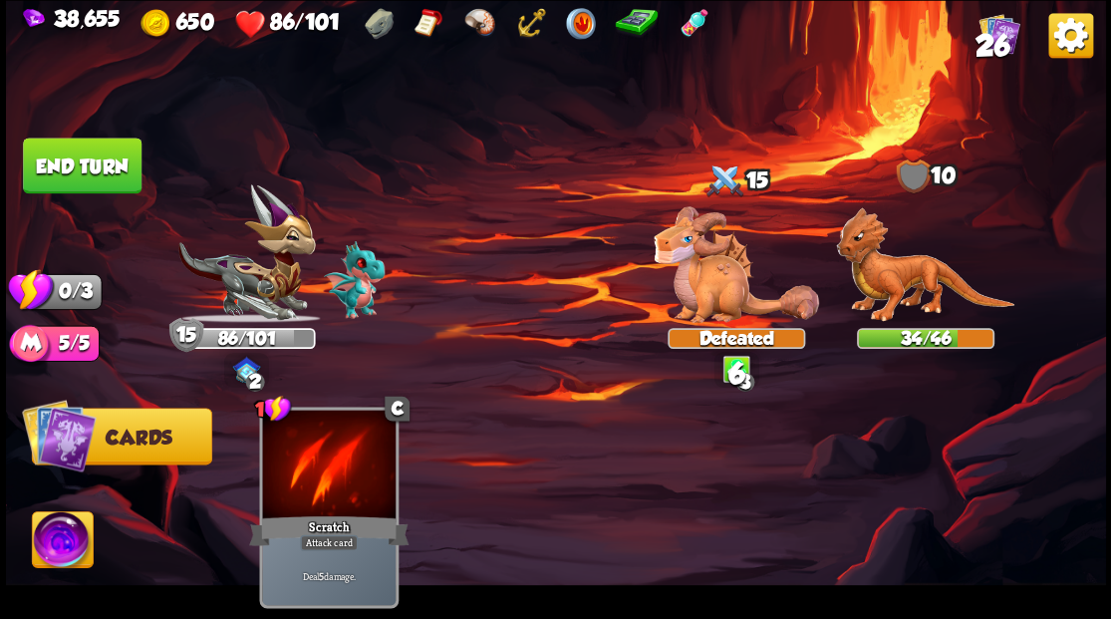
click at [91, 155] on button "End turn" at bounding box center [82, 165] width 119 height 56
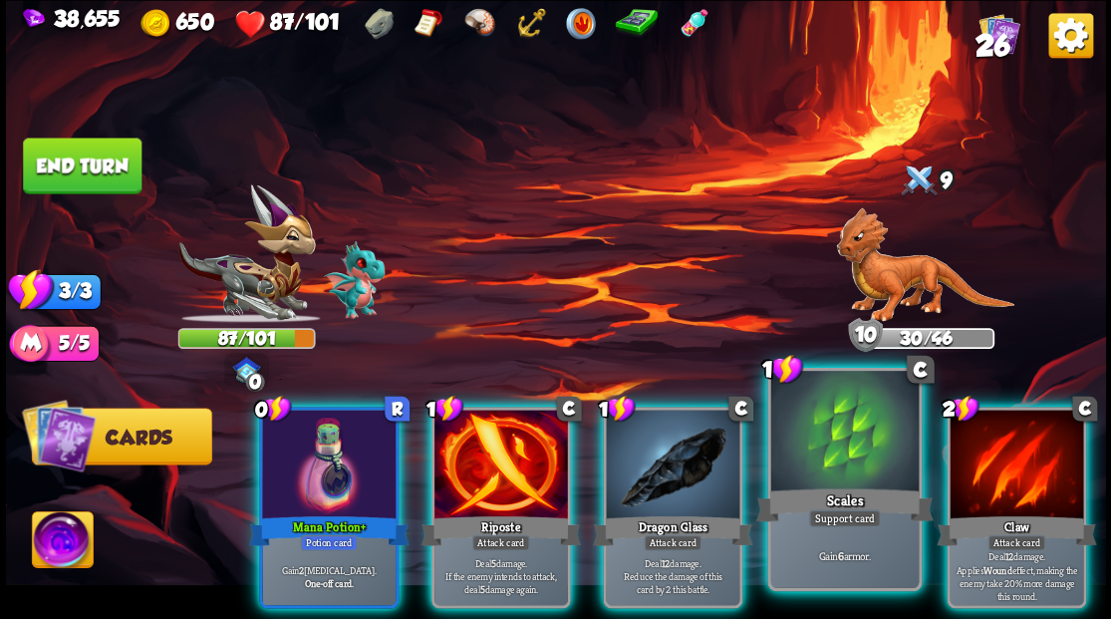
click at [835, 457] on div at bounding box center [843, 433] width 147 height 124
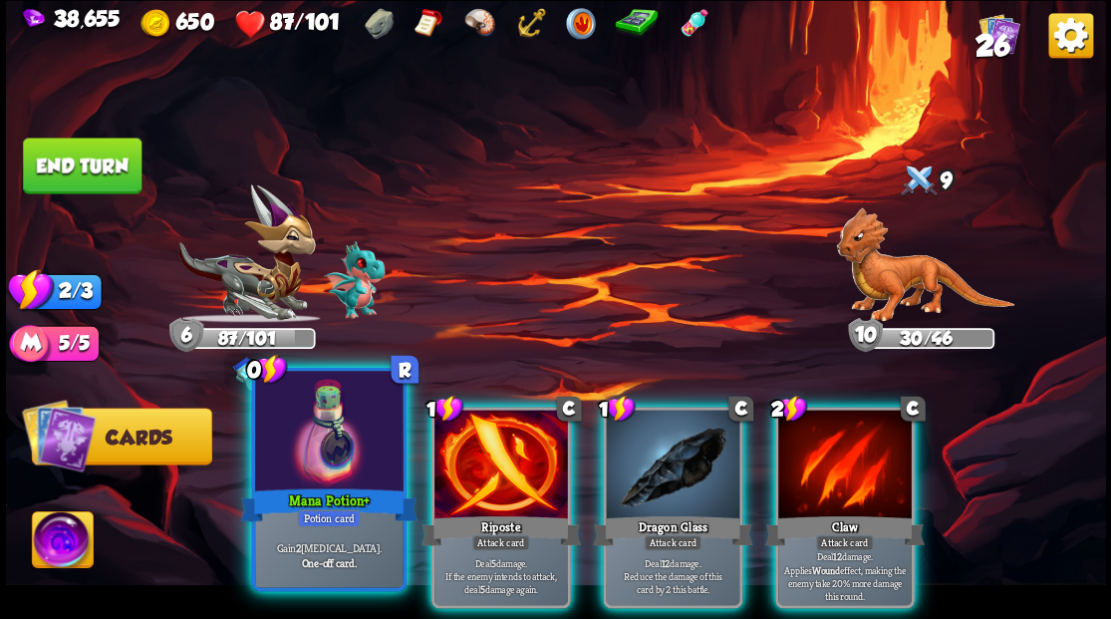
click at [331, 462] on div at bounding box center [328, 433] width 147 height 124
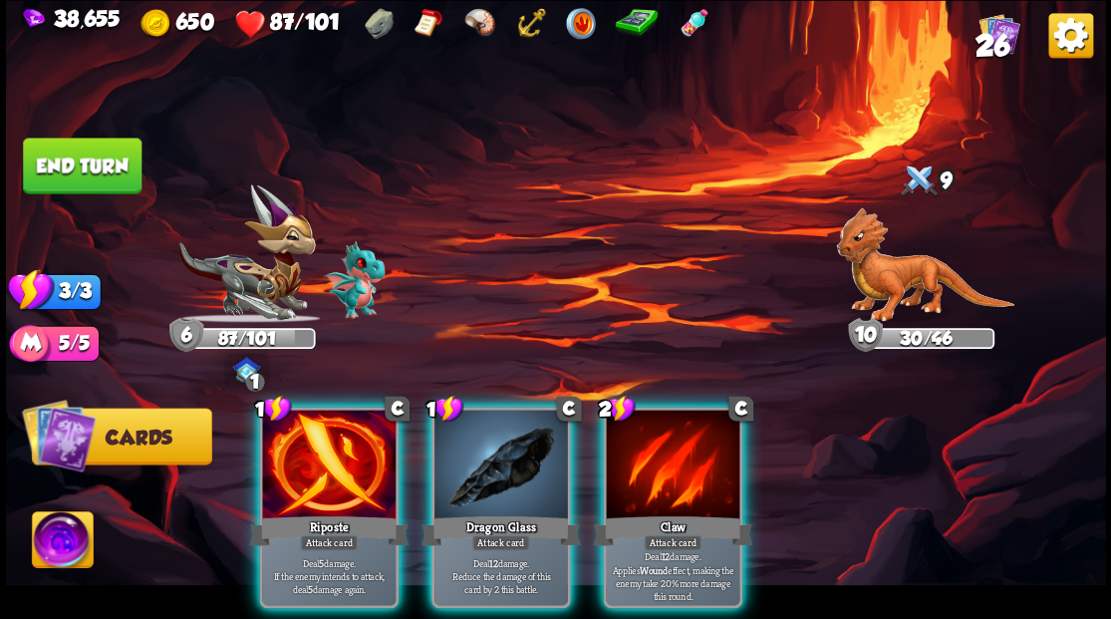
click at [311, 444] on div at bounding box center [328, 465] width 133 height 113
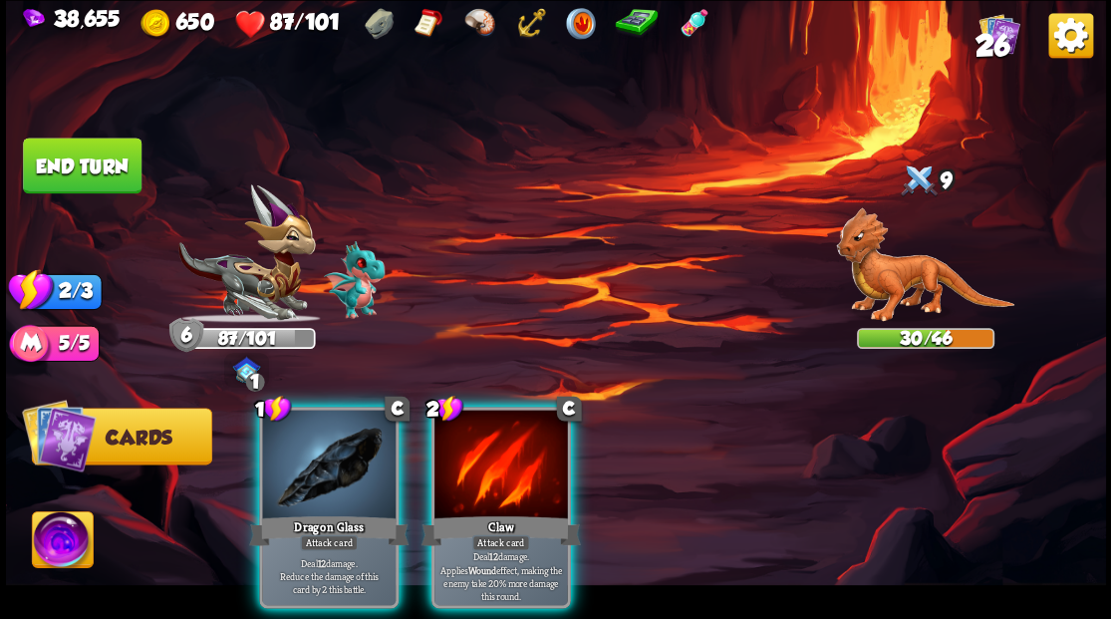
click at [468, 454] on div at bounding box center [500, 465] width 133 height 113
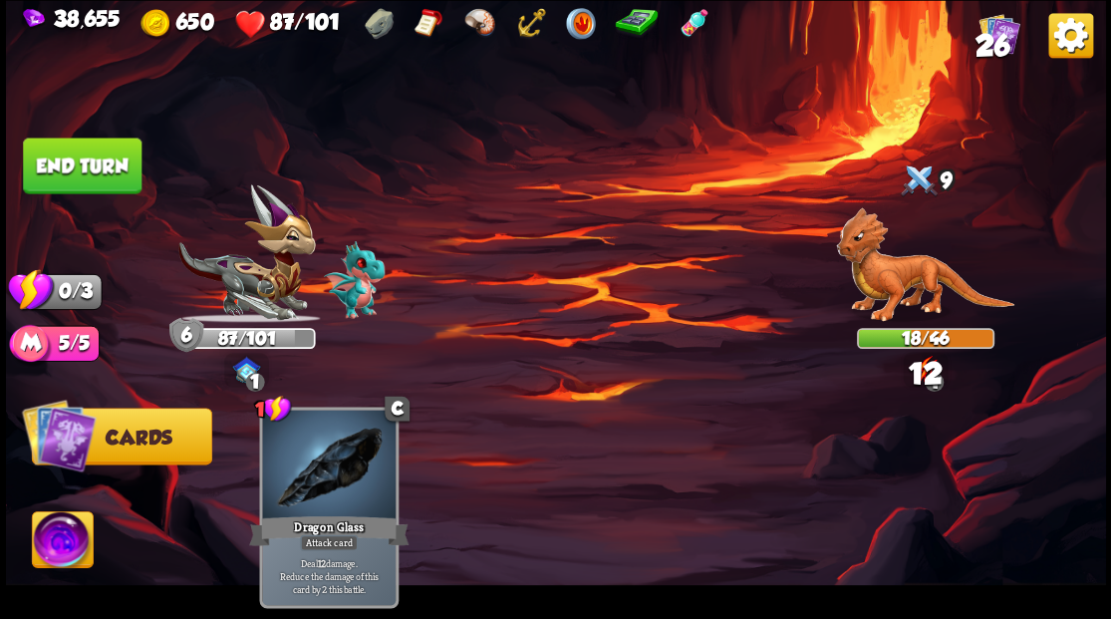
drag, startPoint x: 69, startPoint y: 165, endPoint x: 325, endPoint y: 164, distance: 256.0
click at [100, 167] on button "End turn" at bounding box center [82, 165] width 119 height 56
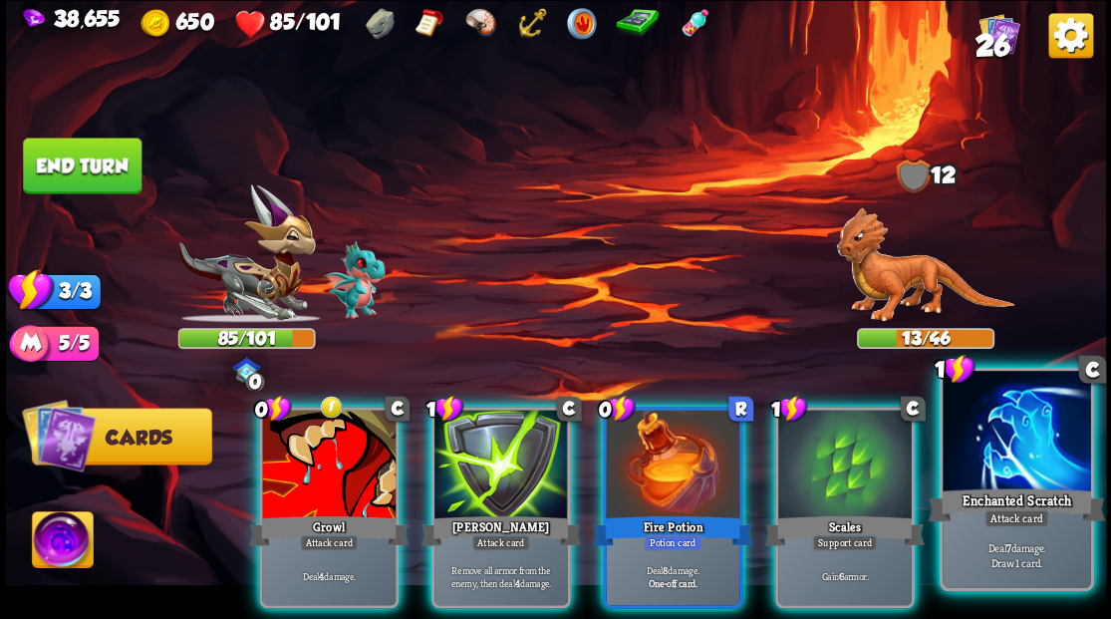
drag, startPoint x: 1029, startPoint y: 431, endPoint x: 983, endPoint y: 429, distance: 45.9
click at [1028, 430] on div at bounding box center [1015, 433] width 147 height 124
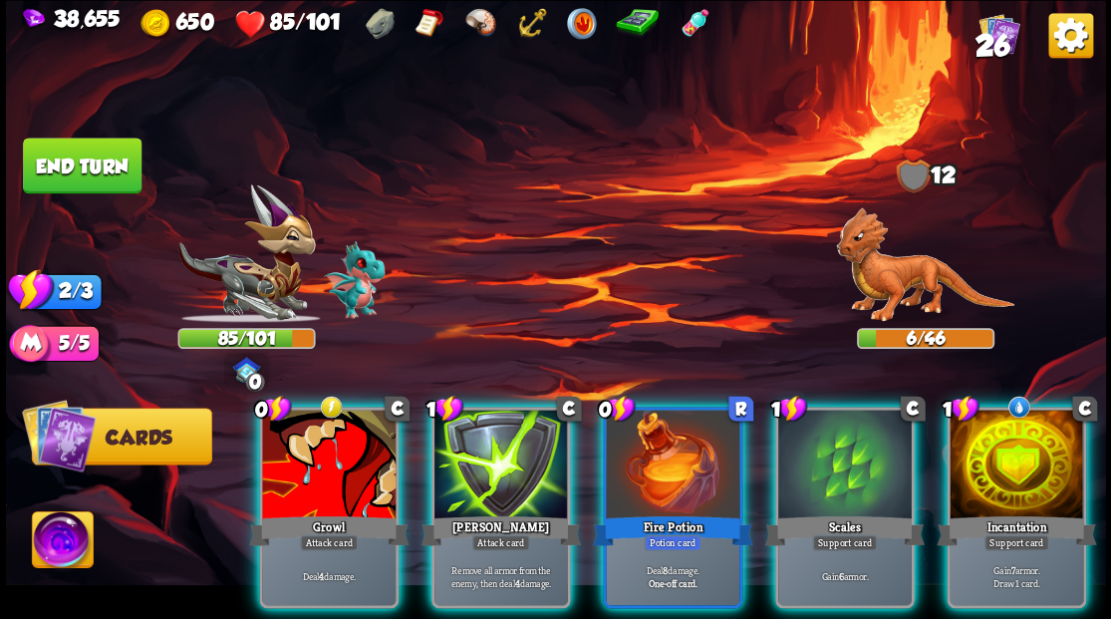
click at [1016, 470] on div at bounding box center [1015, 465] width 133 height 113
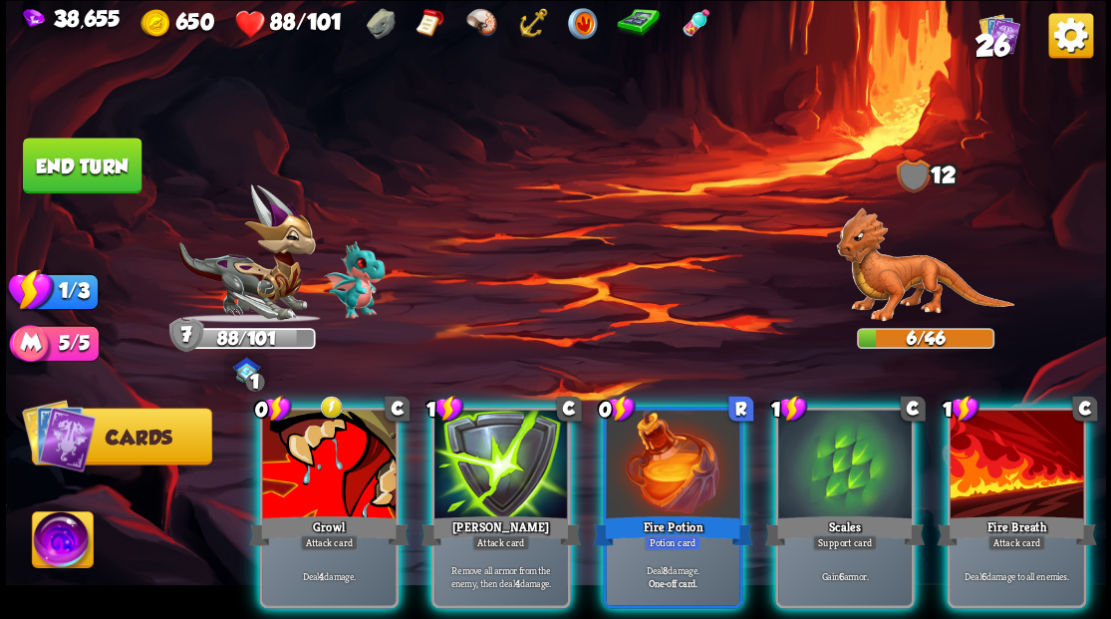
drag, startPoint x: 1034, startPoint y: 441, endPoint x: 962, endPoint y: 442, distance: 71.7
click at [1034, 442] on div at bounding box center [1015, 465] width 133 height 113
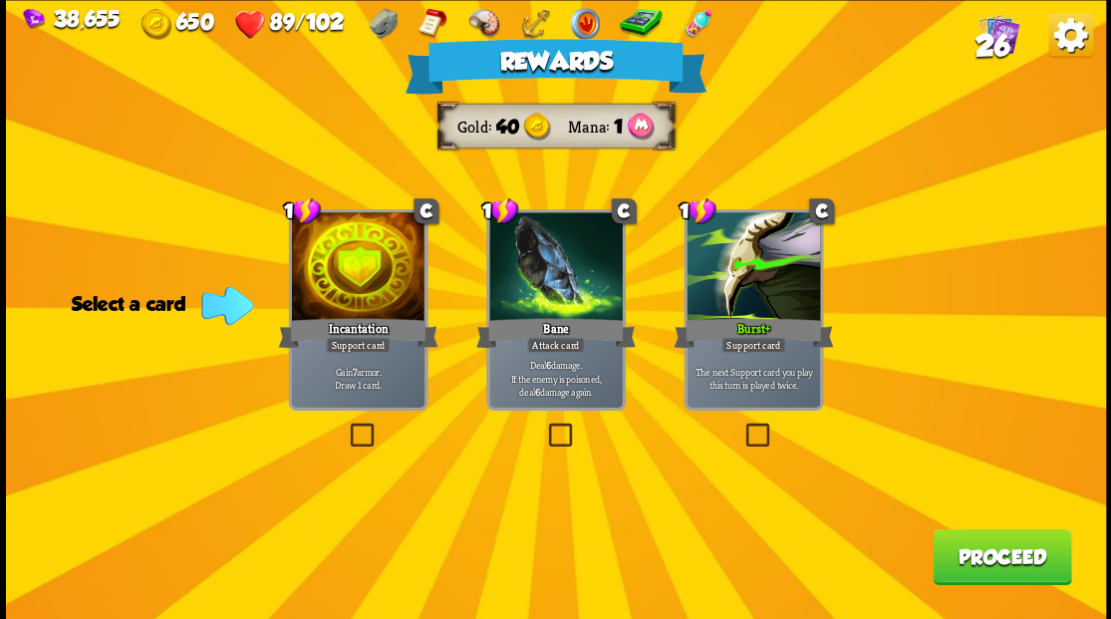
drag, startPoint x: 1013, startPoint y: 574, endPoint x: 1002, endPoint y: 544, distance: 31.8
click at [1002, 544] on button "Proceed" at bounding box center [1001, 556] width 138 height 56
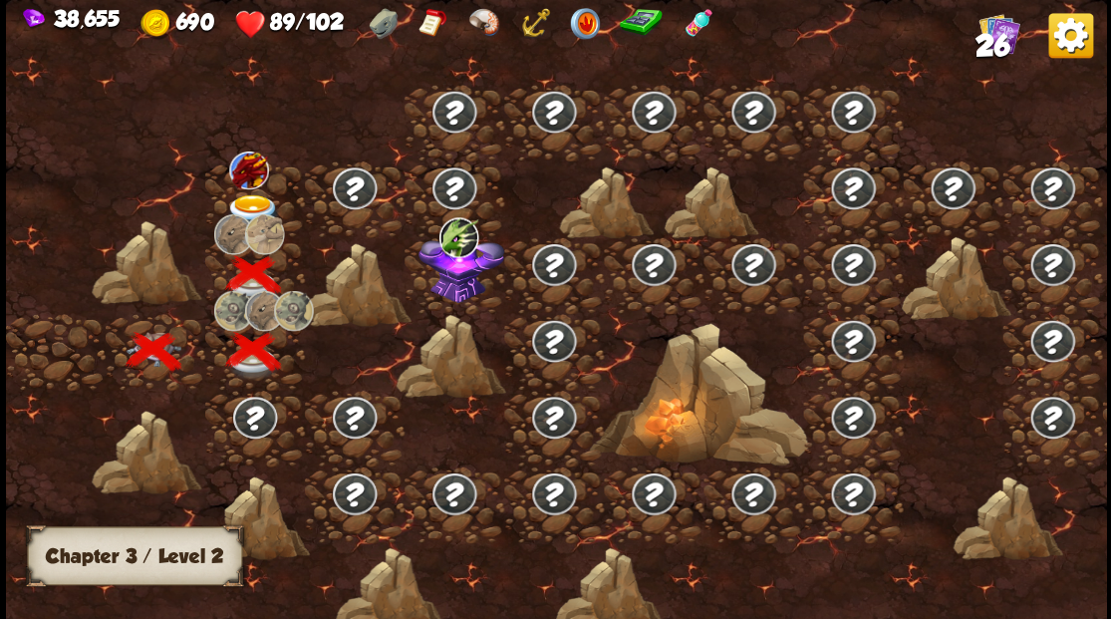
click at [240, 204] on img at bounding box center [252, 210] width 55 height 33
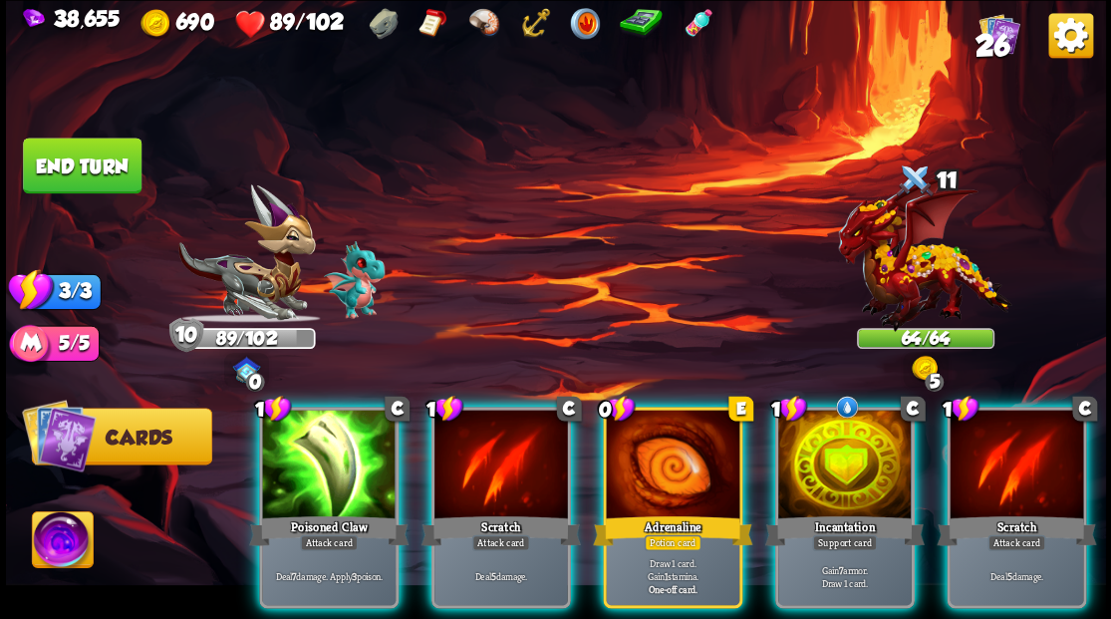
drag, startPoint x: 810, startPoint y: 447, endPoint x: 793, endPoint y: 421, distance: 30.9
click at [811, 446] on div at bounding box center [844, 465] width 133 height 113
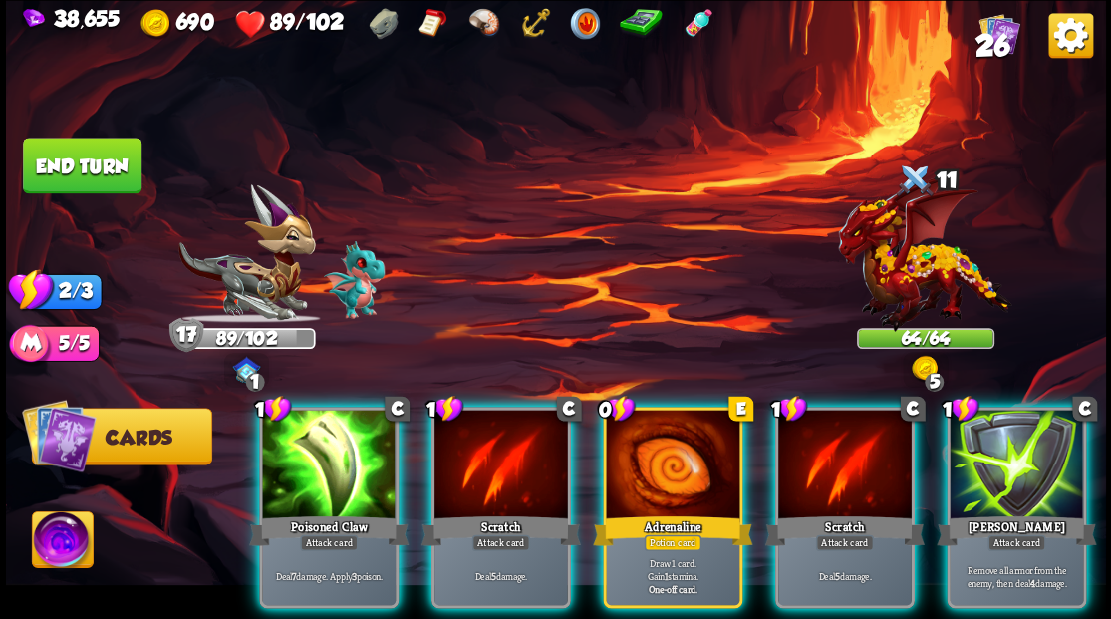
drag, startPoint x: 657, startPoint y: 447, endPoint x: 655, endPoint y: 391, distance: 55.8
click at [657, 443] on div at bounding box center [672, 465] width 133 height 113
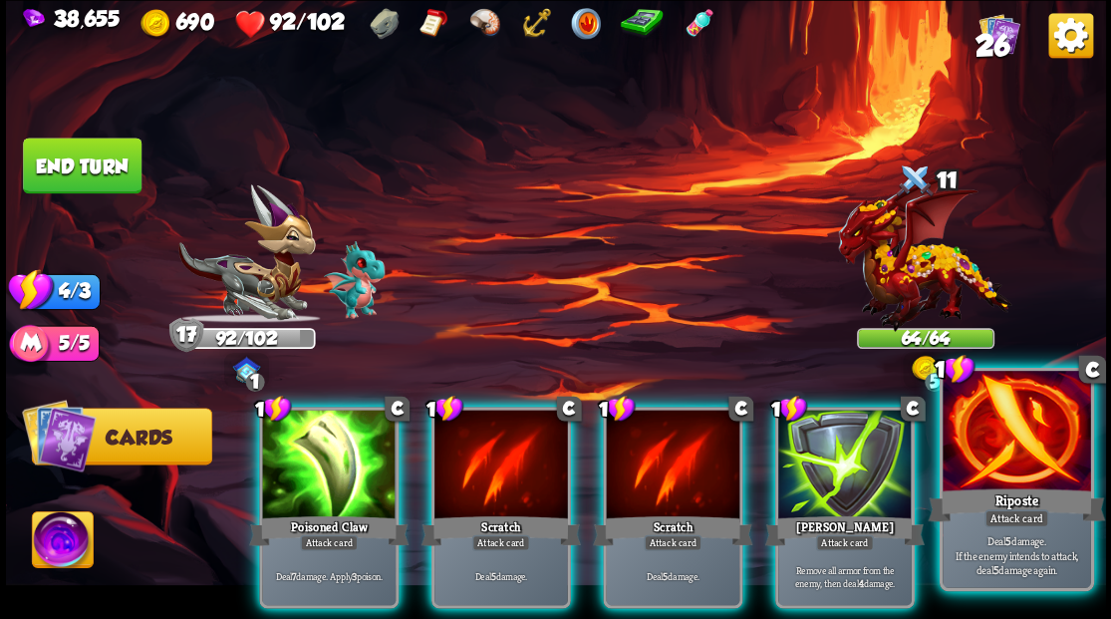
click at [980, 479] on div at bounding box center [1015, 433] width 147 height 124
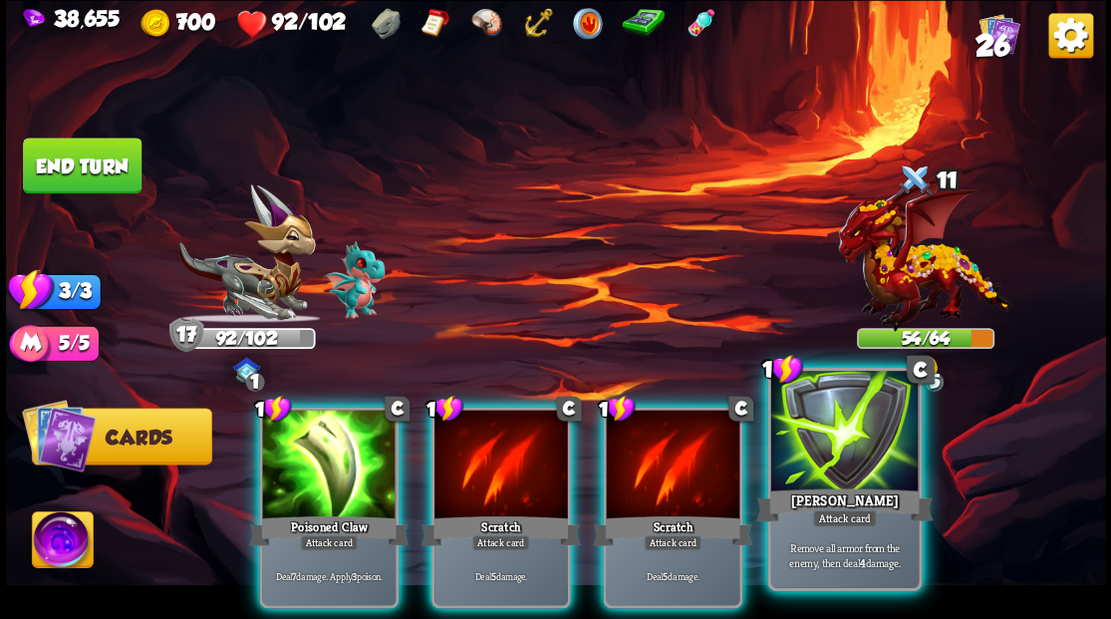
click at [827, 462] on div at bounding box center [843, 433] width 147 height 124
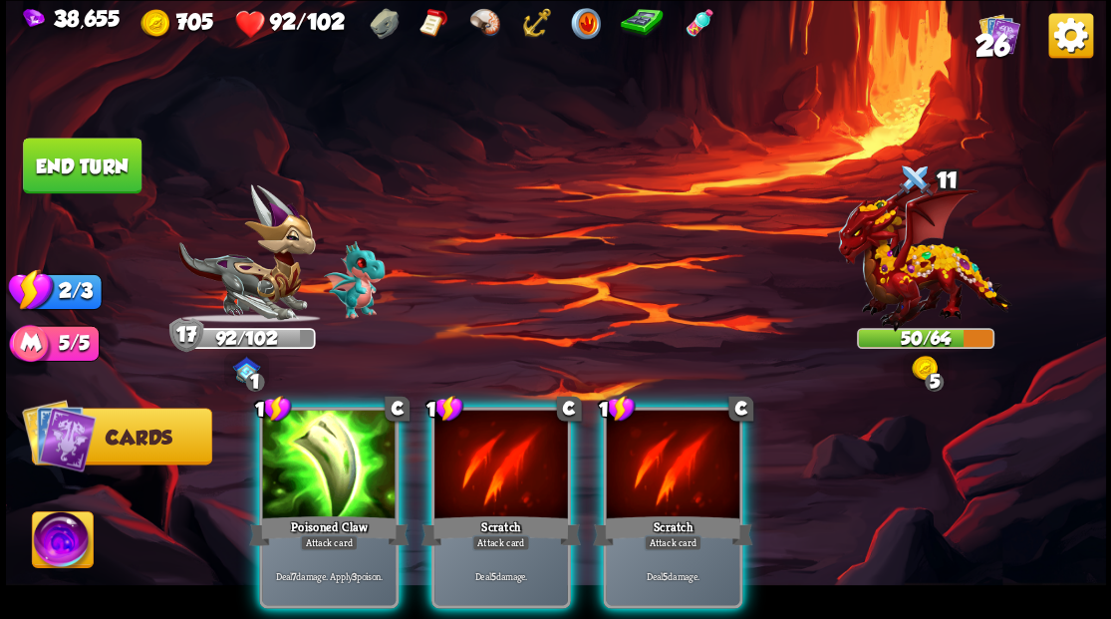
click at [670, 457] on div at bounding box center [672, 465] width 133 height 113
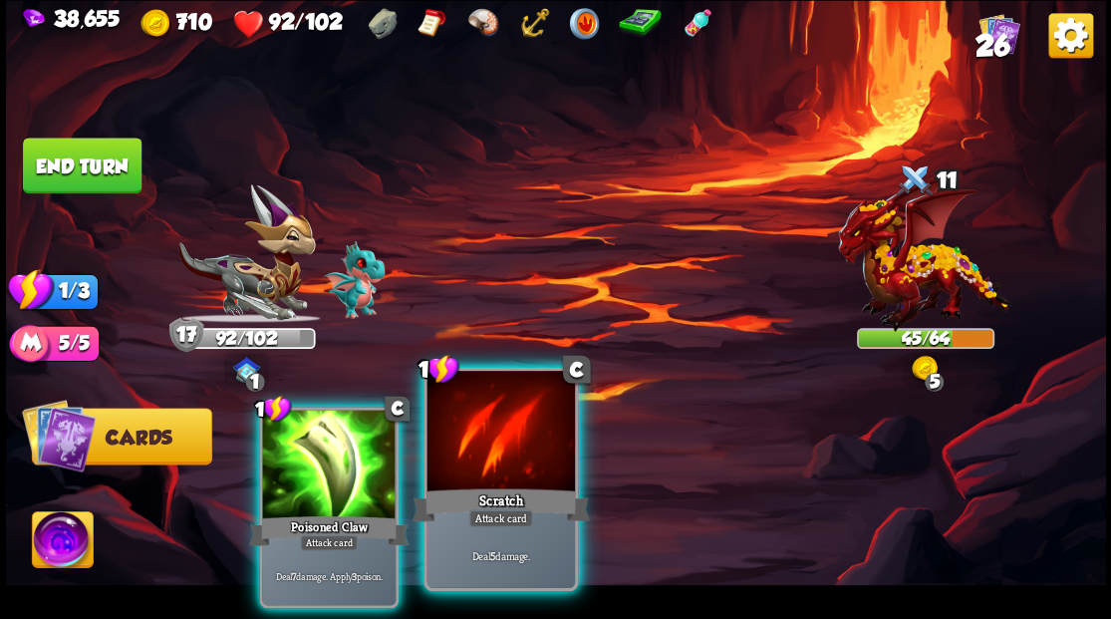
click at [509, 456] on div at bounding box center [499, 433] width 147 height 124
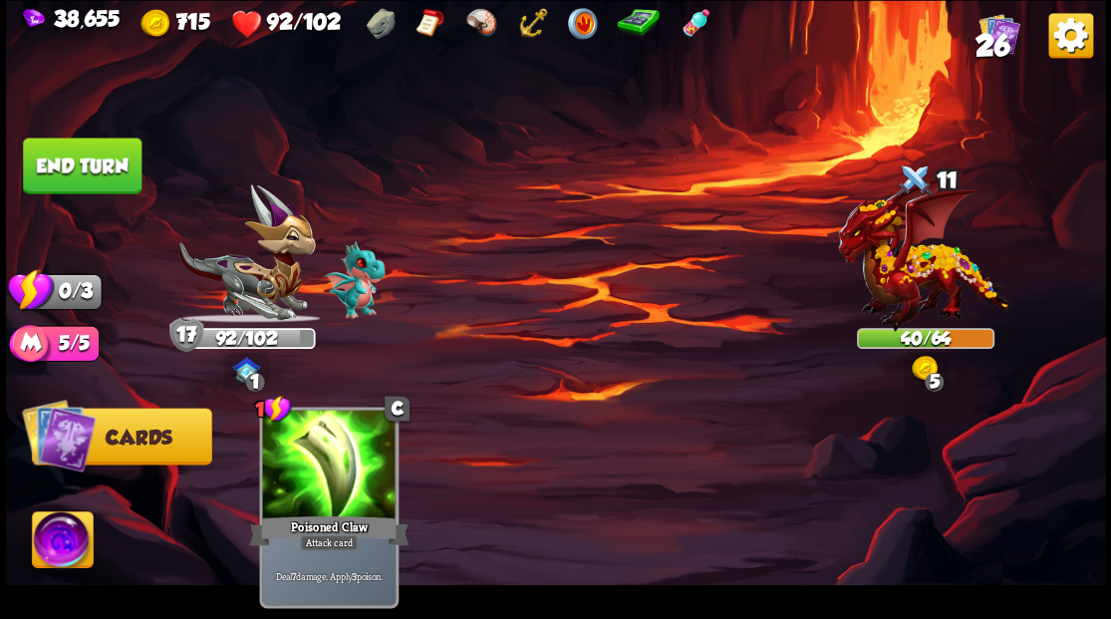
click at [78, 171] on button "End turn" at bounding box center [82, 165] width 119 height 56
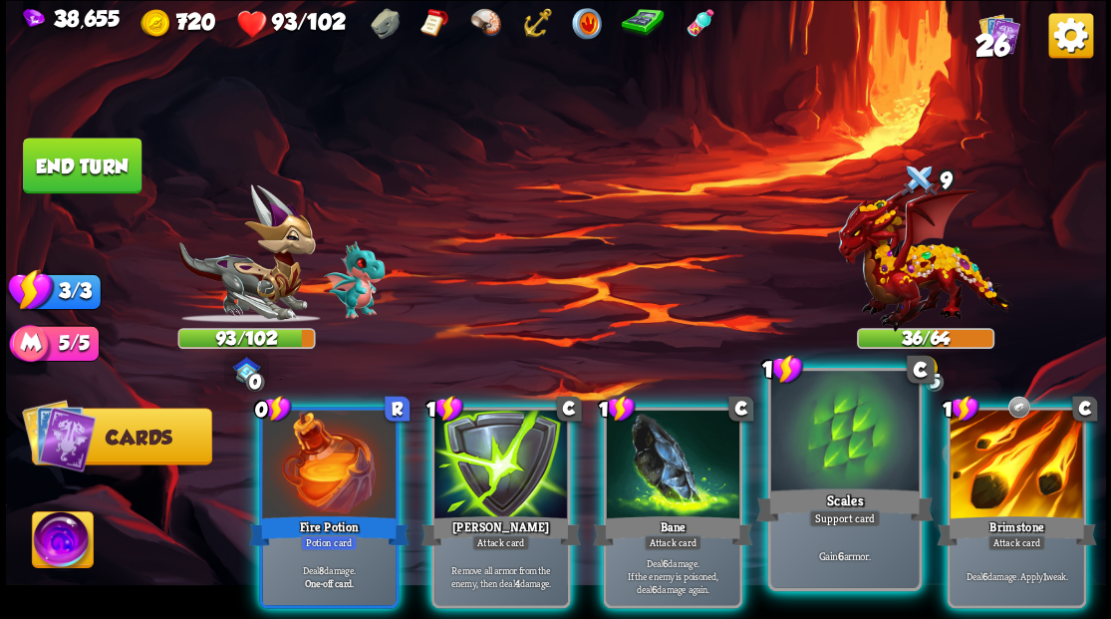
click at [831, 474] on div at bounding box center [843, 433] width 147 height 124
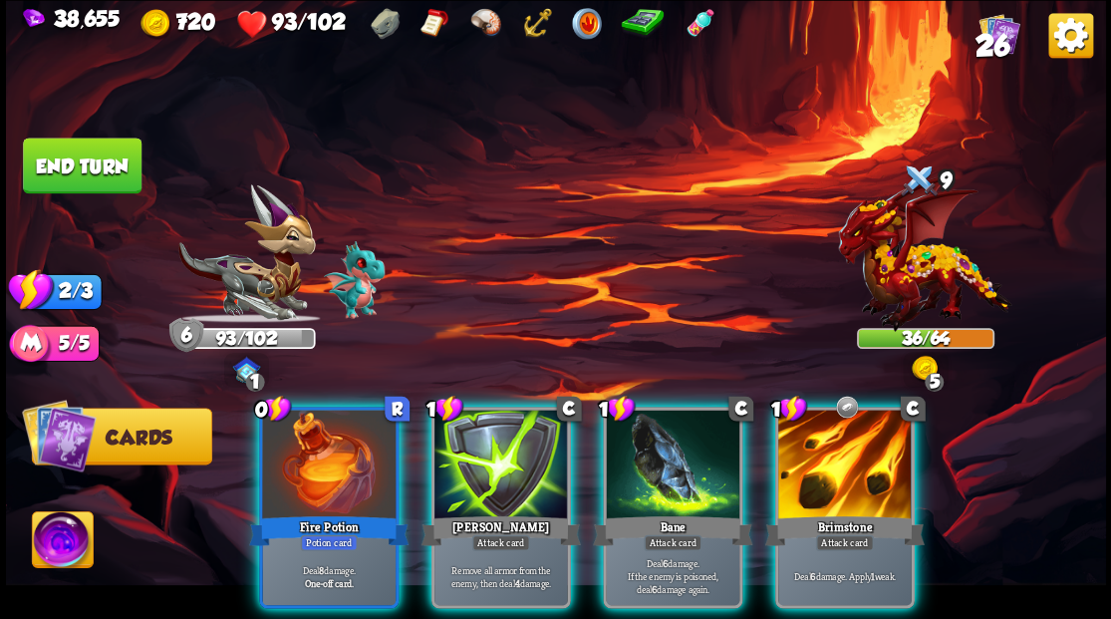
click at [831, 468] on div at bounding box center [844, 465] width 133 height 113
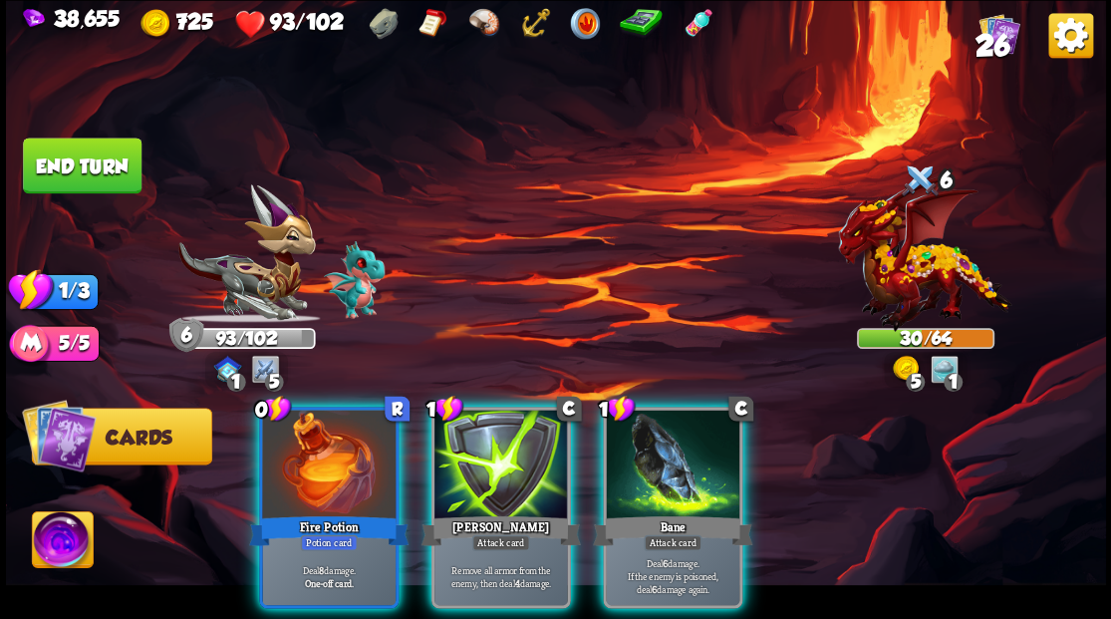
click at [457, 480] on div "1 C Pierce Attack card Remove all armor from the enemy, then deal 4 damage." at bounding box center [499, 506] width 139 height 201
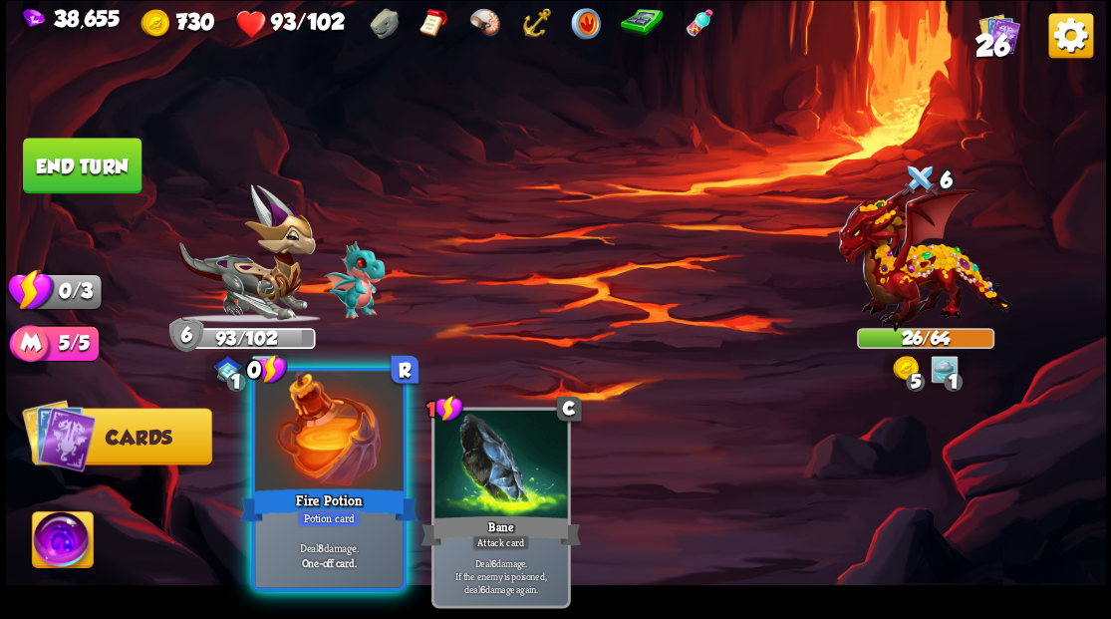
click at [351, 444] on div at bounding box center [328, 433] width 147 height 124
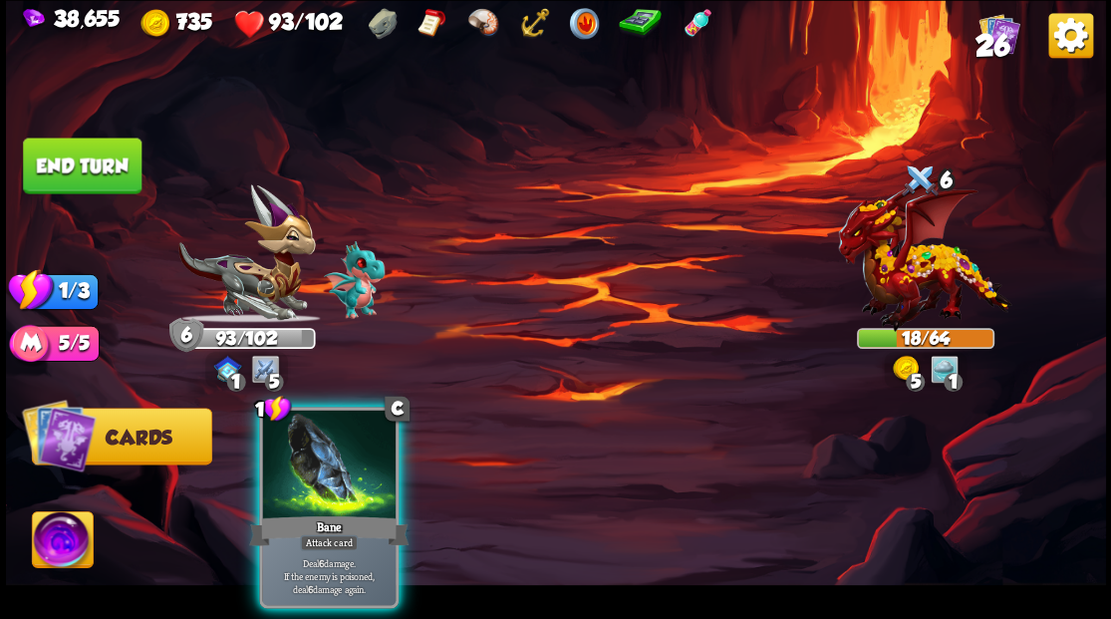
drag, startPoint x: 335, startPoint y: 465, endPoint x: 540, endPoint y: 392, distance: 217.7
click at [339, 465] on div at bounding box center [328, 465] width 133 height 113
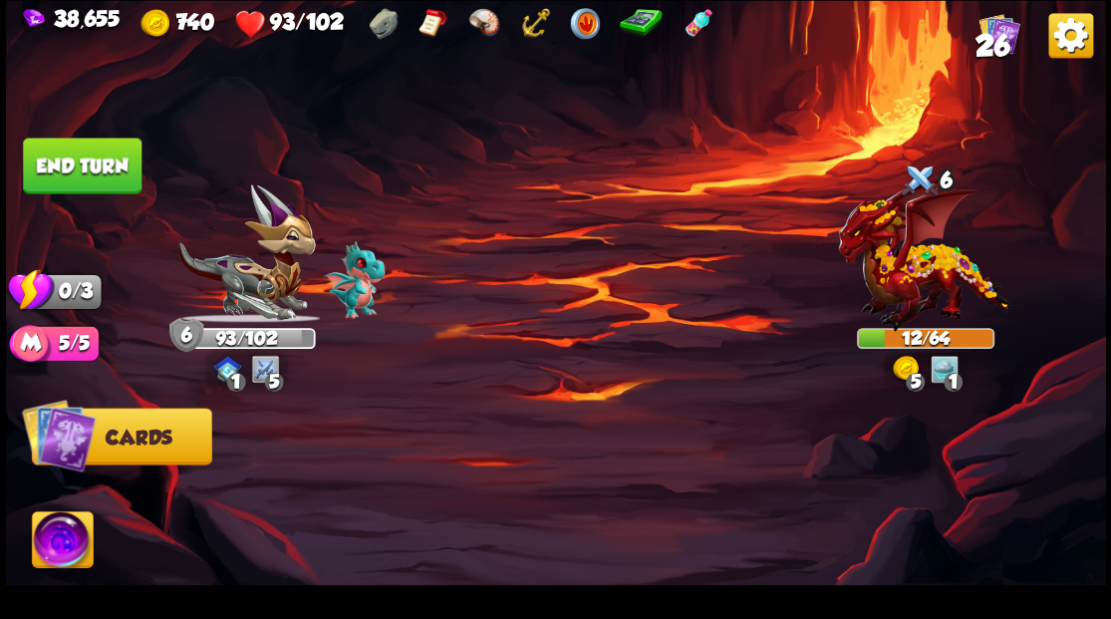
click at [112, 171] on button "End turn" at bounding box center [82, 165] width 119 height 56
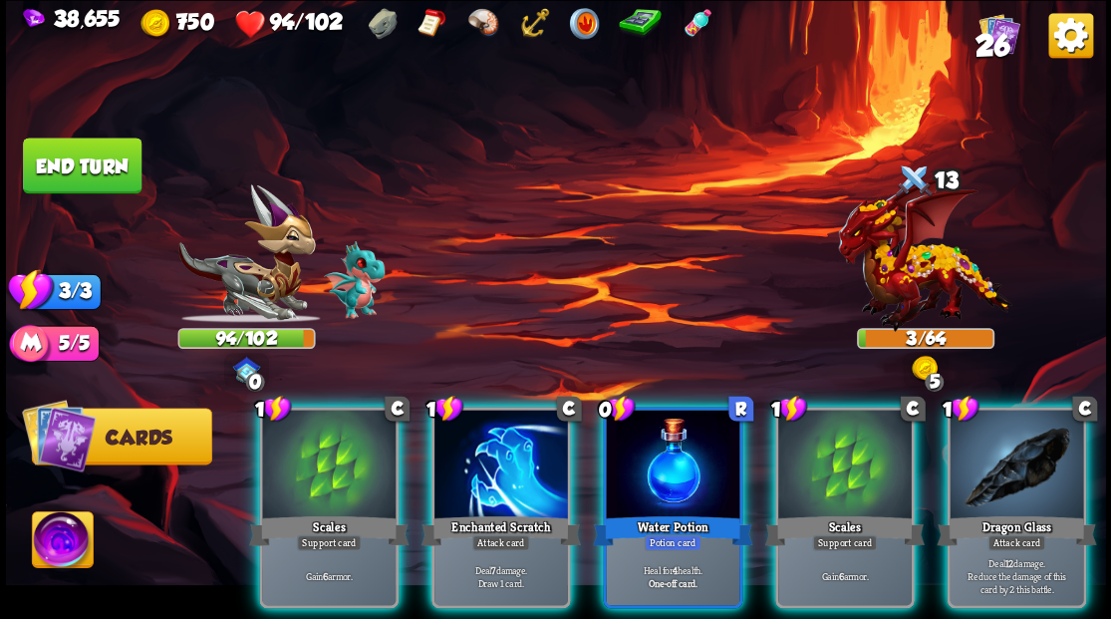
click at [542, 436] on div at bounding box center [500, 465] width 133 height 113
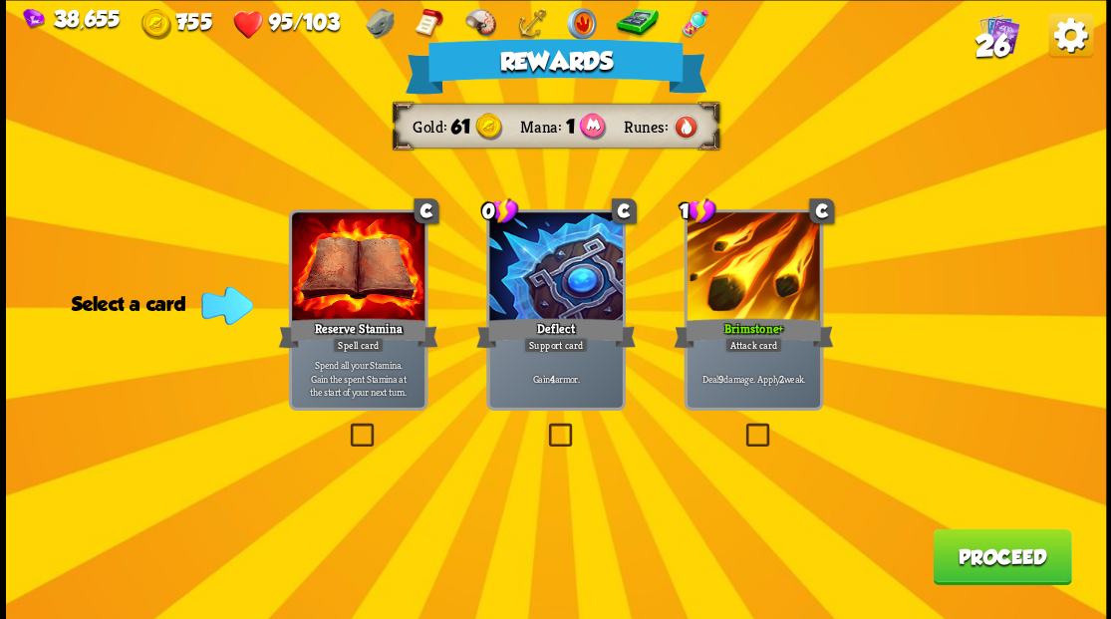
click at [989, 47] on span "26" at bounding box center [991, 45] width 35 height 34
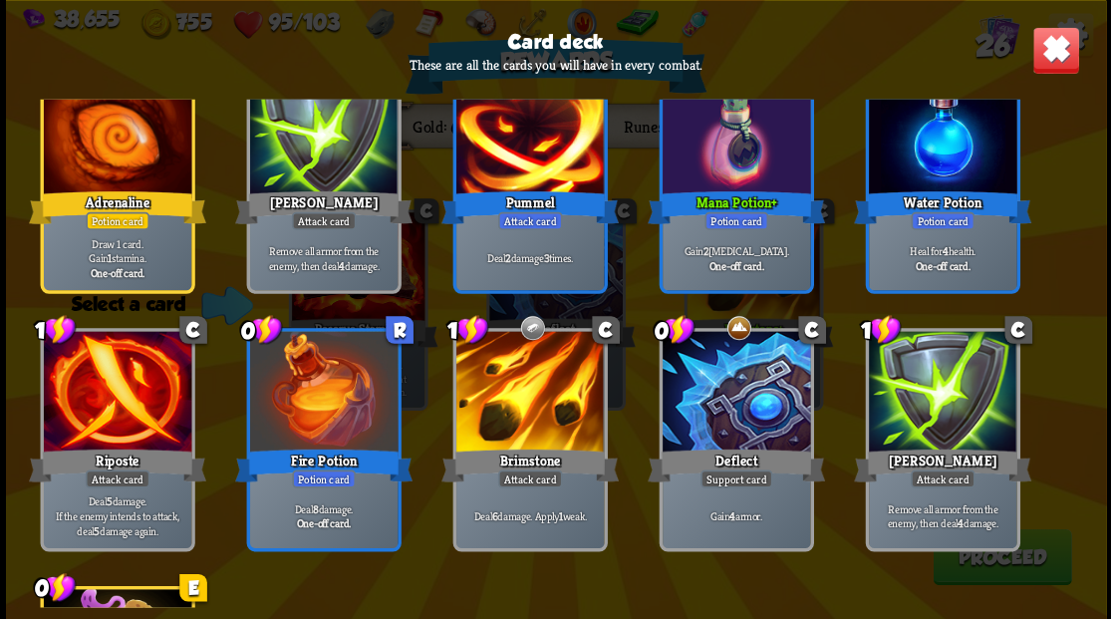
scroll to position [1062, 0]
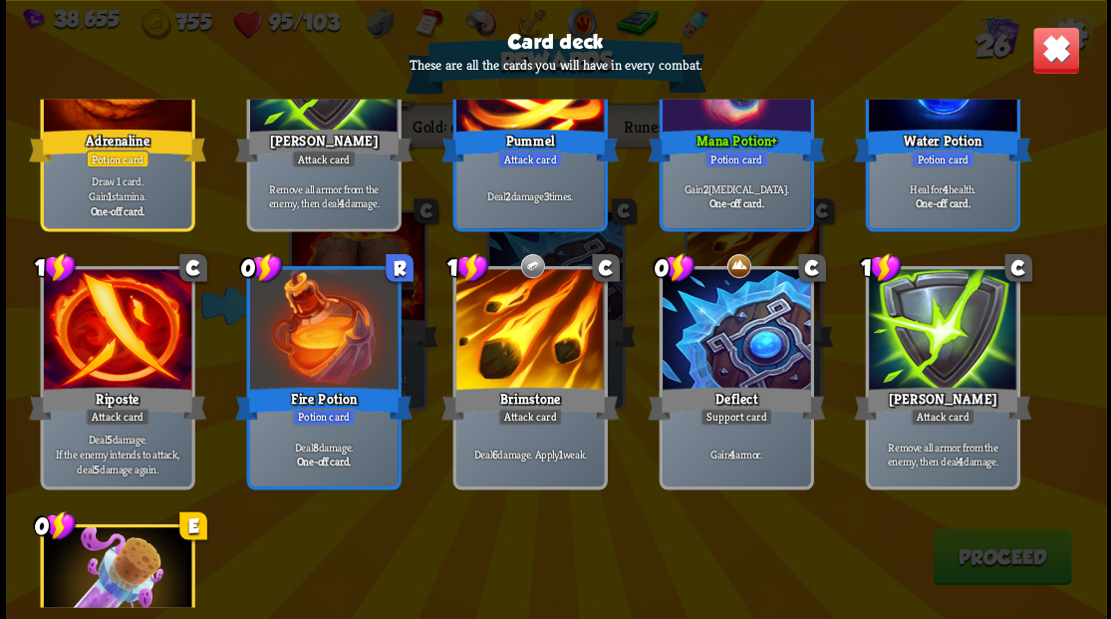
drag, startPoint x: 1048, startPoint y: 62, endPoint x: 1057, endPoint y: 68, distance: 10.8
click at [1050, 62] on img at bounding box center [1055, 50] width 48 height 48
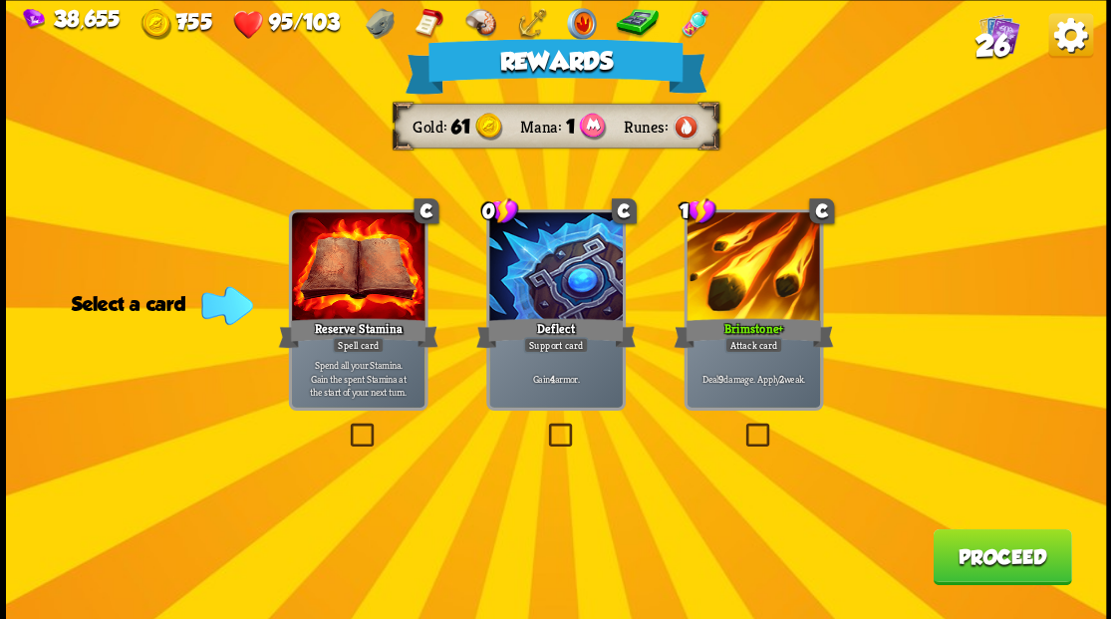
click at [979, 566] on button "Proceed" at bounding box center [1001, 556] width 138 height 56
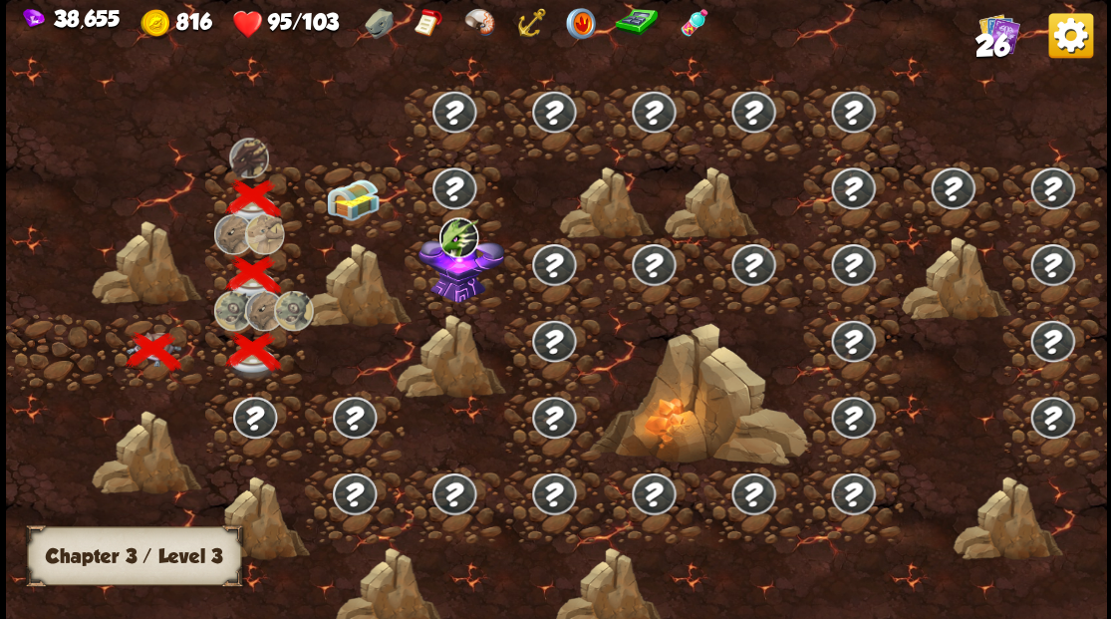
click at [336, 204] on img at bounding box center [352, 199] width 55 height 42
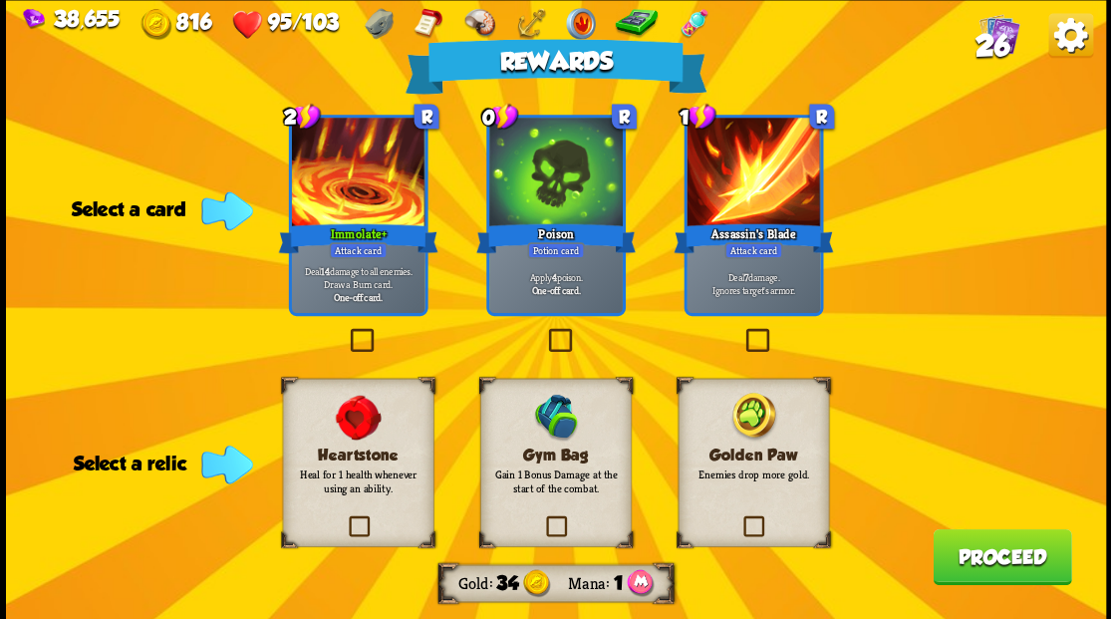
click at [741, 331] on label at bounding box center [741, 331] width 0 height 0
click at [0, 0] on input "checkbox" at bounding box center [0, 0] width 0 height 0
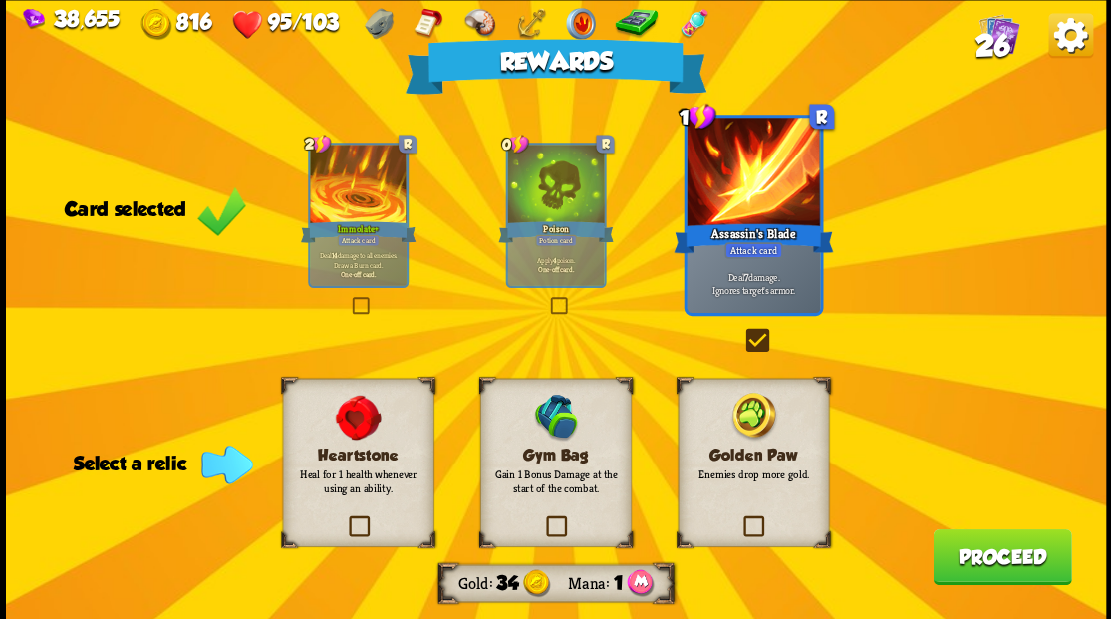
click at [740, 518] on label at bounding box center [740, 518] width 0 height 0
click at [0, 0] on input "checkbox" at bounding box center [0, 0] width 0 height 0
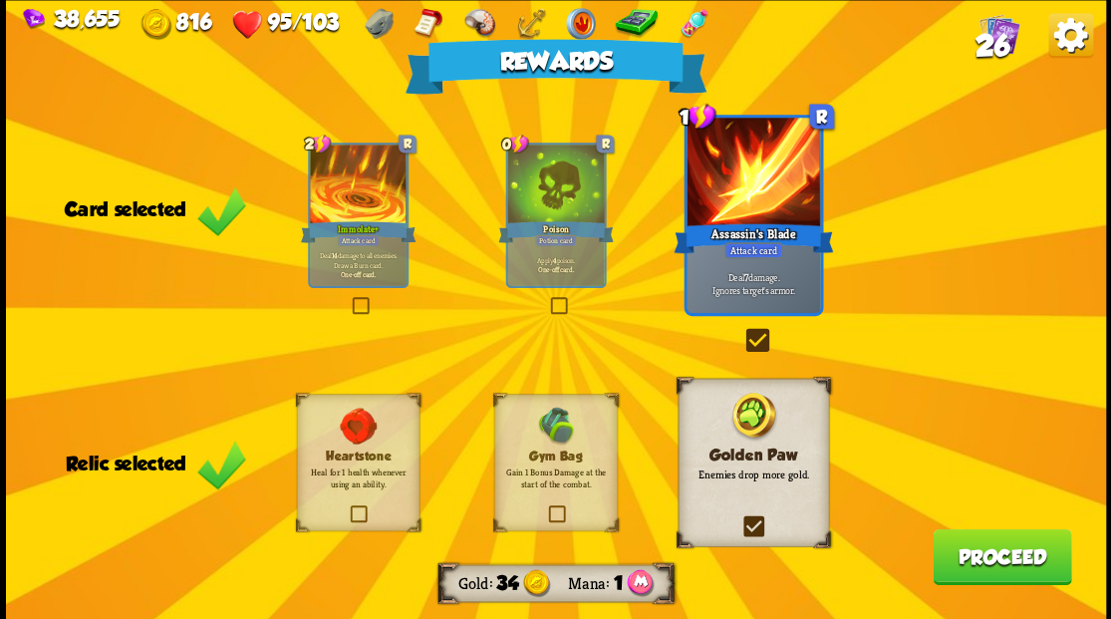
click at [968, 565] on button "Proceed" at bounding box center [1001, 556] width 138 height 56
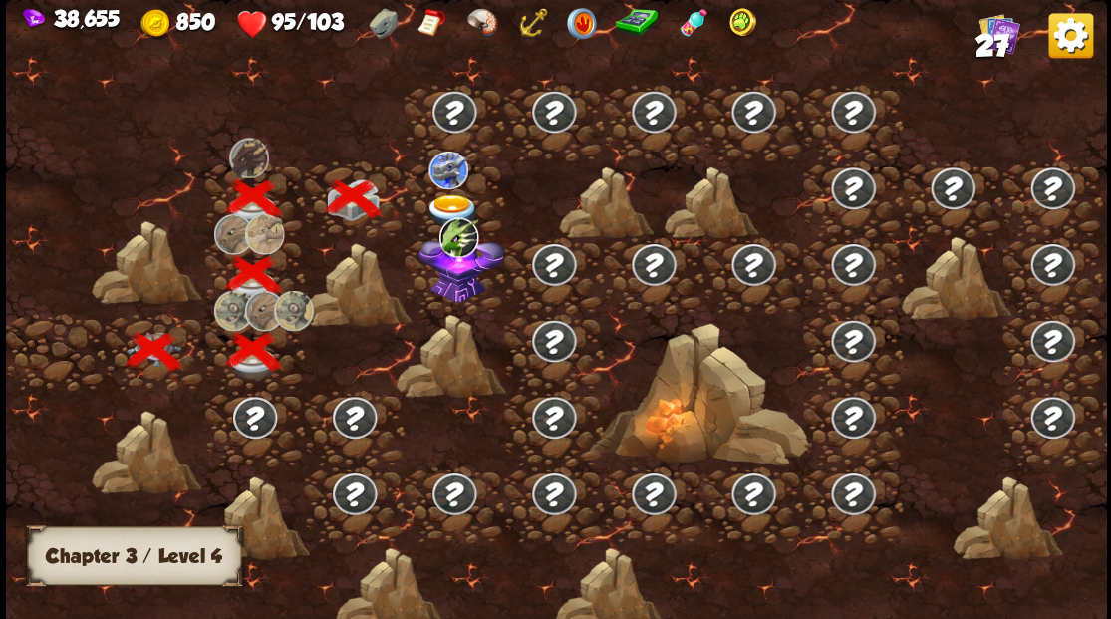
click at [462, 293] on img at bounding box center [461, 265] width 86 height 74
click at [438, 195] on img at bounding box center [451, 210] width 55 height 33
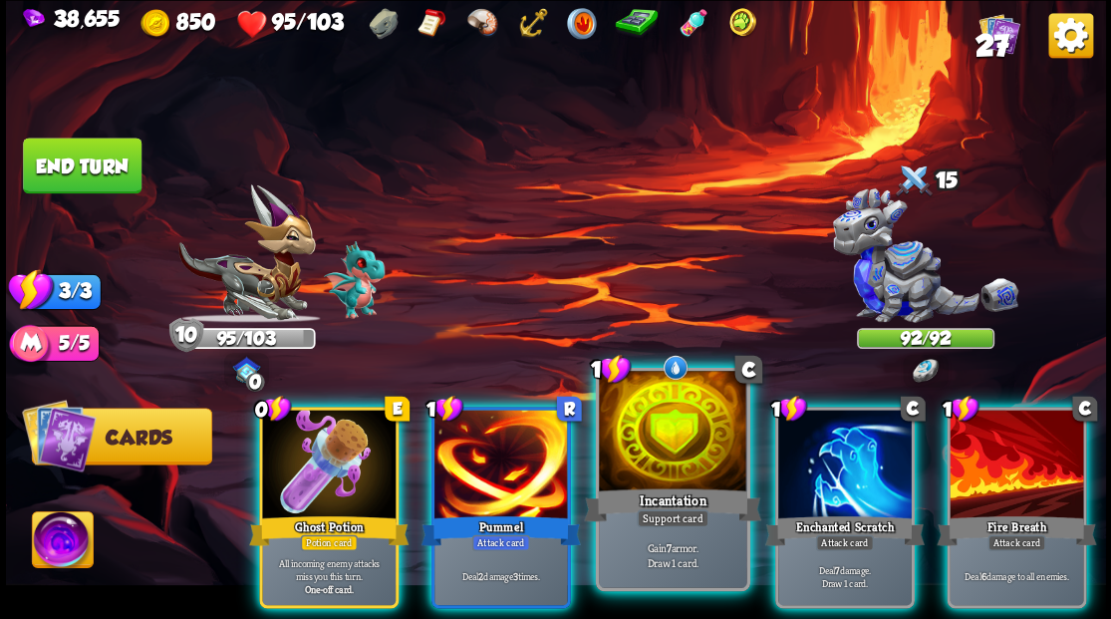
click at [679, 440] on div at bounding box center [672, 433] width 147 height 124
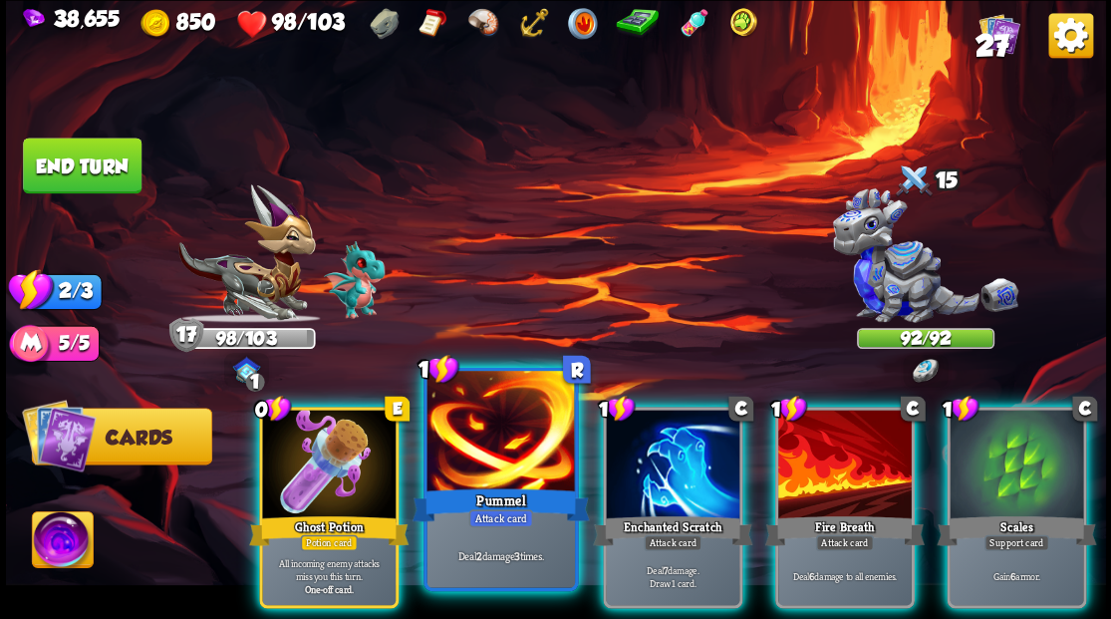
click at [485, 455] on div at bounding box center [499, 433] width 147 height 124
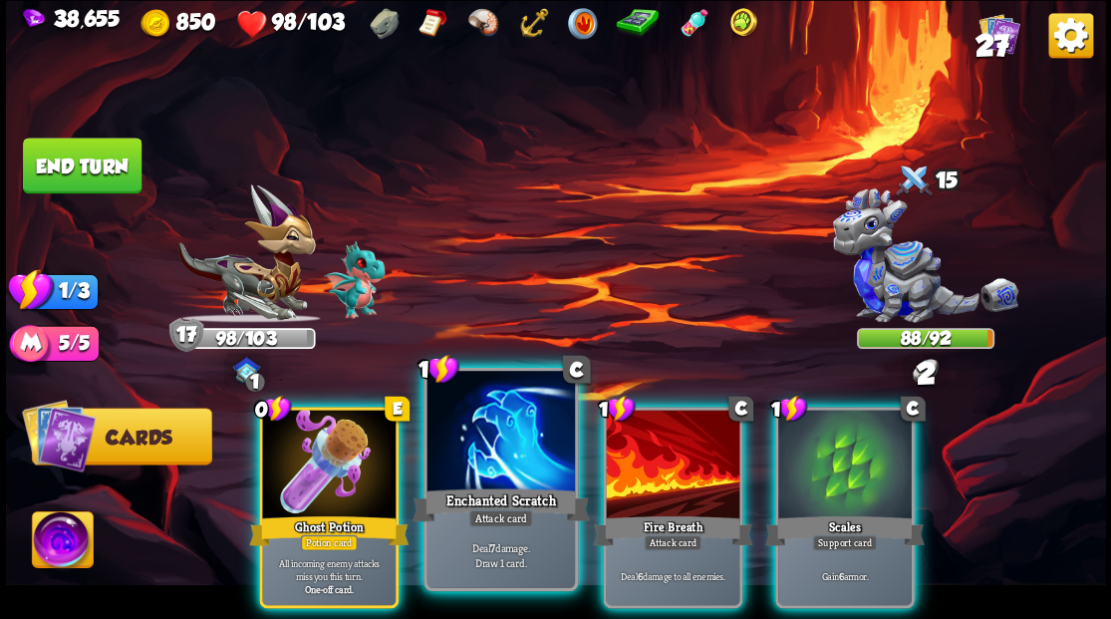
click at [484, 456] on div at bounding box center [499, 433] width 147 height 124
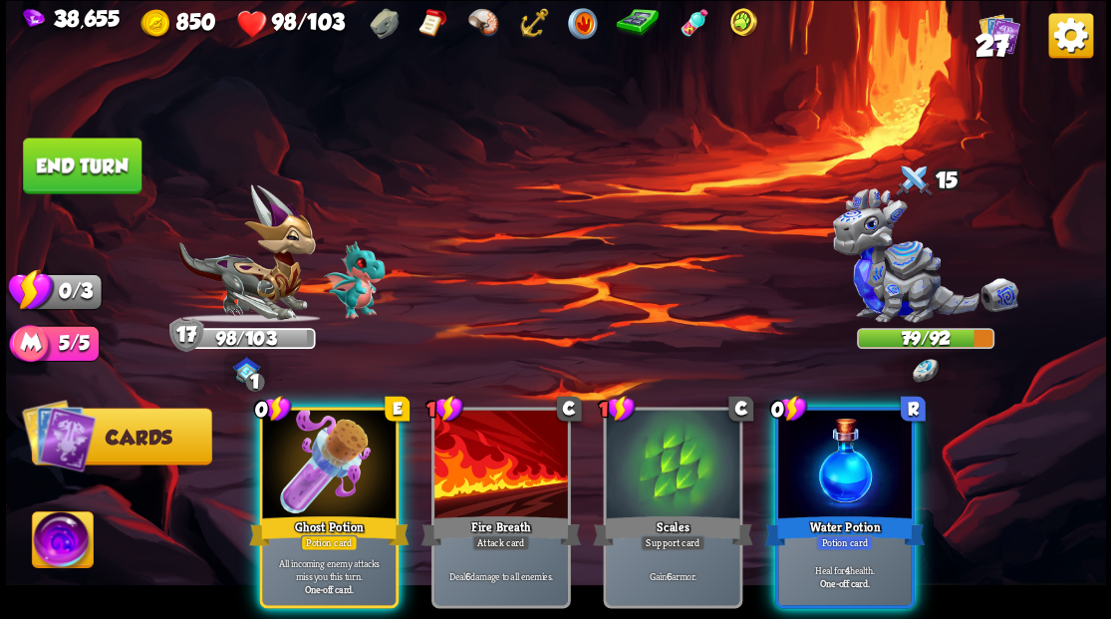
click at [847, 433] on div at bounding box center [844, 465] width 133 height 113
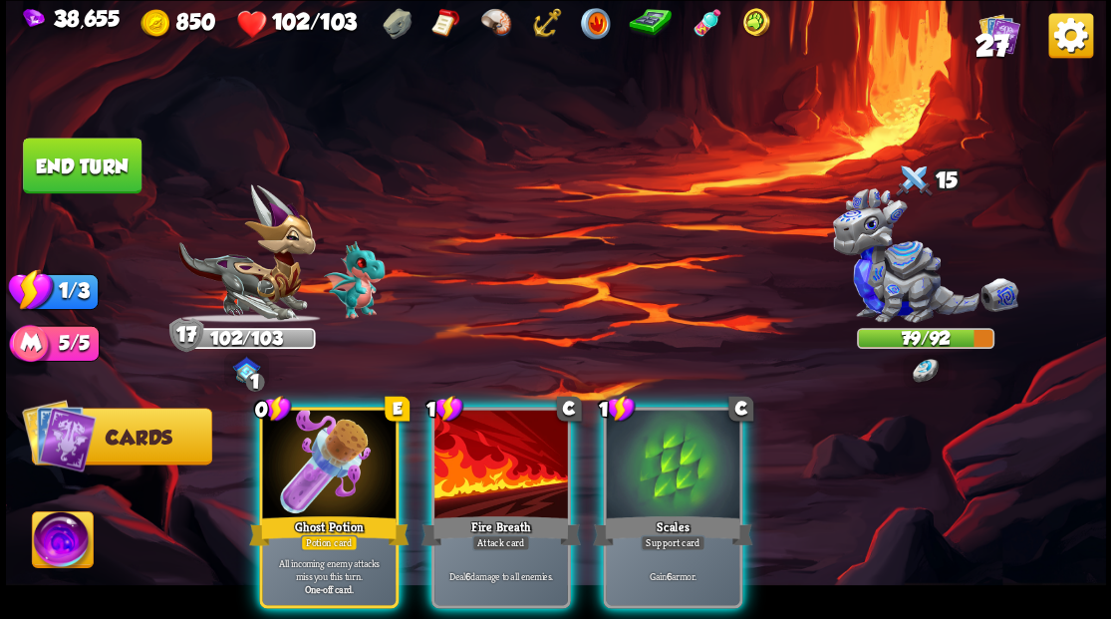
click at [488, 462] on div at bounding box center [500, 465] width 133 height 113
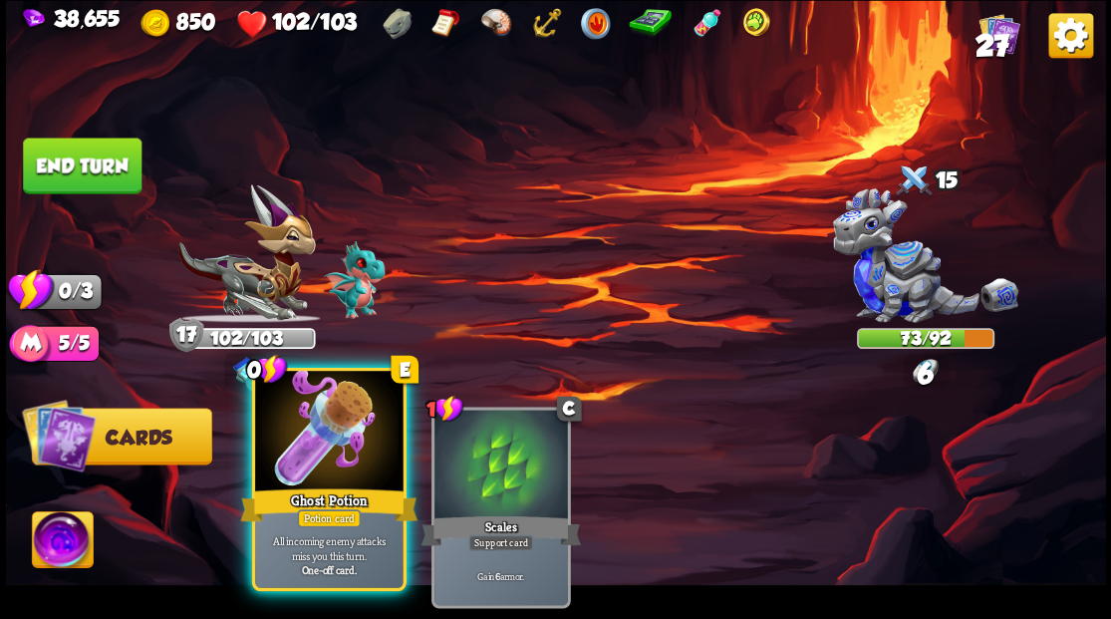
click at [294, 452] on div at bounding box center [328, 433] width 147 height 124
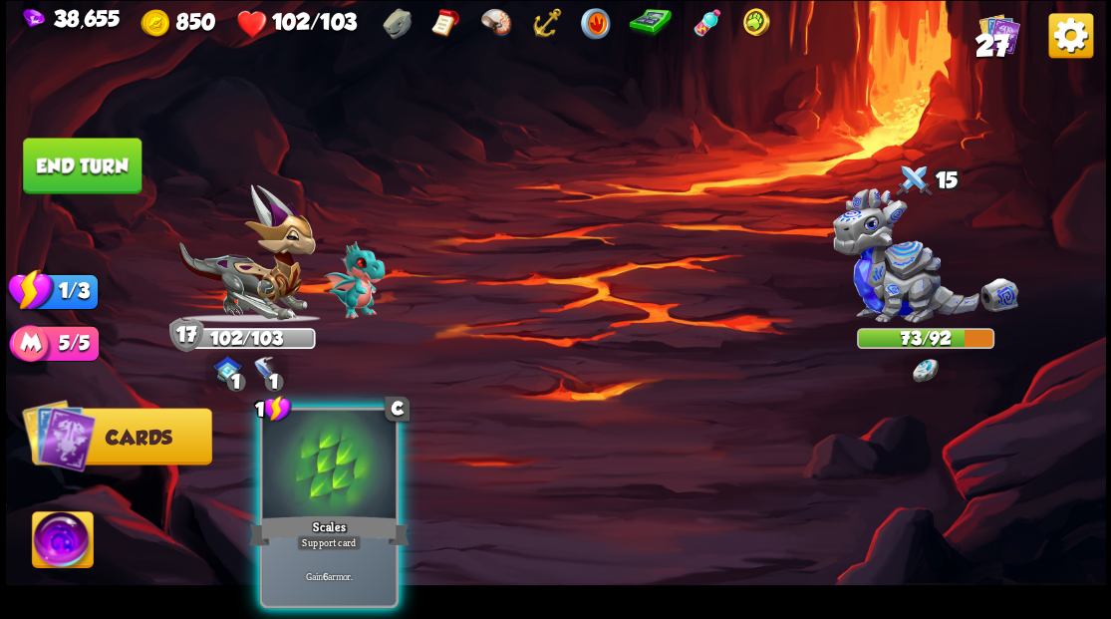
drag, startPoint x: 294, startPoint y: 452, endPoint x: 273, endPoint y: 279, distance: 174.6
click at [301, 363] on div "1 C Scales Support card Gain 6 armor." at bounding box center [664, 481] width 879 height 275
drag, startPoint x: 289, startPoint y: 477, endPoint x: 235, endPoint y: 407, distance: 88.1
click at [284, 466] on div at bounding box center [328, 465] width 133 height 113
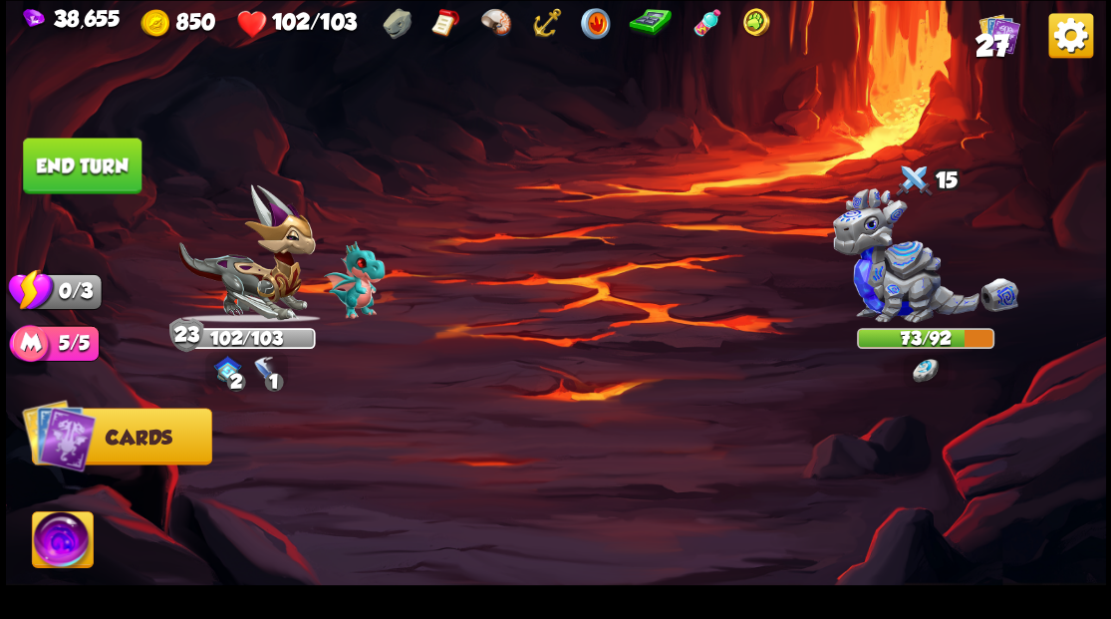
click at [106, 174] on button "End turn" at bounding box center [82, 165] width 119 height 56
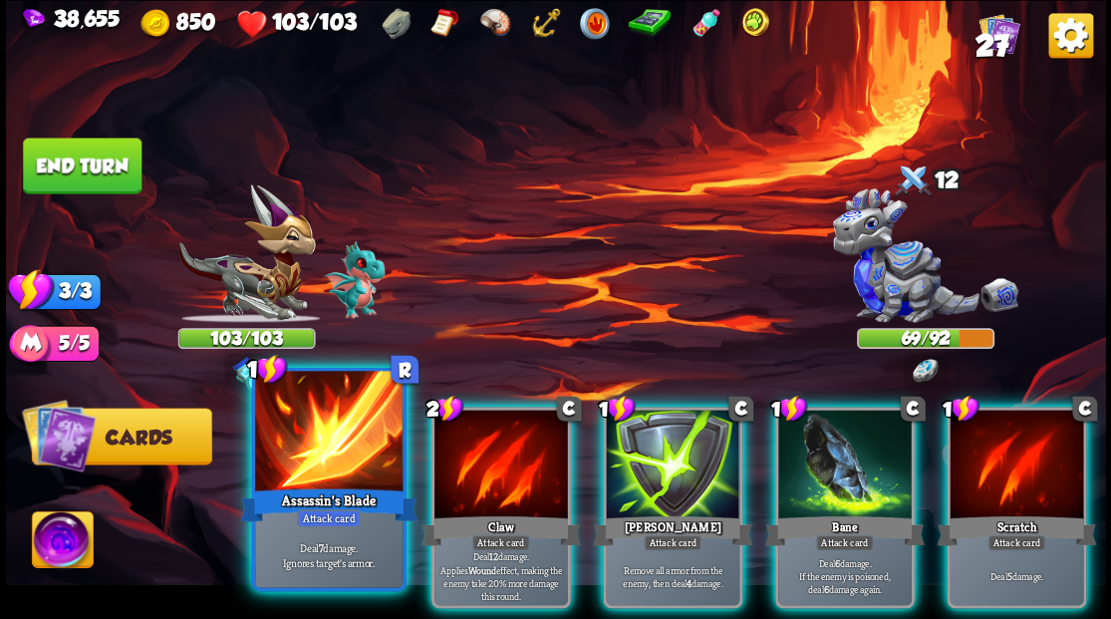
click at [301, 434] on div at bounding box center [328, 433] width 147 height 124
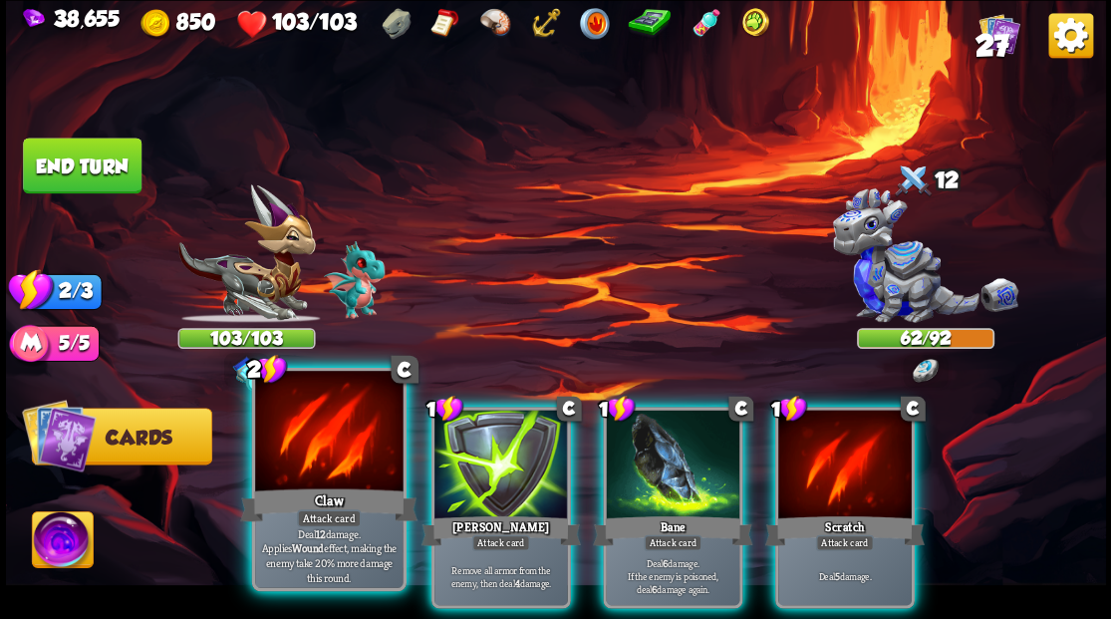
click at [326, 454] on div at bounding box center [328, 433] width 147 height 124
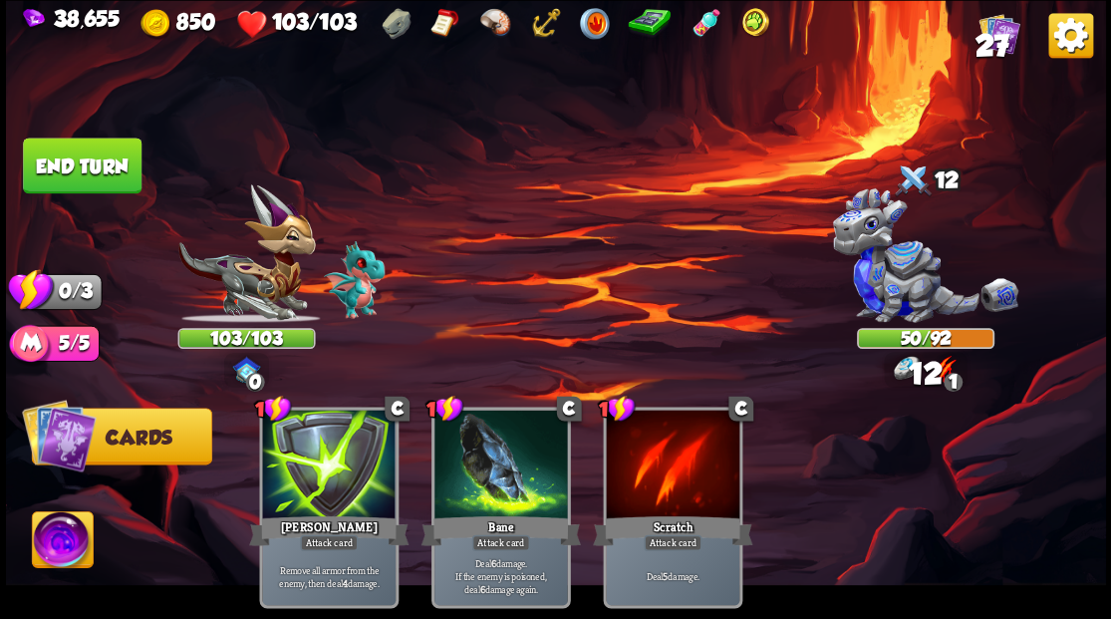
click at [101, 173] on button "End turn" at bounding box center [82, 165] width 119 height 56
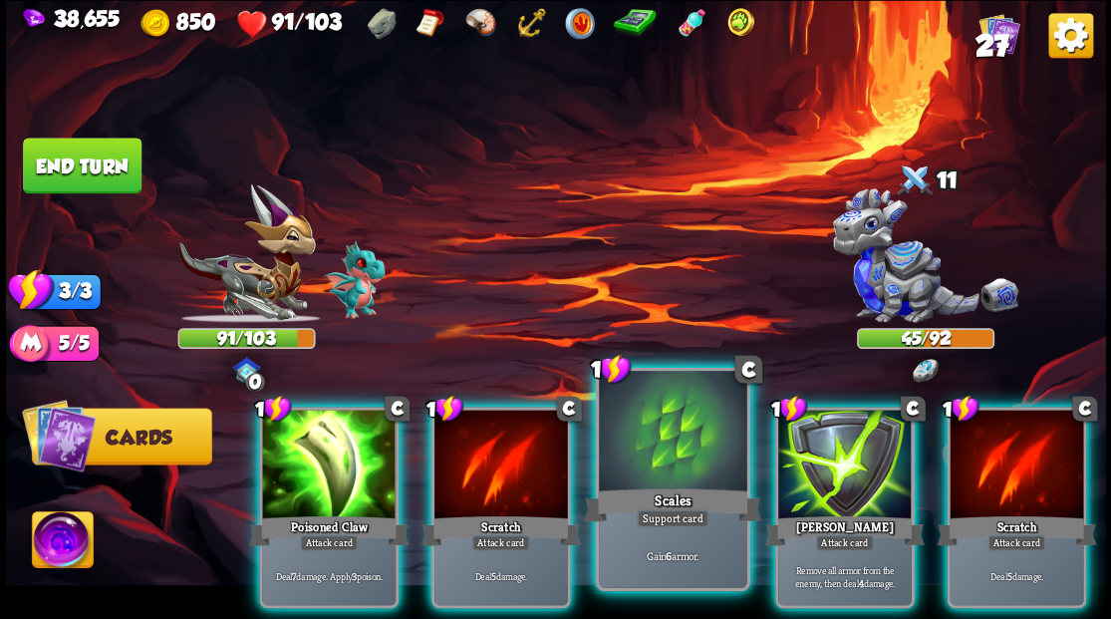
click at [676, 421] on div at bounding box center [672, 433] width 147 height 124
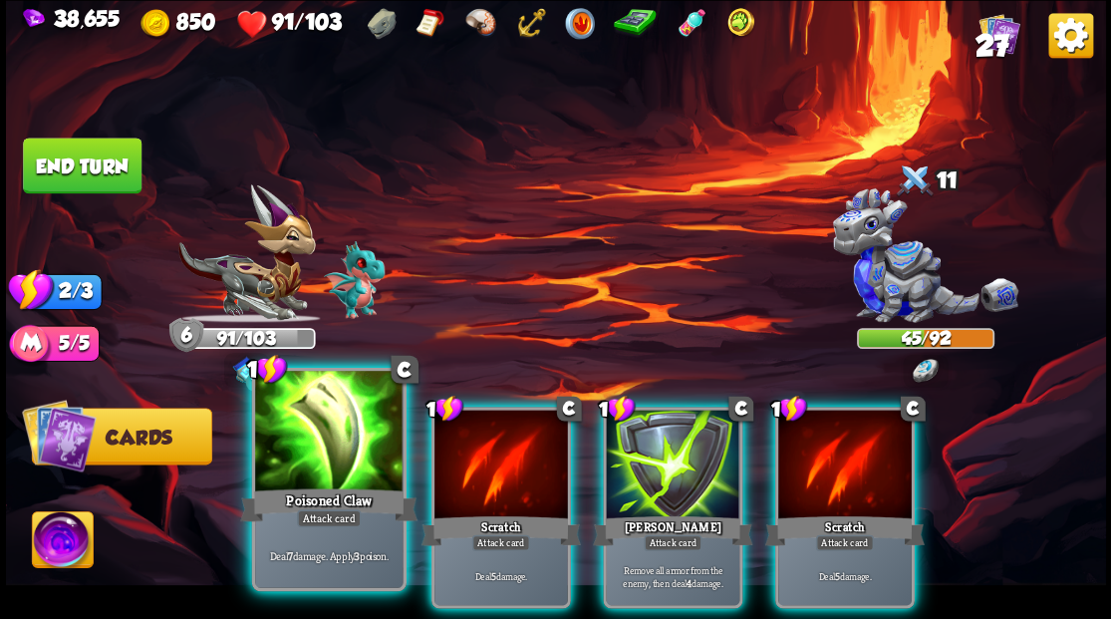
click at [348, 448] on div at bounding box center [328, 433] width 147 height 124
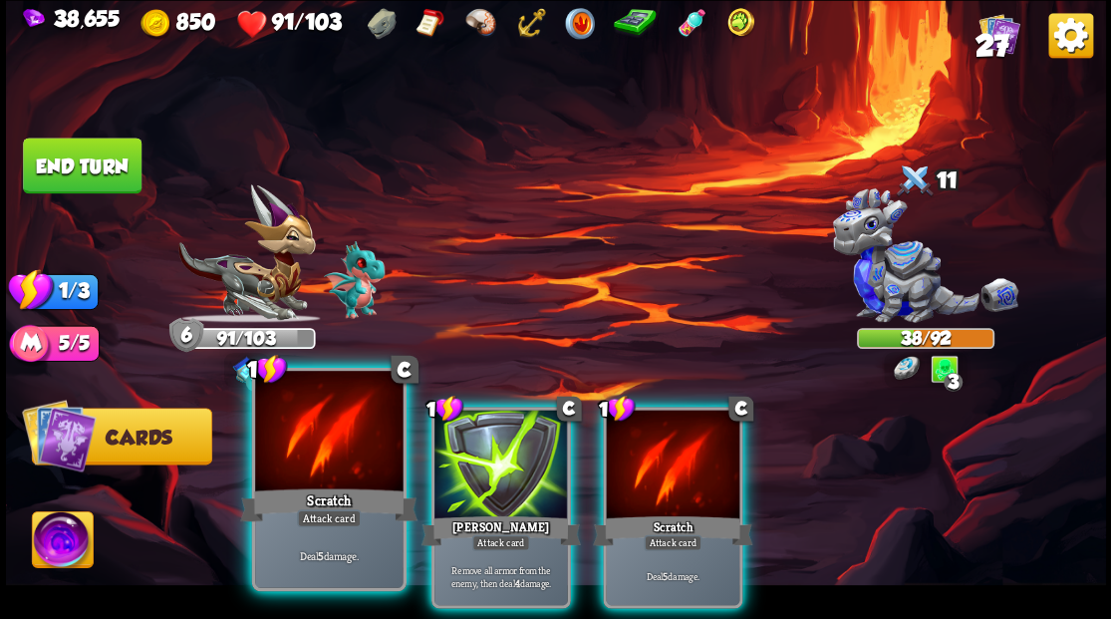
click at [357, 456] on div at bounding box center [328, 433] width 147 height 124
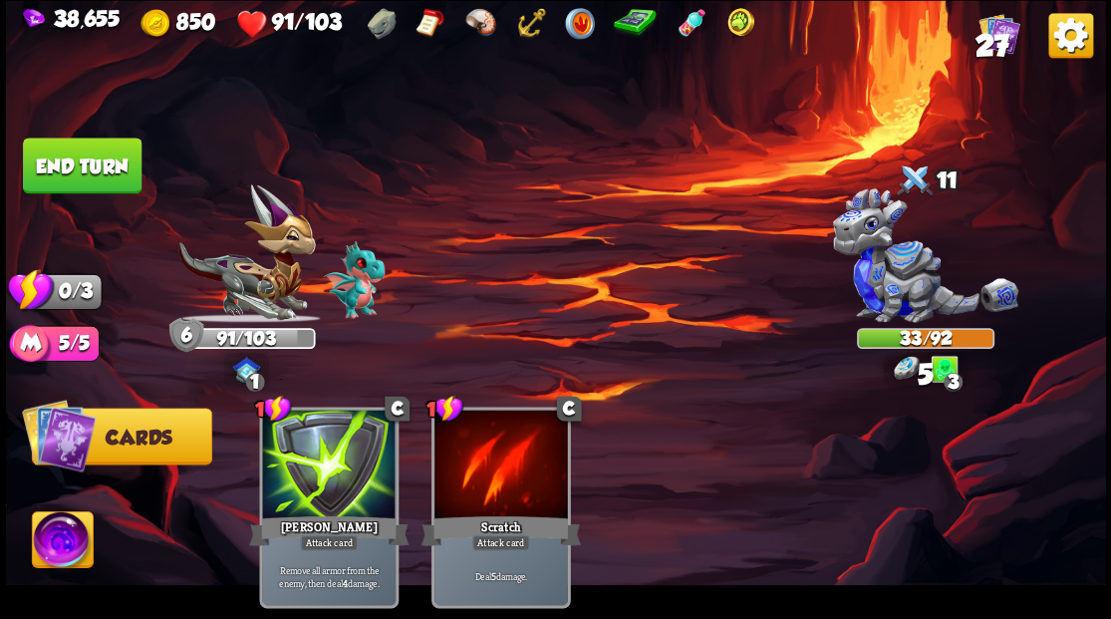
click at [88, 189] on button "End turn" at bounding box center [82, 165] width 119 height 56
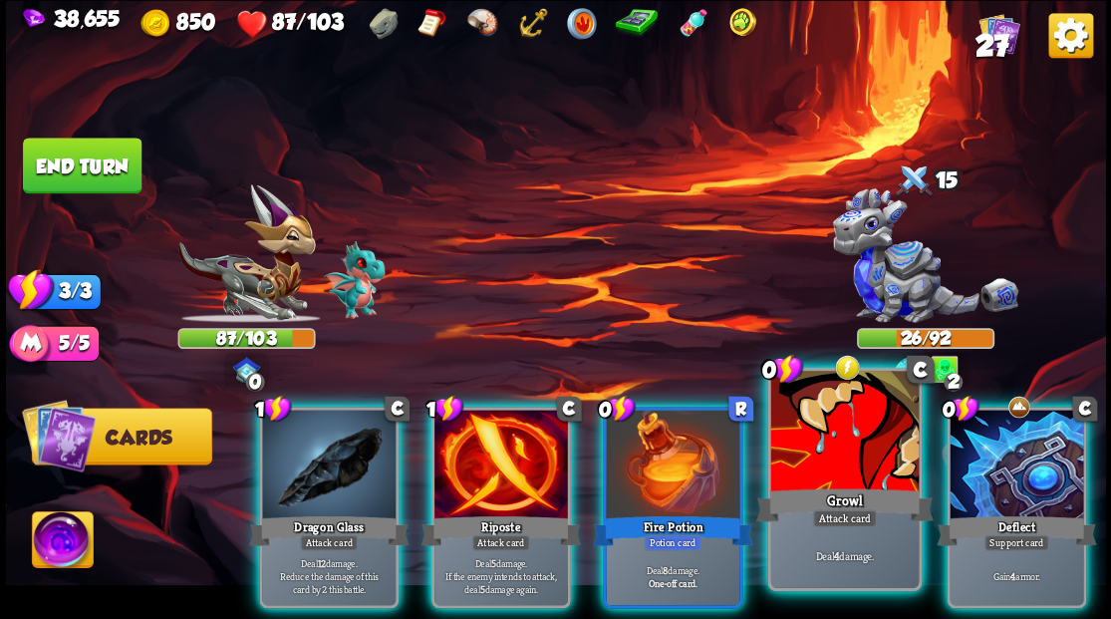
drag, startPoint x: 1028, startPoint y: 470, endPoint x: 853, endPoint y: 446, distance: 176.9
click at [1026, 470] on div at bounding box center [1015, 465] width 133 height 113
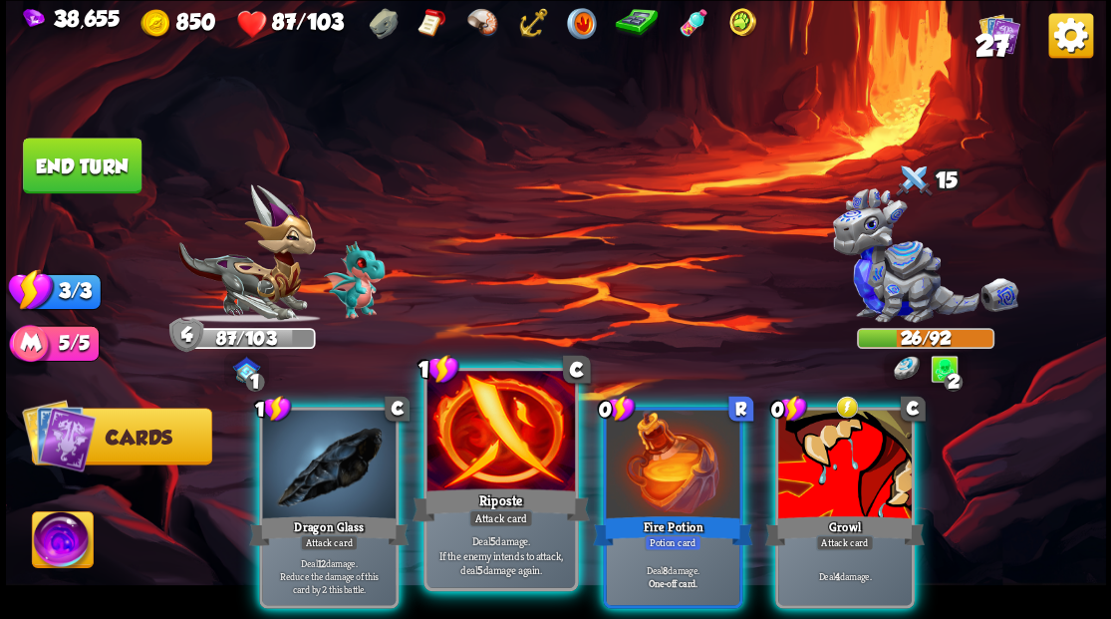
click at [482, 435] on div at bounding box center [499, 433] width 147 height 124
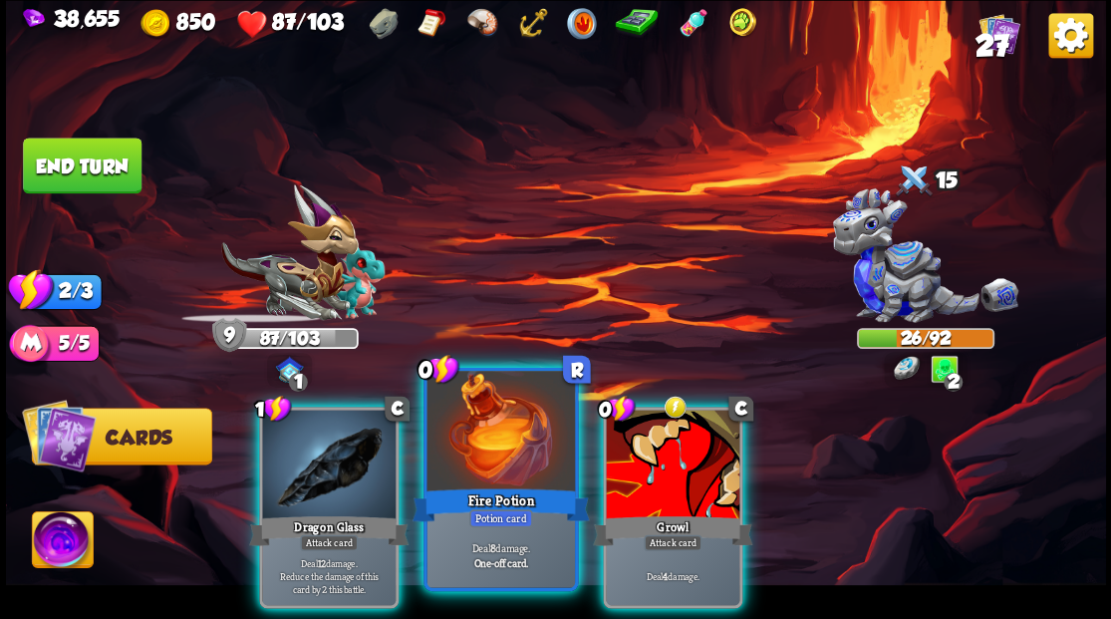
click at [461, 437] on div at bounding box center [499, 433] width 147 height 124
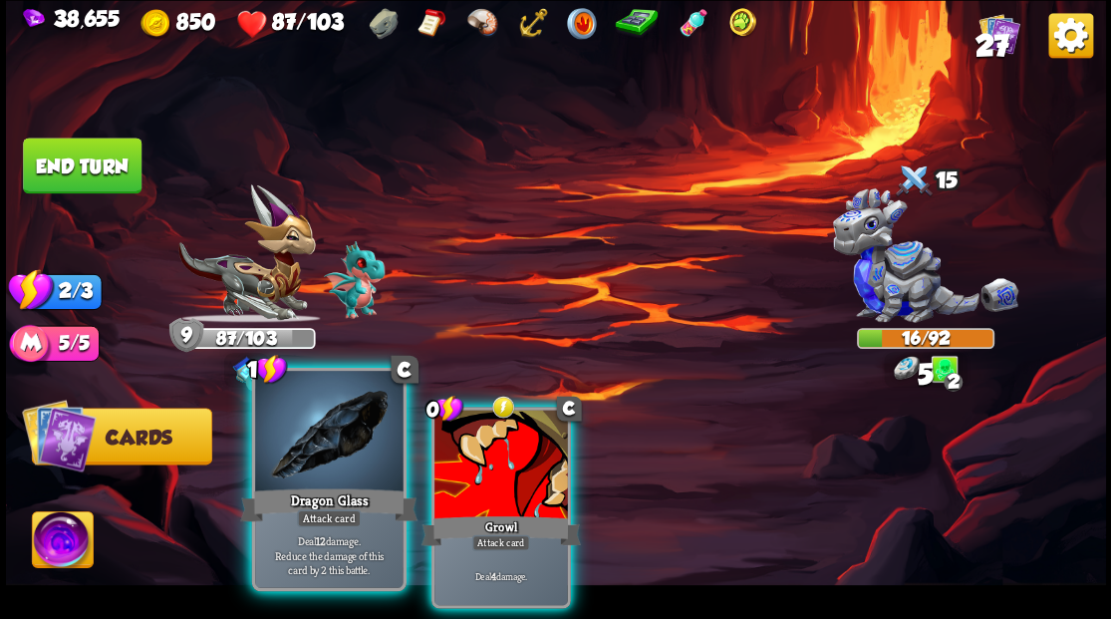
click at [305, 446] on div at bounding box center [328, 433] width 147 height 124
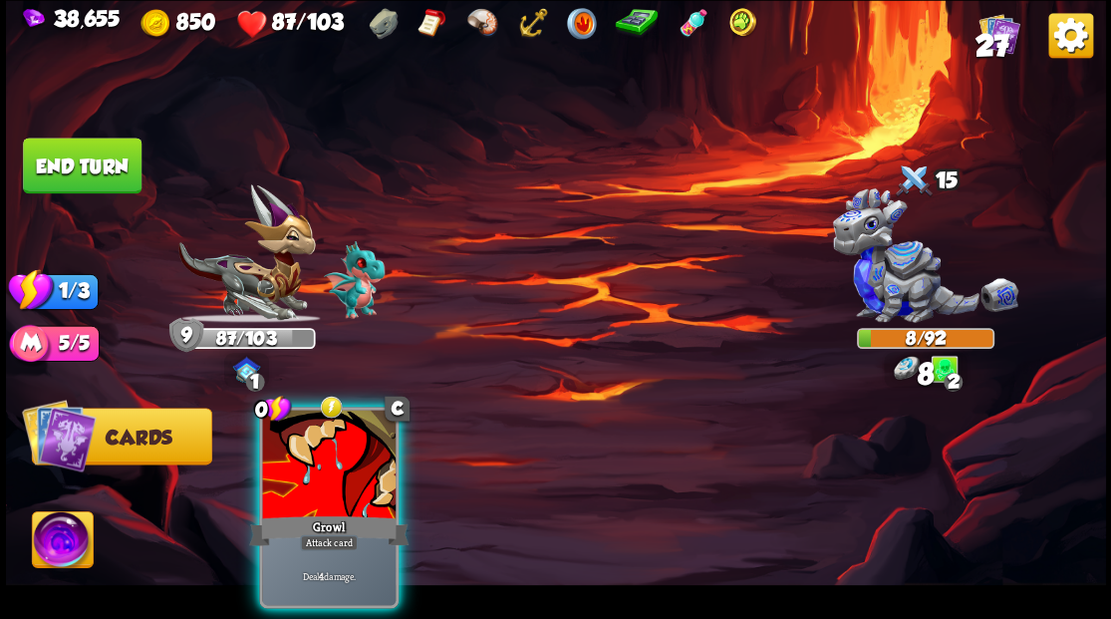
click at [305, 446] on div at bounding box center [328, 465] width 133 height 113
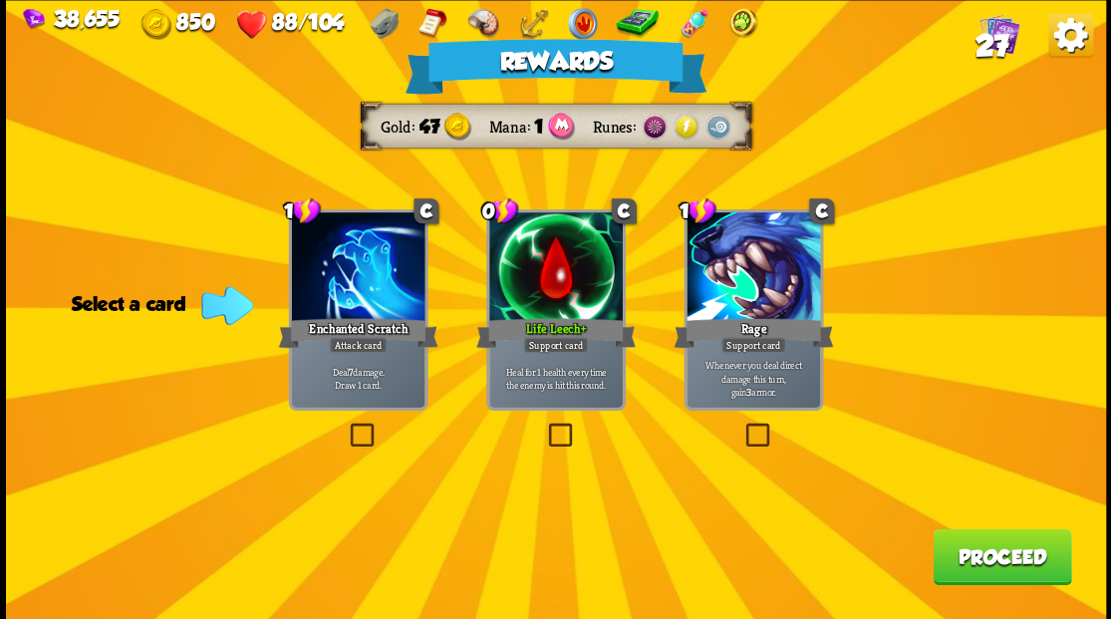
click at [973, 572] on button "Proceed" at bounding box center [1001, 556] width 138 height 56
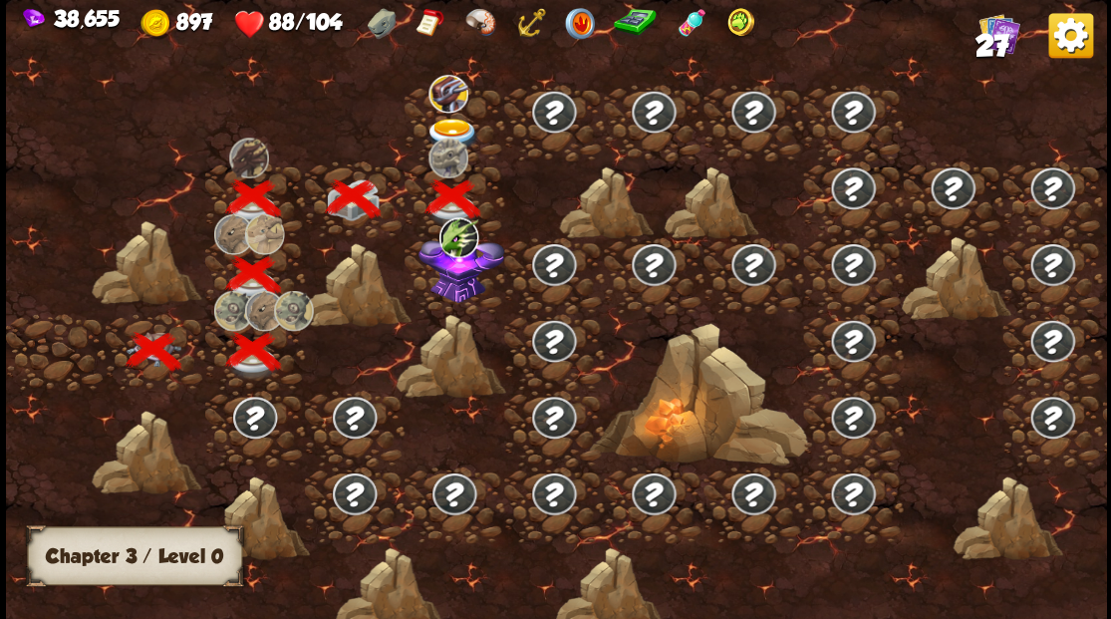
click at [448, 291] on img at bounding box center [461, 265] width 86 height 74
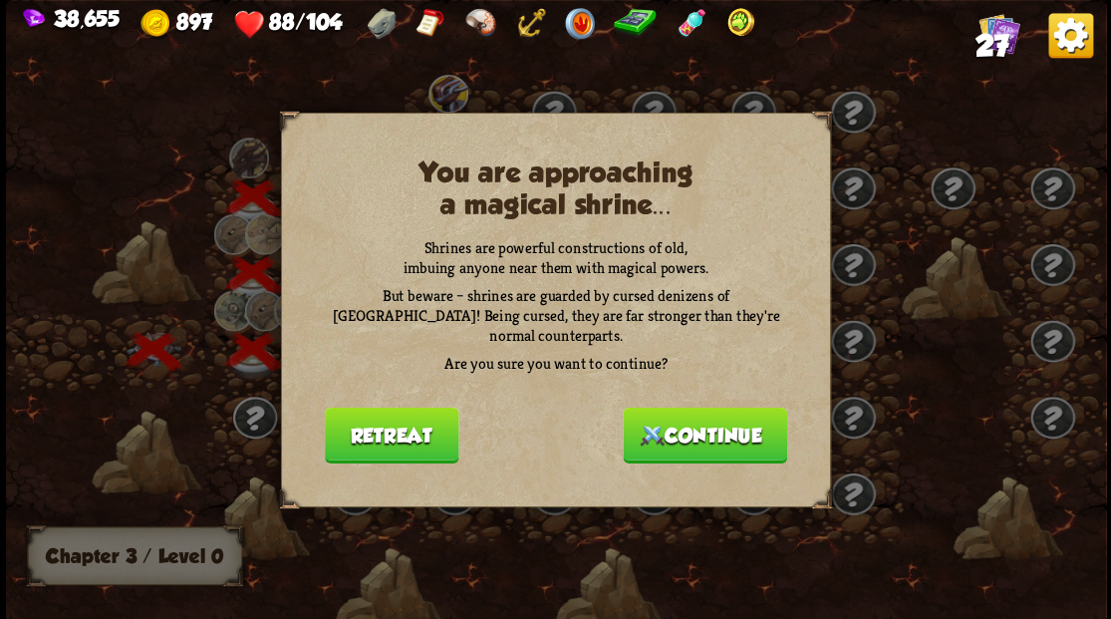
click at [714, 425] on button "Continue" at bounding box center [704, 434] width 164 height 56
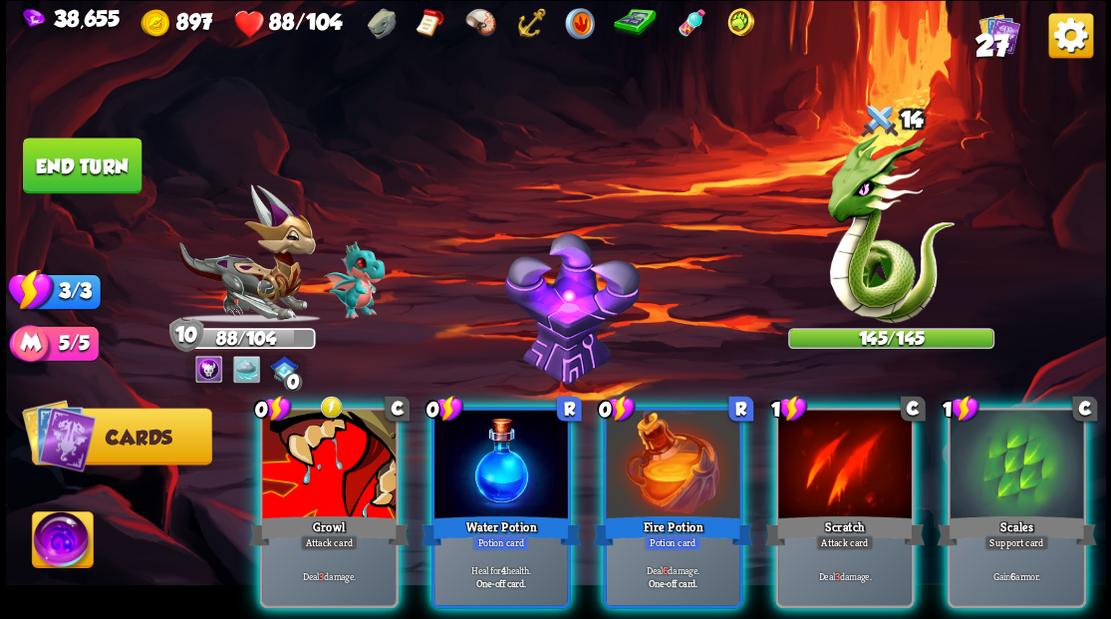
click at [508, 437] on div at bounding box center [500, 465] width 133 height 113
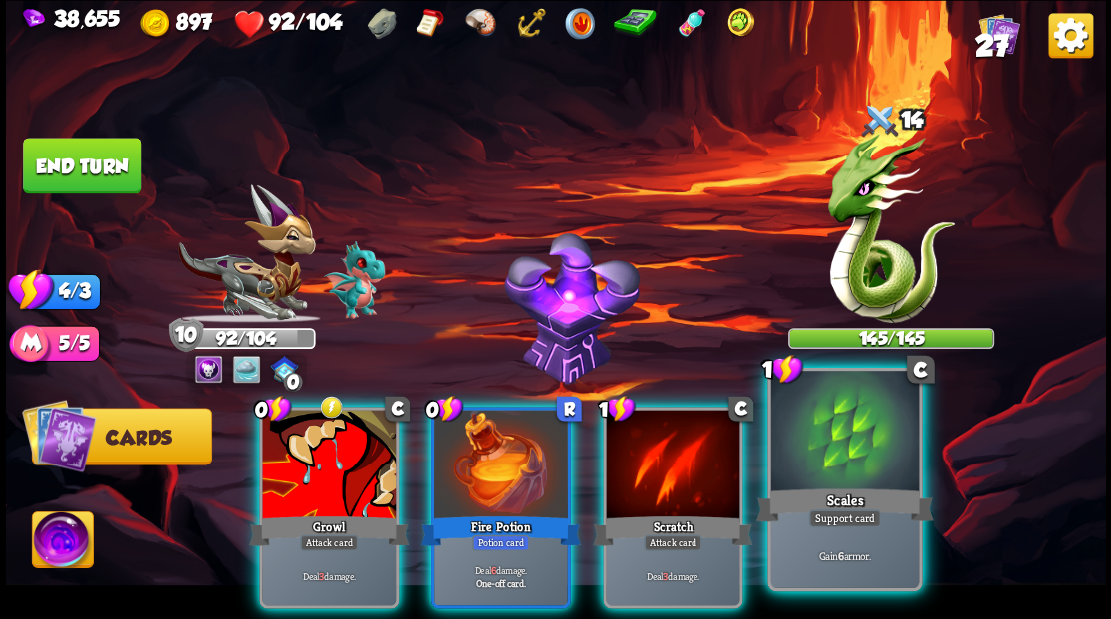
click at [863, 440] on div at bounding box center [843, 433] width 147 height 124
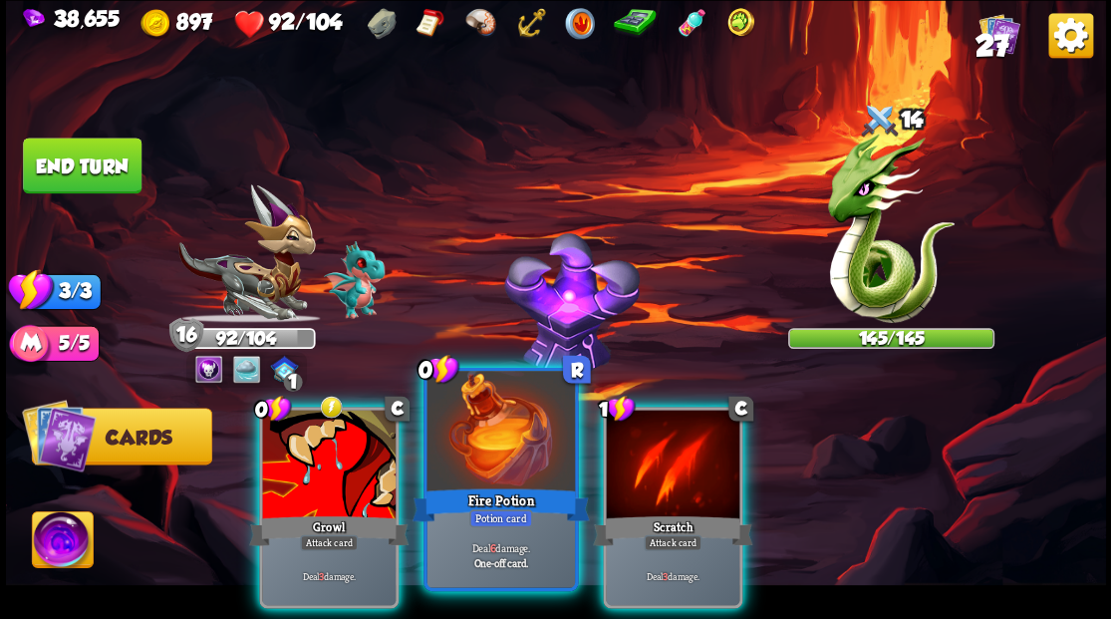
click at [506, 462] on div at bounding box center [499, 433] width 147 height 124
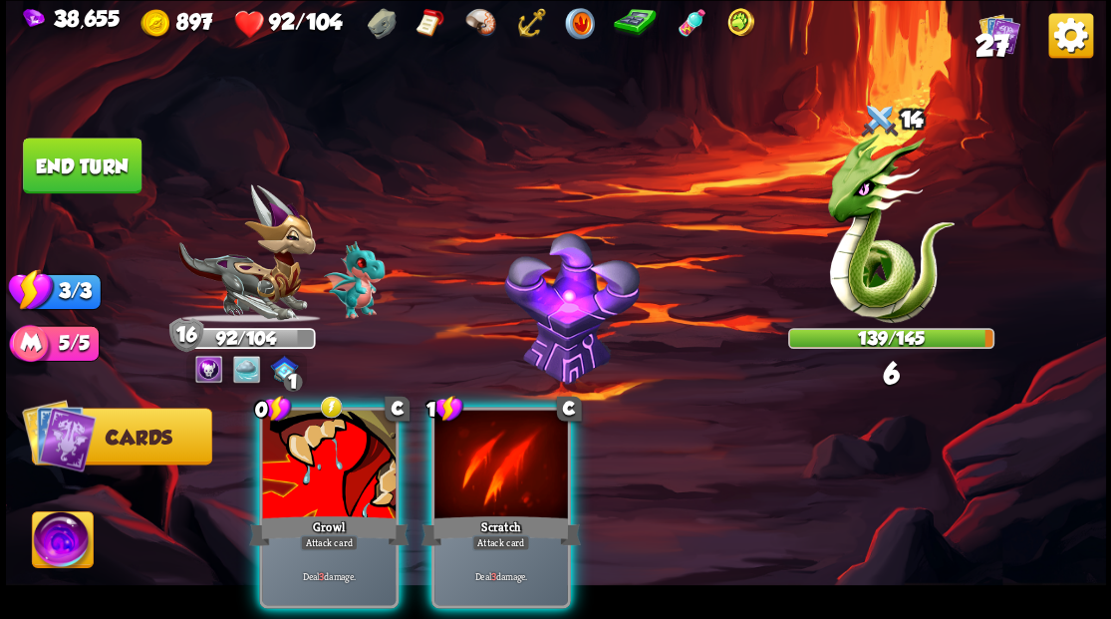
click at [506, 462] on div at bounding box center [500, 465] width 133 height 113
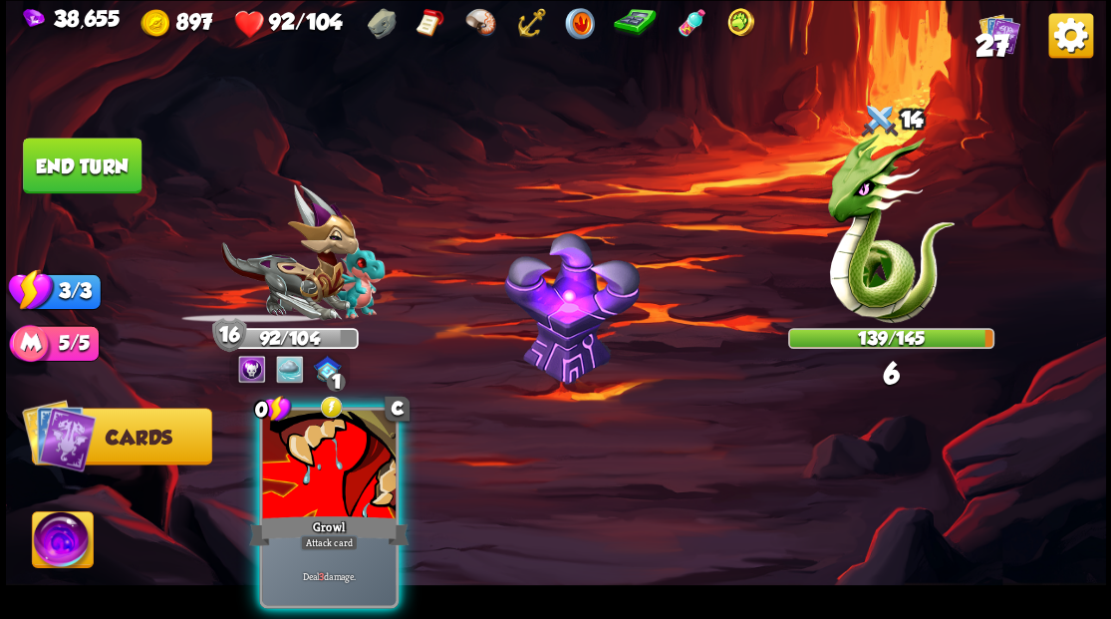
click at [342, 434] on div at bounding box center [328, 465] width 133 height 113
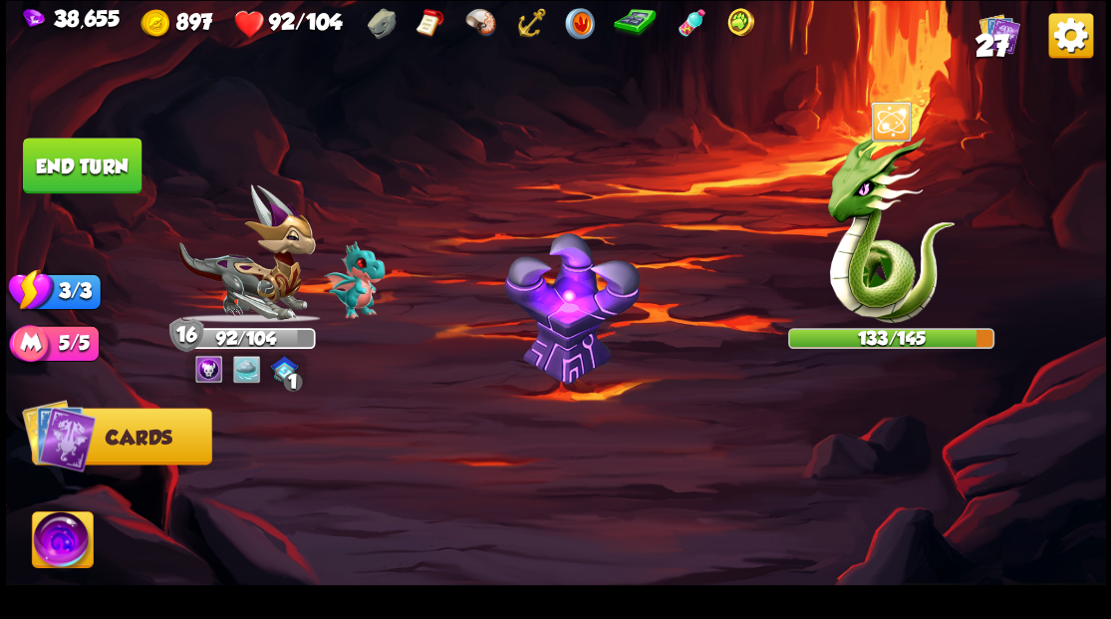
click at [98, 161] on button "End turn" at bounding box center [82, 165] width 119 height 56
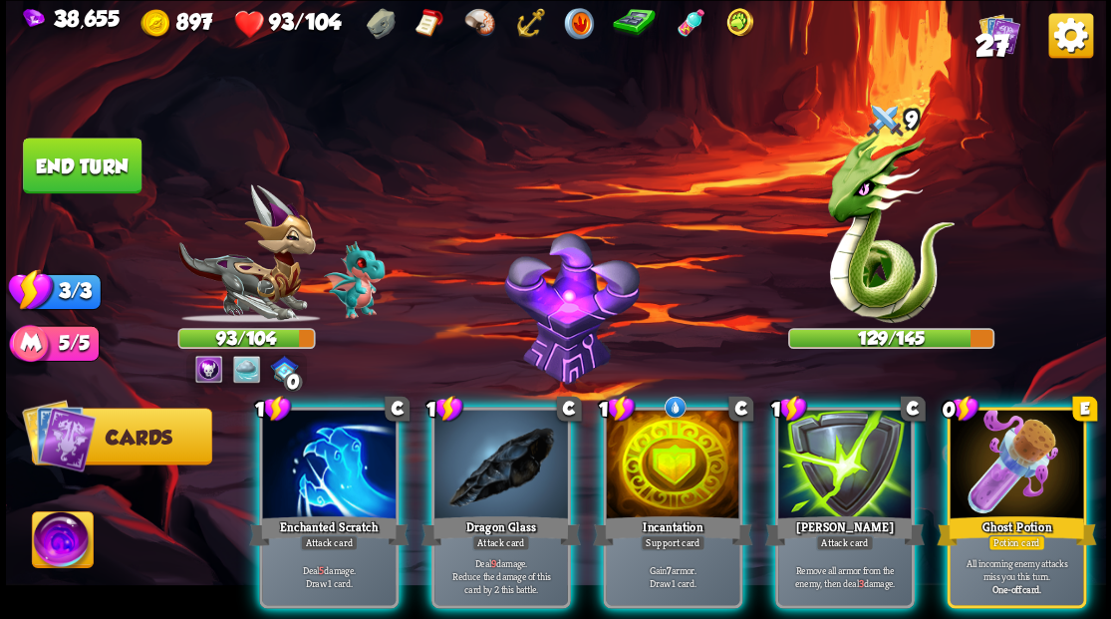
drag, startPoint x: 673, startPoint y: 437, endPoint x: 667, endPoint y: 424, distance: 14.3
click at [669, 436] on div at bounding box center [672, 465] width 133 height 113
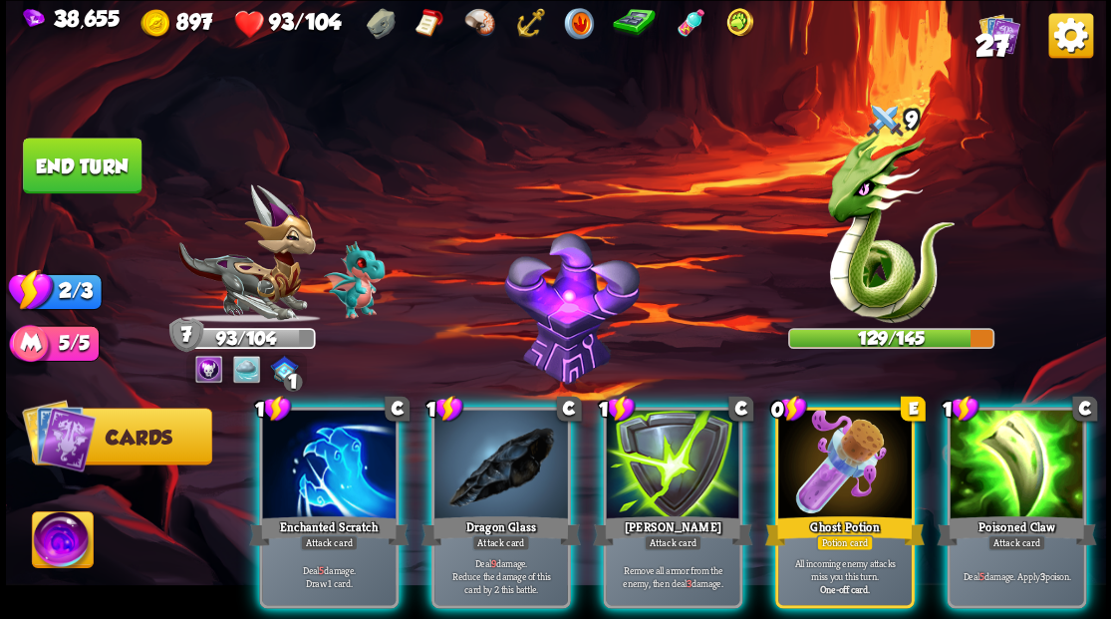
drag, startPoint x: 823, startPoint y: 470, endPoint x: 786, endPoint y: 382, distance: 95.1
click at [823, 454] on div at bounding box center [844, 465] width 133 height 113
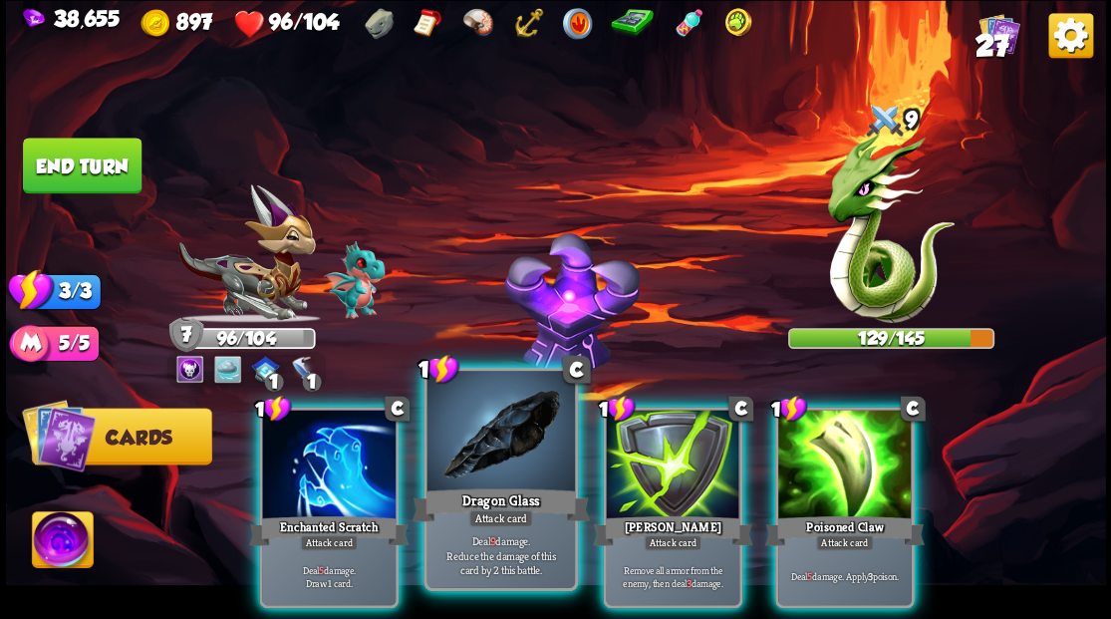
click at [483, 448] on div at bounding box center [499, 433] width 147 height 124
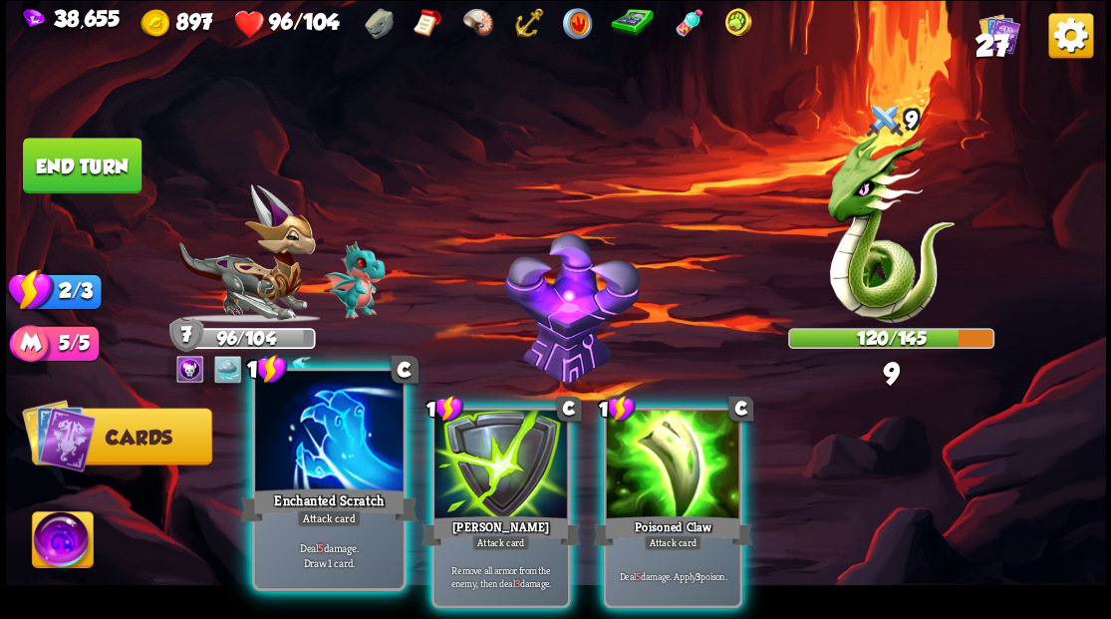
click at [321, 436] on div at bounding box center [328, 433] width 147 height 124
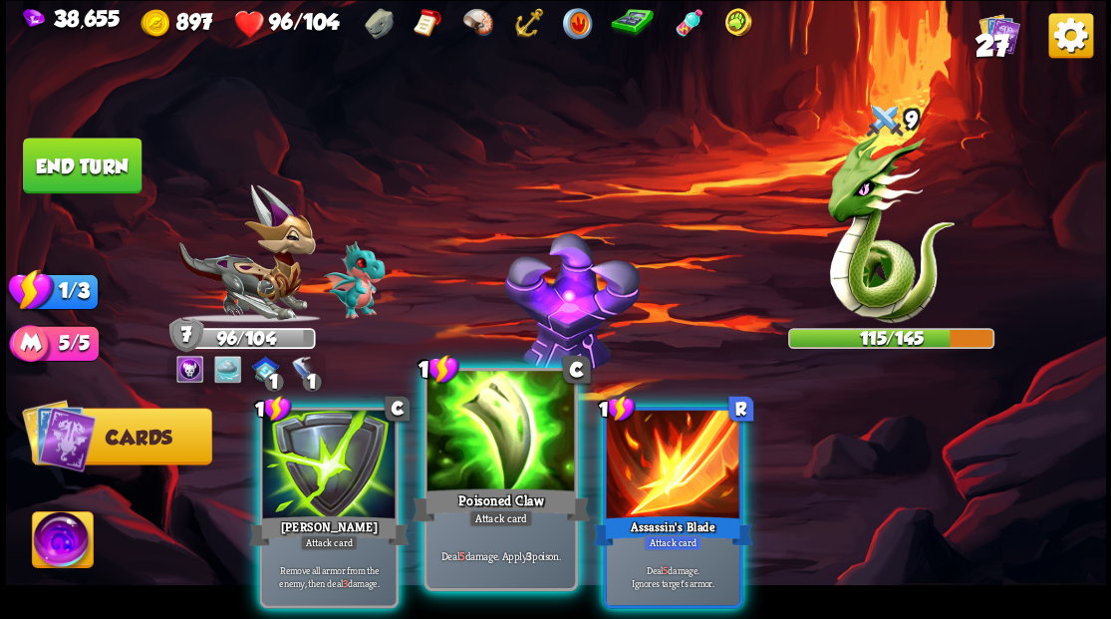
click at [494, 444] on div at bounding box center [499, 433] width 147 height 124
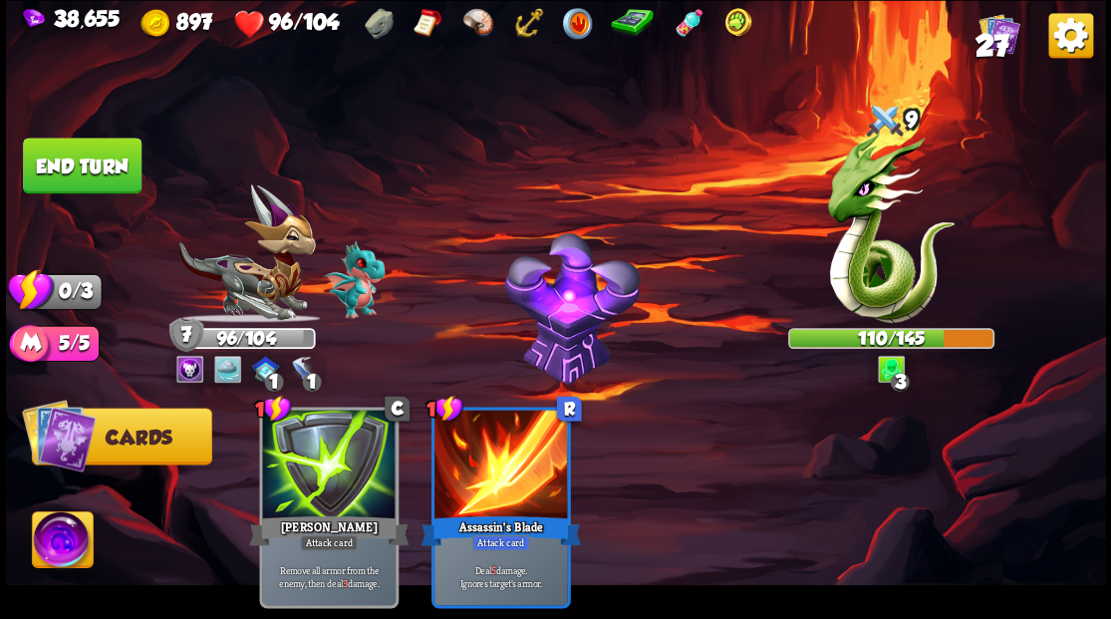
click at [69, 172] on button "End turn" at bounding box center [82, 165] width 119 height 56
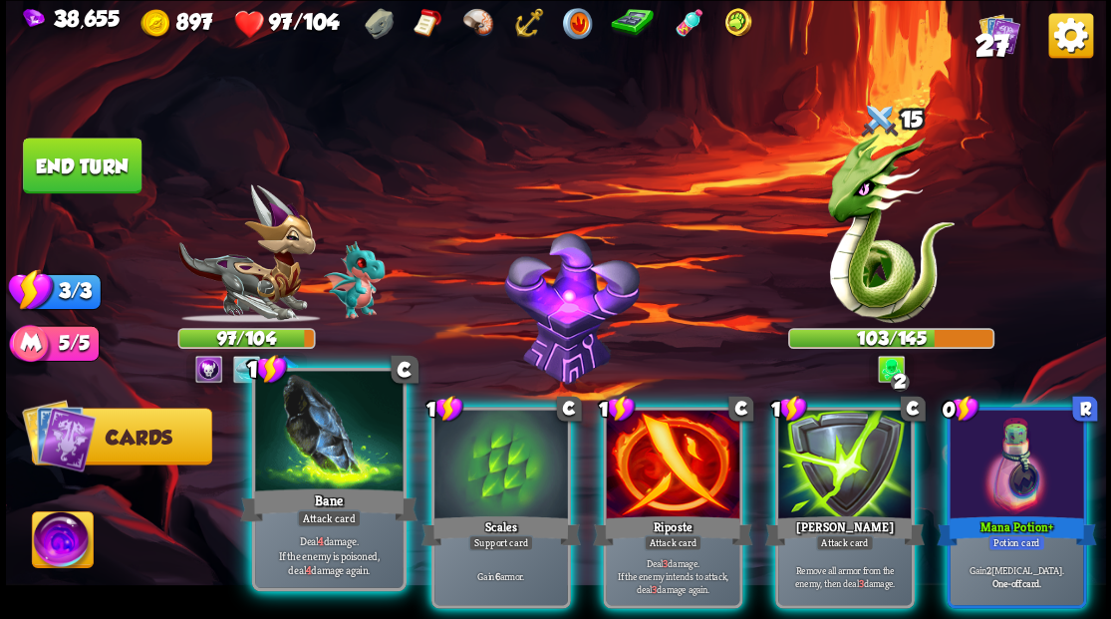
click at [321, 436] on div at bounding box center [328, 433] width 147 height 124
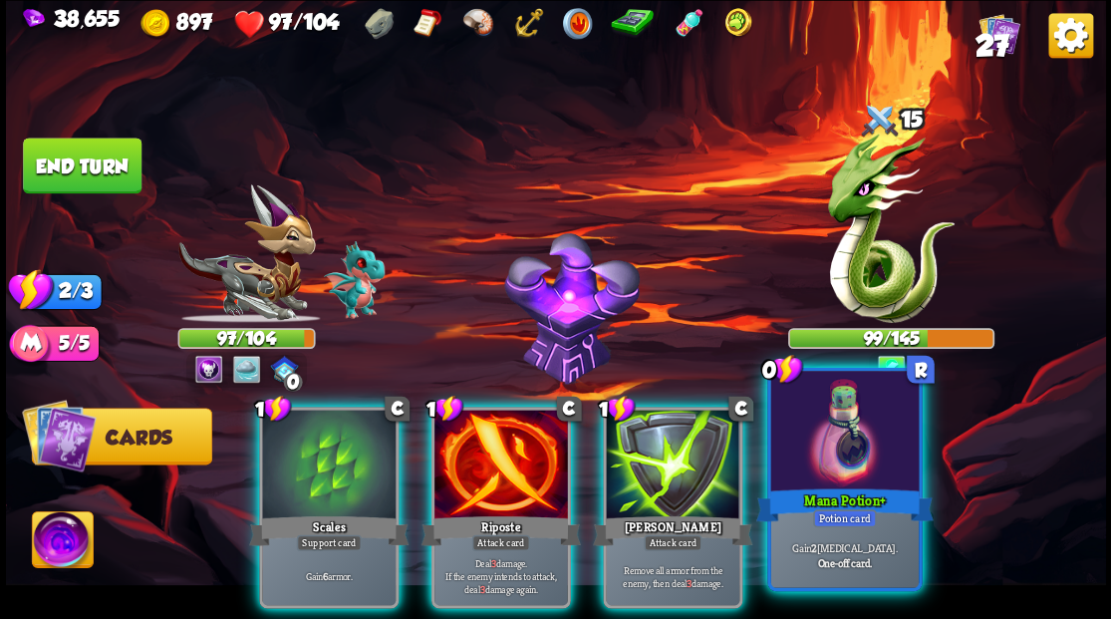
click at [878, 476] on div at bounding box center [843, 433] width 147 height 124
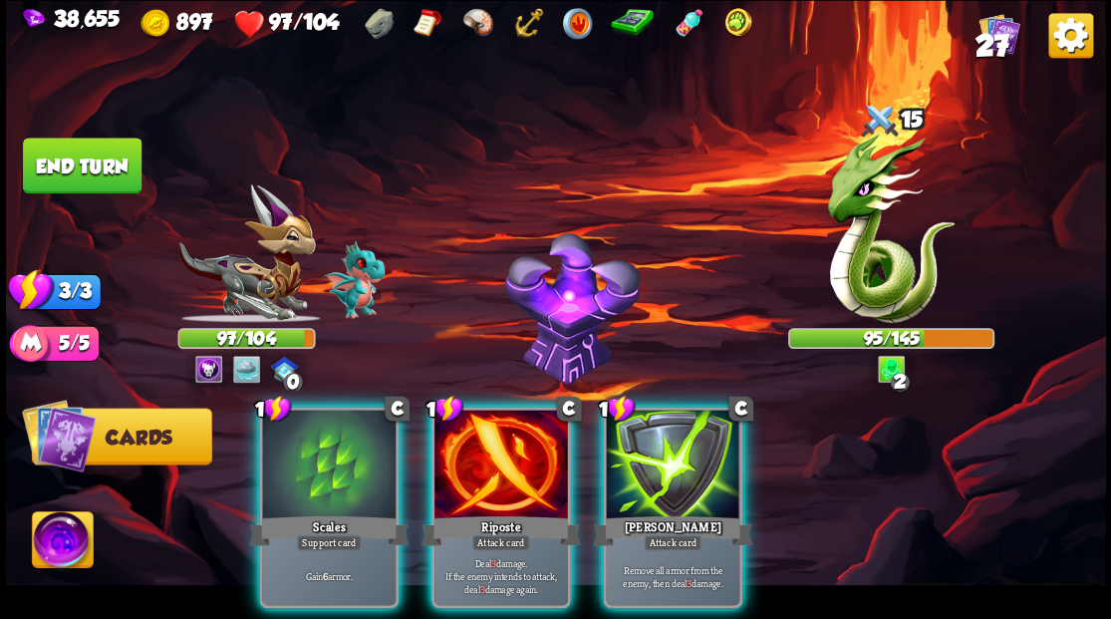
click at [65, 542] on img at bounding box center [62, 542] width 61 height 62
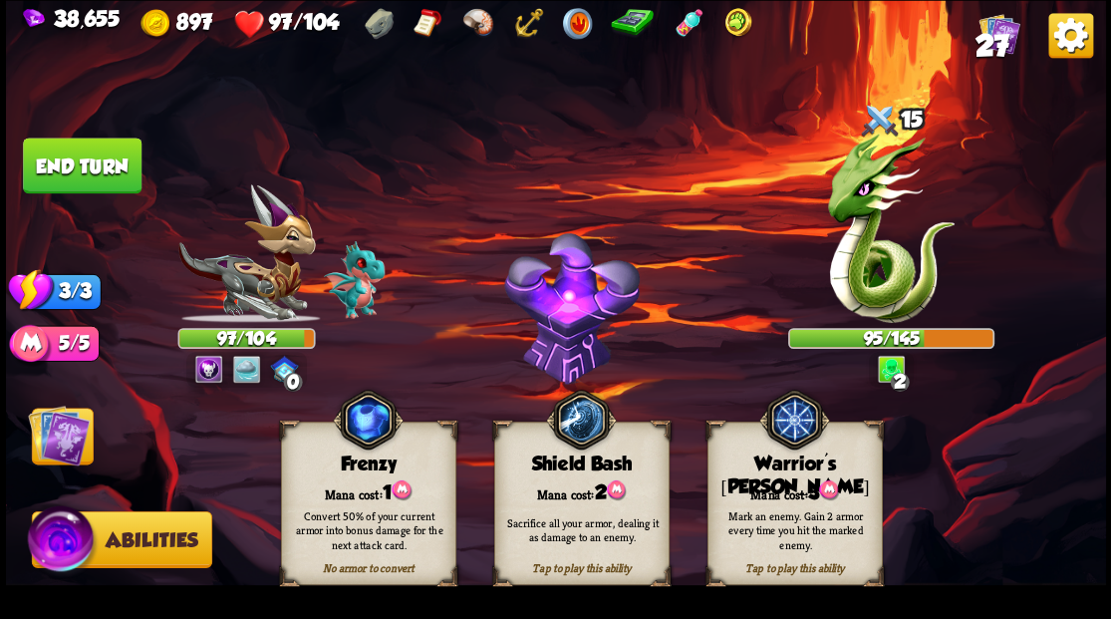
drag, startPoint x: 790, startPoint y: 493, endPoint x: 359, endPoint y: 432, distance: 435.5
click at [775, 482] on div "Mana cost: 3" at bounding box center [793, 490] width 173 height 25
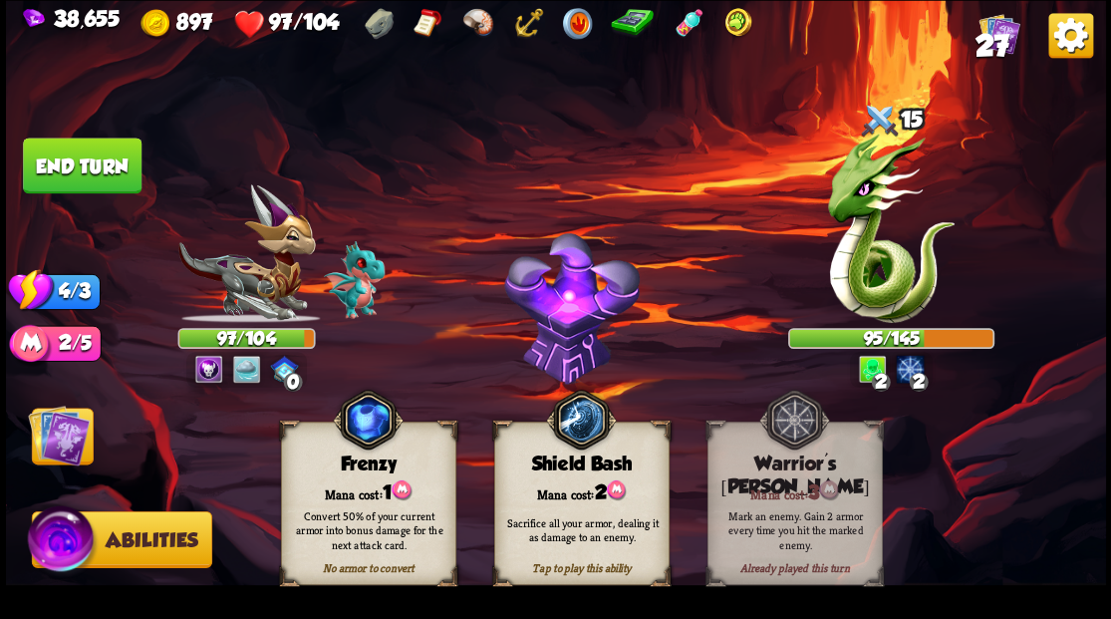
click at [67, 433] on img at bounding box center [59, 434] width 62 height 62
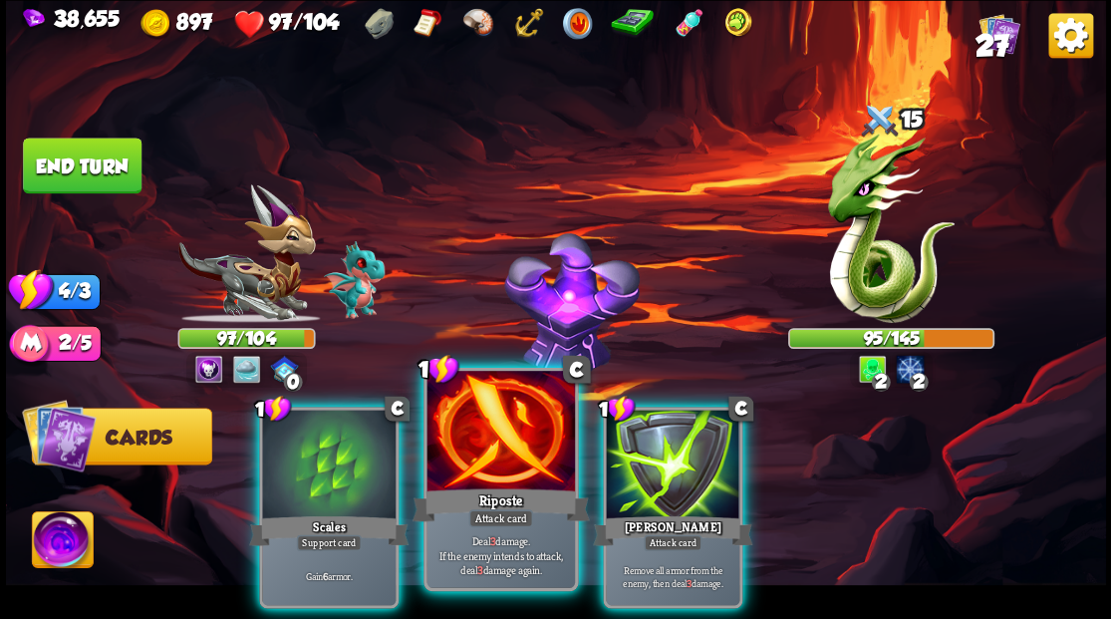
click at [499, 461] on div at bounding box center [499, 433] width 147 height 124
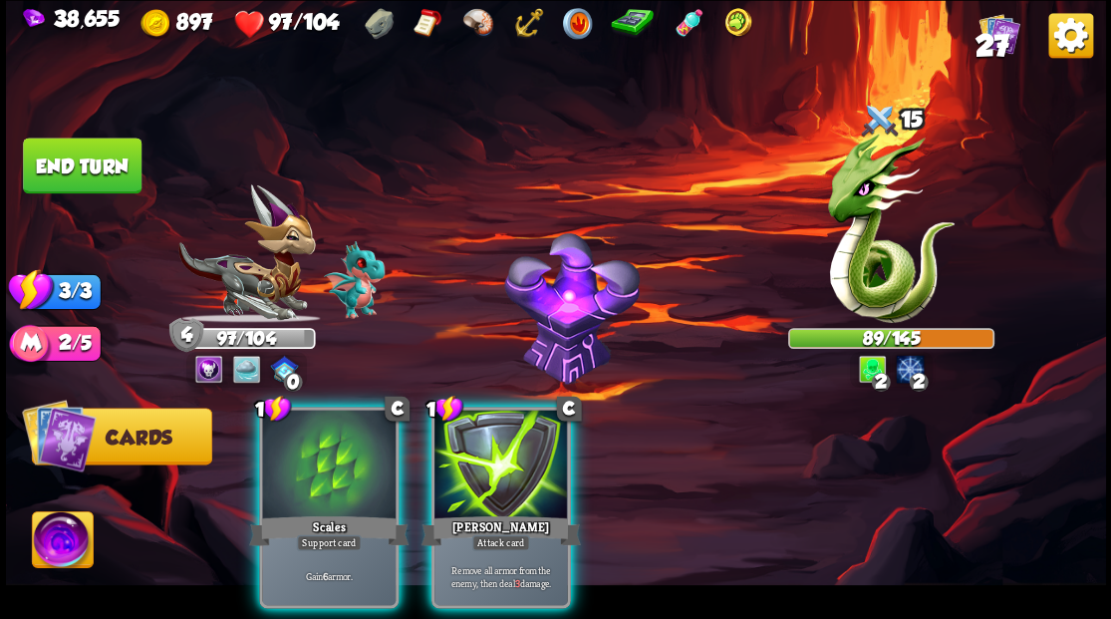
click at [316, 452] on div at bounding box center [328, 465] width 133 height 113
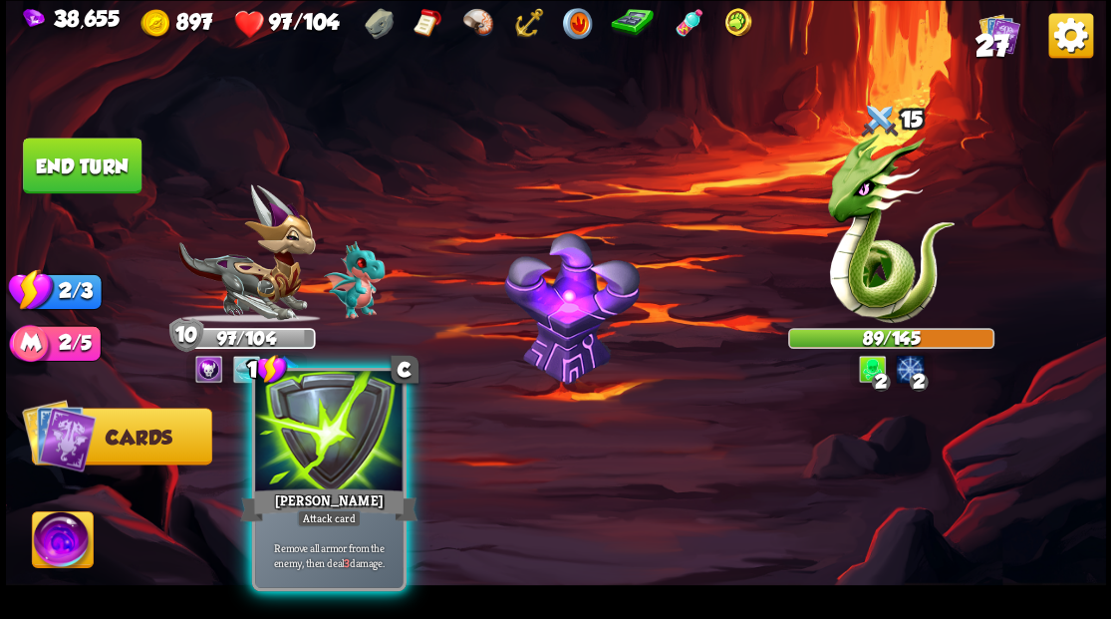
click at [347, 443] on div at bounding box center [328, 433] width 147 height 124
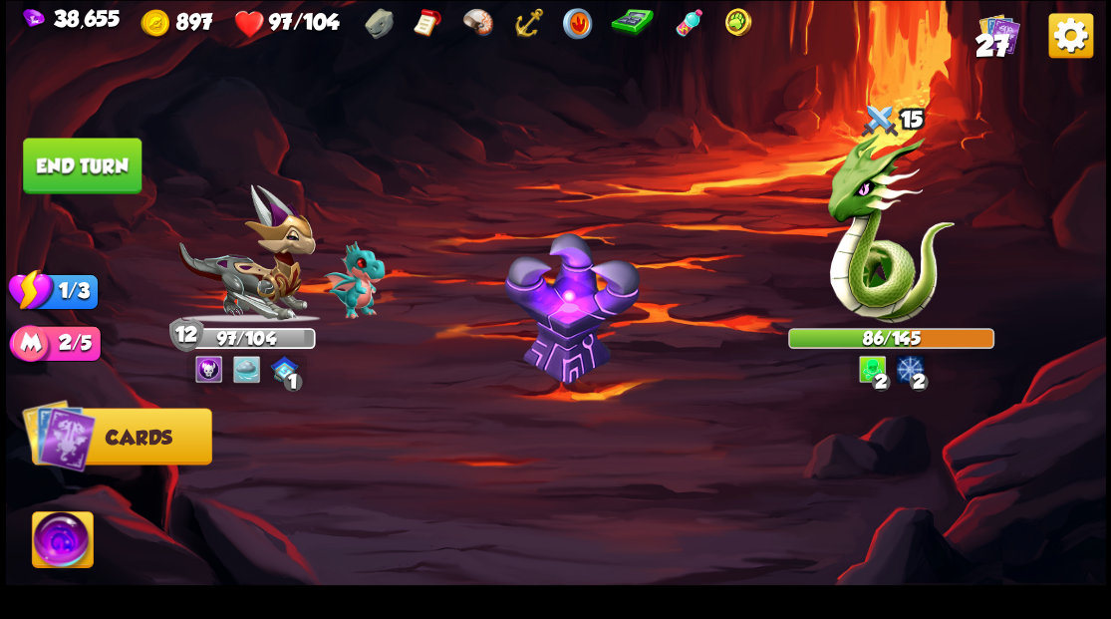
drag, startPoint x: 88, startPoint y: 173, endPoint x: 118, endPoint y: 179, distance: 30.5
click at [89, 171] on button "End turn" at bounding box center [82, 165] width 119 height 56
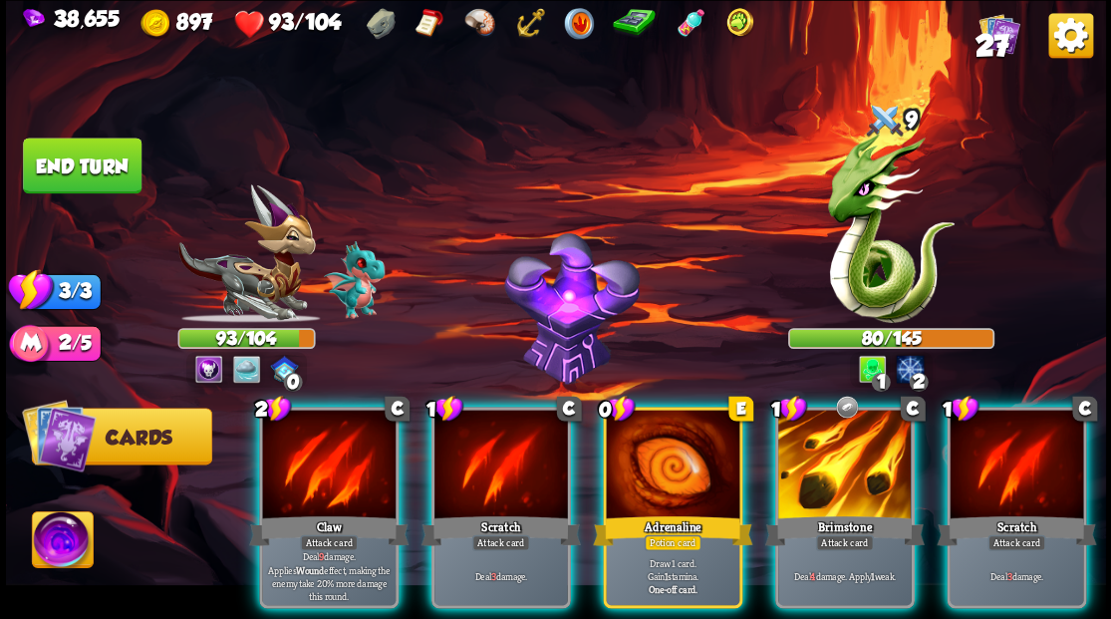
click at [682, 461] on div at bounding box center [672, 465] width 133 height 113
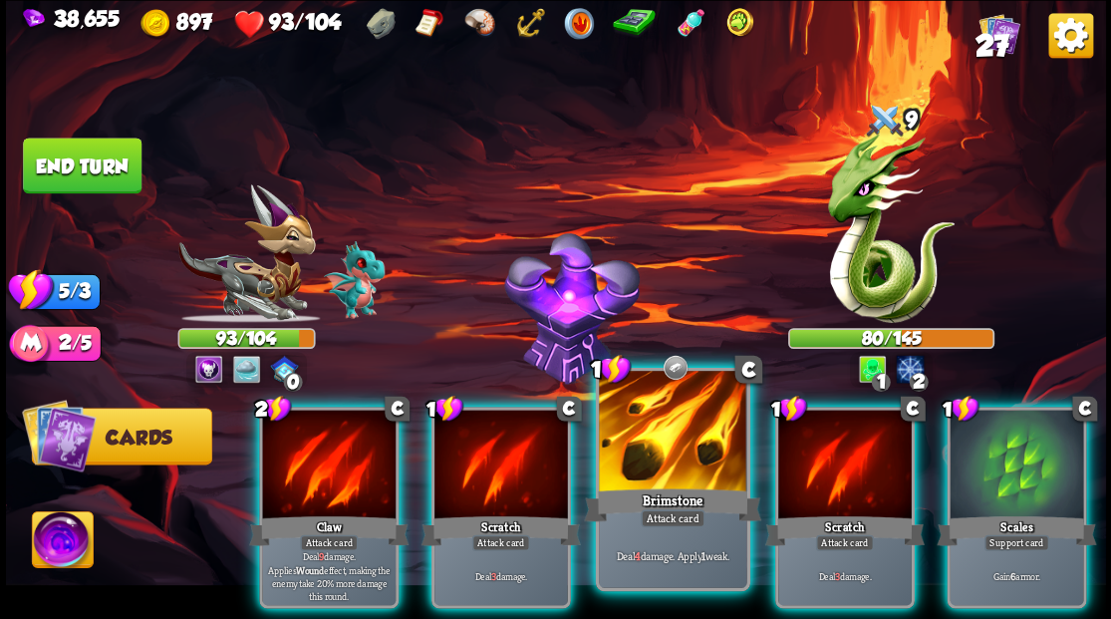
click at [657, 453] on div at bounding box center [672, 433] width 147 height 124
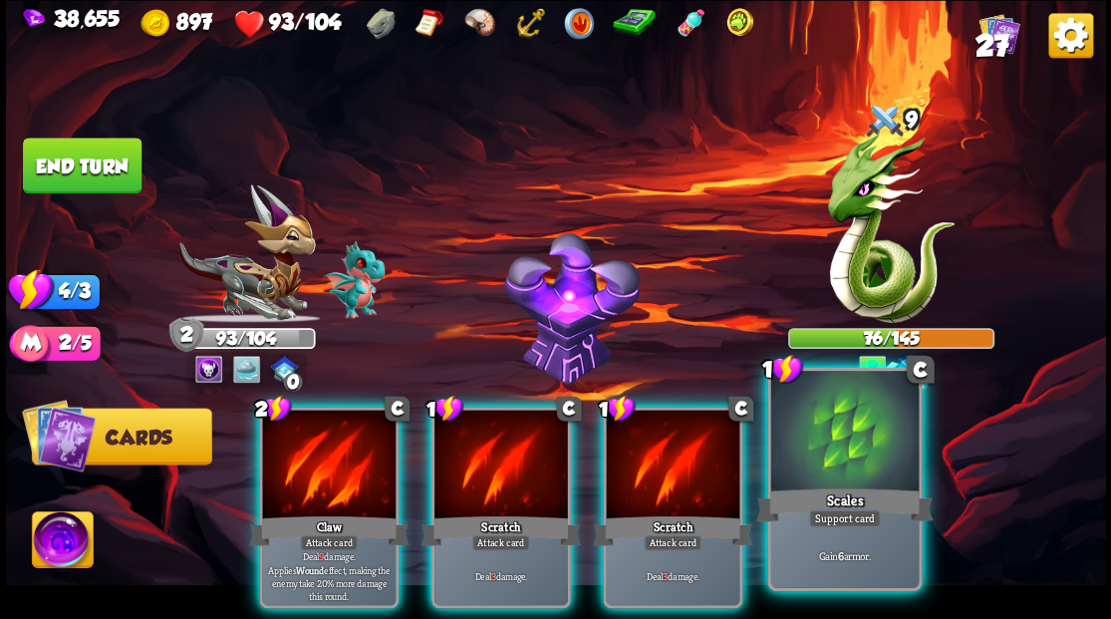
click at [853, 474] on div at bounding box center [843, 433] width 147 height 124
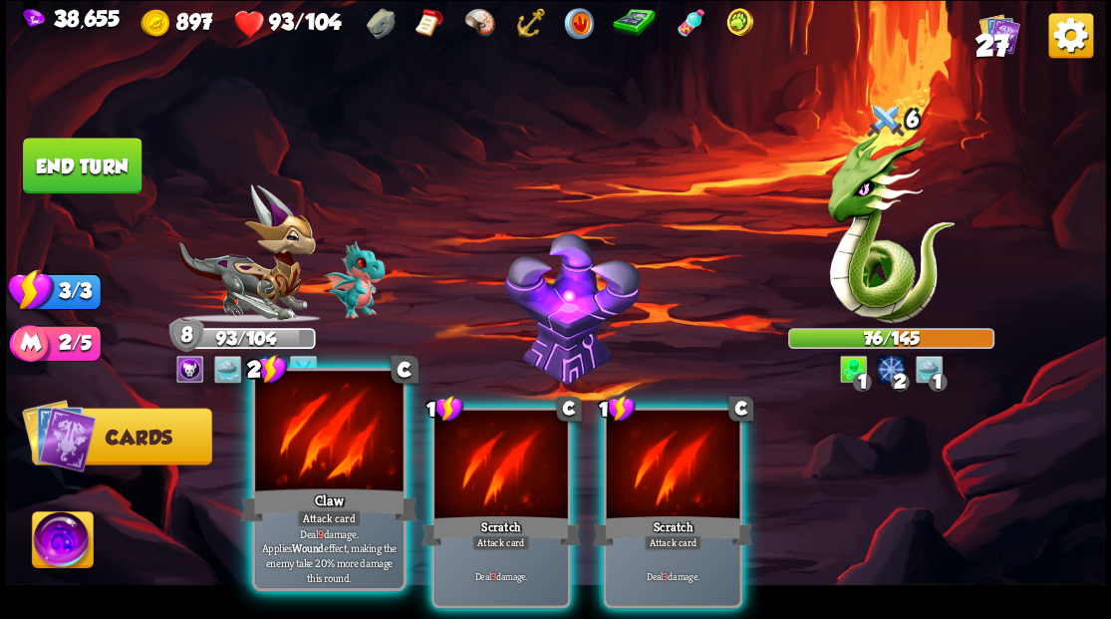
click at [351, 443] on div at bounding box center [328, 433] width 147 height 124
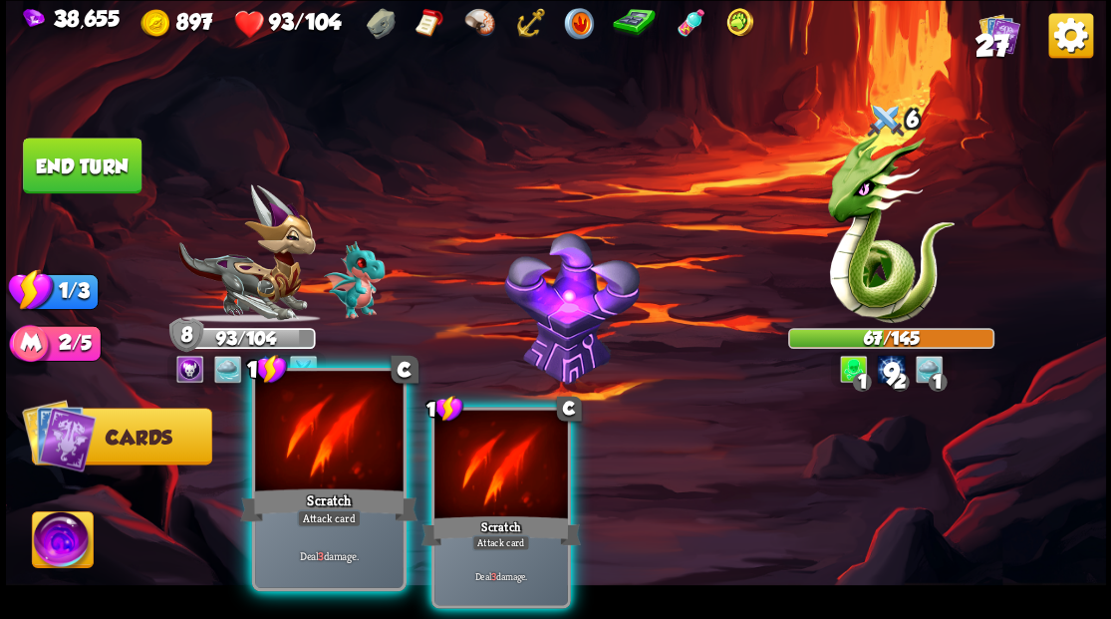
drag, startPoint x: 470, startPoint y: 471, endPoint x: 361, endPoint y: 450, distance: 111.5
click at [468, 468] on div at bounding box center [500, 465] width 133 height 113
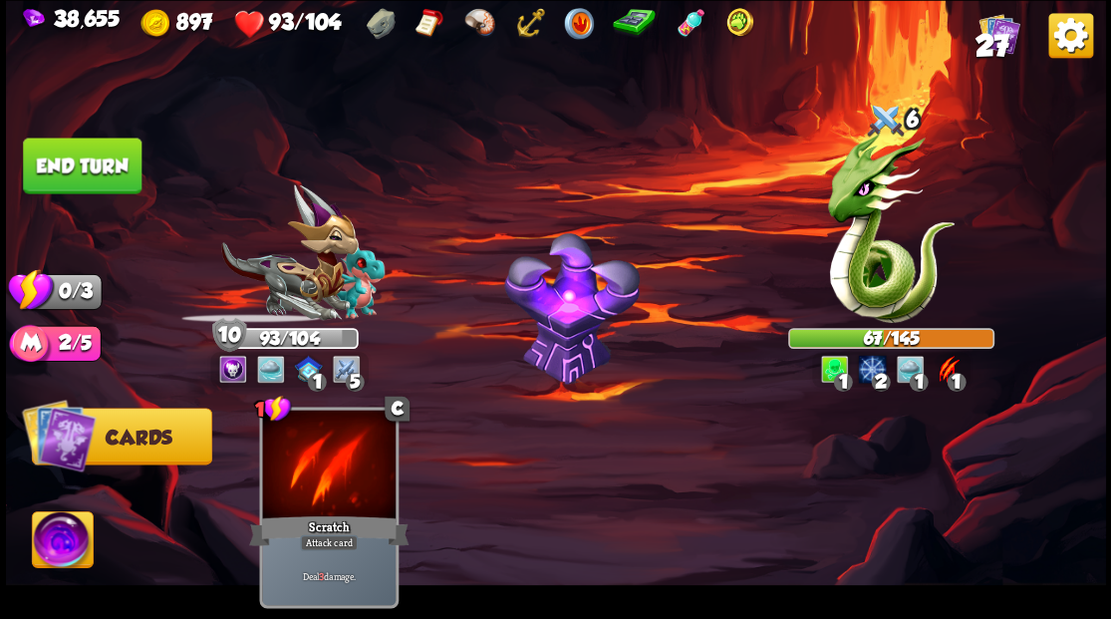
drag, startPoint x: 86, startPoint y: 161, endPoint x: 123, endPoint y: 155, distance: 37.3
click at [88, 146] on button "End turn" at bounding box center [82, 165] width 119 height 56
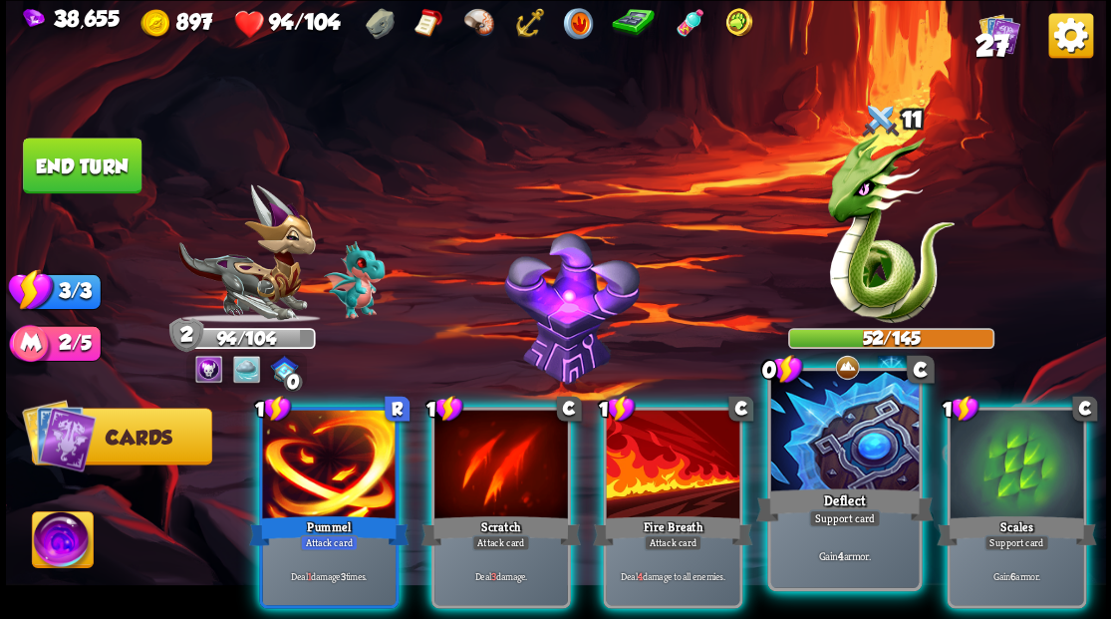
click at [822, 455] on div at bounding box center [843, 433] width 147 height 124
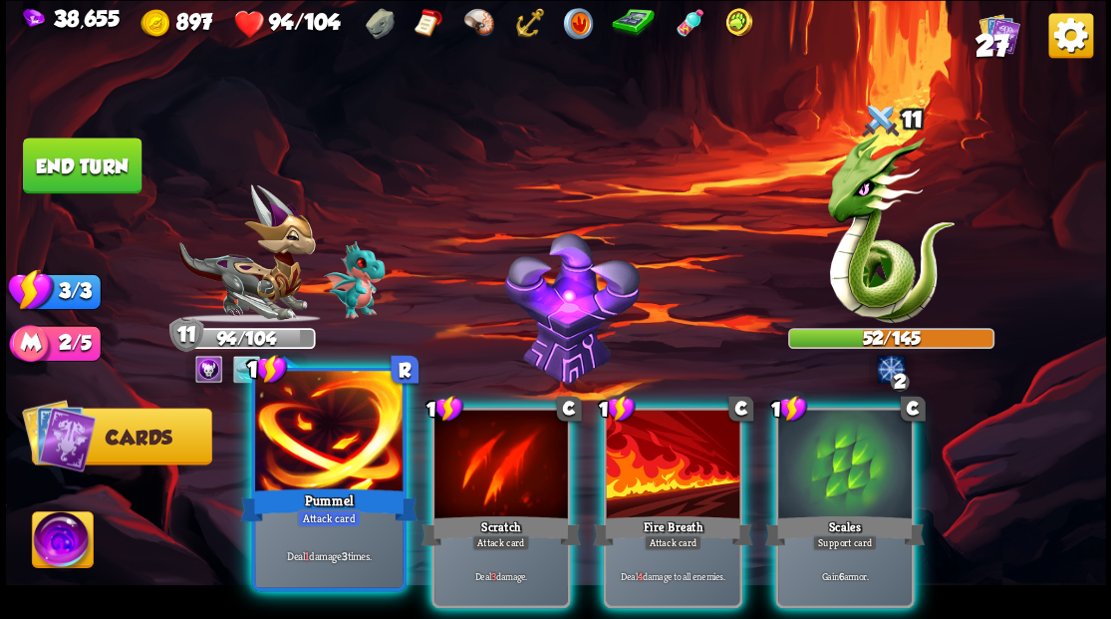
click at [319, 426] on div at bounding box center [328, 433] width 147 height 124
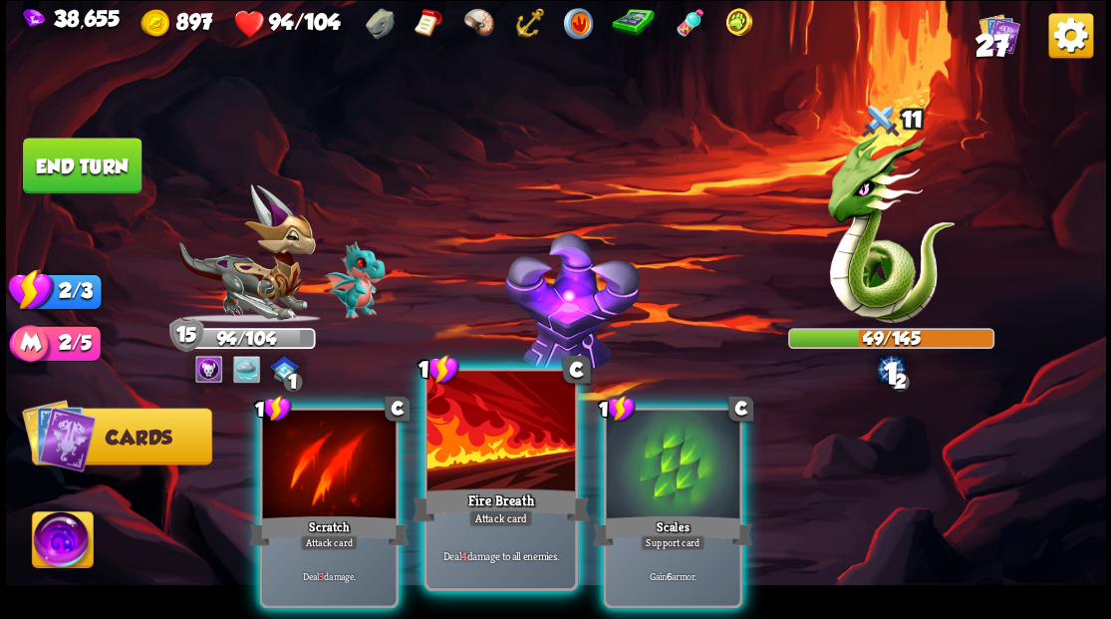
click at [484, 464] on div at bounding box center [499, 433] width 147 height 124
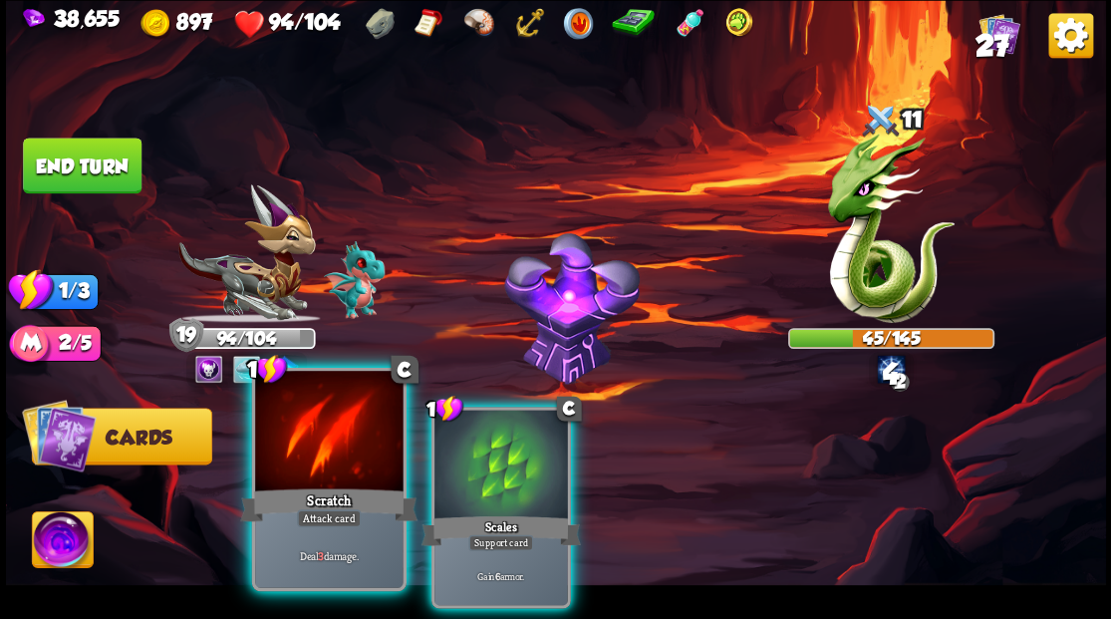
click at [289, 430] on div at bounding box center [328, 433] width 147 height 124
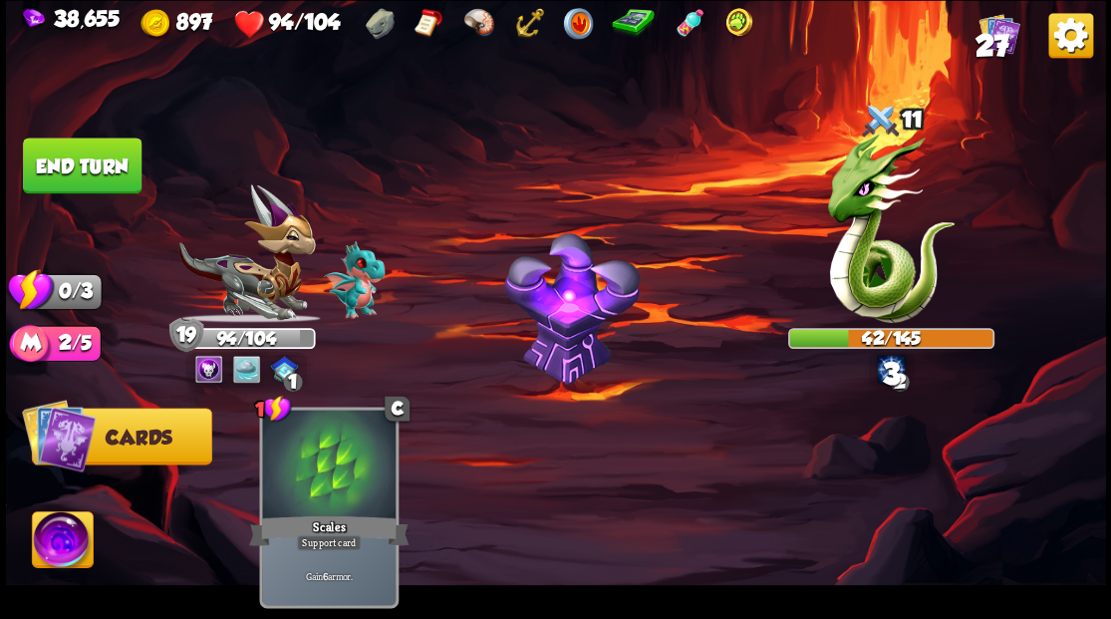
click at [66, 169] on button "End turn" at bounding box center [82, 165] width 119 height 56
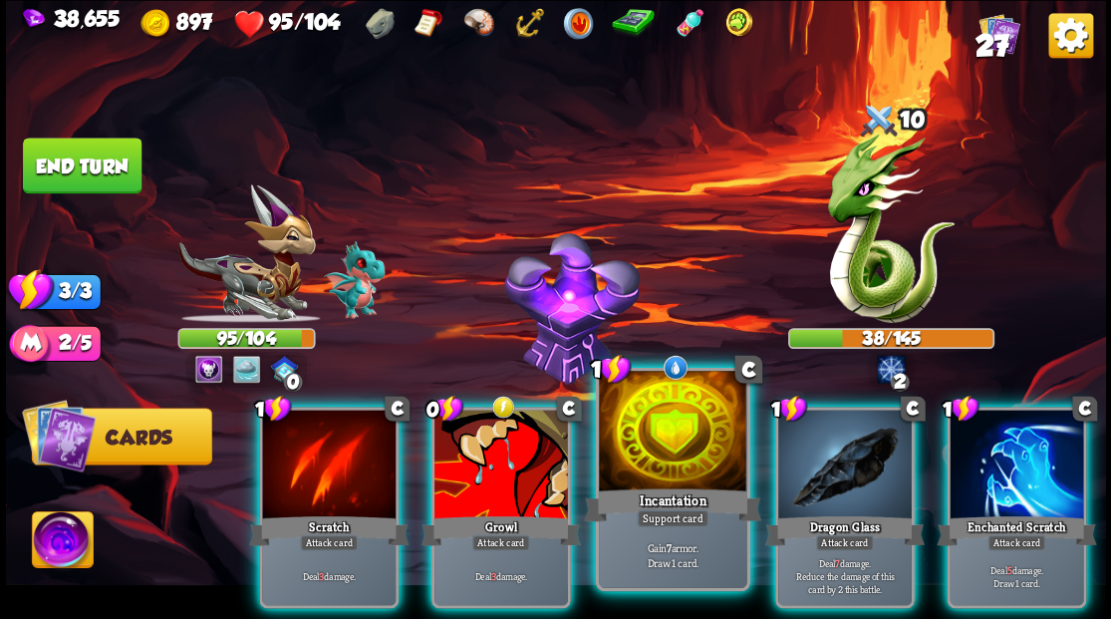
click at [647, 434] on div at bounding box center [672, 433] width 147 height 124
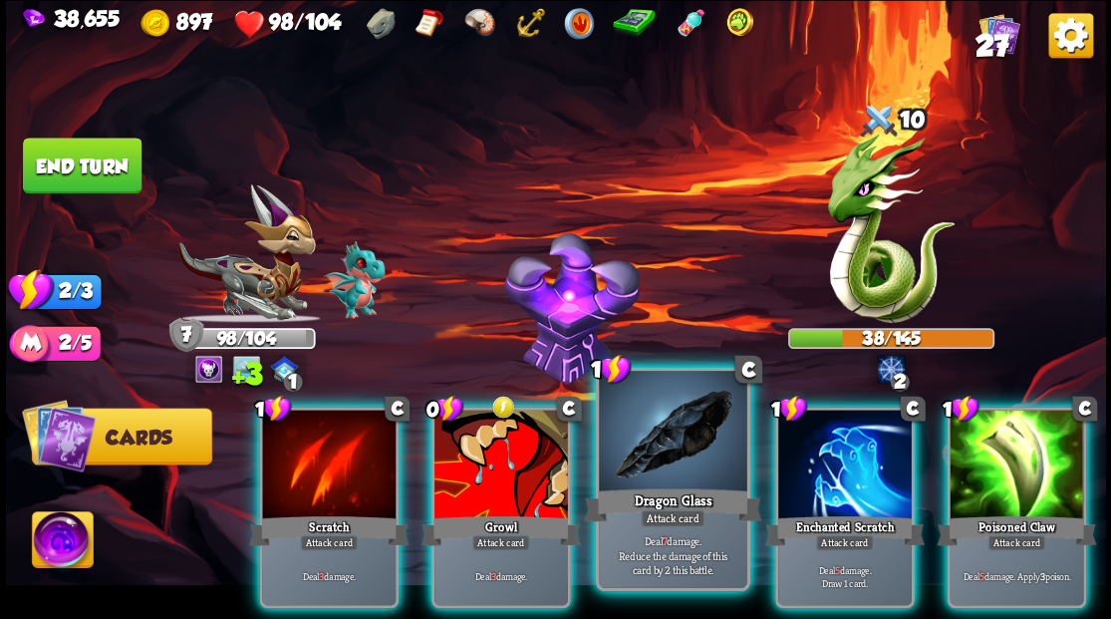
click at [681, 453] on div at bounding box center [672, 433] width 147 height 124
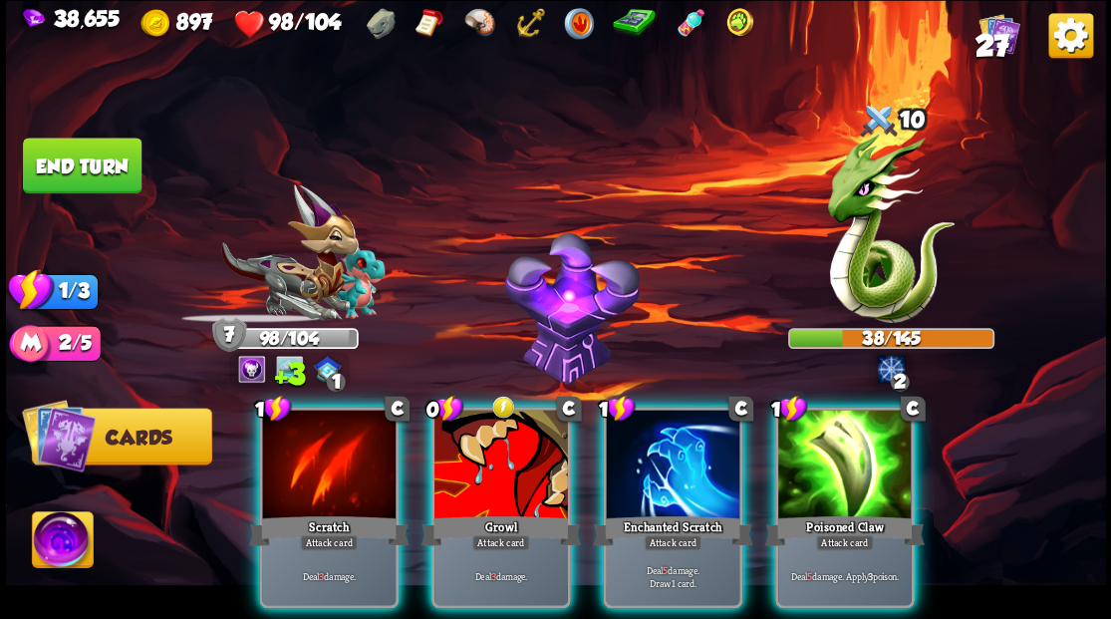
click at [681, 453] on div at bounding box center [672, 465] width 133 height 113
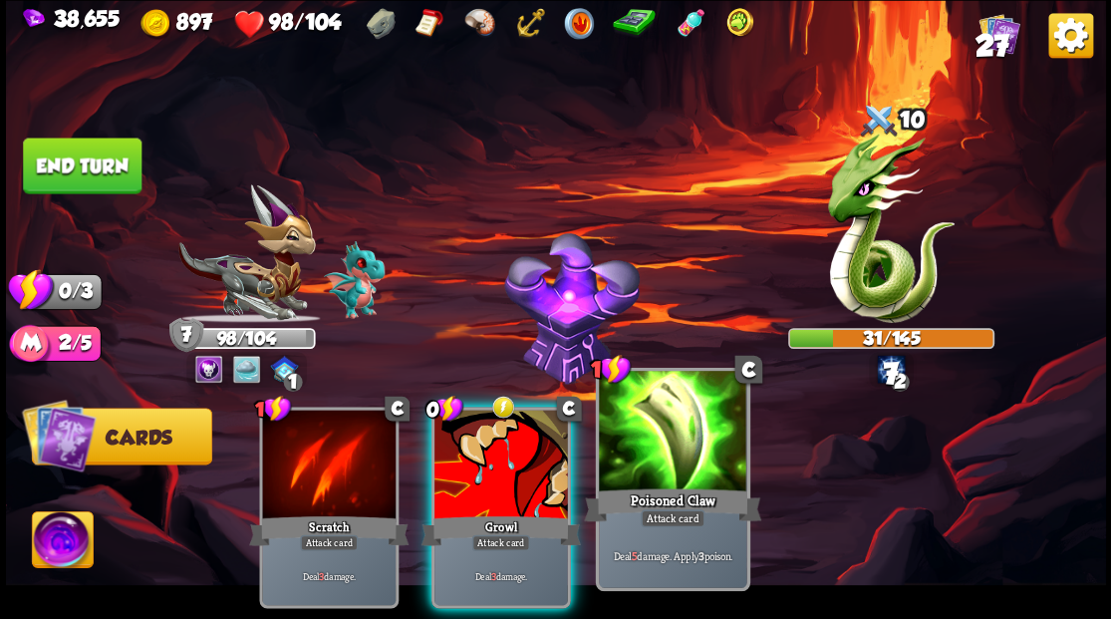
click at [679, 453] on div at bounding box center [672, 433] width 147 height 124
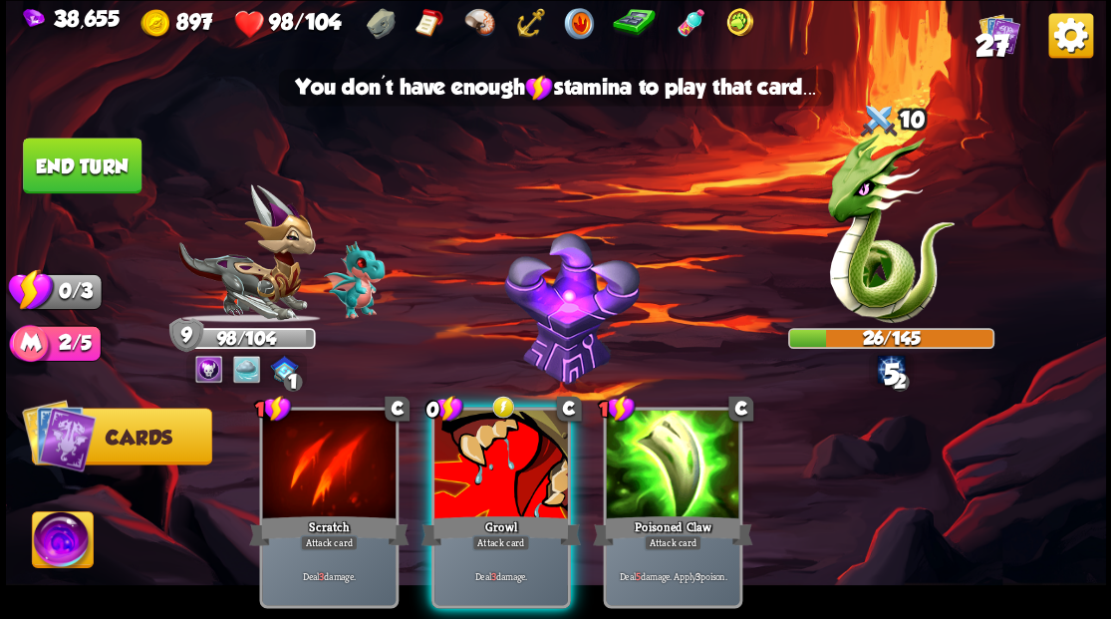
drag, startPoint x: 483, startPoint y: 474, endPoint x: 508, endPoint y: 502, distance: 37.4
click at [488, 475] on div at bounding box center [500, 465] width 133 height 113
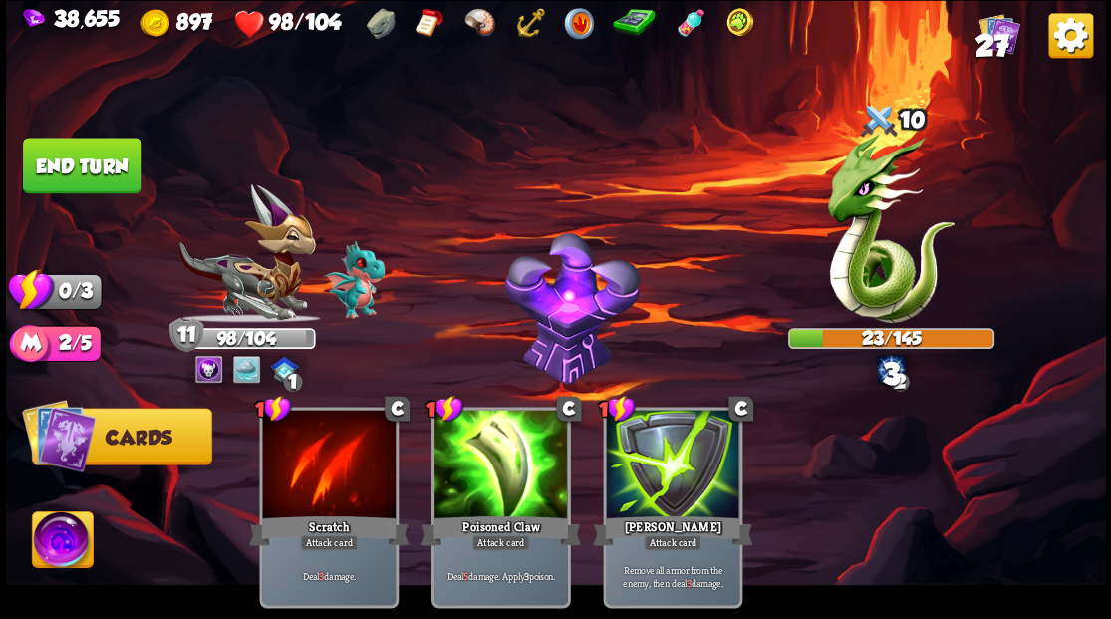
click at [118, 161] on button "End turn" at bounding box center [82, 165] width 119 height 56
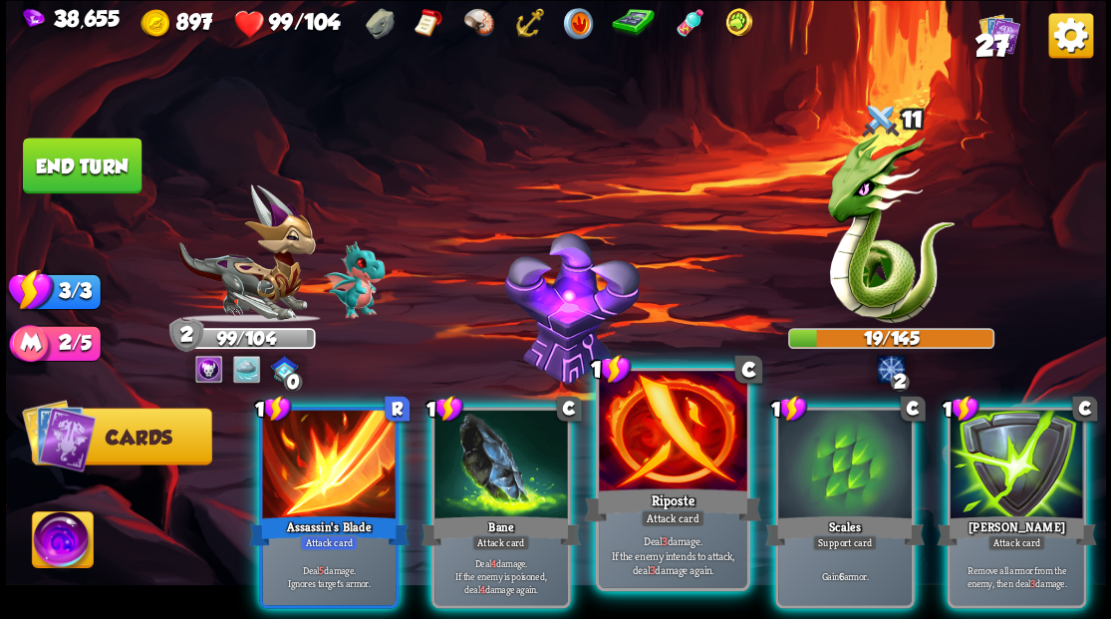
click at [675, 408] on div at bounding box center [672, 433] width 147 height 124
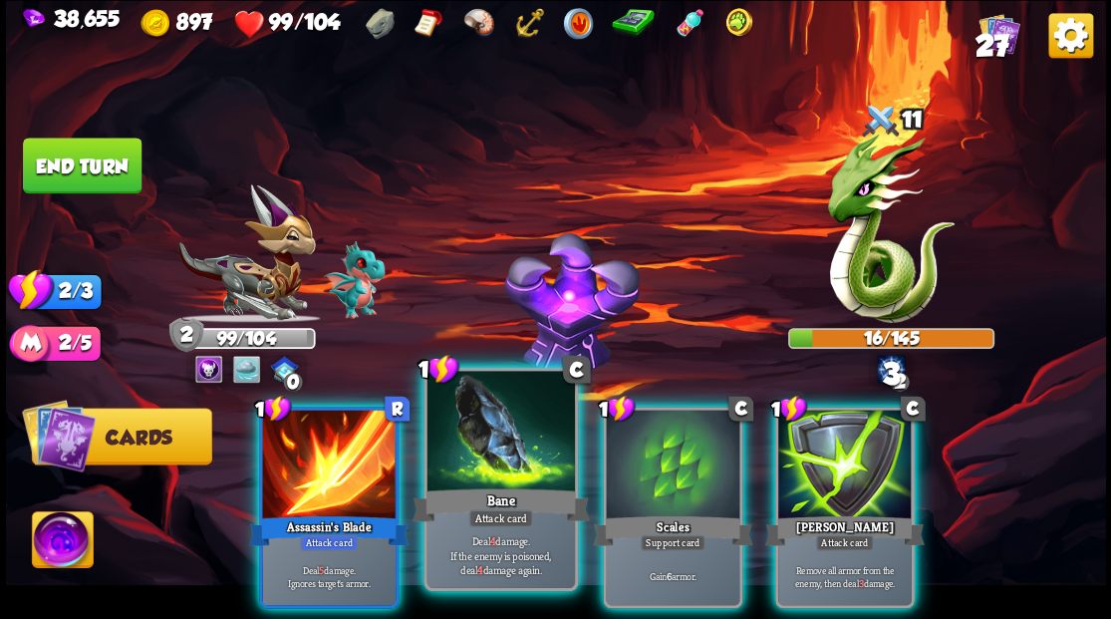
drag, startPoint x: 482, startPoint y: 438, endPoint x: 470, endPoint y: 441, distance: 12.3
click at [482, 438] on div at bounding box center [499, 433] width 147 height 124
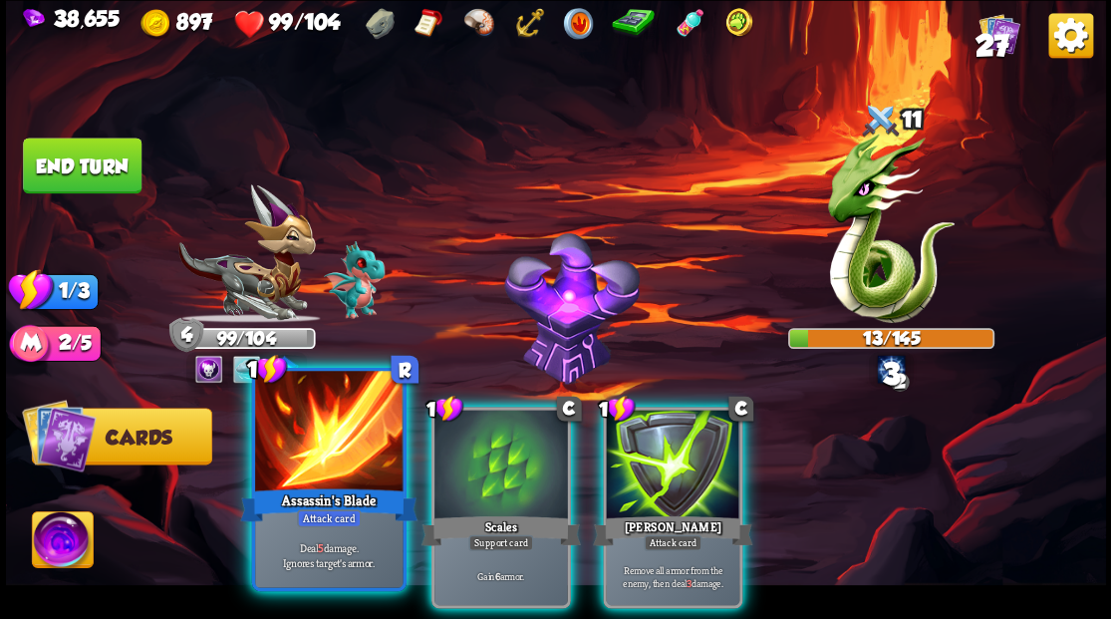
click at [346, 446] on div at bounding box center [328, 433] width 147 height 124
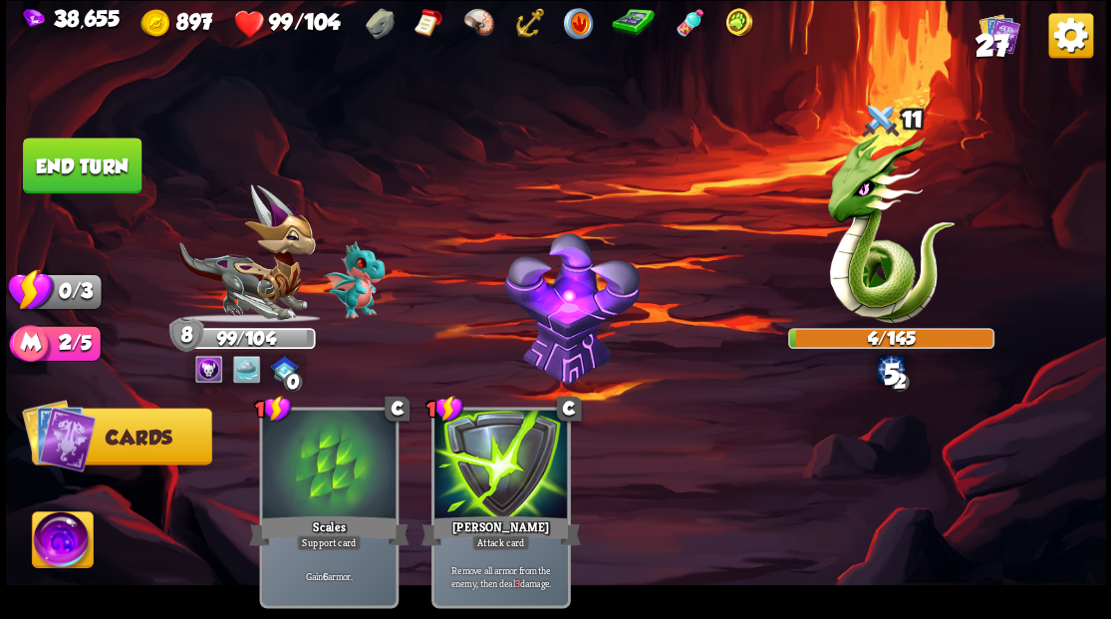
drag, startPoint x: 94, startPoint y: 166, endPoint x: 145, endPoint y: 157, distance: 52.6
click at [94, 165] on button "End turn" at bounding box center [82, 165] width 119 height 56
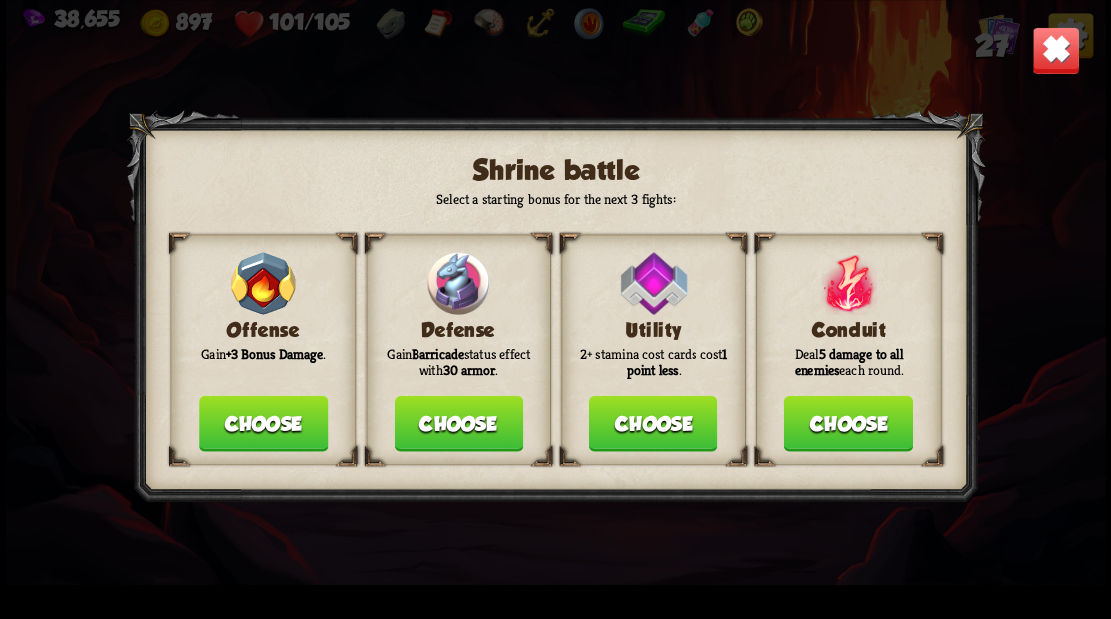
click at [438, 424] on button "Choose" at bounding box center [457, 422] width 128 height 56
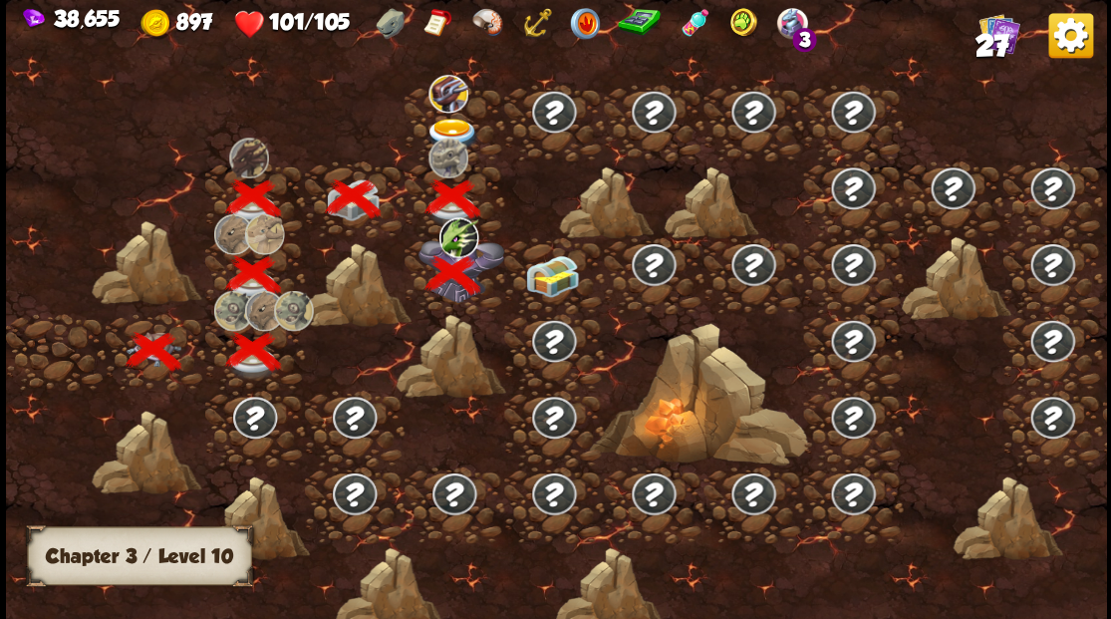
click at [548, 271] on img at bounding box center [551, 275] width 55 height 42
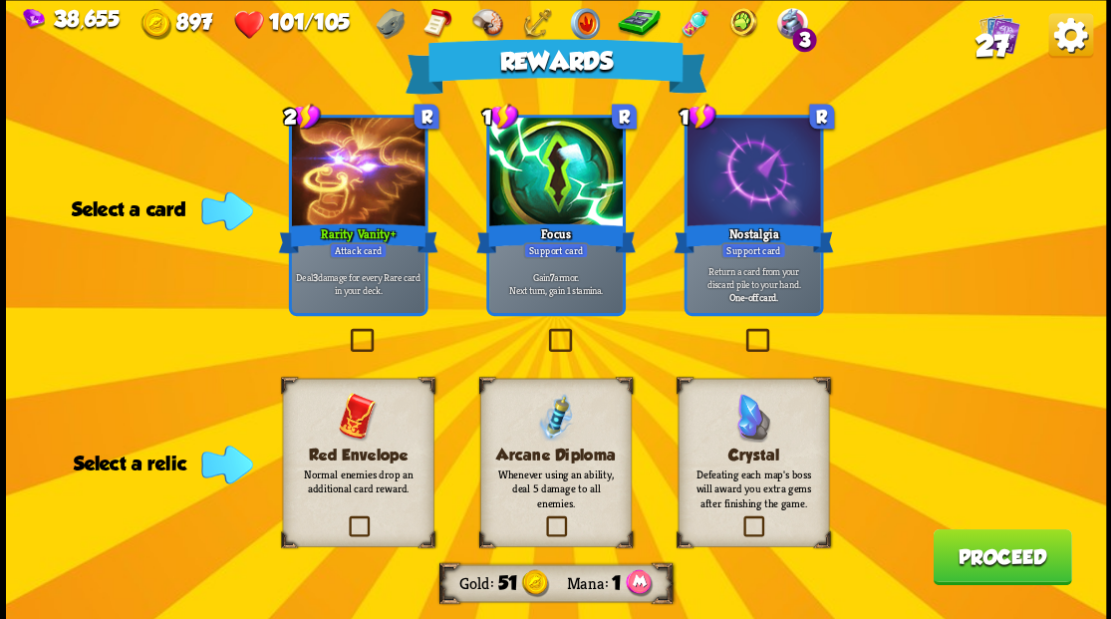
click at [544, 331] on label at bounding box center [544, 331] width 0 height 0
click at [0, 0] on input "checkbox" at bounding box center [0, 0] width 0 height 0
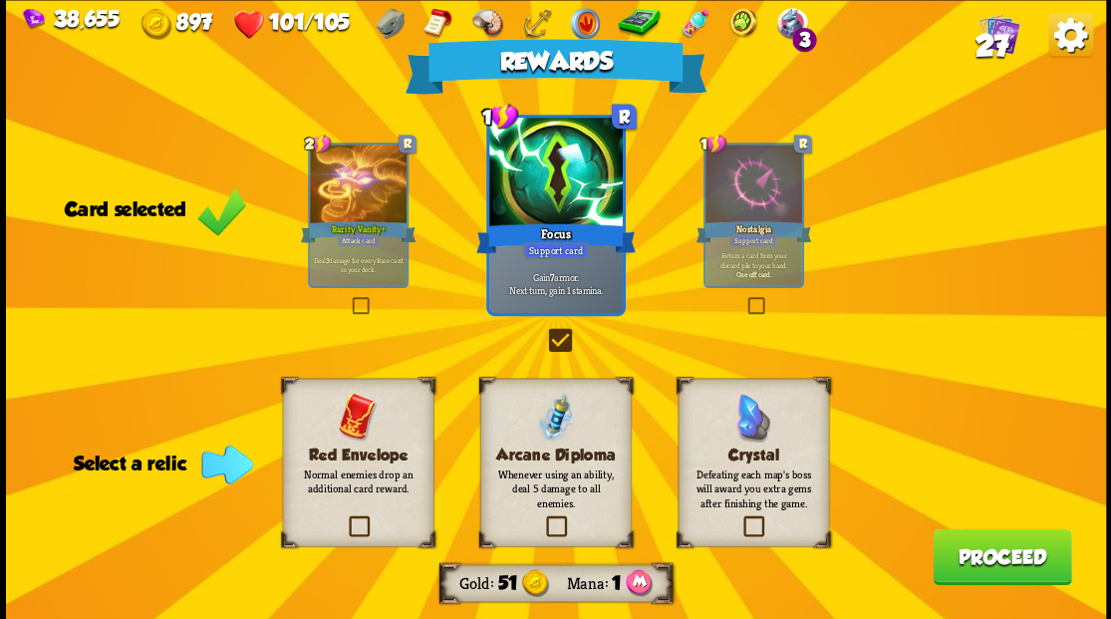
click at [345, 518] on label at bounding box center [345, 518] width 0 height 0
click at [0, 0] on input "checkbox" at bounding box center [0, 0] width 0 height 0
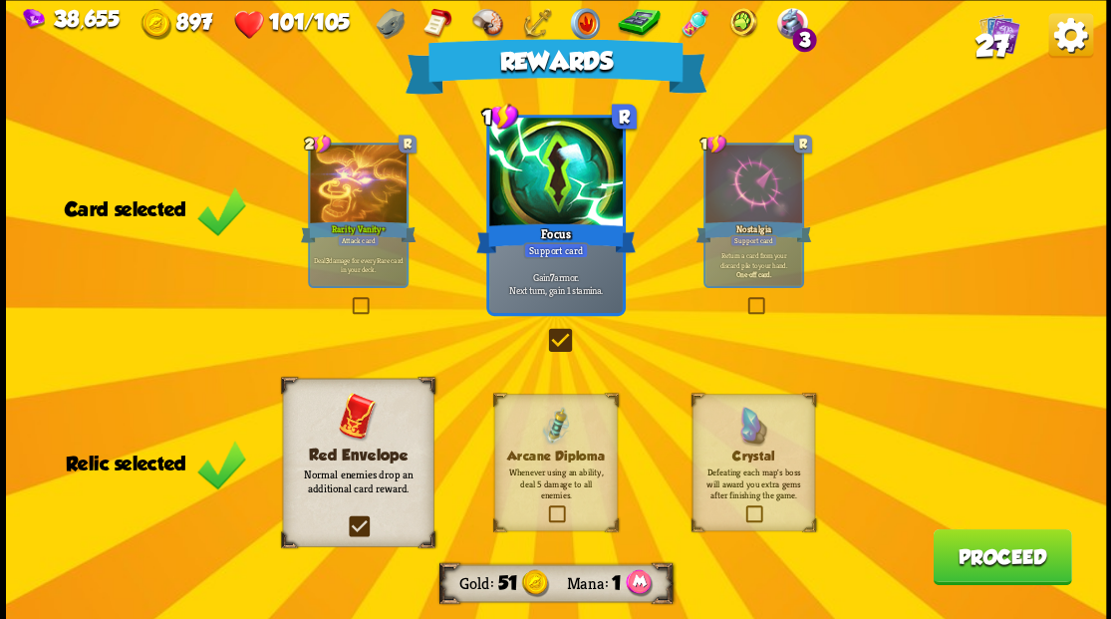
drag, startPoint x: 1004, startPoint y: 558, endPoint x: 1016, endPoint y: 532, distance: 28.5
click at [1016, 532] on button "Proceed" at bounding box center [1001, 556] width 138 height 56
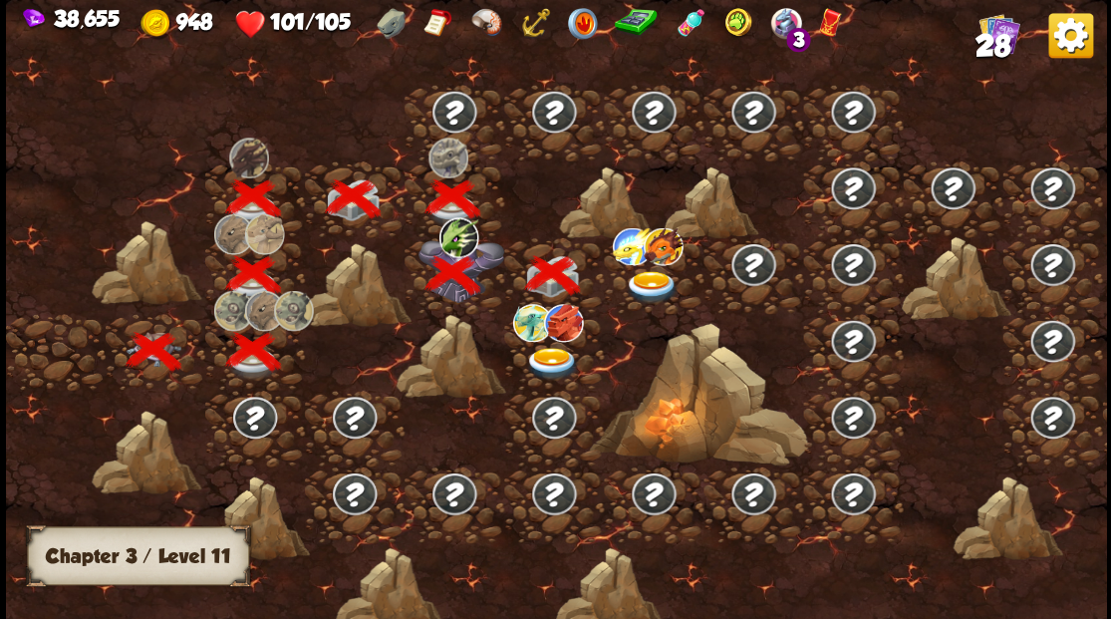
scroll to position [0, 303]
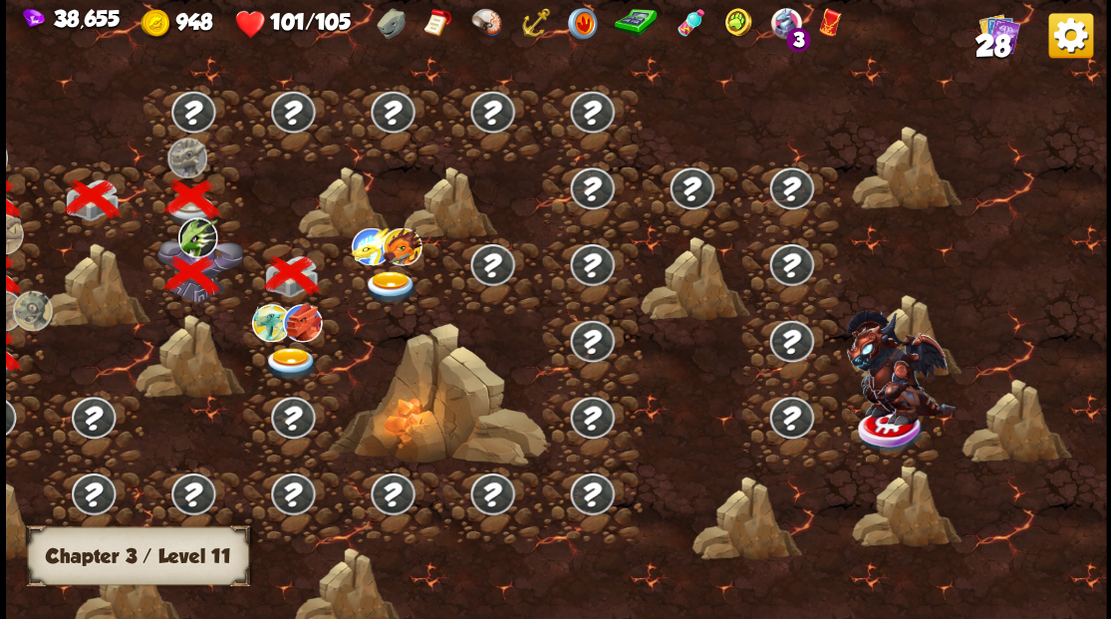
click at [381, 279] on img at bounding box center [390, 286] width 55 height 33
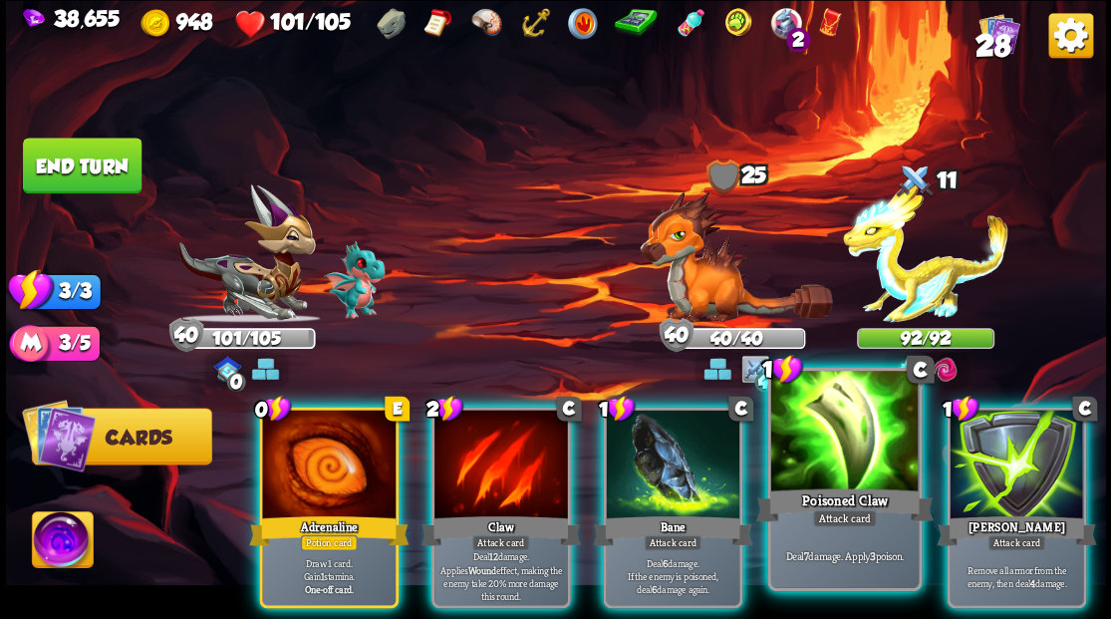
click at [856, 464] on div at bounding box center [843, 433] width 147 height 124
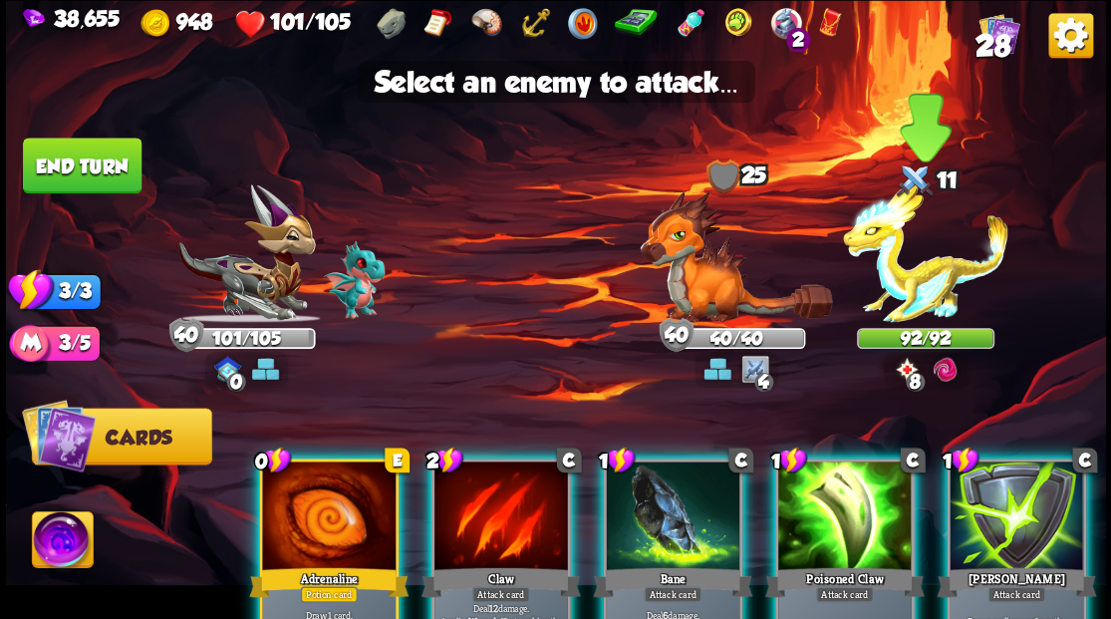
click at [914, 291] on img at bounding box center [925, 253] width 165 height 138
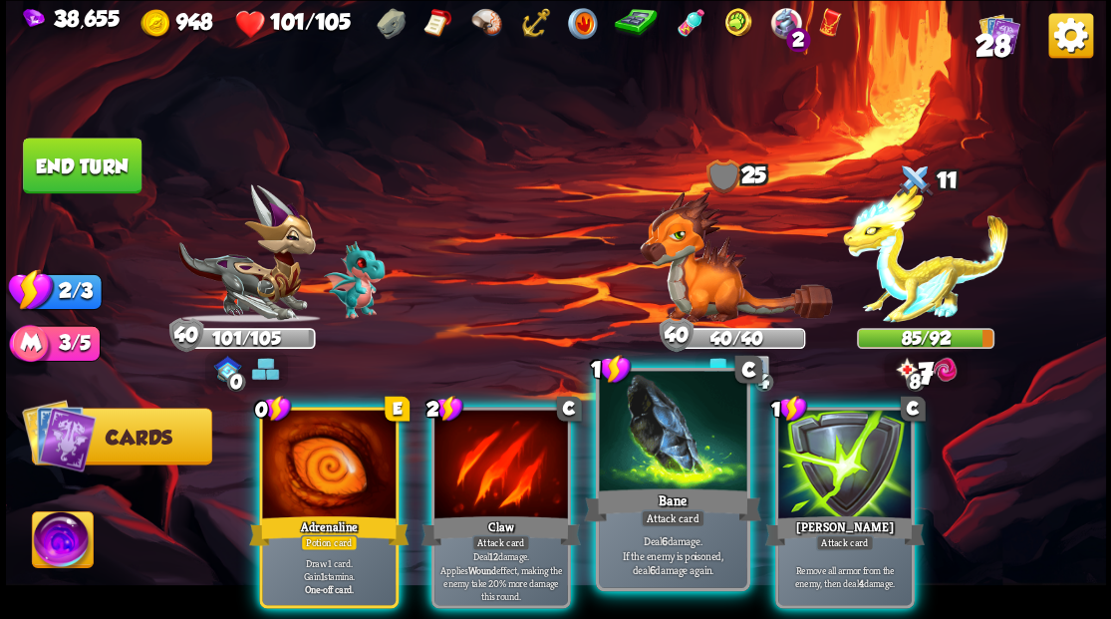
click at [675, 473] on div at bounding box center [672, 433] width 147 height 124
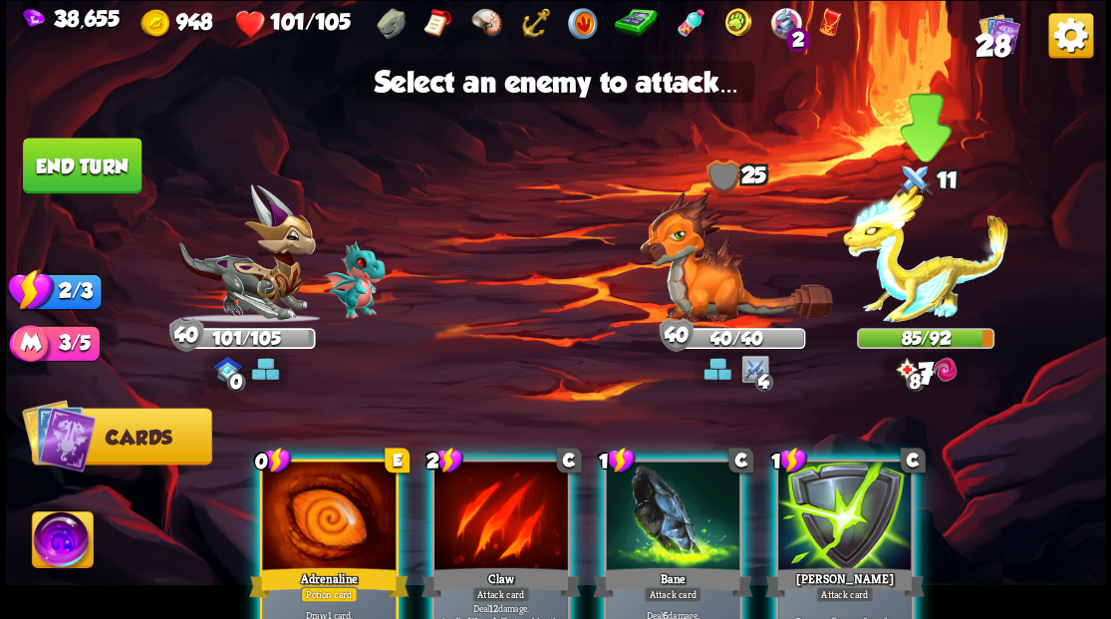
click at [910, 287] on img at bounding box center [925, 253] width 165 height 138
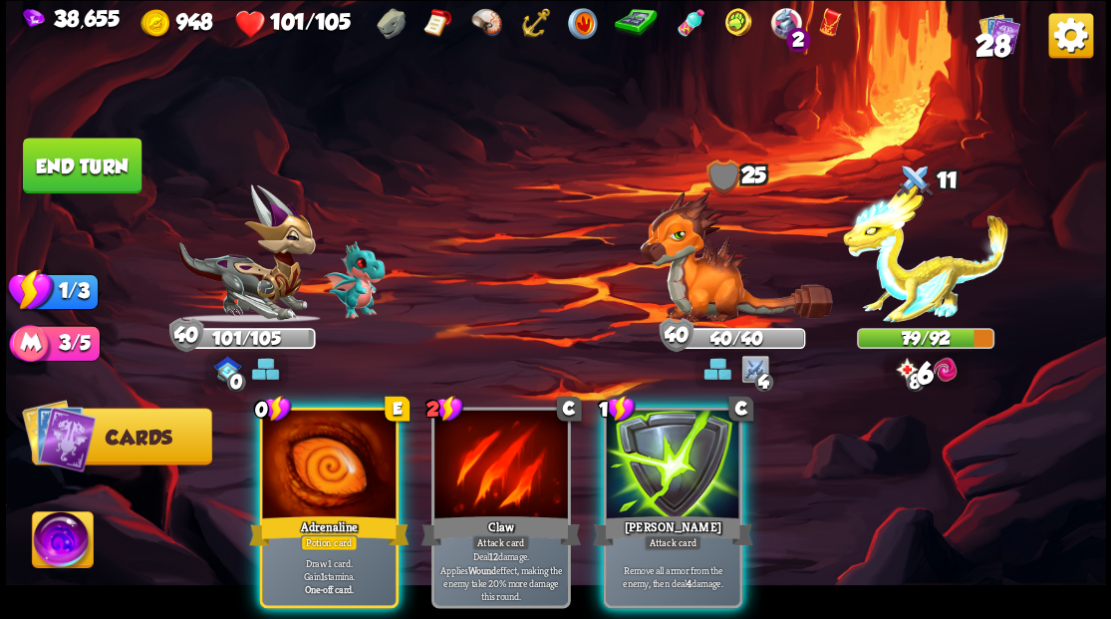
click at [351, 426] on div at bounding box center [328, 465] width 133 height 113
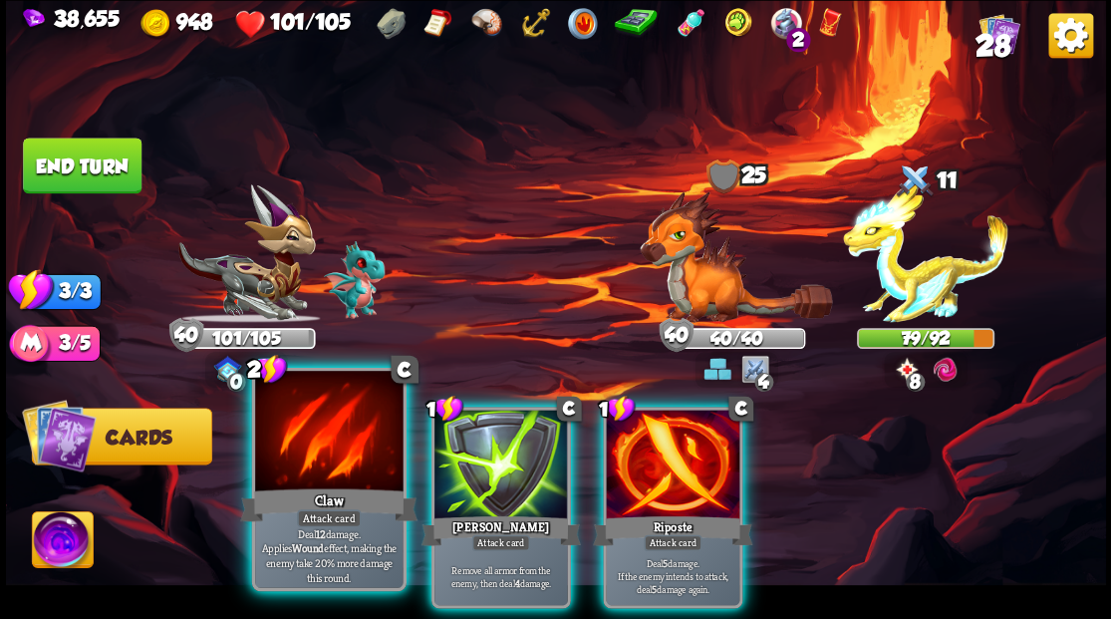
click at [324, 434] on div at bounding box center [328, 433] width 147 height 124
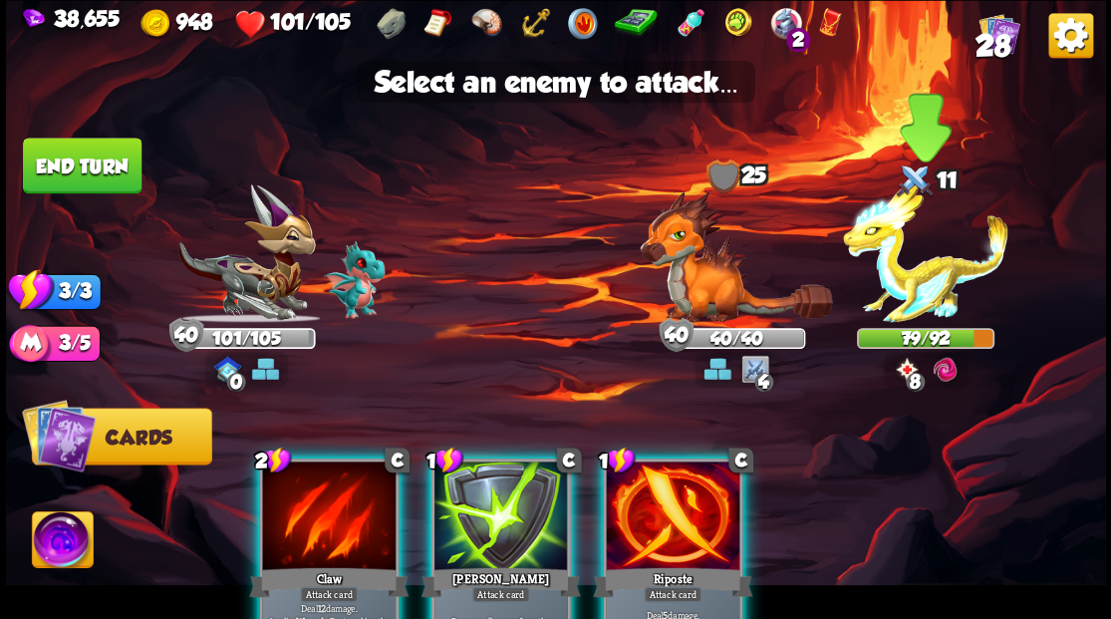
click at [931, 305] on img at bounding box center [925, 253] width 165 height 138
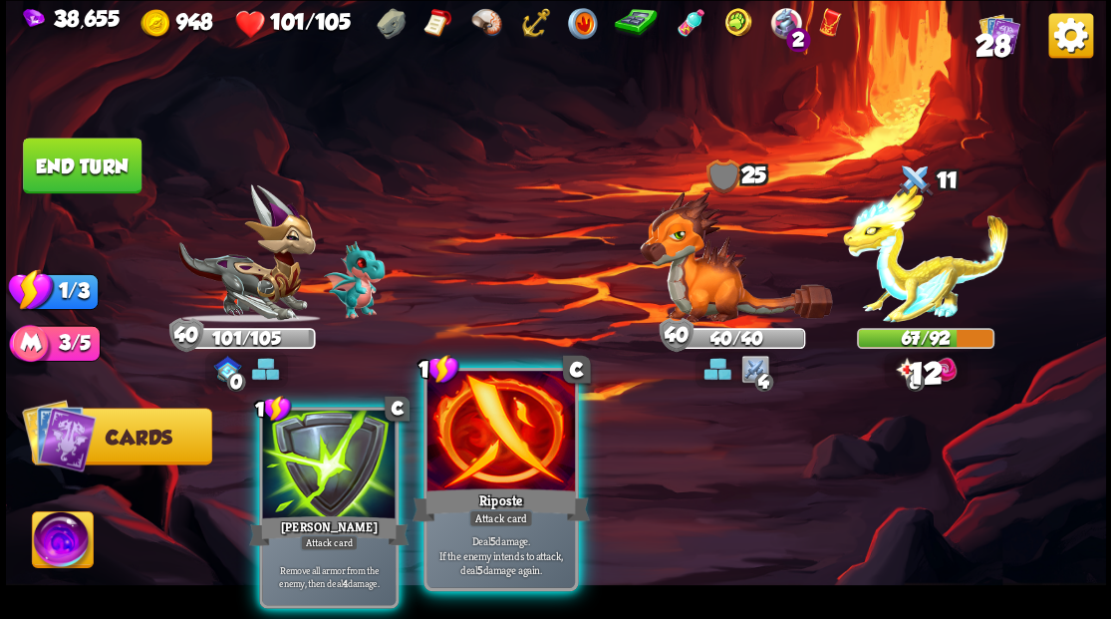
drag, startPoint x: 477, startPoint y: 448, endPoint x: 488, endPoint y: 450, distance: 11.1
click at [480, 448] on div at bounding box center [499, 433] width 147 height 124
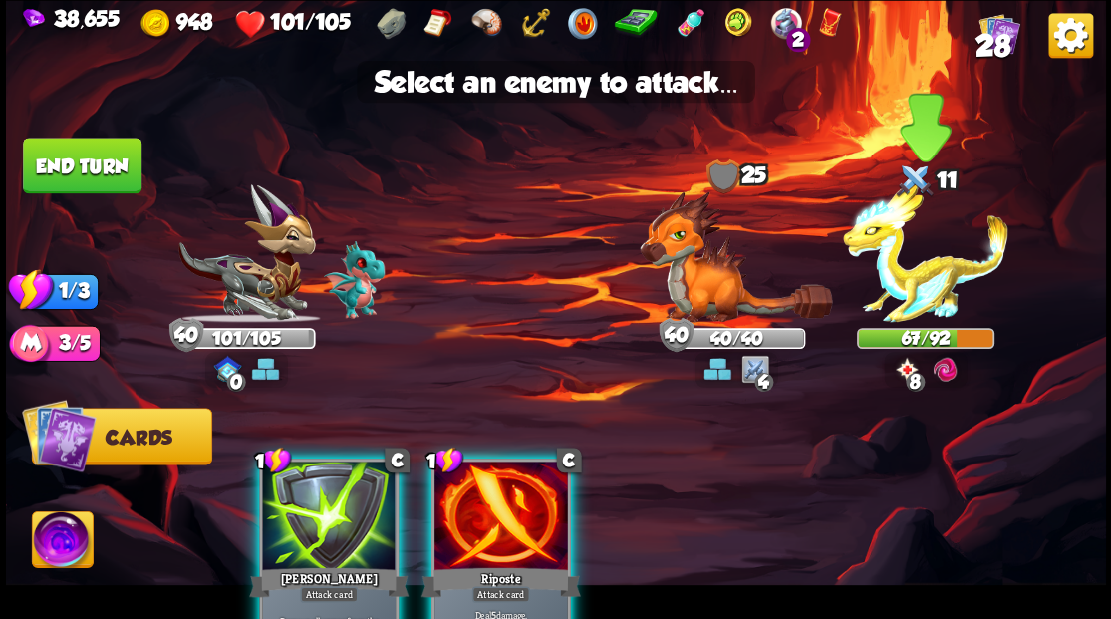
click at [890, 295] on img at bounding box center [925, 253] width 165 height 138
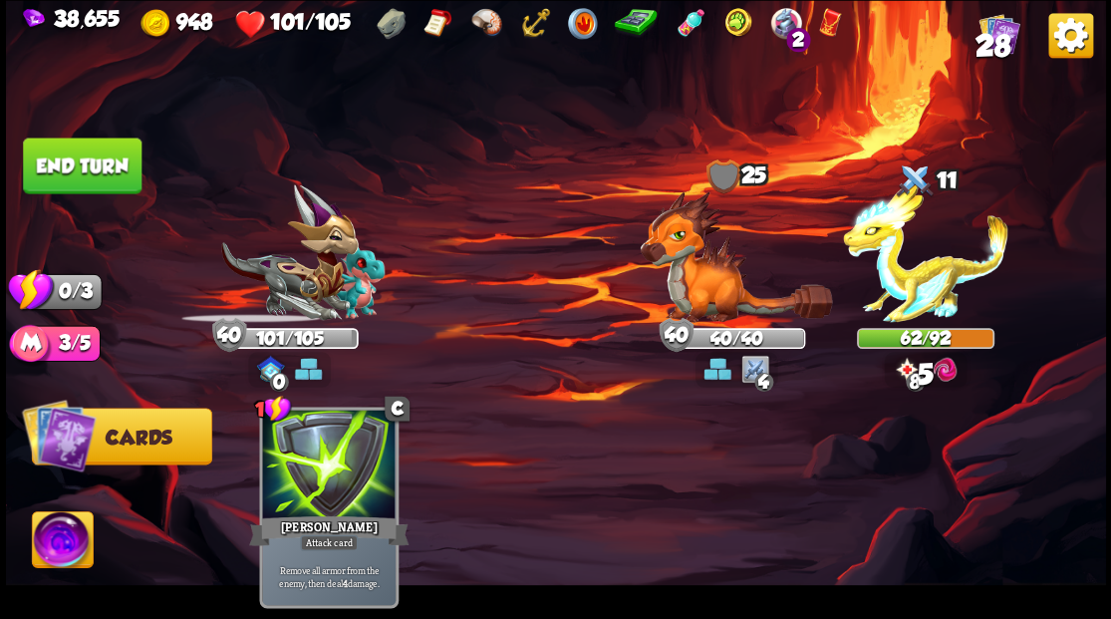
drag, startPoint x: 78, startPoint y: 171, endPoint x: 108, endPoint y: 189, distance: 34.8
click at [81, 173] on button "End turn" at bounding box center [82, 165] width 119 height 56
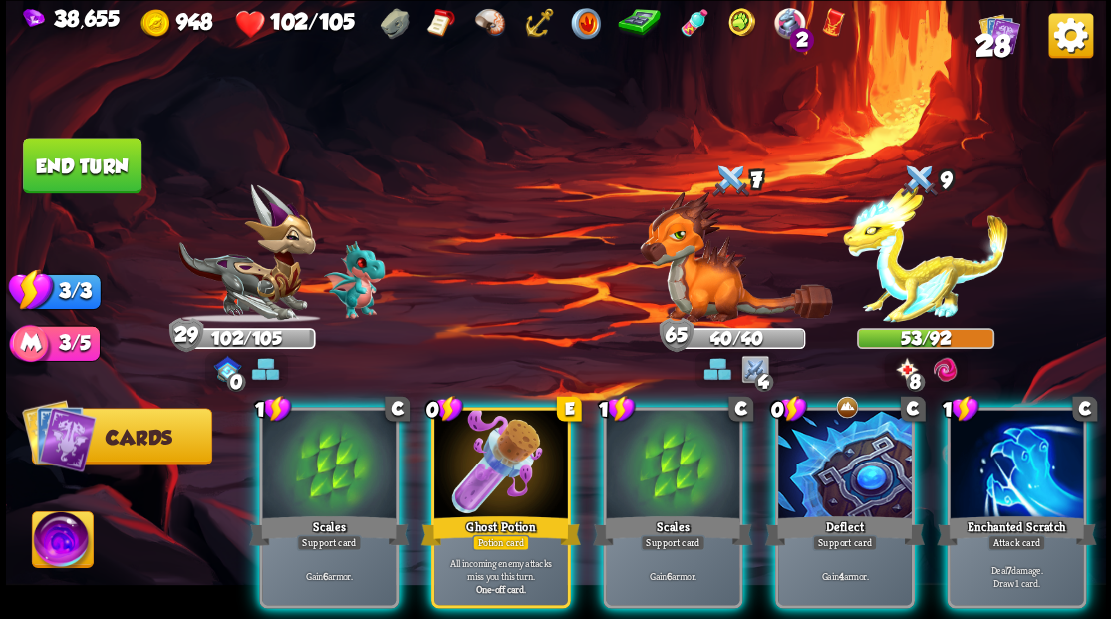
click at [509, 512] on div "Ghost Potion" at bounding box center [499, 530] width 159 height 36
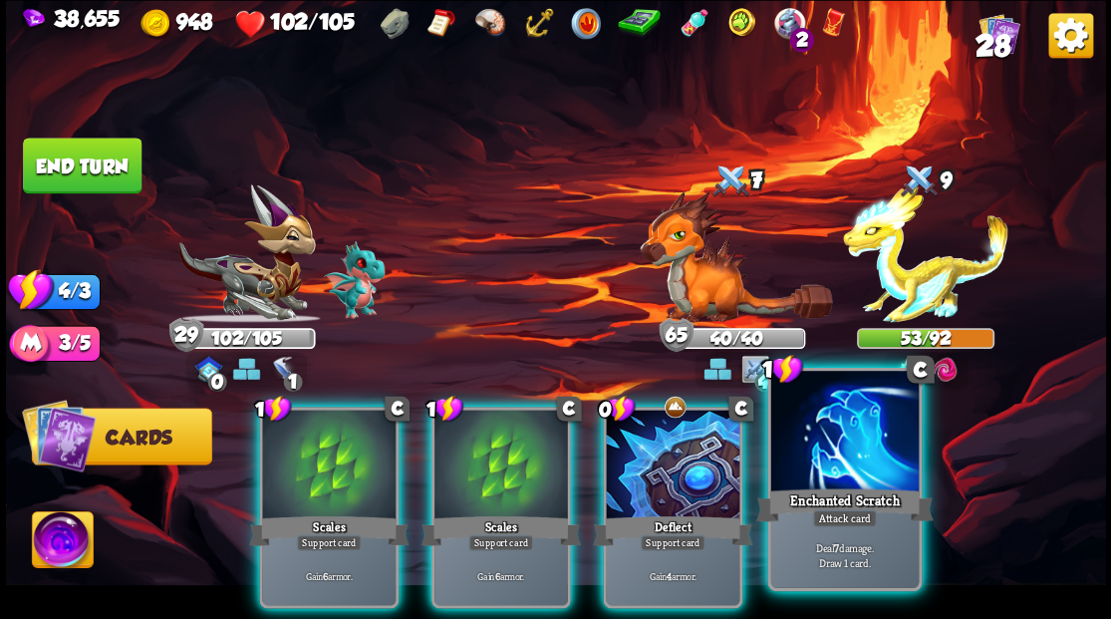
drag, startPoint x: 815, startPoint y: 459, endPoint x: 849, endPoint y: 404, distance: 64.4
click at [815, 459] on div at bounding box center [843, 433] width 147 height 124
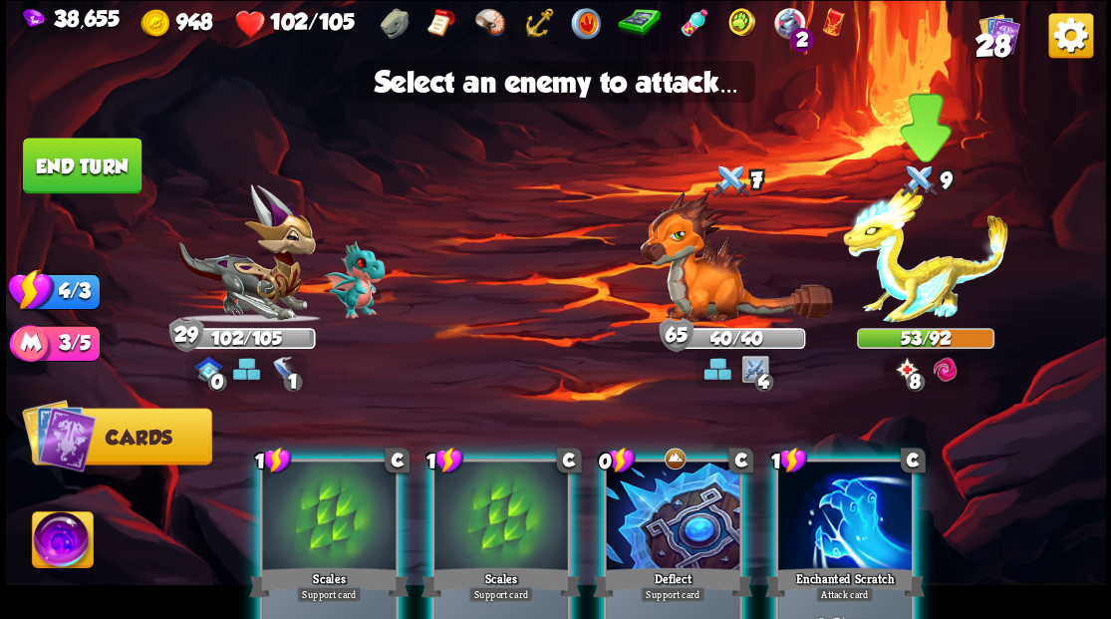
click at [909, 299] on img at bounding box center [925, 253] width 165 height 138
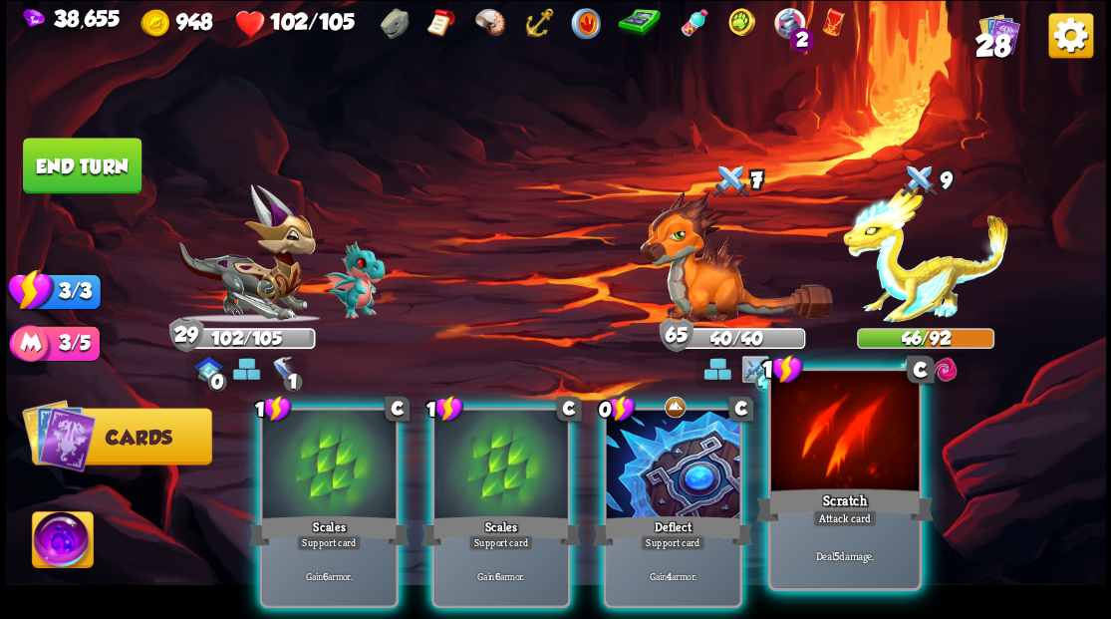
drag, startPoint x: 805, startPoint y: 484, endPoint x: 842, endPoint y: 450, distance: 50.0
click at [812, 481] on div "1 C Scratch Attack card Deal 5 damage." at bounding box center [844, 478] width 154 height 223
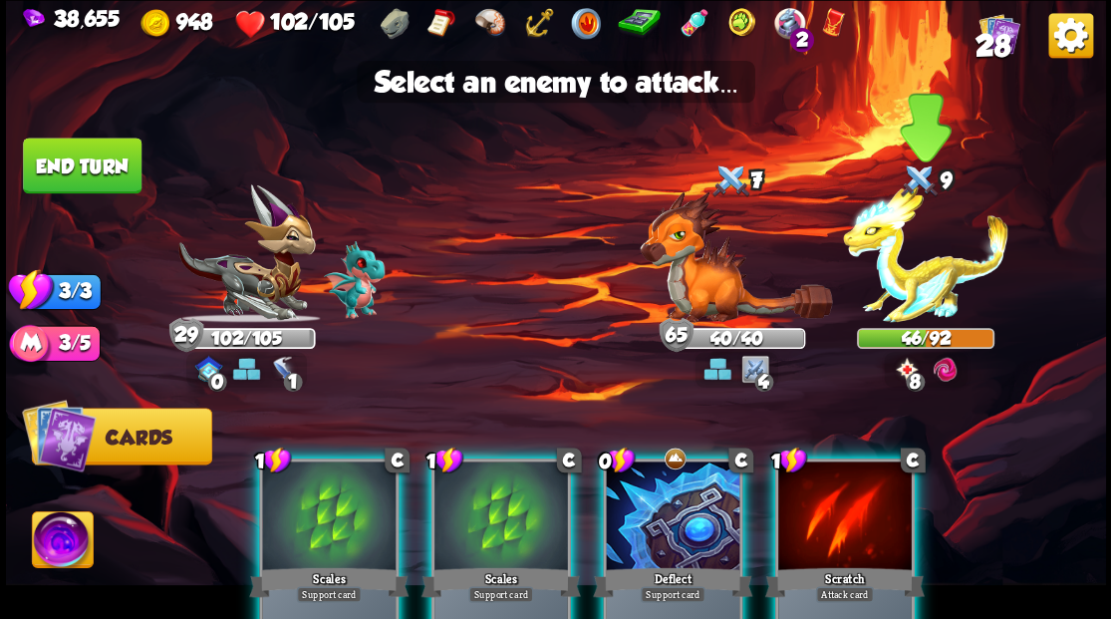
click at [902, 306] on img at bounding box center [925, 253] width 165 height 138
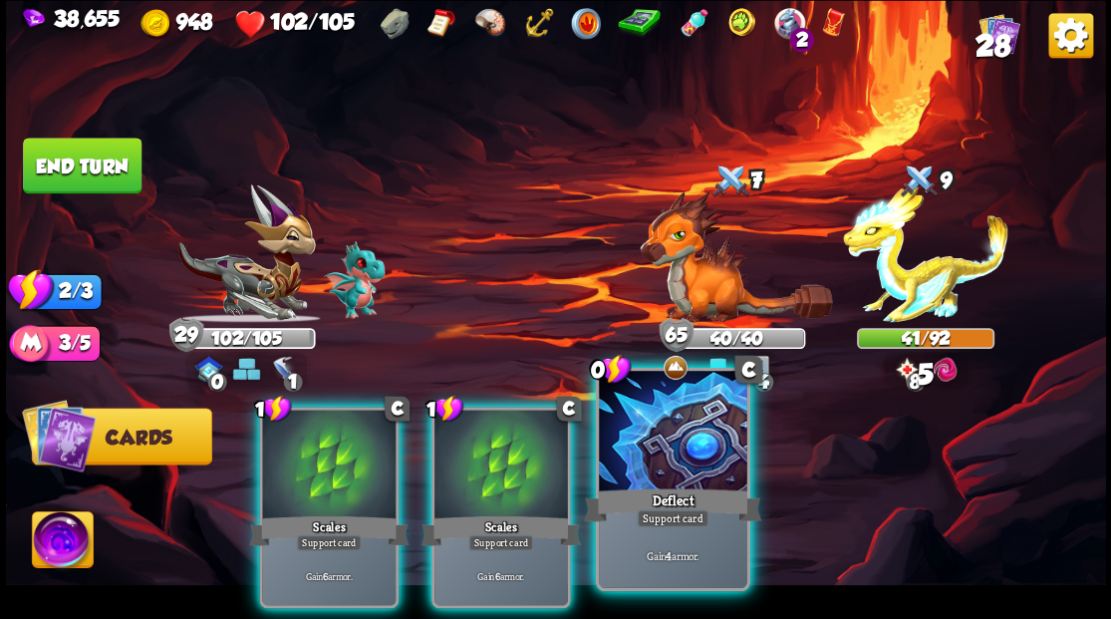
click at [650, 474] on div at bounding box center [672, 433] width 147 height 124
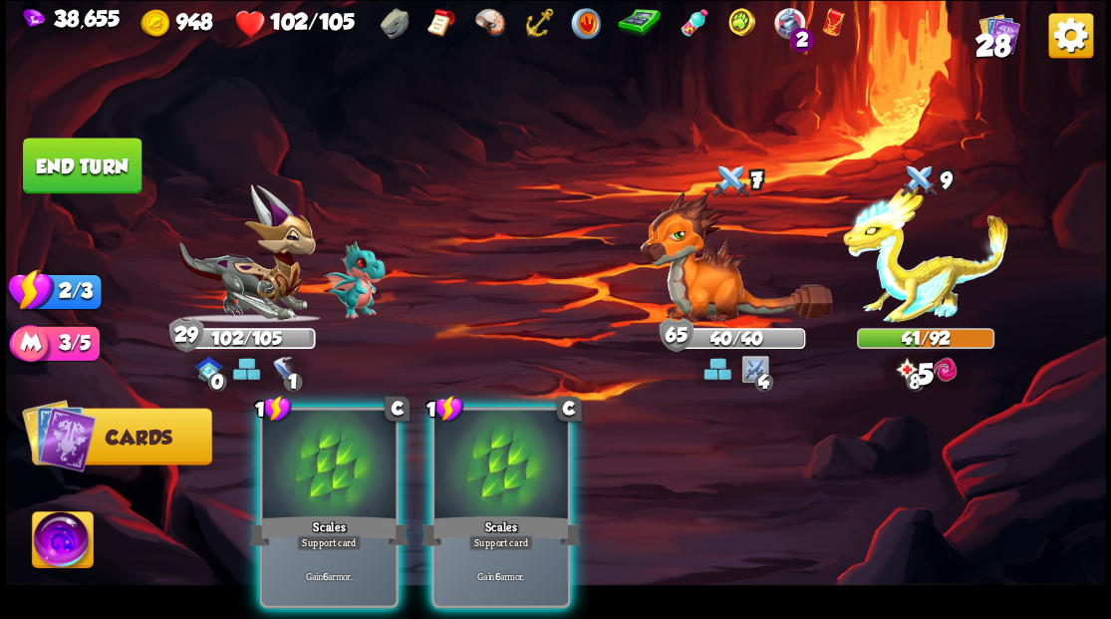
drag, startPoint x: 501, startPoint y: 502, endPoint x: 456, endPoint y: 500, distance: 44.9
click at [464, 512] on div "Scales" at bounding box center [499, 530] width 159 height 36
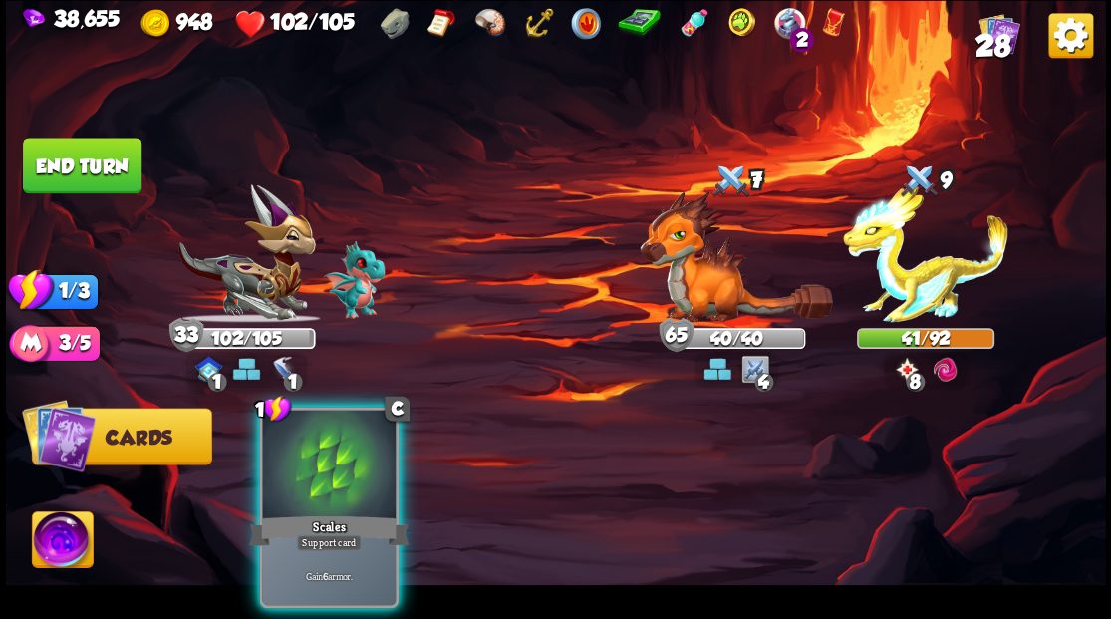
drag, startPoint x: 333, startPoint y: 474, endPoint x: 205, endPoint y: 407, distance: 143.9
click at [271, 468] on div at bounding box center [328, 465] width 133 height 113
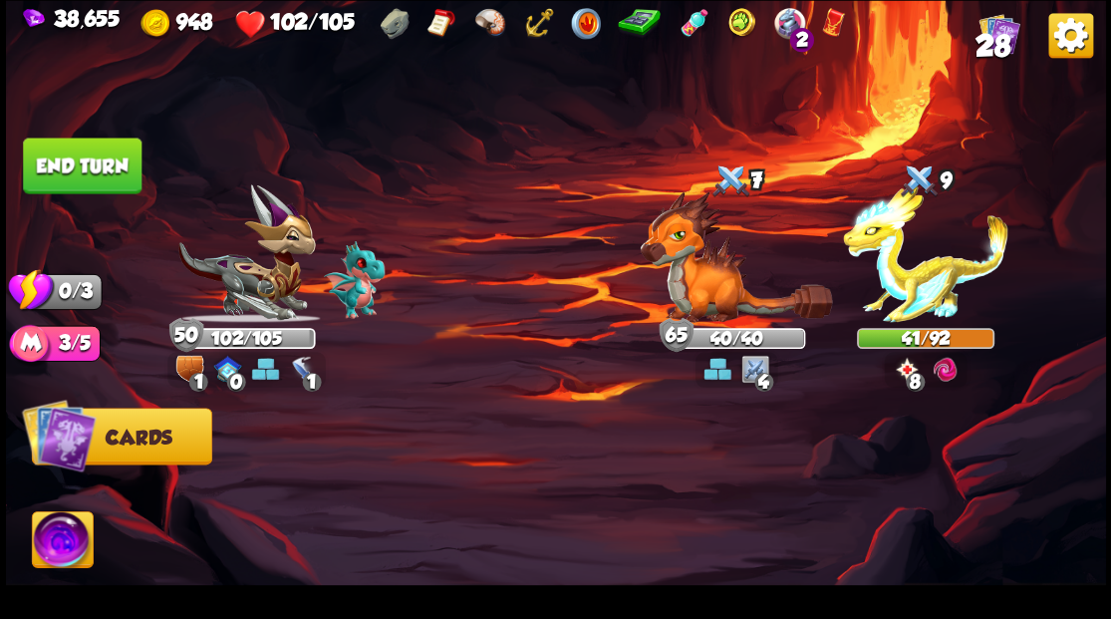
click at [104, 174] on button "End turn" at bounding box center [82, 165] width 119 height 56
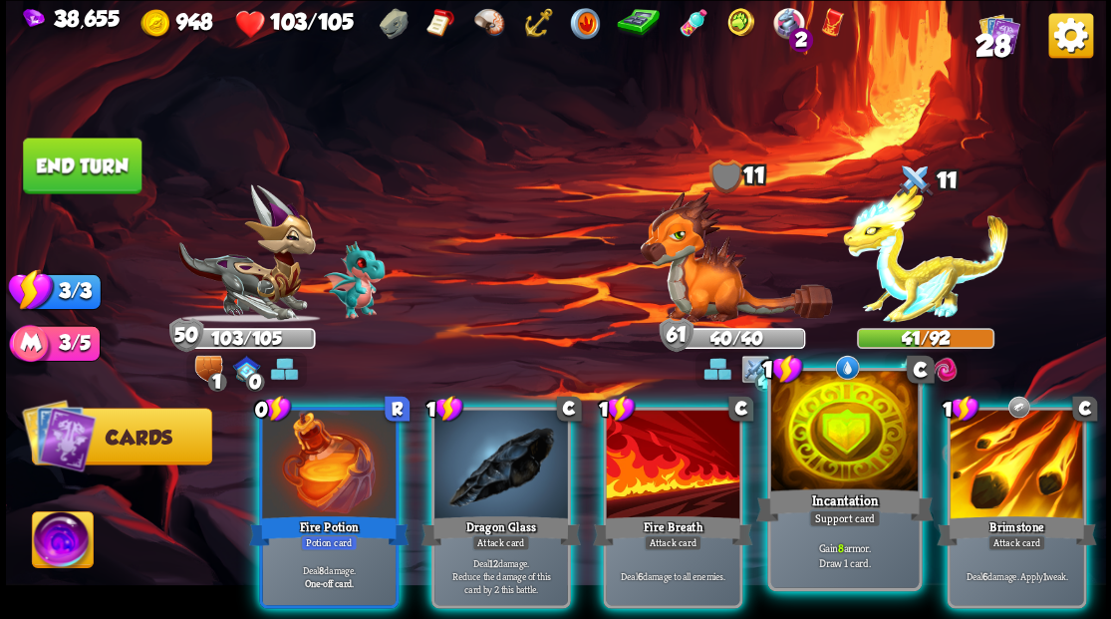
click at [847, 437] on div at bounding box center [843, 433] width 147 height 124
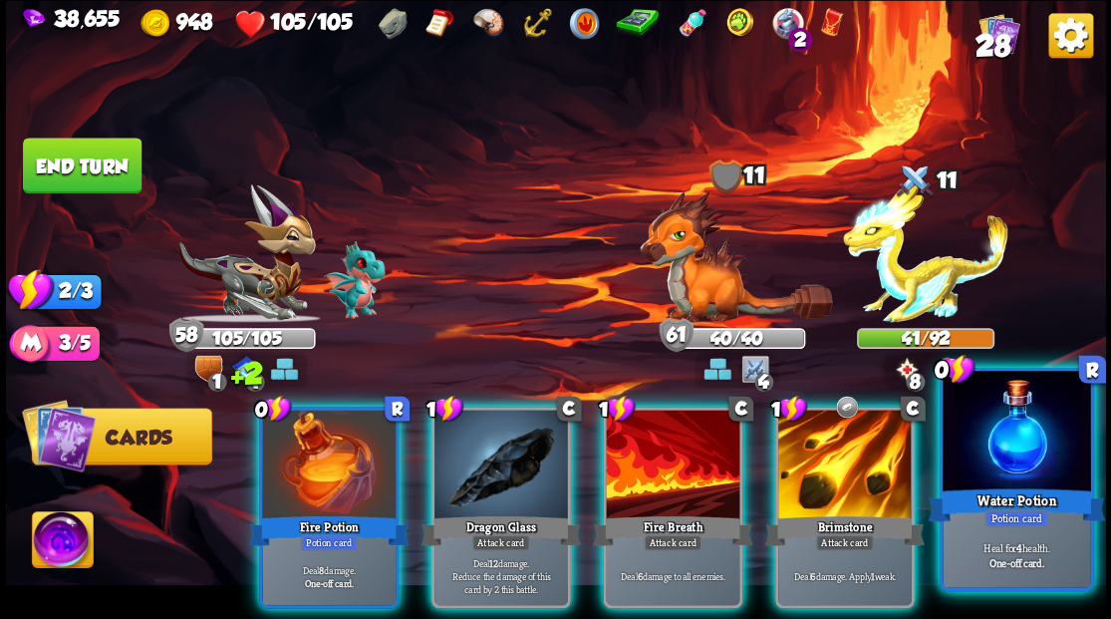
click at [1018, 498] on div "Water Potion" at bounding box center [1015, 504] width 177 height 40
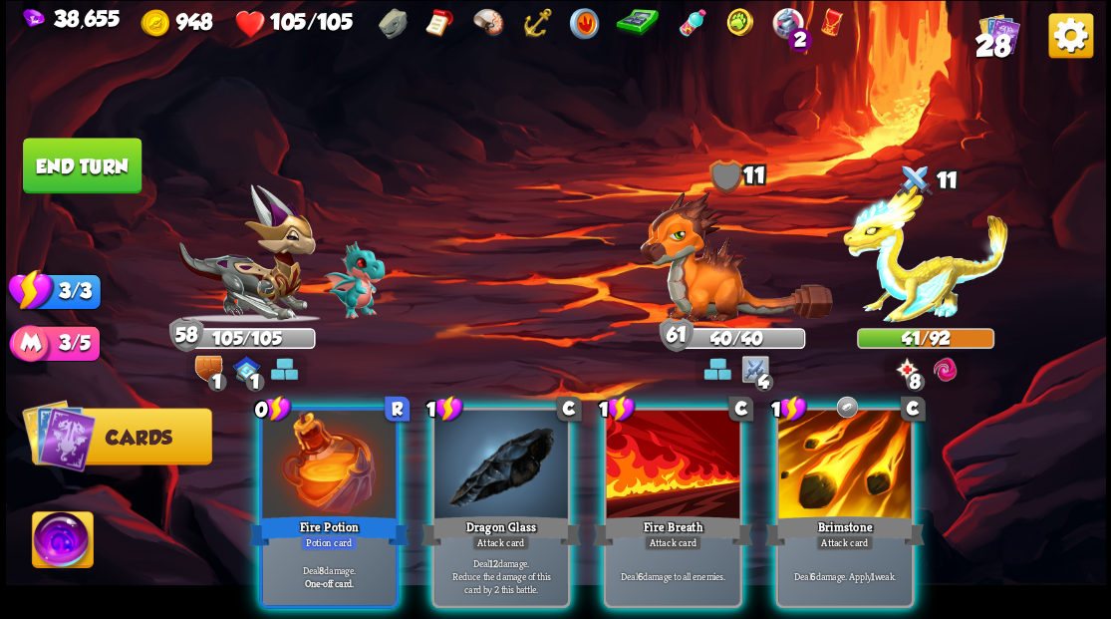
click at [661, 512] on div "Fire Breath" at bounding box center [672, 530] width 159 height 36
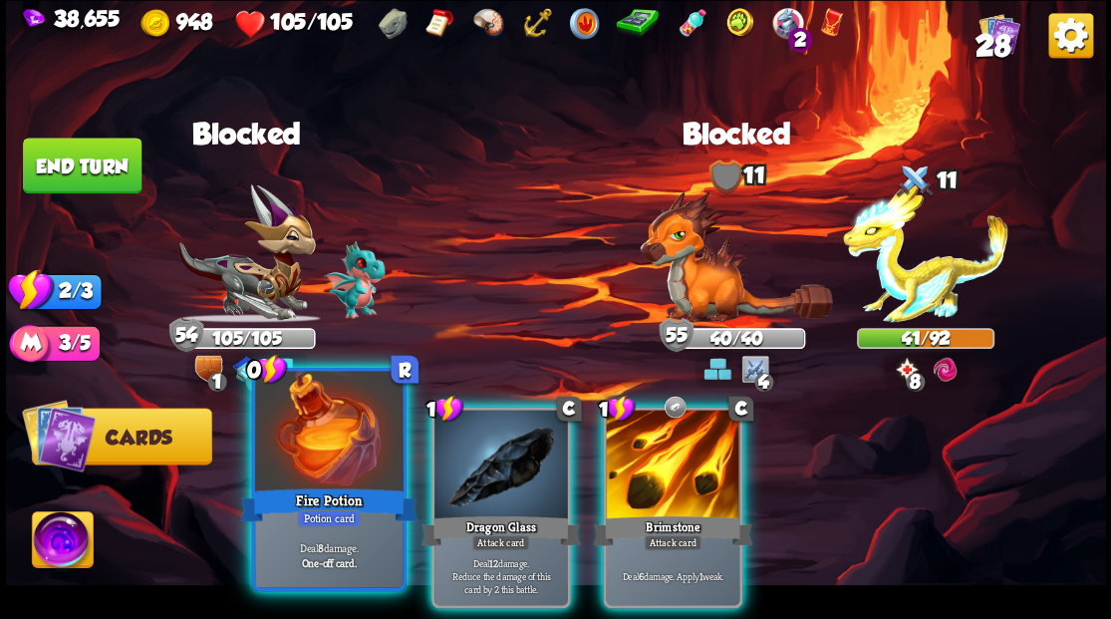
click at [329, 490] on div "Fire Potion" at bounding box center [328, 504] width 177 height 40
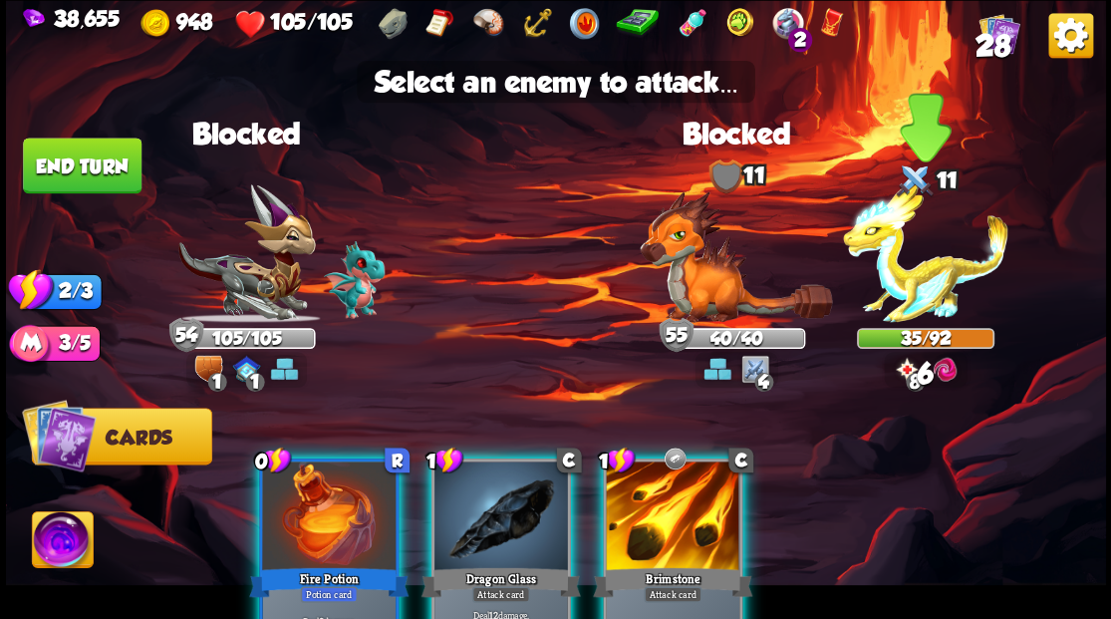
click at [916, 290] on img at bounding box center [925, 253] width 165 height 138
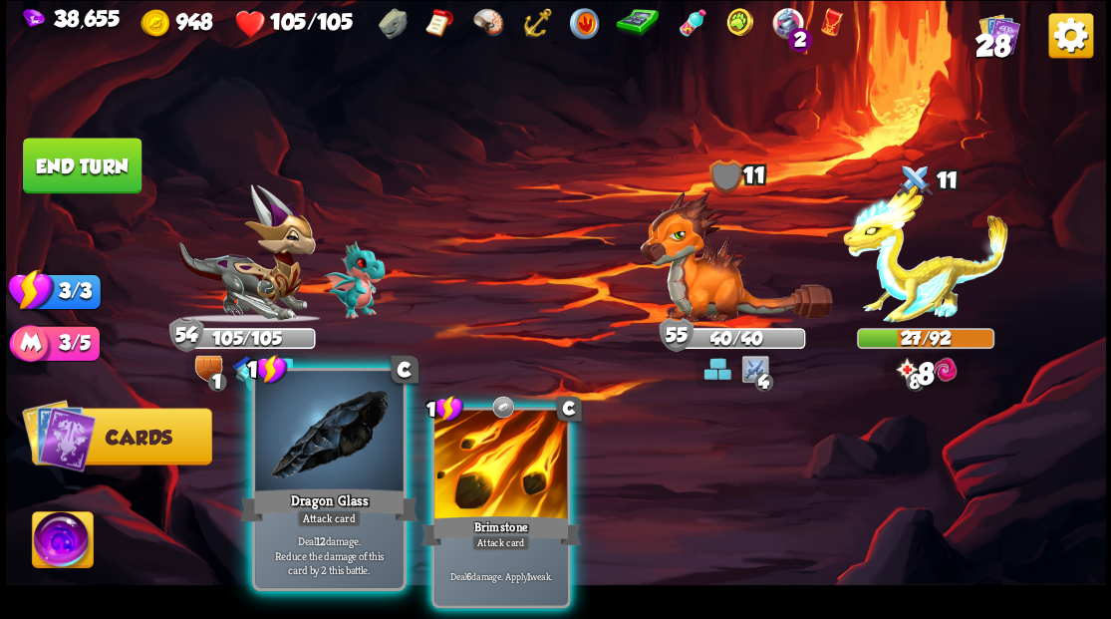
drag, startPoint x: 319, startPoint y: 460, endPoint x: 395, endPoint y: 440, distance: 79.2
click at [324, 461] on div at bounding box center [328, 433] width 147 height 124
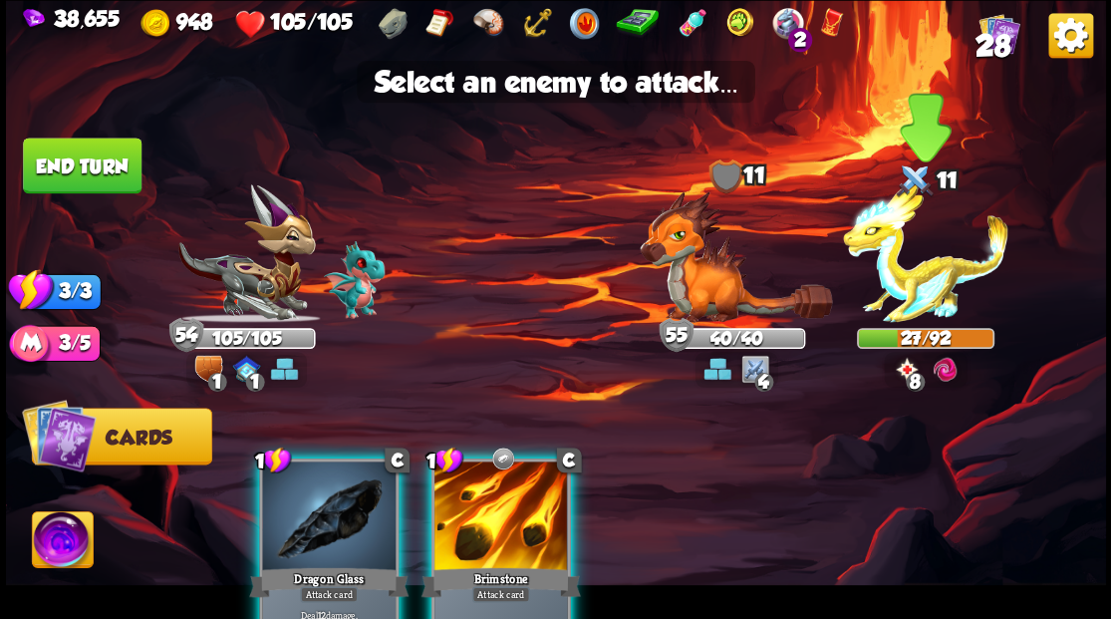
click at [930, 270] on img at bounding box center [925, 253] width 165 height 138
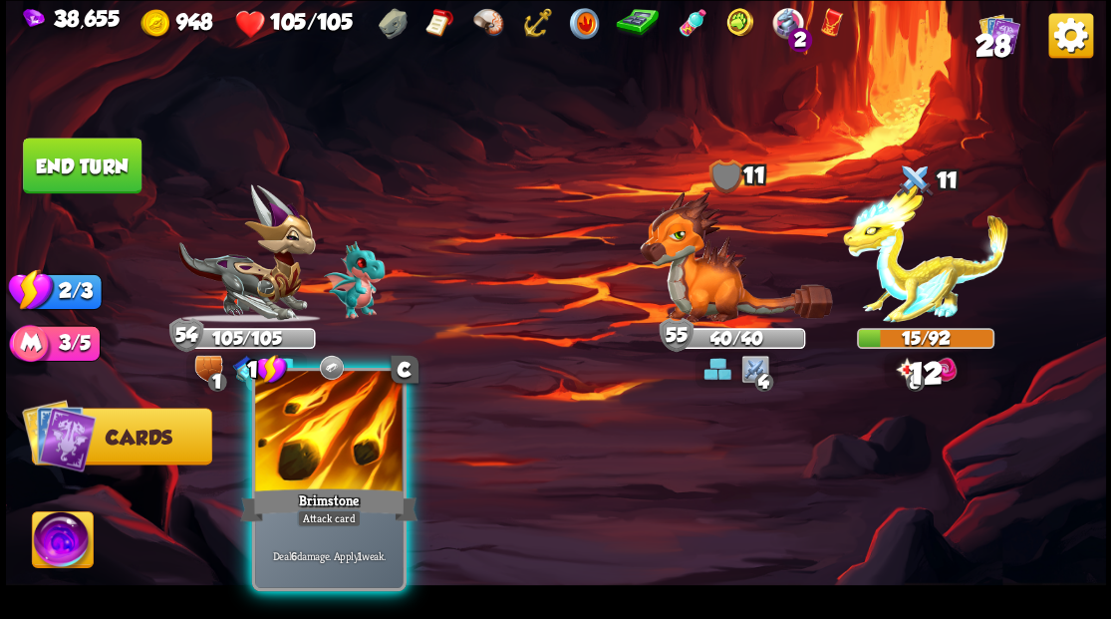
drag, startPoint x: 309, startPoint y: 463, endPoint x: 333, endPoint y: 469, distance: 24.6
click at [311, 464] on div at bounding box center [328, 433] width 147 height 124
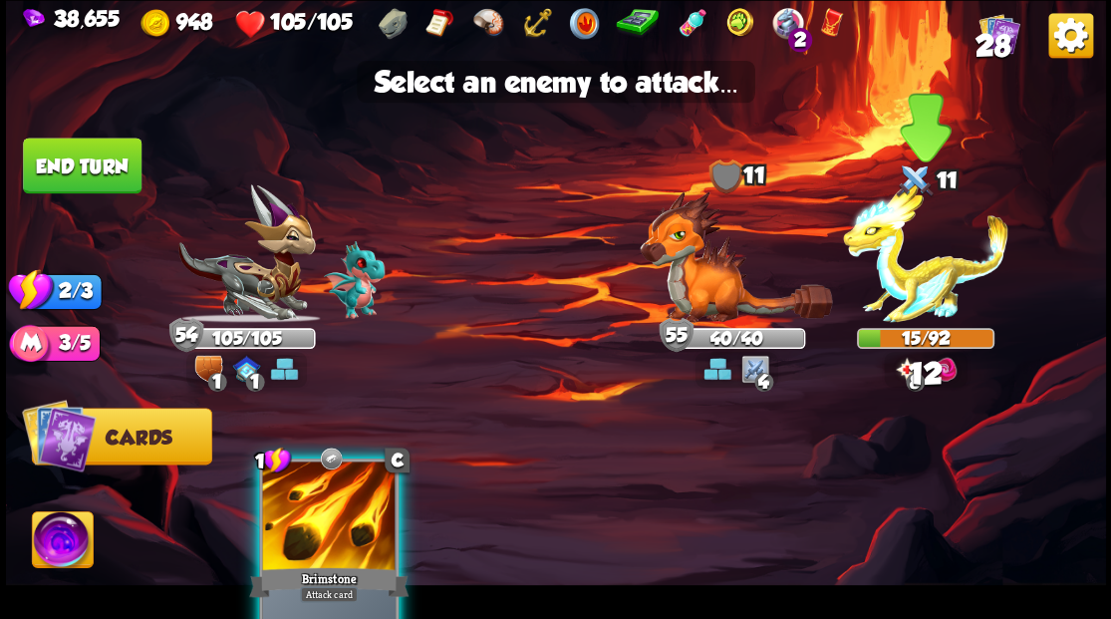
click at [894, 290] on img at bounding box center [925, 253] width 165 height 138
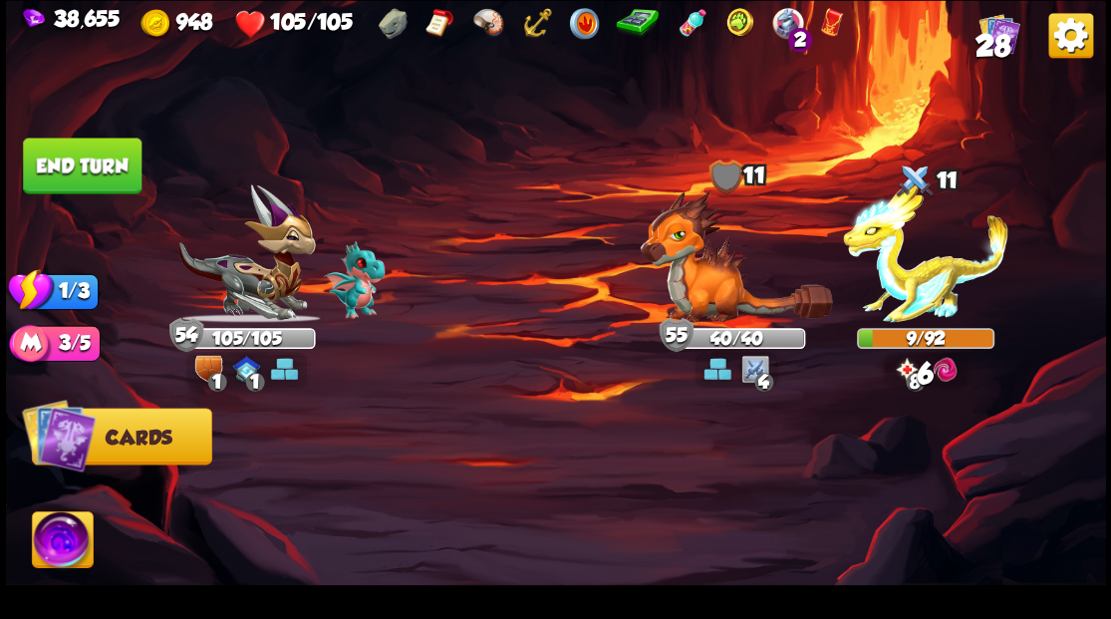
drag, startPoint x: 86, startPoint y: 167, endPoint x: 102, endPoint y: 181, distance: 21.2
click at [88, 169] on button "End turn" at bounding box center [82, 165] width 119 height 56
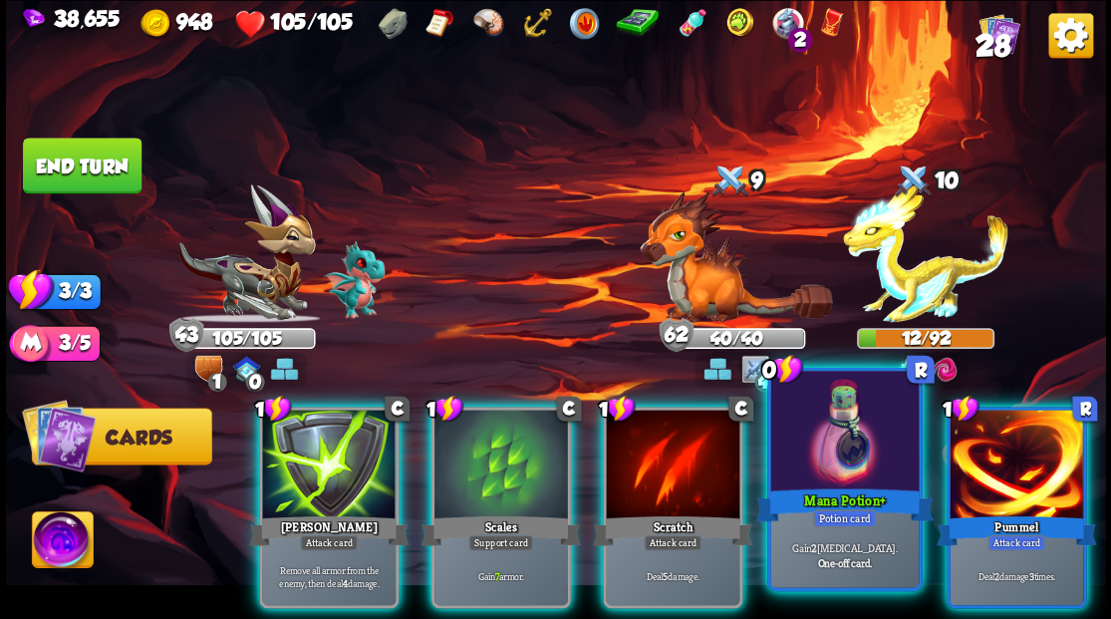
click at [839, 466] on div at bounding box center [843, 433] width 147 height 124
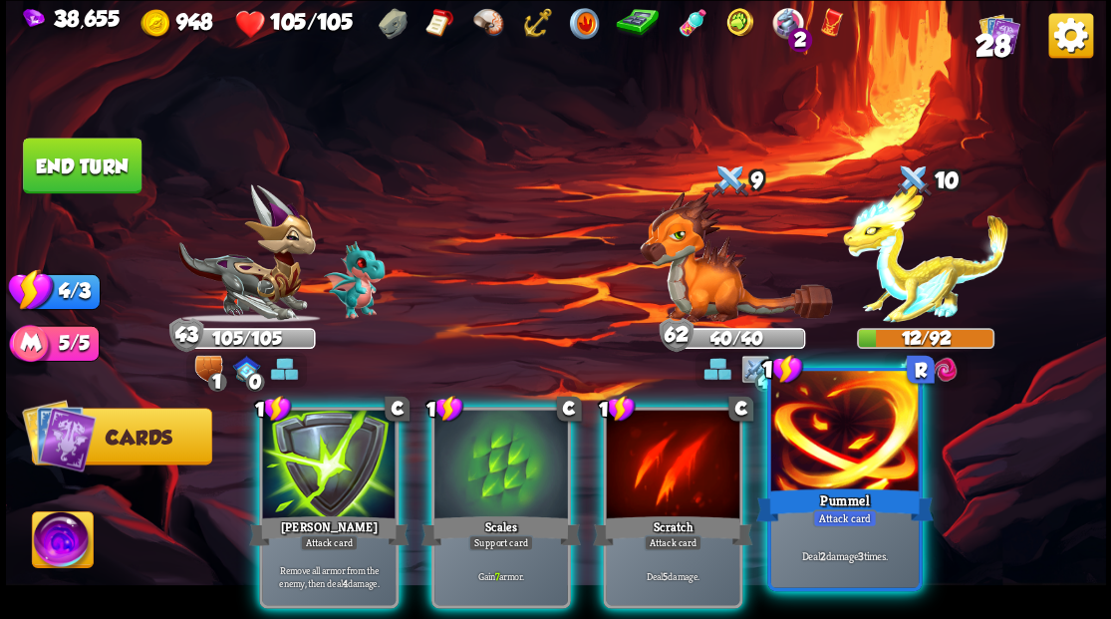
click at [836, 462] on div at bounding box center [843, 433] width 147 height 124
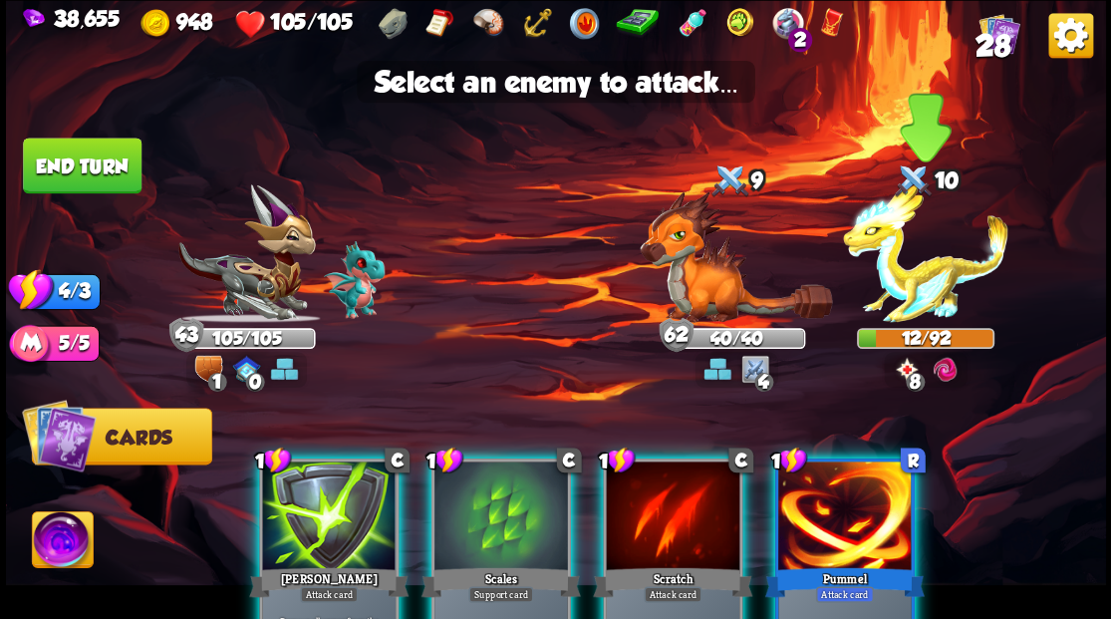
click at [890, 310] on img at bounding box center [925, 253] width 165 height 138
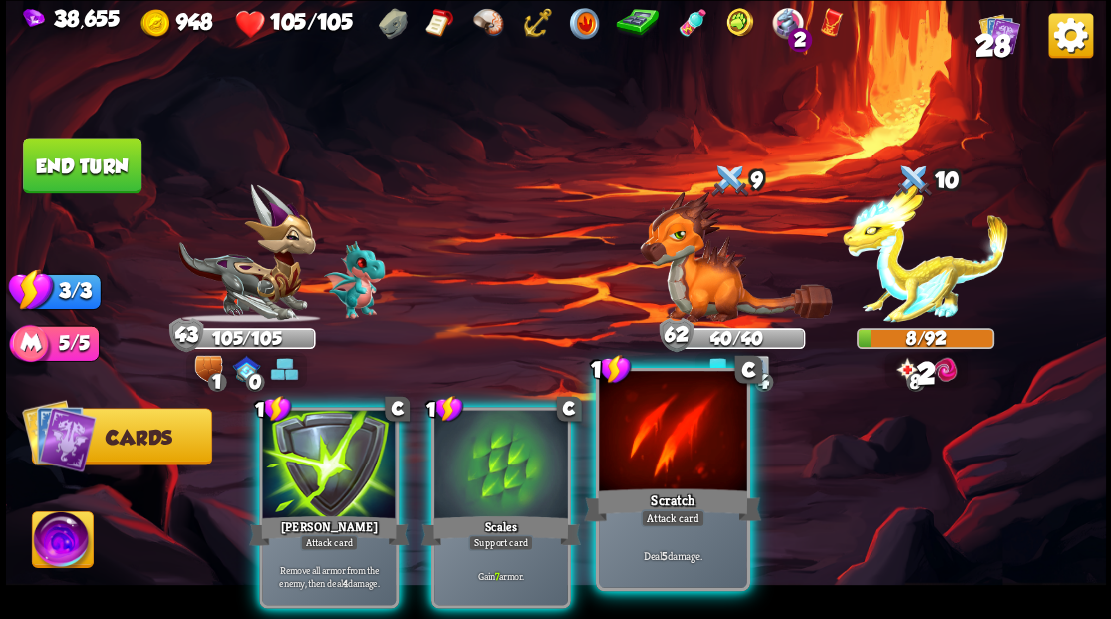
click at [647, 450] on div at bounding box center [672, 433] width 147 height 124
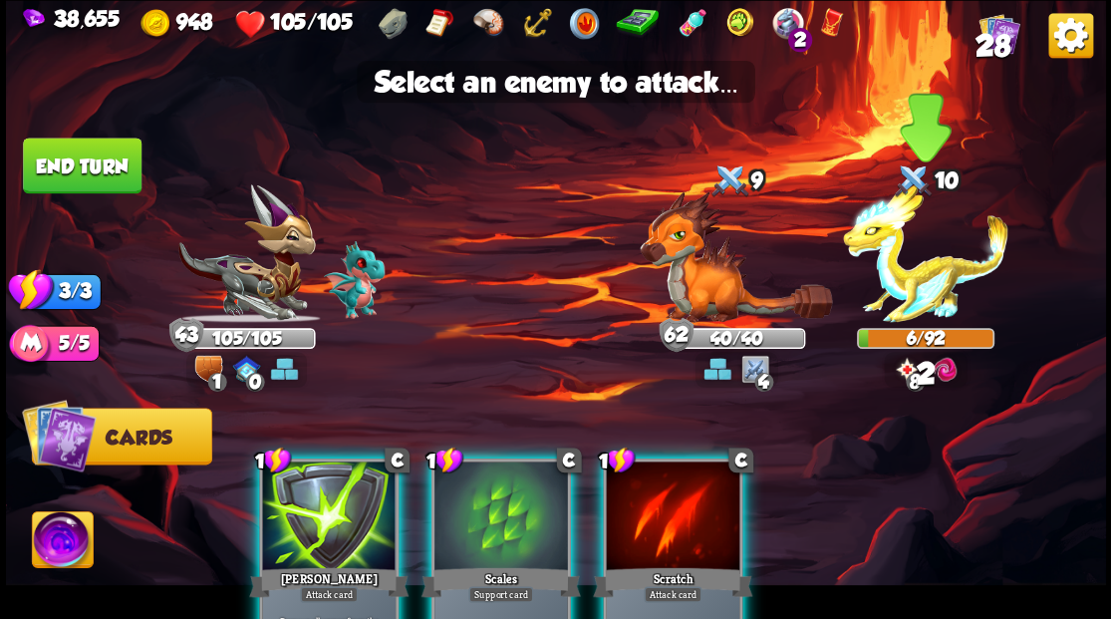
click at [906, 275] on img at bounding box center [925, 253] width 165 height 138
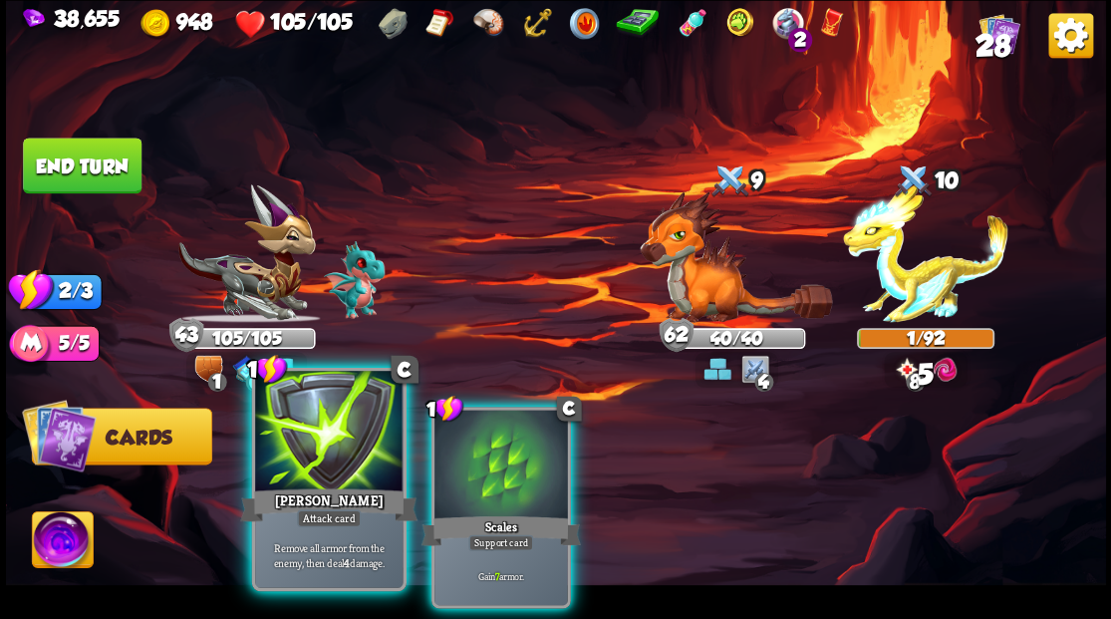
click at [331, 464] on div at bounding box center [328, 433] width 147 height 124
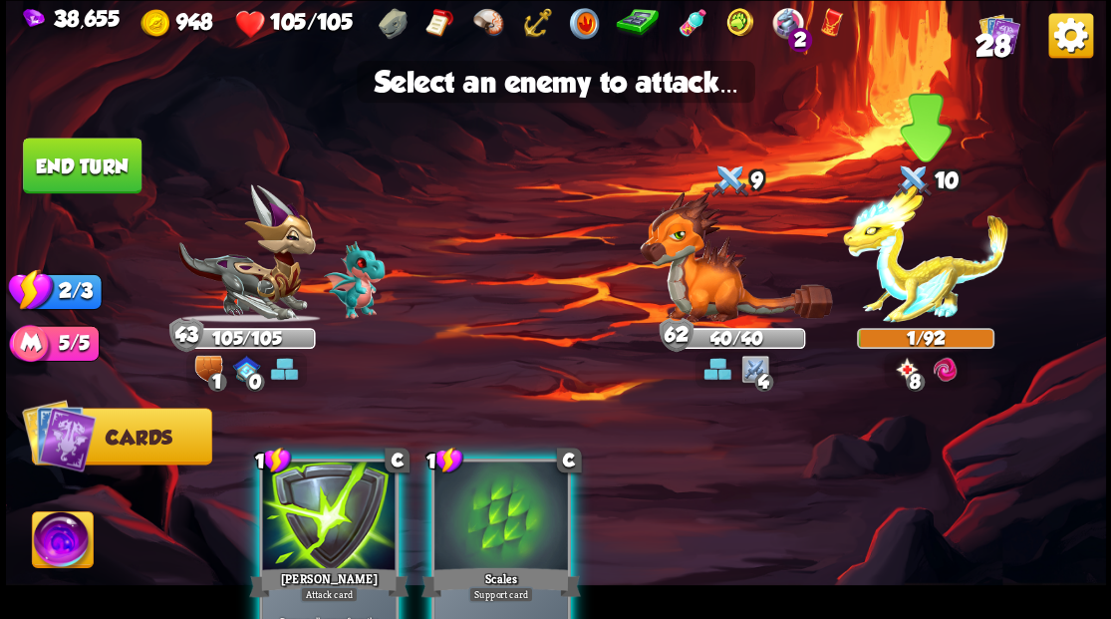
click at [908, 301] on img at bounding box center [925, 253] width 165 height 138
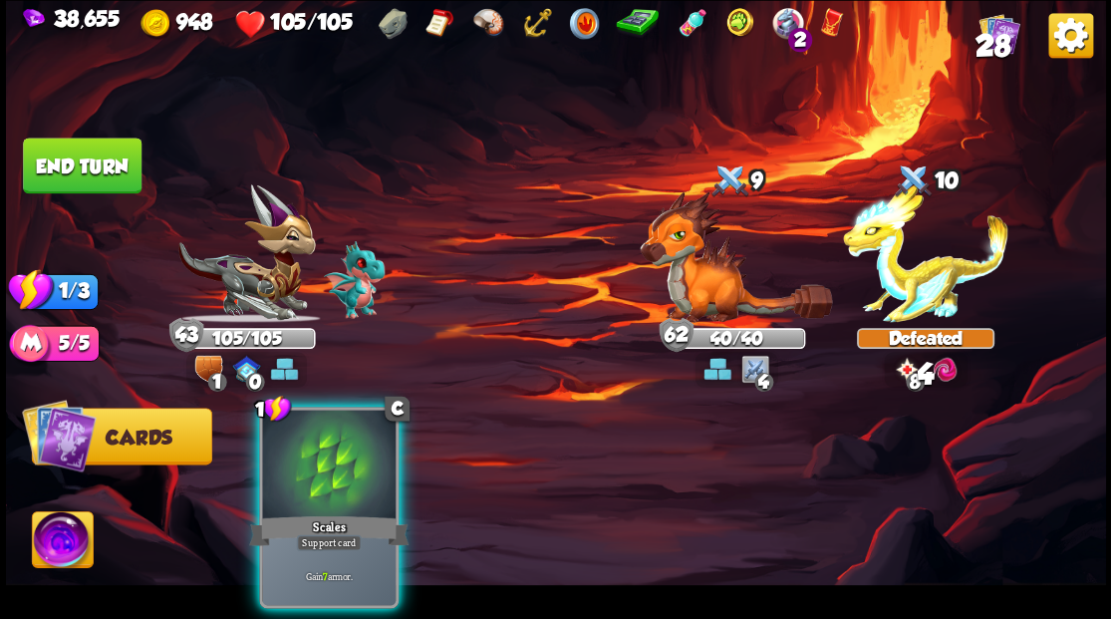
click at [313, 464] on div at bounding box center [328, 465] width 133 height 113
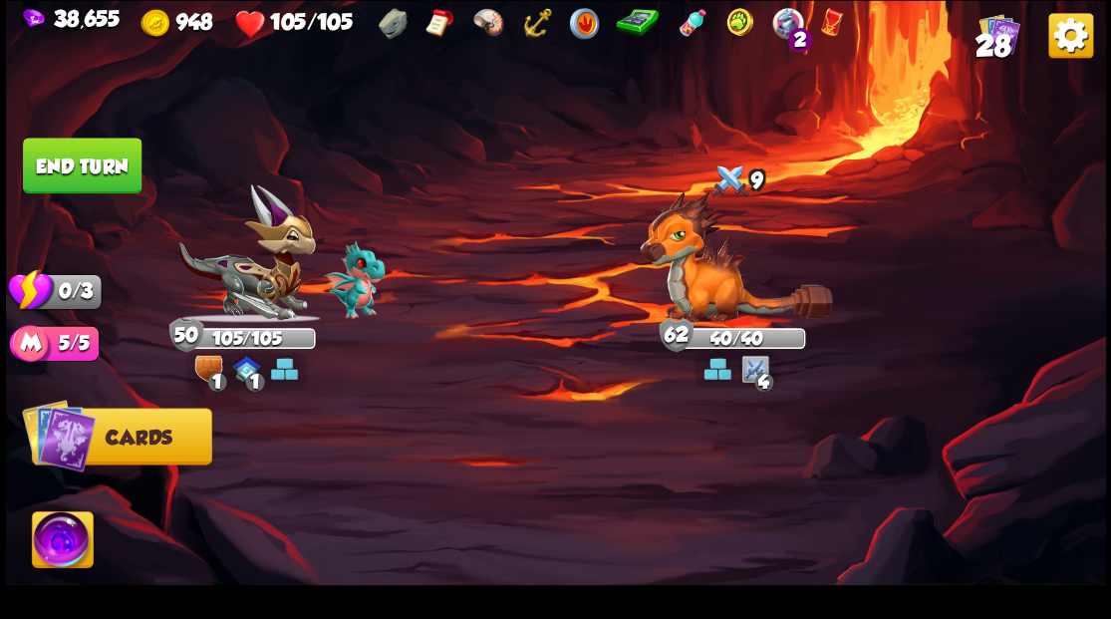
click at [65, 177] on button "End turn" at bounding box center [82, 165] width 119 height 56
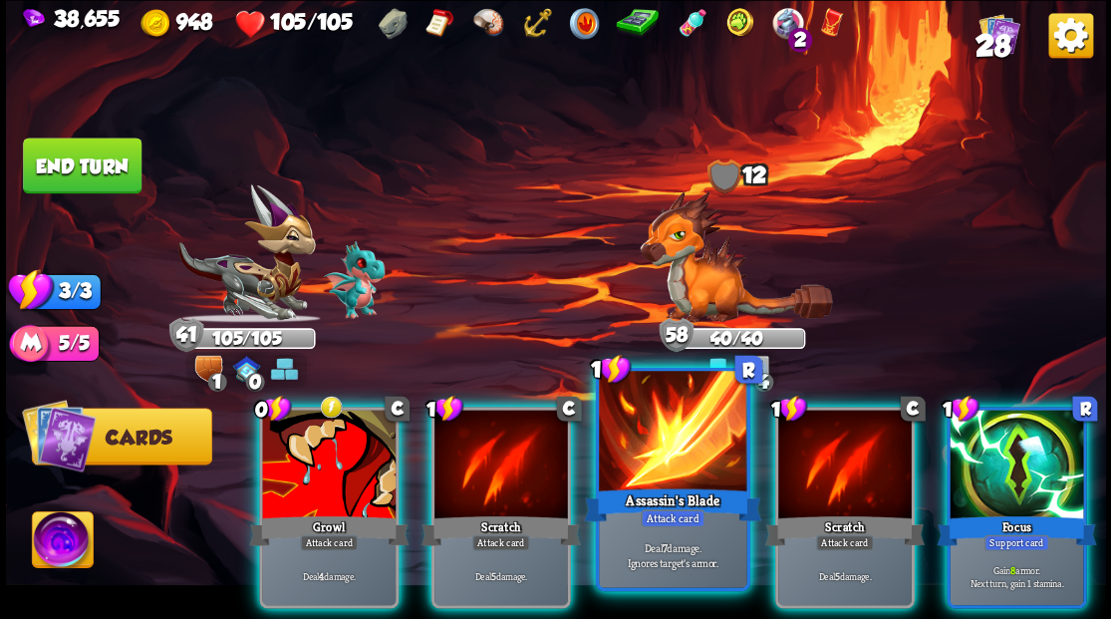
click at [667, 438] on div at bounding box center [672, 433] width 147 height 124
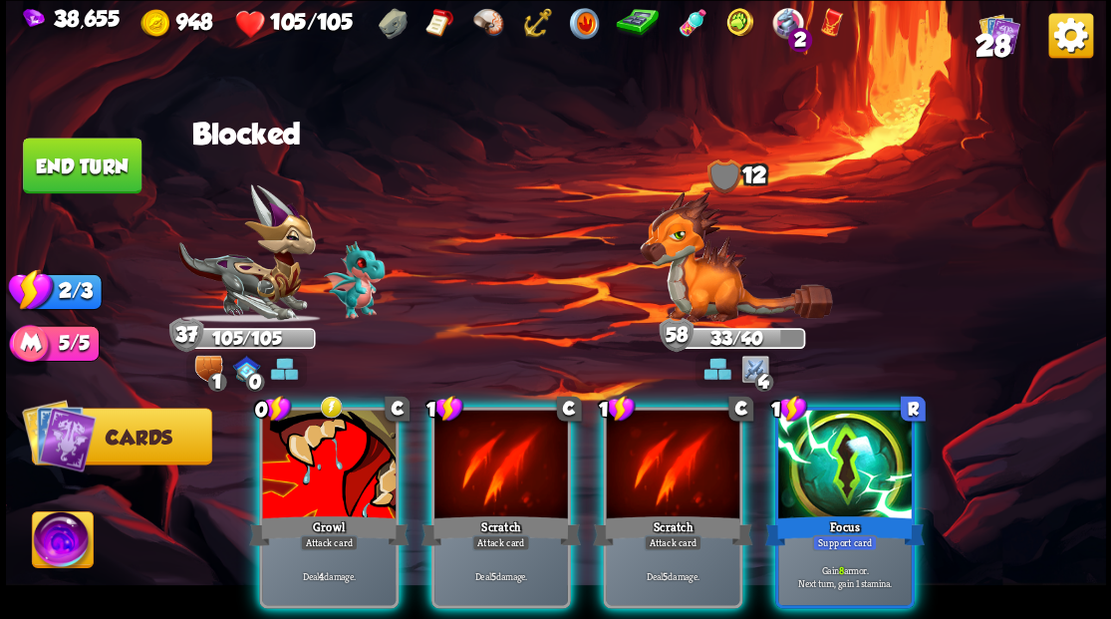
drag, startPoint x: 661, startPoint y: 433, endPoint x: 600, endPoint y: 455, distance: 65.5
click at [659, 433] on div at bounding box center [672, 465] width 133 height 113
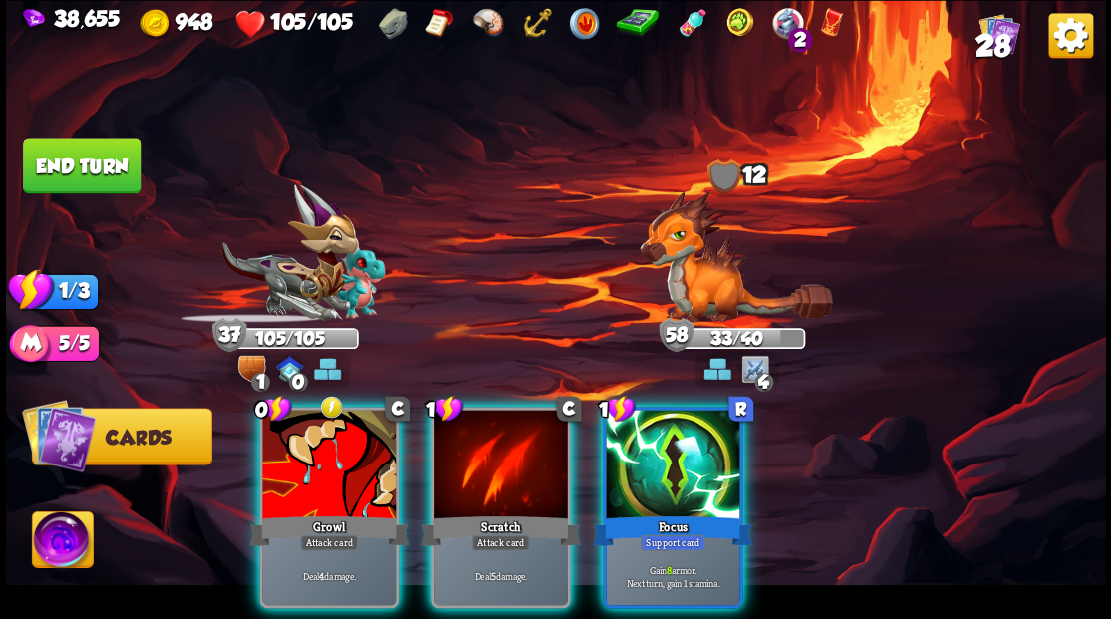
click at [480, 456] on div at bounding box center [500, 465] width 133 height 113
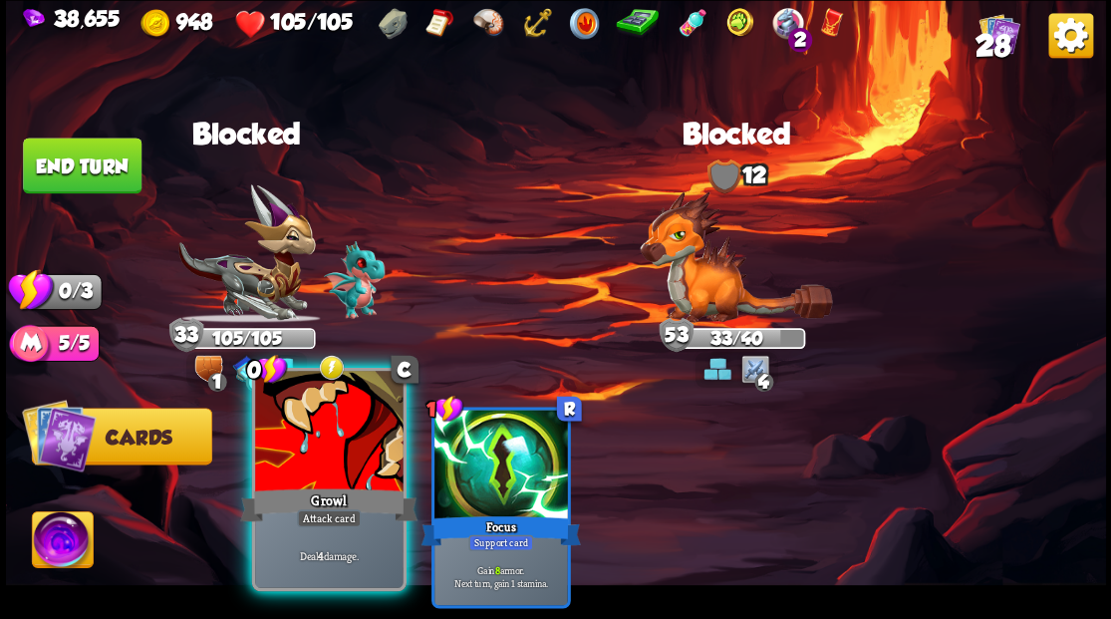
click at [341, 464] on div at bounding box center [328, 433] width 147 height 124
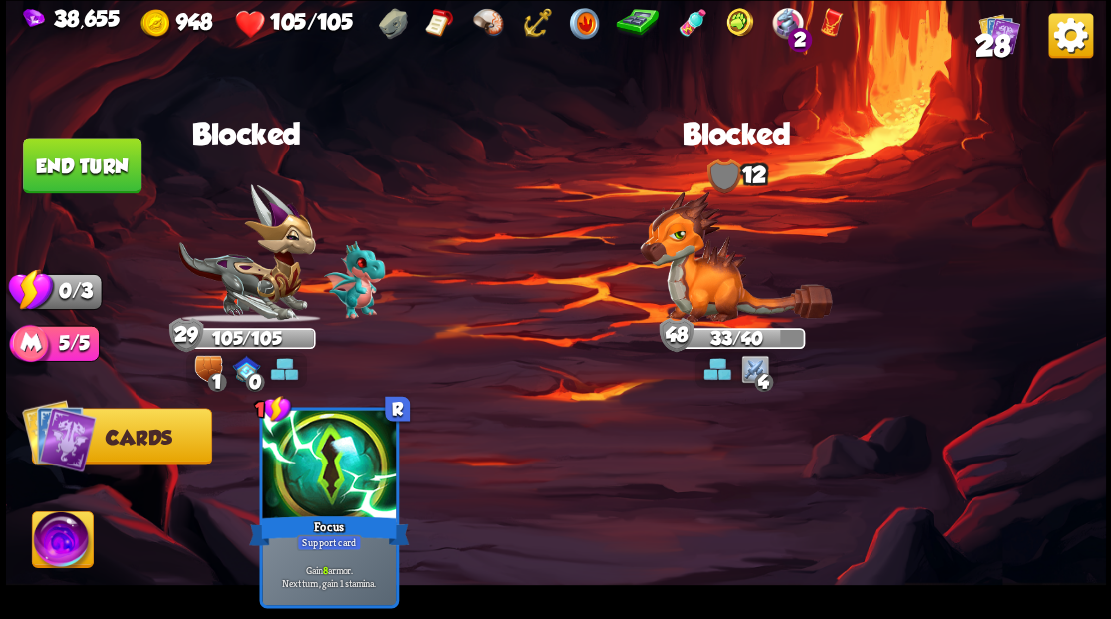
click at [72, 153] on button "End turn" at bounding box center [82, 165] width 119 height 56
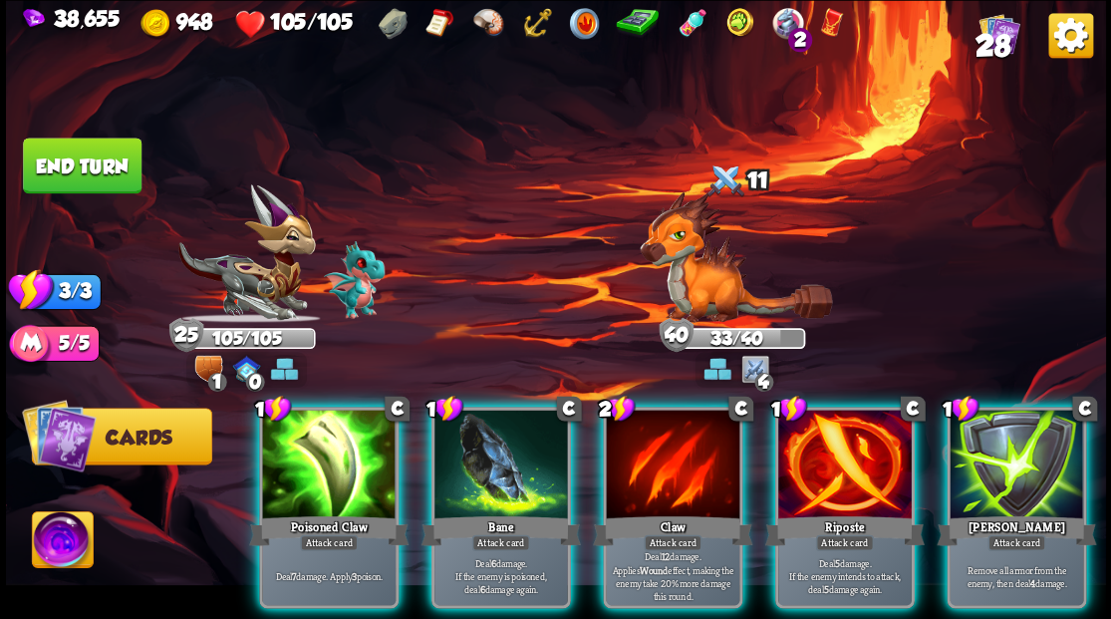
click at [998, 463] on div at bounding box center [1015, 465] width 133 height 113
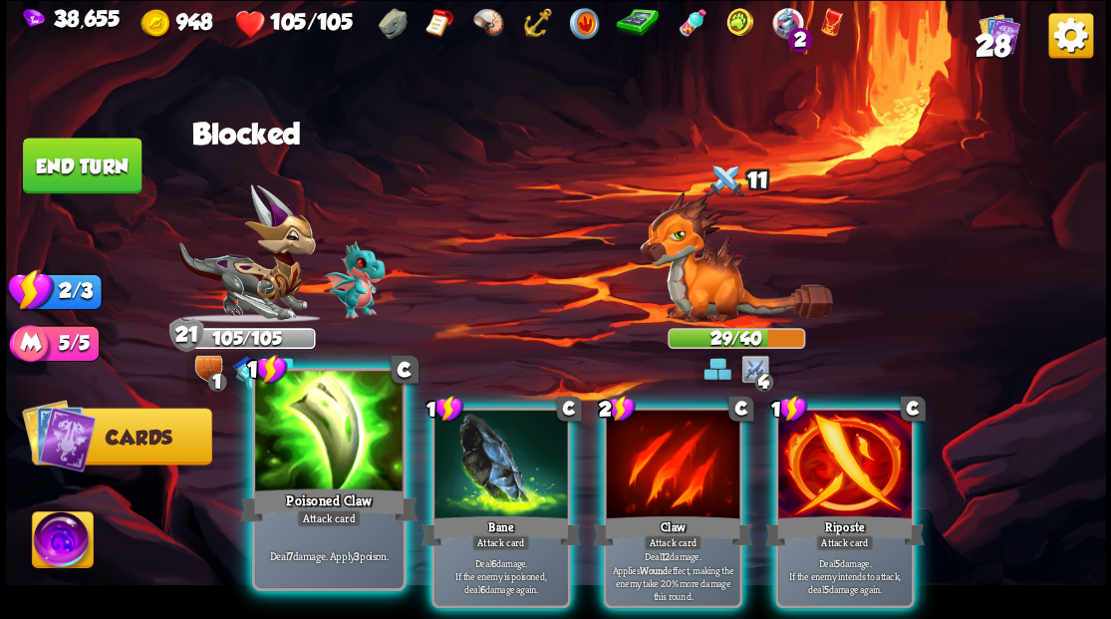
click at [319, 500] on div "Poisoned Claw" at bounding box center [328, 504] width 177 height 40
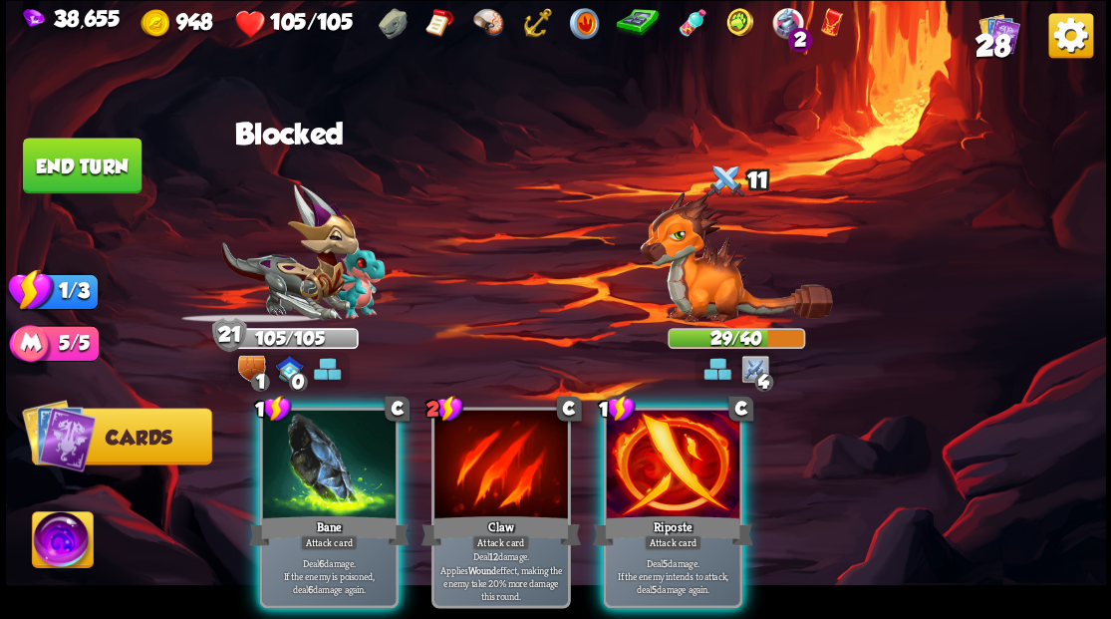
click at [319, 512] on div "Bane" at bounding box center [328, 530] width 159 height 36
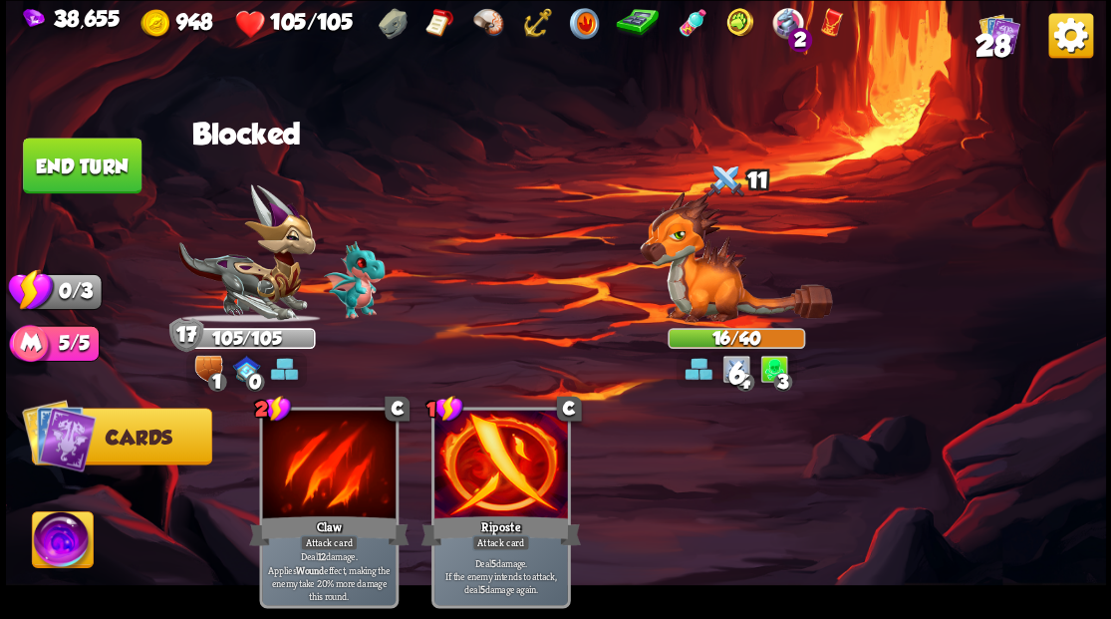
drag, startPoint x: 98, startPoint y: 169, endPoint x: 303, endPoint y: 197, distance: 207.1
click at [98, 169] on button "End turn" at bounding box center [82, 165] width 119 height 56
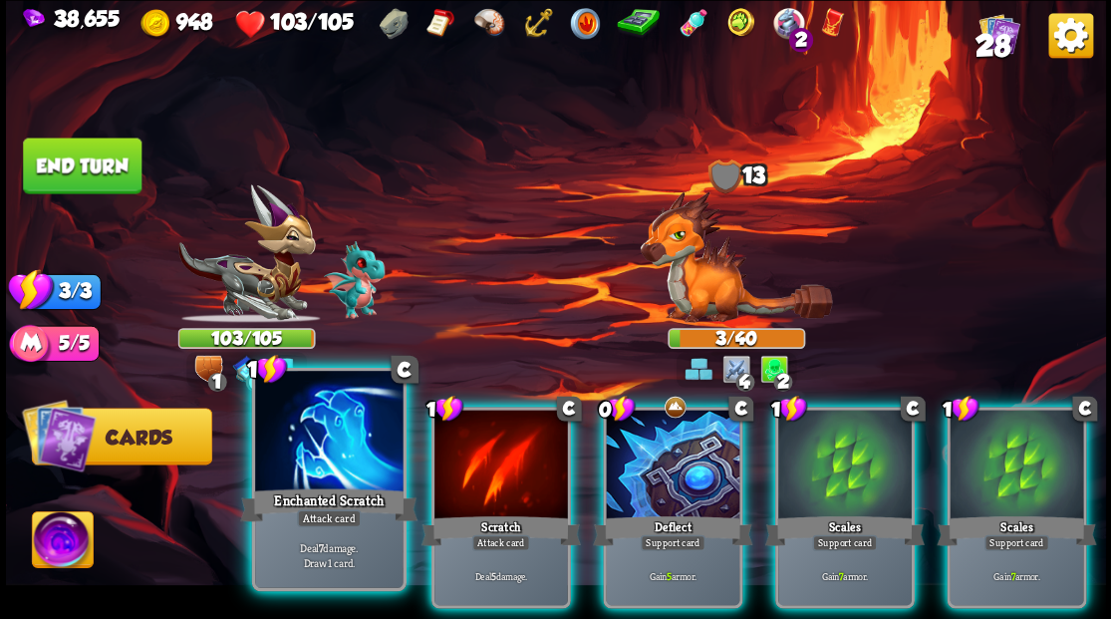
click at [355, 492] on div "Enchanted Scratch" at bounding box center [328, 504] width 177 height 40
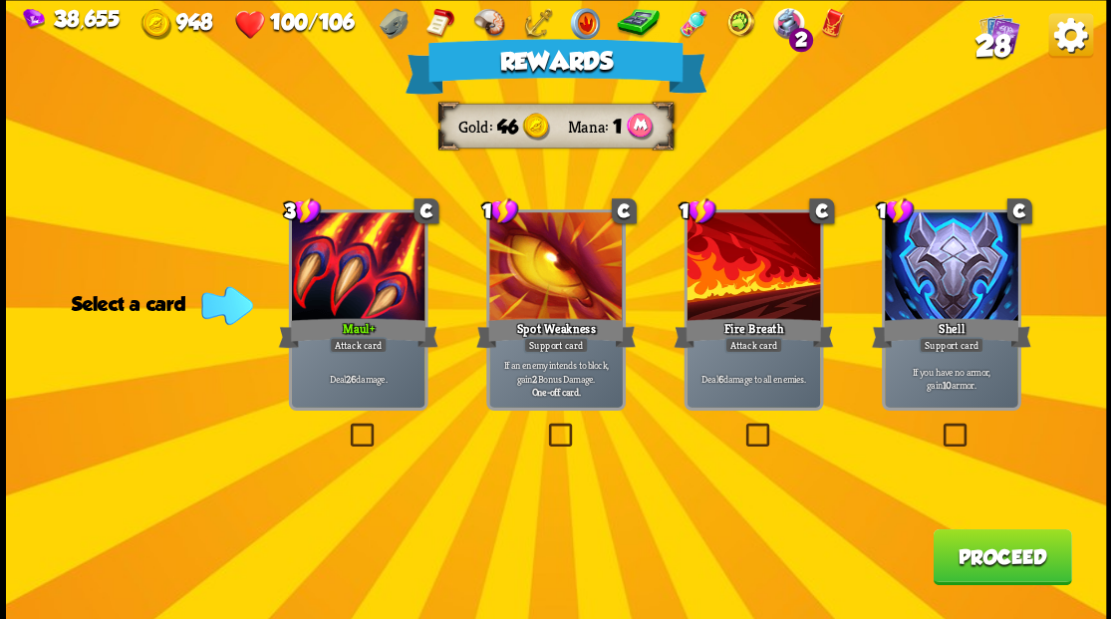
click at [994, 36] on span "28" at bounding box center [991, 45] width 35 height 34
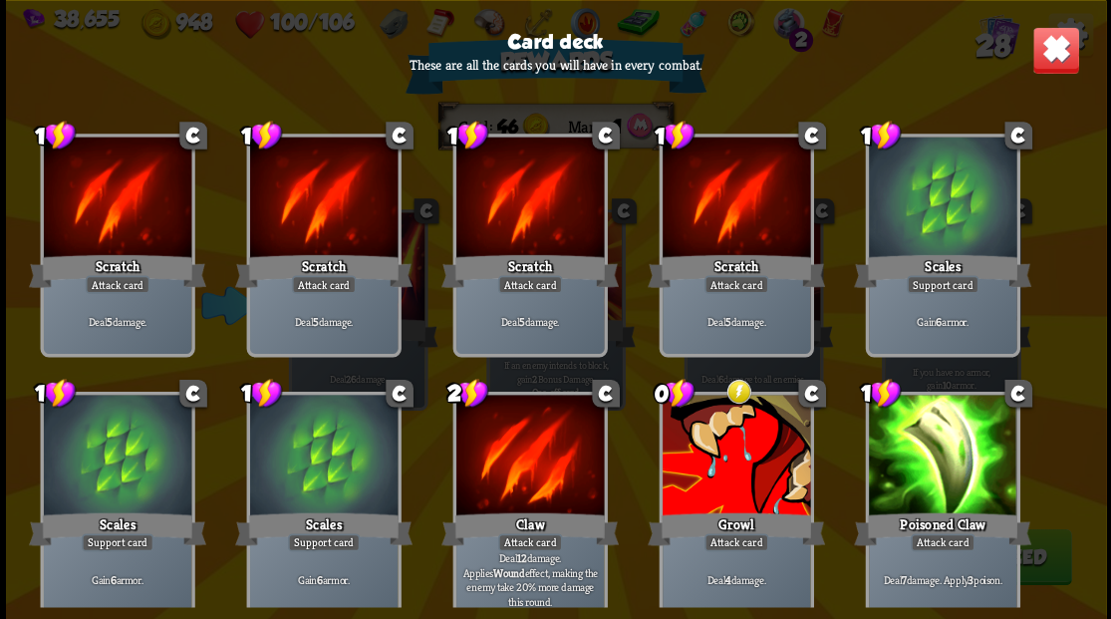
scroll to position [0, 0]
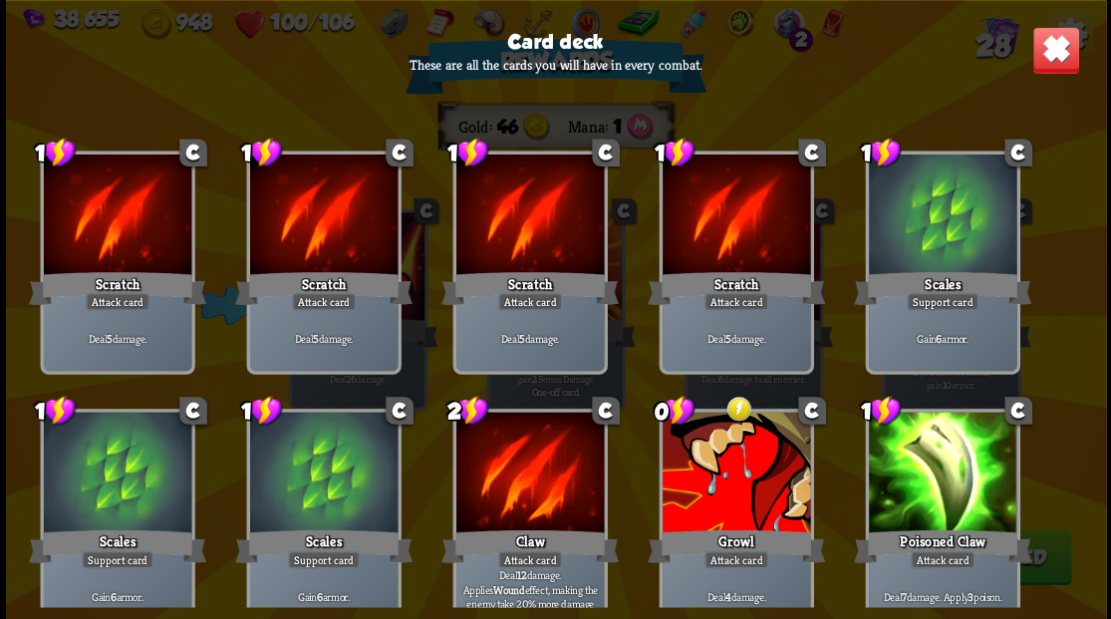
click at [1067, 49] on img at bounding box center [1055, 50] width 48 height 48
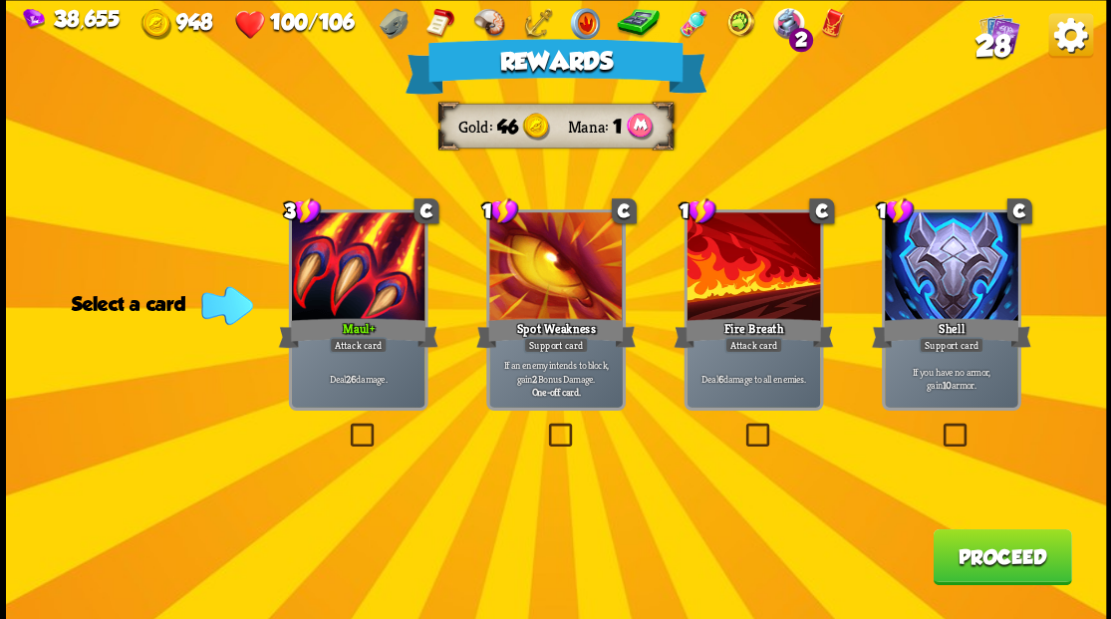
click at [741, 425] on label at bounding box center [741, 425] width 0 height 0
click at [0, 0] on input "checkbox" at bounding box center [0, 0] width 0 height 0
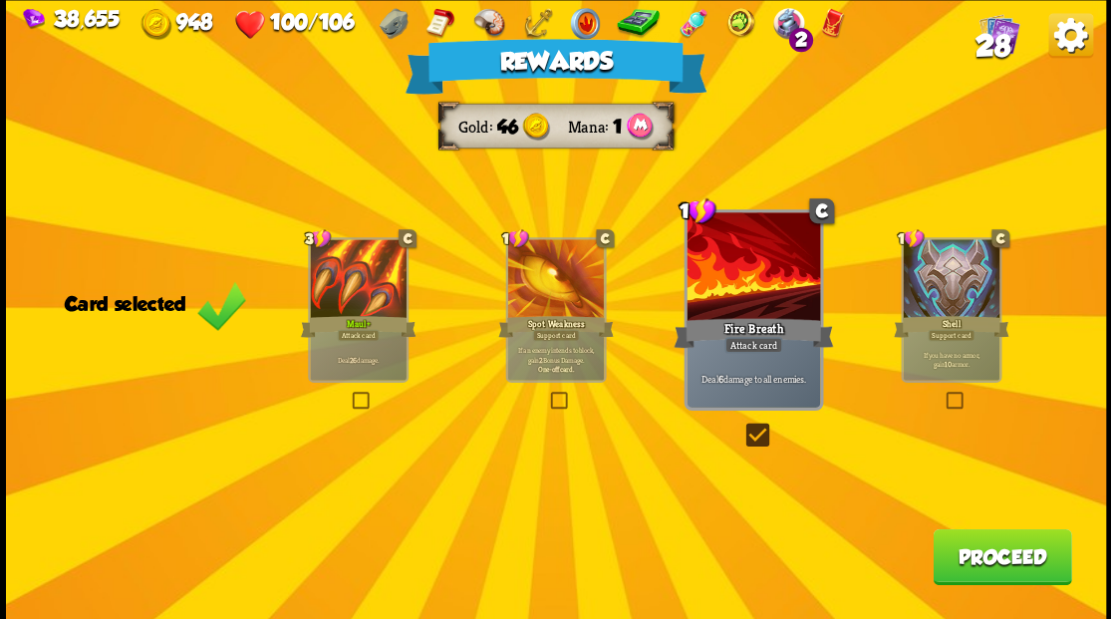
click at [1012, 555] on button "Proceed" at bounding box center [1001, 556] width 138 height 56
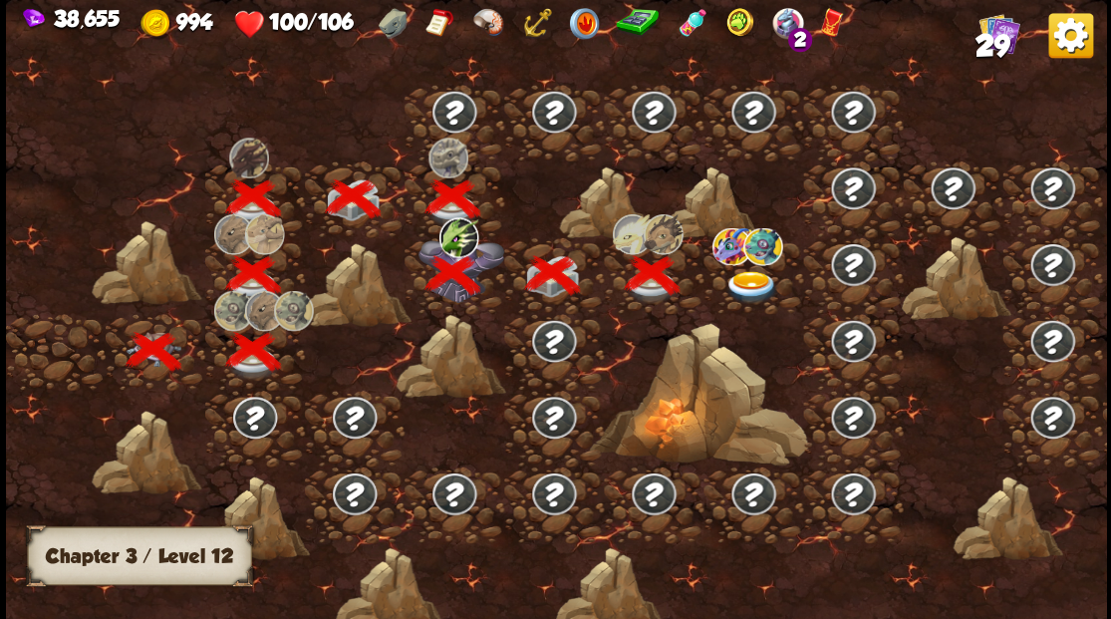
scroll to position [0, 303]
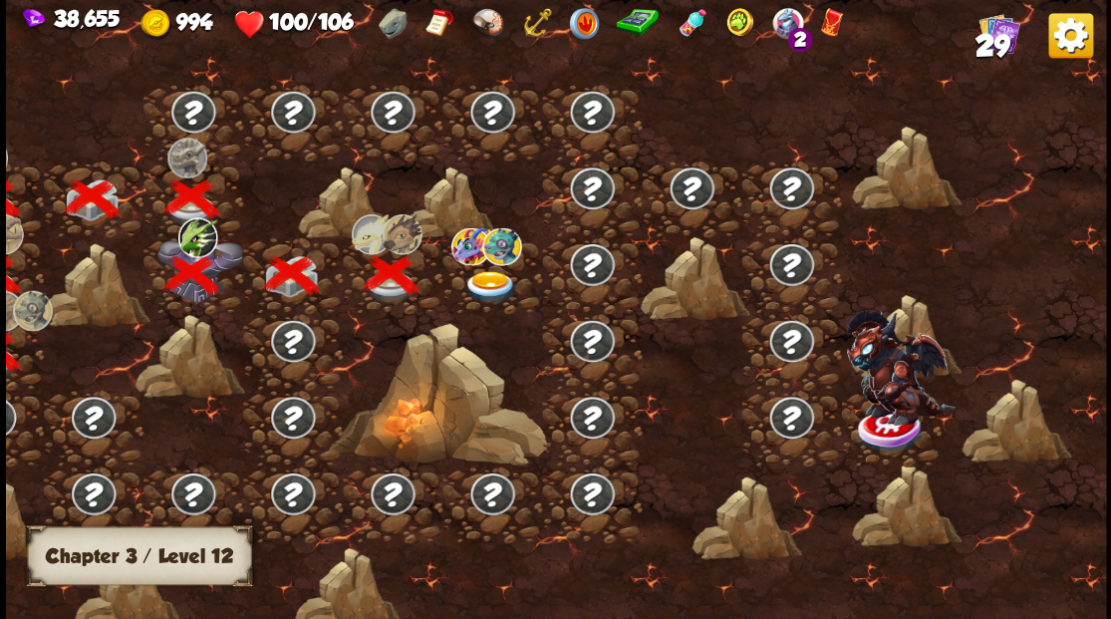
click at [482, 285] on img at bounding box center [489, 286] width 55 height 33
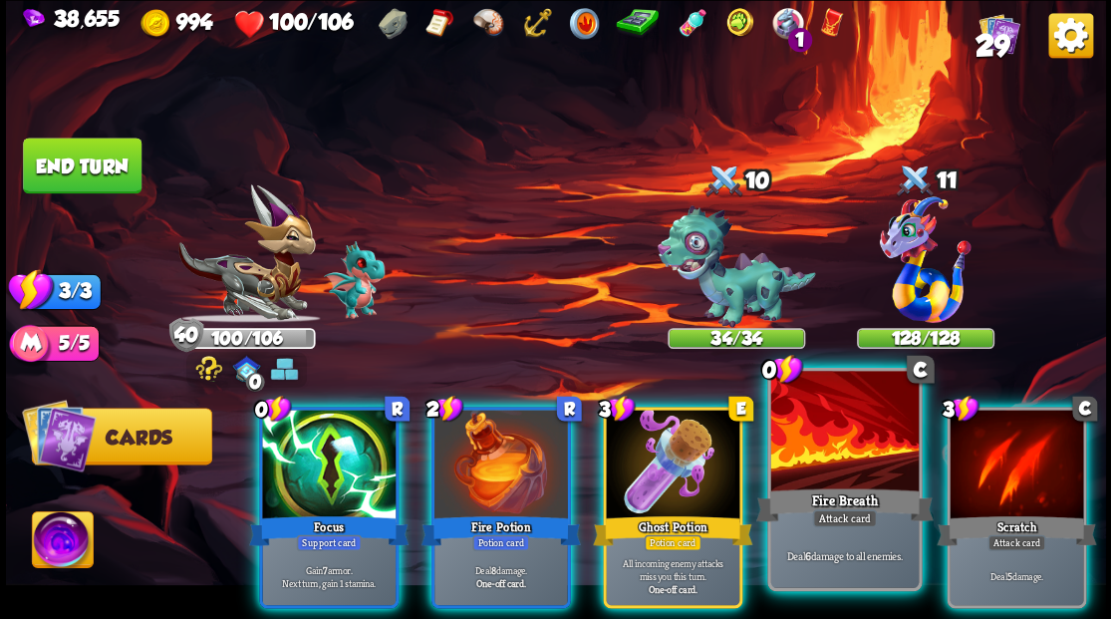
click at [837, 456] on div at bounding box center [843, 433] width 147 height 124
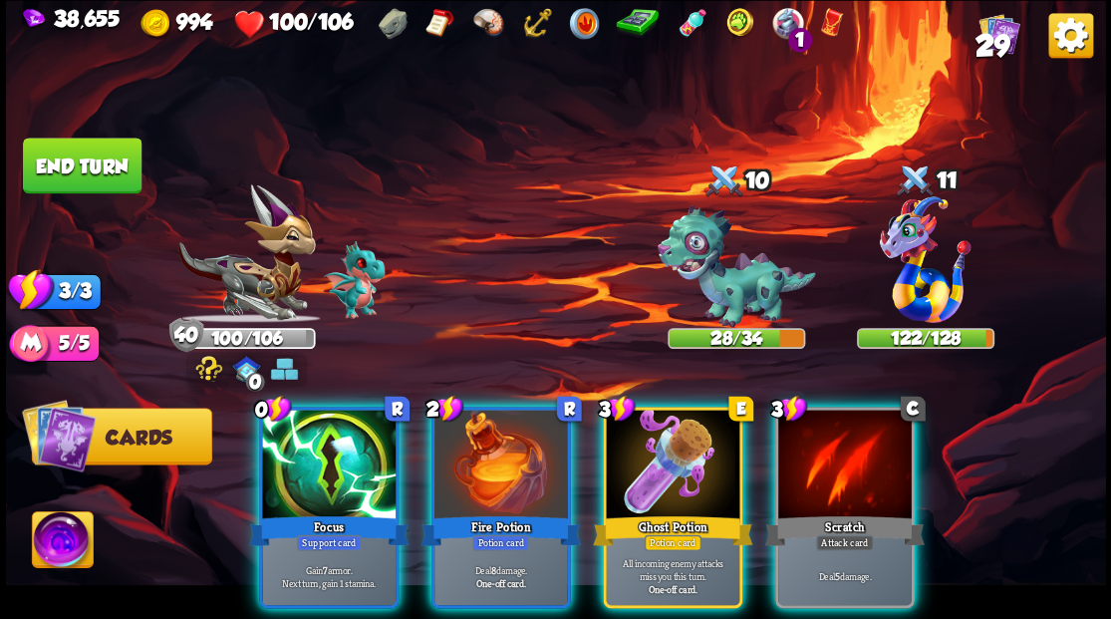
click at [313, 457] on div at bounding box center [328, 465] width 133 height 113
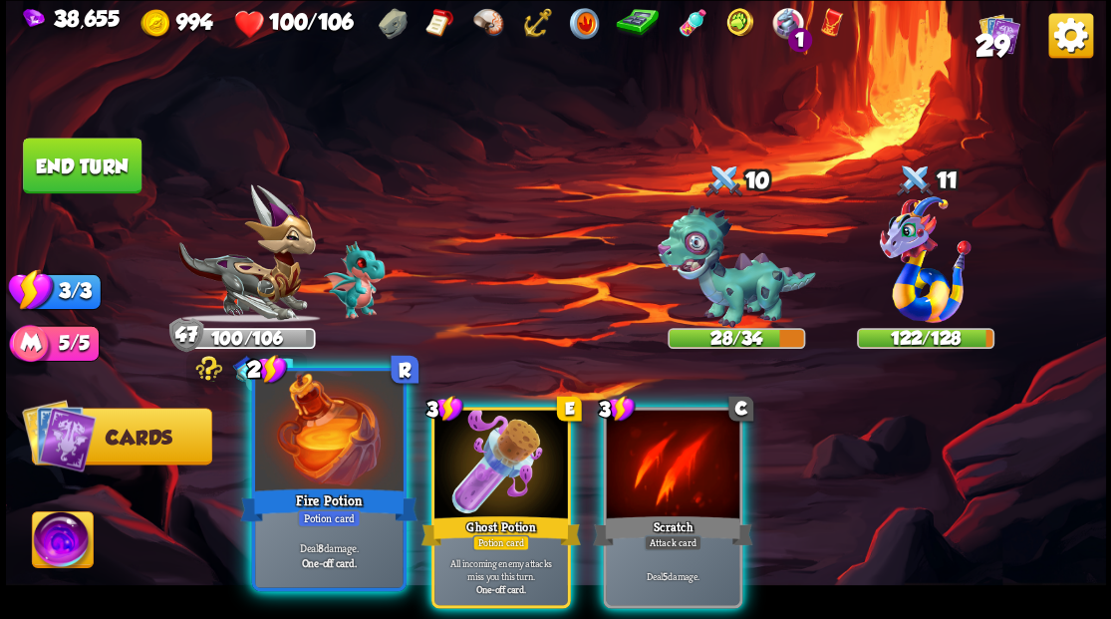
click at [331, 424] on div at bounding box center [328, 433] width 147 height 124
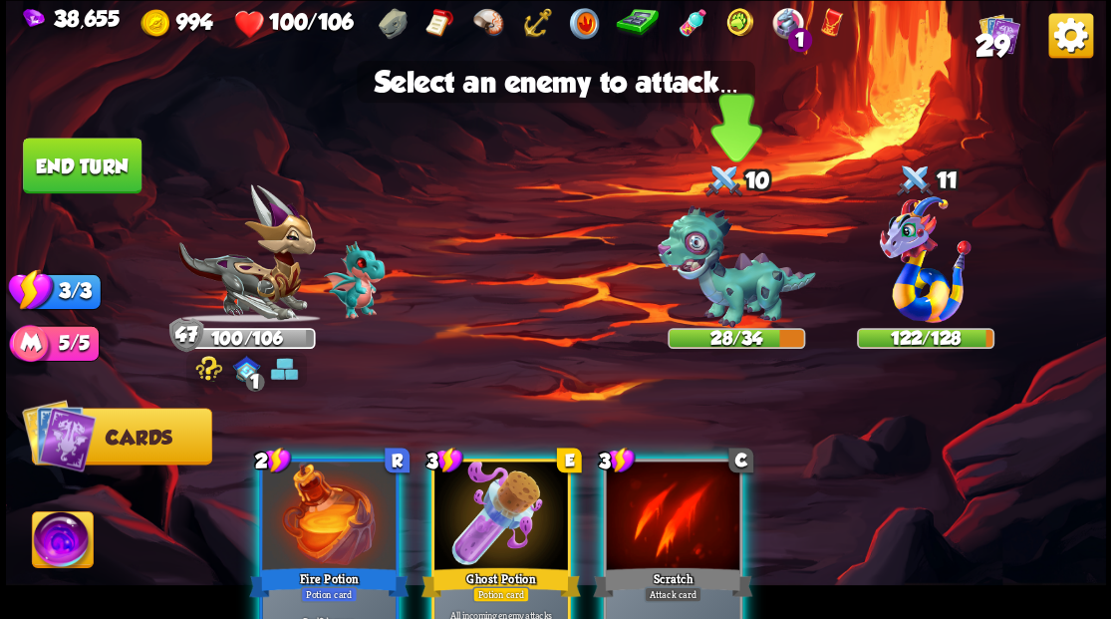
click at [723, 299] on img at bounding box center [735, 266] width 158 height 123
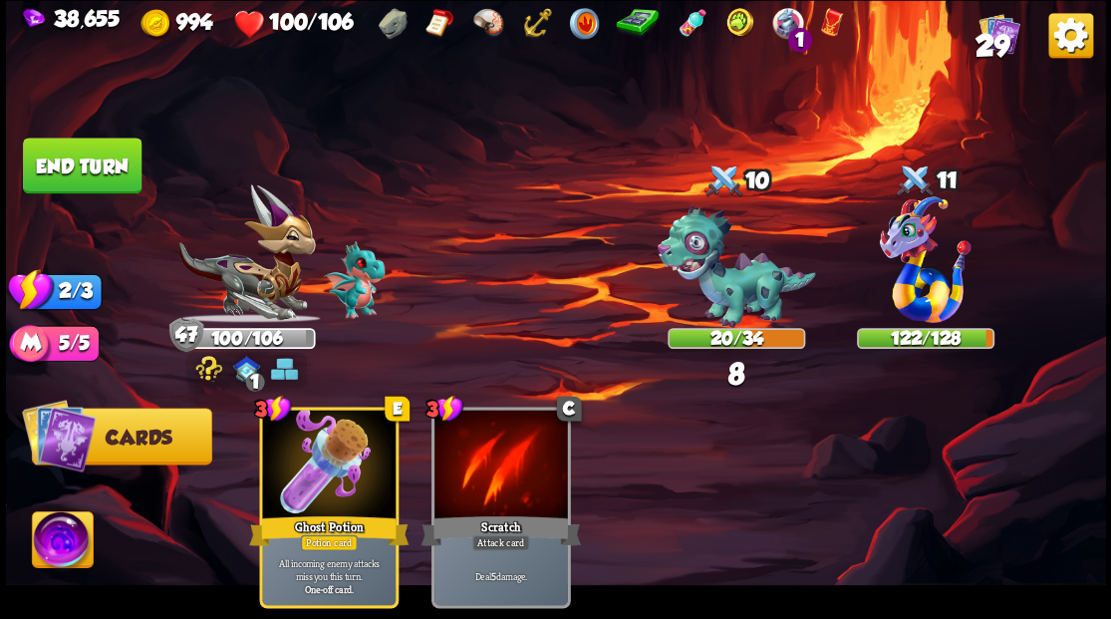
drag, startPoint x: 80, startPoint y: 167, endPoint x: 161, endPoint y: 189, distance: 84.6
click at [87, 176] on button "End turn" at bounding box center [82, 165] width 119 height 56
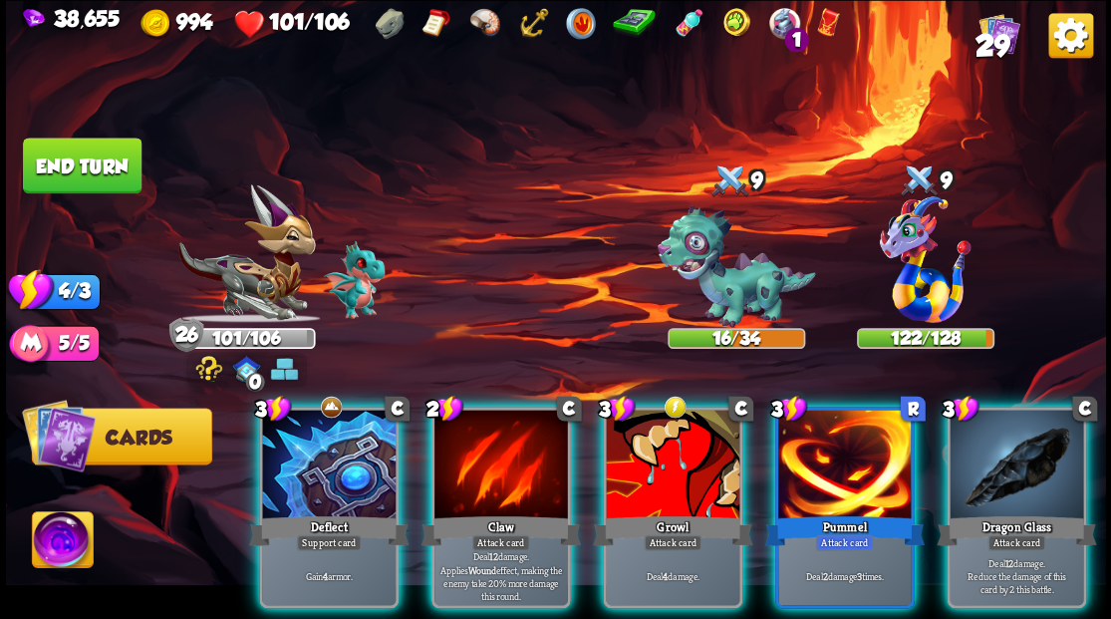
drag, startPoint x: 336, startPoint y: 471, endPoint x: 352, endPoint y: 475, distance: 16.4
click at [335, 471] on div at bounding box center [328, 465] width 133 height 113
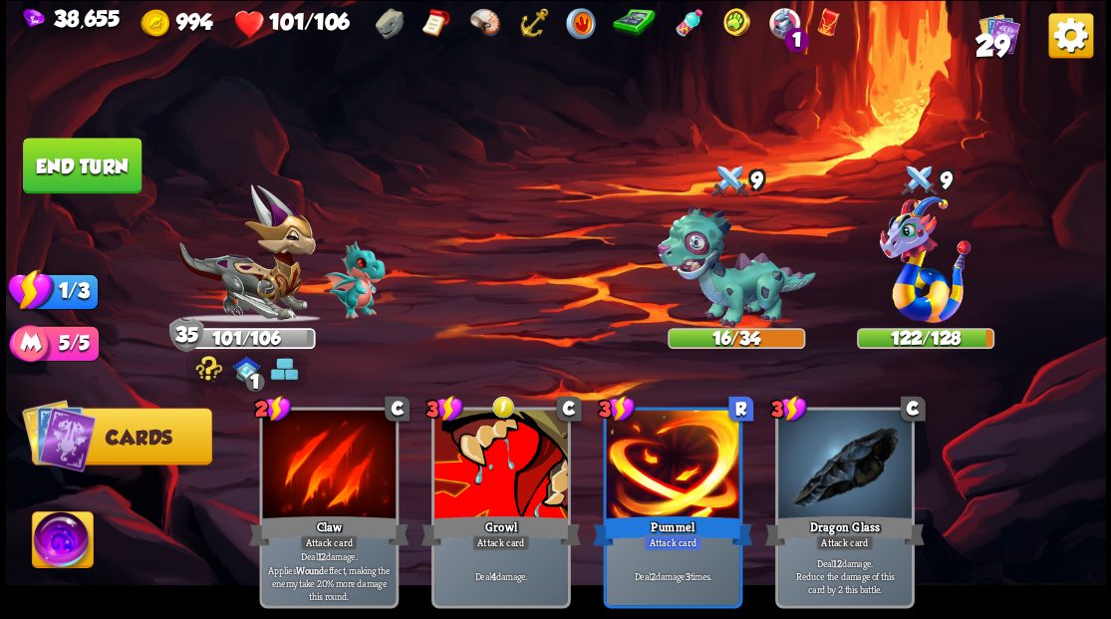
click at [125, 181] on button "End turn" at bounding box center [82, 165] width 119 height 56
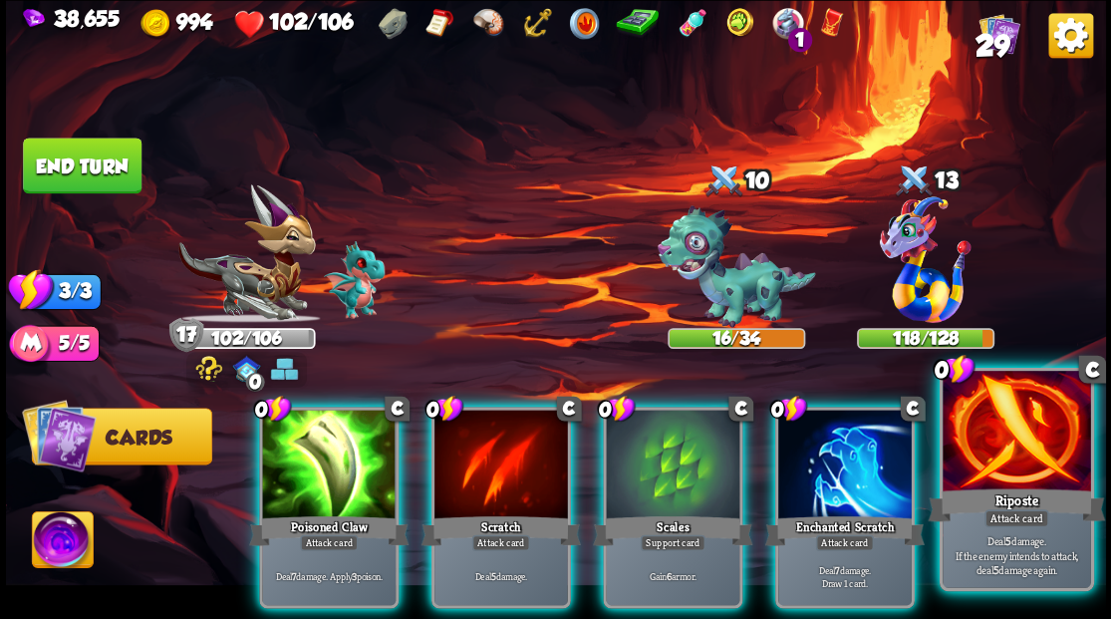
click at [1050, 454] on div at bounding box center [1015, 433] width 147 height 124
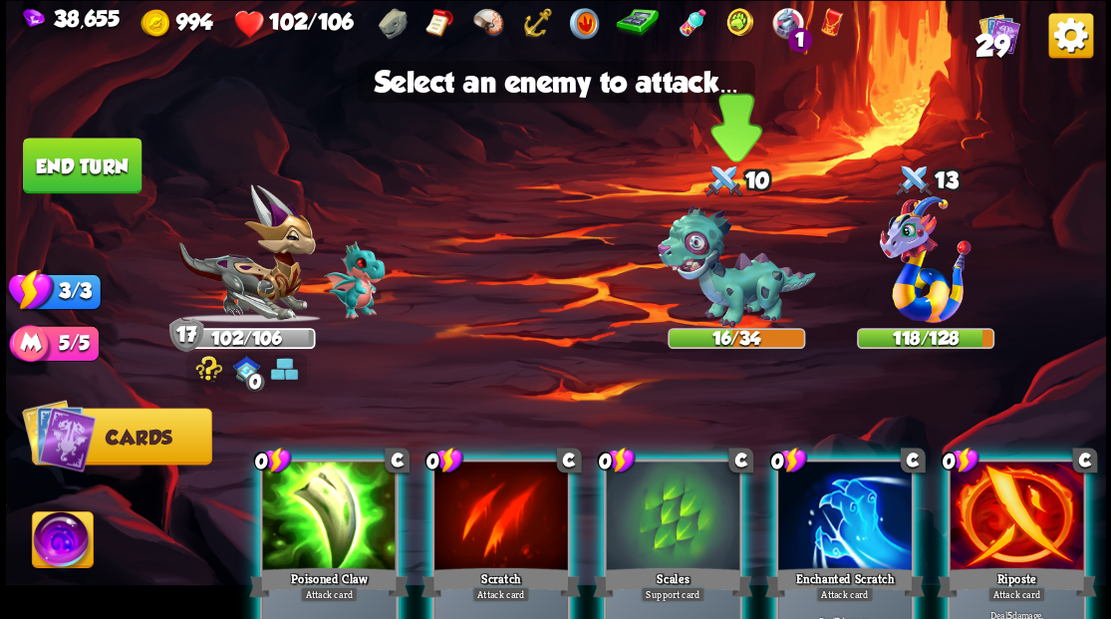
click at [707, 303] on img at bounding box center [735, 266] width 158 height 123
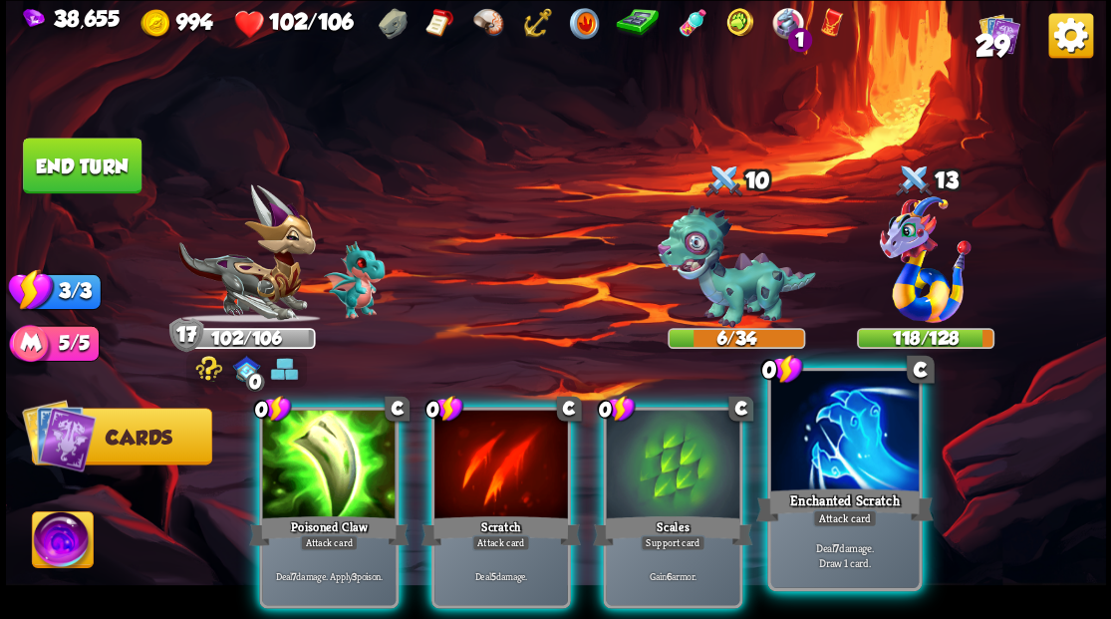
click at [838, 431] on div at bounding box center [843, 433] width 147 height 124
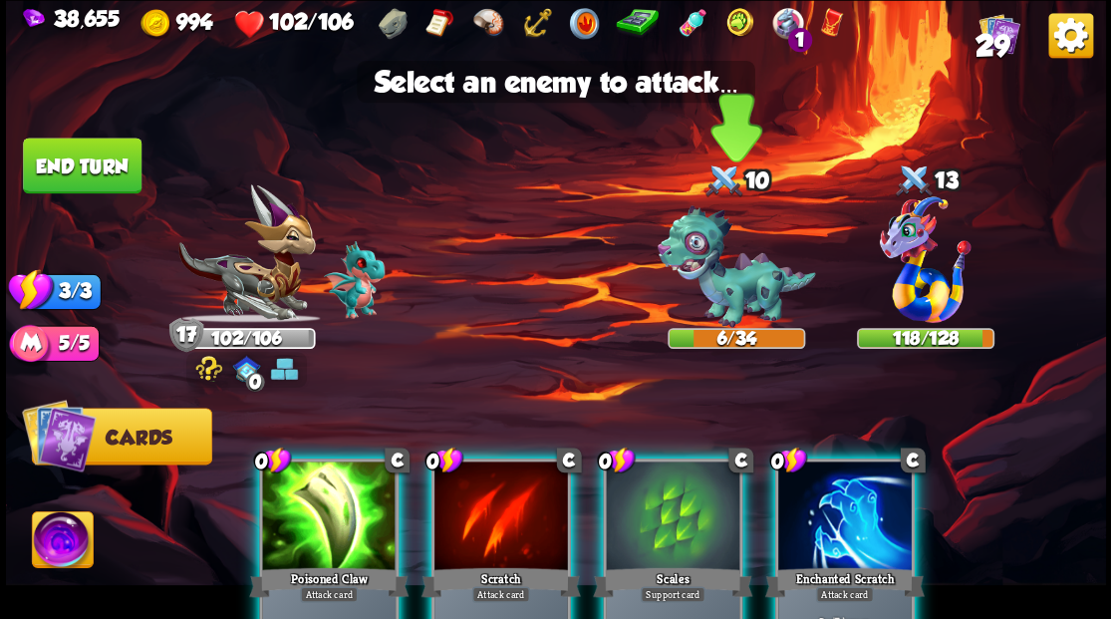
click at [741, 305] on img at bounding box center [735, 266] width 158 height 123
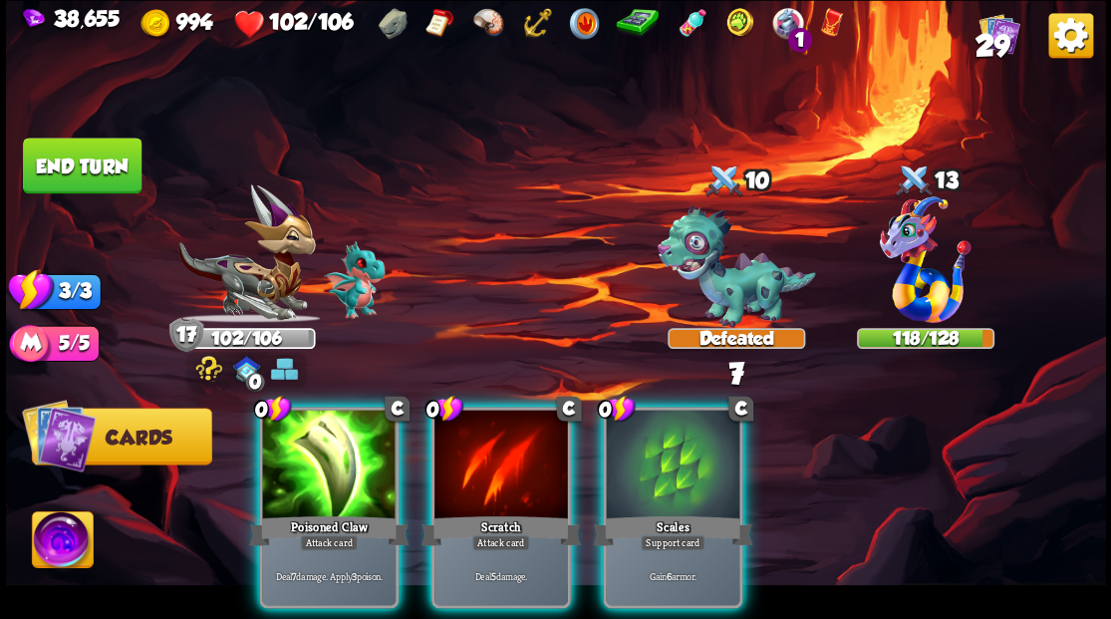
drag, startPoint x: 331, startPoint y: 432, endPoint x: 341, endPoint y: 436, distance: 10.7
click at [333, 433] on div at bounding box center [328, 465] width 133 height 113
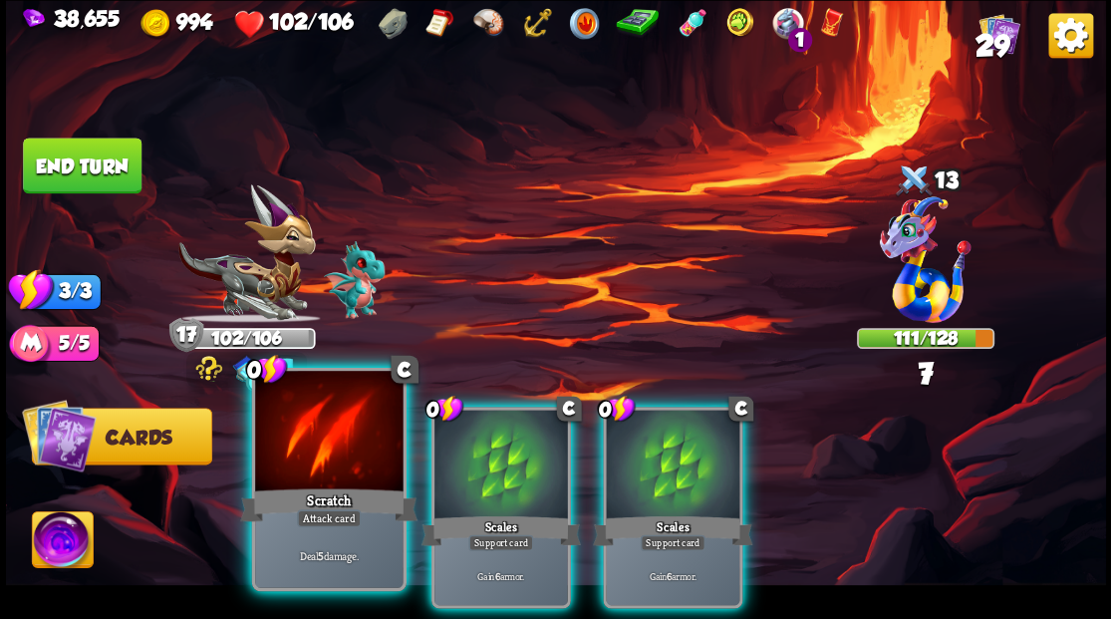
click at [333, 464] on div at bounding box center [328, 433] width 147 height 124
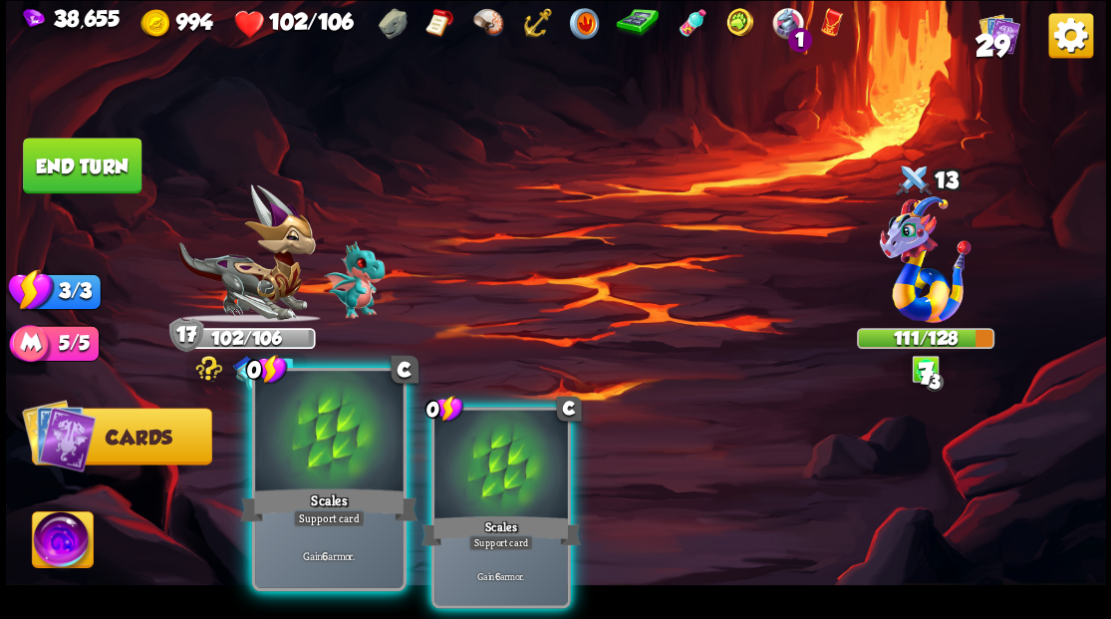
click at [334, 464] on div at bounding box center [328, 433] width 147 height 124
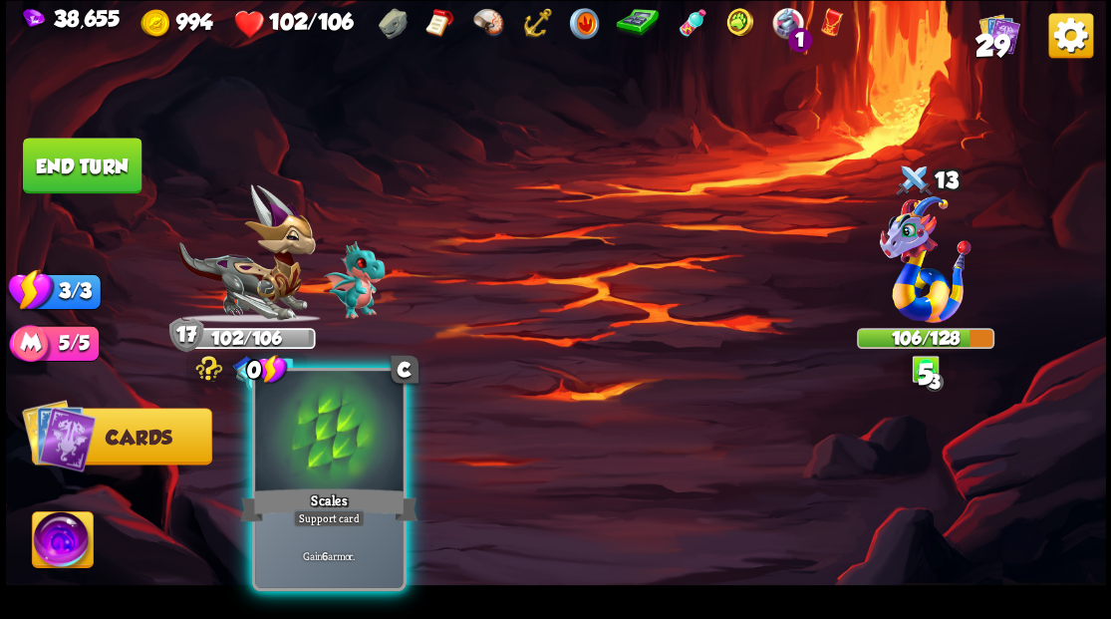
click at [336, 464] on div at bounding box center [328, 433] width 147 height 124
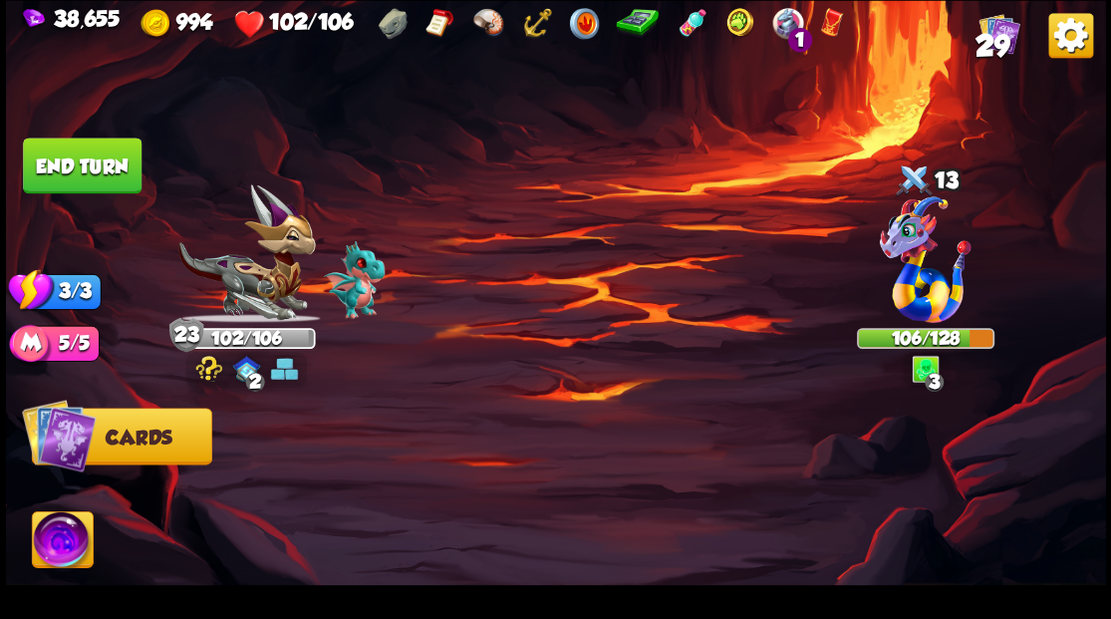
drag, startPoint x: 94, startPoint y: 171, endPoint x: 132, endPoint y: 187, distance: 42.0
click at [94, 172] on button "End turn" at bounding box center [82, 165] width 119 height 56
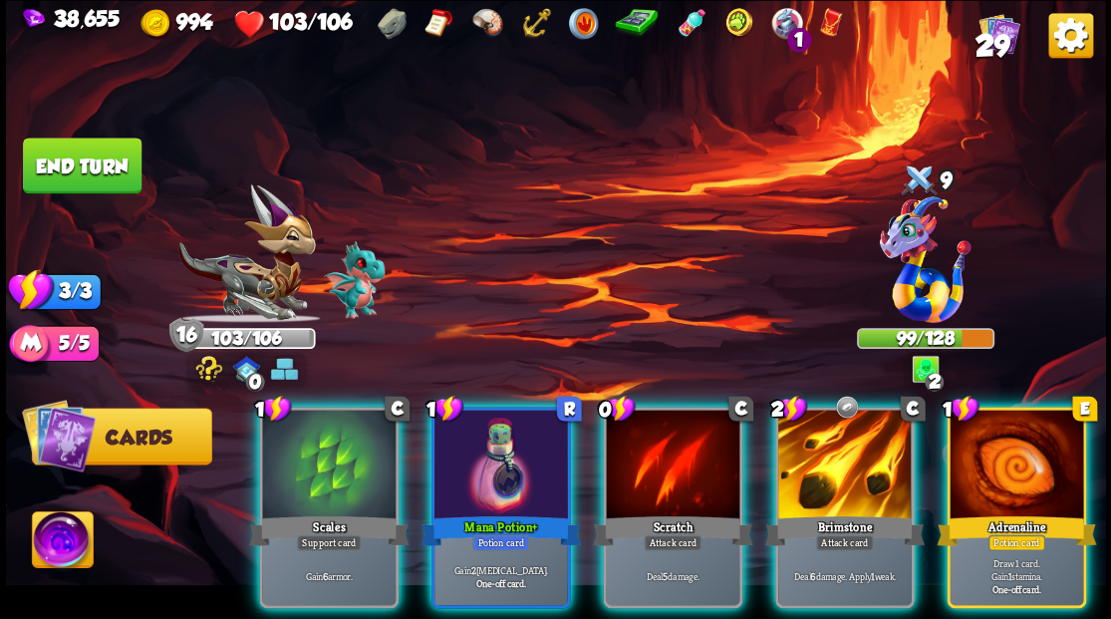
click at [1018, 432] on div at bounding box center [1015, 465] width 133 height 113
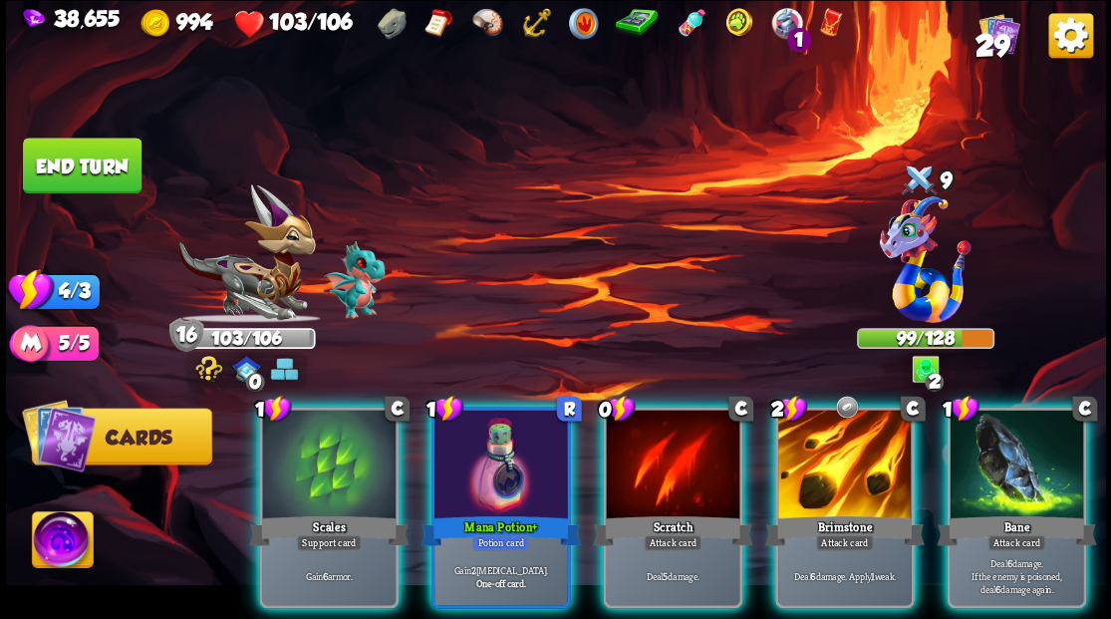
click at [835, 480] on div at bounding box center [844, 465] width 133 height 113
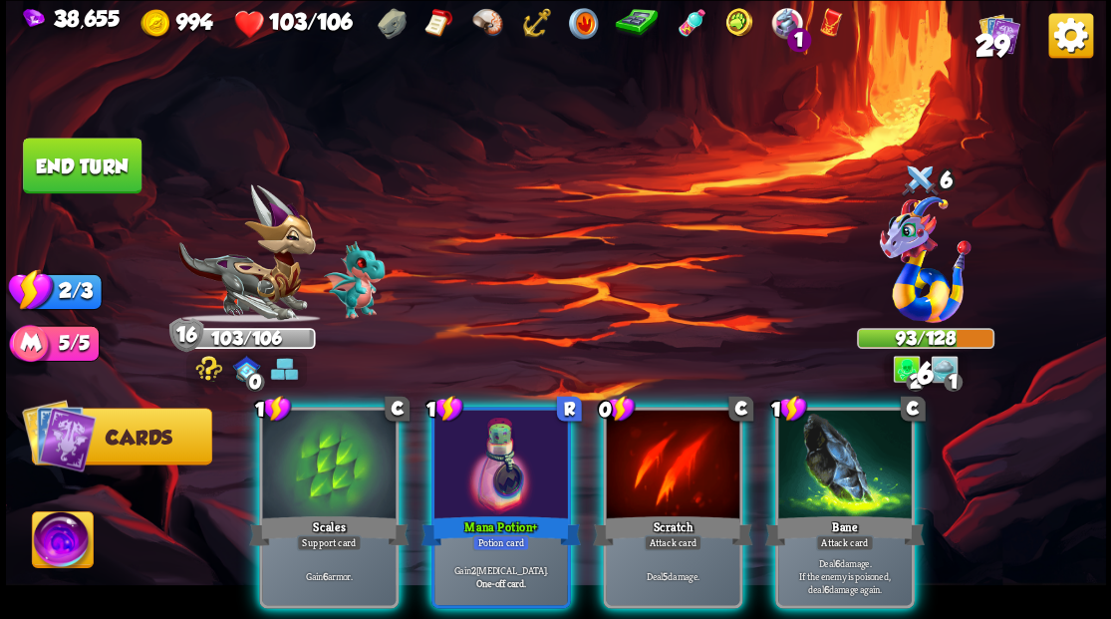
click at [834, 477] on div at bounding box center [844, 465] width 133 height 113
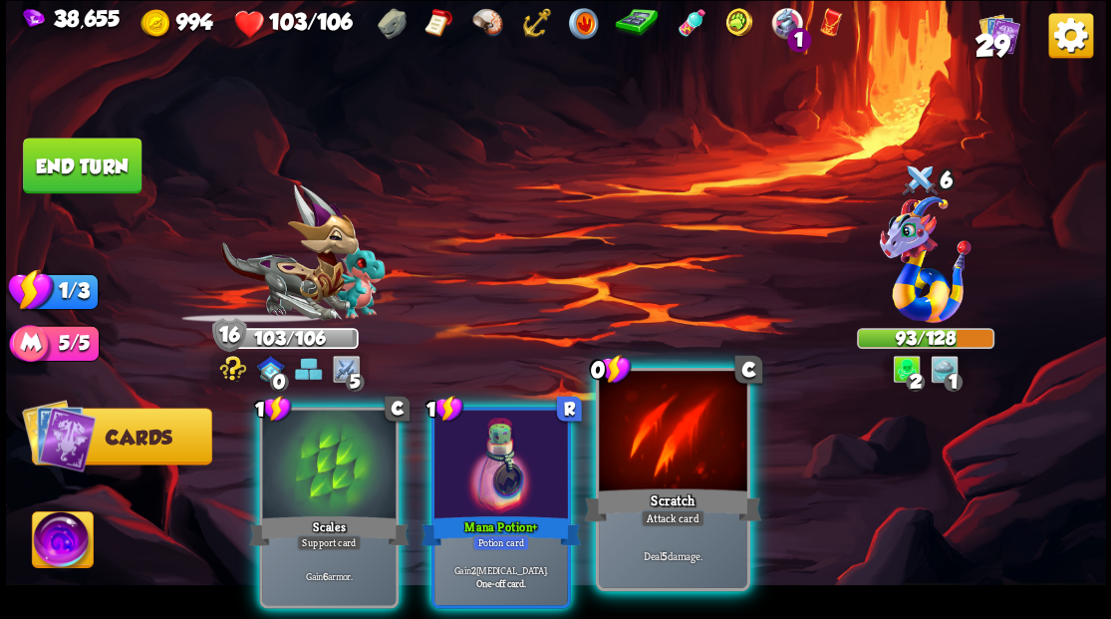
click at [689, 456] on div at bounding box center [672, 433] width 147 height 124
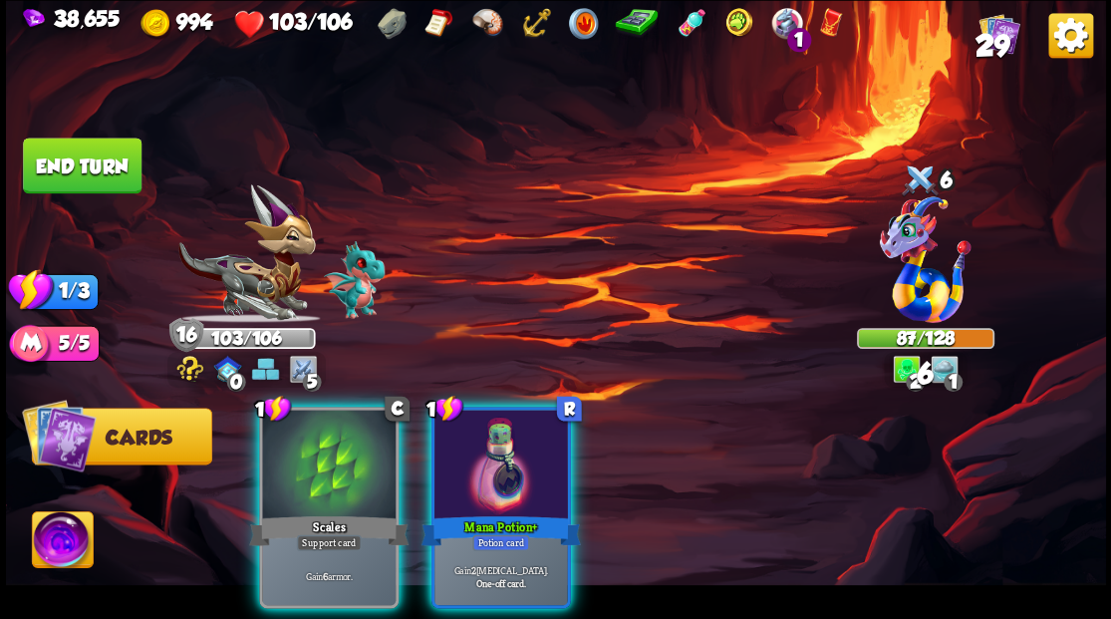
drag, startPoint x: 500, startPoint y: 466, endPoint x: 479, endPoint y: 462, distance: 21.3
click at [495, 466] on div at bounding box center [500, 465] width 133 height 113
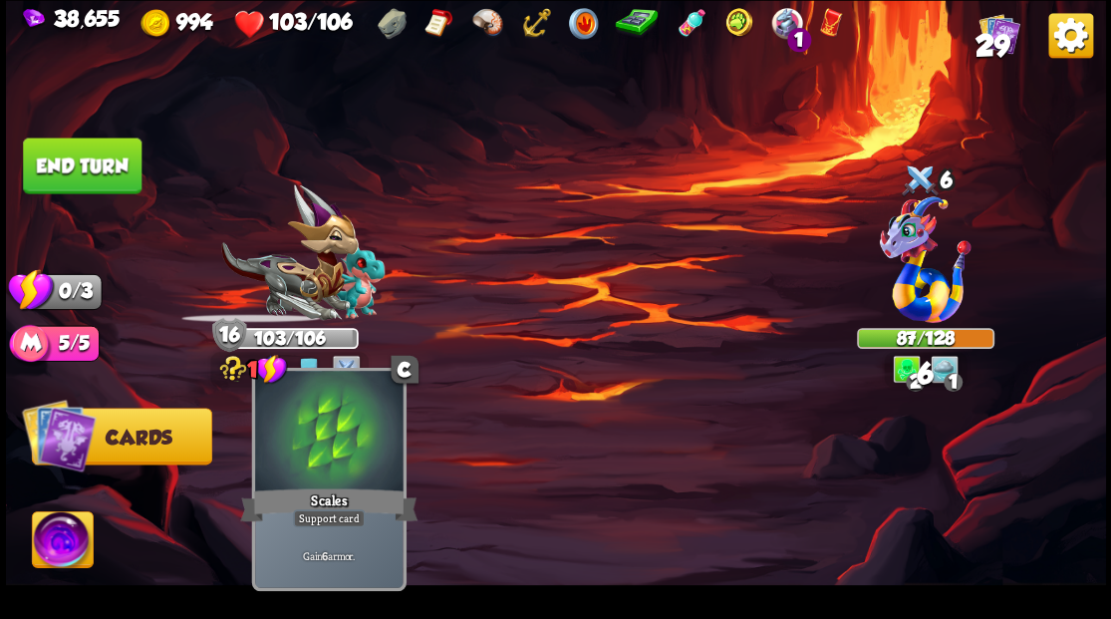
drag, startPoint x: 313, startPoint y: 442, endPoint x: 273, endPoint y: 424, distance: 43.7
click at [293, 435] on div at bounding box center [328, 433] width 147 height 124
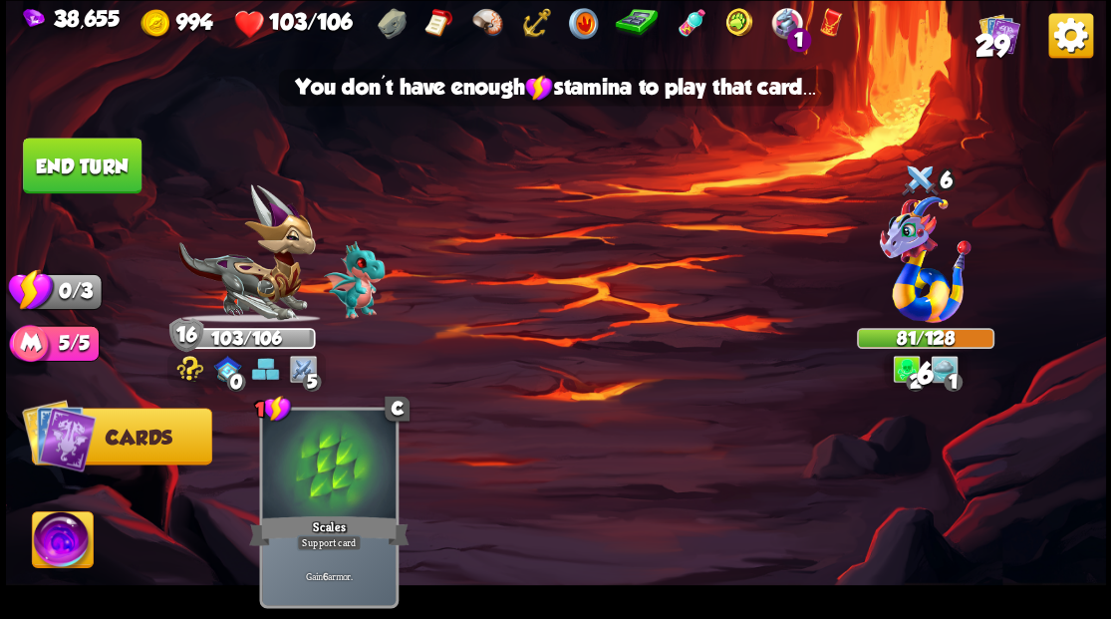
click at [0, 124] on html "38,655 994 103/106 1 29 Select an enemy to attack... You don't have enough stam…" at bounding box center [555, 309] width 1111 height 619
click at [88, 171] on button "End turn" at bounding box center [82, 165] width 119 height 56
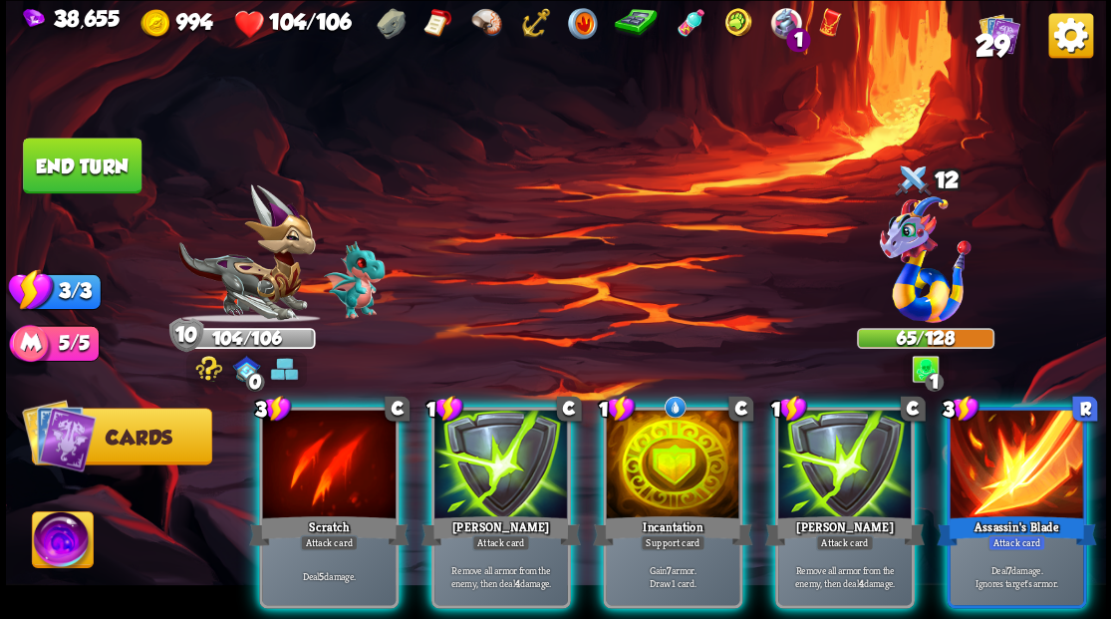
drag, startPoint x: 661, startPoint y: 456, endPoint x: 659, endPoint y: 360, distance: 96.6
click at [661, 448] on div at bounding box center [672, 465] width 133 height 113
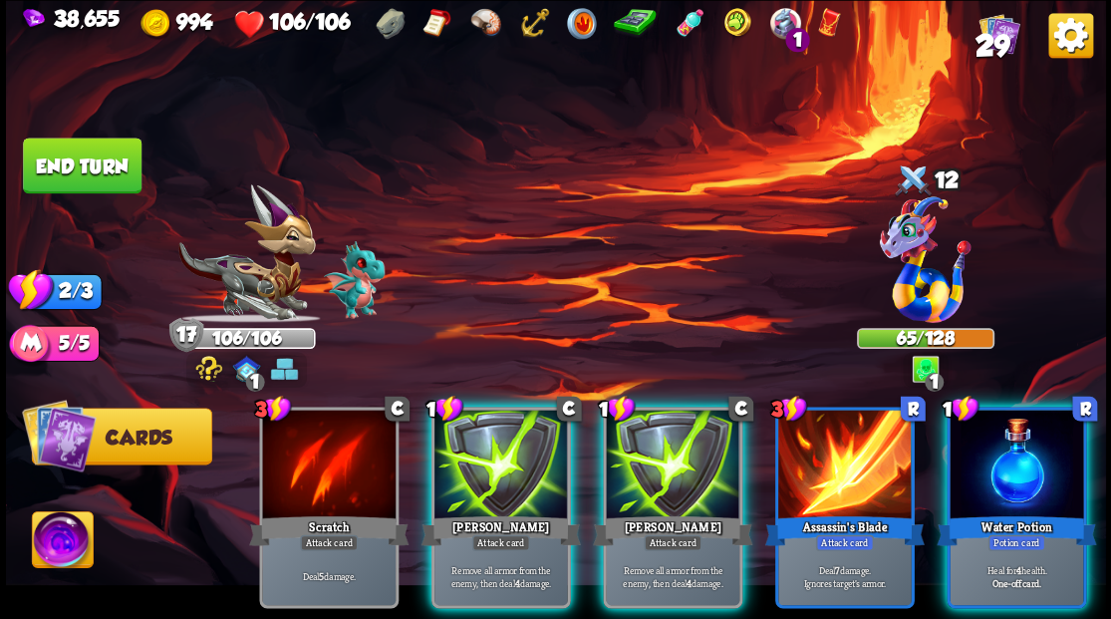
click at [512, 444] on div at bounding box center [500, 465] width 133 height 113
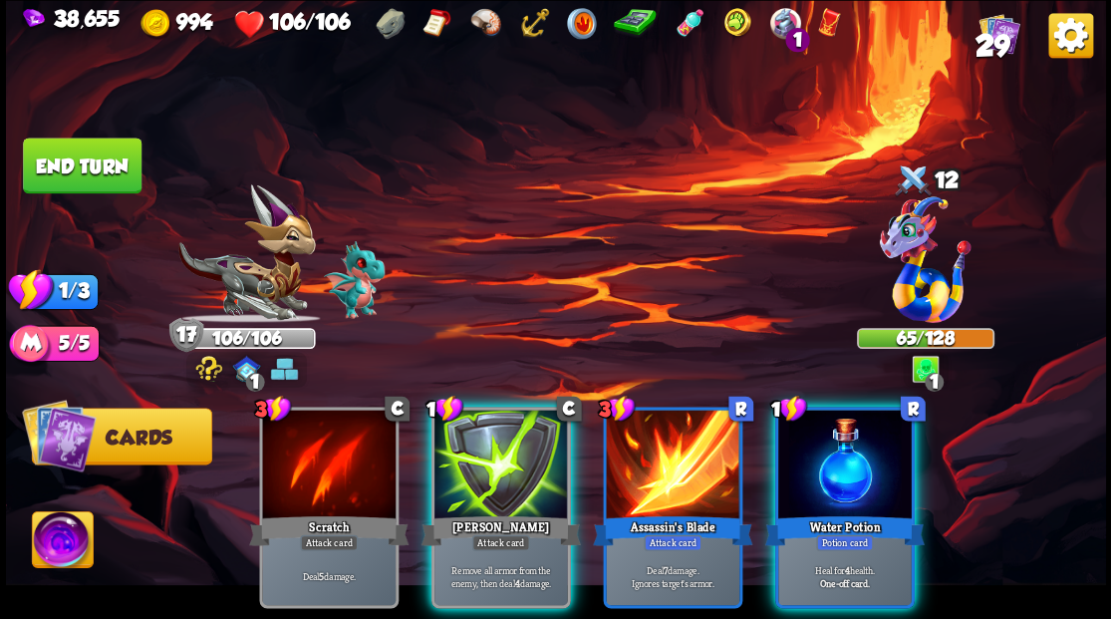
click at [512, 444] on div at bounding box center [500, 465] width 133 height 113
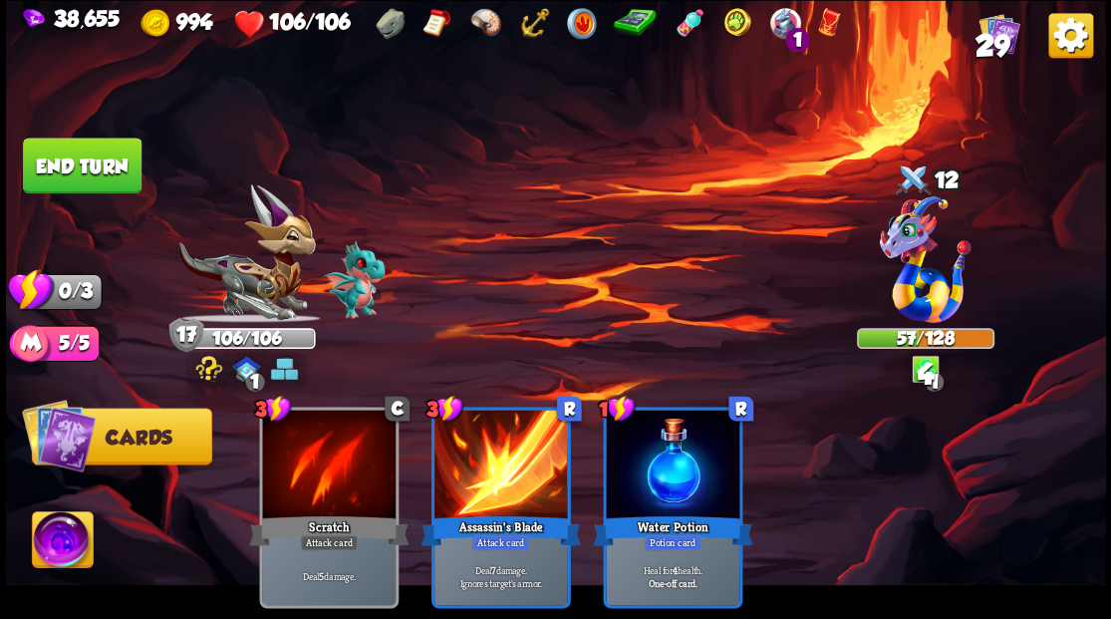
click at [70, 152] on button "End turn" at bounding box center [82, 165] width 119 height 56
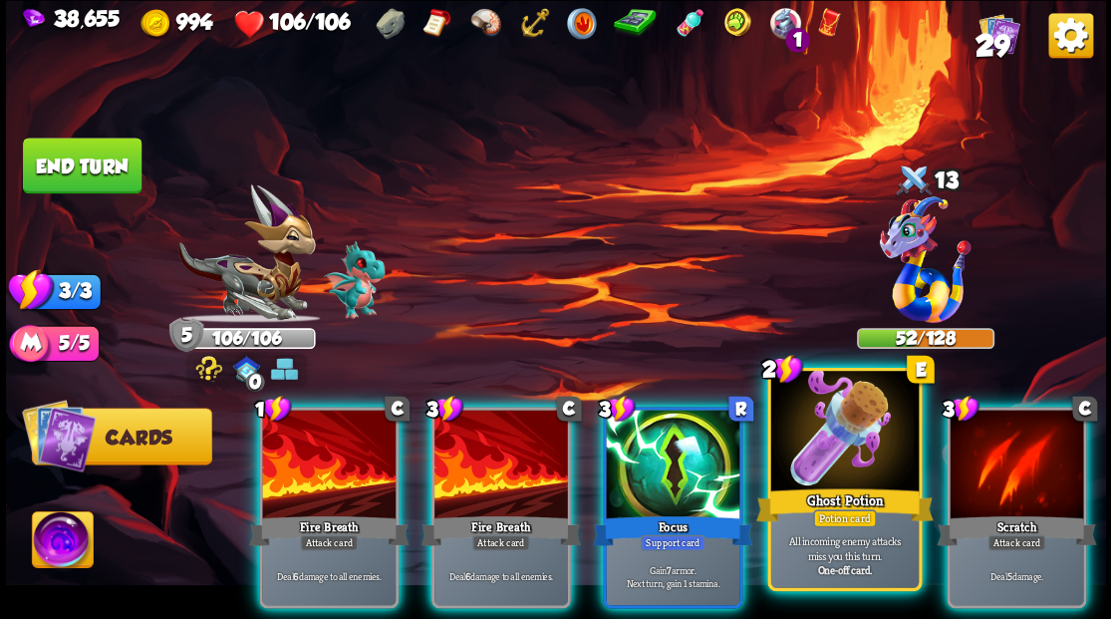
click at [836, 459] on div at bounding box center [843, 433] width 147 height 124
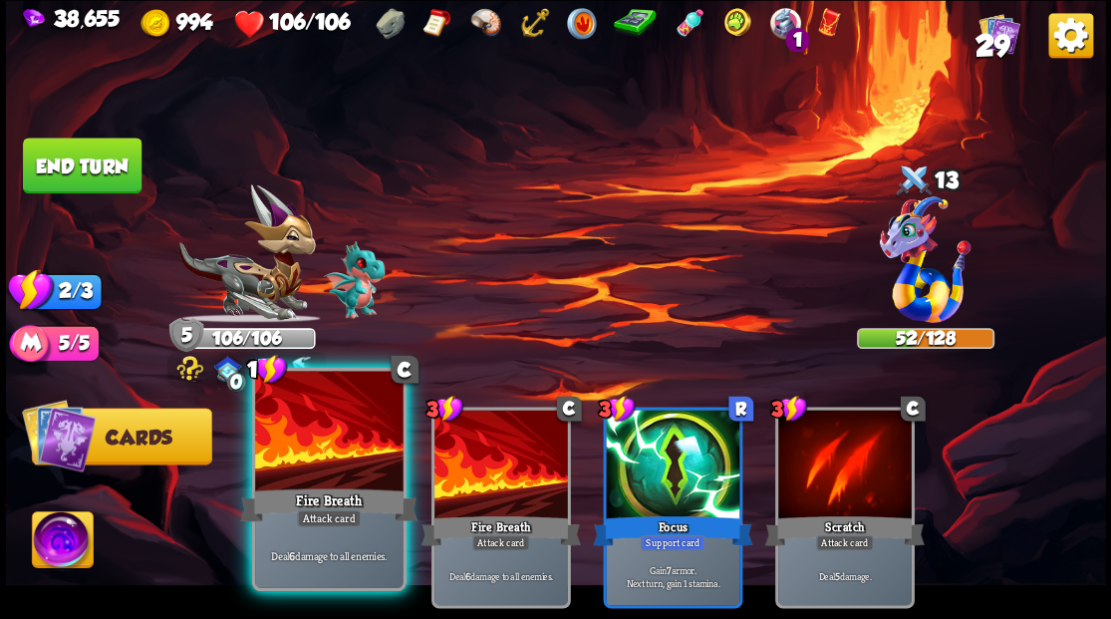
click at [307, 466] on div at bounding box center [328, 433] width 147 height 124
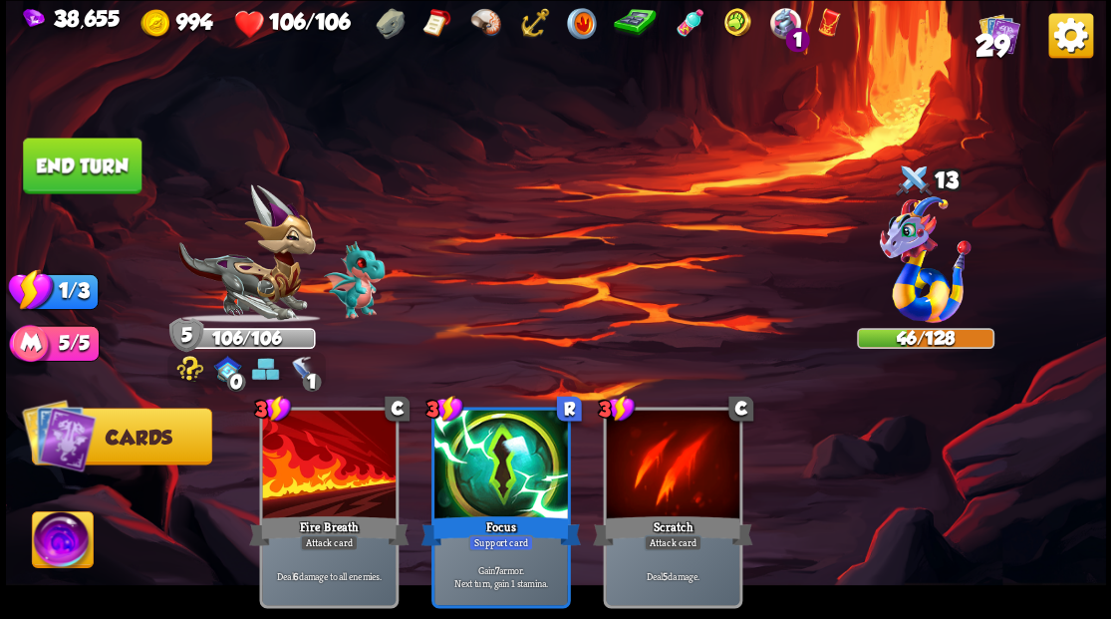
drag, startPoint x: 96, startPoint y: 152, endPoint x: 108, endPoint y: 157, distance: 12.9
click at [95, 152] on button "End turn" at bounding box center [82, 165] width 119 height 56
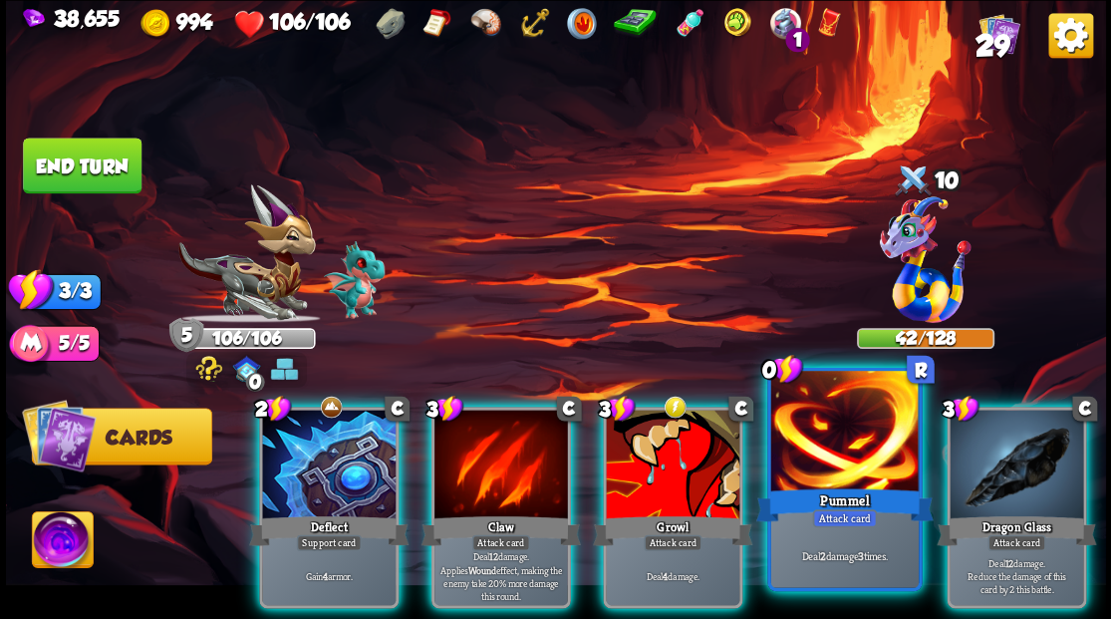
click at [847, 446] on div at bounding box center [843, 433] width 147 height 124
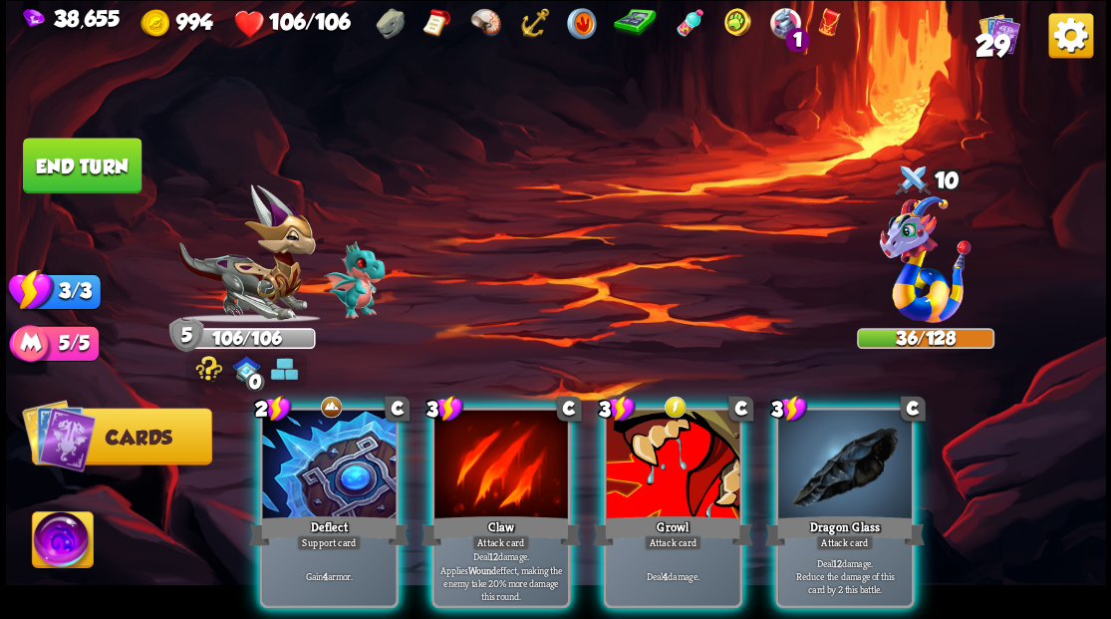
click at [643, 430] on div at bounding box center [672, 465] width 133 height 113
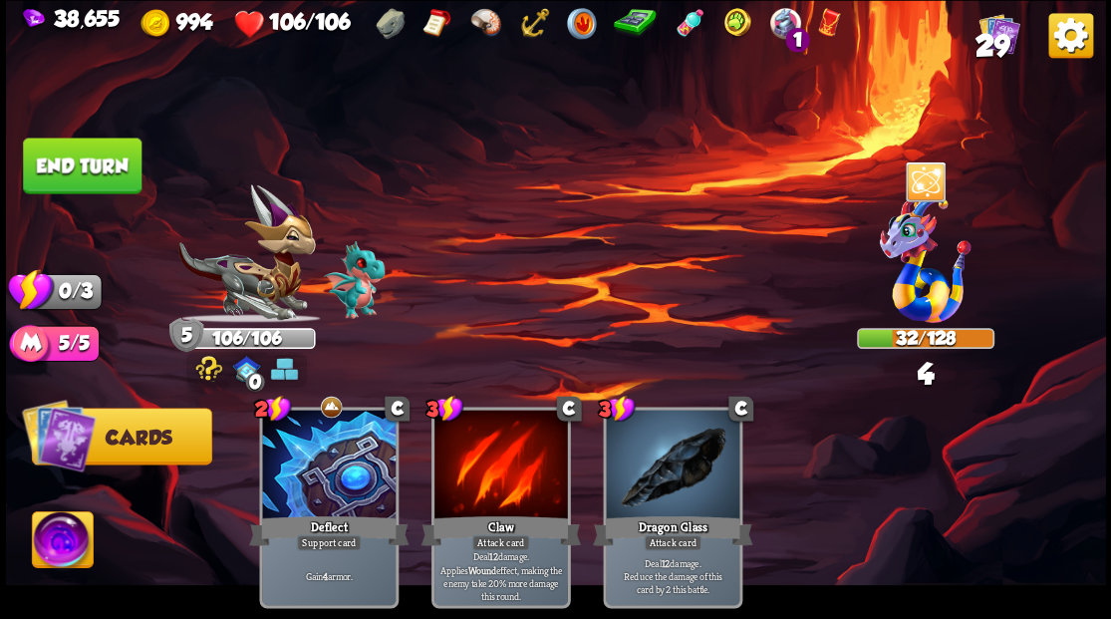
drag, startPoint x: 90, startPoint y: 168, endPoint x: 132, endPoint y: 185, distance: 46.1
click at [90, 167] on button "End turn" at bounding box center [82, 165] width 119 height 56
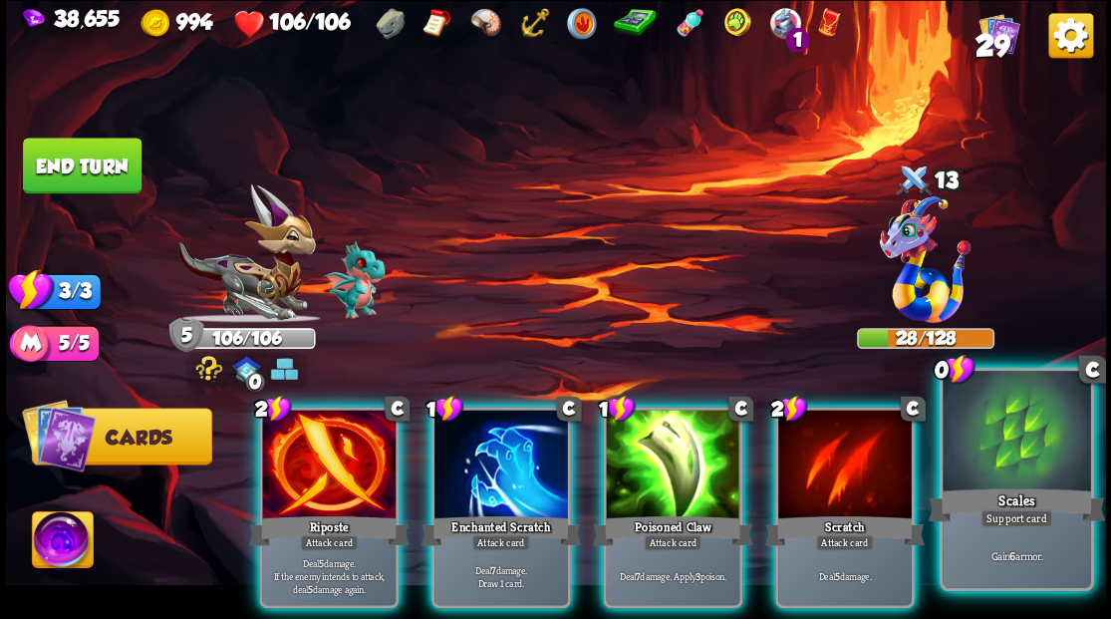
click at [993, 437] on div at bounding box center [1015, 433] width 147 height 124
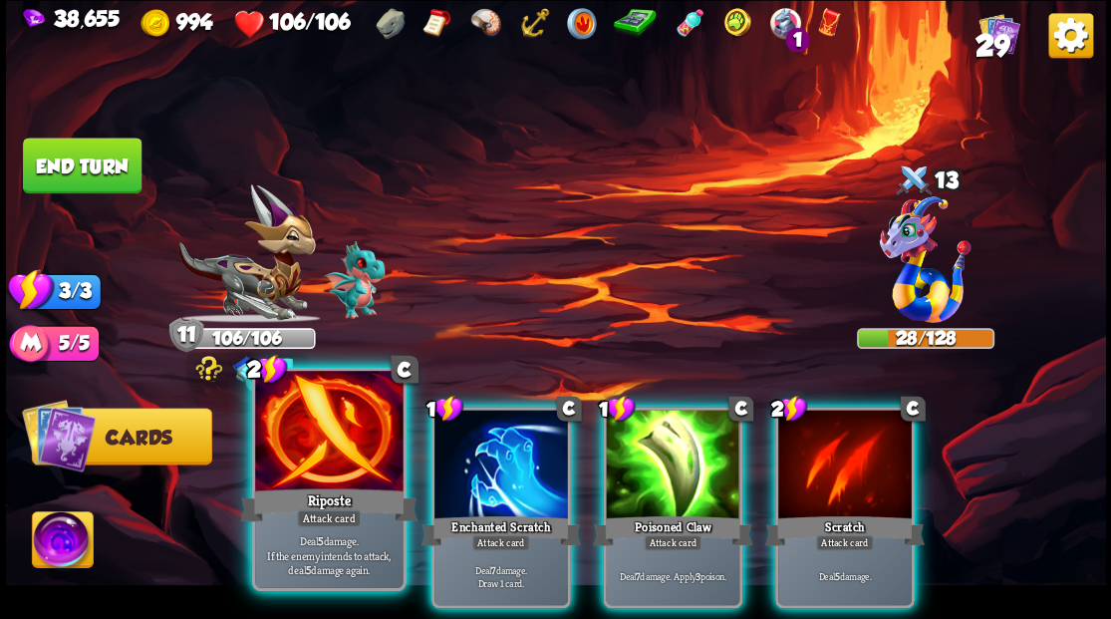
click at [299, 480] on div at bounding box center [328, 433] width 147 height 124
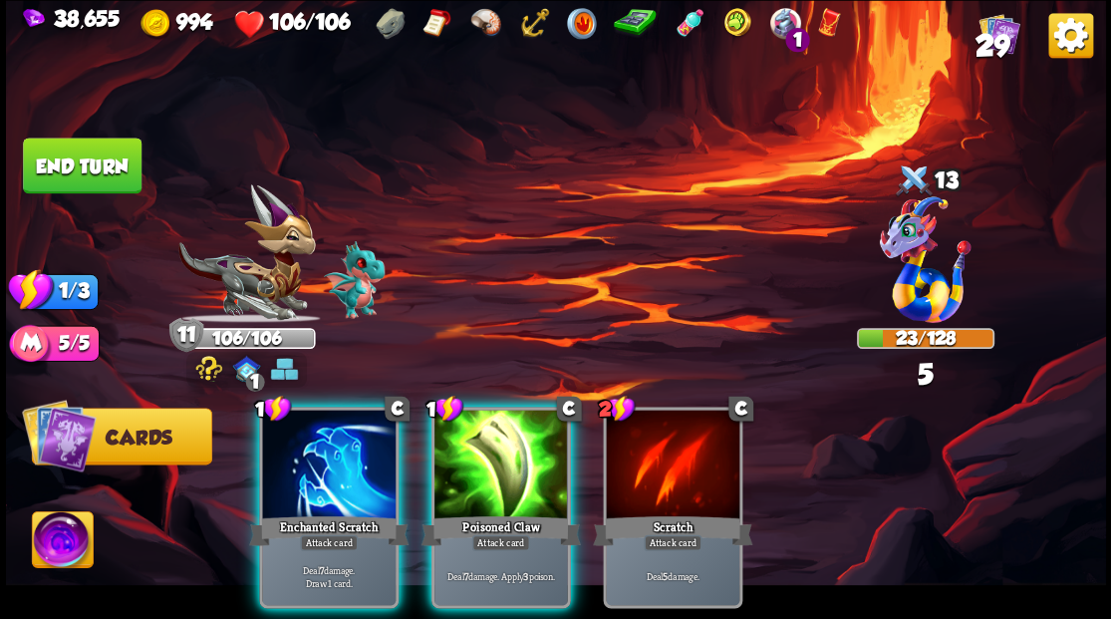
click at [299, 480] on div at bounding box center [328, 465] width 133 height 113
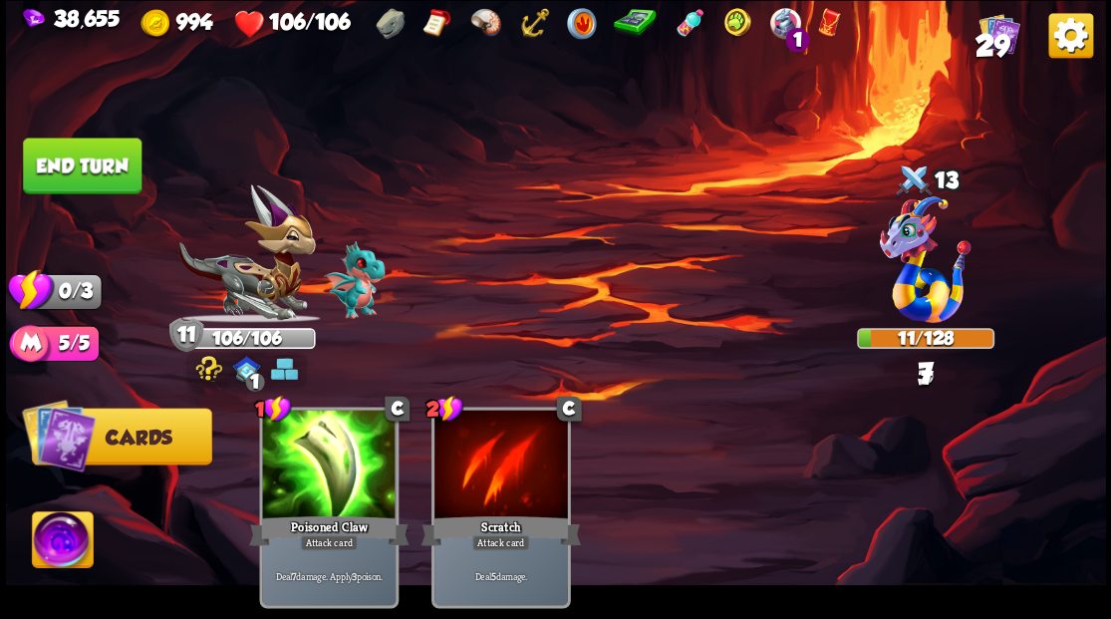
drag, startPoint x: 107, startPoint y: 185, endPoint x: 379, endPoint y: 257, distance: 282.2
click at [110, 192] on button "End turn" at bounding box center [82, 165] width 119 height 56
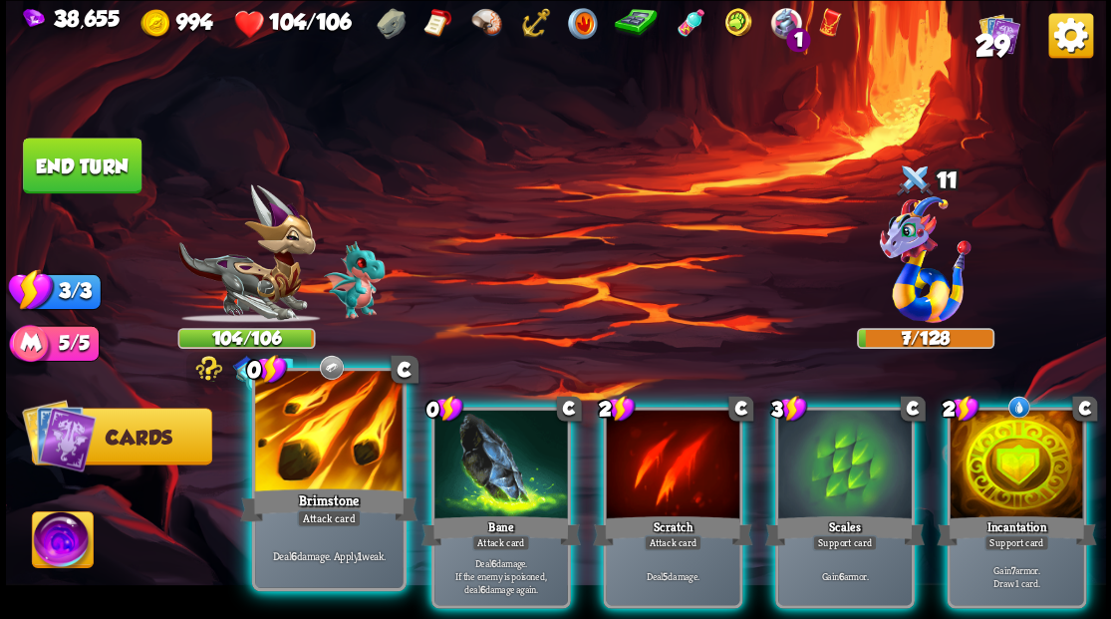
click at [275, 454] on div at bounding box center [328, 433] width 147 height 124
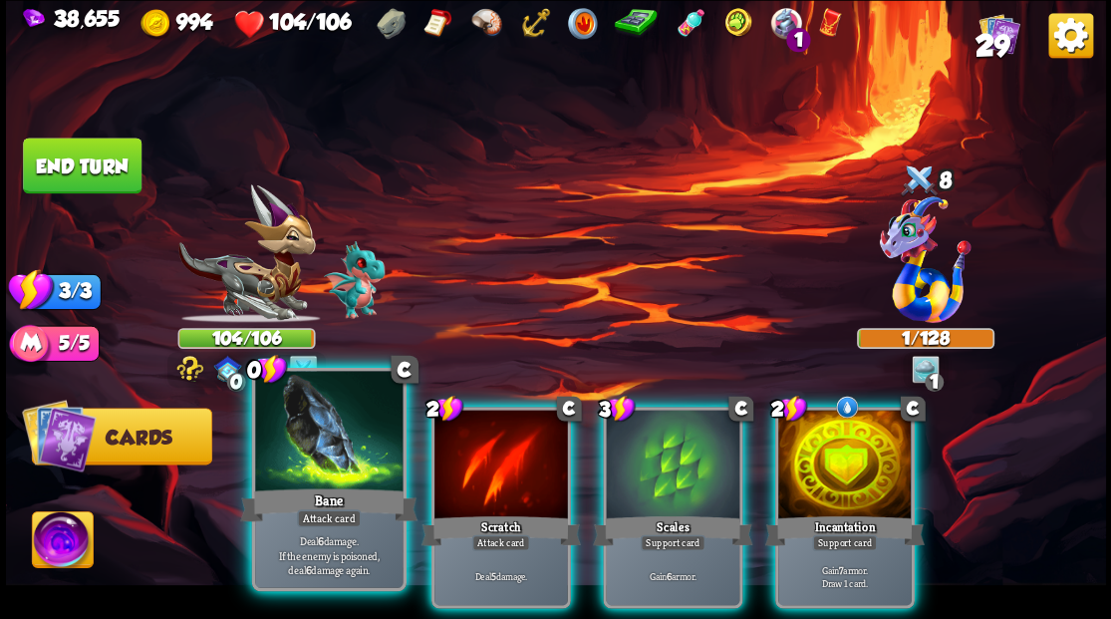
click at [305, 451] on div at bounding box center [328, 433] width 147 height 124
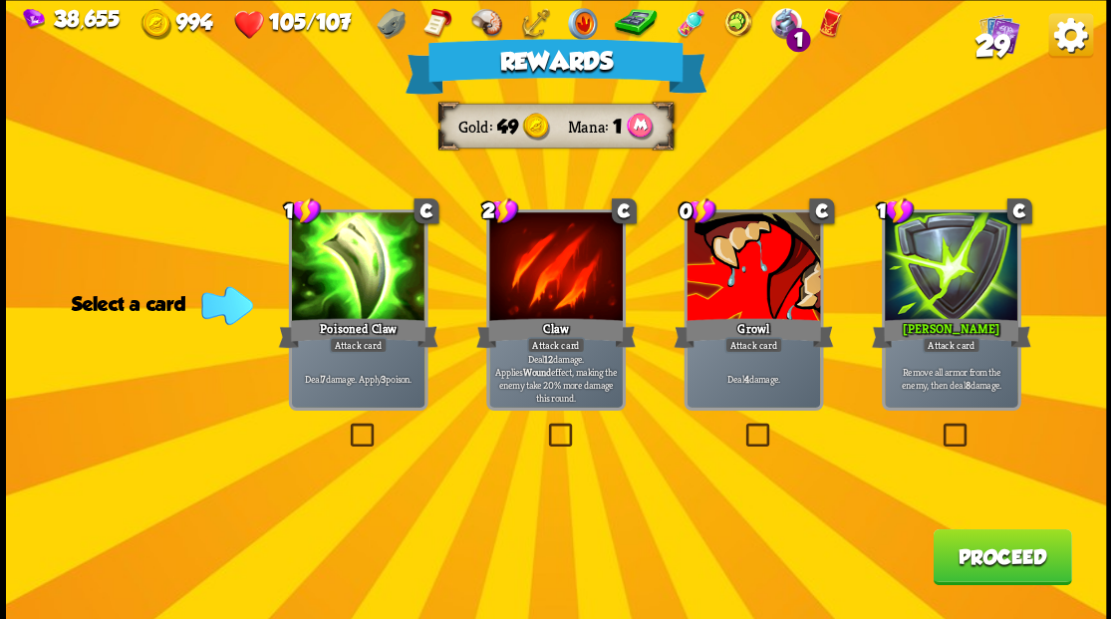
click at [992, 565] on button "Proceed" at bounding box center [1001, 556] width 138 height 56
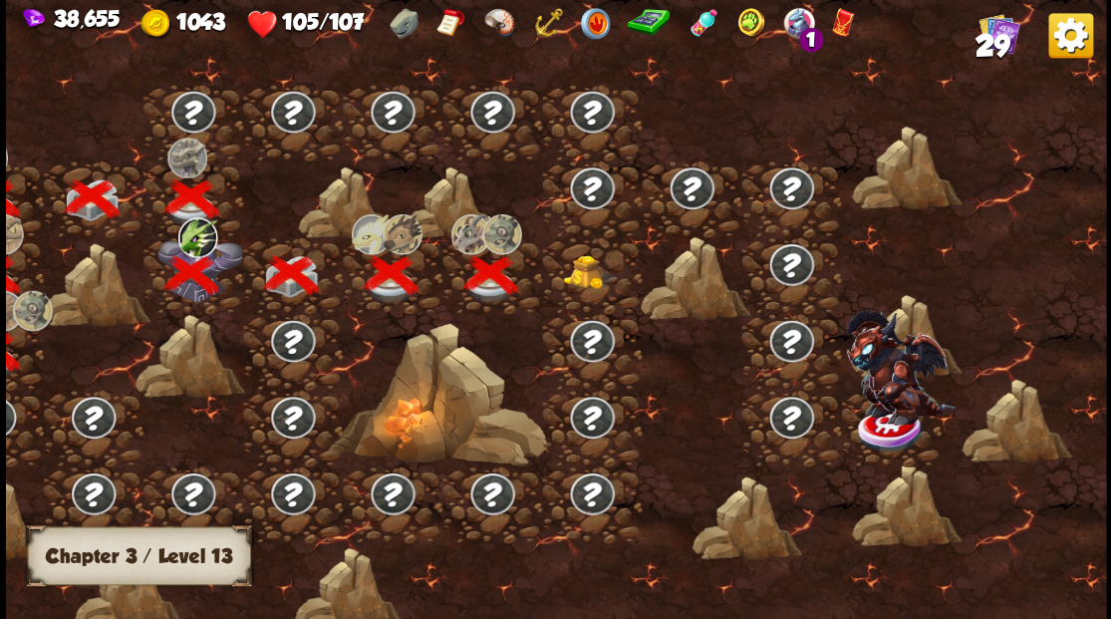
click at [579, 268] on img at bounding box center [589, 271] width 55 height 34
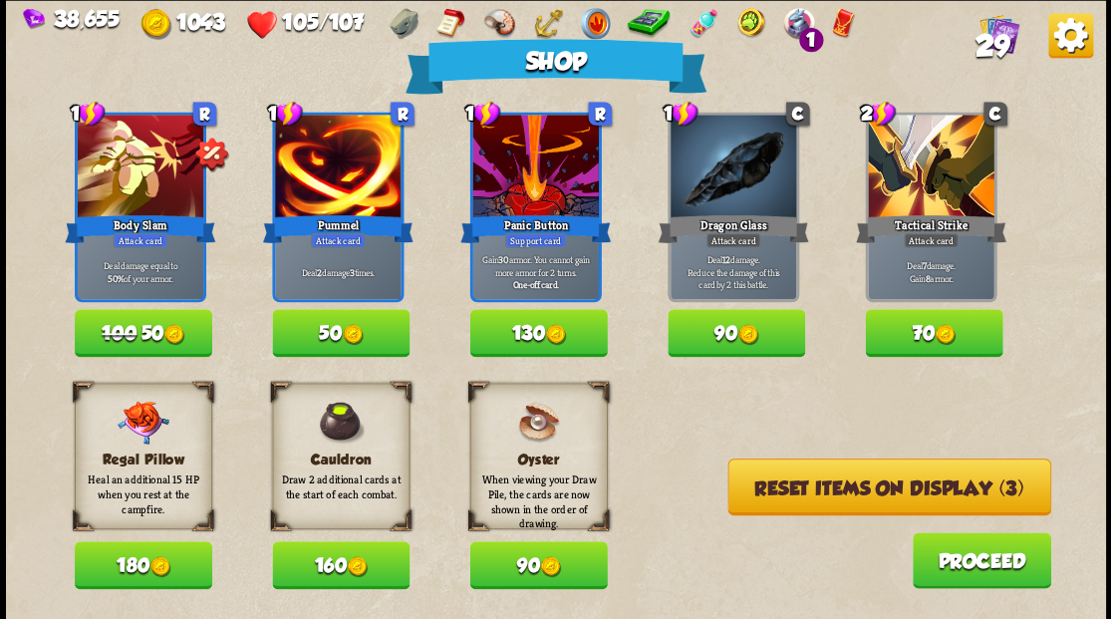
click at [861, 488] on button "Reset items on display (3)" at bounding box center [888, 486] width 323 height 57
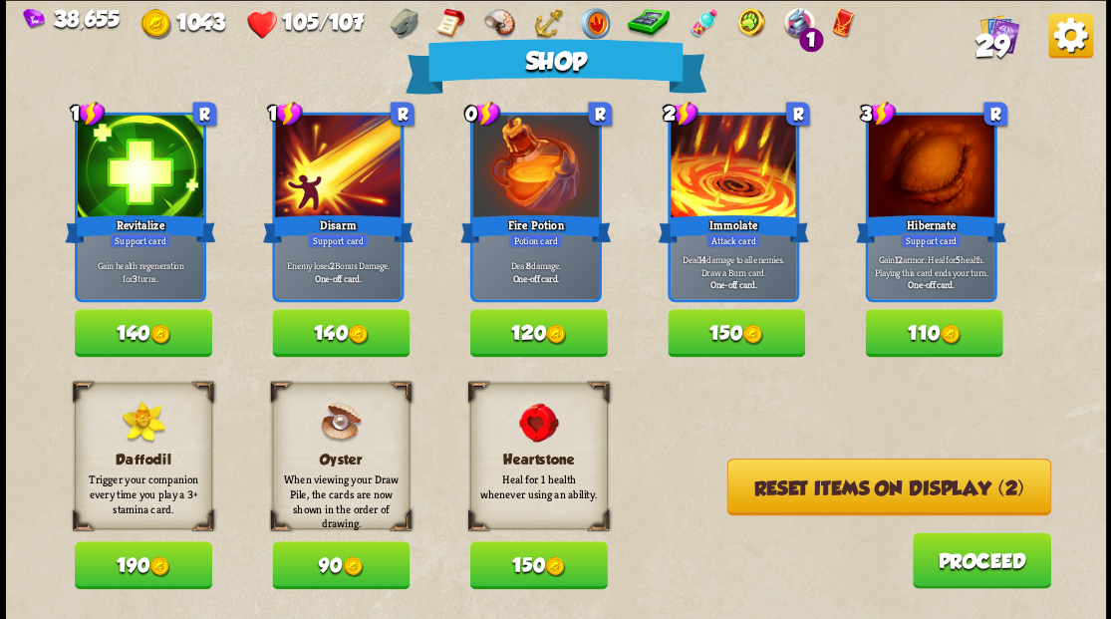
click at [478, 341] on button "120" at bounding box center [537, 333] width 137 height 48
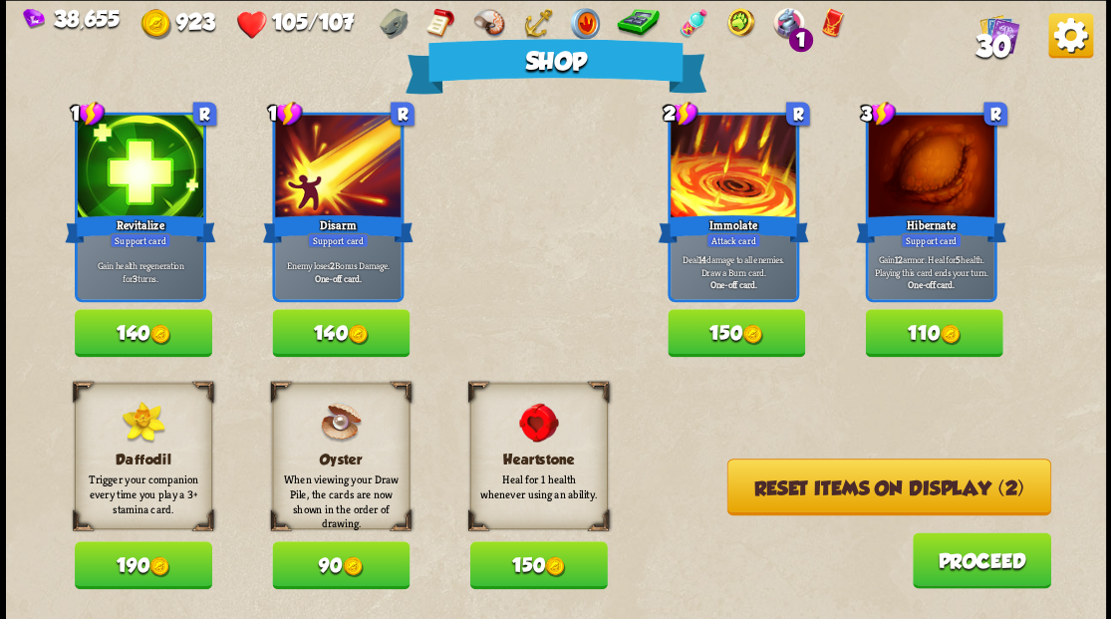
click at [807, 502] on button "Reset items on display (2)" at bounding box center [888, 486] width 324 height 57
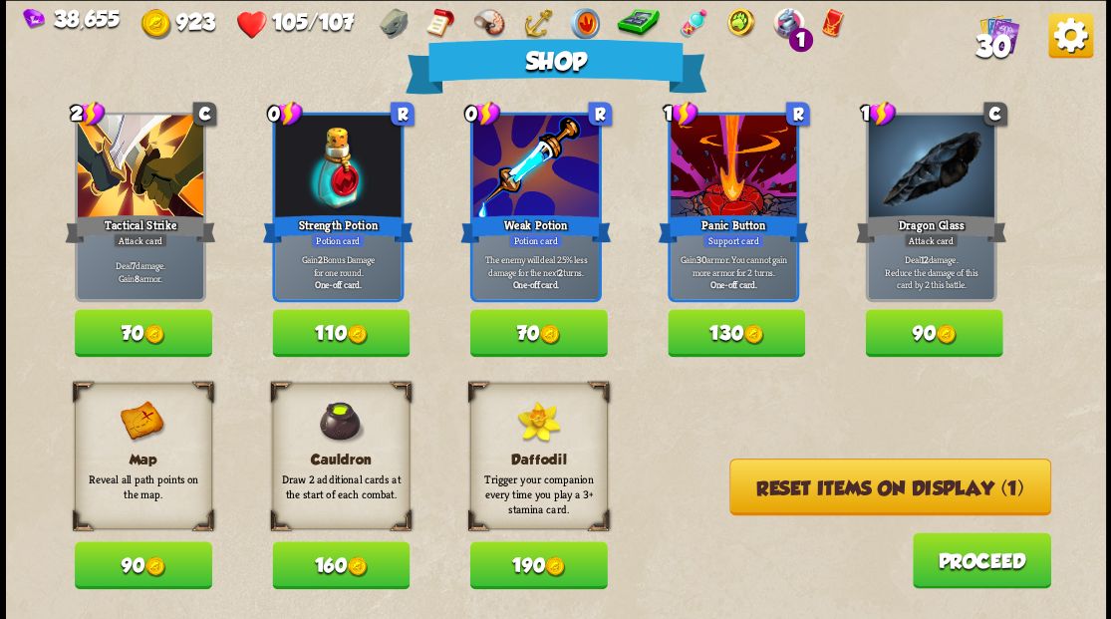
click at [823, 492] on button "Reset items on display (1)" at bounding box center [890, 486] width 322 height 57
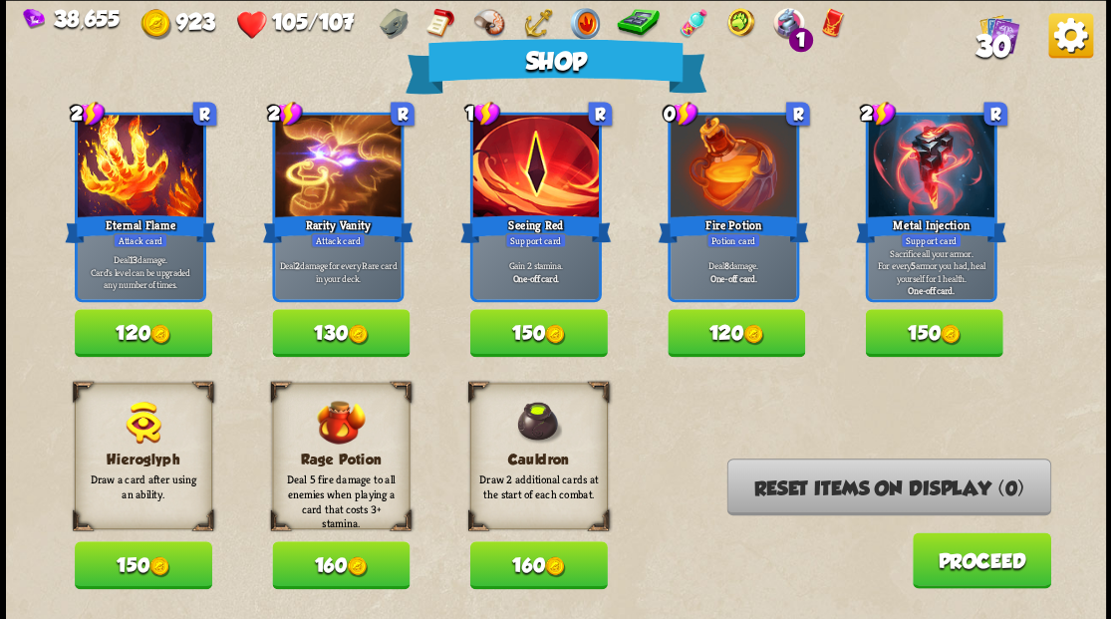
click at [969, 571] on button "Proceed" at bounding box center [980, 560] width 138 height 56
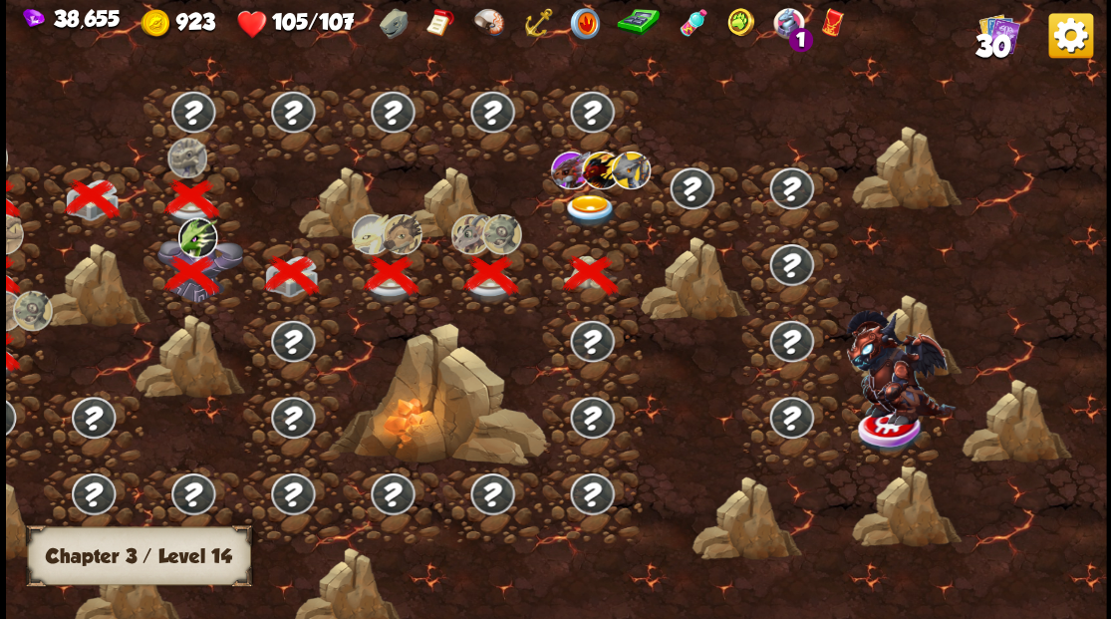
click at [579, 203] on img at bounding box center [589, 210] width 55 height 33
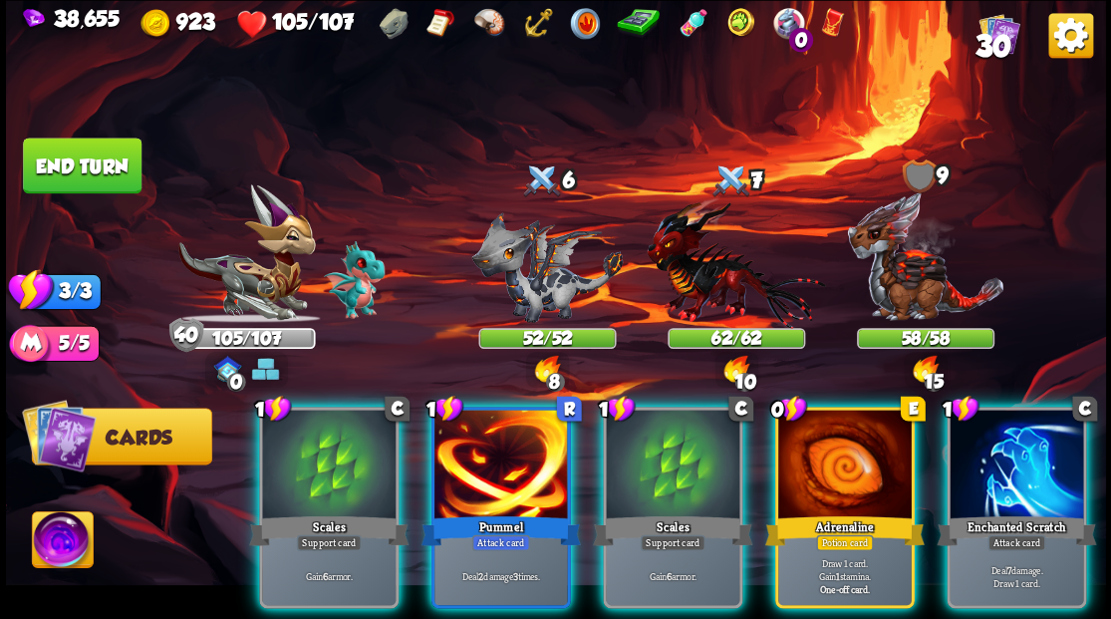
click at [839, 469] on div at bounding box center [844, 465] width 133 height 113
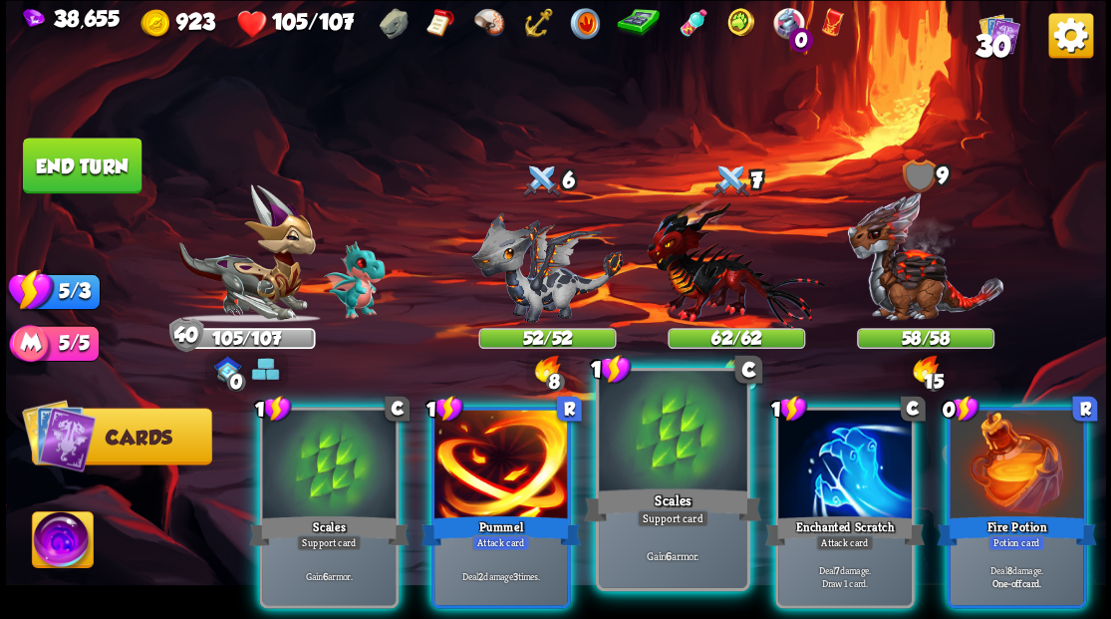
click at [669, 458] on div at bounding box center [672, 433] width 147 height 124
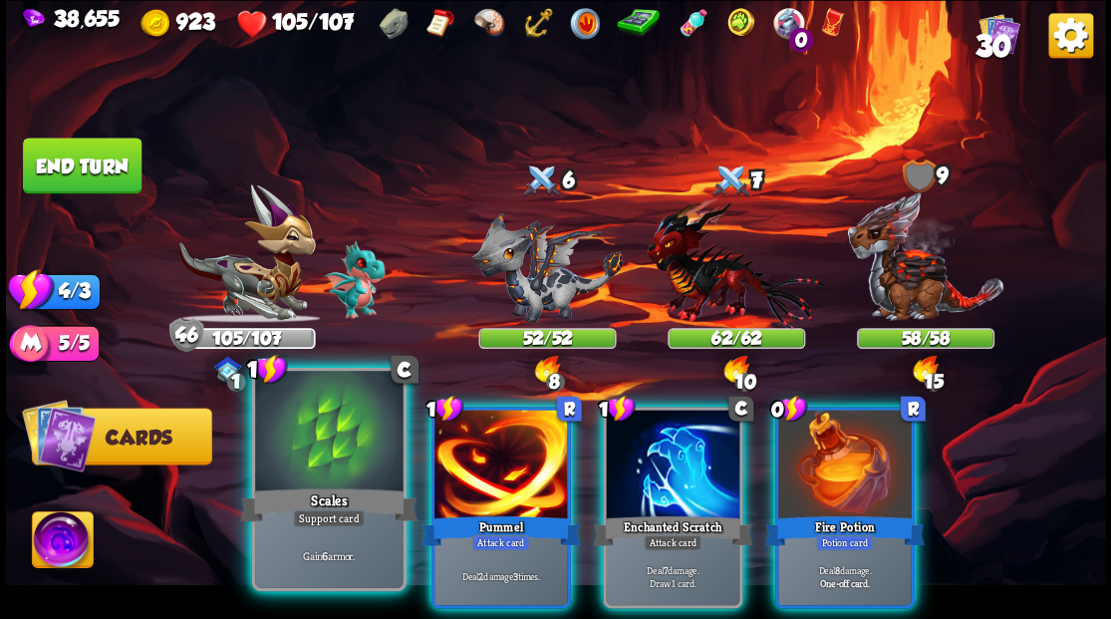
click at [346, 448] on div at bounding box center [328, 433] width 147 height 124
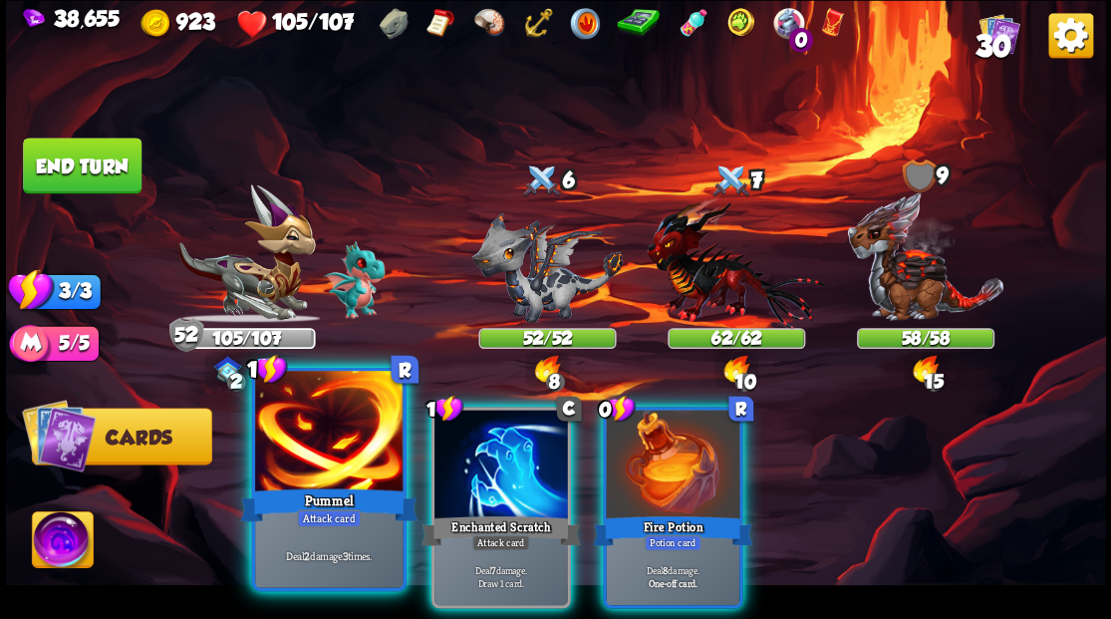
click at [335, 437] on div at bounding box center [328, 433] width 147 height 124
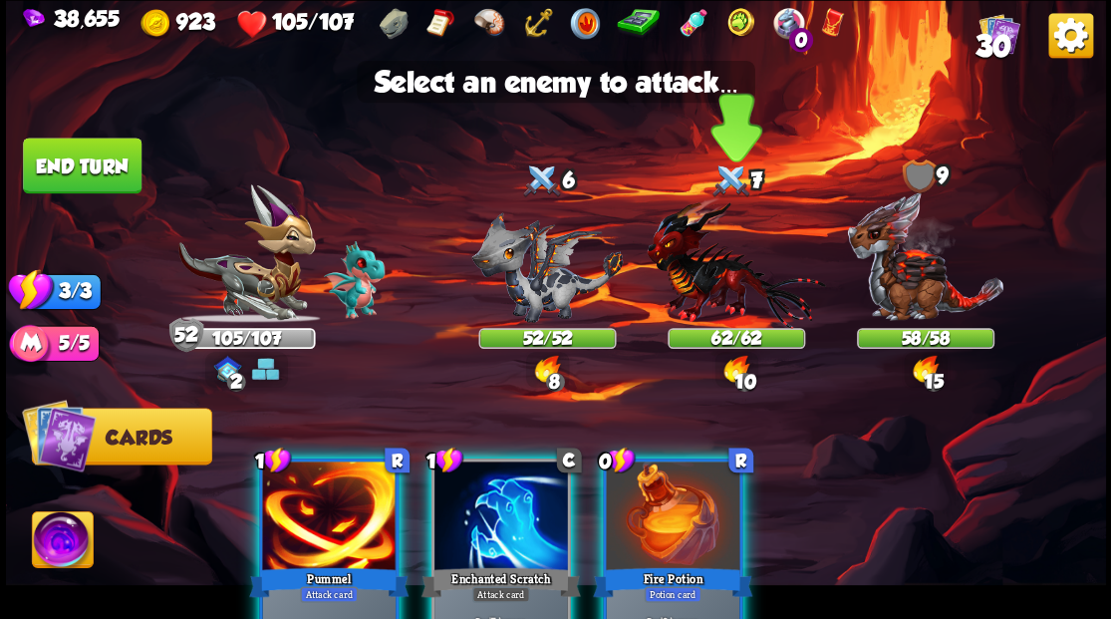
click at [705, 309] on img at bounding box center [735, 261] width 178 height 131
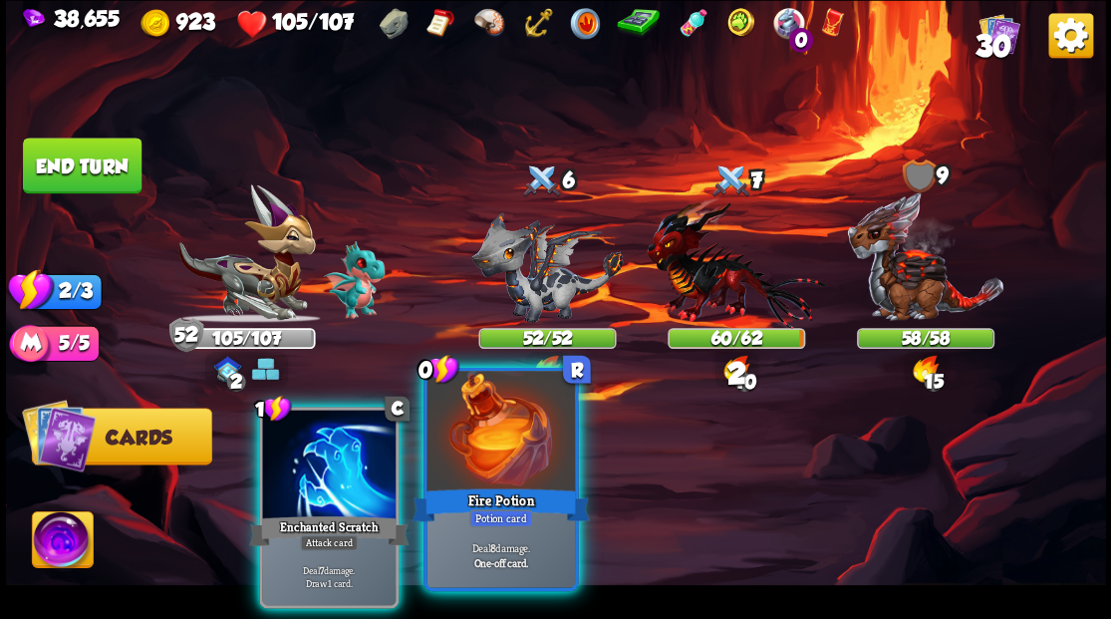
click at [498, 465] on div at bounding box center [499, 433] width 147 height 124
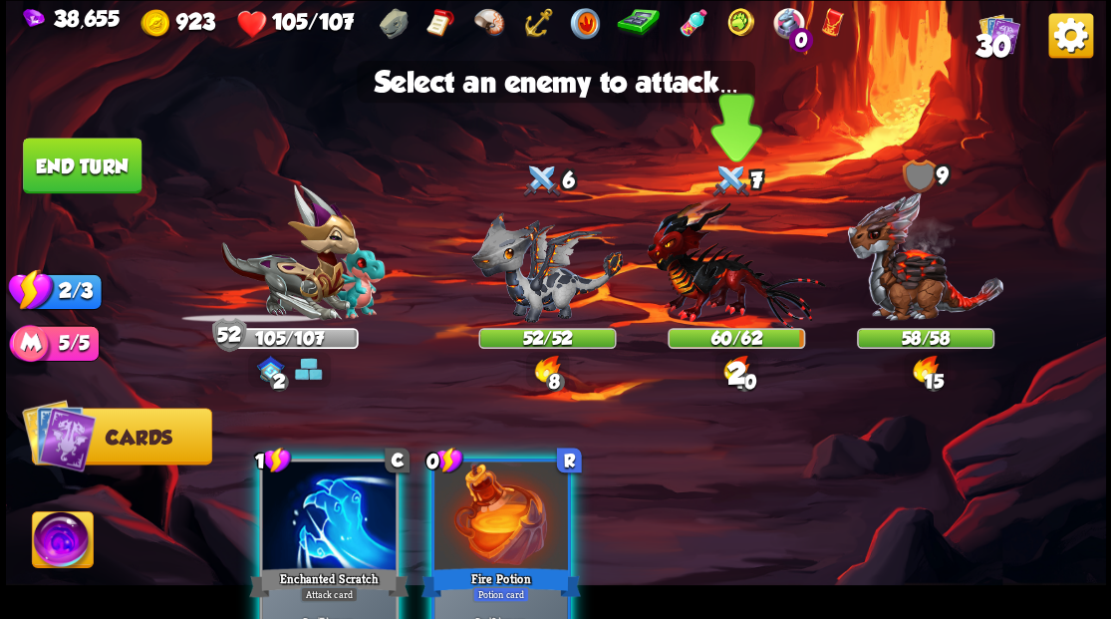
click at [732, 281] on img at bounding box center [735, 261] width 178 height 131
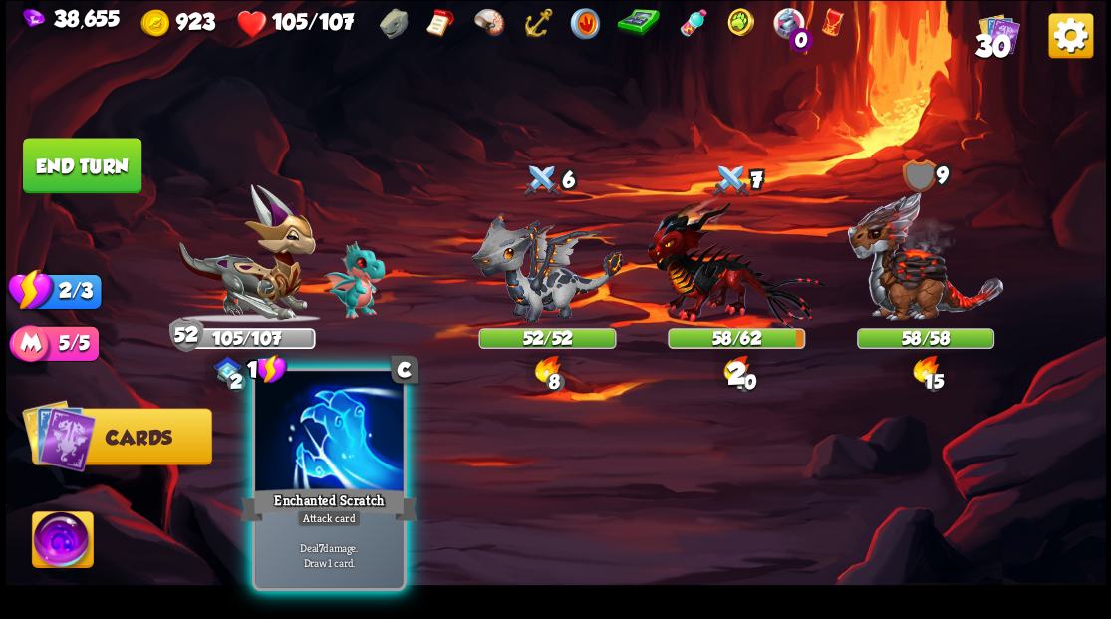
click at [334, 440] on div at bounding box center [328, 433] width 147 height 124
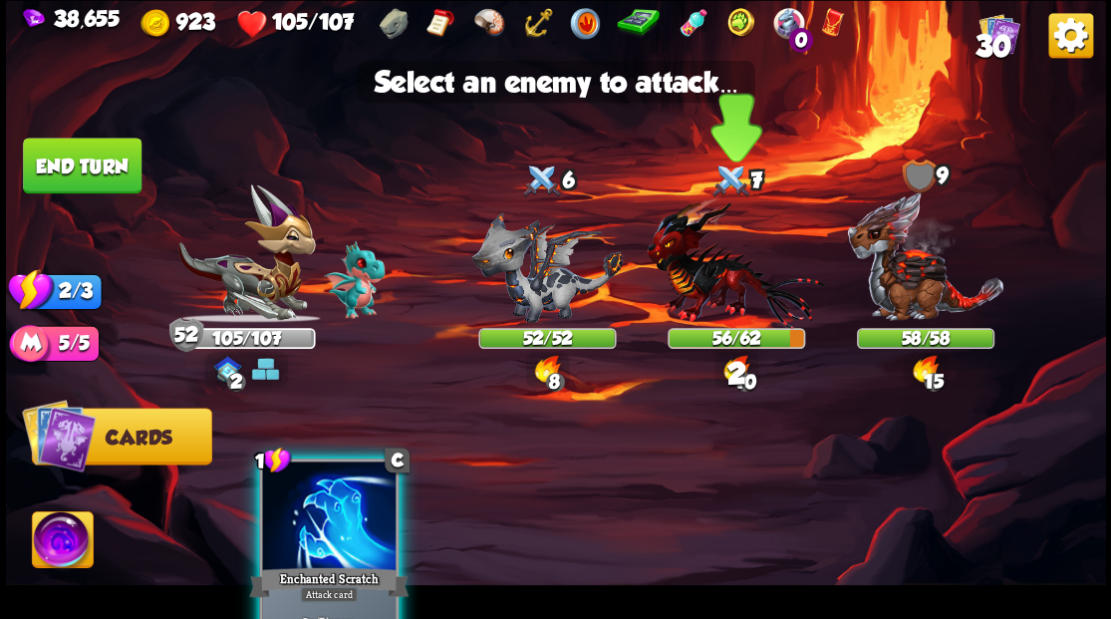
click at [699, 290] on img at bounding box center [735, 261] width 178 height 131
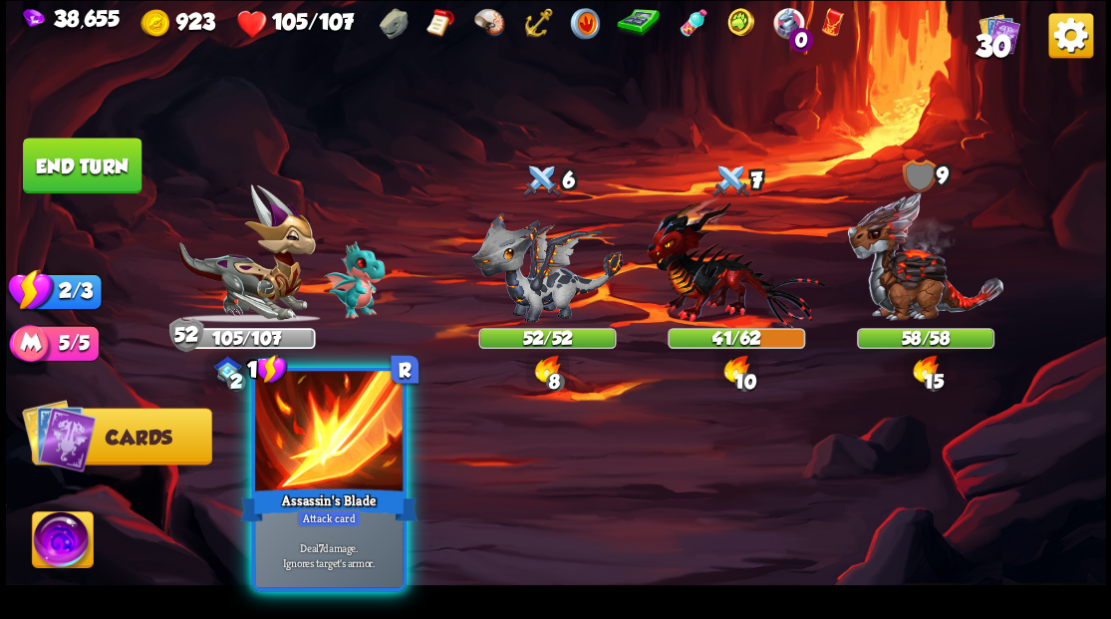
click at [305, 448] on div at bounding box center [328, 433] width 147 height 124
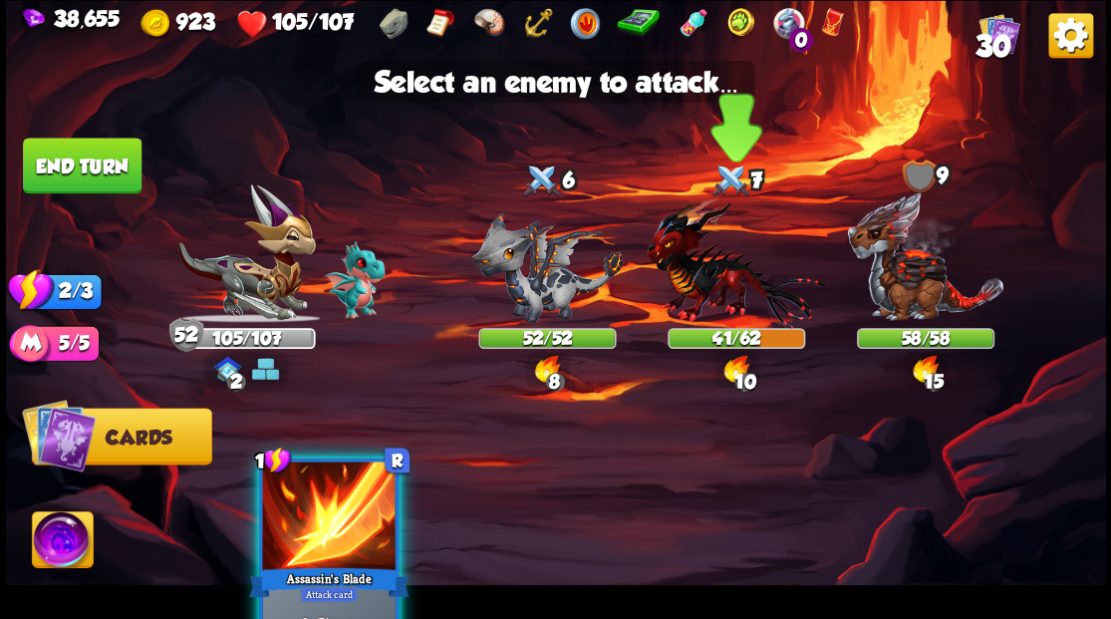
click at [721, 274] on img at bounding box center [735, 261] width 178 height 131
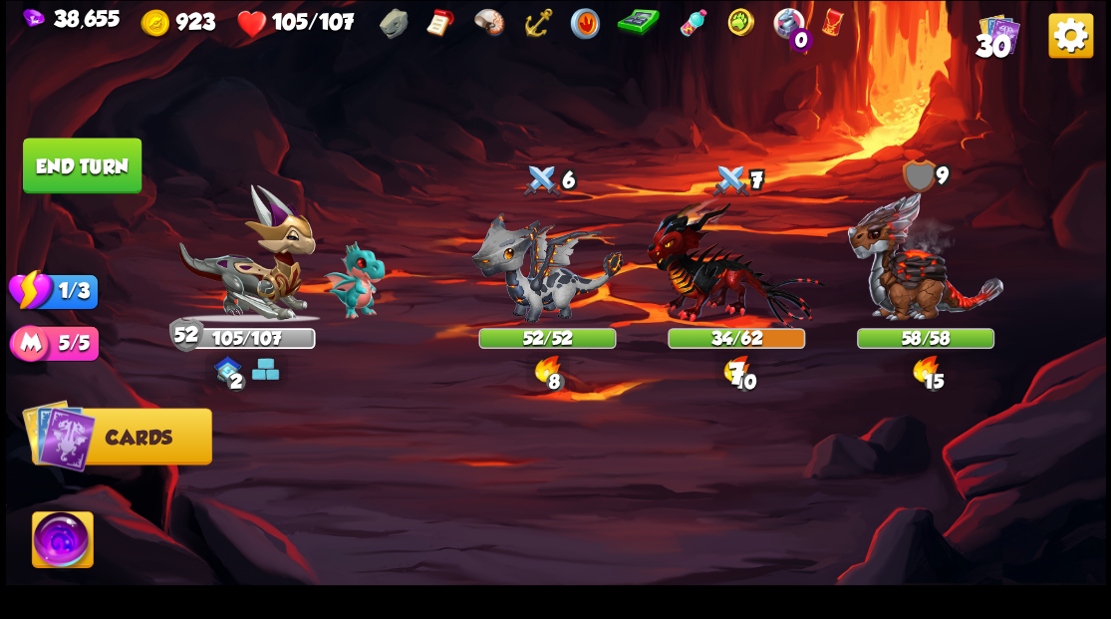
click at [81, 167] on button "End turn" at bounding box center [82, 165] width 119 height 56
